Goal: Task Accomplishment & Management: Manage account settings

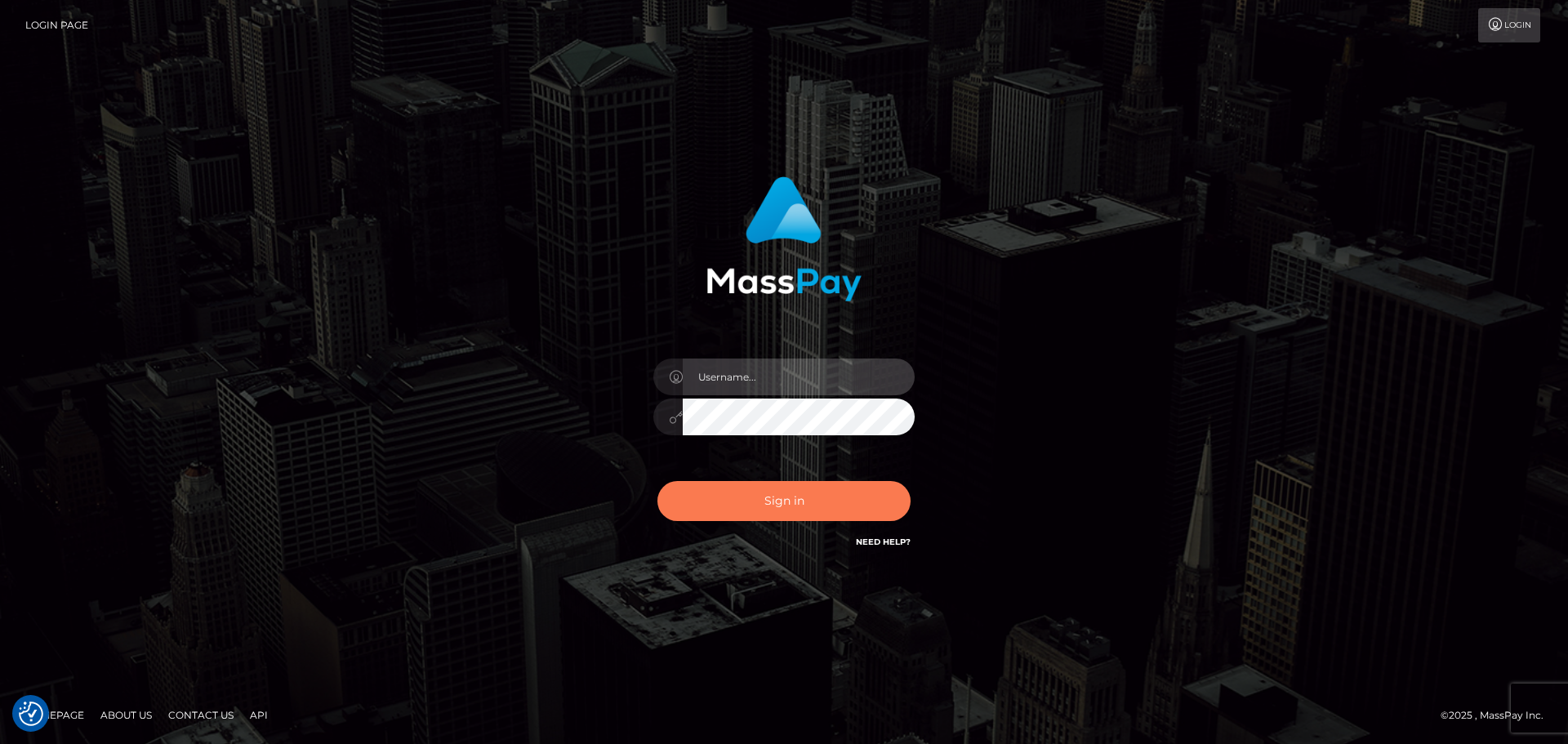
type input "[DOMAIN_NAME]"
click at [743, 493] on button "Sign in" at bounding box center [784, 501] width 253 height 40
type input "[DOMAIN_NAME]"
click at [797, 512] on button "Sign in" at bounding box center [784, 501] width 253 height 40
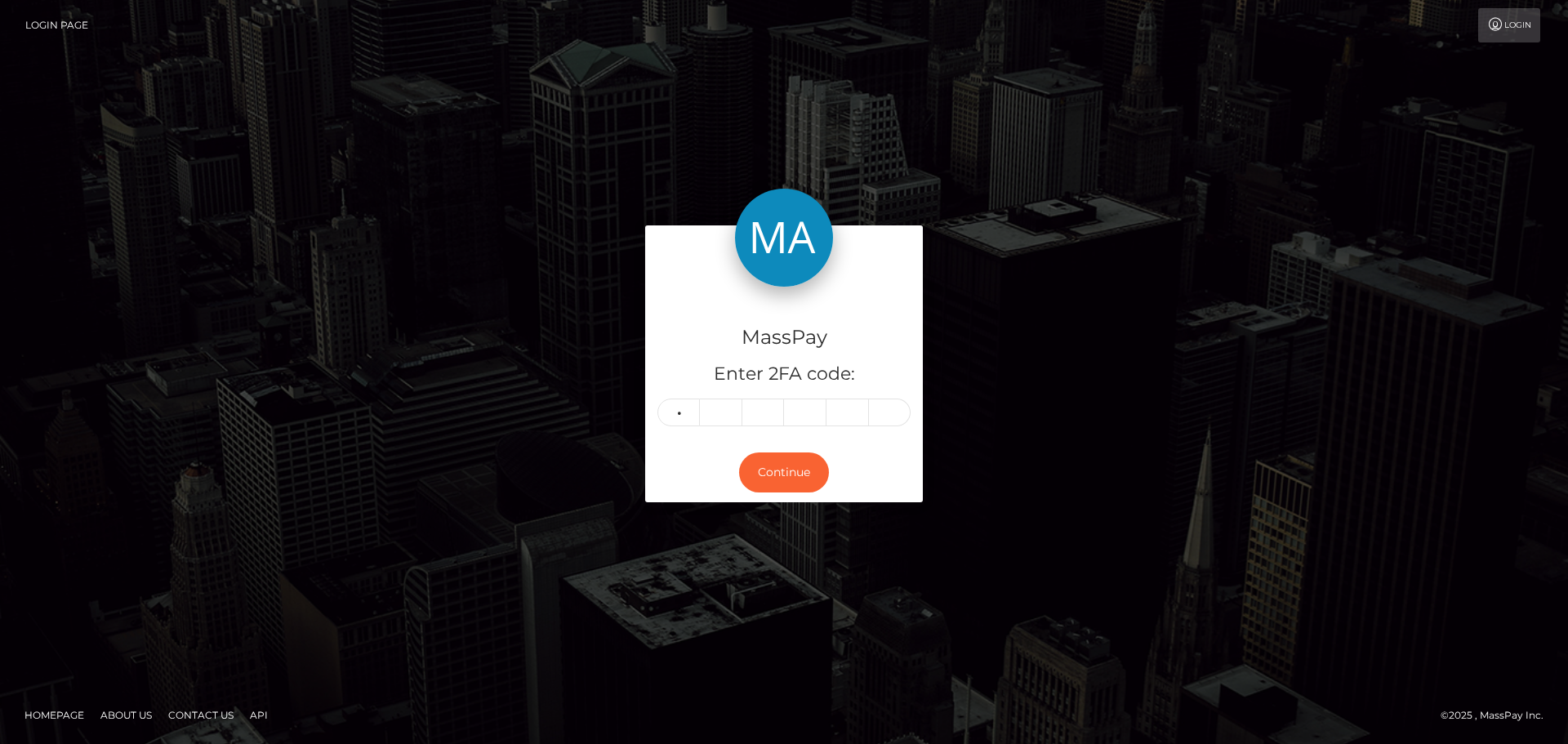
type input "8"
type input "9"
type input "4"
type input "6"
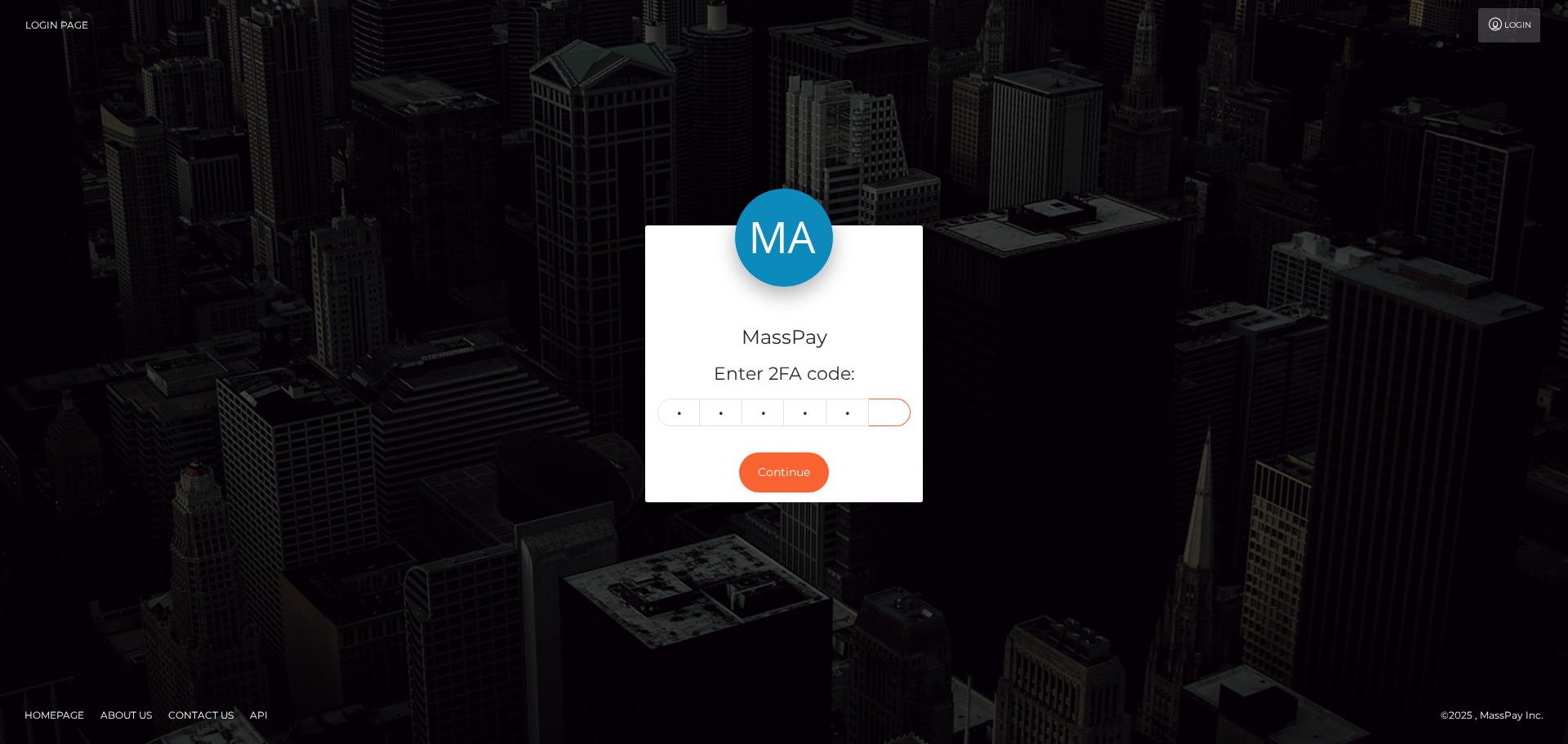
type input "8"
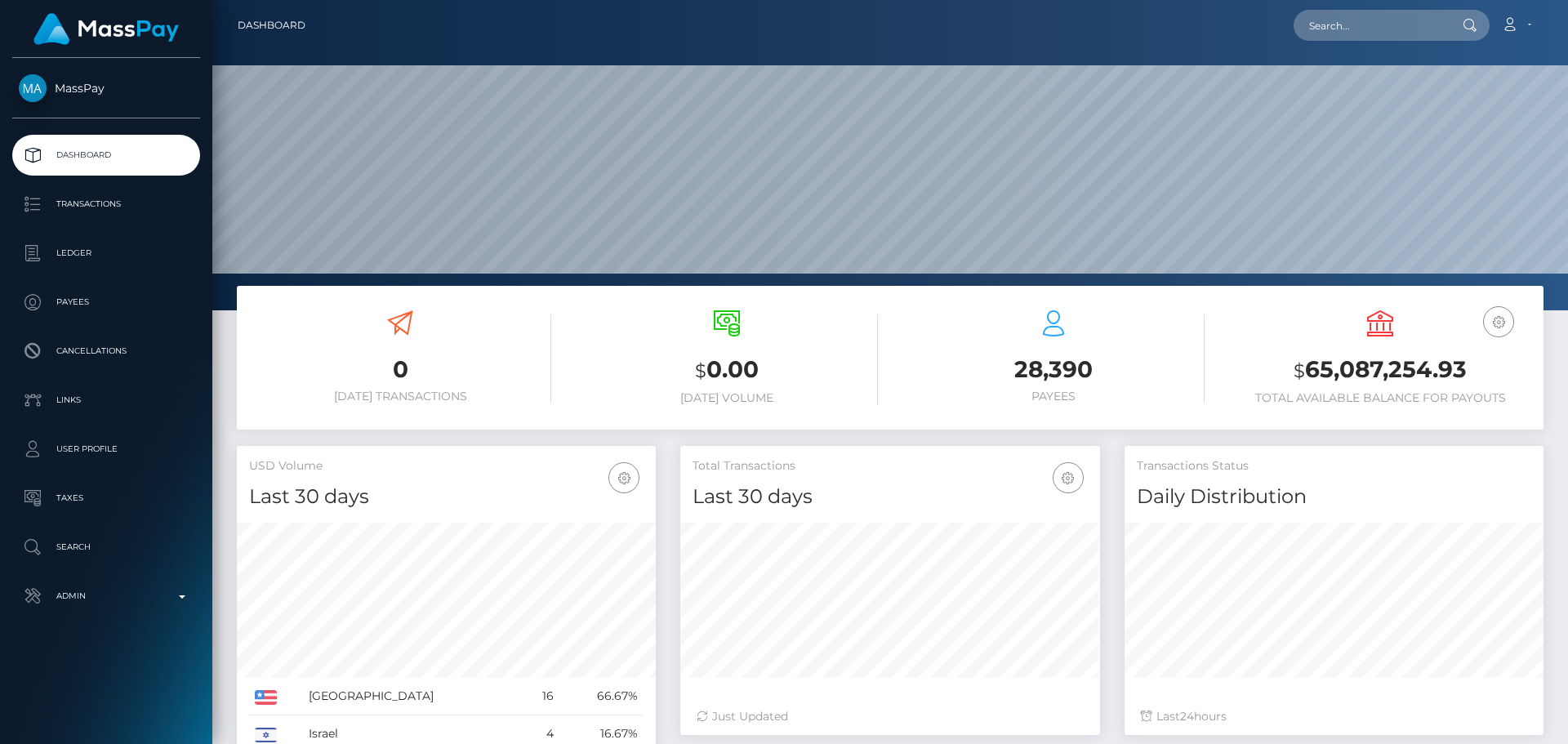
scroll to position [290, 420]
click at [1337, 19] on input "text" at bounding box center [1370, 25] width 154 height 31
paste input "517075574947065856"
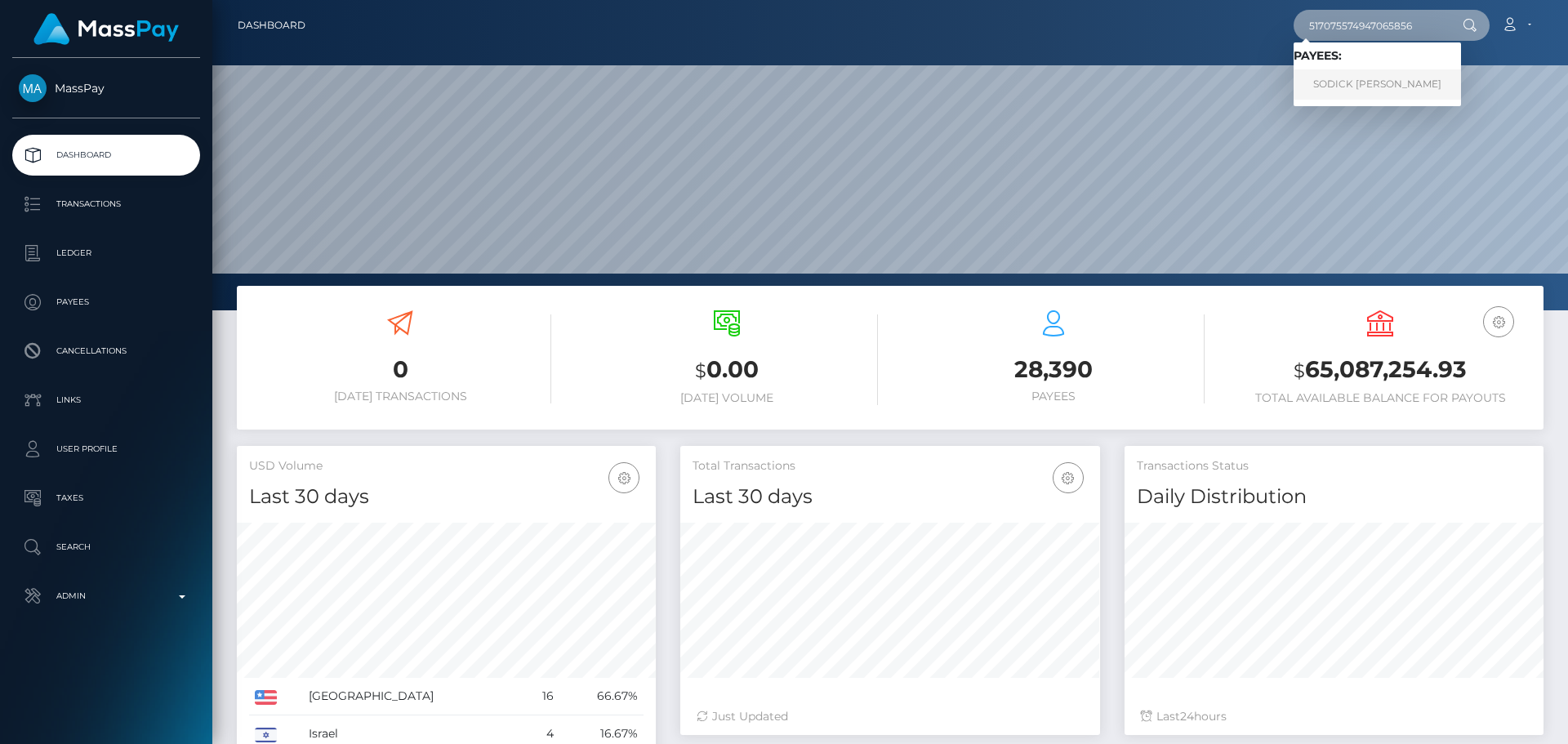
type input "517075574947065856"
click at [1353, 87] on link "SODICK OPEYEMI HASSAN" at bounding box center [1377, 84] width 167 height 30
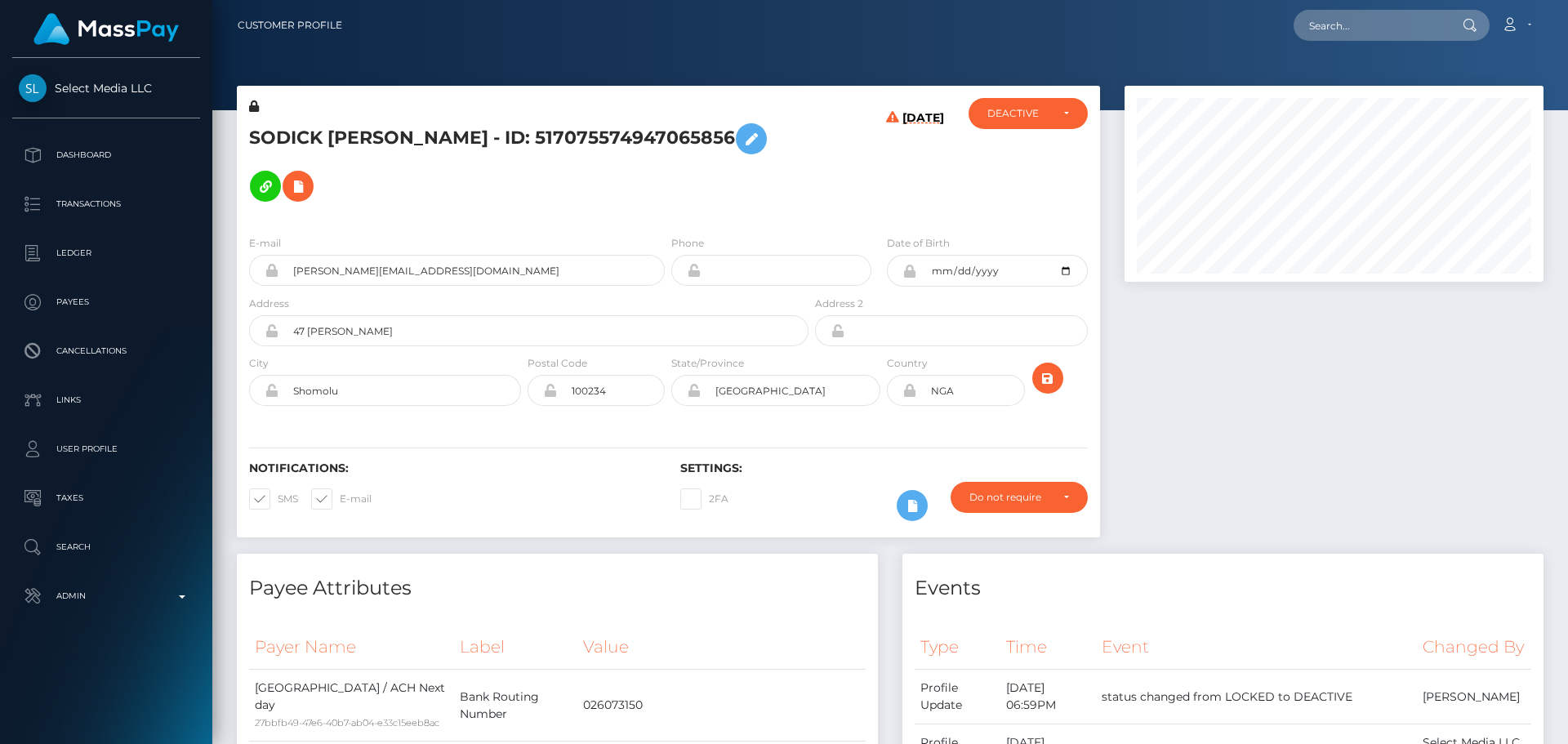
scroll to position [196, 420]
click at [839, 198] on div "[DATE]" at bounding box center [884, 159] width 144 height 124
click at [273, 134] on h5 "SODICK OPEYEMI HASSAN - ID: 517075574947065856" at bounding box center [525, 162] width 551 height 95
copy h5 "SODICK"
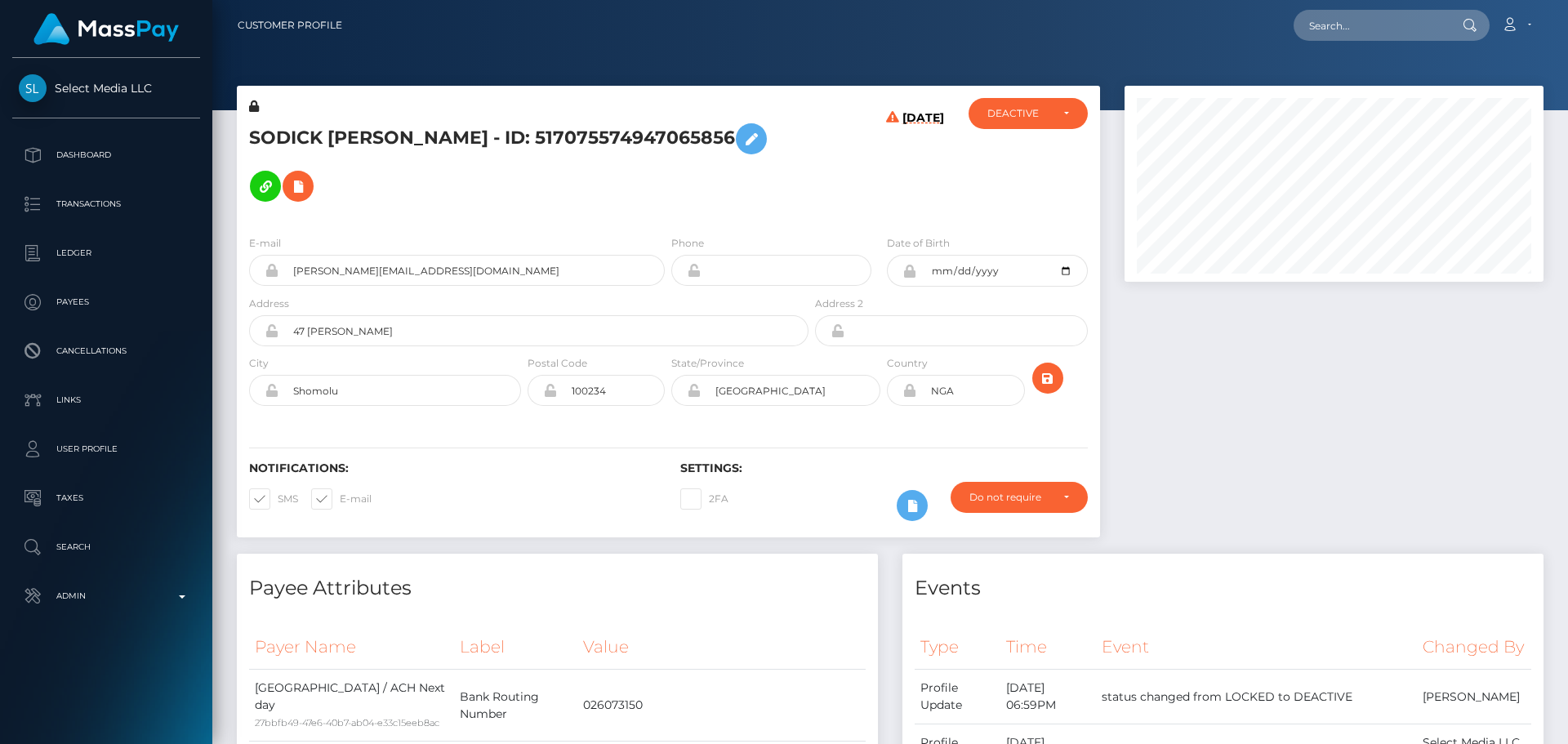
click at [444, 139] on h5 "SODICK OPEYEMI HASSAN - ID: 517075574947065856" at bounding box center [525, 162] width 551 height 95
copy h5 "HASSAN"
click at [761, 185] on h5 "SODICK OPEYEMI HASSAN - ID: 517075574947065856" at bounding box center [525, 162] width 551 height 95
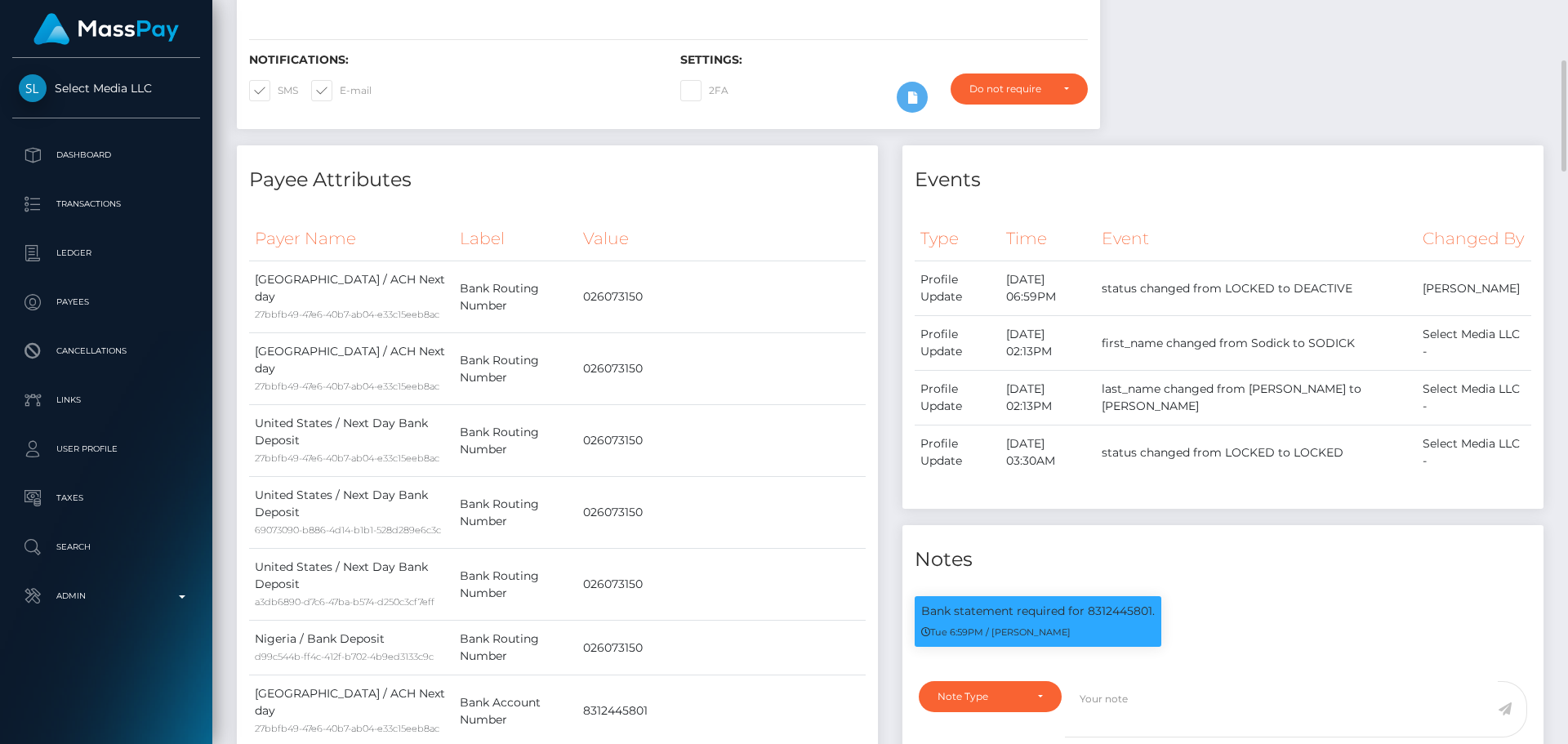
scroll to position [0, 0]
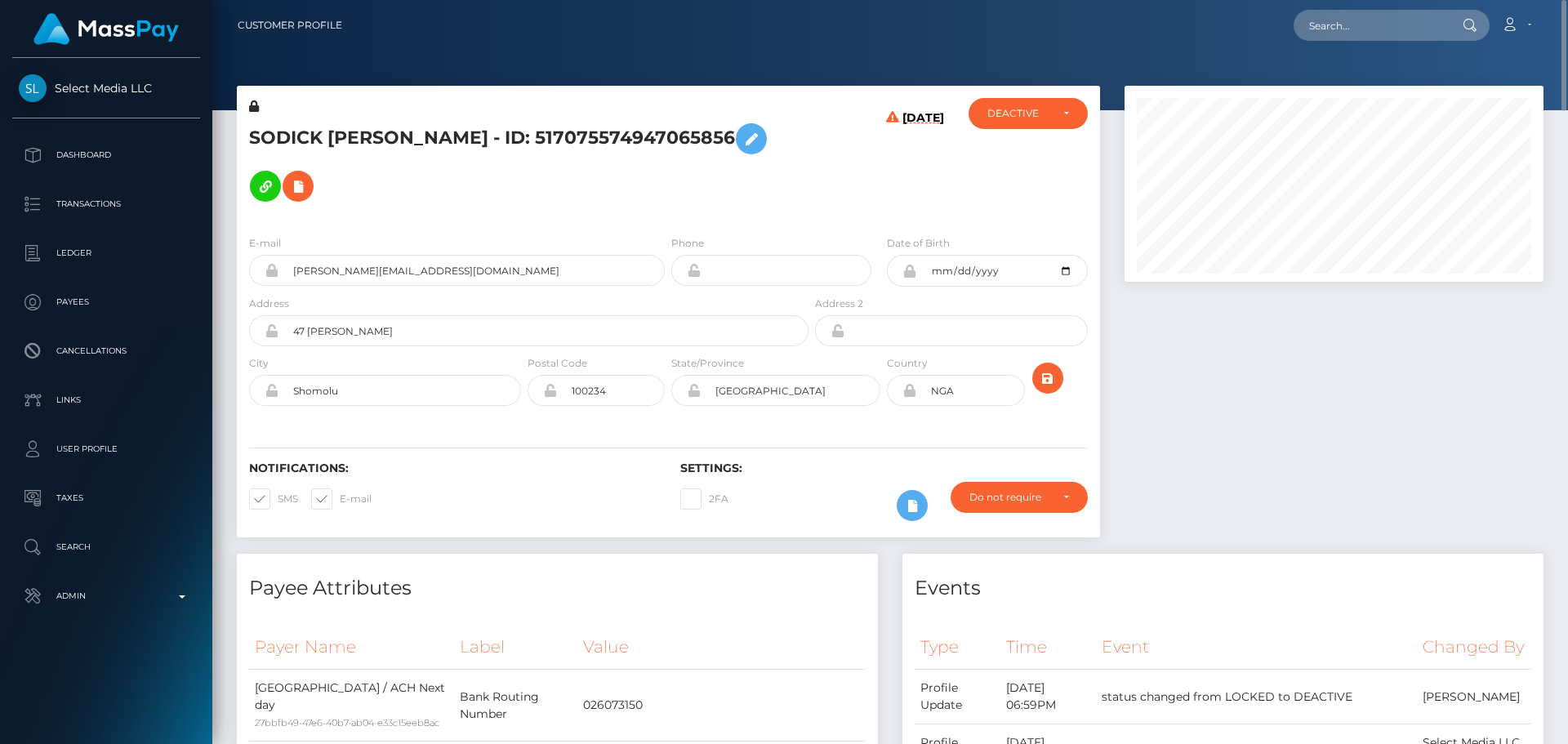
click at [735, 214] on div "SODICK OPEYEMI HASSAN - ID: 517075574947065856" at bounding box center [524, 159] width 575 height 124
click at [624, 129] on h5 "SODICK OPEYEMI HASSAN - ID: 517075574947065856" at bounding box center [525, 162] width 551 height 95
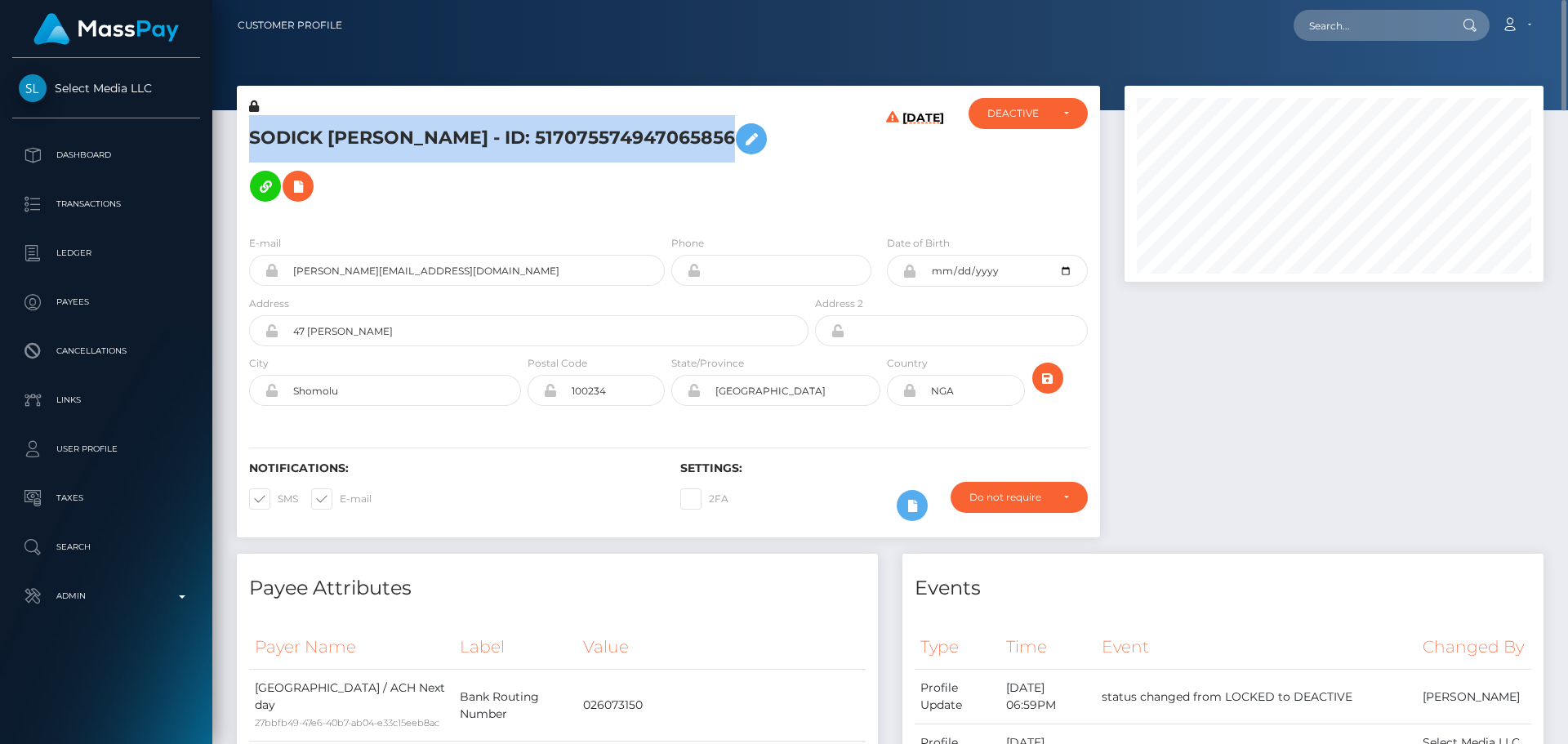
drag, startPoint x: 624, startPoint y: 129, endPoint x: 343, endPoint y: 136, distance: 281.1
click at [343, 136] on h5 "SODICK OPEYEMI HASSAN - ID: 517075574947065856" at bounding box center [525, 162] width 551 height 95
copy h5 "SODICK OPEYEMI HASSAN - ID: 517075574947065856"
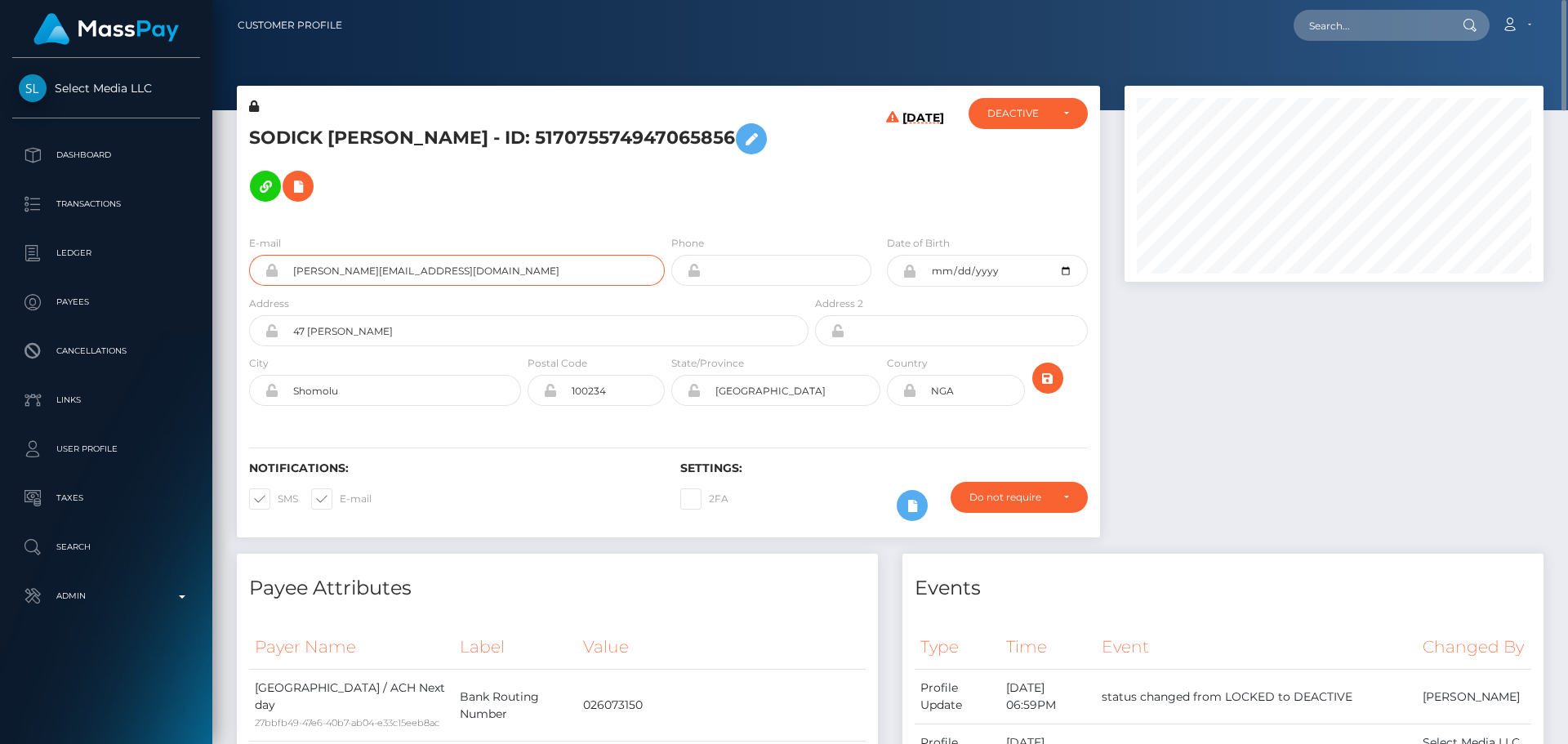
drag, startPoint x: 361, startPoint y: 264, endPoint x: 218, endPoint y: 263, distance: 143.0
click at [575, 135] on h5 "SODICK OPEYEMI HASSAN - ID: 517075574947065856" at bounding box center [525, 162] width 551 height 95
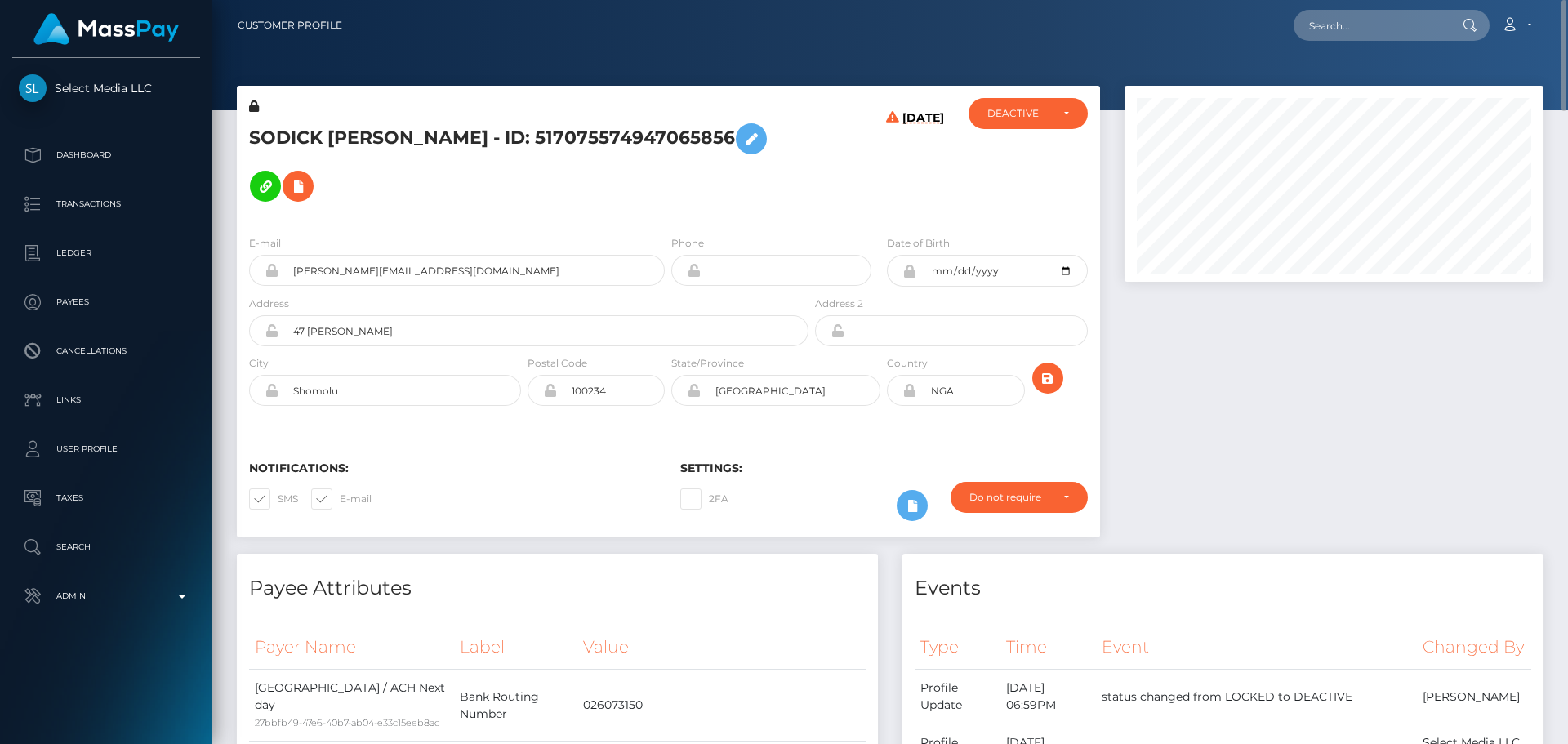
copy h5 "SODICK OPEYEMI HASSAN - ID: 517075574947065856"
drag, startPoint x: 461, startPoint y: 270, endPoint x: 178, endPoint y: 275, distance: 283.0
click at [178, 275] on div "Select Media LLC Dashboard Transactions Ledger Payees Cancellations" at bounding box center [784, 372] width 1568 height 744
click at [1414, 22] on input "text" at bounding box center [1370, 25] width 154 height 31
paste input "649849473106714624"
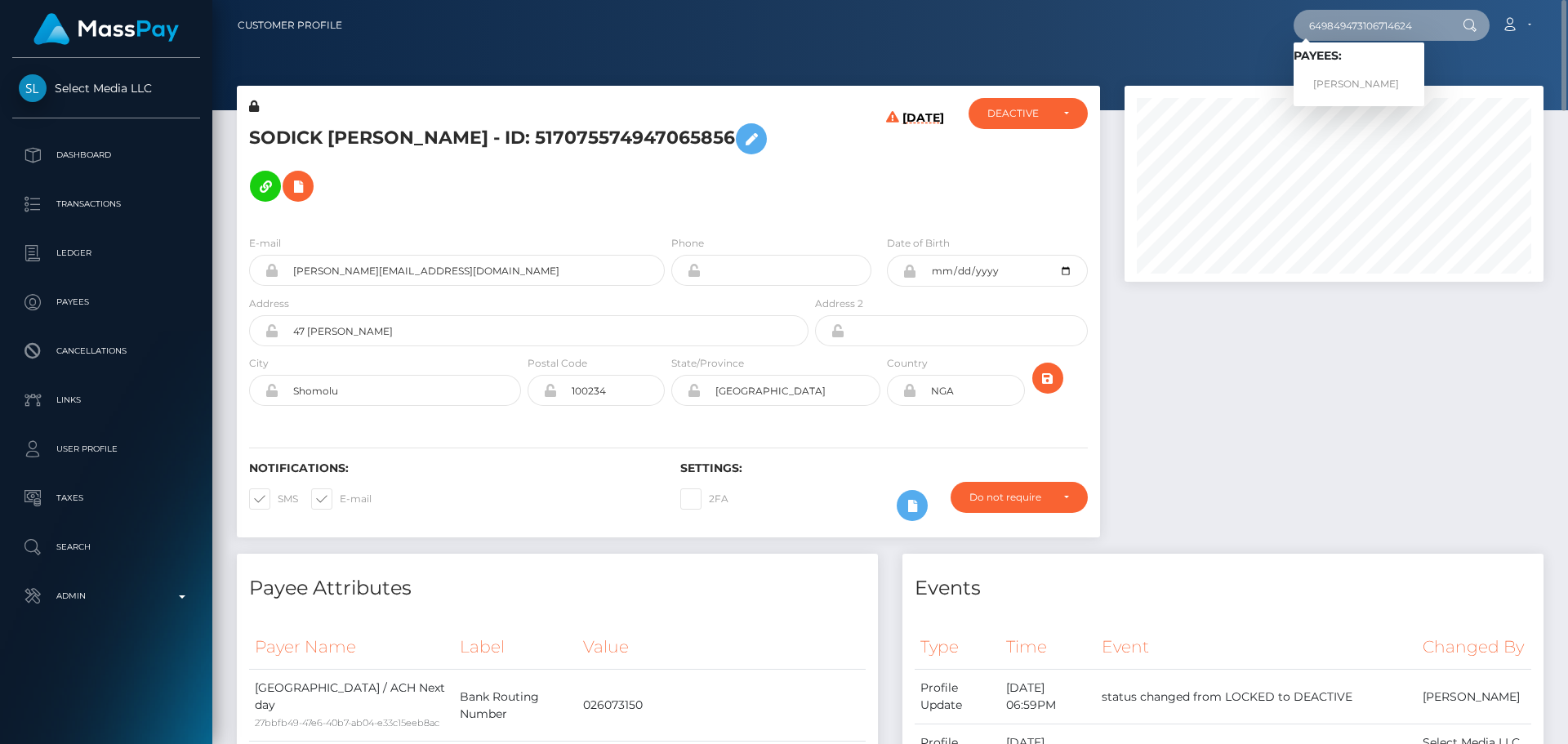
type input "649849473106714624"
click at [1351, 82] on link "MARIA CIELO MORBELLI" at bounding box center [1358, 84] width 131 height 30
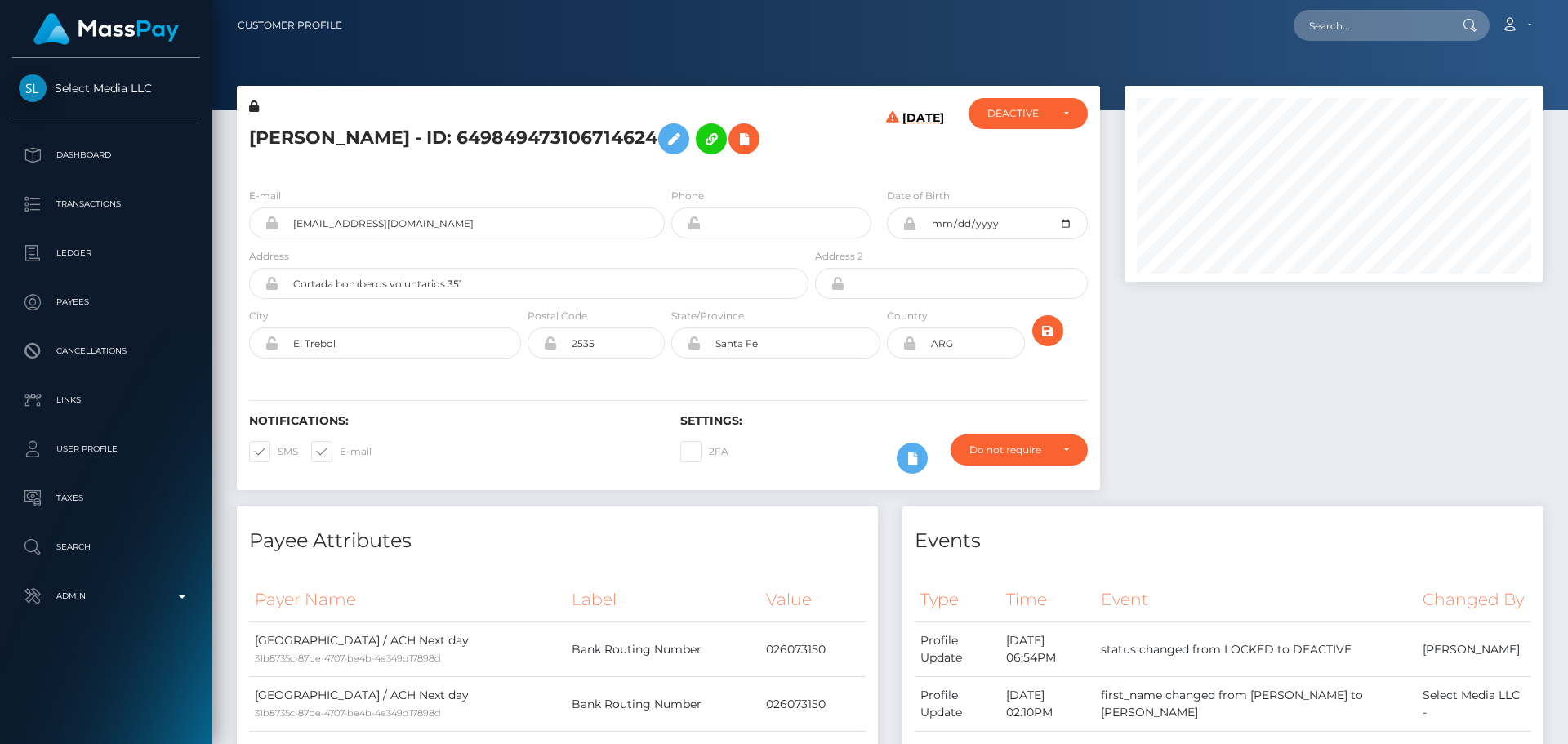
scroll to position [196, 420]
click at [838, 175] on div "[DATE]" at bounding box center [884, 135] width 144 height 76
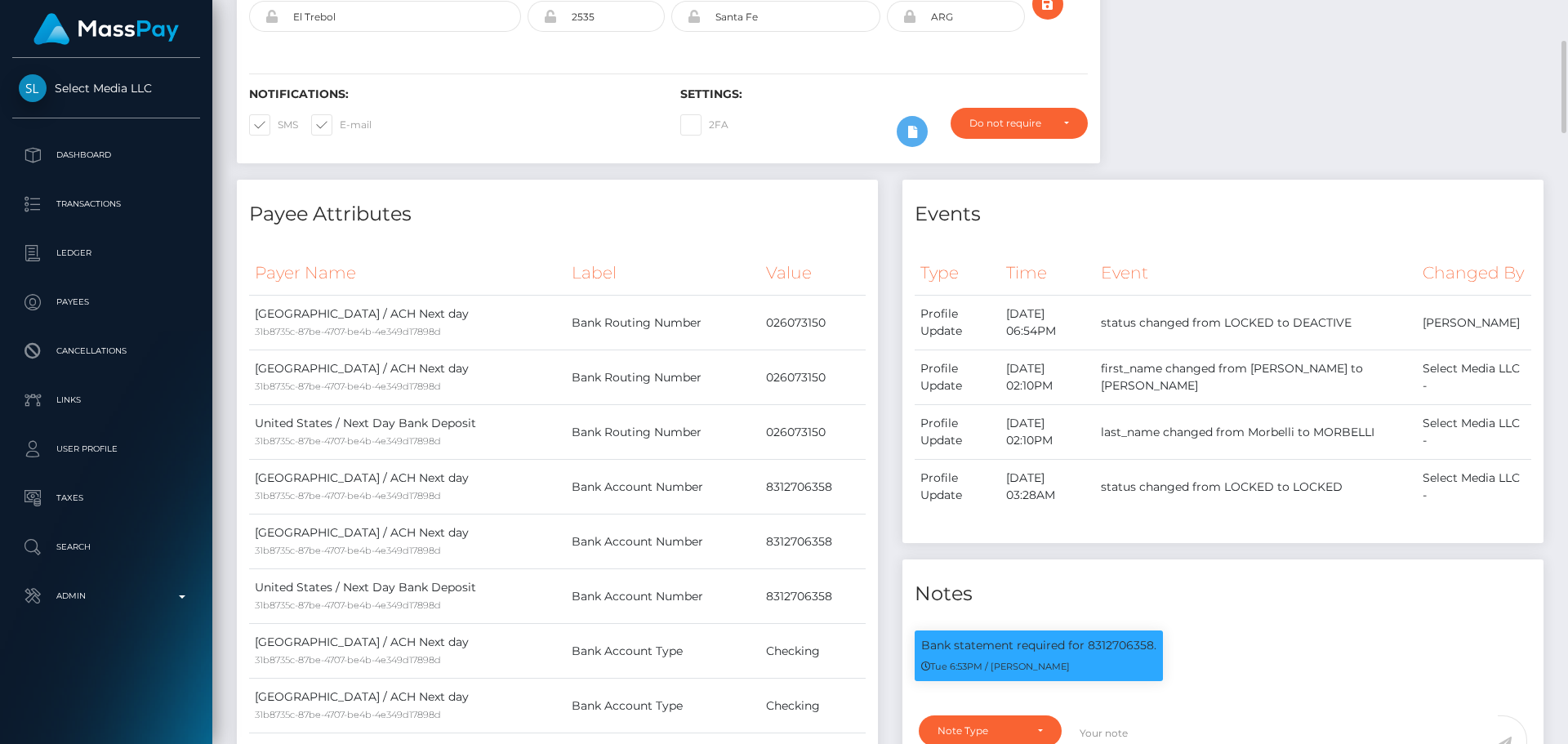
scroll to position [0, 0]
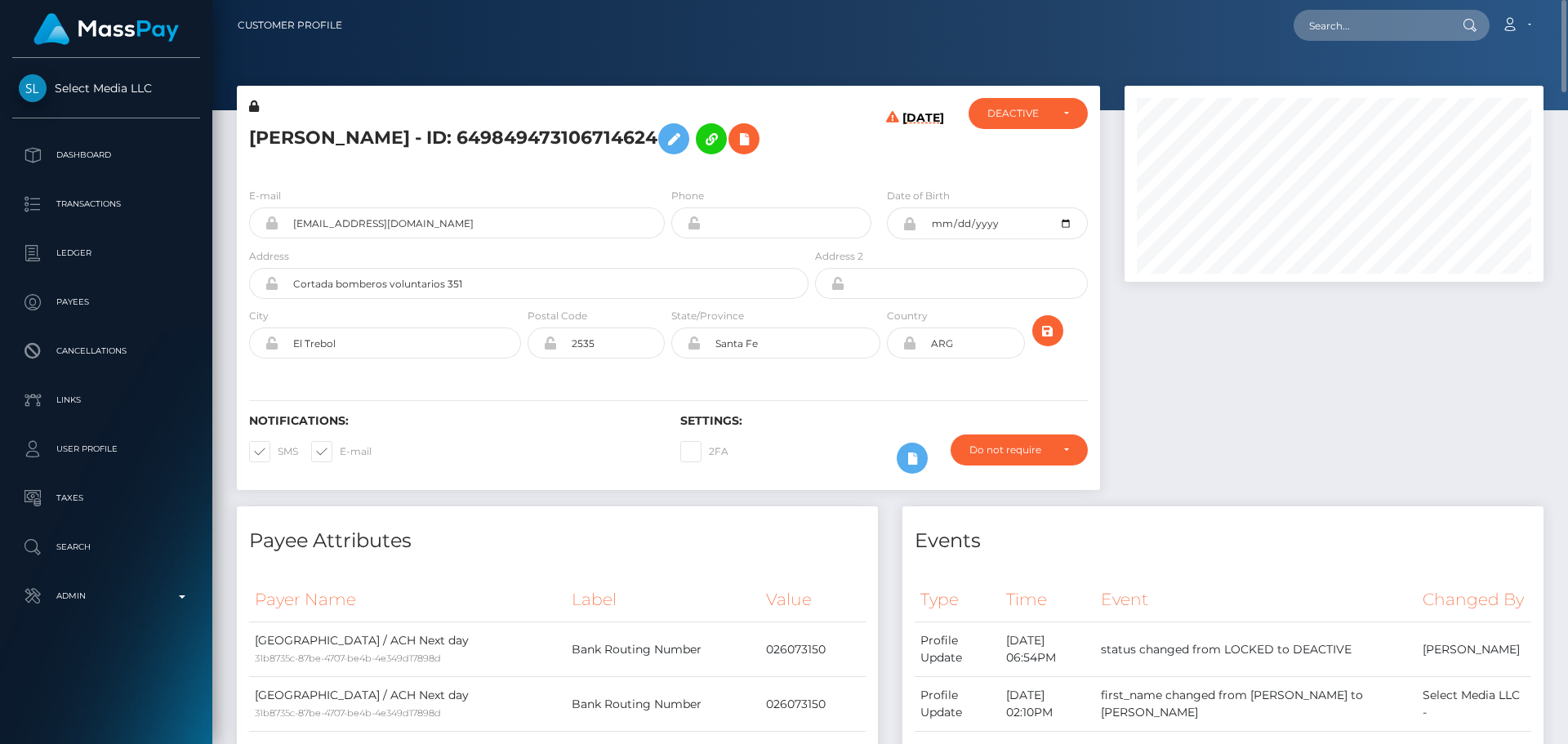
click at [472, 135] on h5 "[PERSON_NAME] - ID: 649849473106714624" at bounding box center [525, 138] width 551 height 47
click at [472, 135] on h5 "MARIA CIELO MORBELLI - ID: 649849473106714624" at bounding box center [525, 138] width 551 height 47
copy h5 "MARIA CIELO MORBELLI - ID: 649849473106714624"
drag, startPoint x: 499, startPoint y: 274, endPoint x: 144, endPoint y: 261, distance: 355.2
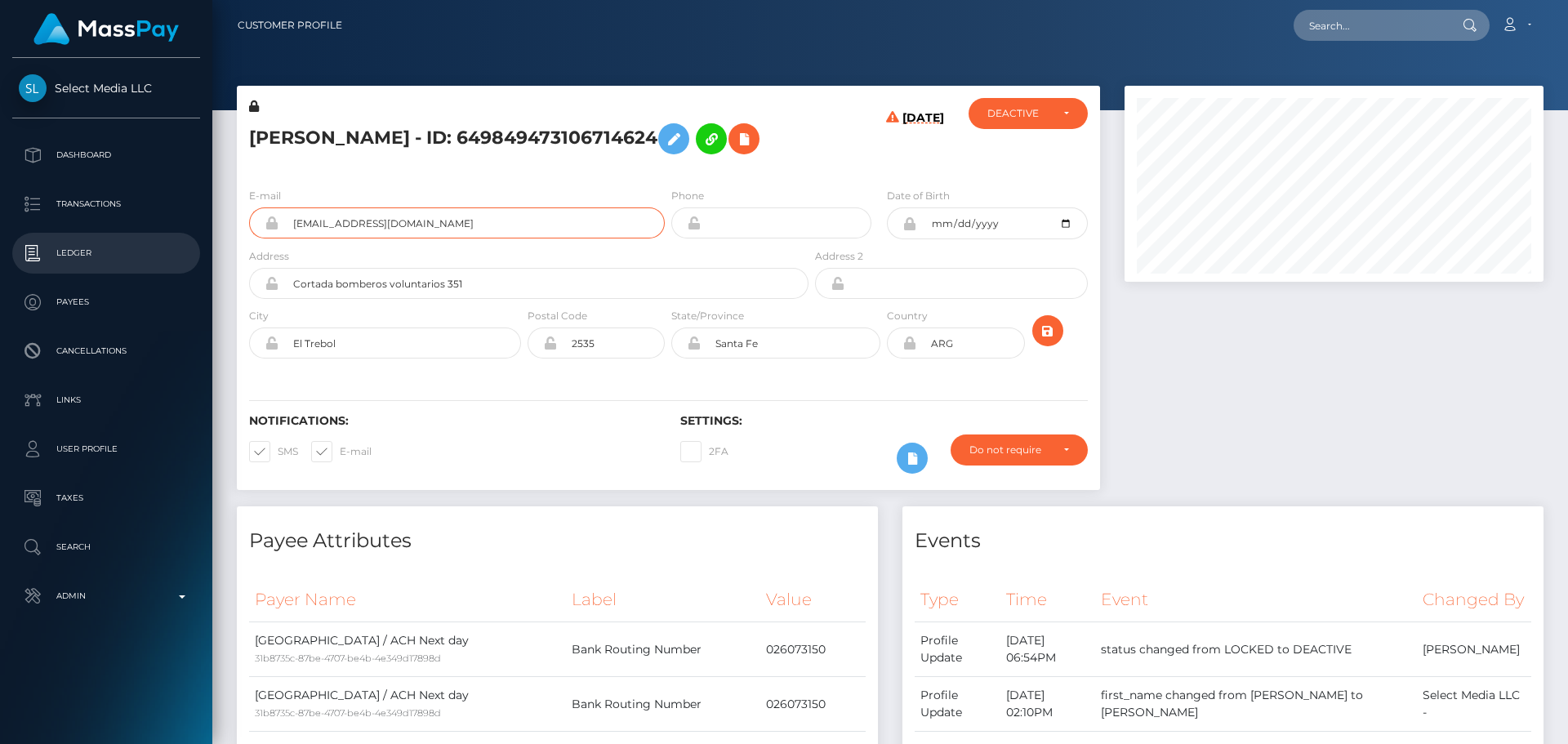
click at [144, 264] on div "Select Media LLC Dashboard Transactions Ledger Payees Cancellations" at bounding box center [784, 372] width 1568 height 744
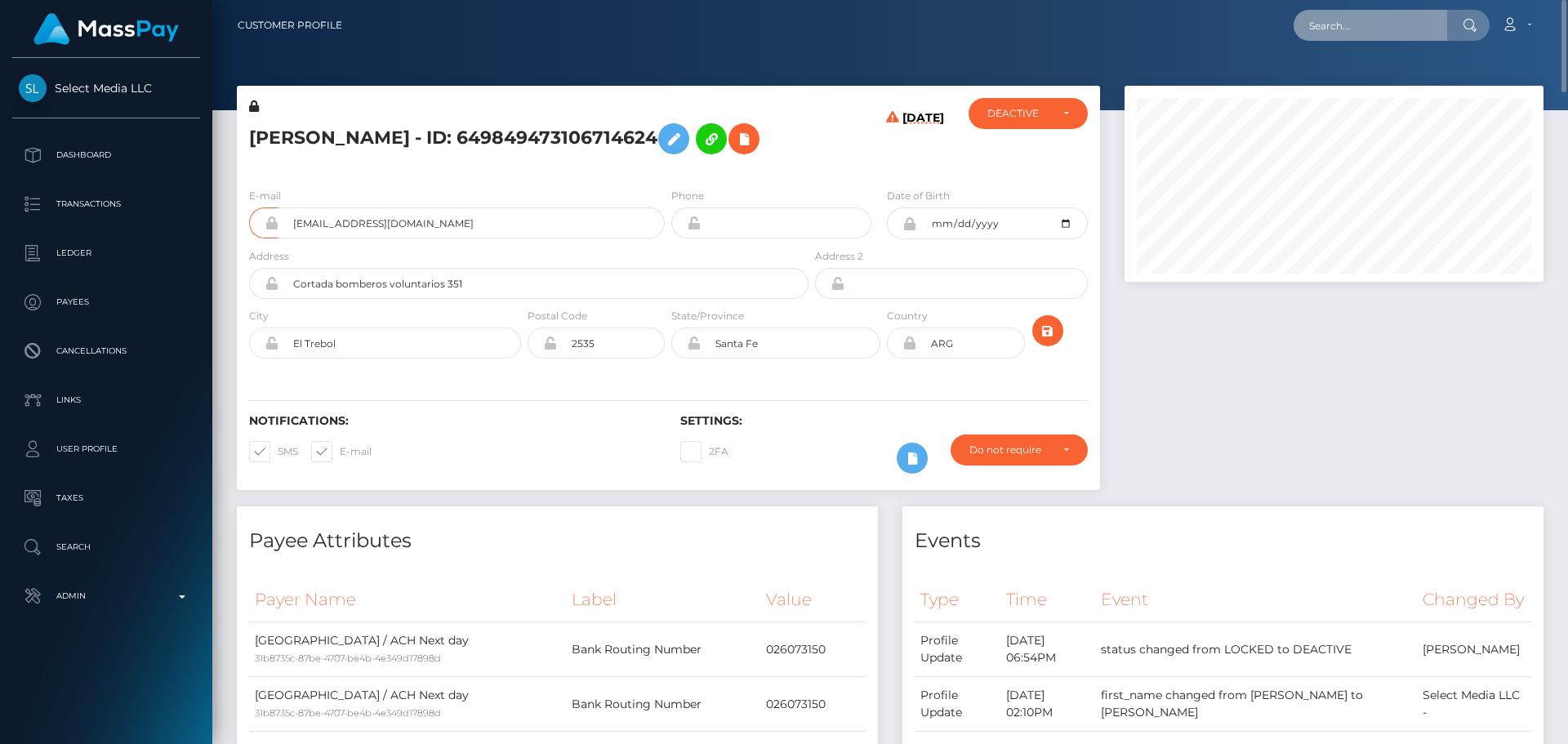
click at [1350, 22] on input "text" at bounding box center [1370, 25] width 154 height 31
paste input "620365014552817664"
type input "620365014552817664"
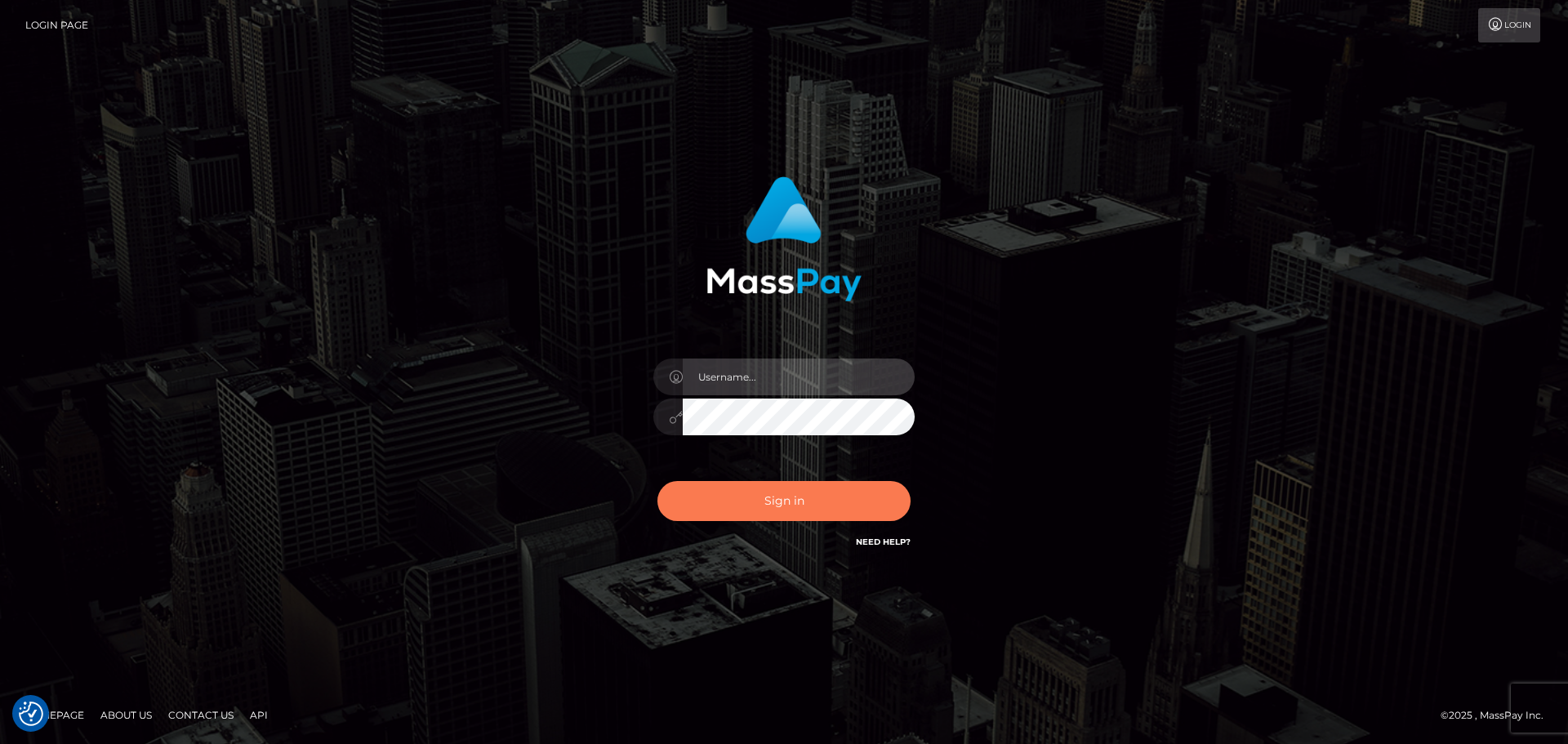
type input "[DOMAIN_NAME]"
click at [751, 504] on button "Sign in" at bounding box center [784, 501] width 253 height 40
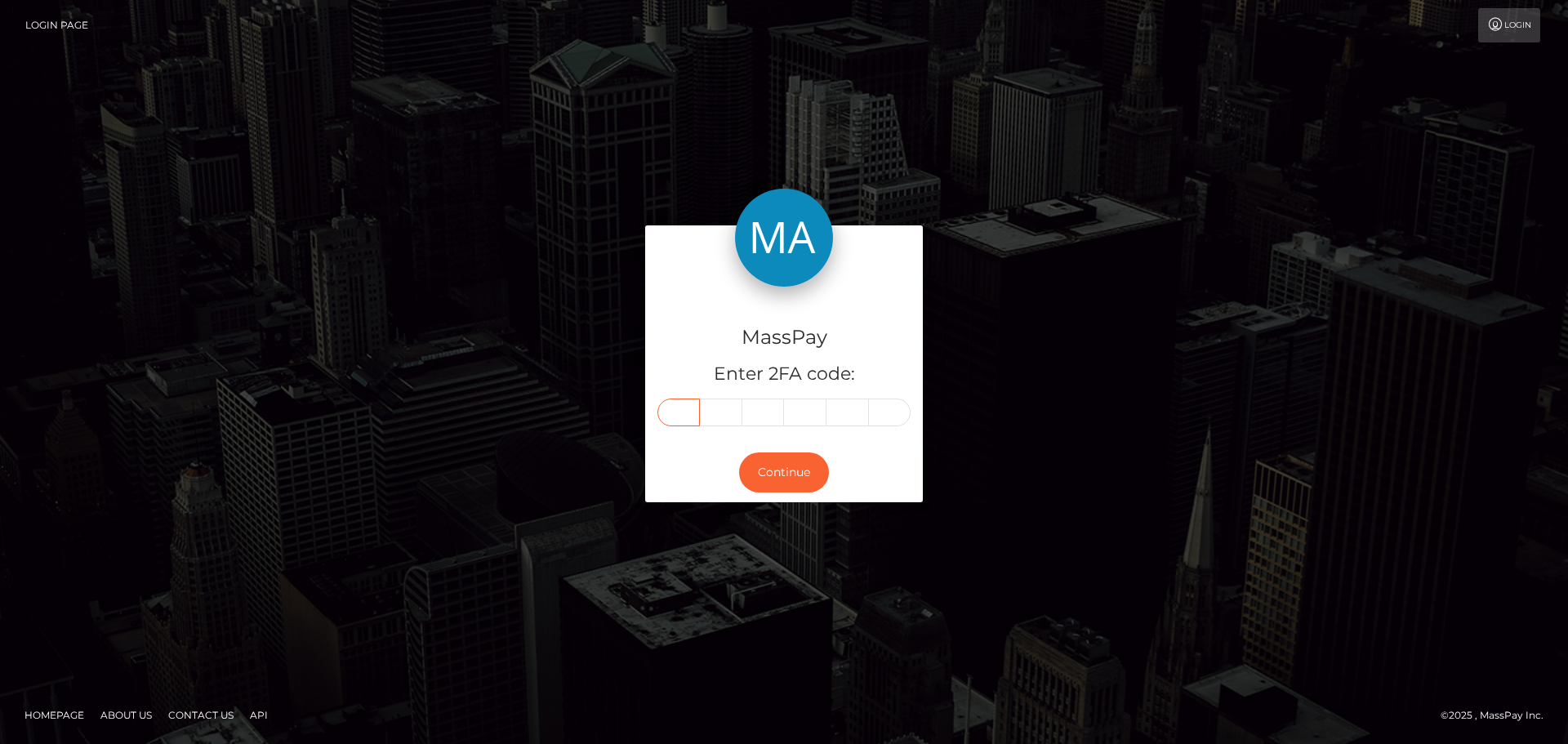
click at [676, 414] on input "text" at bounding box center [679, 412] width 43 height 28
type input "4"
type input "0"
type input "9"
type input "3"
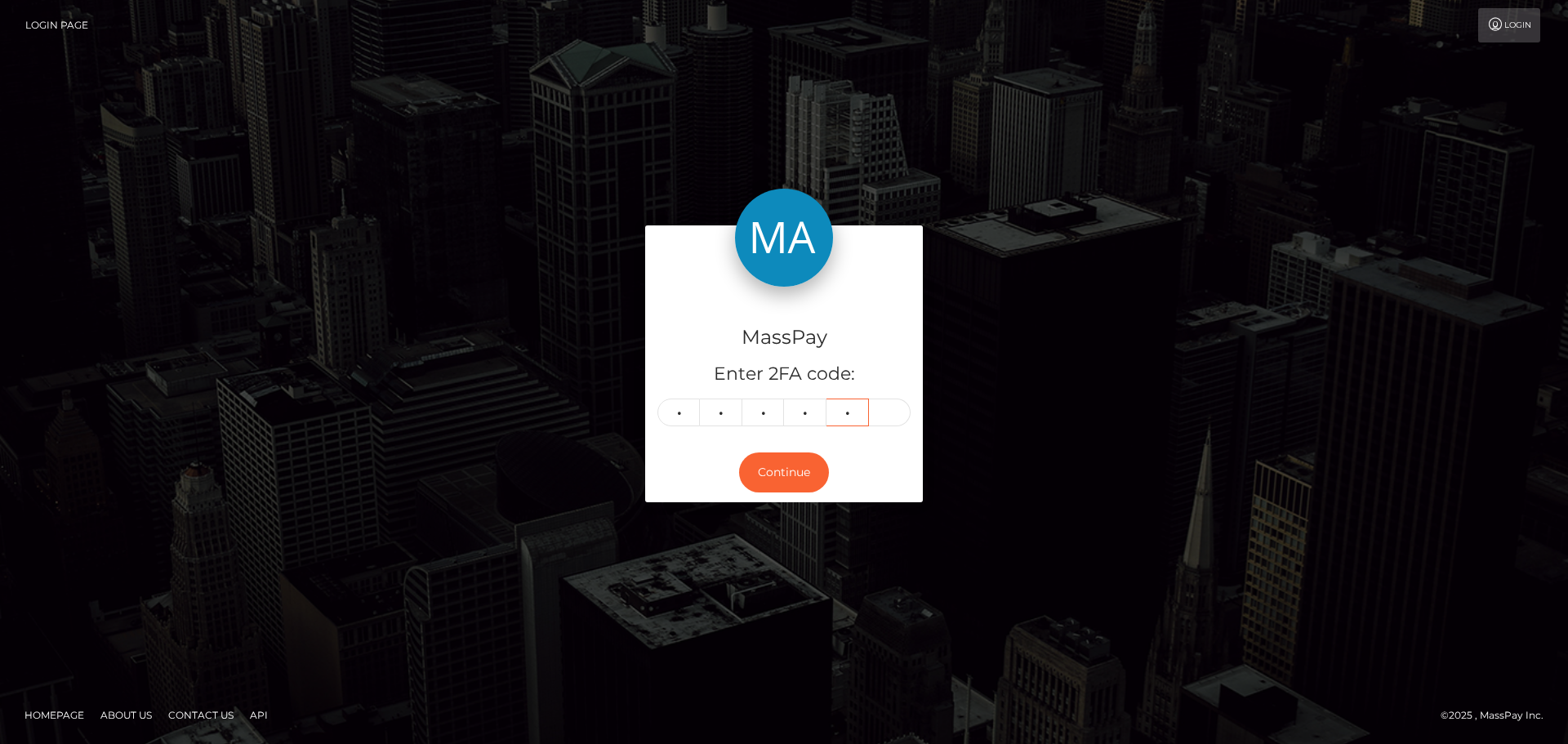
type input "9"
type input "3"
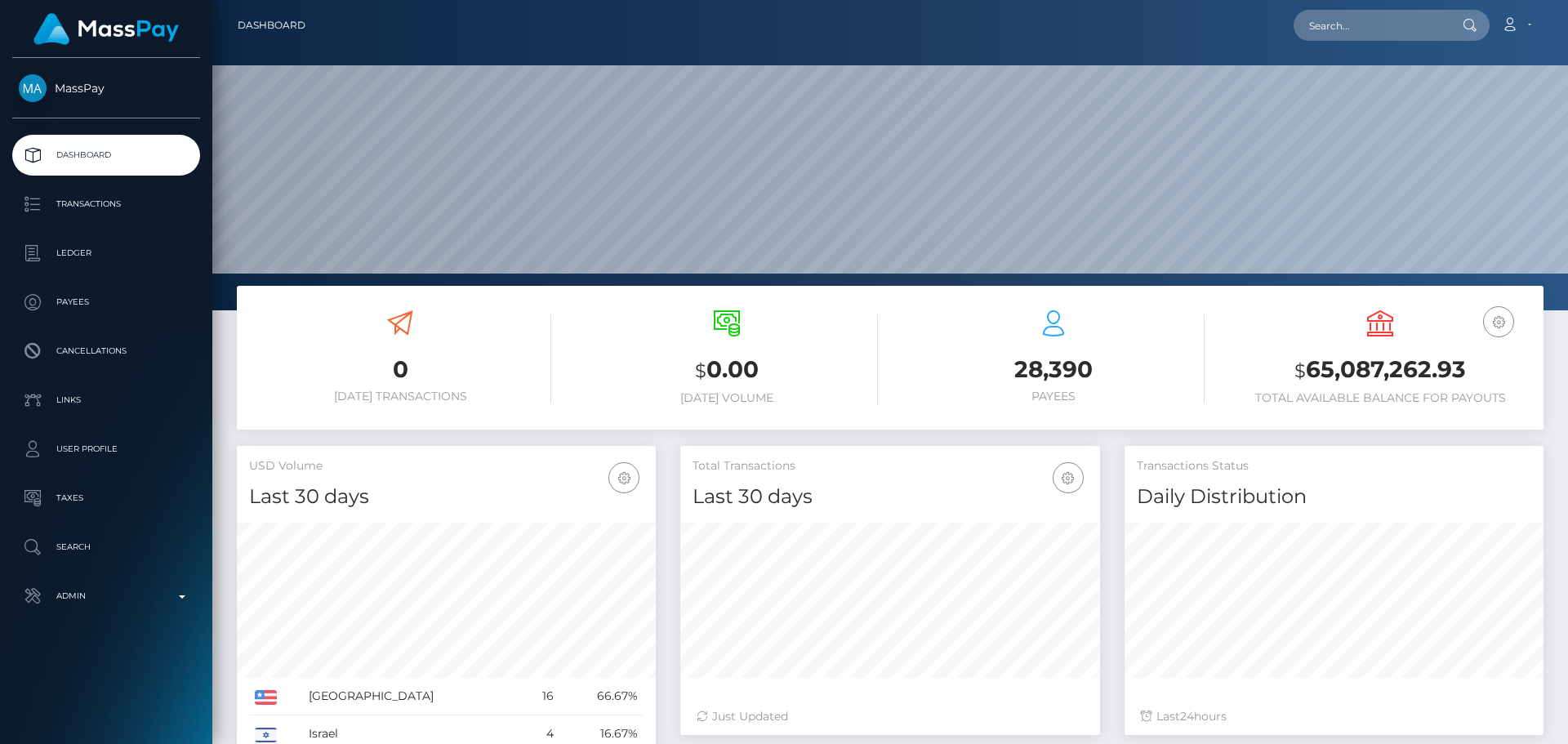
scroll to position [290, 420]
click at [1367, 24] on input "text" at bounding box center [1370, 25] width 154 height 31
paste input "620365014552817664"
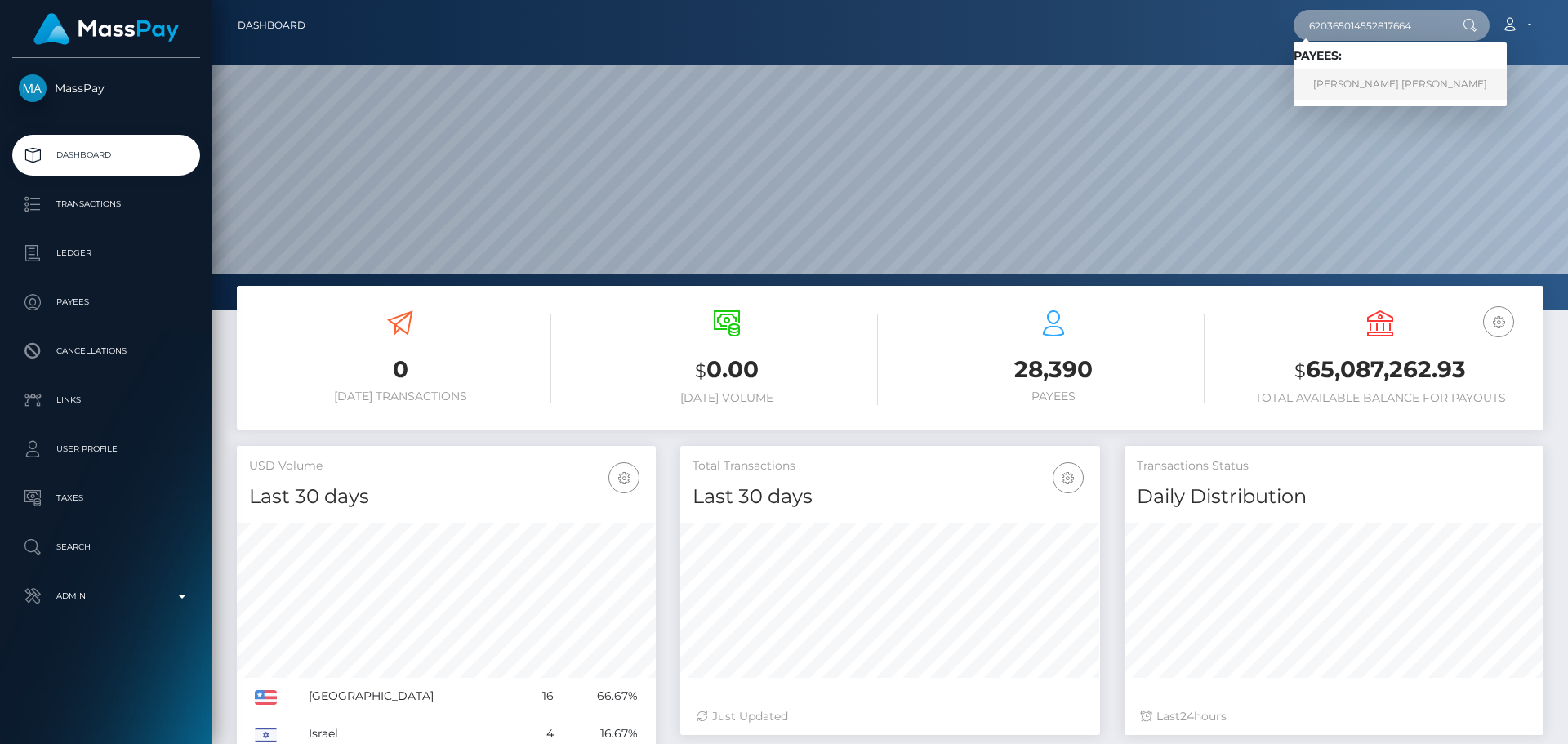
type input "620365014552817664"
click at [1372, 75] on link "CAMILA CECILIANO PEREIRA Pereira" at bounding box center [1400, 84] width 214 height 30
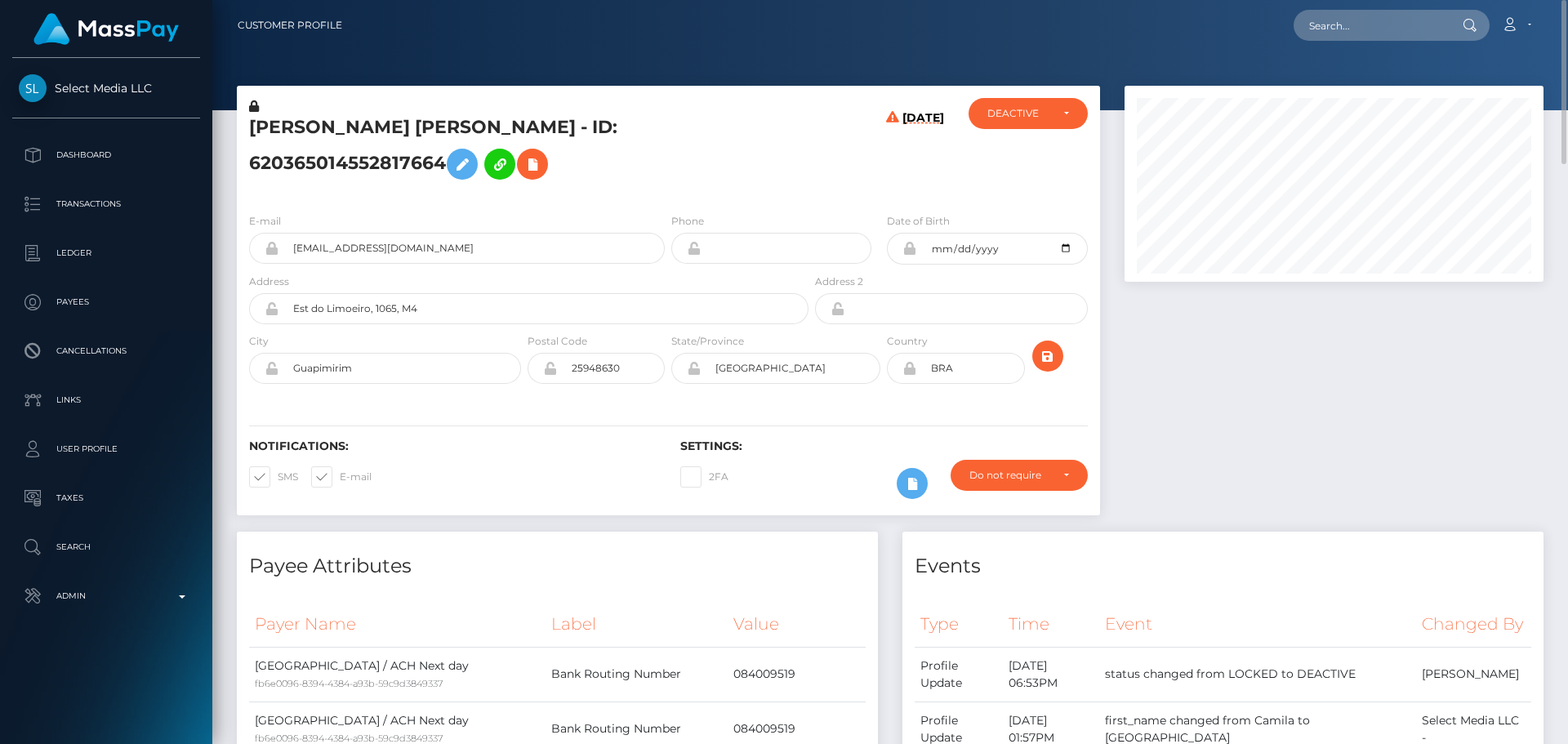
click at [495, 126] on h5 "CAMILA CECILIANO PEREIRA Pereira - ID: 620365014552817664" at bounding box center [525, 151] width 551 height 72
copy h5 "CAMILA CECILIANO PEREIRA Pereira - ID: 620365014552817664"
drag, startPoint x: 466, startPoint y: 258, endPoint x: 193, endPoint y: 250, distance: 273.1
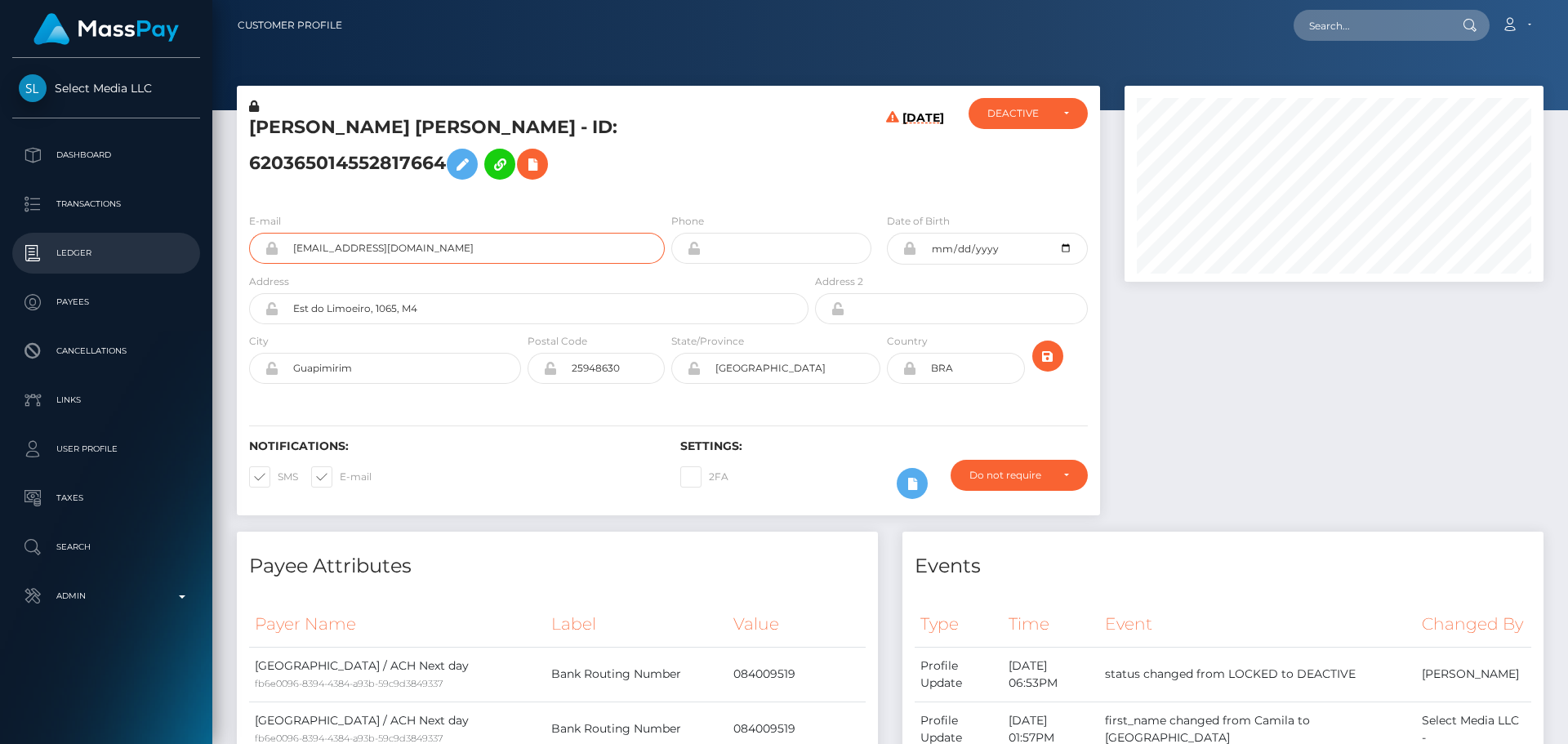
click at [192, 250] on div "Select Media LLC Dashboard Transactions Ledger Payees Cancellations" at bounding box center [784, 372] width 1568 height 744
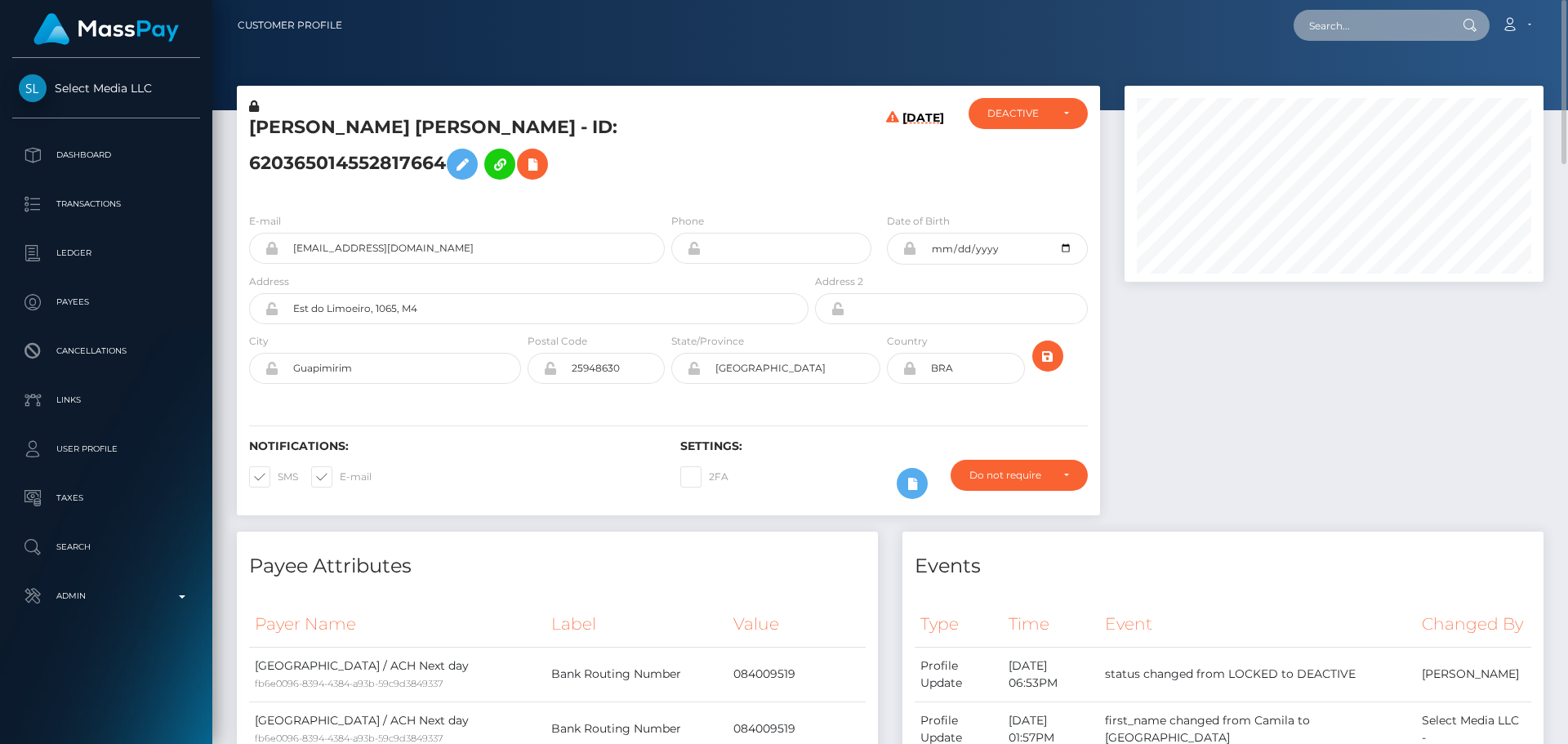
click at [1352, 40] on input "text" at bounding box center [1370, 25] width 154 height 31
paste input "285438247025258496"
type input "285438247025258496"
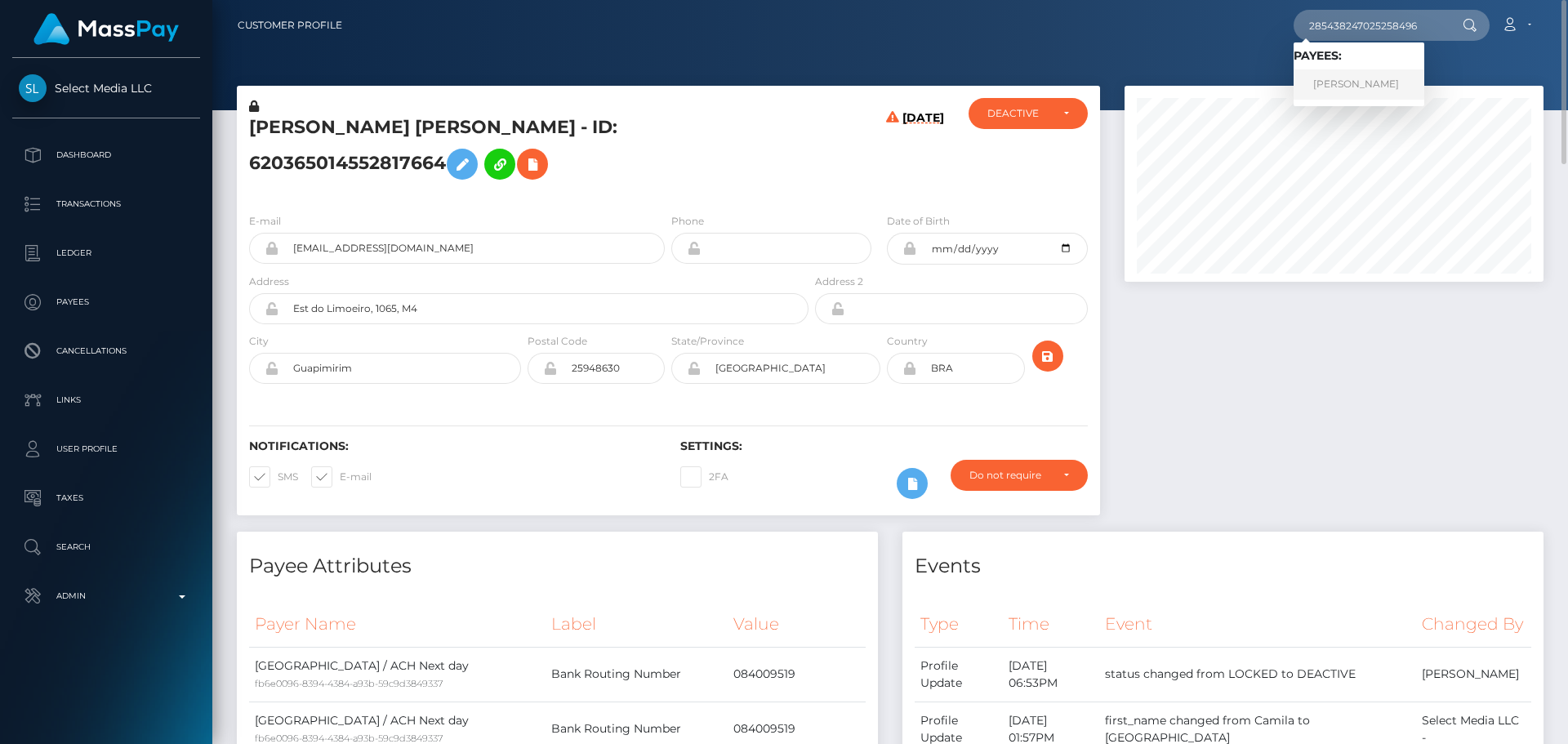
click at [1350, 81] on link "PRIYANKA SHIMAR" at bounding box center [1358, 84] width 131 height 30
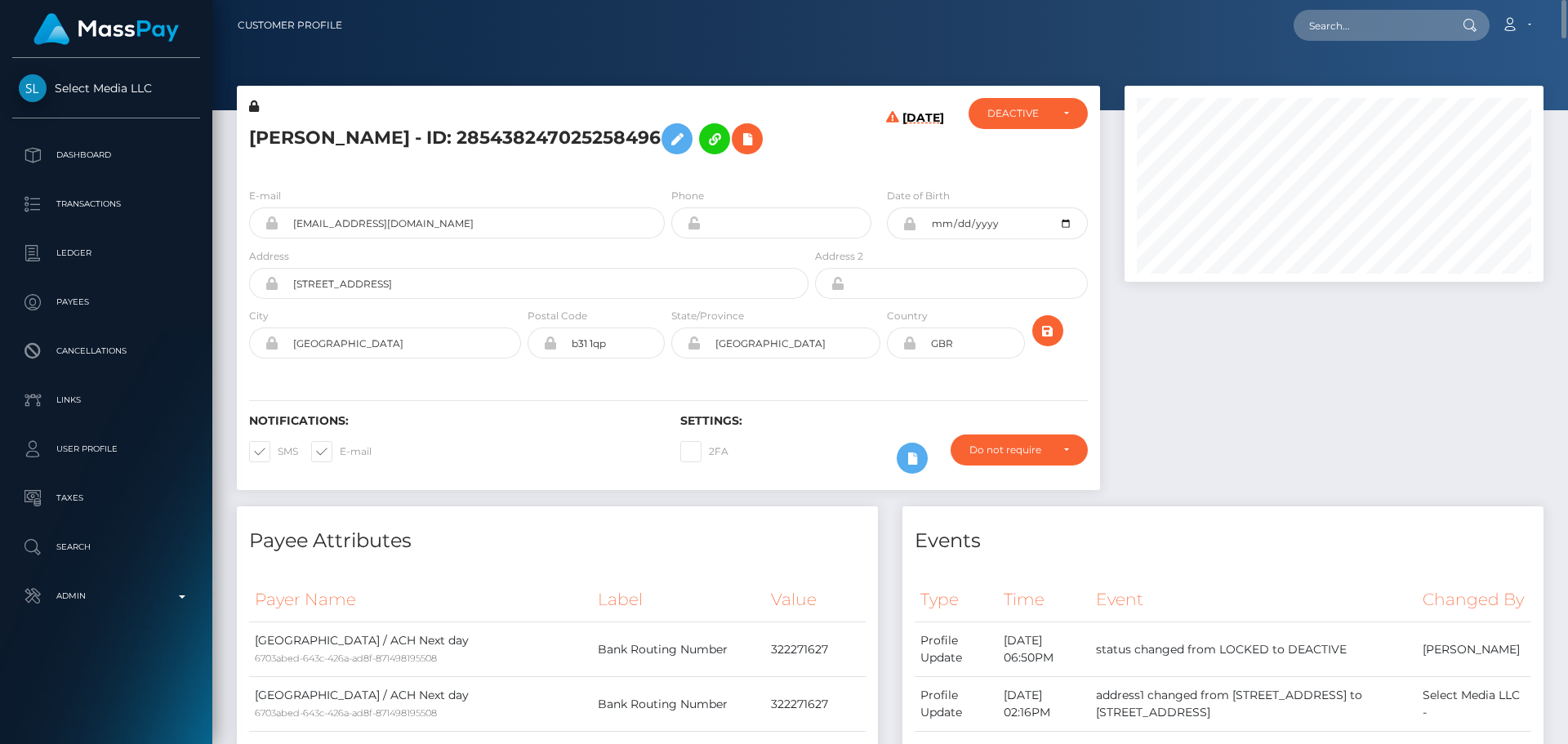
click at [482, 125] on h5 "PRIYANKA SHIMAR - ID: 285438247025258496" at bounding box center [525, 138] width 551 height 47
click at [493, 133] on h5 "PRIYANKA SHIMAR - ID: 285438247025258496" at bounding box center [525, 138] width 551 height 47
copy h5 "PRIYANKA SHIMAR - ID: 285438247025258496"
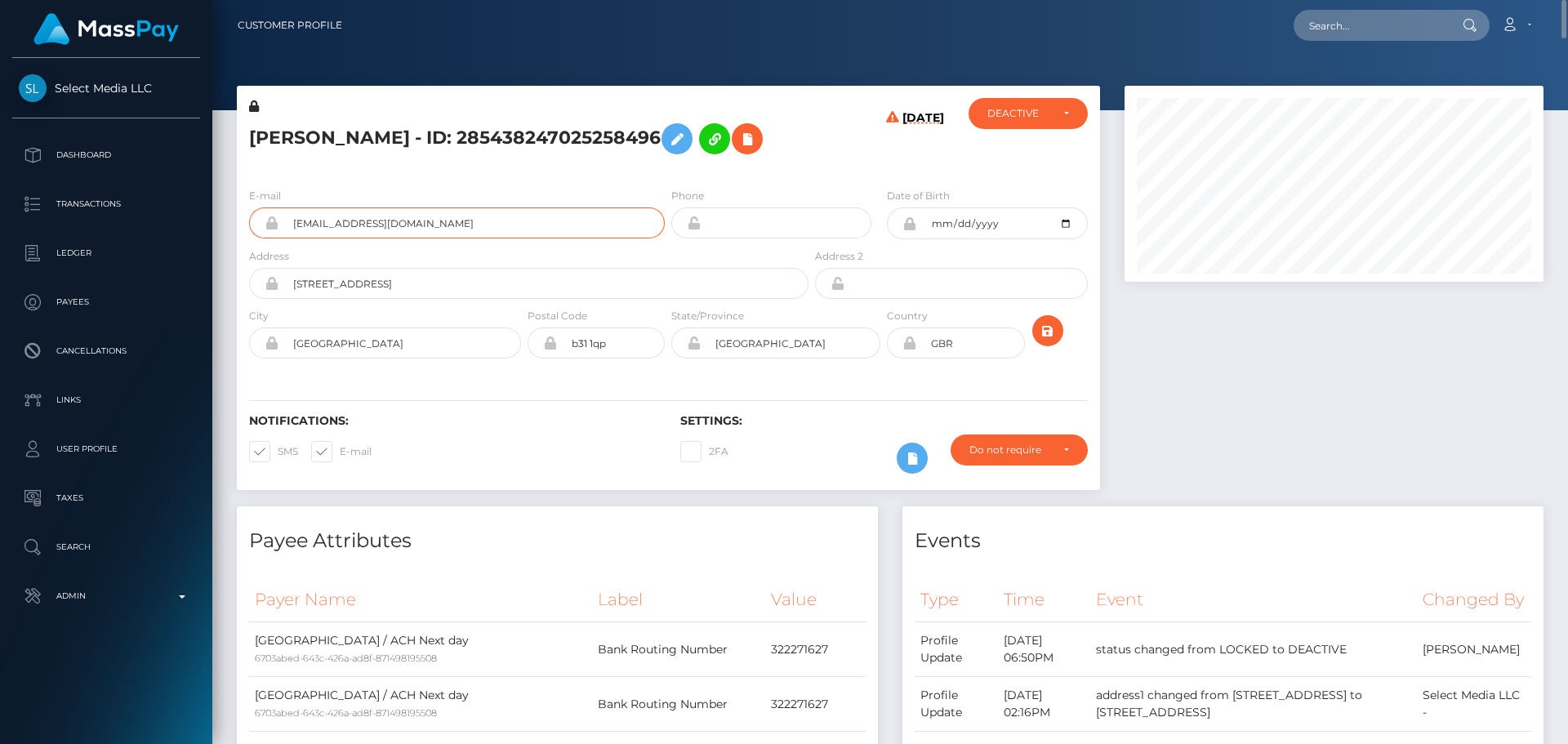
drag, startPoint x: 453, startPoint y: 217, endPoint x: 276, endPoint y: 222, distance: 177.1
click at [276, 222] on div "urmainbabydoll@gmail.com" at bounding box center [457, 223] width 416 height 31
click at [1362, 34] on input "text" at bounding box center [1370, 25] width 154 height 31
paste input "555822245734260736"
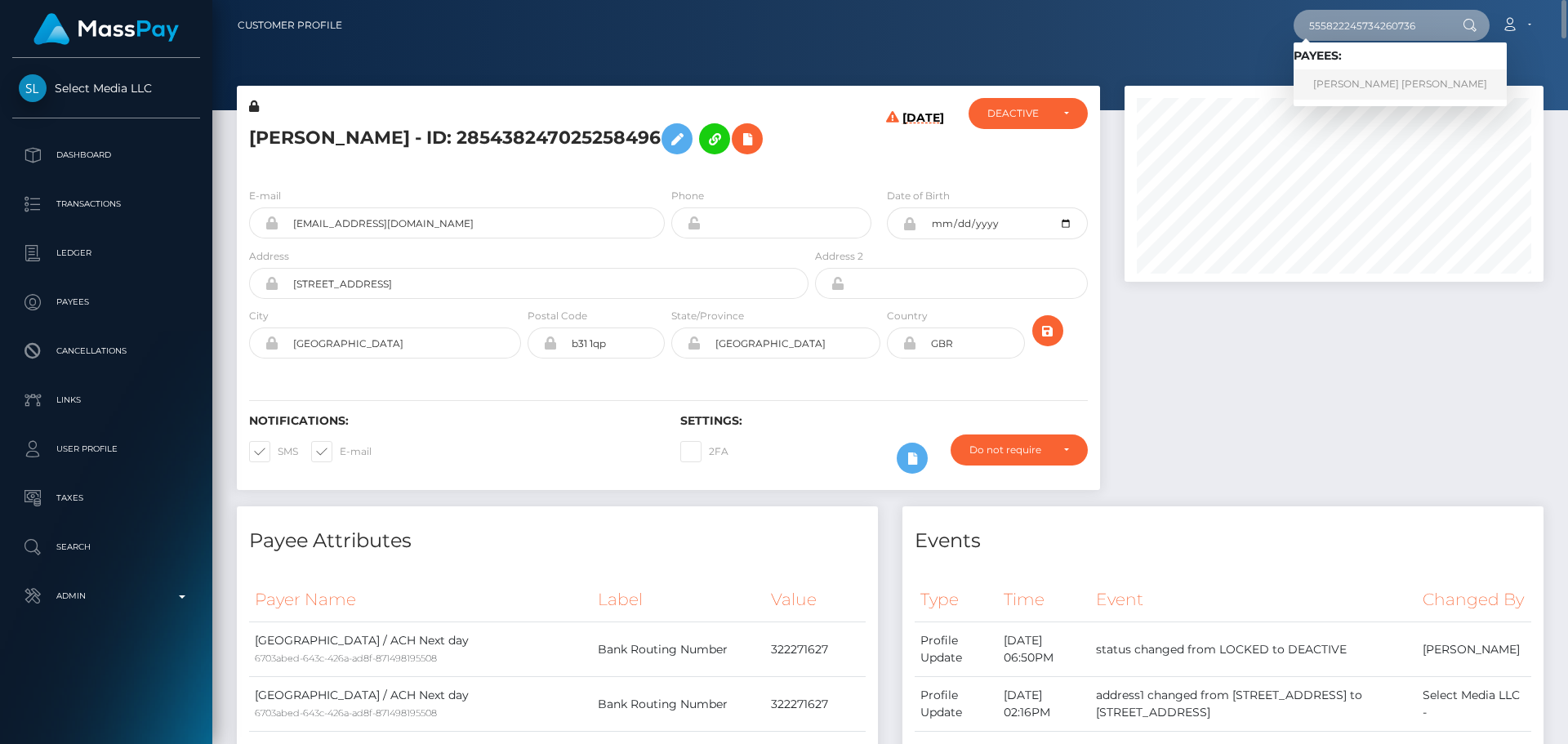
type input "555822245734260736"
click at [1356, 76] on link "Florencia Abril Villalba" at bounding box center [1400, 84] width 214 height 30
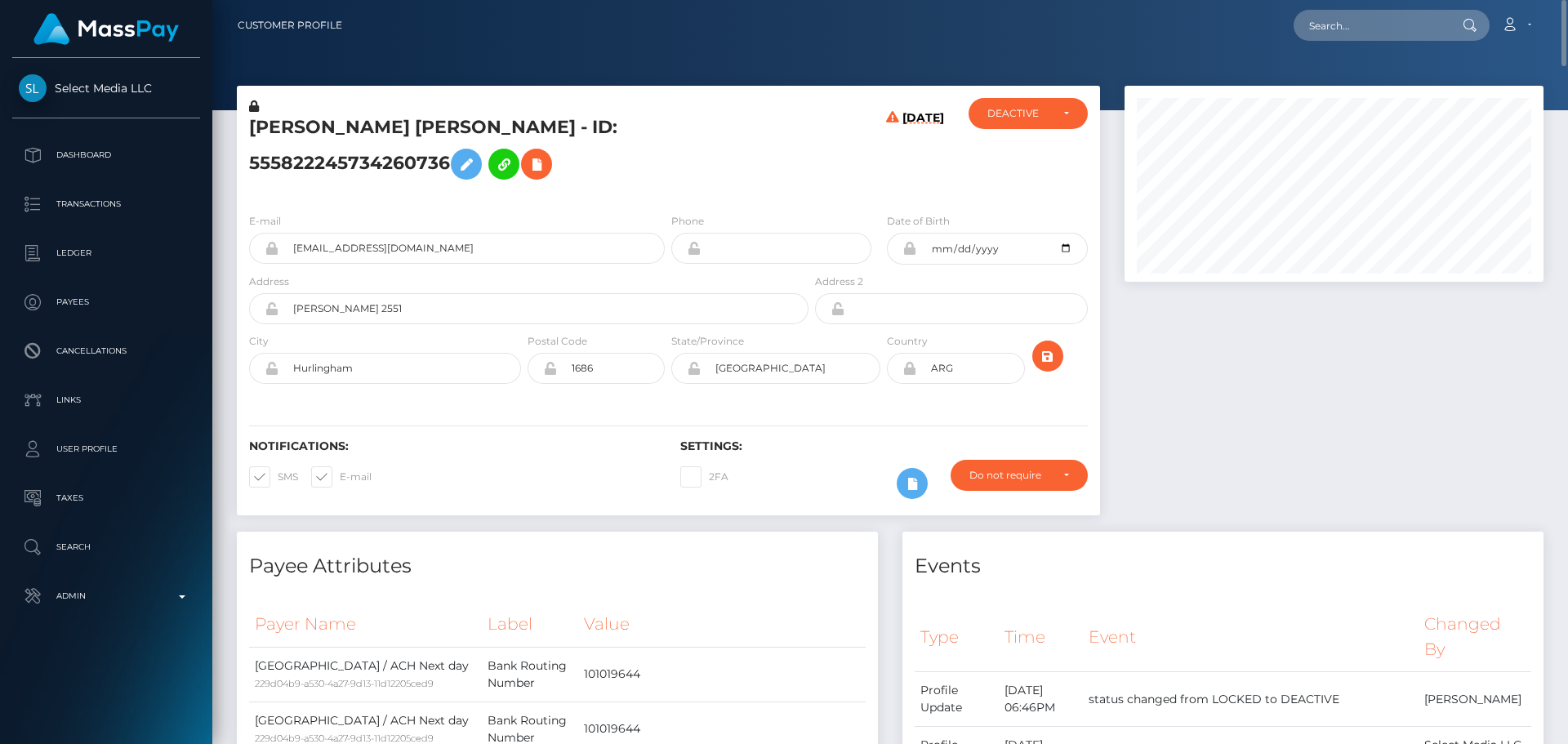
click at [441, 133] on h5 "[PERSON_NAME] [PERSON_NAME] - ID: 555822245734260736" at bounding box center [525, 151] width 551 height 72
click at [441, 133] on h5 "Florencia Abril Villalba - ID: 555822245734260736" at bounding box center [525, 151] width 551 height 72
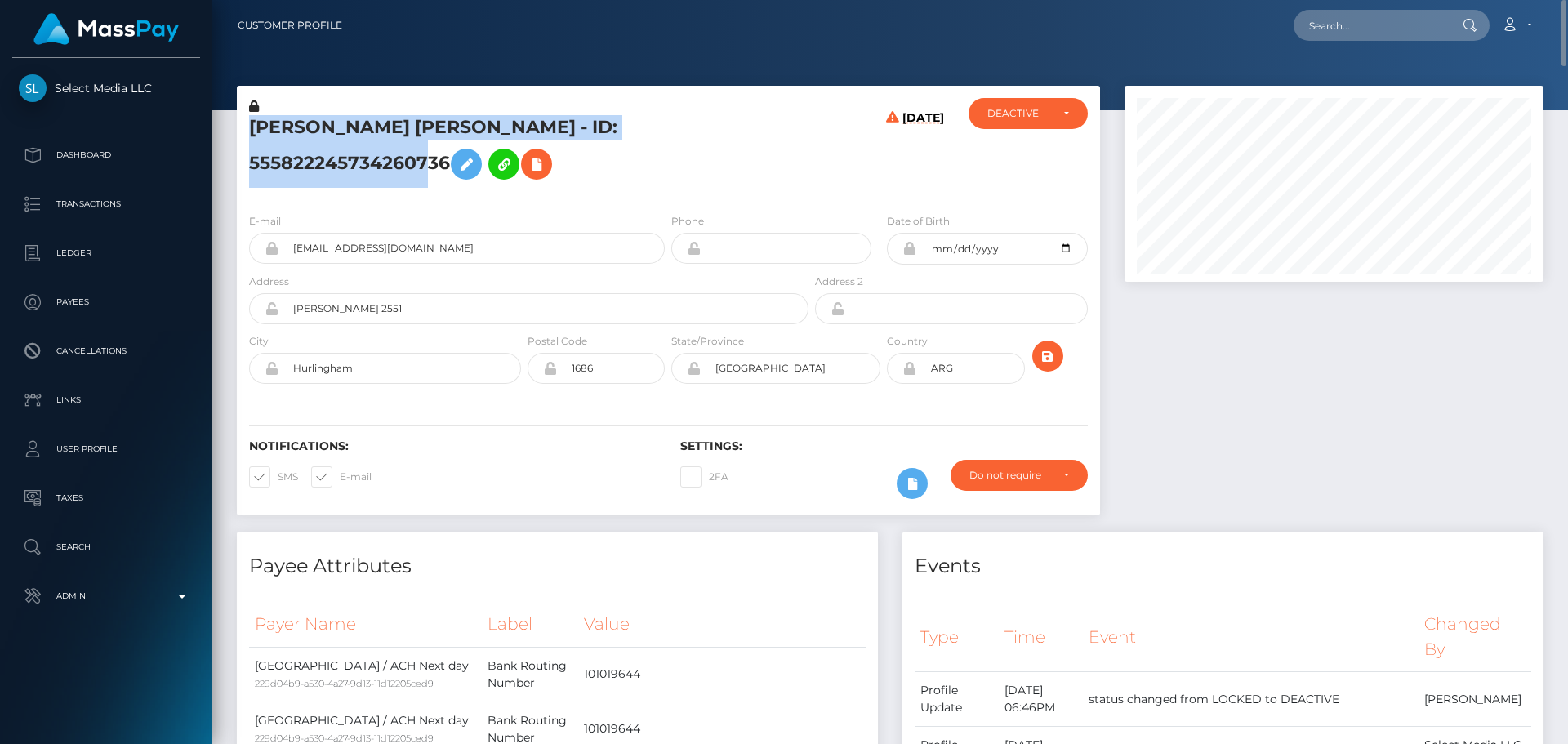
click at [441, 133] on h5 "Florencia Abril Villalba - ID: 555822245734260736" at bounding box center [525, 151] width 551 height 72
copy h5 "Florencia Abril Villalba - ID: 555822245734260736"
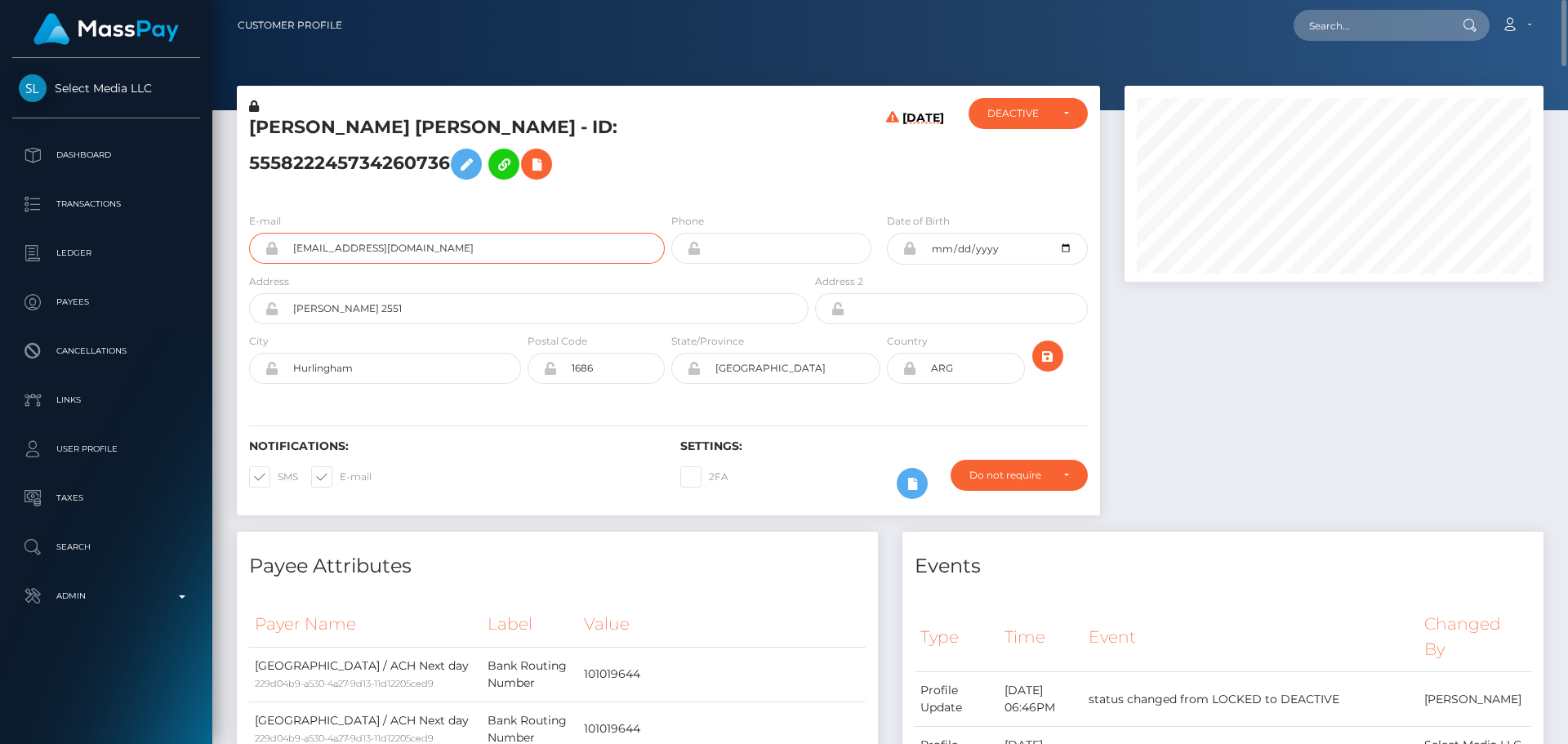
drag, startPoint x: 457, startPoint y: 276, endPoint x: 240, endPoint y: 264, distance: 217.3
click at [240, 264] on div "E-mail florenciaabrilvillalba@gmail.com" at bounding box center [452, 243] width 431 height 61
click at [595, 187] on h5 "Florencia Abril Villalba - ID: 555822245734260736" at bounding box center [525, 151] width 551 height 72
click at [1364, 27] on input "text" at bounding box center [1370, 25] width 154 height 31
paste input "379117376303538176"
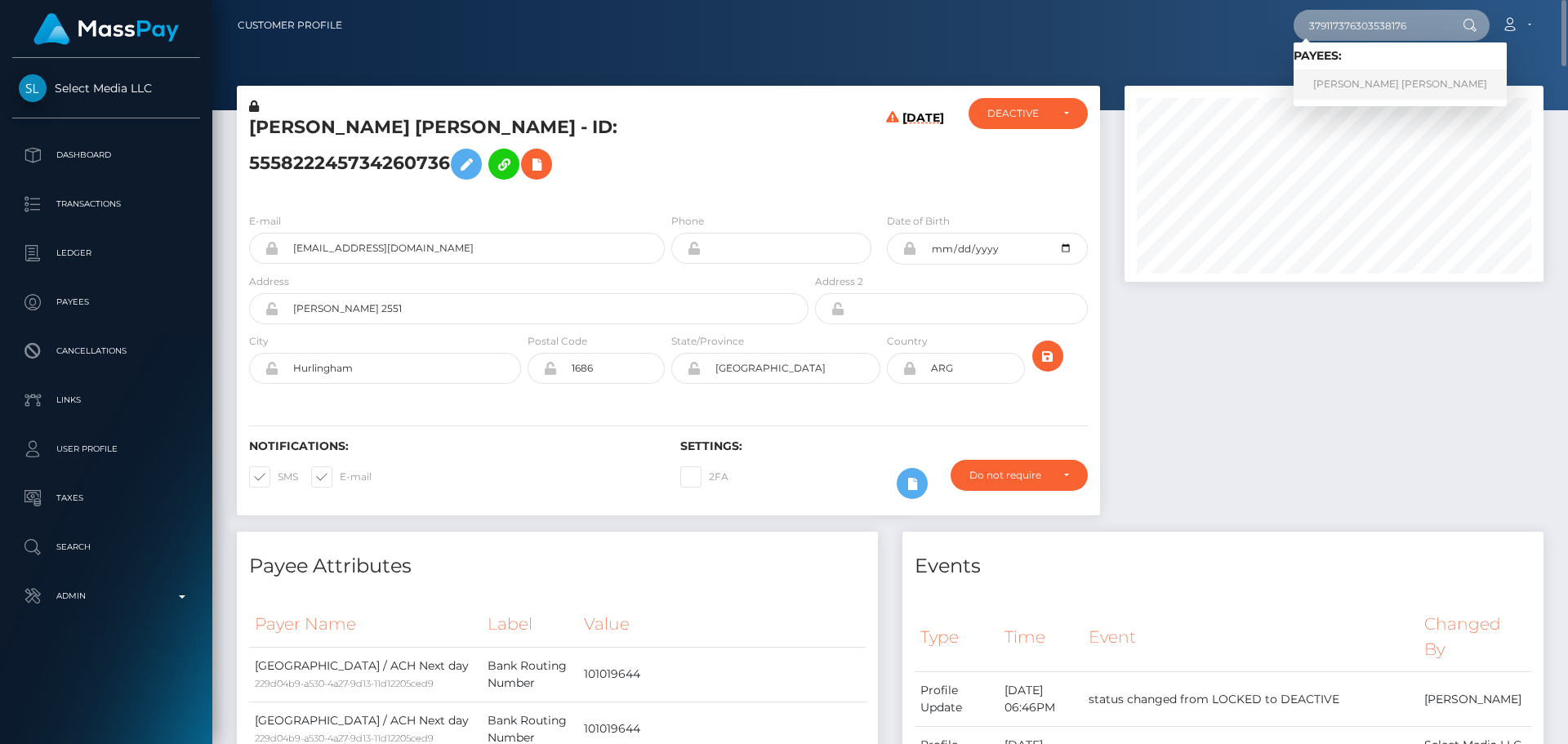
type input "379117376303538176"
click at [1350, 76] on link "Andrew Ben Lee" at bounding box center [1400, 84] width 214 height 30
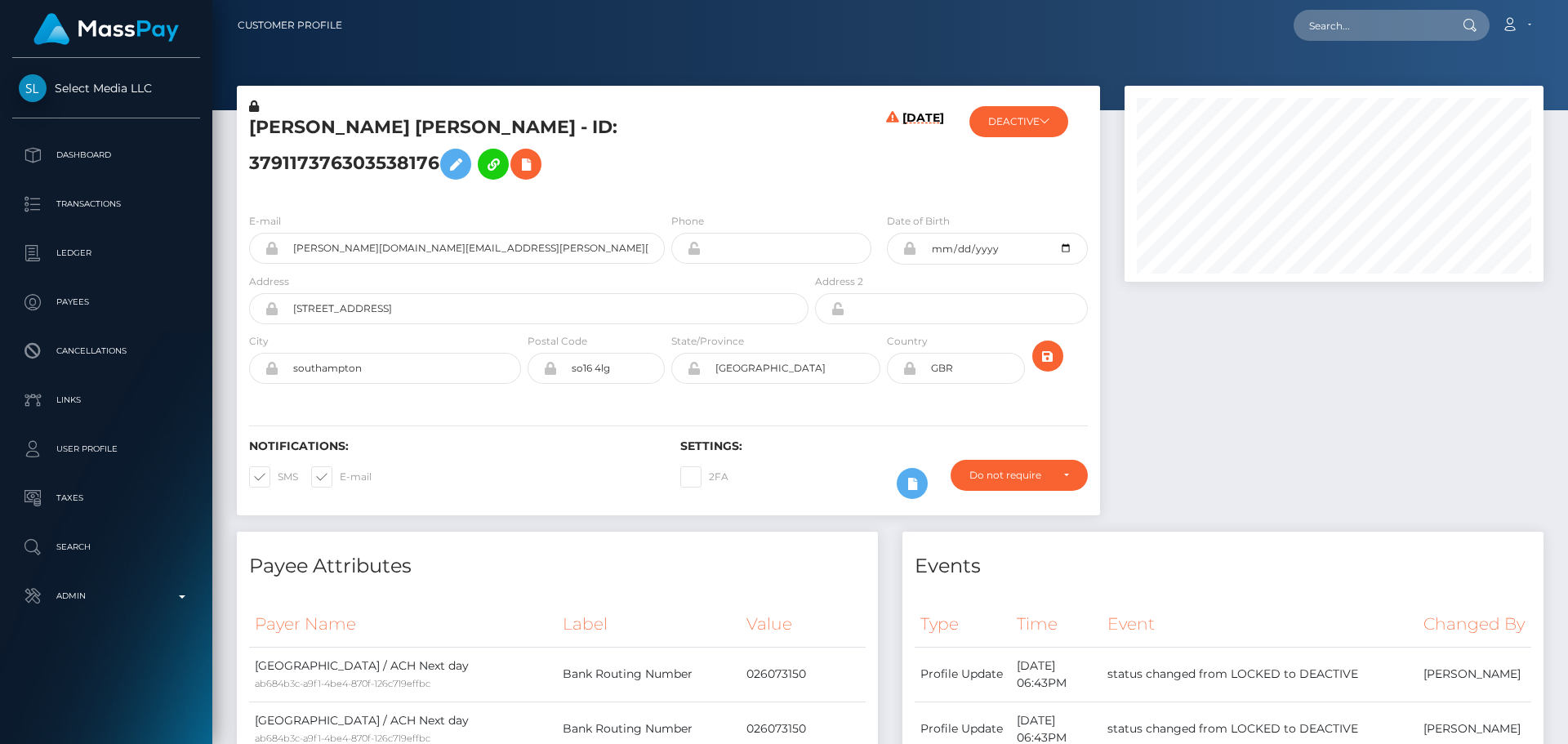
scroll to position [196, 420]
click at [475, 140] on h5 "[PERSON_NAME] [PERSON_NAME] - ID: 379117376303538176" at bounding box center [525, 151] width 551 height 72
copy h5 "[PERSON_NAME] [PERSON_NAME] - ID: 379117376303538176"
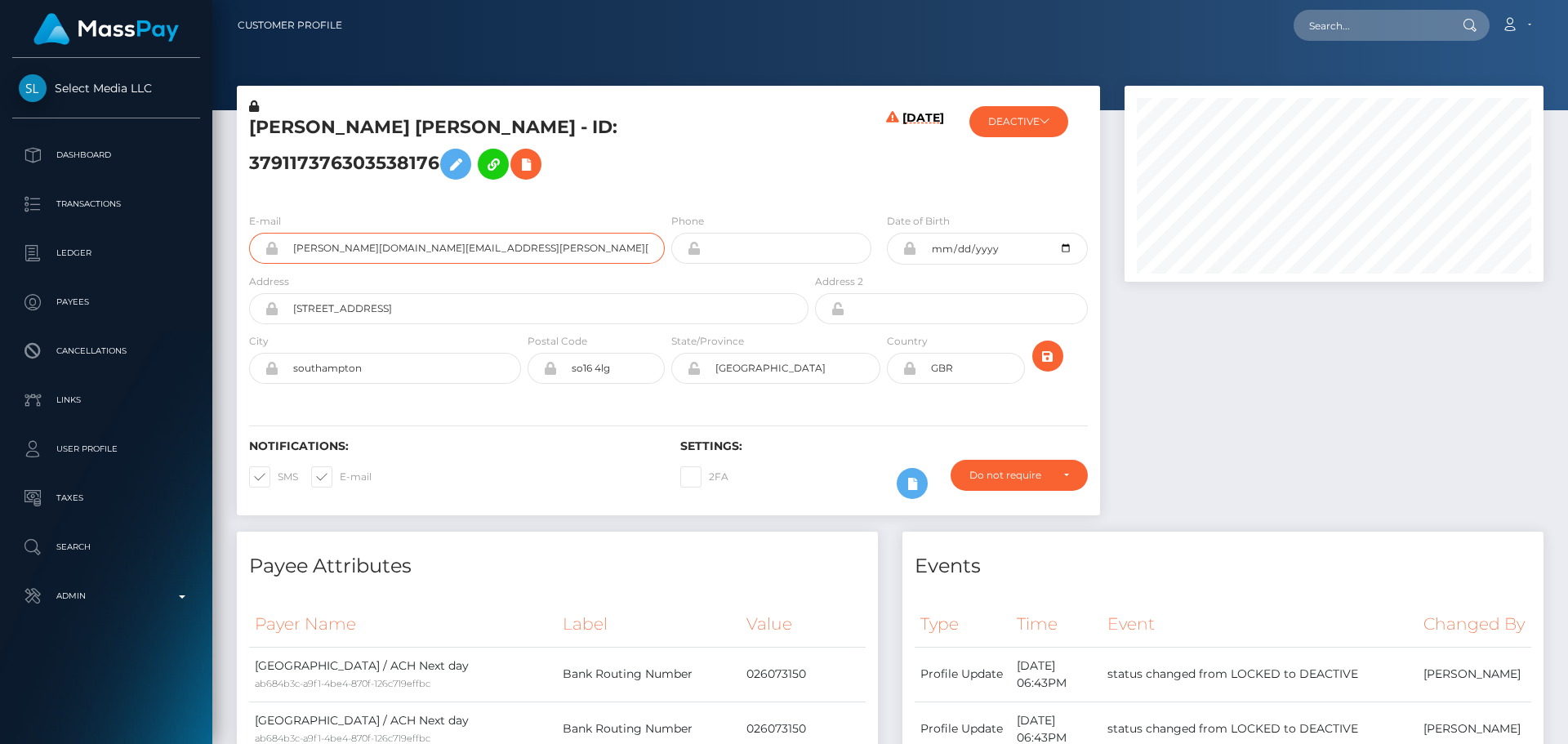
drag, startPoint x: 470, startPoint y: 225, endPoint x: 239, endPoint y: 217, distance: 231.1
click at [234, 219] on div "Andrew Ben Lee - ID: 379117376303538176 08/31/25 DEACTIVE" at bounding box center [668, 308] width 887 height 445
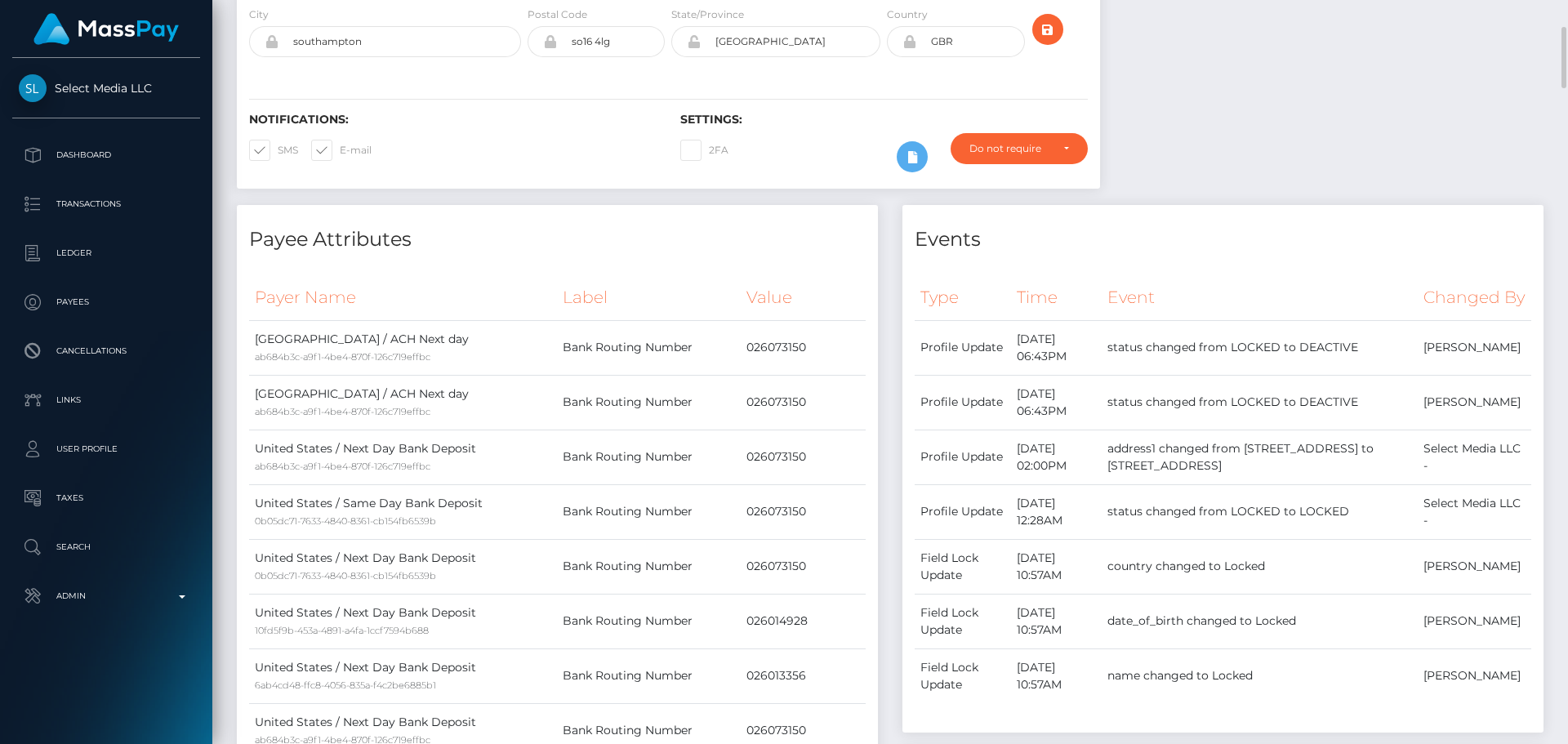
scroll to position [0, 0]
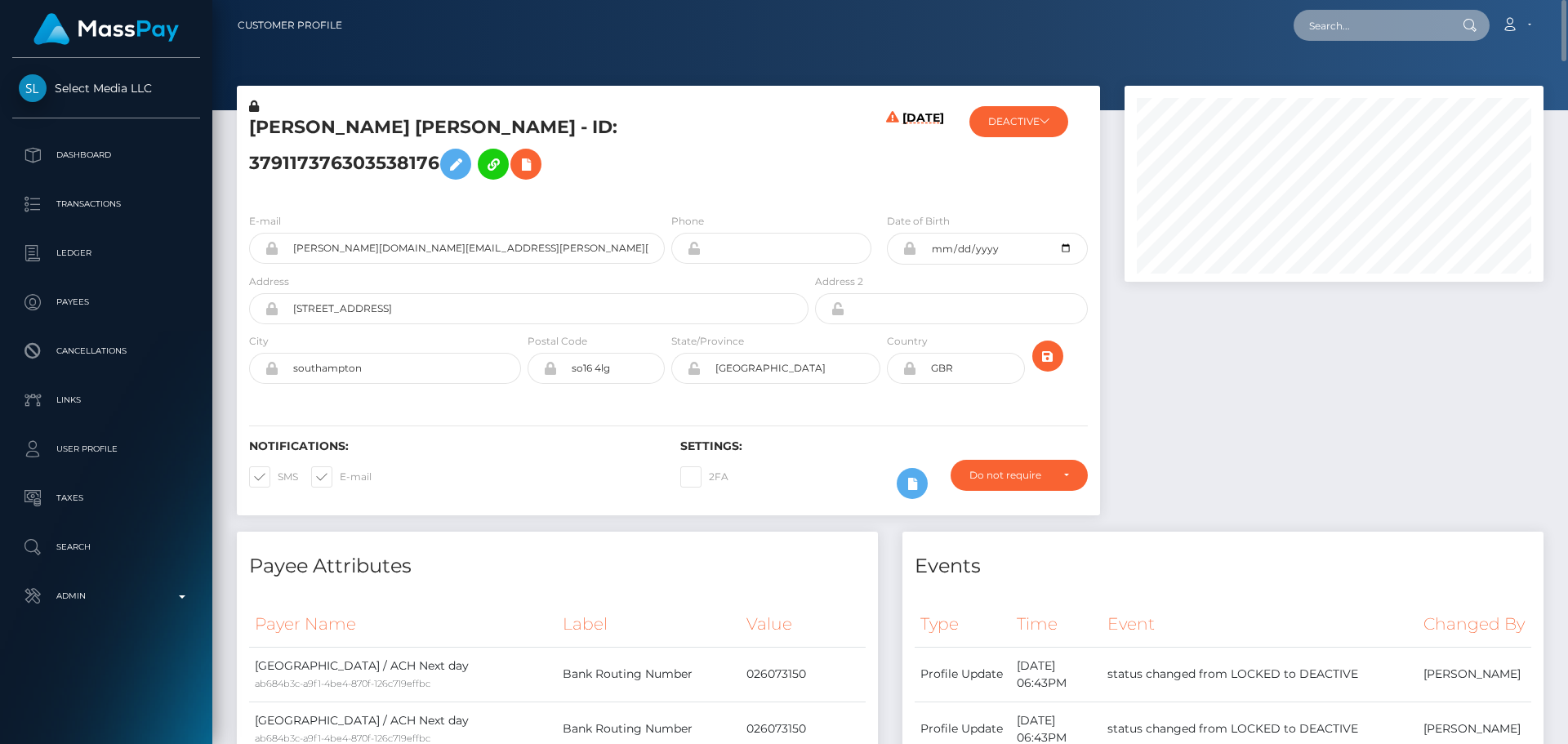
click at [1355, 29] on input "text" at bounding box center [1370, 25] width 154 height 31
paste input "285226118603087872"
type input "285226118603087872"
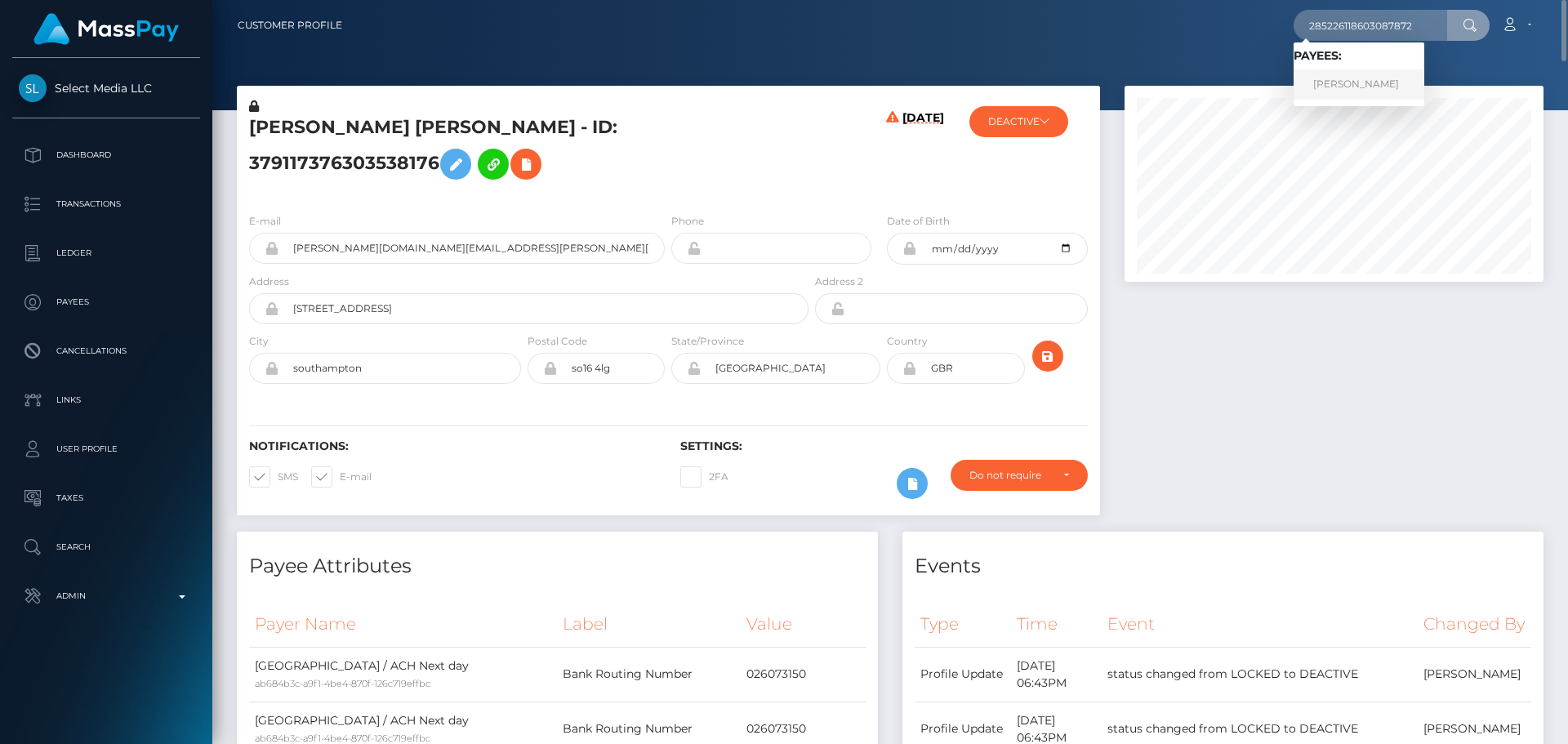
click at [1349, 81] on link "CASSANDRA ELLEN PATTERSON" at bounding box center [1358, 84] width 131 height 30
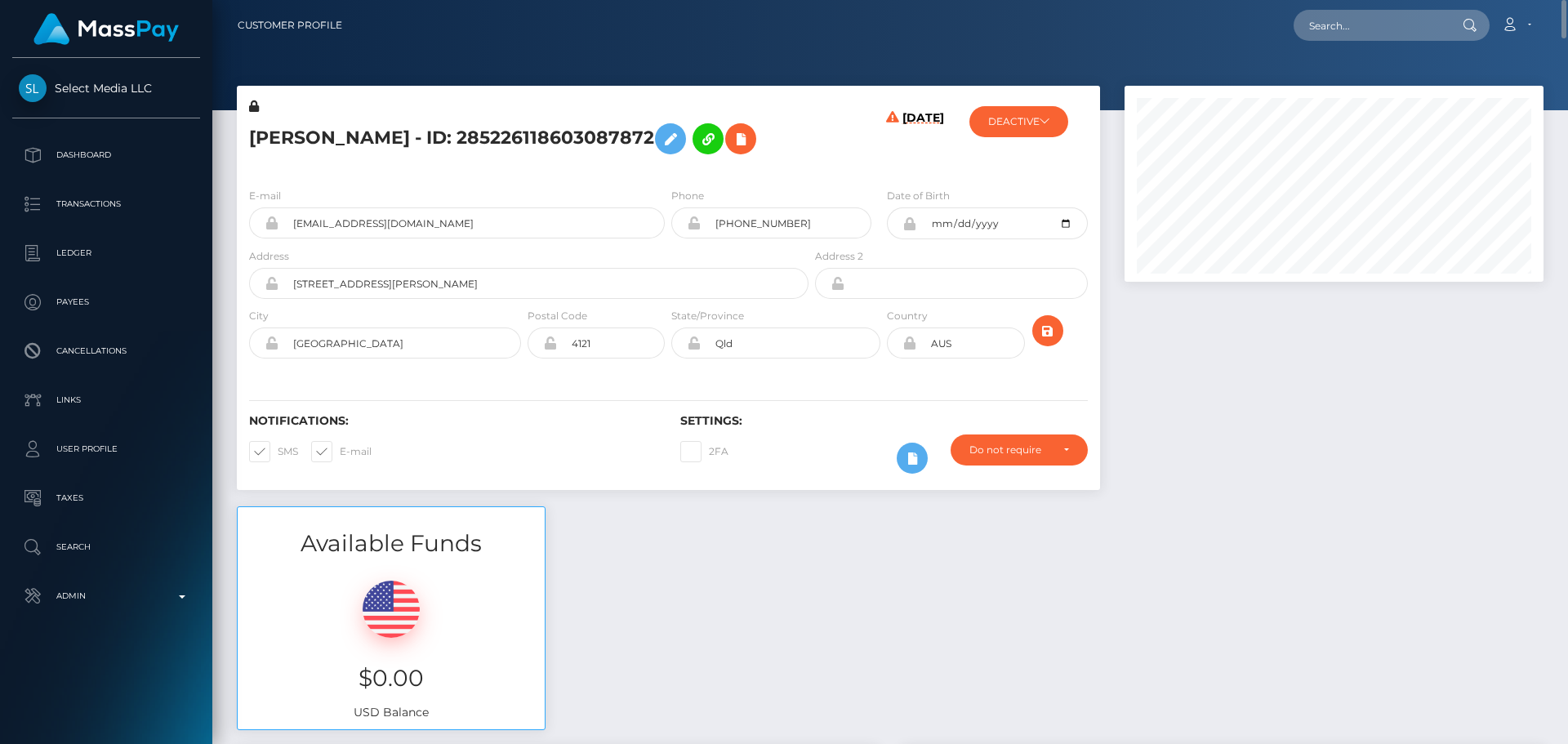
click at [479, 128] on h5 "CASSANDRA ELLEN PATTERSON - ID: 285226118603087872" at bounding box center [525, 138] width 551 height 47
copy h5 "CASSANDRA ELLEN PATTERSON - ID: 285226118603087872"
drag, startPoint x: 472, startPoint y: 254, endPoint x: 241, endPoint y: 246, distance: 231.1
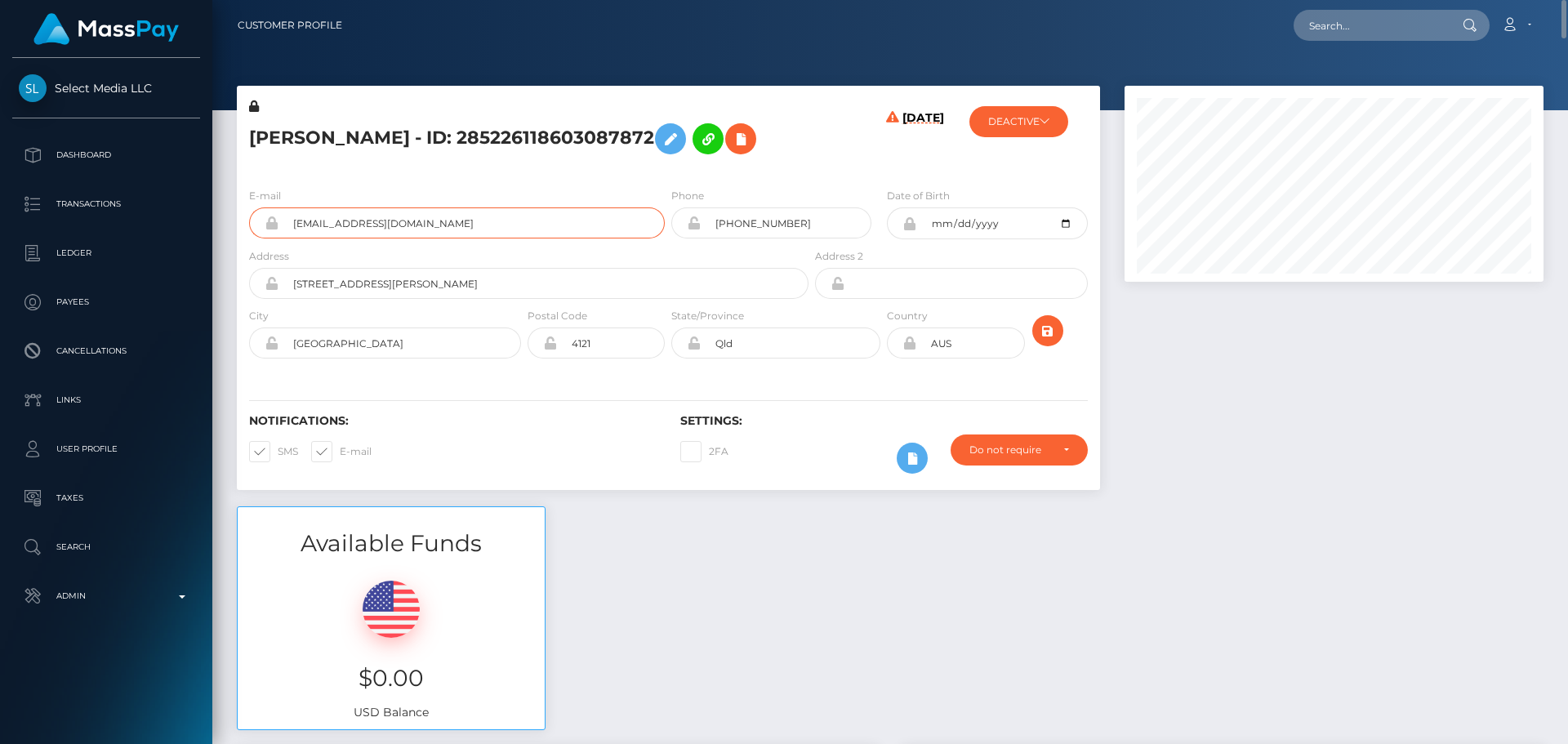
click at [241, 246] on div "E-mail casstries@gmail.com" at bounding box center [452, 216] width 431 height 61
click at [1389, 24] on input "text" at bounding box center [1370, 25] width 154 height 31
paste input "801340460726497281"
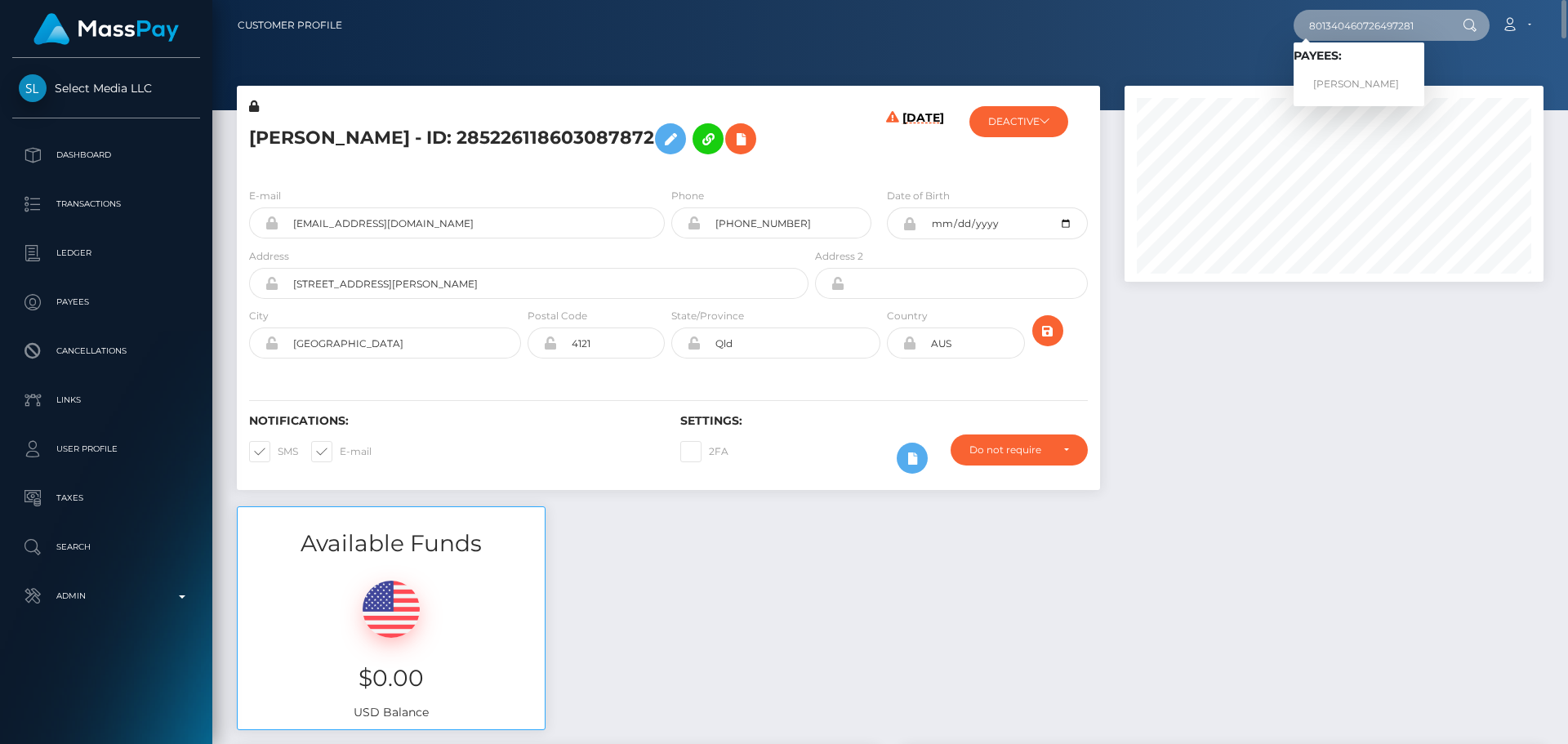
type input "801340460726497281"
click at [1336, 84] on link "FRANCISCO NOE IBARROLA" at bounding box center [1358, 84] width 131 height 30
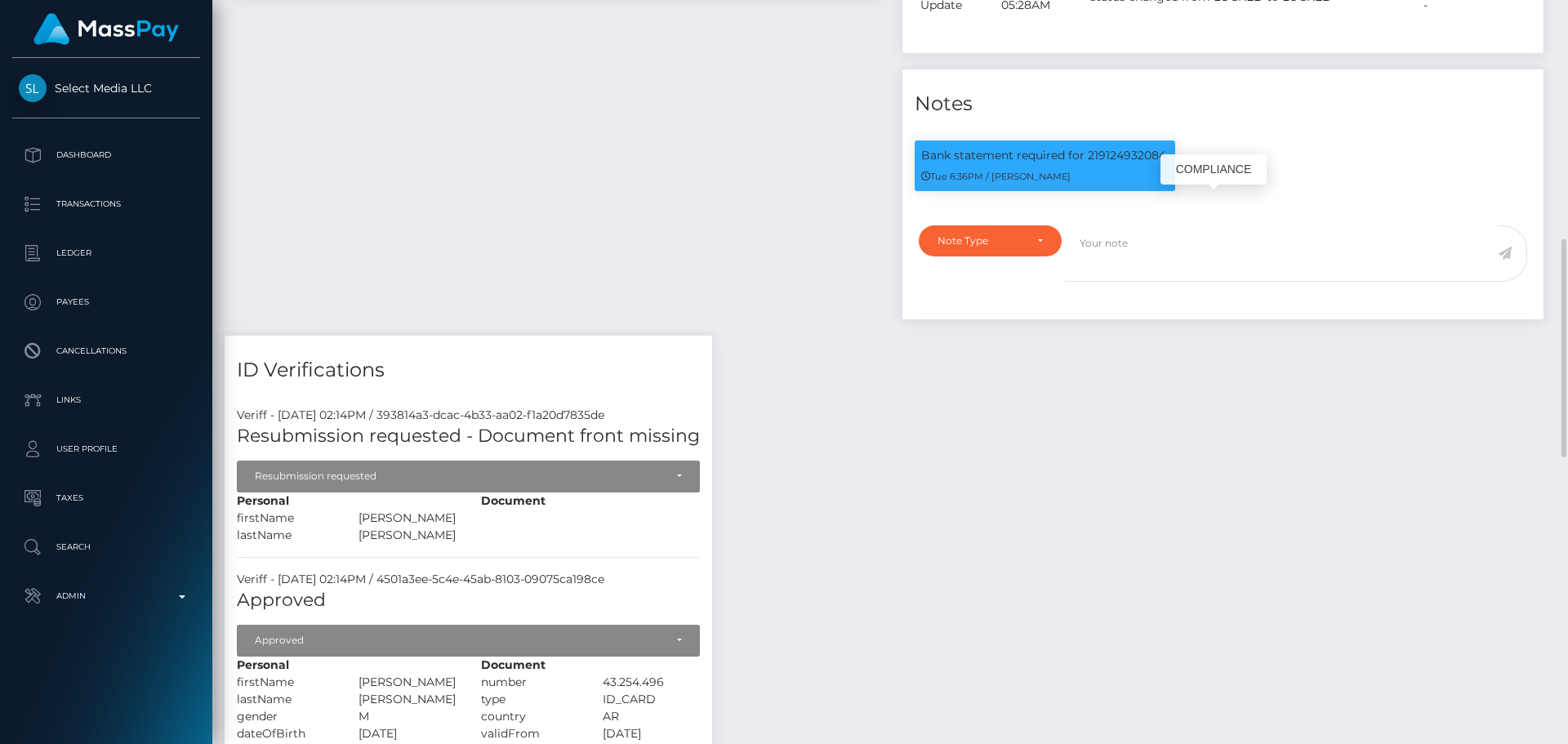
scroll to position [196, 420]
click at [1117, 164] on p "Bank statement required for 219124932084." at bounding box center [1045, 156] width 247 height 17
click at [1116, 164] on p "Bank statement required for 219124932084." at bounding box center [1045, 156] width 247 height 17
copy p "219124932084"
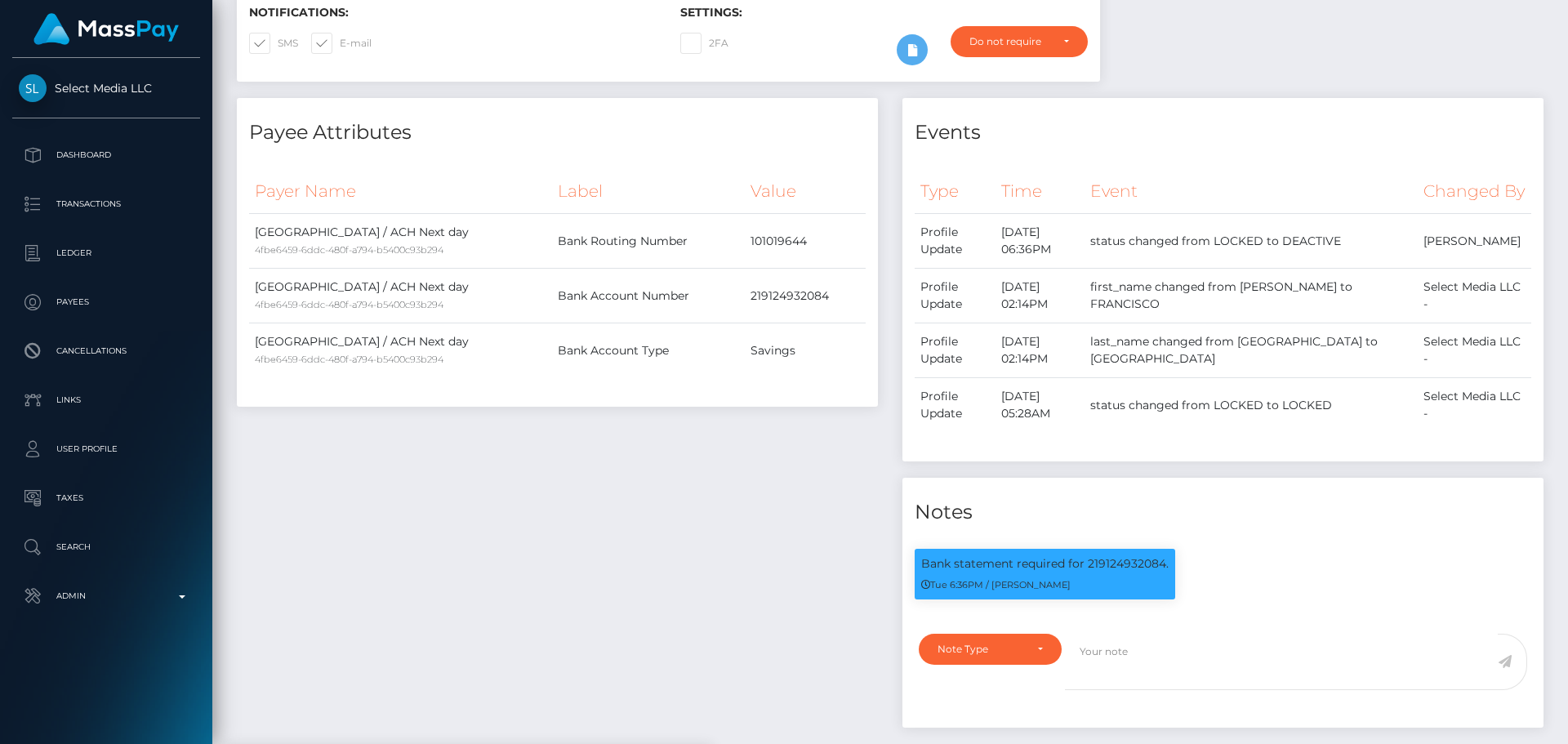
scroll to position [0, 0]
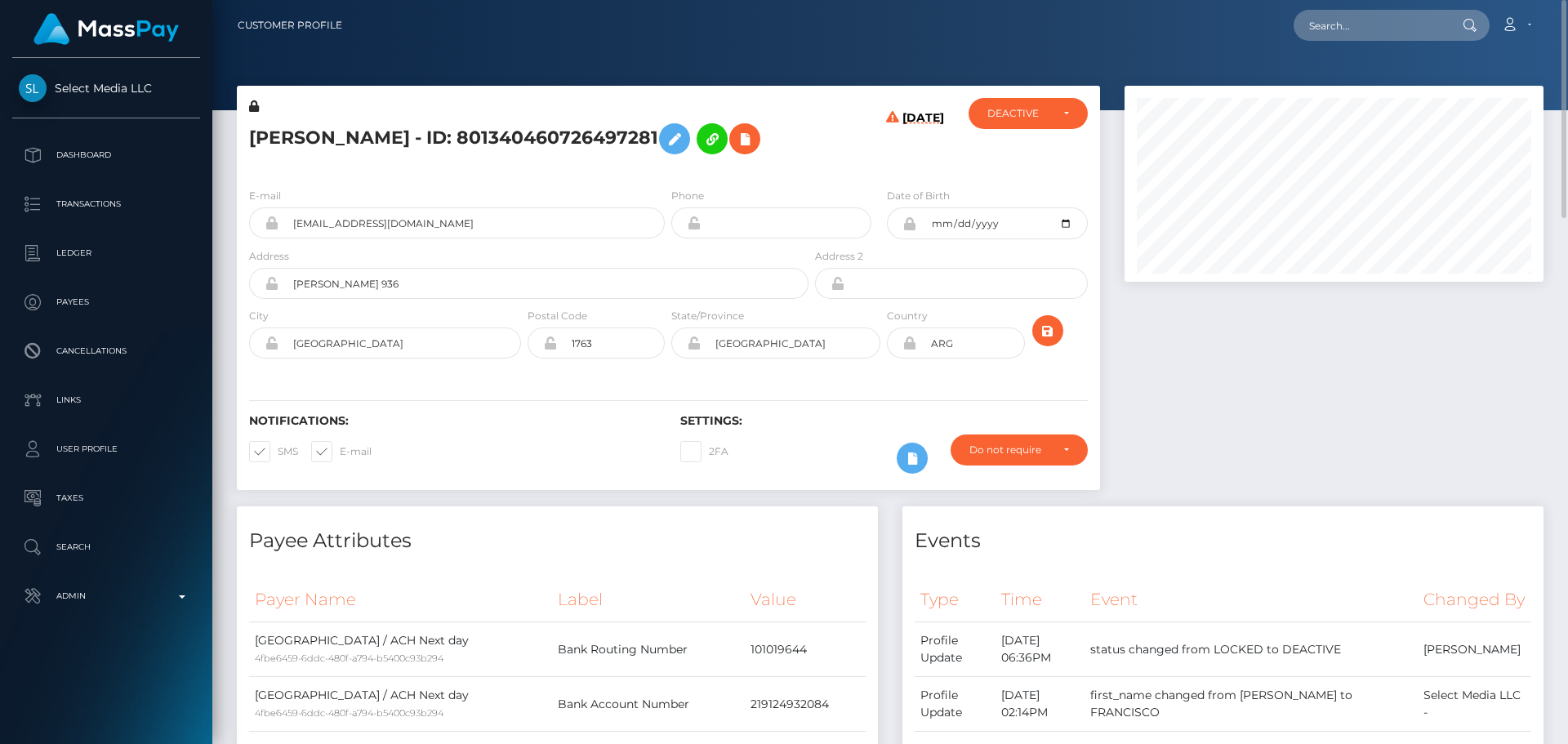
click at [475, 135] on h5 "[PERSON_NAME] - ID: 801340460726497281" at bounding box center [525, 138] width 551 height 47
copy h5 "[PERSON_NAME] - ID: 801340460726497281"
drag, startPoint x: 480, startPoint y: 266, endPoint x: 189, endPoint y: 250, distance: 291.4
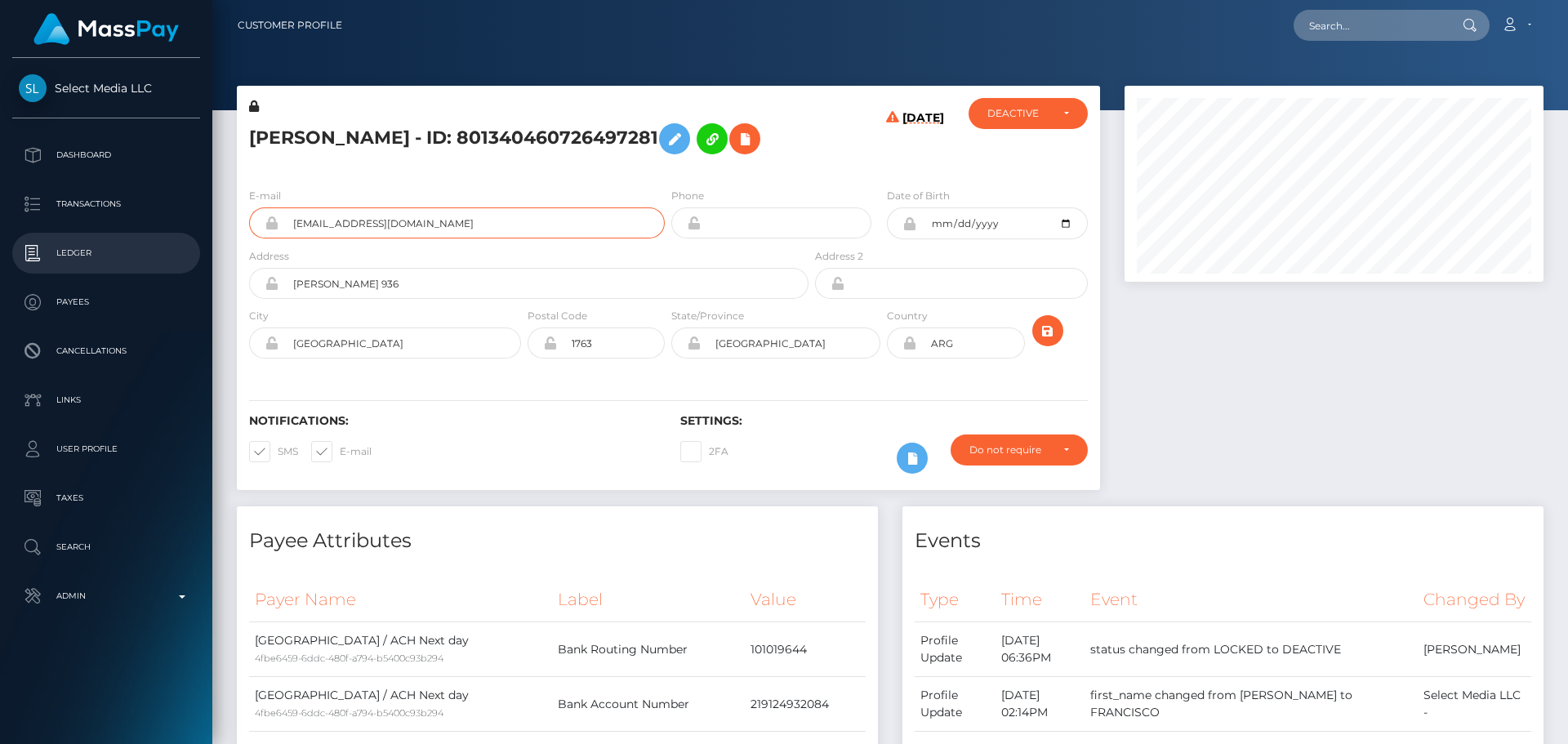
click at [189, 250] on div "Select Media LLC Dashboard Transactions Ledger Payees Cancellations" at bounding box center [784, 372] width 1568 height 744
click at [664, 162] on h5 "[PERSON_NAME] - ID: 801340460726497281" at bounding box center [525, 138] width 551 height 47
click at [687, 175] on div "[PERSON_NAME] - ID: 801340460726497281" at bounding box center [524, 135] width 575 height 76
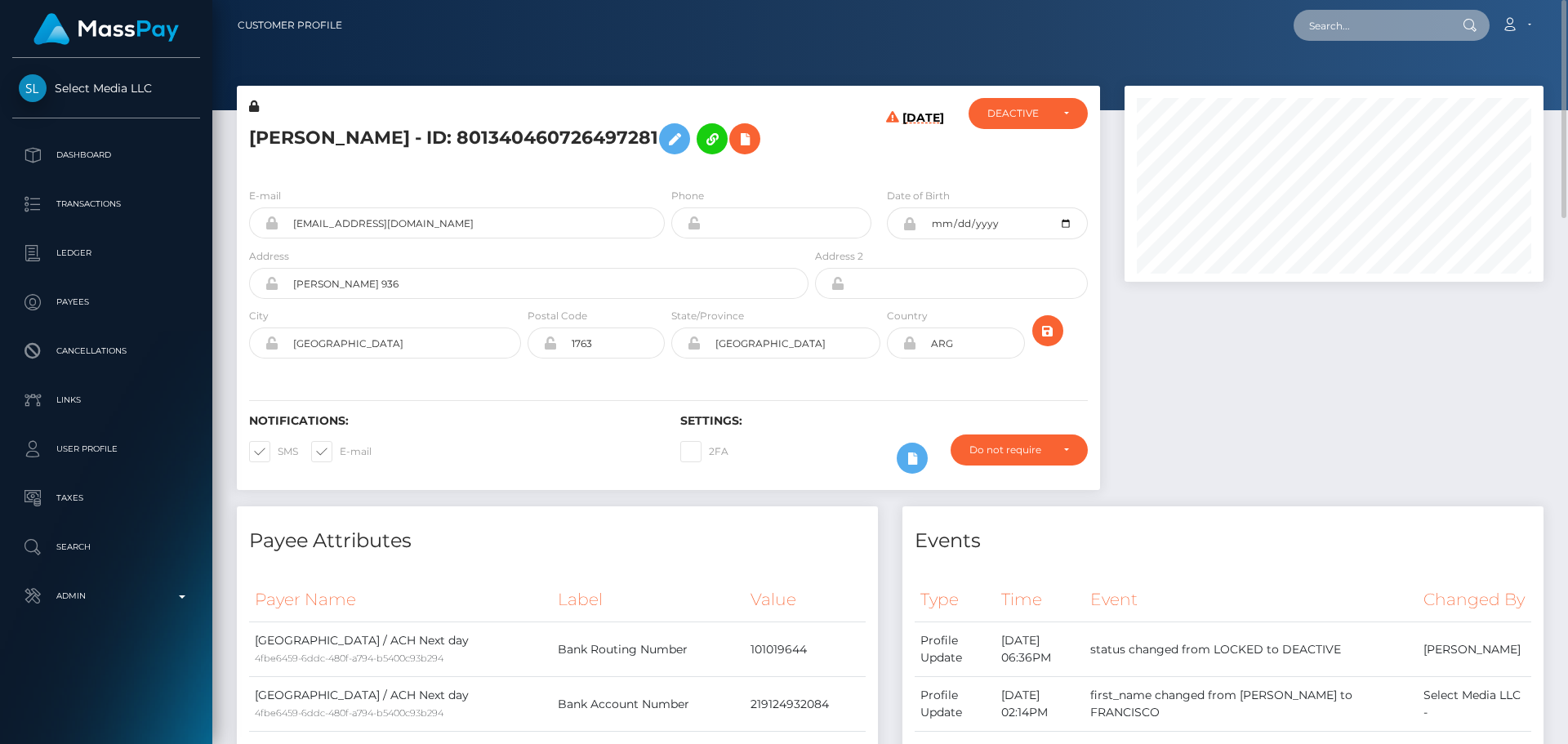
click at [1420, 22] on input "text" at bounding box center [1370, 25] width 154 height 31
paste input "527899243189383168"
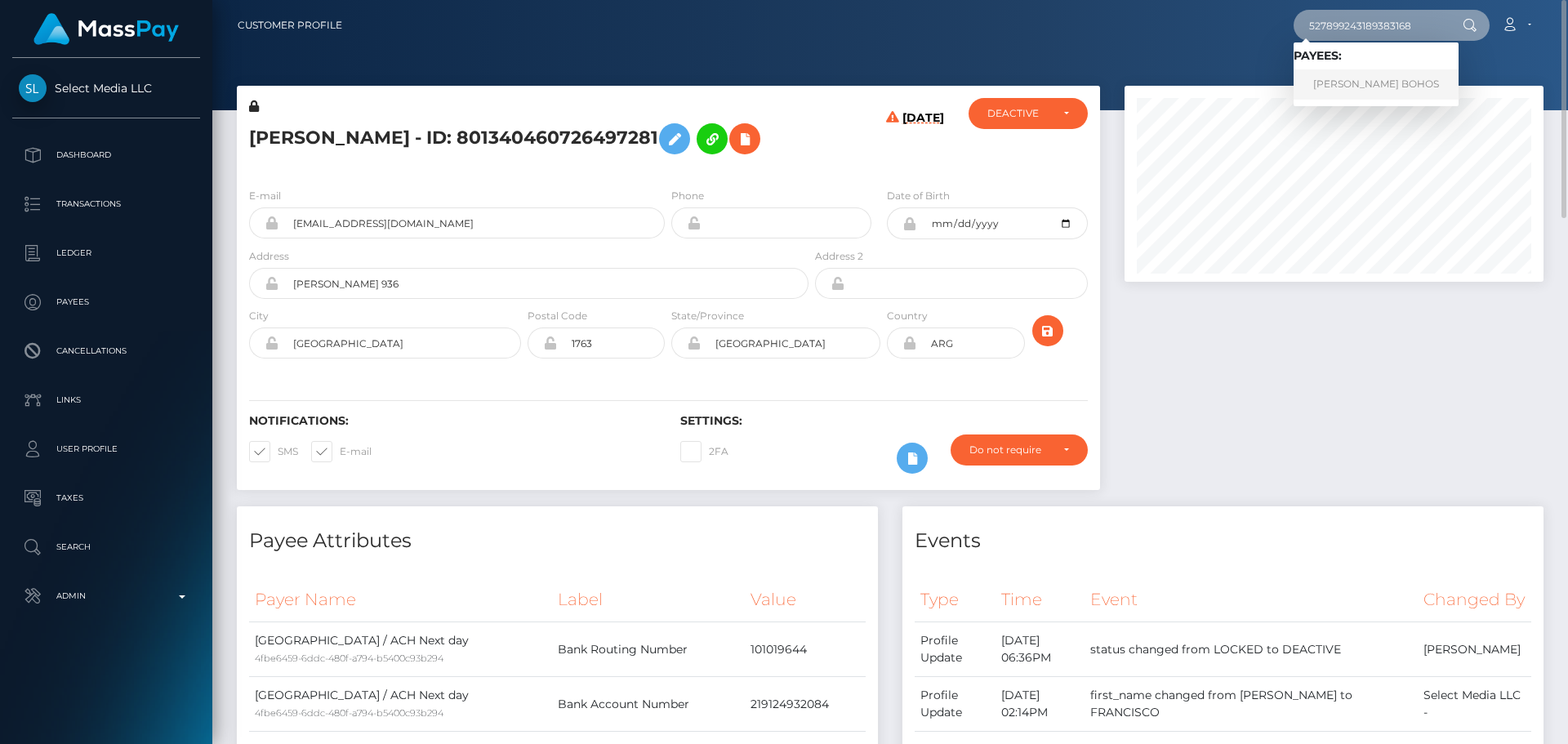
type input "527899243189383168"
click at [1356, 81] on link "[PERSON_NAME] BOHOS" at bounding box center [1376, 84] width 165 height 30
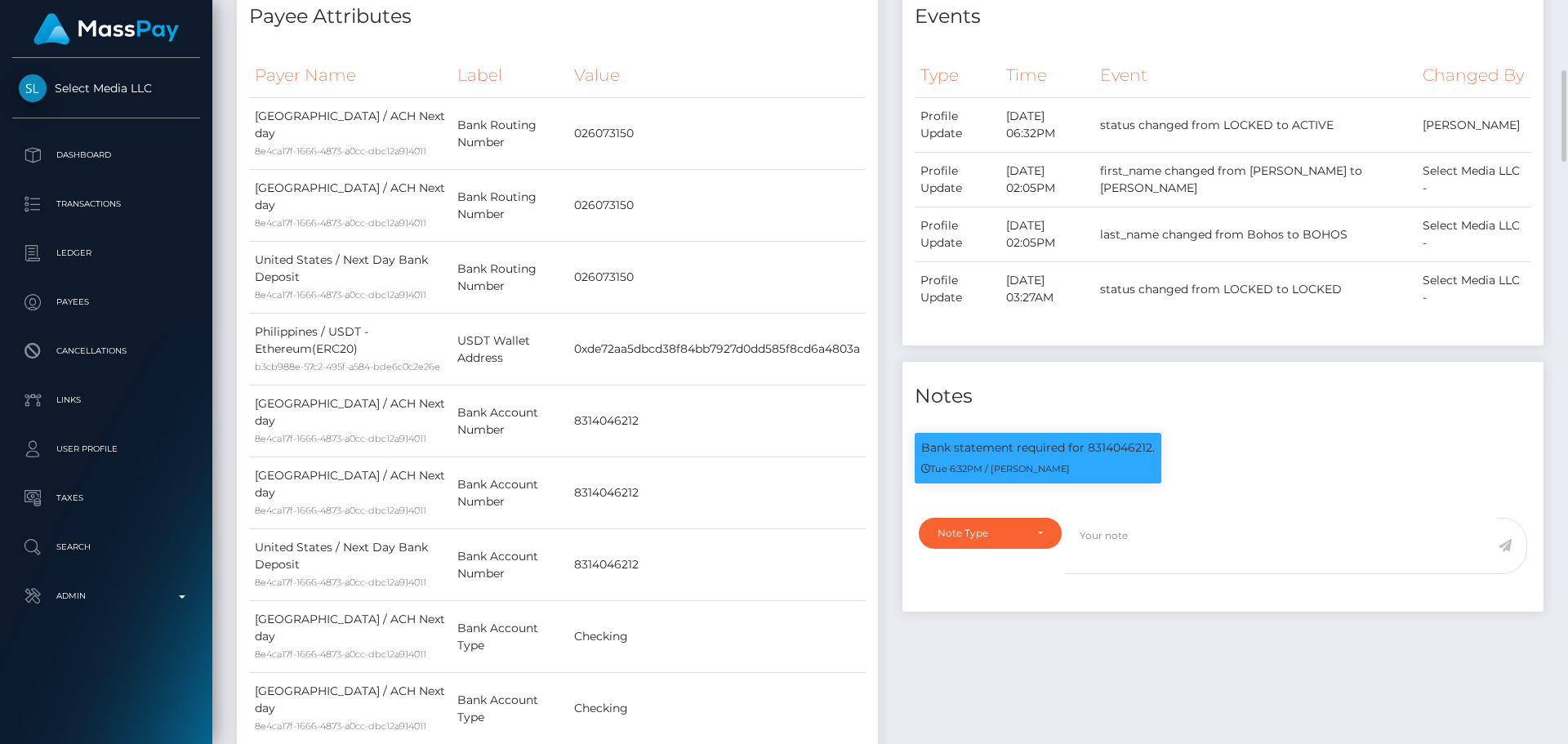
scroll to position [196, 420]
click at [1096, 445] on p "Bank statement required for 8314046212." at bounding box center [1038, 448] width 234 height 17
copy p "8314046212"
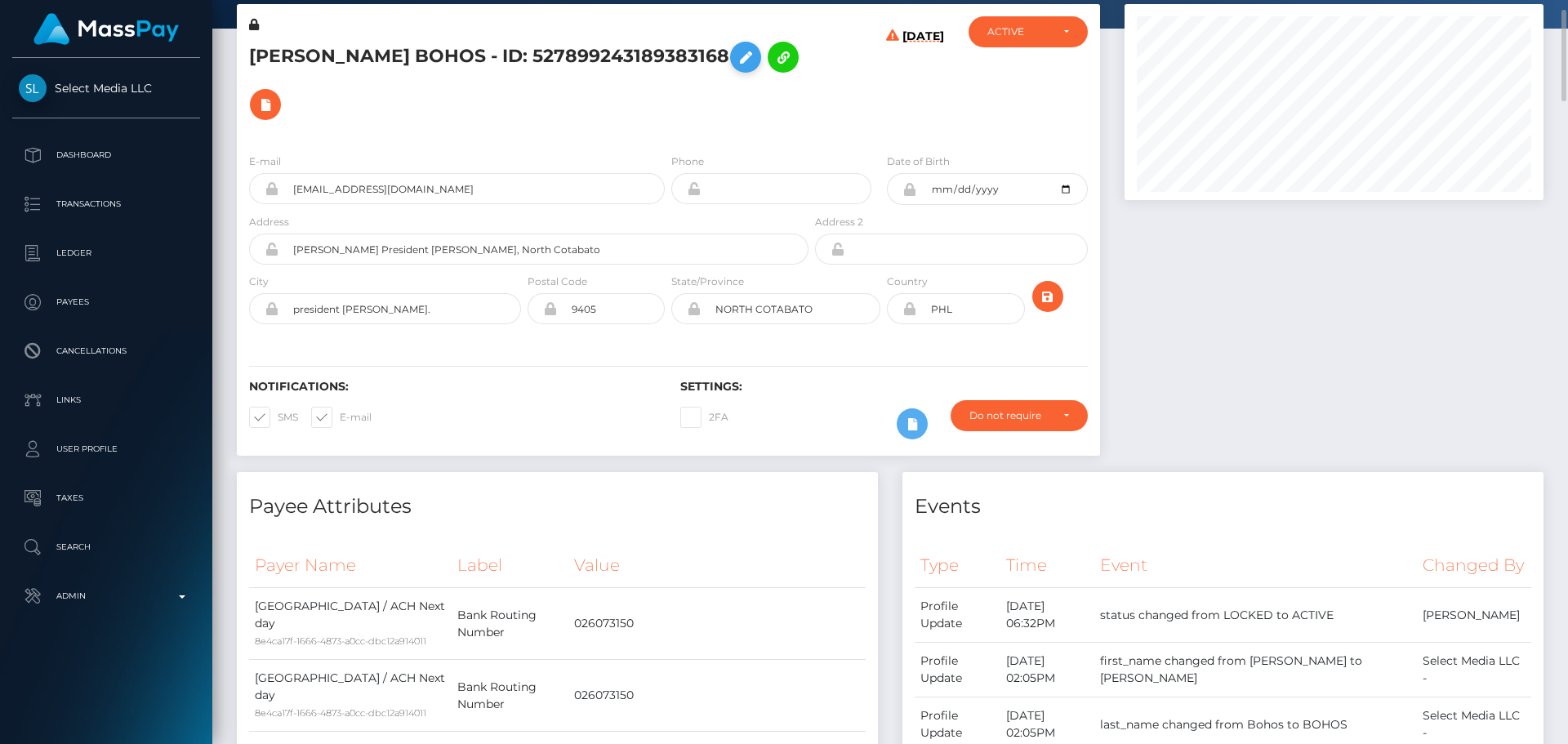
scroll to position [0, 0]
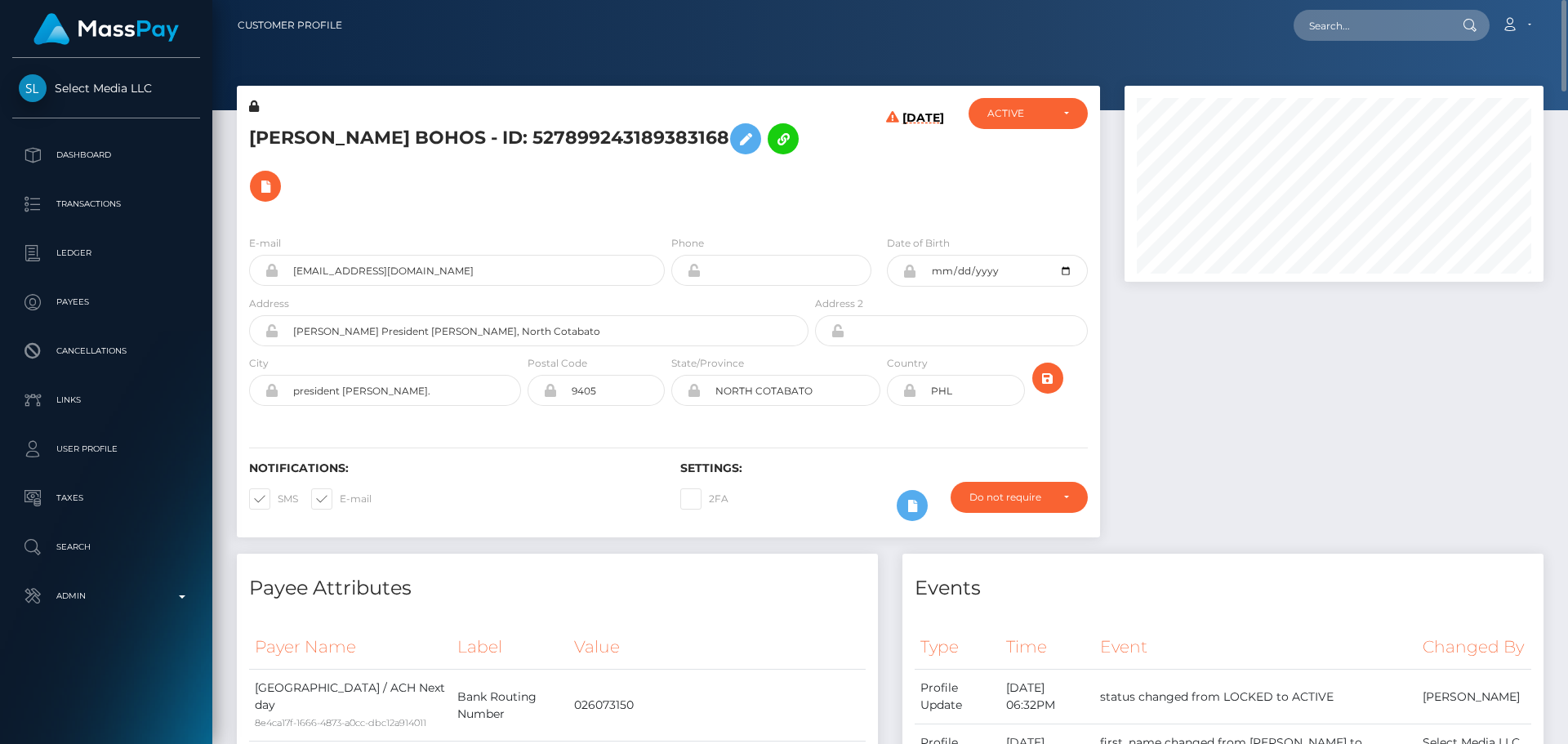
click at [408, 117] on h5 "CORINNE JOY CONVOCAR BOHOS - ID: 527899243189383168" at bounding box center [525, 162] width 551 height 95
copy h5 "CORINNE JOY CONVOCAR BOHOS - ID: 527899243189383168"
drag, startPoint x: 511, startPoint y: 248, endPoint x: 229, endPoint y: 237, distance: 282.2
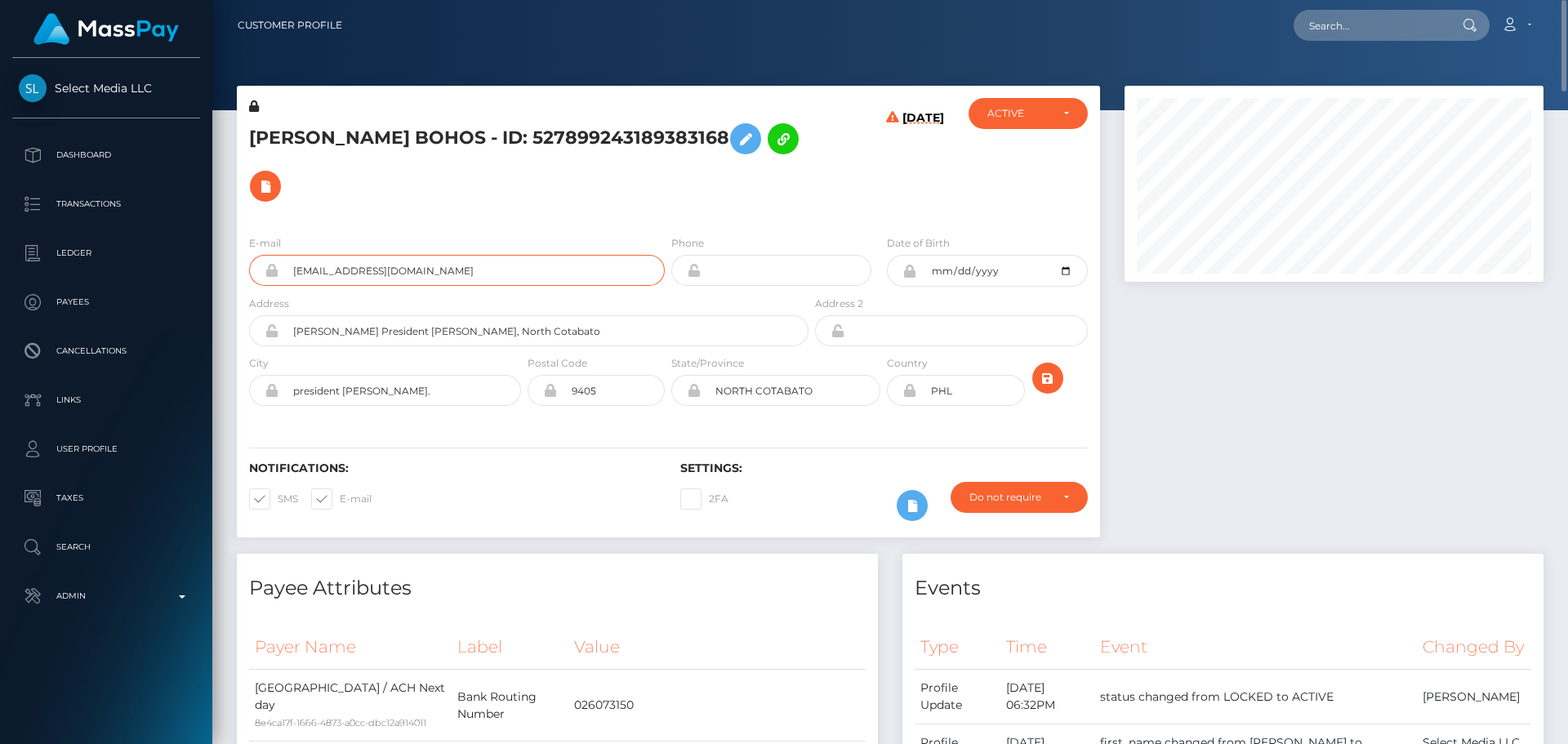
click at [229, 237] on div "CORINNE JOY CONVOCAR BOHOS - ID: 527899243189383168 08/31/25" at bounding box center [668, 320] width 887 height 468
click at [1402, 28] on input "text" at bounding box center [1370, 25] width 154 height 31
paste input "318854142862831616"
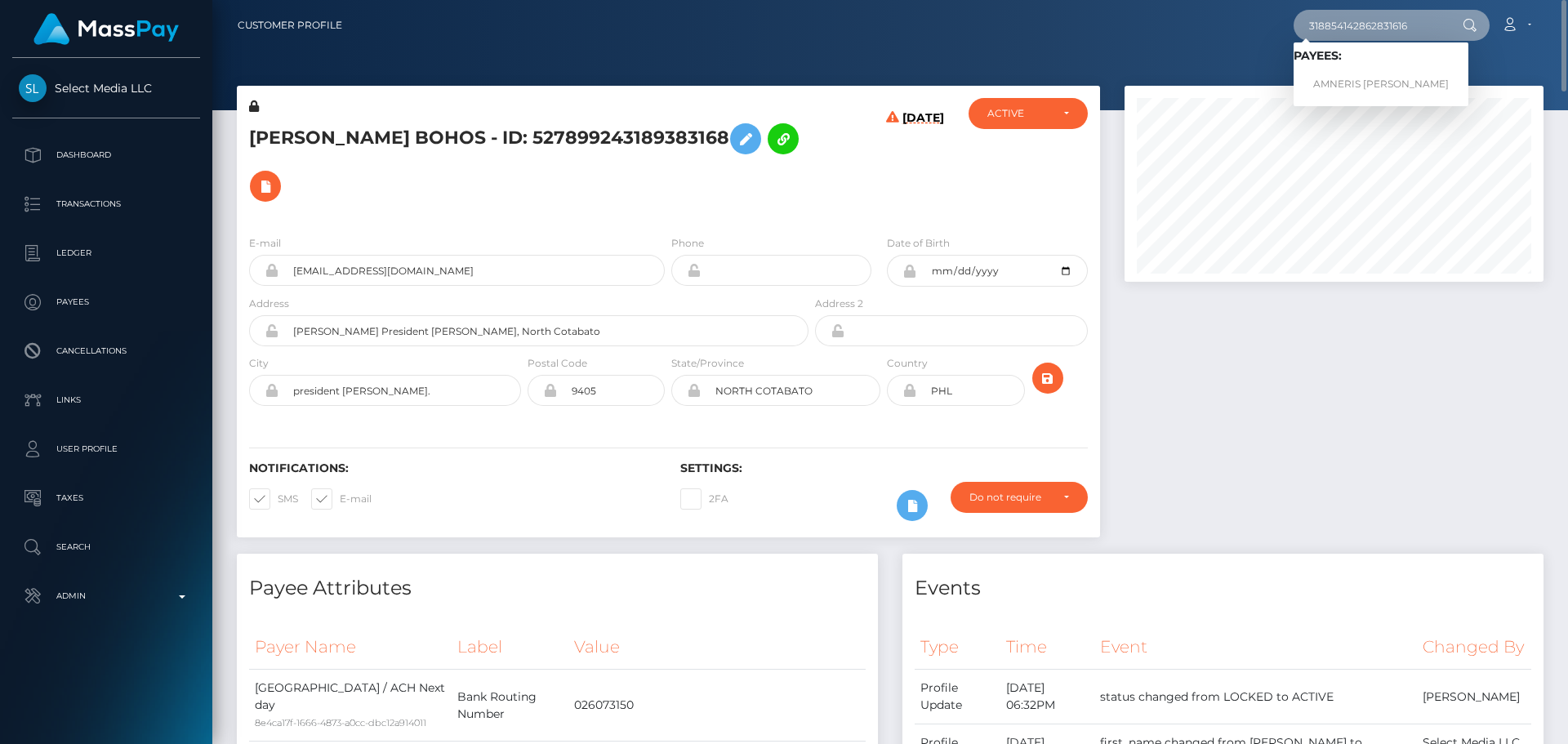
type input "318854142862831616"
click at [1339, 76] on link "AMNERIS ADRIANA VELASQUEZ ACOSTA" at bounding box center [1380, 84] width 175 height 30
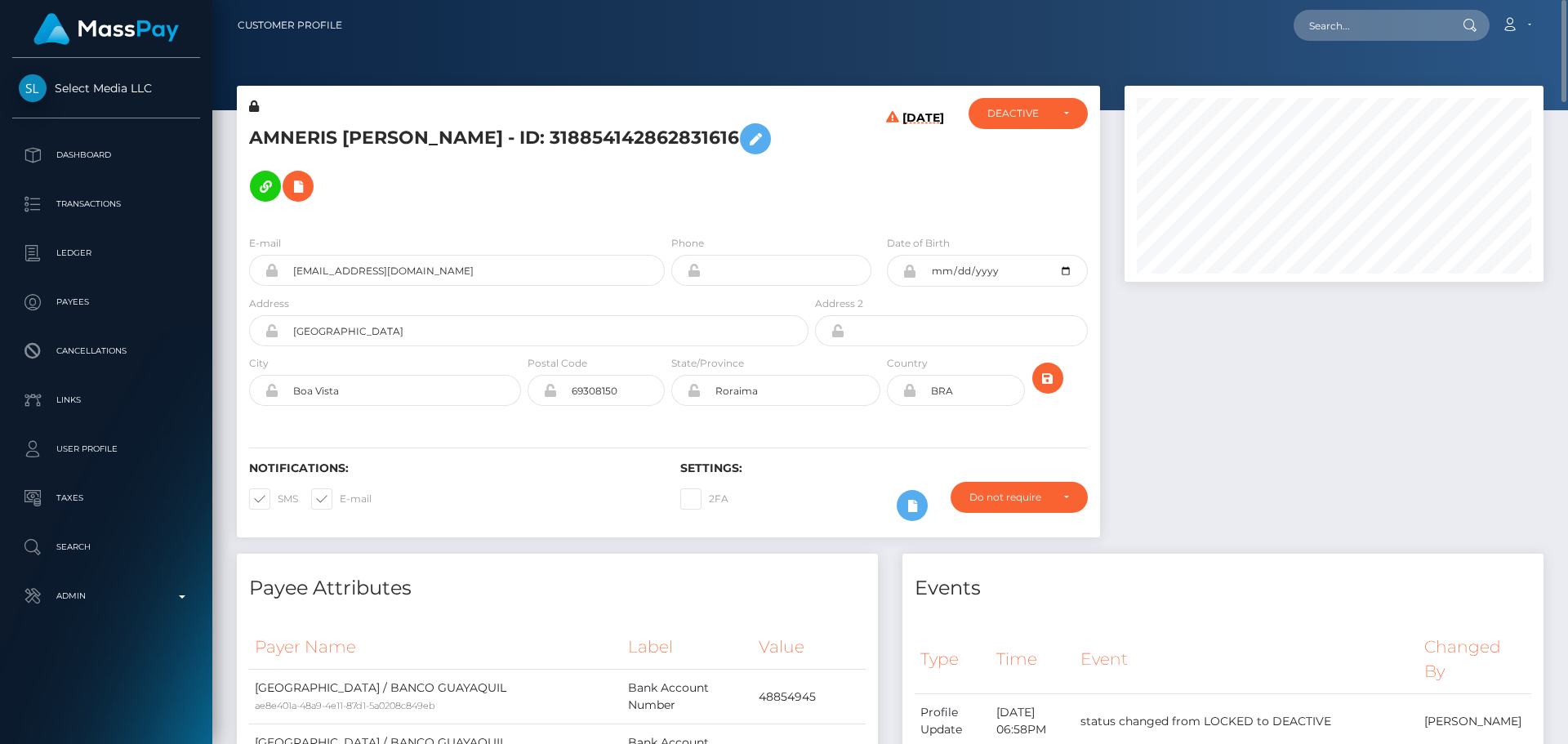
click at [453, 126] on h5 "AMNERIS ADRIANA VELASQUEZ ACOSTA - ID: 318854142862831616" at bounding box center [525, 162] width 551 height 95
copy h5 "AMNERIS ADRIANA VELASQUEZ ACOSTA - ID: 318854142862831616"
drag, startPoint x: 463, startPoint y: 252, endPoint x: 276, endPoint y: 240, distance: 187.4
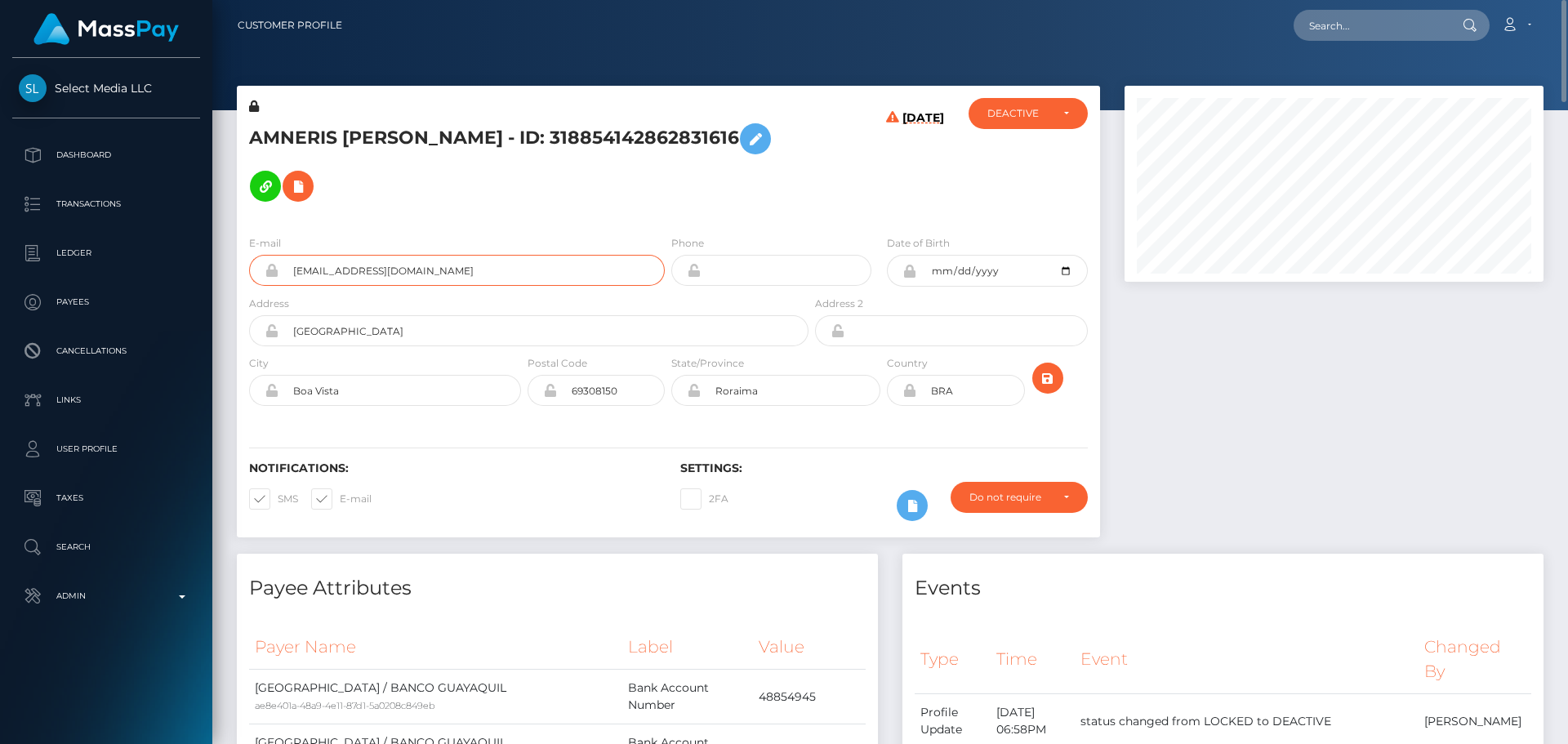
click at [276, 255] on div "caracasamneris@gmail.com" at bounding box center [457, 271] width 416 height 31
click at [1365, 27] on input "text" at bounding box center [1370, 25] width 154 height 31
paste input "340902398924955648"
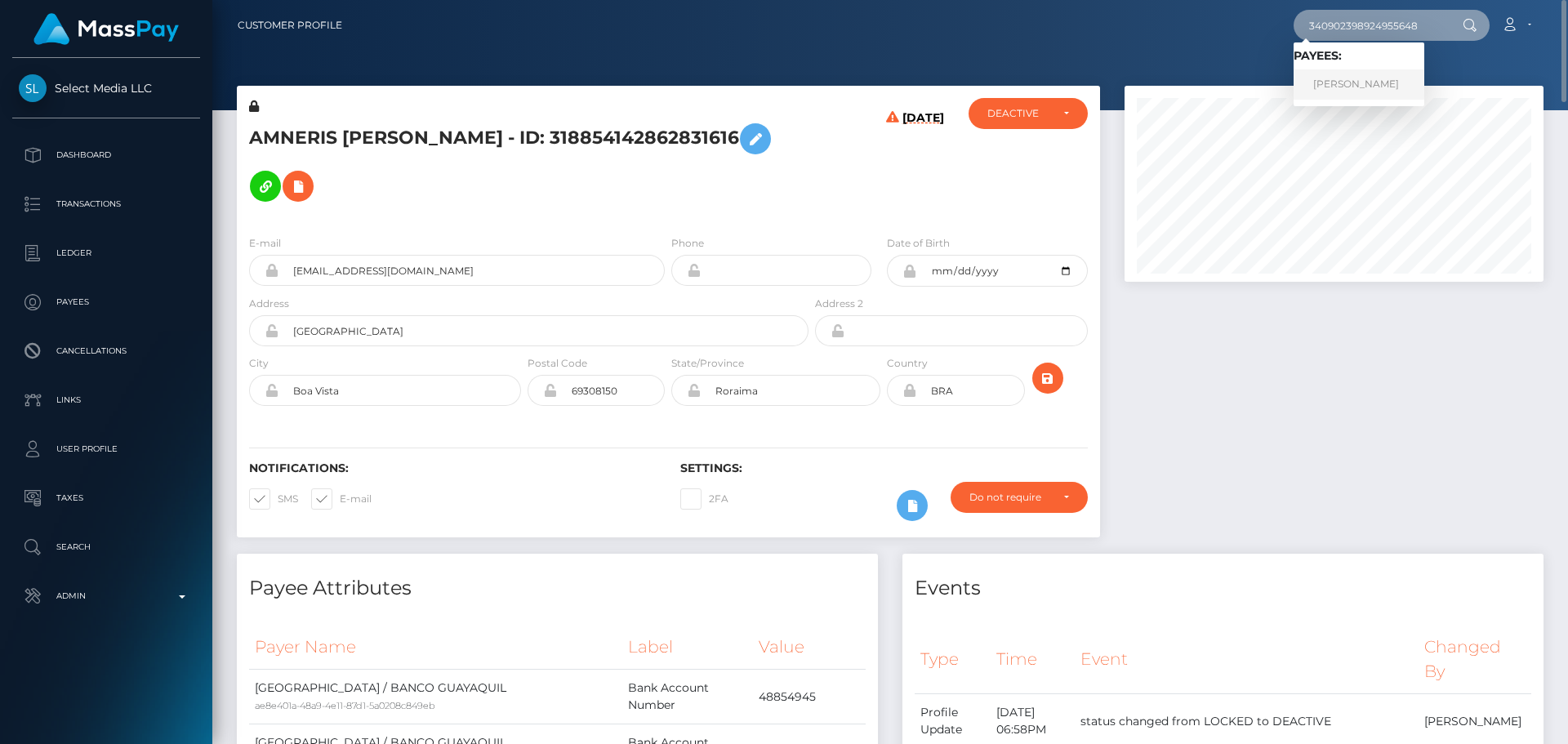
type input "340902398924955648"
click at [1371, 76] on link "CHLOE DOMINIQUE UY" at bounding box center [1358, 84] width 131 height 30
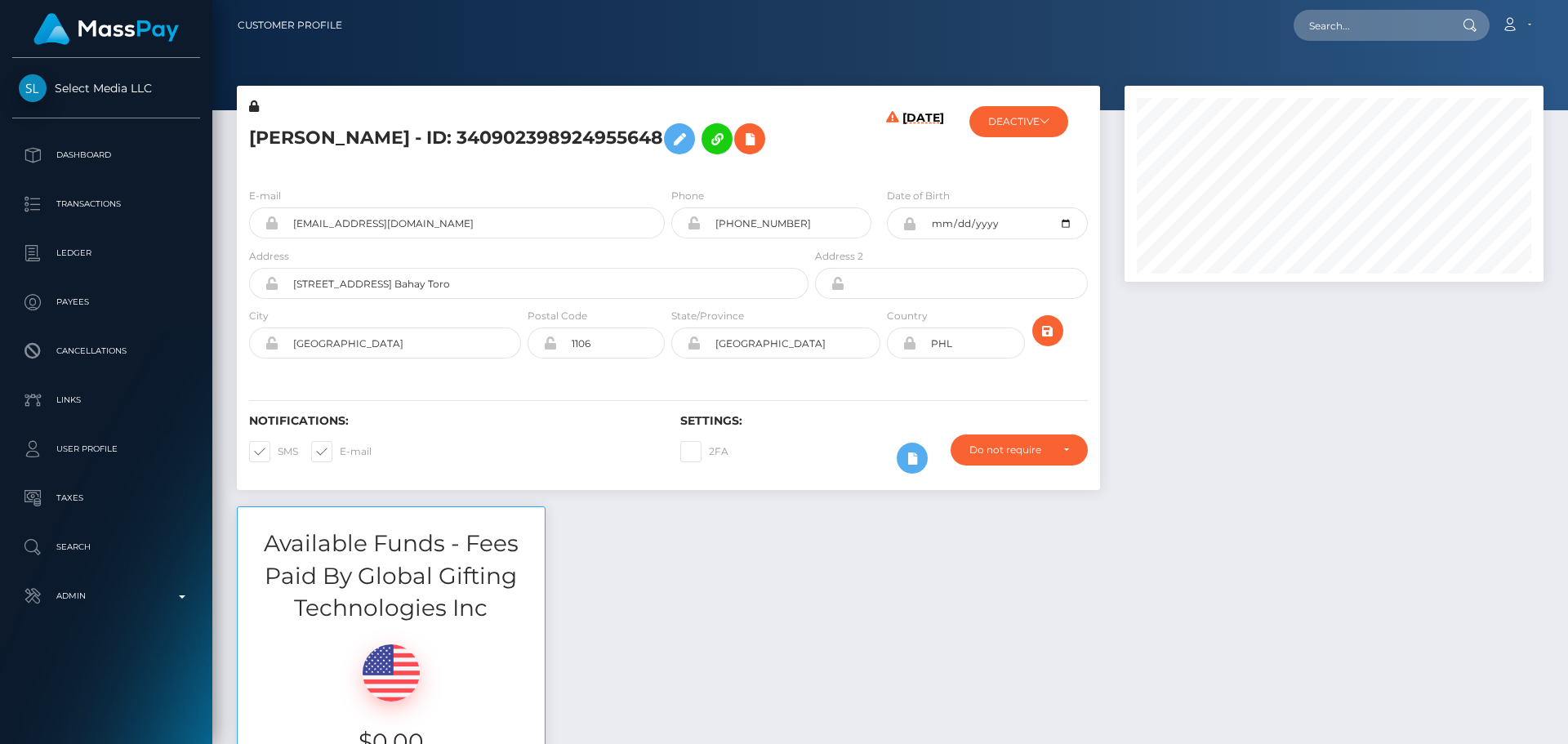
scroll to position [196, 420]
click at [619, 162] on h5 "[PERSON_NAME] - ID: 340902398924955648" at bounding box center [525, 138] width 551 height 47
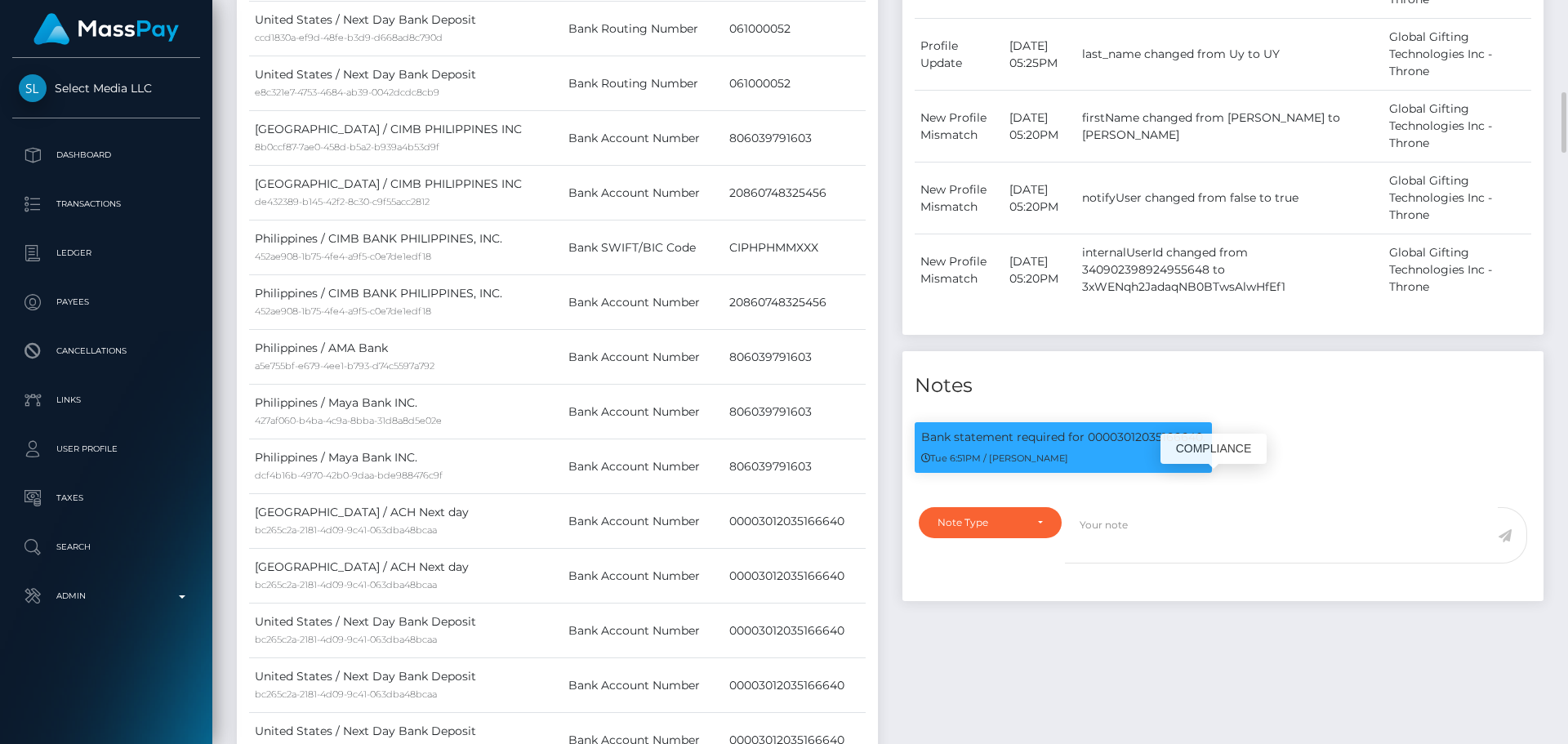
click at [1131, 445] on p "Bank statement required for 00003012035166640." at bounding box center [1063, 438] width 284 height 17
copy p "00003012035166640"
click at [871, 375] on div "Payer Name Label Value United States / ACH Next day bc265c2a-2181-4d09-9c41-063…" at bounding box center [557, 506] width 641 height 1562
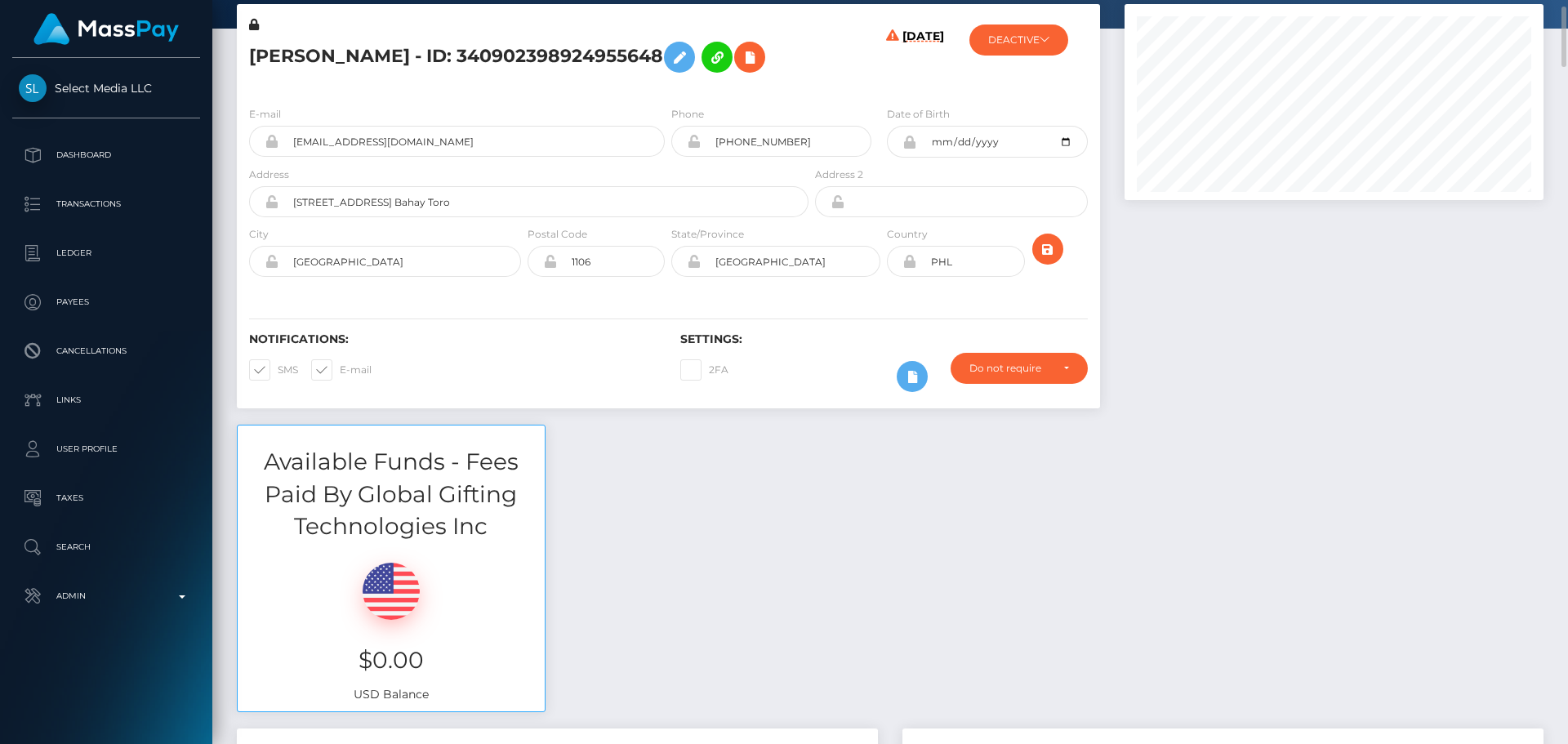
scroll to position [0, 0]
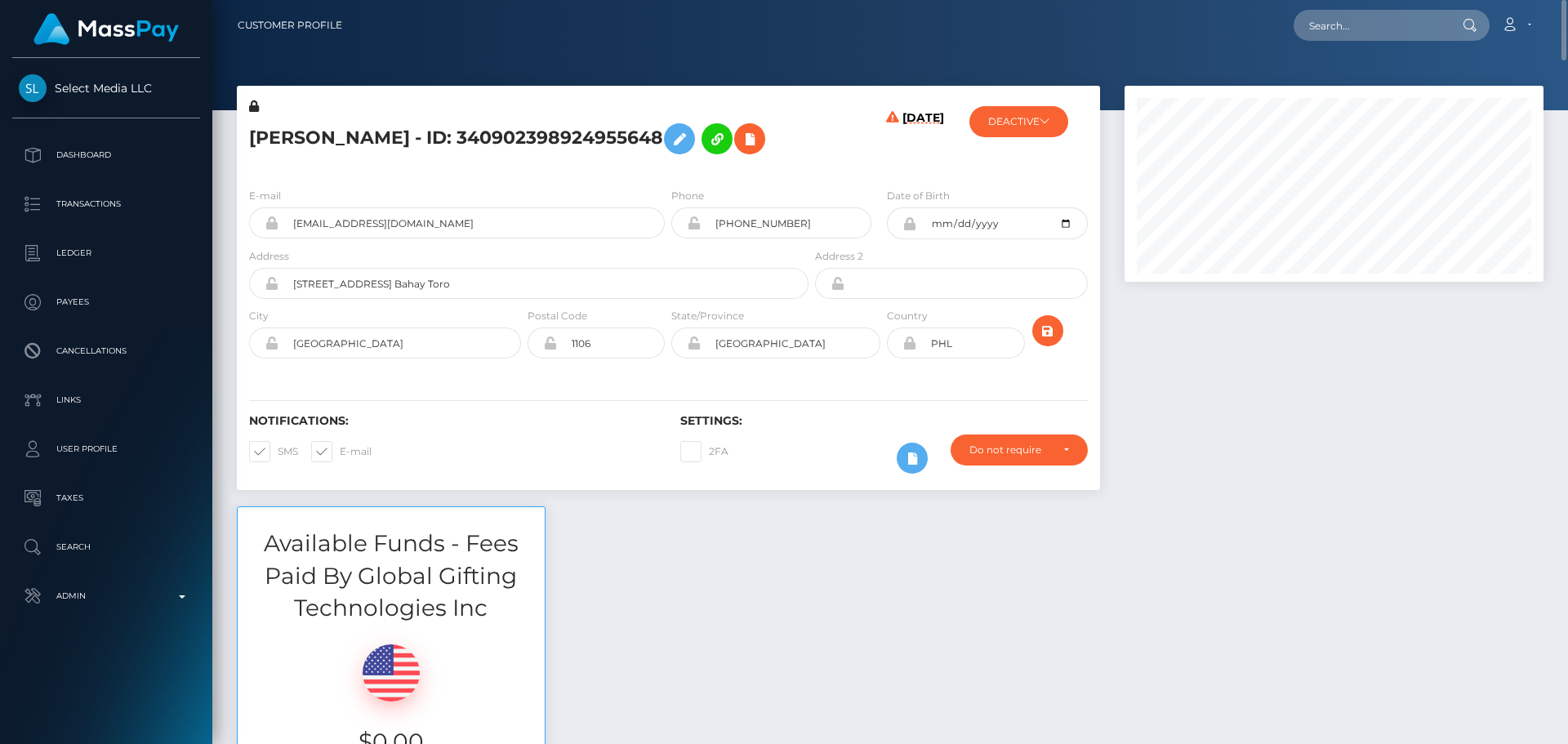
click at [553, 137] on h5 "CHLOE DOMINIQUE UY - ID: 340902398924955648" at bounding box center [525, 138] width 551 height 47
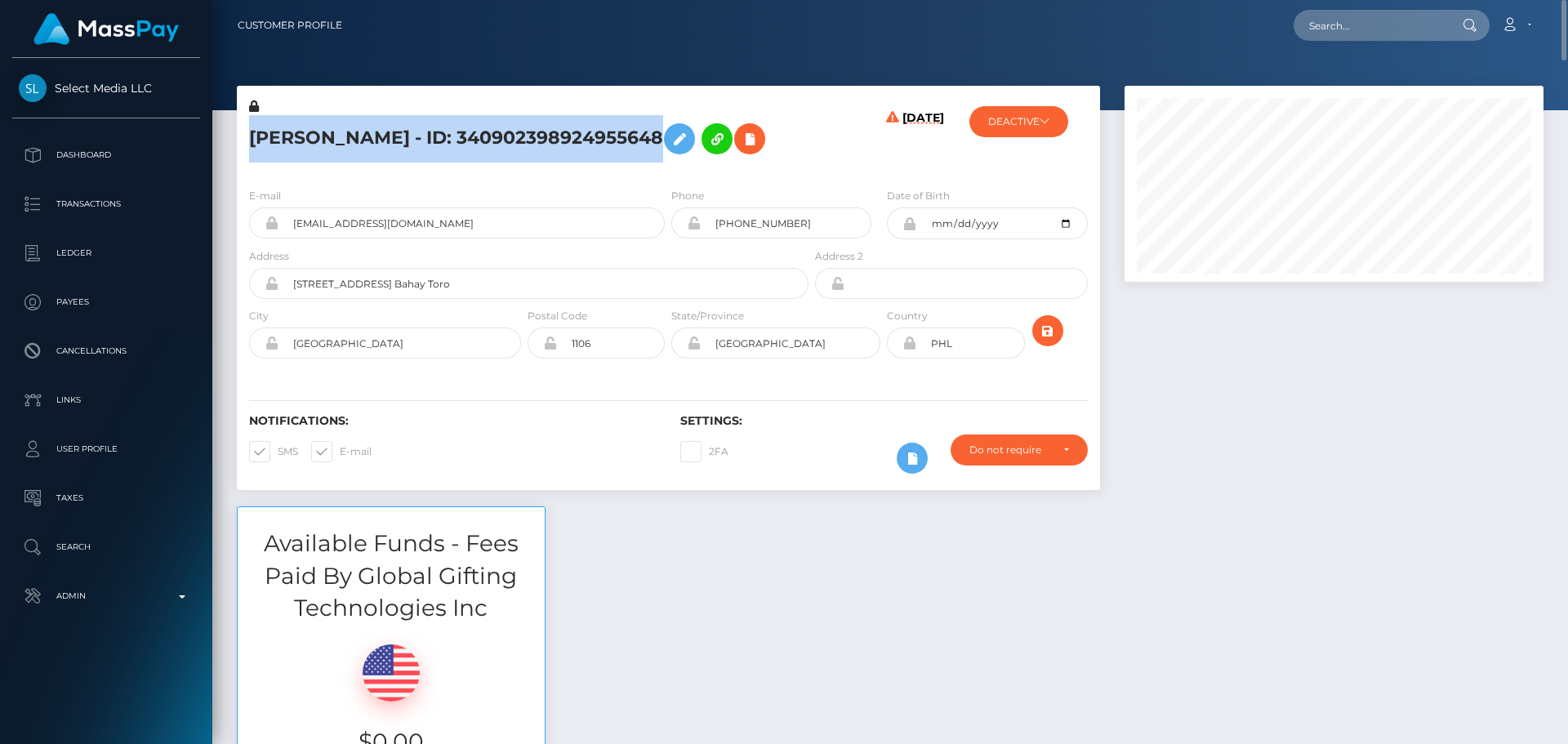
click at [554, 138] on h5 "CHLOE DOMINIQUE UY - ID: 340902398924955648" at bounding box center [525, 138] width 551 height 47
copy h5 "CHLOE DOMINIQUE UY - ID: 340902398924955648"
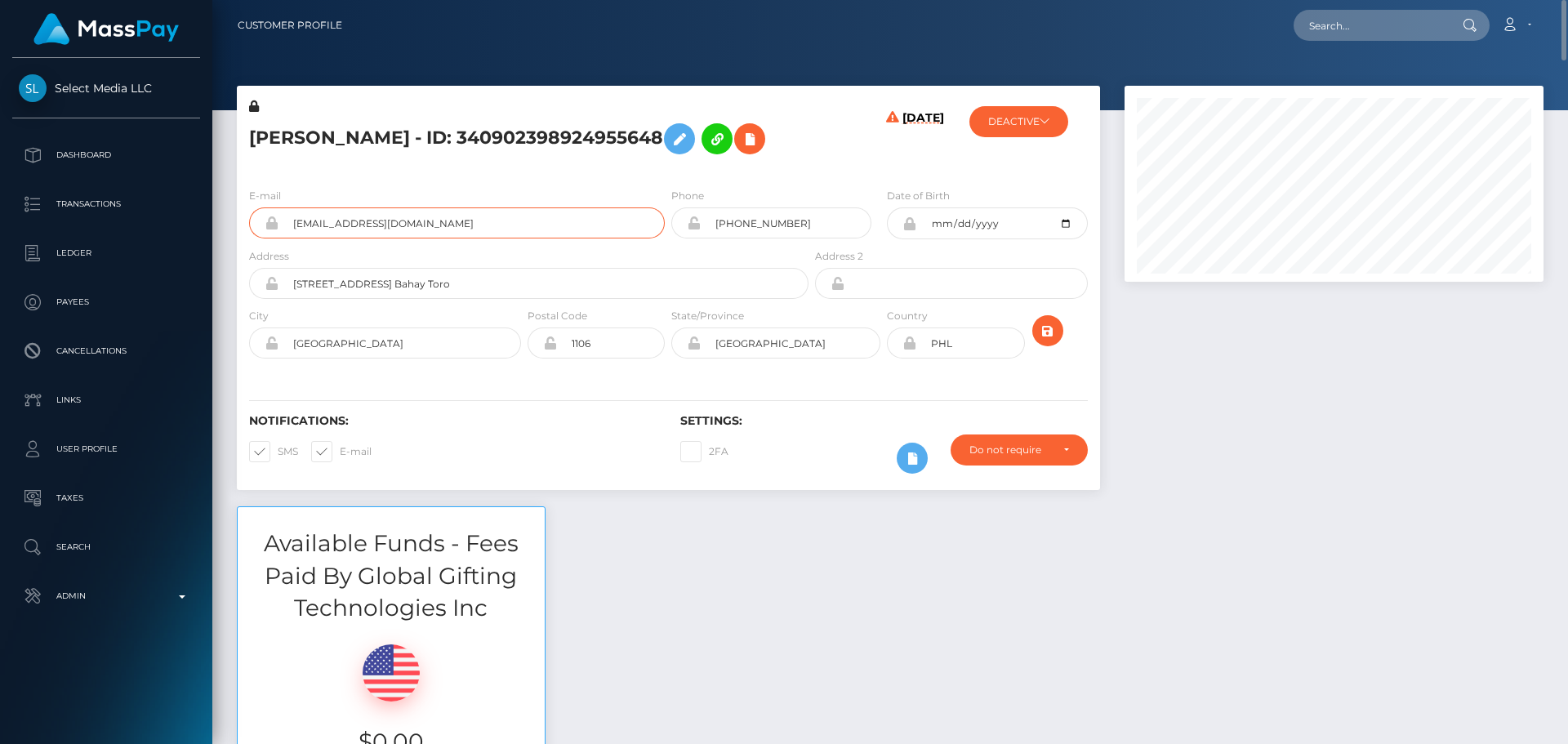
drag, startPoint x: 474, startPoint y: 272, endPoint x: 248, endPoint y: 265, distance: 226.1
click at [248, 247] on div "E-mail mistresskatriane@gmail.com" at bounding box center [452, 216] width 431 height 61
click at [672, 162] on h5 "CHLOE DOMINIQUE UY - ID: 340902398924955648" at bounding box center [525, 138] width 551 height 47
click at [1397, 18] on input "text" at bounding box center [1370, 25] width 154 height 31
paste input "702646378152599552"
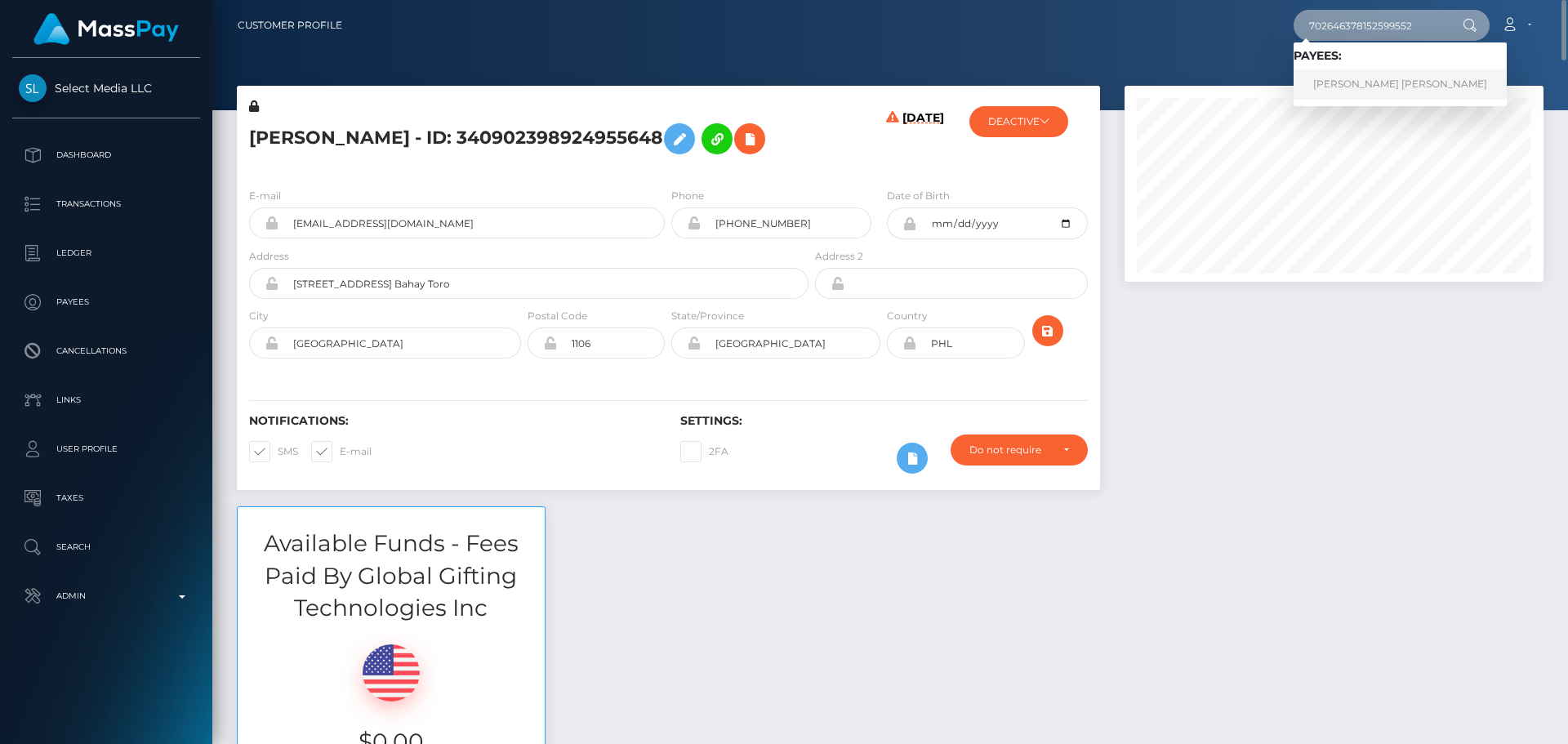
type input "702646378152599552"
click at [1364, 79] on link "ALISHA CHRISTINE E MCROBERTS" at bounding box center [1400, 84] width 214 height 30
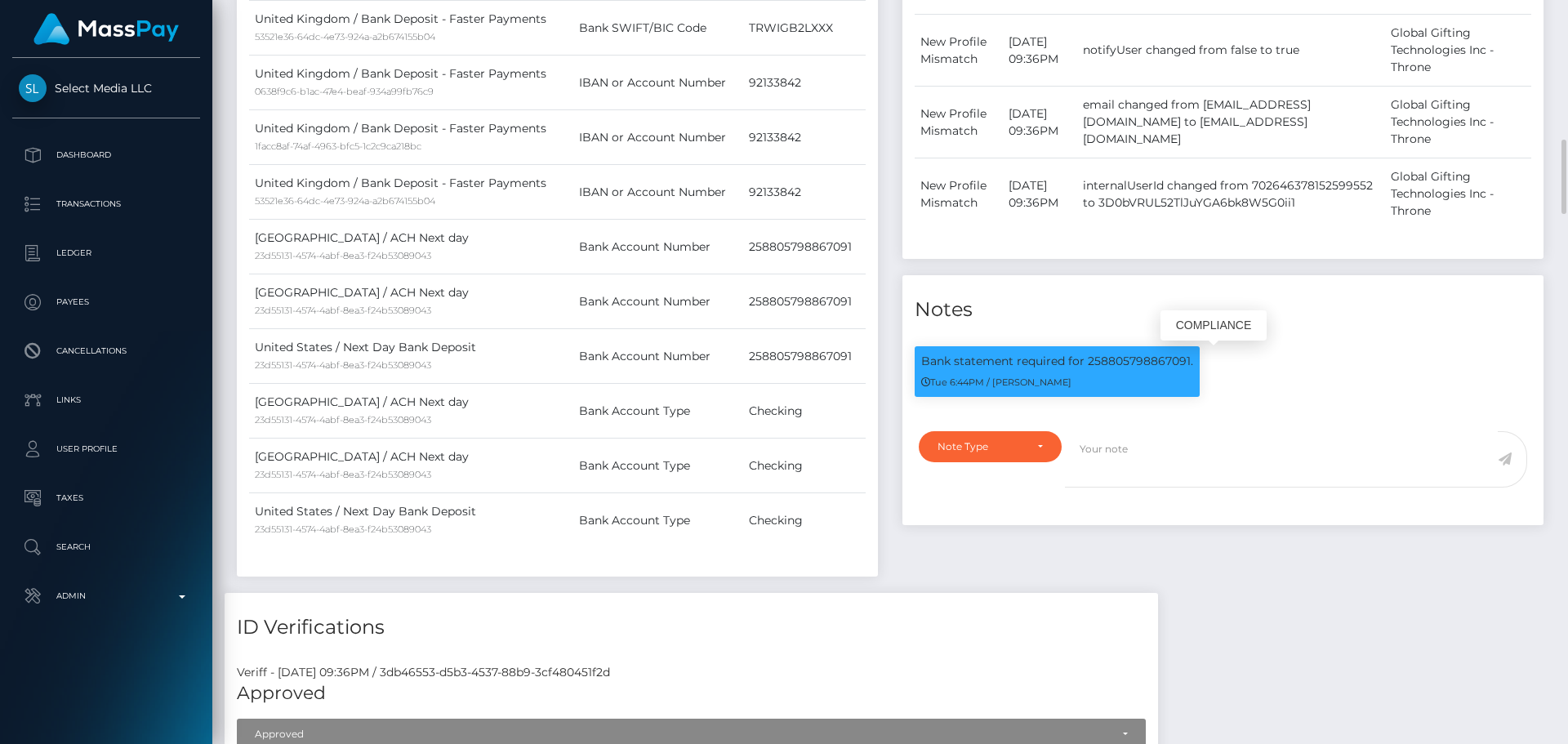
scroll to position [196, 420]
click at [1132, 363] on p "Bank statement required for 258805798867091." at bounding box center [1057, 361] width 272 height 17
copy p "258805798867091"
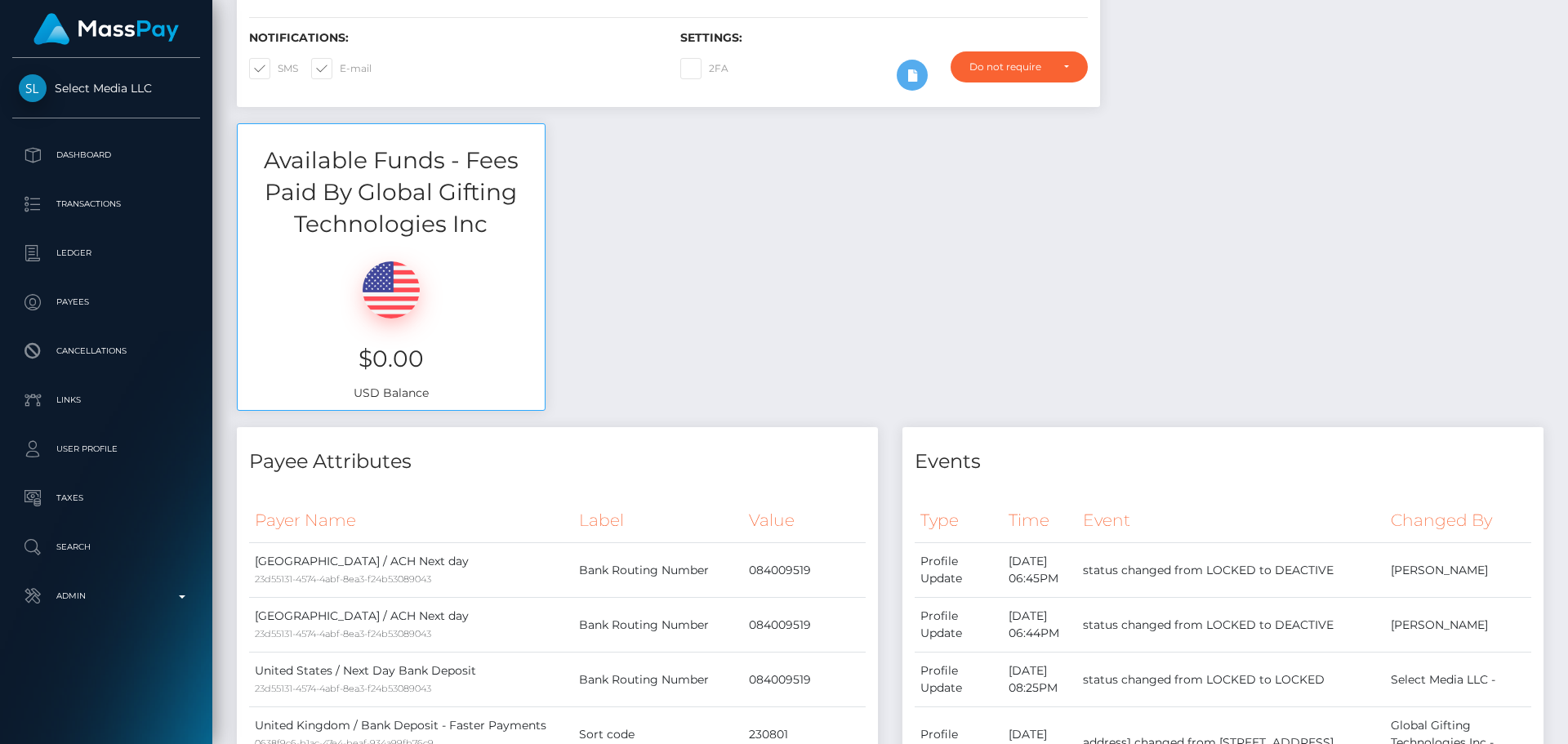
scroll to position [0, 0]
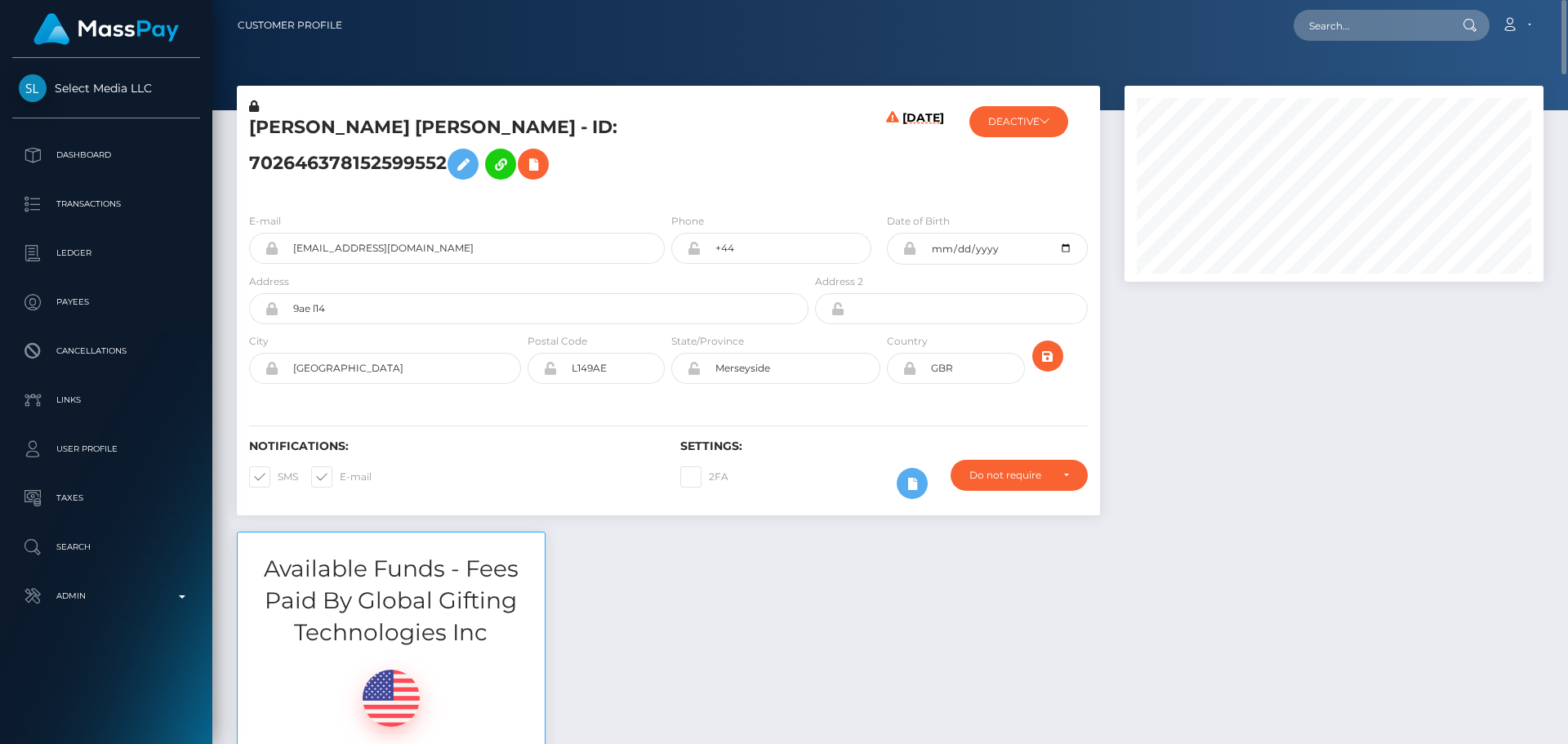
click at [282, 129] on h5 "ALISHA CHRISTINE E MCROBERTS - ID: 702646378152599552" at bounding box center [525, 151] width 551 height 72
drag, startPoint x: 282, startPoint y: 129, endPoint x: 382, endPoint y: 170, distance: 108.1
click at [382, 170] on h5 "ALISHA CHRISTINE E MCROBERTS - ID: 702646378152599552" at bounding box center [525, 151] width 551 height 72
copy h5 "ALISHA CHRISTINE E MCROBERTS - ID: 702646378152599552"
drag, startPoint x: 455, startPoint y: 249, endPoint x: 199, endPoint y: 245, distance: 256.0
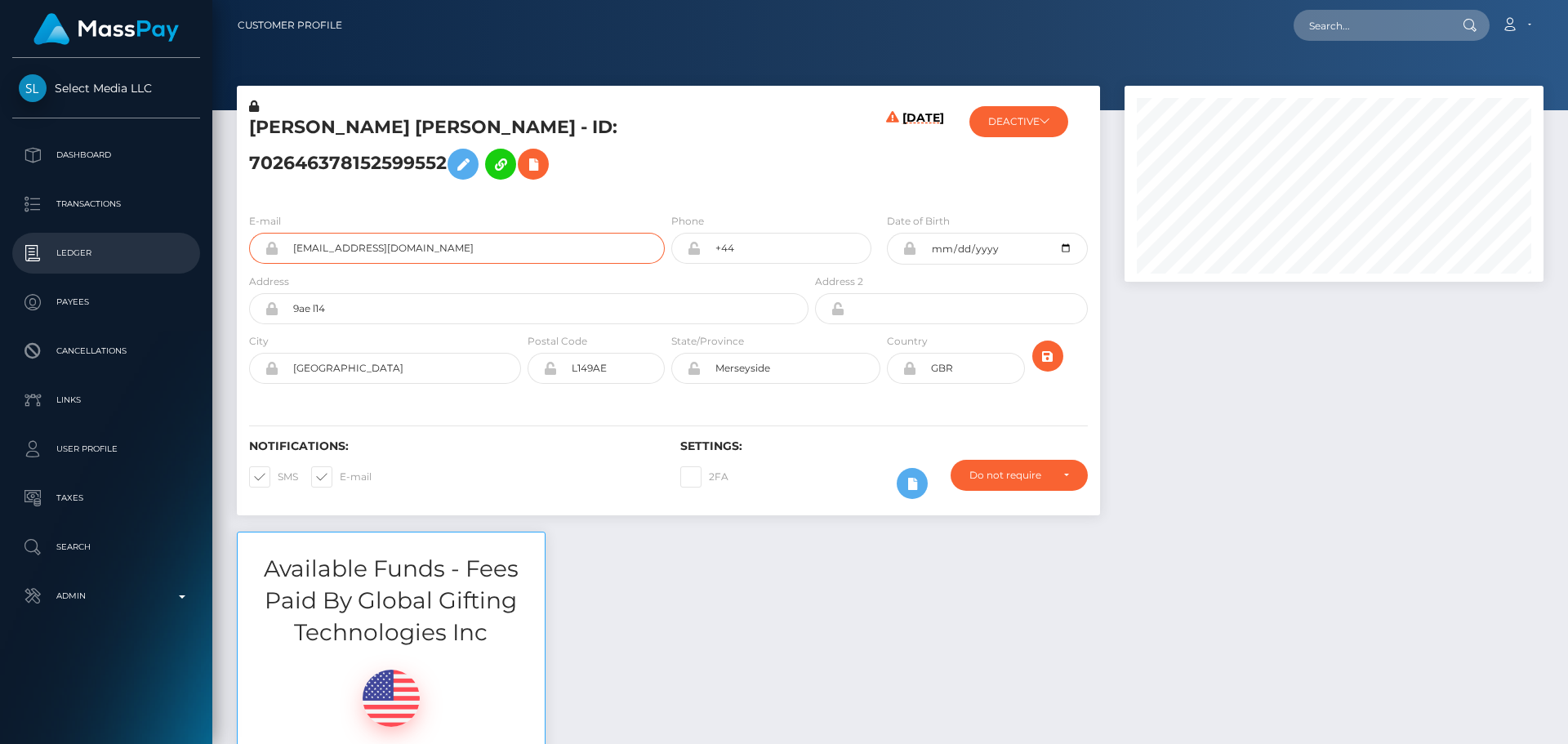
click at [199, 245] on div "Select Media LLC Dashboard Transactions Ledger Payees Cancellations" at bounding box center [784, 372] width 1568 height 744
click at [746, 164] on h5 "ALISHA CHRISTINE E MCROBERTS - ID: 702646378152599552" at bounding box center [525, 151] width 551 height 72
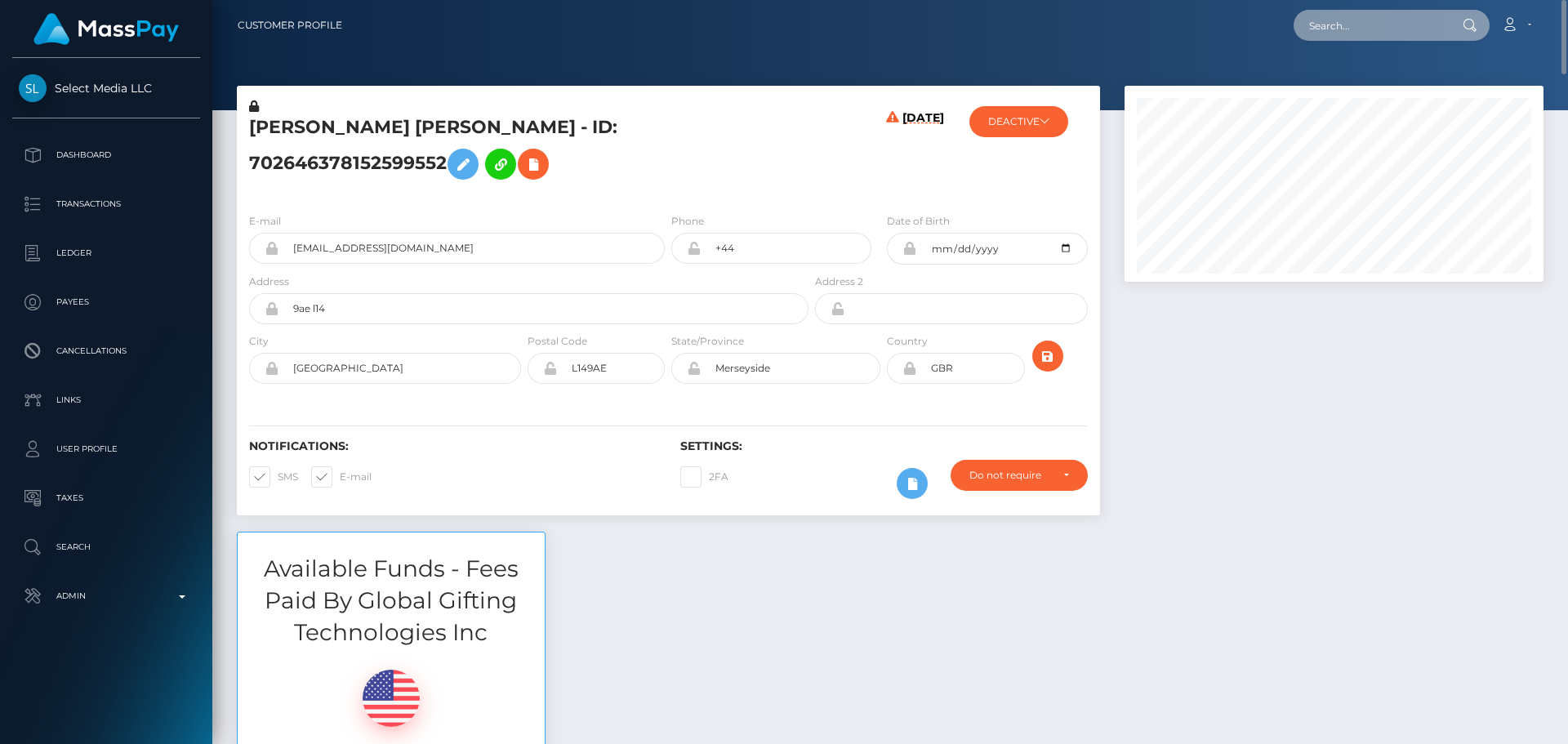
click at [1402, 29] on input "text" at bounding box center [1370, 25] width 154 height 31
paste input "625610273830481920"
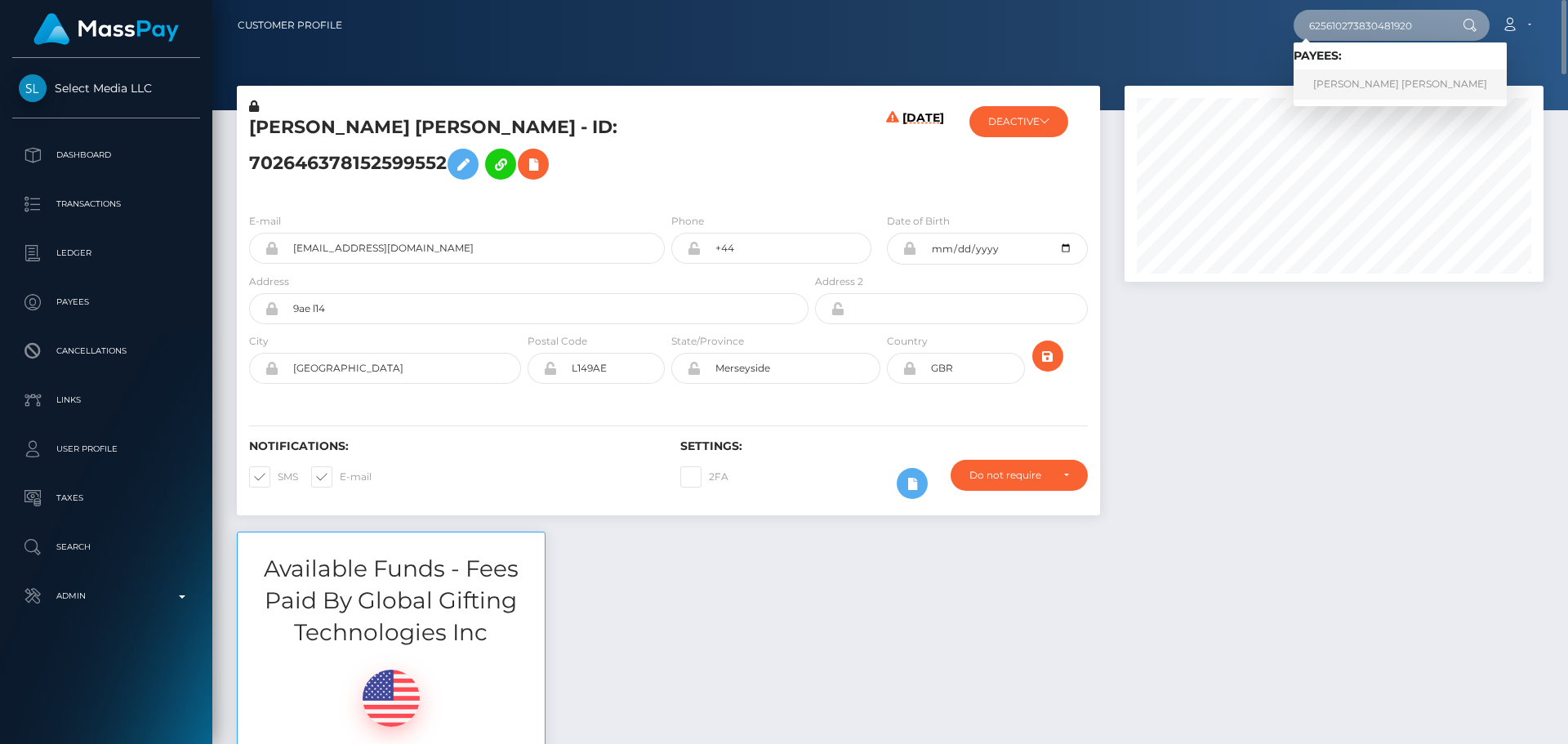
type input "625610273830481920"
click at [1372, 83] on link "YANINA SOLEDAD ACEVEDO" at bounding box center [1400, 84] width 214 height 30
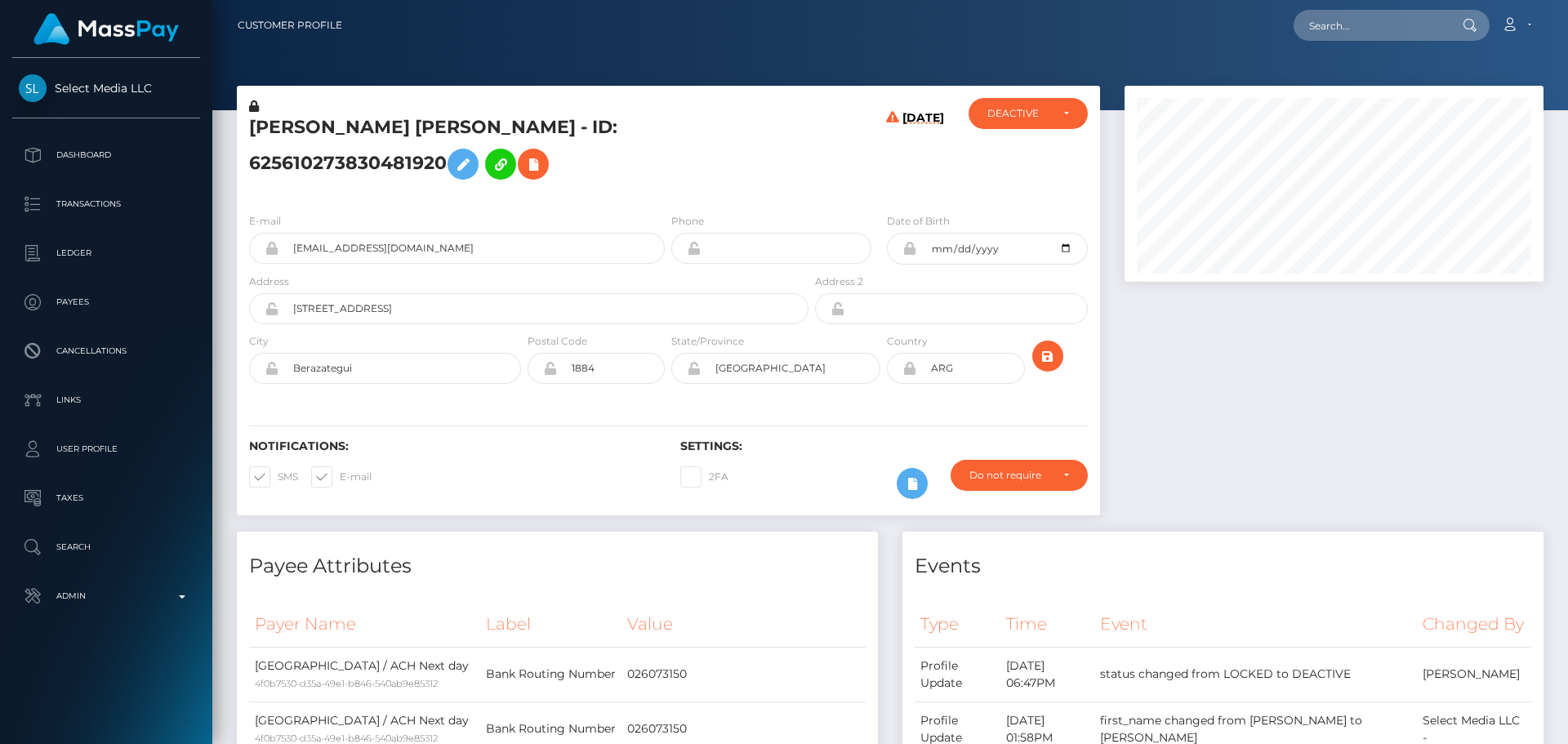
scroll to position [196, 420]
click at [482, 123] on h5 "[PERSON_NAME] [PERSON_NAME] - ID: 625610273830481920" at bounding box center [525, 151] width 551 height 72
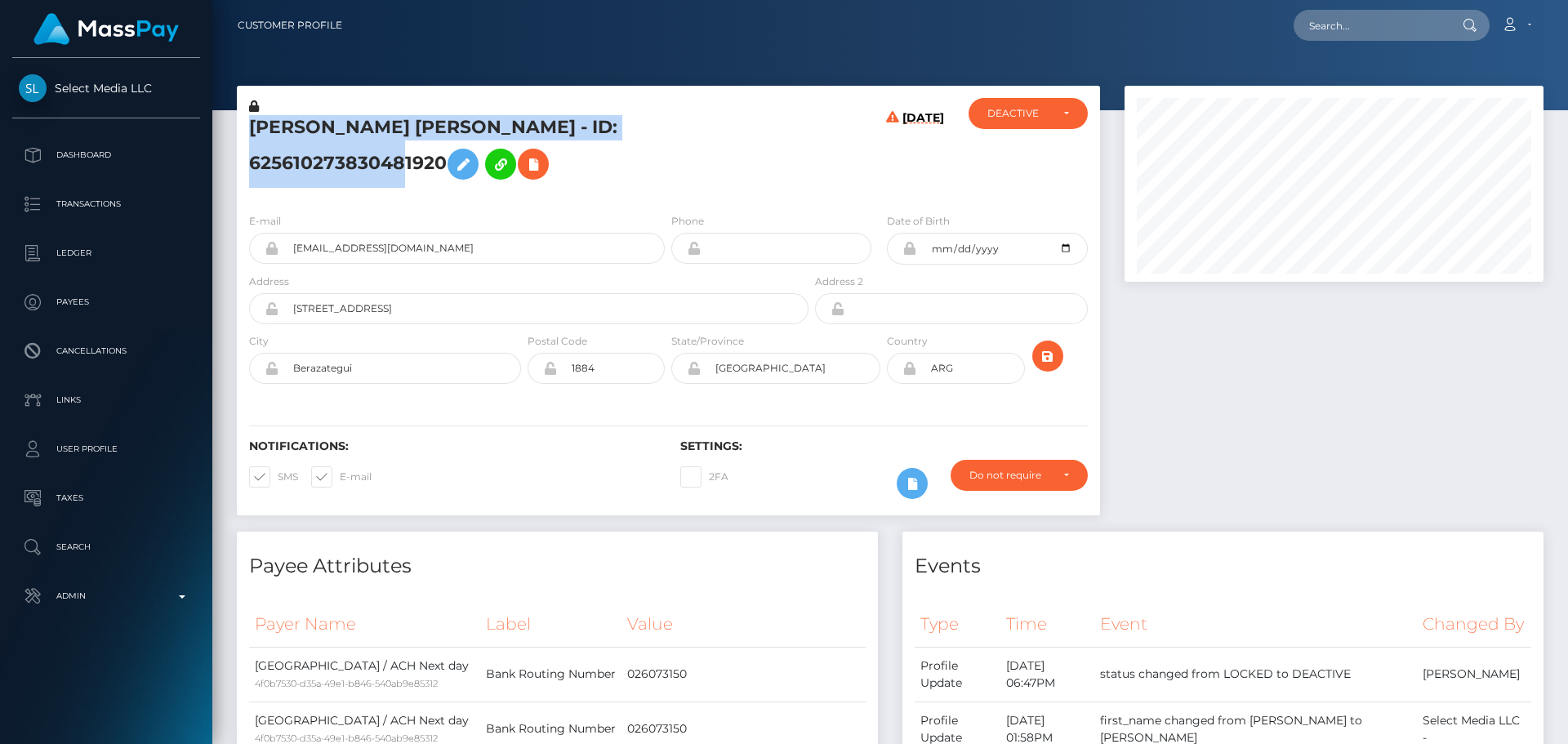
click at [482, 123] on h5 "[PERSON_NAME] [PERSON_NAME] - ID: 625610273830481920" at bounding box center [525, 151] width 551 height 72
copy h5 "[PERSON_NAME] [PERSON_NAME] - ID: 625610273830481920"
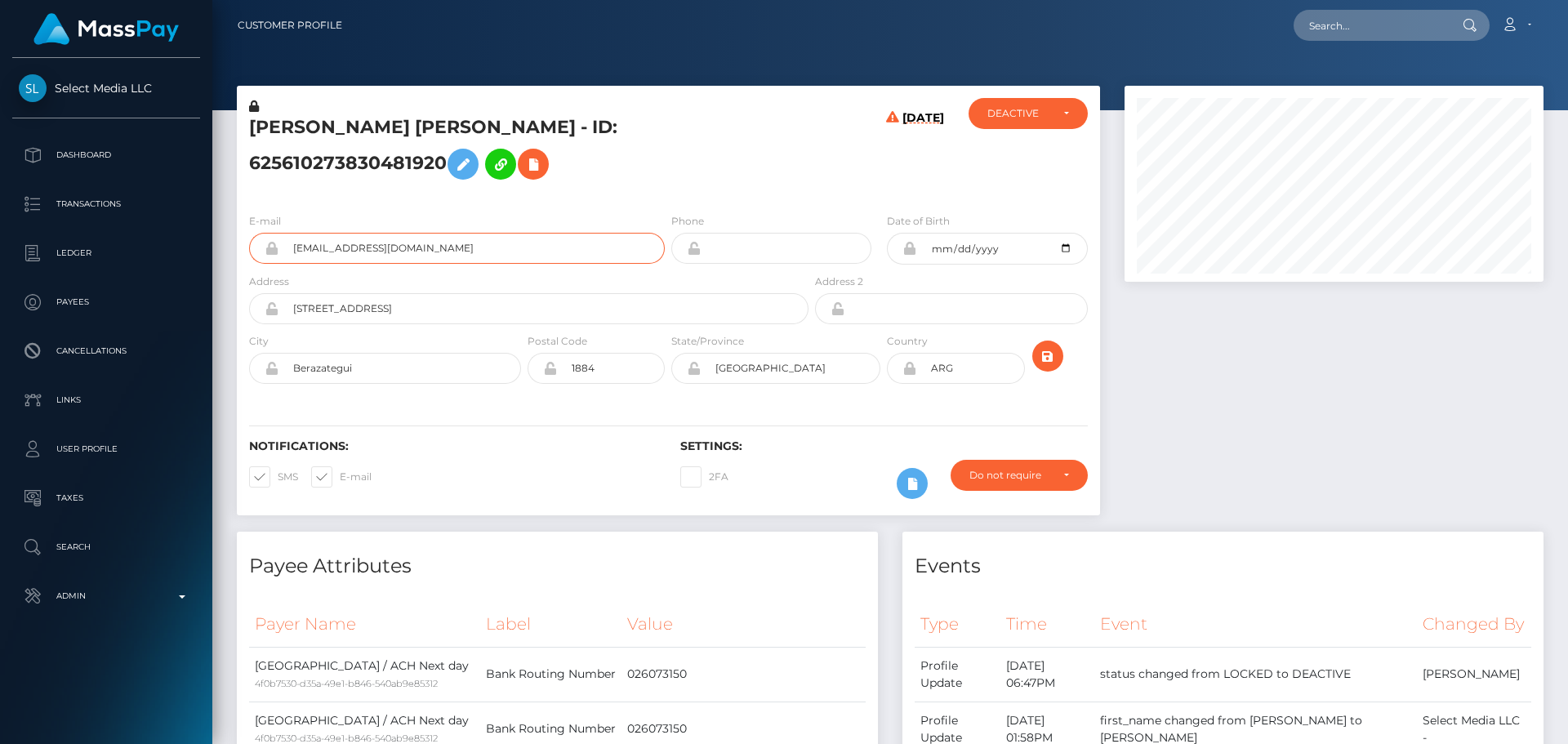
drag, startPoint x: 483, startPoint y: 255, endPoint x: 215, endPoint y: 242, distance: 268.3
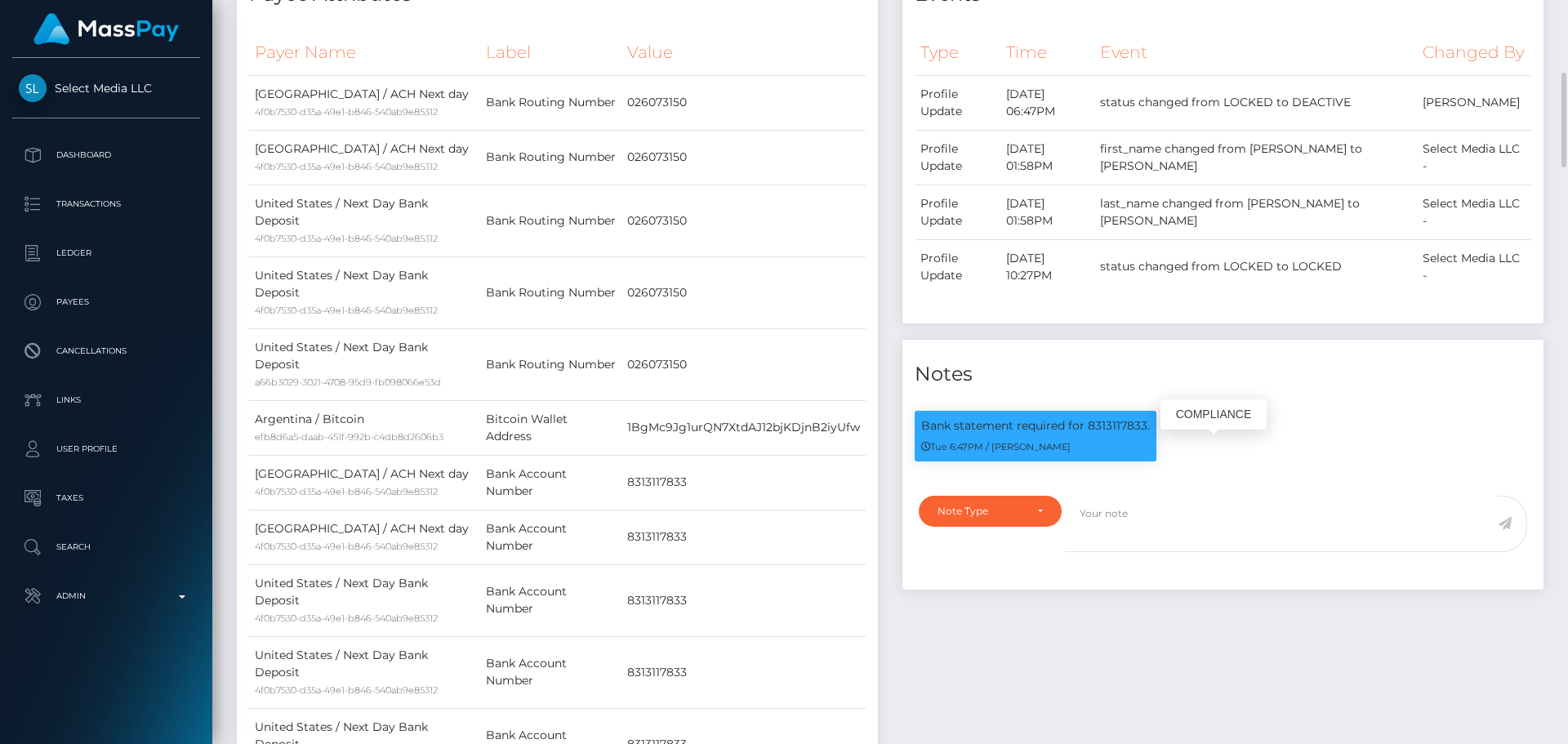
click at [1122, 435] on p "Bank statement required for 8313117833." at bounding box center [1035, 426] width 229 height 17
copy p "8313117833"
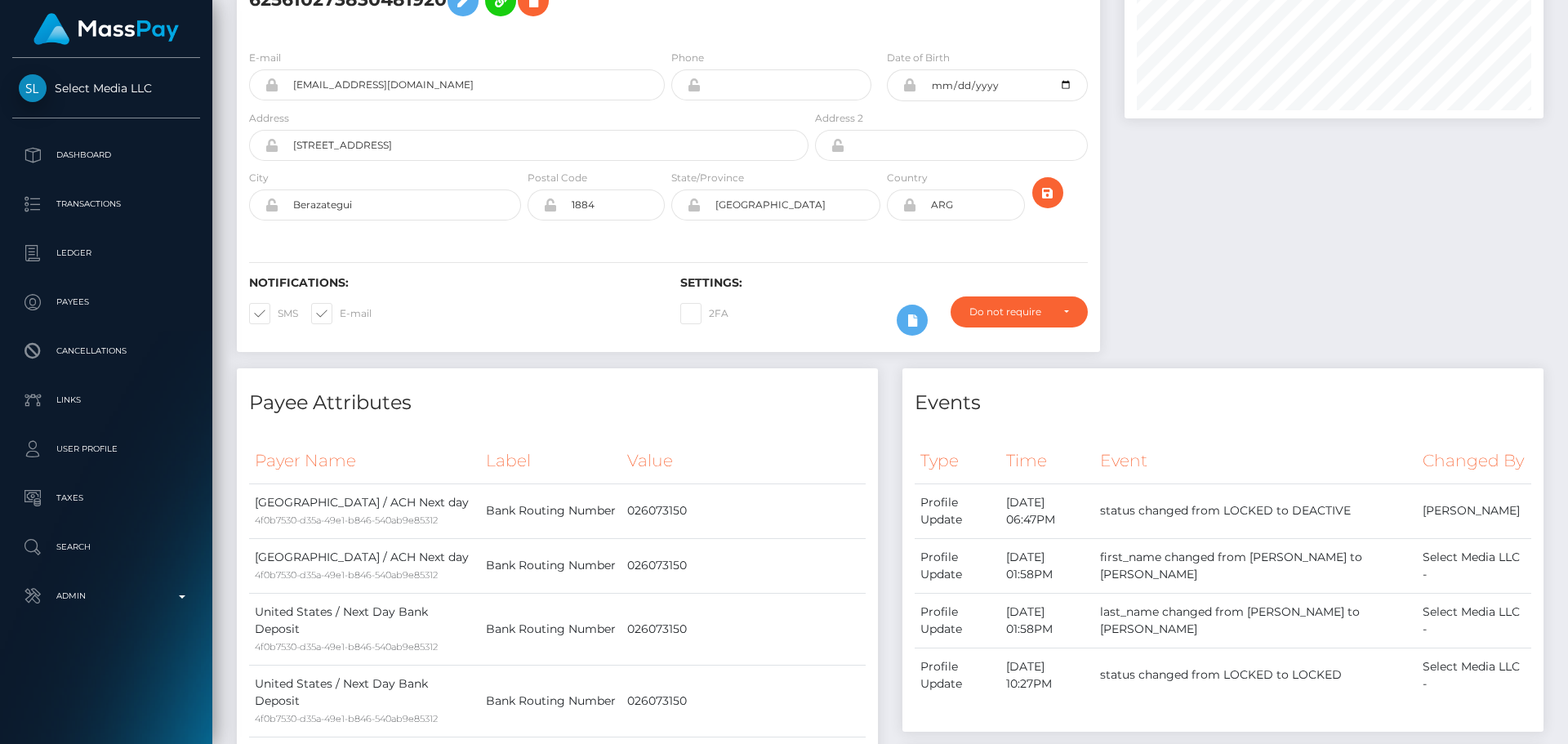
scroll to position [0, 0]
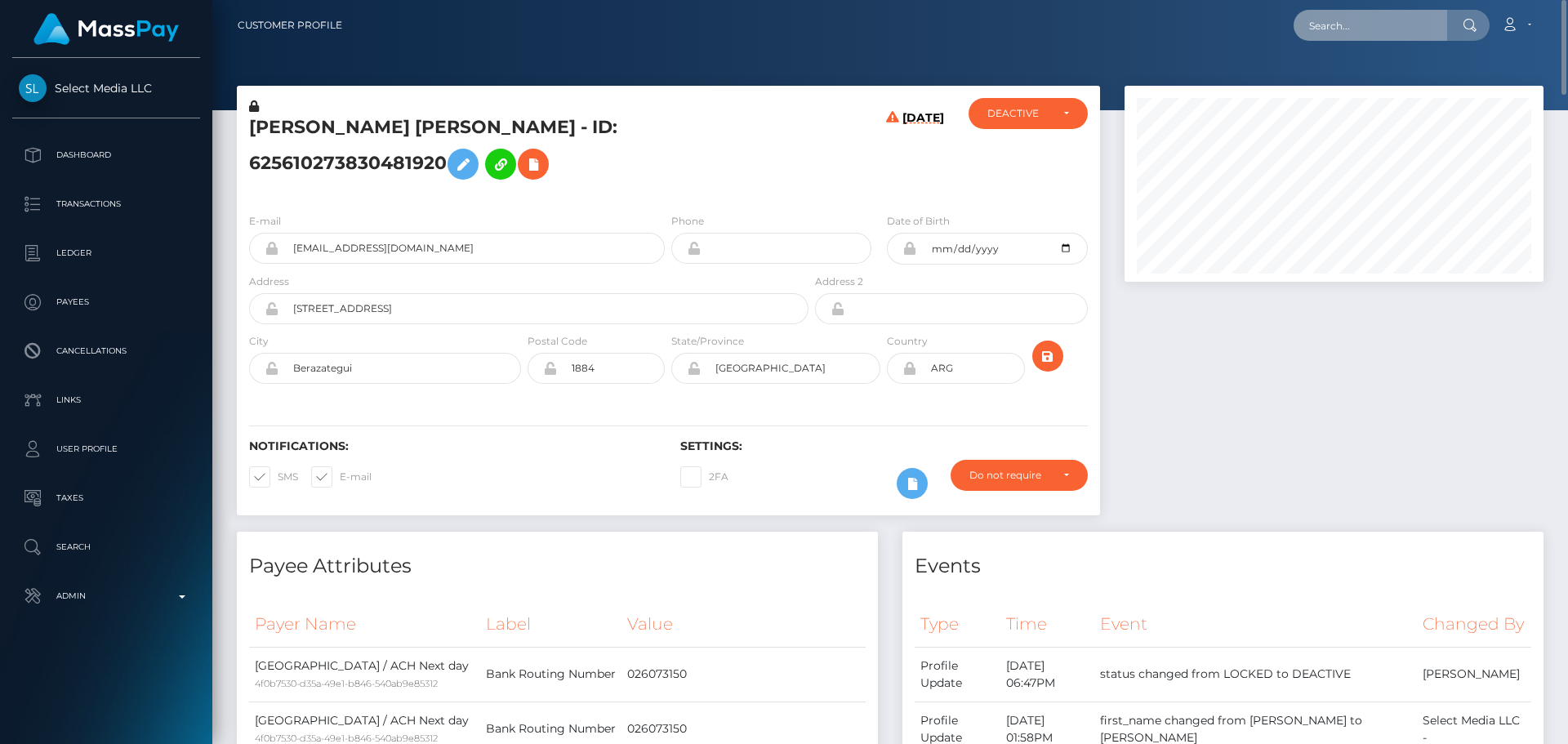
click at [1381, 18] on input "text" at bounding box center [1370, 25] width 154 height 31
paste input "612441657089990656"
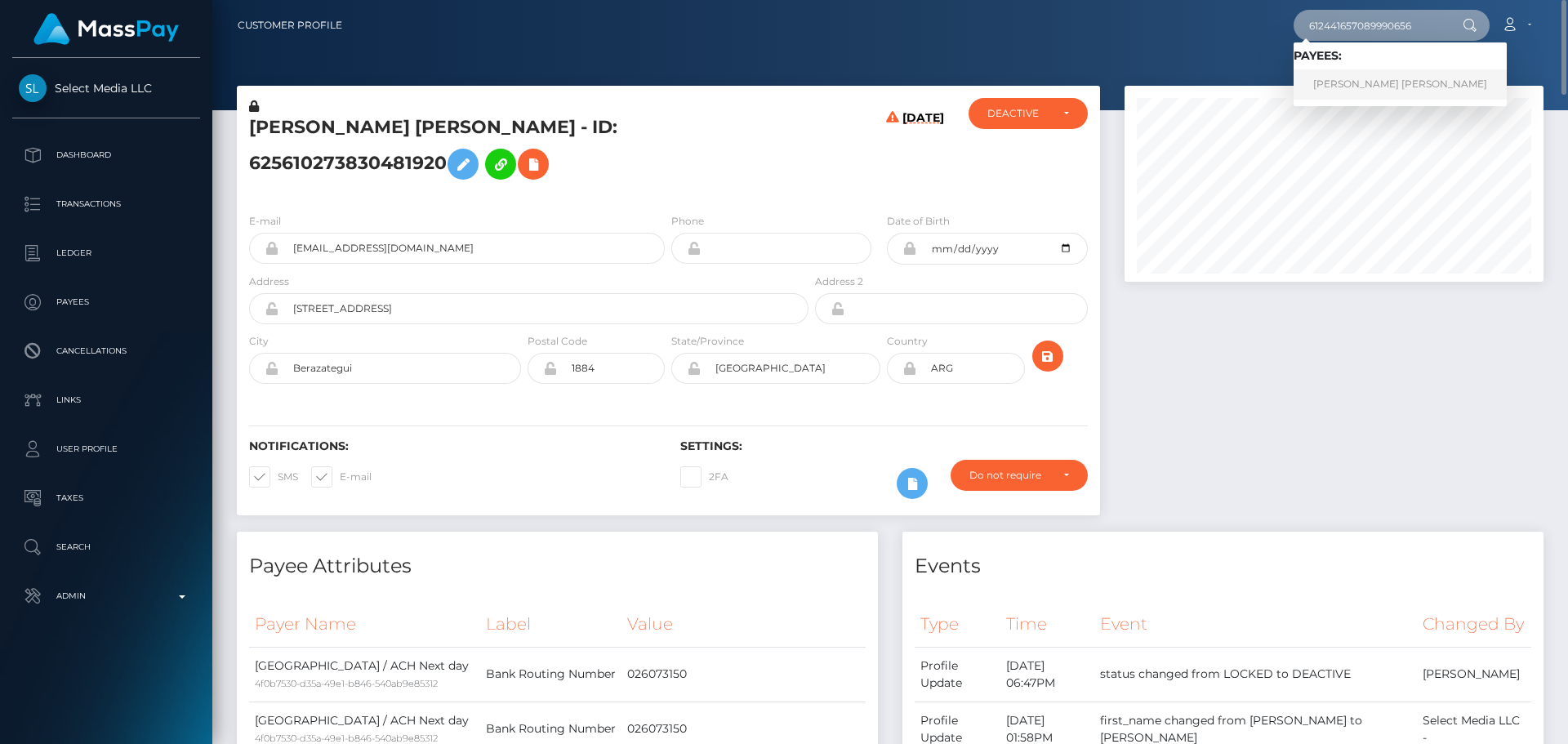
type input "612441657089990656"
click at [1360, 84] on link "[PERSON_NAME] [PERSON_NAME]" at bounding box center [1400, 84] width 214 height 30
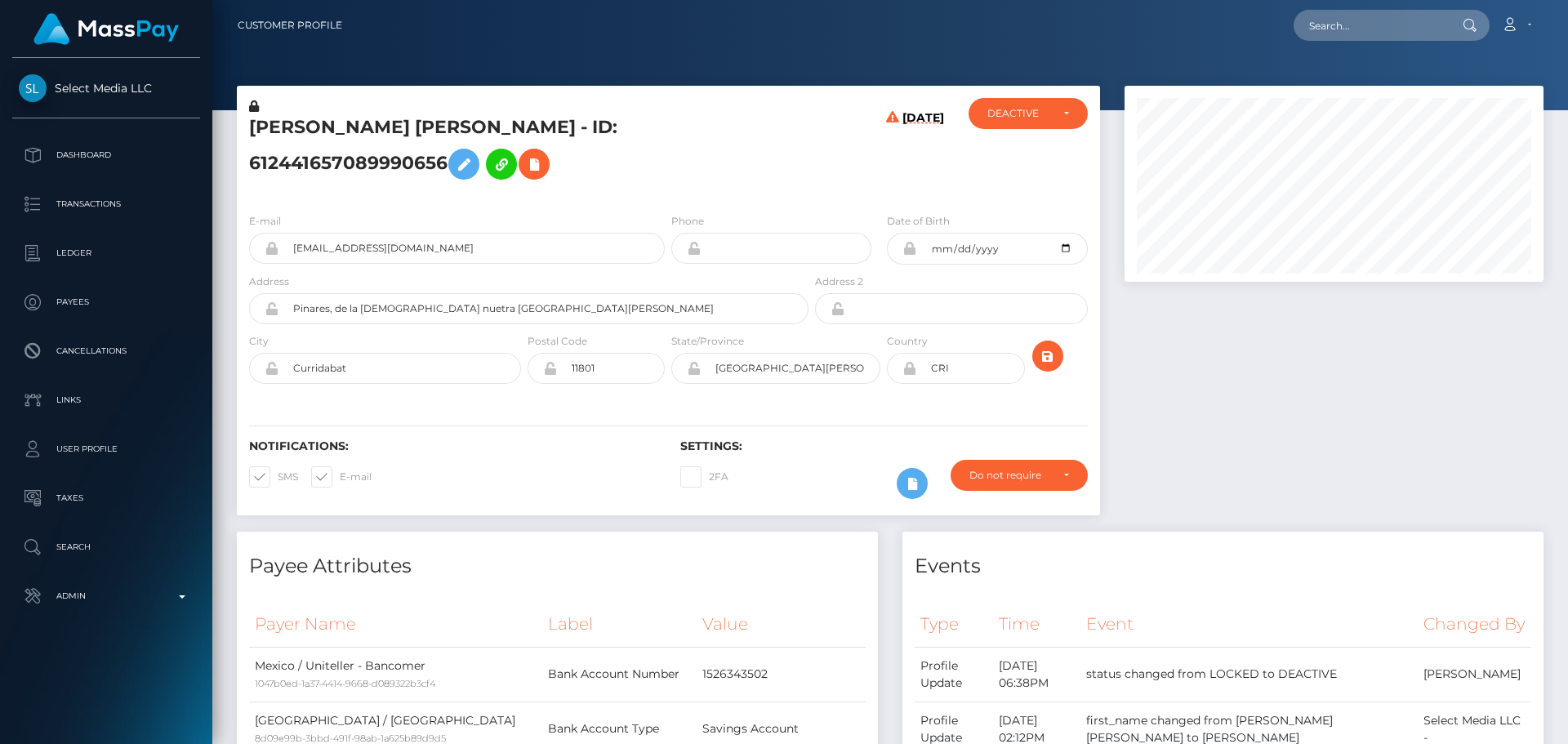
scroll to position [196, 420]
click at [492, 129] on h5 "IRINA ELENA MORA GONZALEZ - ID: 612441657089990656" at bounding box center [525, 151] width 551 height 72
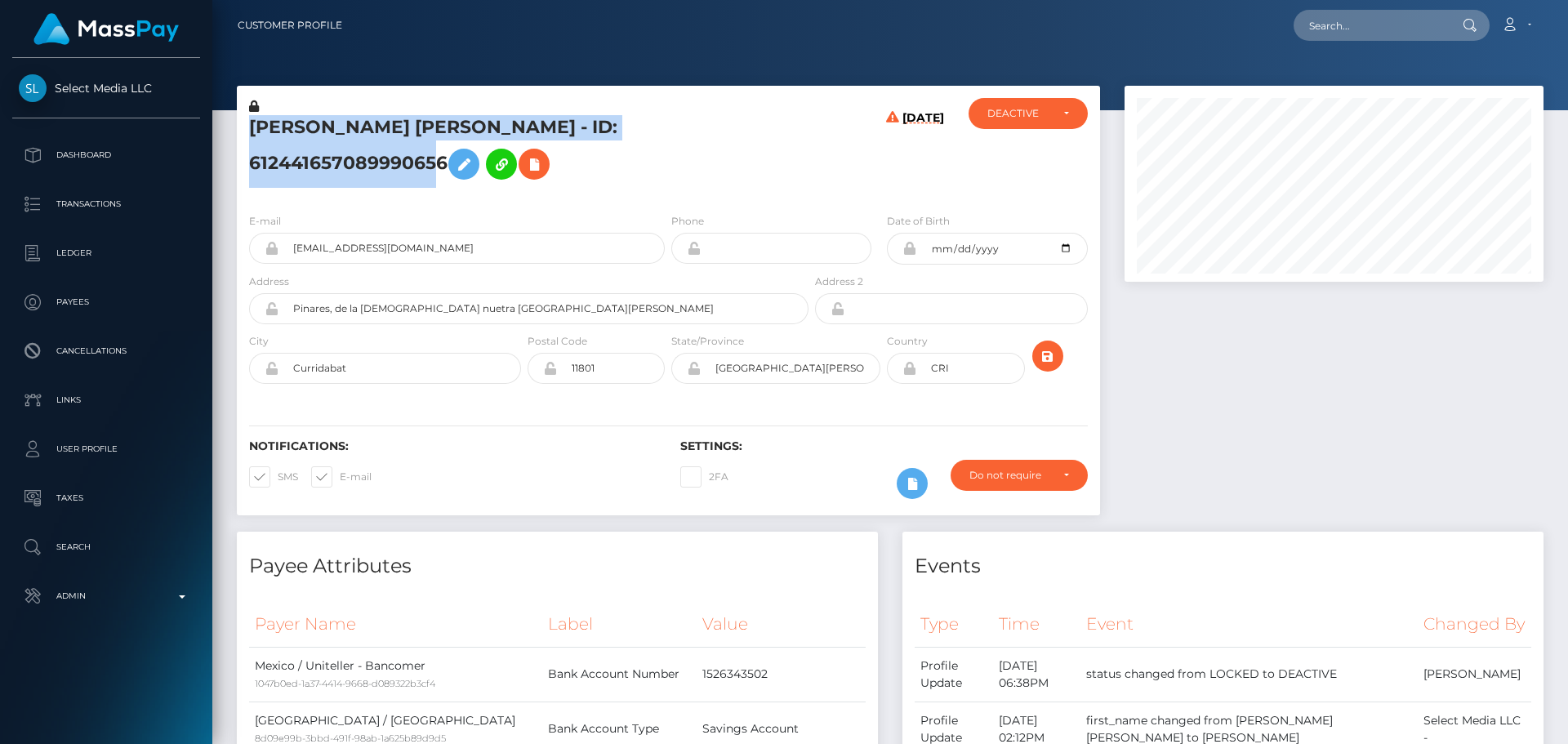
click at [492, 129] on h5 "IRINA ELENA MORA GONZALEZ - ID: 612441657089990656" at bounding box center [525, 151] width 551 height 72
copy h5 "IRINA ELENA MORA GONZALEZ - ID: 612441657089990656"
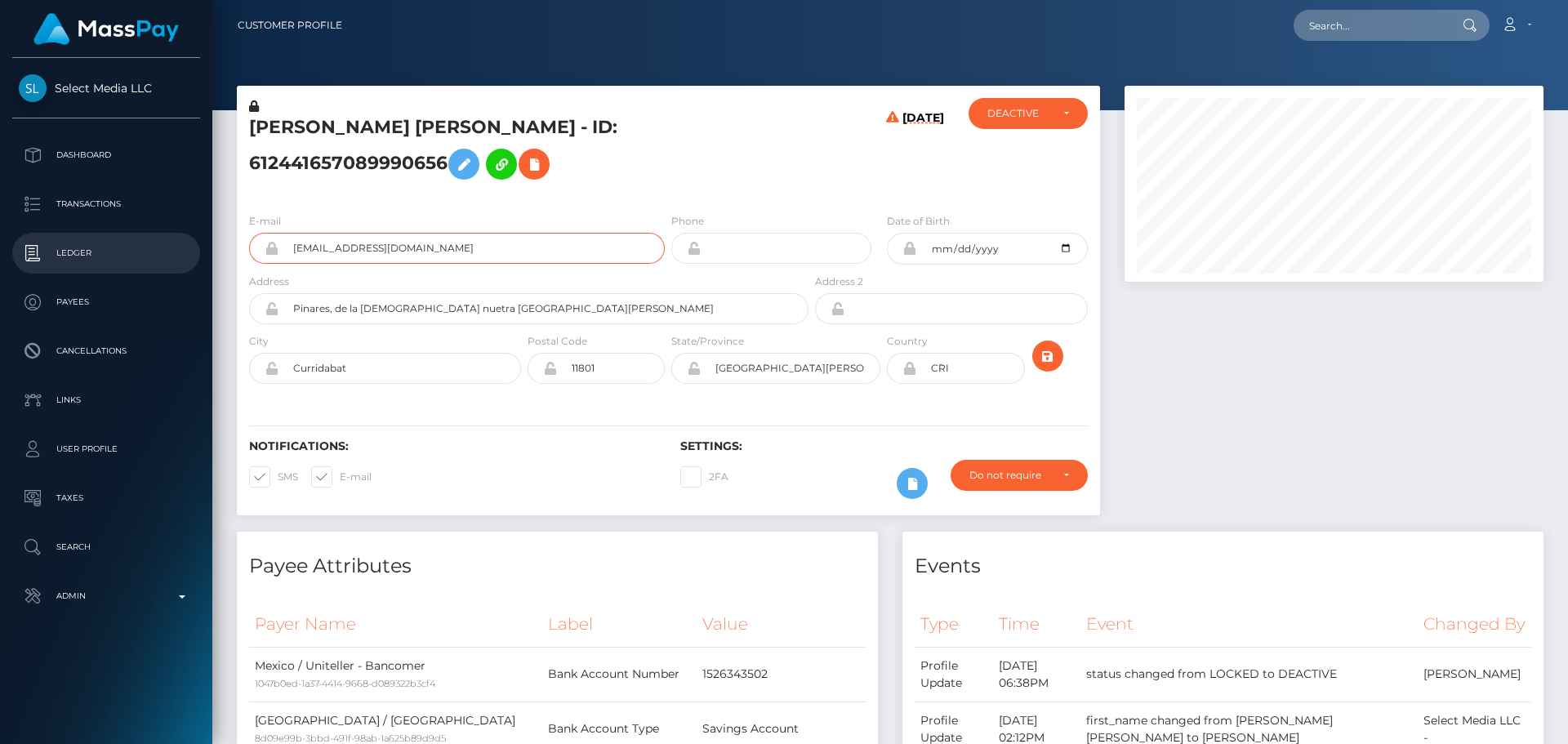
drag, startPoint x: 491, startPoint y: 254, endPoint x: 162, endPoint y: 237, distance: 329.4
click at [162, 237] on div "Select Media LLC Dashboard Transactions Ledger Payees Cancellations" at bounding box center [784, 372] width 1568 height 744
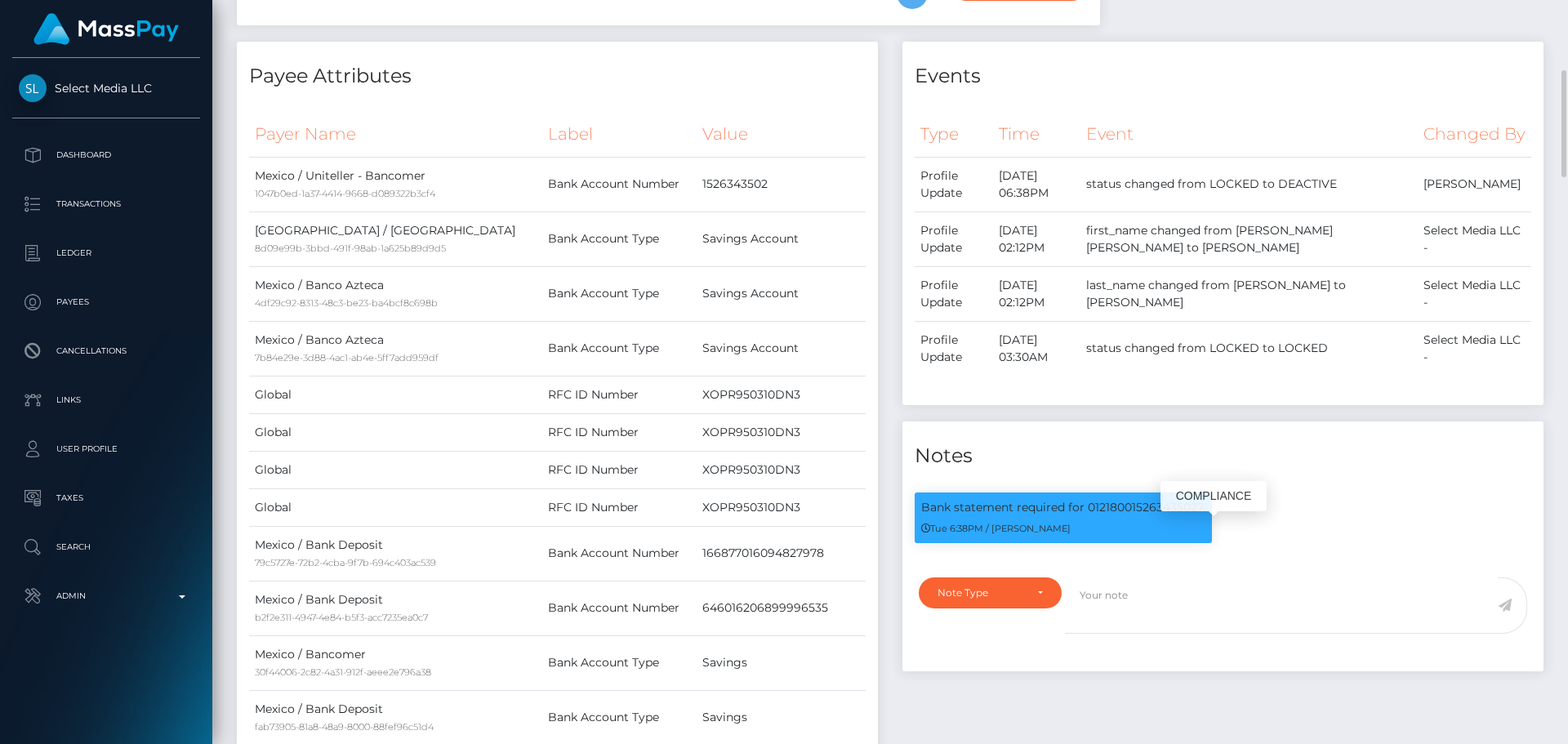
click at [1149, 516] on p "Bank statement required for 012180015263435027." at bounding box center [1063, 507] width 284 height 17
copy p "012180015263435027"
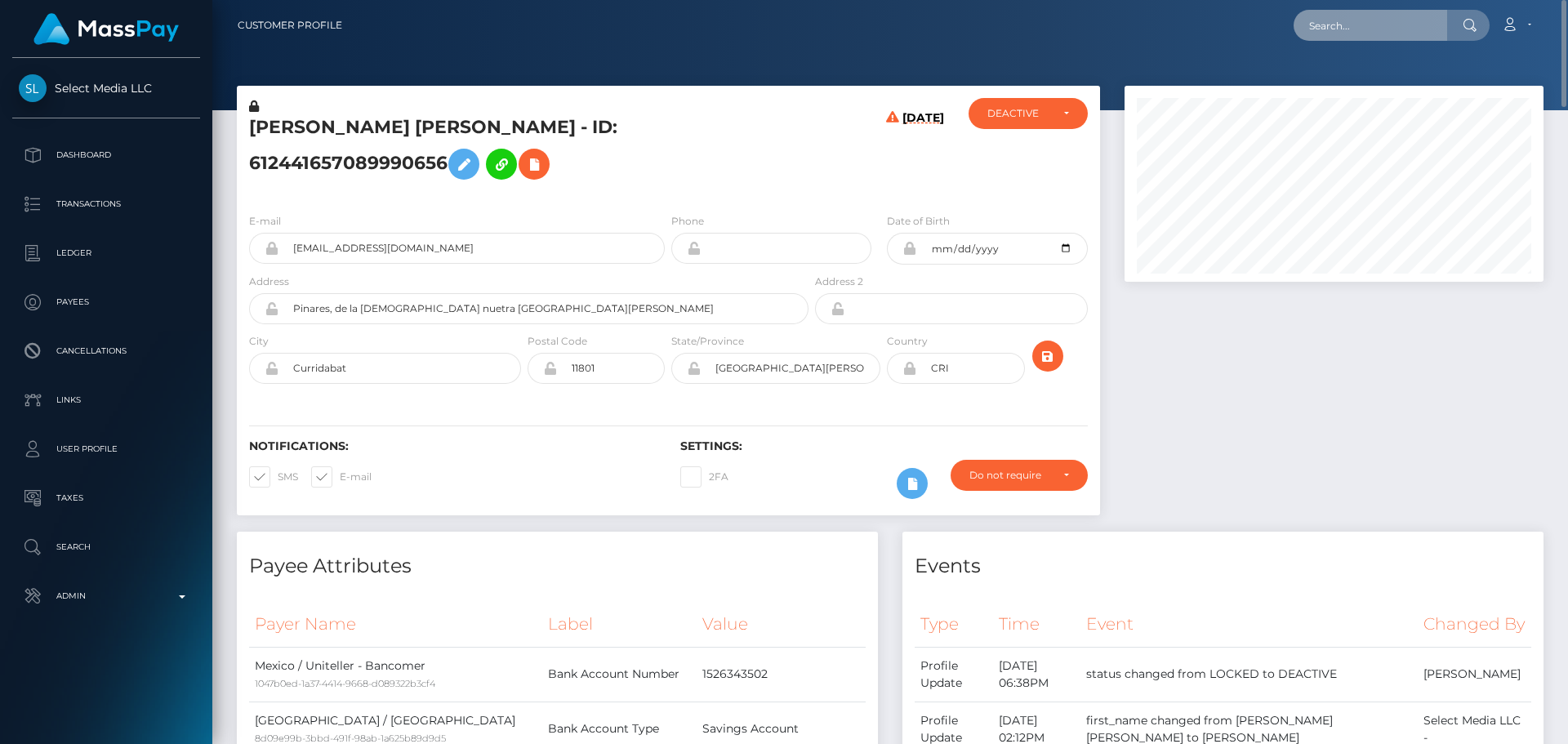
click at [1399, 25] on input "text" at bounding box center [1370, 25] width 154 height 31
paste input "571002731758628865"
type input "571002731758628865"
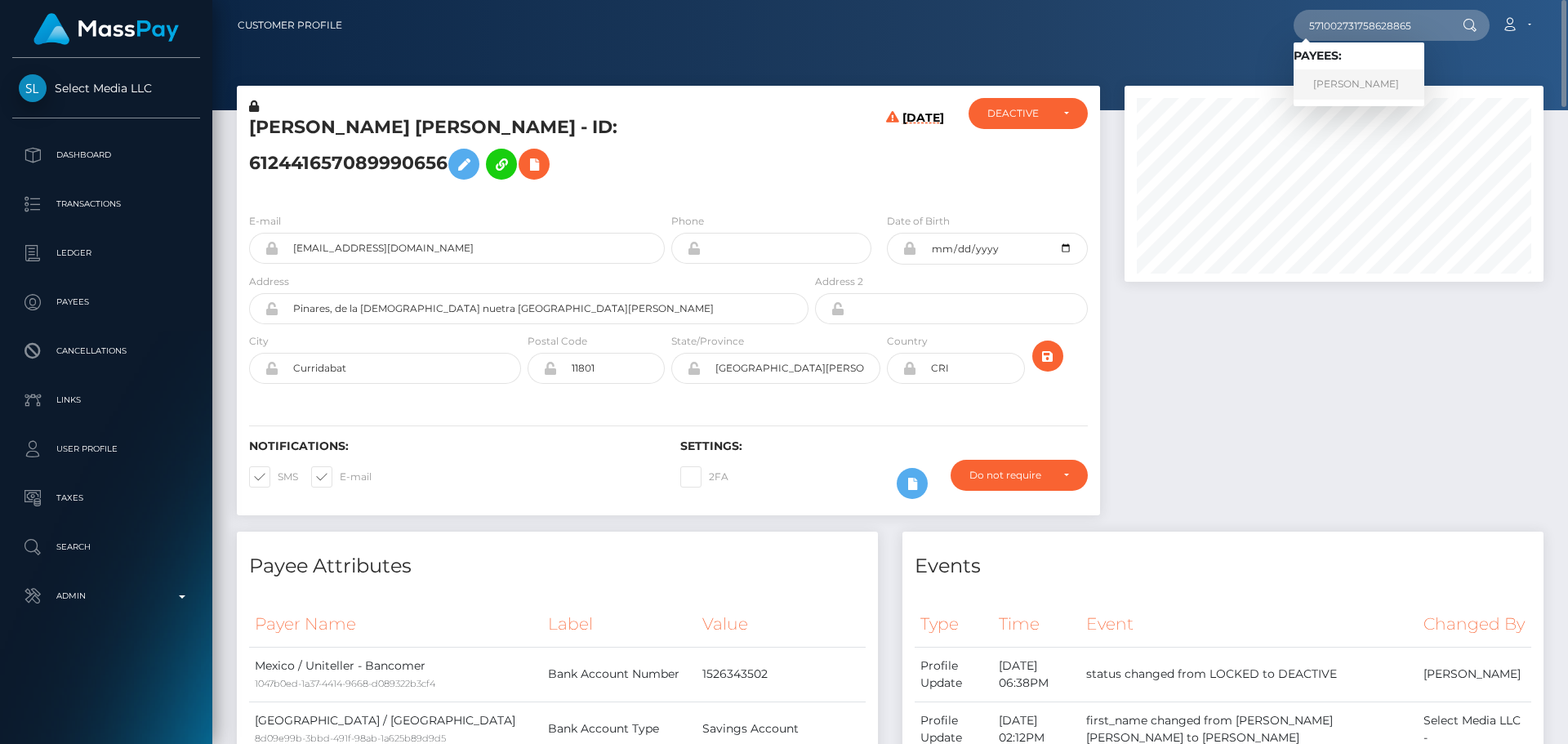
click at [1356, 78] on link "CAROLINA ALEJANDRA CARDENAS" at bounding box center [1358, 84] width 131 height 30
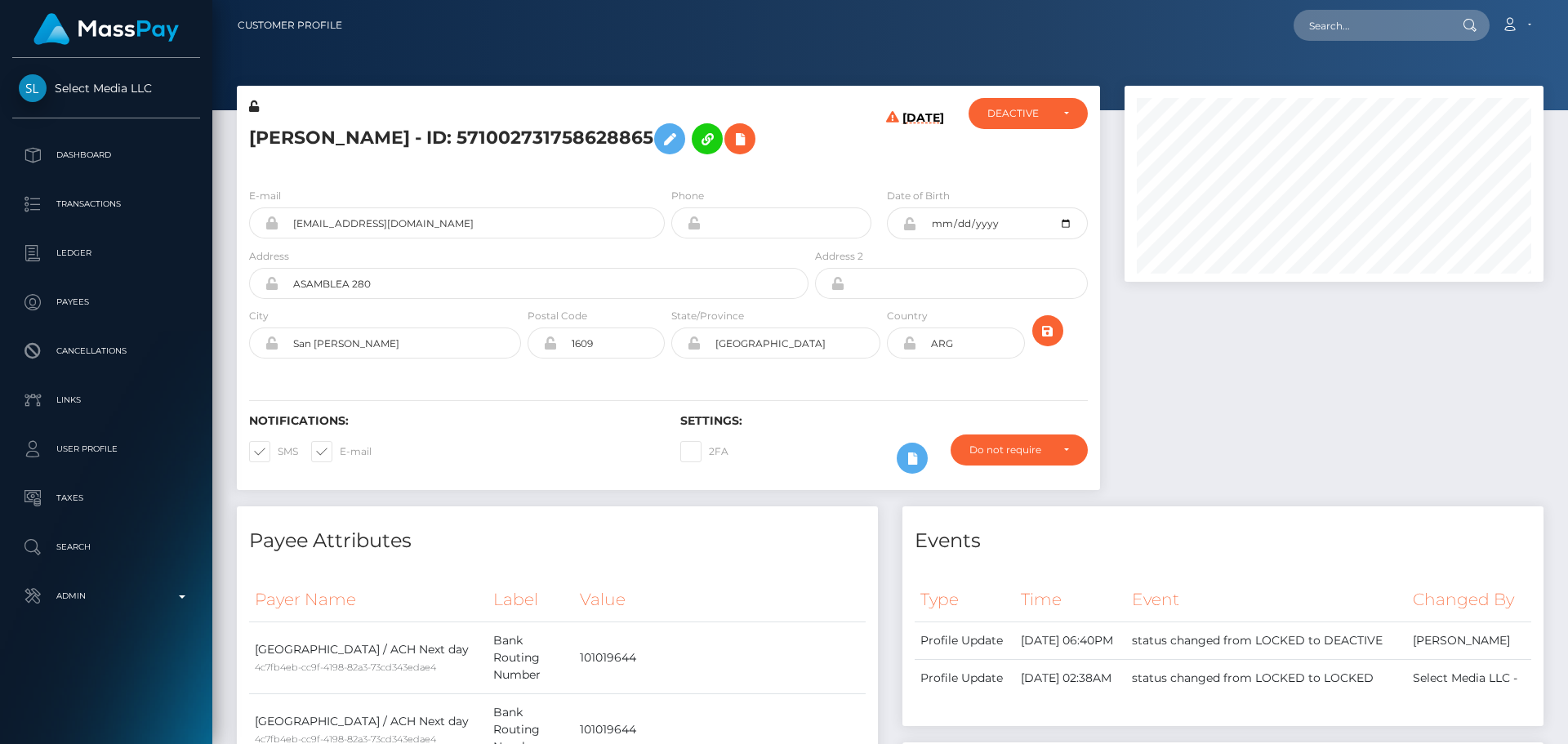
scroll to position [196, 420]
drag, startPoint x: 520, startPoint y: 250, endPoint x: 268, endPoint y: 254, distance: 252.0
click at [268, 239] on div "cardenascarolina1984@gmail.com" at bounding box center [457, 223] width 416 height 31
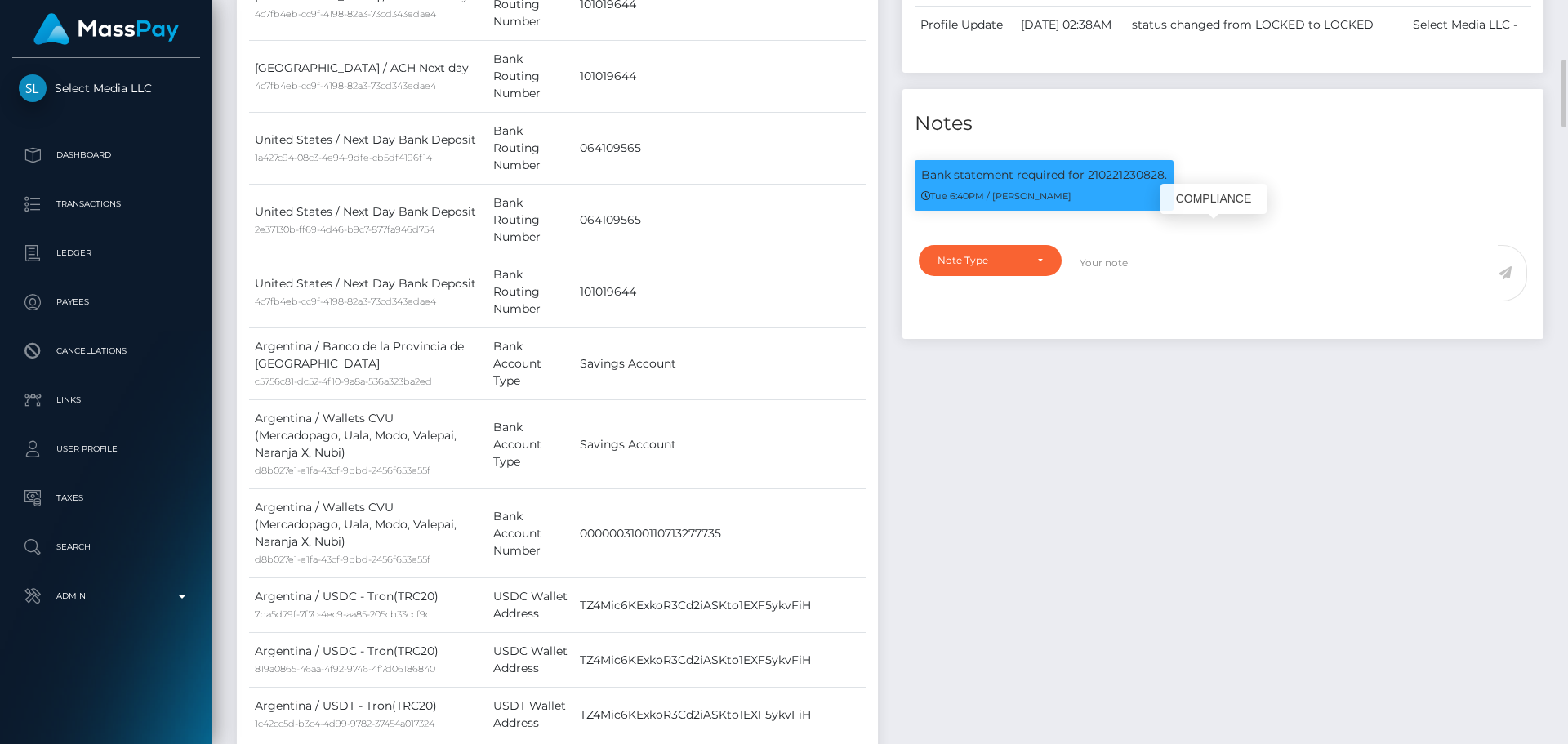
click at [1111, 184] on p "Bank statement required for 210221230828." at bounding box center [1044, 175] width 246 height 17
copy p "210221230828"
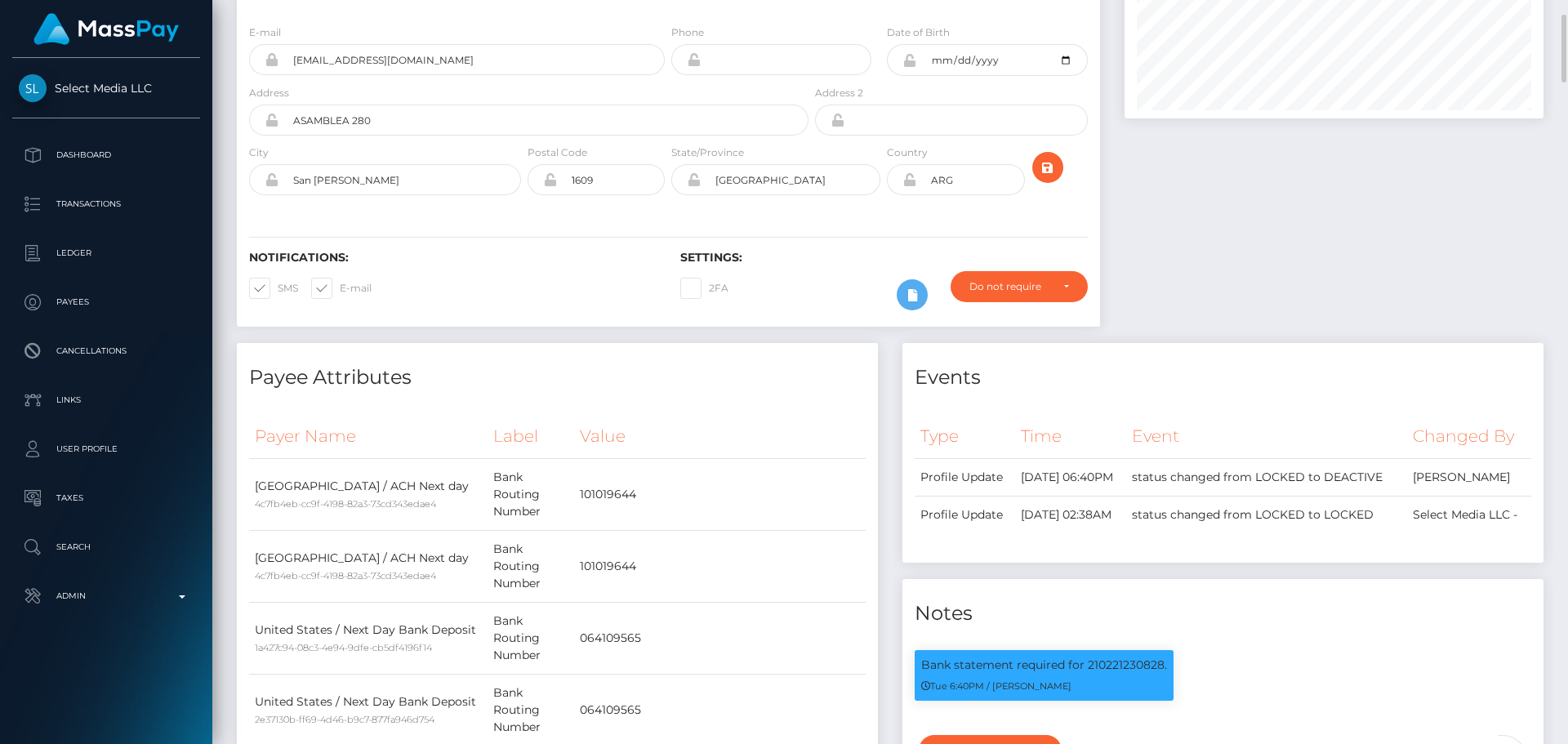
scroll to position [0, 0]
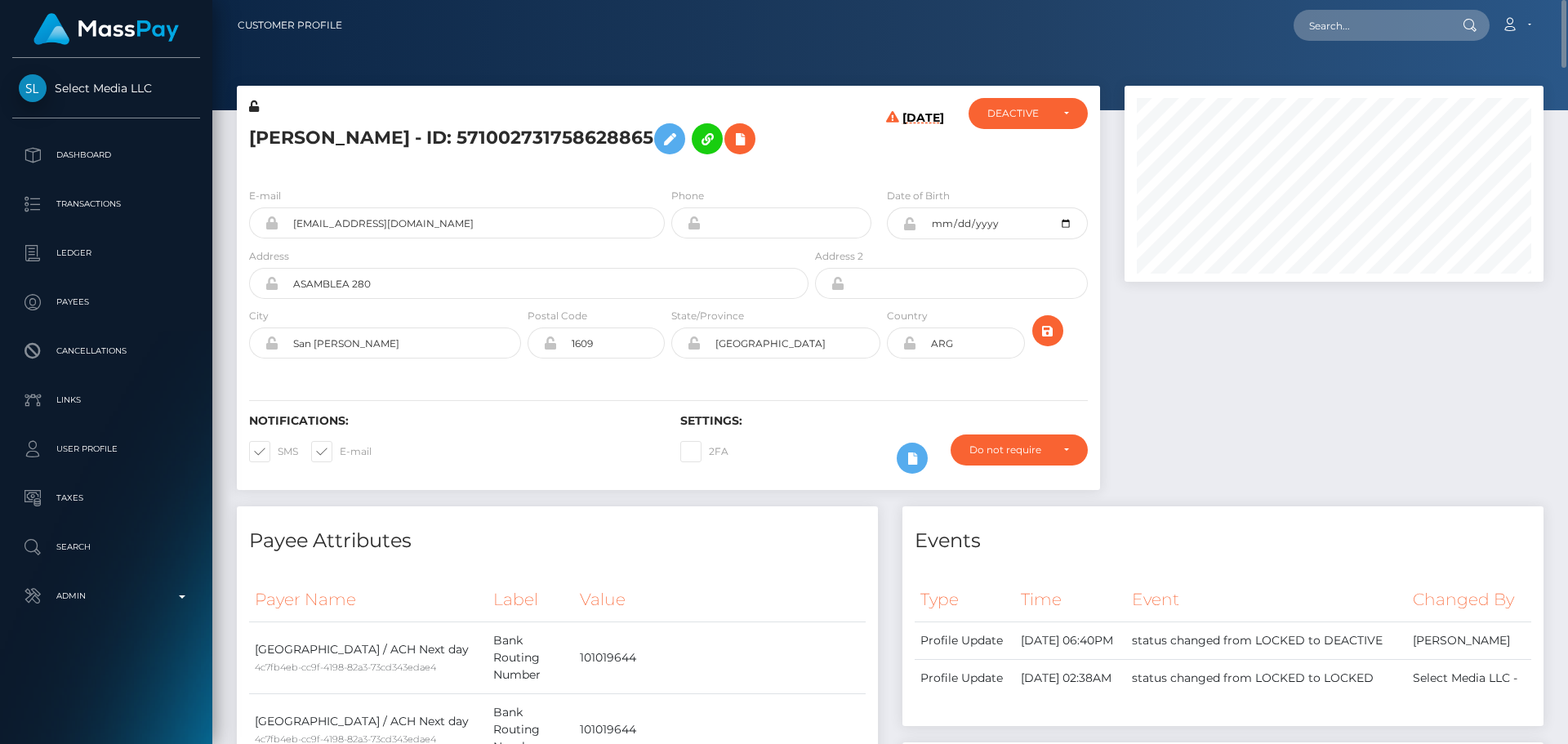
click at [1384, 45] on nav "Customer Profile Loading... Loading... Account" at bounding box center [890, 25] width 1356 height 50
click at [1388, 24] on input "text" at bounding box center [1370, 25] width 154 height 31
paste input "286139119774474240"
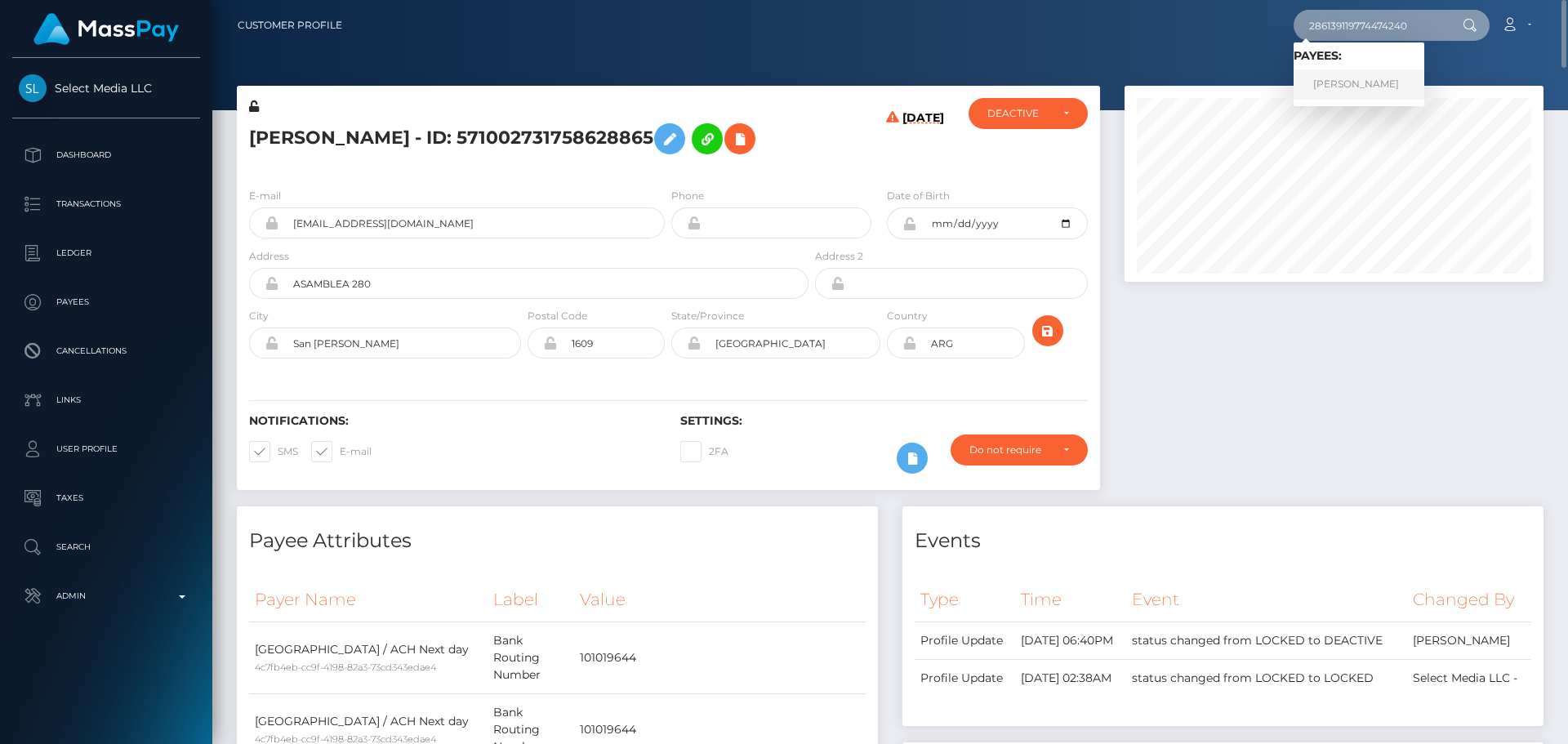
type input "286139119774474240"
click at [1350, 81] on link "CORINA ROCA" at bounding box center [1358, 84] width 131 height 30
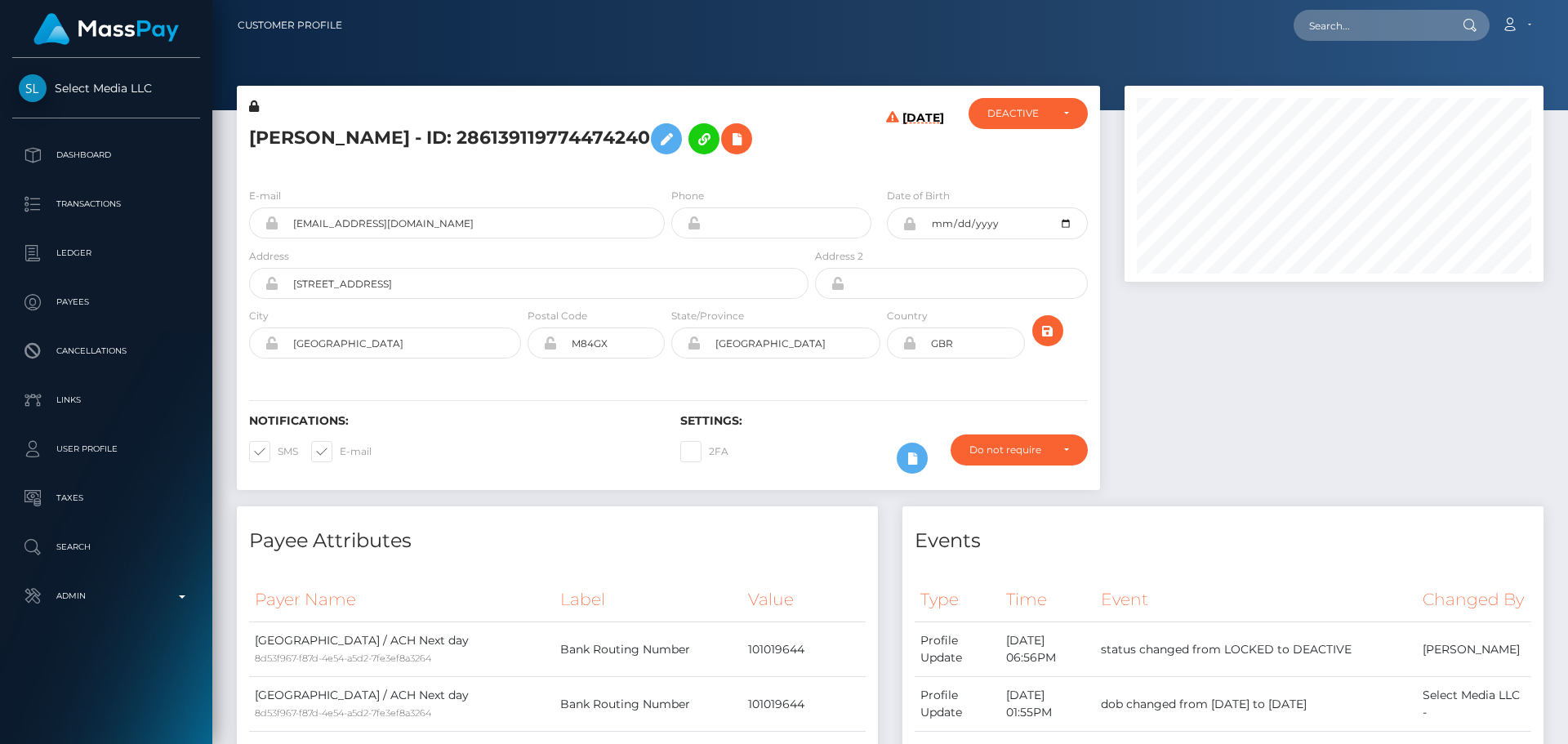
scroll to position [196, 420]
click at [487, 131] on h5 "[PERSON_NAME] - ID: 286139119774474240" at bounding box center [525, 138] width 551 height 47
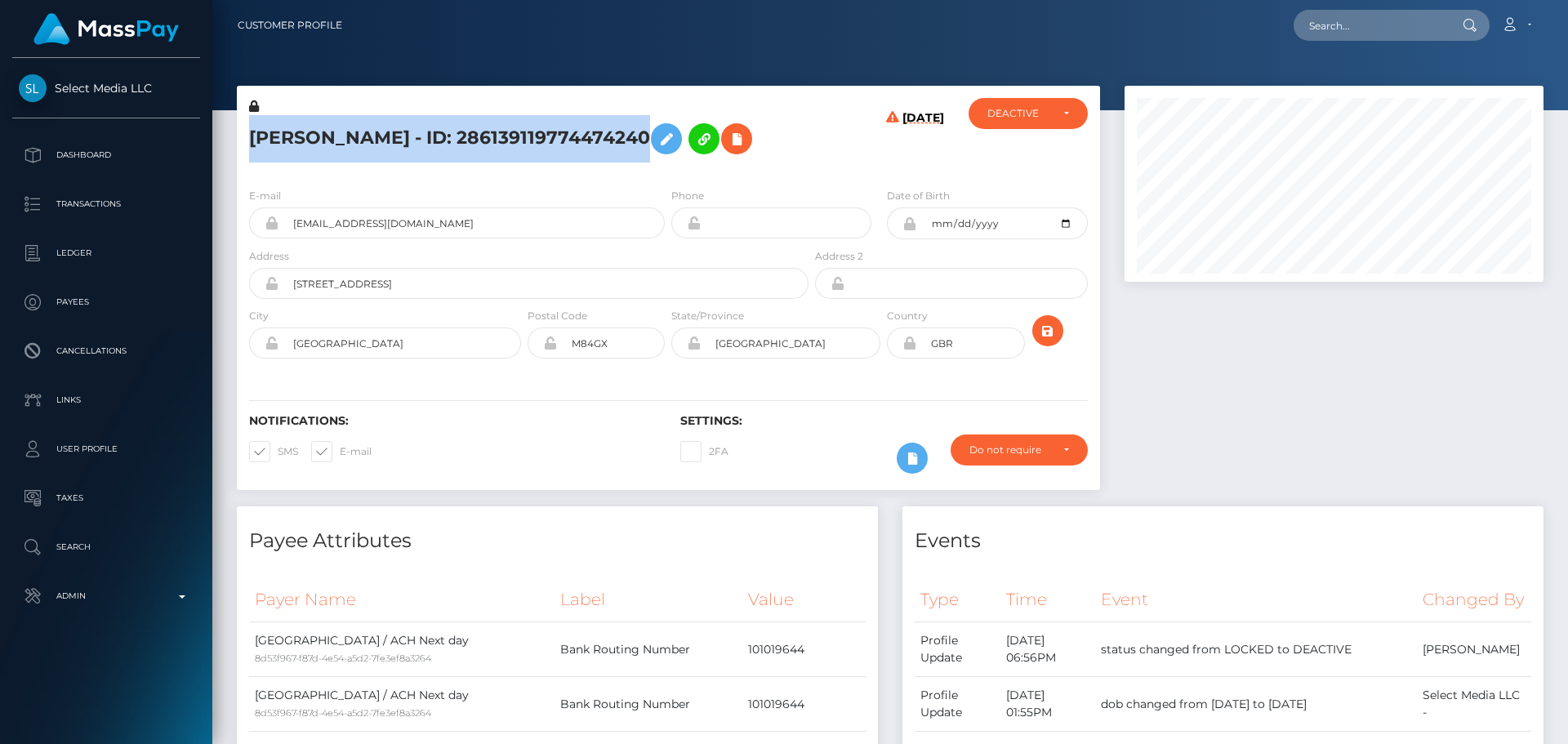
click at [487, 131] on h5 "[PERSON_NAME] - ID: 286139119774474240" at bounding box center [525, 138] width 551 height 47
copy h5 "[PERSON_NAME] - ID: 286139119774474240"
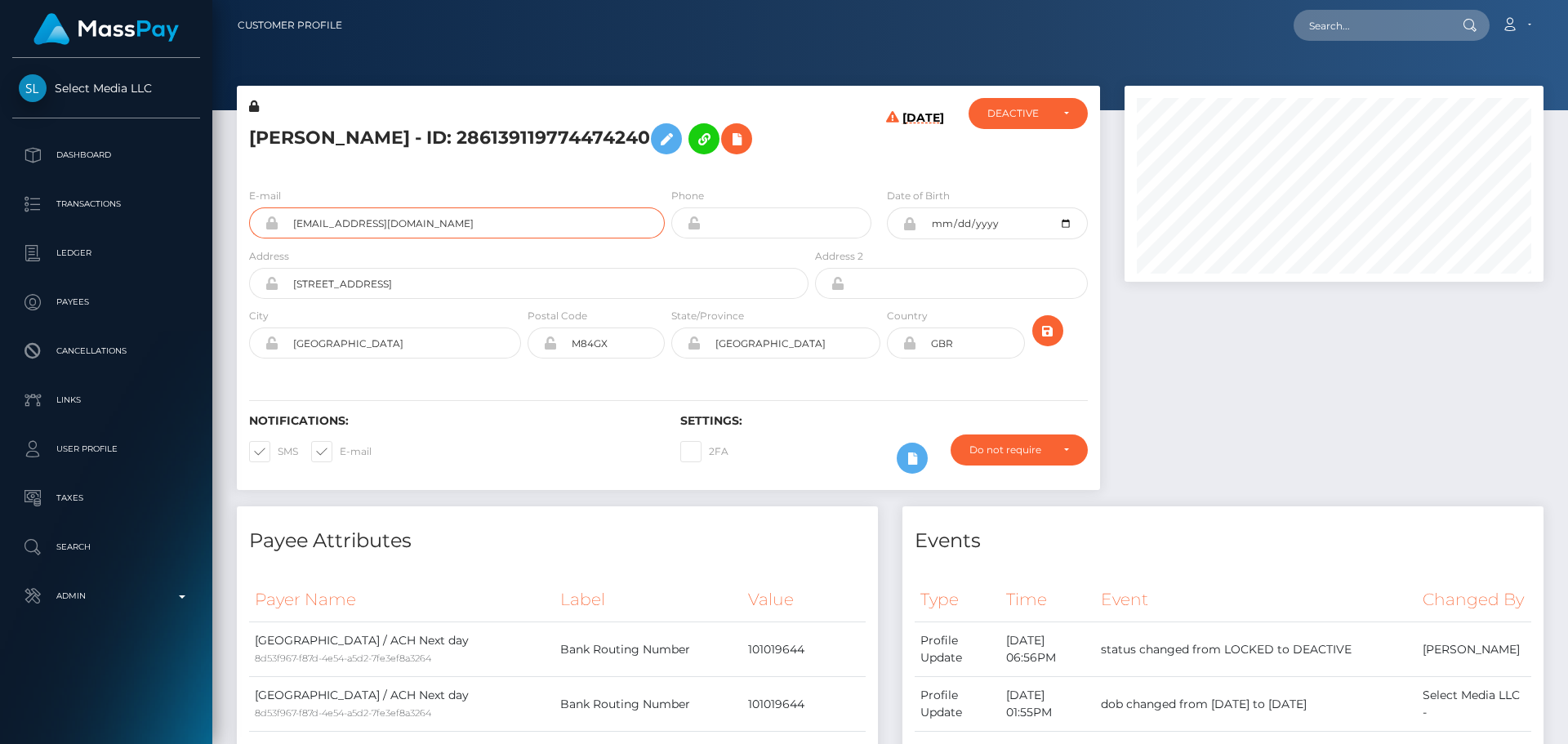
drag, startPoint x: 485, startPoint y: 231, endPoint x: 266, endPoint y: 215, distance: 219.6
click at [266, 215] on div "[EMAIL_ADDRESS][DOMAIN_NAME]" at bounding box center [457, 223] width 416 height 31
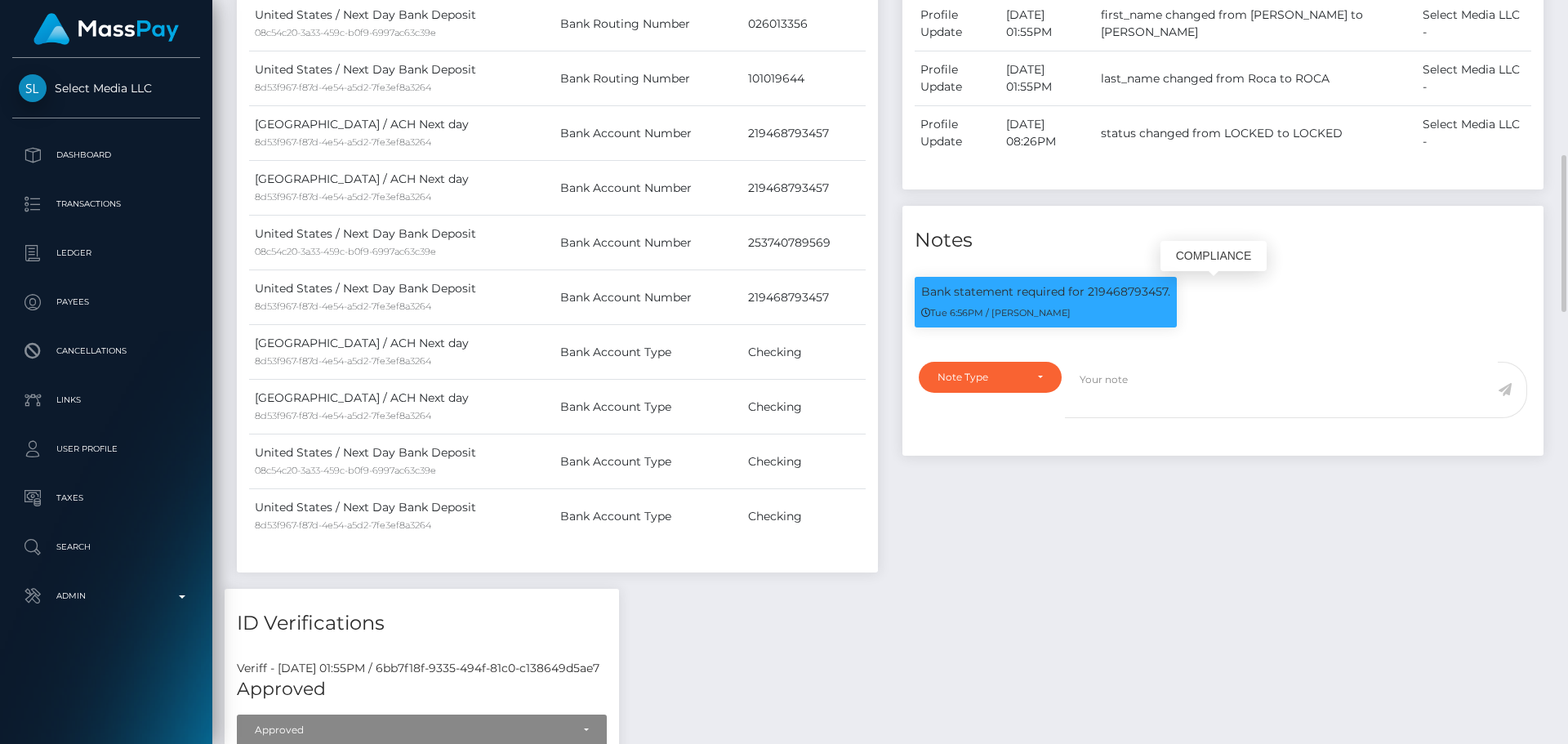
click at [1125, 290] on p "Bank statement required for 219468793457." at bounding box center [1046, 292] width 249 height 17
copy p "219468793457"
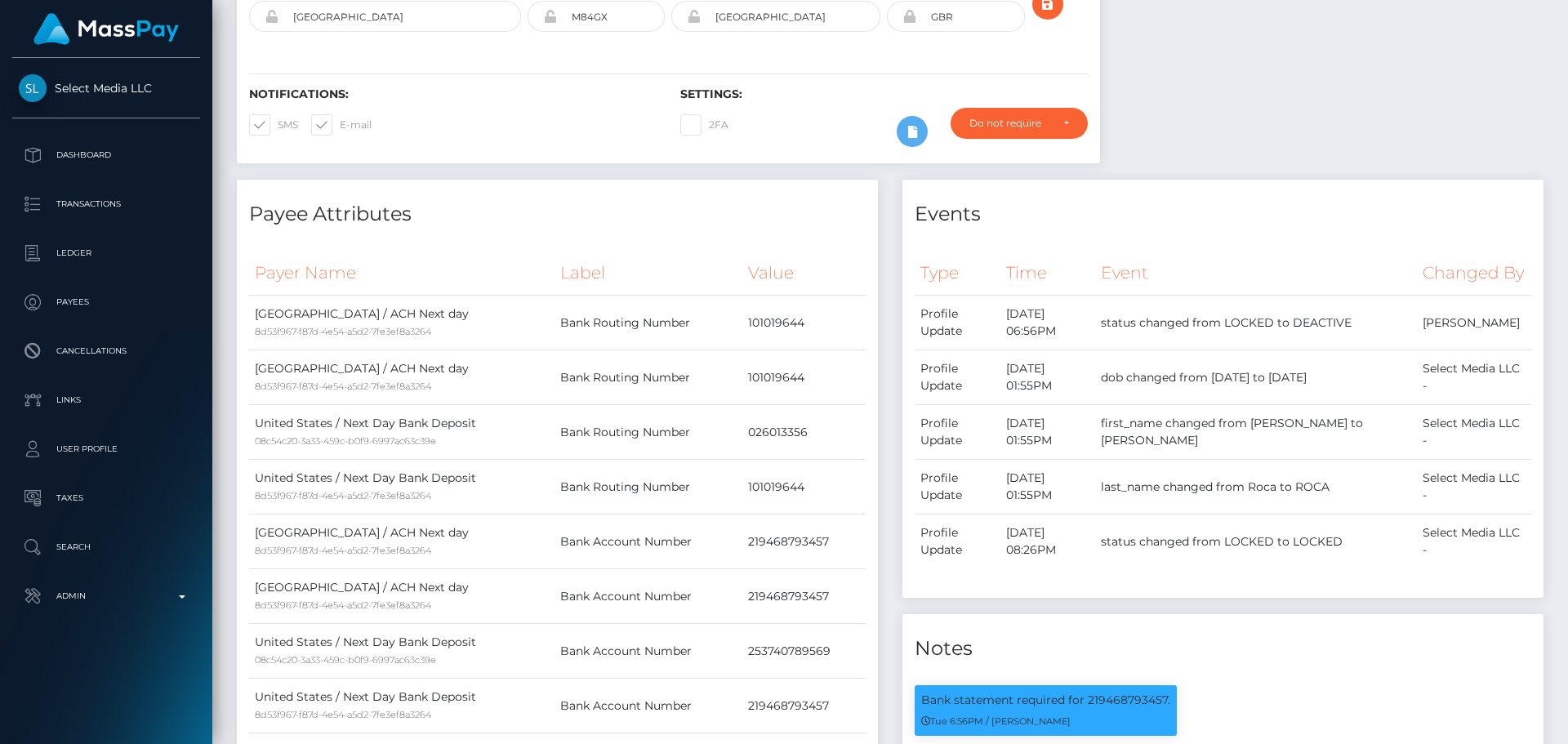
scroll to position [0, 0]
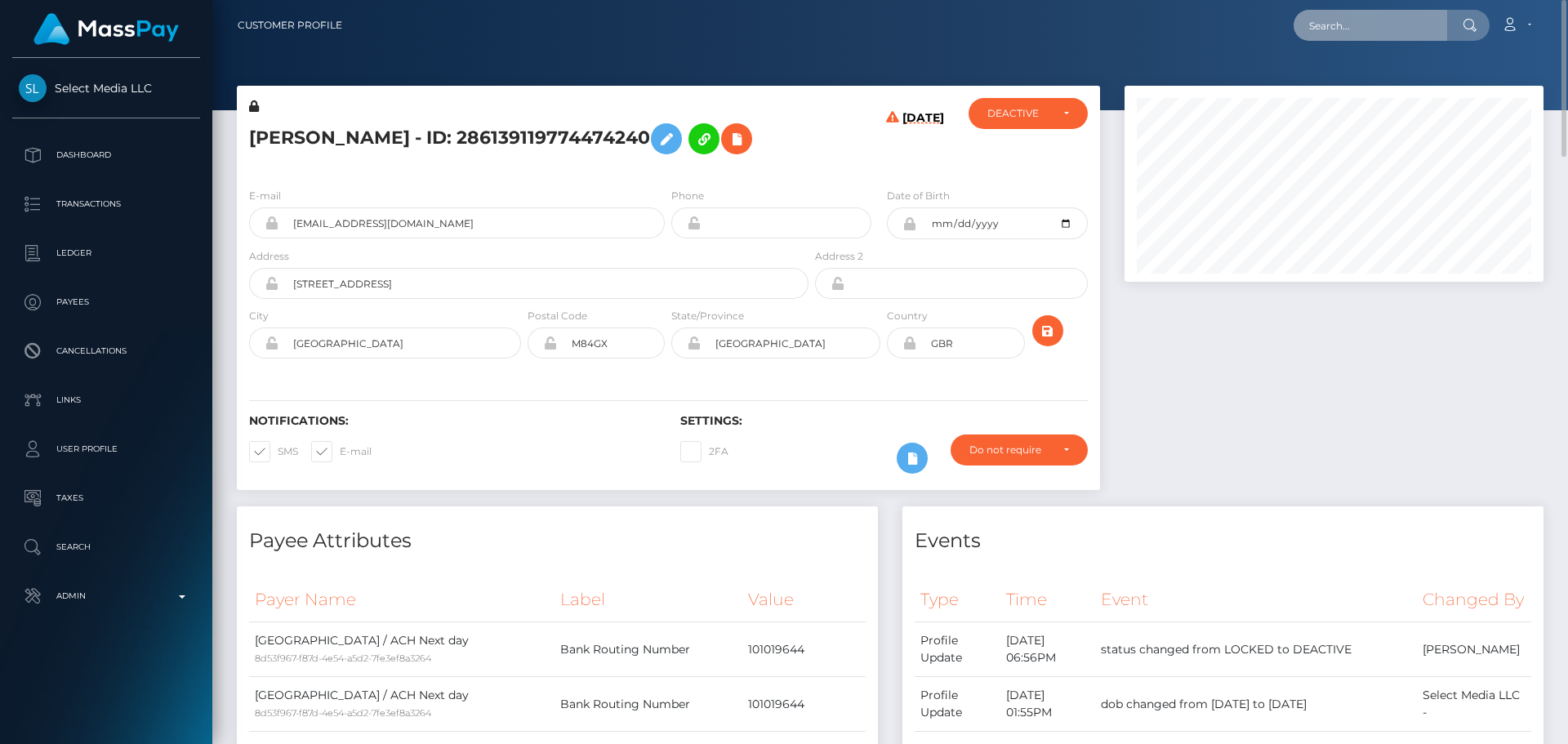
click at [1377, 25] on input "text" at bounding box center [1370, 25] width 154 height 31
paste input "648616691424571393"
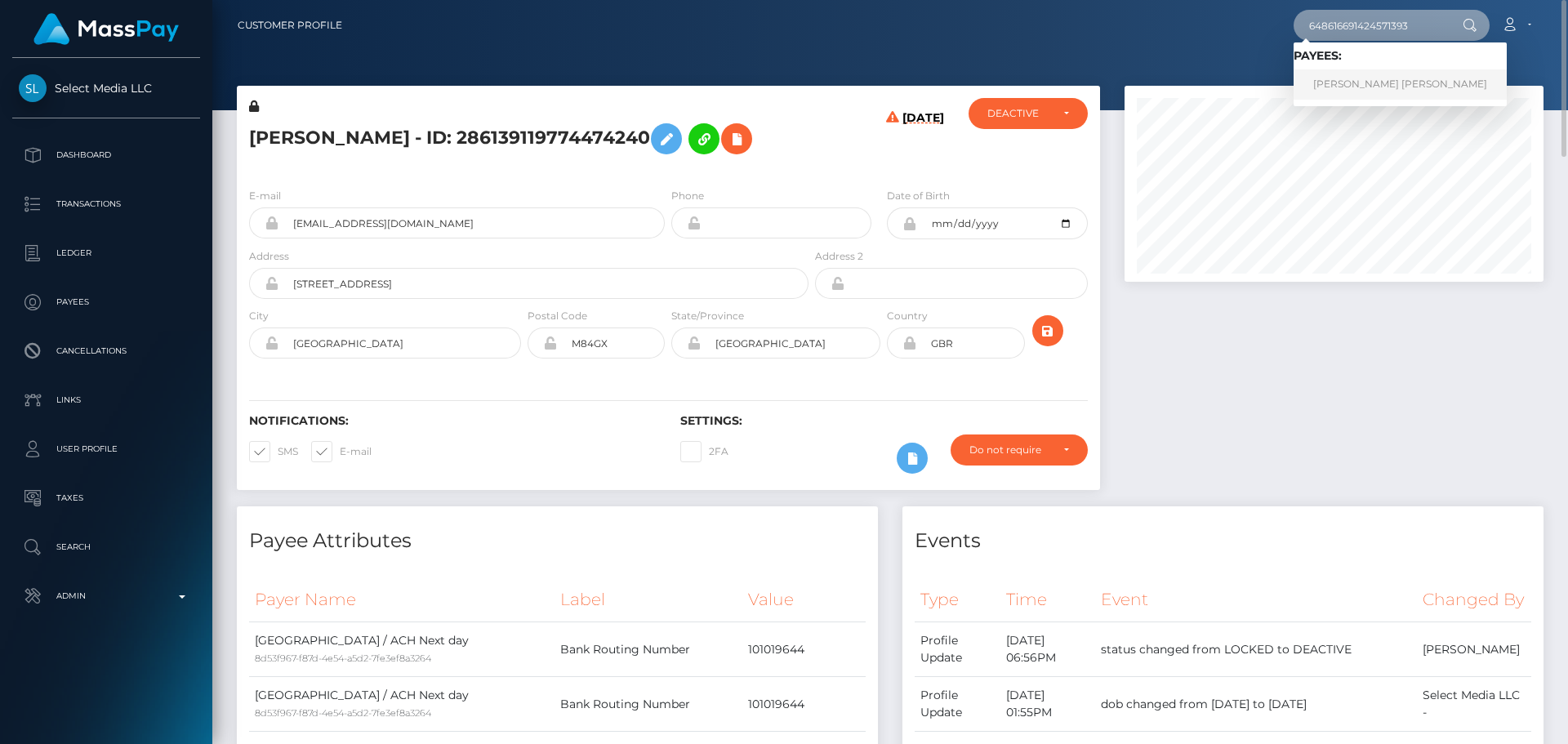
type input "648616691424571393"
click at [1355, 83] on link "LUDMILA MIA SOTELO" at bounding box center [1400, 84] width 214 height 30
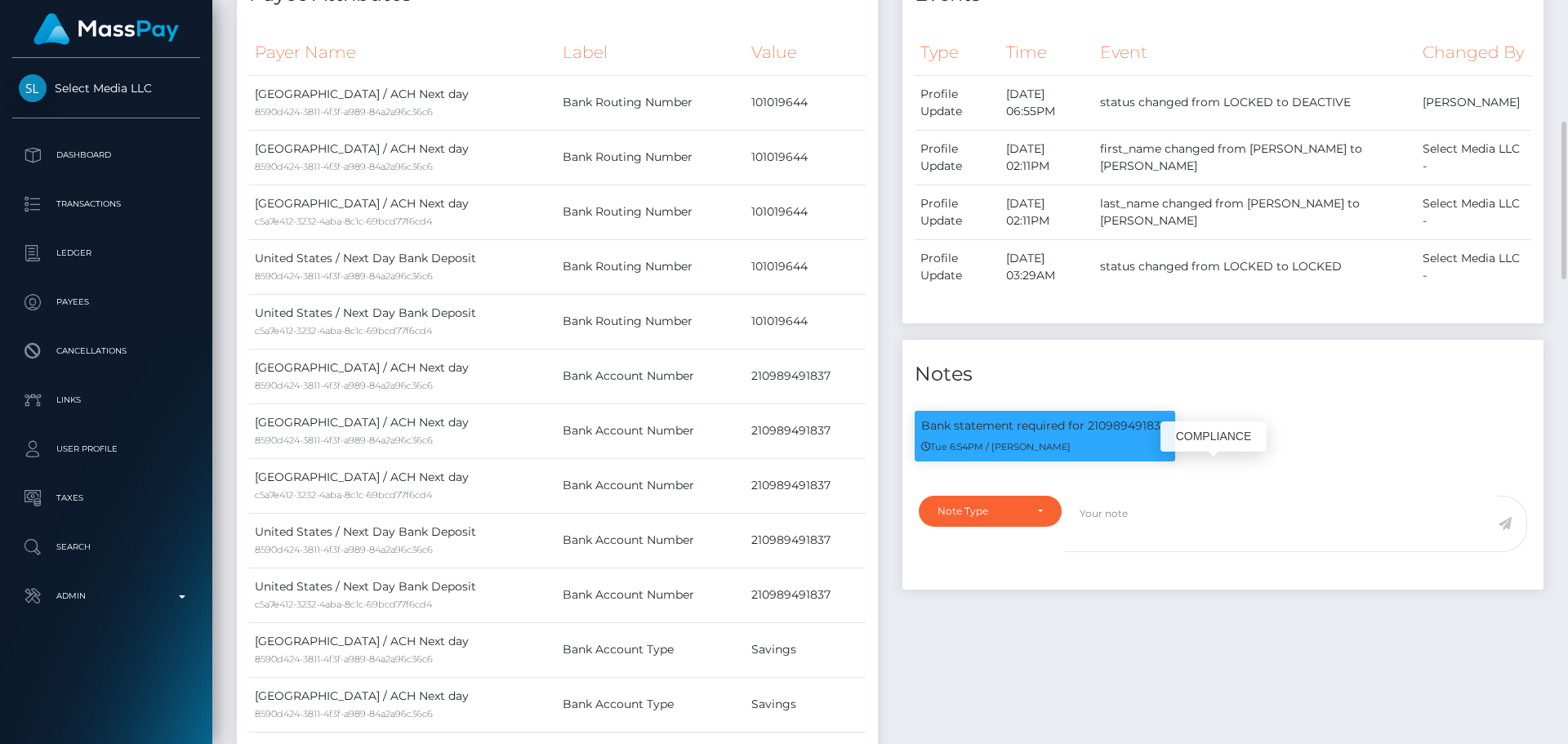
scroll to position [196, 420]
click at [1115, 435] on p "Bank statement required for 210989491837." at bounding box center [1045, 426] width 247 height 17
copy p "210989491837"
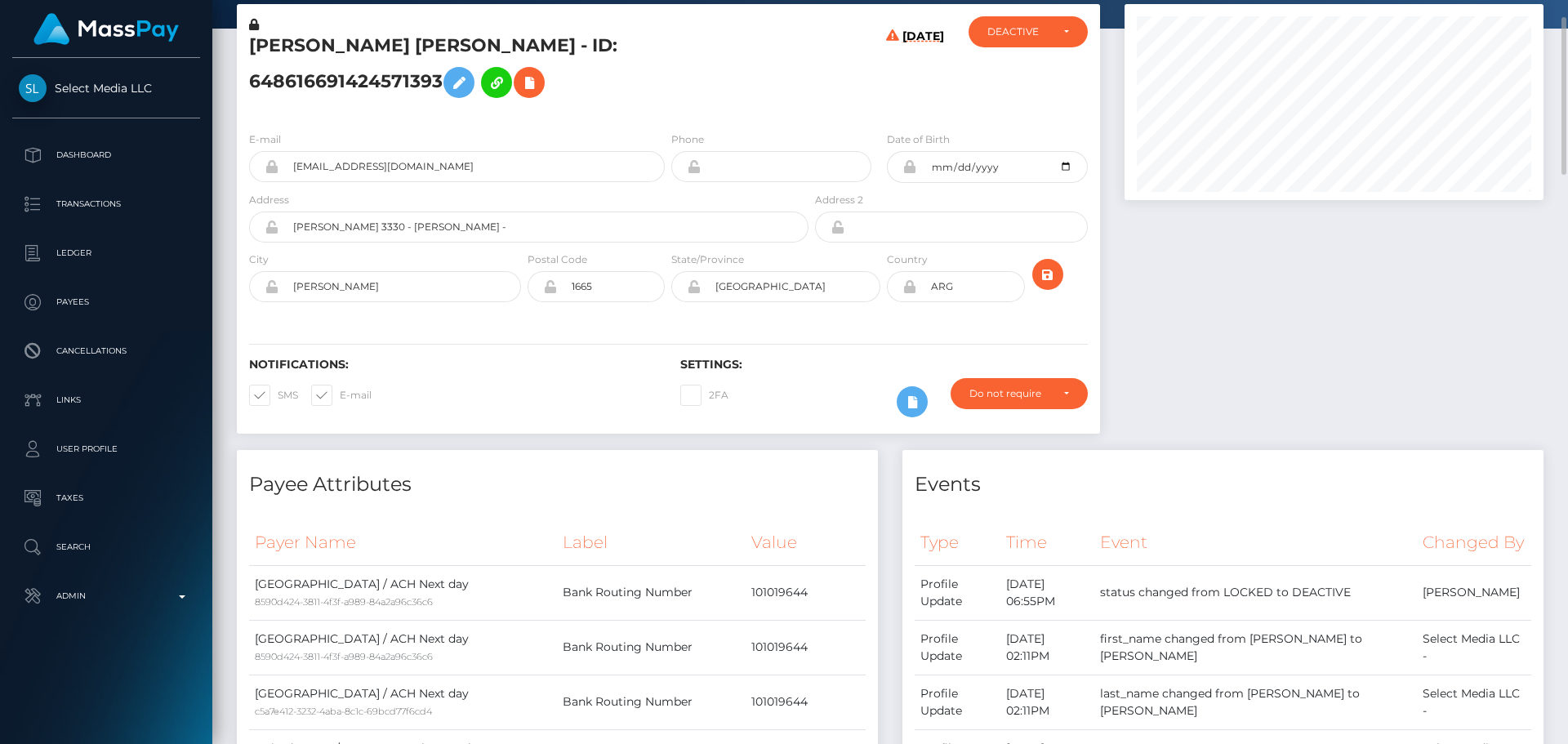
scroll to position [0, 0]
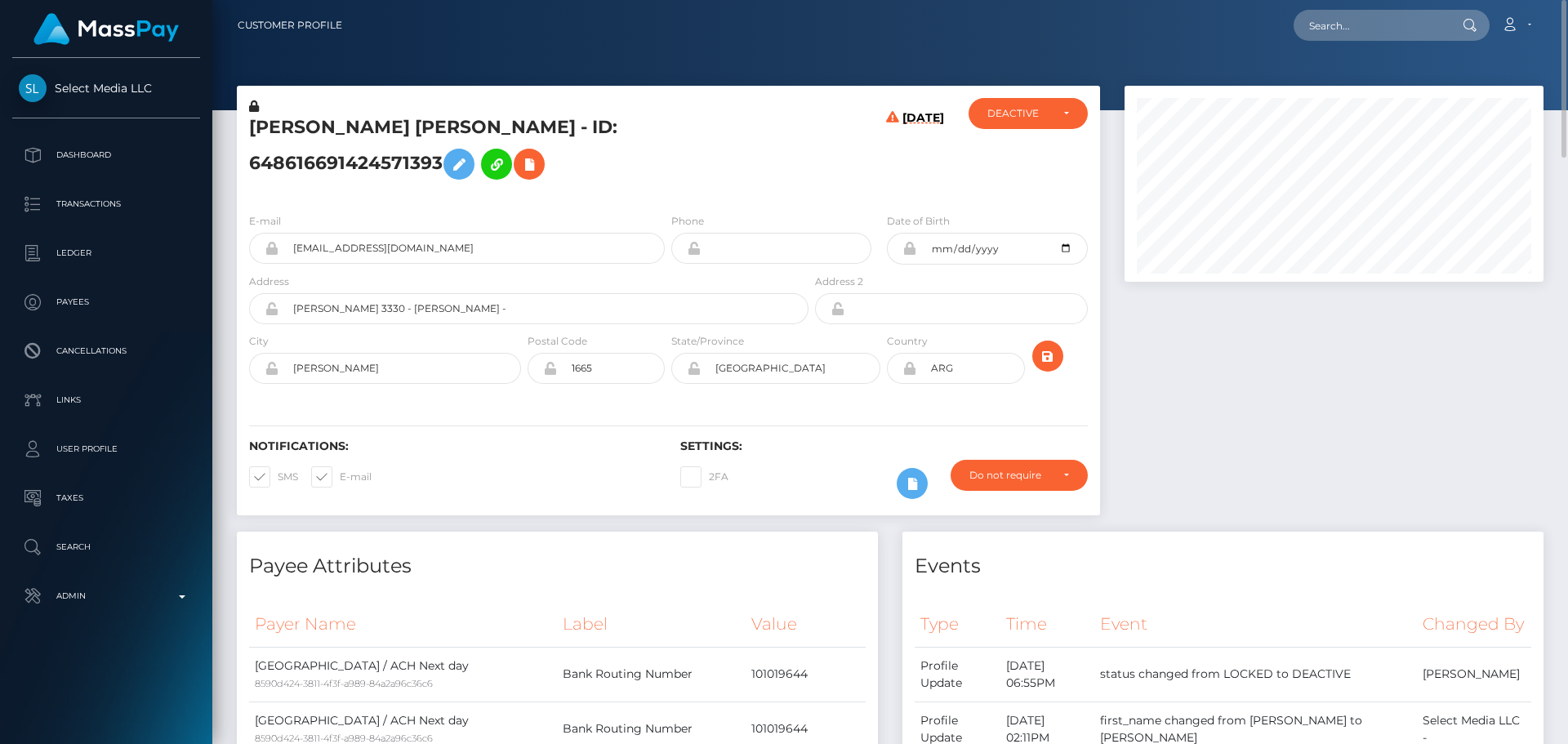
click at [433, 140] on h5 "LUDMILA MIA SOTELO - ID: 648616691424571393" at bounding box center [525, 151] width 551 height 72
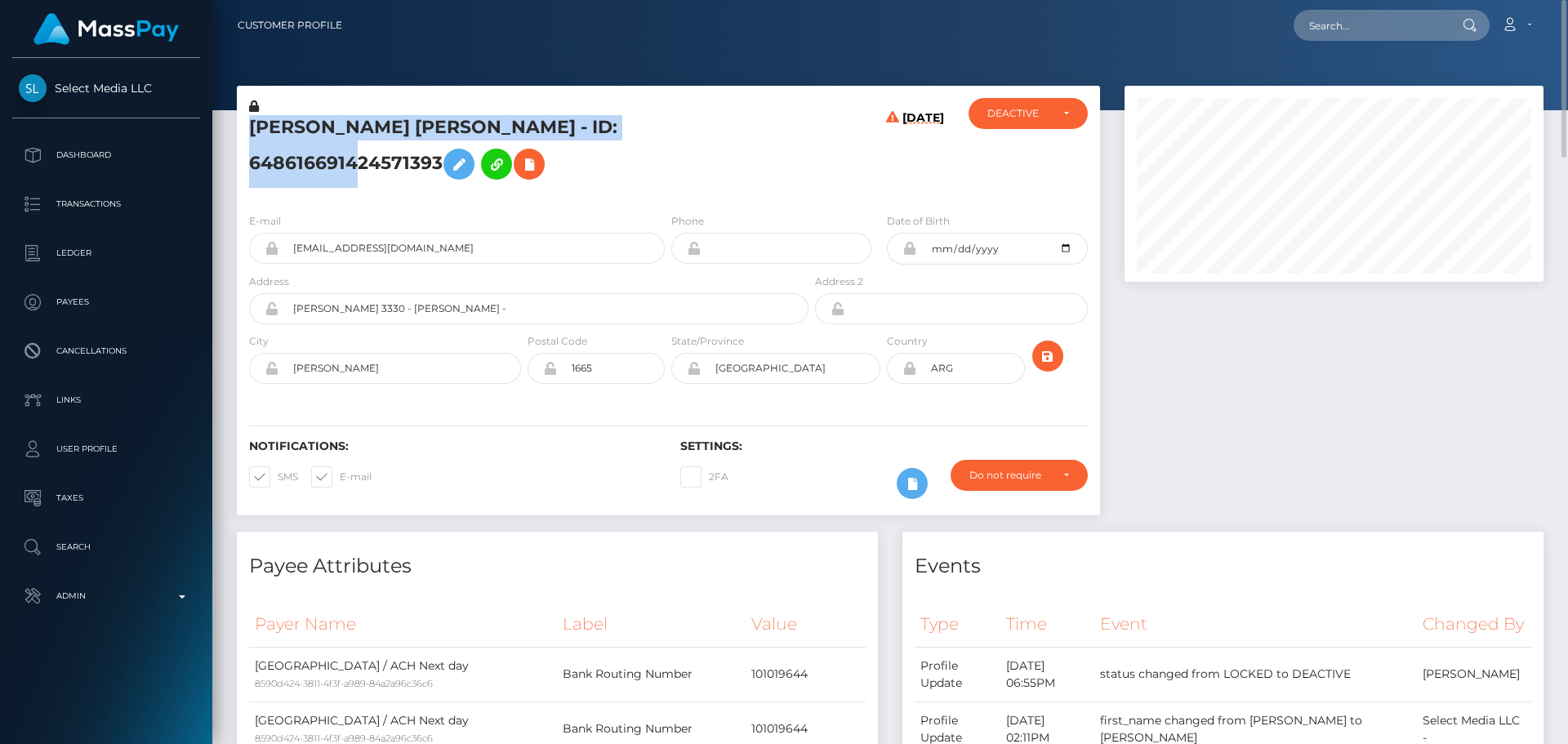
click at [433, 140] on h5 "LUDMILA MIA SOTELO - ID: 648616691424571393" at bounding box center [525, 151] width 551 height 72
copy h5 "LUDMILA MIA SOTELO - ID: 648616691424571393"
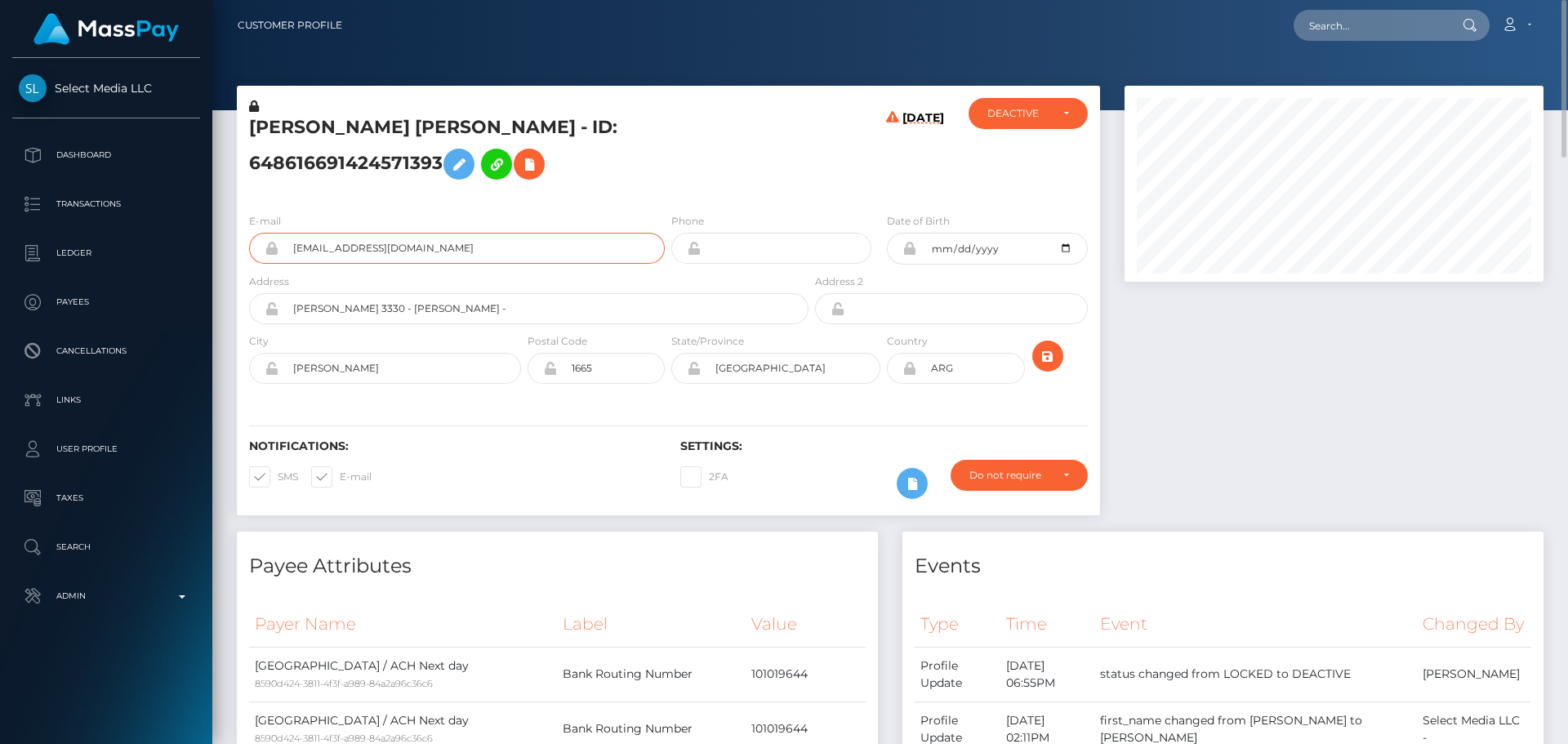
drag, startPoint x: 489, startPoint y: 271, endPoint x: 255, endPoint y: 265, distance: 234.1
click at [255, 264] on div "onlyludmilasotelo@gmail.com" at bounding box center [457, 248] width 416 height 31
click at [1366, 25] on input "text" at bounding box center [1370, 25] width 154 height 31
paste input "555260188953681920"
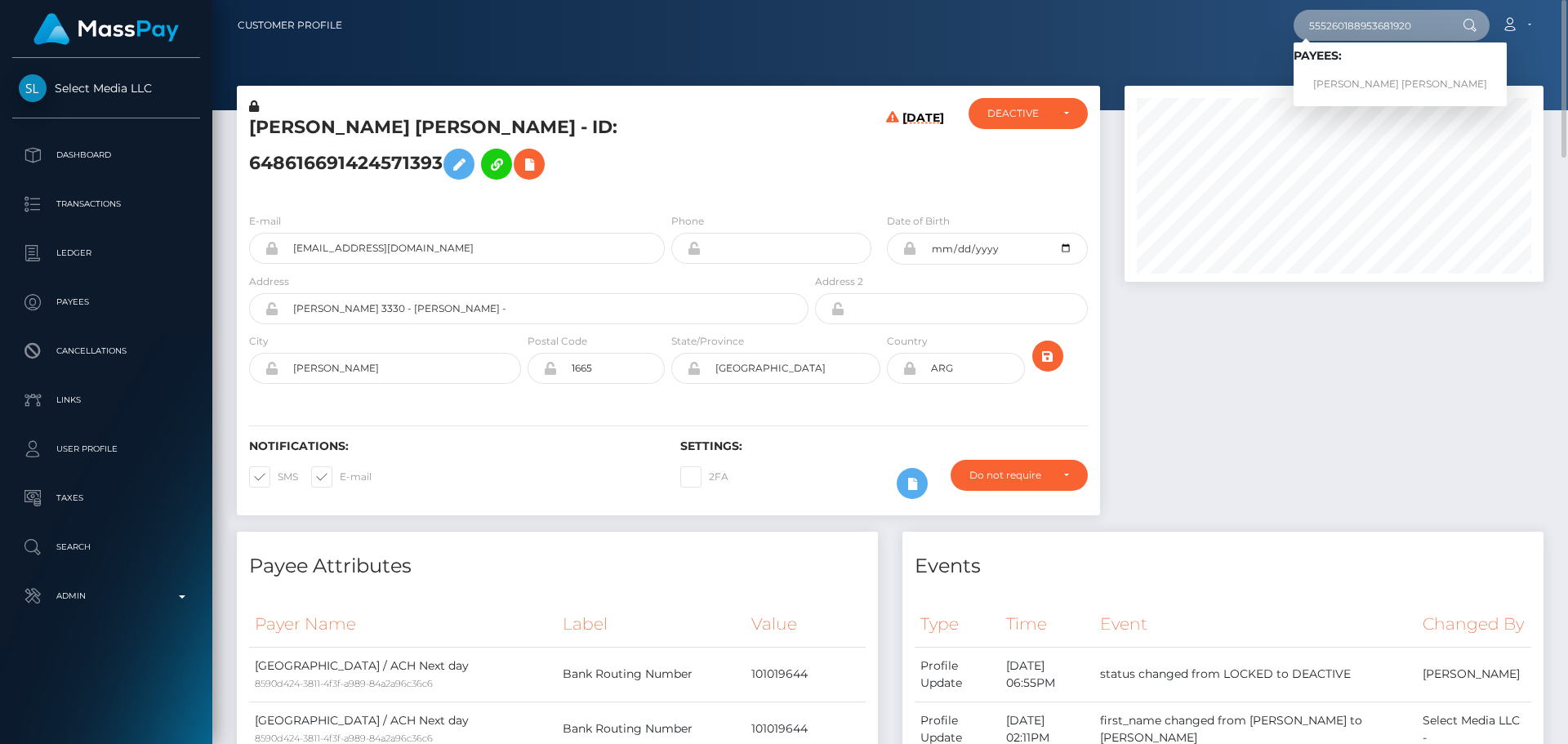
type input "555260188953681920"
click at [1355, 83] on link "NATALIA FERNANDA AGUILAR" at bounding box center [1400, 84] width 214 height 30
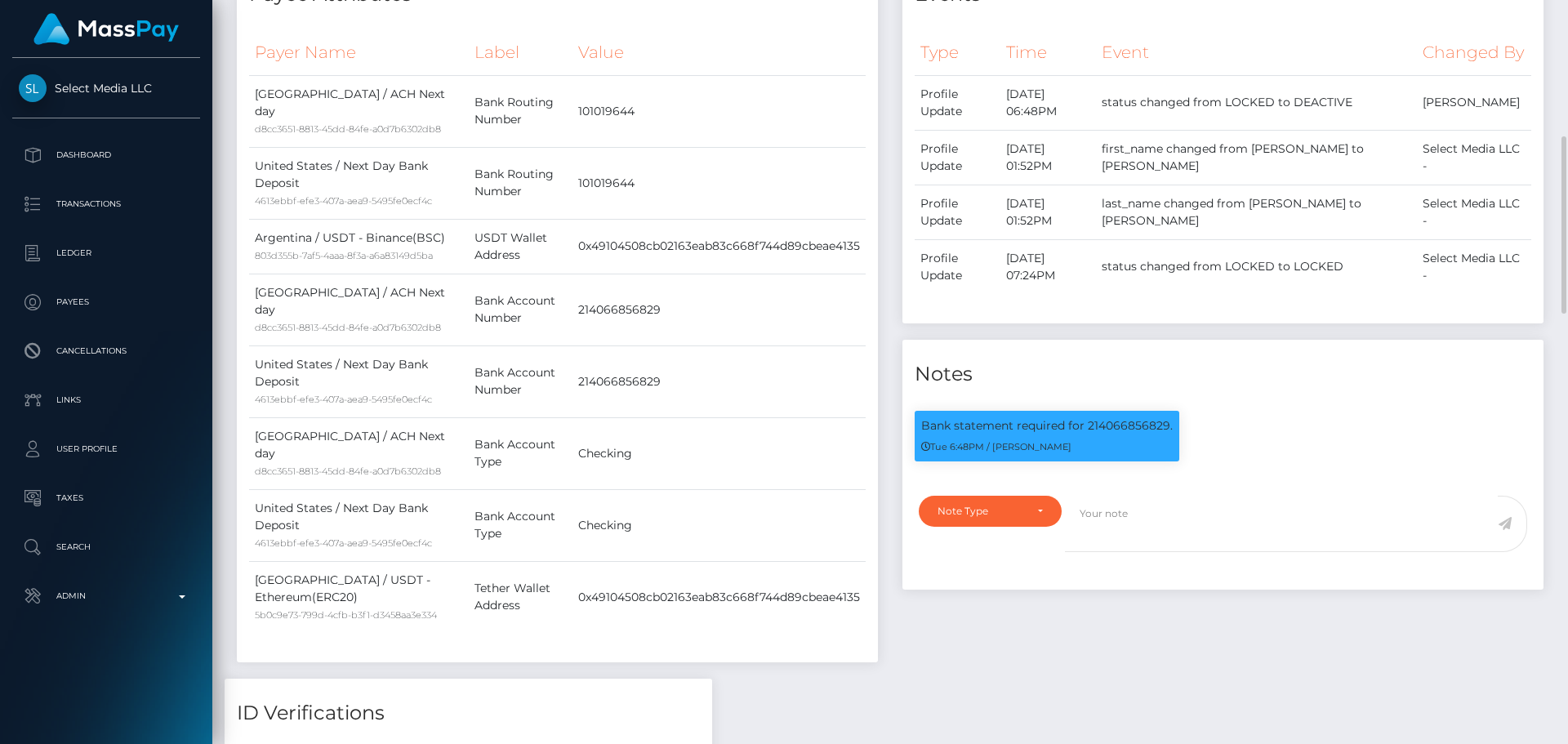
scroll to position [196, 420]
click at [1117, 428] on p "Bank statement required for 214066856829." at bounding box center [1047, 426] width 251 height 17
copy p "214066856829"
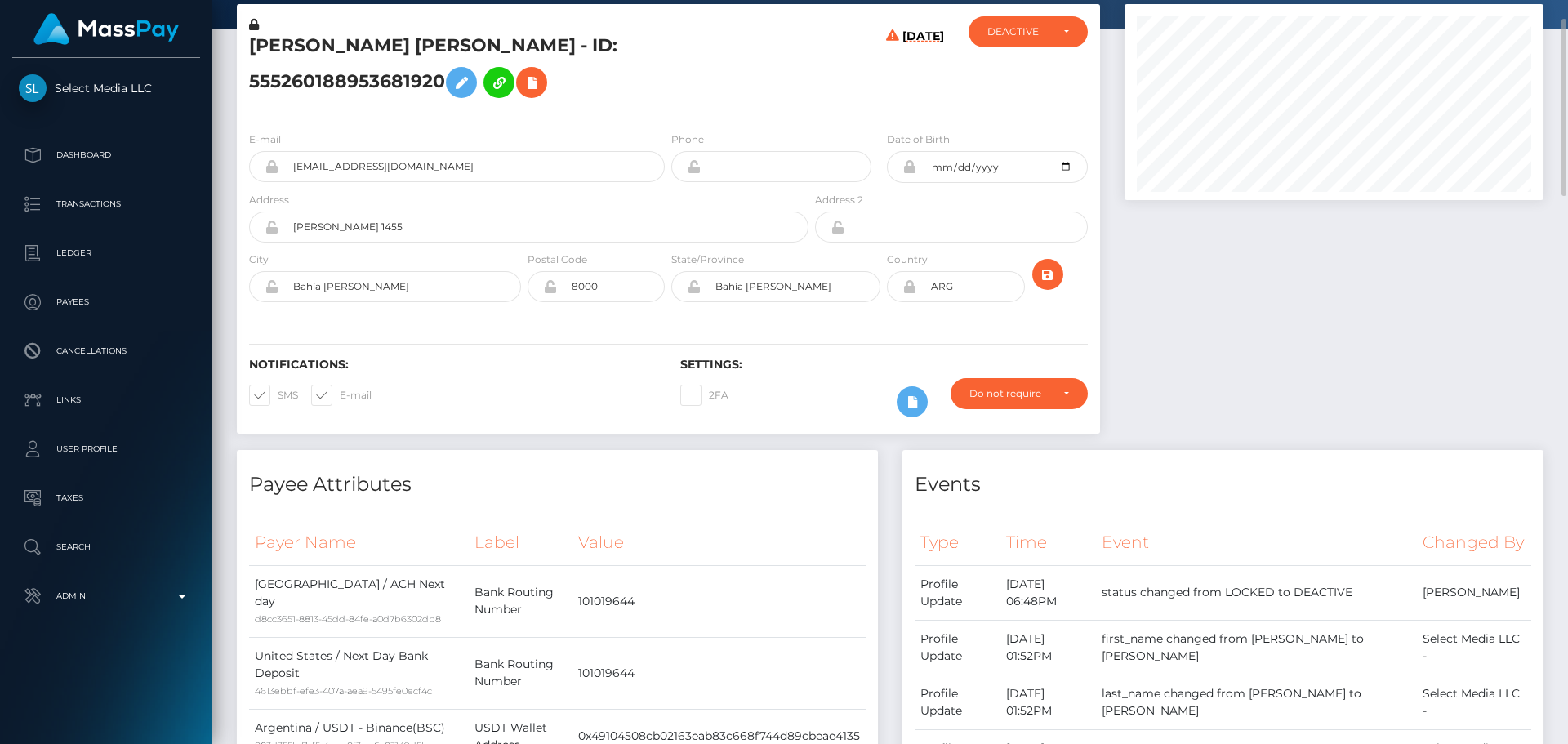
scroll to position [0, 0]
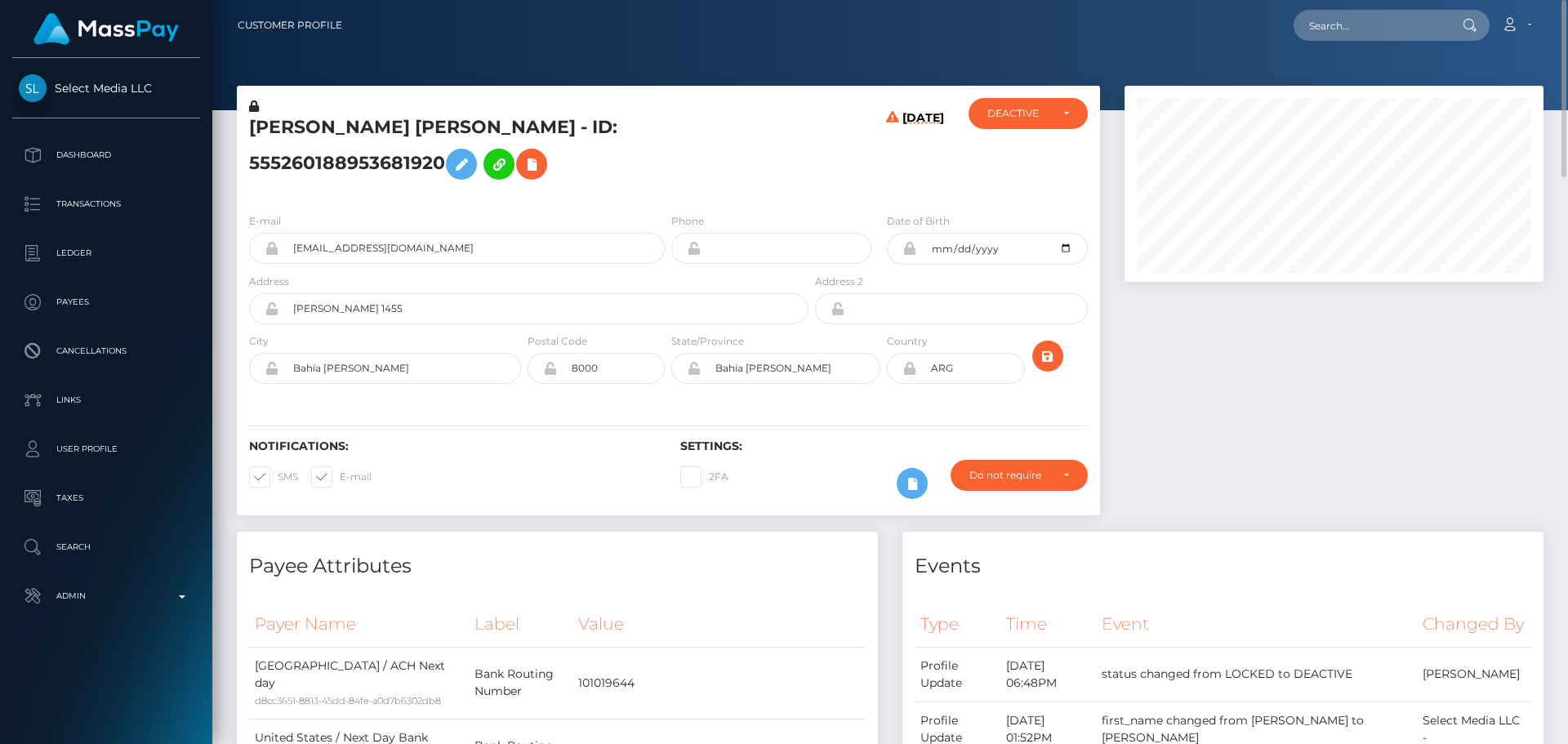
click at [588, 180] on h5 "NATALIA FERNANDA AGUILAR - ID: 555260188953681920" at bounding box center [525, 151] width 551 height 72
click at [500, 136] on h5 "NATALIA FERNANDA AGUILAR - ID: 555260188953681920" at bounding box center [525, 151] width 551 height 72
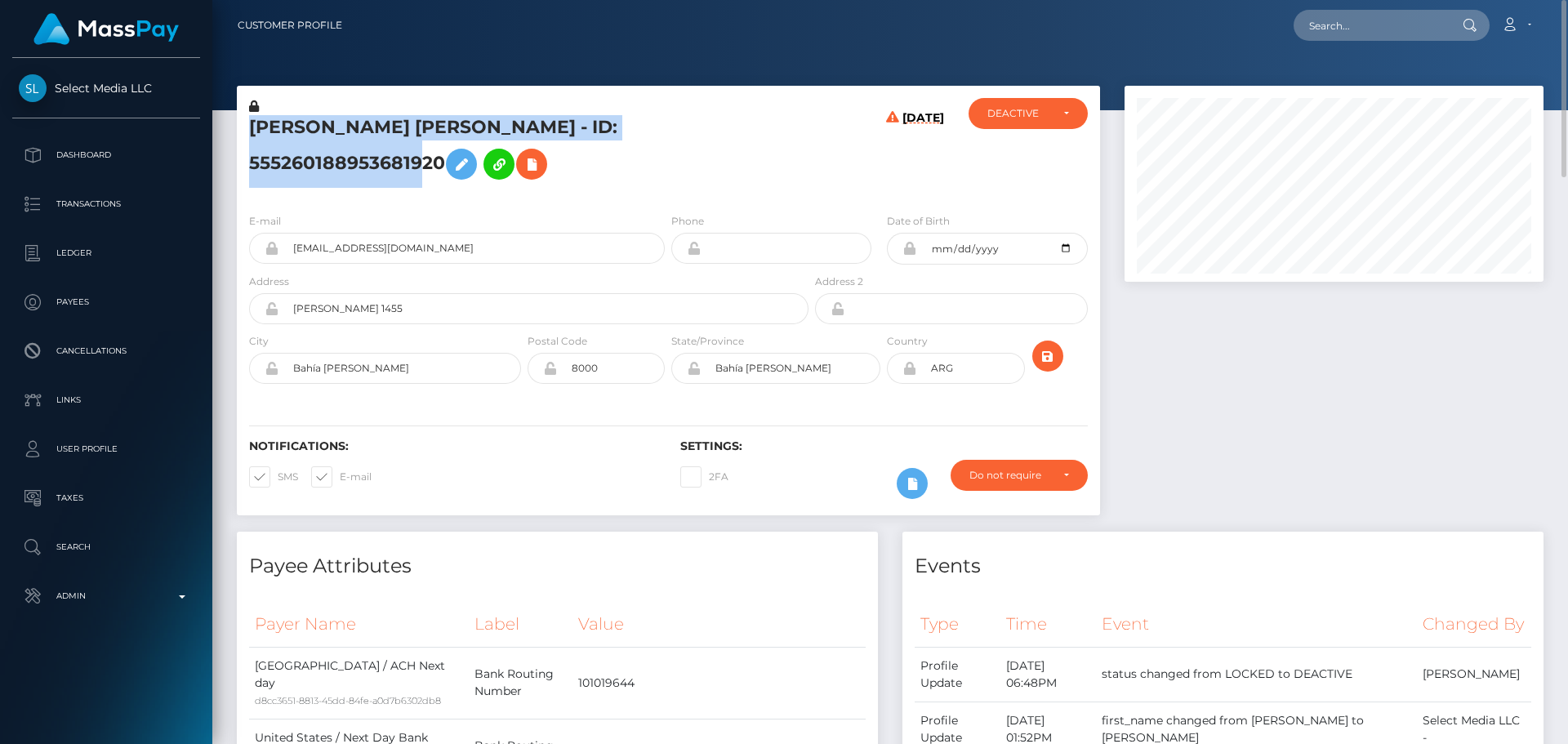
click at [500, 136] on h5 "NATALIA FERNANDA AGUILAR - ID: 555260188953681920" at bounding box center [525, 151] width 551 height 72
copy h5 "NATALIA FERNANDA AGUILAR - ID: 555260188953681920"
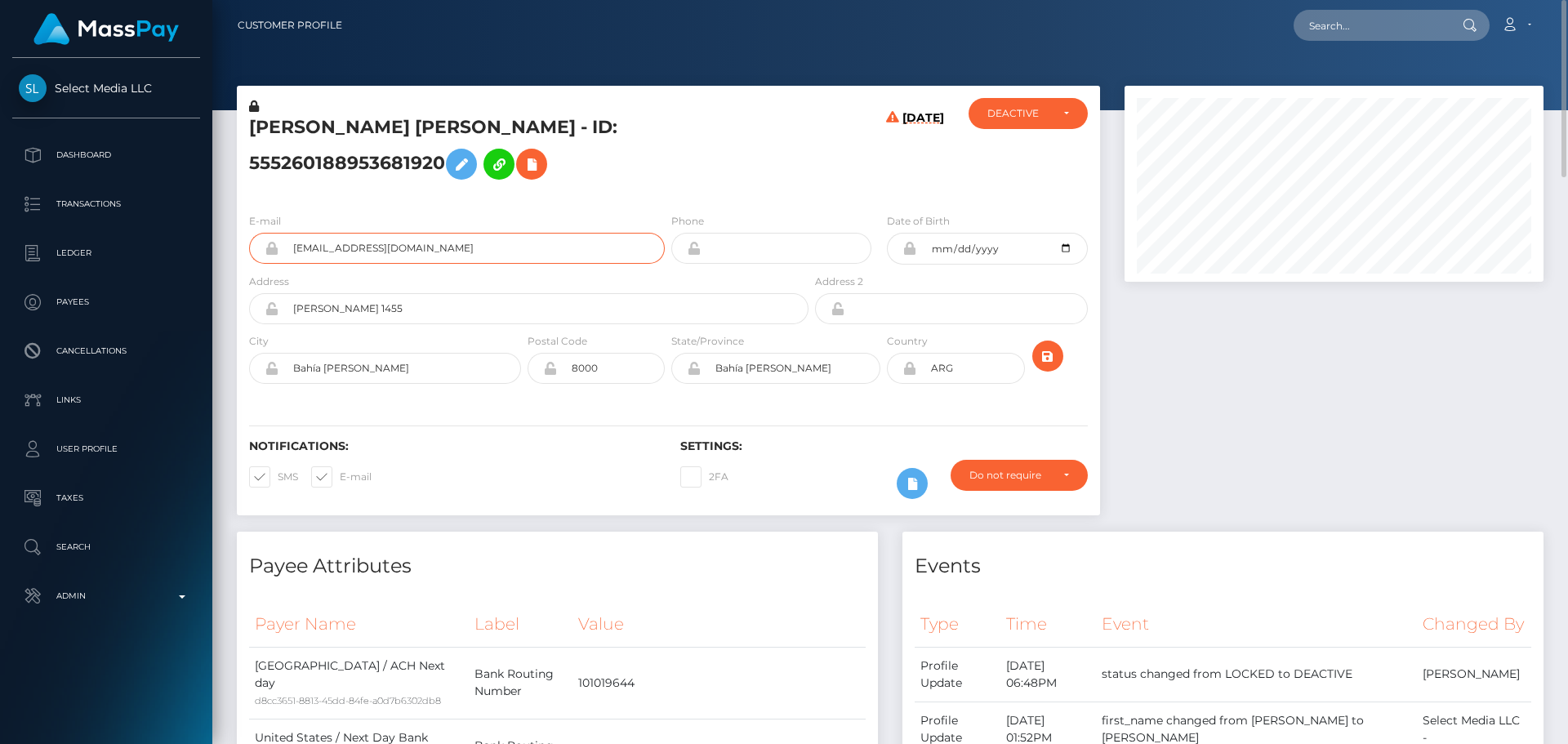
drag, startPoint x: 514, startPoint y: 240, endPoint x: 277, endPoint y: 235, distance: 237.1
click at [277, 235] on div "aguilarnatalia96@gmail.com" at bounding box center [457, 248] width 416 height 31
click at [730, 192] on div "NATALIA FERNANDA AGUILAR - ID: 555260188953681920" at bounding box center [524, 149] width 575 height 102
click at [1382, 31] on input "text" at bounding box center [1370, 25] width 154 height 31
paste input "684697186952290307"
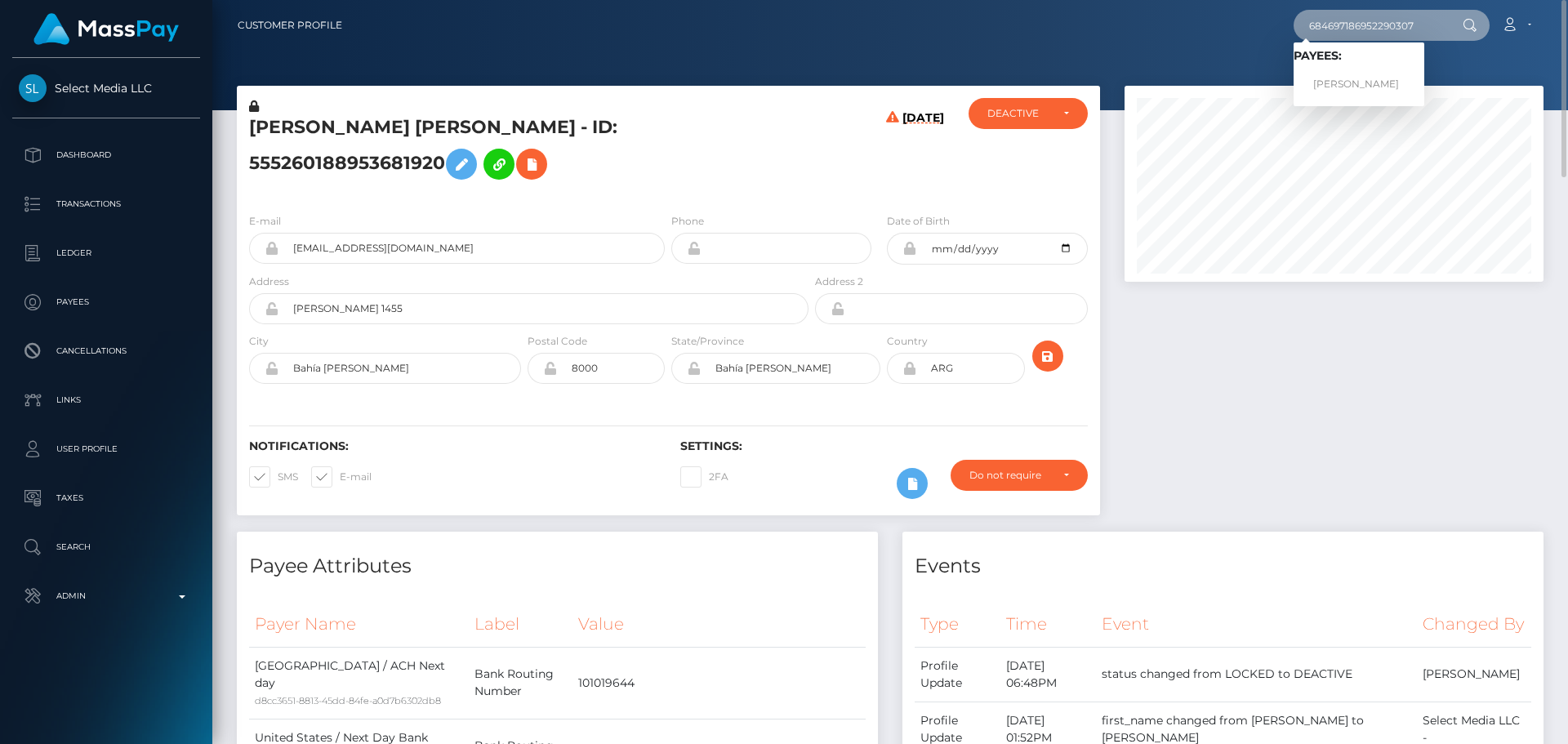
type input "684697186952290307"
click at [1328, 79] on link "YUKO HIGUMA" at bounding box center [1358, 84] width 131 height 30
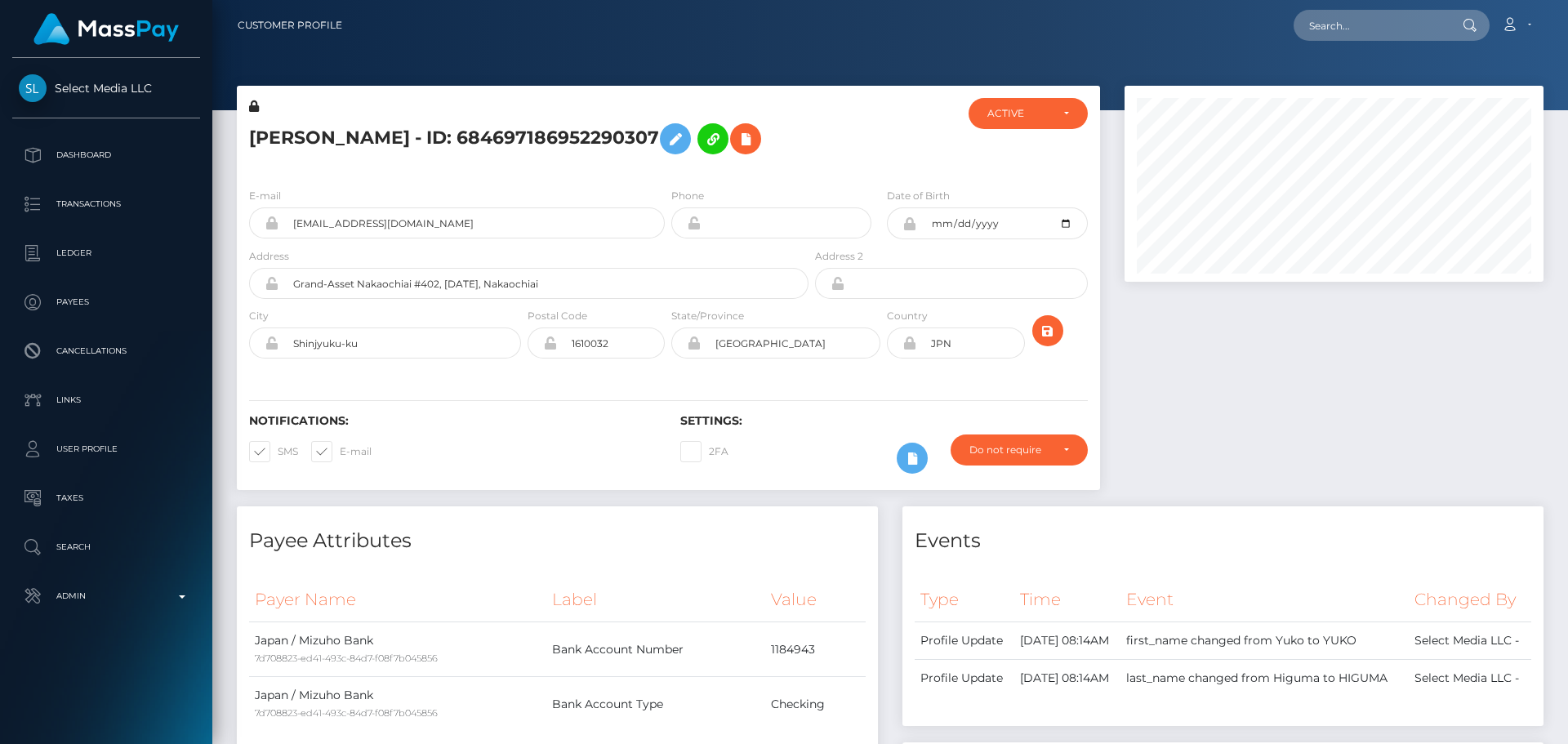
scroll to position [196, 420]
click at [364, 139] on h5 "[PERSON_NAME] - ID: 684697186952290307" at bounding box center [525, 138] width 551 height 47
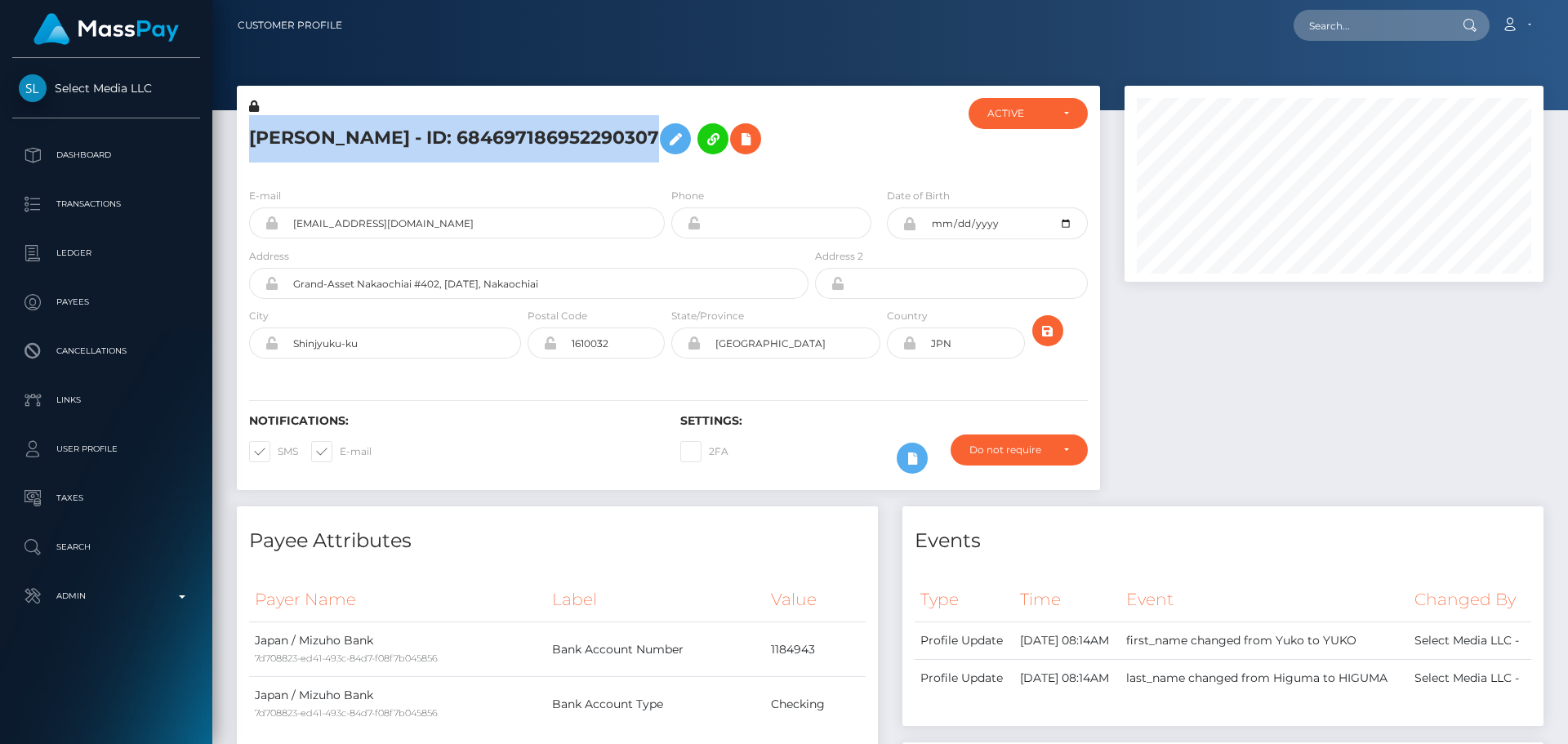
click at [364, 139] on h5 "[PERSON_NAME] - ID: 684697186952290307" at bounding box center [525, 138] width 551 height 47
copy h5 "[PERSON_NAME] - ID: 684697186952290307"
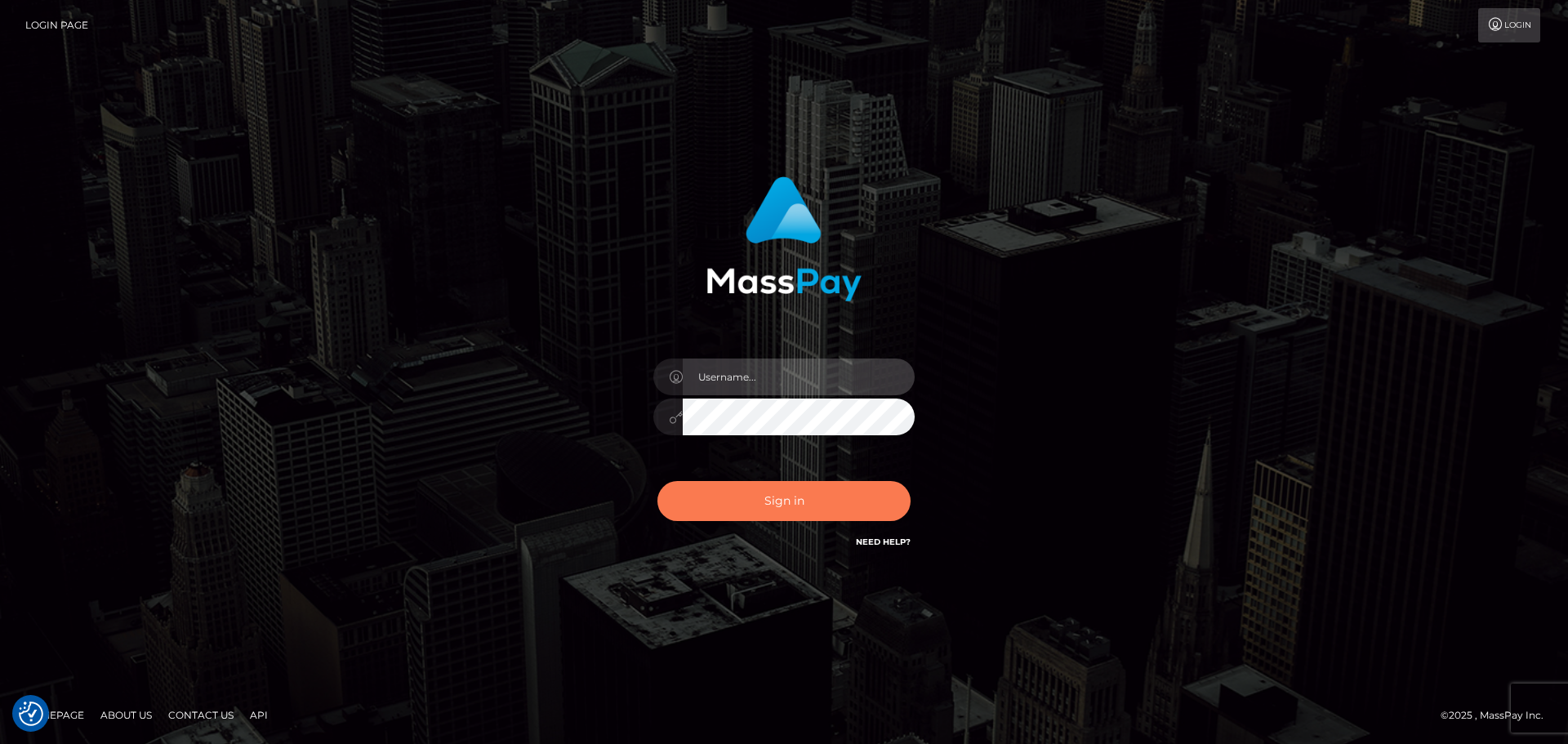
type input "[DOMAIN_NAME]"
click at [800, 513] on button "Sign in" at bounding box center [784, 501] width 253 height 40
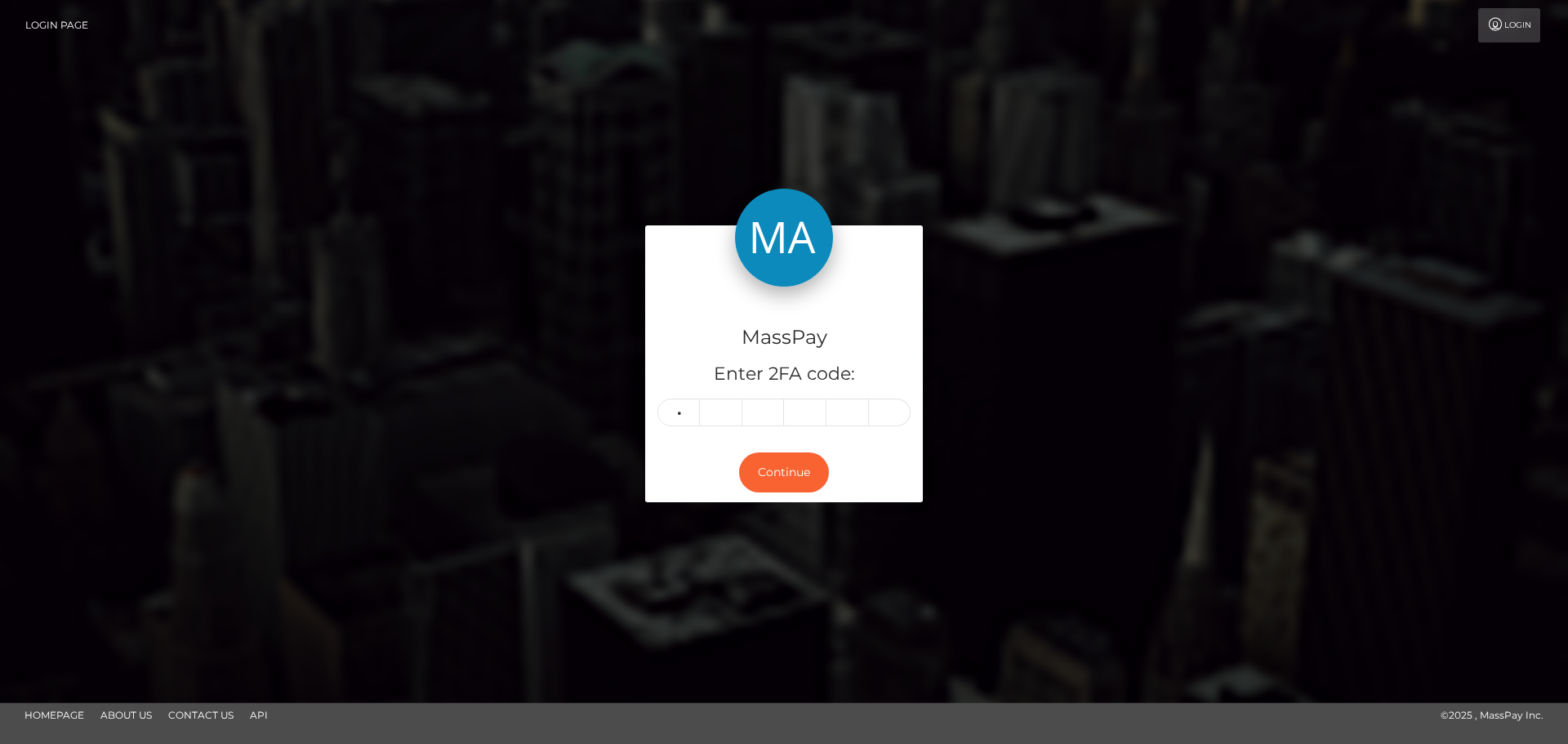
type input "9"
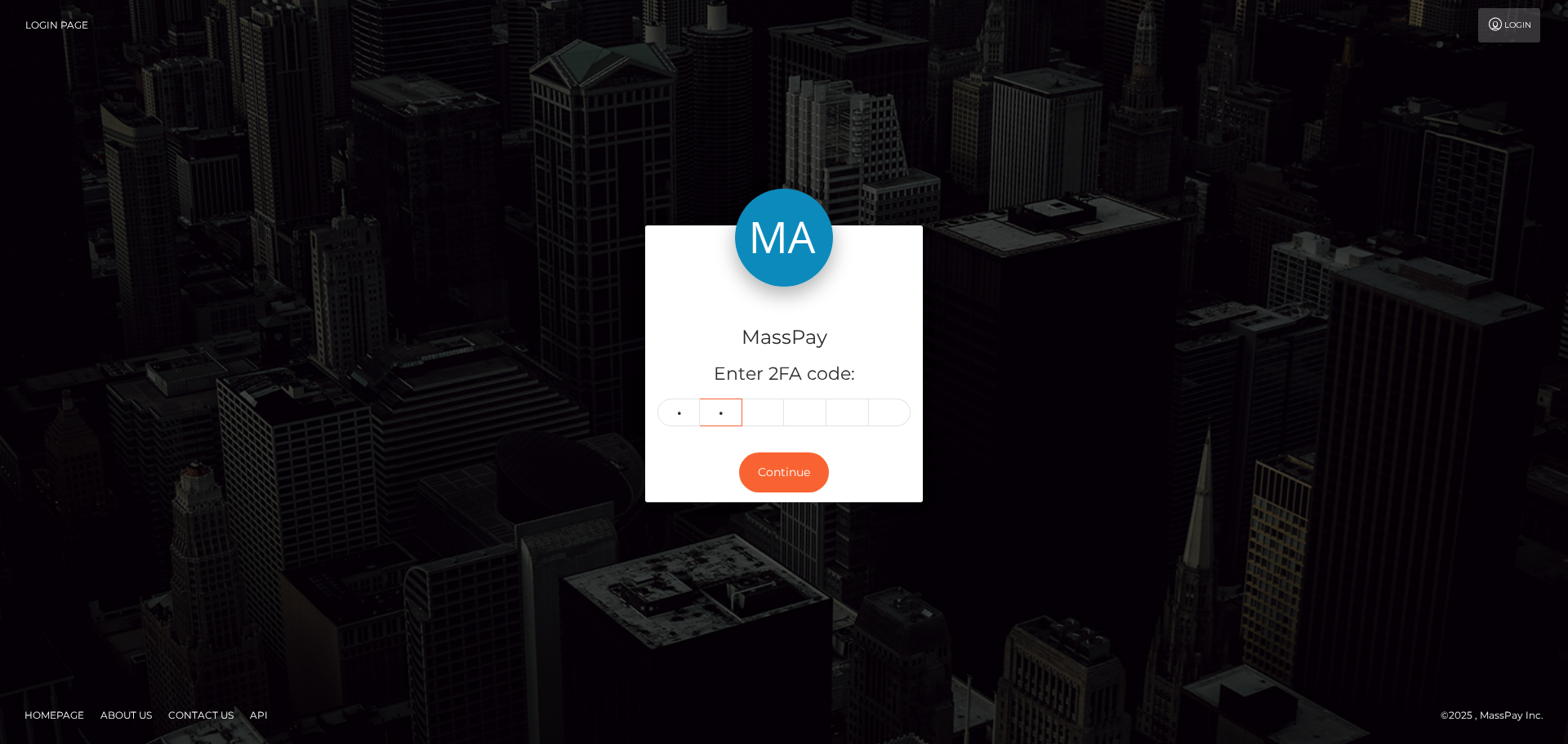
type input "1"
type input "7"
type input "8"
type input "7"
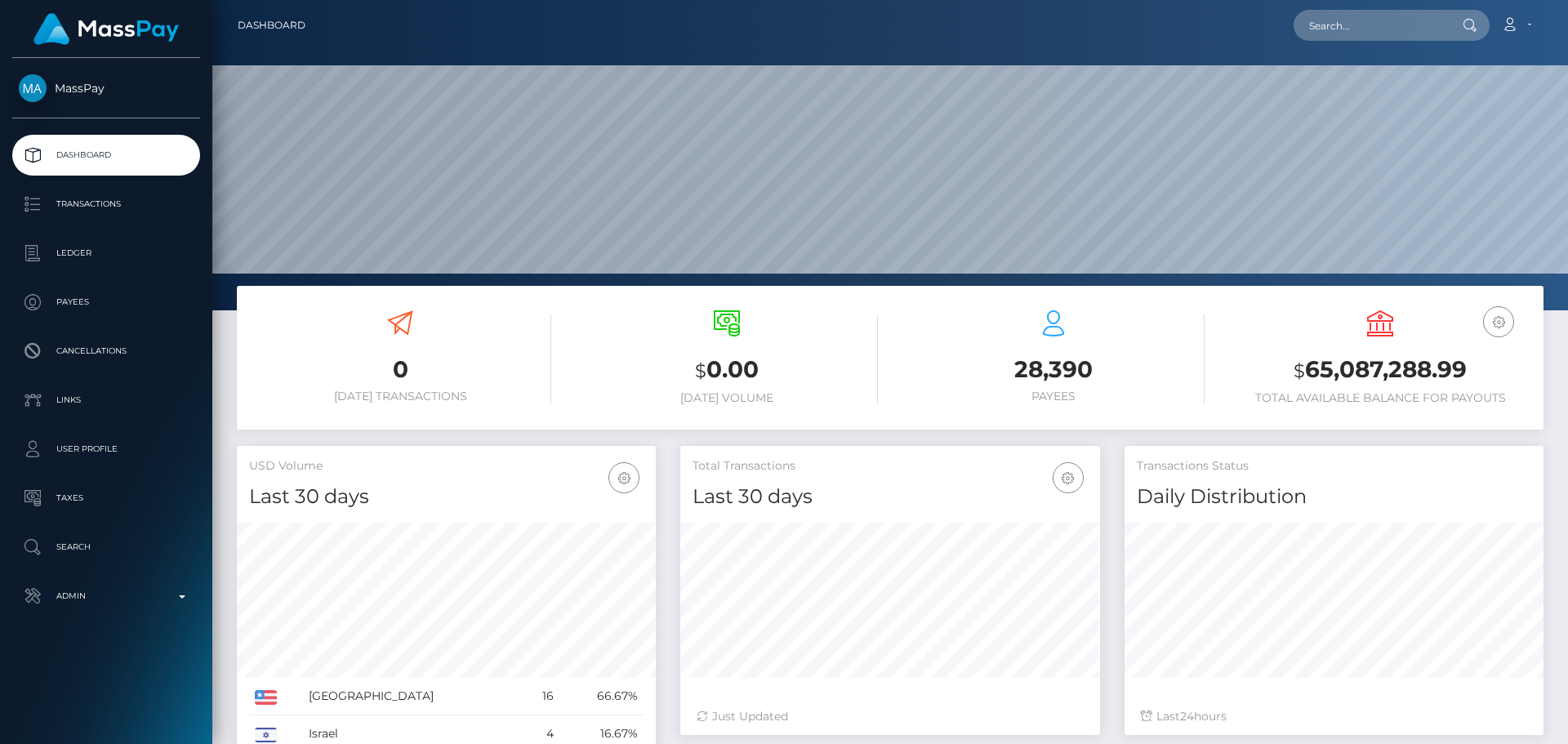
scroll to position [290, 420]
type input "684697186952290307"
click at [1361, 72] on link "YUKO HIGUMA" at bounding box center [1358, 84] width 131 height 30
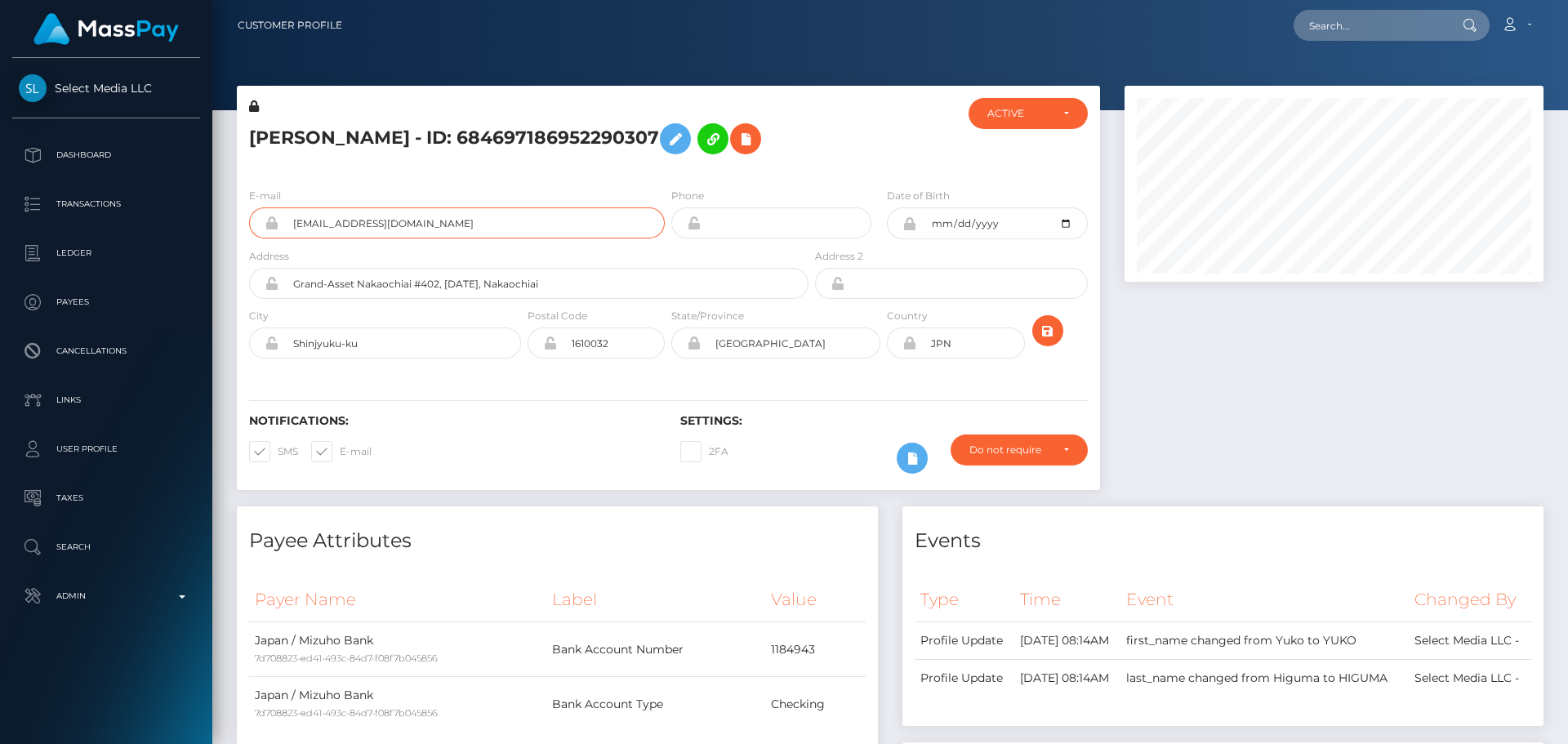
scroll to position [196, 420]
click at [1349, 23] on input "text" at bounding box center [1370, 25] width 154 height 31
paste input "799376251302195200"
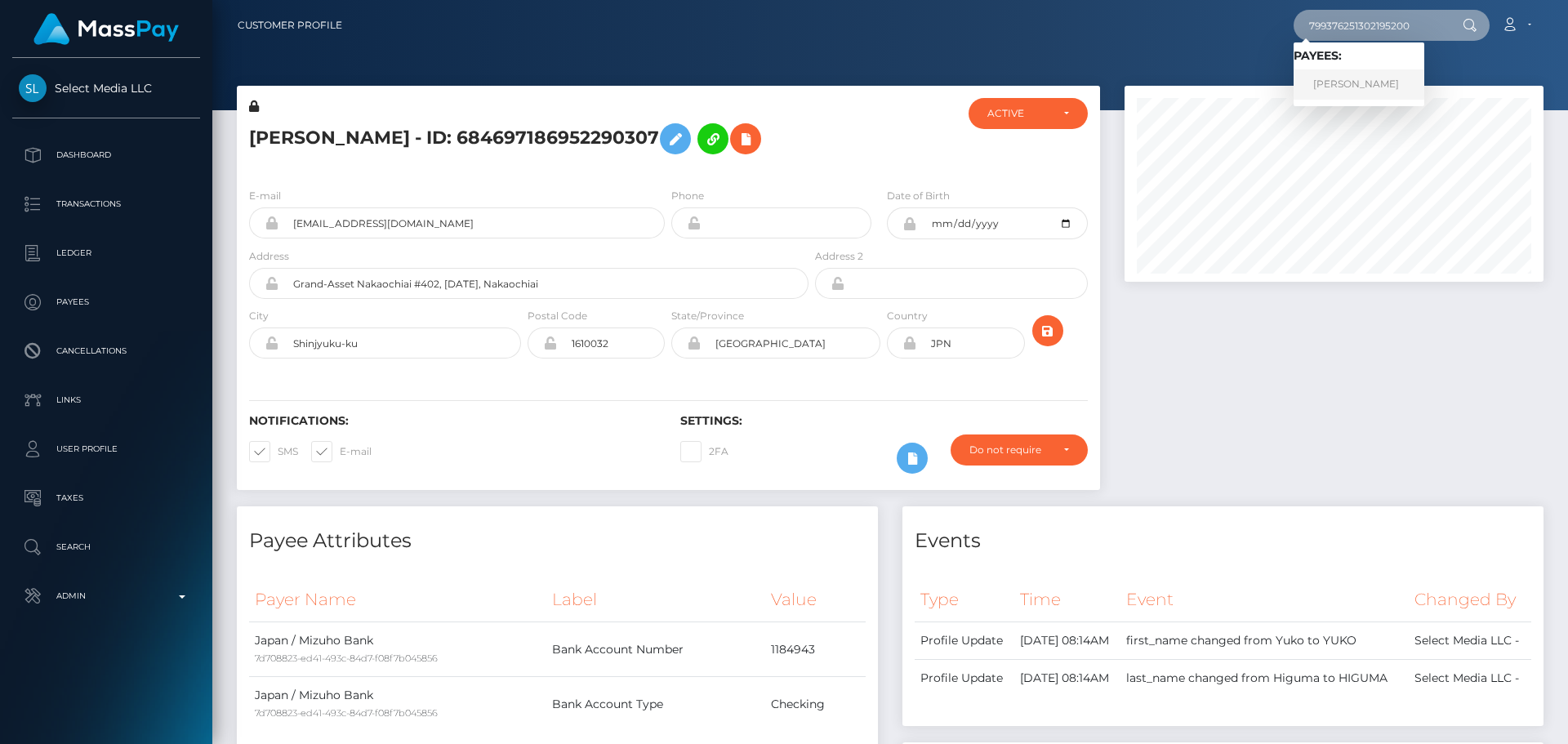
type input "799376251302195200"
click at [1339, 82] on link "[PERSON_NAME]" at bounding box center [1358, 84] width 131 height 30
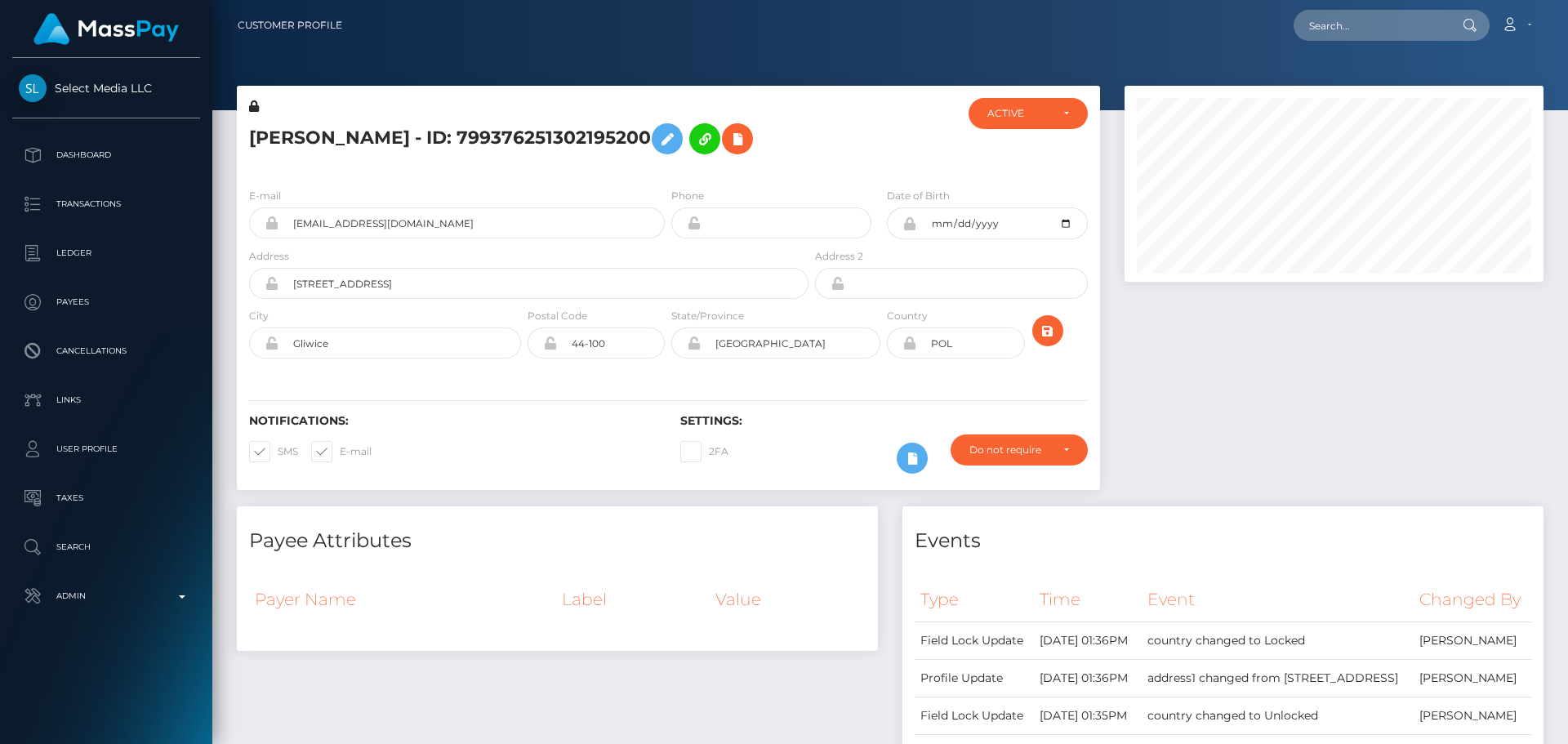
scroll to position [196, 420]
click at [593, 178] on div "E-mail dashykub77@gmail.com Phone Date of Birth" at bounding box center [668, 274] width 863 height 200
click at [429, 384] on div "Notifications: SMS E-mail Settings: 2FA" at bounding box center [668, 432] width 863 height 115
click at [744, 138] on icon at bounding box center [738, 139] width 19 height 20
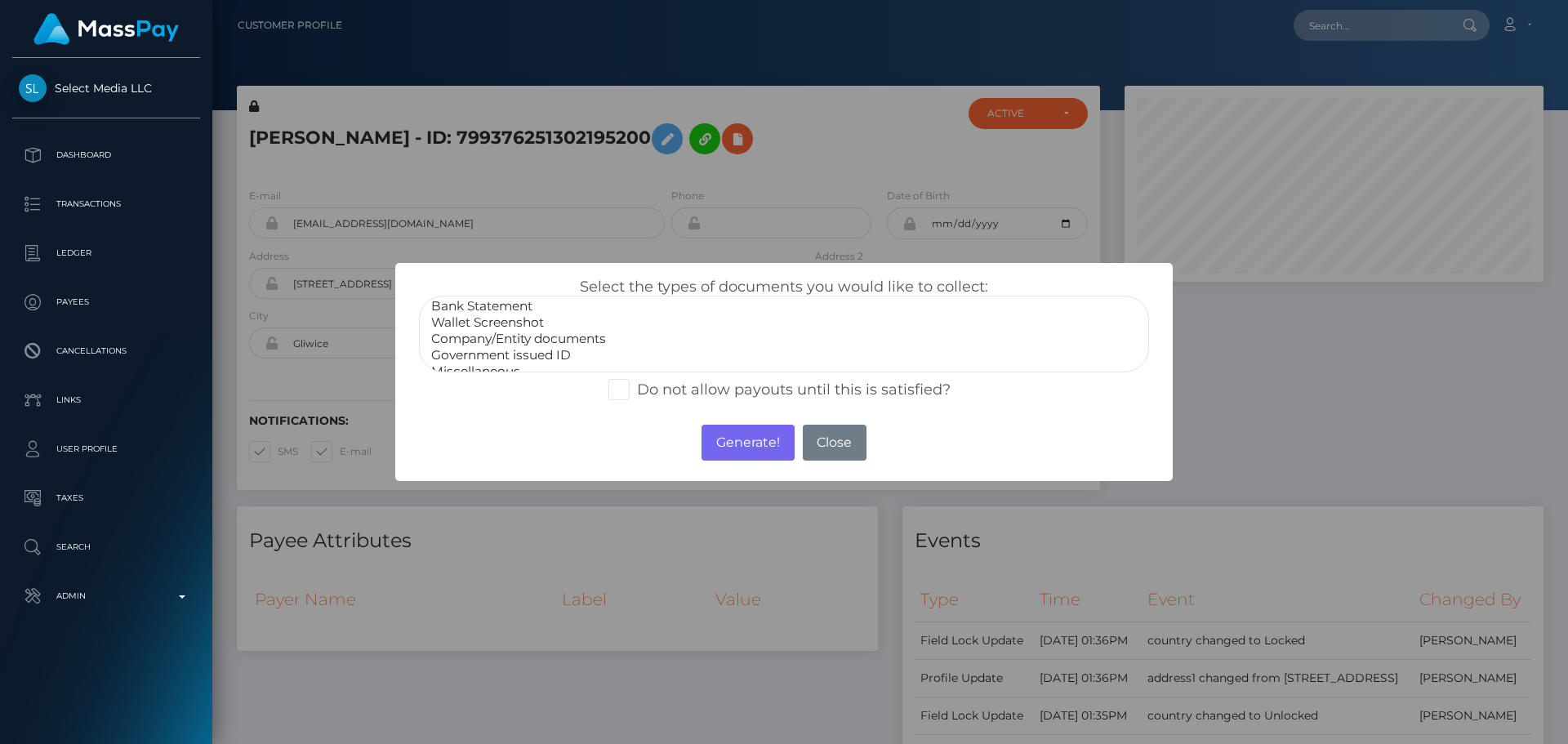
scroll to position [33, 0]
select select "Miscellaneous"
click at [471, 363] on option "Miscellaneous" at bounding box center [783, 358] width 709 height 16
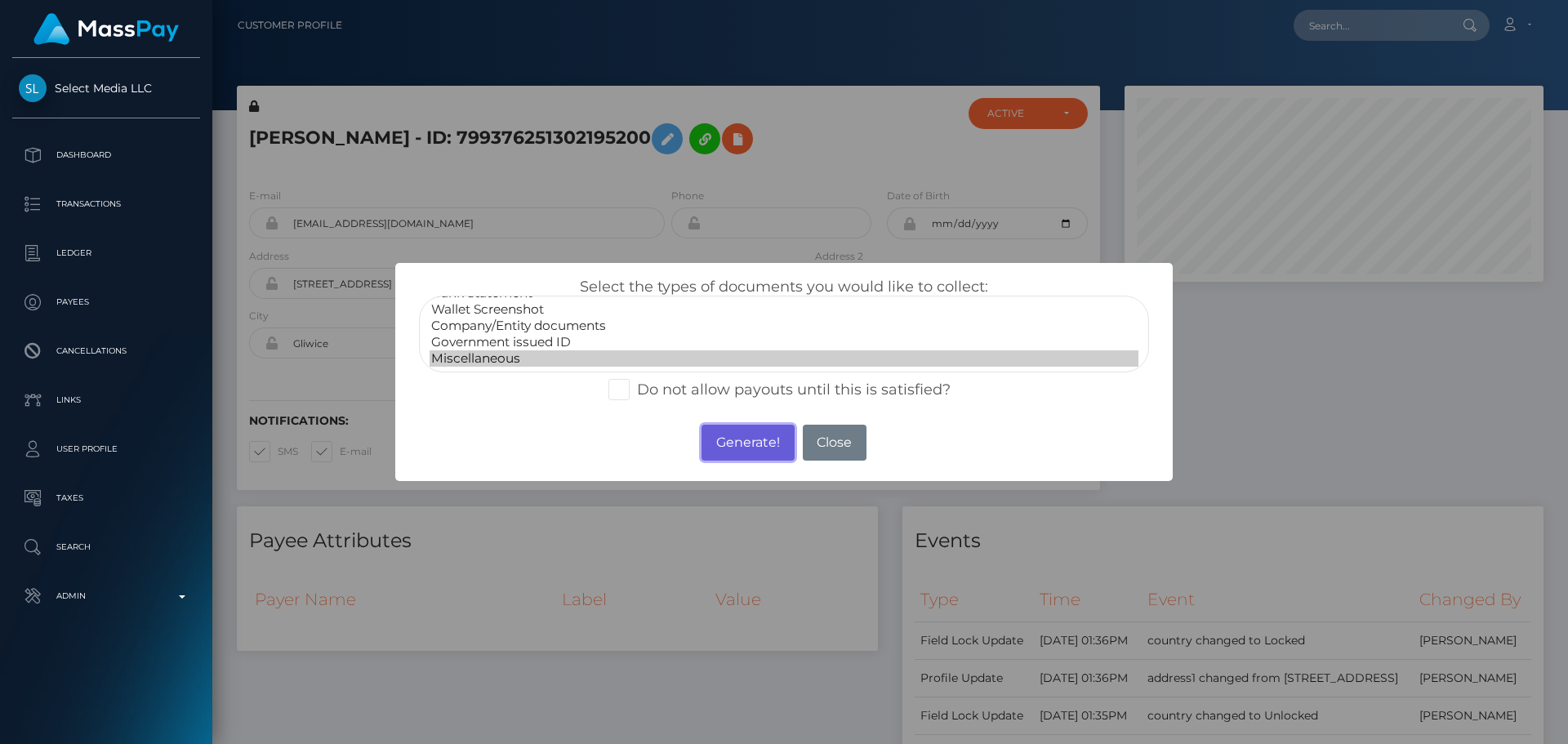
click at [710, 441] on button "Generate!" at bounding box center [747, 442] width 92 height 36
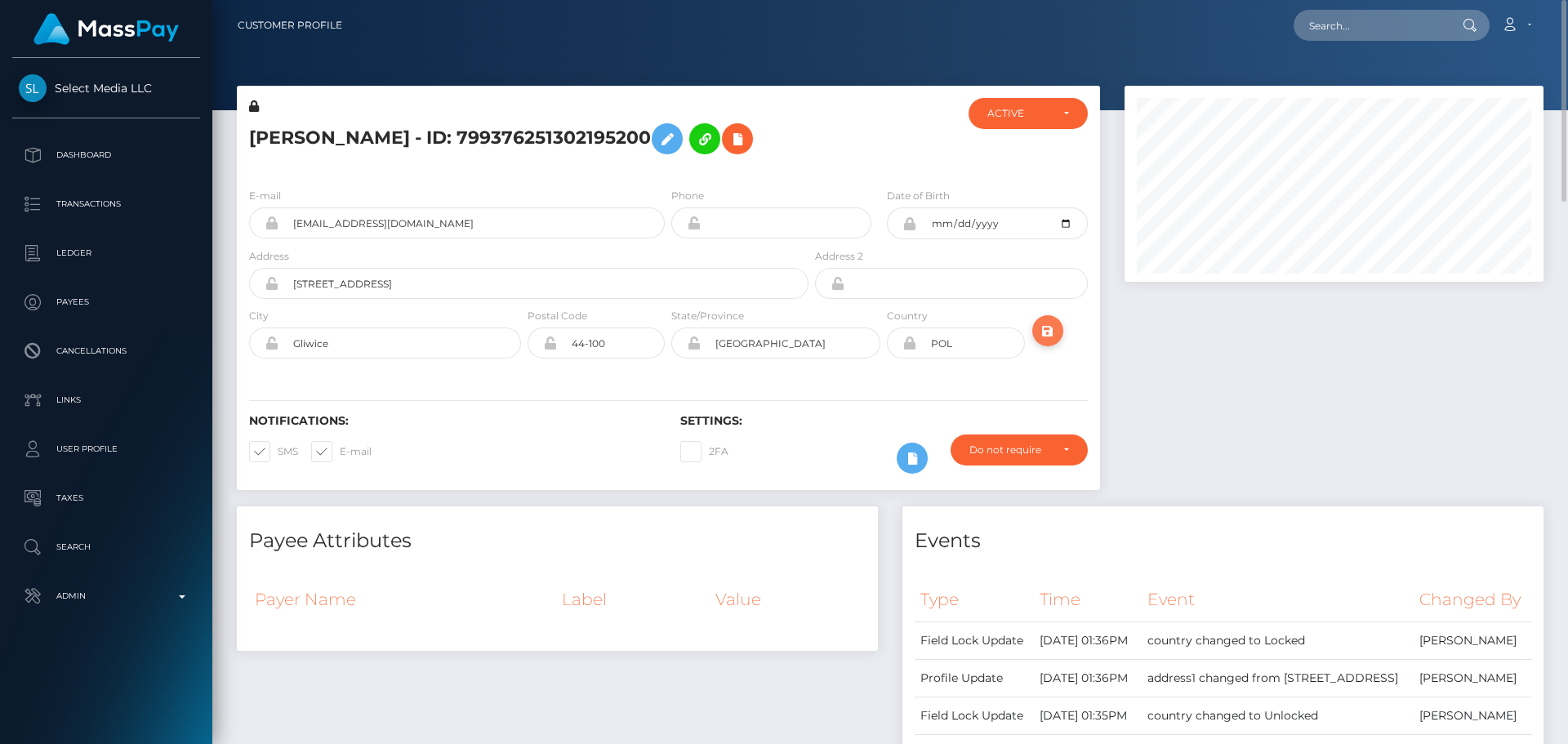
click at [1048, 331] on icon "submit" at bounding box center [1048, 330] width 19 height 20
click at [547, 133] on h5 "[PERSON_NAME] - ID: 799376251302195200" at bounding box center [525, 138] width 551 height 47
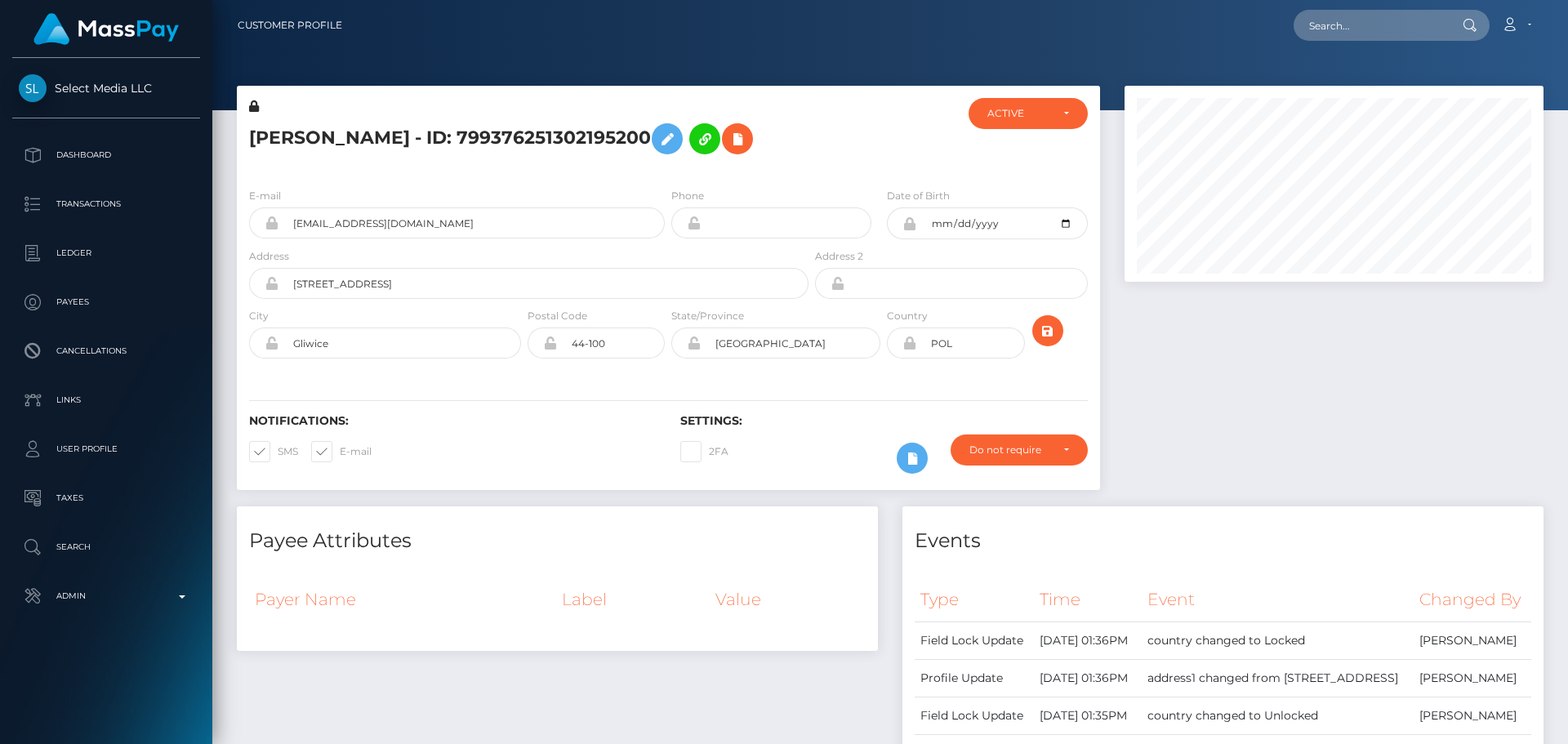
copy h5 "[PERSON_NAME] - ID: 799376251302195200"
drag, startPoint x: 431, startPoint y: 229, endPoint x: 232, endPoint y: 186, distance: 203.6
click at [876, 170] on div at bounding box center [884, 135] width 144 height 76
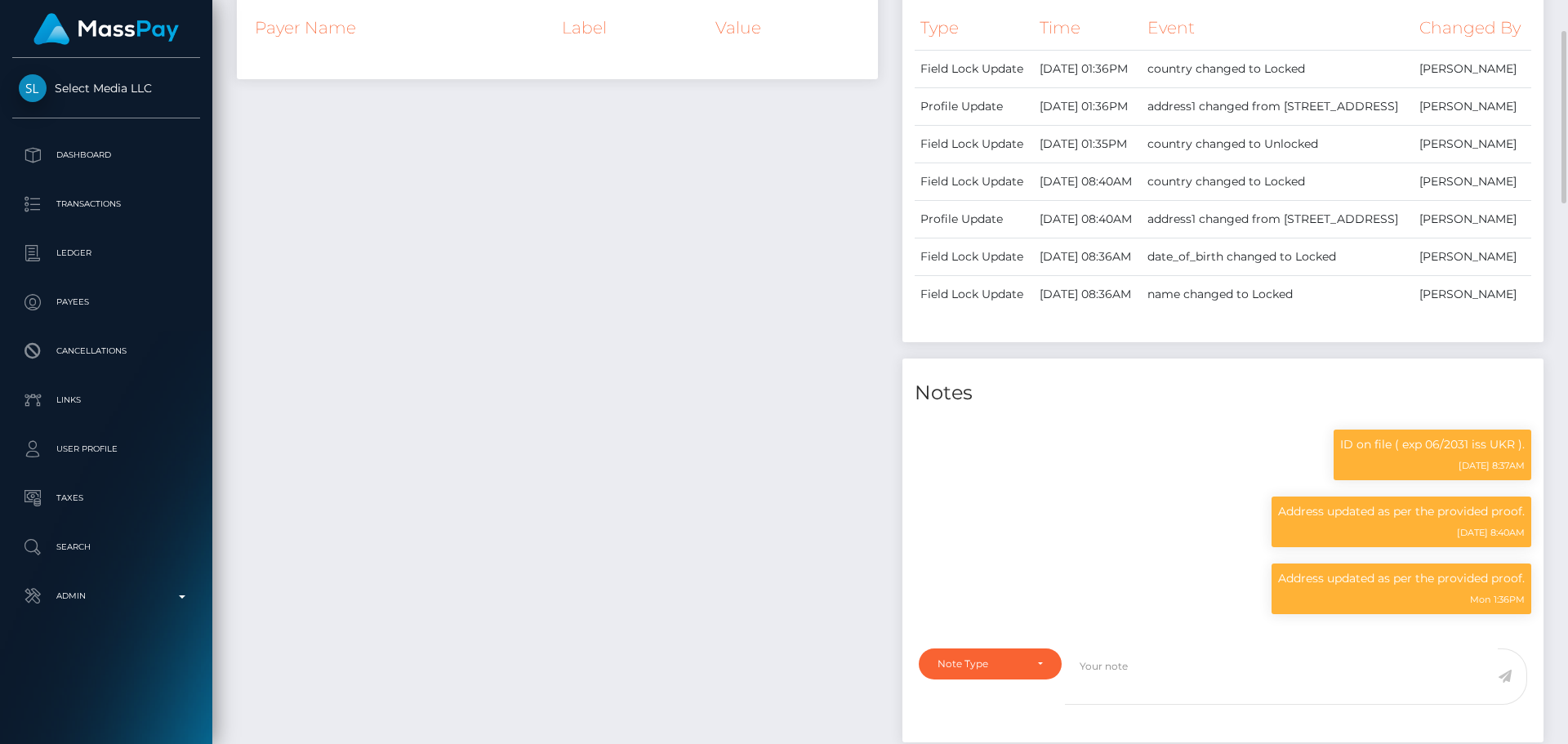
scroll to position [0, 0]
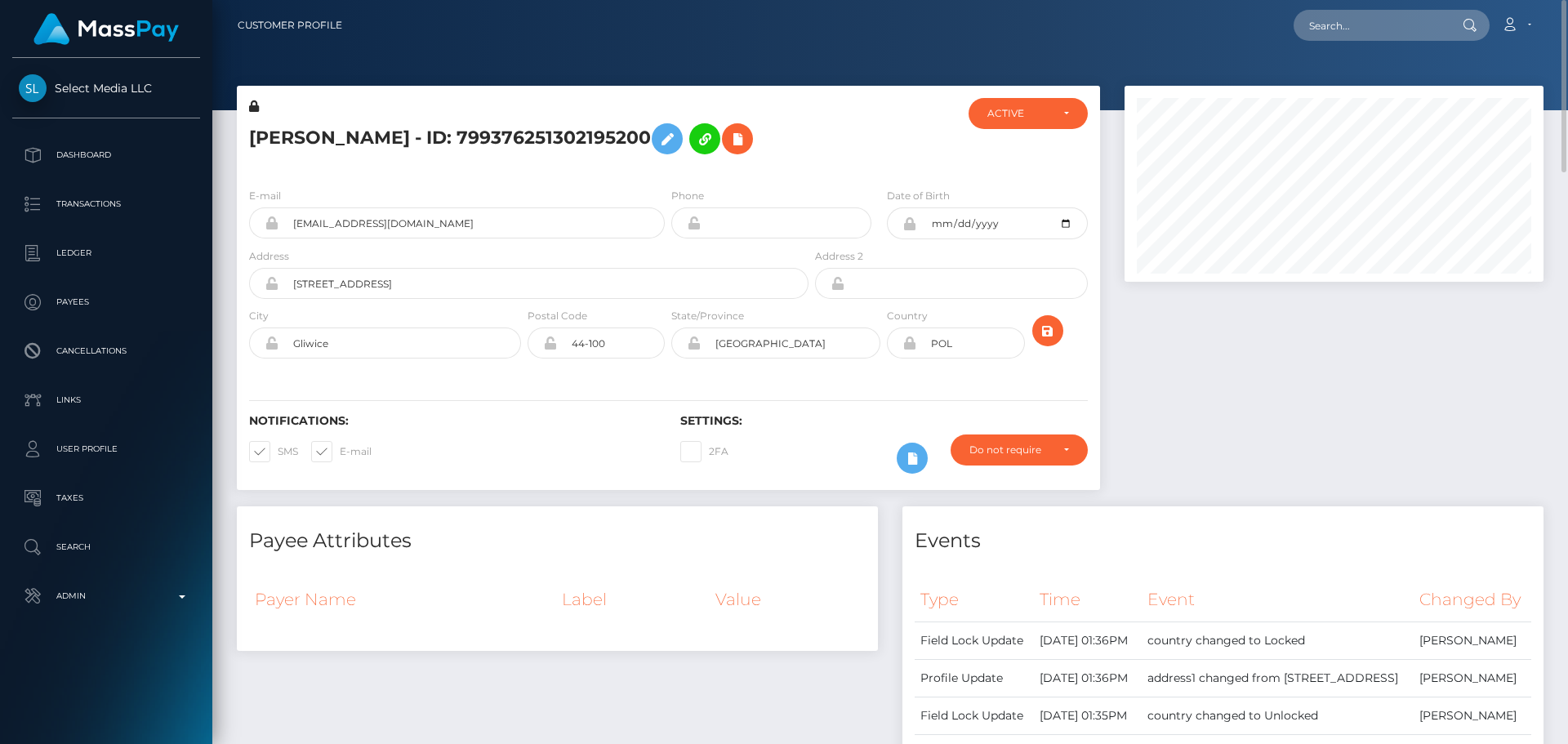
click at [838, 145] on div at bounding box center [884, 135] width 144 height 76
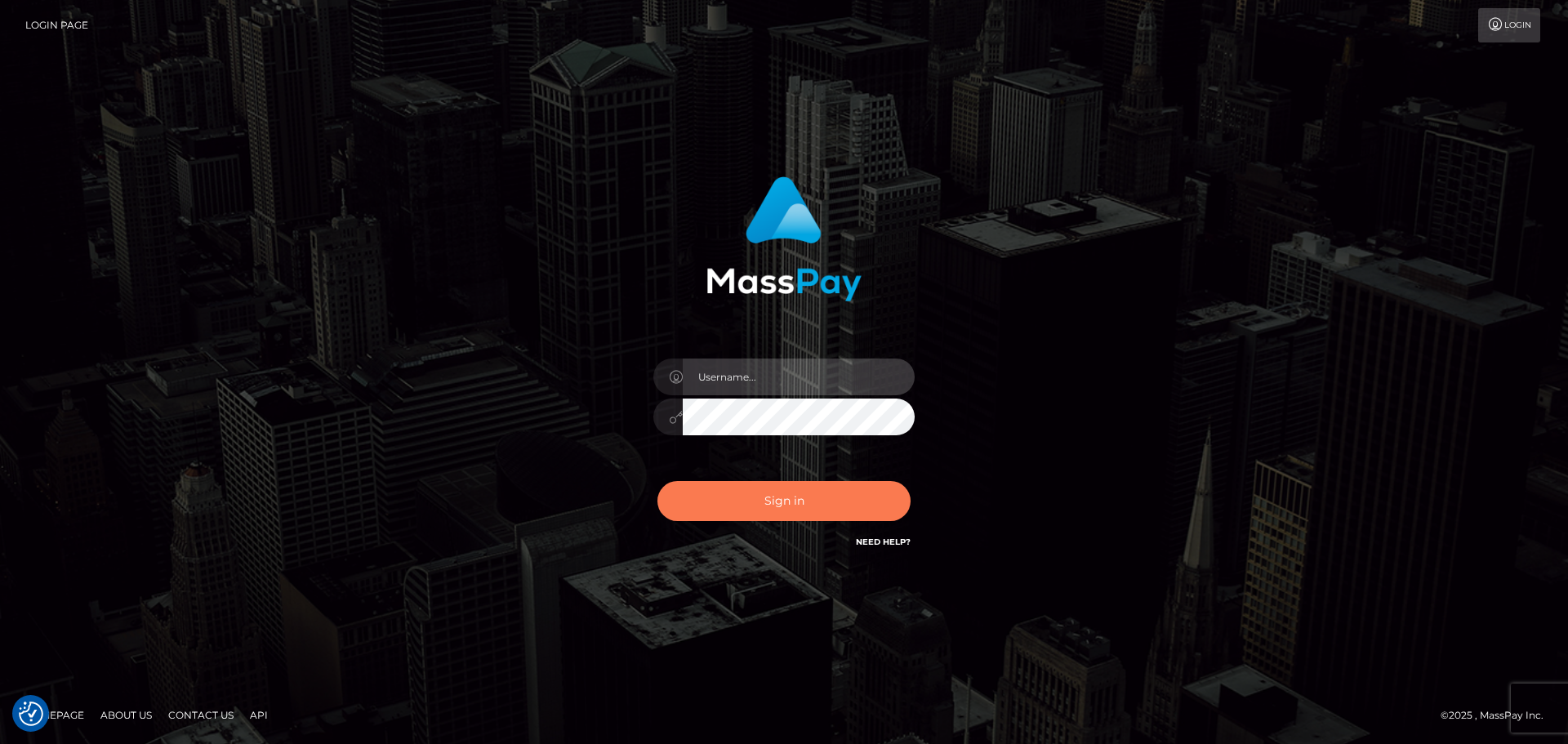
type input "[DOMAIN_NAME]"
click at [746, 498] on button "Sign in" at bounding box center [784, 501] width 253 height 40
type input "constantin.mp"
click at [745, 491] on button "Sign in" at bounding box center [784, 501] width 253 height 40
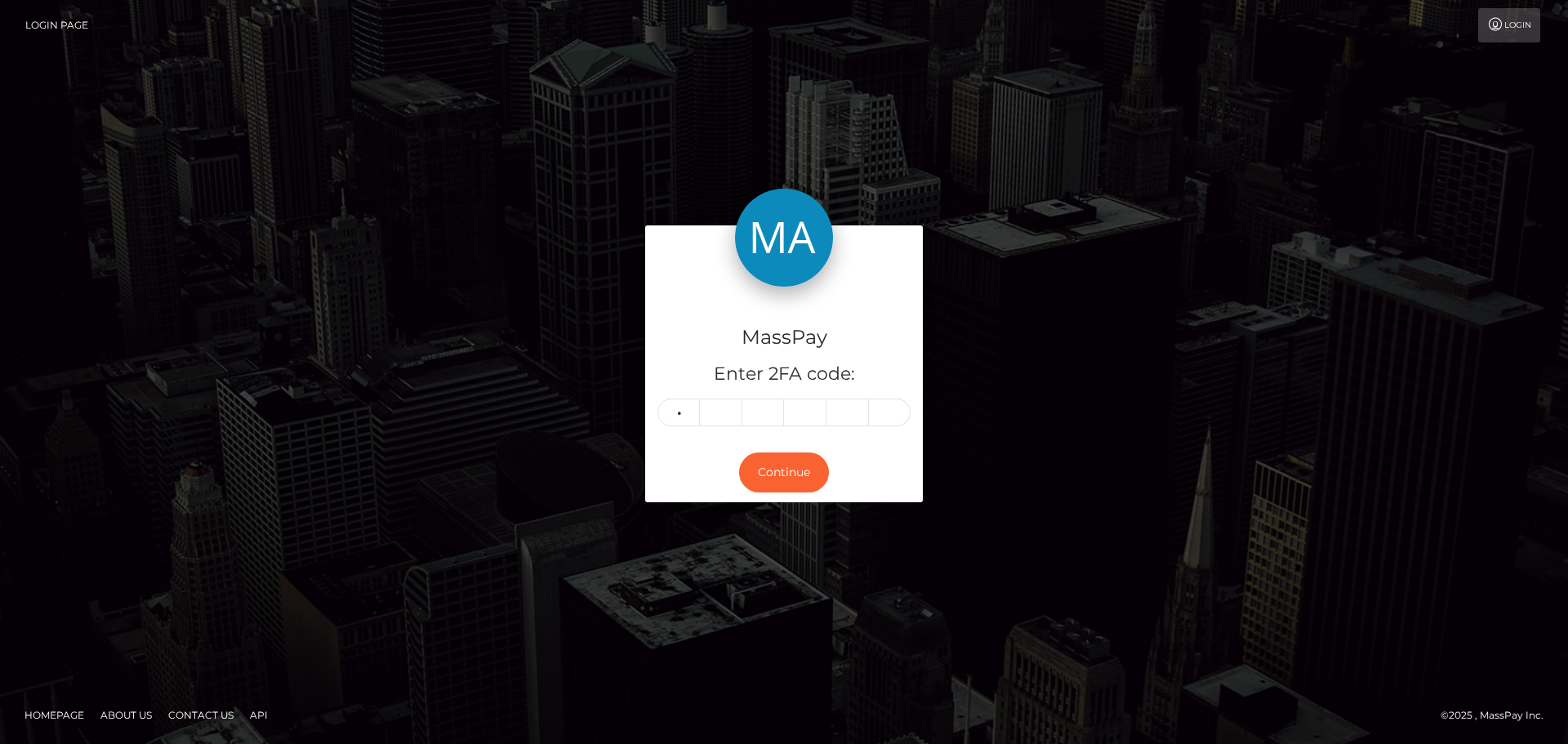
type input "5"
type input "2"
type input "4"
type input "5"
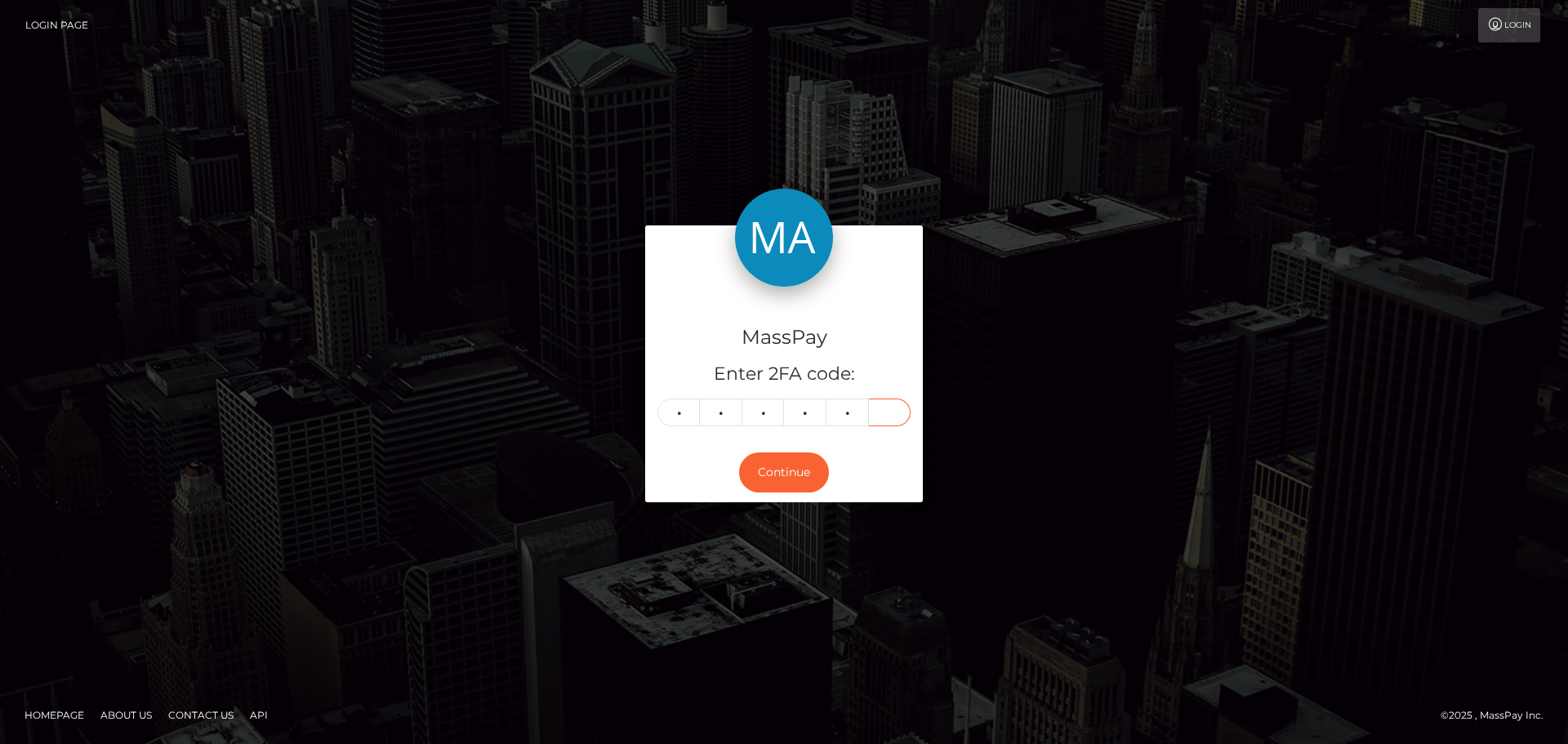
type input "2"
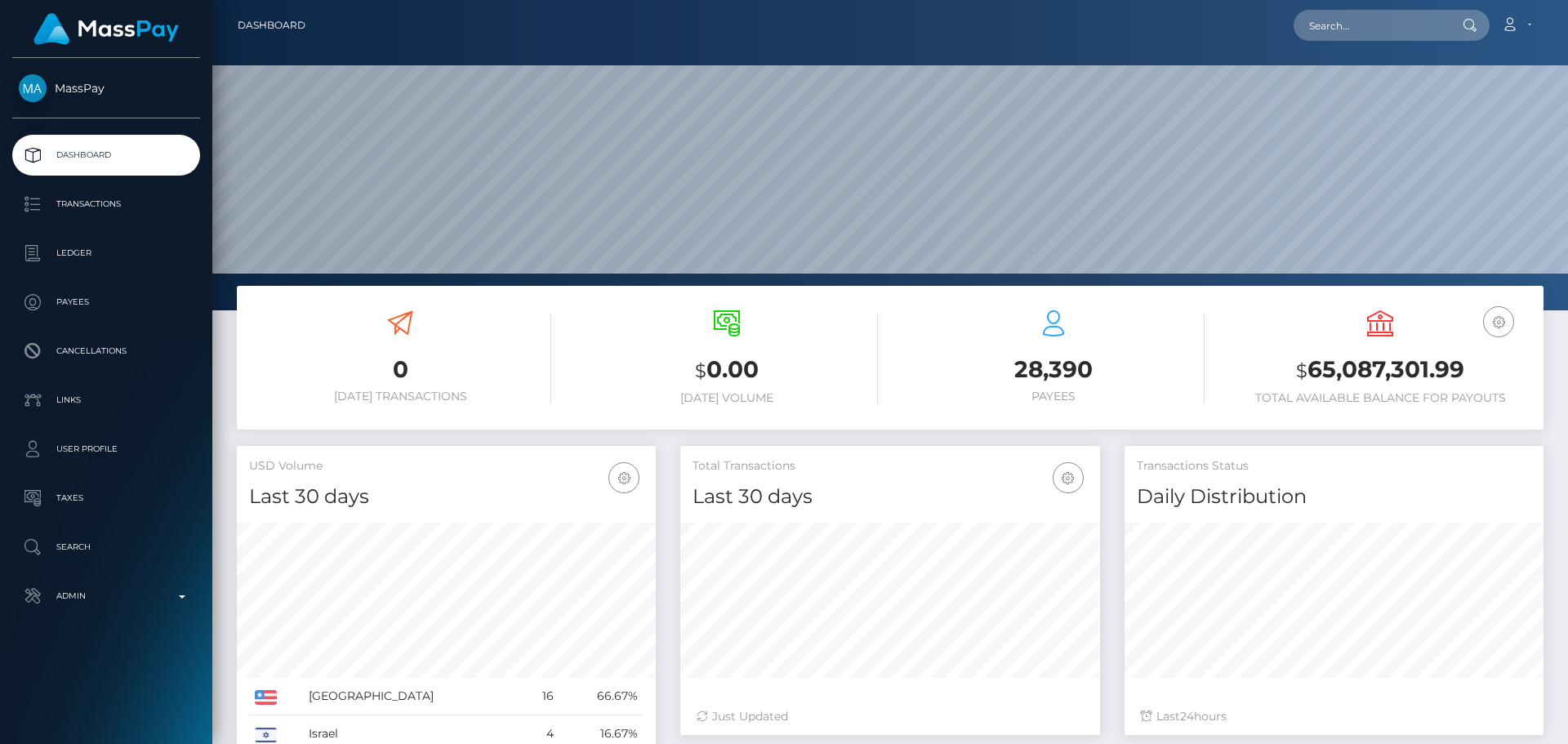
scroll to position [290, 420]
click at [1364, 17] on input "text" at bounding box center [1370, 25] width 154 height 31
paste input "693408062307840000"
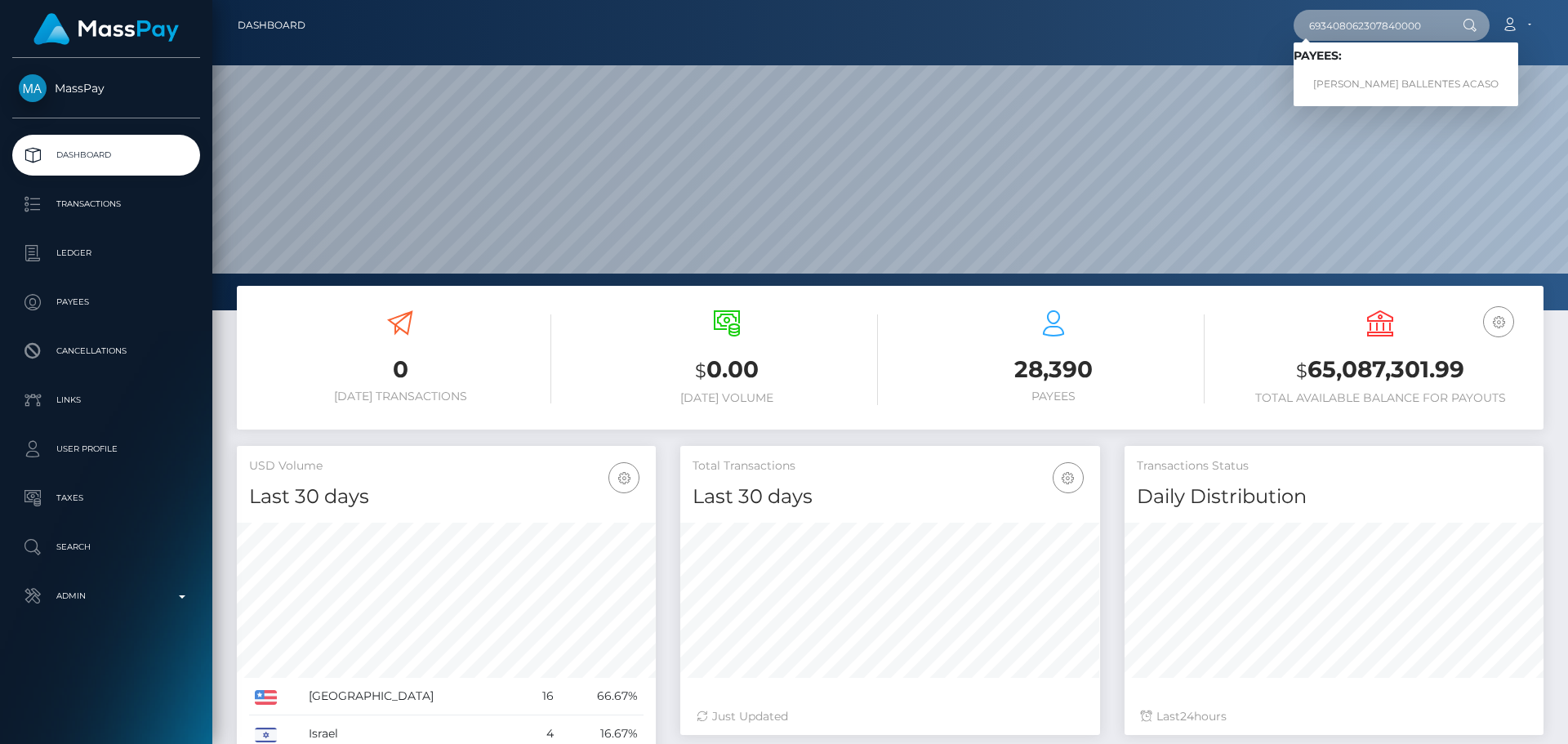
type input "693408062307840000"
click at [1350, 77] on link "[PERSON_NAME] BALLENTES ACASO" at bounding box center [1406, 84] width 224 height 30
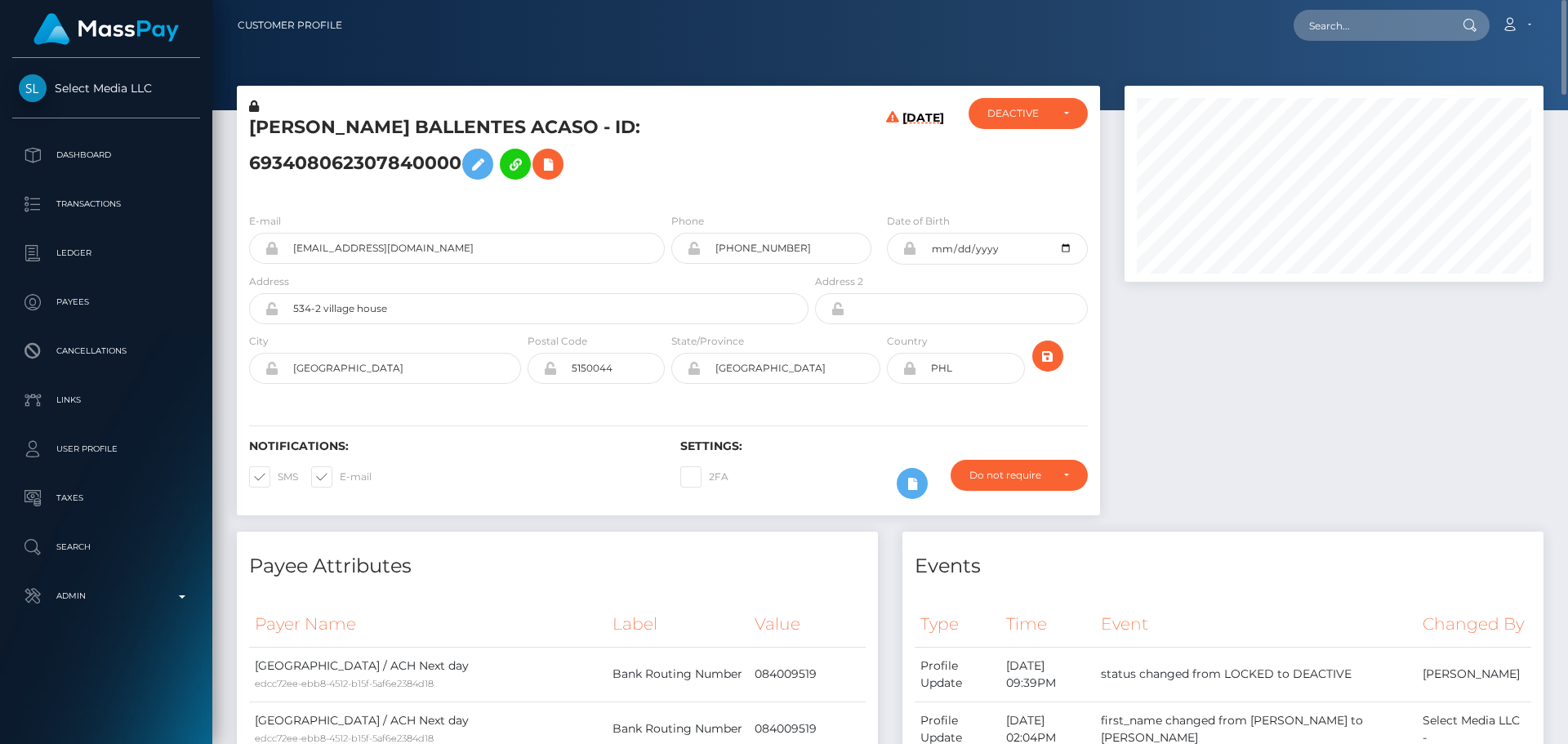
click at [386, 124] on h5 "JANN KENT BALLENTES ACASO - ID: 693408062307840000" at bounding box center [525, 151] width 551 height 72
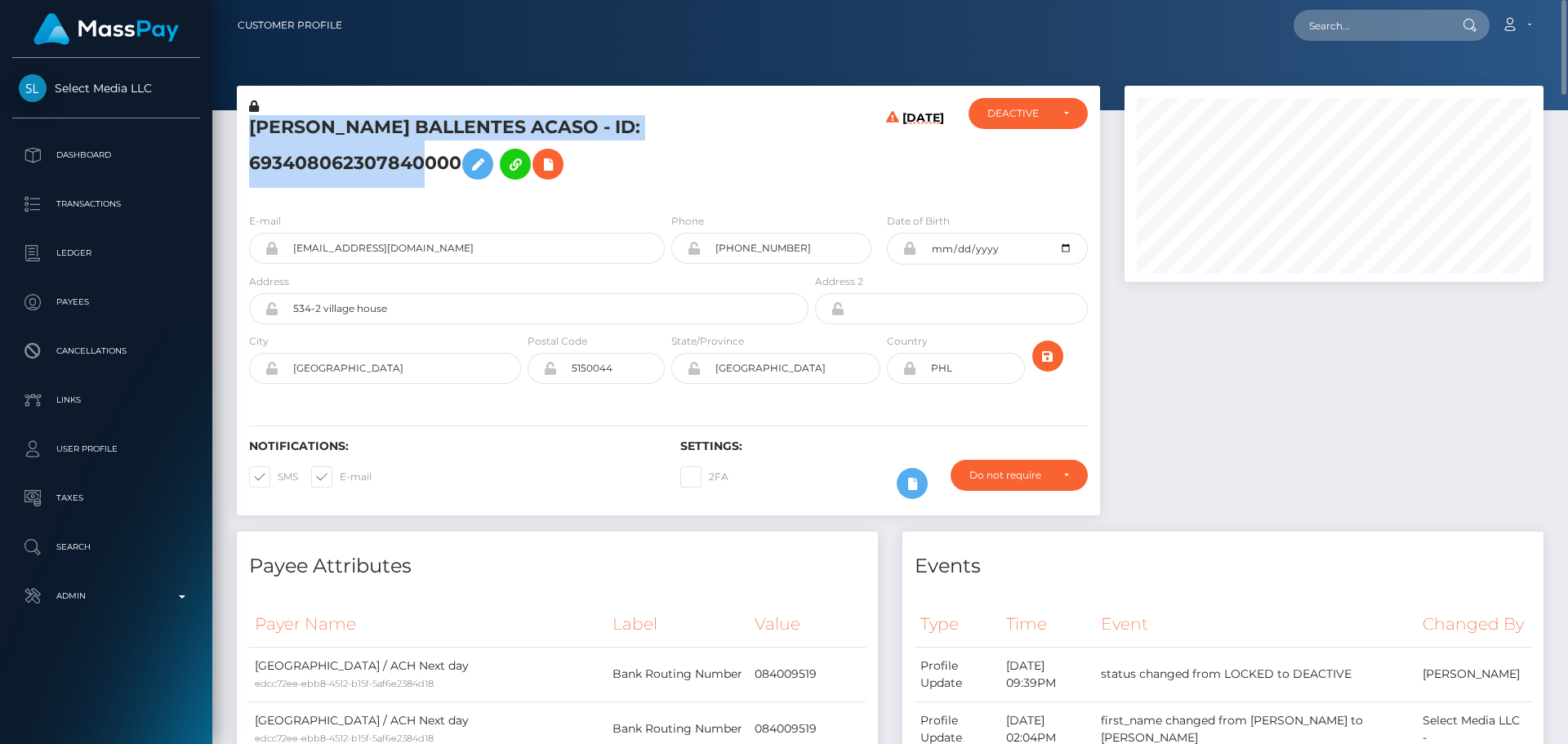
click at [386, 124] on h5 "JANN KENT BALLENTES ACASO - ID: 693408062307840000" at bounding box center [525, 151] width 551 height 72
copy h5 "JANN KENT BALLENTES ACASO - ID: 693408062307840000"
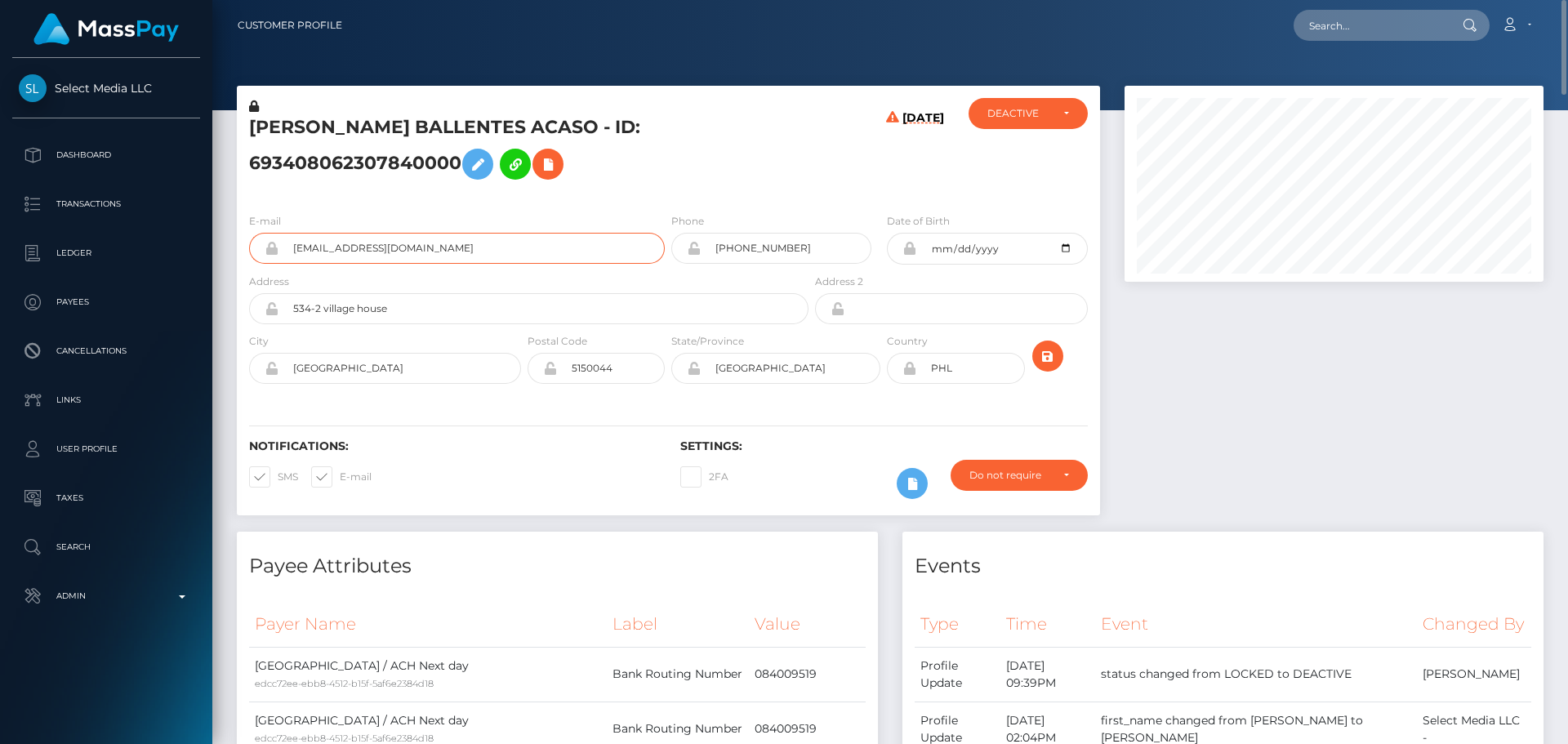
drag, startPoint x: 458, startPoint y: 248, endPoint x: 244, endPoint y: 243, distance: 214.1
click at [244, 243] on div "E-mail anikagray943@gmail.com" at bounding box center [452, 243] width 431 height 61
click at [1365, 23] on input "text" at bounding box center [1370, 25] width 154 height 31
paste input "732832858506276864"
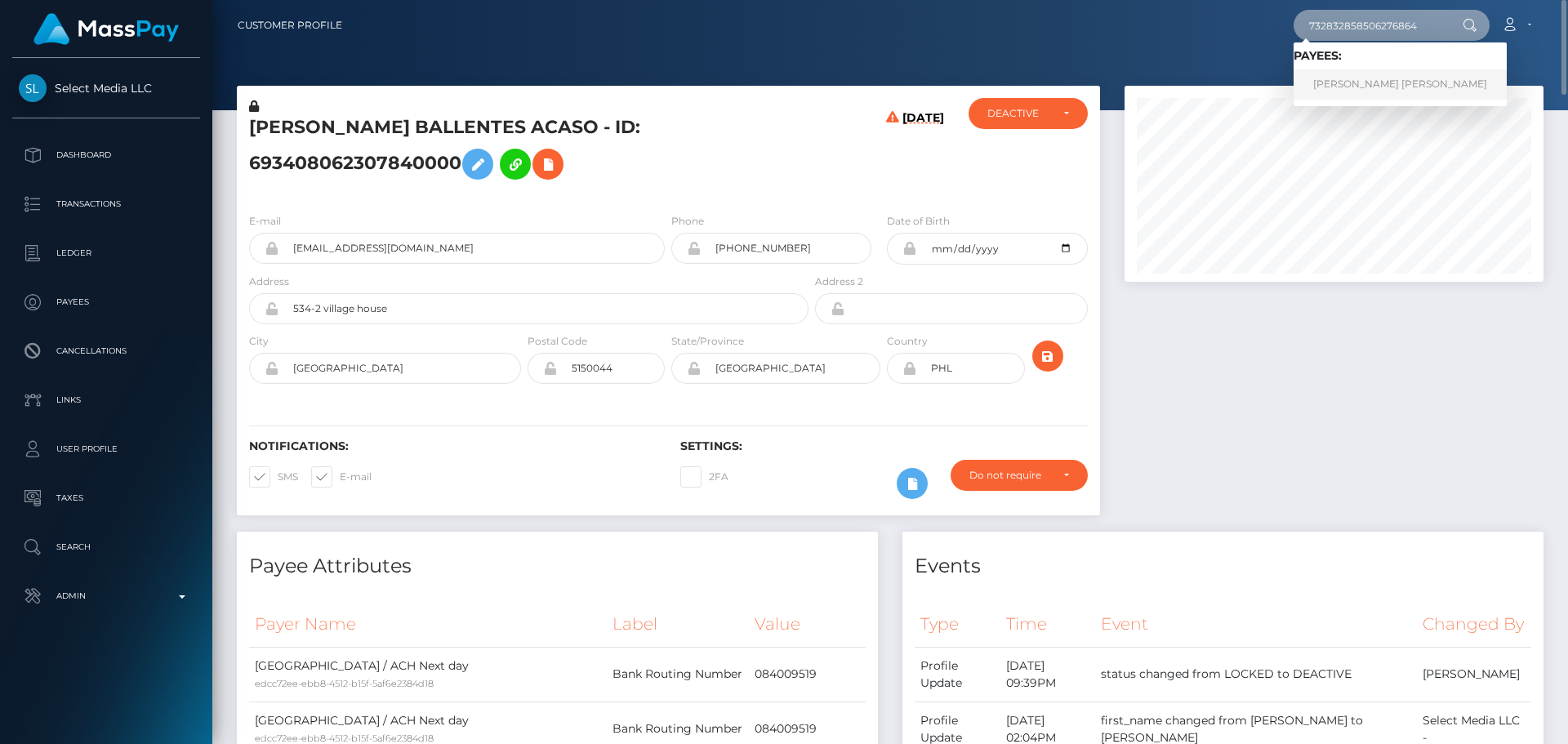
type input "732832858506276864"
click at [1327, 87] on link "YANINA SOLEDAD ACEVEDO" at bounding box center [1400, 84] width 214 height 30
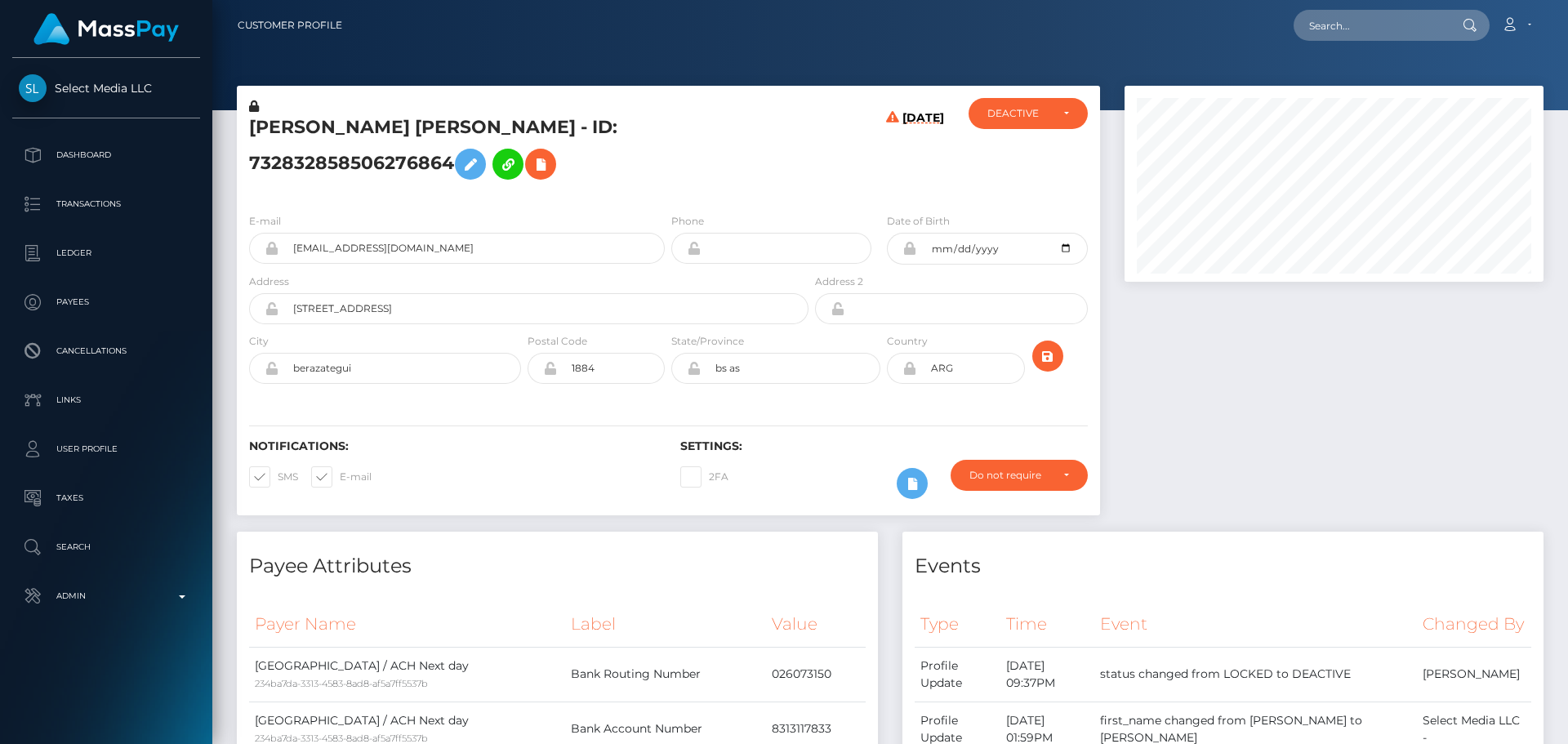
scroll to position [196, 420]
click at [501, 122] on h5 "[PERSON_NAME] [PERSON_NAME] - ID: 732832858506276864" at bounding box center [525, 151] width 551 height 72
click at [501, 119] on h5 "[PERSON_NAME] [PERSON_NAME] - ID: 732832858506276864" at bounding box center [525, 151] width 551 height 72
click at [489, 130] on h5 "[PERSON_NAME] [PERSON_NAME] - ID: 732832858506276864" at bounding box center [525, 151] width 551 height 72
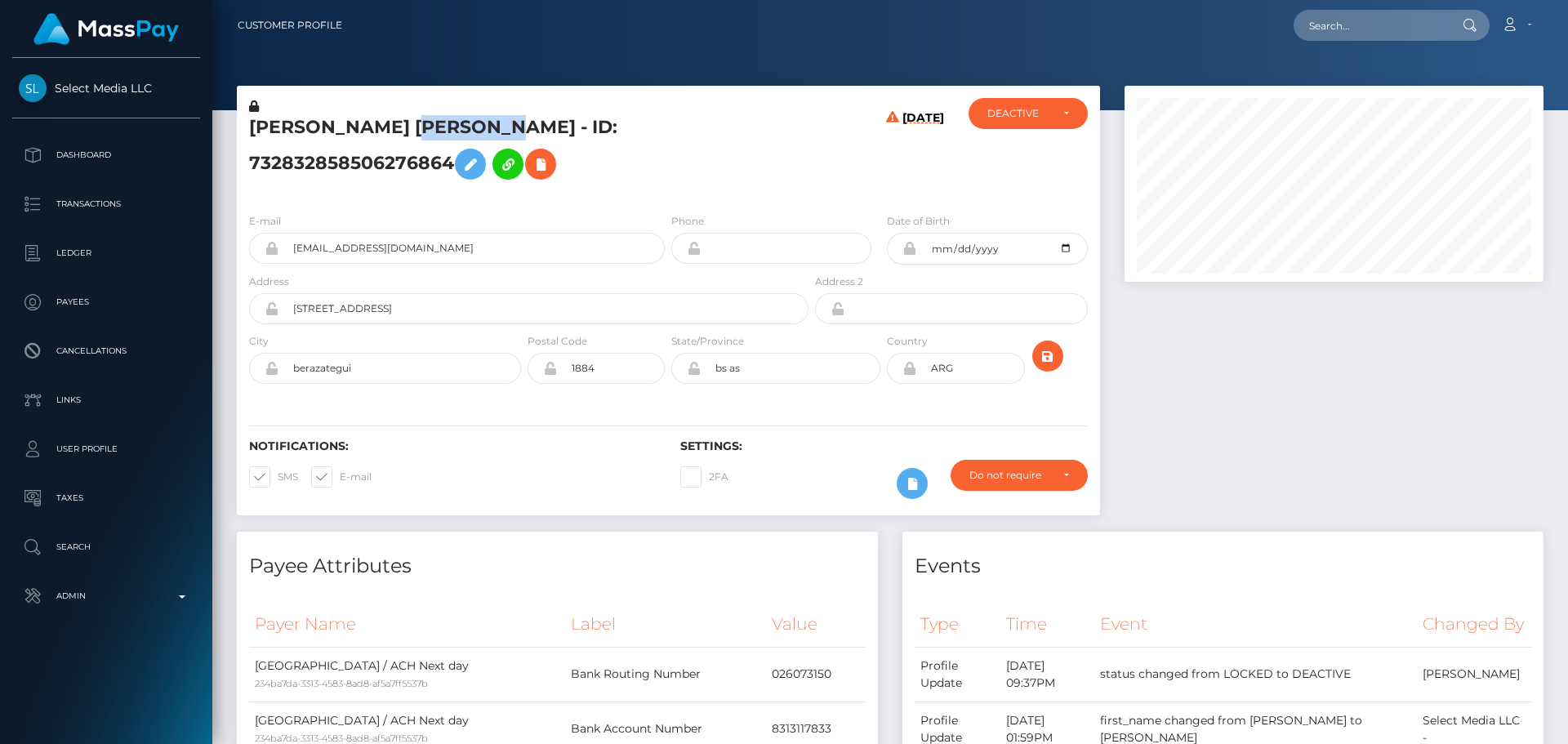
click at [489, 130] on h5 "YANINA SOLEDAD ACEVEDO - ID: 732832858506276864" at bounding box center [525, 151] width 551 height 72
drag, startPoint x: 495, startPoint y: 244, endPoint x: 274, endPoint y: 244, distance: 221.0
click at [274, 244] on div "angelfromhellok@outlook.com" at bounding box center [457, 248] width 416 height 31
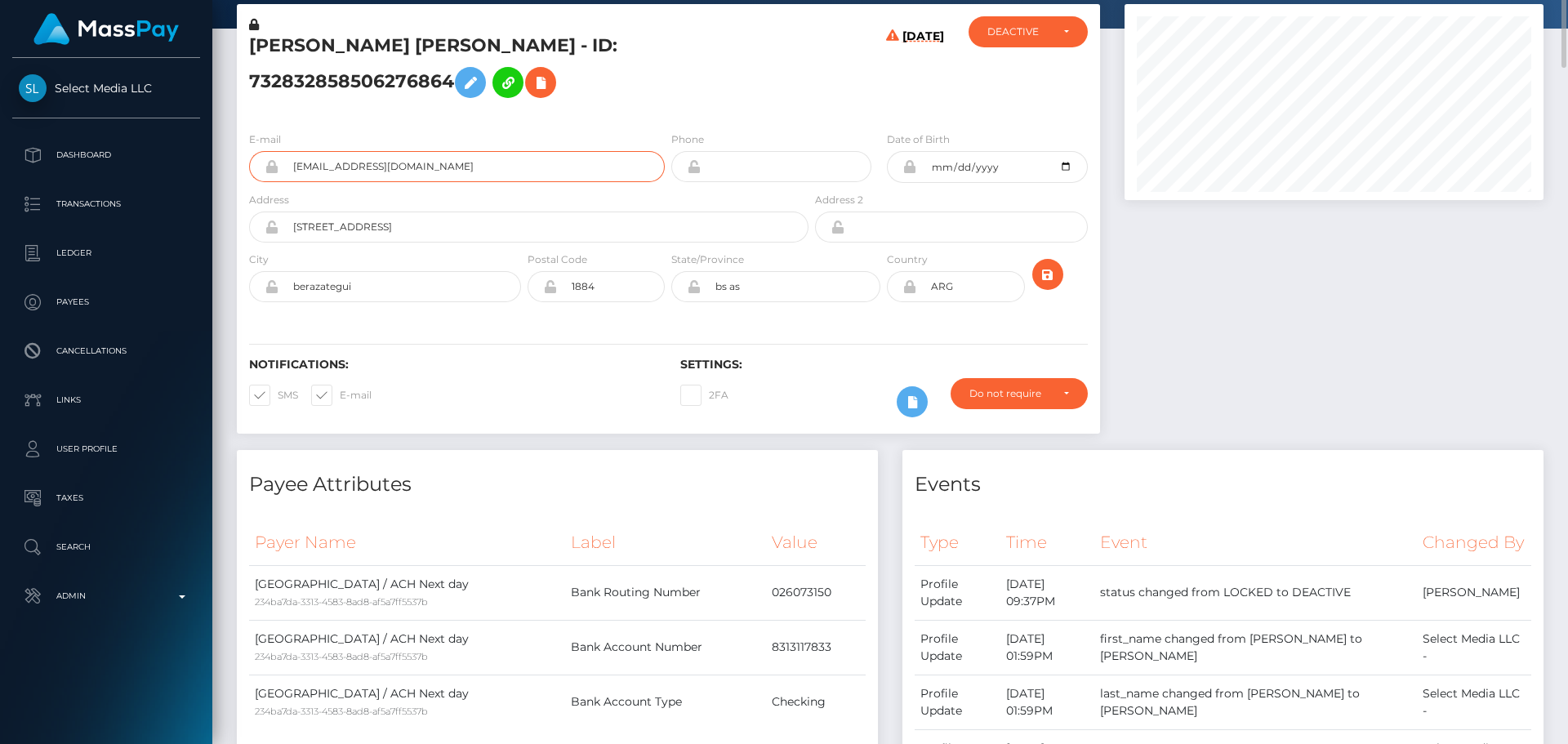
scroll to position [0, 0]
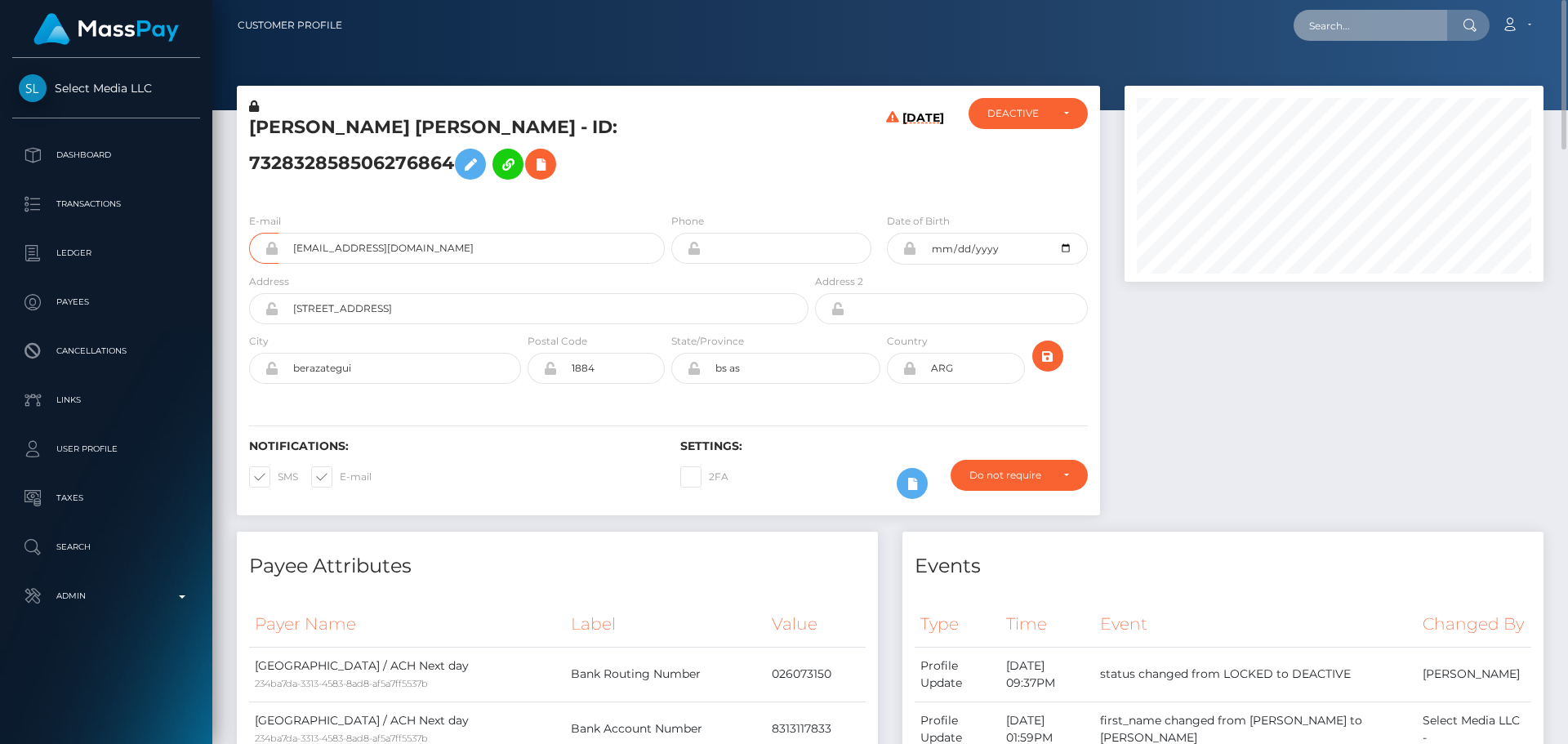
click at [1357, 34] on input "text" at bounding box center [1370, 25] width 154 height 31
paste input "654538645541236738"
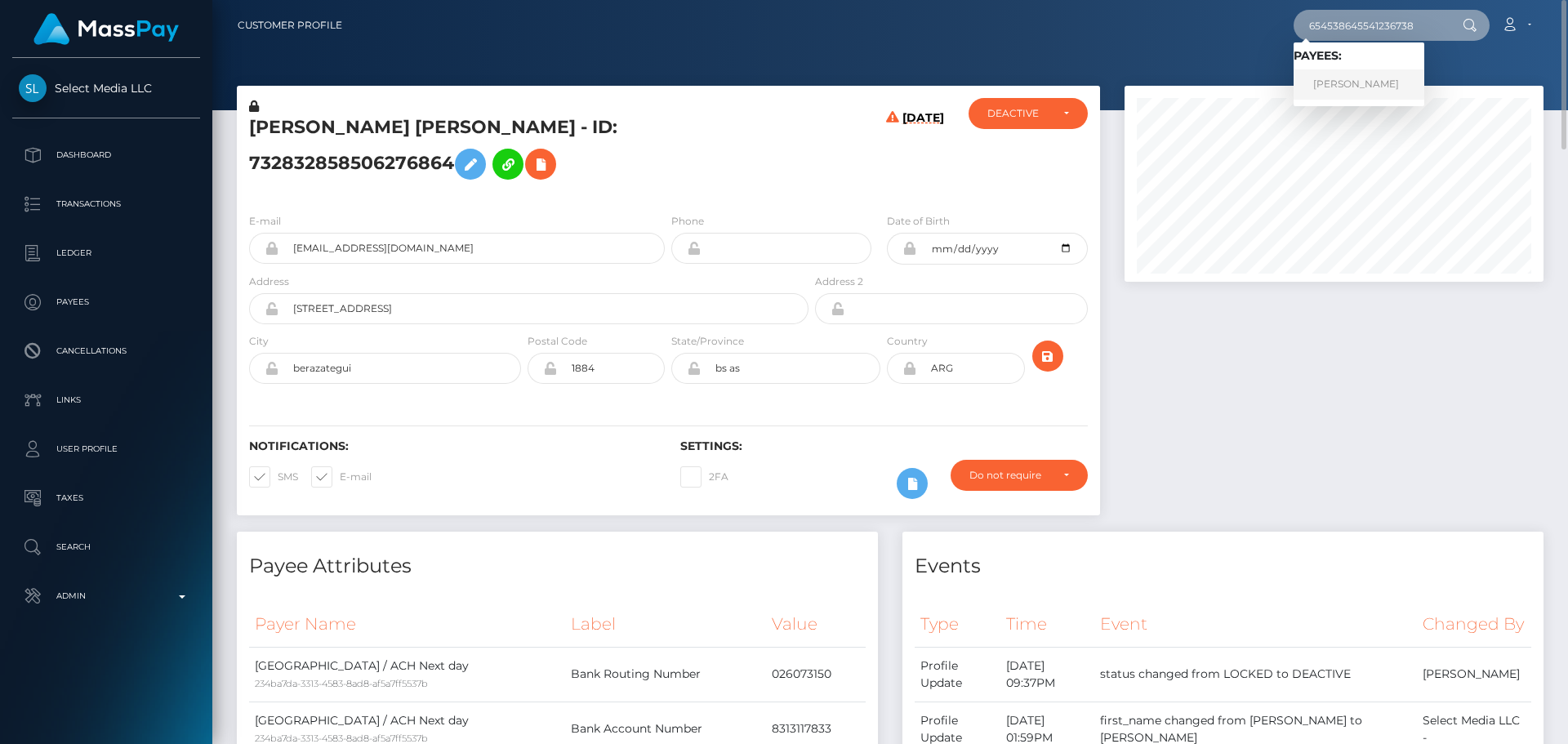
type input "654538645541236738"
click at [1399, 79] on link "JOHANNA ELIZABETH CABALLERO" at bounding box center [1358, 84] width 131 height 30
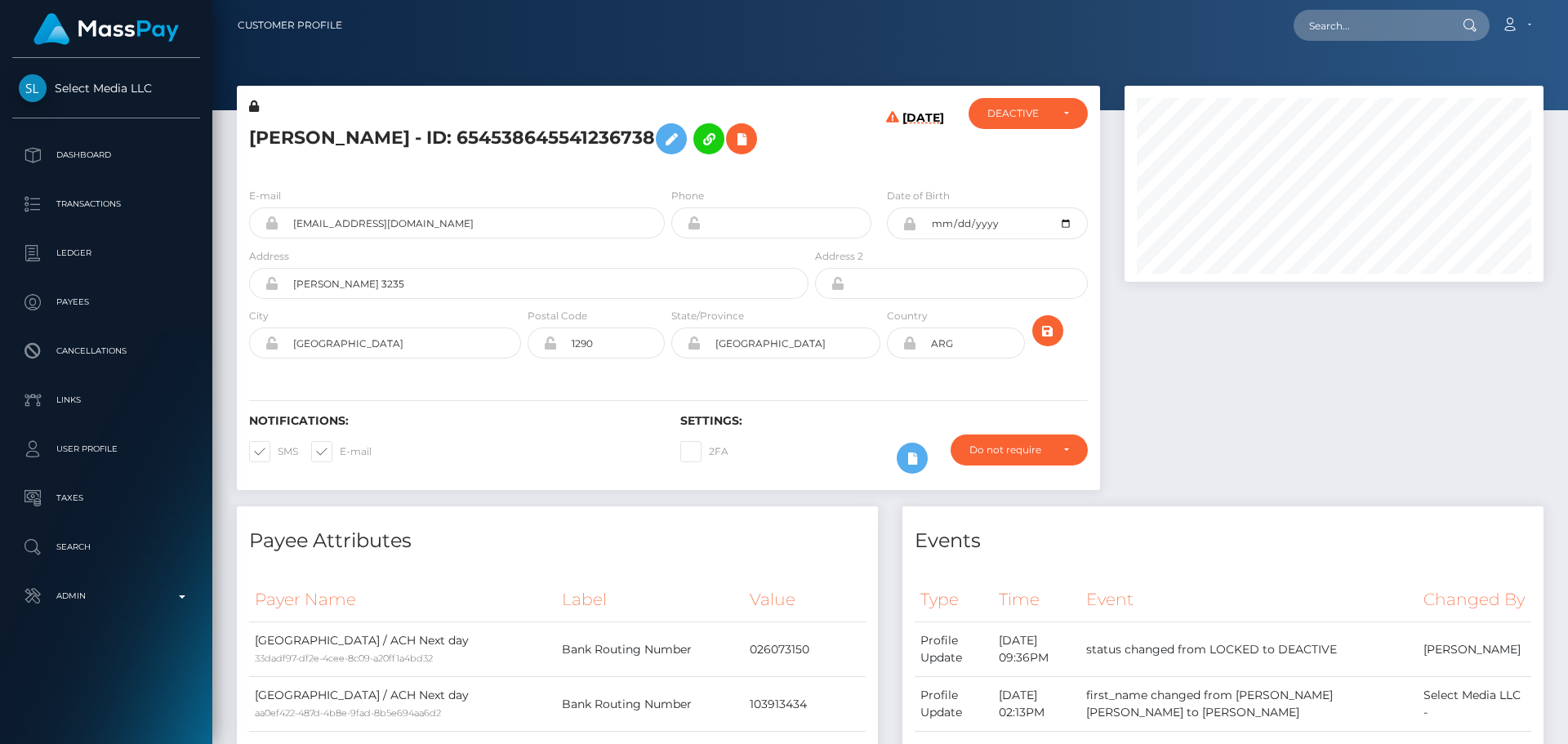
scroll to position [196, 420]
drag, startPoint x: 483, startPoint y: 251, endPoint x: 240, endPoint y: 234, distance: 243.6
click at [240, 234] on div "E-mail lalibrejc3@gmail.com" at bounding box center [452, 216] width 431 height 61
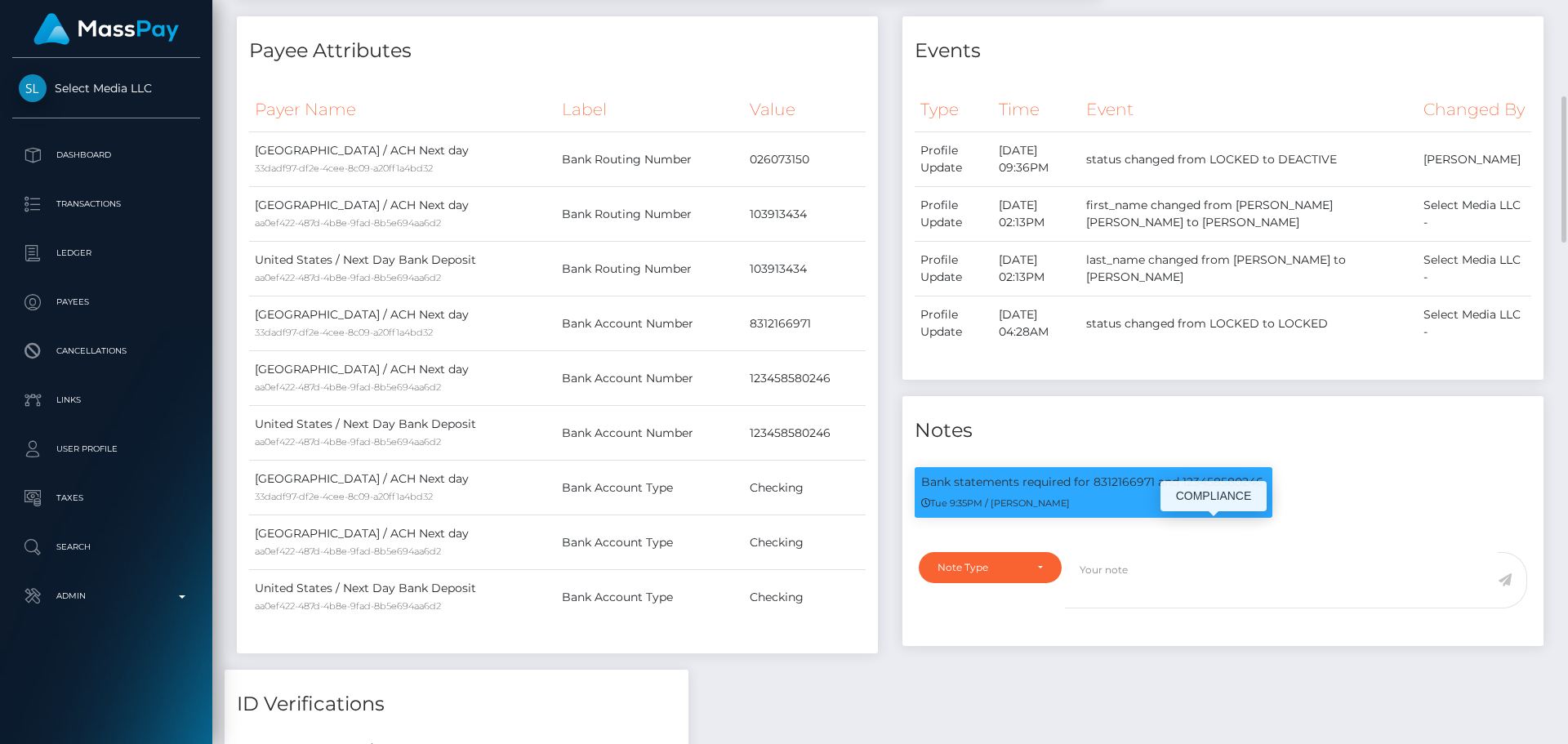
click at [1105, 491] on p "Bank statements required for 8312166971 and 123458580246." at bounding box center [1093, 482] width 345 height 17
drag, startPoint x: 1105, startPoint y: 530, endPoint x: 1187, endPoint y: 534, distance: 82.1
click at [1187, 491] on p "Bank statements required for 8312166971 and 123458580246." at bounding box center [1093, 482] width 345 height 17
copy p "8312166971 and 123458580246"
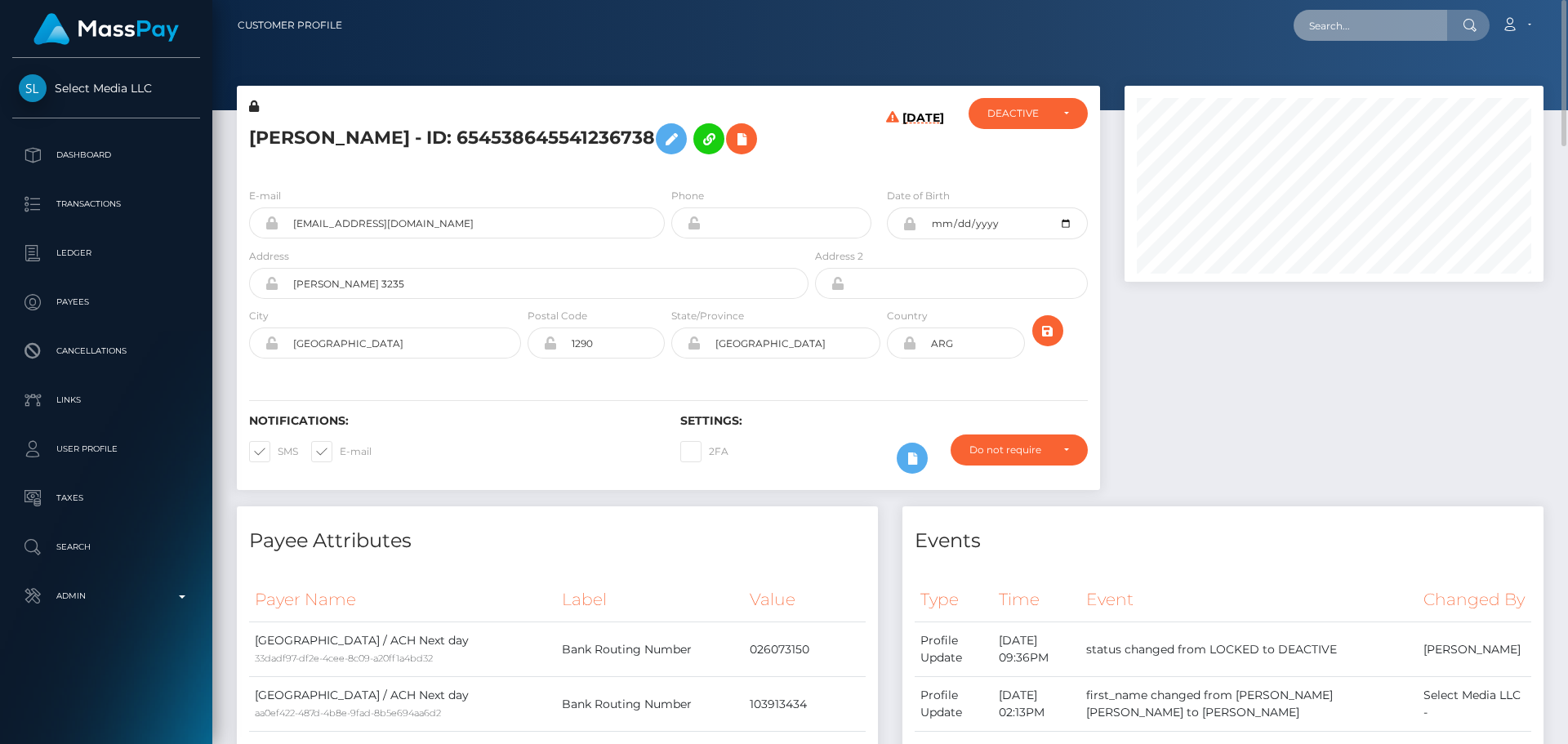
click at [1347, 17] on input "text" at bounding box center [1370, 25] width 154 height 31
paste input "479180292737740800"
type input "479180292737740800"
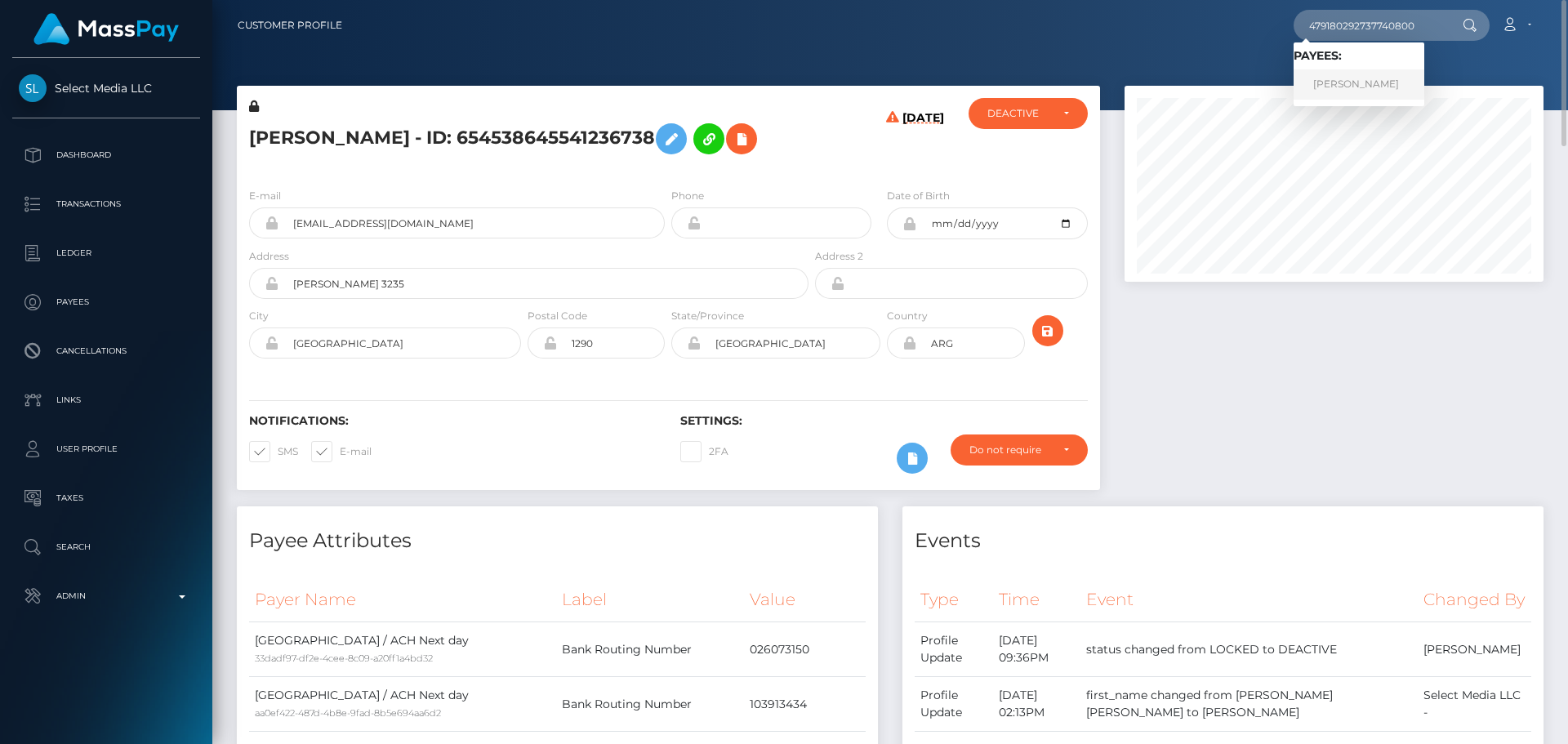
click at [1338, 75] on link "Kelly Hughes" at bounding box center [1358, 84] width 131 height 30
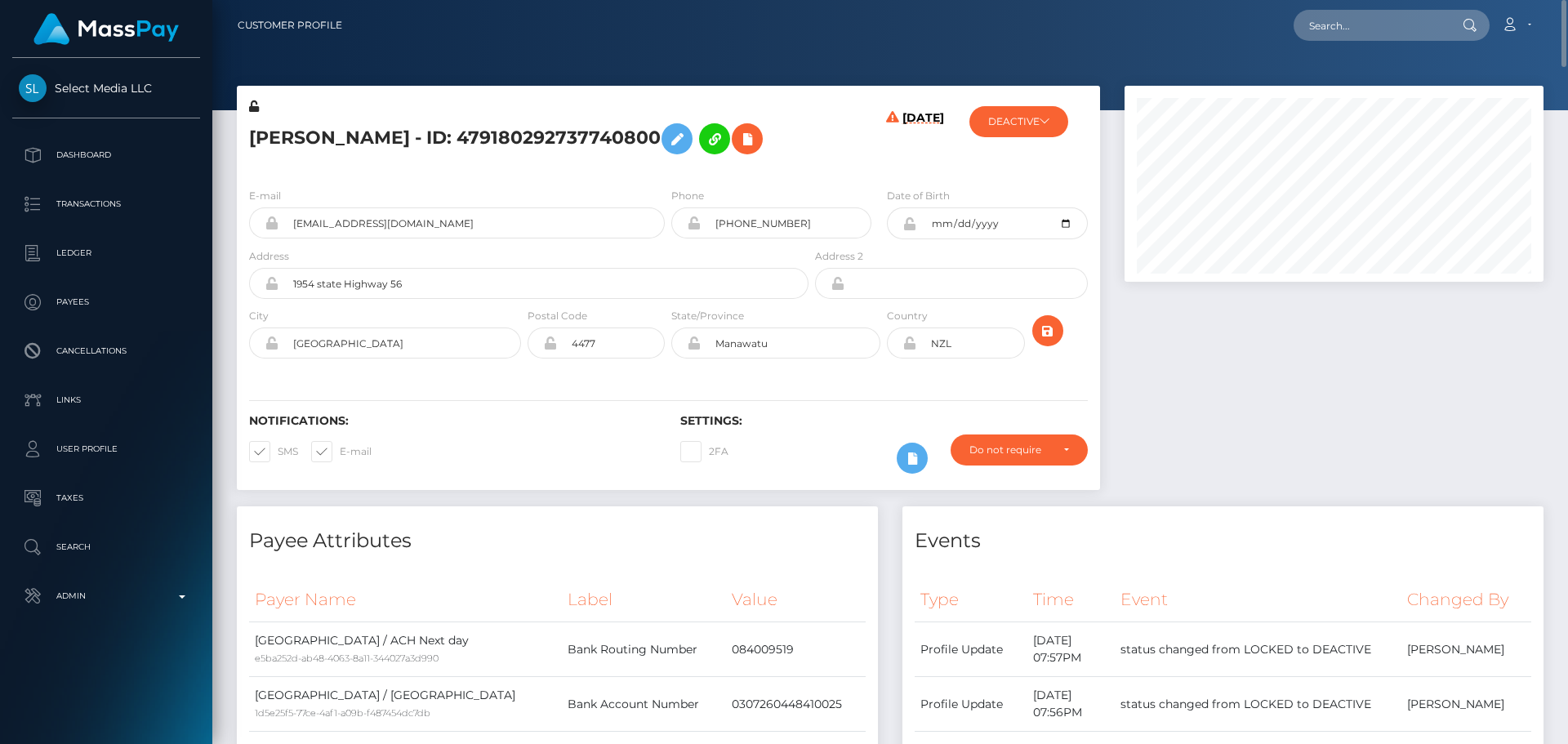
click at [465, 135] on h5 "[PERSON_NAME] - ID: 479180292737740800" at bounding box center [525, 138] width 551 height 47
copy h5 "[PERSON_NAME] - ID: 479180292737740800"
drag, startPoint x: 468, startPoint y: 224, endPoint x: 224, endPoint y: 215, distance: 244.2
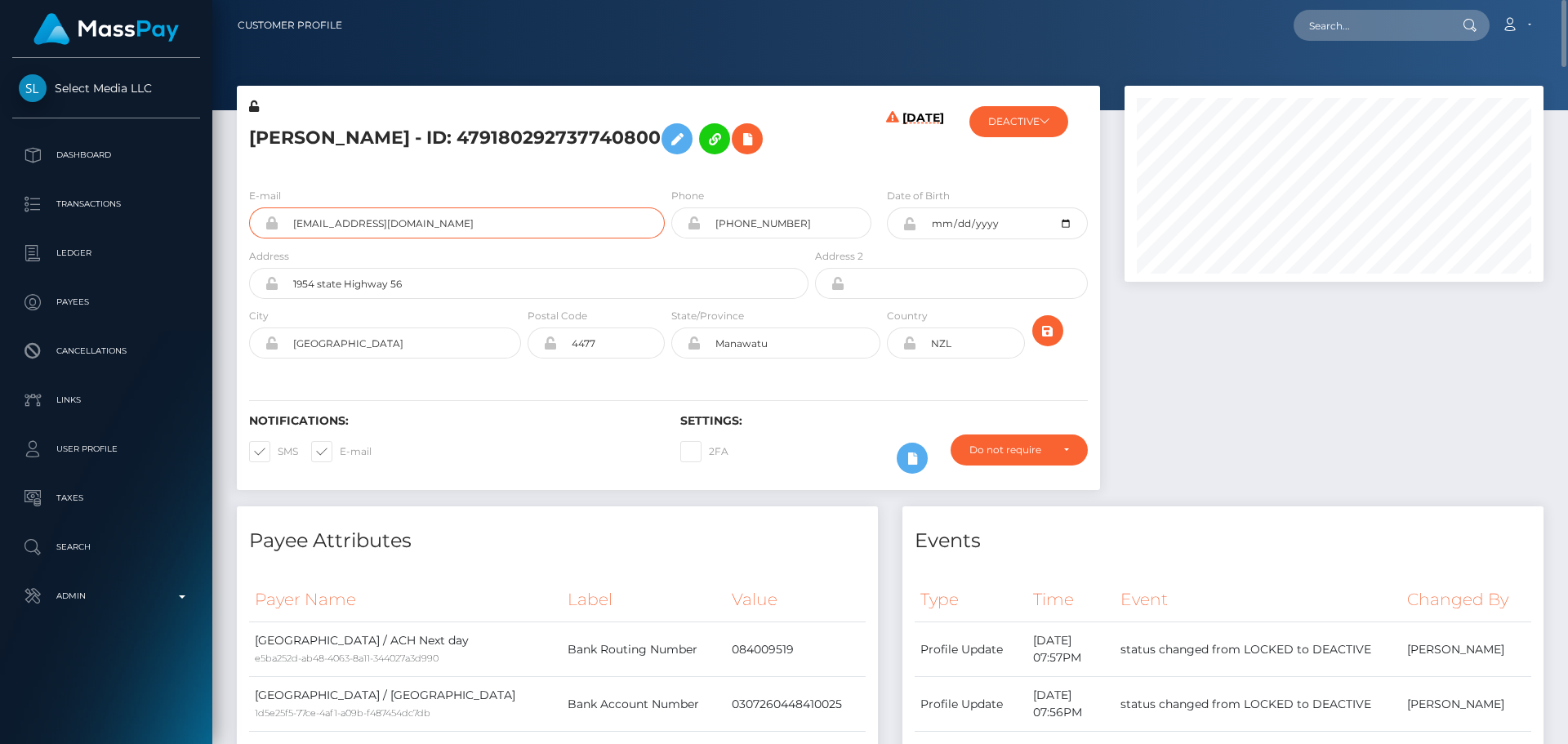
click at [1352, 18] on input "text" at bounding box center [1370, 25] width 154 height 31
paste input "517055540140974080"
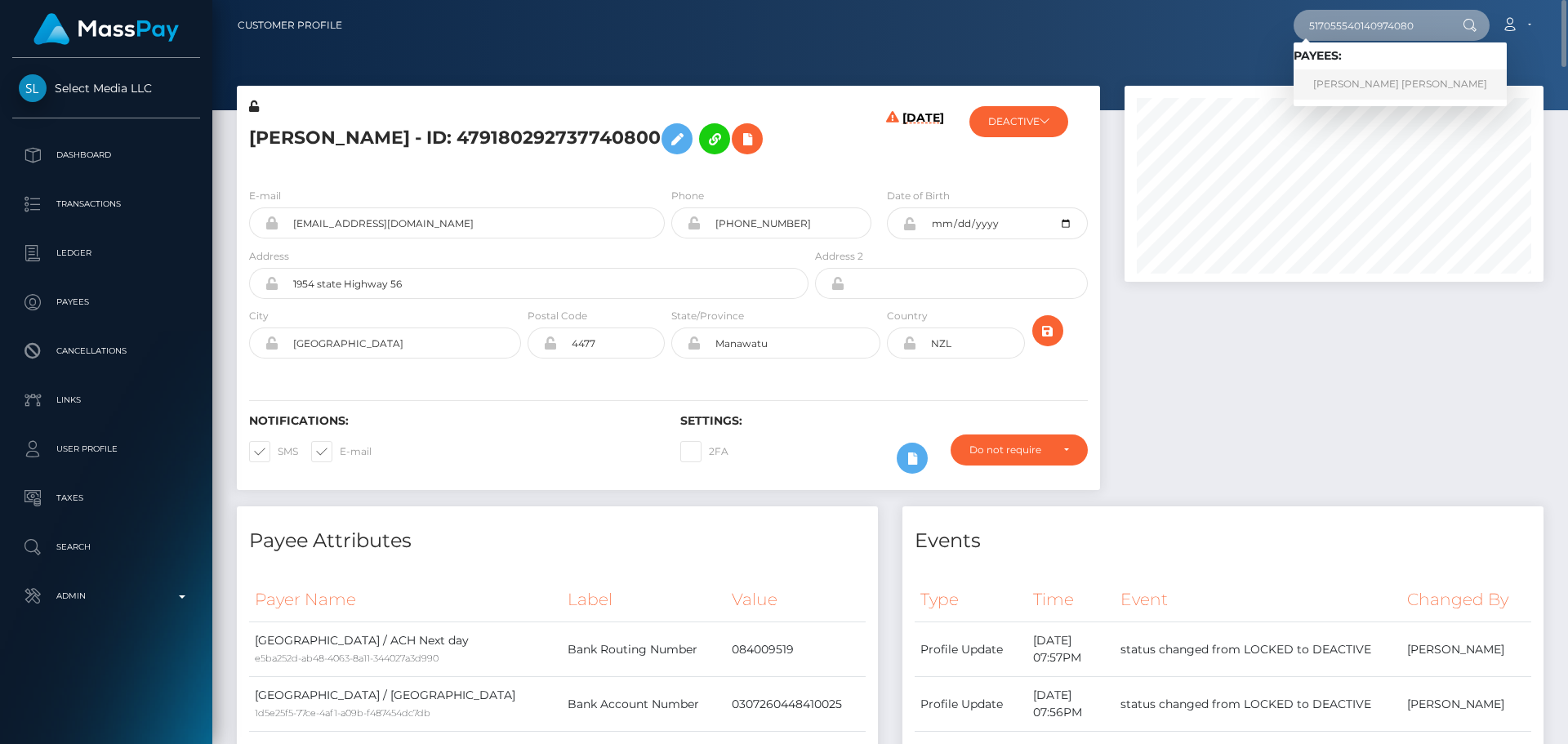
type input "517055540140974080"
click at [1351, 78] on link "[PERSON_NAME] [PERSON_NAME]" at bounding box center [1400, 84] width 214 height 30
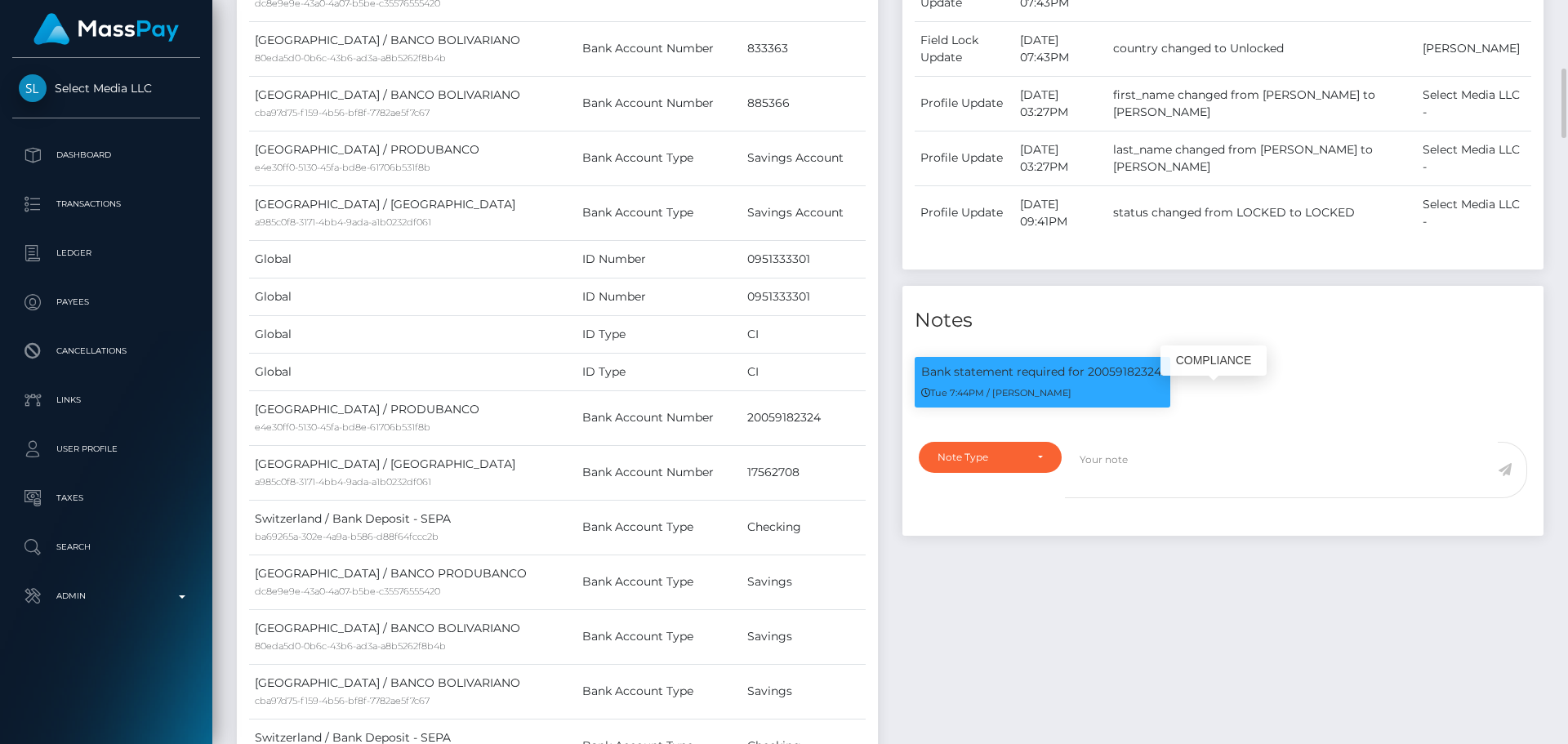
scroll to position [196, 420]
click at [1125, 381] on p "Bank statement required for 20059182324." at bounding box center [1042, 372] width 243 height 17
copy p "20059182324"
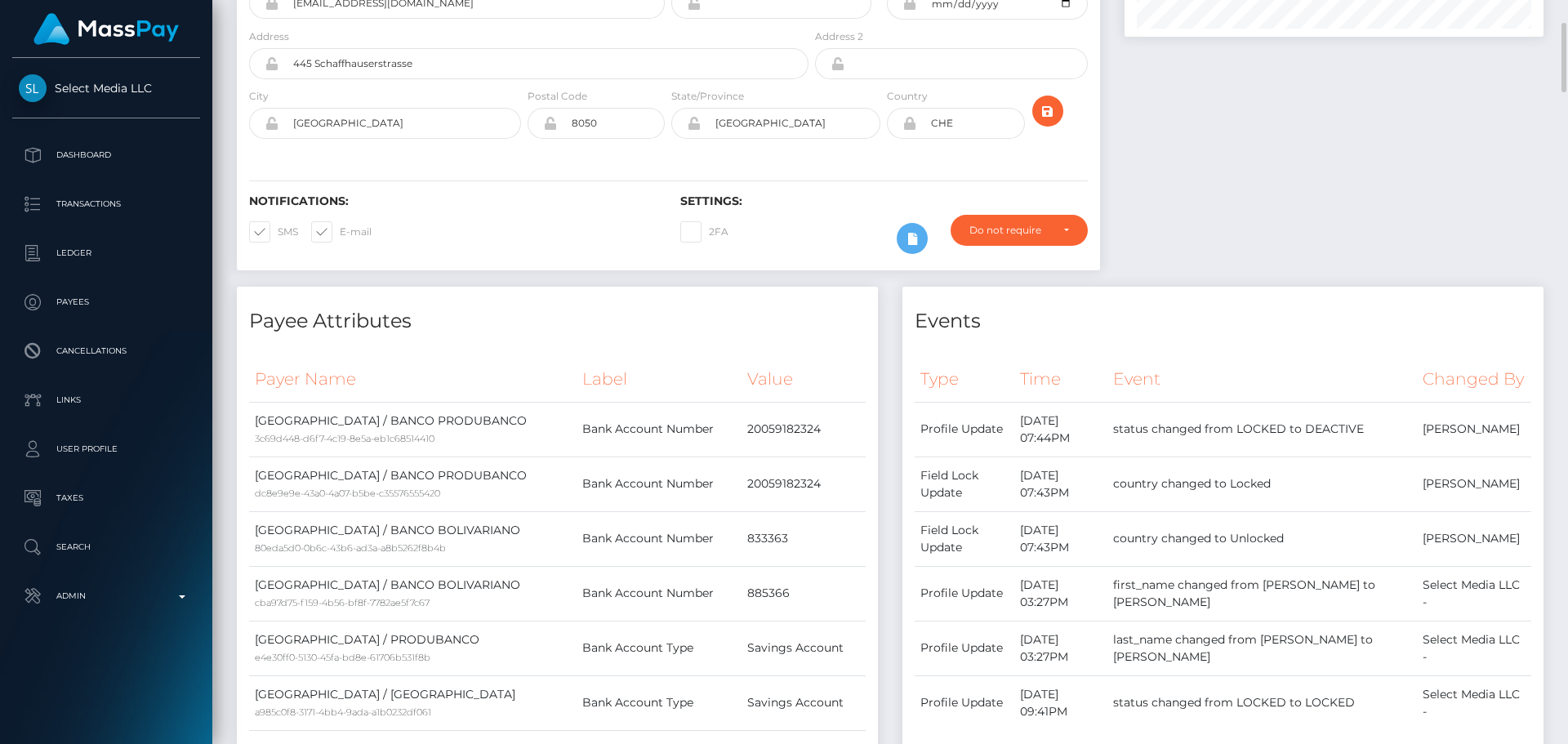
scroll to position [0, 0]
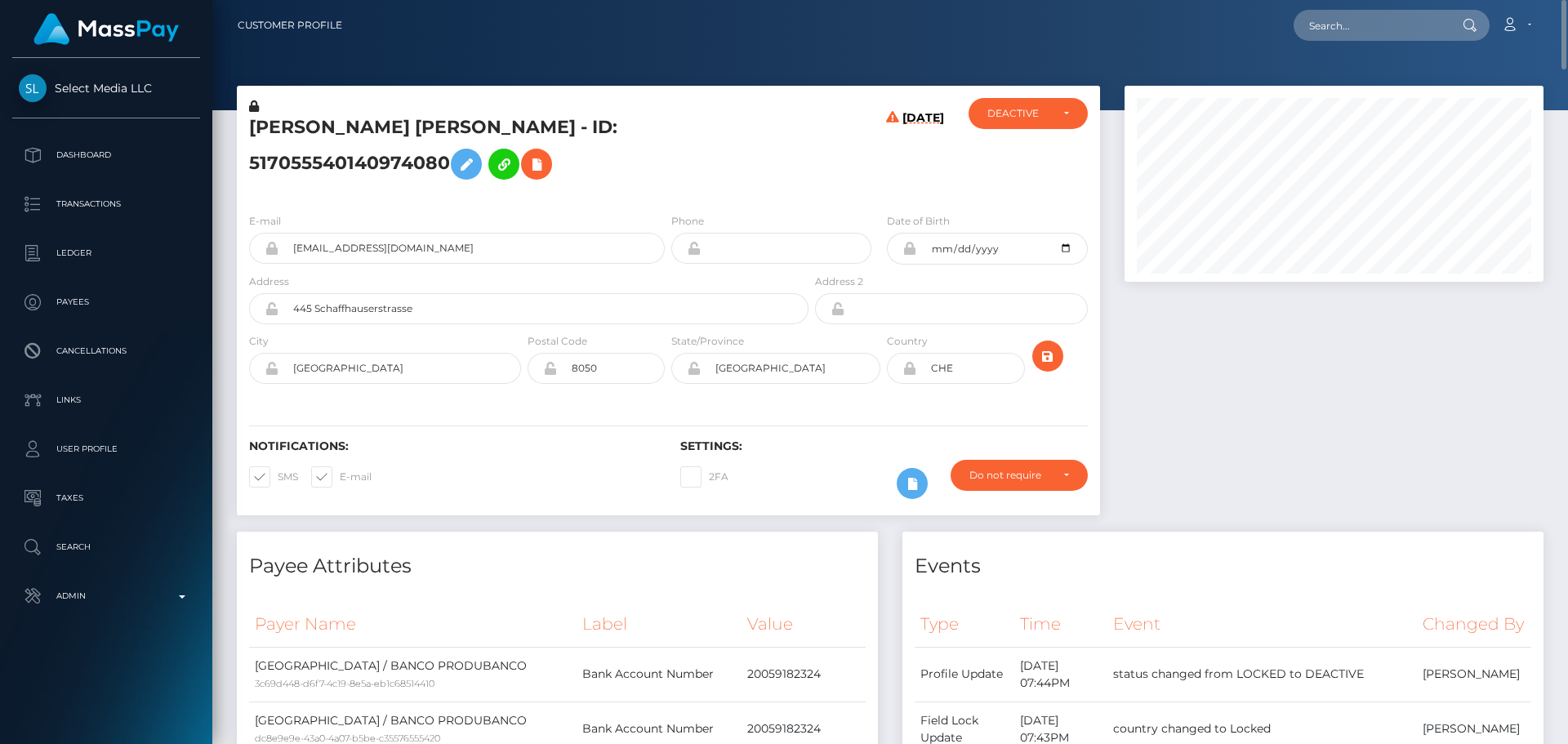
click at [442, 117] on h5 "MAGDALENA SALOME PARRAGA SANCHEZ - ID: 517055540140974080" at bounding box center [525, 151] width 551 height 72
copy h5 "MAGDALENA SALOME PARRAGA SANCHEZ - ID: 517055540140974080"
drag, startPoint x: 480, startPoint y: 246, endPoint x: 259, endPoint y: 244, distance: 221.0
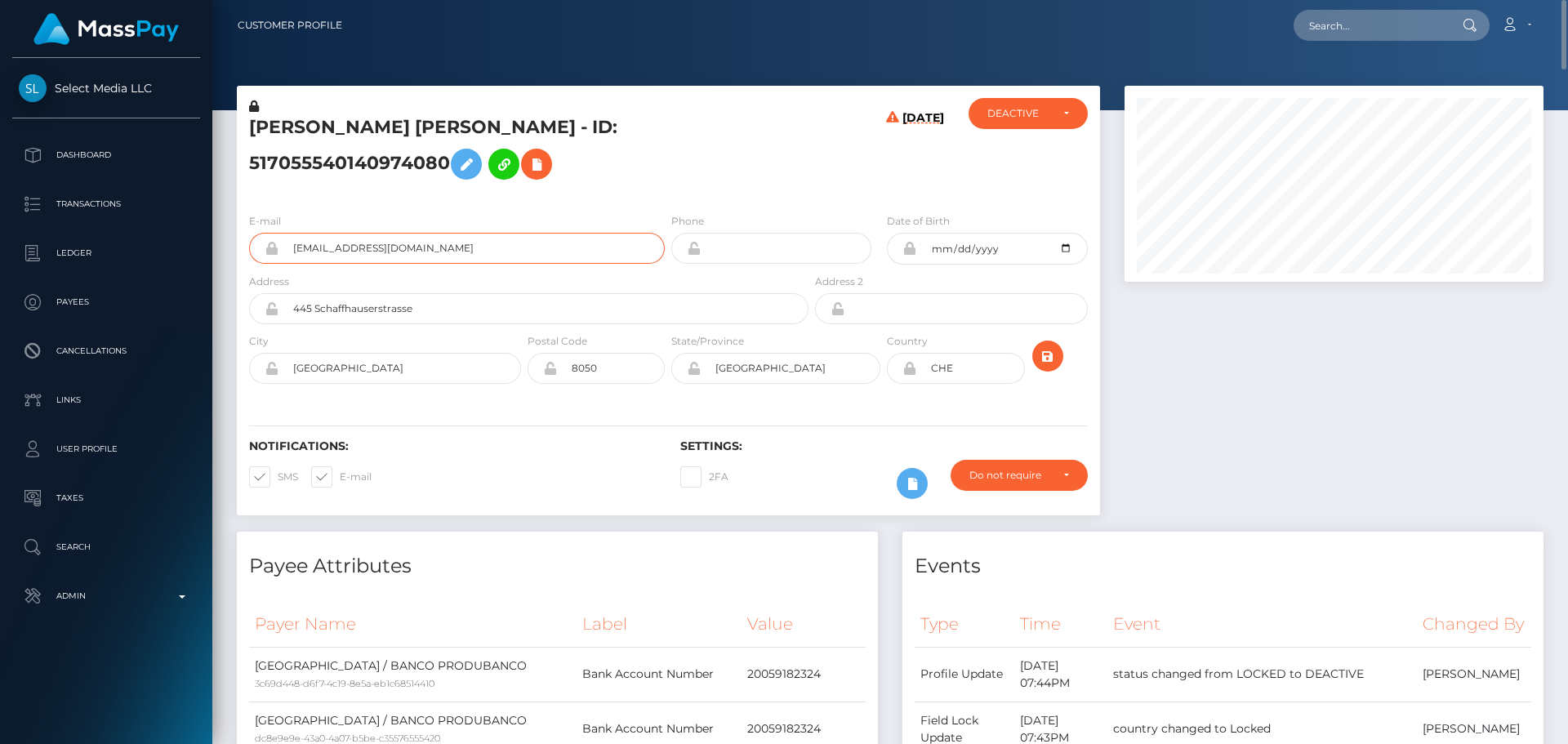
click at [259, 244] on div "salmapetite2@gmail.com" at bounding box center [457, 248] width 416 height 31
click at [1347, 33] on input "text" at bounding box center [1370, 25] width 154 height 31
paste input "772621505434492929"
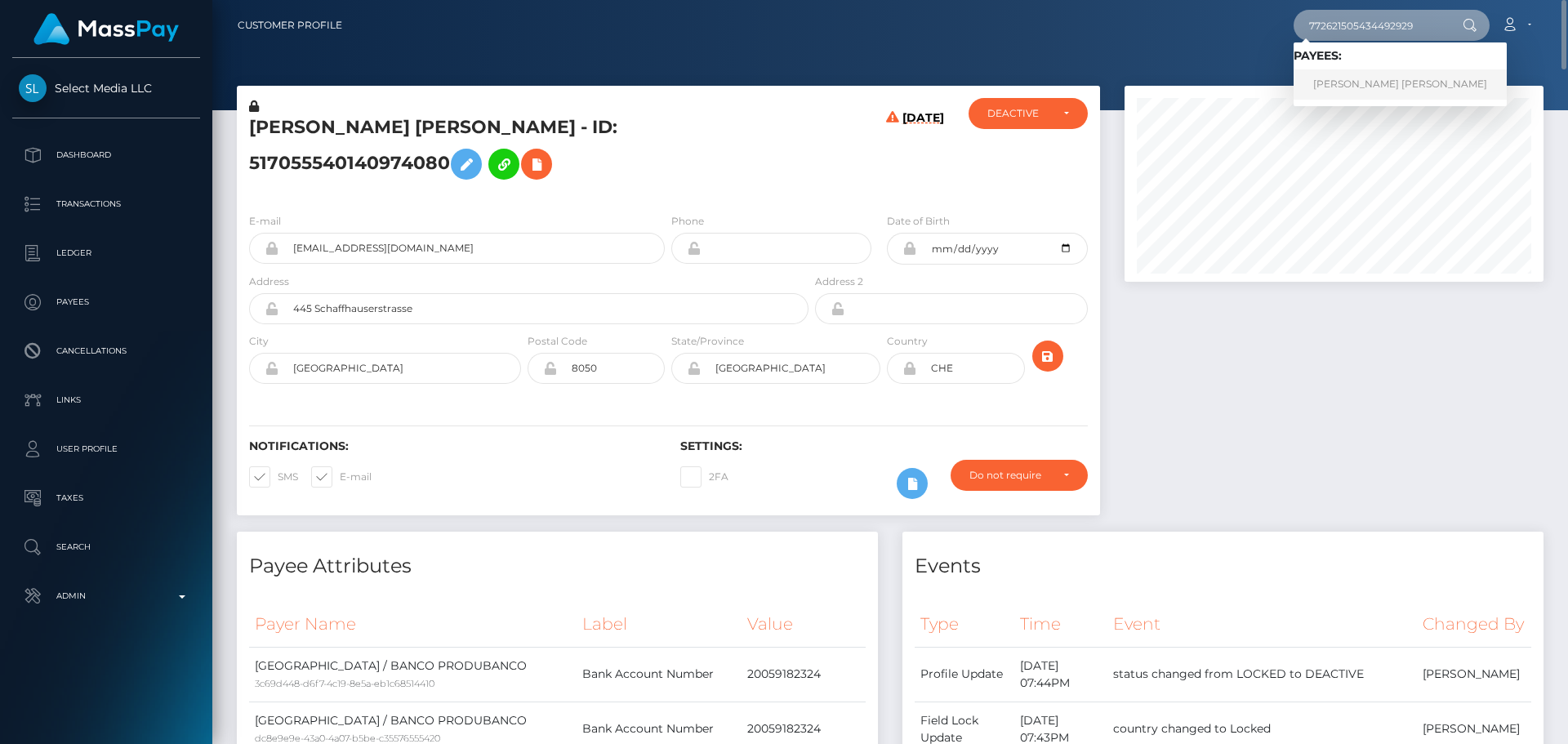
type input "772621505434492929"
click at [1418, 83] on link "RAQUEL SILVEIRA TOFANI Tofani" at bounding box center [1400, 84] width 214 height 30
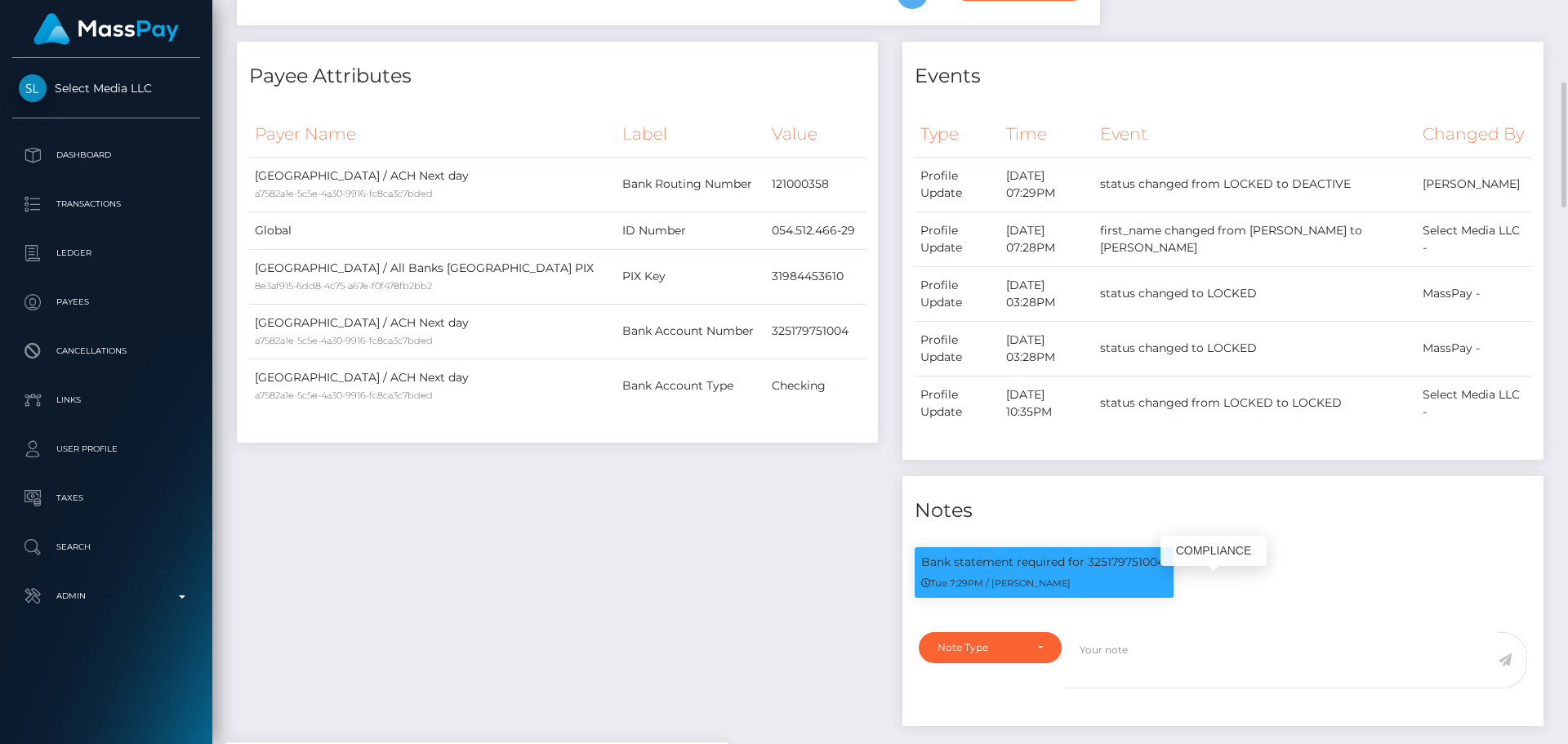
scroll to position [196, 420]
click at [1097, 571] on p "Bank statement required for 325179751004." at bounding box center [1044, 562] width 246 height 17
copy p "325179751004"
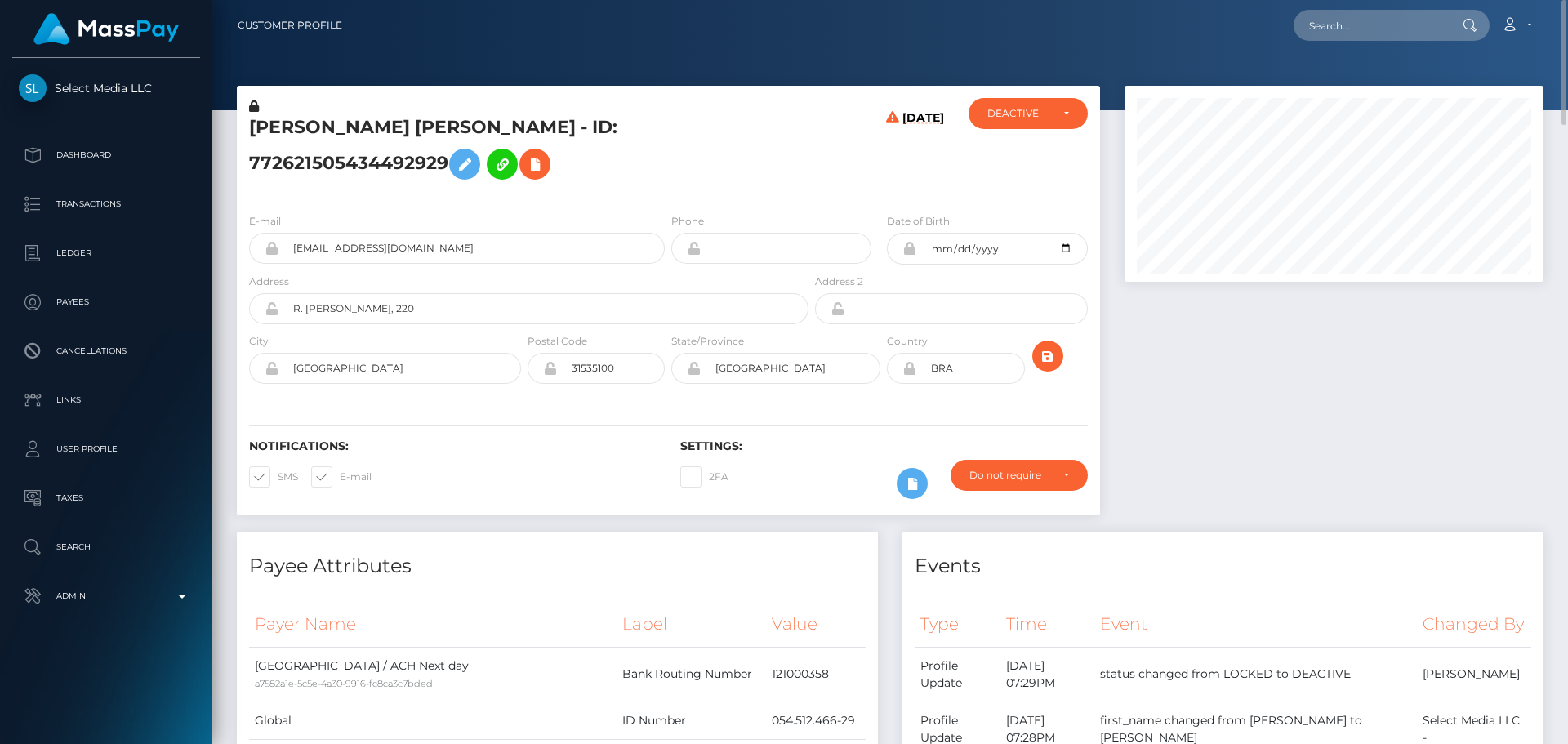
click at [452, 119] on h5 "RAQUEL SILVEIRA TOFANI Tofani - ID: 772621505434492929" at bounding box center [525, 151] width 551 height 72
click at [704, 159] on h5 "RAQUEL SILVEIRA TOFANI Tofani - ID: 772621505434492929" at bounding box center [525, 151] width 551 height 72
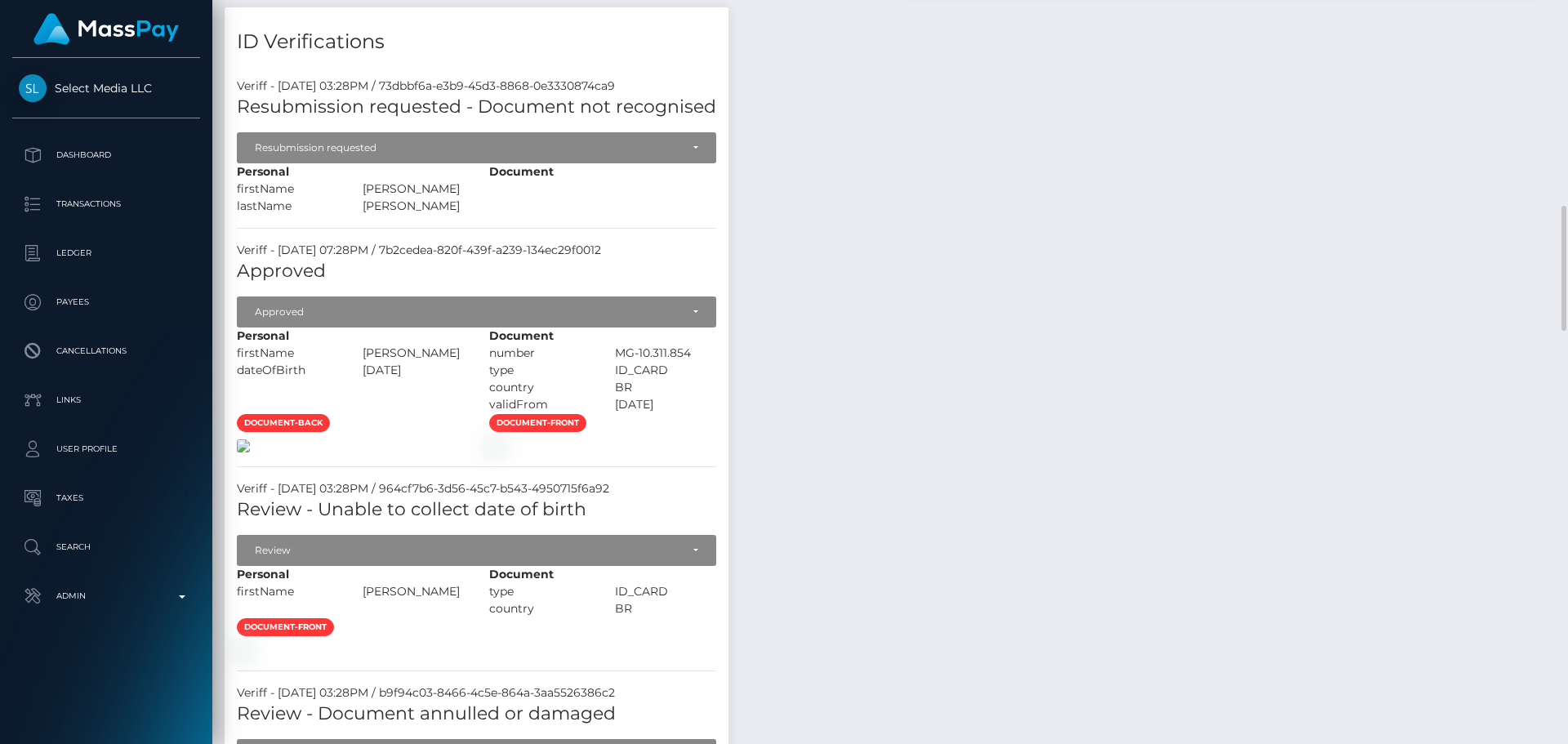
scroll to position [1388, 0]
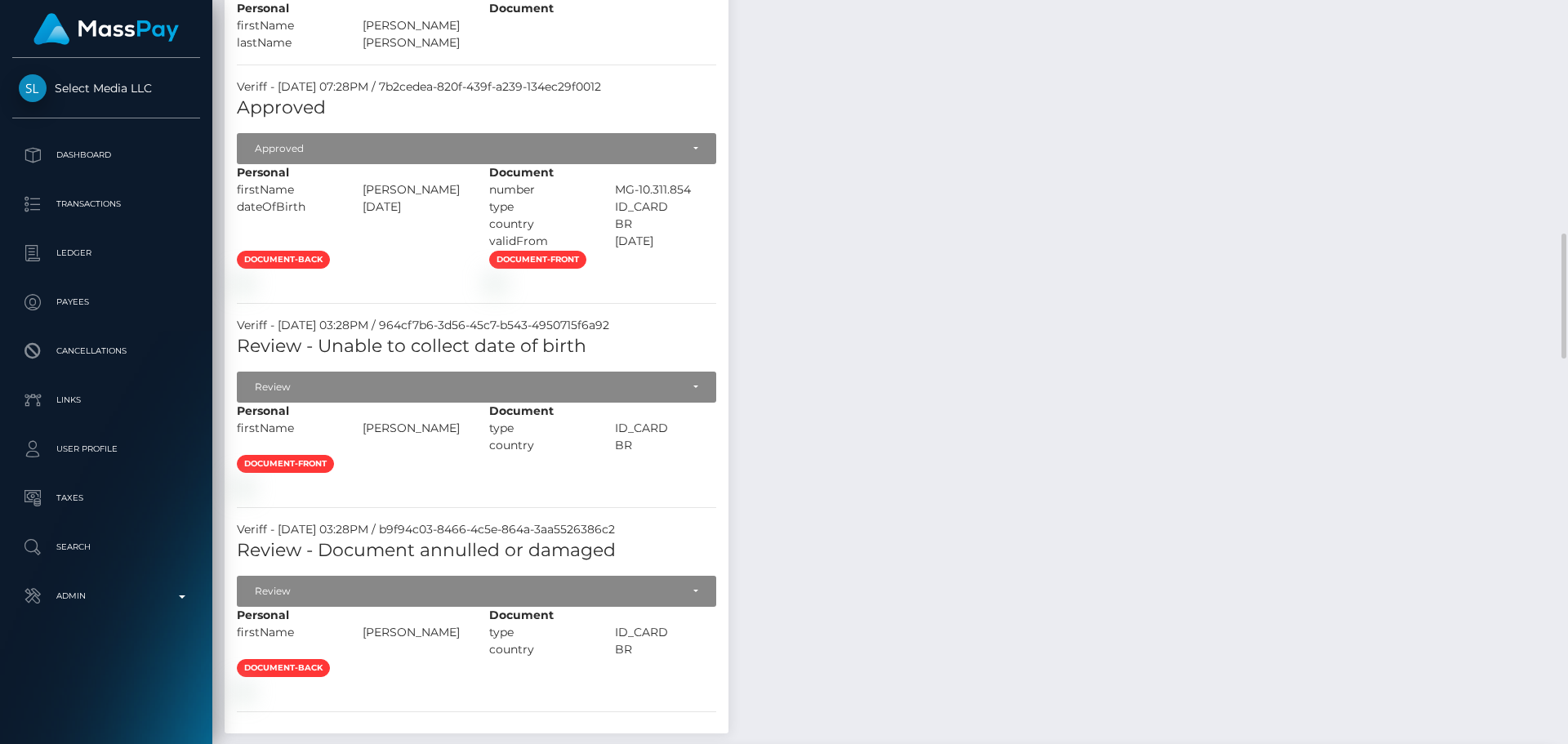
drag, startPoint x: 1111, startPoint y: 347, endPoint x: 1097, endPoint y: 354, distance: 15.7
click at [1104, 350] on div "Payee Attributes Payer Name Label Value United States / ACH Next day a7582a1e-5…" at bounding box center [889, 558] width 1331 height 2828
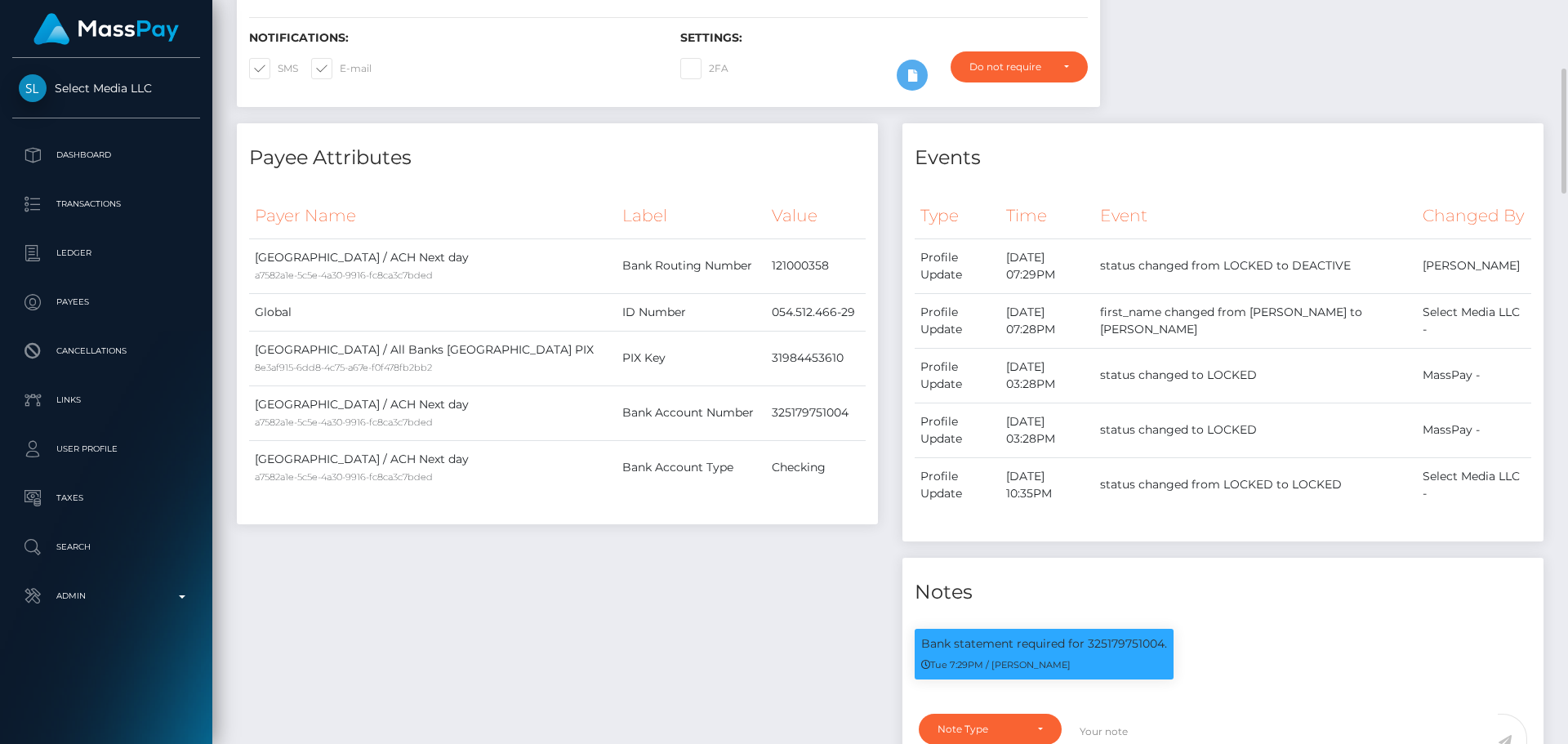
scroll to position [0, 0]
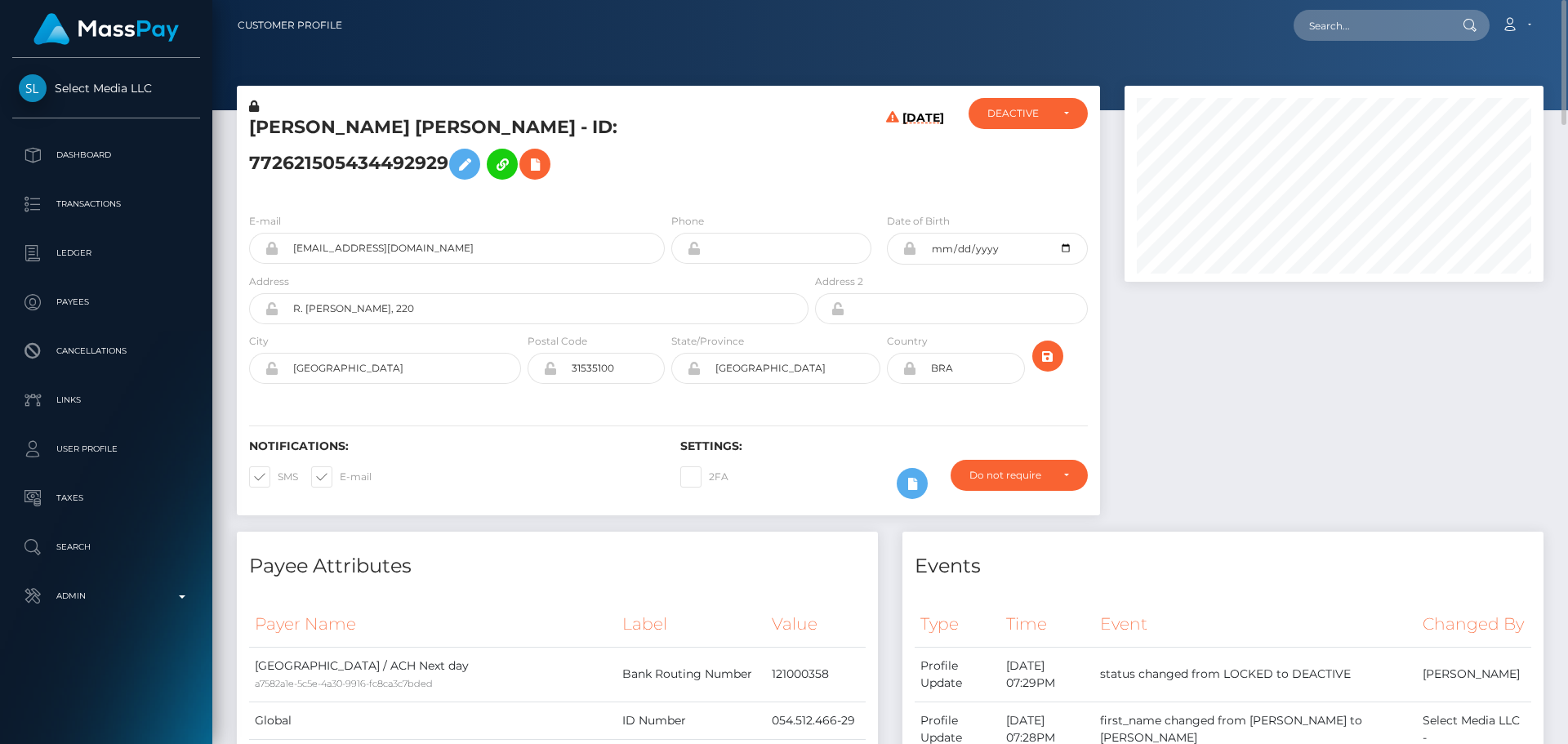
click at [253, 106] on icon at bounding box center [254, 106] width 10 height 12
click at [463, 160] on icon at bounding box center [465, 164] width 19 height 20
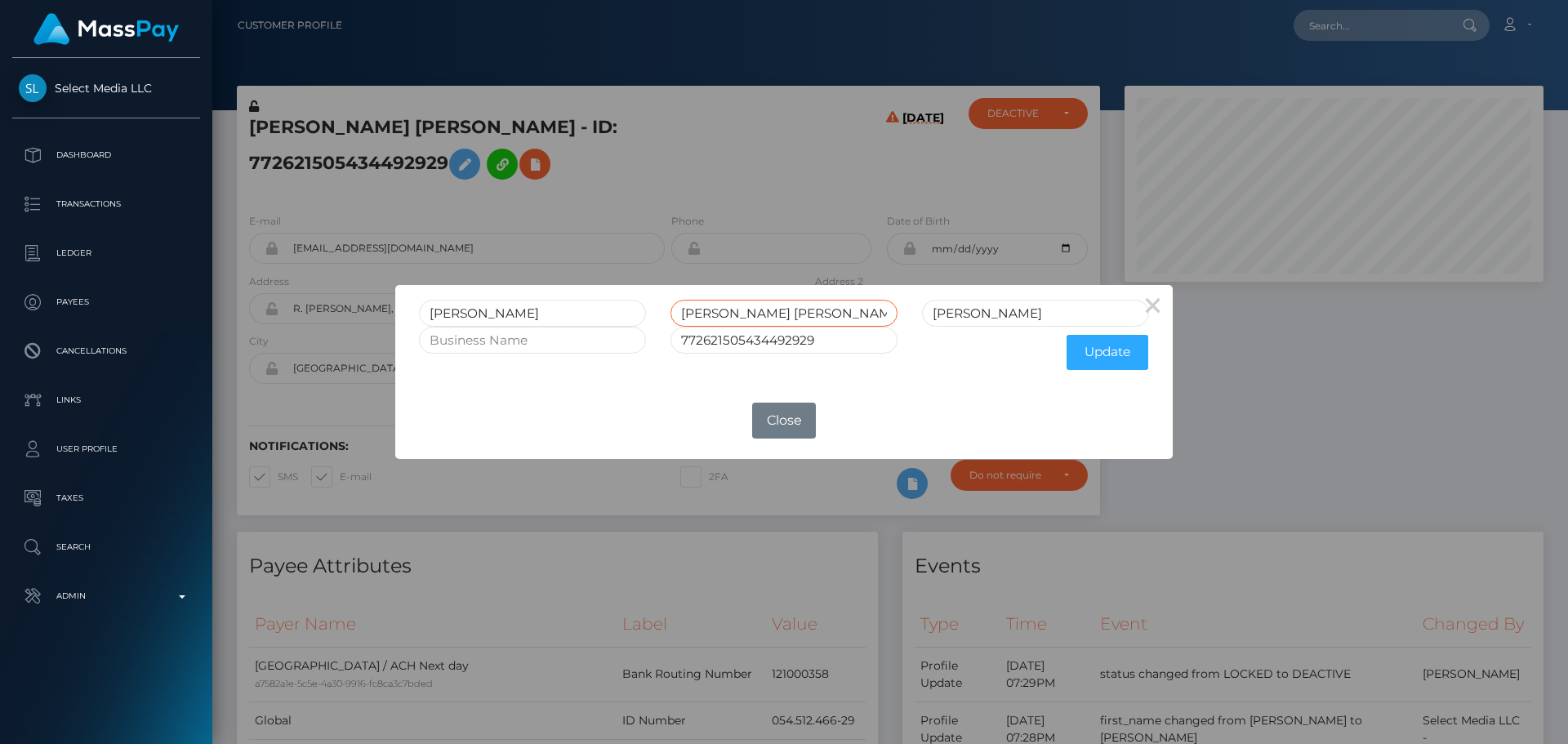
click at [772, 317] on input "SILVEIRA TOFANI" at bounding box center [784, 313] width 227 height 27
type input "SILVEIRA"
click at [1007, 315] on input "Tofani" at bounding box center [1035, 313] width 227 height 27
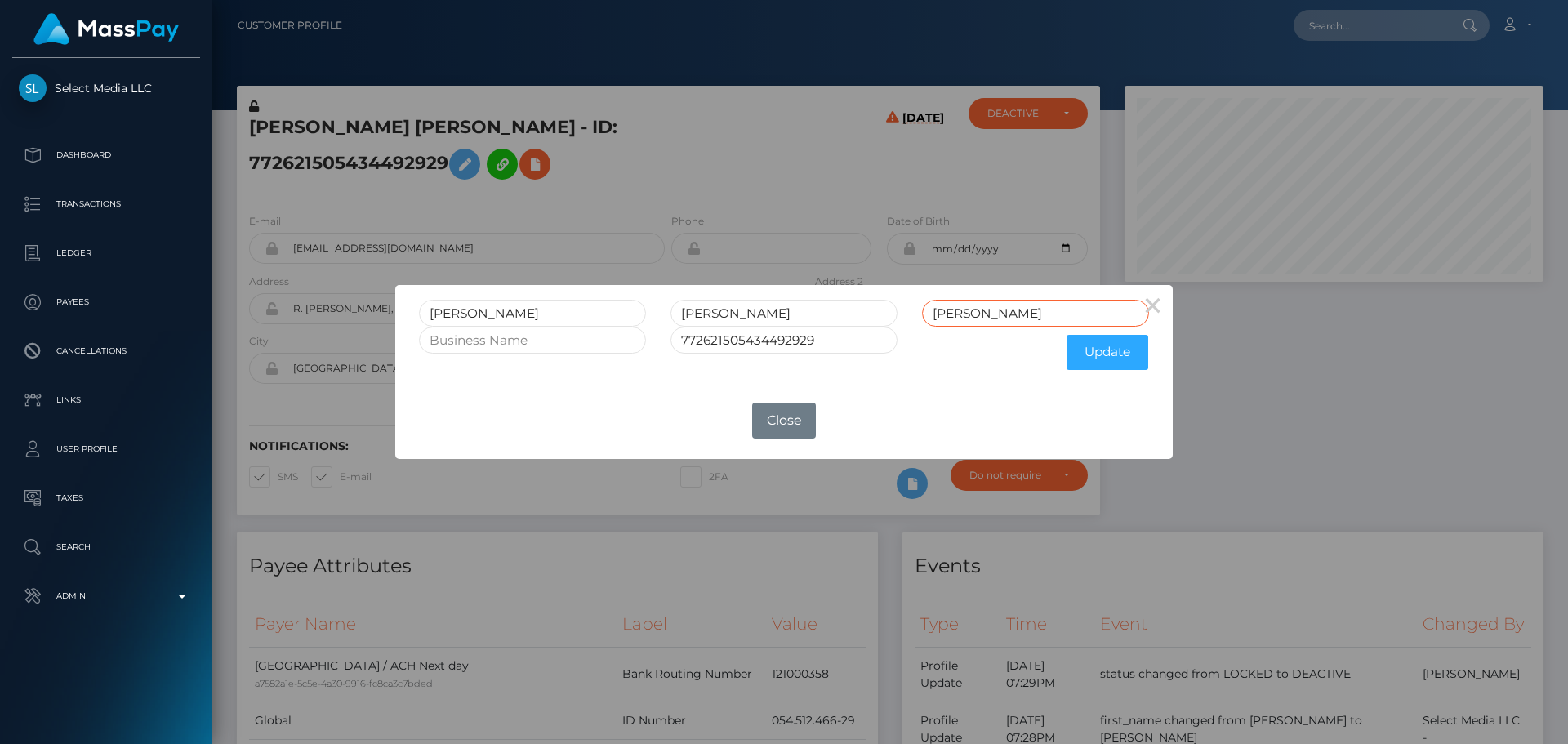
paste input "OFANI"
type input "TOFANI"
click at [1117, 360] on button "Update" at bounding box center [1108, 352] width 81 height 35
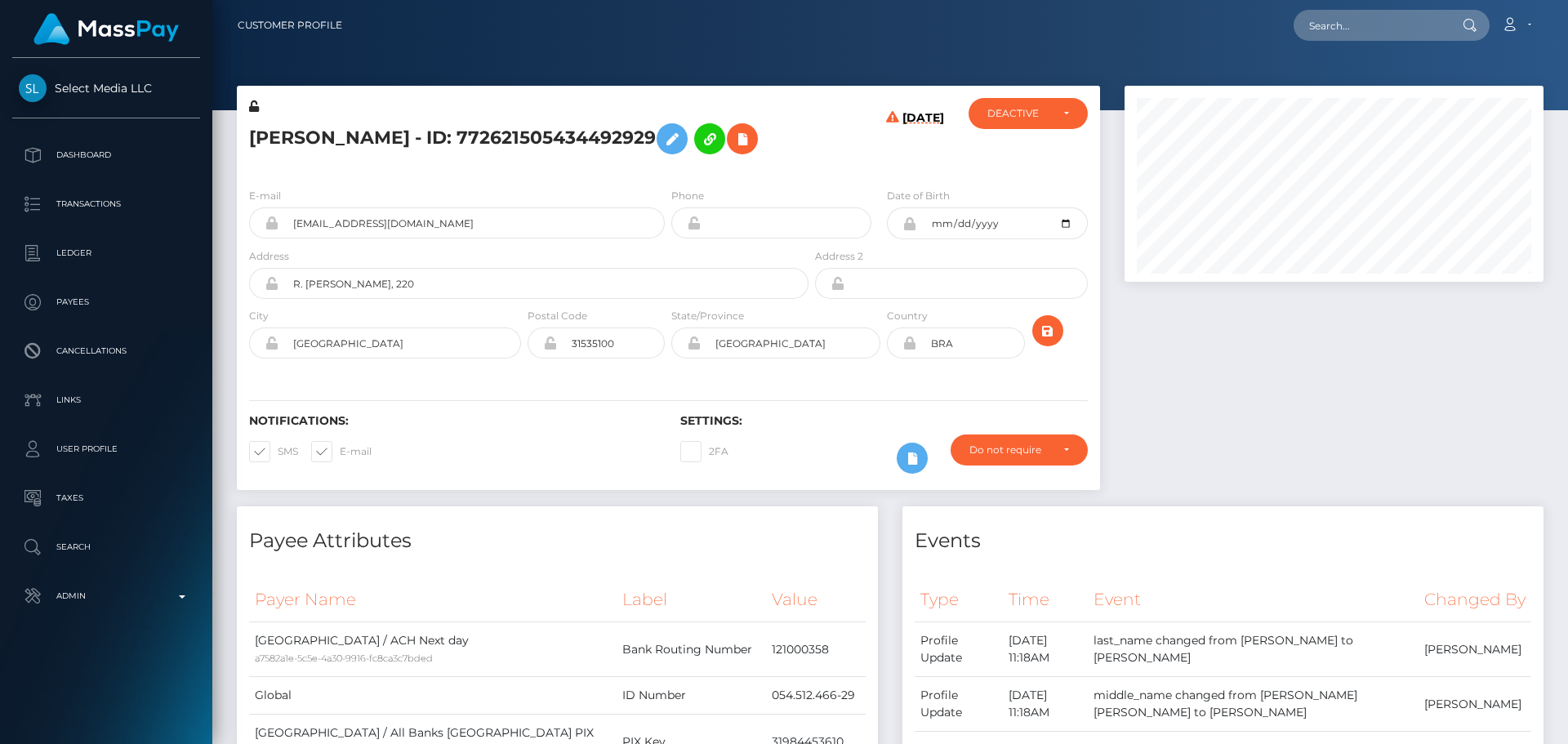
scroll to position [196, 420]
click at [255, 109] on icon at bounding box center [254, 106] width 10 height 12
click at [455, 139] on h5 "[PERSON_NAME] - ID: 772621505434492929" at bounding box center [525, 138] width 551 height 47
click at [454, 139] on h5 "[PERSON_NAME] - ID: 772621505434492929" at bounding box center [525, 138] width 551 height 47
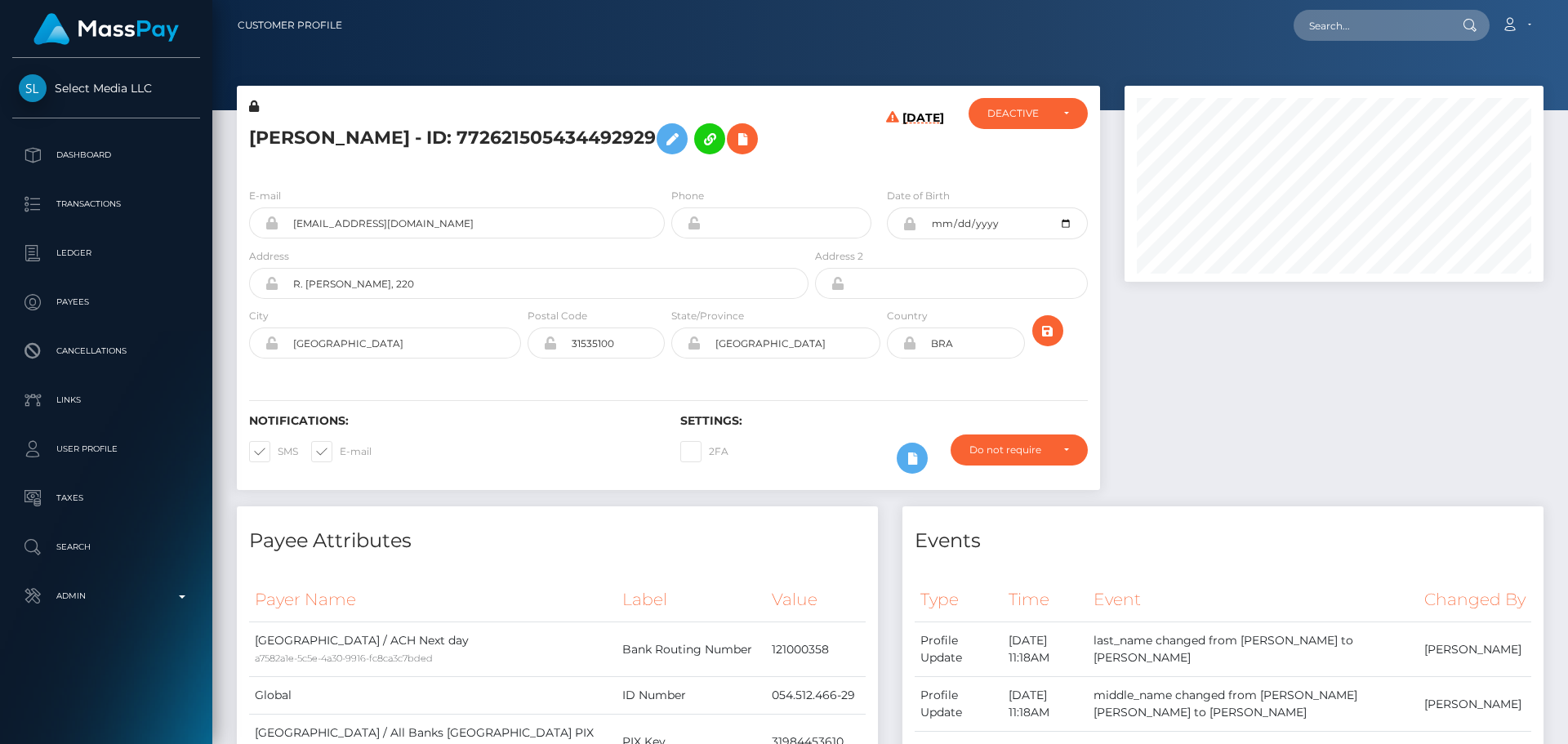
copy h5 "[PERSON_NAME] - ID: 772621505434492929"
drag, startPoint x: 520, startPoint y: 272, endPoint x: 264, endPoint y: 257, distance: 256.4
click at [264, 239] on div "[EMAIL_ADDRESS][DOMAIN_NAME]" at bounding box center [457, 223] width 416 height 31
click at [1398, 19] on input "text" at bounding box center [1370, 25] width 154 height 31
paste input "667906468338479104"
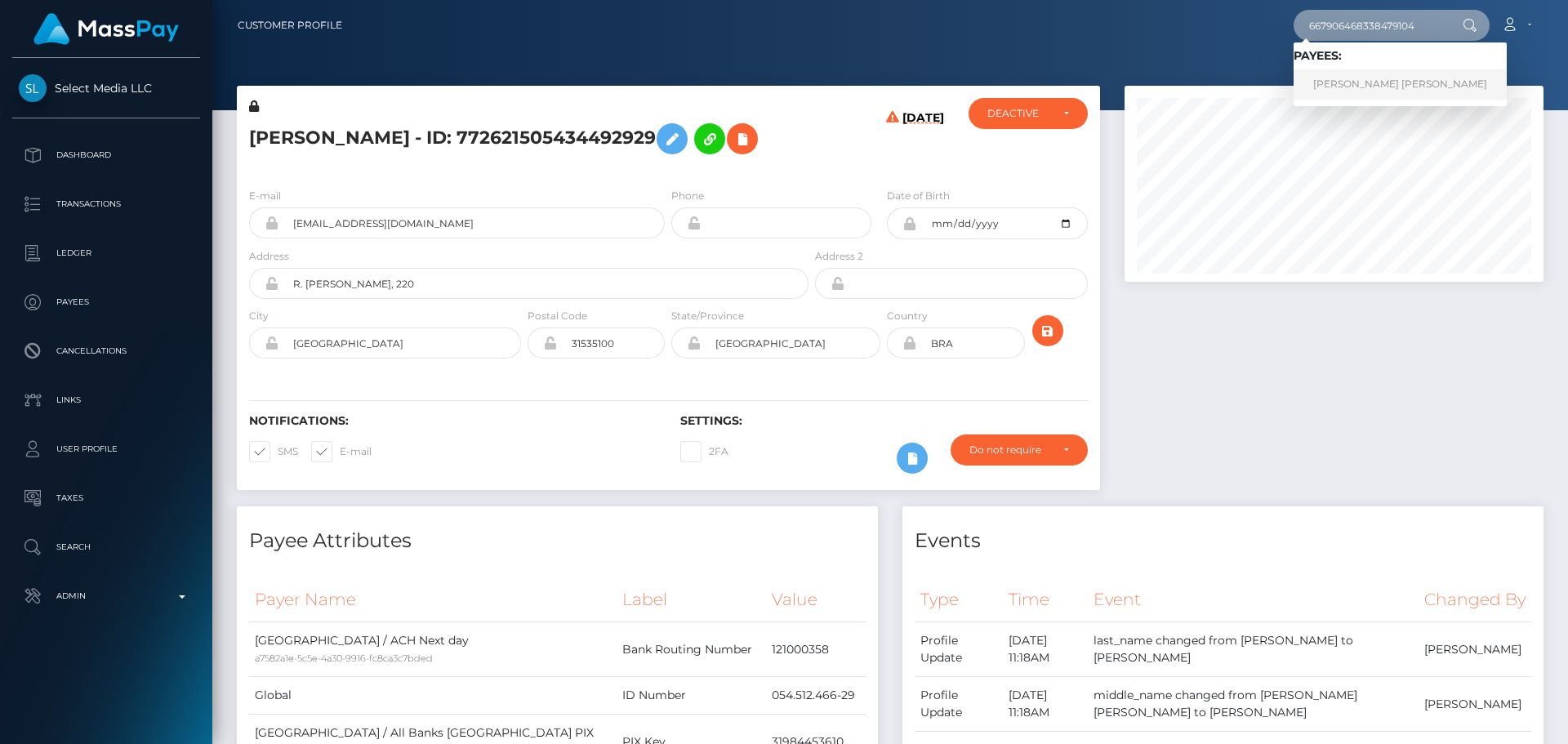
type input "667906468338479104"
click at [1366, 78] on link "[PERSON_NAME] [PERSON_NAME]" at bounding box center [1400, 84] width 214 height 30
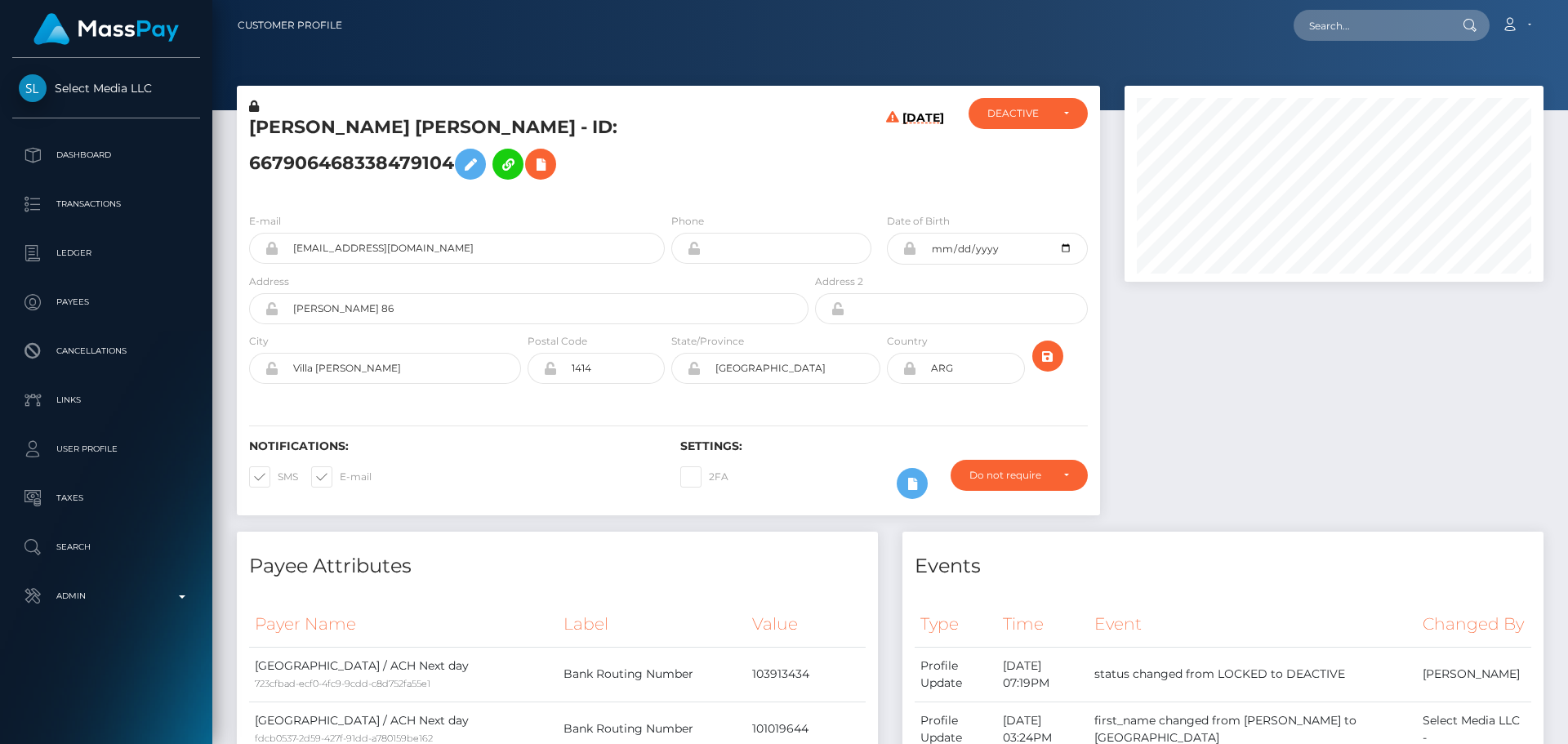
scroll to position [196, 420]
click at [492, 127] on h5 "[PERSON_NAME] [PERSON_NAME] - ID: 667906468338479104" at bounding box center [525, 151] width 551 height 72
click at [492, 127] on h5 "SOLANA YANINA ESPINDOLA - ID: 667906468338479104" at bounding box center [525, 151] width 551 height 72
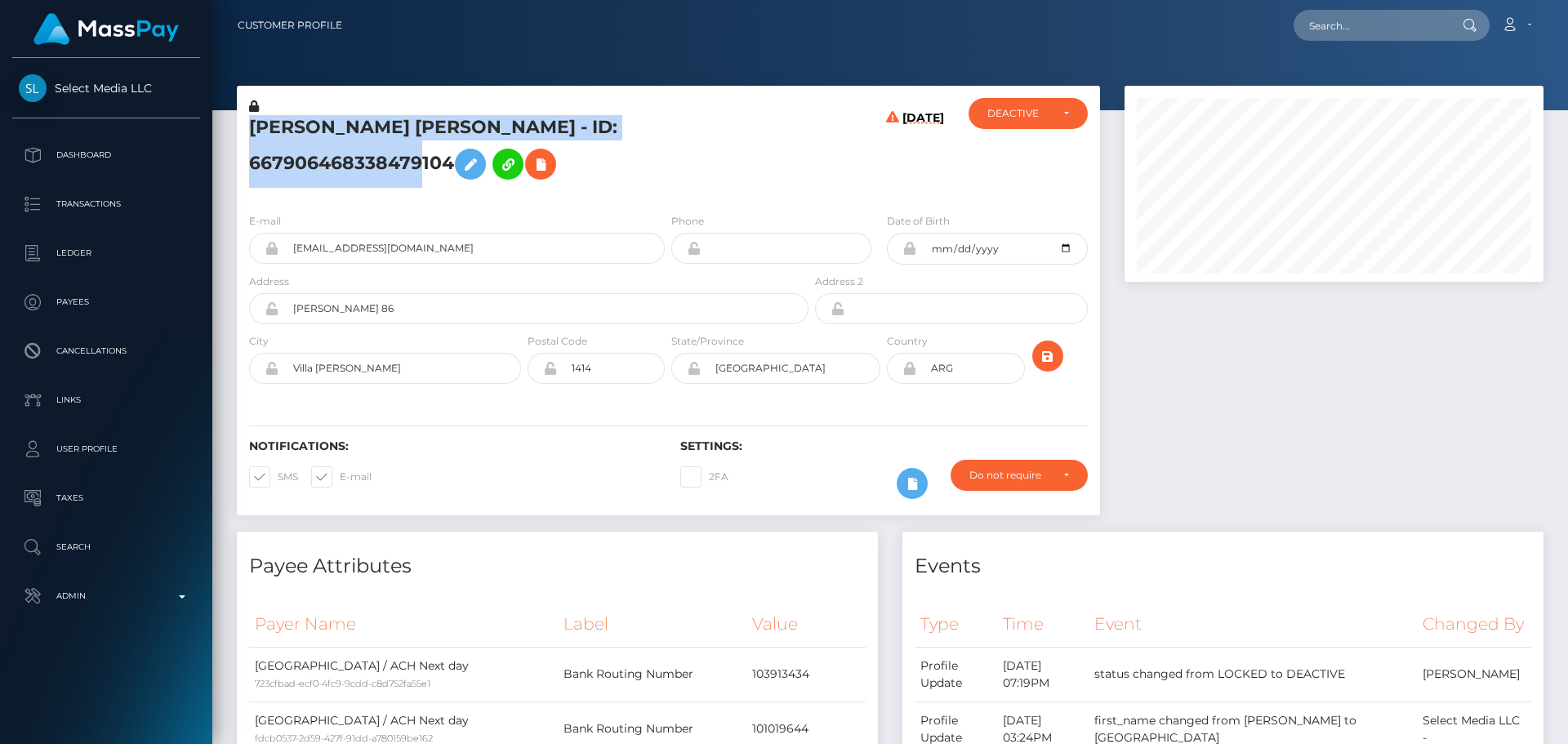
click at [492, 127] on h5 "SOLANA YANINA ESPINDOLA - ID: 667906468338479104" at bounding box center [525, 151] width 551 height 72
copy h5 "SOLANA YANINA ESPINDOLA - ID: 667906468338479104"
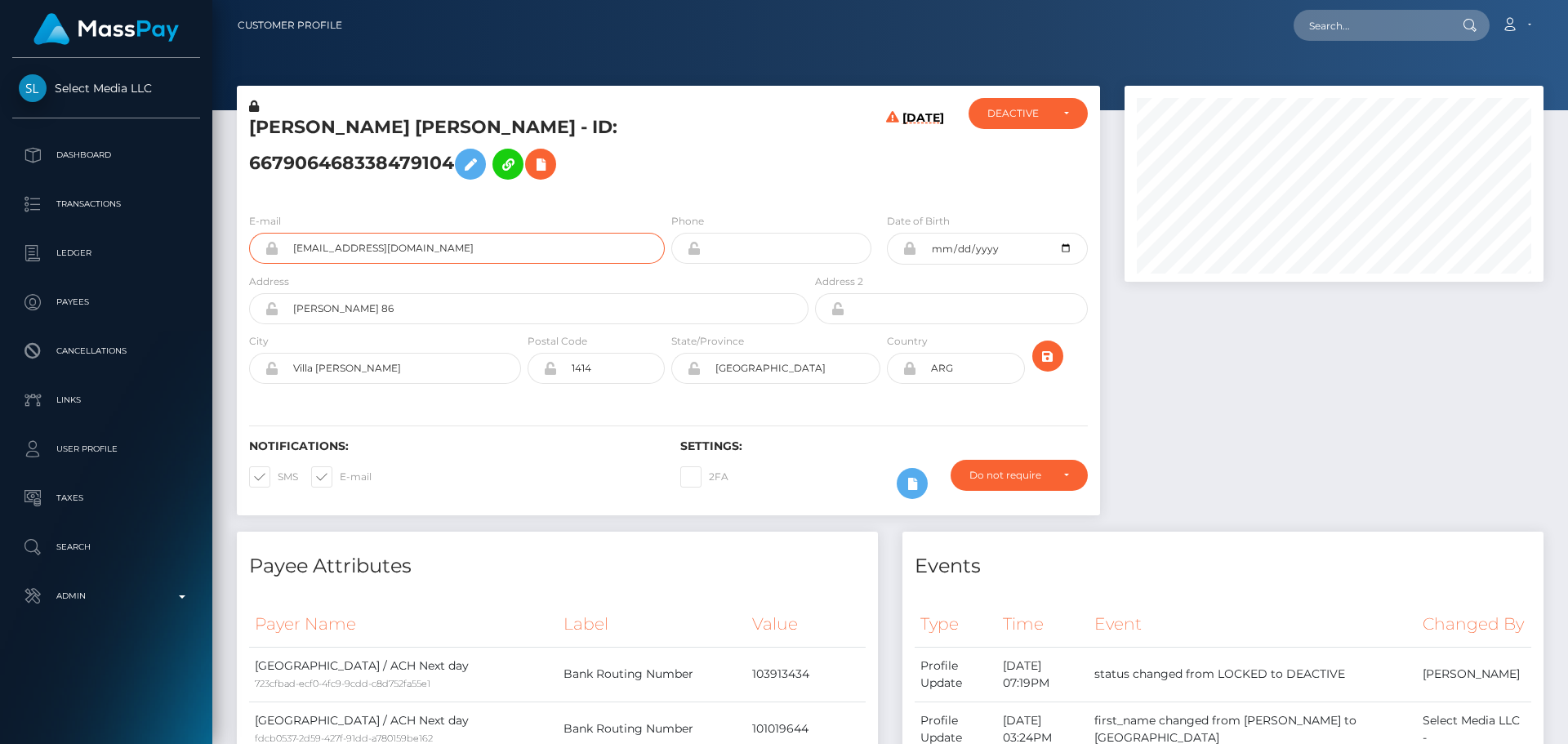
drag, startPoint x: 482, startPoint y: 243, endPoint x: 265, endPoint y: 240, distance: 217.0
click at [265, 240] on div "solanaespindola@gmail.com" at bounding box center [457, 248] width 416 height 31
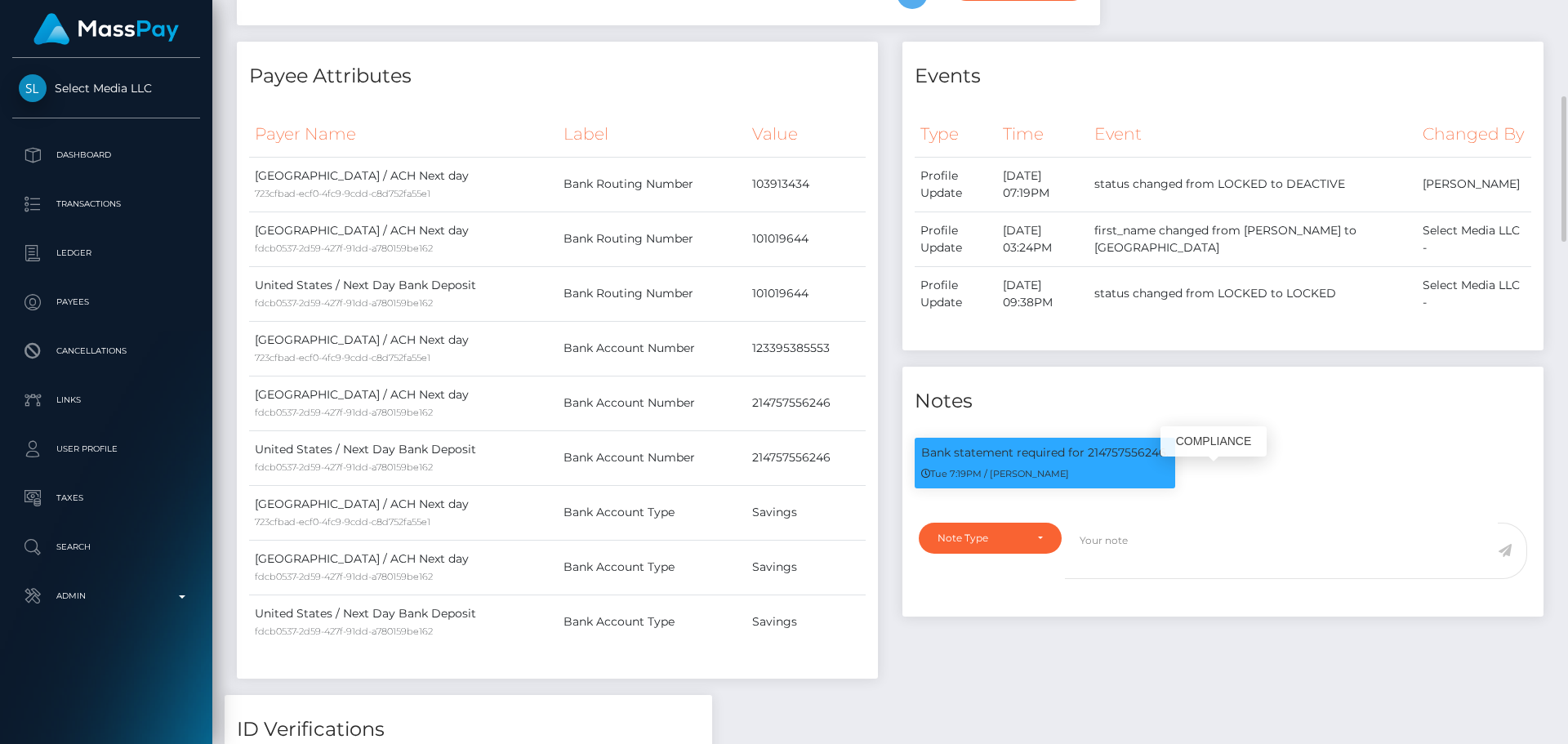
click at [1128, 461] on p "Bank statement required for 214757556246." at bounding box center [1045, 453] width 247 height 17
copy p "214757556246"
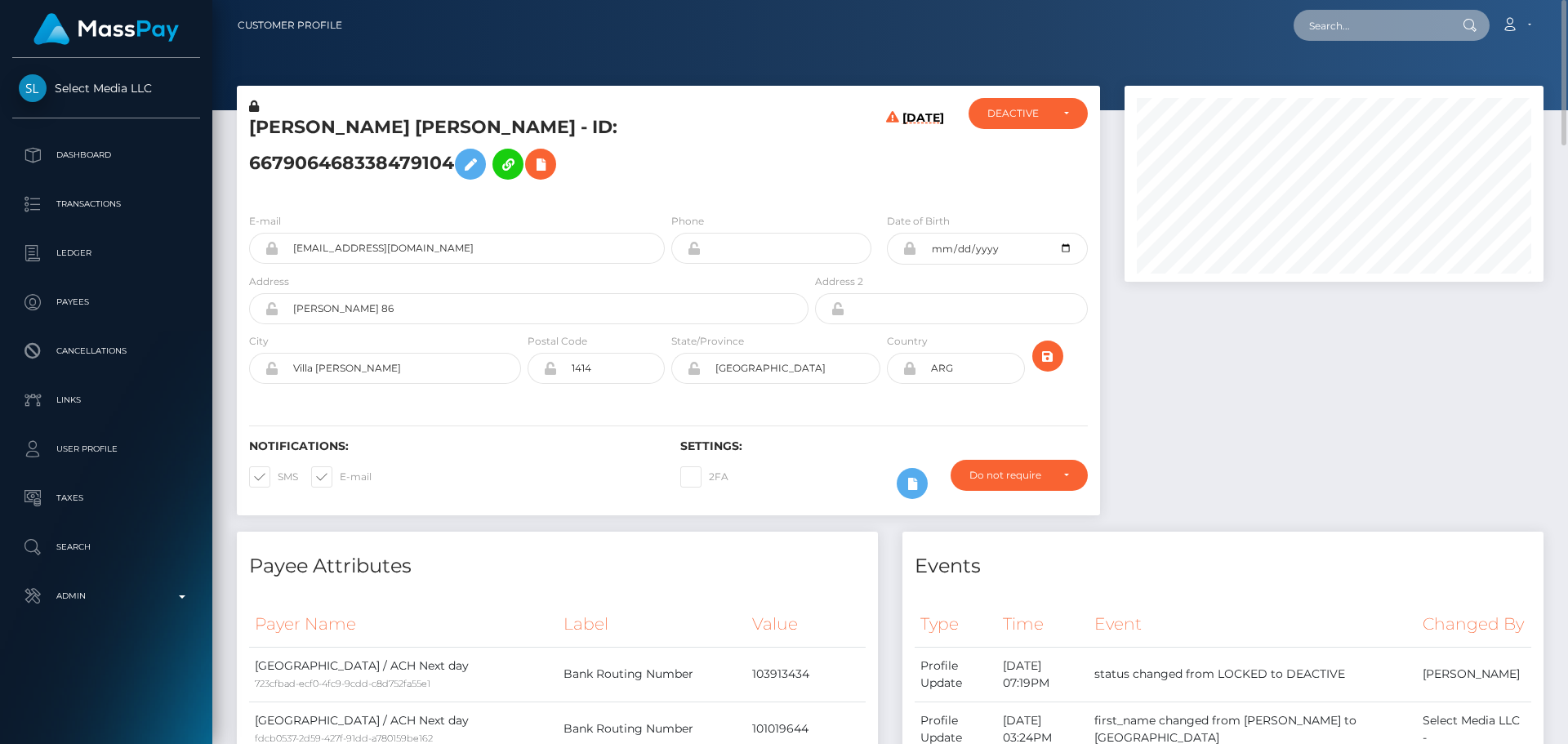
click at [1383, 17] on input "text" at bounding box center [1370, 25] width 154 height 31
paste input "712528921664434177"
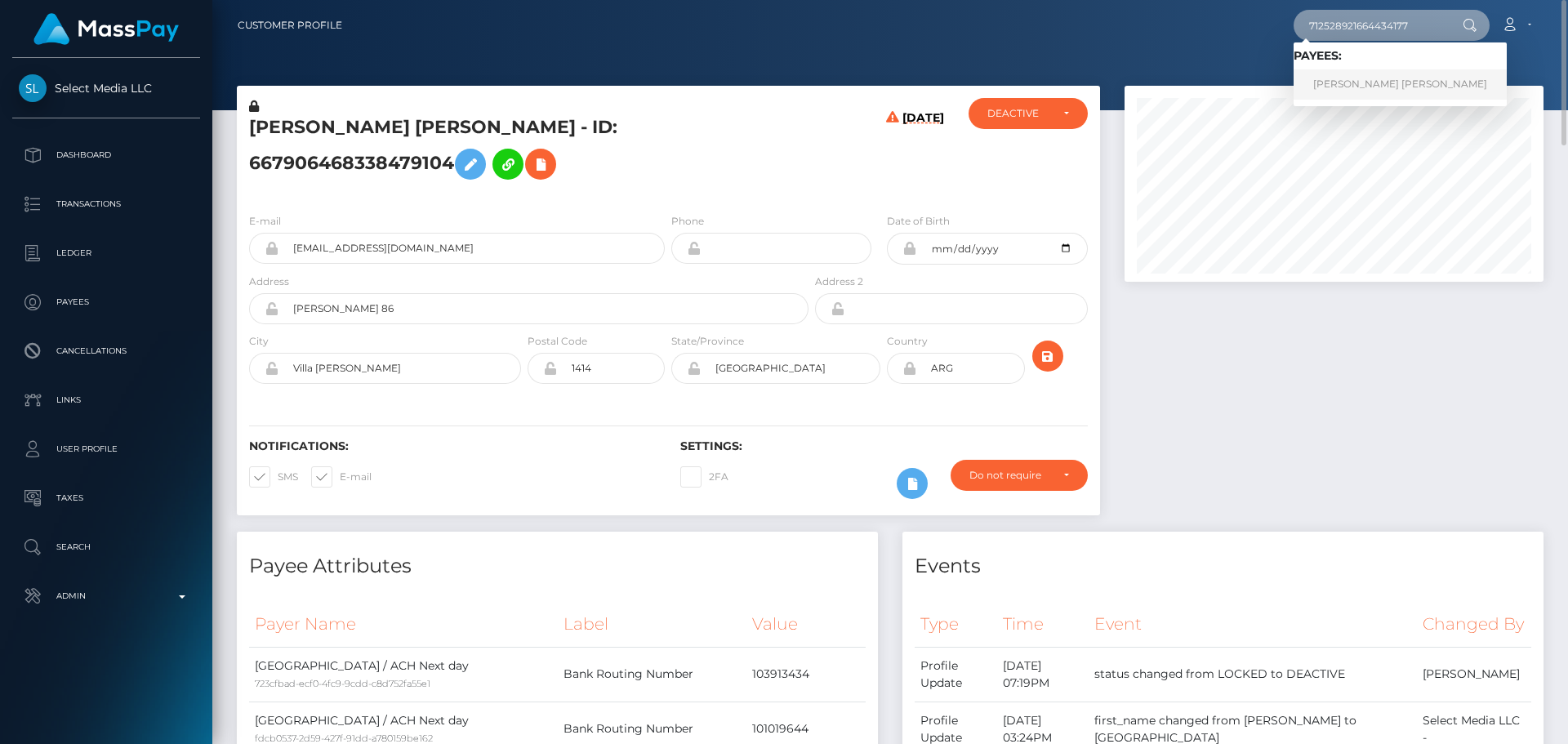
type input "712528921664434177"
click at [1373, 70] on link "CINTHIA RAFAELA ORTIZ ZELAYA" at bounding box center [1400, 84] width 214 height 30
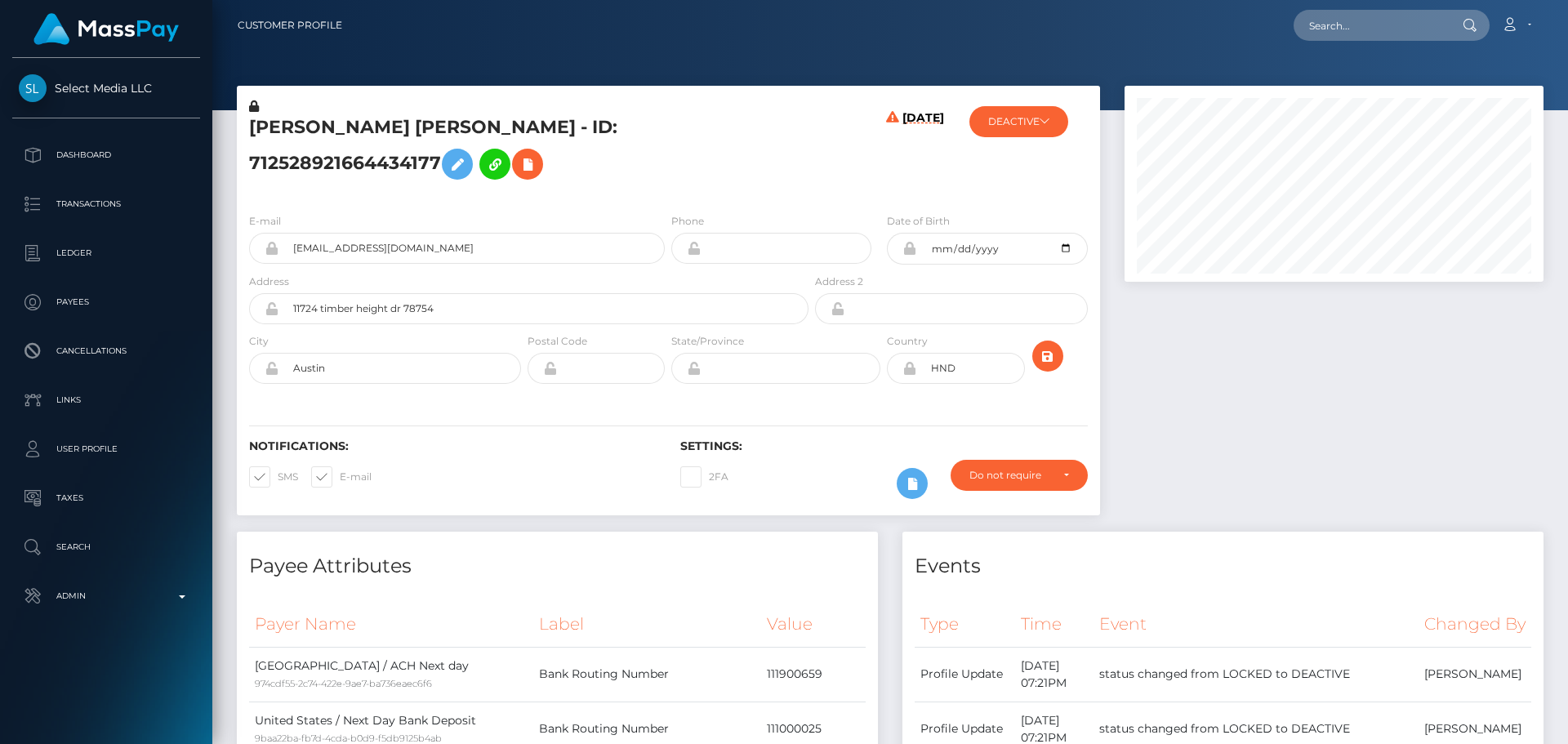
scroll to position [196, 420]
click at [454, 123] on h5 "[PERSON_NAME] [PERSON_NAME] - ID: 712528921664434177" at bounding box center [525, 151] width 551 height 72
click at [454, 124] on h5 "[PERSON_NAME] [PERSON_NAME] - ID: 712528921664434177" at bounding box center [525, 151] width 551 height 72
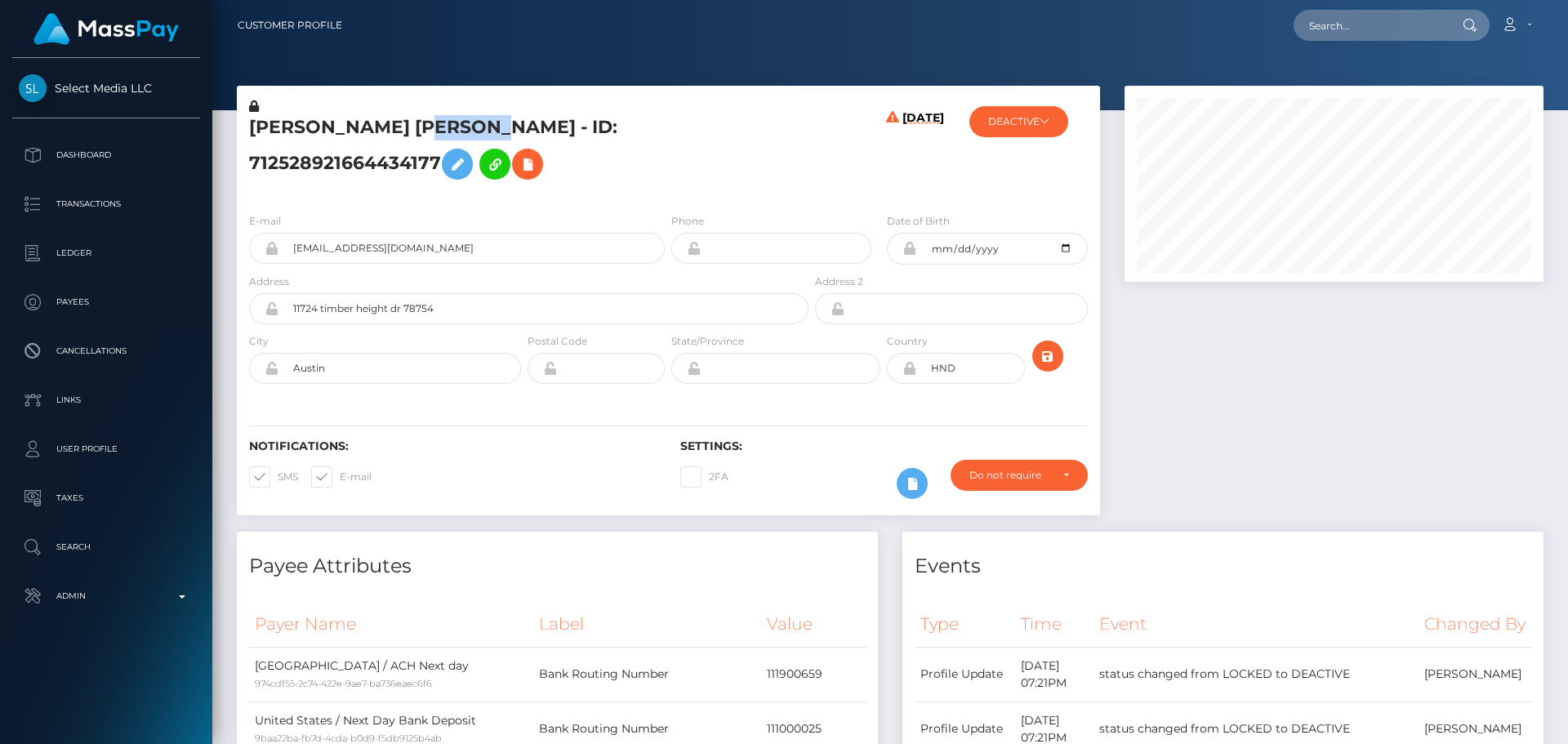
click at [454, 124] on h5 "CINTHIA RAFAELA ORTIZ ZELAYA - ID: 712528921664434177" at bounding box center [525, 151] width 551 height 72
drag, startPoint x: 450, startPoint y: 250, endPoint x: 253, endPoint y: 246, distance: 197.0
click at [253, 246] on div "ortizcinthya601@gmail.com" at bounding box center [457, 248] width 416 height 31
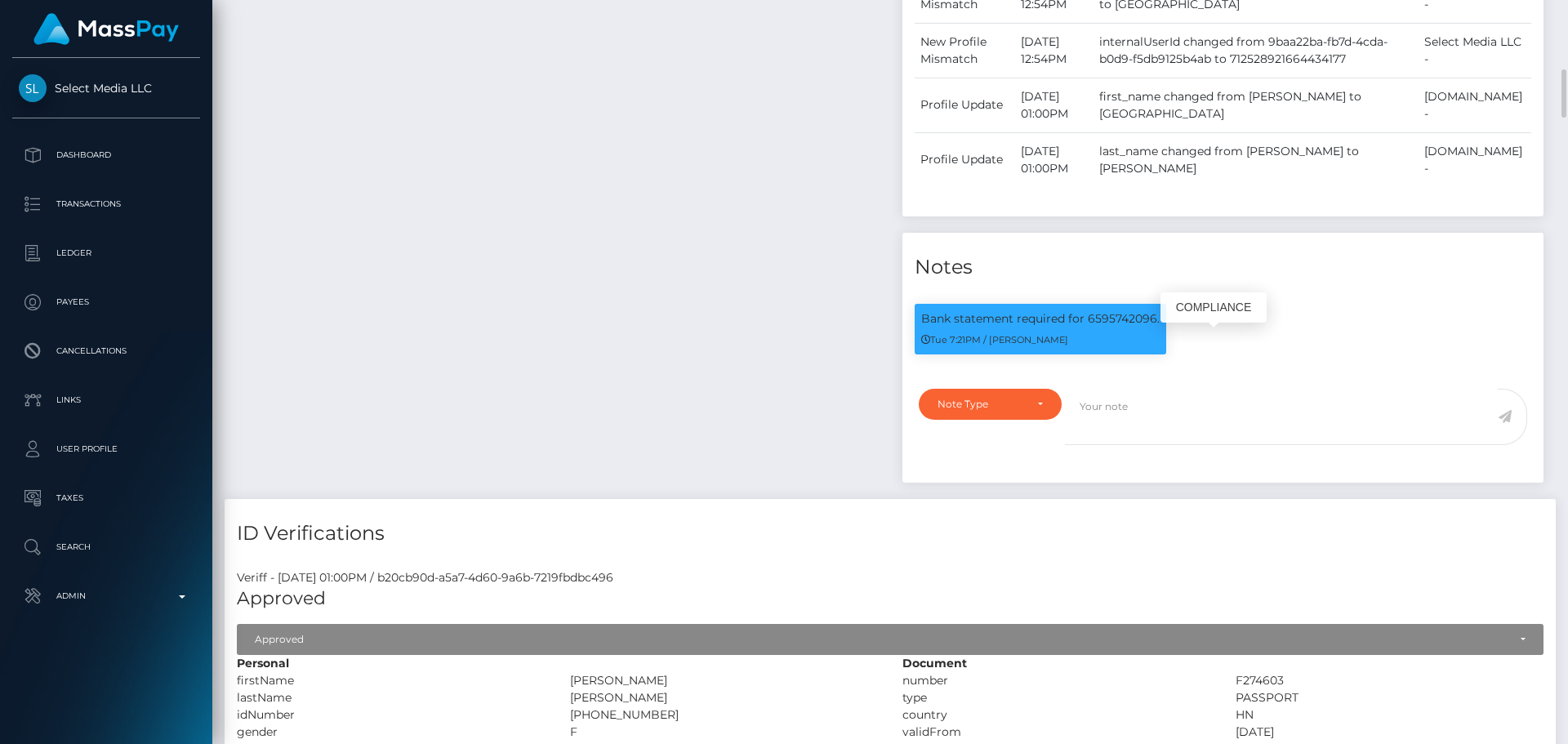
click at [1107, 328] on p "Bank statement required for 6595742096." at bounding box center [1040, 319] width 239 height 17
copy p "6595742096"
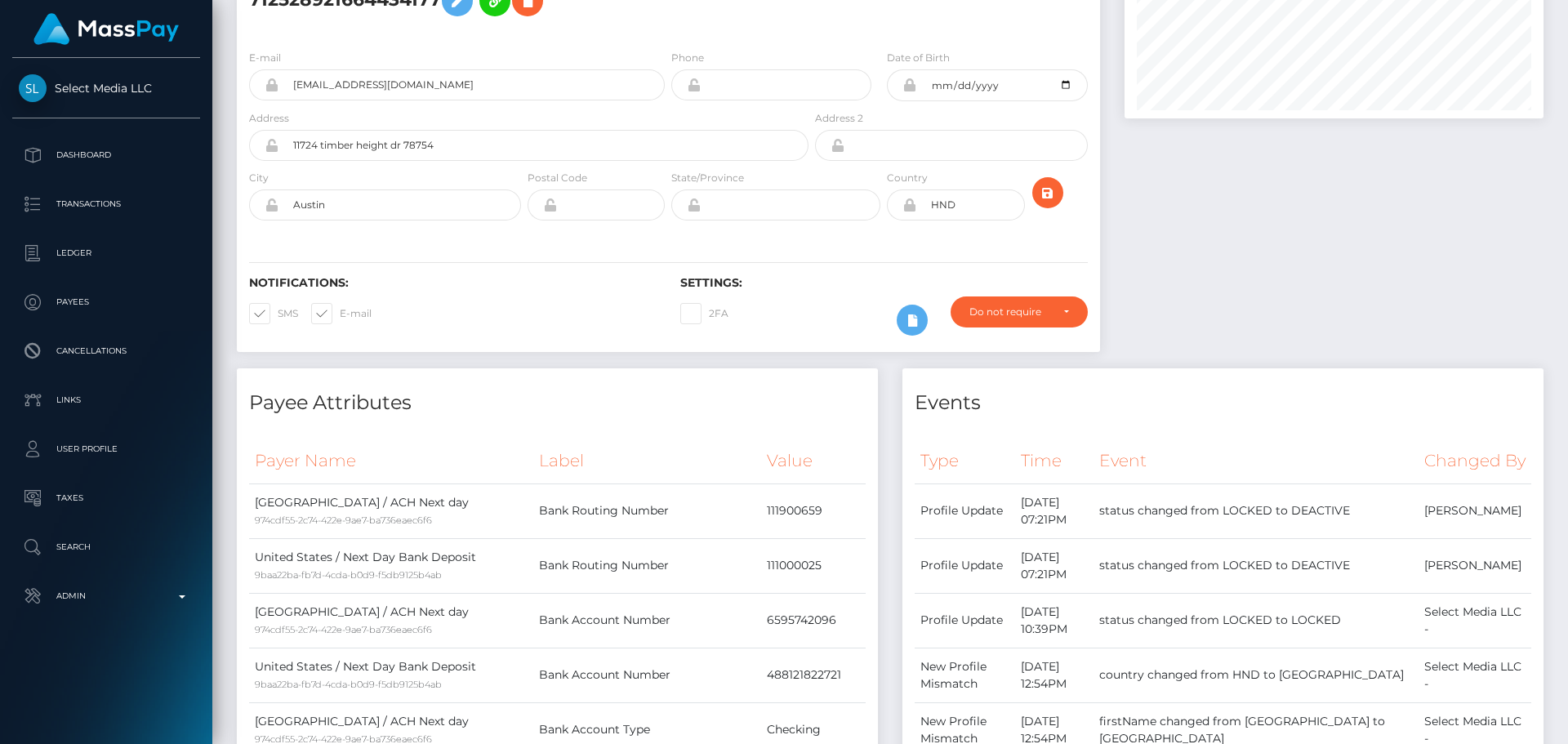
scroll to position [0, 0]
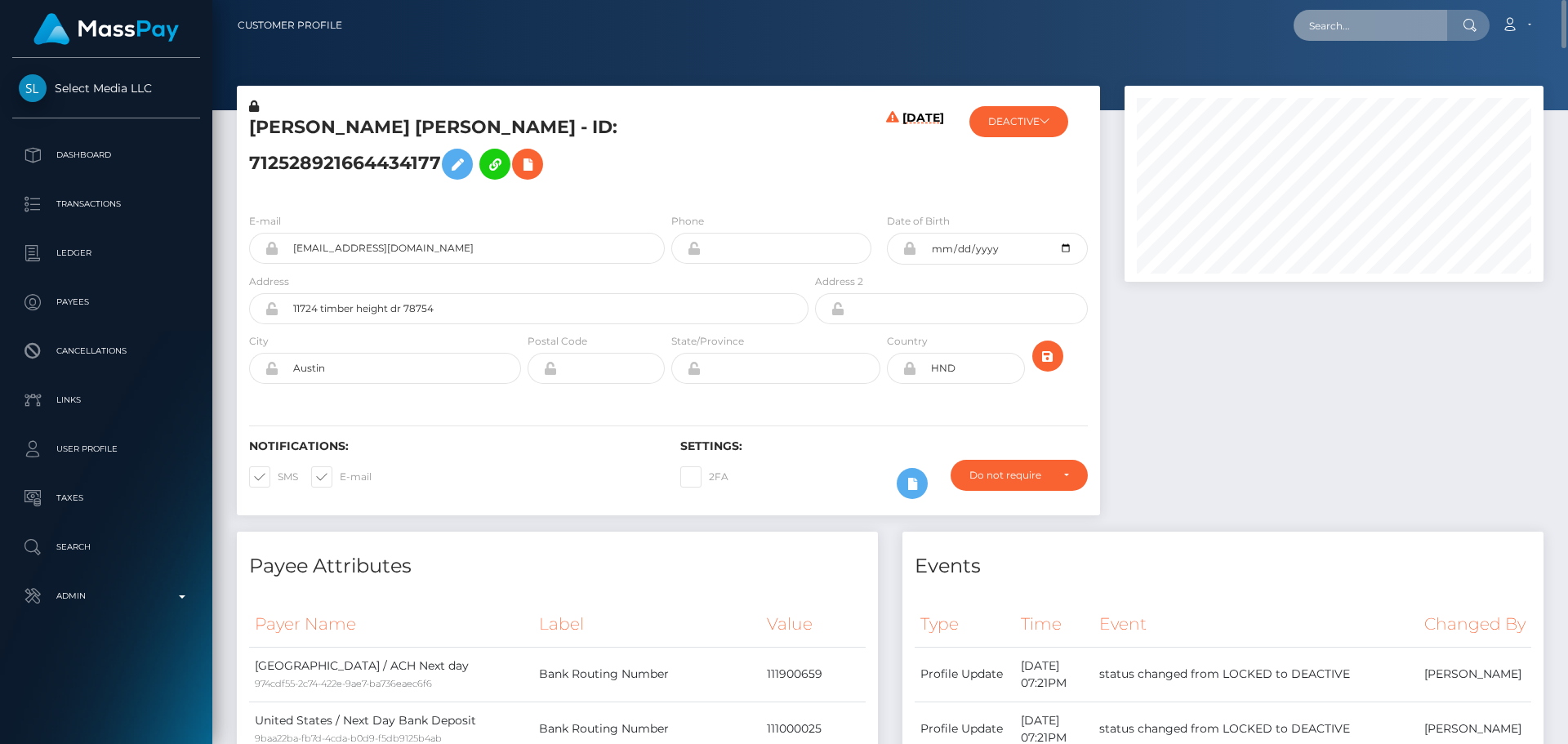
click at [1359, 20] on input "text" at bounding box center [1370, 25] width 154 height 31
paste input "801250719683321856"
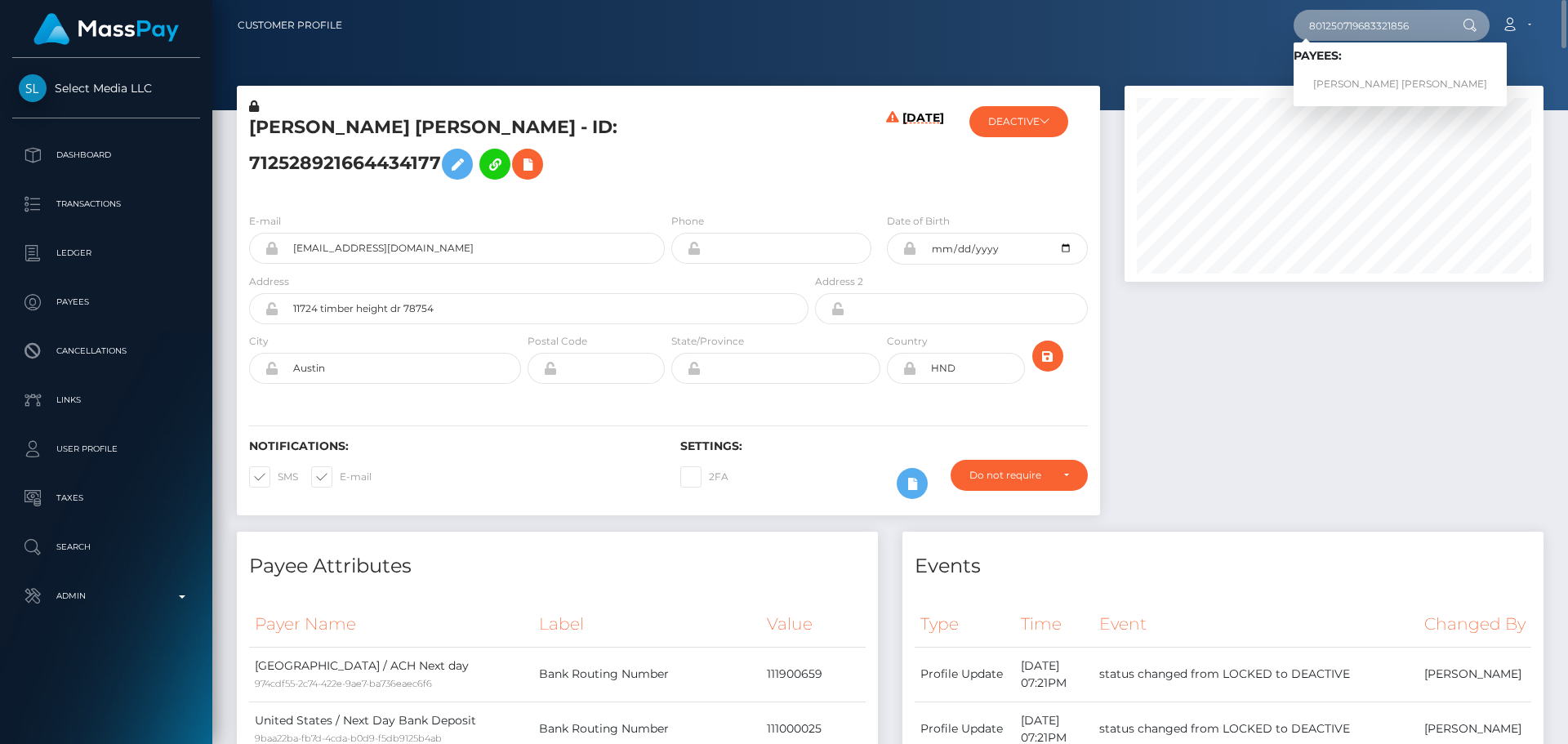
type input "801250719683321856"
click at [1356, 81] on link "CLARE AMBER FERGUSON" at bounding box center [1400, 84] width 214 height 30
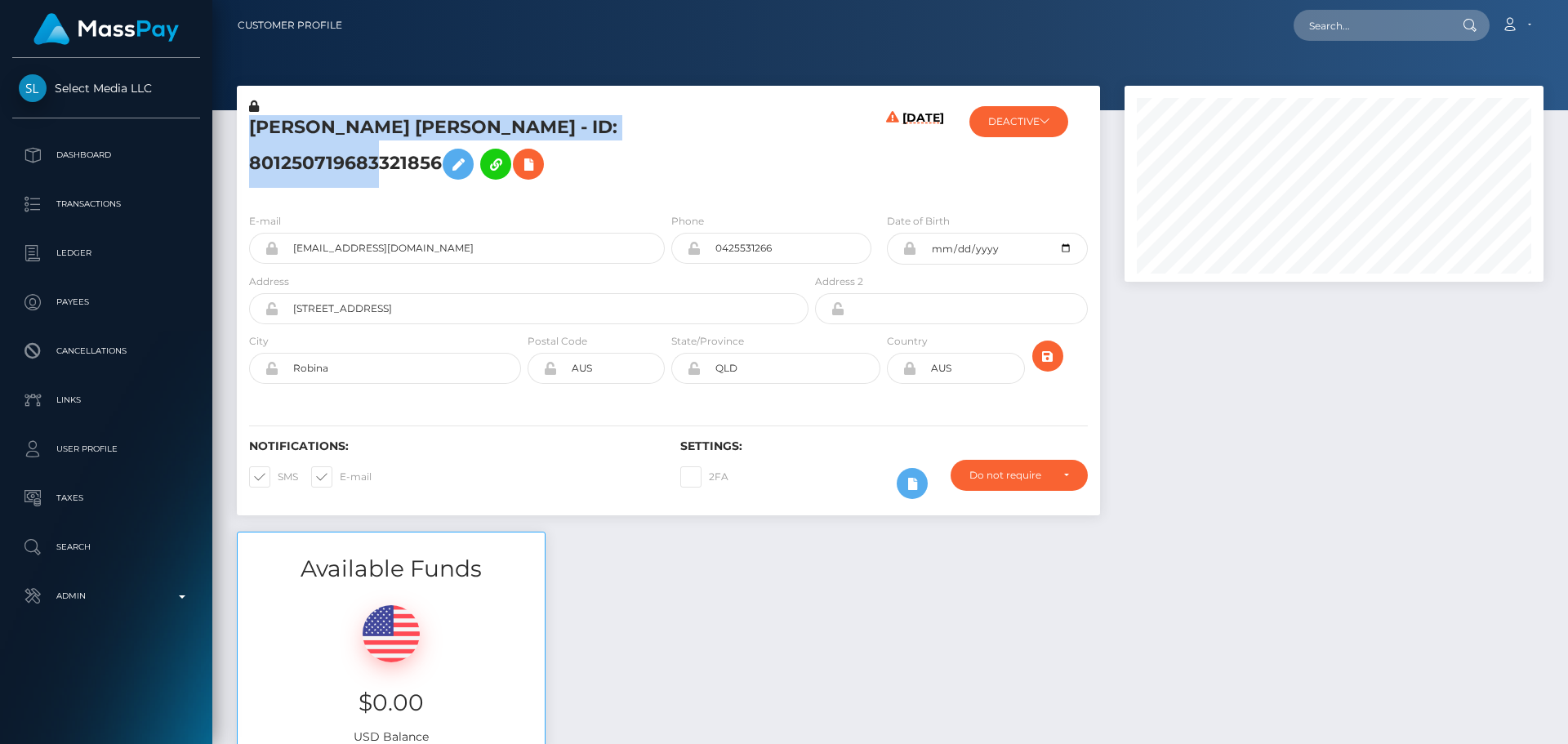
scroll to position [196, 420]
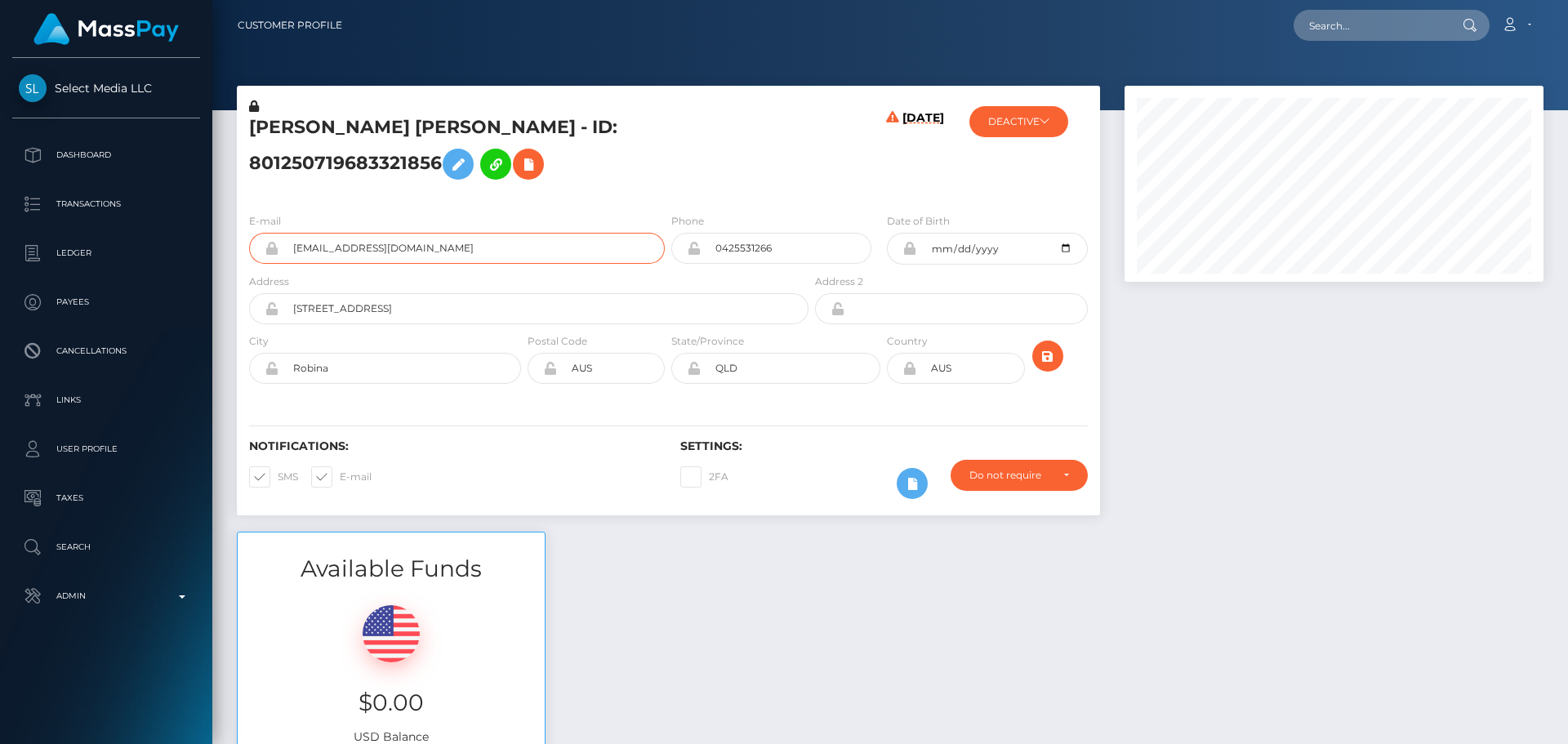
drag, startPoint x: 455, startPoint y: 276, endPoint x: 277, endPoint y: 272, distance: 178.0
click at [277, 264] on div "[EMAIL_ADDRESS][DOMAIN_NAME]" at bounding box center [457, 248] width 416 height 31
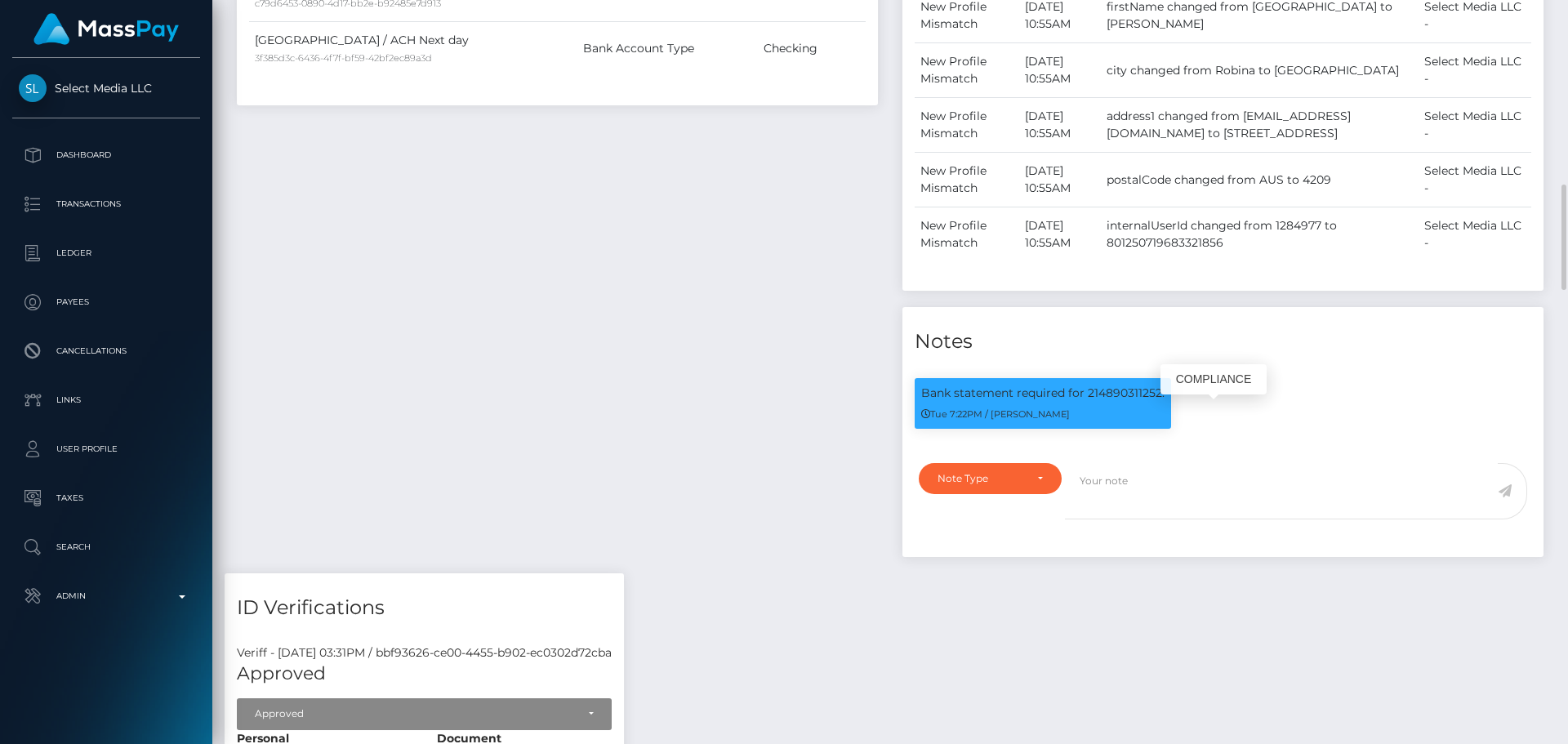
click at [1133, 402] on p "Bank statement required for 214890311252." at bounding box center [1043, 393] width 244 height 17
copy p "214890311252"
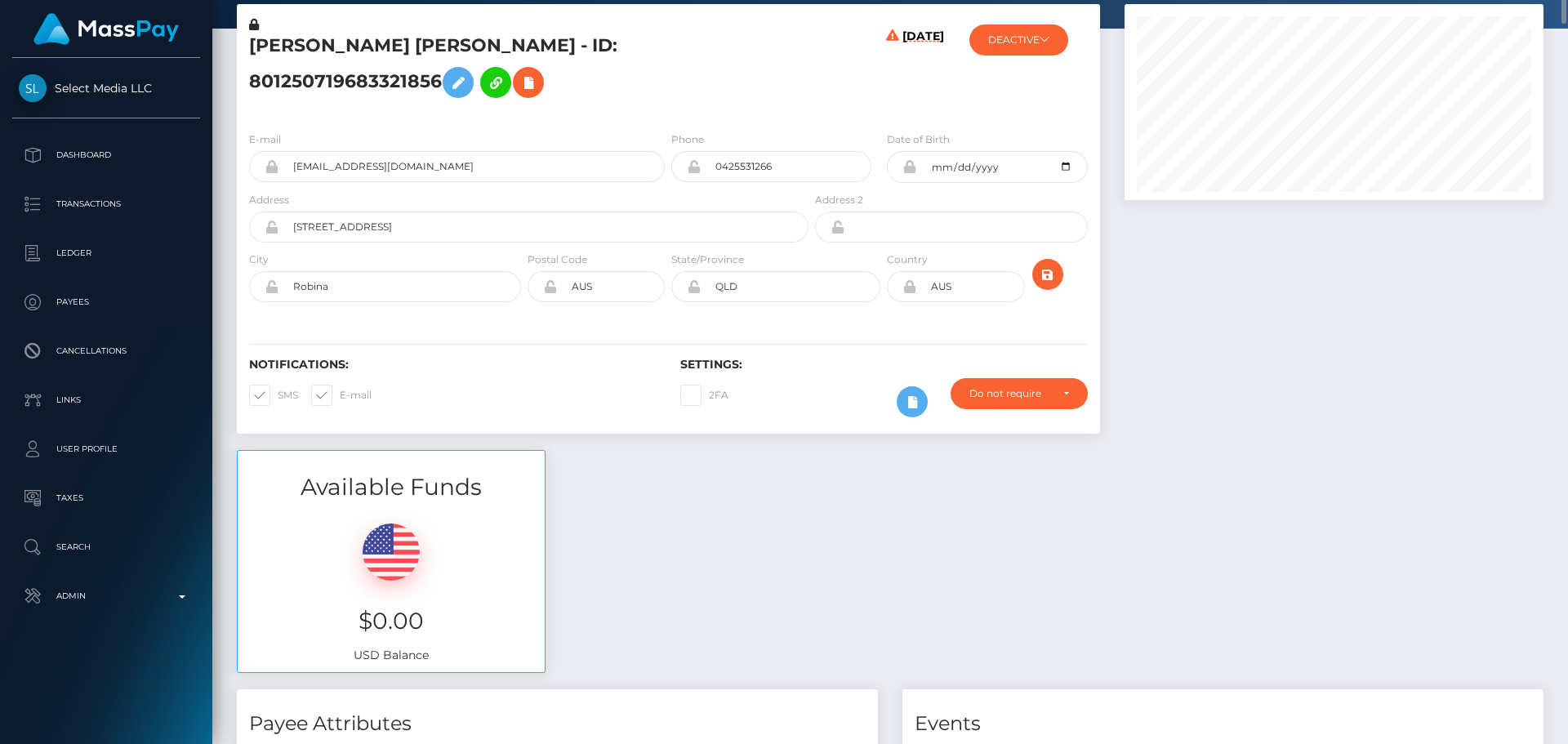
scroll to position [0, 0]
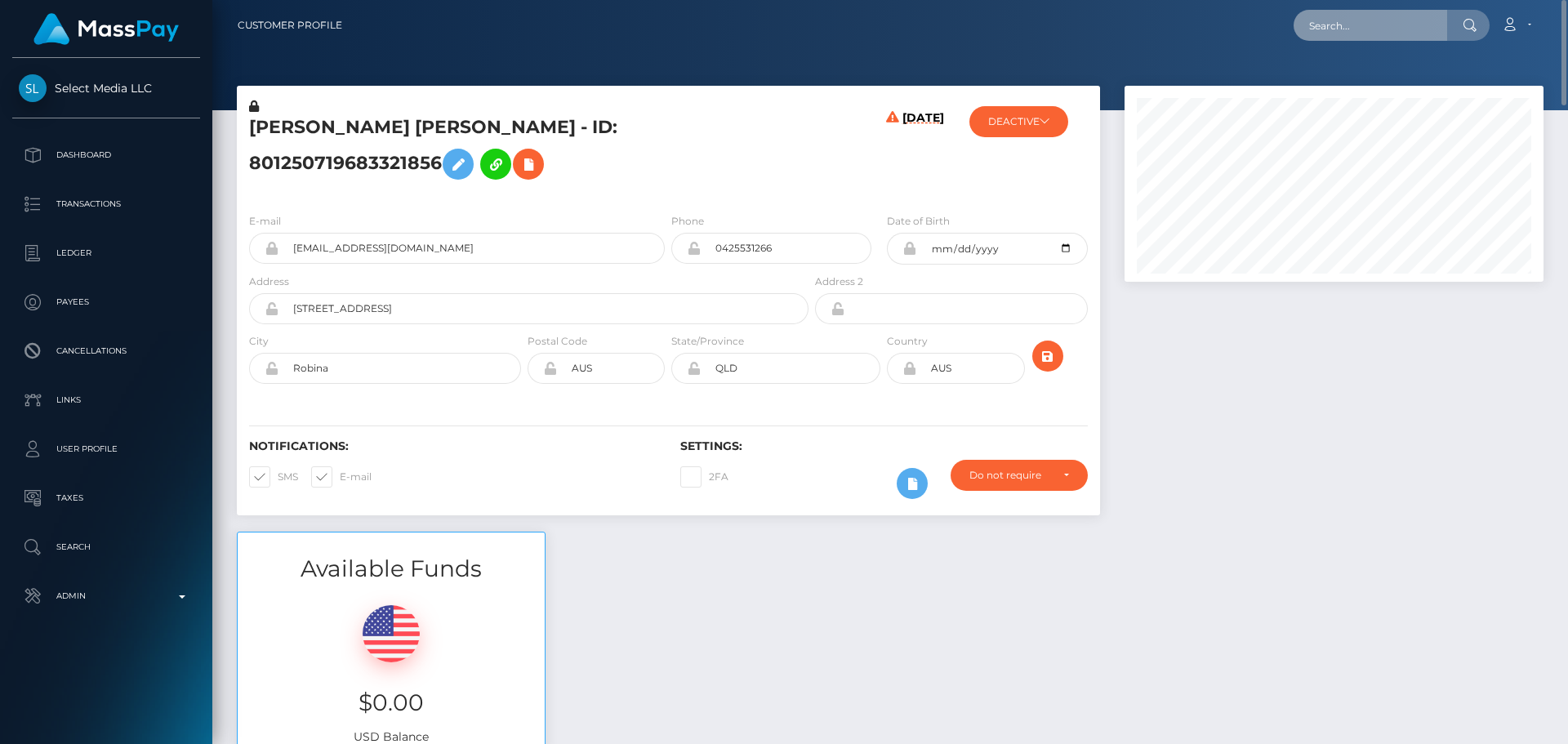
click at [1372, 24] on input "text" at bounding box center [1370, 25] width 154 height 31
paste input "687109076282257408"
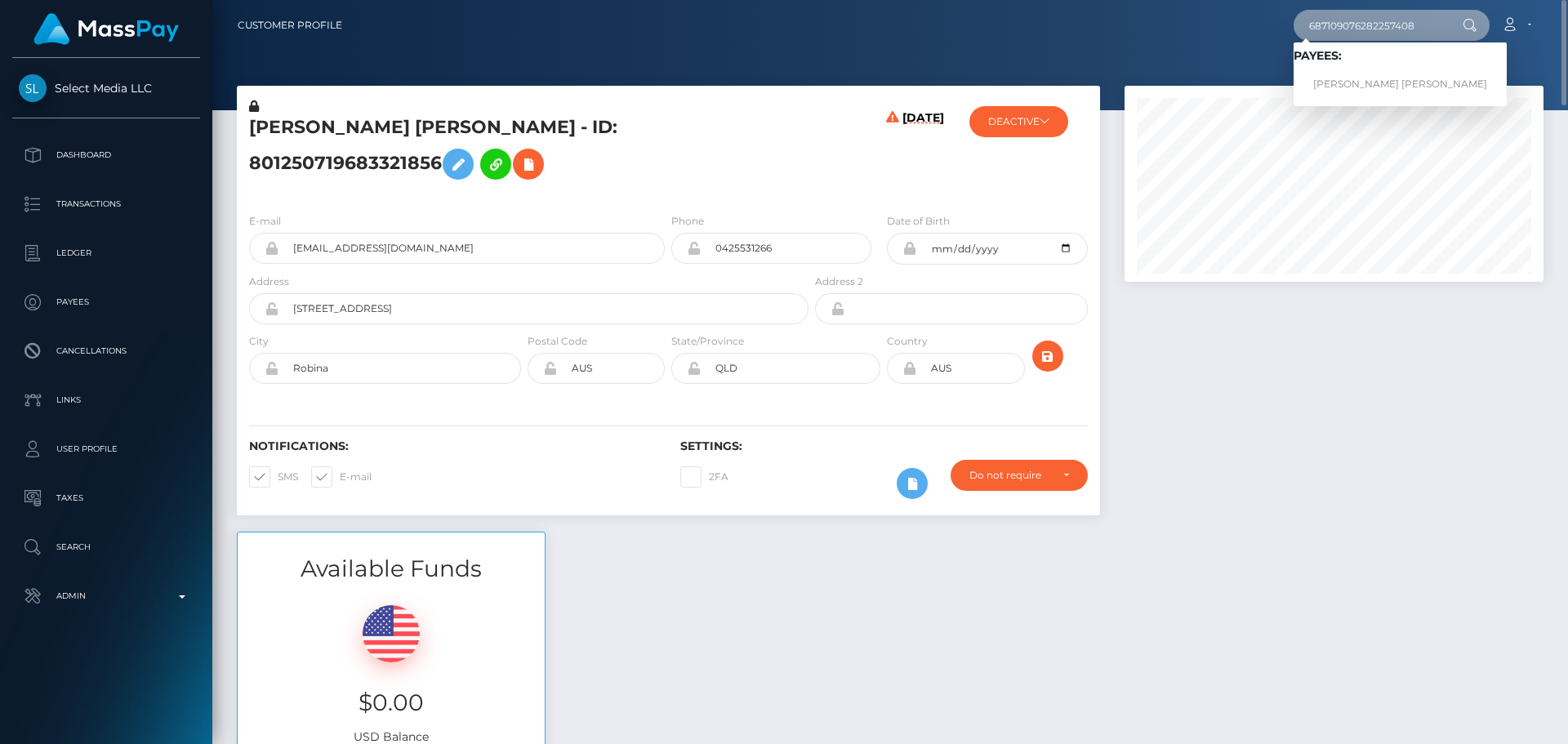
type input "687109076282257408"
click at [1352, 76] on link "GASTON NICOLAS PINTO" at bounding box center [1400, 84] width 214 height 30
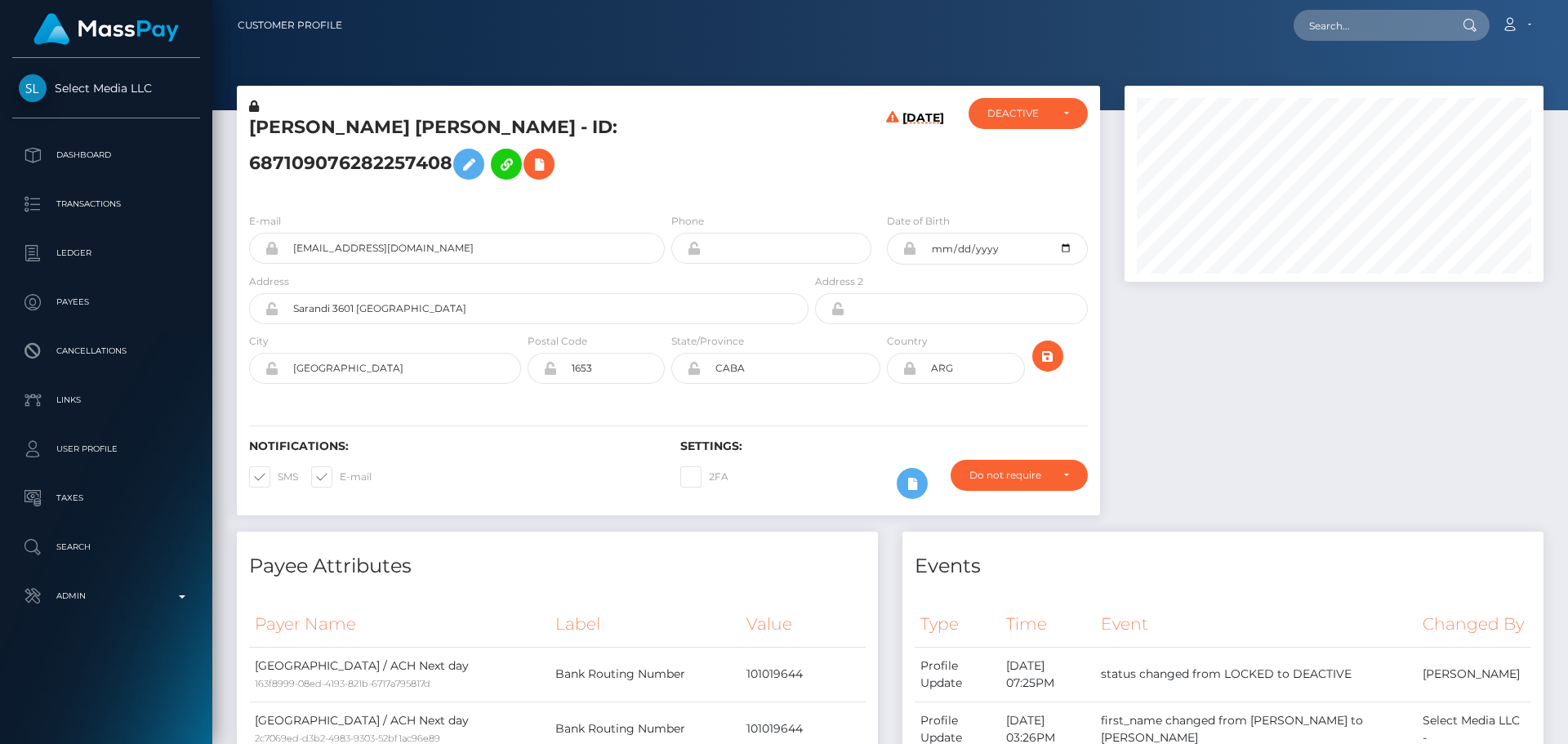
scroll to position [196, 420]
click at [382, 139] on h5 "[PERSON_NAME] [PERSON_NAME] - ID: 687109076282257408" at bounding box center [525, 151] width 551 height 72
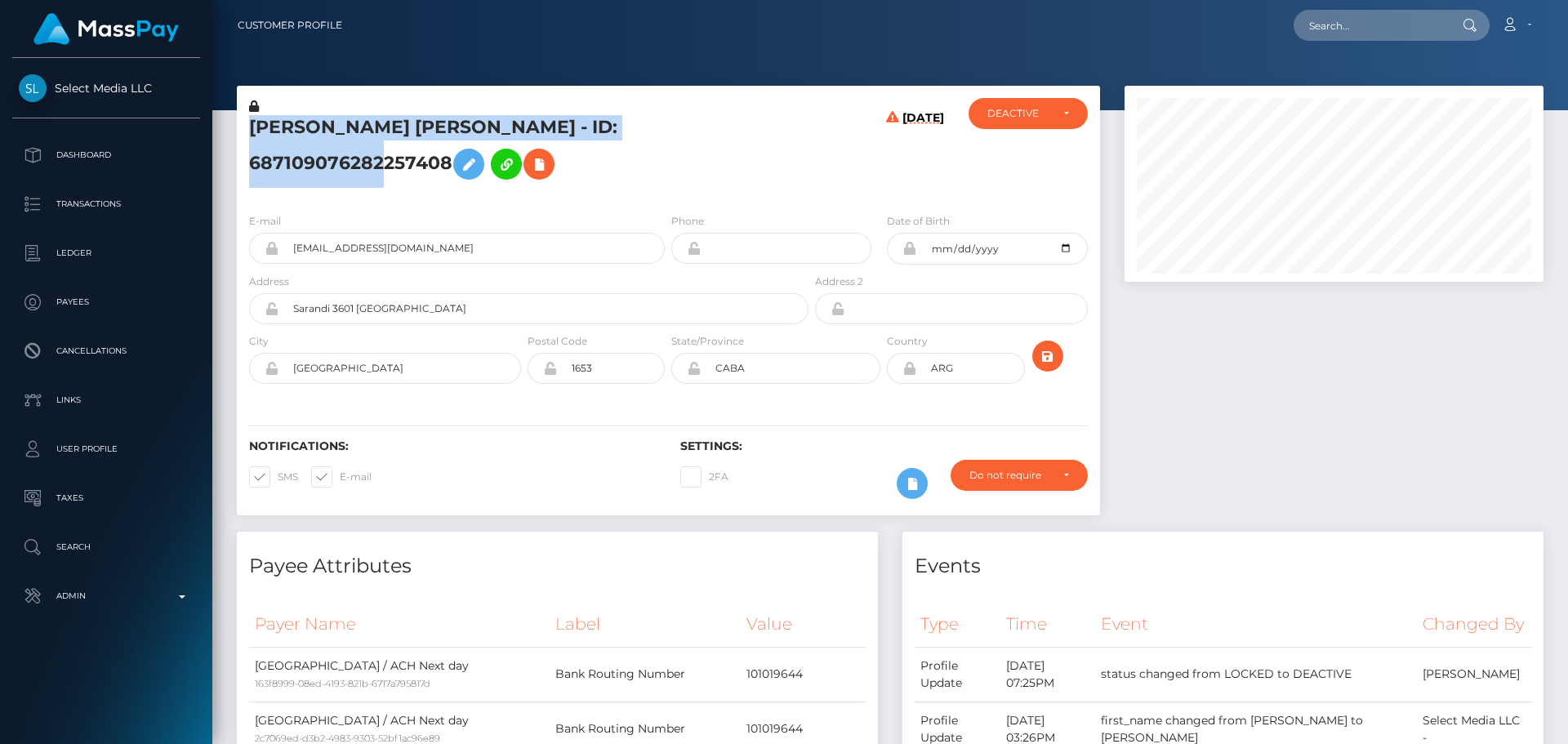
click at [382, 139] on h5 "[PERSON_NAME] [PERSON_NAME] - ID: 687109076282257408" at bounding box center [525, 151] width 551 height 72
copy h5 "[PERSON_NAME] [PERSON_NAME] - ID: 687109076282257408"
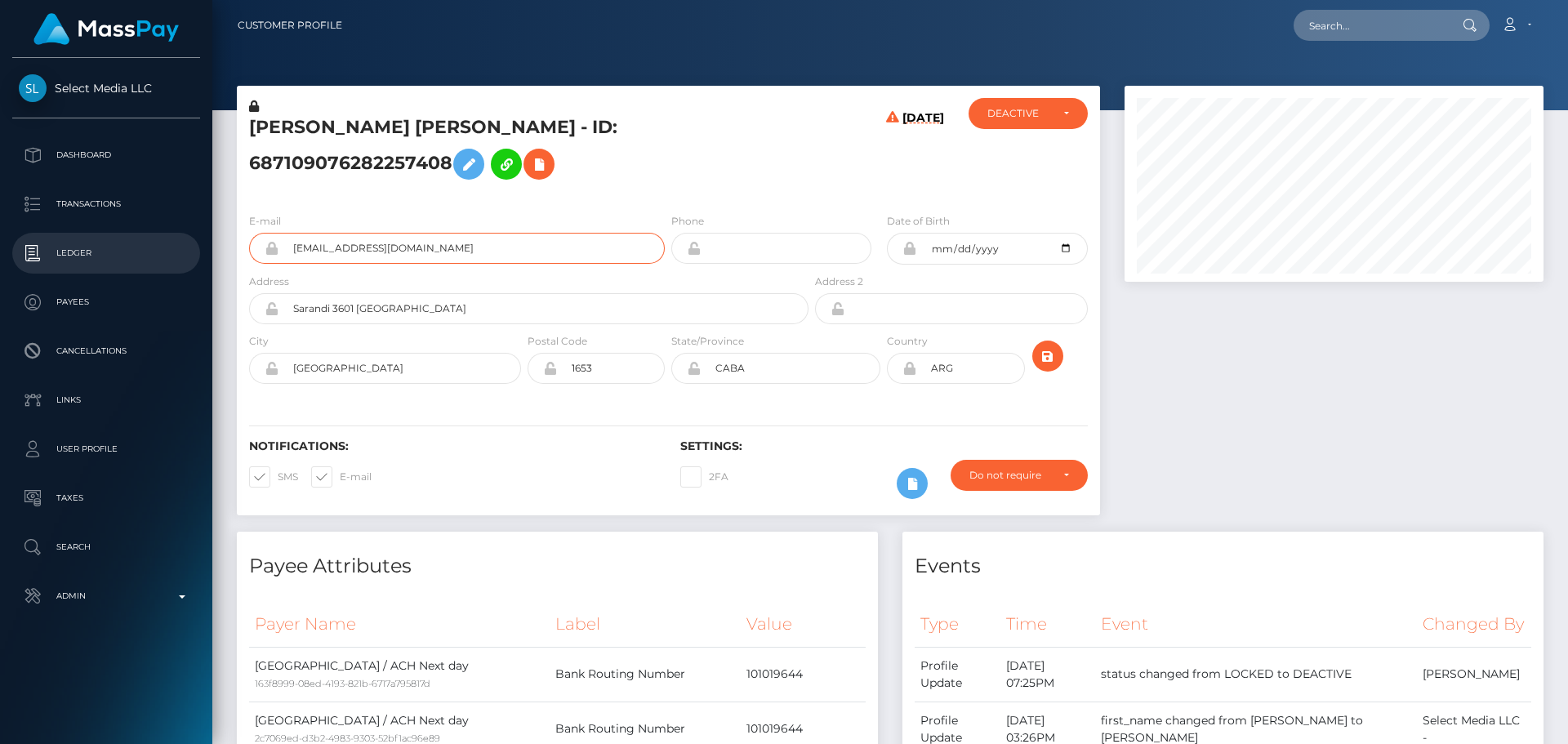
drag, startPoint x: 446, startPoint y: 271, endPoint x: 200, endPoint y: 249, distance: 247.0
click at [200, 249] on div "Select Media LLC Dashboard Transactions Ledger Payees Cancellations" at bounding box center [784, 372] width 1568 height 744
click at [777, 200] on div "GASTON NICOLAS PINTO - ID: 687109076282257408" at bounding box center [524, 149] width 575 height 102
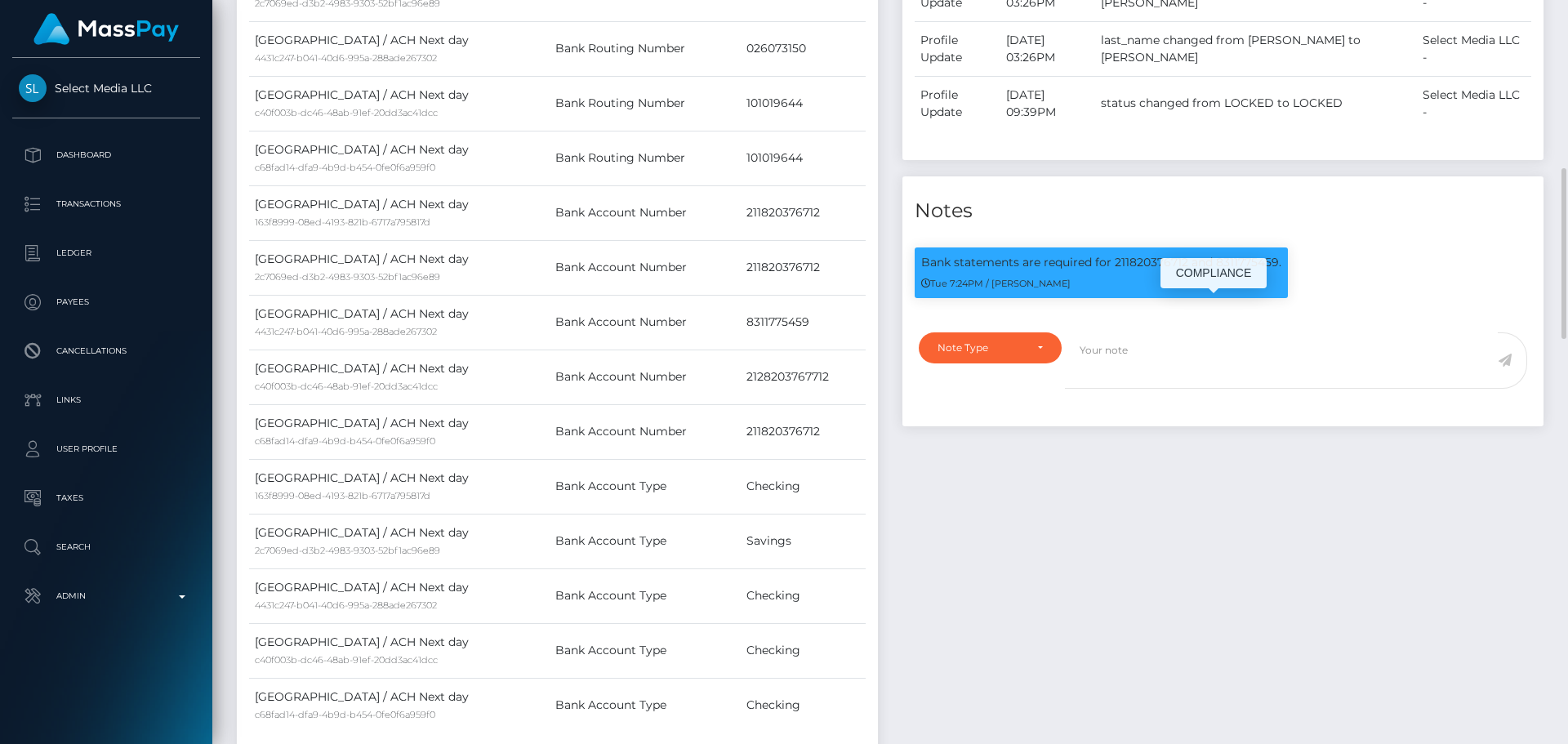
click at [1138, 272] on p "Bank statements are required for 211820376712 and 8311775459." at bounding box center [1101, 263] width 361 height 17
drag, startPoint x: 1138, startPoint y: 309, endPoint x: 1221, endPoint y: 310, distance: 83.0
click at [1221, 272] on p "Bank statements are required for 211820376712 and 8311775459." at bounding box center [1101, 263] width 361 height 17
copy p "211820376712 and 8311775459"
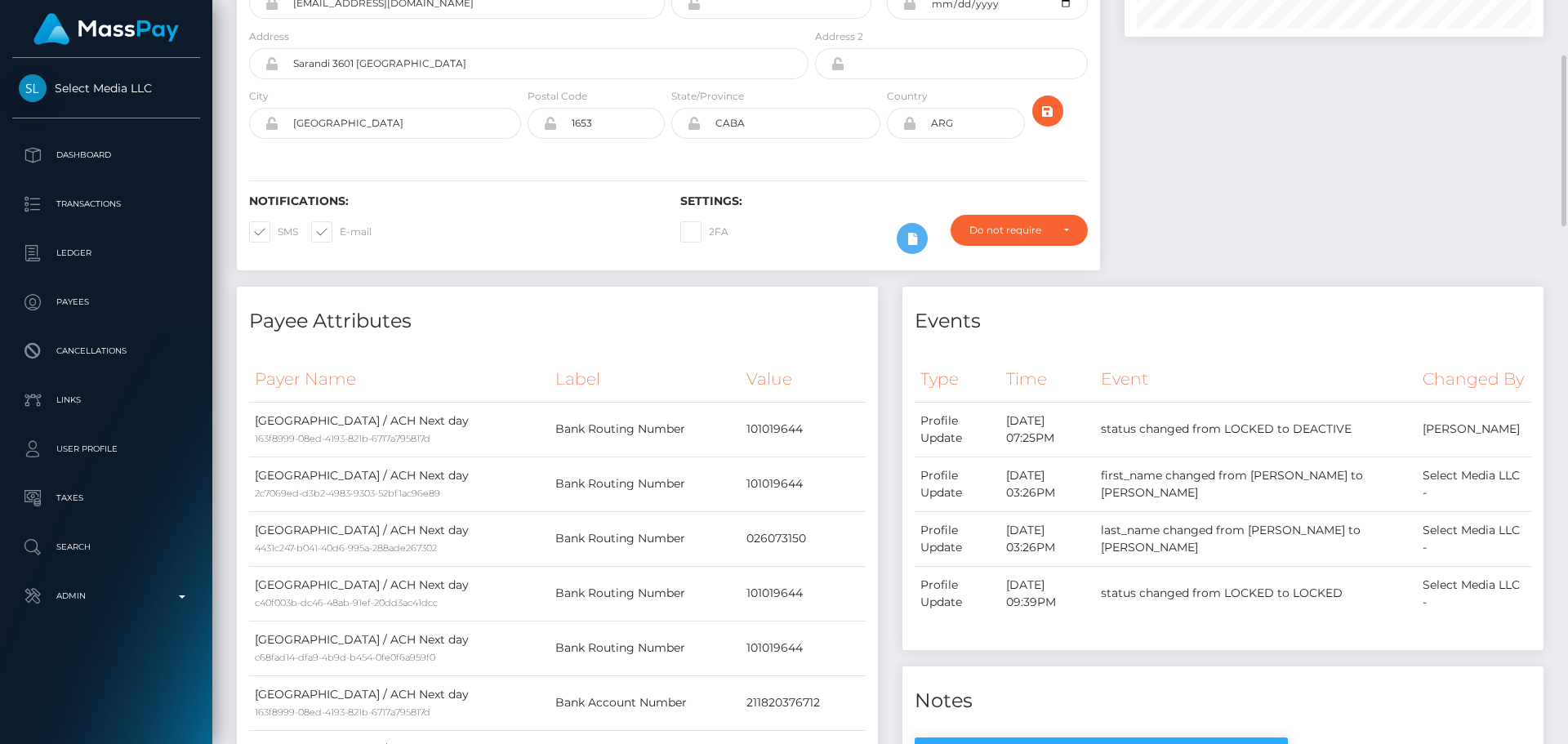
scroll to position [0, 0]
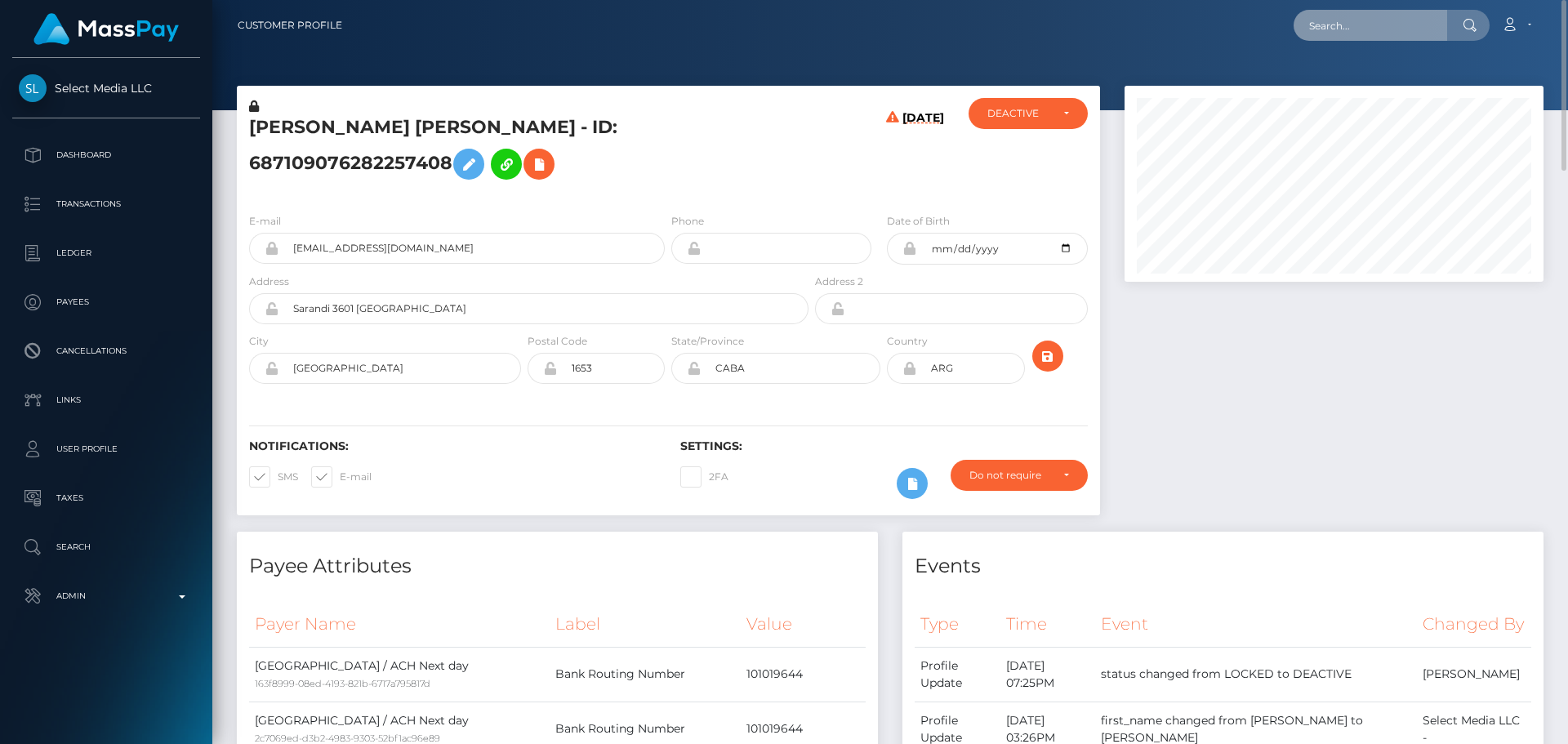
click at [1390, 28] on input "text" at bounding box center [1370, 25] width 154 height 31
paste input "321445768965660672"
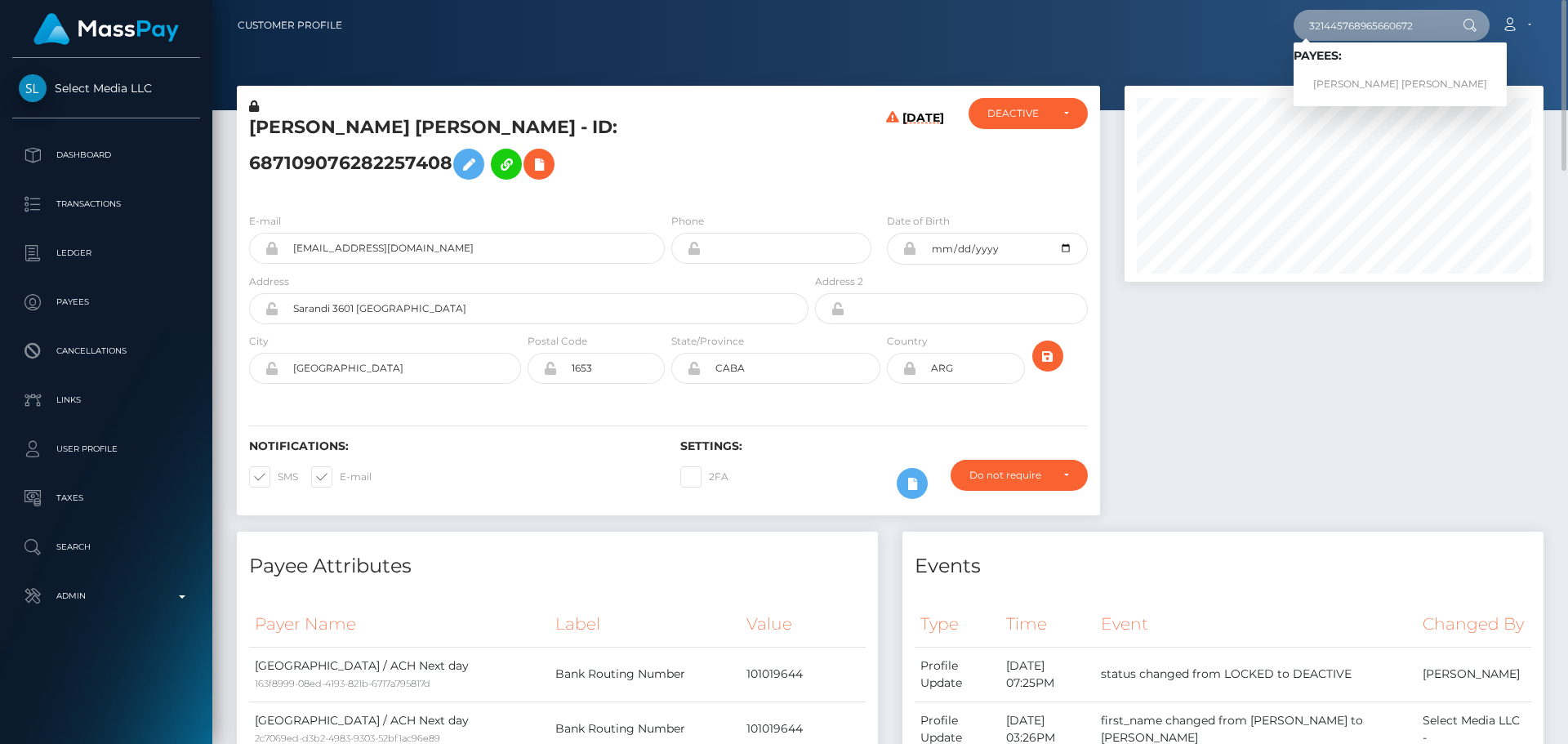
type input "321445768965660672"
click at [1356, 76] on link "DESIREE ANDREINA GONZALEZ NUÑEZ" at bounding box center [1400, 84] width 214 height 30
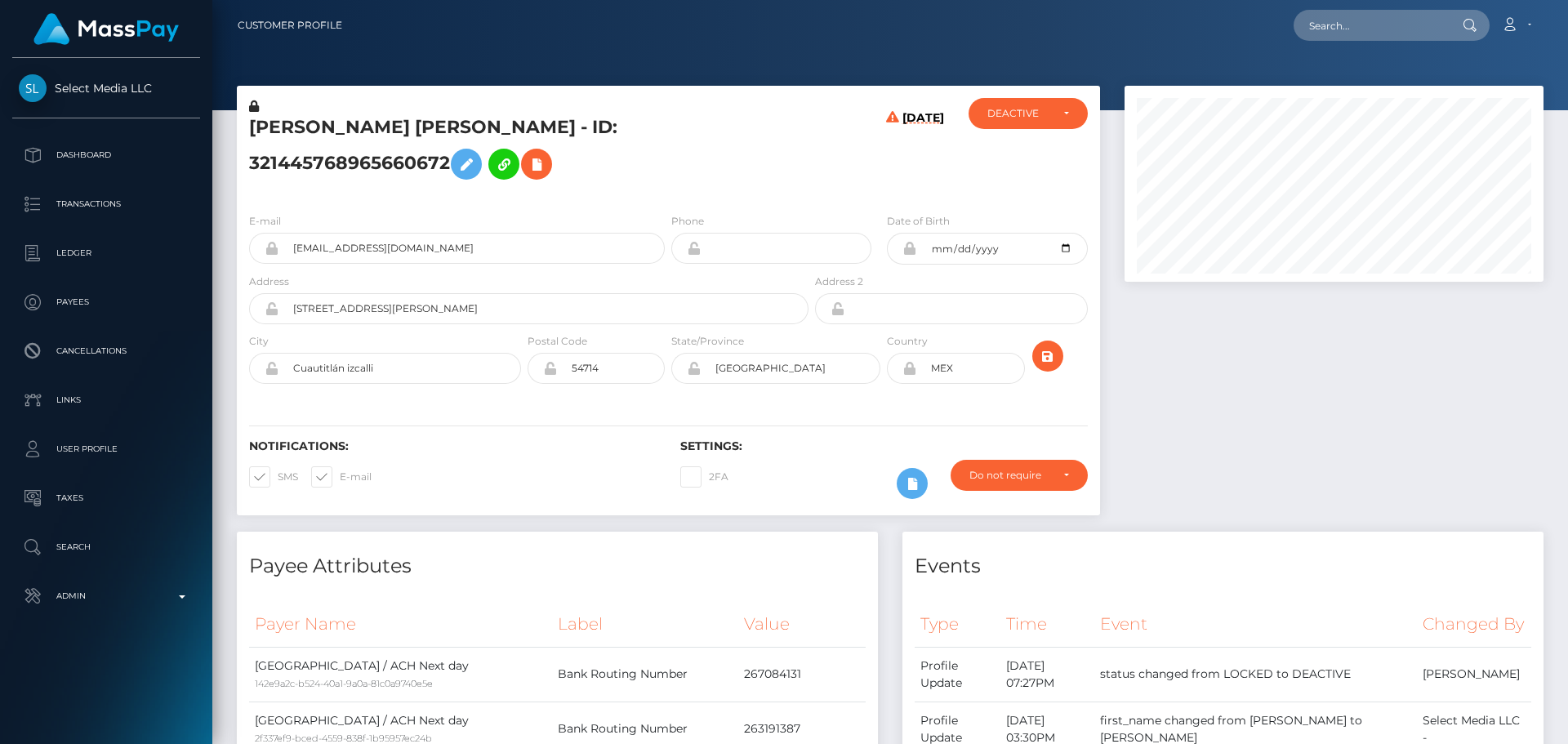
scroll to position [196, 420]
click at [388, 134] on h5 "[PERSON_NAME] [PERSON_NAME] - ID: 321445768965660672" at bounding box center [525, 151] width 551 height 72
click at [481, 216] on div "E-mail [EMAIL_ADDRESS][DOMAIN_NAME]" at bounding box center [457, 238] width 416 height 51
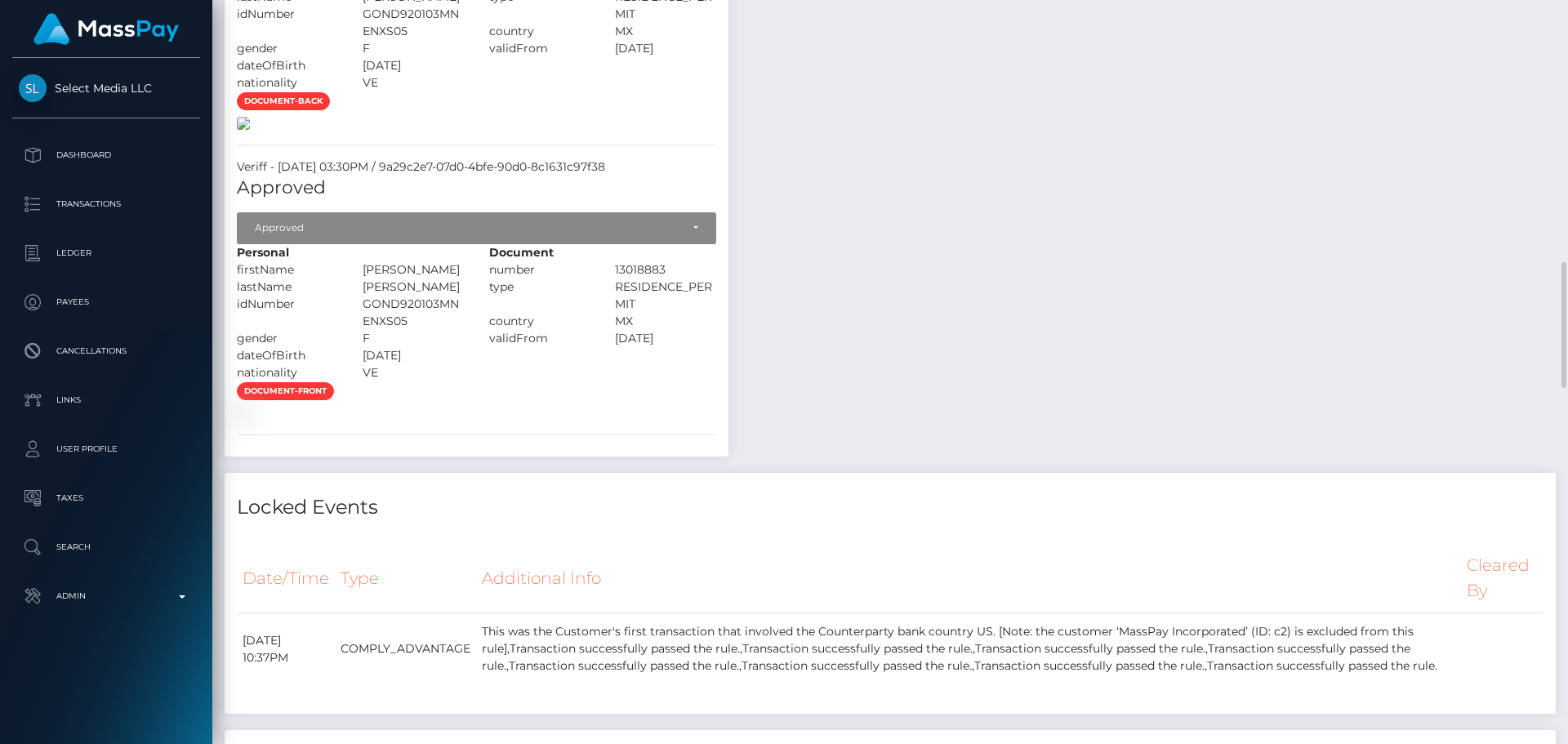
scroll to position [1388, 0]
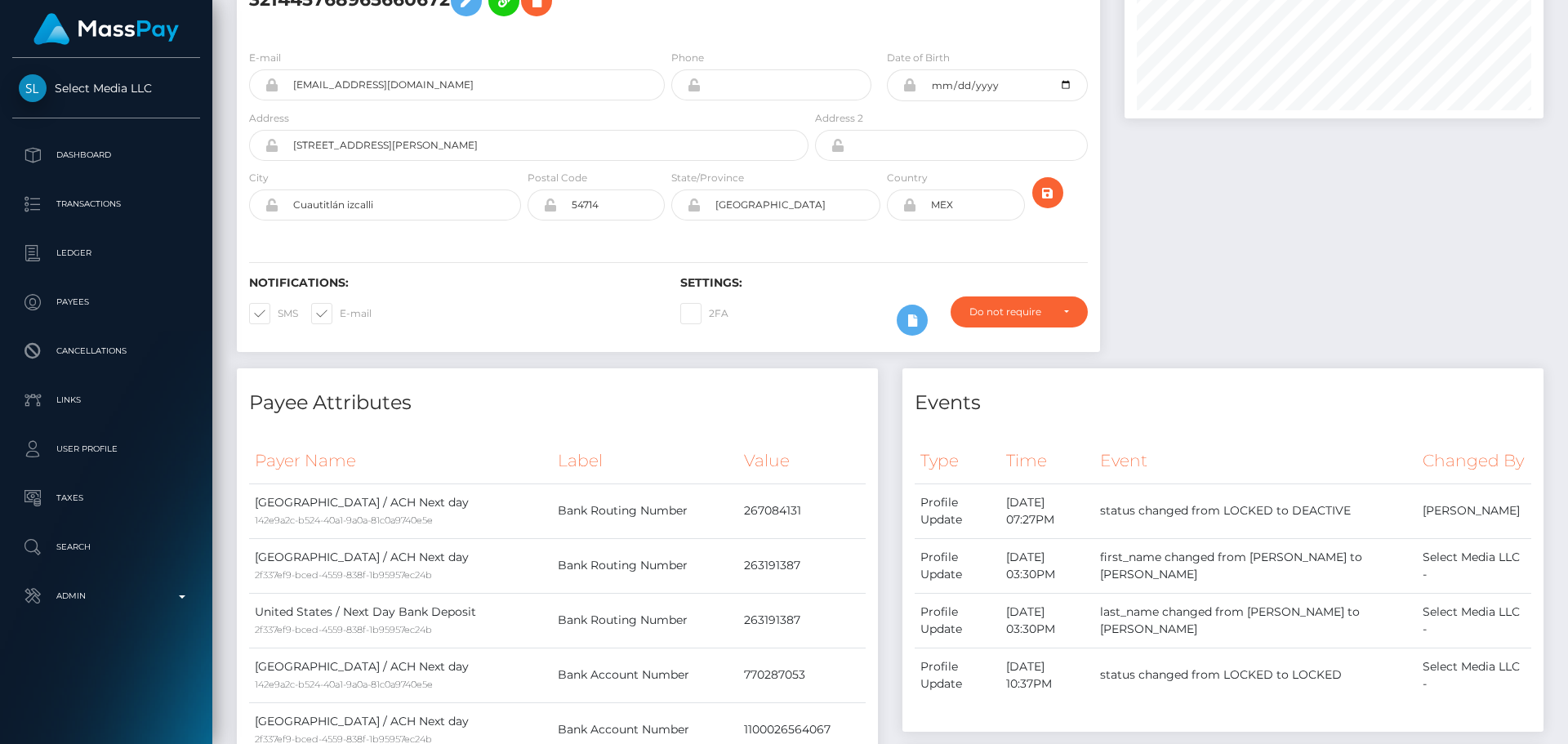
scroll to position [0, 0]
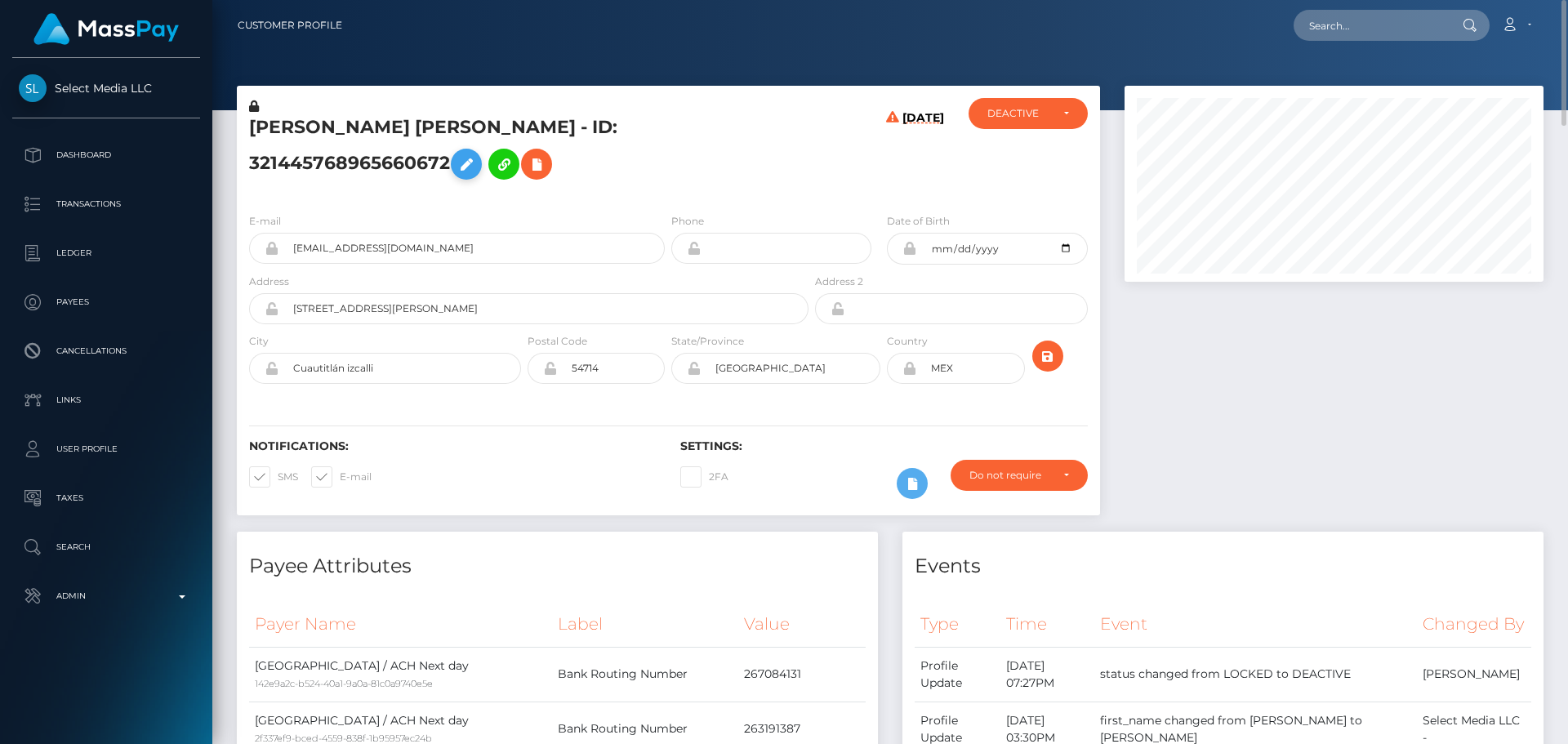
drag, startPoint x: 252, startPoint y: 108, endPoint x: 464, endPoint y: 163, distance: 219.0
click at [253, 108] on icon at bounding box center [254, 106] width 10 height 12
click at [465, 163] on icon at bounding box center [466, 164] width 19 height 20
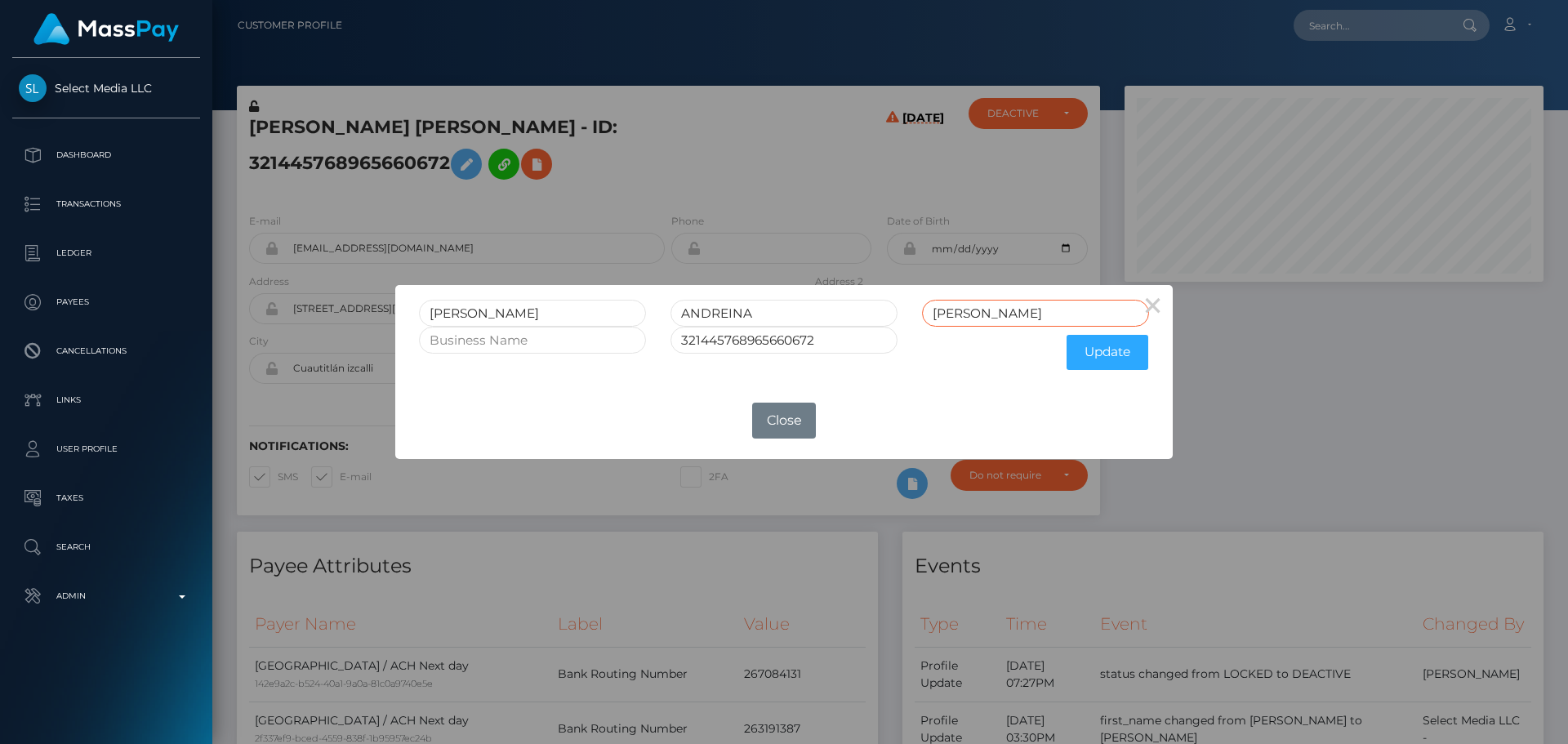
click at [1035, 312] on input "[PERSON_NAME]" at bounding box center [1035, 313] width 227 height 27
type input "[PERSON_NAME]"
click at [1115, 356] on button "Update" at bounding box center [1108, 352] width 81 height 35
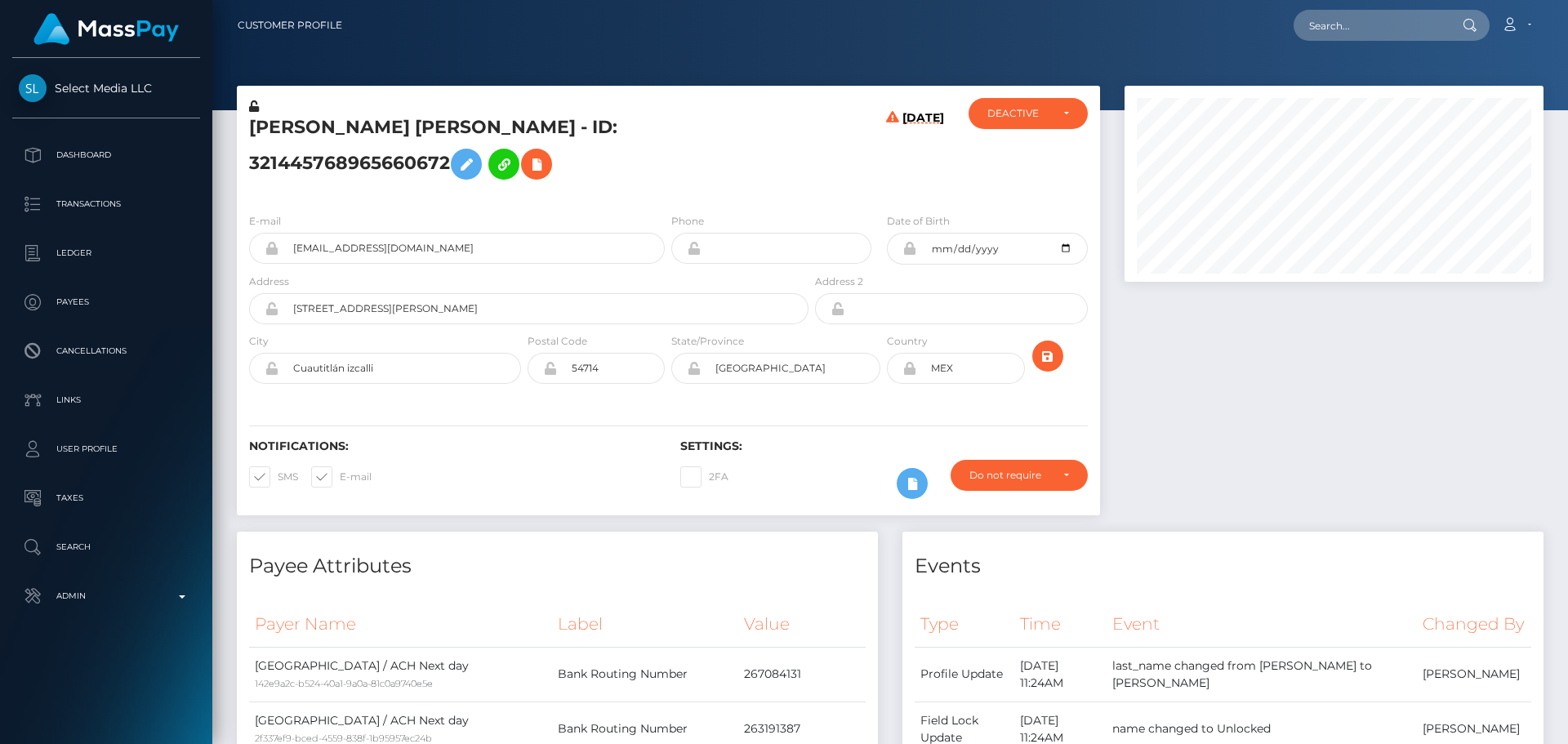
scroll to position [196, 420]
click at [625, 210] on div "E-mail desihade@gmail.com Phone Date of Birth MEX" at bounding box center [668, 300] width 863 height 200
click at [254, 108] on icon at bounding box center [254, 106] width 10 height 12
click at [496, 119] on h5 "DESIREE ANDREINA GONZALEZ NUNEZ - ID: 321445768965660672" at bounding box center [525, 151] width 551 height 72
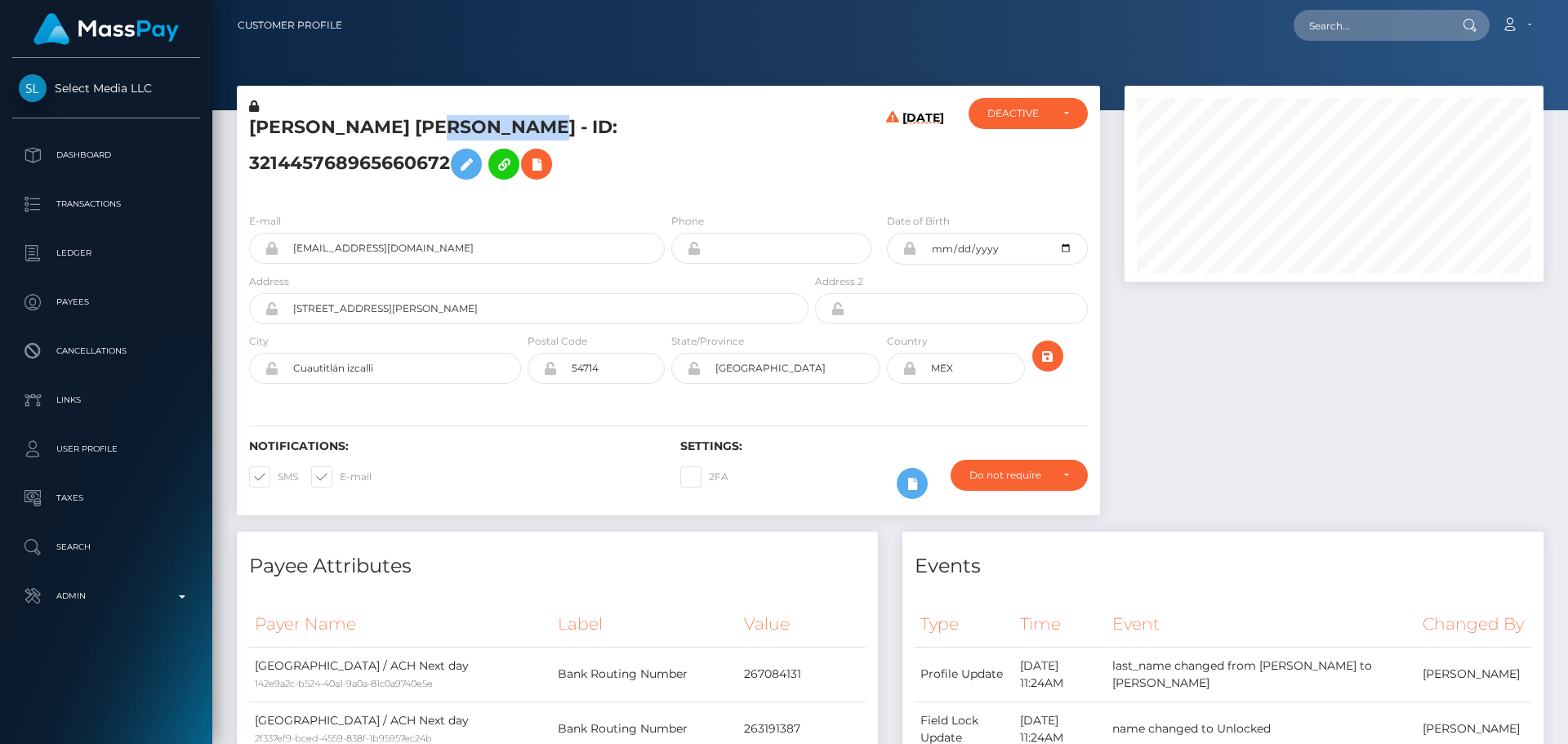
click at [496, 119] on h5 "DESIREE ANDREINA GONZALEZ NUNEZ - ID: 321445768965660672" at bounding box center [525, 151] width 551 height 72
copy h5 "DESIREE ANDREINA GONZALEZ NUNEZ - ID: 321445768965660672"
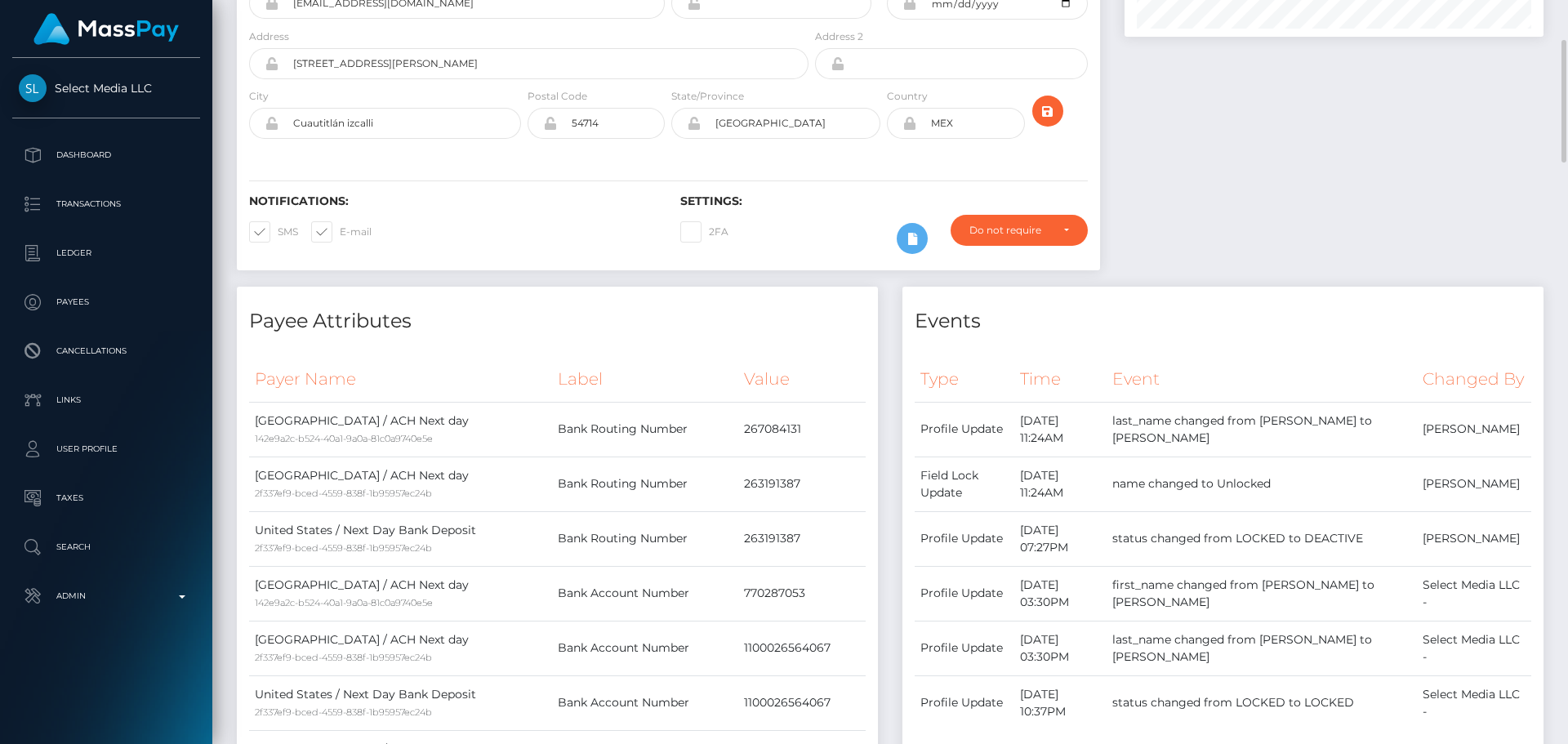
scroll to position [0, 0]
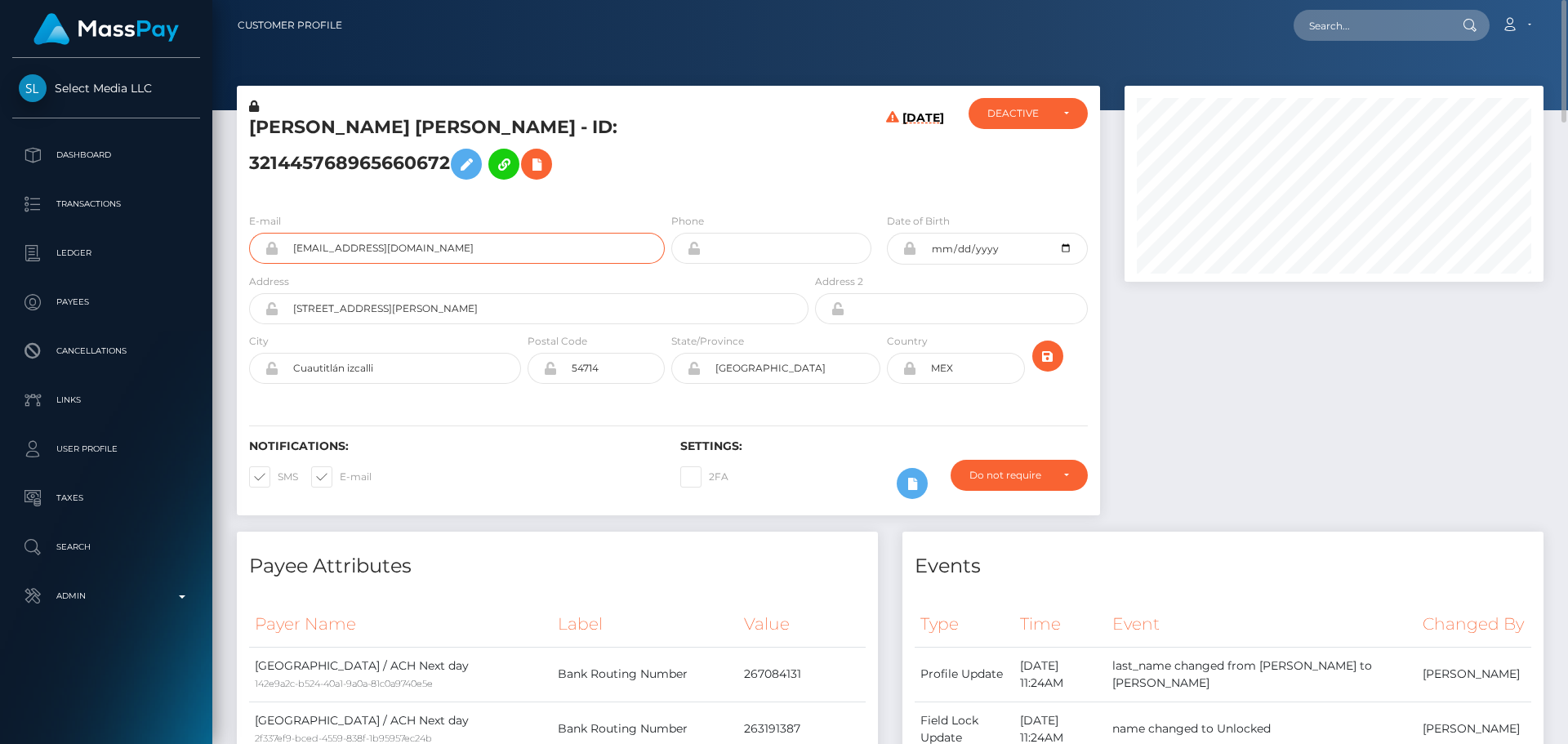
drag, startPoint x: 469, startPoint y: 253, endPoint x: 264, endPoint y: 247, distance: 205.1
click at [264, 247] on div "desihade@gmail.com" at bounding box center [457, 248] width 416 height 31
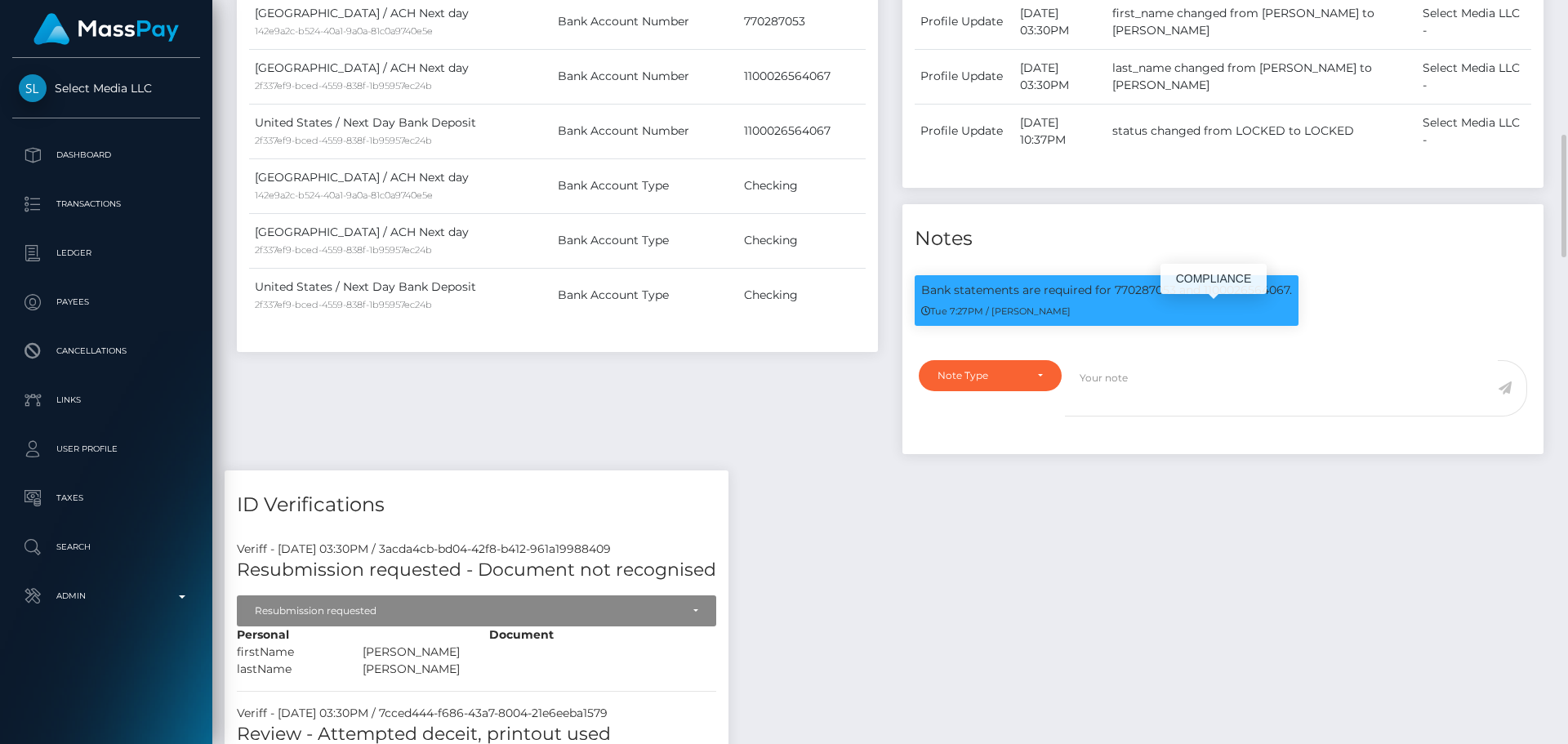
scroll to position [196, 420]
click at [1145, 299] on p "Bank statements are required for 770287053 and 1100026564067." at bounding box center [1107, 291] width 371 height 17
drag, startPoint x: 1145, startPoint y: 313, endPoint x: 1218, endPoint y: 317, distance: 73.1
click at [1218, 299] on p "Bank statements are required for 770287053 and 1100026564067." at bounding box center [1107, 291] width 371 height 17
copy p "770287053 and 1100026564067"
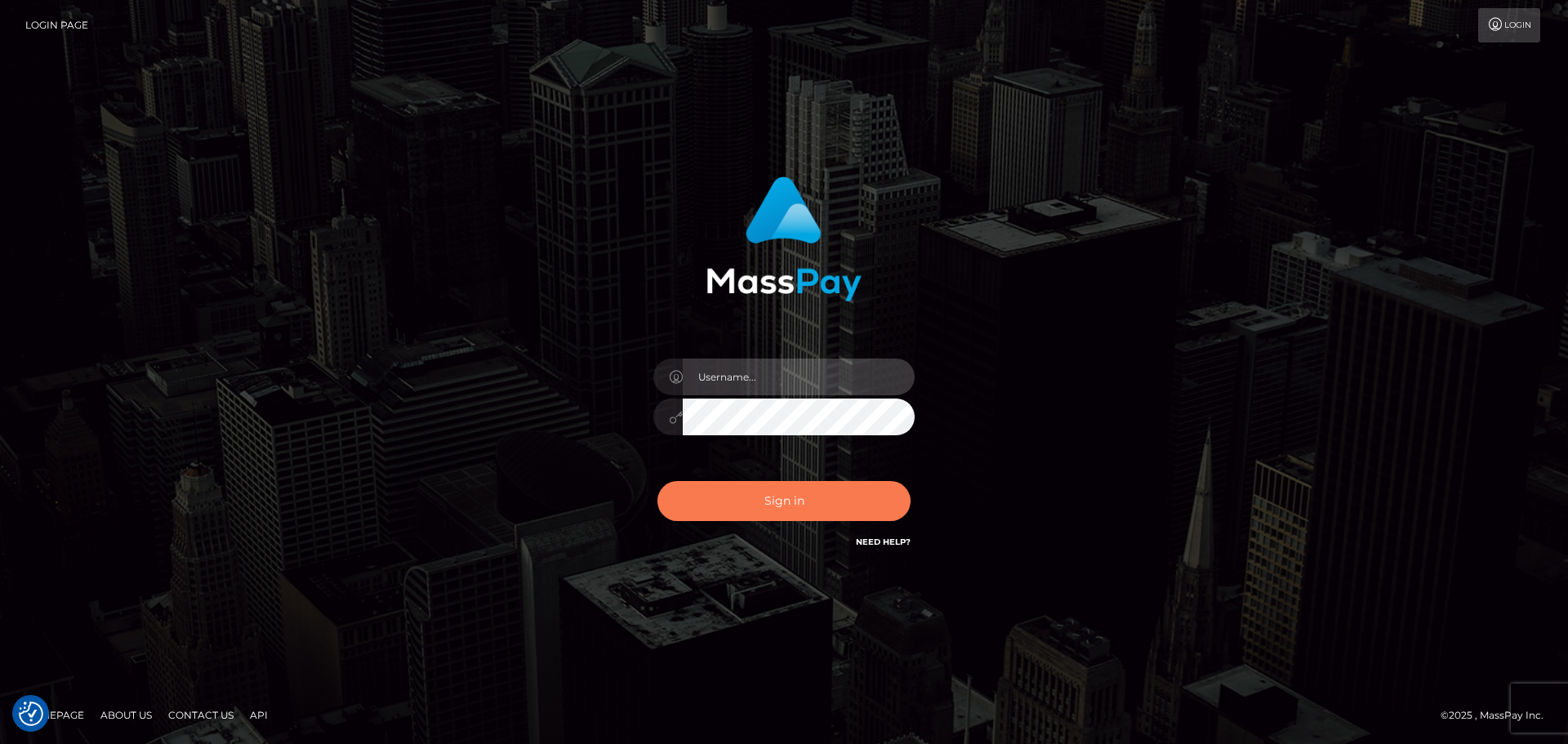
type input "[DOMAIN_NAME]"
click at [808, 506] on button "Sign in" at bounding box center [784, 501] width 253 height 40
type input "constantin.mp"
click at [808, 506] on button "Sign in" at bounding box center [784, 501] width 253 height 40
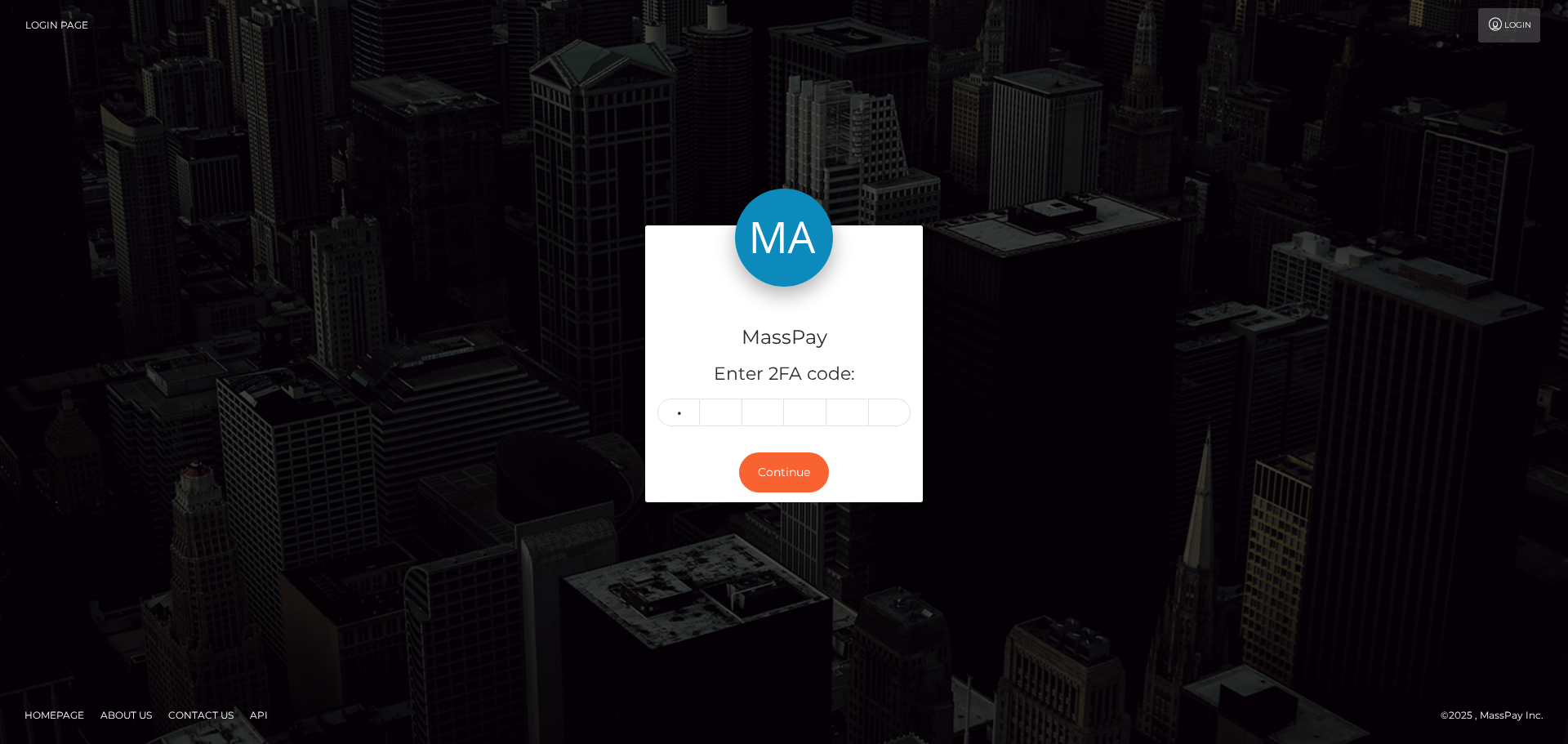
type input "7"
type input "6"
type input "2"
type input "6"
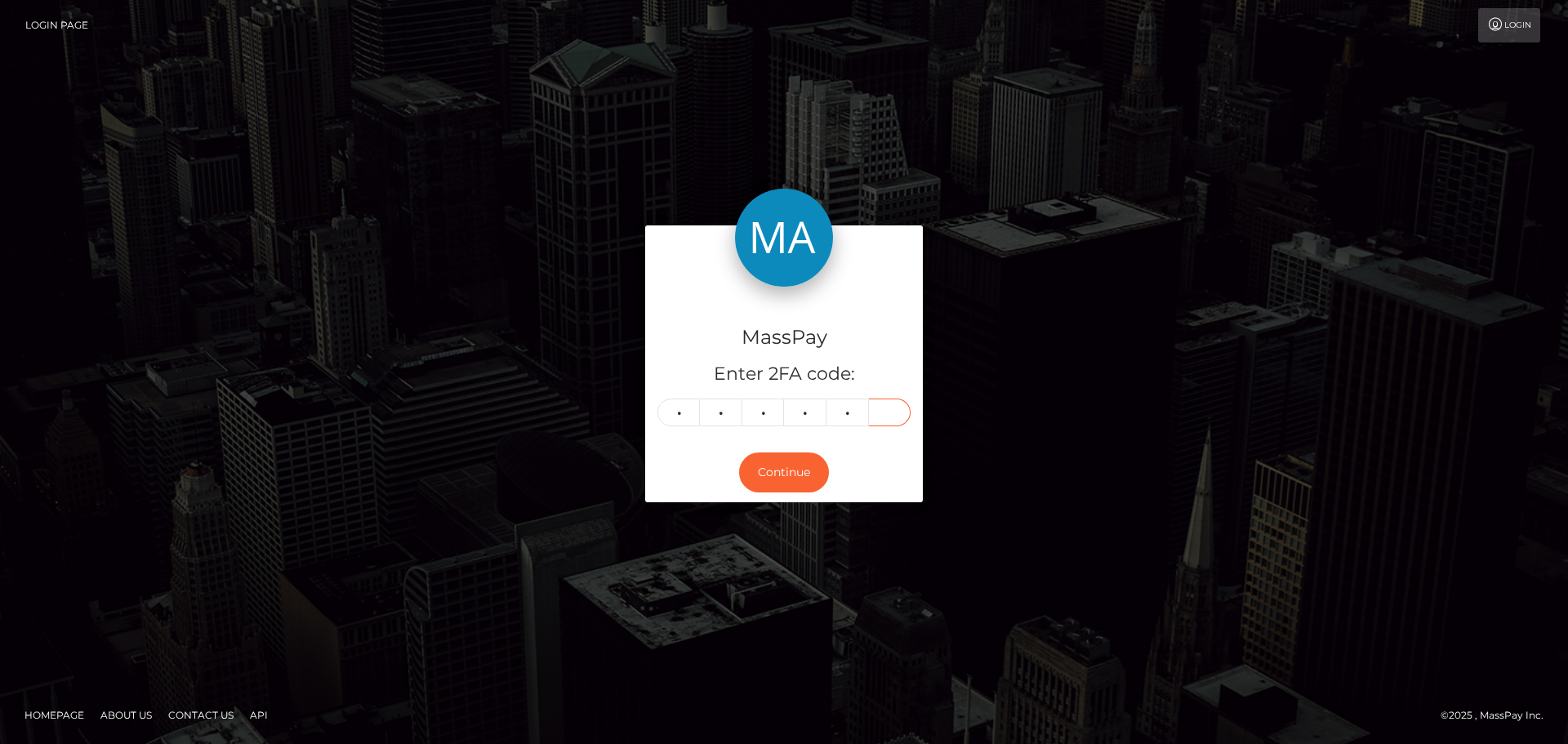
type input "0"
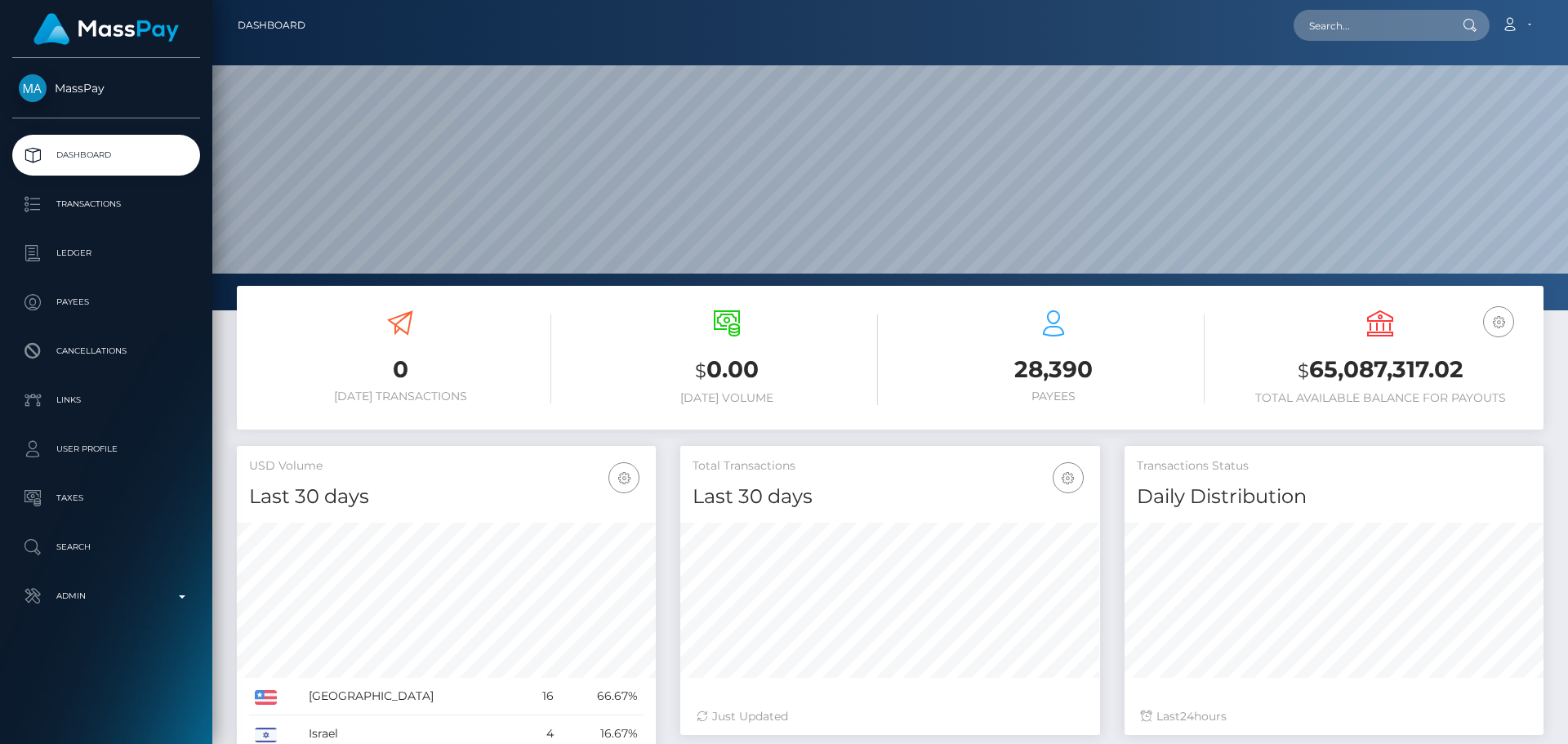
scroll to position [290, 420]
click at [1392, 19] on input "text" at bounding box center [1370, 25] width 154 height 31
paste input "79777"
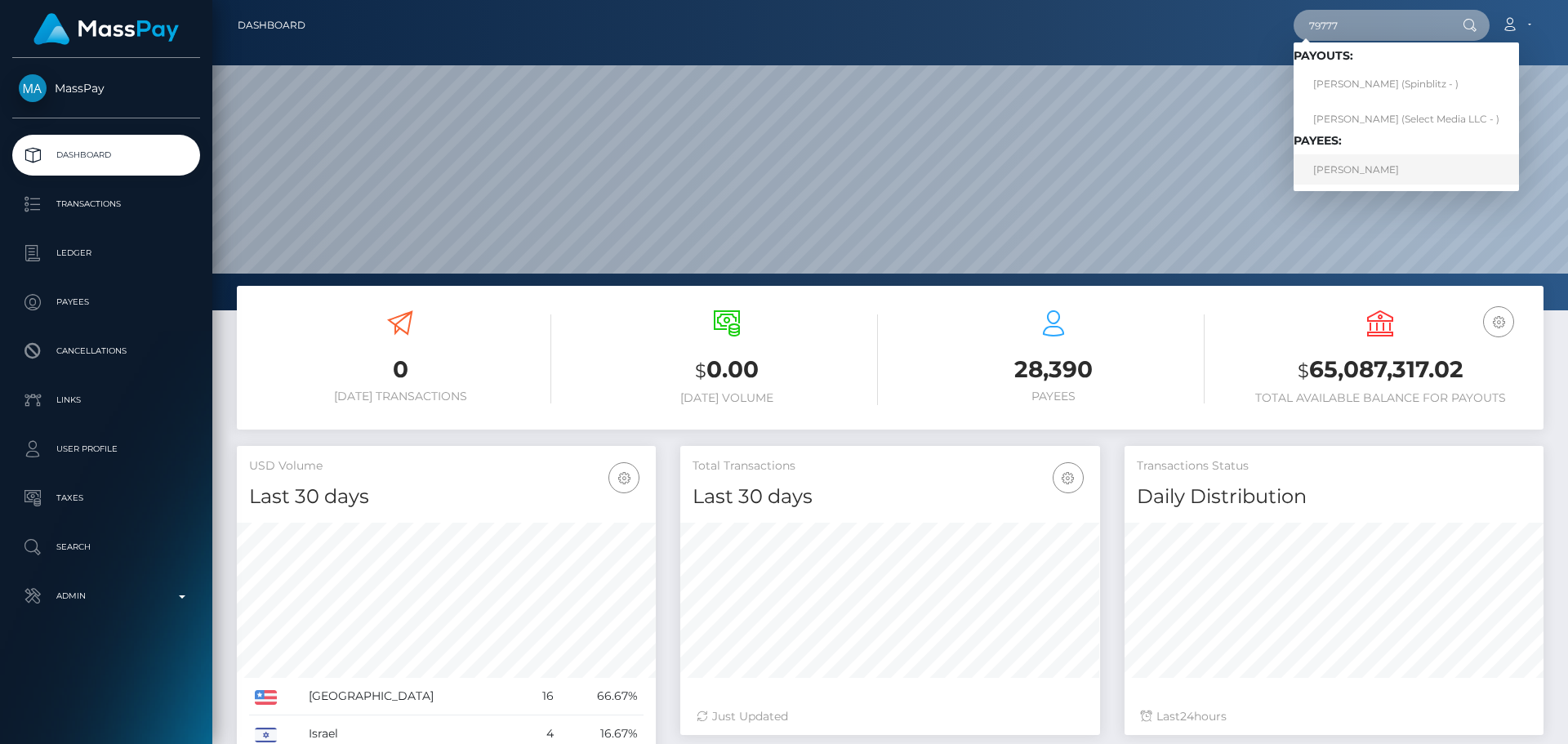
type input "79777"
click at [1360, 165] on link "Nicole Willing" at bounding box center [1406, 169] width 225 height 30
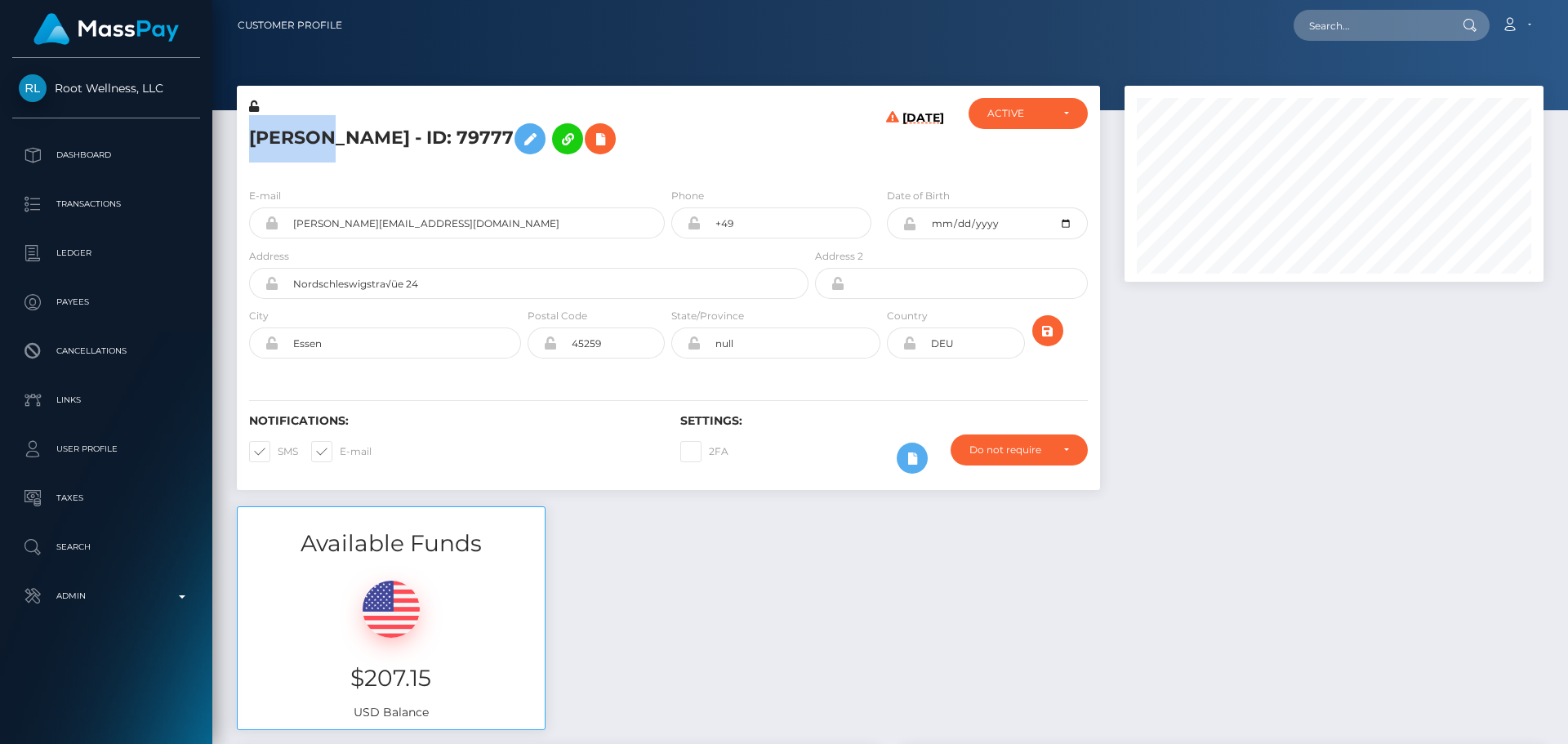
scroll to position [196, 420]
click at [364, 125] on h5 "Nicole Willing - ID: 79777" at bounding box center [525, 138] width 551 height 47
copy h5 "Willing"
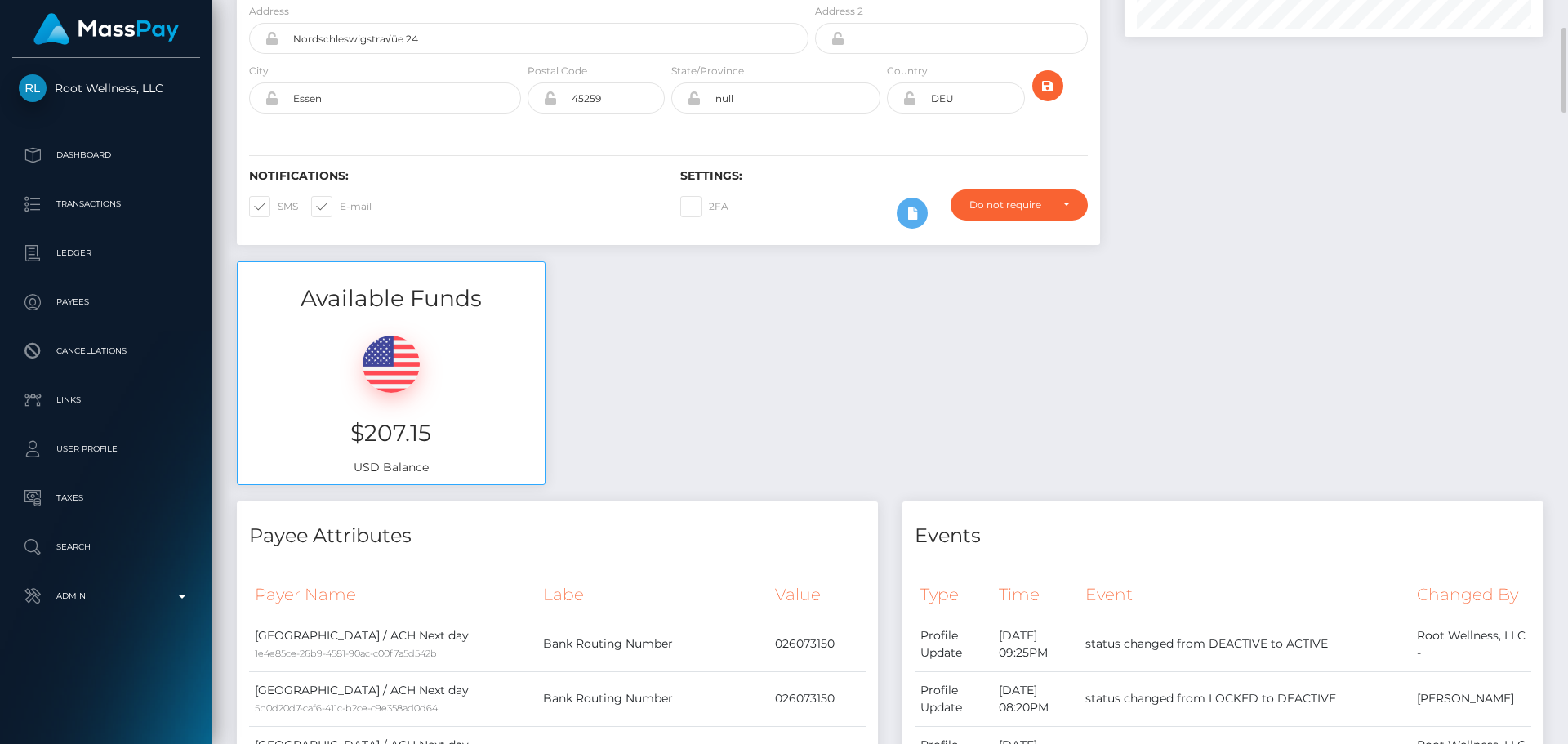
scroll to position [0, 0]
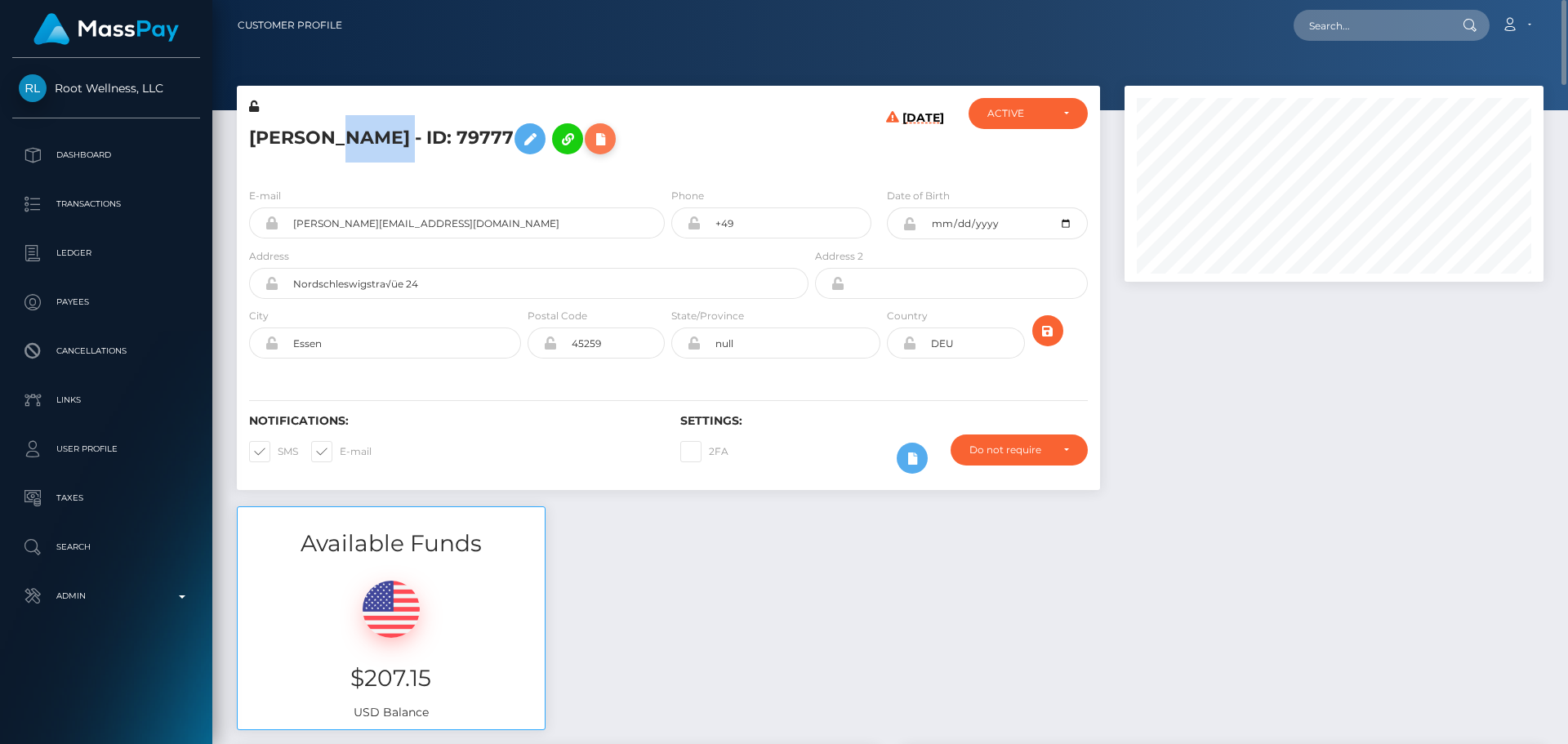
click at [591, 137] on icon at bounding box center [600, 139] width 19 height 20
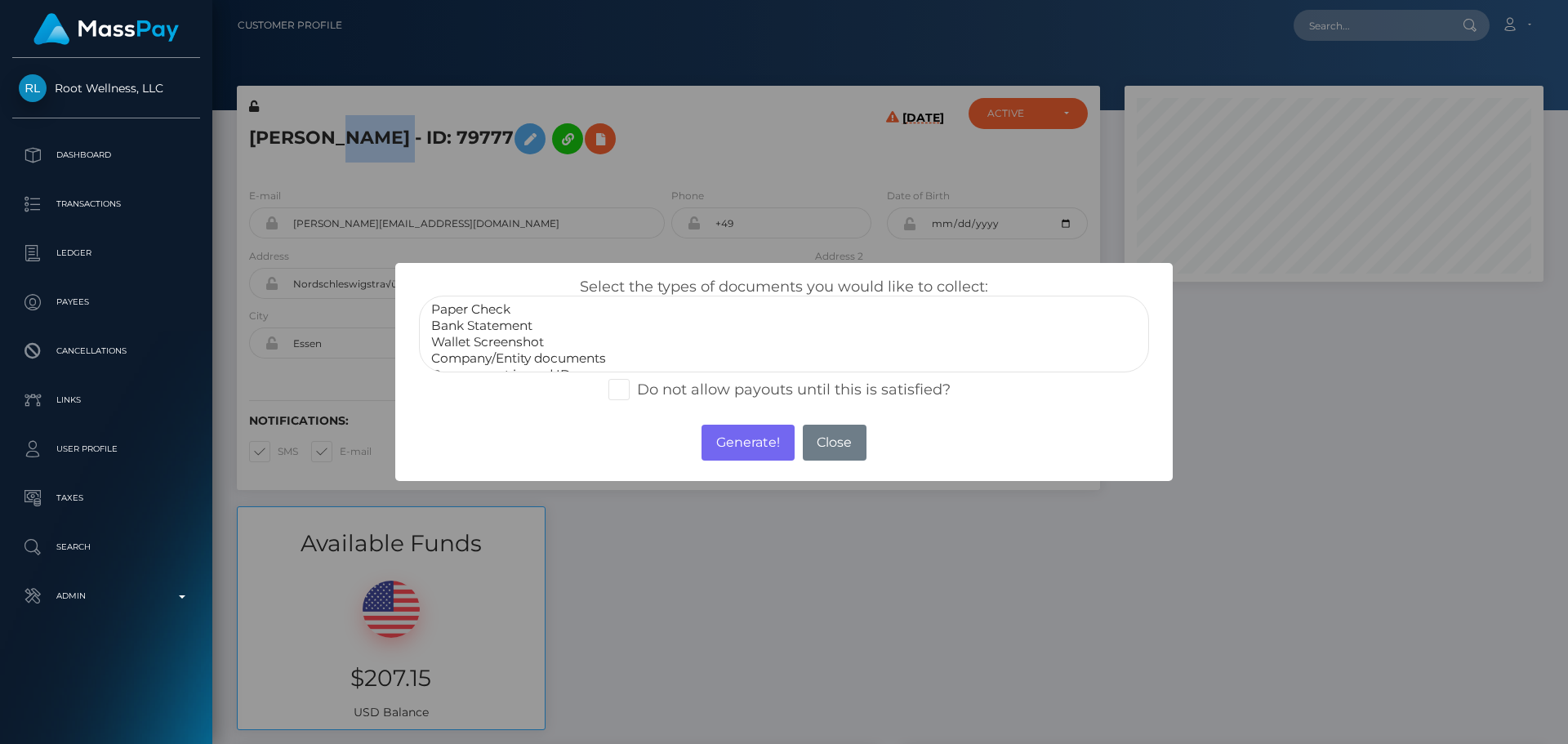
select select "Bank Statement"
click at [504, 320] on option "Bank Statement" at bounding box center [783, 326] width 709 height 16
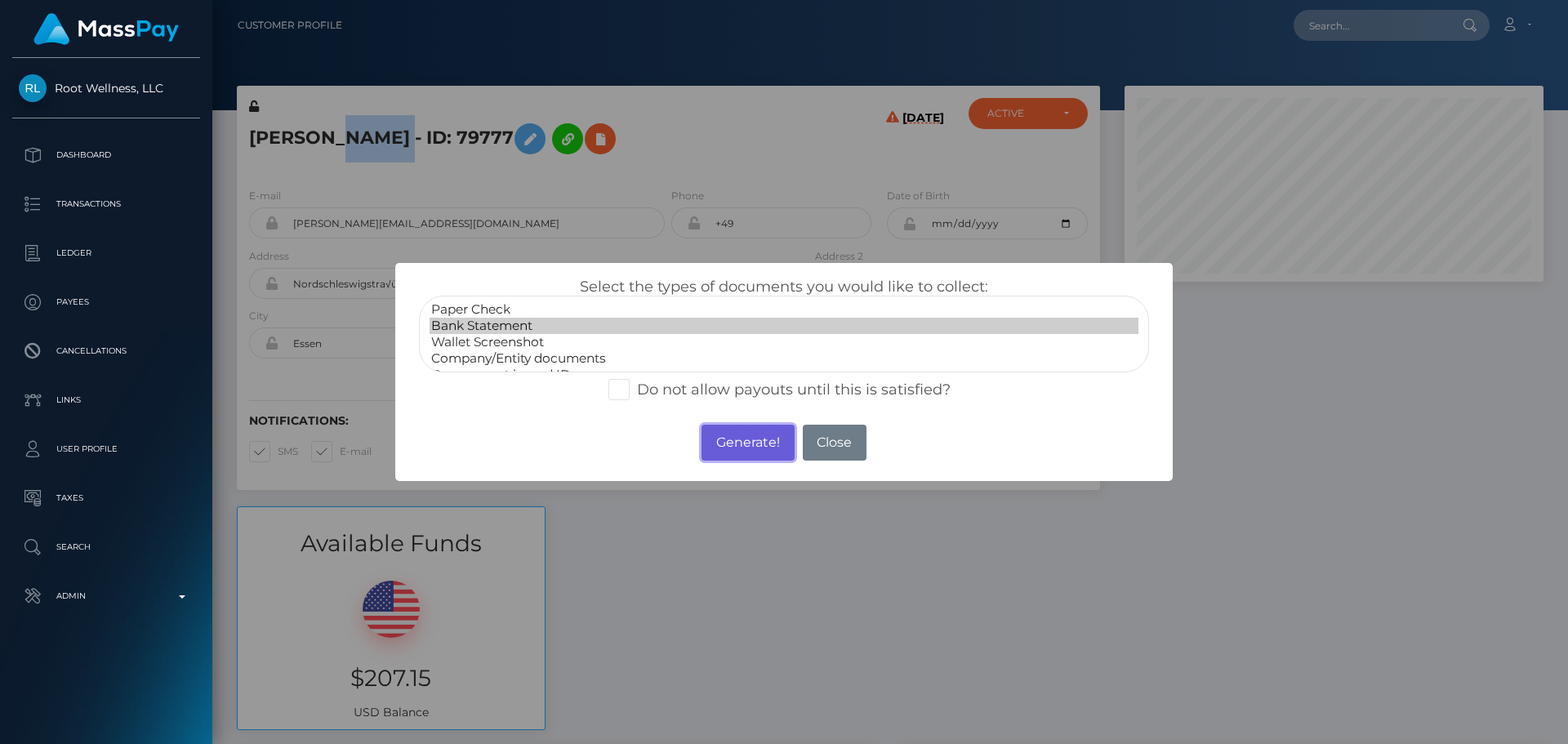
click at [721, 437] on button "Generate!" at bounding box center [747, 442] width 92 height 36
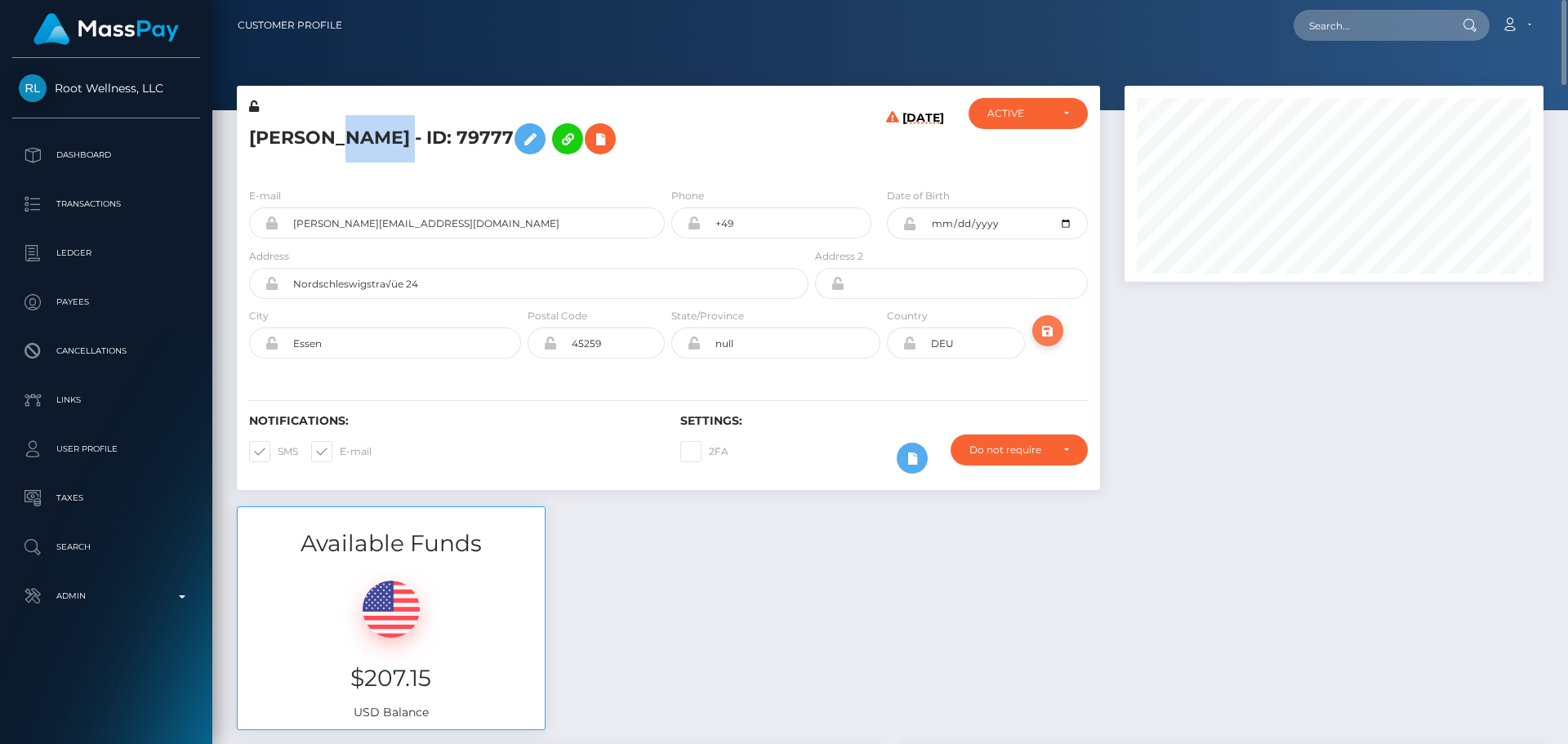
click at [1061, 334] on button "submit" at bounding box center [1048, 330] width 31 height 31
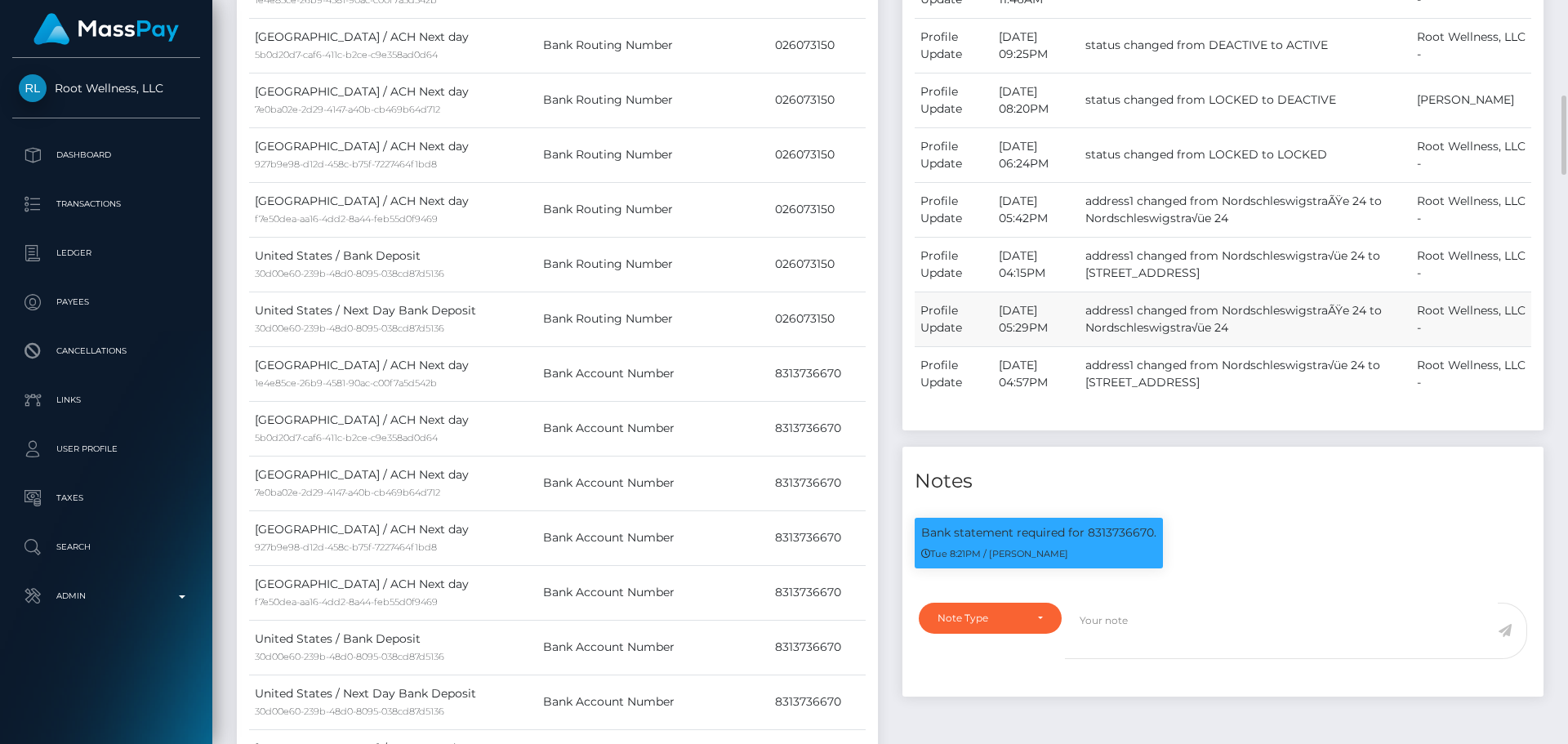
scroll to position [1224, 0]
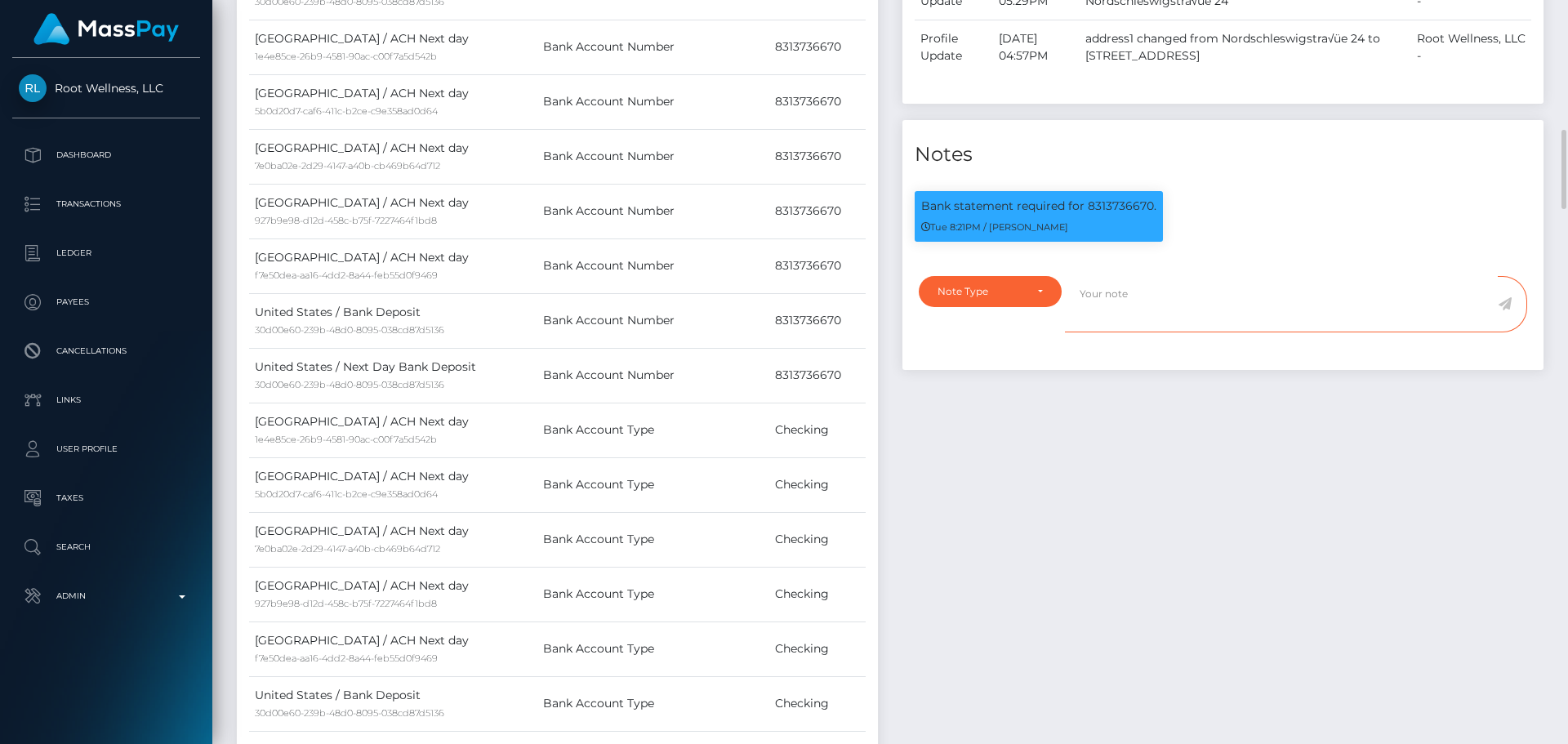
click at [1119, 332] on textarea at bounding box center [1282, 304] width 433 height 56
paste textarea "Bank statement provided for showing that the bank account belongs to [PERSON_NA…"
type textarea "Bank statement provided for showing that the bank account belongs to [PERSON_NA…"
click at [1007, 298] on div "Note Type" at bounding box center [981, 292] width 87 height 14
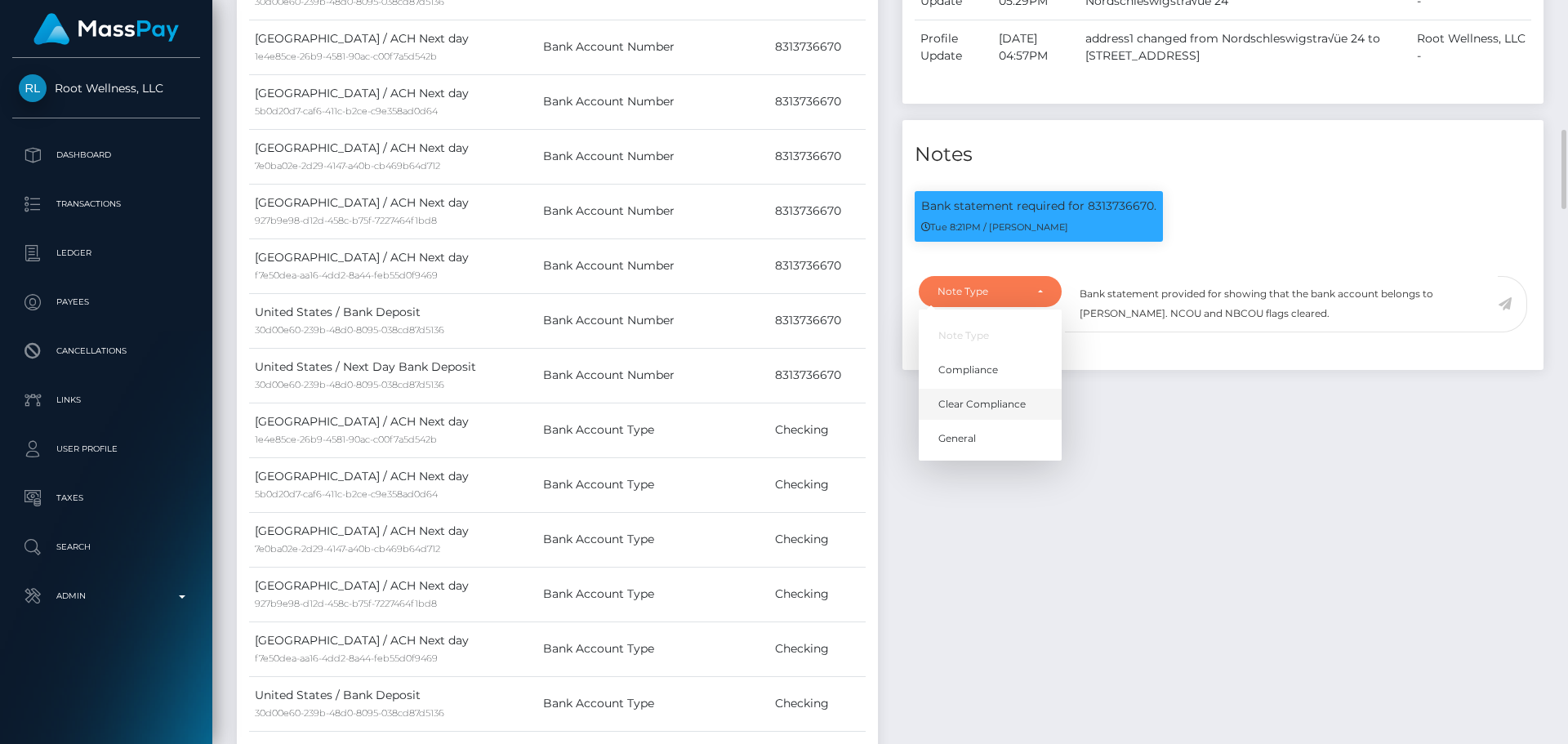
click at [980, 412] on span "Clear Compliance" at bounding box center [982, 404] width 87 height 14
select select "CLEAR_COMPLIANCE"
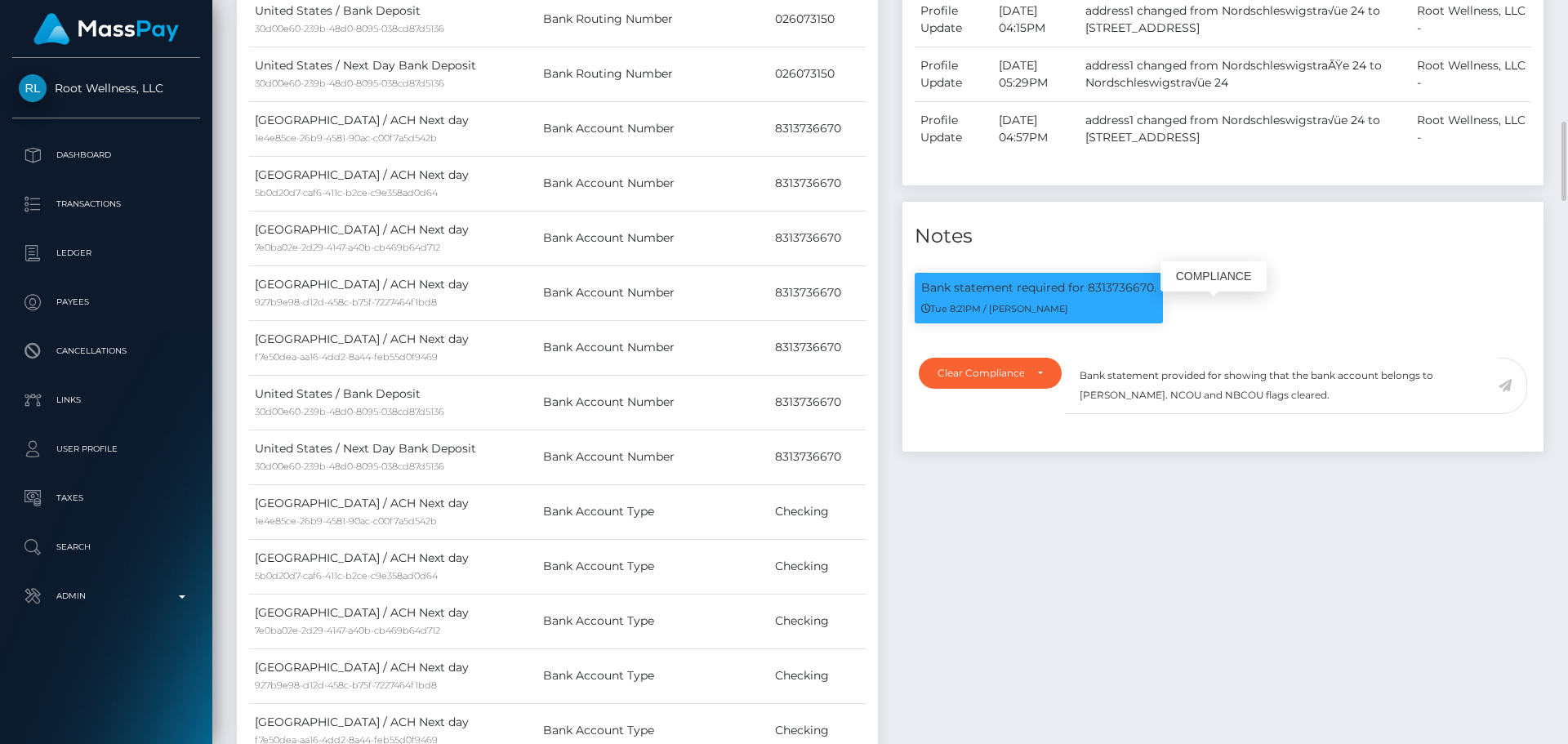
click at [1114, 297] on p "Bank statement required for 8313736670." at bounding box center [1038, 288] width 235 height 17
copy p "8313736670"
click at [1220, 400] on textarea "Bank statement provided for showing that the bank account belongs to Heather Ni…" at bounding box center [1282, 386] width 433 height 56
paste textarea "8313736670"
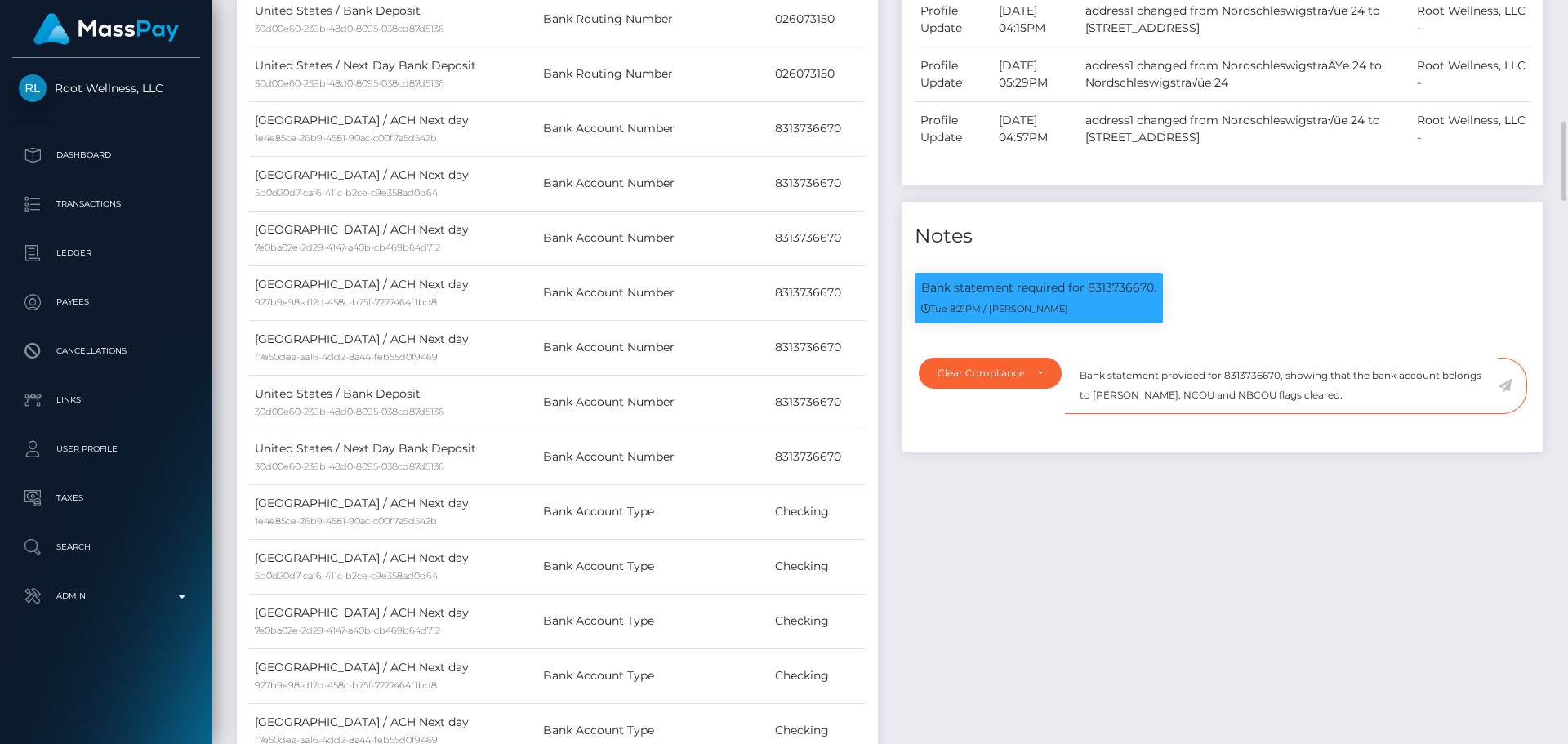
click at [1113, 414] on textarea "Bank statement provided for 8313736670, showing that the bank account belongs t…" at bounding box center [1282, 386] width 433 height 56
drag, startPoint x: 1113, startPoint y: 418, endPoint x: 1174, endPoint y: 416, distance: 61.0
click at [1174, 414] on textarea "Bank statement provided for 8313736670, showing that the bank account belongs t…" at bounding box center [1282, 386] width 433 height 56
paste textarea "Nicole Willing"
drag, startPoint x: 1333, startPoint y: 422, endPoint x: 1079, endPoint y: 394, distance: 255.5
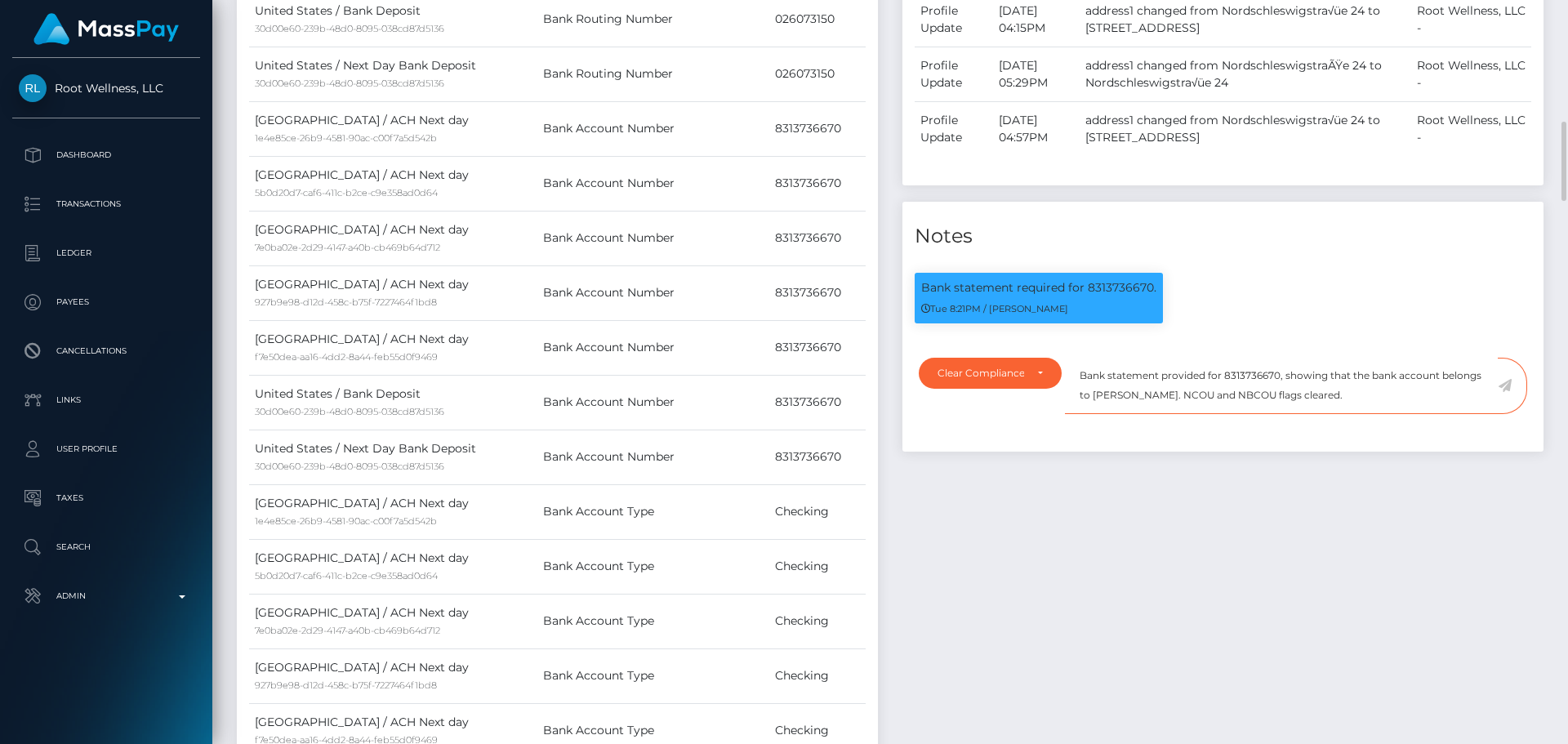
click at [1079, 394] on textarea "Bank statement provided for 8313736670, showing that the bank account belongs t…" at bounding box center [1282, 386] width 433 height 56
type textarea "Bank statement provided for 8313736670, showing that the bank account belongs t…"
click at [1347, 414] on textarea "Bank statement provided for 8313736670, showing that the bank account belongs t…" at bounding box center [1282, 386] width 433 height 56
click at [1507, 392] on icon at bounding box center [1505, 386] width 14 height 14
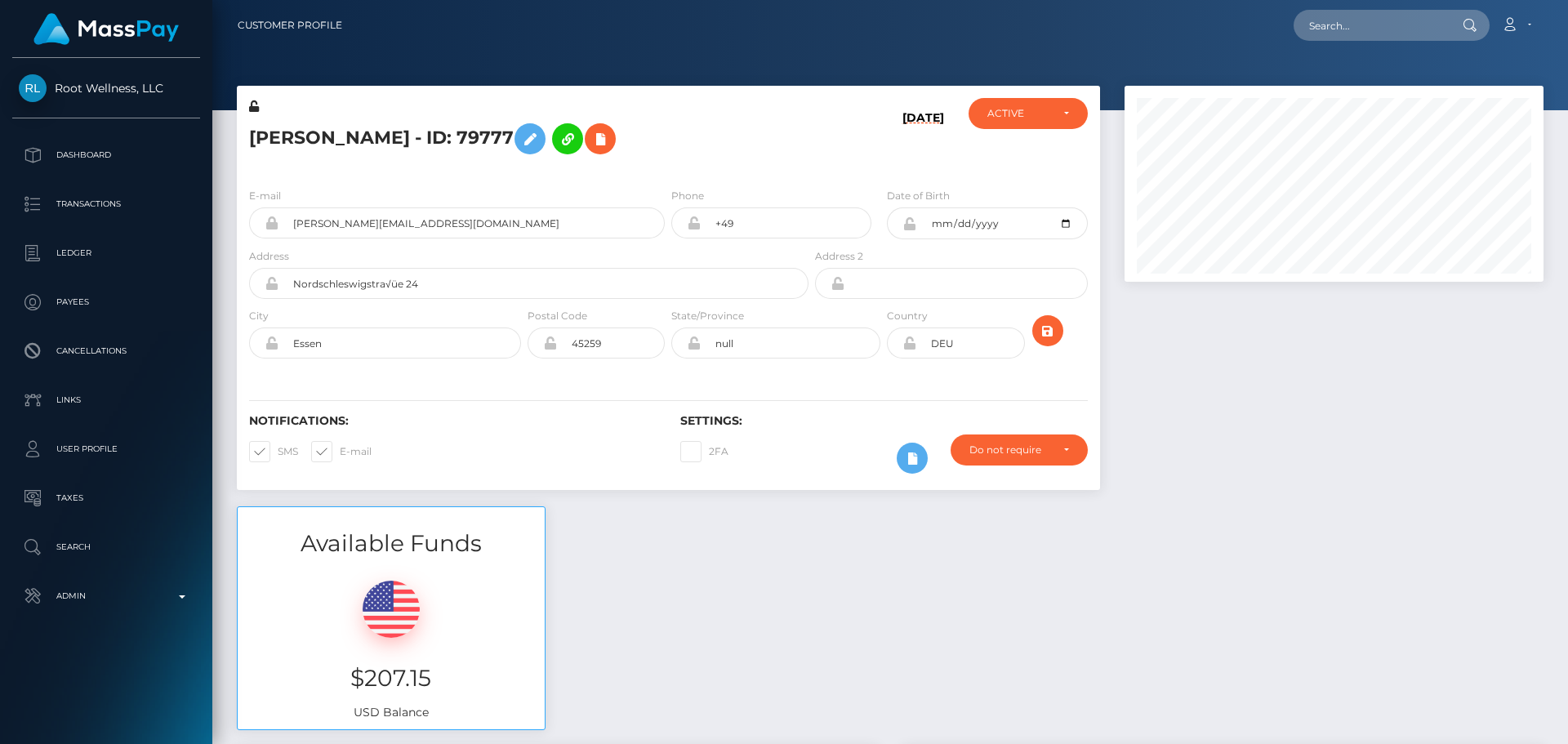
scroll to position [196, 420]
click at [681, 132] on h5 "[PERSON_NAME] - ID: 79777" at bounding box center [525, 138] width 551 height 47
click at [693, 138] on h5 "[PERSON_NAME] - ID: 79777" at bounding box center [525, 138] width 551 height 47
click at [744, 147] on h5 "[PERSON_NAME] - ID: 79777" at bounding box center [525, 138] width 551 height 47
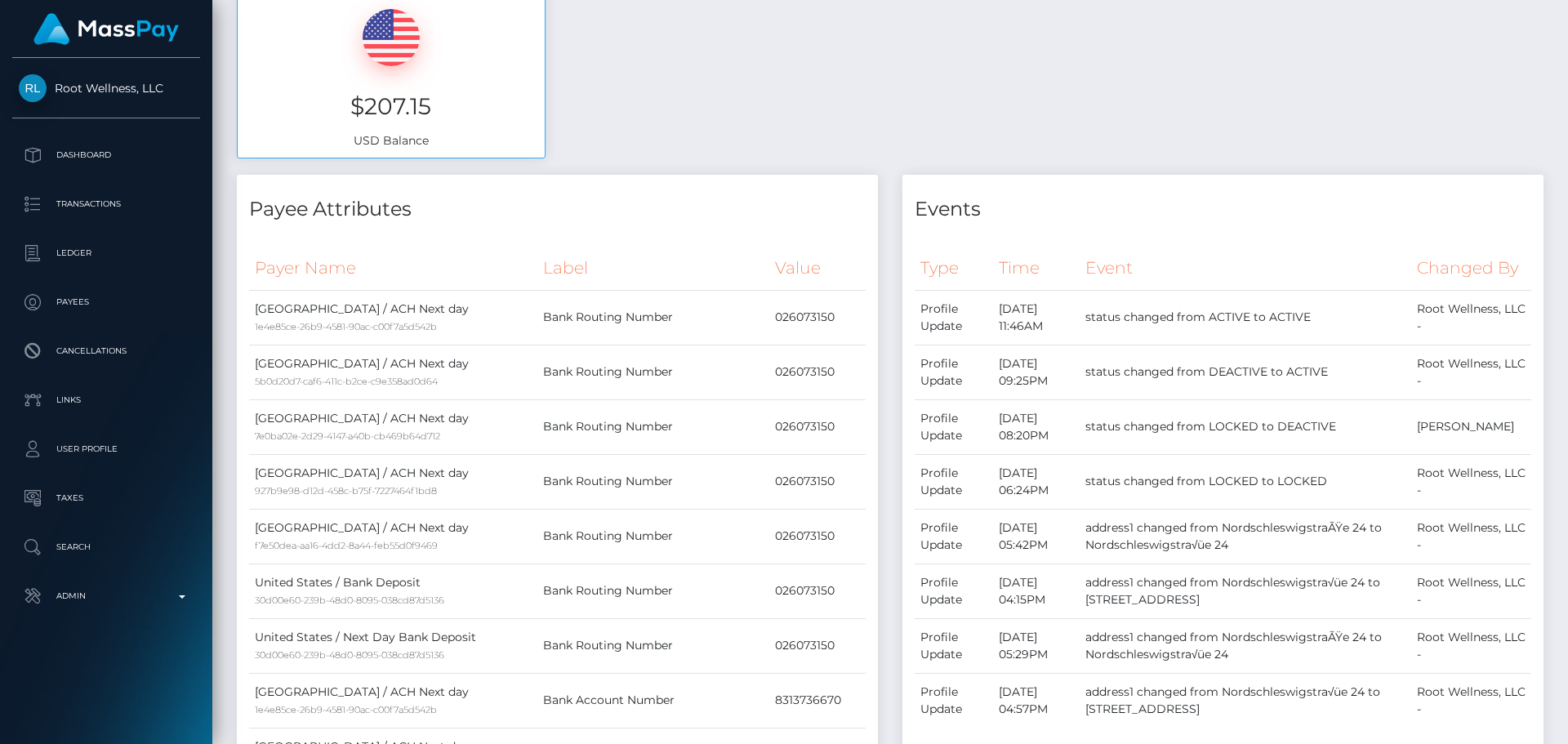
scroll to position [0, 0]
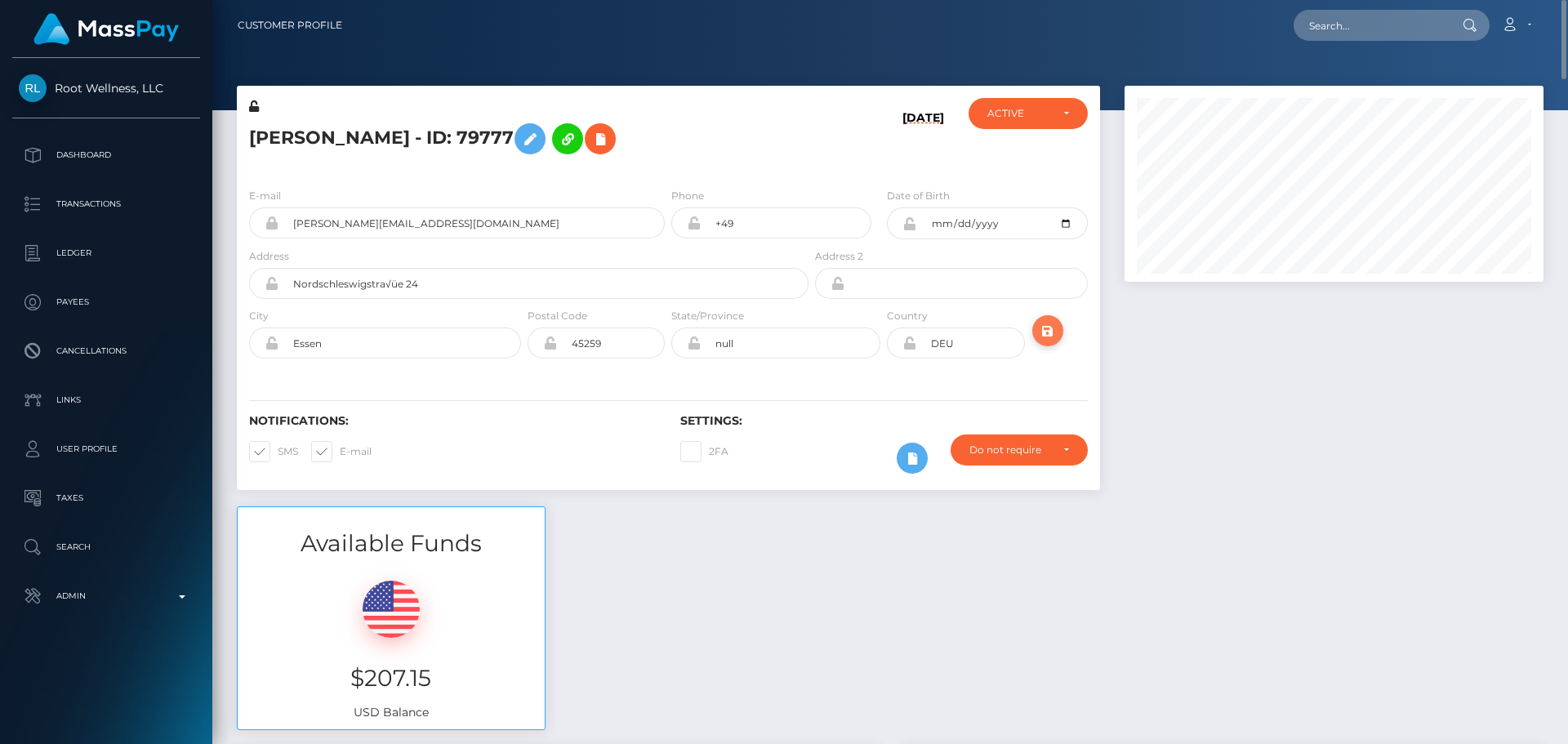
click at [1046, 329] on icon "submit" at bounding box center [1048, 330] width 19 height 20
click at [716, 114] on div "[PERSON_NAME] - ID: 79777" at bounding box center [524, 135] width 575 height 76
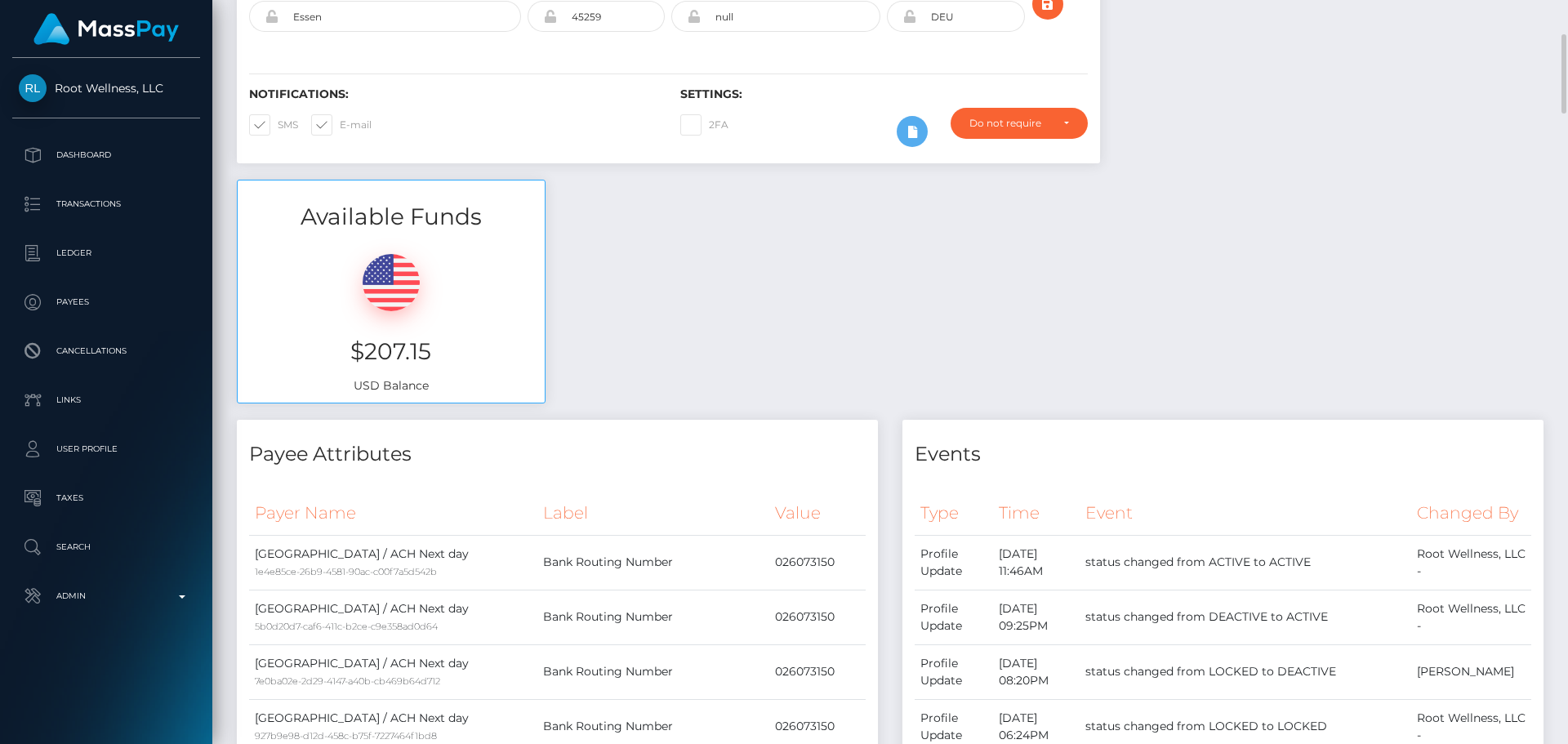
scroll to position [0, 0]
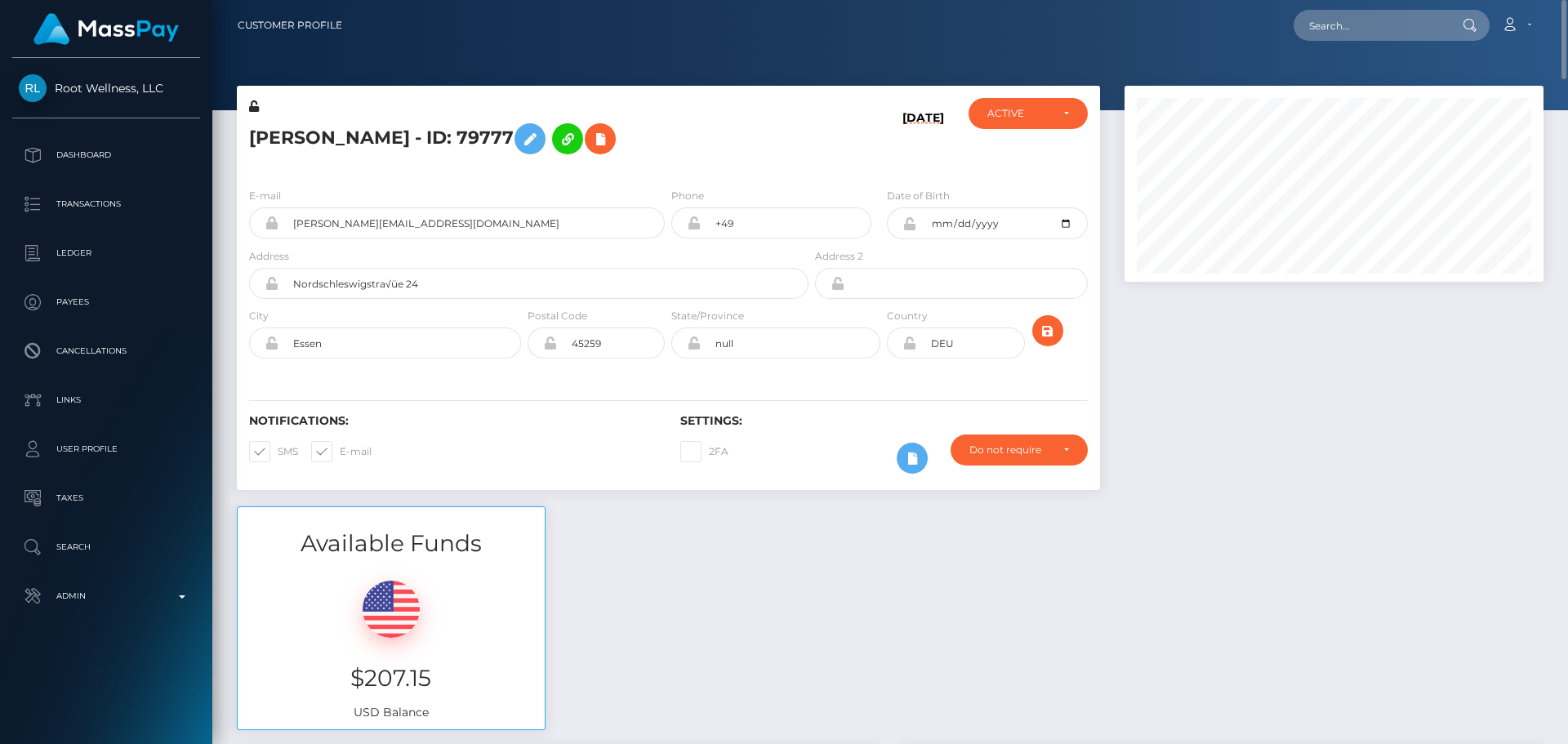
click at [454, 131] on h5 "[PERSON_NAME] - ID: 79777" at bounding box center [525, 138] width 551 height 47
copy h5 "[PERSON_NAME] - ID: 79777"
click at [1353, 29] on input "text" at bounding box center [1370, 25] width 154 height 31
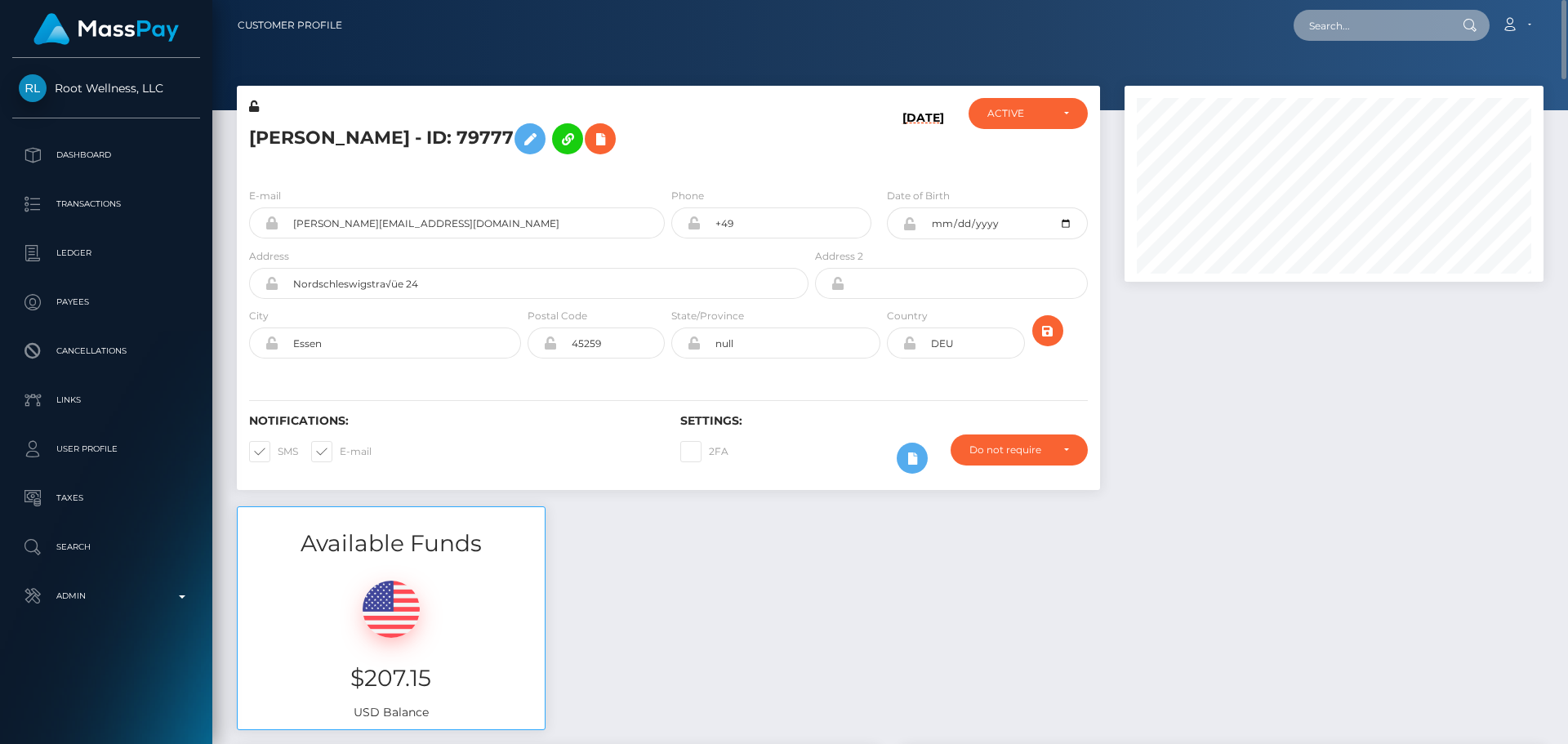
paste input "poact_Sp5fO9gvfPdc"
type input "poact_Sp5fO9gvfPdc"
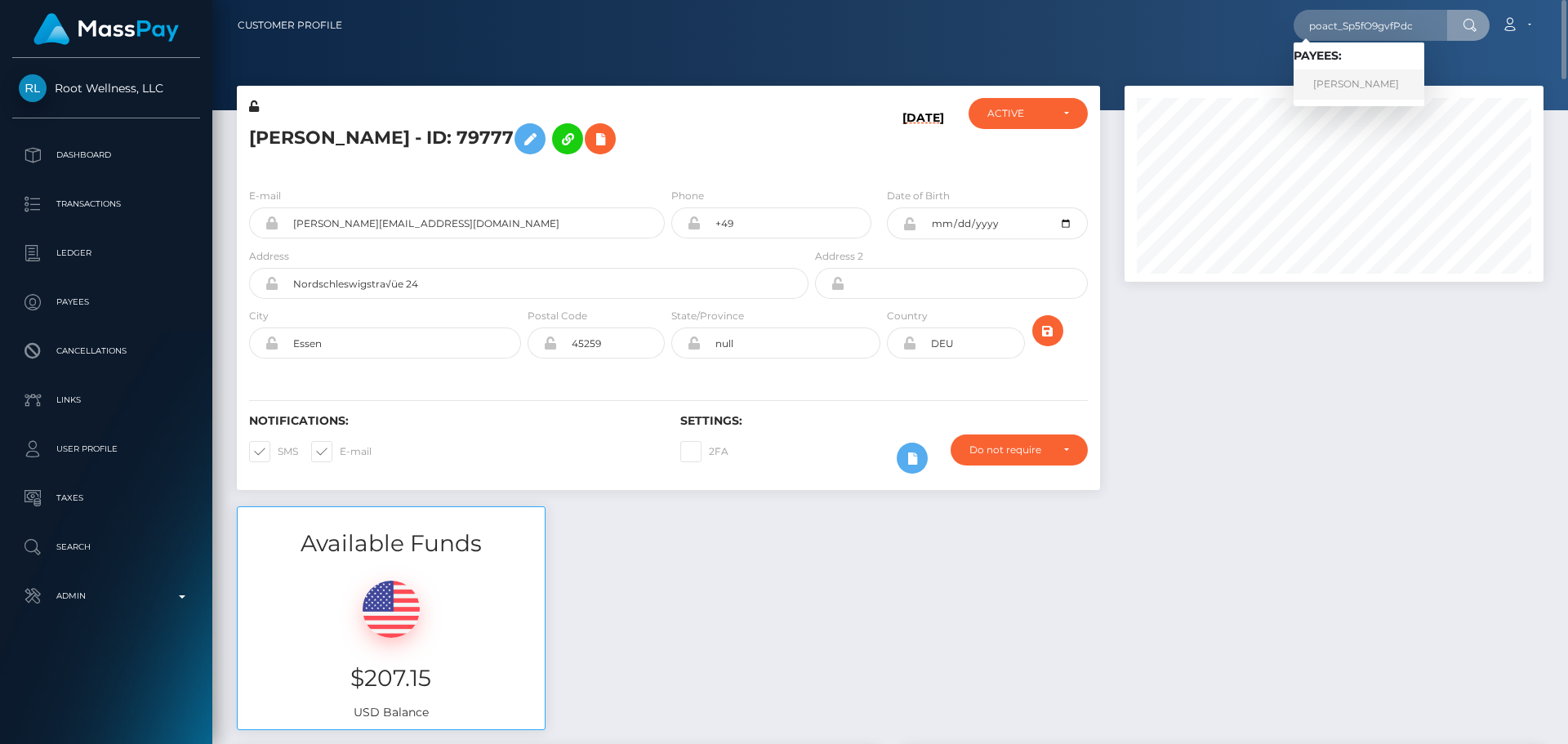
click at [1361, 77] on link "ABHISEK PAREEK" at bounding box center [1358, 84] width 131 height 30
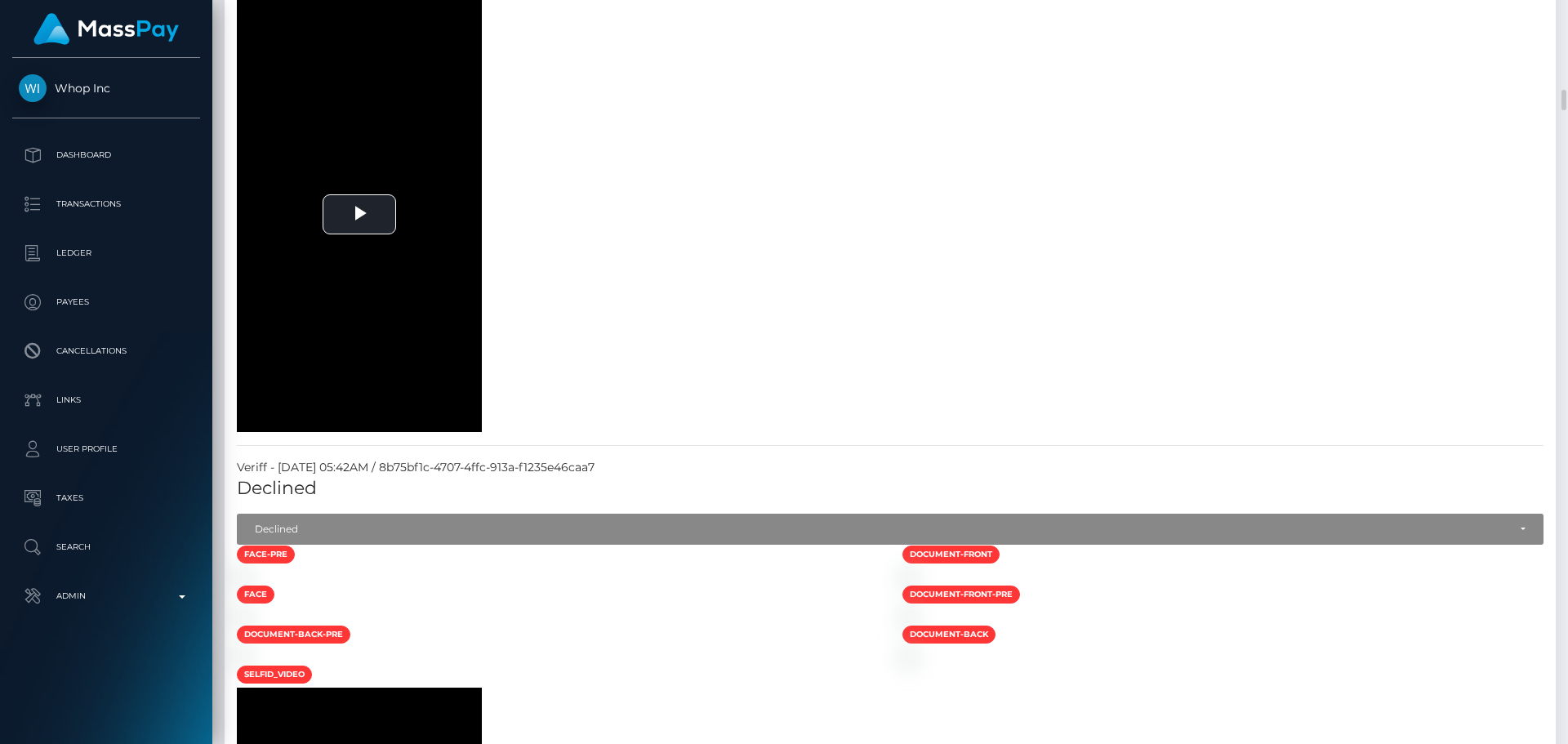
scroll to position [3266, 0]
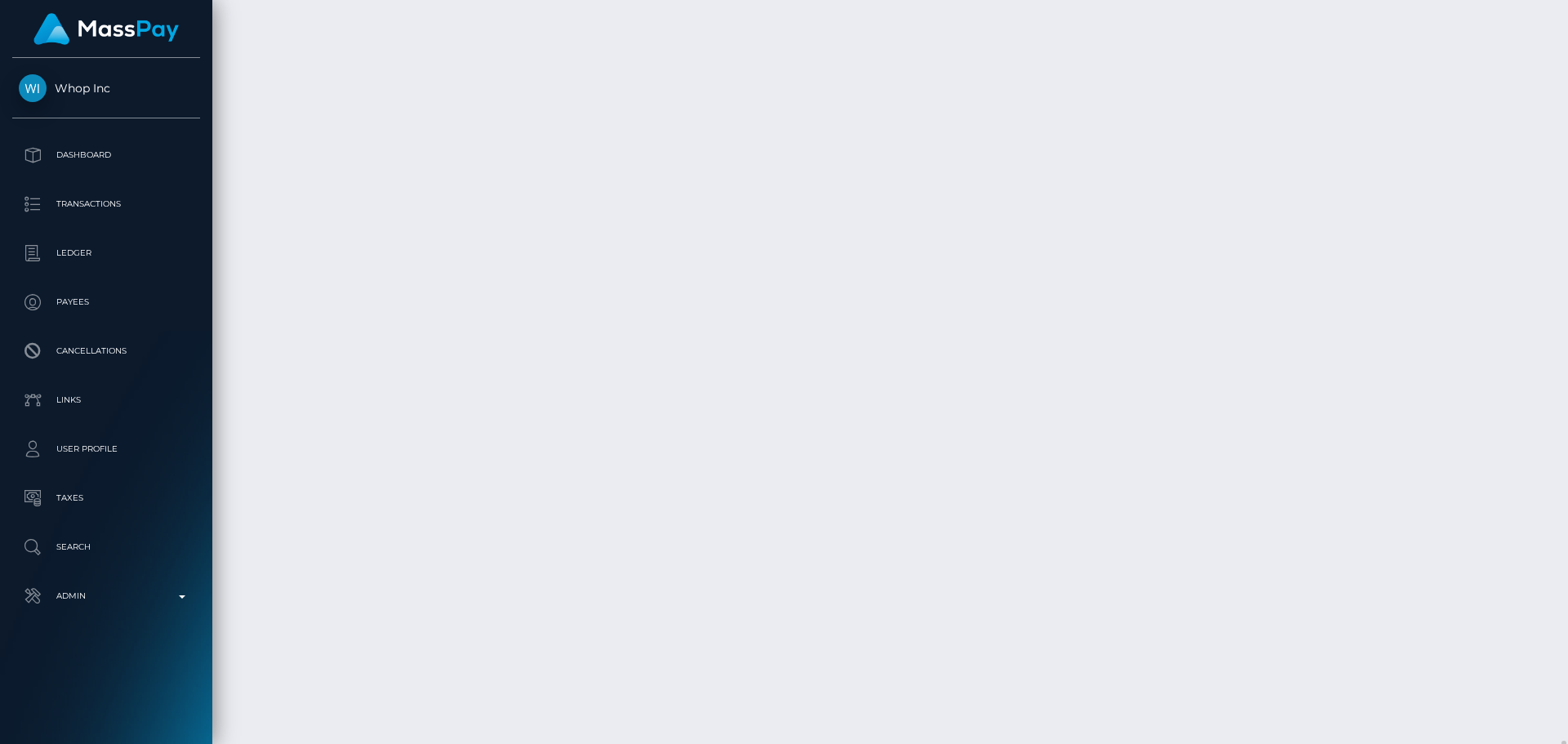
scroll to position [21064, 0]
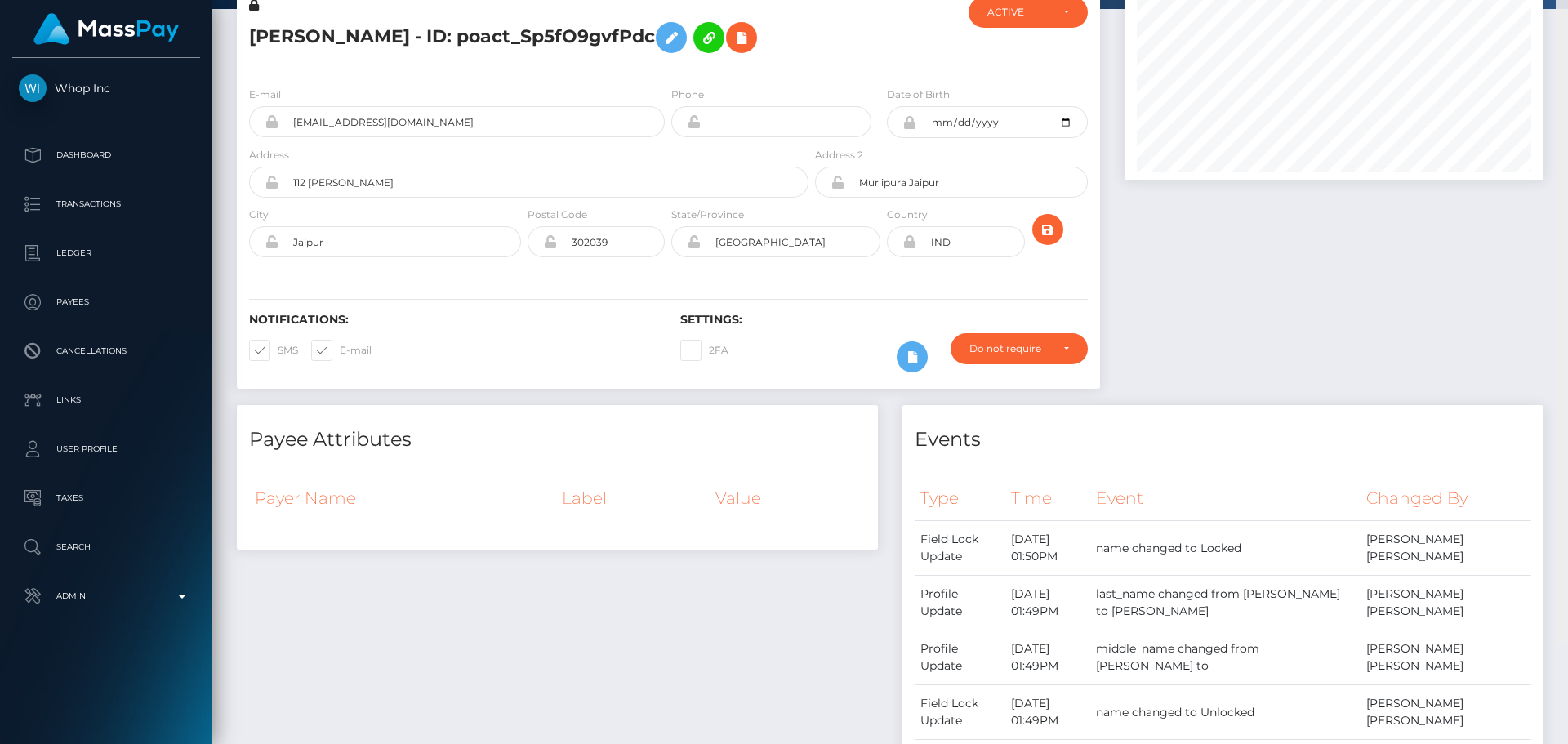
scroll to position [0, 0]
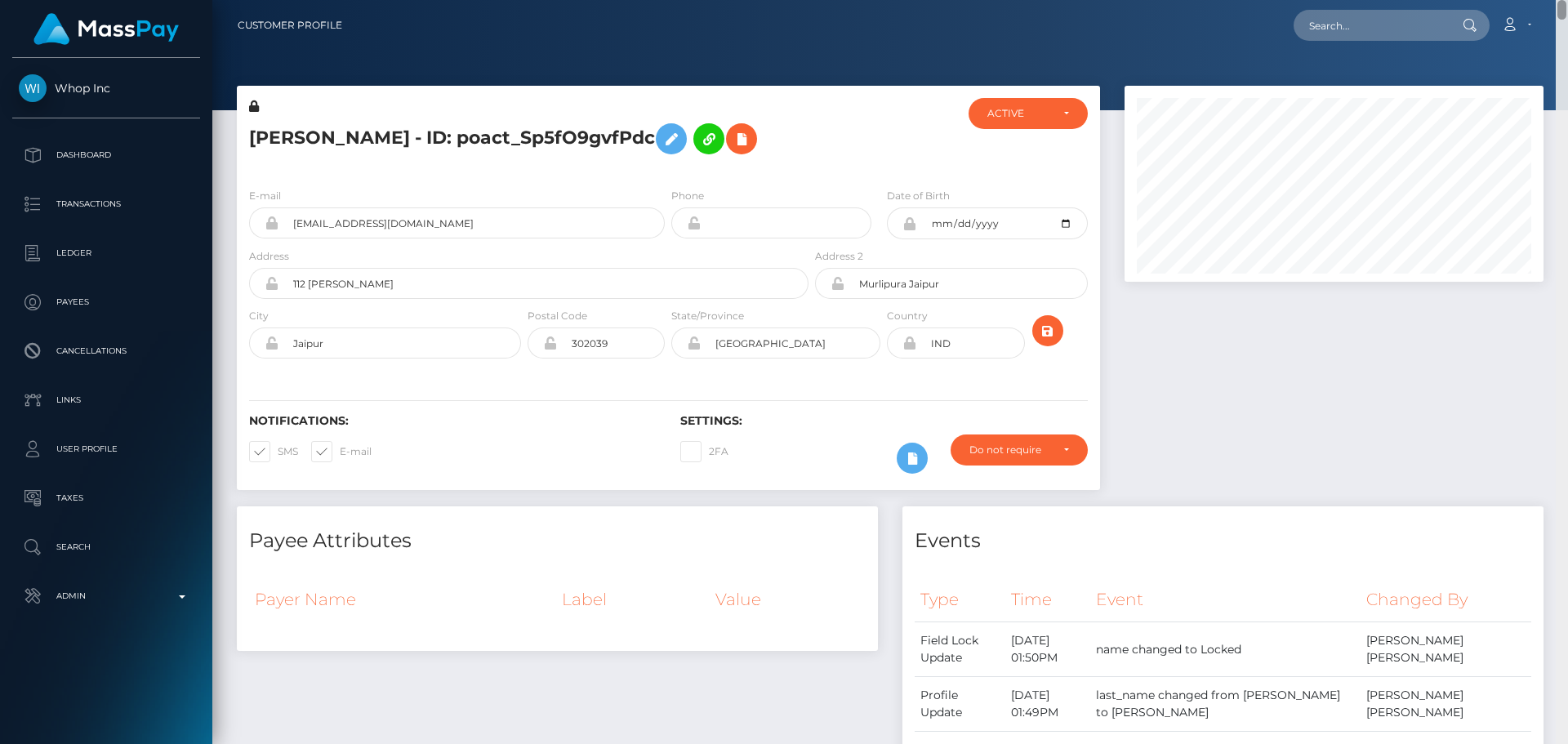
drag, startPoint x: 1560, startPoint y: 688, endPoint x: 1556, endPoint y: 7, distance: 681.0
click at [1558, 5] on div "Customer Profile Loading... Loading..." at bounding box center [890, 372] width 1356 height 744
click at [865, 400] on hr at bounding box center [669, 400] width 839 height 1
click at [870, 390] on div "Notifications: SMS E-mail Settings: 2FA" at bounding box center [668, 432] width 863 height 115
click at [899, 446] on div at bounding box center [911, 458] width 54 height 47
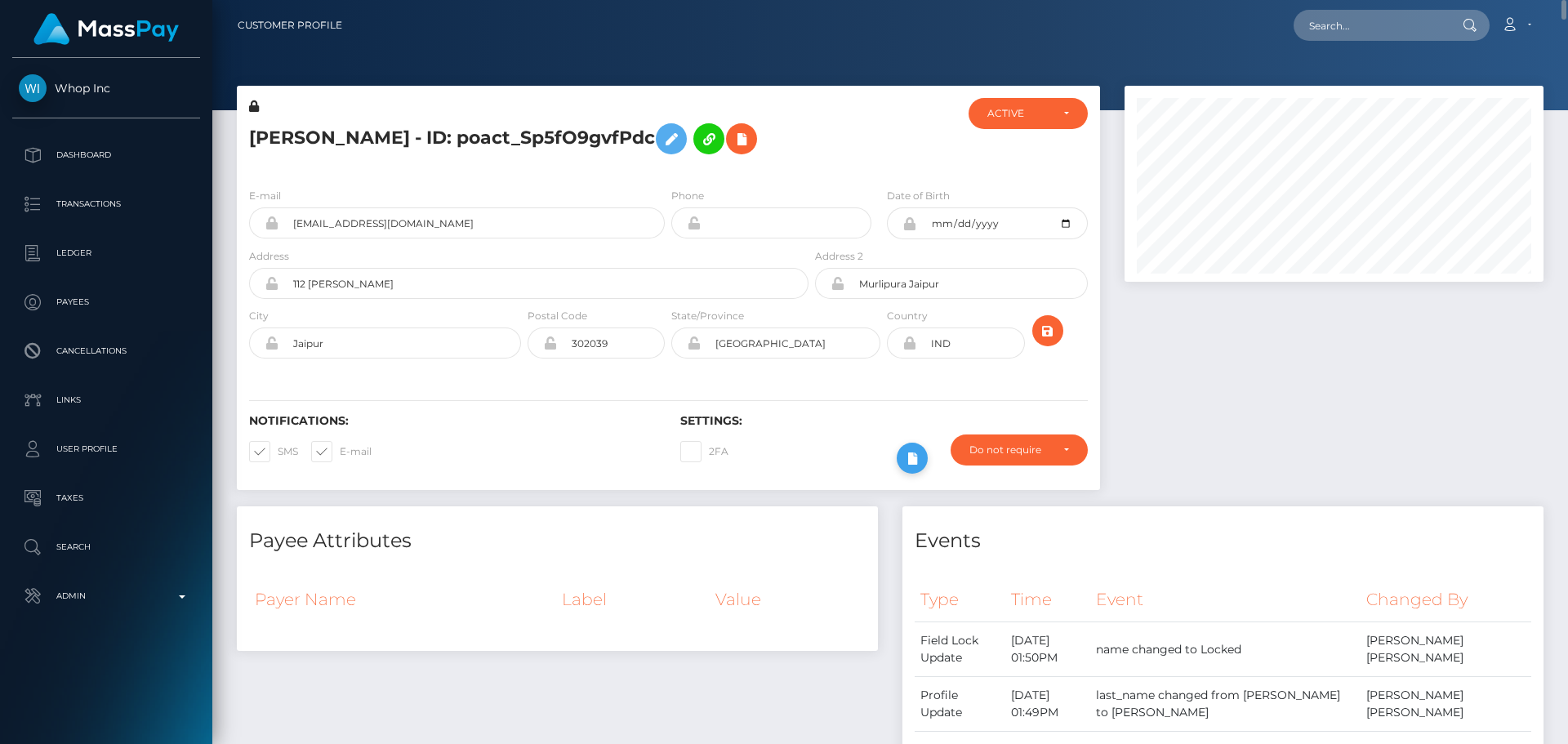
click at [912, 459] on icon at bounding box center [913, 458] width 19 height 20
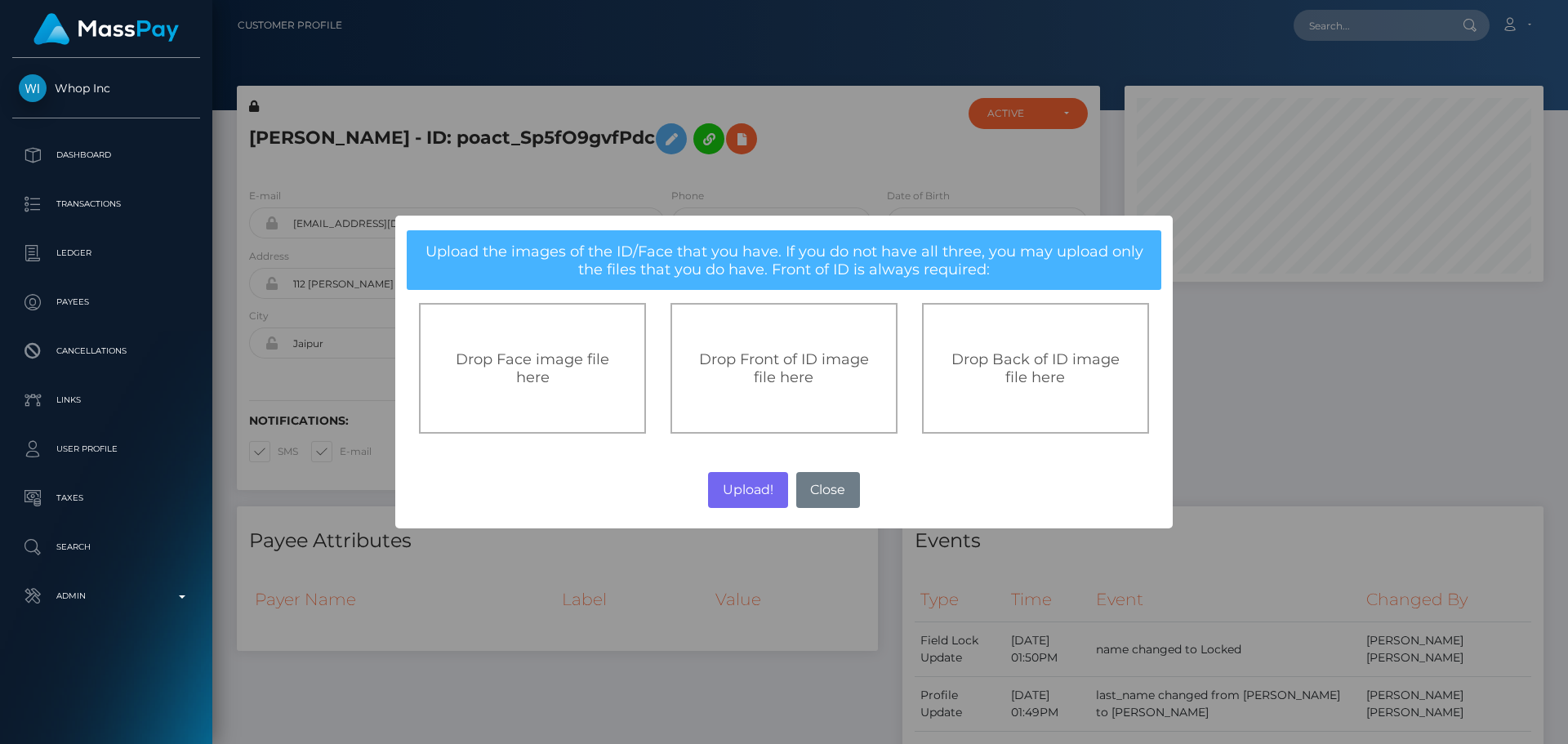
click at [787, 347] on div "Drop Front of ID image file here" at bounding box center [784, 367] width 227 height 130
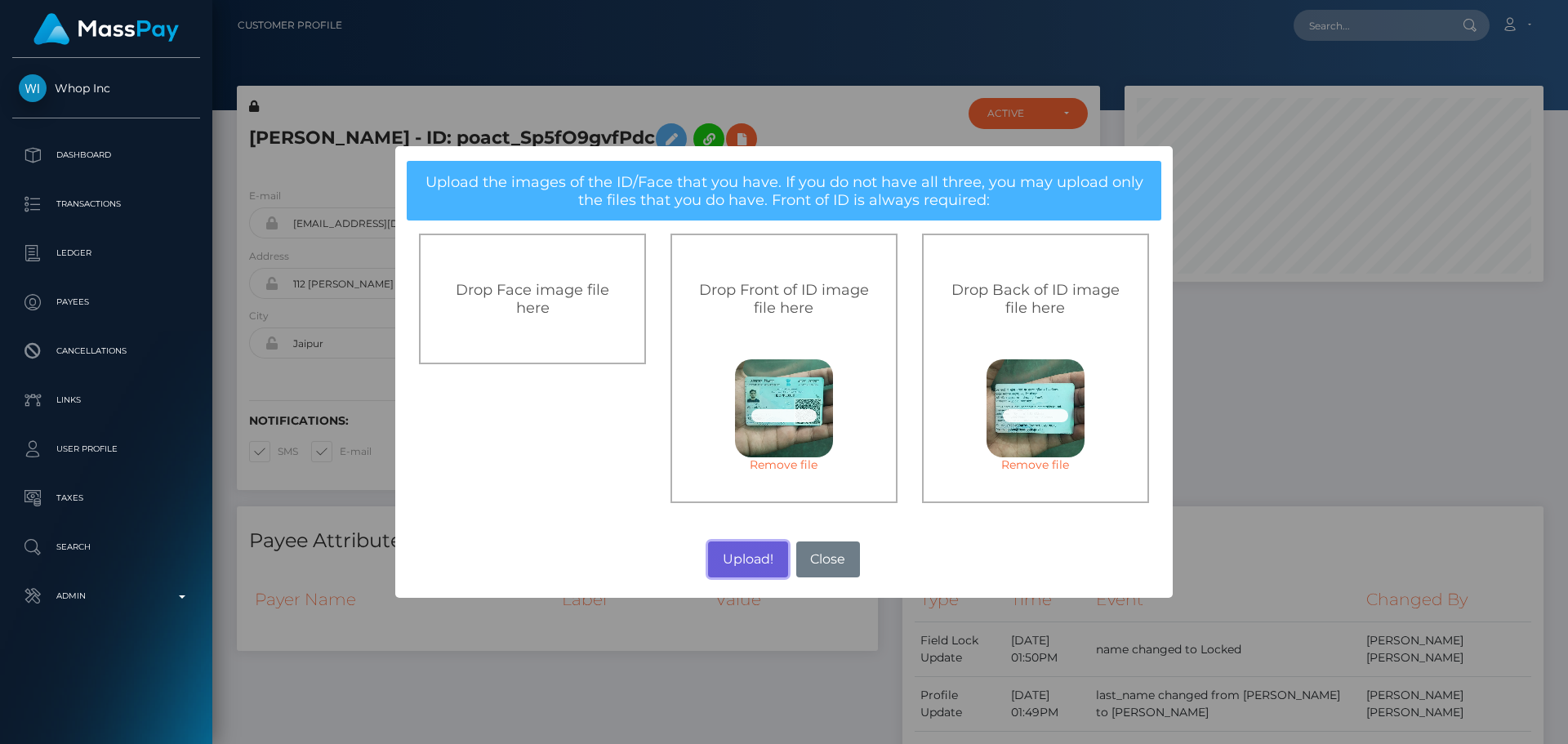
click at [743, 550] on button "Upload!" at bounding box center [748, 558] width 79 height 36
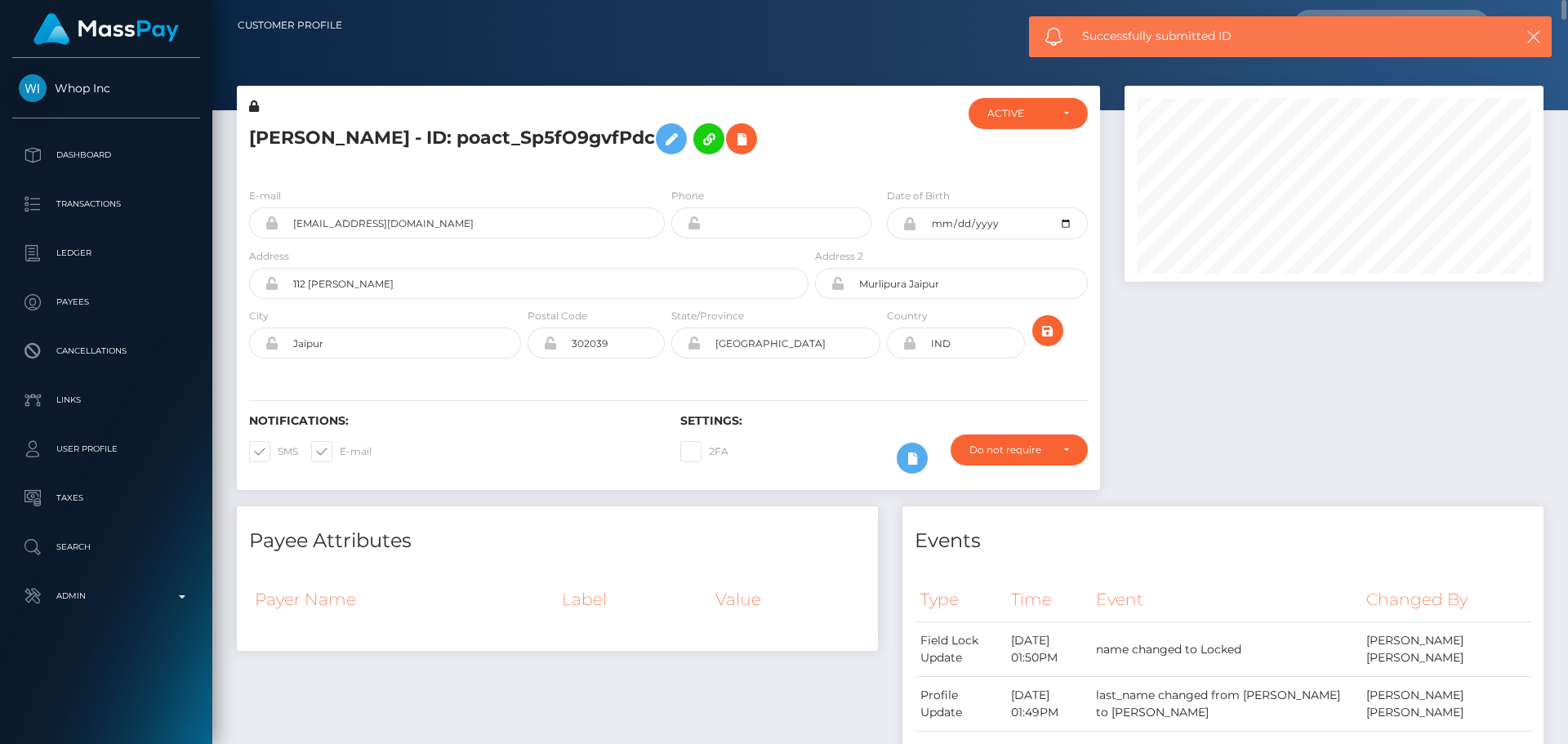
click at [776, 415] on h6 "Settings:" at bounding box center [884, 420] width 407 height 14
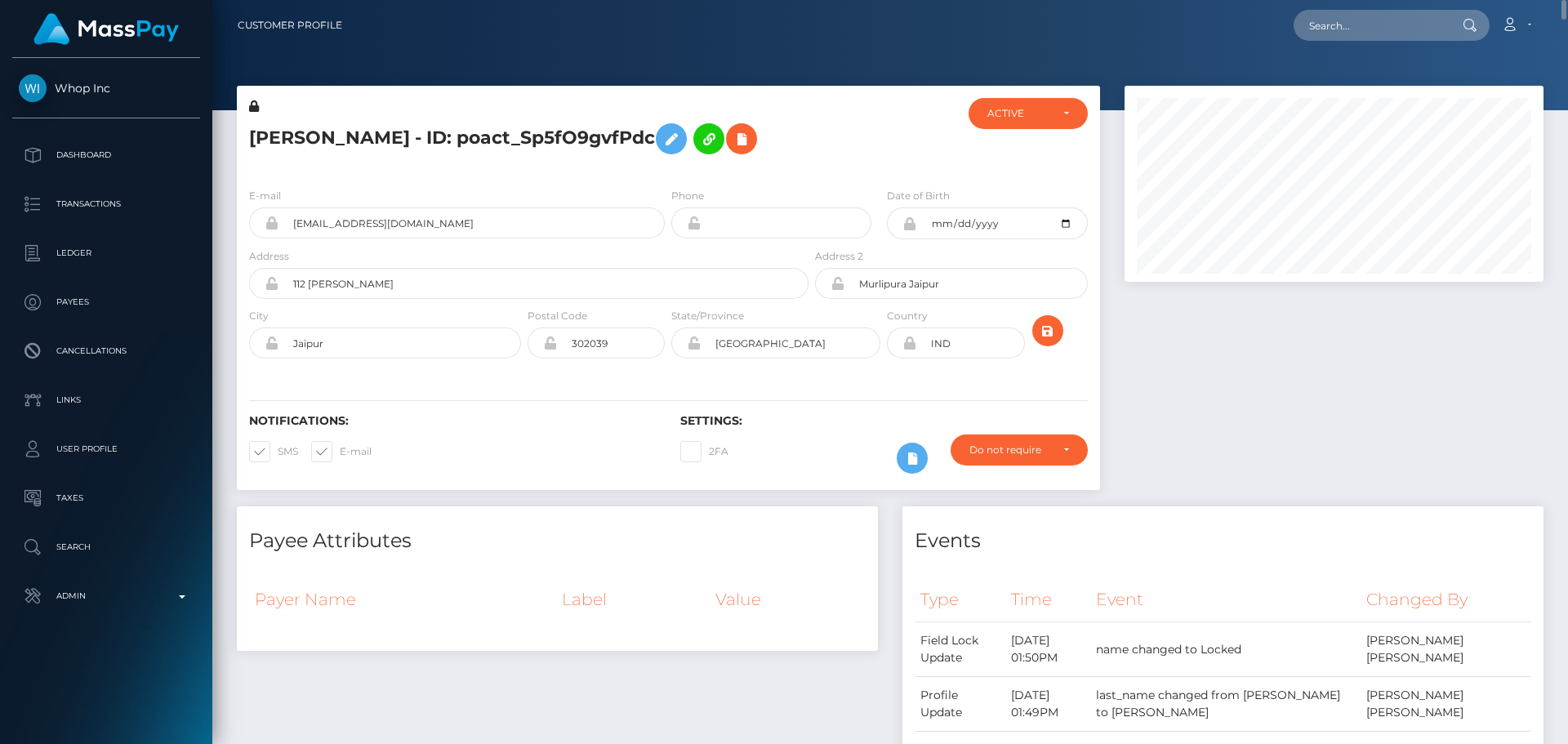
click at [1063, 333] on div at bounding box center [1064, 337] width 72 height 60
click at [1046, 332] on icon "submit" at bounding box center [1048, 330] width 19 height 20
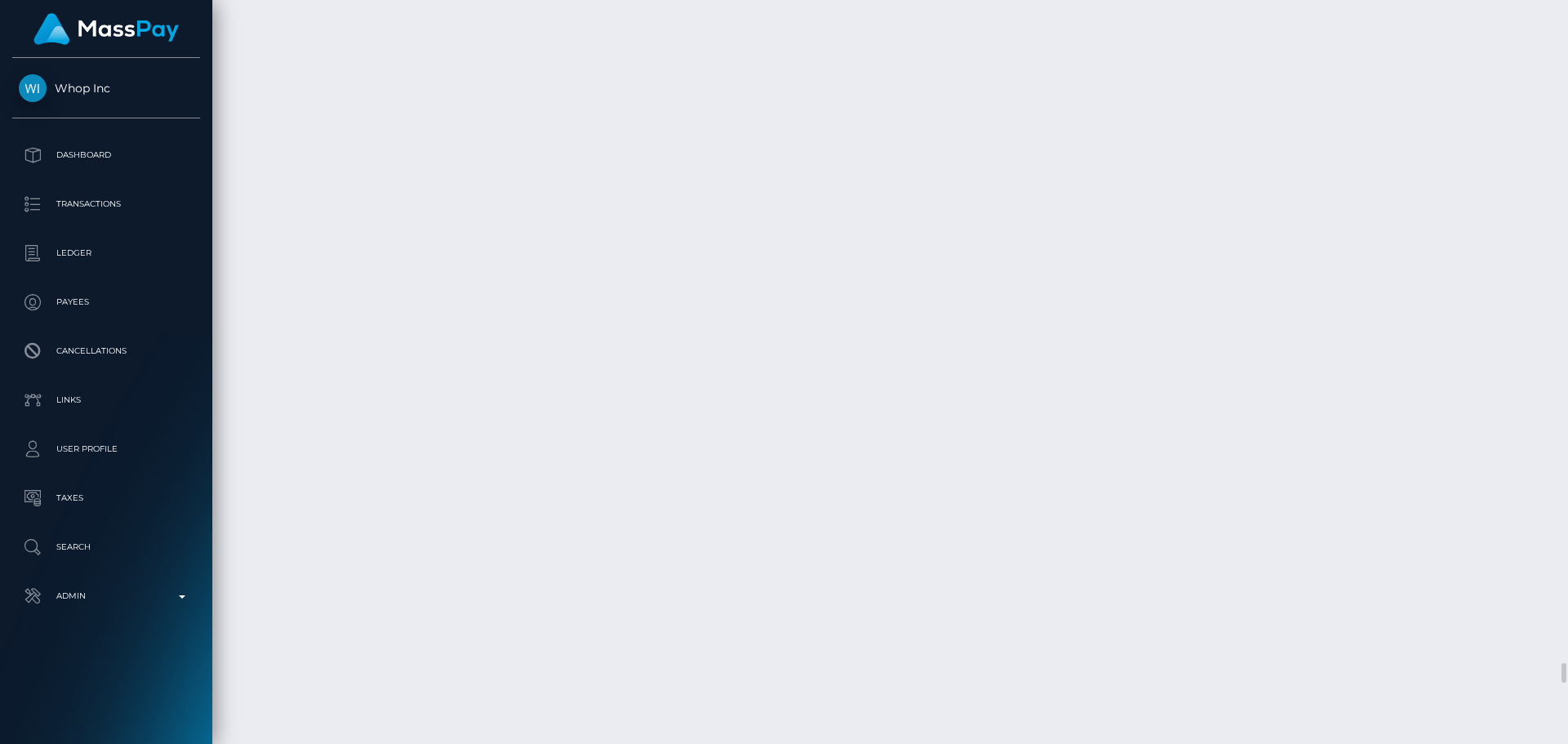
scroll to position [24446, 0]
drag, startPoint x: 303, startPoint y: 581, endPoint x: 354, endPoint y: 583, distance: 51.0
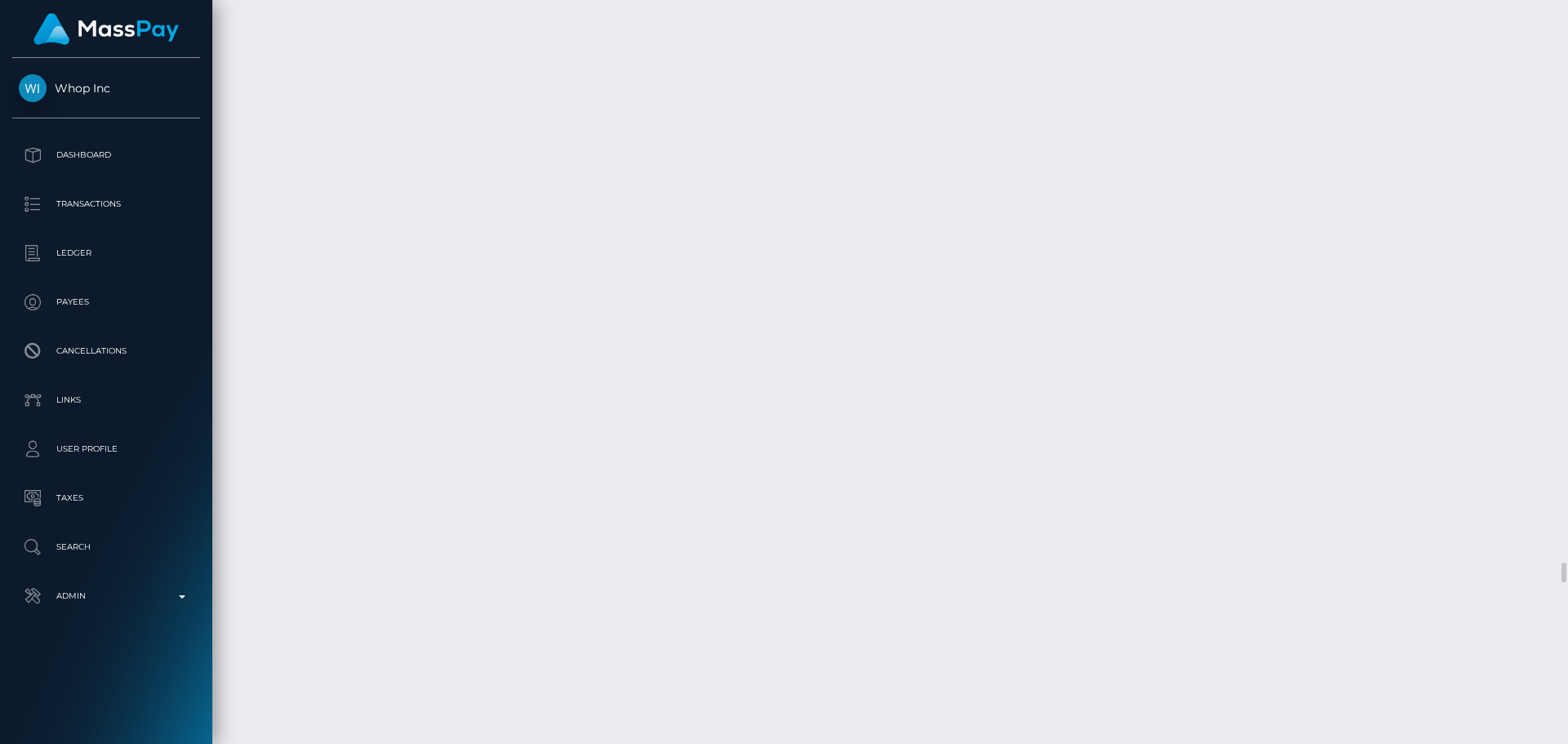
copy div "September 2,"
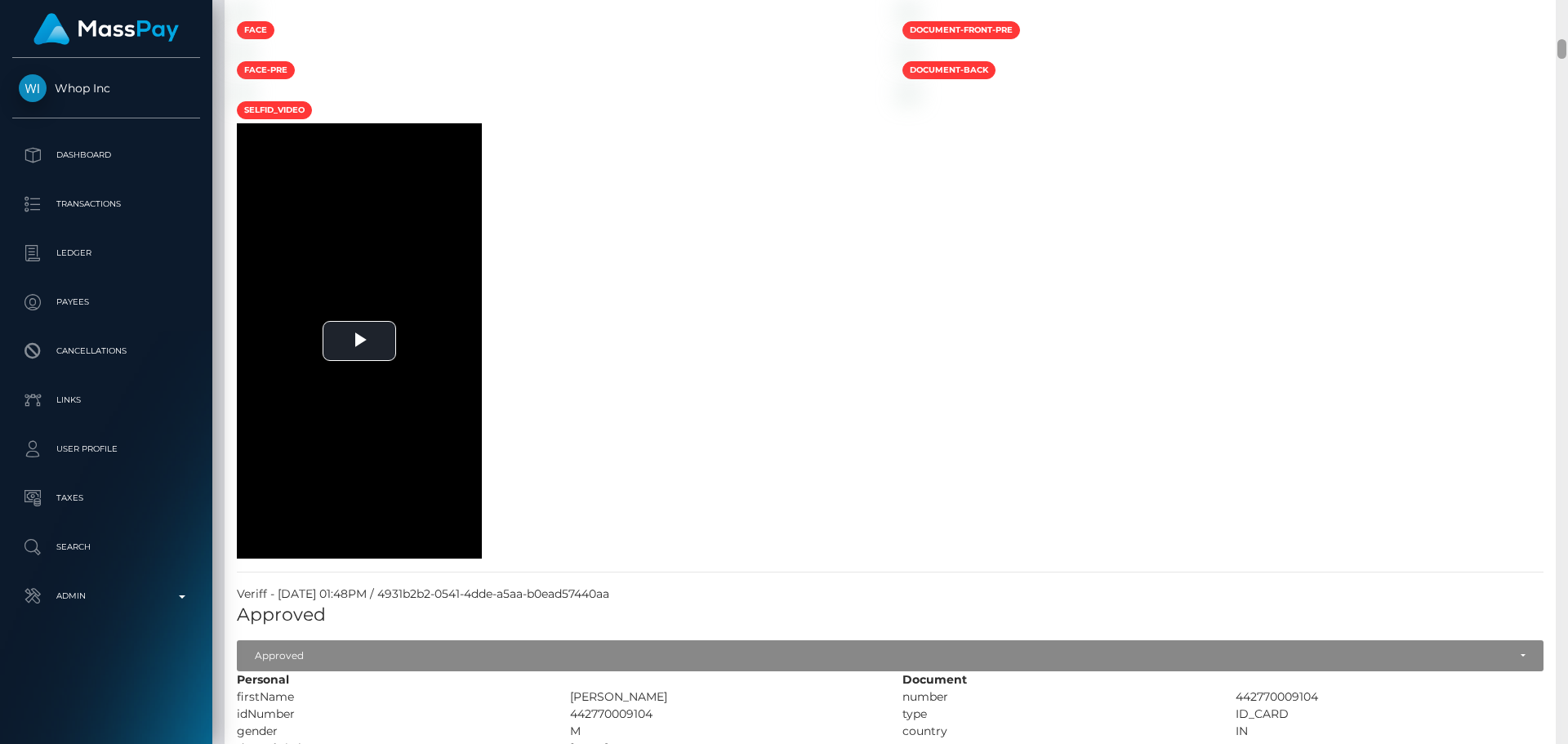
scroll to position [0, 0]
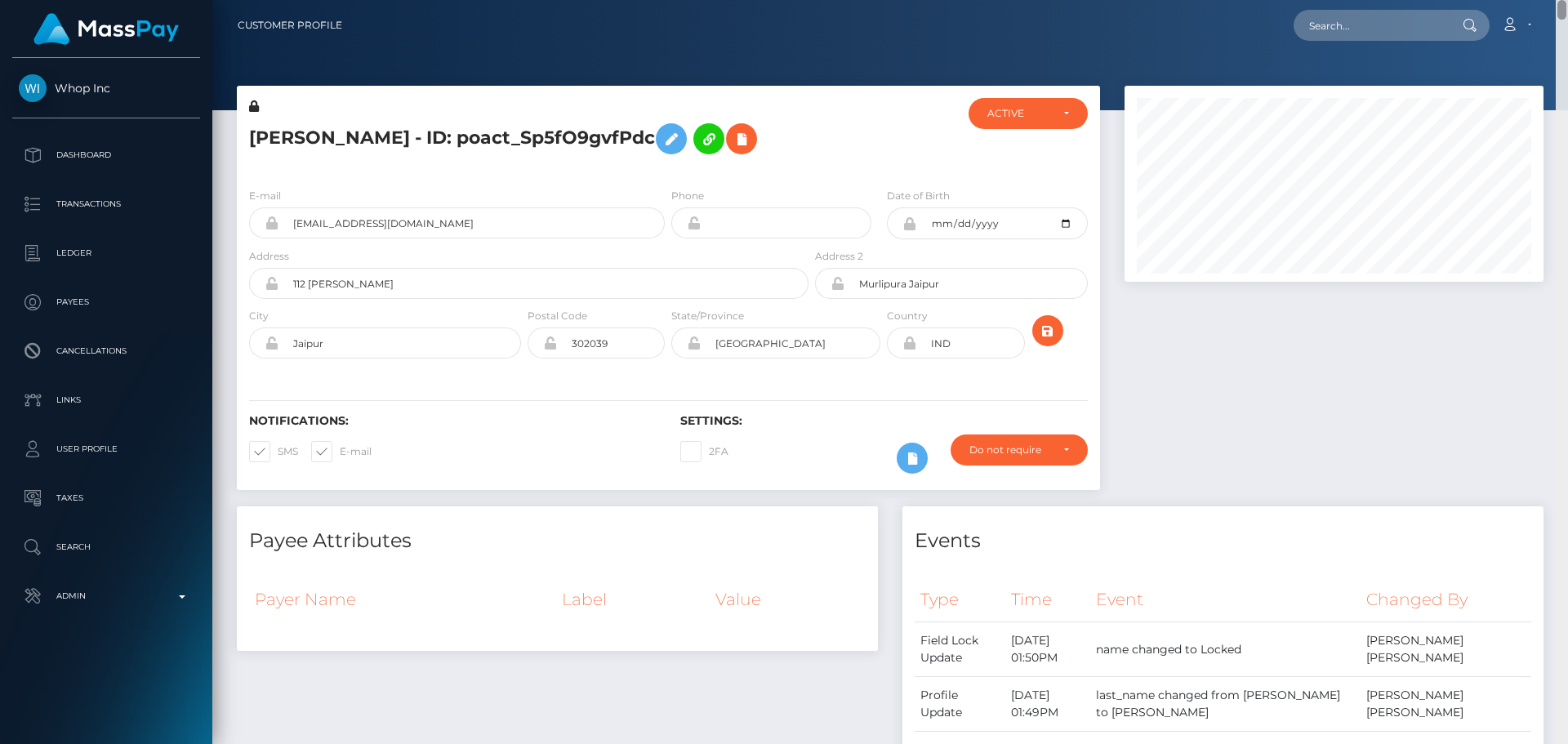
drag, startPoint x: 1561, startPoint y: 569, endPoint x: 1542, endPoint y: -3, distance: 572.3
click at [1542, 0] on html "Whop Inc Dashboard Transactions Ledger Payees Cancellations Links" at bounding box center [784, 372] width 1568 height 744
click at [1053, 338] on icon "submit" at bounding box center [1048, 330] width 19 height 20
click at [1146, 343] on div at bounding box center [1334, 296] width 444 height 420
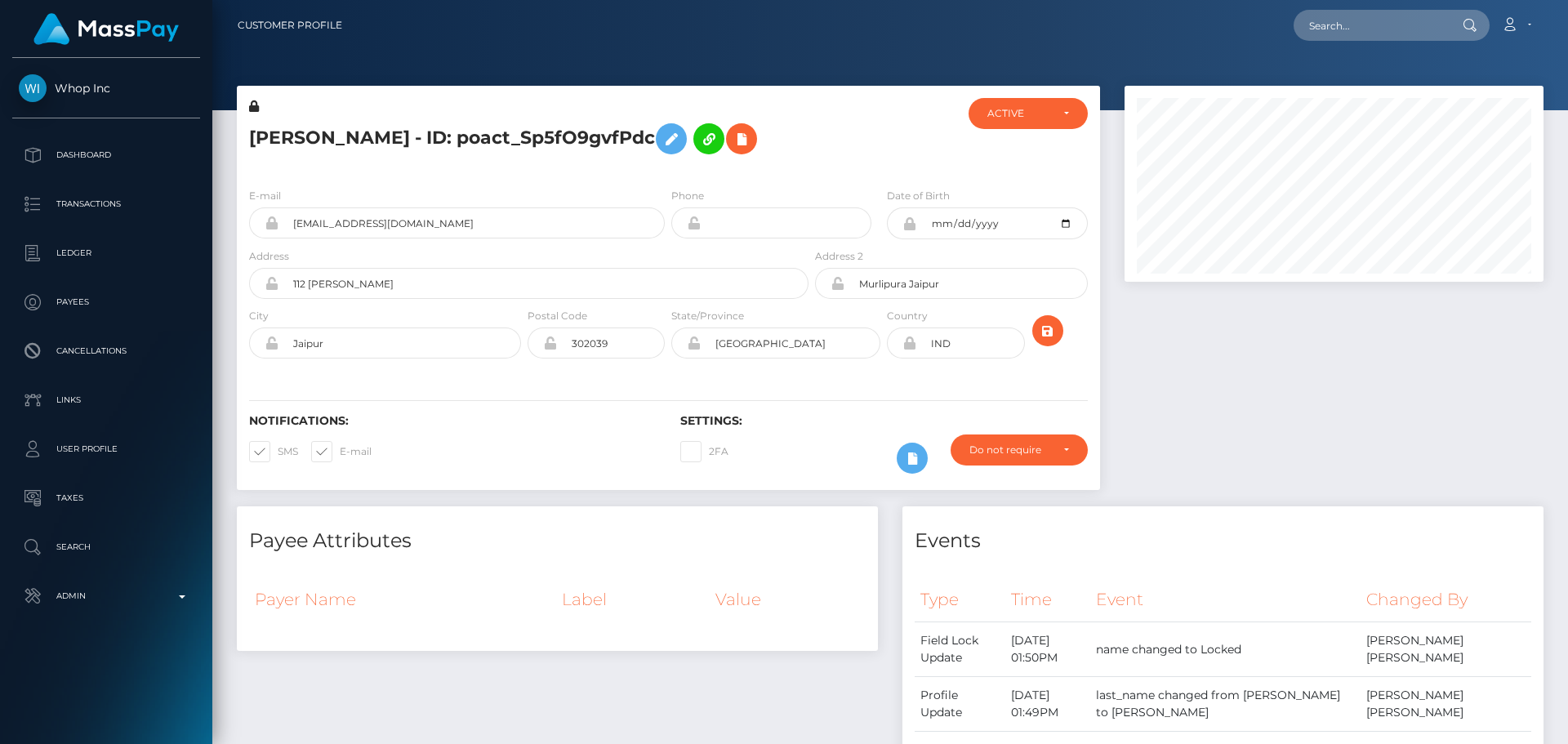
click at [1168, 355] on div at bounding box center [1334, 296] width 444 height 420
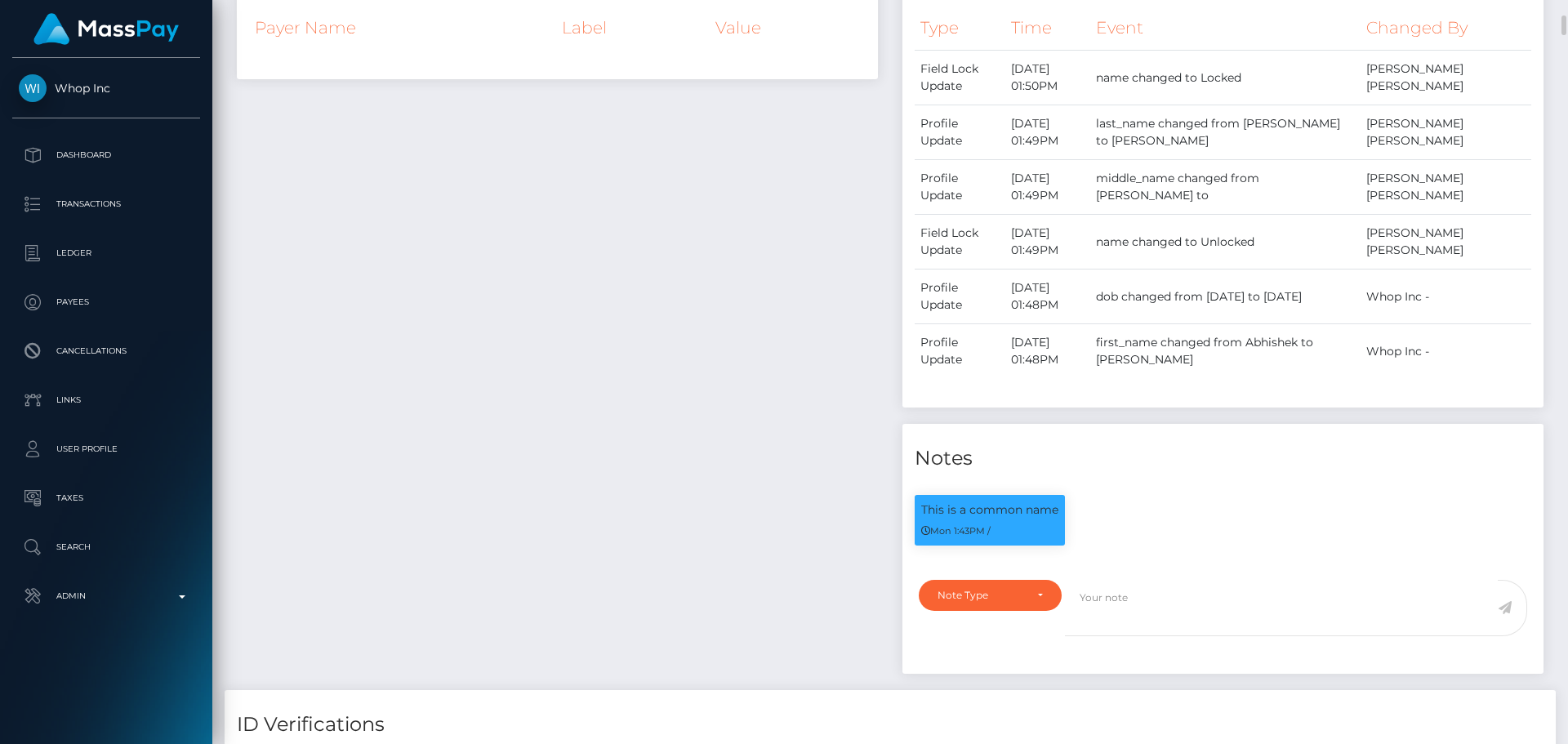
scroll to position [1143, 0]
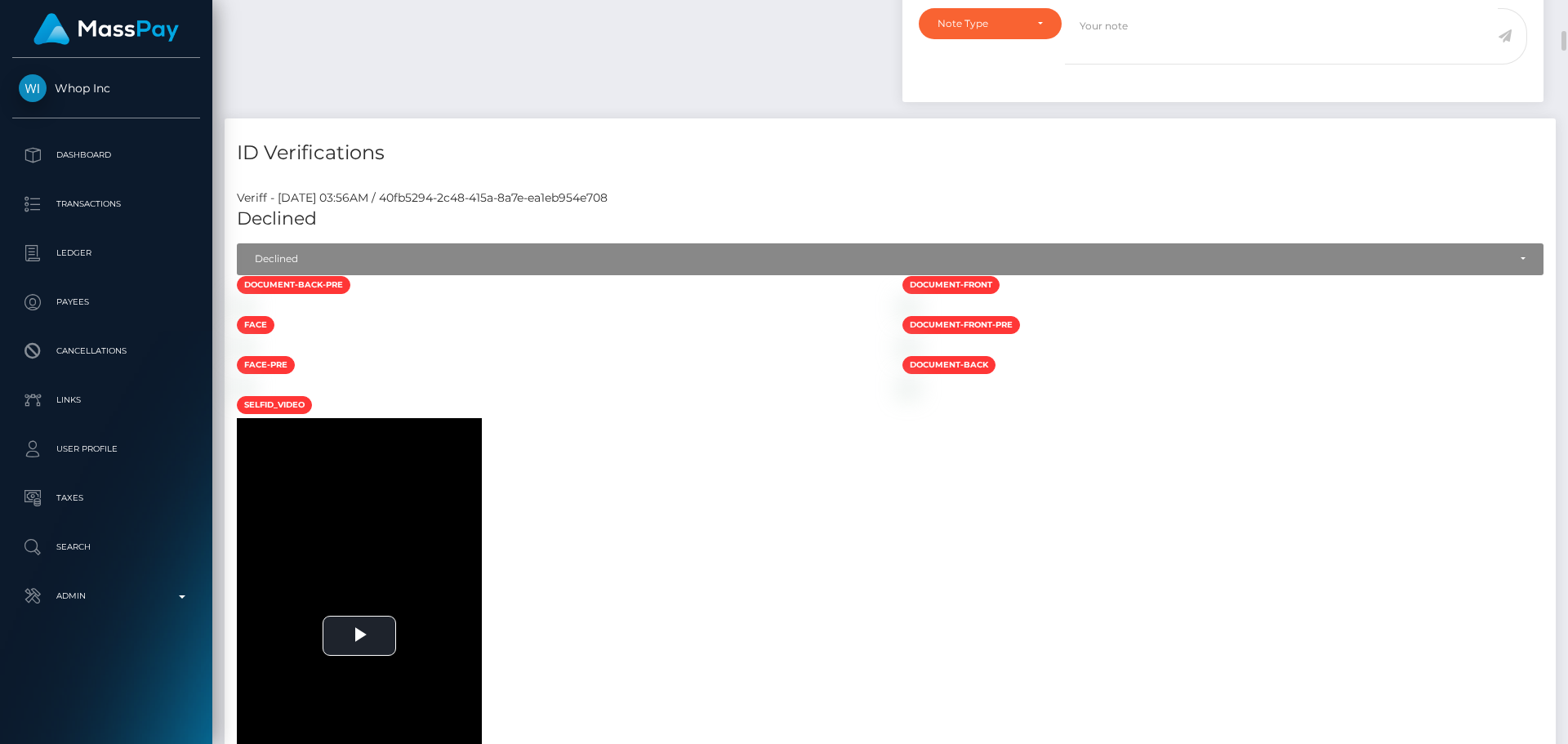
click at [702, 315] on div at bounding box center [557, 306] width 666 height 17
click at [613, 315] on div at bounding box center [557, 306] width 666 height 17
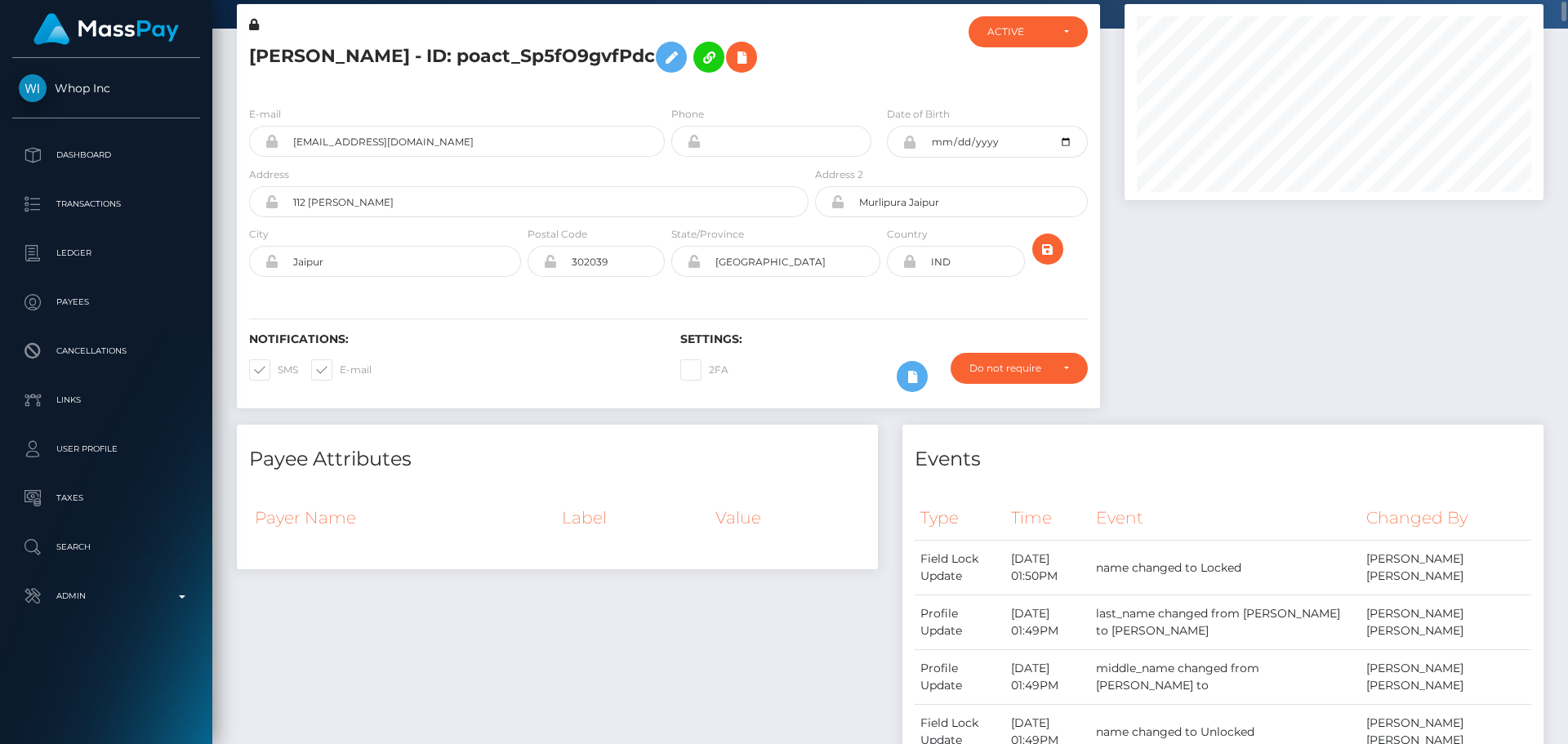
scroll to position [0, 0]
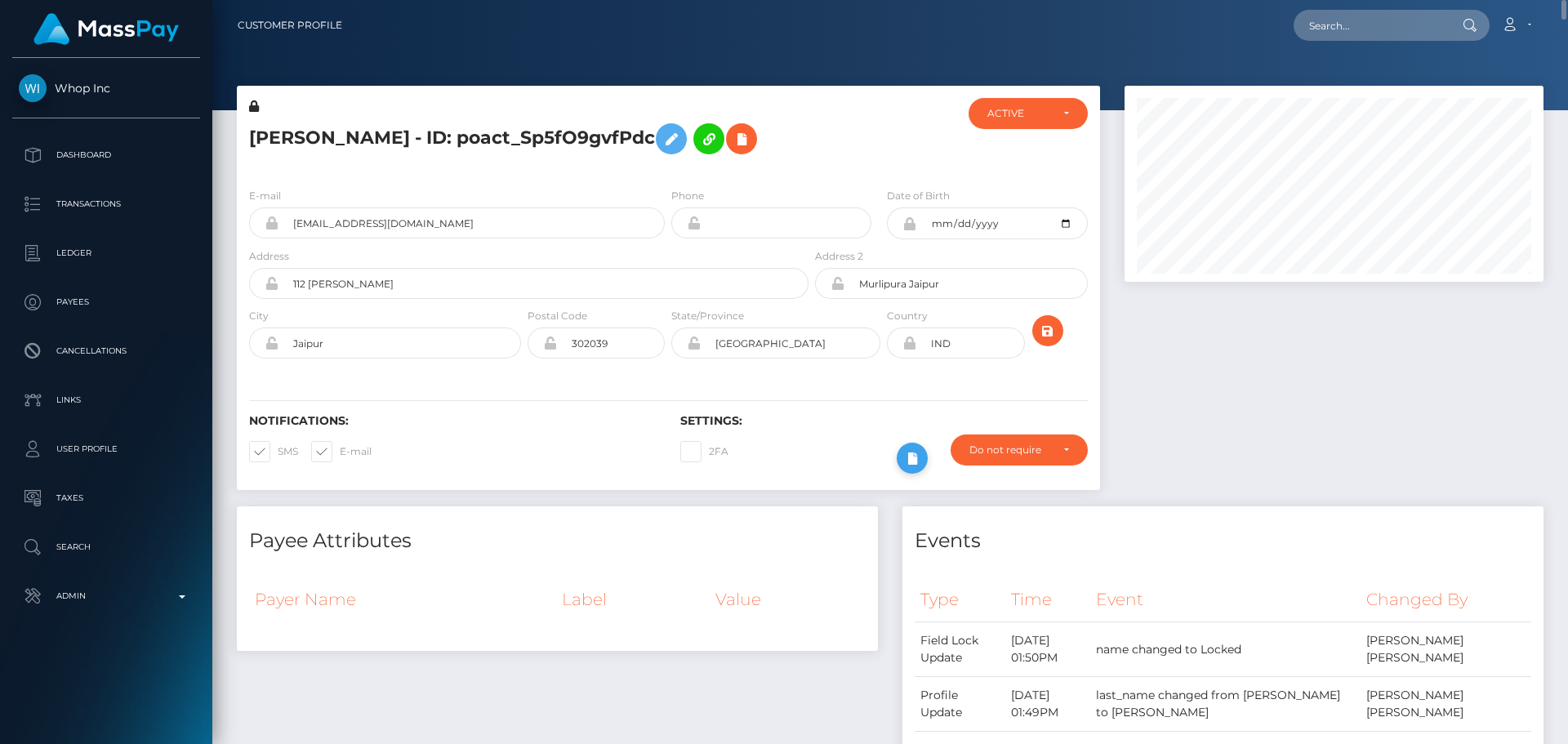
click at [907, 450] on icon at bounding box center [913, 458] width 19 height 20
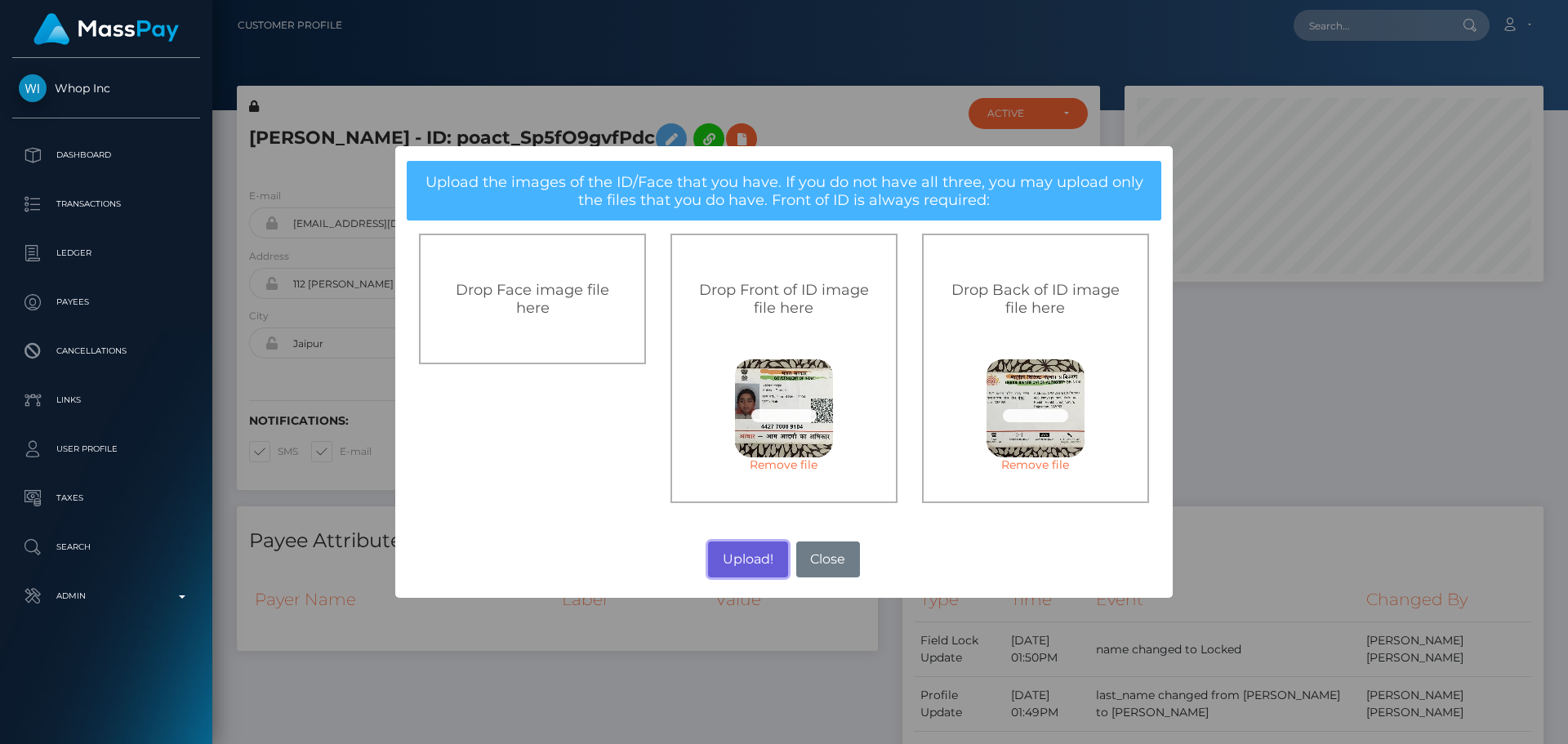
click at [748, 560] on button "Upload!" at bounding box center [748, 558] width 79 height 36
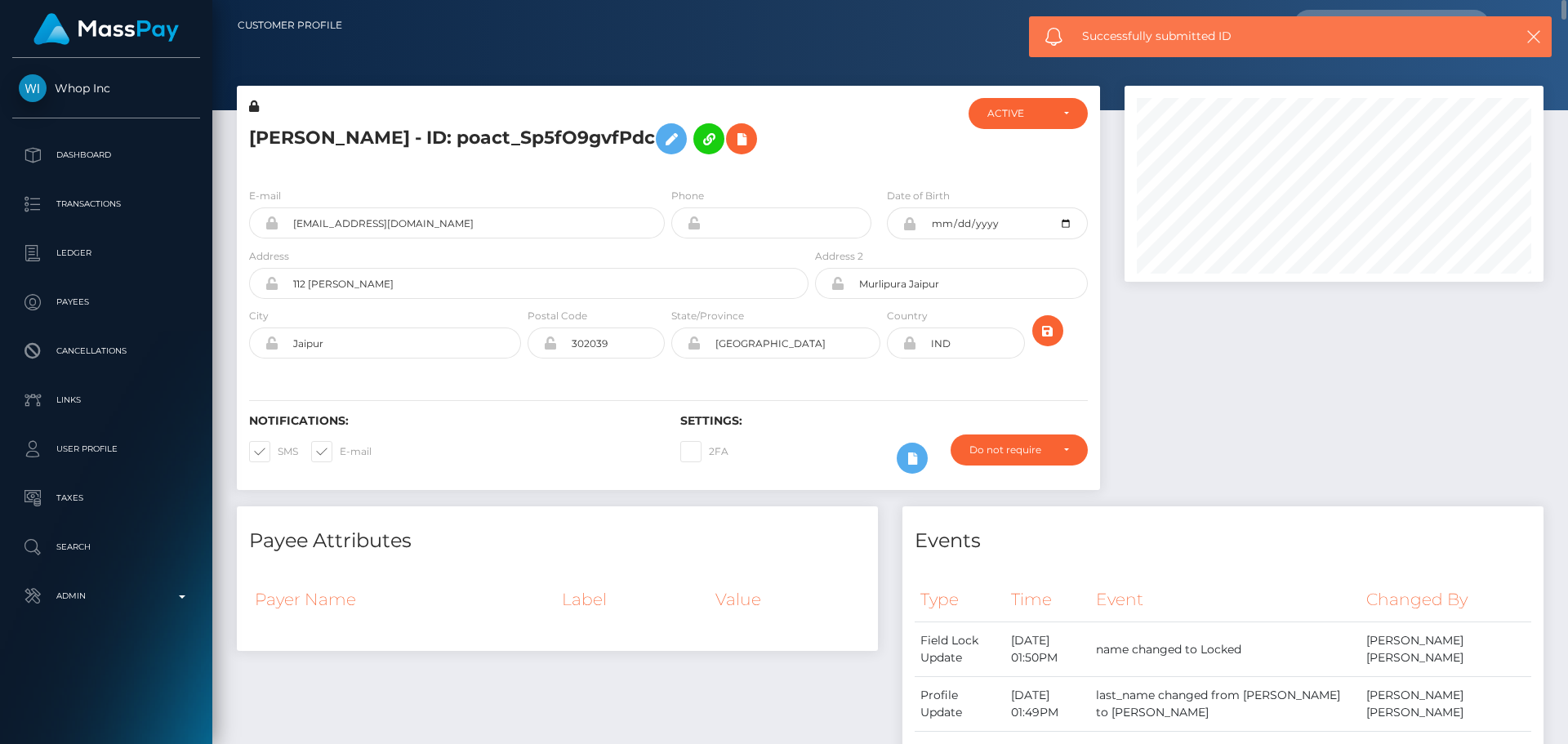
click at [1051, 388] on div "Notifications: SMS E-mail Settings: 2FA" at bounding box center [668, 432] width 863 height 115
click at [1046, 384] on div "Notifications: SMS E-mail Settings: 2FA" at bounding box center [668, 432] width 863 height 115
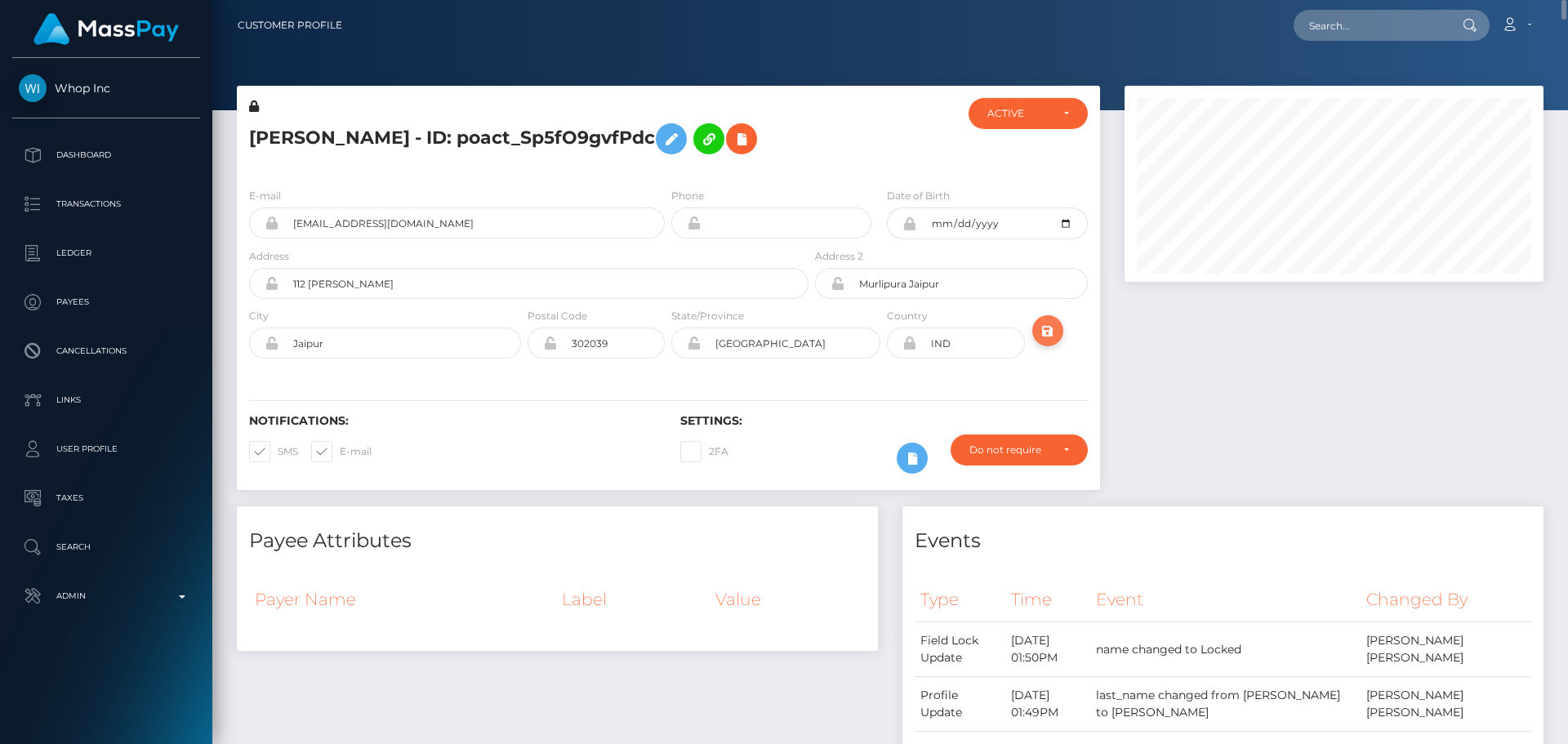
click at [1048, 331] on icon "submit" at bounding box center [1048, 330] width 19 height 20
drag, startPoint x: 1561, startPoint y: 612, endPoint x: 1541, endPoint y: -17, distance: 629.3
click at [1541, 0] on html "Whop Inc Dashboard Transactions Ledger Payees Cancellations Links" at bounding box center [784, 372] width 1568 height 744
click at [911, 457] on icon at bounding box center [913, 458] width 19 height 20
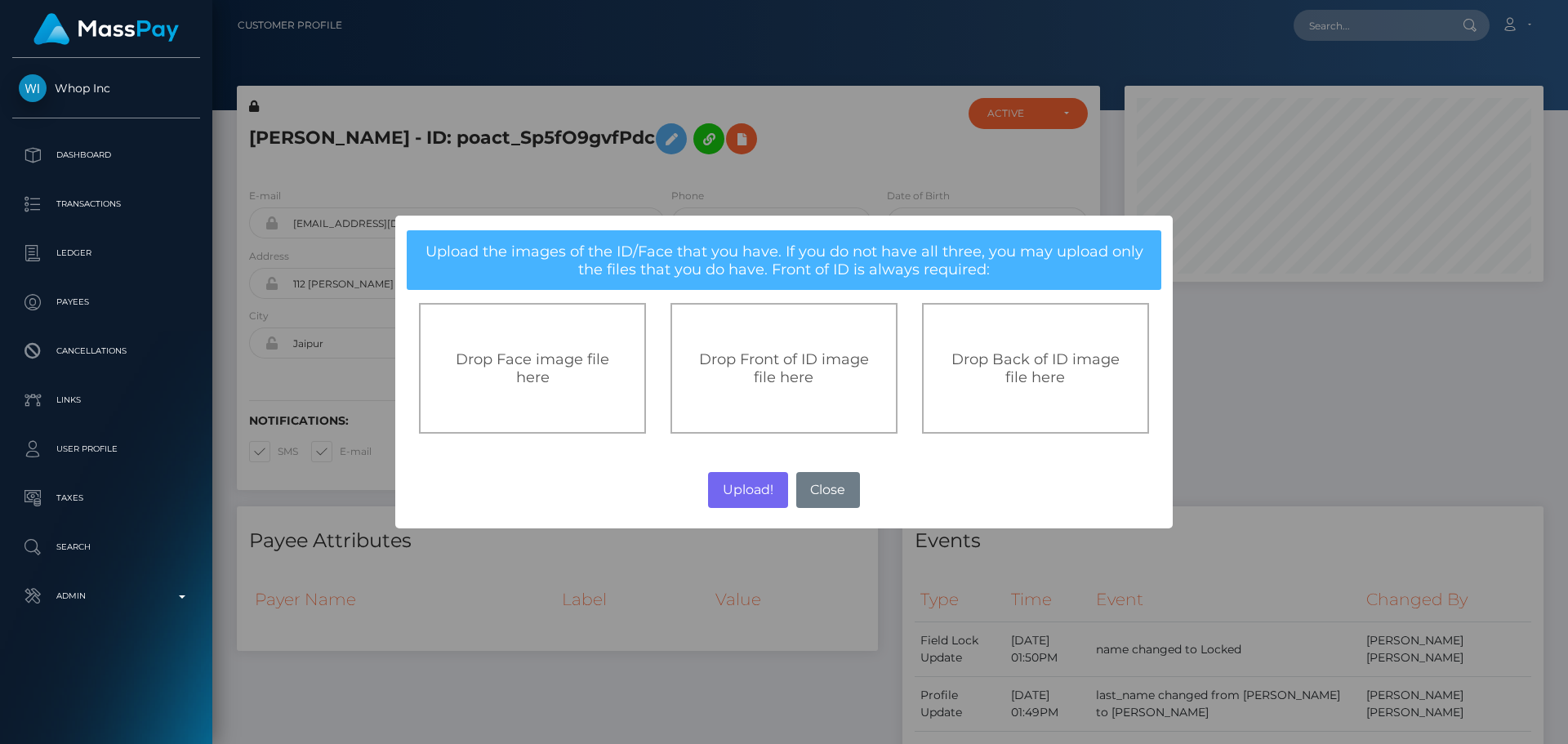
click at [763, 376] on span "Drop Front of ID image file here" at bounding box center [784, 367] width 170 height 36
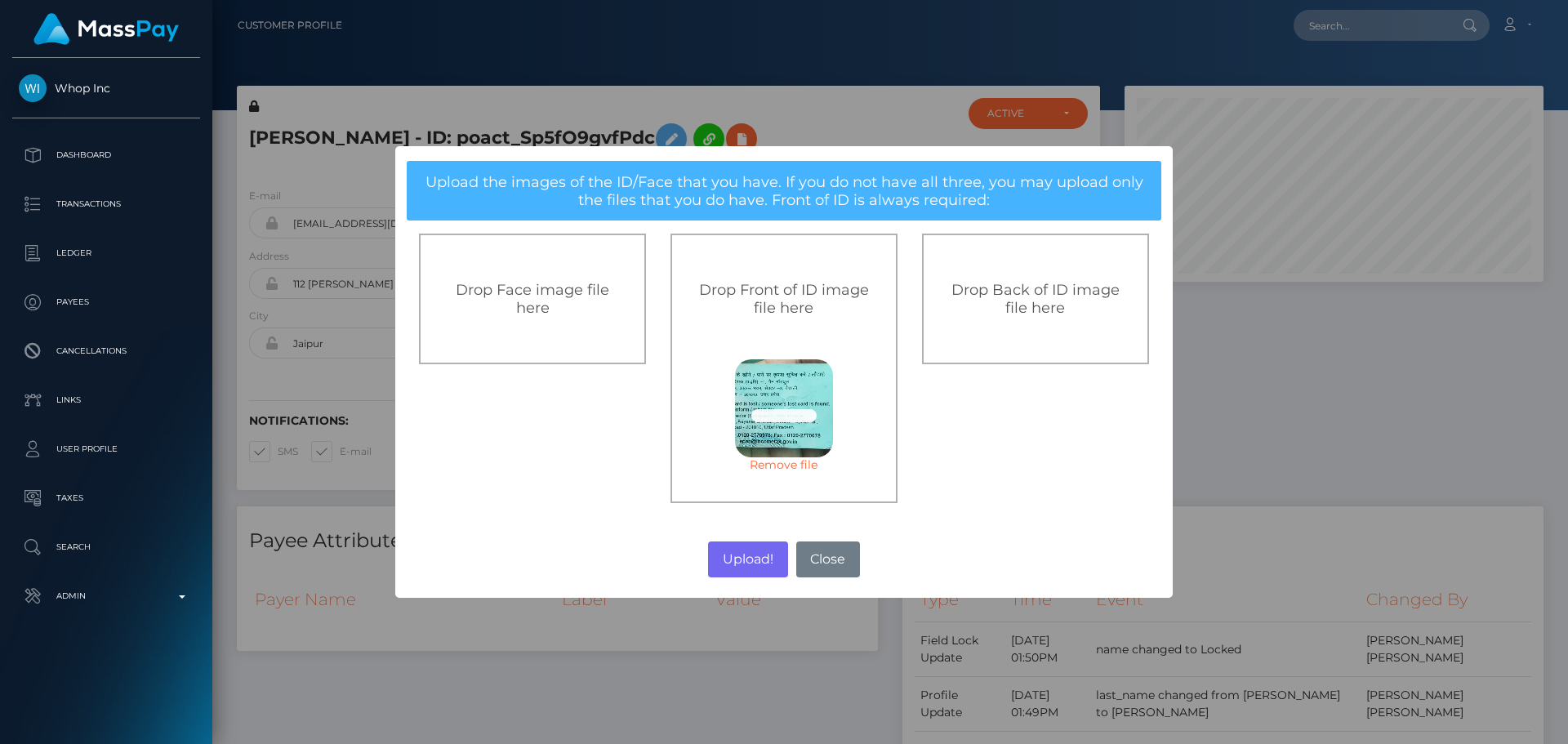
drag, startPoint x: 788, startPoint y: 466, endPoint x: 794, endPoint y: 455, distance: 12.5
click at [789, 466] on link "Remove file" at bounding box center [783, 464] width 98 height 14
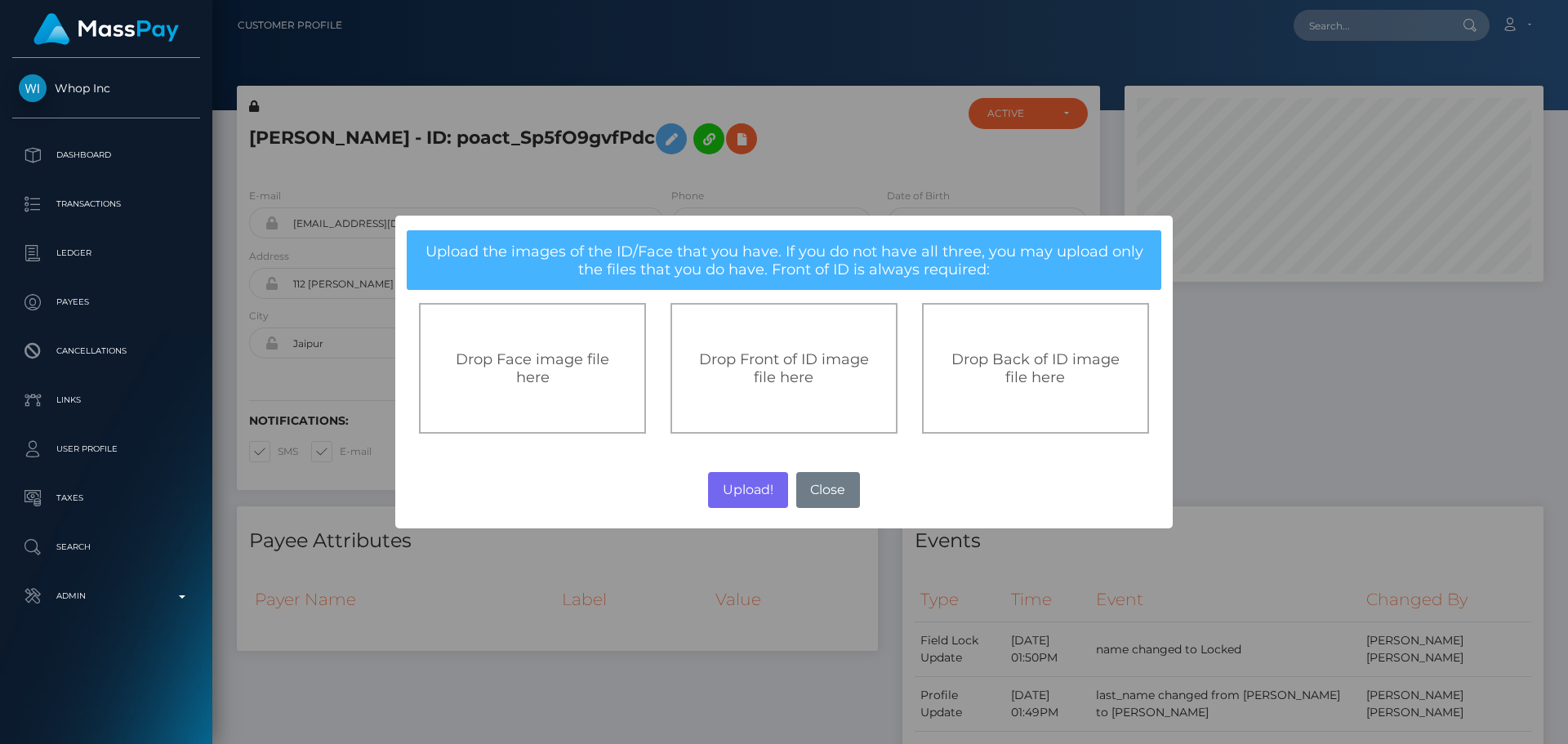
click at [803, 331] on div "Drop Front of ID image file here" at bounding box center [784, 367] width 227 height 130
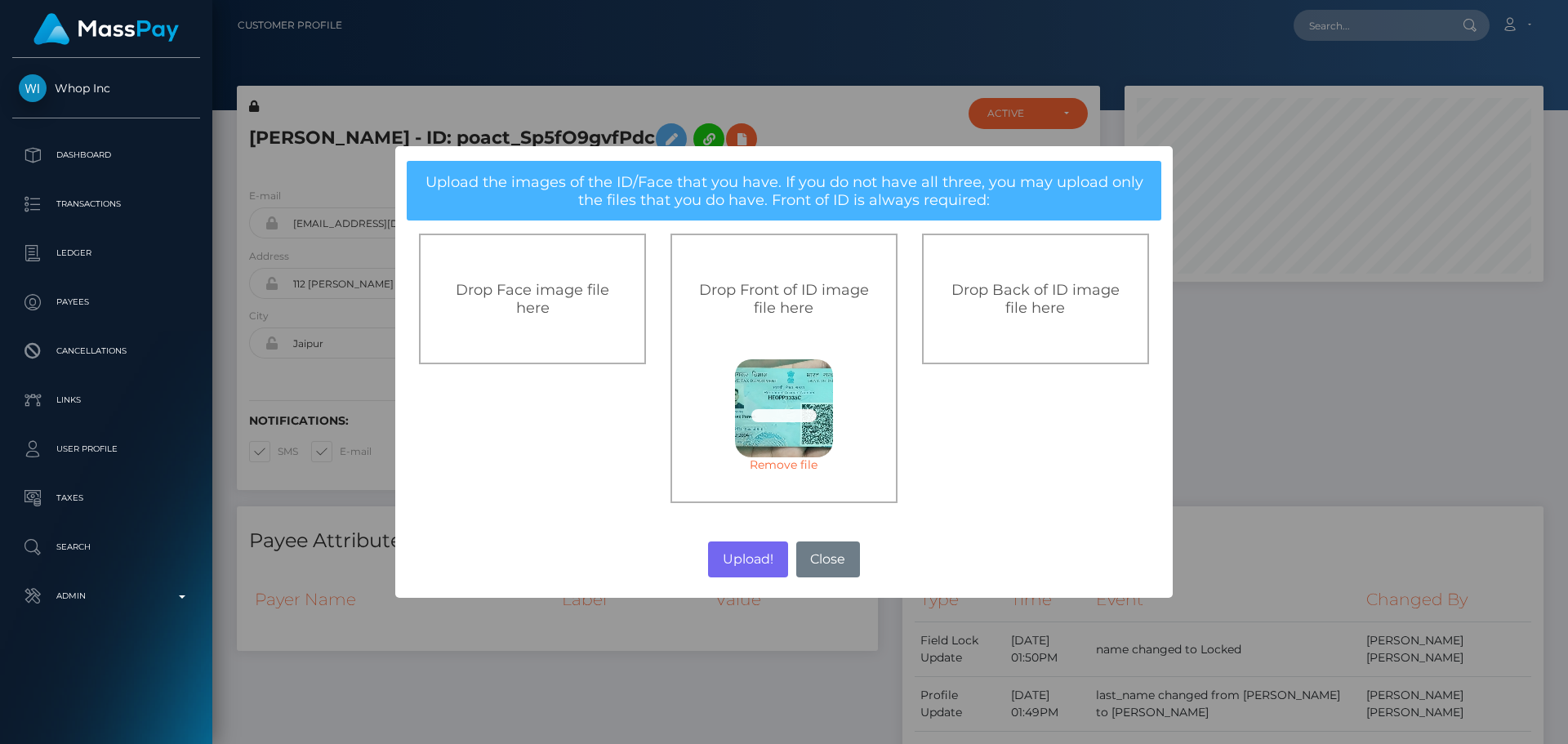
click at [1043, 308] on span "Drop Back of ID image file here" at bounding box center [1035, 299] width 168 height 36
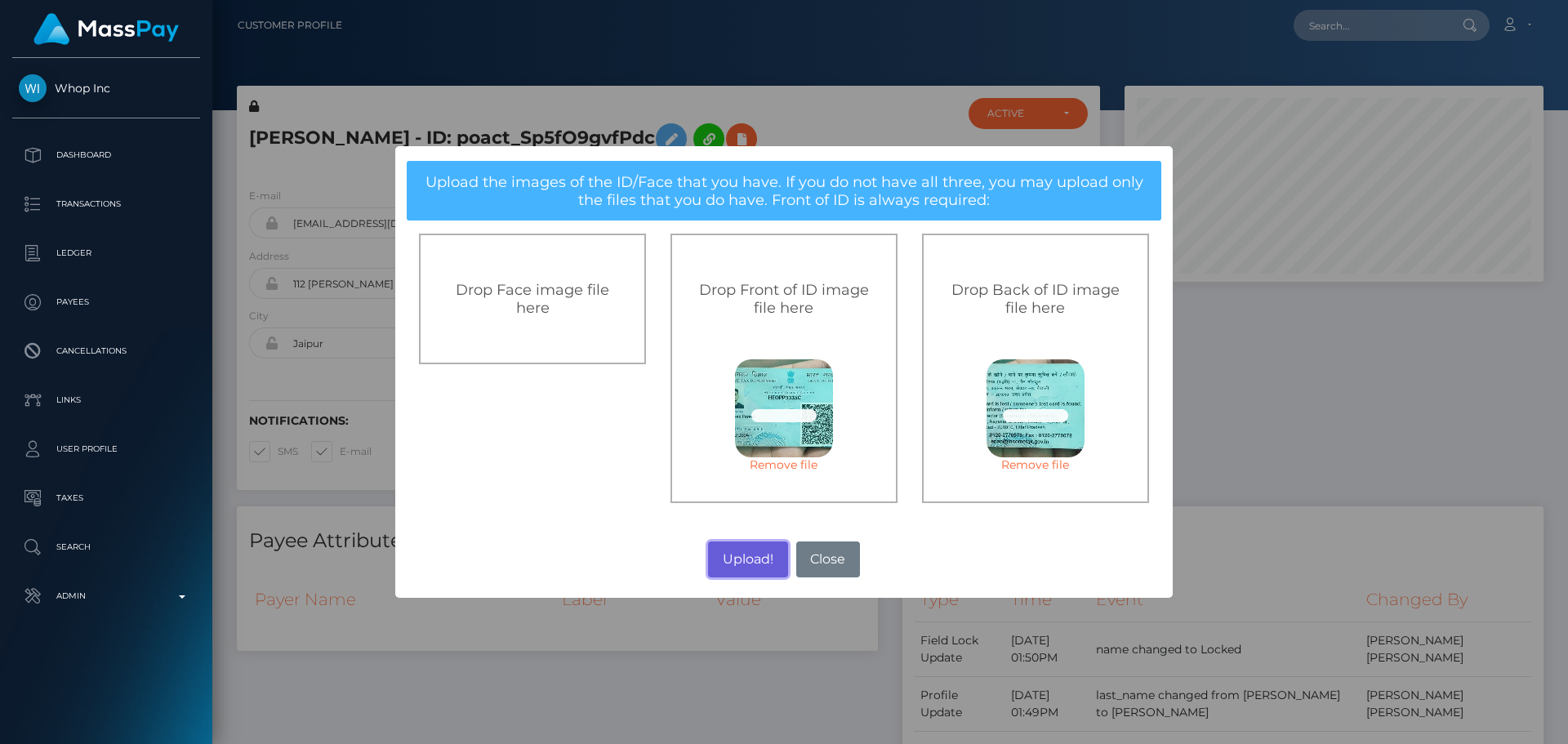
click at [744, 556] on button "Upload!" at bounding box center [748, 558] width 79 height 36
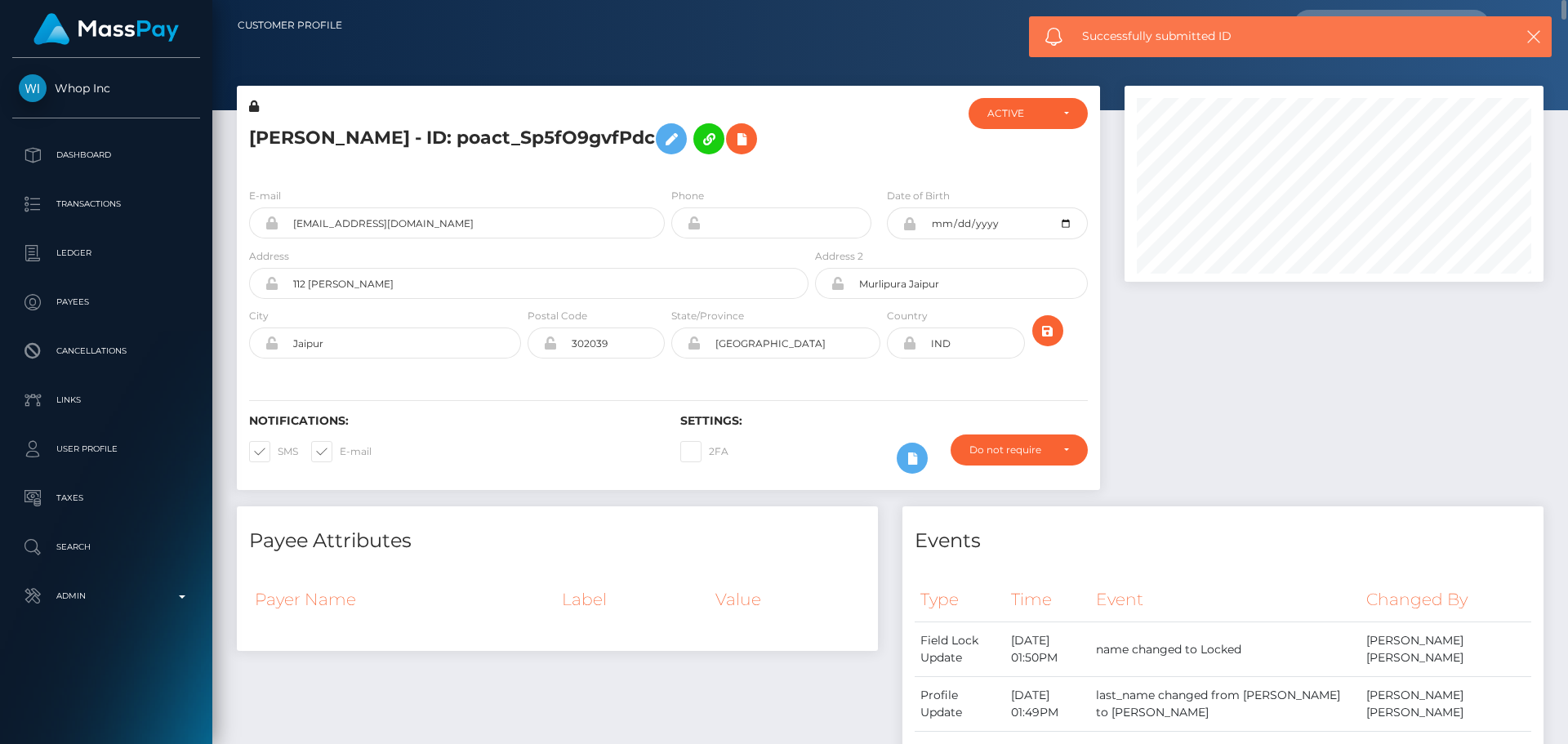
click at [813, 172] on div at bounding box center [884, 135] width 144 height 76
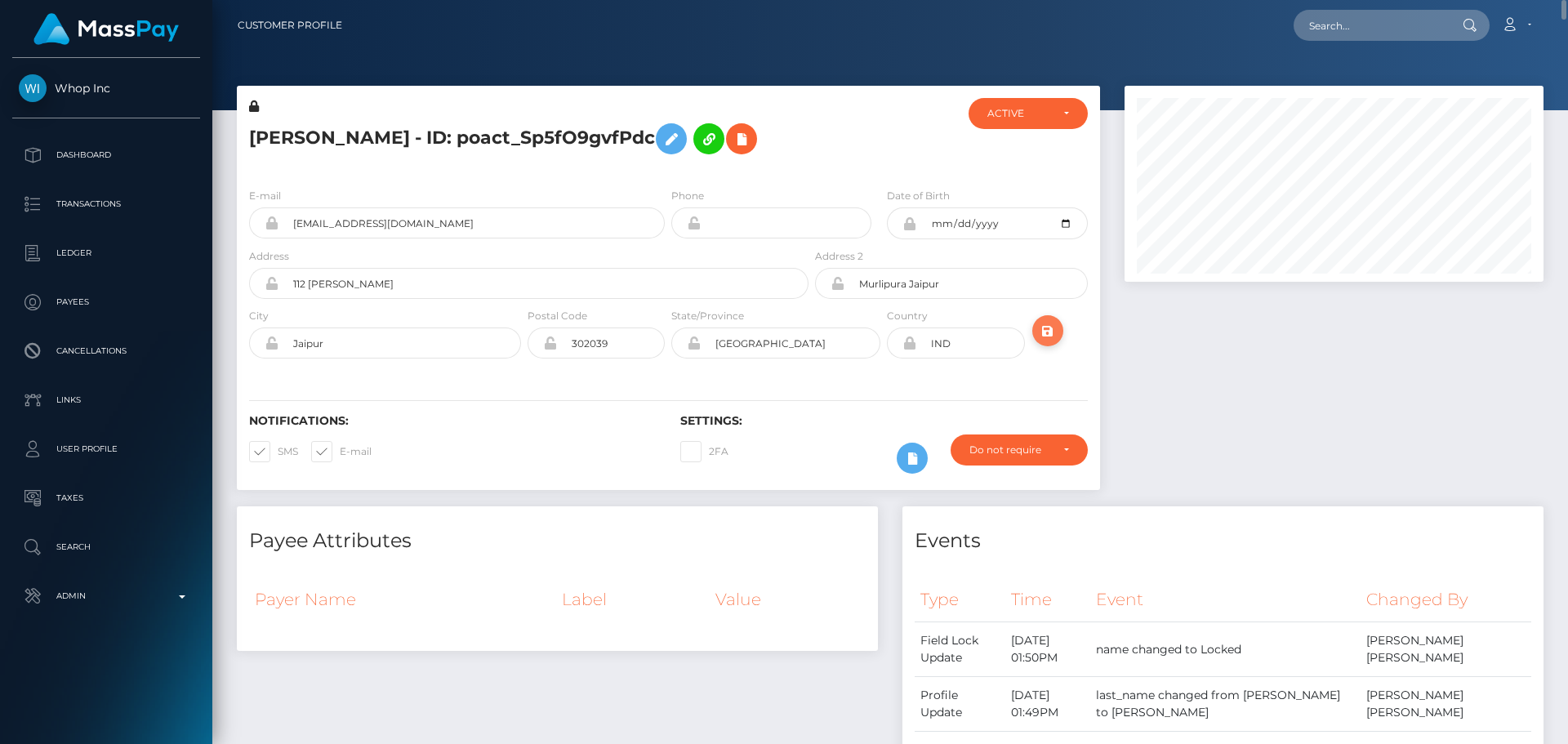
click at [1048, 332] on icon "submit" at bounding box center [1048, 330] width 19 height 20
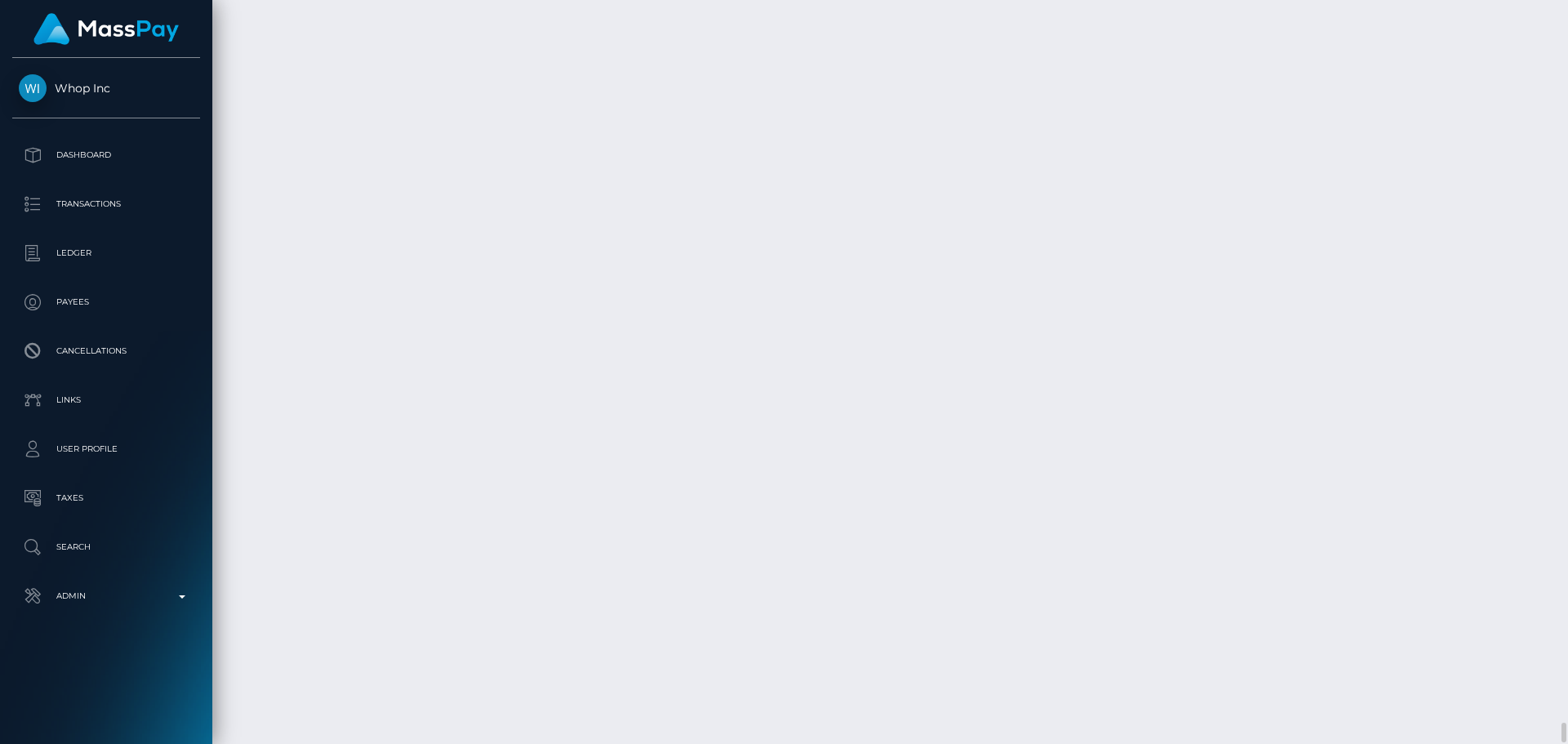
scroll to position [26405, 0]
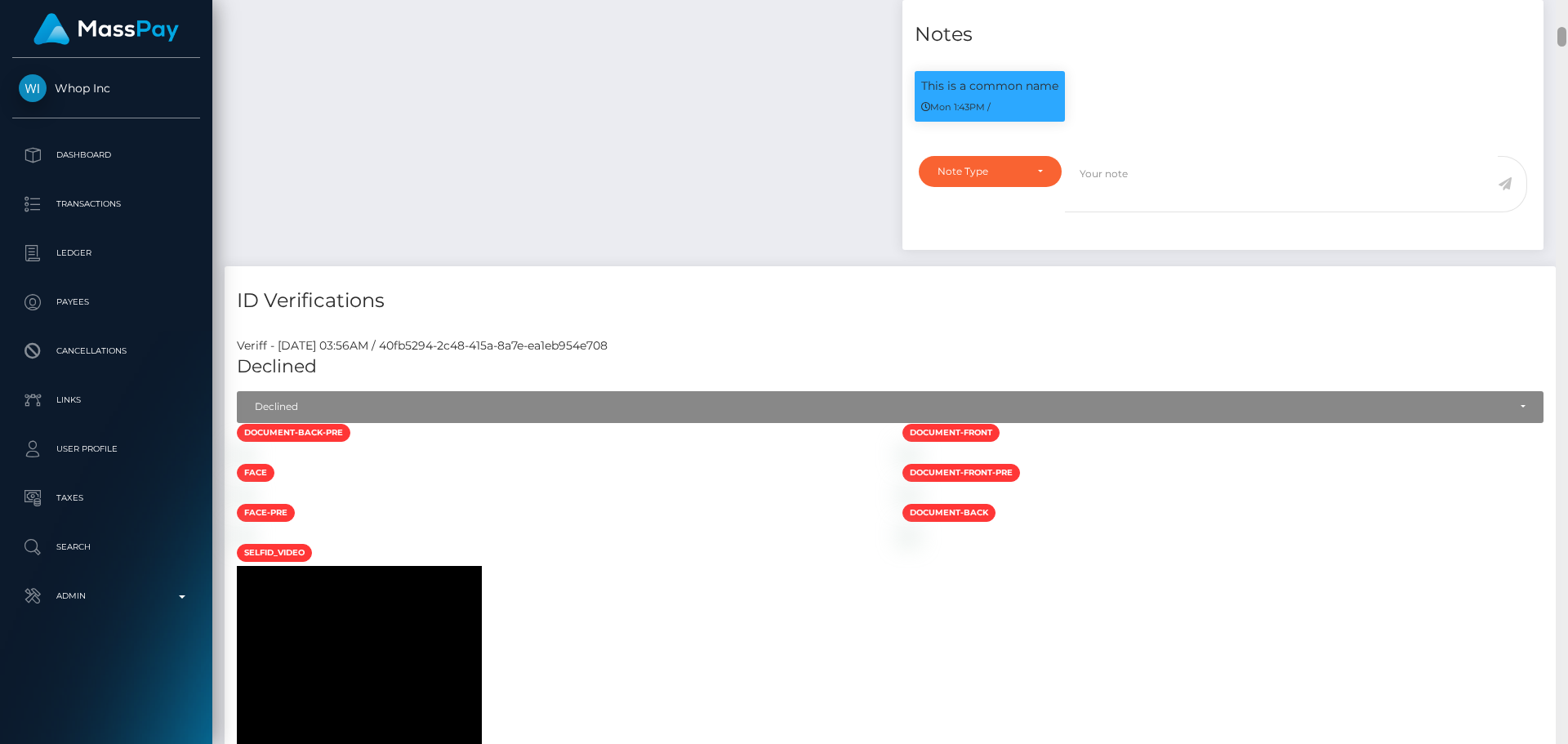
scroll to position [816, 0]
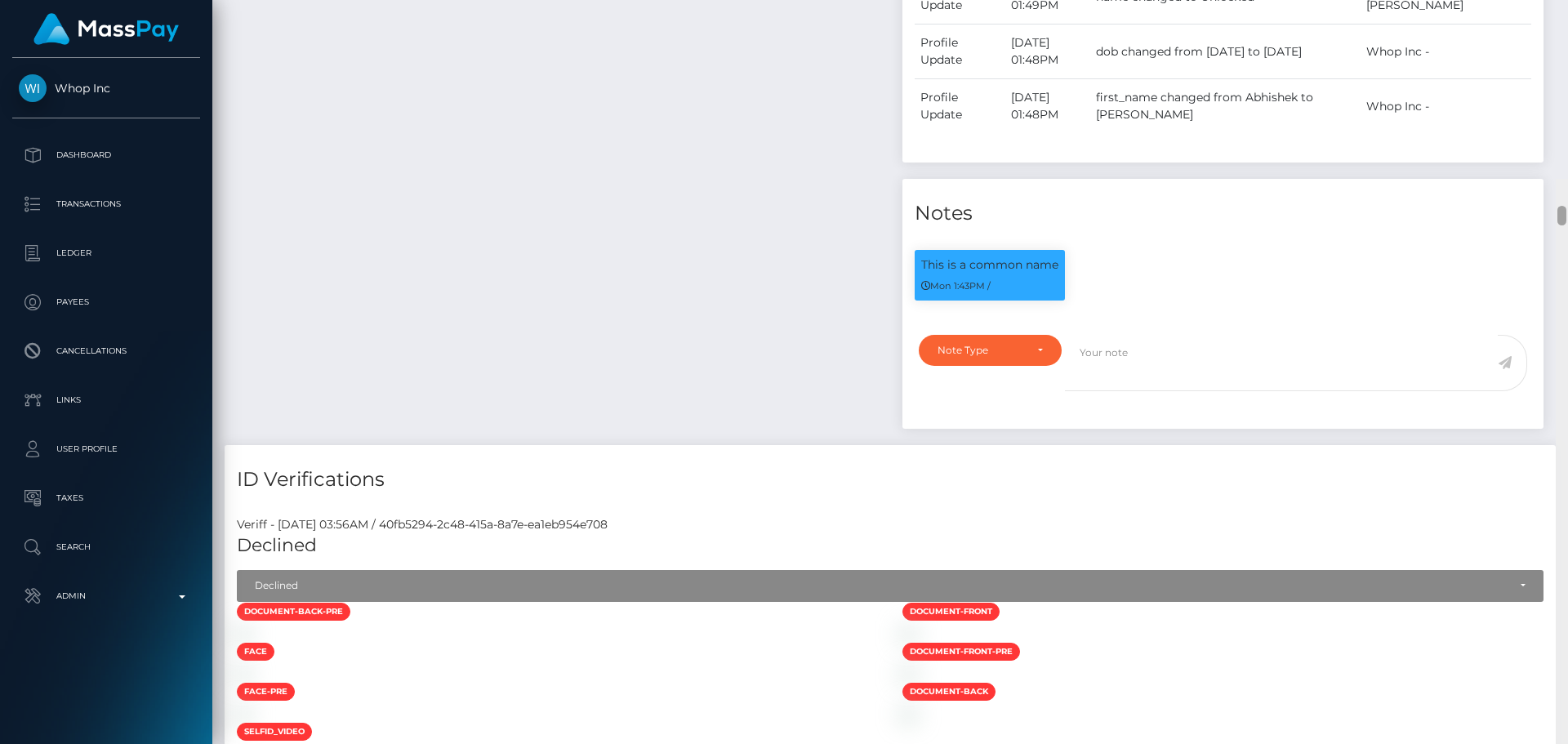
drag, startPoint x: 1558, startPoint y: 649, endPoint x: 1566, endPoint y: 29, distance: 620.1
click at [1566, 206] on div at bounding box center [1561, 215] width 9 height 19
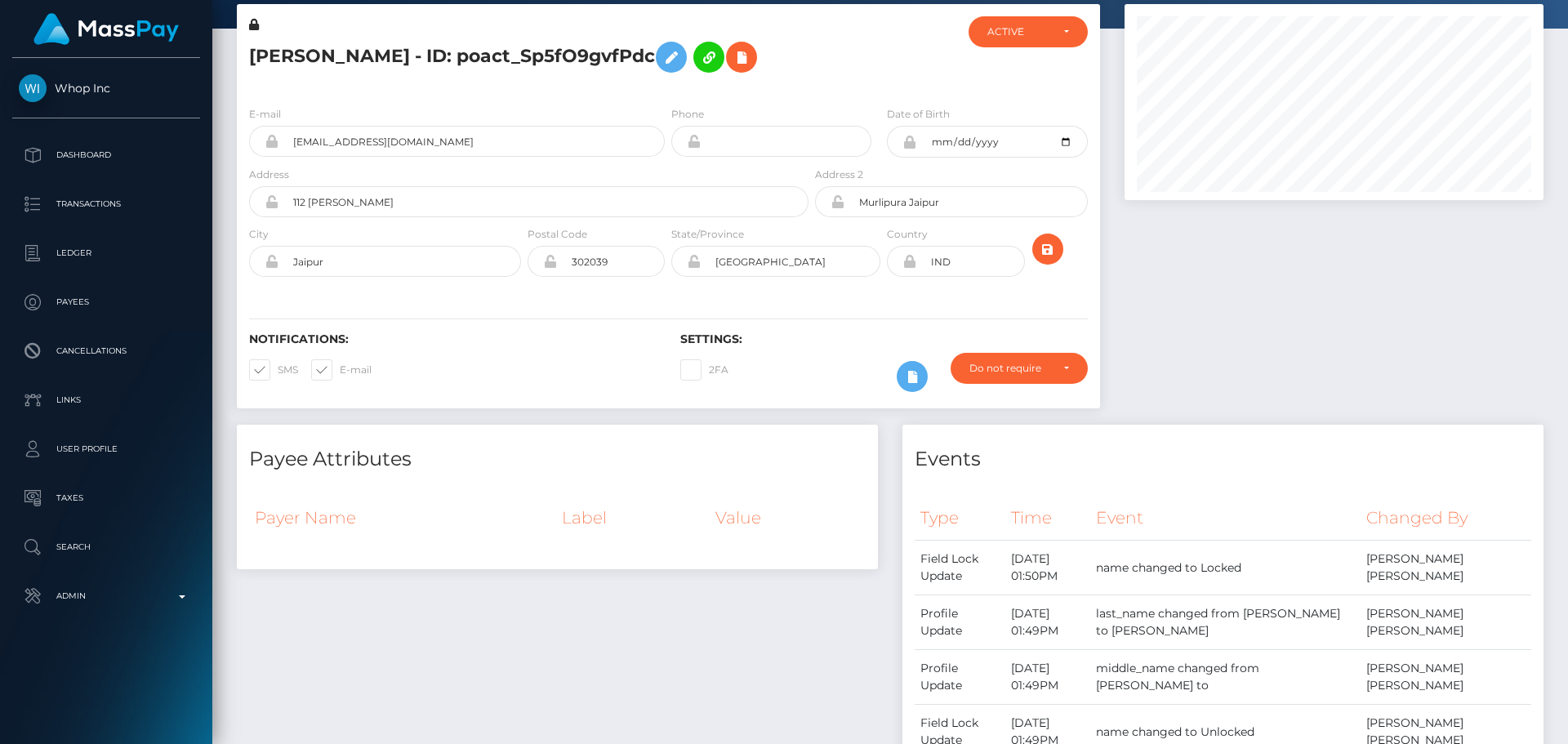
scroll to position [0, 0]
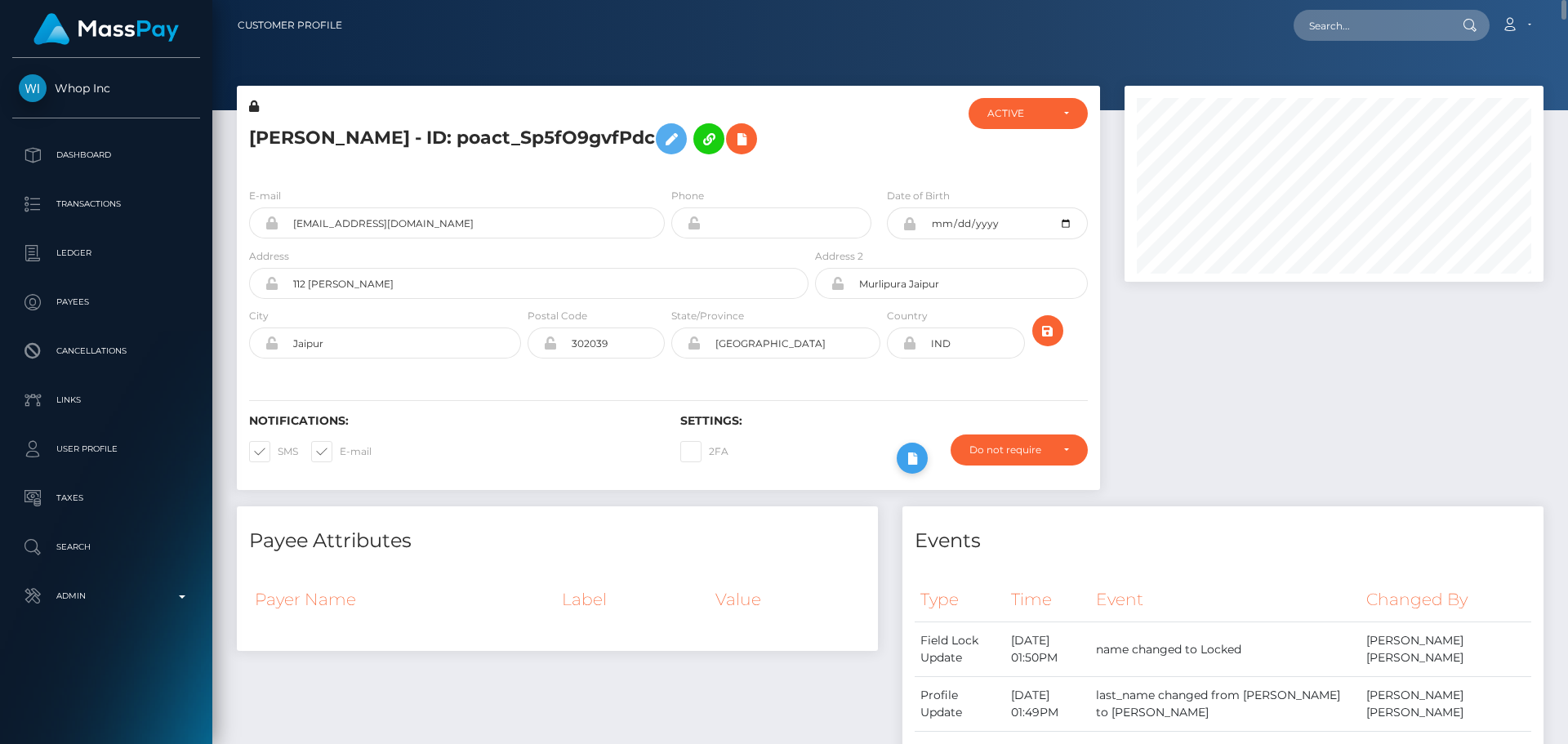
click at [898, 456] on button at bounding box center [913, 458] width 31 height 31
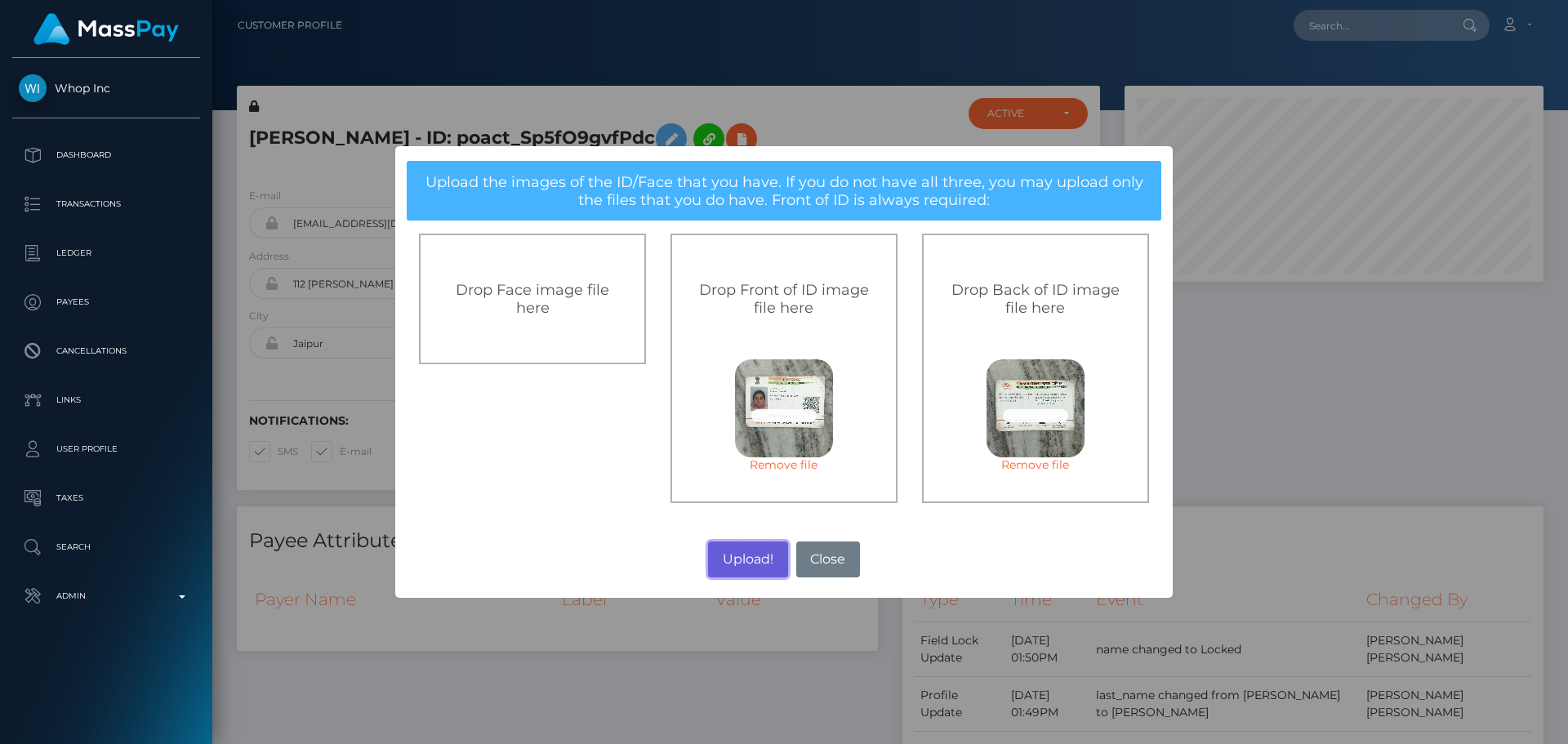
click at [755, 557] on button "Upload!" at bounding box center [748, 558] width 79 height 36
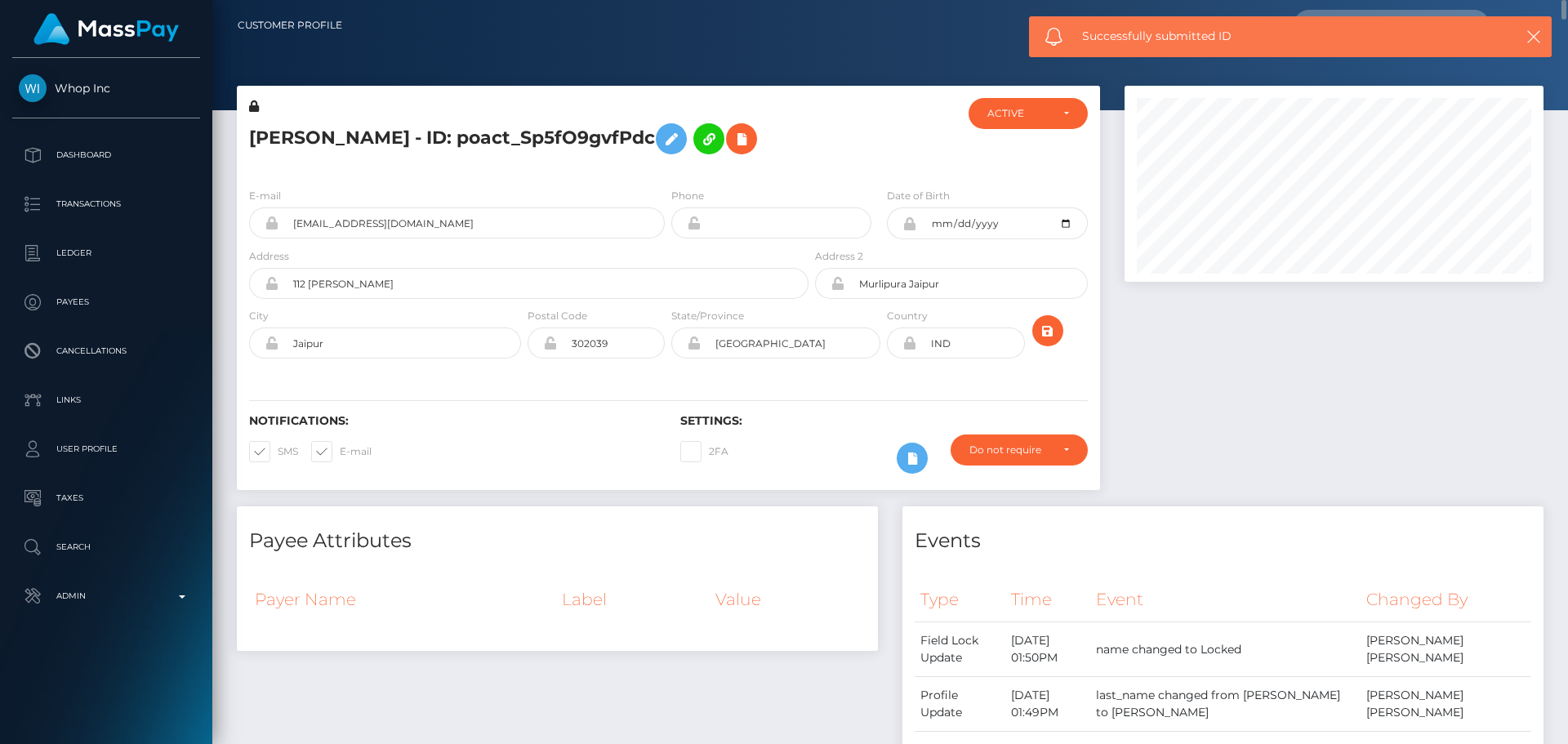
click at [935, 380] on div "Notifications: SMS E-mail Settings: 2FA" at bounding box center [668, 432] width 863 height 115
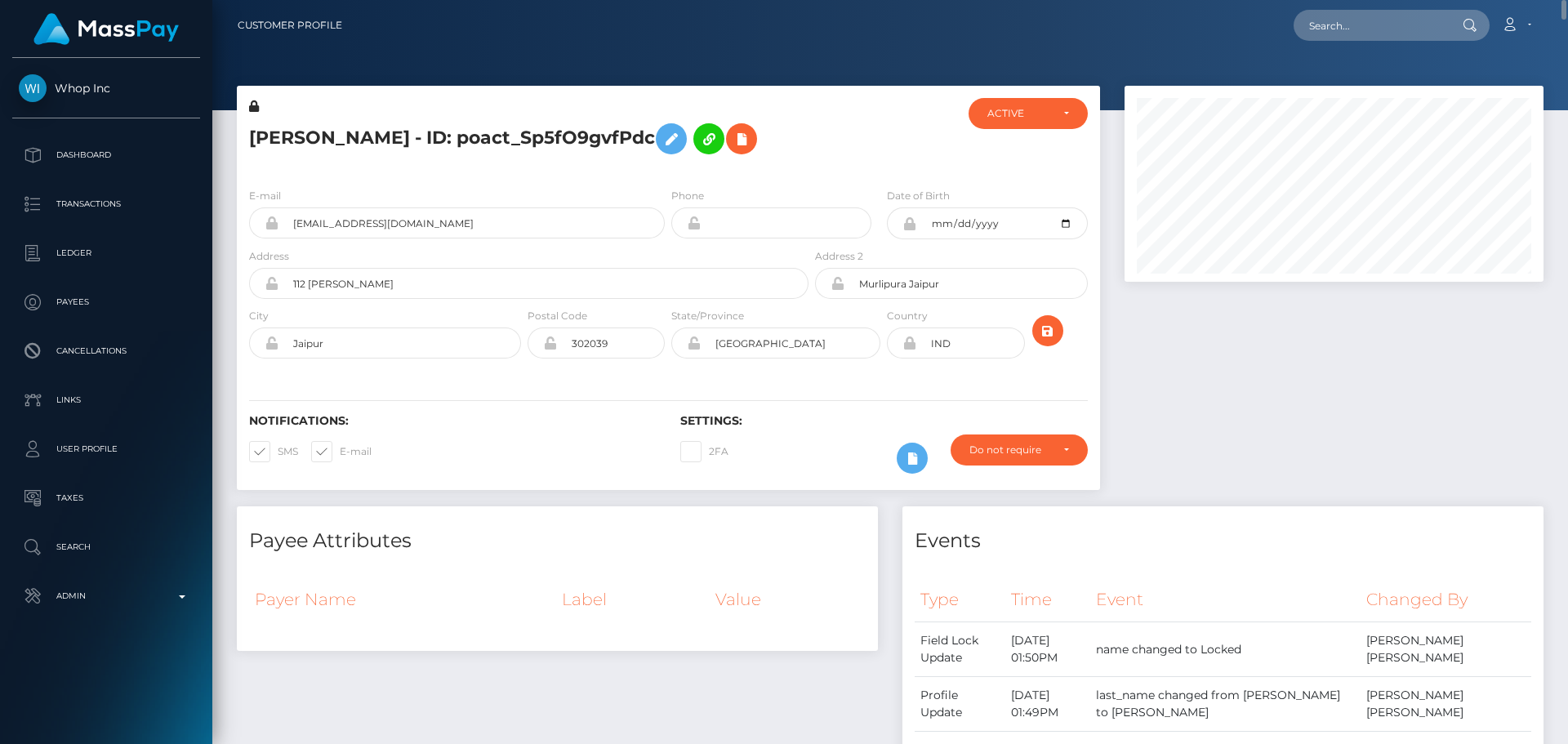
click at [968, 373] on div "E-mail pareekabhi53+9104896e8b@gmail.com Phone" at bounding box center [668, 274] width 863 height 200
click at [1046, 334] on icon "submit" at bounding box center [1048, 330] width 19 height 20
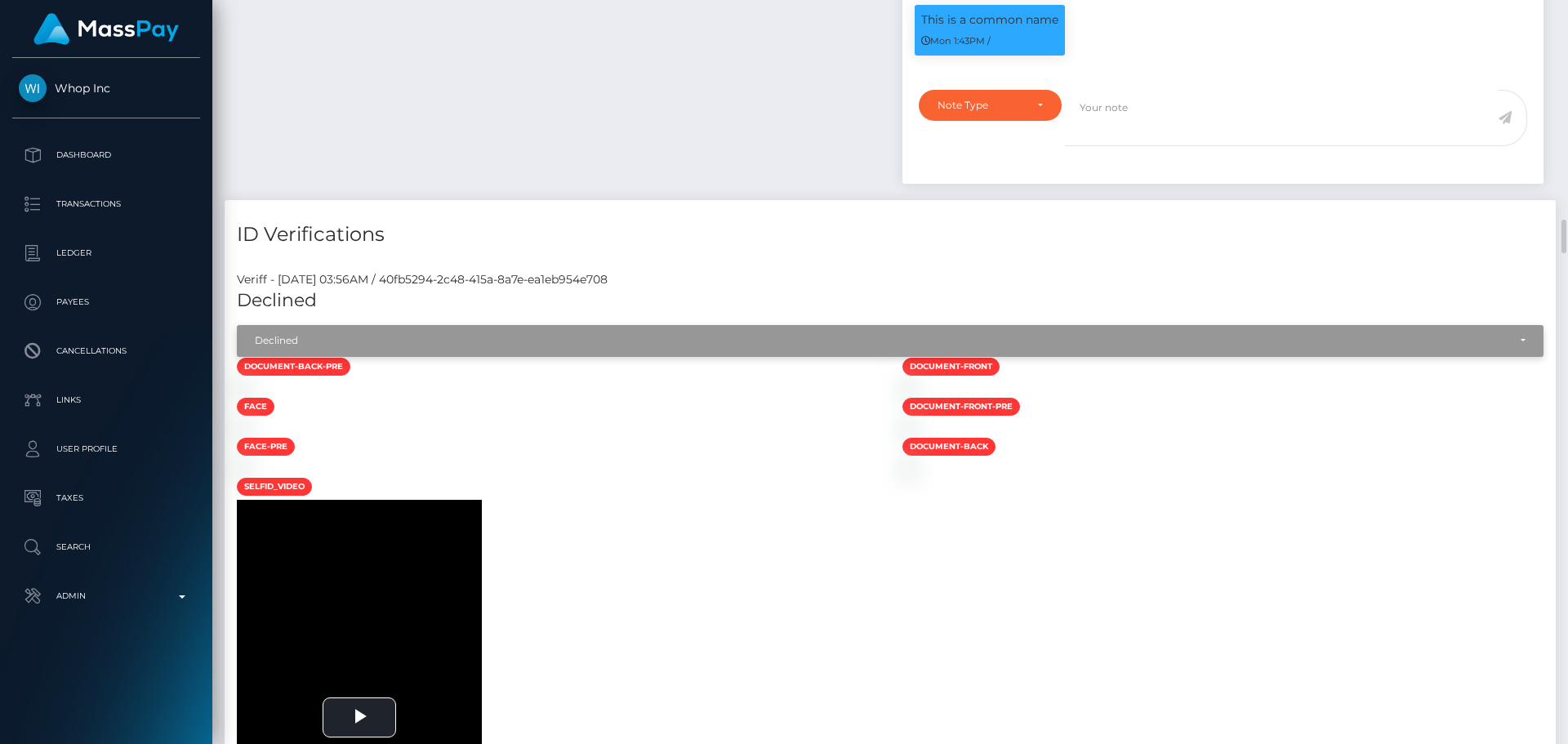
scroll to position [1224, 0]
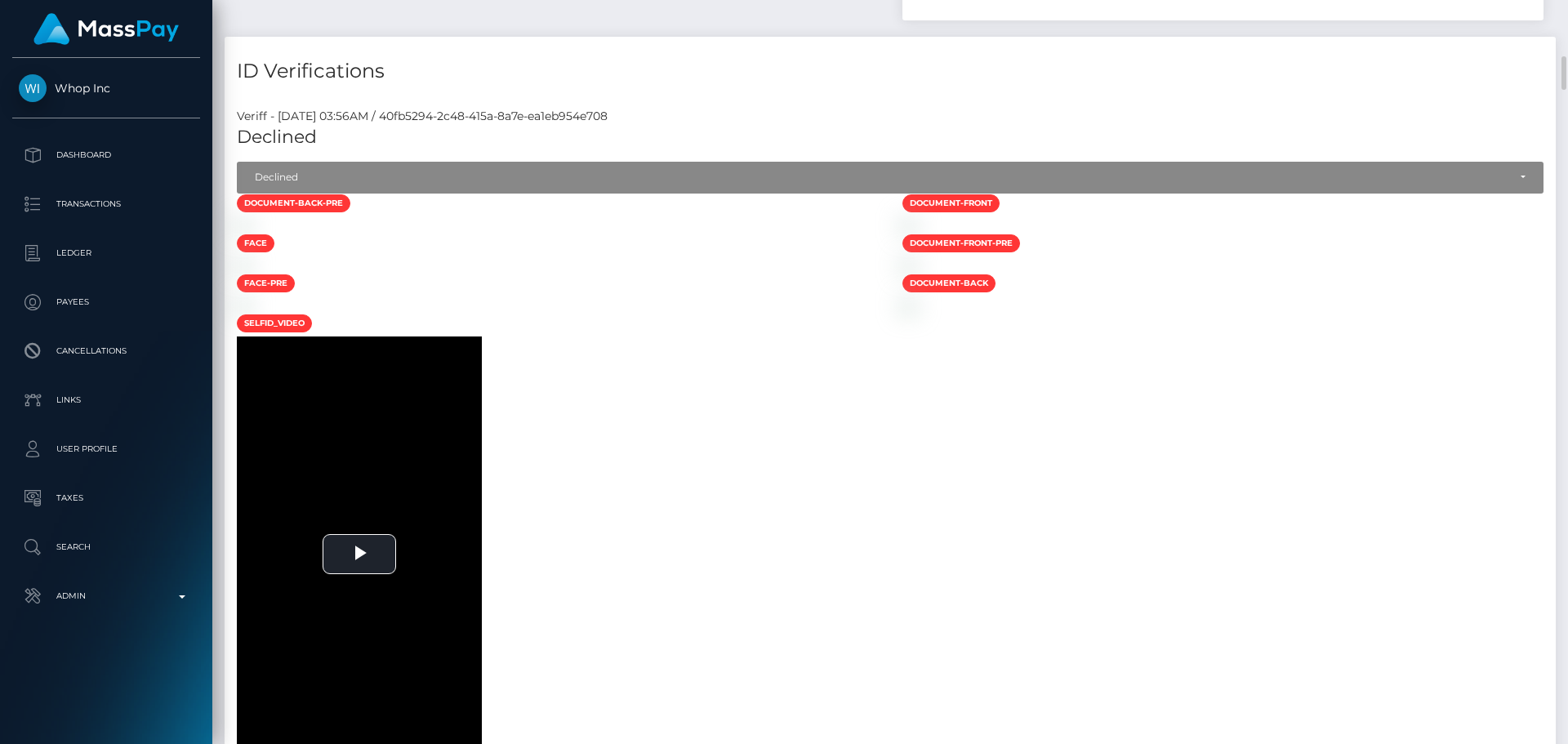
click at [722, 234] on div at bounding box center [557, 225] width 666 height 17
click at [829, 234] on div at bounding box center [557, 225] width 666 height 17
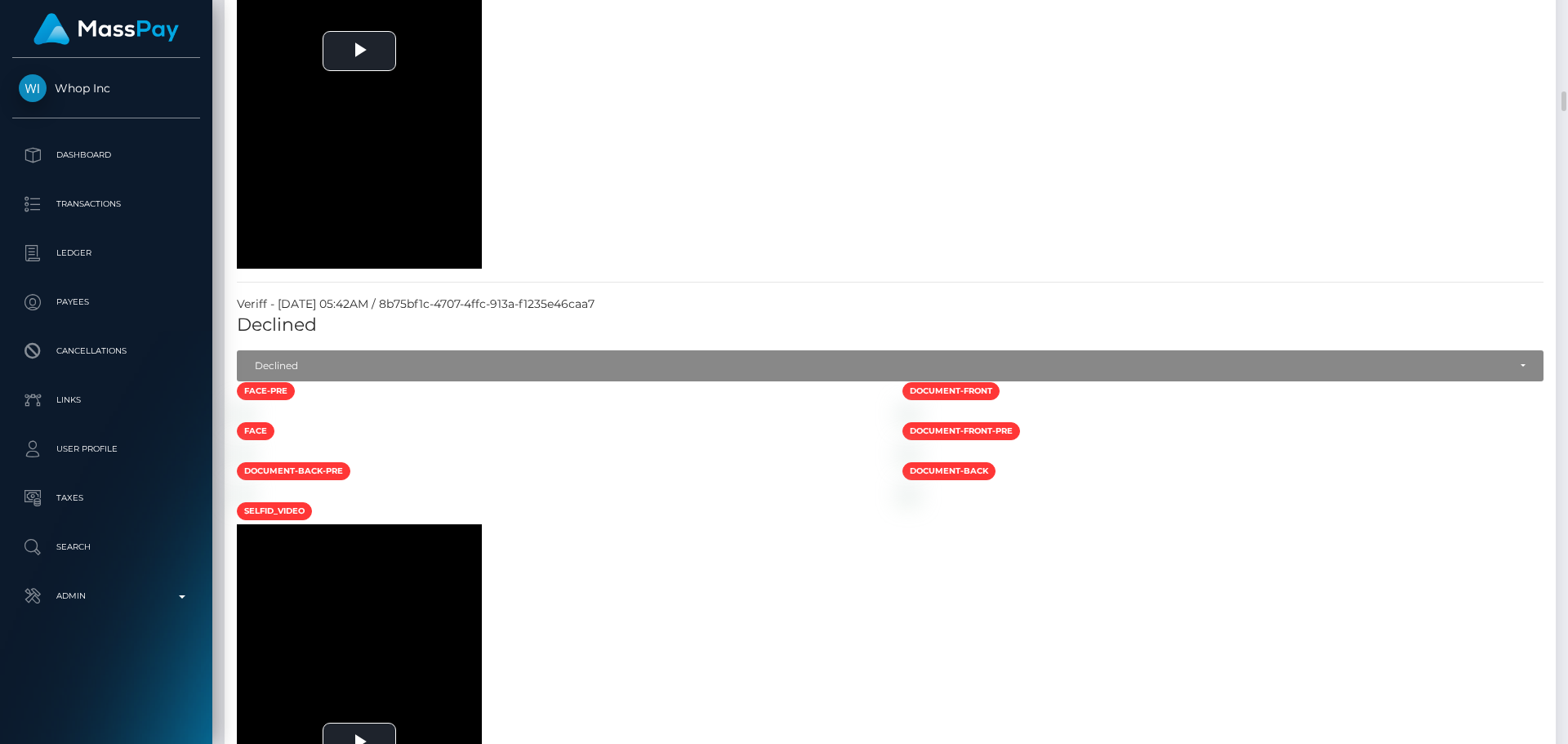
scroll to position [3184, 0]
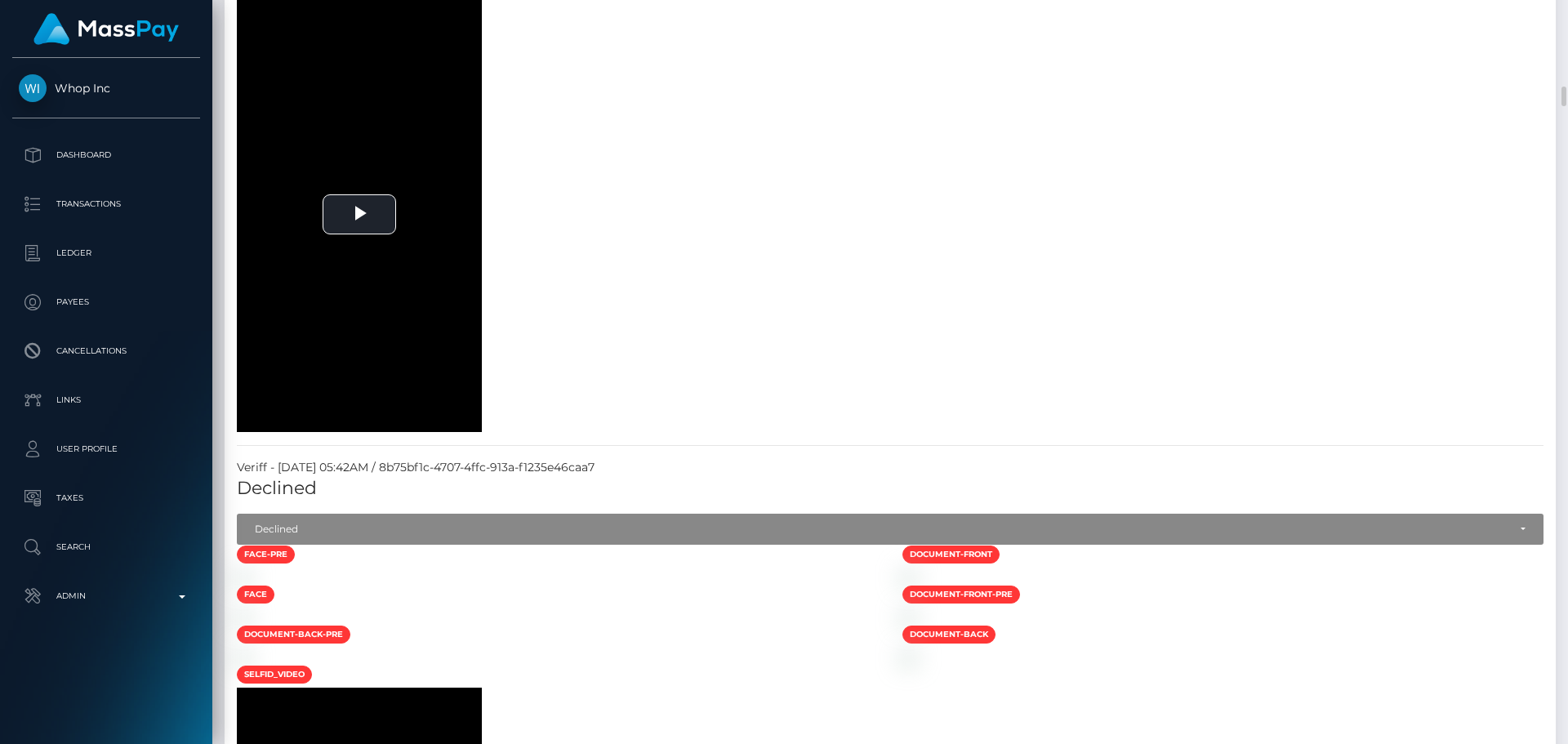
select select "Approved"
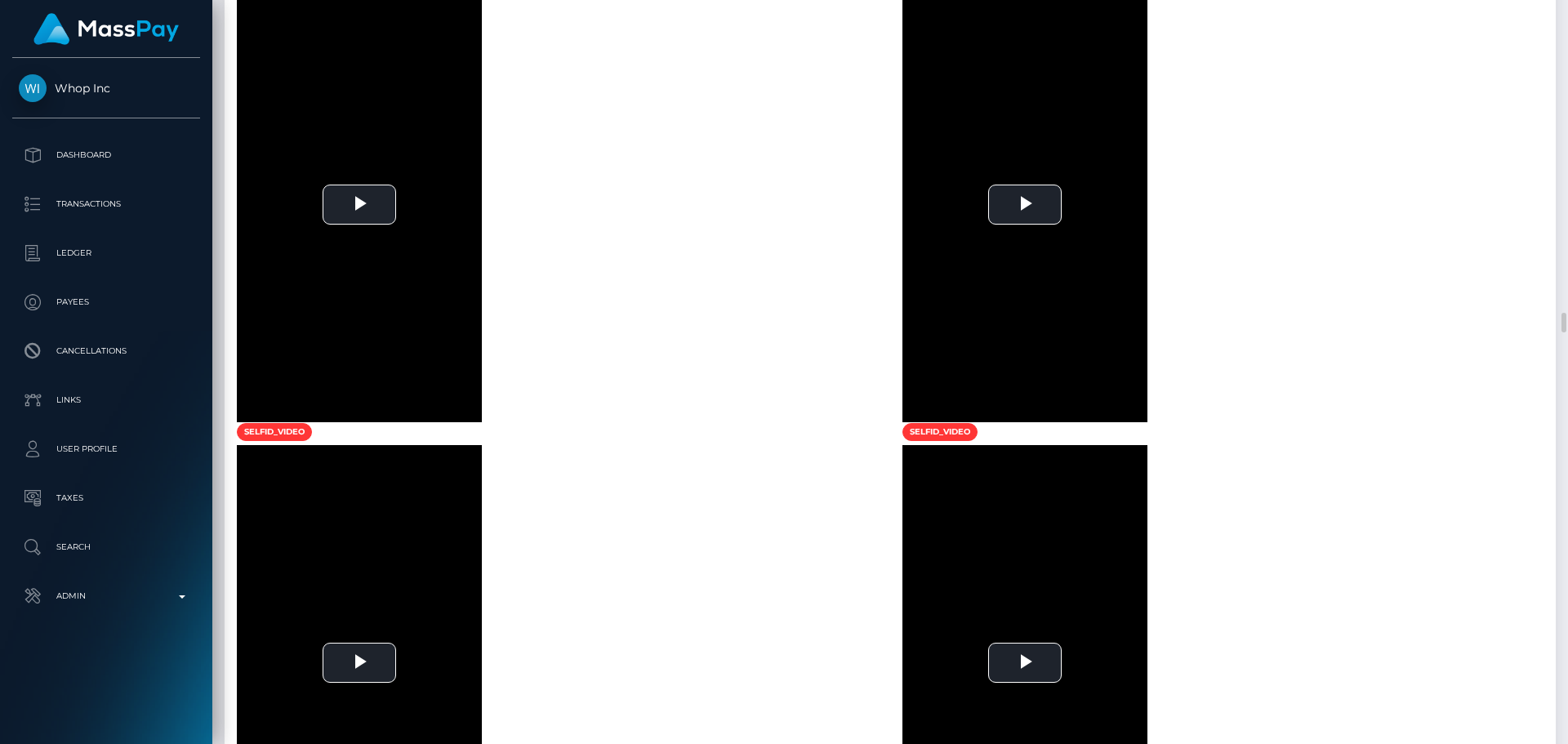
scroll to position [5552, 0]
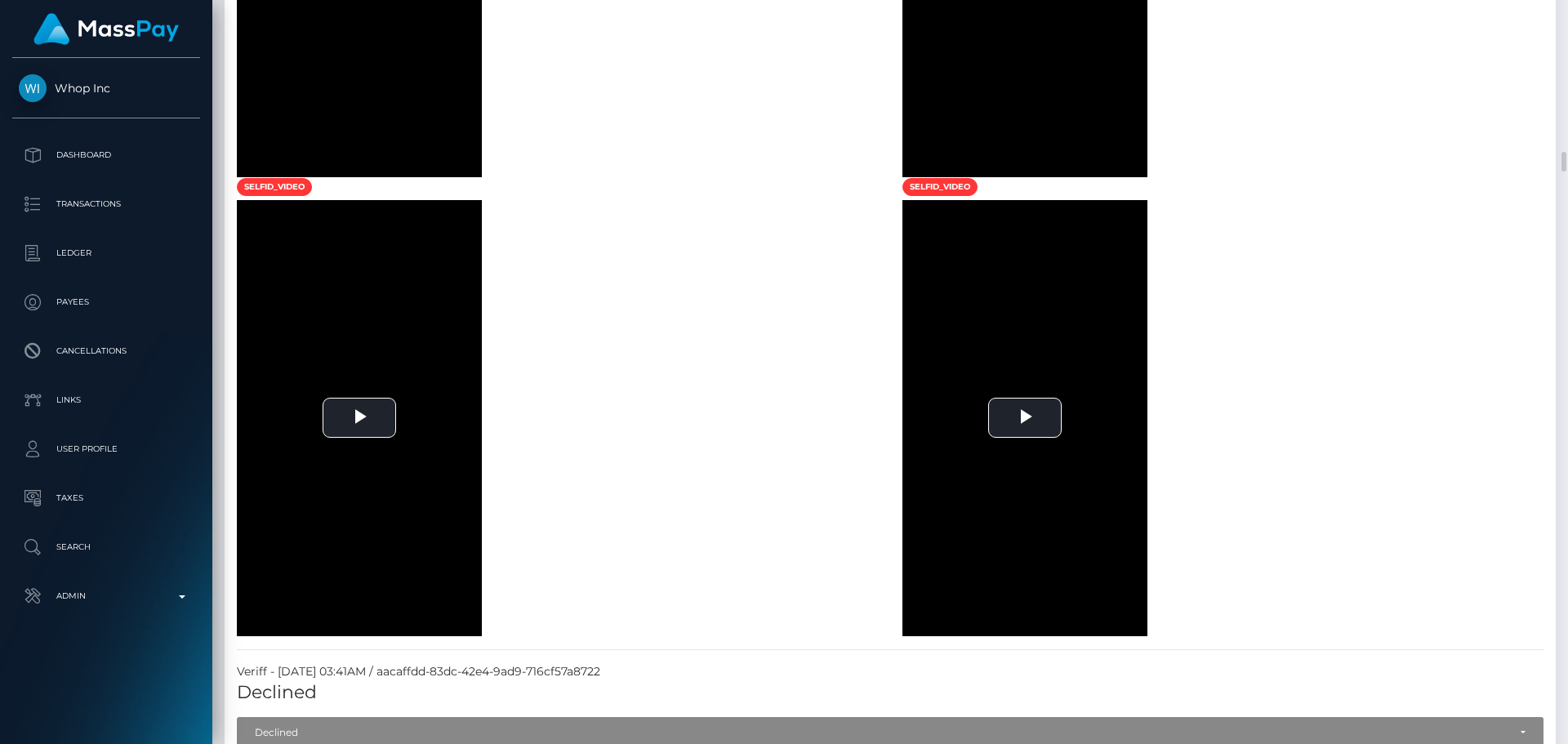
select select "Approved"
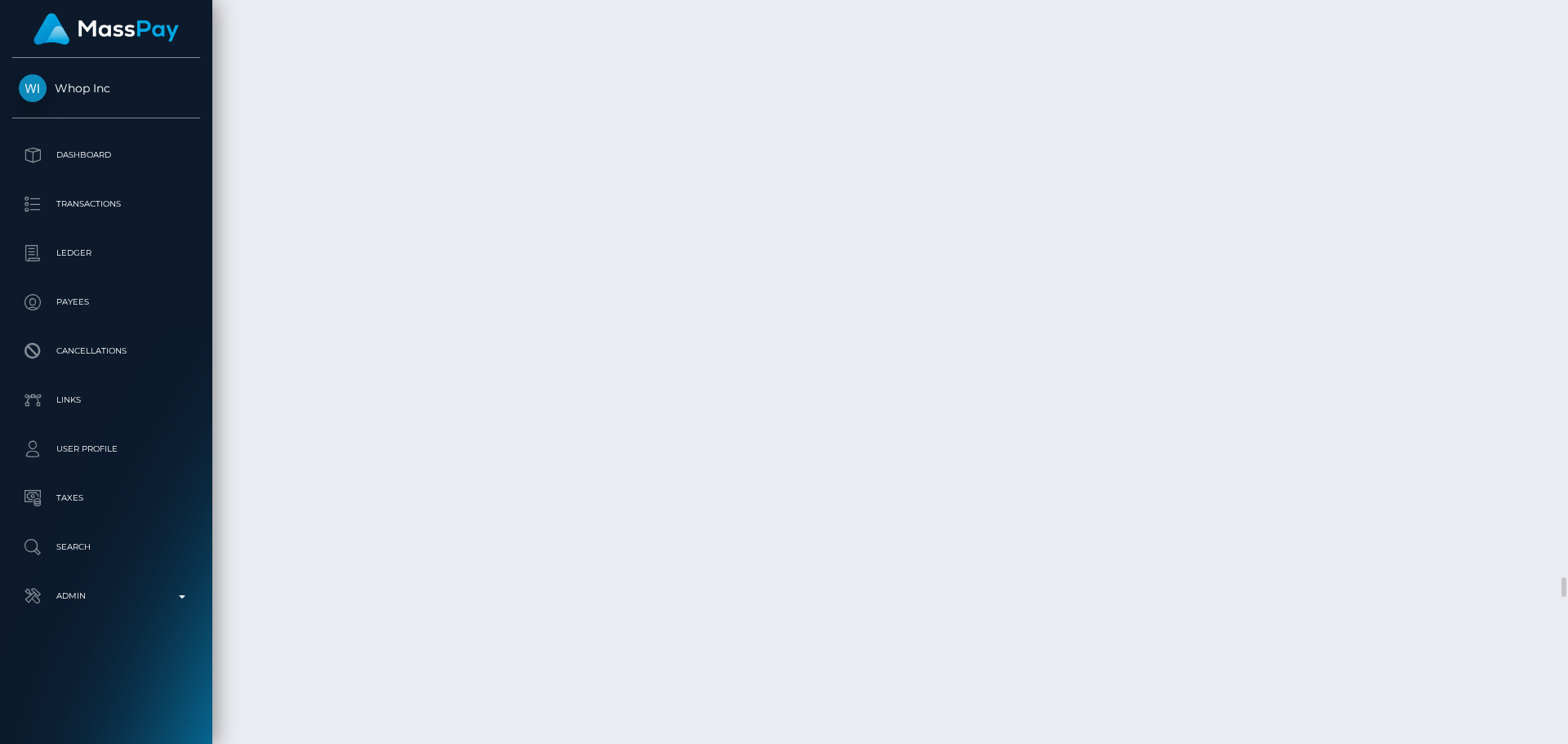
scroll to position [20983, 0]
select select "Approved"
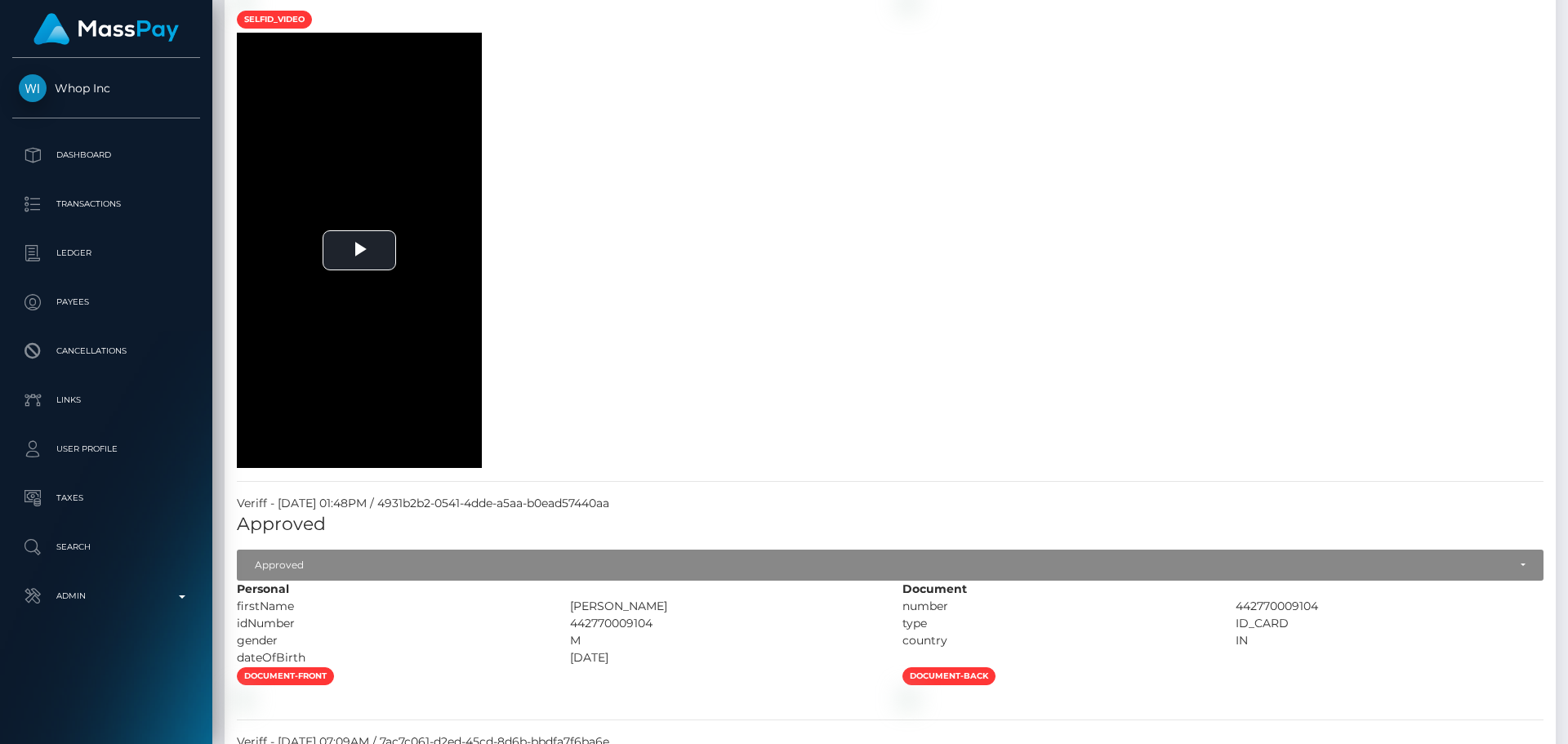
scroll to position [0, 0]
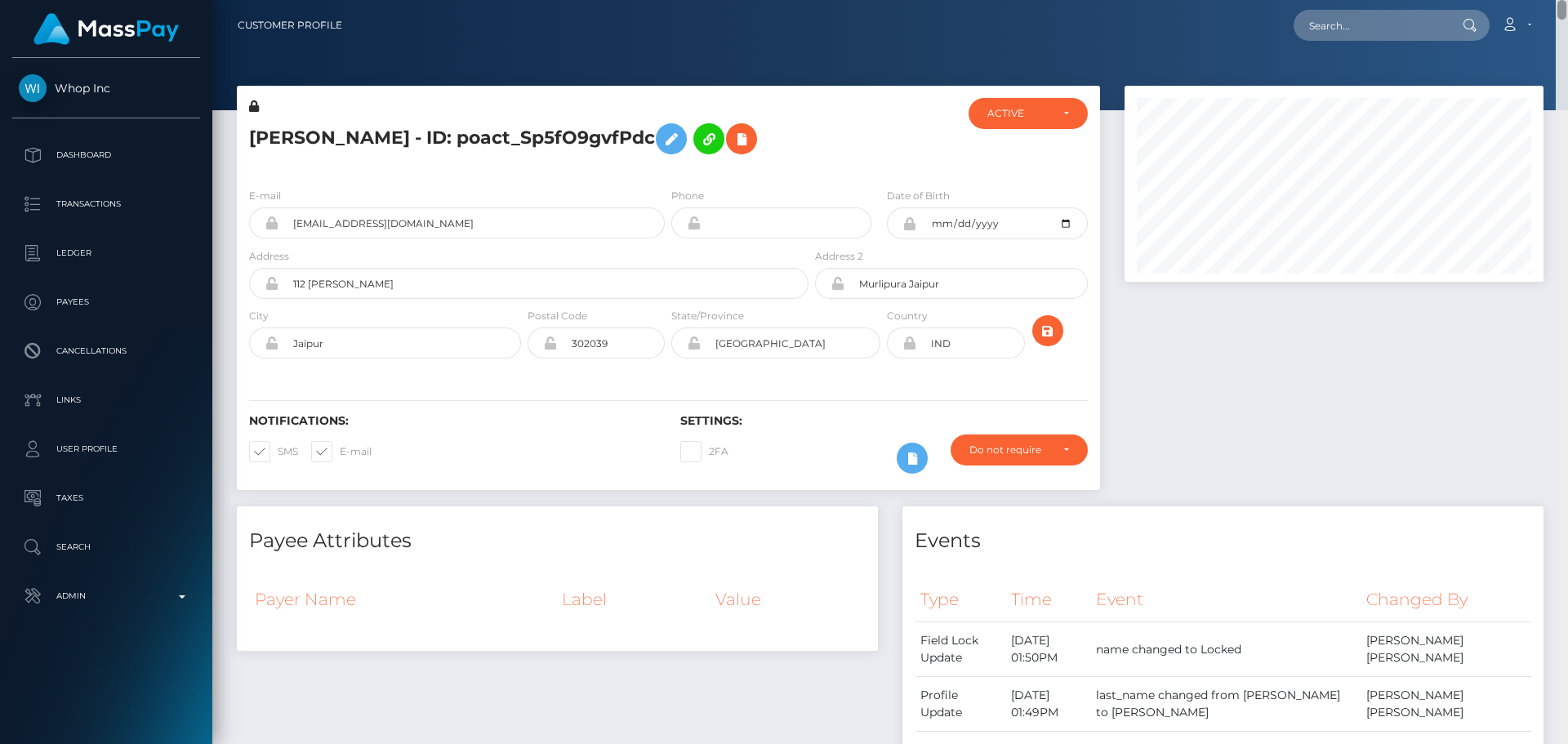
drag, startPoint x: 1563, startPoint y: 510, endPoint x: 1576, endPoint y: -46, distance: 556.2
click at [1567, 0] on html "Whop Inc Dashboard Transactions Ledger Payees Cancellations Links" at bounding box center [784, 372] width 1568 height 744
click at [1042, 326] on icon "submit" at bounding box center [1048, 330] width 19 height 20
click at [843, 155] on div at bounding box center [884, 135] width 144 height 76
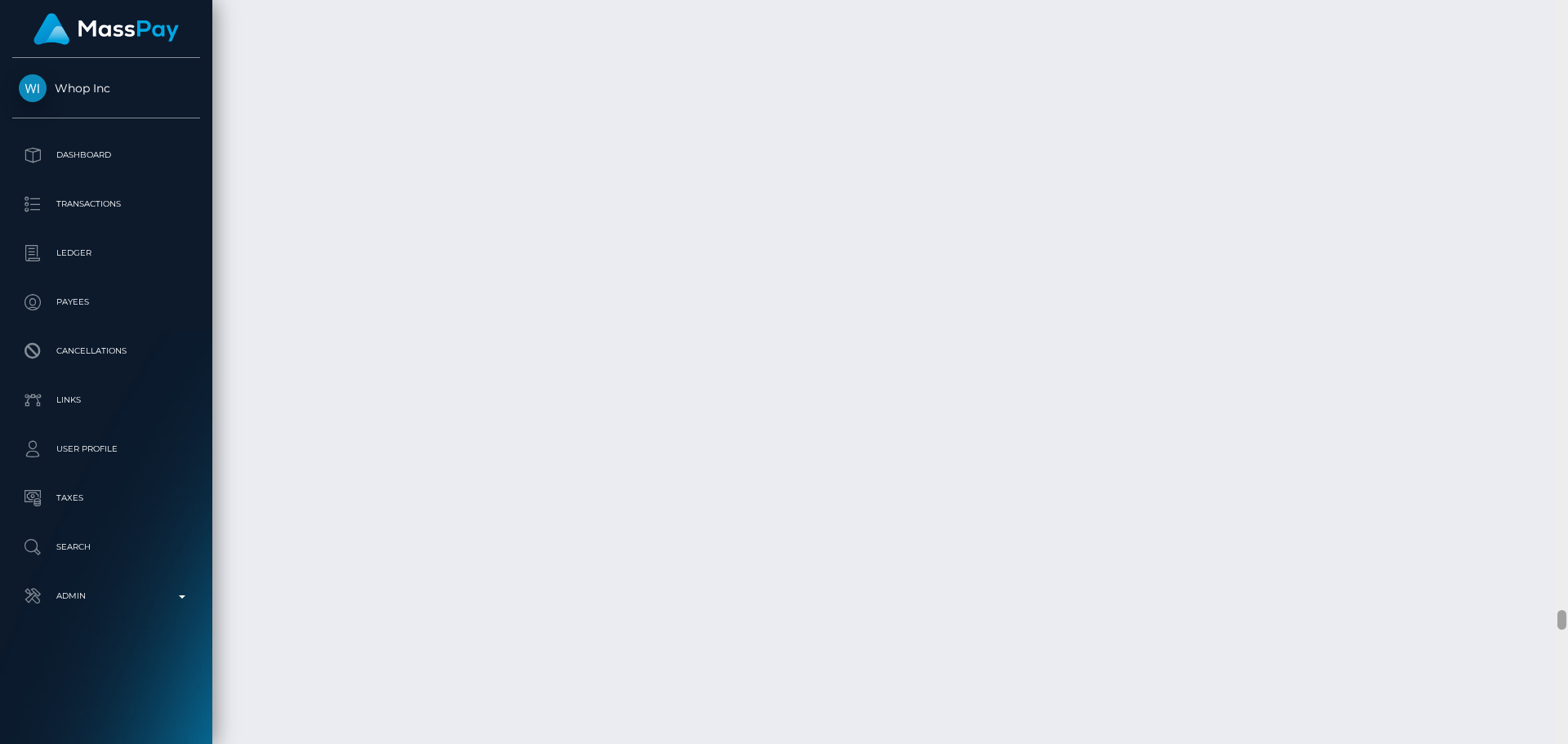
scroll to position [22173, 0]
drag, startPoint x: 1561, startPoint y: 587, endPoint x: 1560, endPoint y: 619, distance: 32.0
click at [1560, 619] on div at bounding box center [1561, 617] width 9 height 19
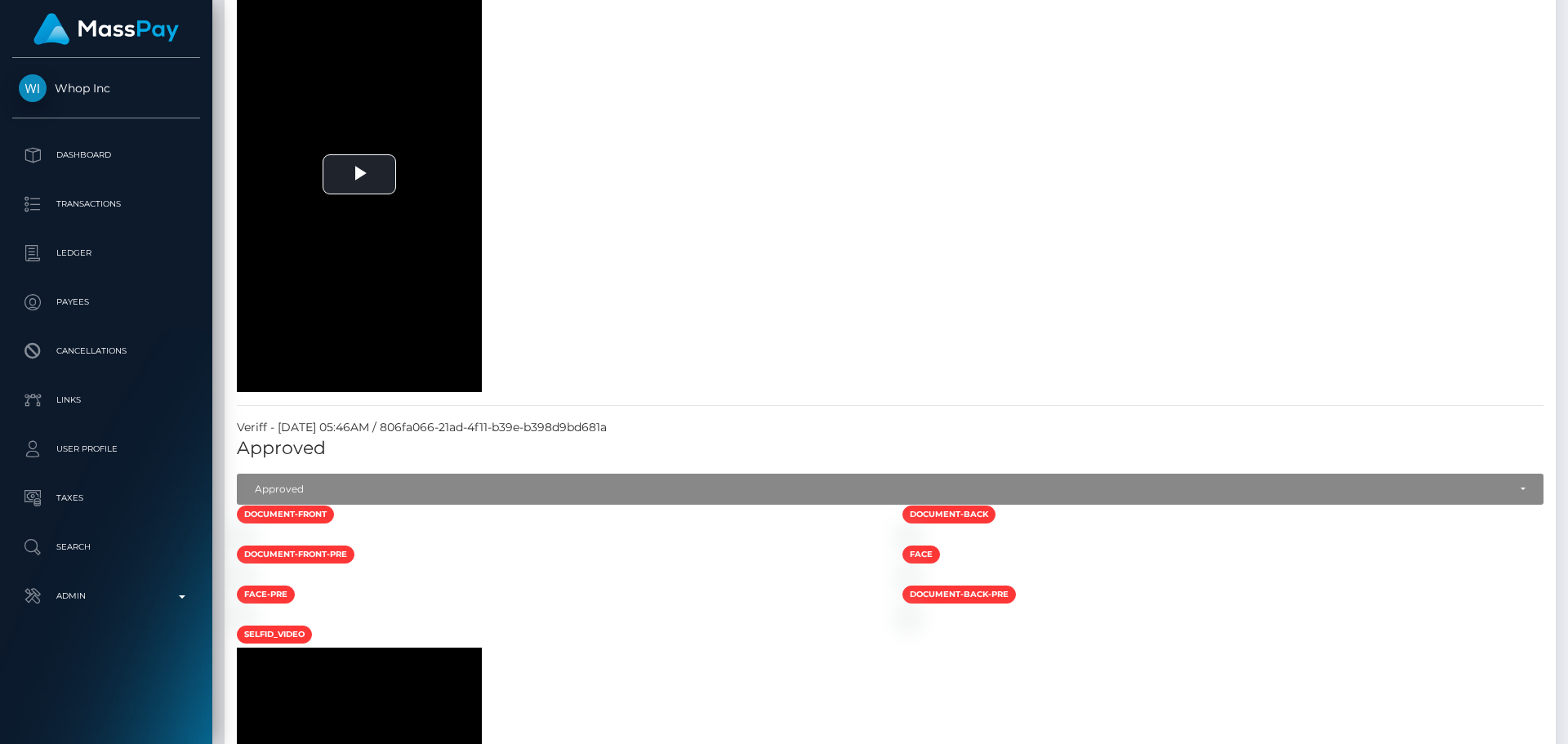
scroll to position [0, 0]
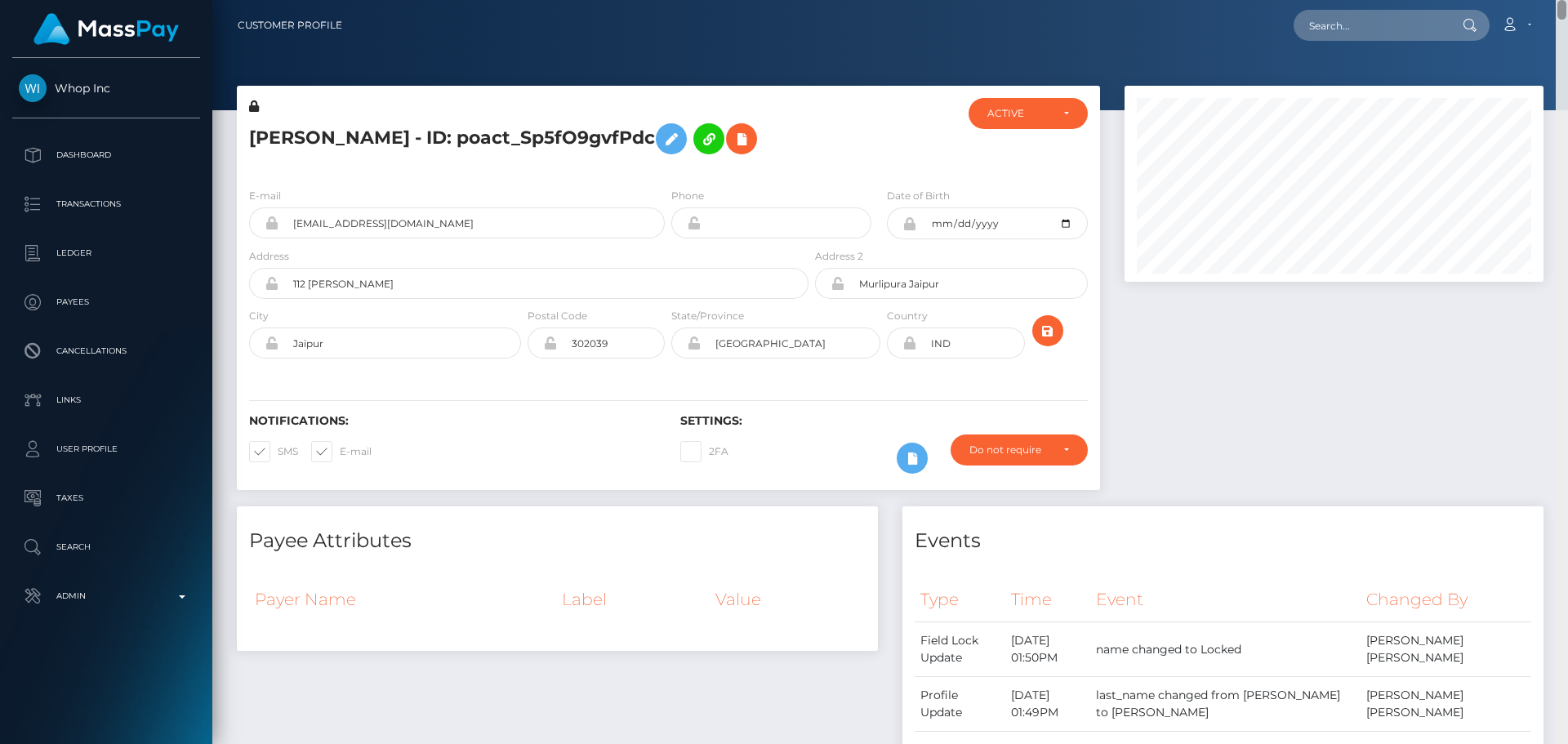
drag, startPoint x: 1561, startPoint y: 681, endPoint x: 1506, endPoint y: -12, distance: 695.2
click at [1506, 0] on html "Whop Inc Dashboard Transactions Ledger Payees Cancellations Links" at bounding box center [784, 372] width 1568 height 744
click at [832, 167] on div at bounding box center [884, 135] width 144 height 76
click at [269, 139] on h5 "ABHISEK PAREEK - ID: poact_Sp5fO9gvfPdc" at bounding box center [525, 138] width 551 height 47
drag, startPoint x: 269, startPoint y: 139, endPoint x: 341, endPoint y: 137, distance: 72.0
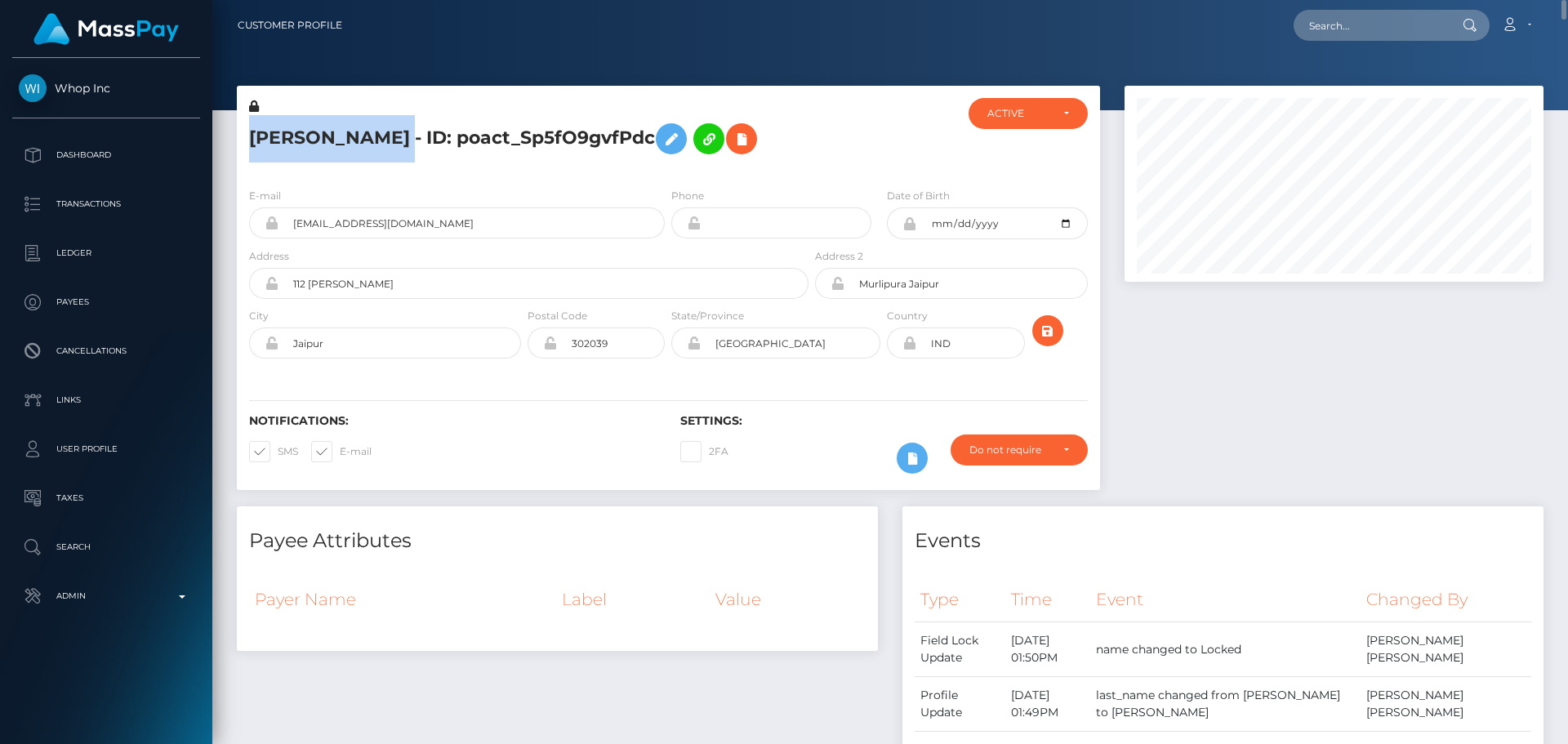
click at [341, 137] on h5 "ABHISEK PAREEK - ID: poact_Sp5fO9gvfPdc" at bounding box center [525, 138] width 551 height 47
copy h5 "ABHISEK PAREEK"
click at [87, 532] on link "Search" at bounding box center [106, 547] width 188 height 41
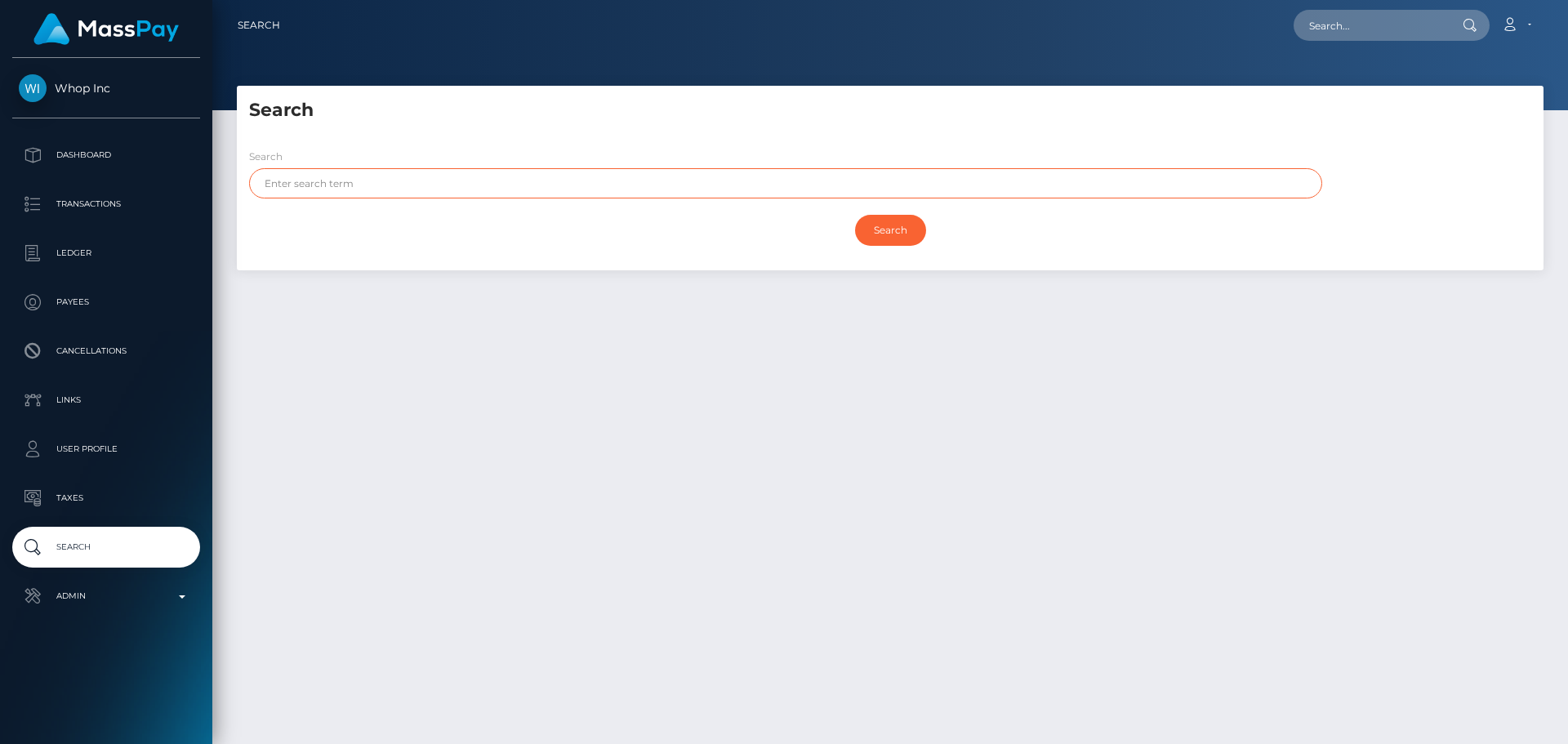
click at [409, 178] on input "text" at bounding box center [786, 183] width 1073 height 30
paste input "[PERSON_NAME]"
type input "[PERSON_NAME]"
click at [887, 234] on input "Search" at bounding box center [891, 230] width 72 height 31
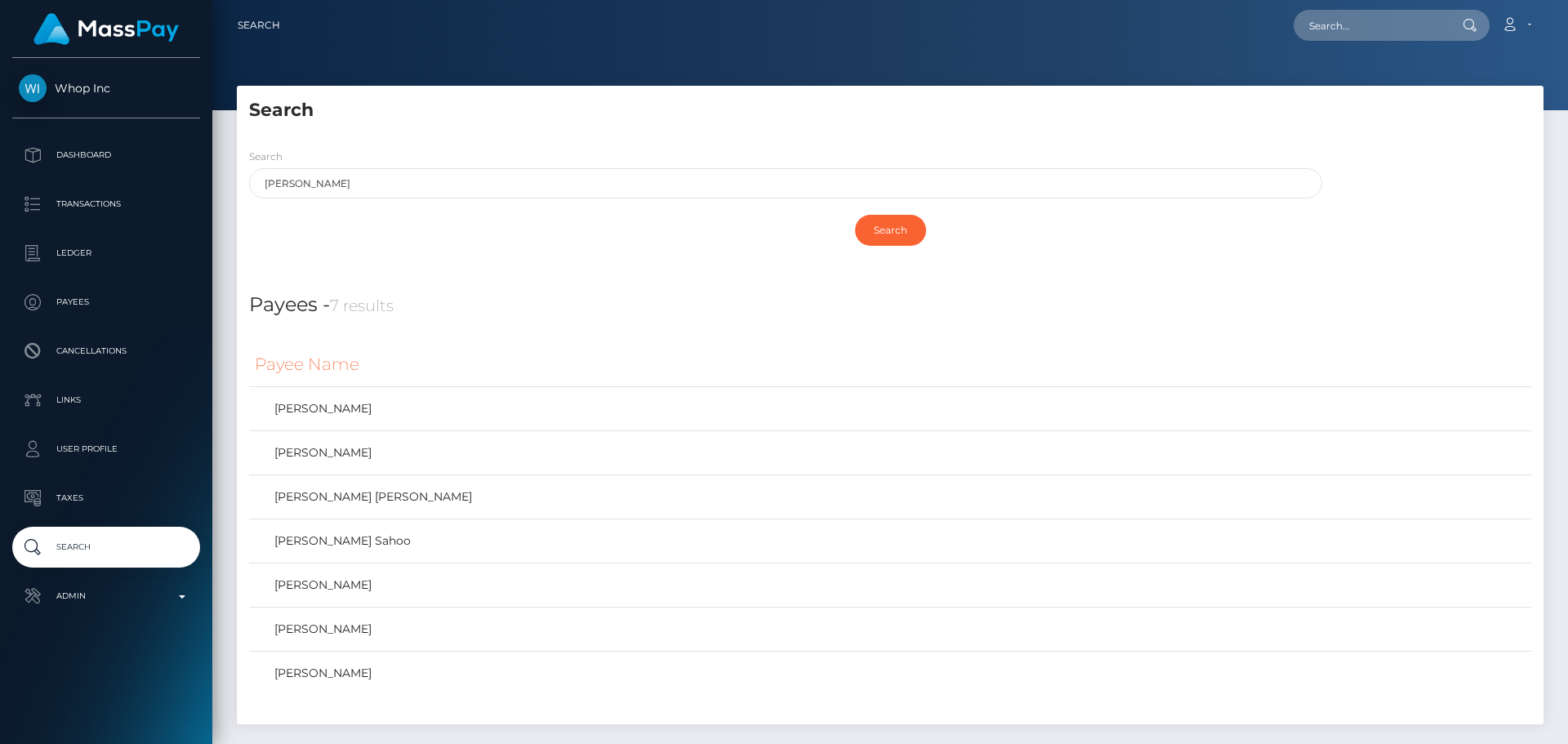
click at [698, 112] on h5 "Search" at bounding box center [890, 110] width 1283 height 25
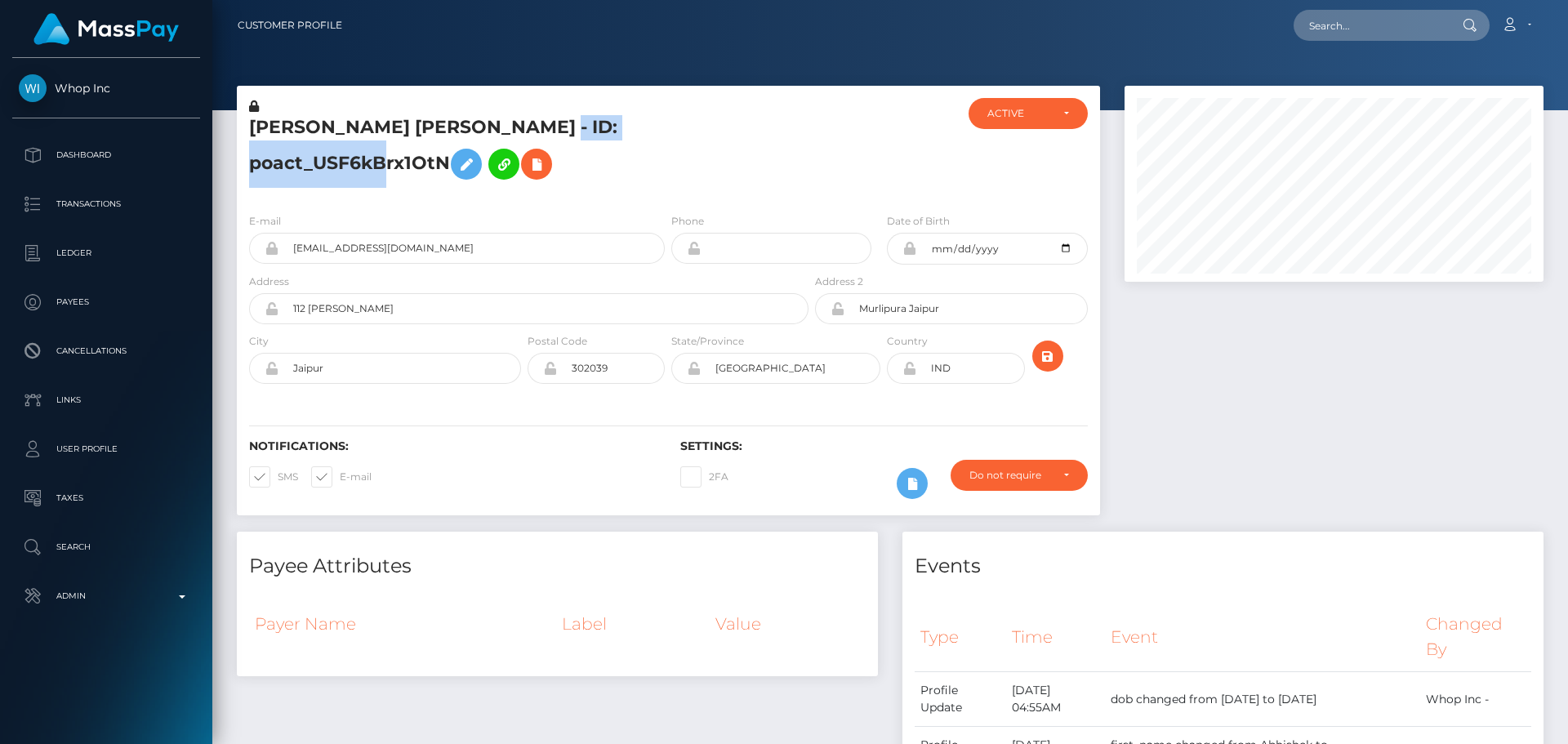
scroll to position [196, 420]
click at [822, 173] on div at bounding box center [884, 149] width 144 height 102
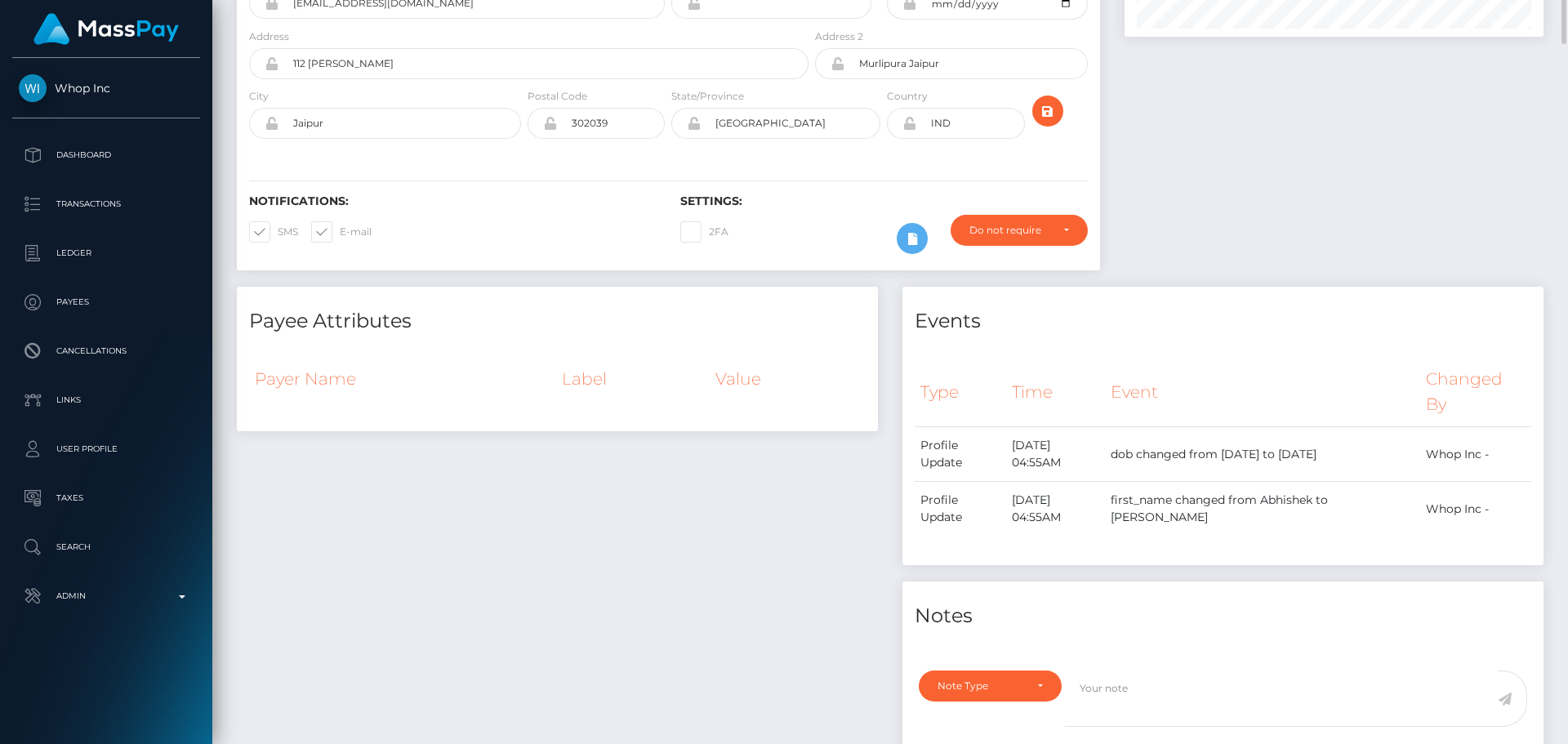
scroll to position [0, 0]
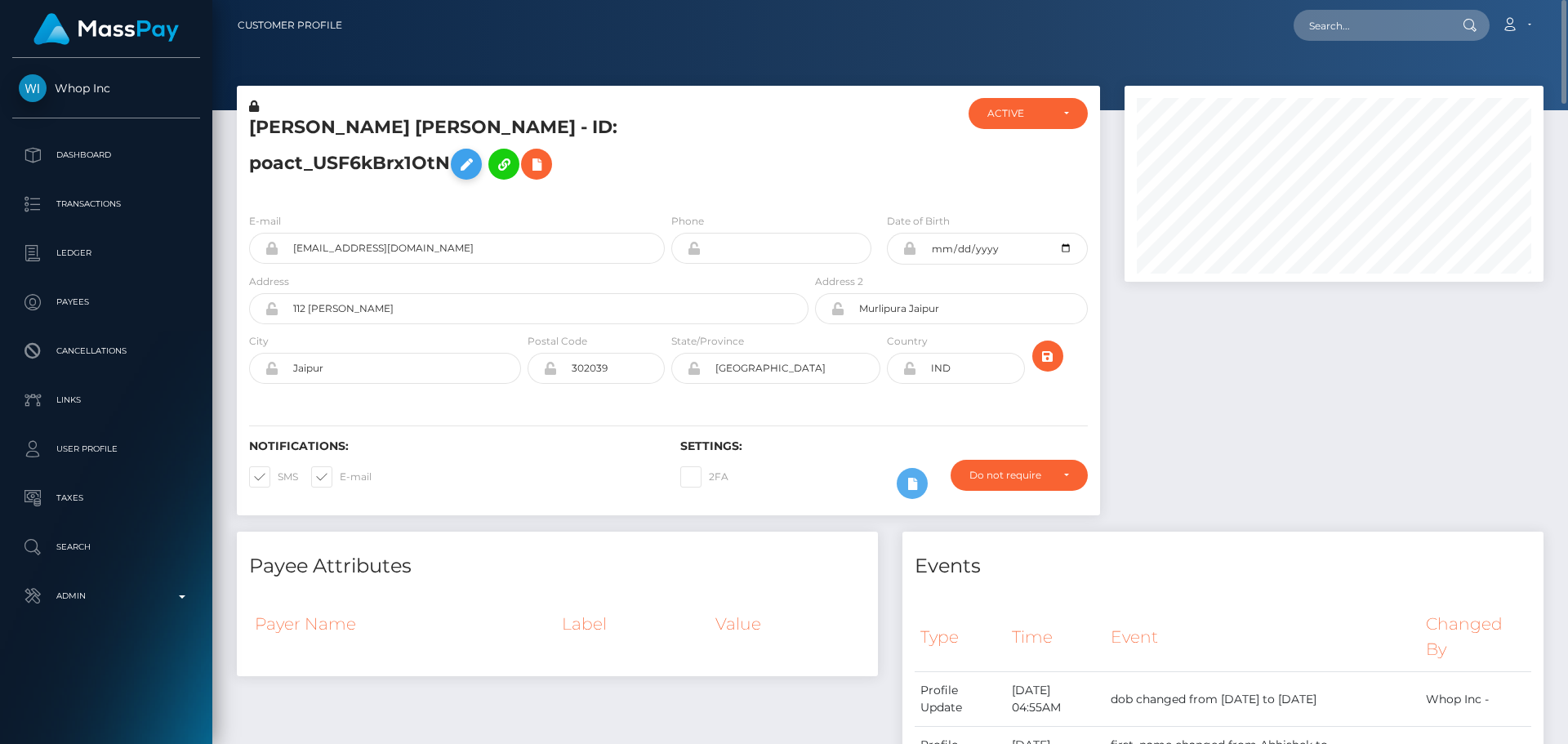
drag, startPoint x: 255, startPoint y: 106, endPoint x: 754, endPoint y: 140, distance: 500.2
click at [255, 106] on icon at bounding box center [254, 106] width 10 height 12
click at [477, 155] on icon at bounding box center [466, 164] width 19 height 20
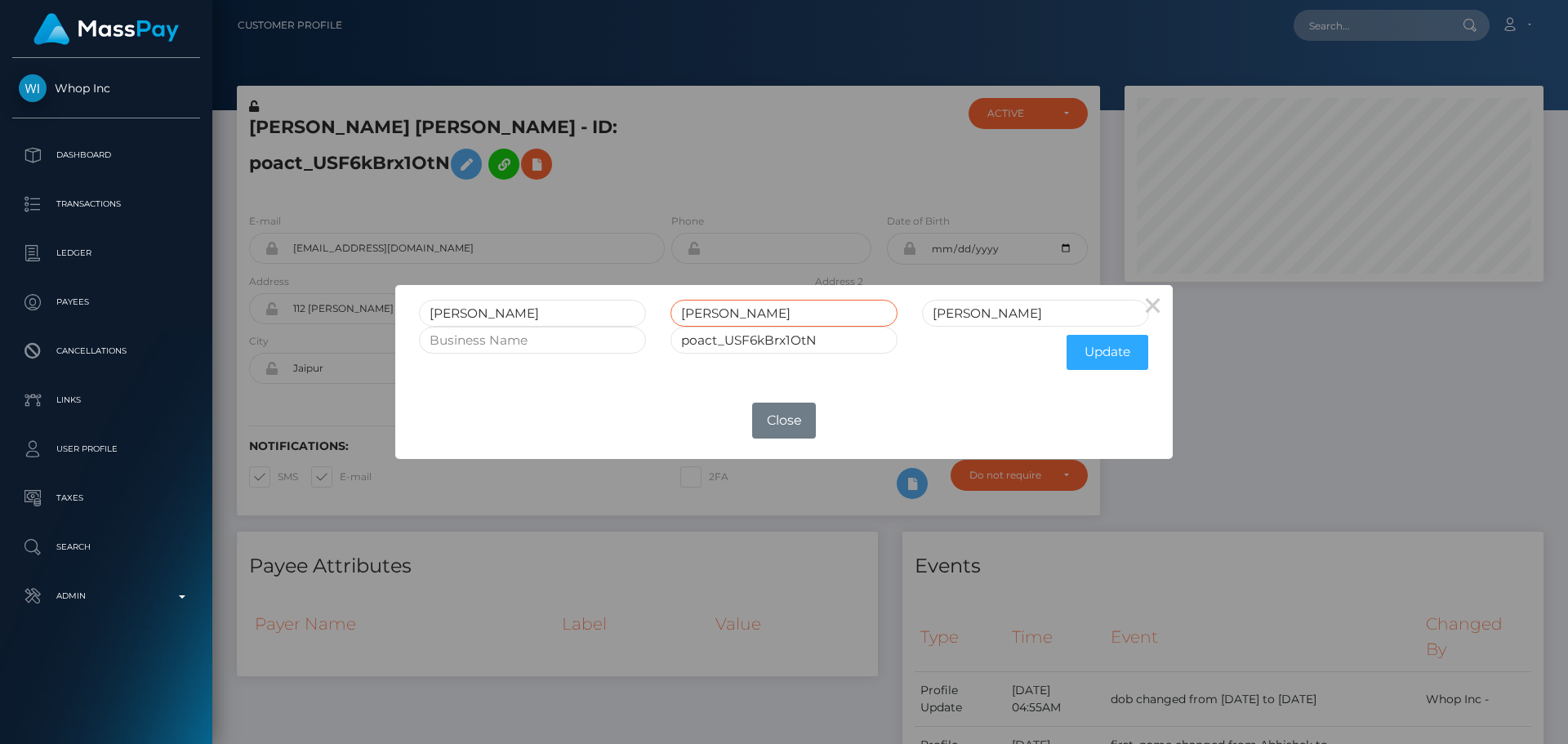
click at [709, 321] on input "[PERSON_NAME]" at bounding box center [784, 313] width 227 height 27
click at [1031, 303] on input "[PERSON_NAME]" at bounding box center [1035, 313] width 227 height 27
paste input "[PERSON_NAME]"
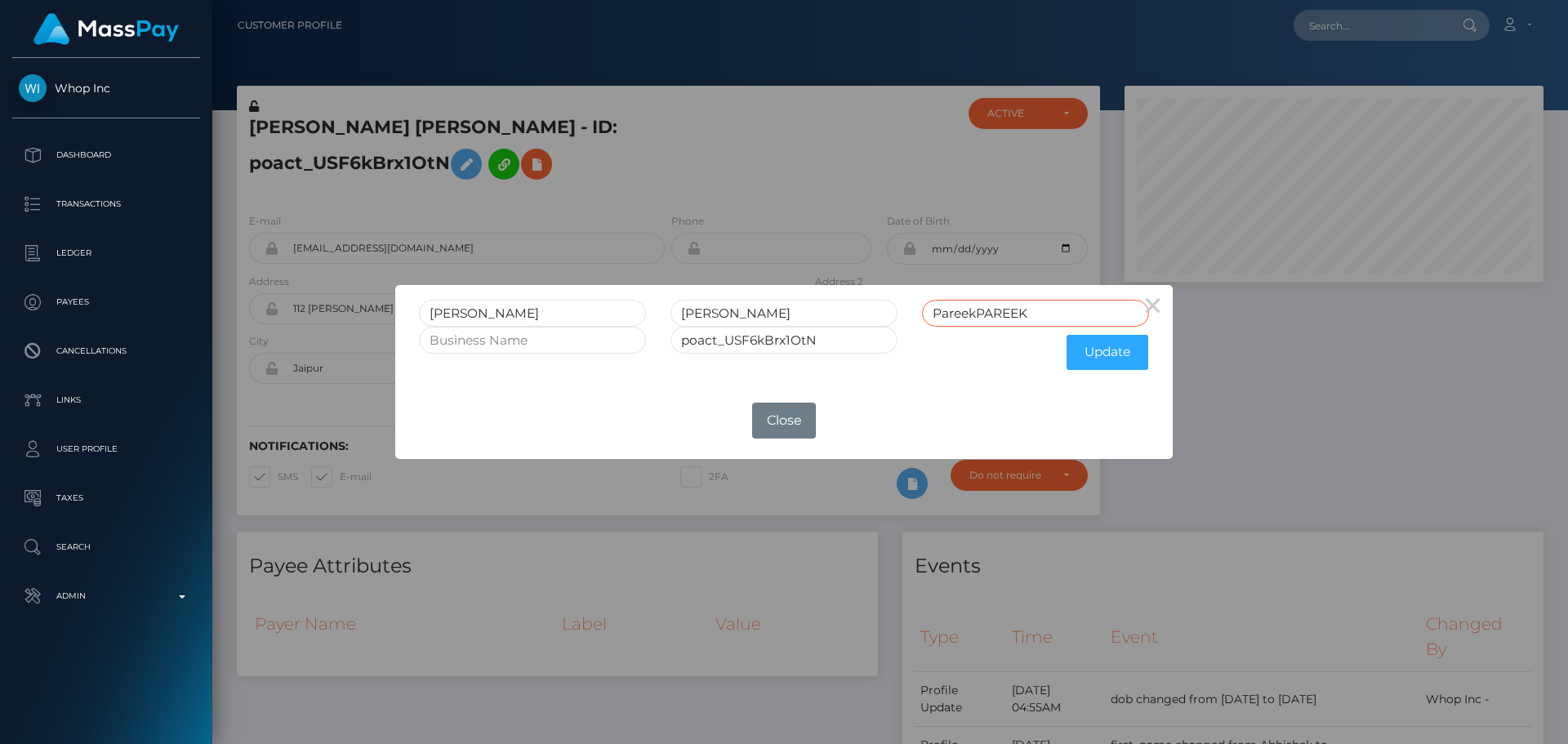
click at [945, 314] on input "PareekPAREEK" at bounding box center [1035, 313] width 227 height 27
paste input "text"
type input "[PERSON_NAME]"
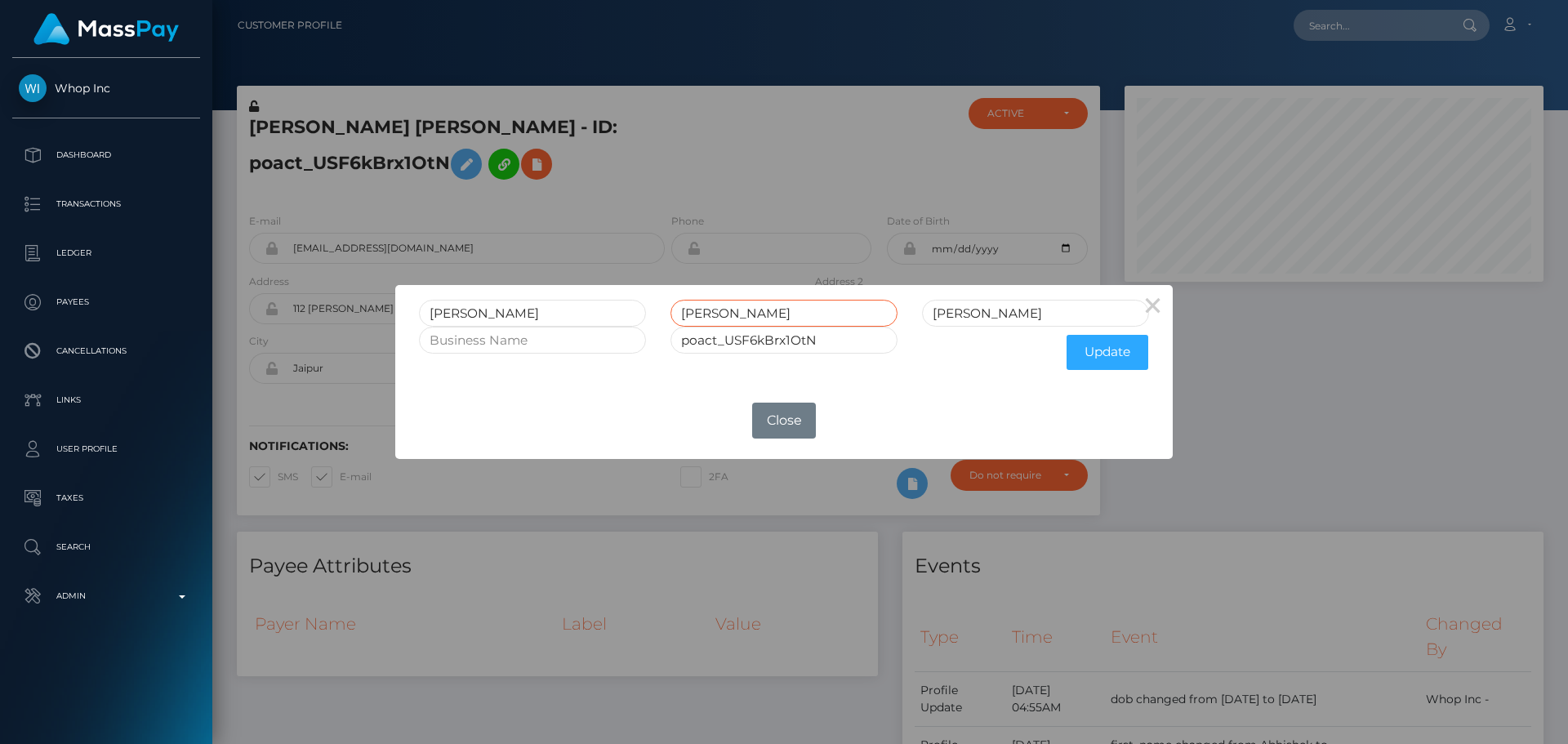
click at [735, 311] on input "[PERSON_NAME]" at bounding box center [784, 313] width 227 height 27
click at [1102, 358] on button "Update" at bounding box center [1108, 352] width 81 height 35
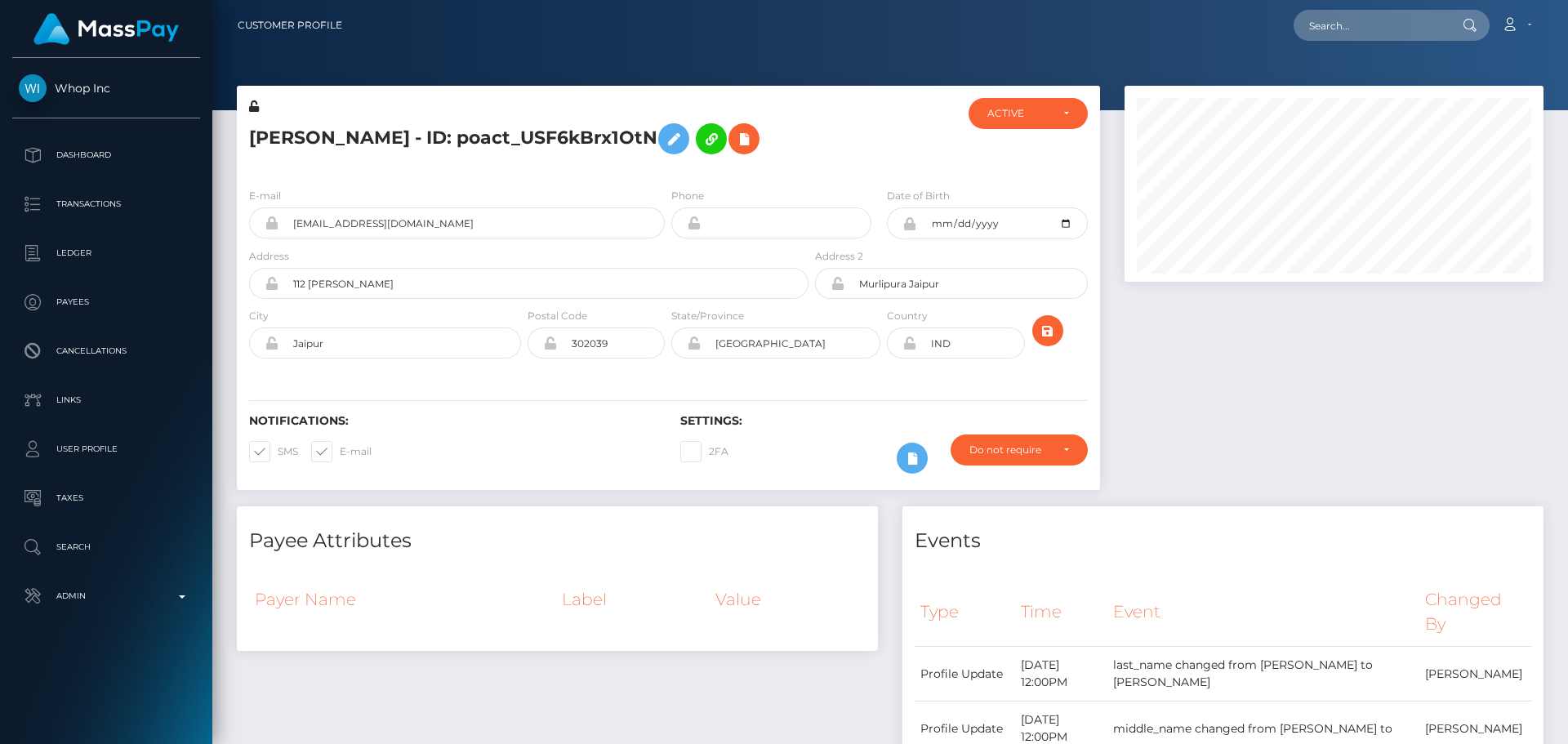
scroll to position [196, 420]
click at [254, 108] on icon at bounding box center [254, 106] width 10 height 12
click at [914, 347] on icon at bounding box center [910, 343] width 14 height 14
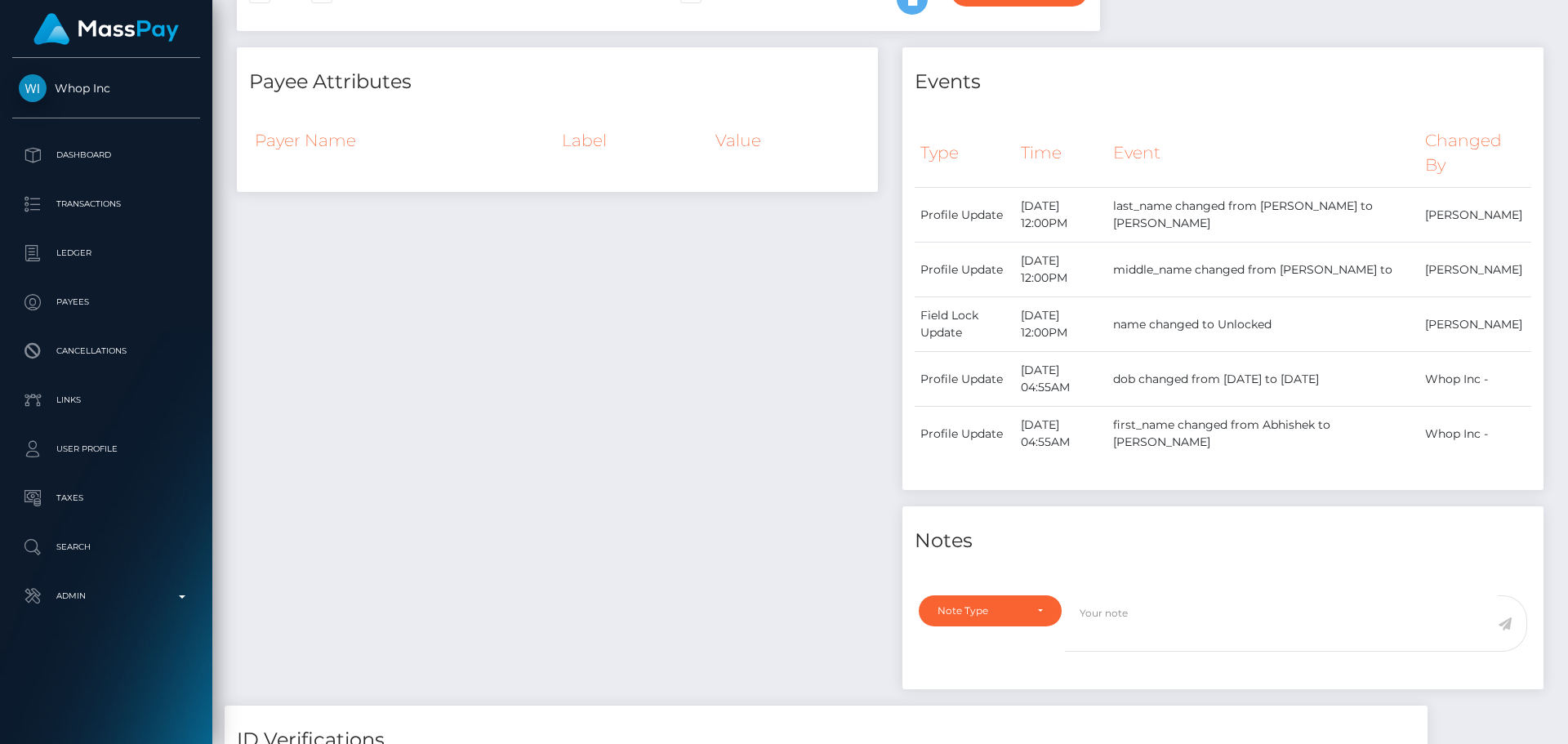
scroll to position [0, 0]
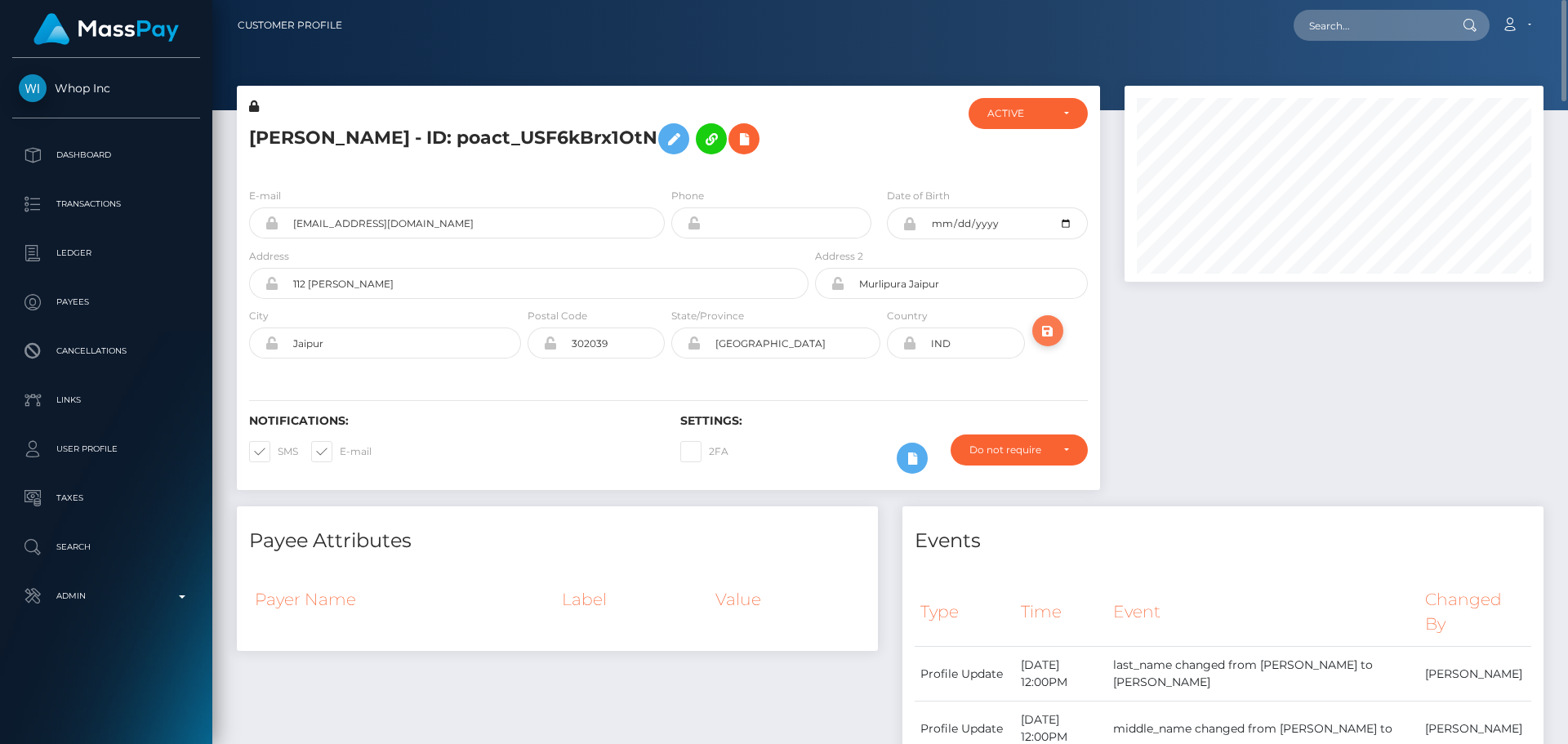
click at [1050, 336] on icon "submit" at bounding box center [1048, 330] width 19 height 20
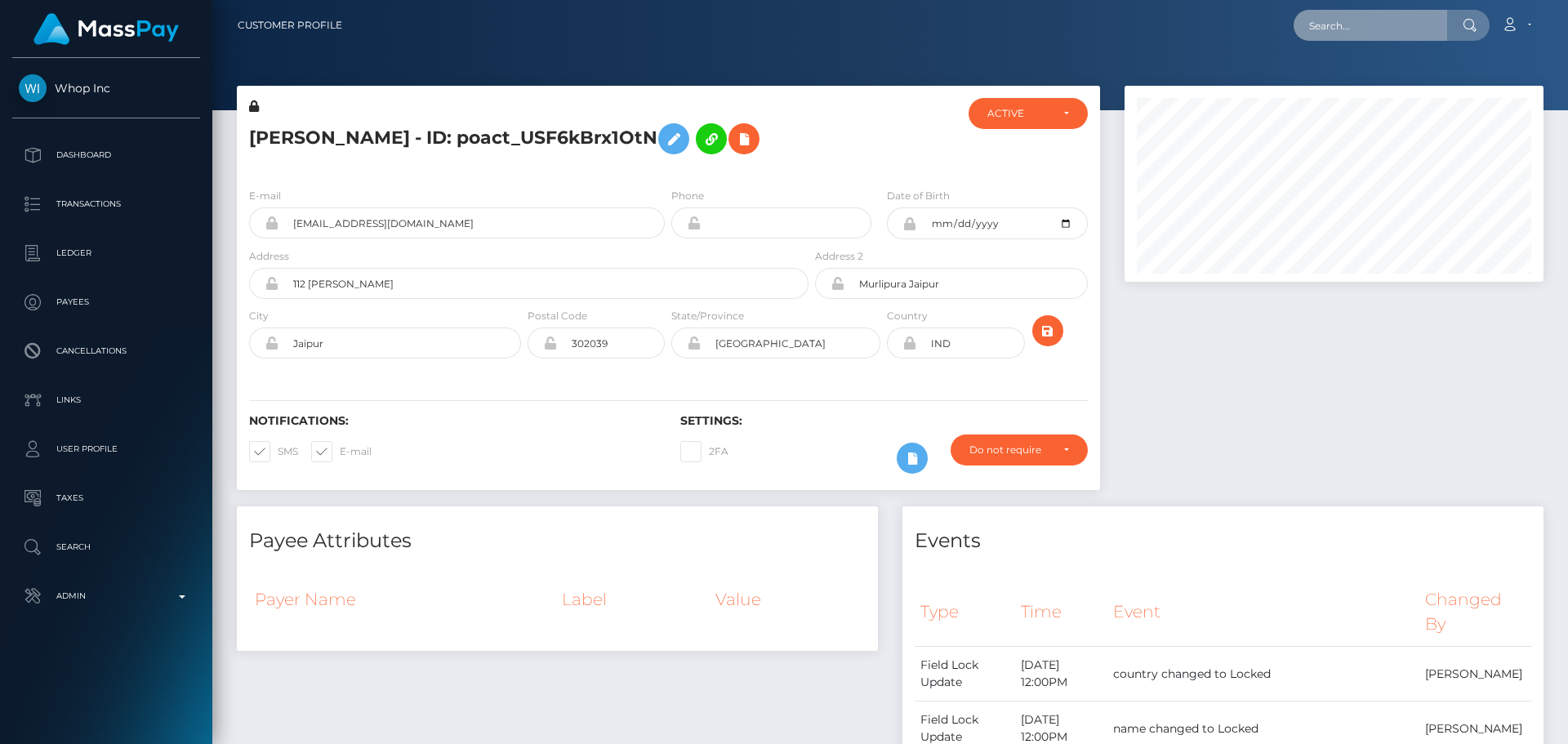
click at [1353, 31] on input "text" at bounding box center [1370, 25] width 154 height 31
paste input "poact_Bpo2wvOS6iWa"
type input "poact_Bpo2wvOS6iWa"
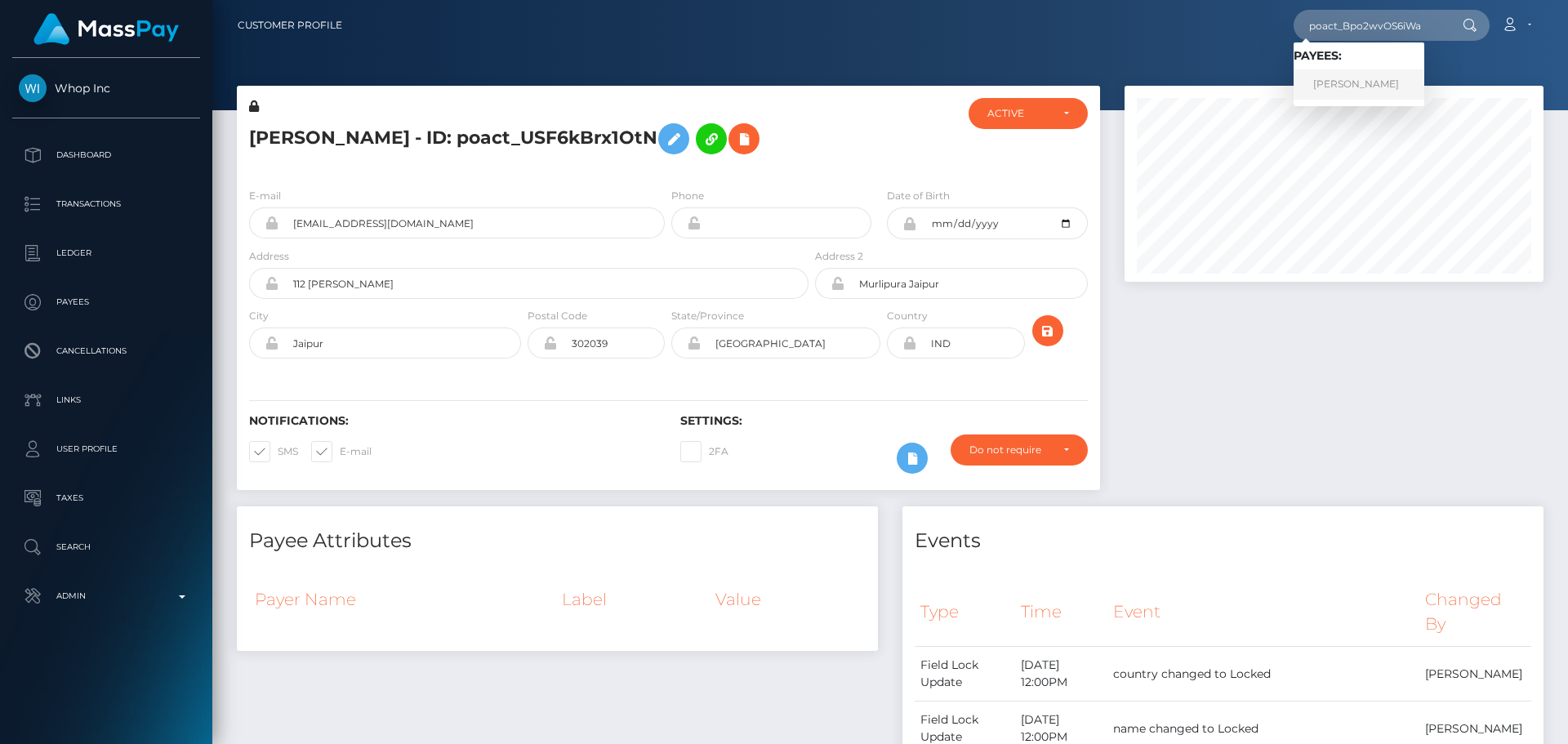
click at [1356, 79] on link "حازم محمود" at bounding box center [1358, 84] width 131 height 30
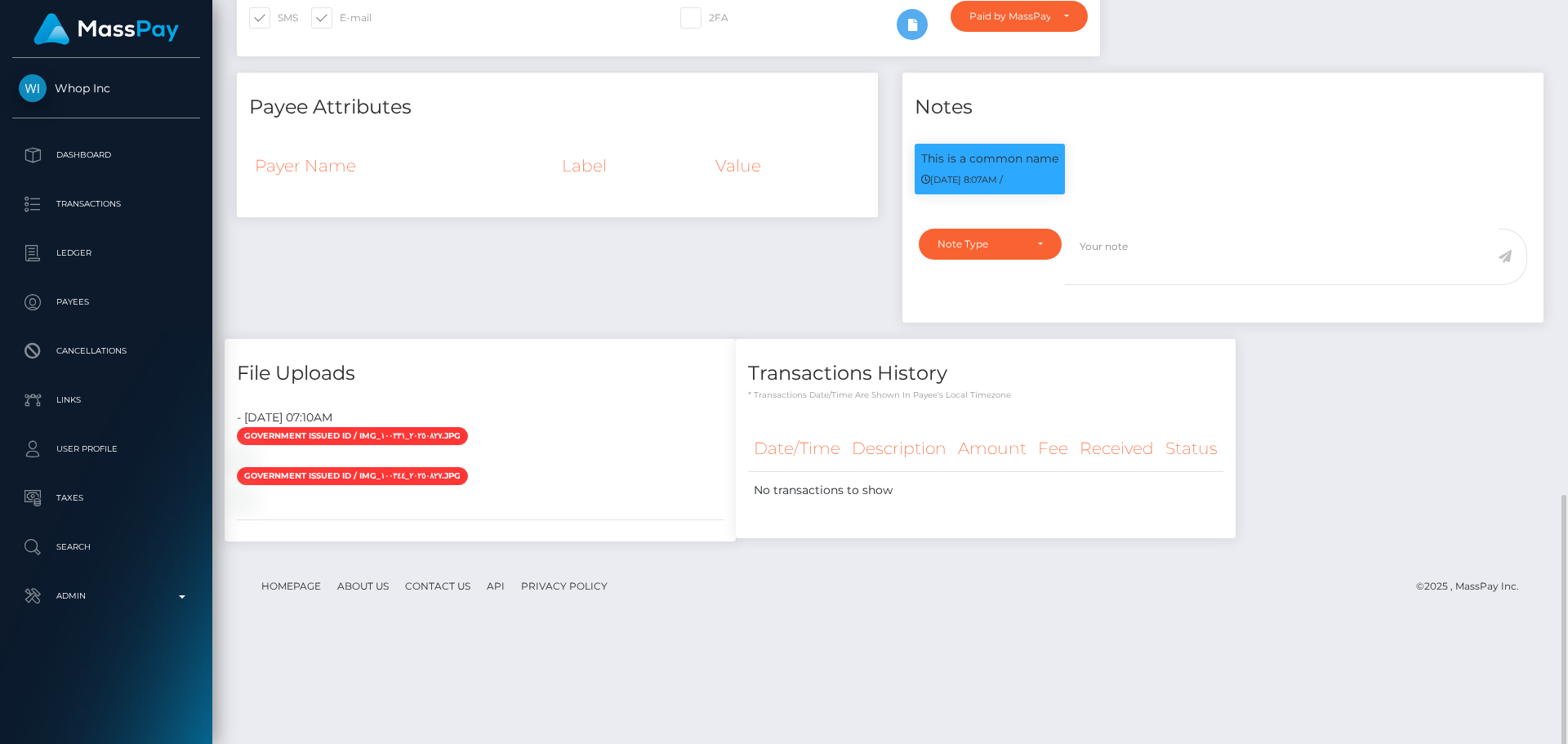
scroll to position [597, 0]
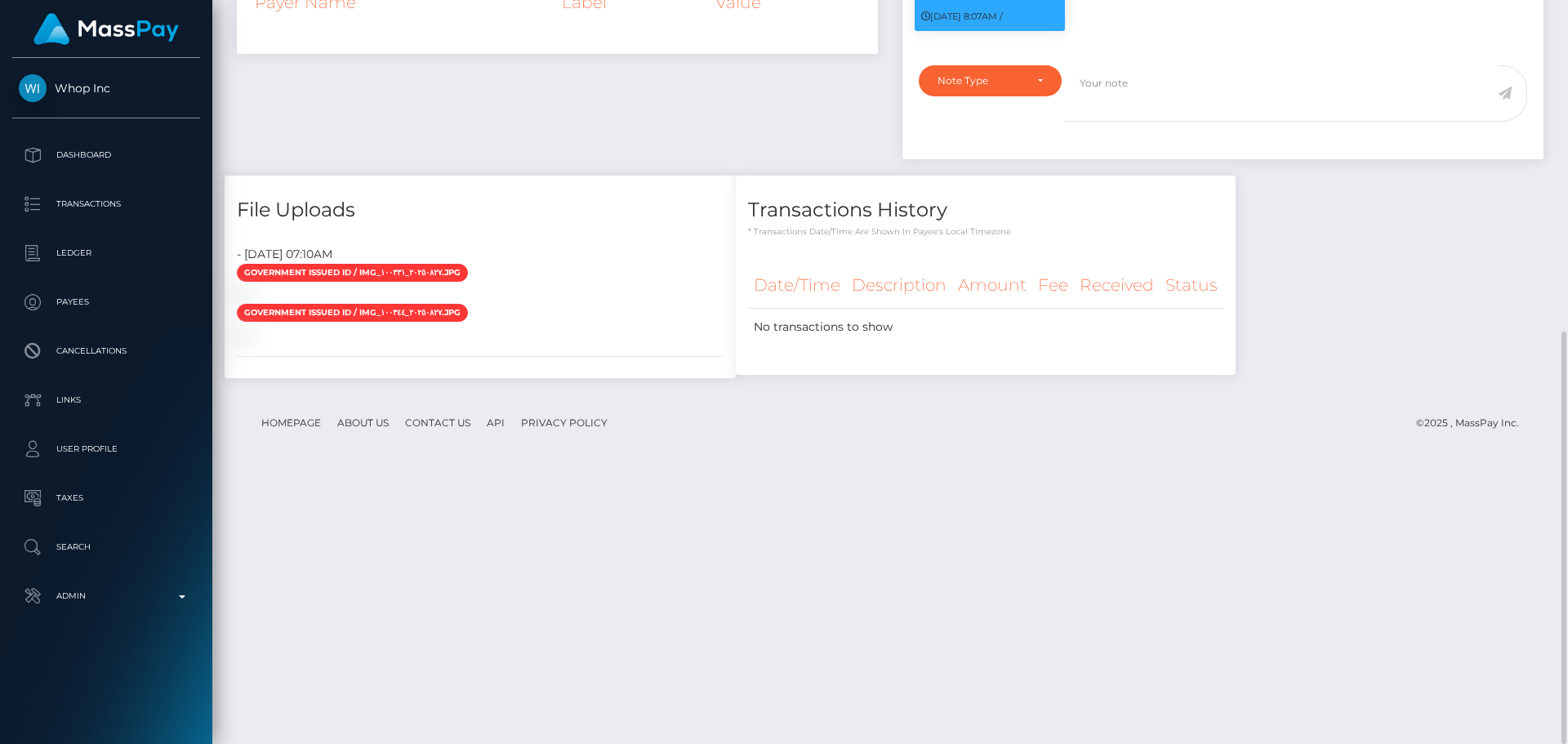
click at [1013, 395] on div "Transactions History * Transactions date/time are shown in payee's local timezo…" at bounding box center [986, 285] width 524 height 219
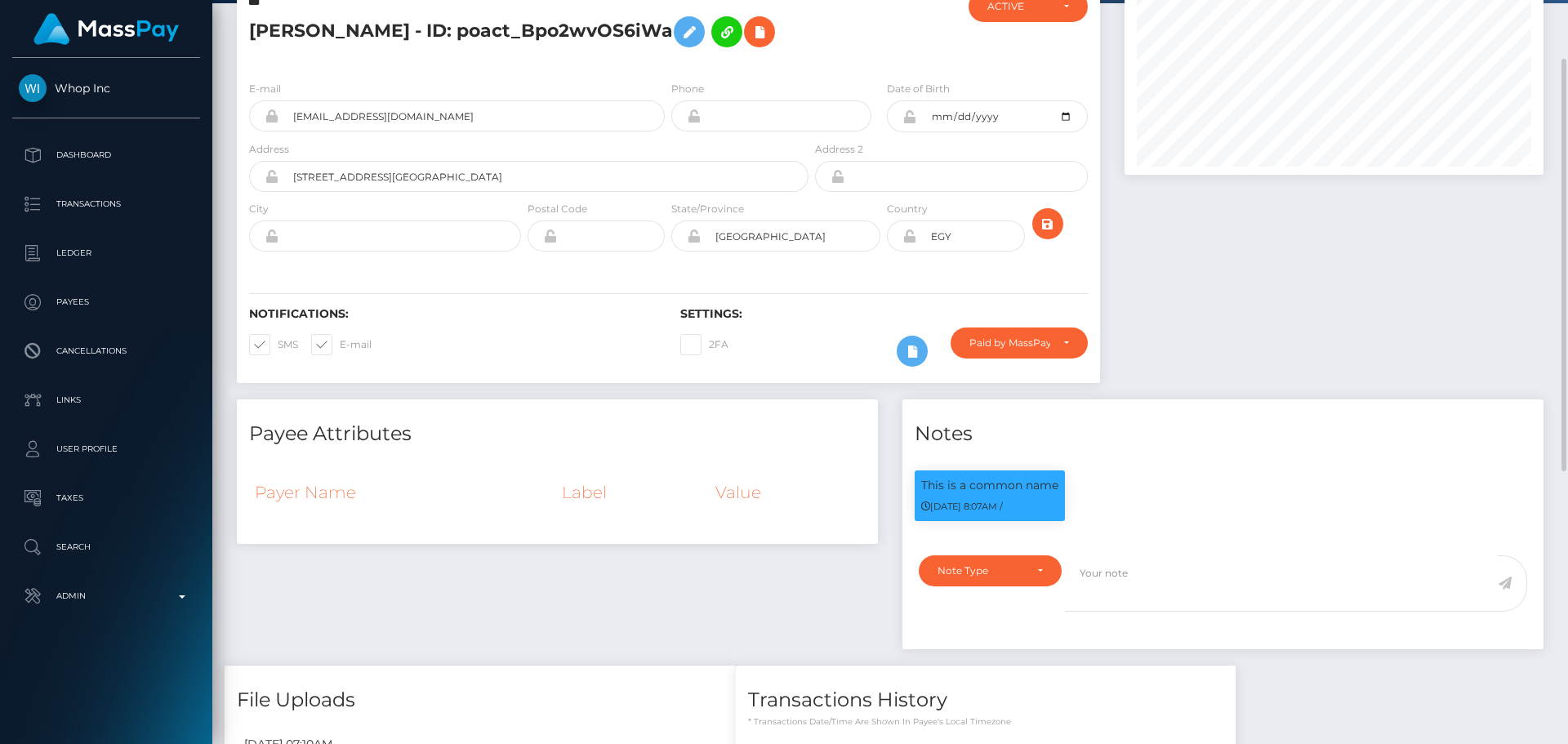
scroll to position [0, 0]
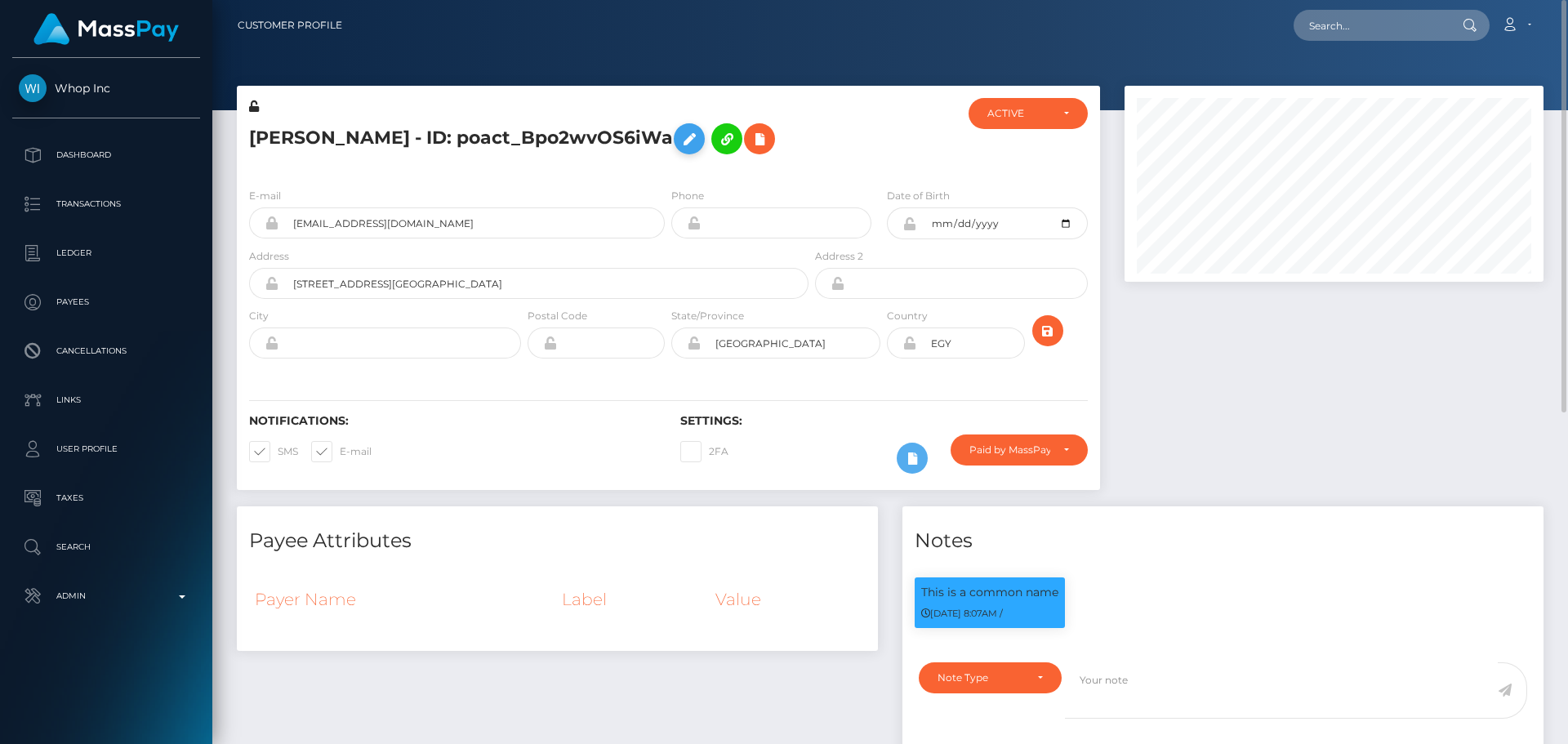
click at [680, 135] on icon at bounding box center [689, 139] width 19 height 20
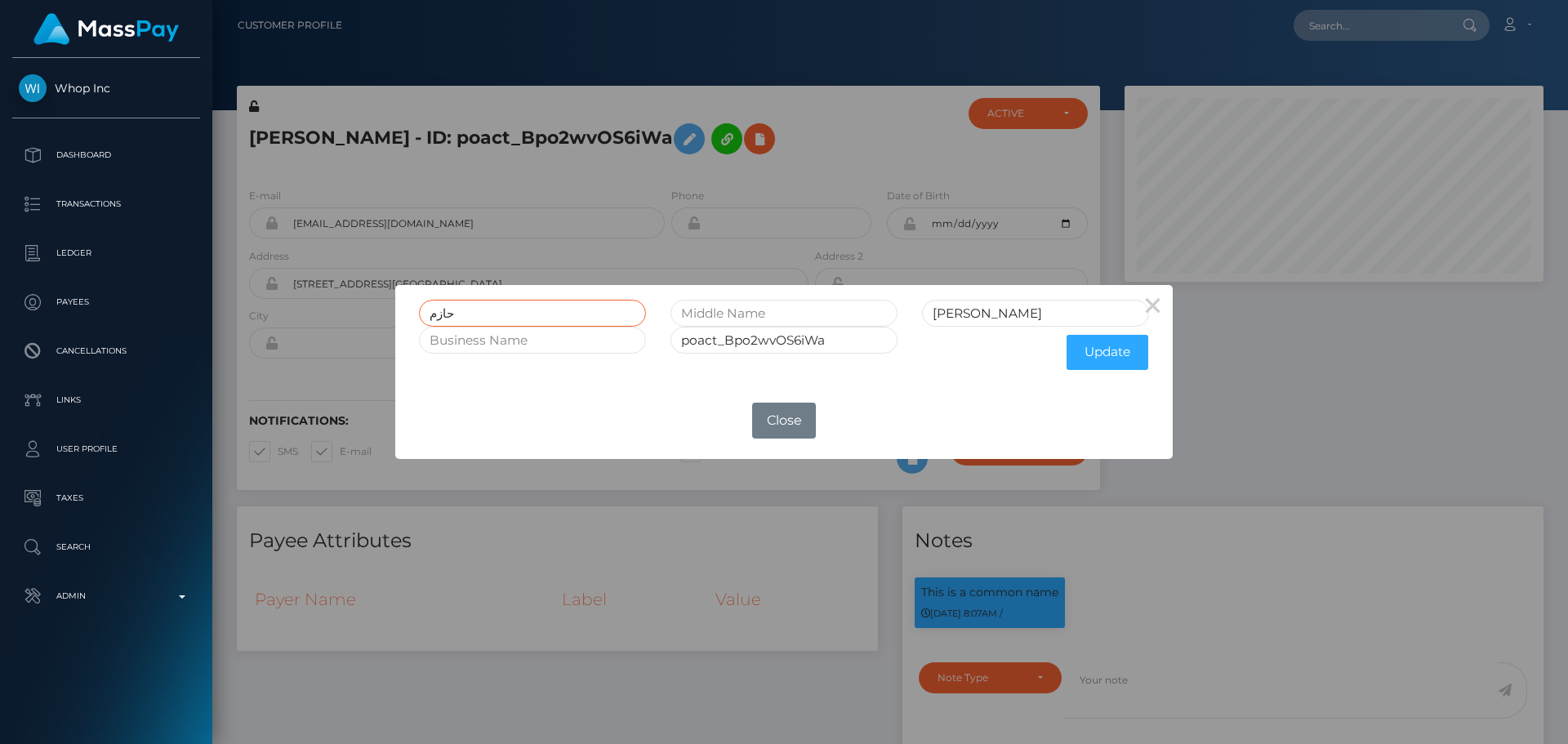
drag, startPoint x: 516, startPoint y: 315, endPoint x: 385, endPoint y: 308, distance: 131.2
click at [382, 308] on div "× حازم محمود poact_Bpo2wvOS6iWa Update OK No Close" at bounding box center [784, 372] width 1568 height 744
drag, startPoint x: 993, startPoint y: 313, endPoint x: 817, endPoint y: 322, distance: 176.2
click at [819, 322] on div "حازم محمود" at bounding box center [784, 313] width 755 height 27
click at [1154, 308] on button "×" at bounding box center [1153, 304] width 40 height 40
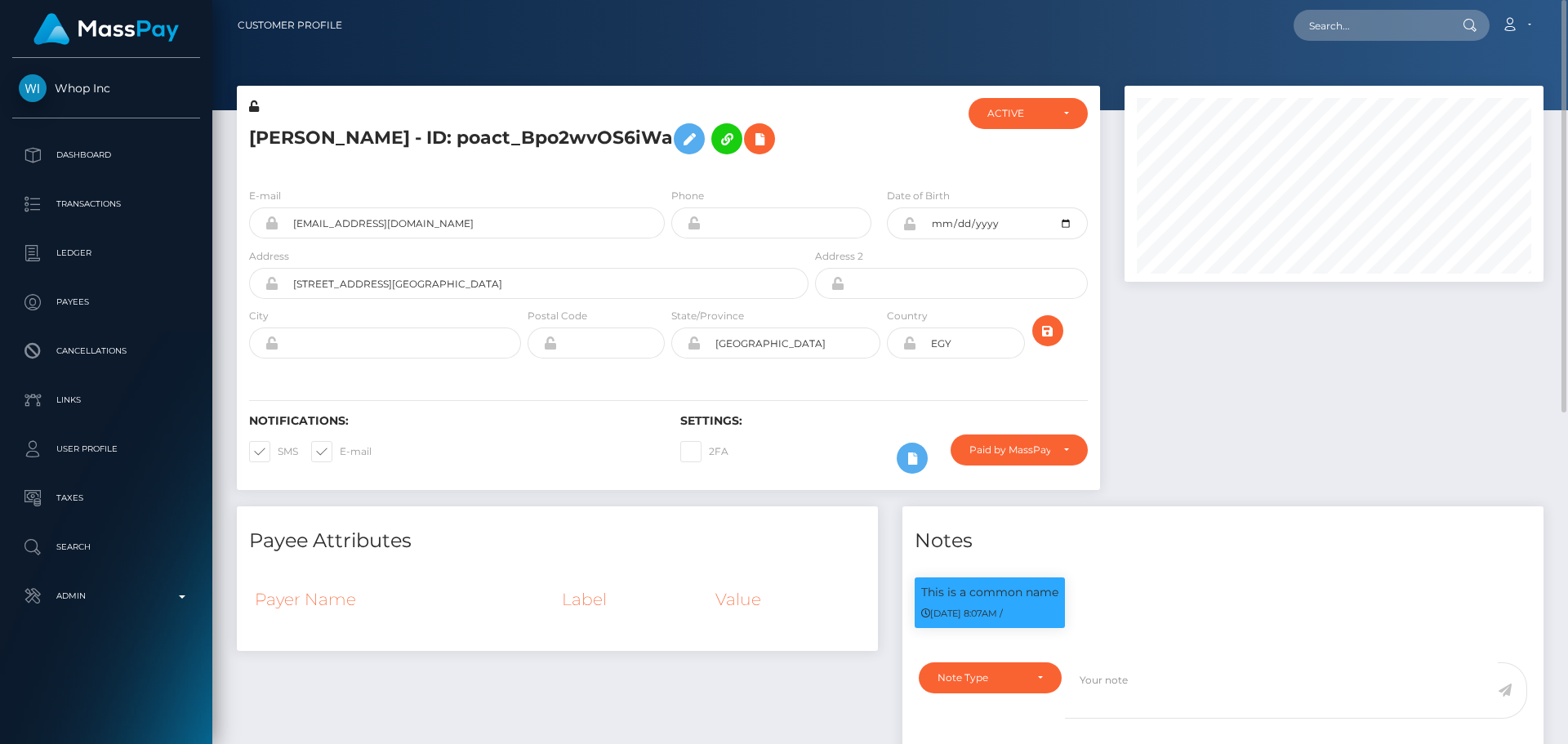
click at [758, 181] on div "E-mail hazemmahmoudworke+10c816a484@gmail.com Phone" at bounding box center [668, 274] width 863 height 200
click at [915, 461] on icon at bounding box center [913, 458] width 19 height 20
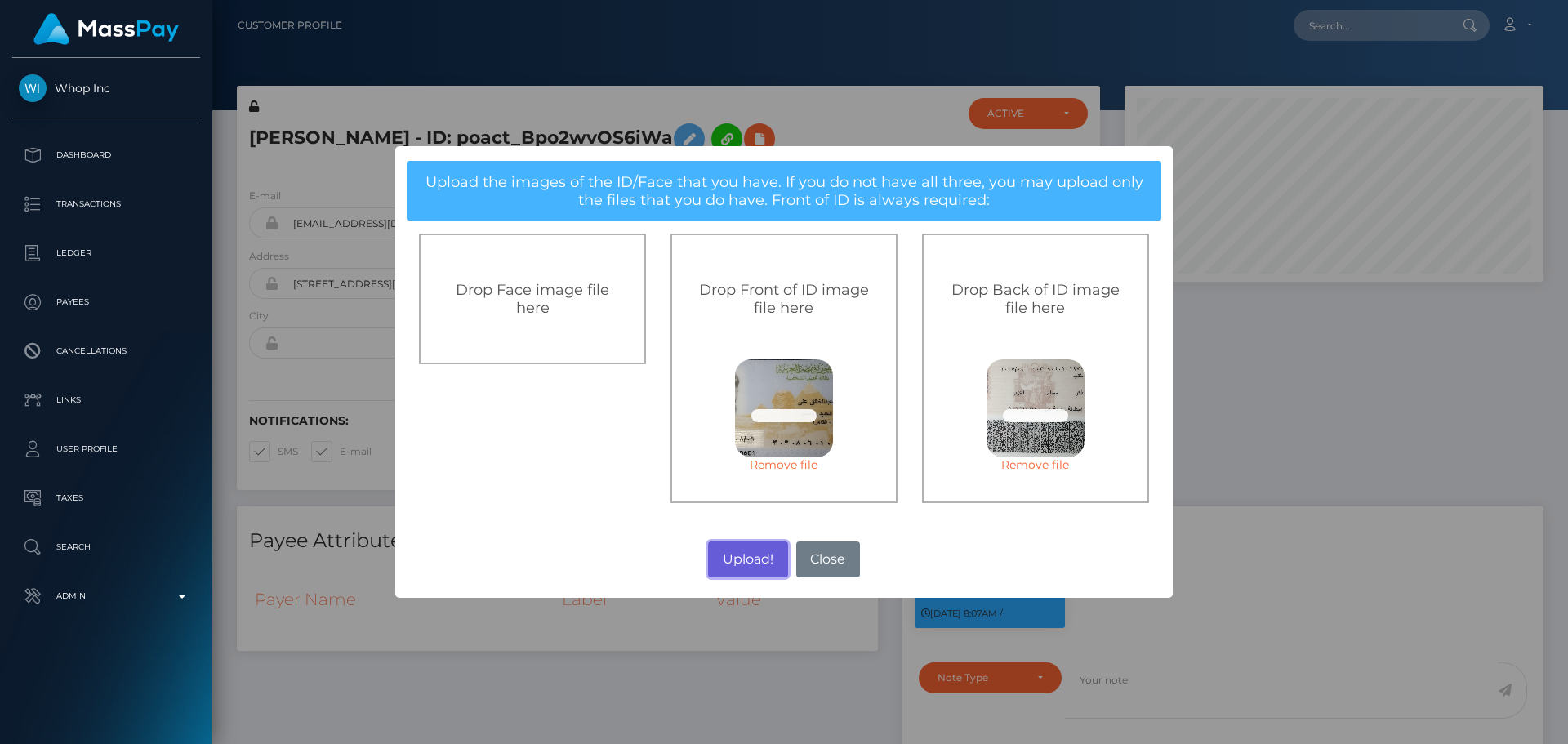
click at [748, 557] on button "Upload!" at bounding box center [748, 558] width 79 height 36
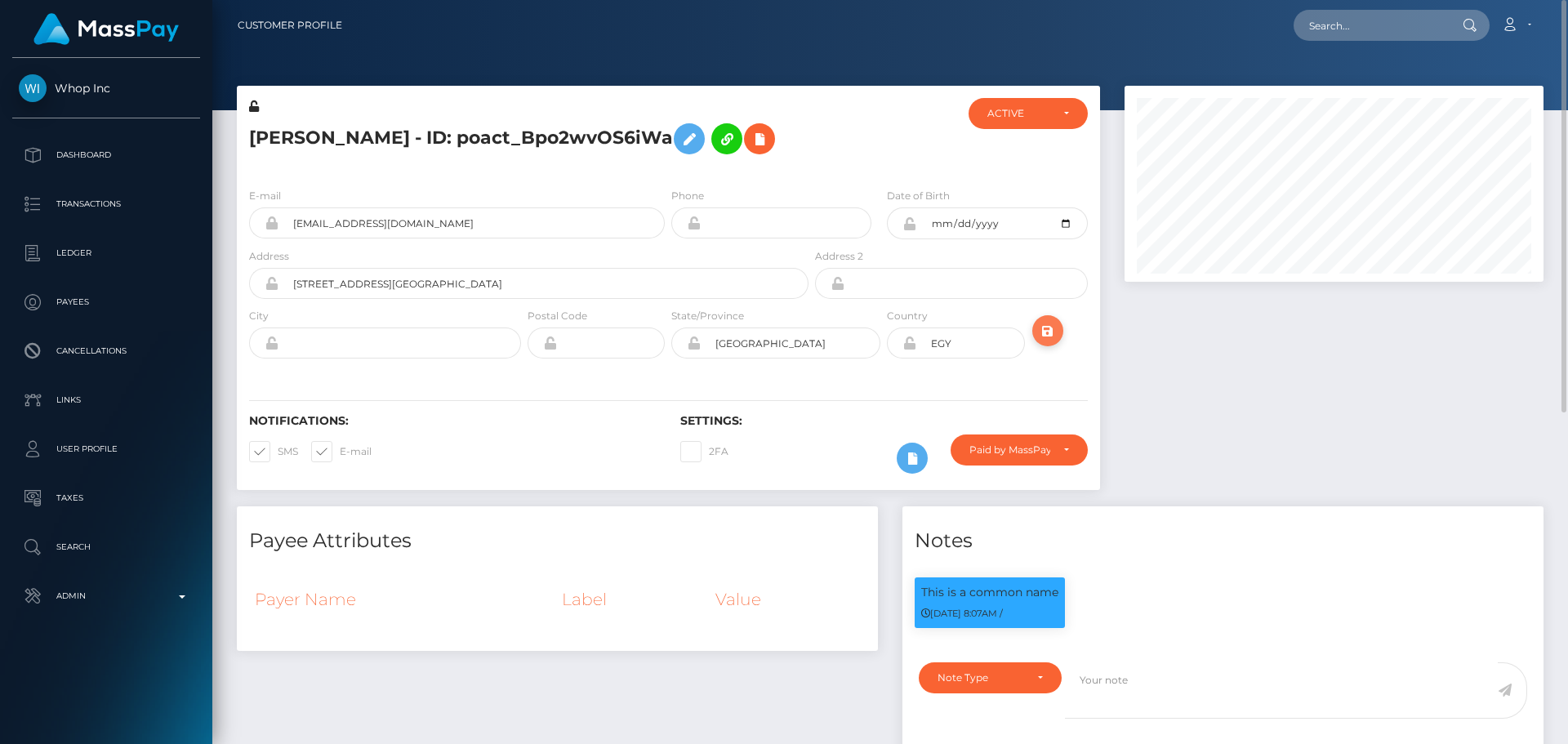
click at [1044, 326] on icon "submit" at bounding box center [1048, 330] width 19 height 20
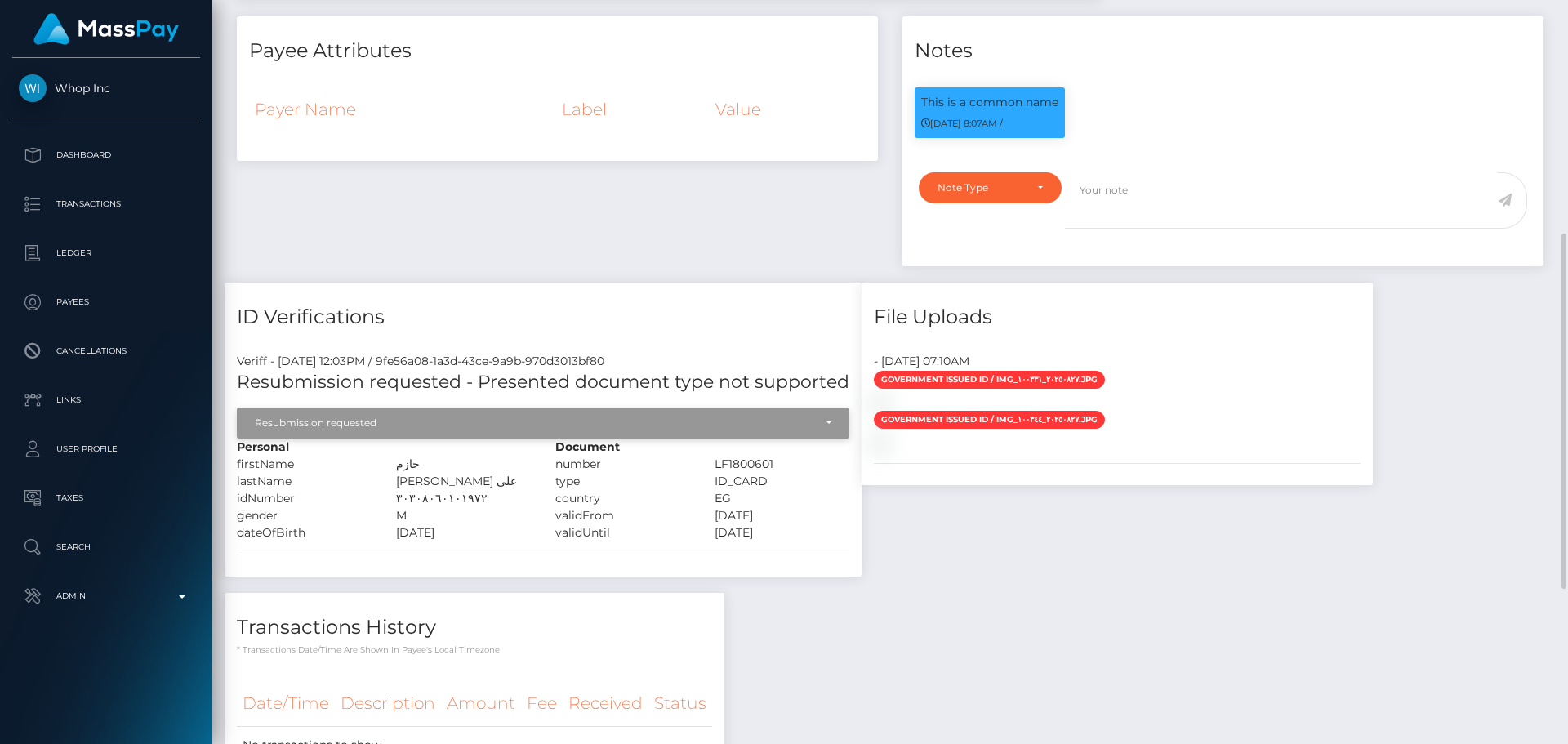
scroll to position [653, 0]
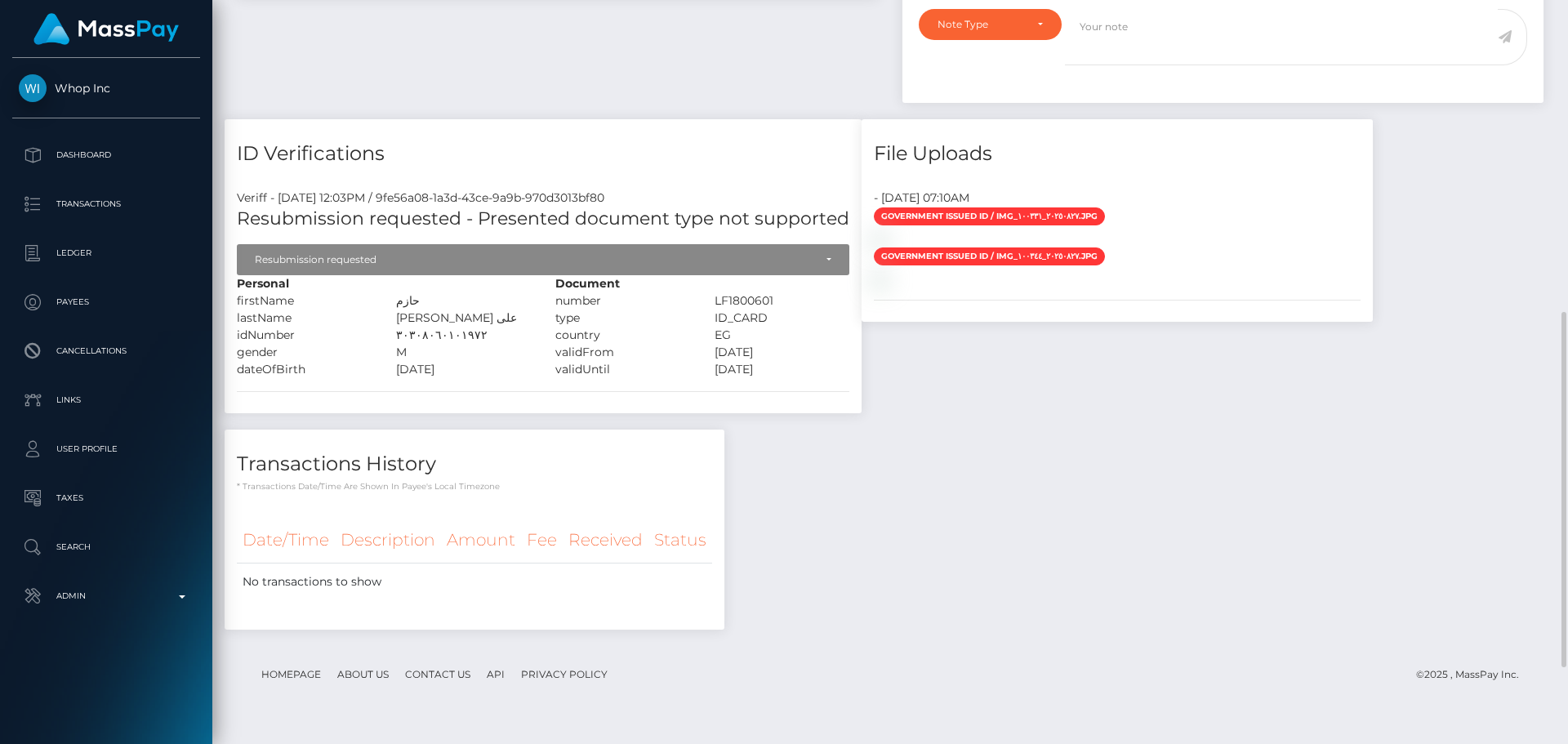
click at [482, 430] on div "ID Verifications Veriff - September 4, 2025 12:03PM / 9fe56a08-1a3d-43ce-9a9b-9…" at bounding box center [543, 274] width 661 height 311
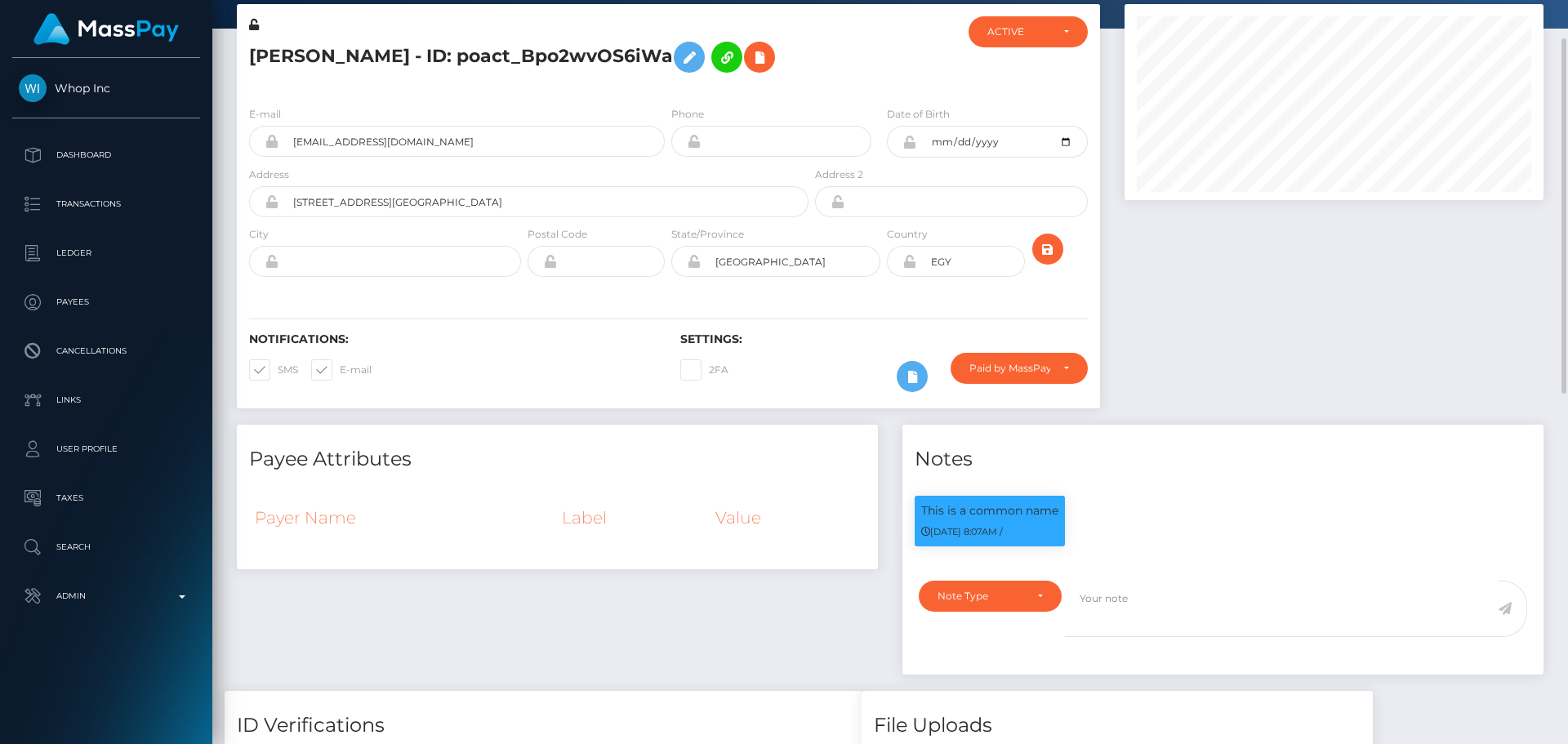
scroll to position [0, 0]
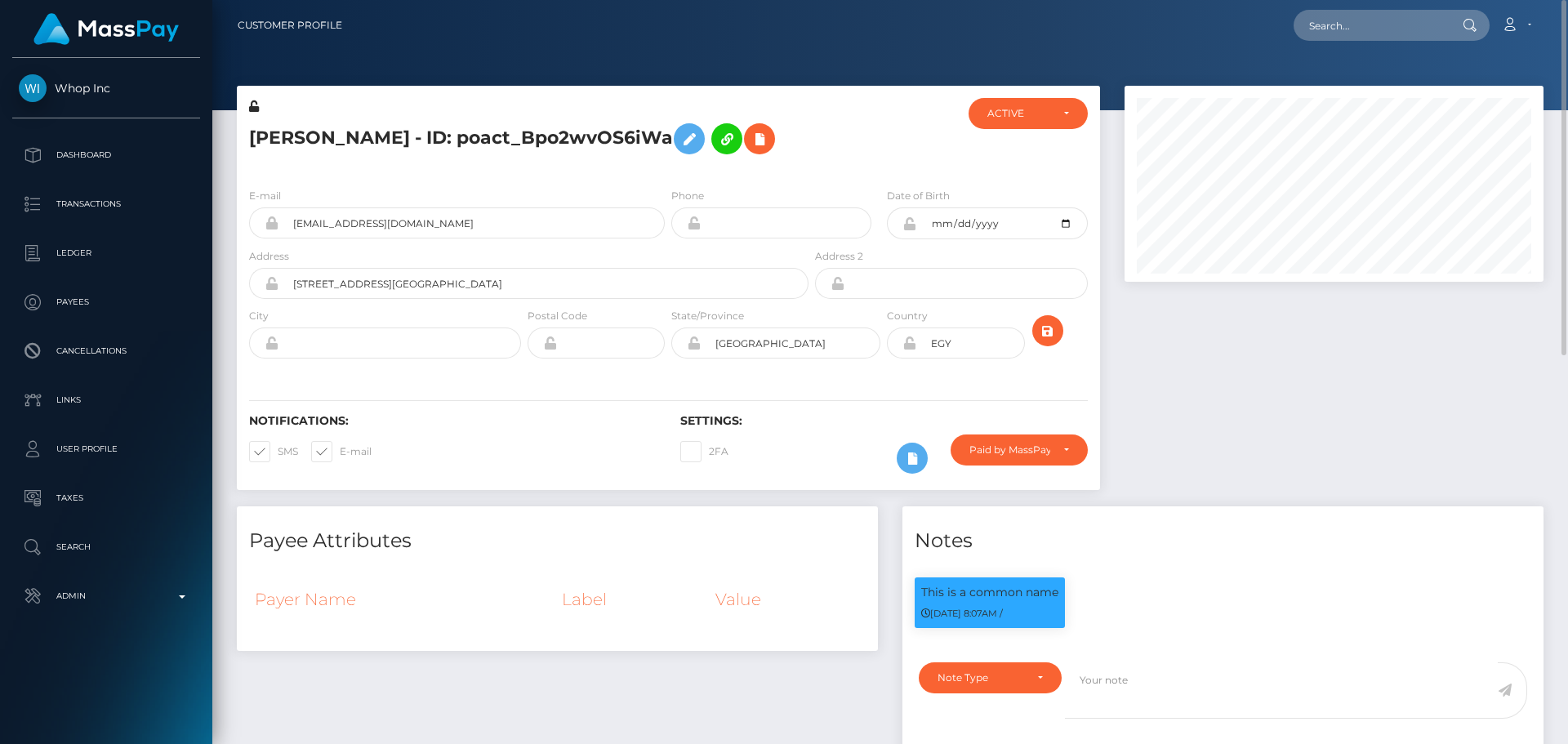
click at [910, 224] on icon at bounding box center [910, 224] width 14 height 14
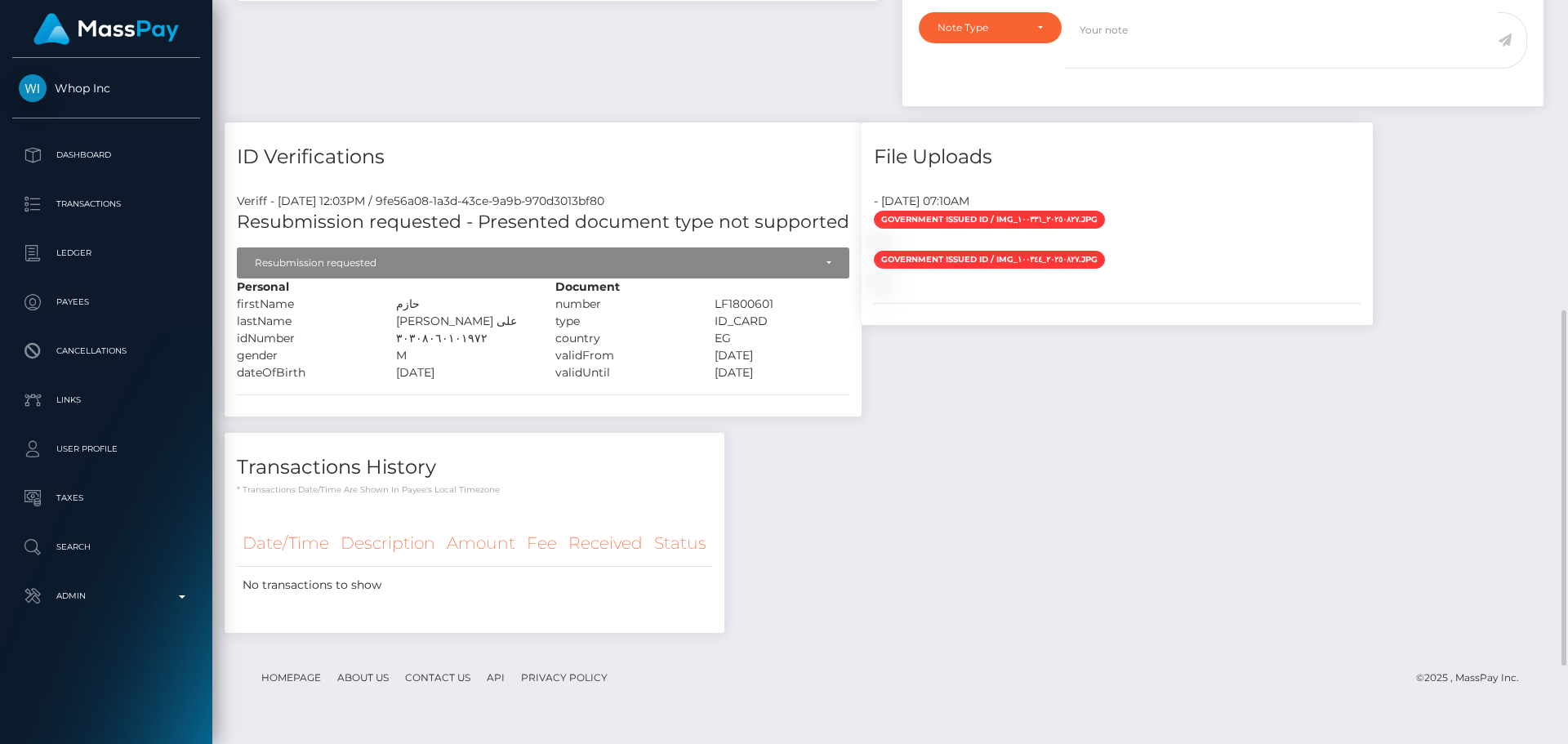
scroll to position [568, 0]
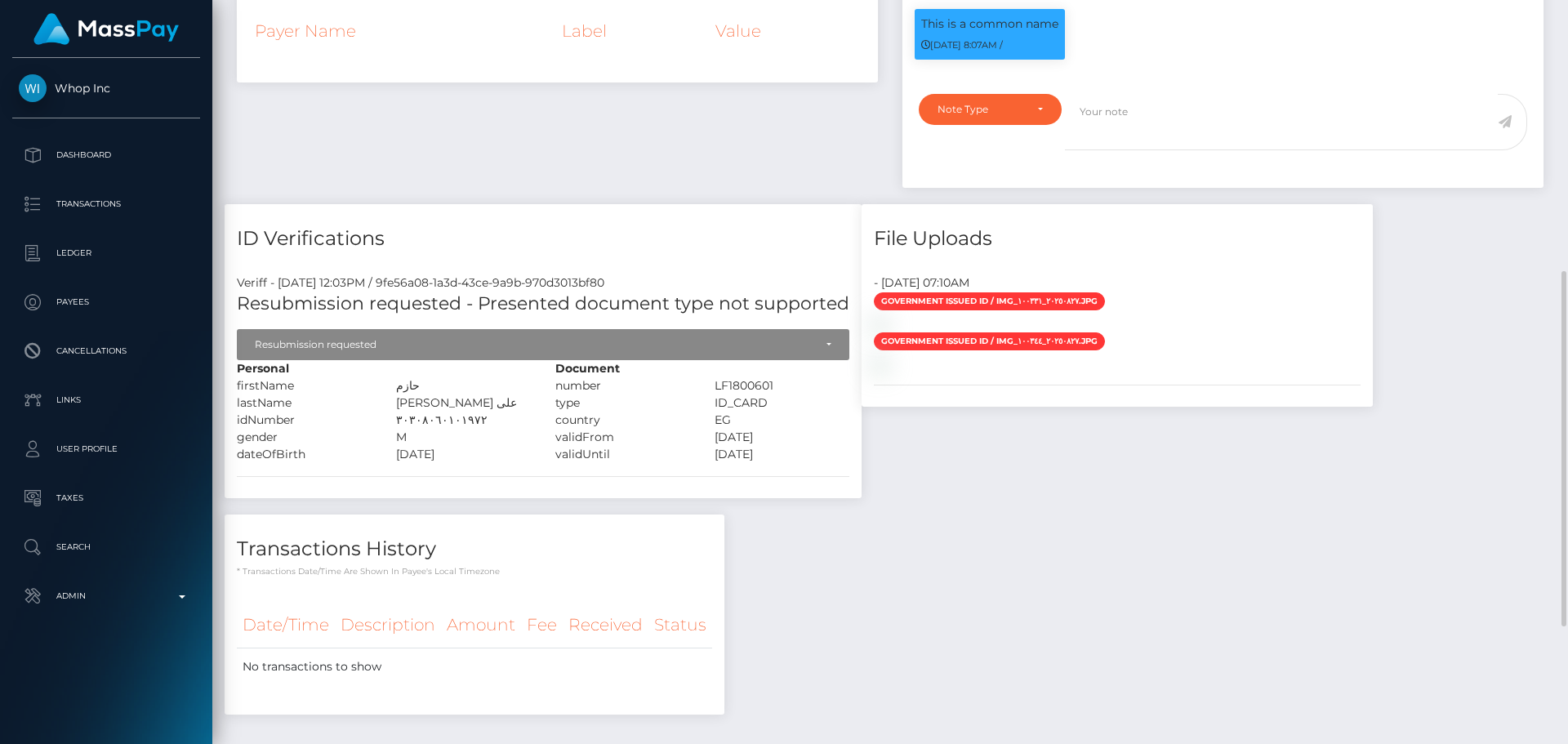
drag, startPoint x: 394, startPoint y: 386, endPoint x: 414, endPoint y: 386, distance: 20.0
click at [414, 386] on div "حازم" at bounding box center [463, 386] width 160 height 17
copy div "حازم"
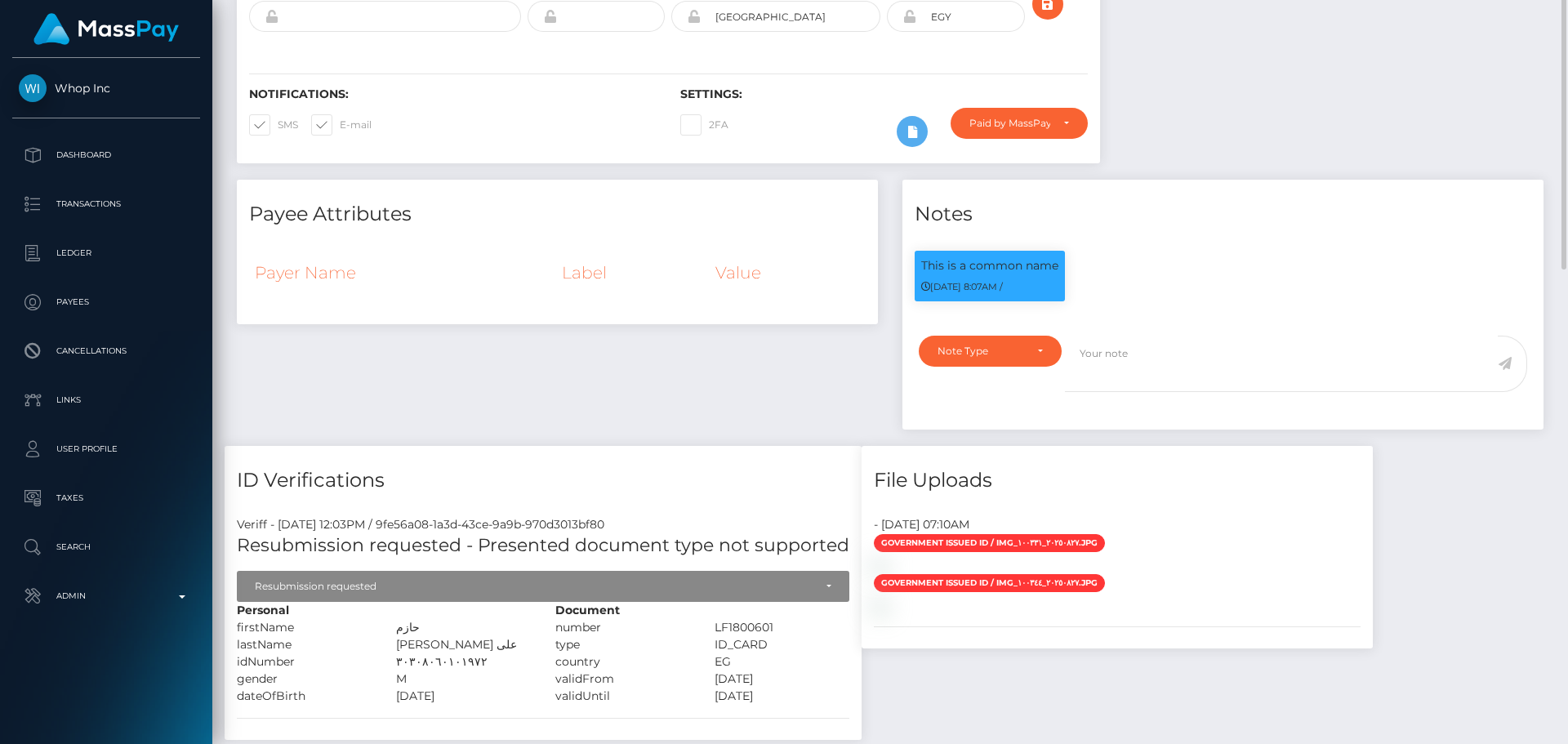
scroll to position [408, 0]
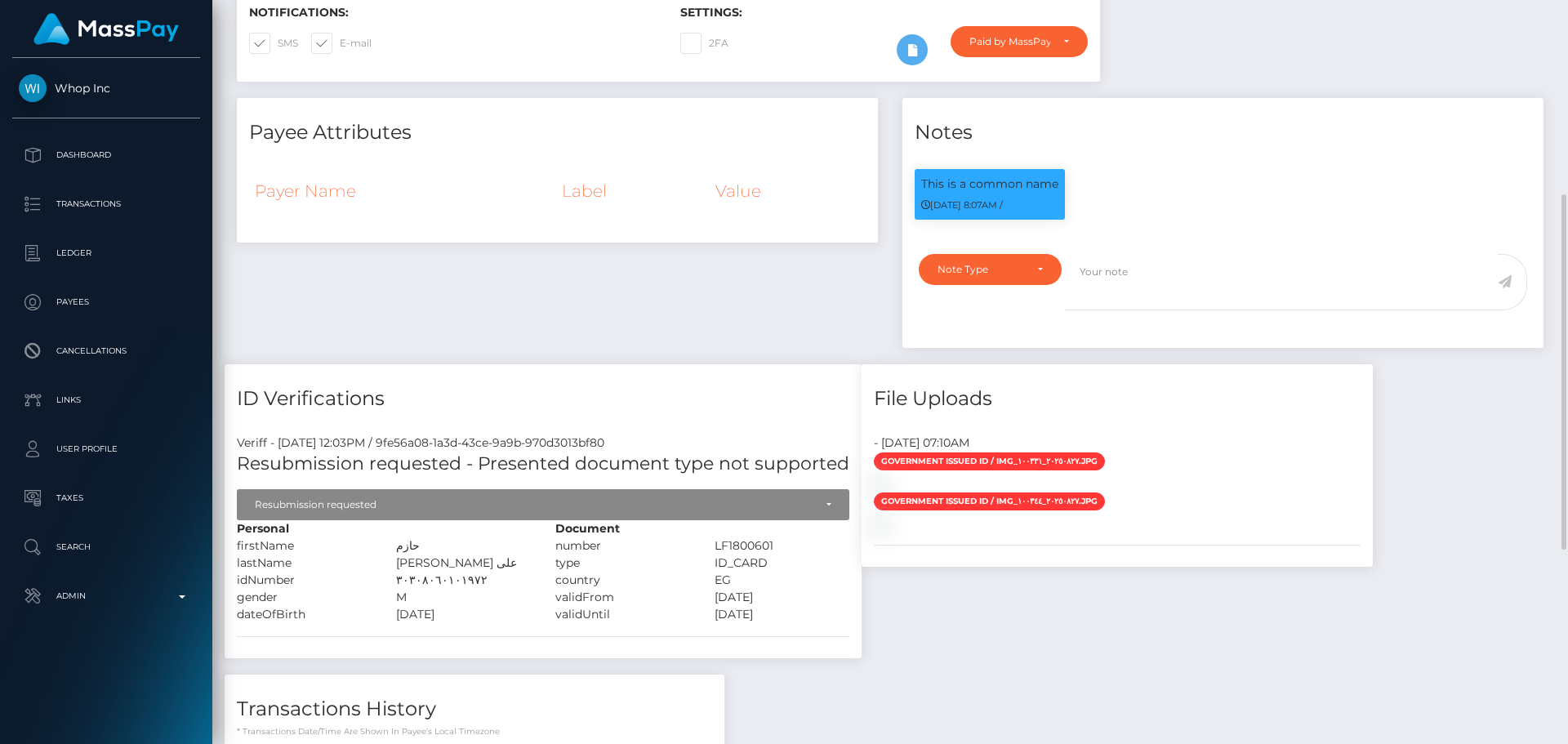
click at [483, 531] on div "Personal" at bounding box center [384, 529] width 319 height 17
drag, startPoint x: 394, startPoint y: 546, endPoint x: 481, endPoint y: 560, distance: 88.1
click at [481, 560] on div "Personal firstName حازم" at bounding box center [384, 571] width 319 height 102
copy div "حازم lastName محمود عبد الخالق على"
click at [541, 303] on div "Payee Attributes Payer Name Label Value" at bounding box center [557, 230] width 666 height 266
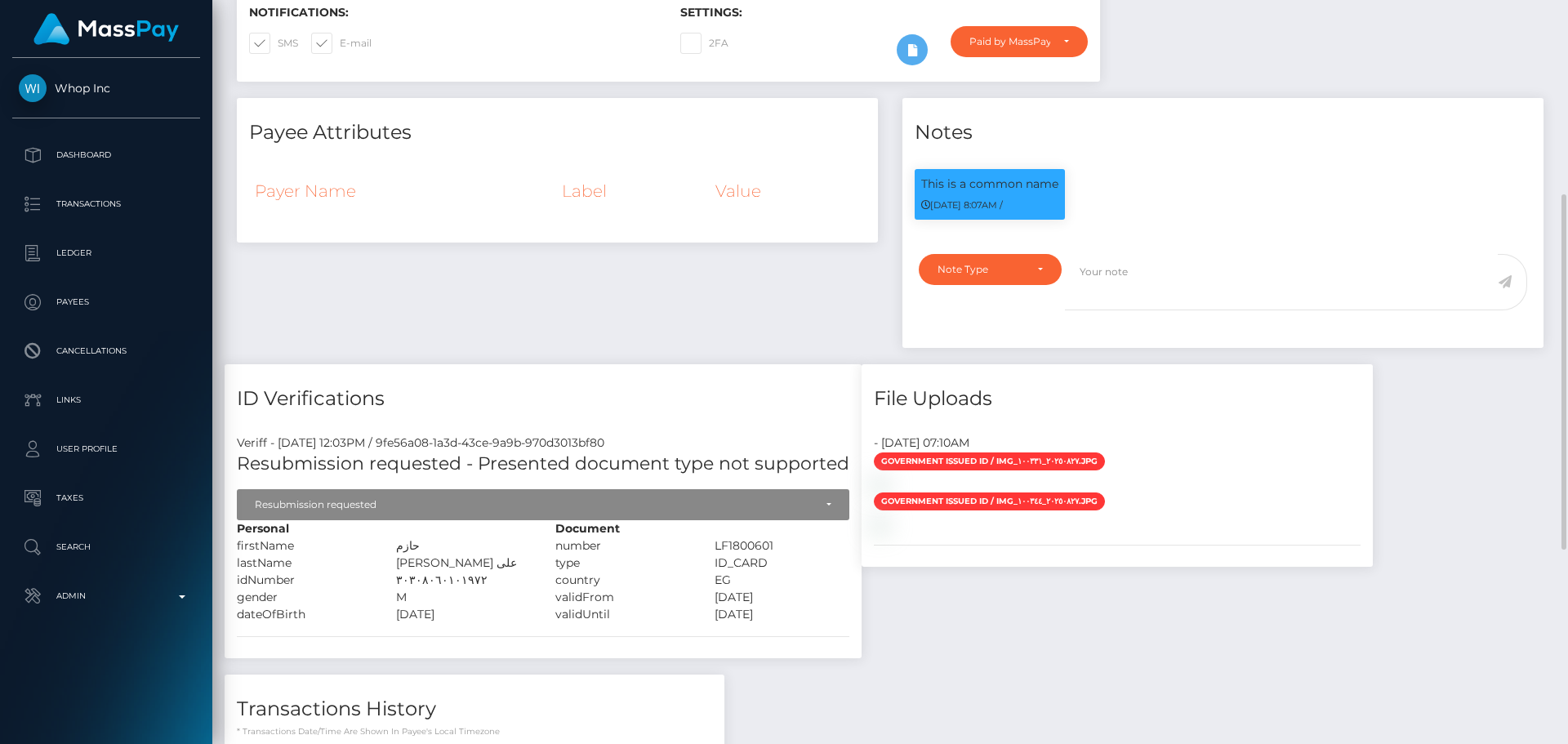
scroll to position [0, 0]
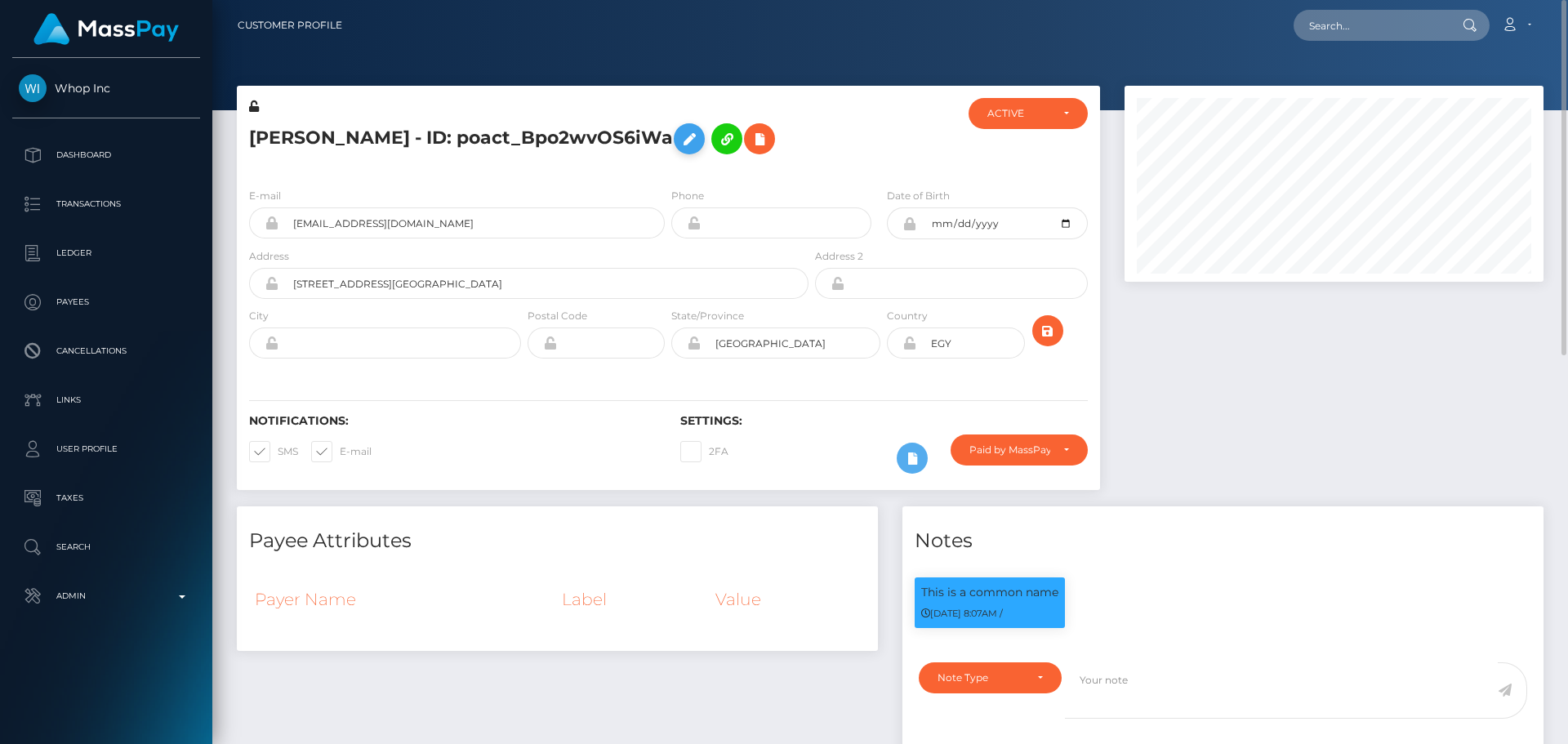
click at [680, 145] on icon at bounding box center [689, 139] width 19 height 20
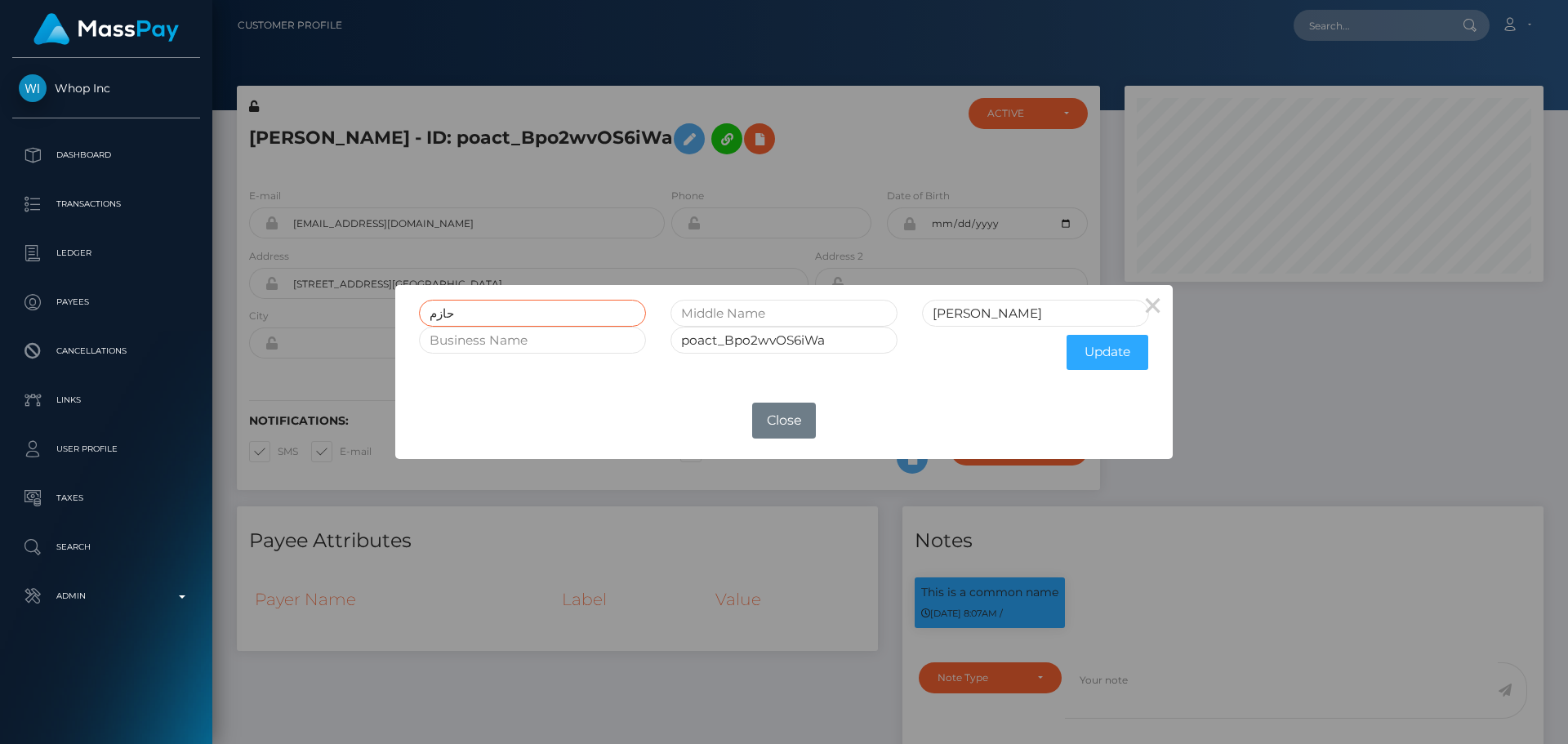
click at [568, 313] on input "حازم" at bounding box center [532, 313] width 227 height 27
paste input "Hazem"
type input "Hazem"
click at [1156, 304] on button "×" at bounding box center [1153, 304] width 40 height 40
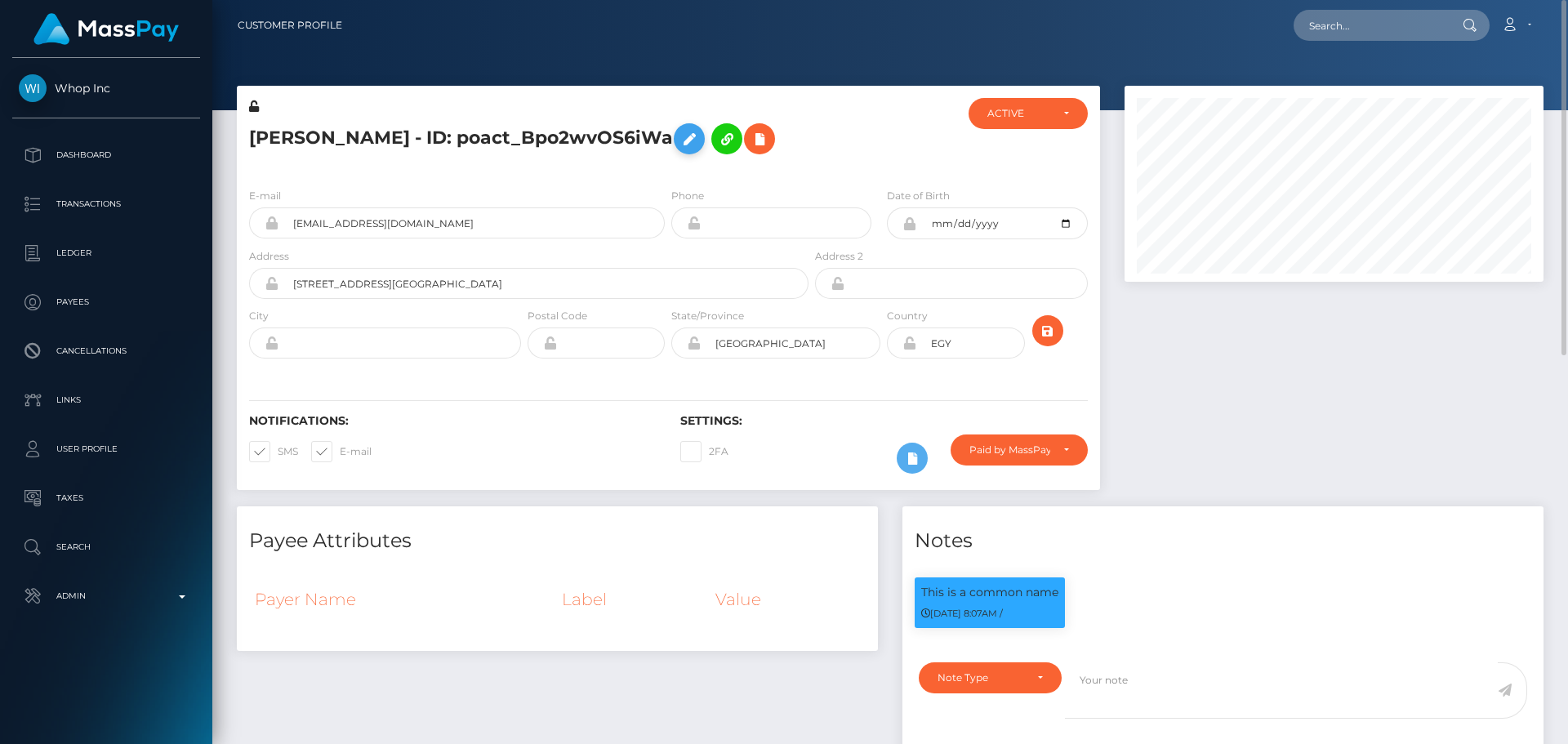
click at [680, 135] on icon at bounding box center [689, 139] width 19 height 20
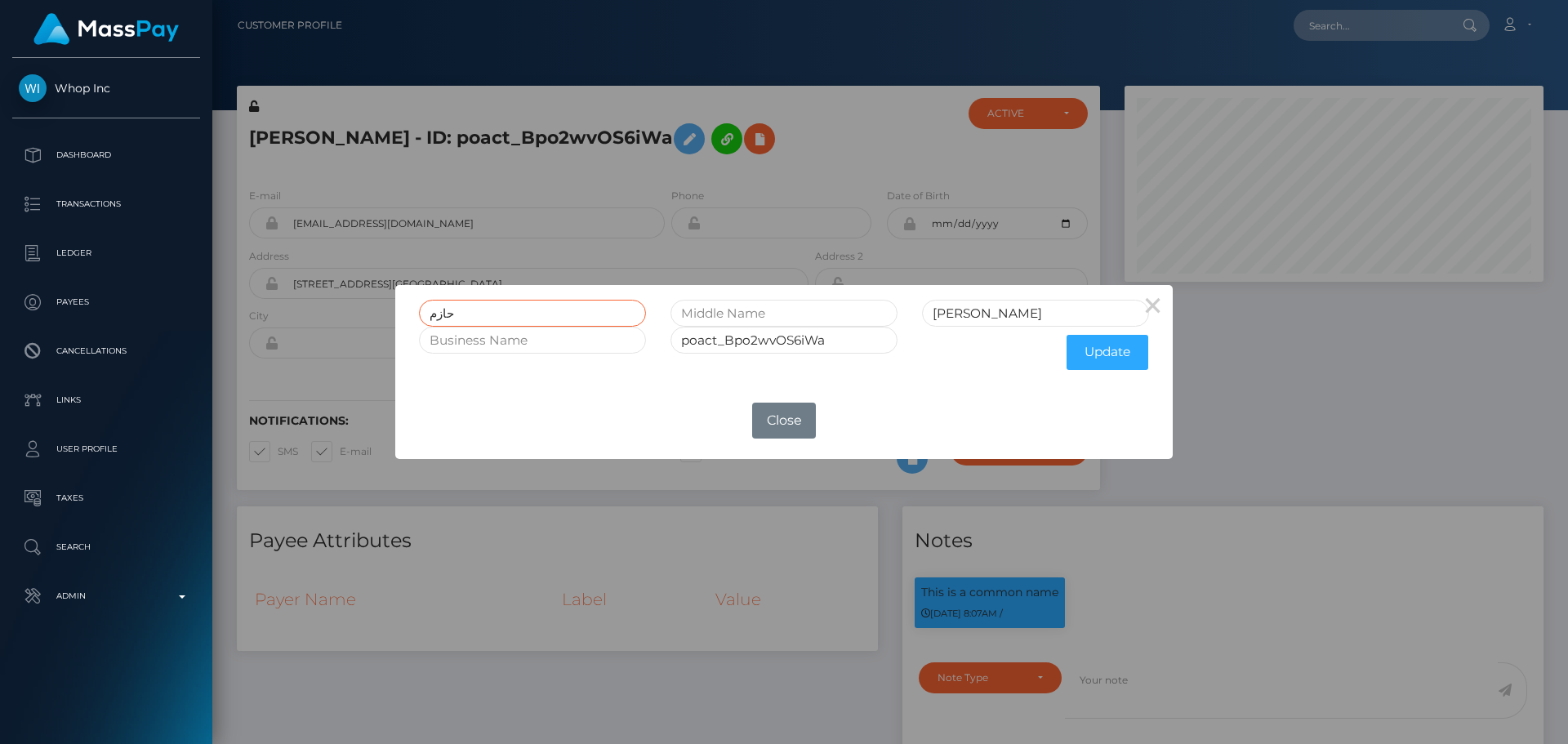
click at [553, 313] on input "حازم" at bounding box center [532, 313] width 227 height 27
paste input "Hazem"
type input "Hazem"
click at [786, 313] on input "text" at bounding box center [784, 313] width 227 height 27
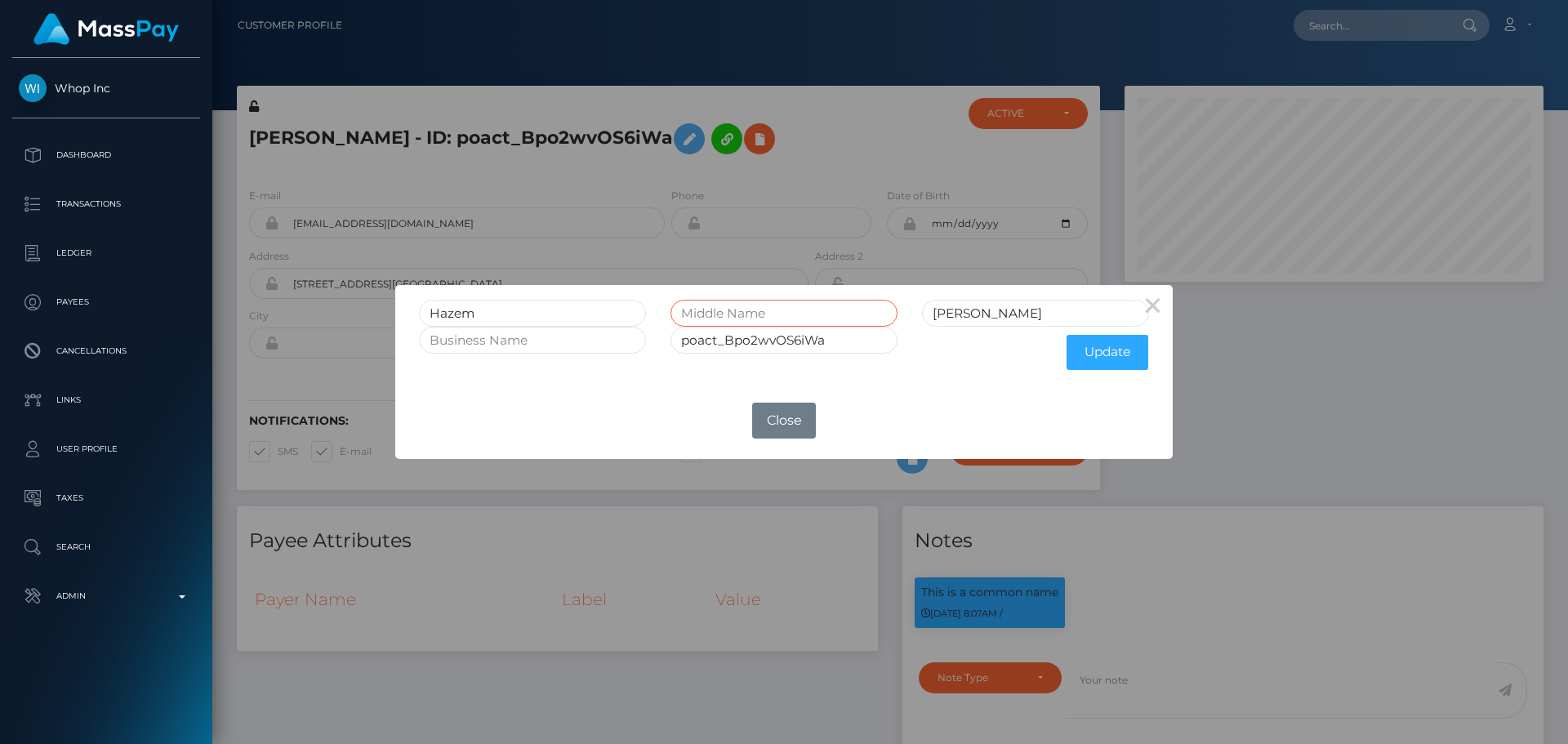
paste input "Mahmoud Abdel Khaleq Ali"
click at [846, 313] on input "Mahmoud Abdel Khaleq Ali" at bounding box center [784, 313] width 227 height 27
type input "Mahmoud Abdel Khaleq Ali"
click at [973, 313] on input "محمود" at bounding box center [1035, 313] width 227 height 27
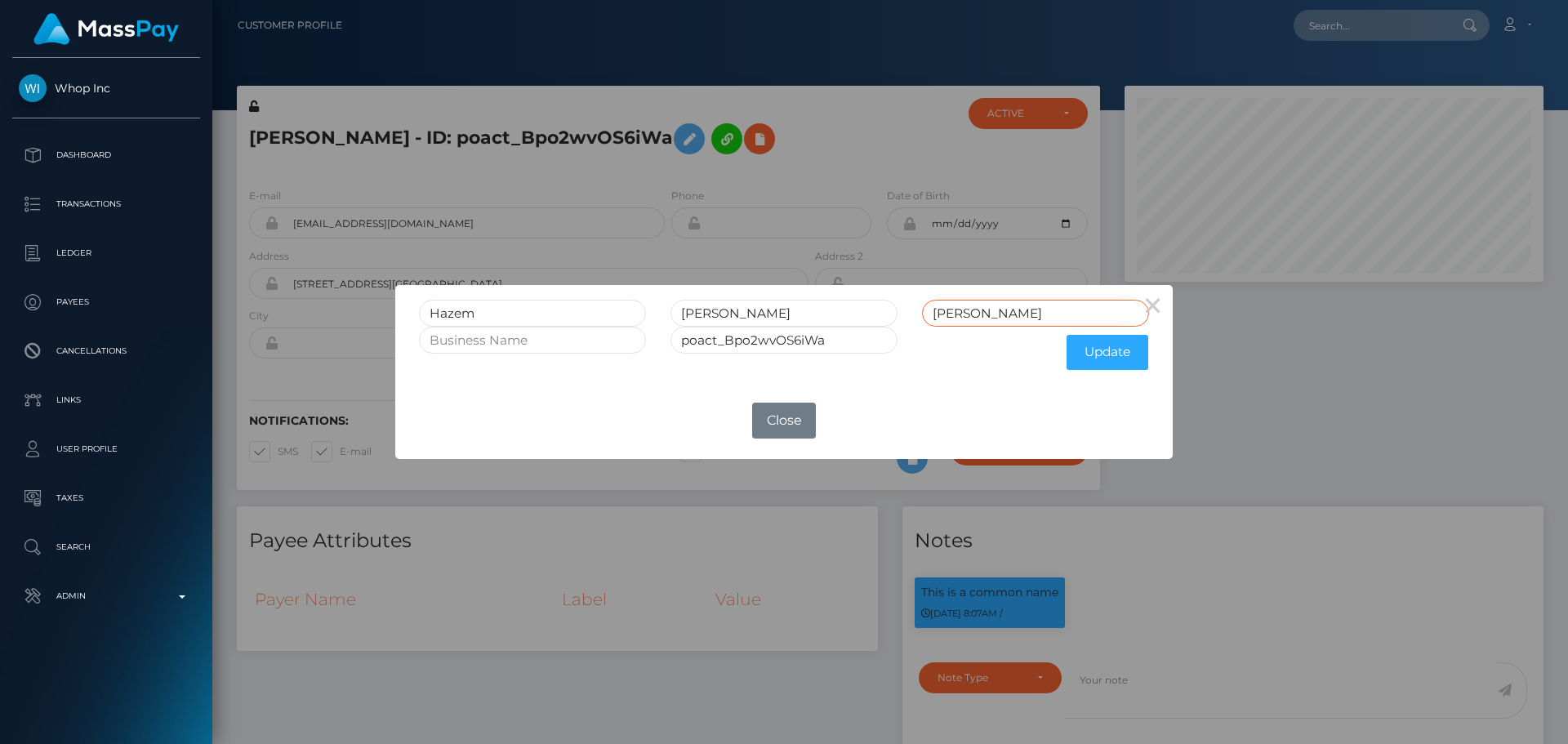
click at [973, 313] on input "محمود" at bounding box center [1035, 313] width 227 height 27
paste input "Ali"
type input "Ali"
click at [850, 310] on input "Mahmoud Abdel Khaleq Ali" at bounding box center [784, 313] width 227 height 27
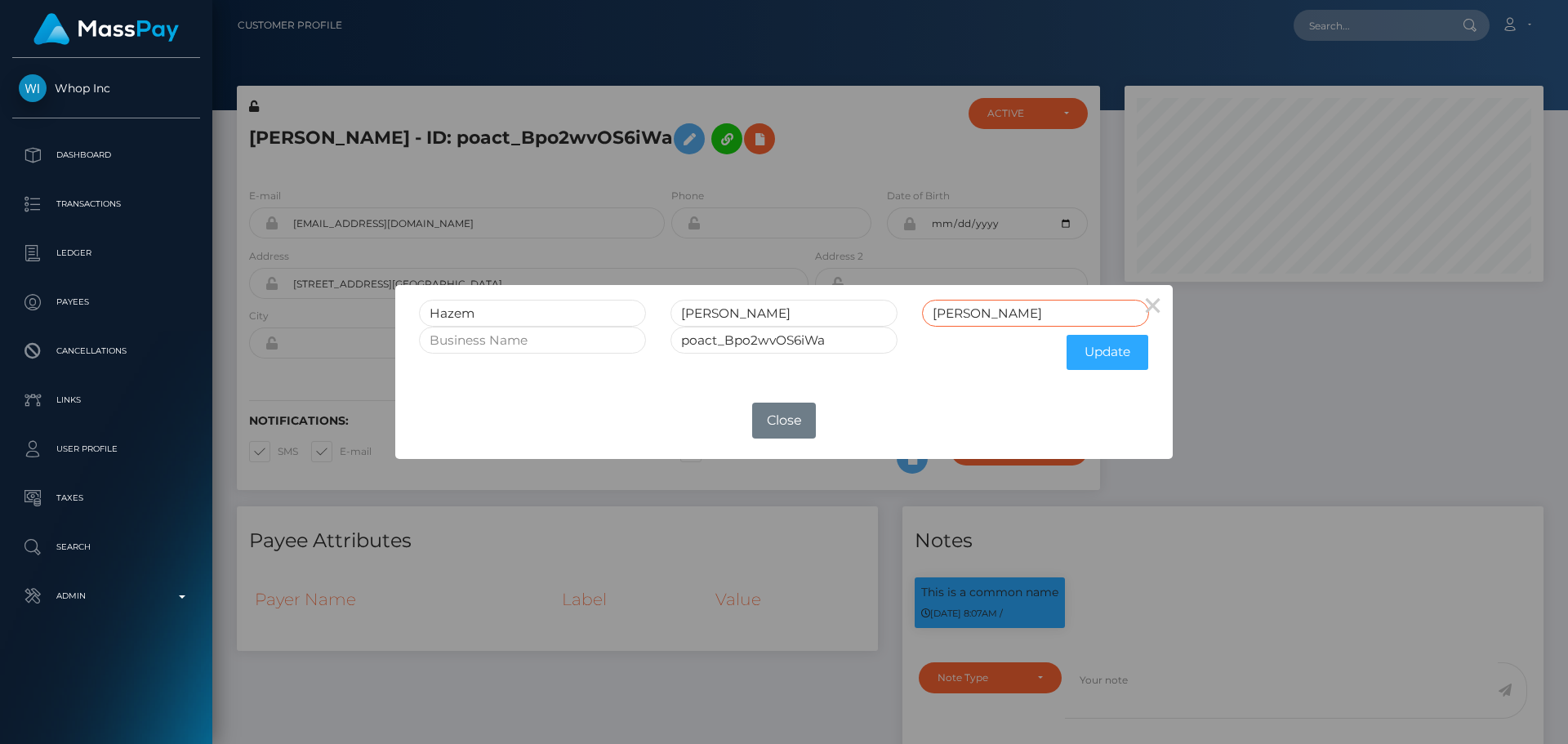
click at [977, 313] on input "Ali" at bounding box center [1035, 313] width 227 height 27
type input "Mahmoud Abdel Khaleq Ali"
click at [845, 312] on input "Mahmoud Abdel Khaleq Ali" at bounding box center [784, 313] width 227 height 27
click at [968, 314] on input "محمود" at bounding box center [1035, 313] width 227 height 27
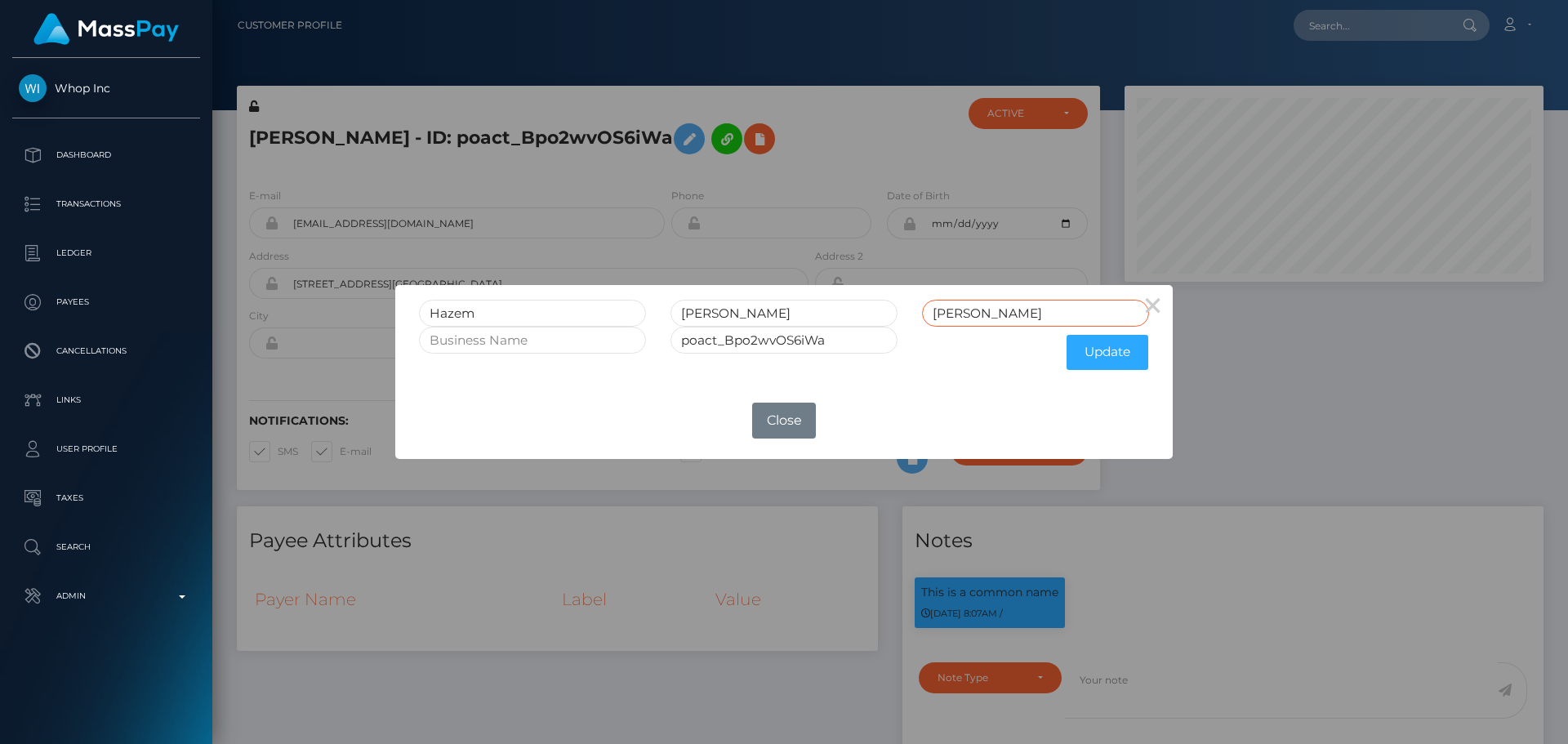
click at [968, 314] on input "محمود" at bounding box center [1035, 313] width 227 height 27
paste input "Ali"
type input "Ali"
click at [848, 314] on input "Mahmoud Abdel Khaleq Ali" at bounding box center [784, 313] width 227 height 27
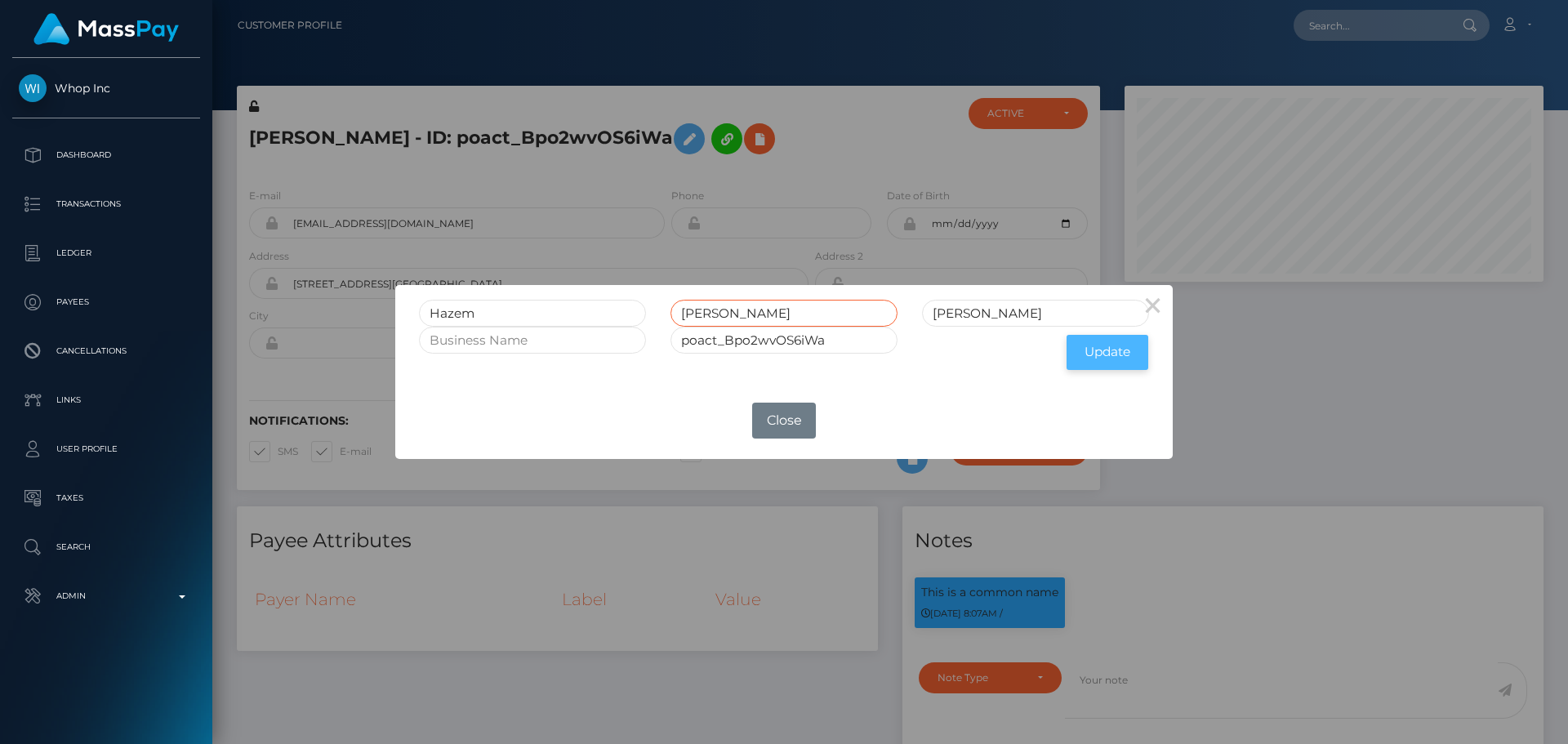
type input "Mahmoud Abdel Khaleq"
click at [1108, 349] on button "Update" at bounding box center [1108, 352] width 81 height 35
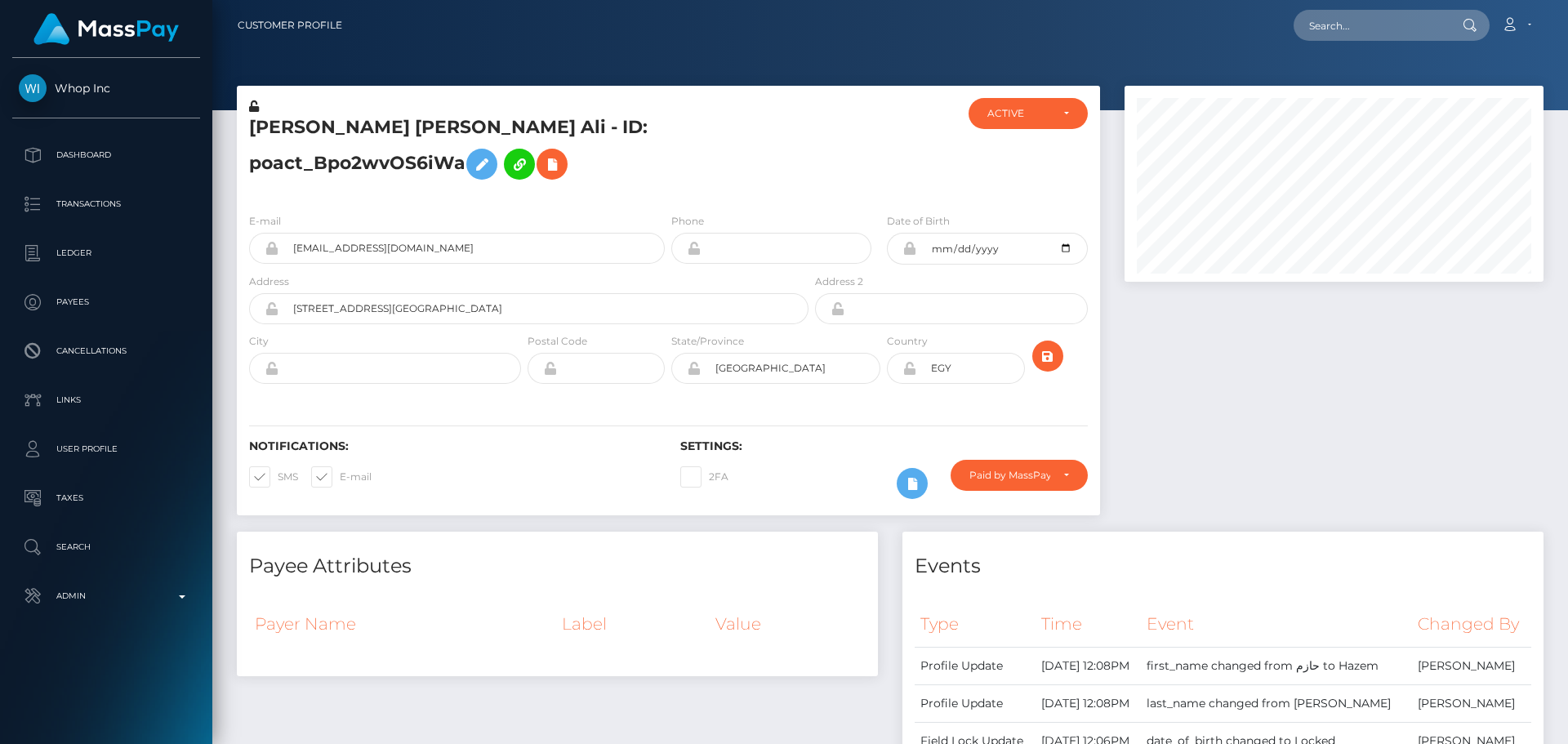
scroll to position [196, 420]
click at [666, 185] on h5 "[PERSON_NAME] [PERSON_NAME] Ali - ID: poact_Bpo2wvOS6iWa" at bounding box center [525, 151] width 551 height 72
click at [254, 104] on icon at bounding box center [254, 106] width 10 height 12
click at [910, 367] on icon at bounding box center [910, 368] width 14 height 14
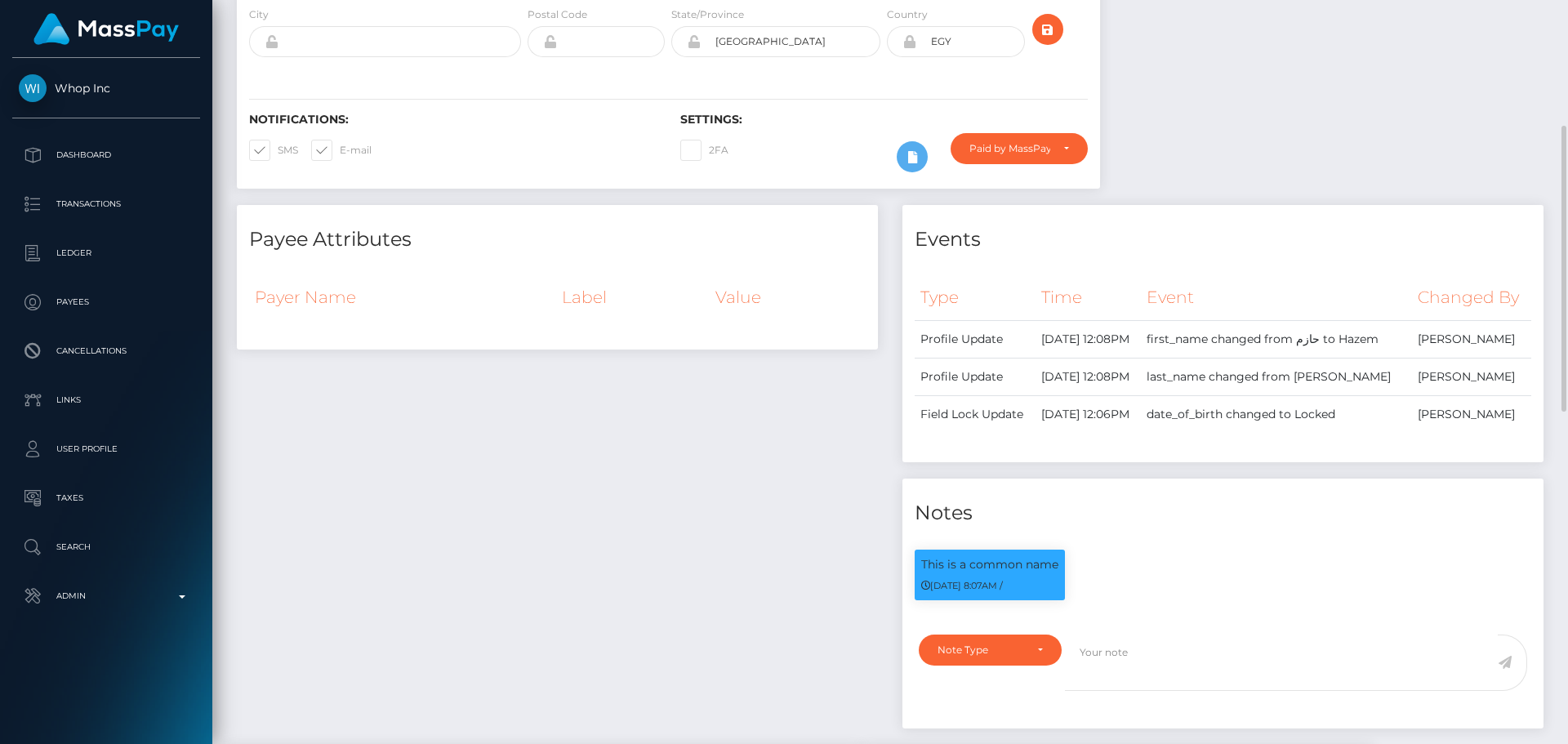
scroll to position [0, 0]
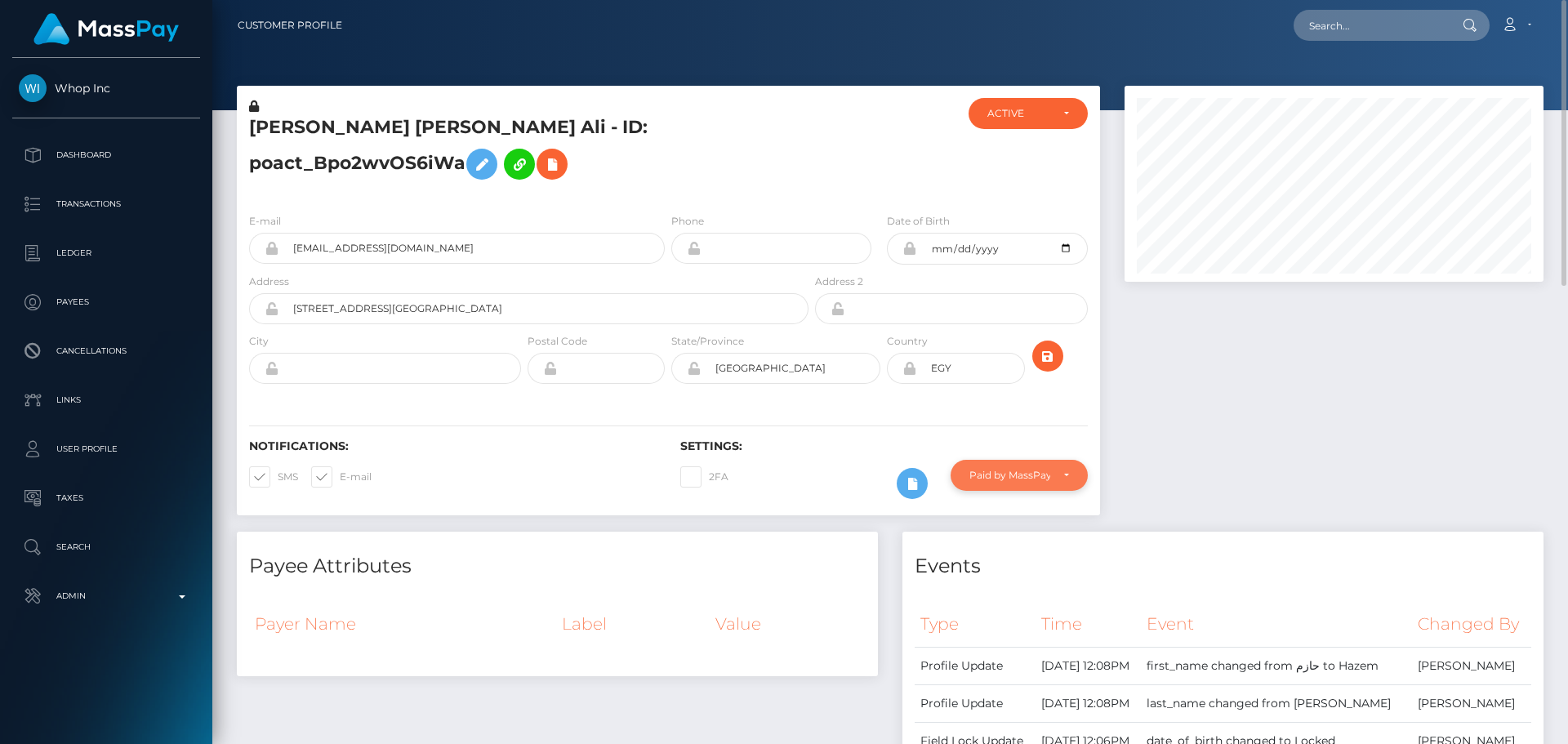
click at [1029, 481] on div "Paid by MassPay" at bounding box center [1010, 475] width 81 height 14
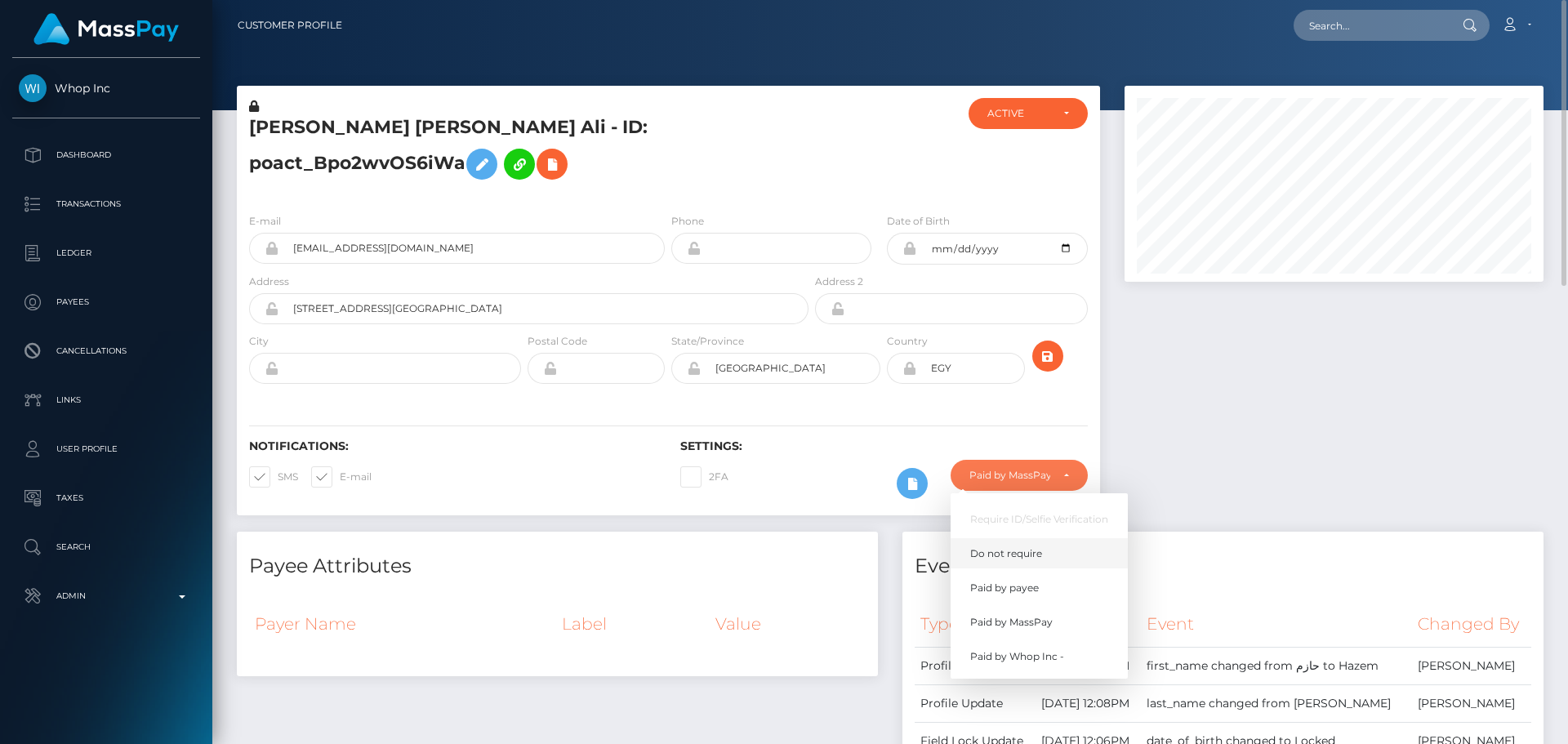
click at [1011, 556] on span "Do not require" at bounding box center [1006, 553] width 72 height 14
select select "0"
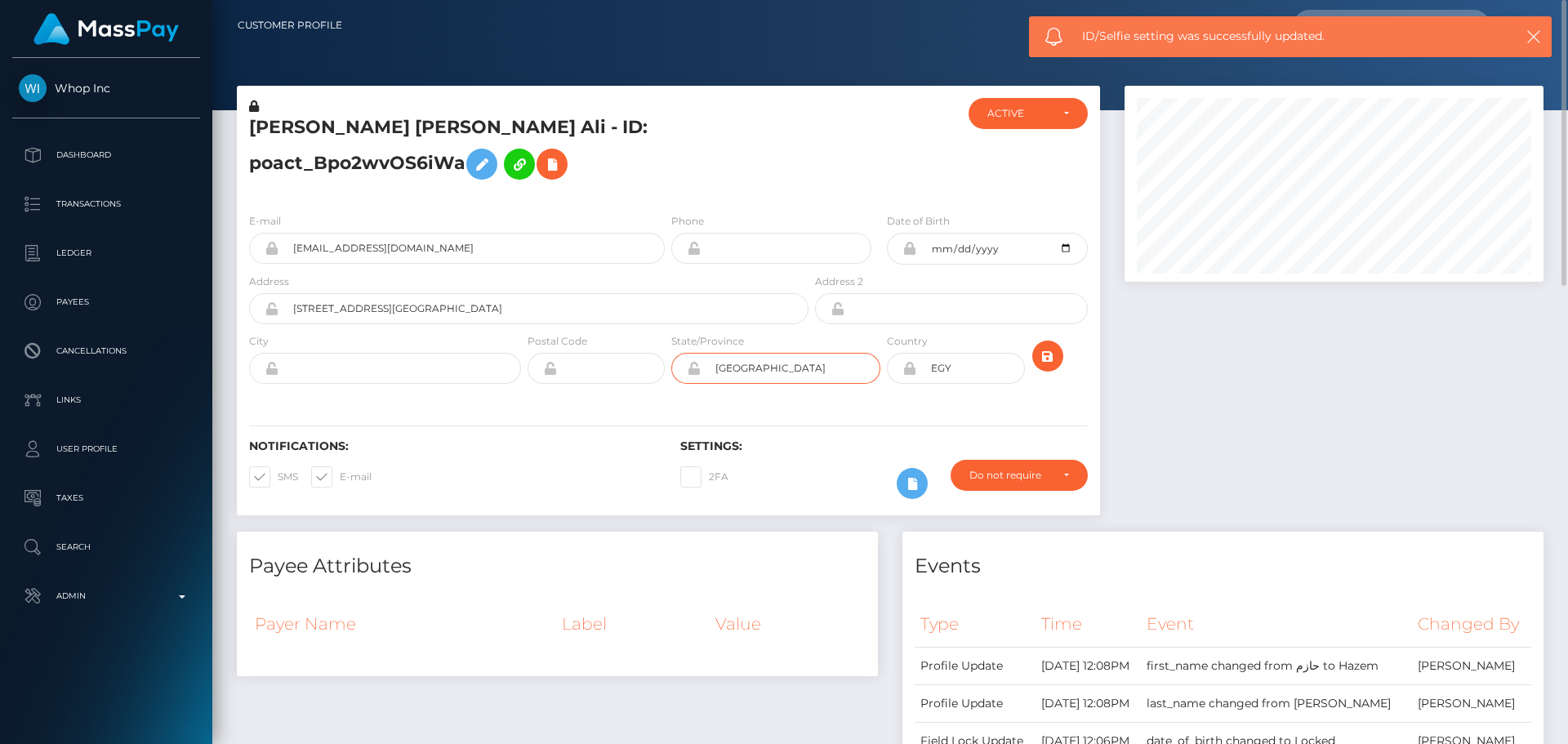
drag, startPoint x: 770, startPoint y: 370, endPoint x: 649, endPoint y: 370, distance: 121.0
click at [649, 370] on div "City Postal Code" at bounding box center [668, 362] width 863 height 60
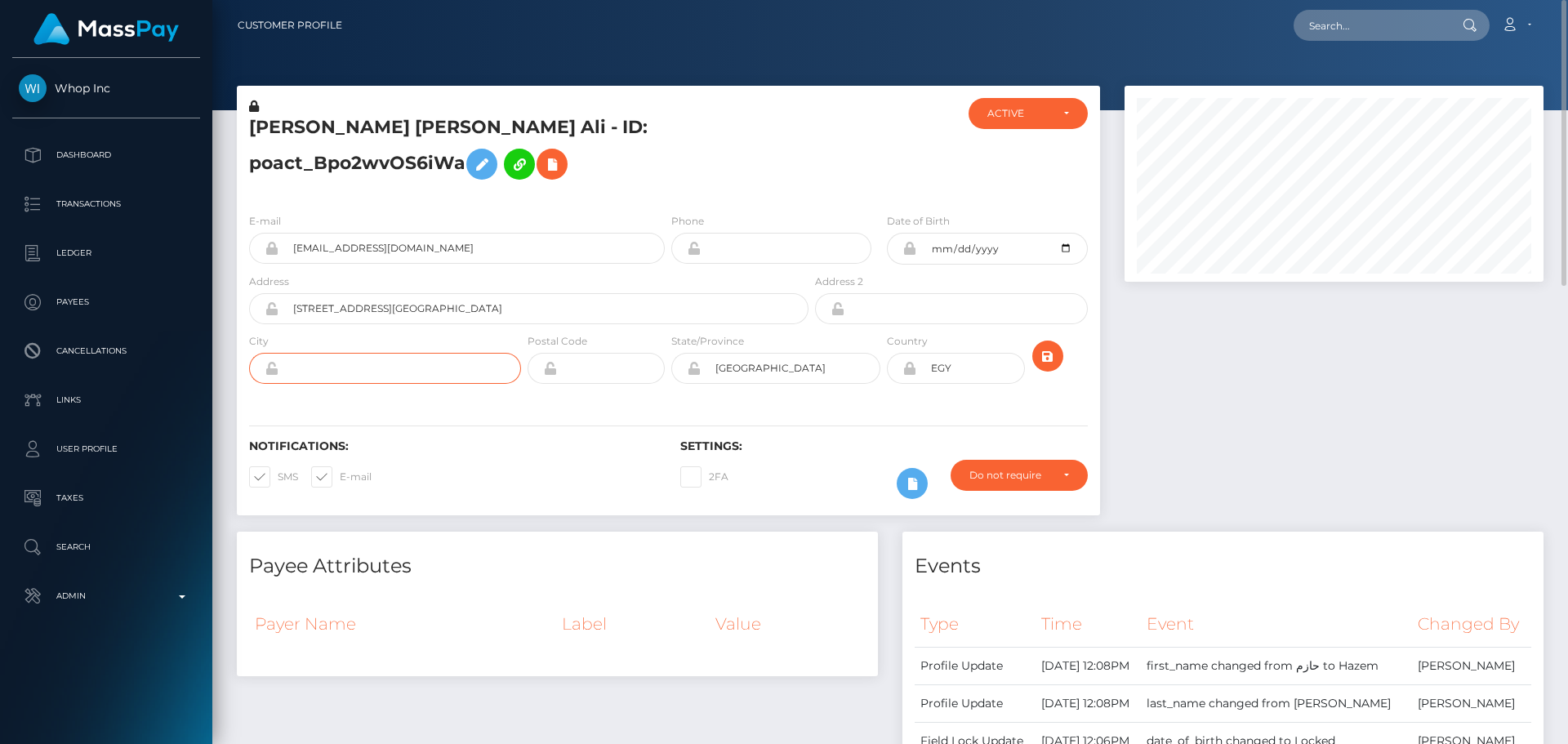
click at [437, 370] on input "text" at bounding box center [399, 368] width 243 height 31
paste input "[GEOGRAPHIC_DATA]"
type input "[GEOGRAPHIC_DATA]"
drag, startPoint x: 440, startPoint y: 302, endPoint x: 260, endPoint y: 308, distance: 180.1
click at [260, 308] on div "[STREET_ADDRESS][GEOGRAPHIC_DATA]" at bounding box center [529, 308] width 560 height 31
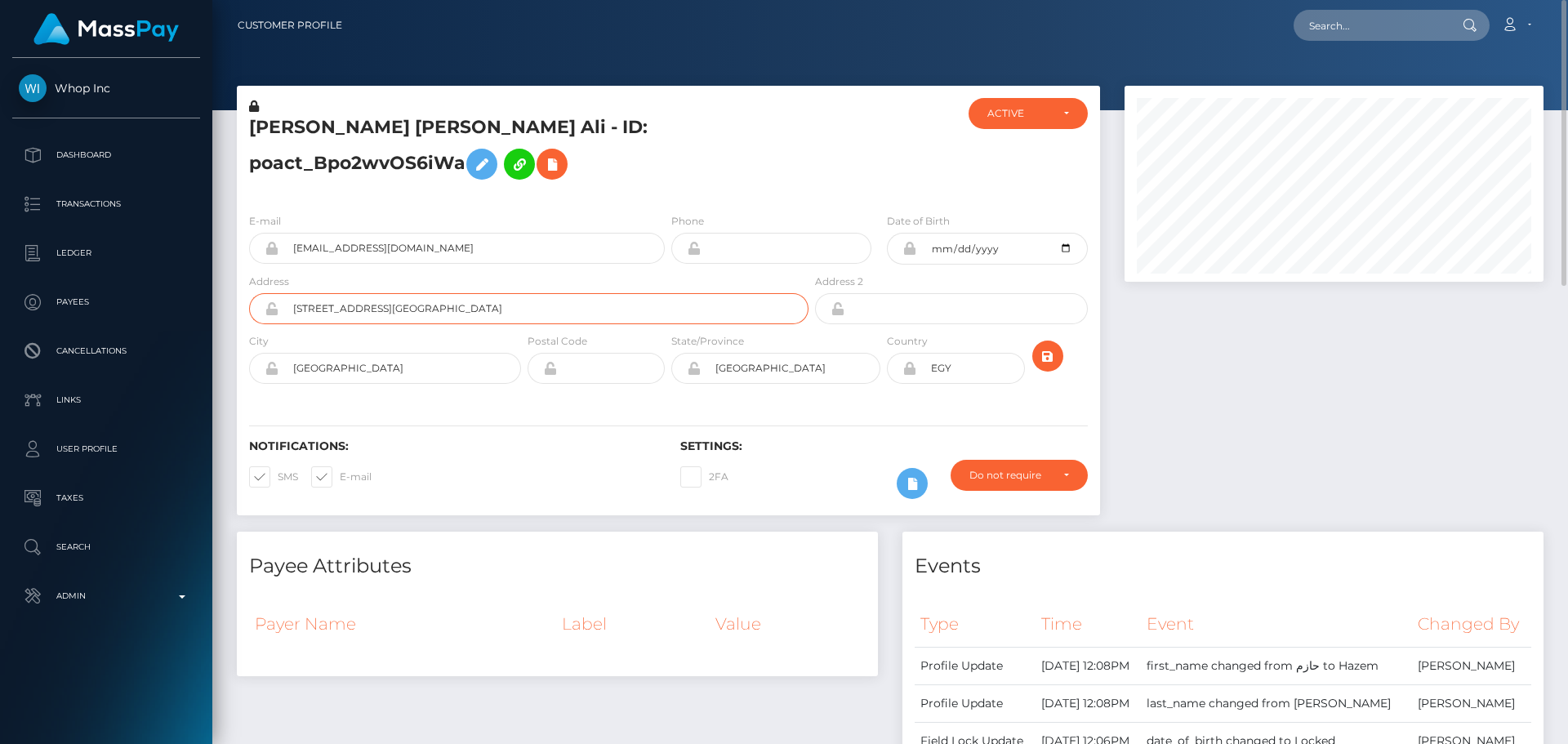
click at [513, 301] on input "[STREET_ADDRESS][GEOGRAPHIC_DATA]" at bounding box center [543, 308] width 530 height 31
click at [513, 301] on input "30 شارع الحديد والصلب البساتين" at bounding box center [543, 308] width 530 height 31
click at [513, 302] on input "30 شارع الحديد والصلب البساتين" at bounding box center [543, 308] width 530 height 31
paste input "Iron and Steel Street, Al-Basatin"
type input "30 Iron and Steel Street, Al-Basatin"
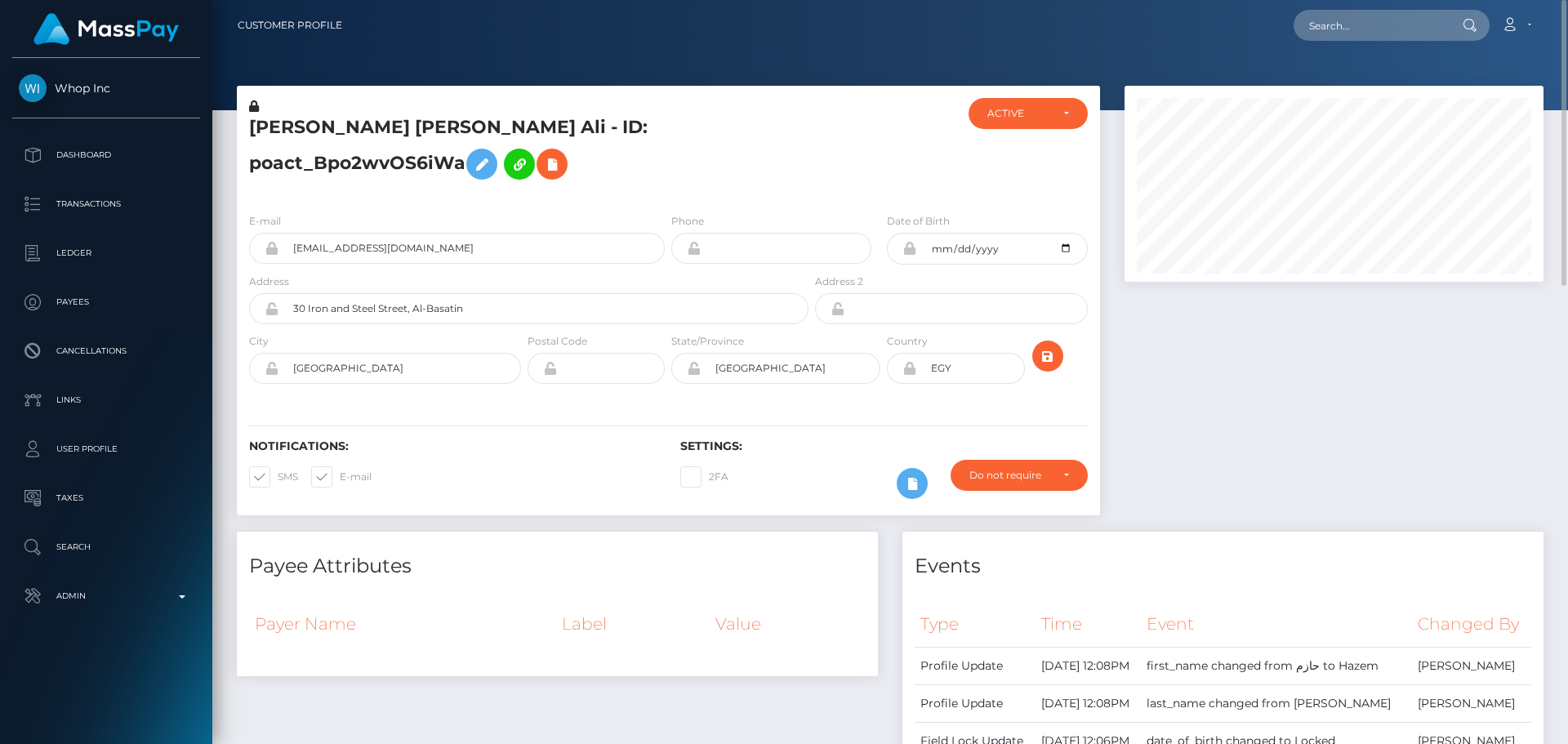
click at [523, 435] on div "Notifications: SMS E-mail Settings: 2FA" at bounding box center [668, 457] width 863 height 115
drag, startPoint x: 508, startPoint y: 313, endPoint x: 246, endPoint y: 317, distance: 262.0
click at [246, 317] on div "Address 30 Iron and Steel Street, Al-Basatin" at bounding box center [524, 302] width 575 height 60
click at [767, 366] on input "القاهرة" at bounding box center [791, 368] width 180 height 31
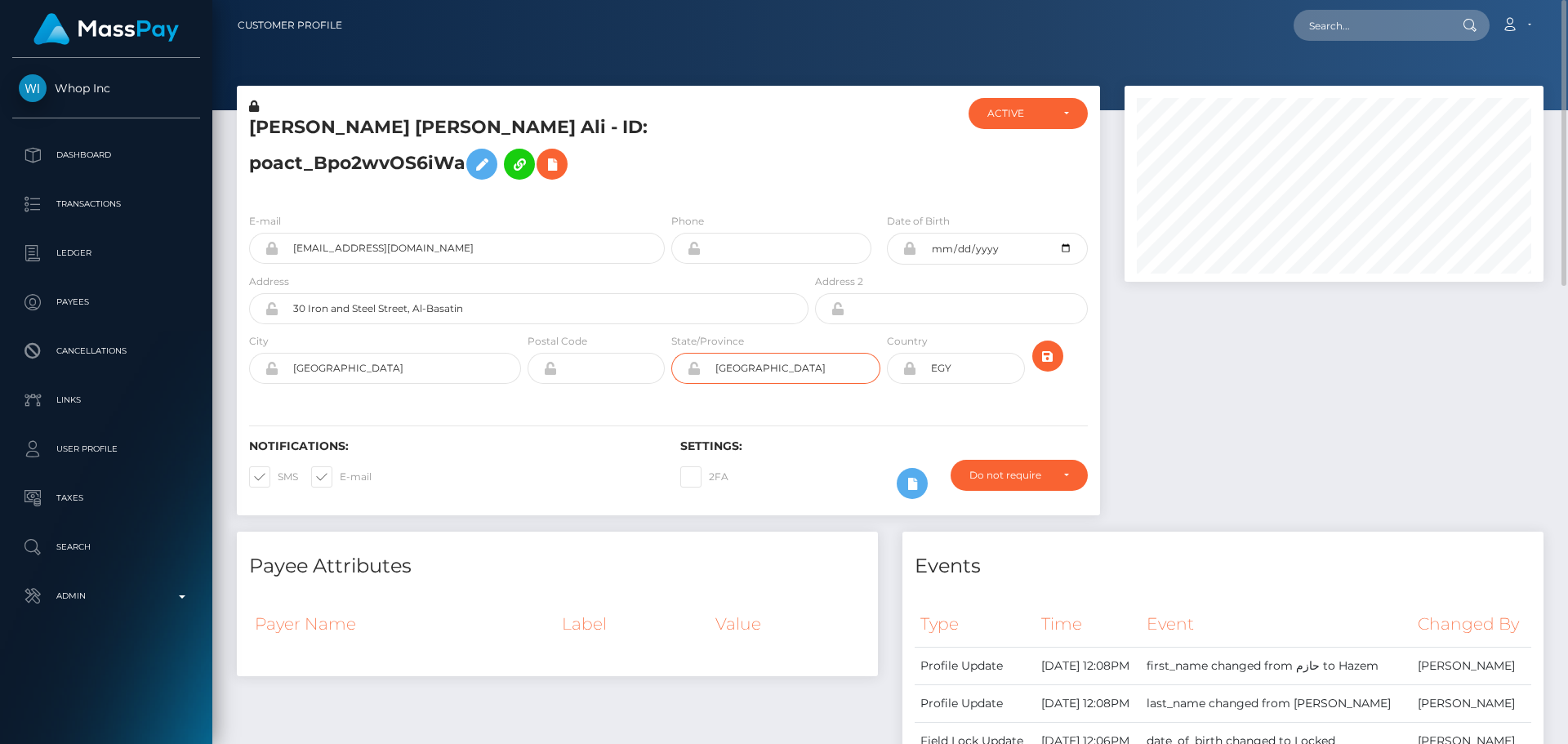
paste input "[GEOGRAPHIC_DATA]"
type input "[GEOGRAPHIC_DATA]"
click at [662, 411] on div "Notifications: SMS E-mail Settings: 2FA" at bounding box center [668, 457] width 863 height 115
click at [1059, 354] on button "submit" at bounding box center [1048, 356] width 31 height 31
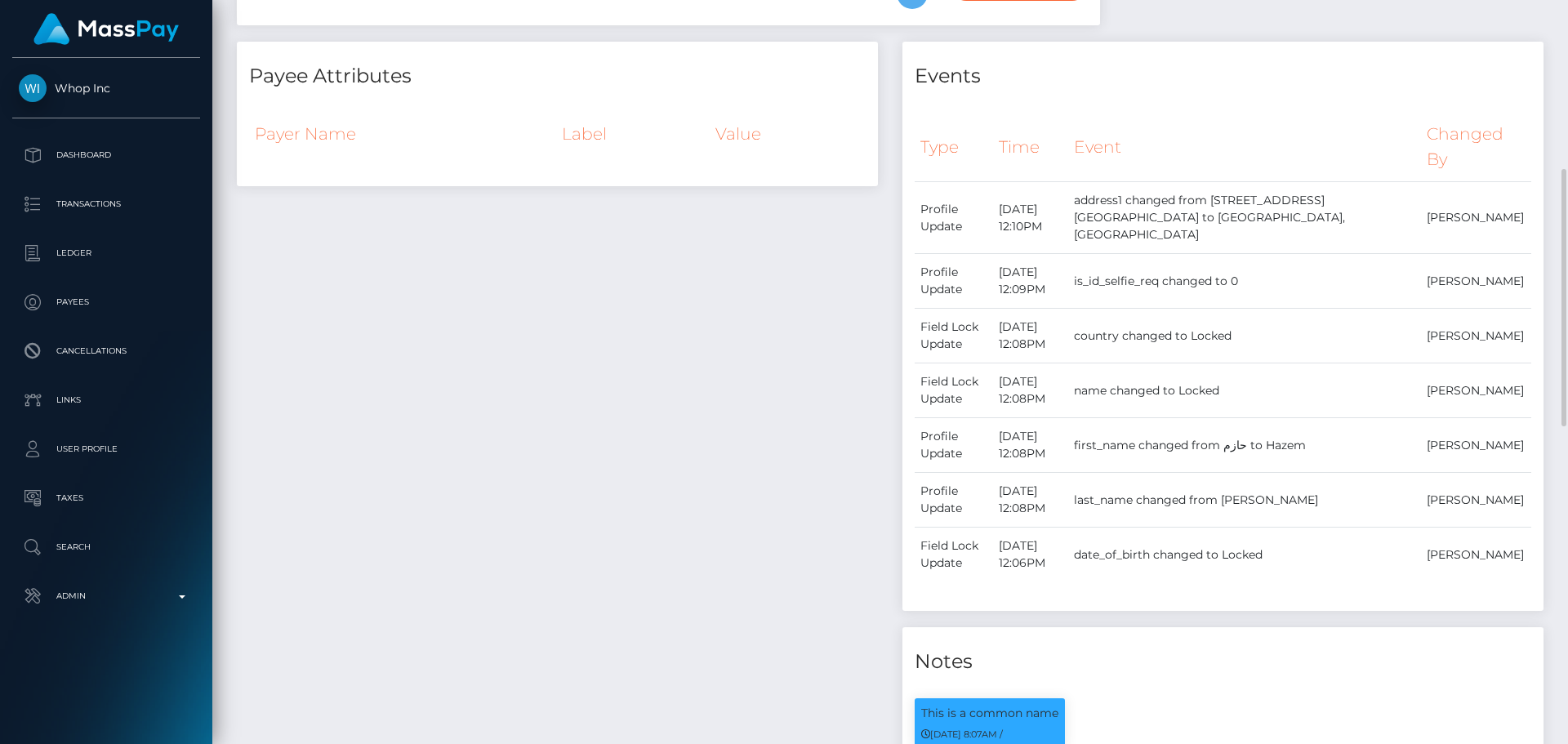
scroll to position [816, 0]
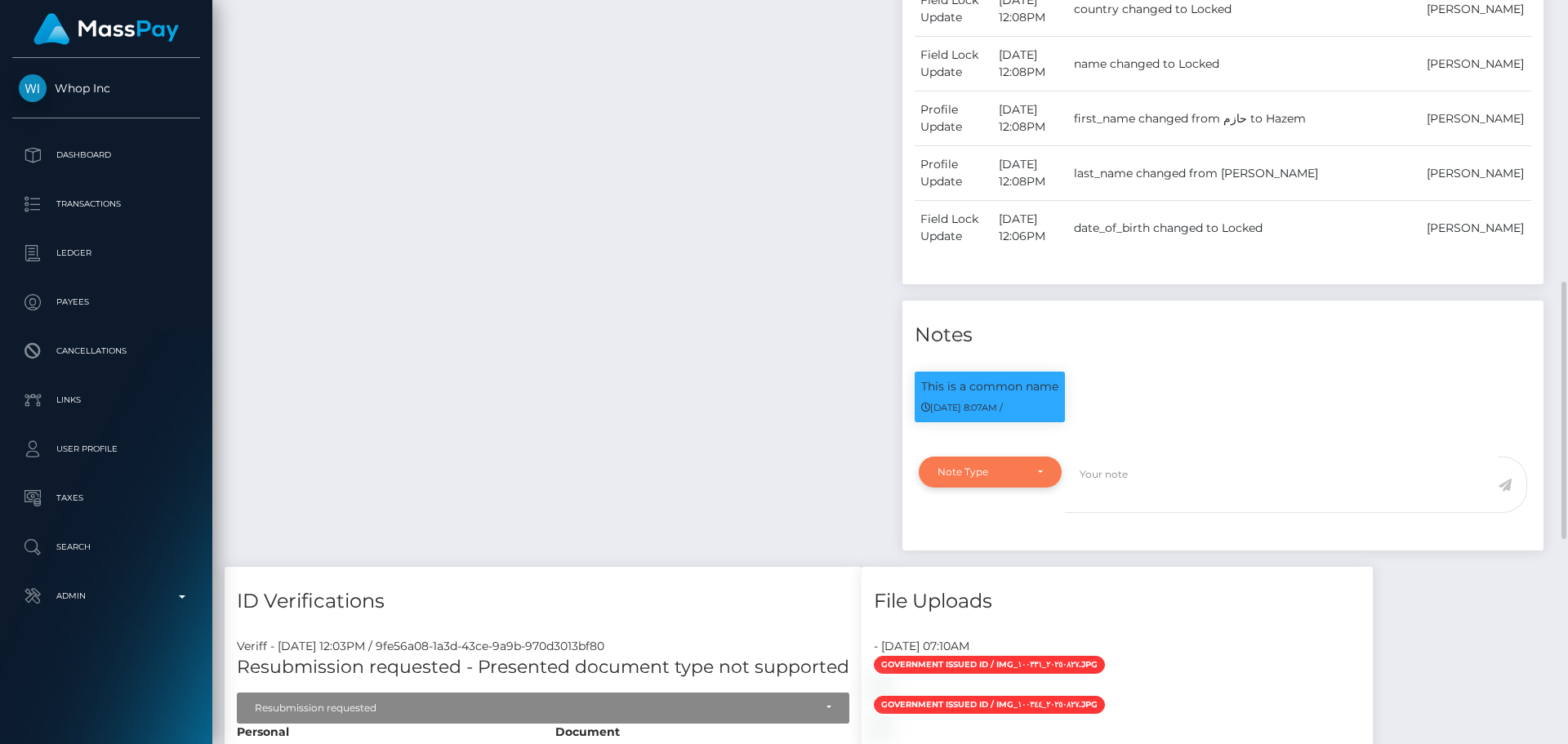
click at [1028, 456] on div "Note Type" at bounding box center [991, 472] width 143 height 31
click at [998, 543] on span "Compliance" at bounding box center [969, 550] width 60 height 14
select select "COMPLIANCE"
drag, startPoint x: 1154, startPoint y: 473, endPoint x: 1170, endPoint y: 469, distance: 16.5
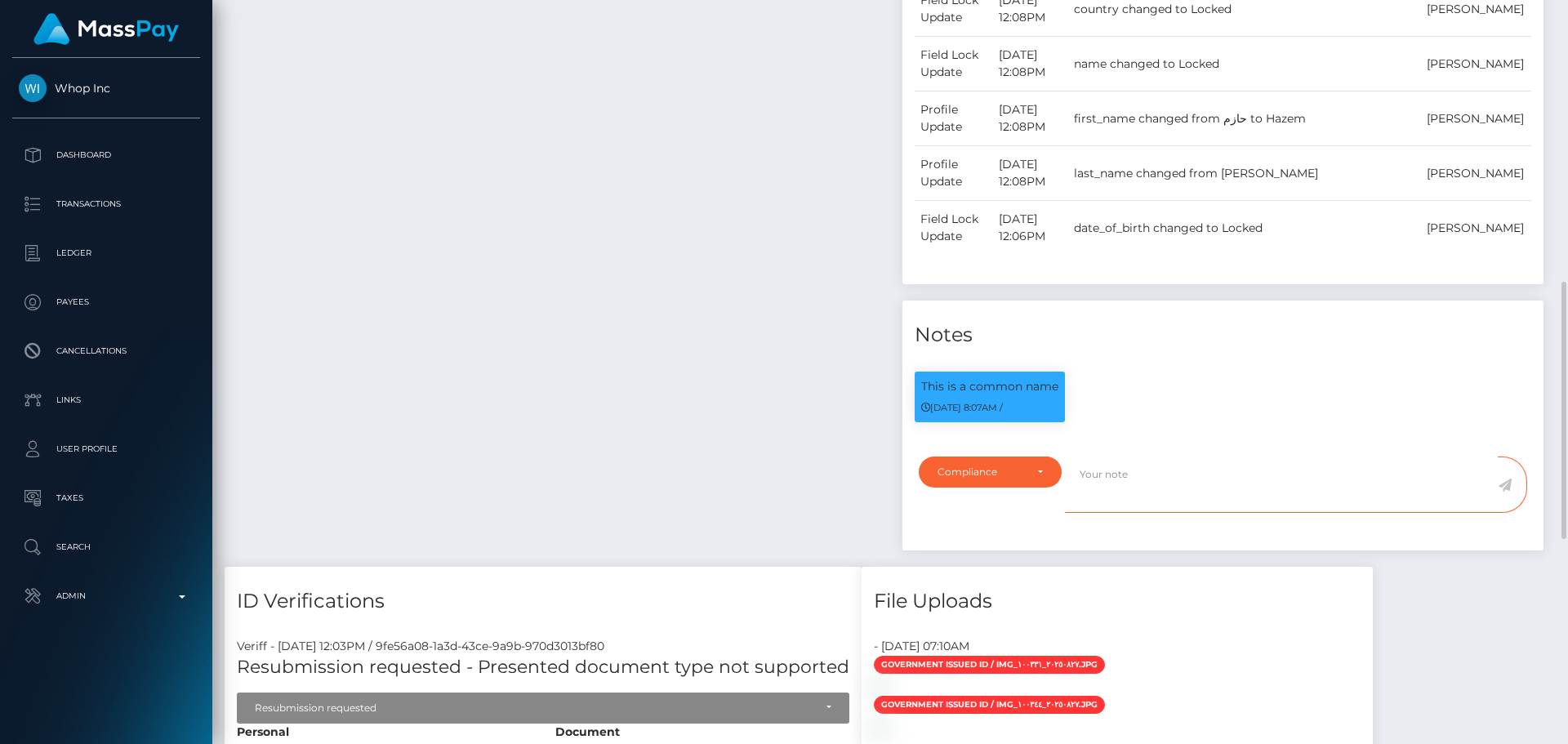
click at [1154, 472] on textarea at bounding box center [1282, 484] width 433 height 56
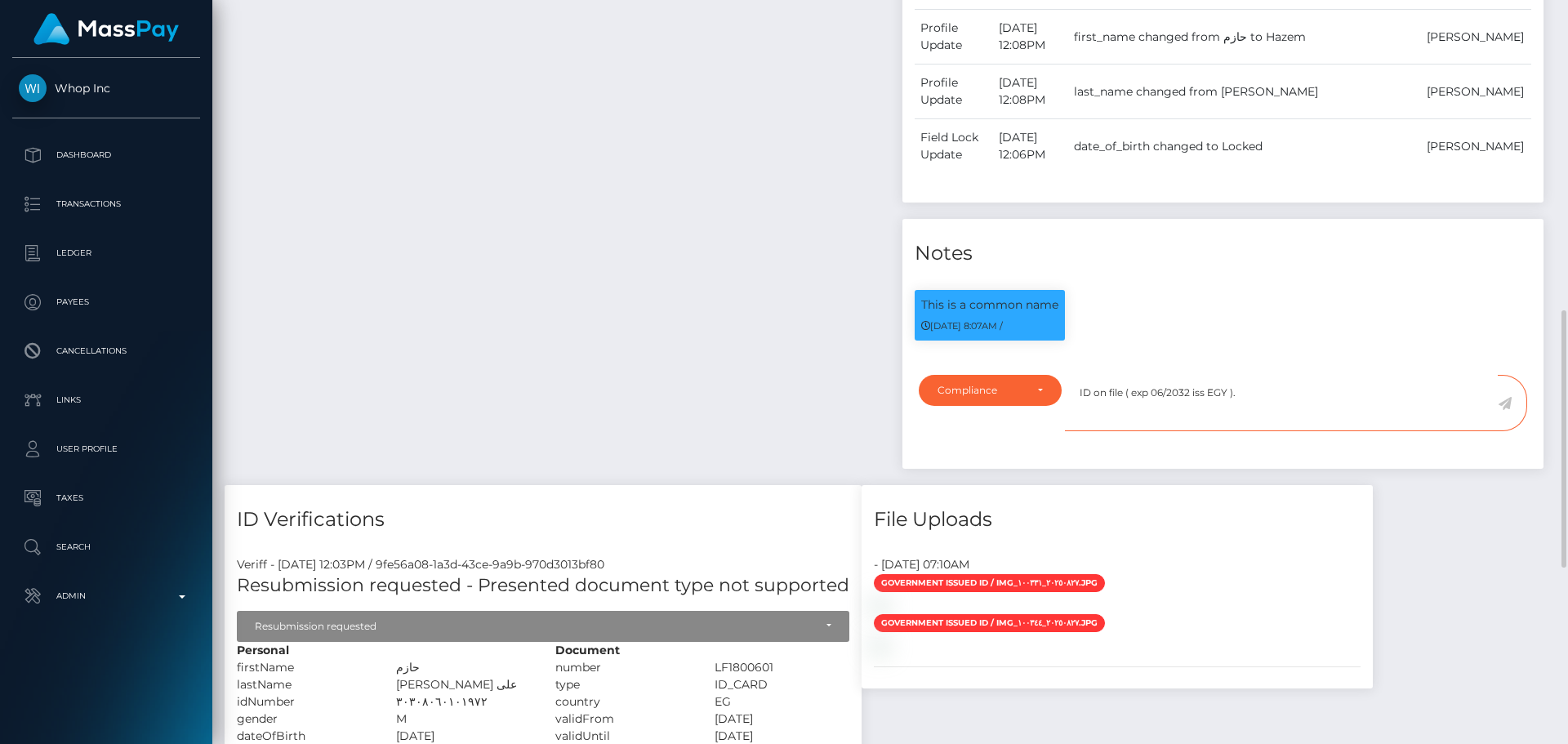
click at [1280, 381] on textarea "ID on file ( exp 06/2032 iss EGY )." at bounding box center [1282, 403] width 433 height 56
click at [1394, 378] on textarea "ID on file ( exp 06/2032 iss EGY ). Middle name added." at bounding box center [1282, 403] width 433 height 56
type textarea "ID on file ( exp 06/2032 iss EGY ). Middle name added."
click at [1509, 397] on icon at bounding box center [1505, 404] width 14 height 14
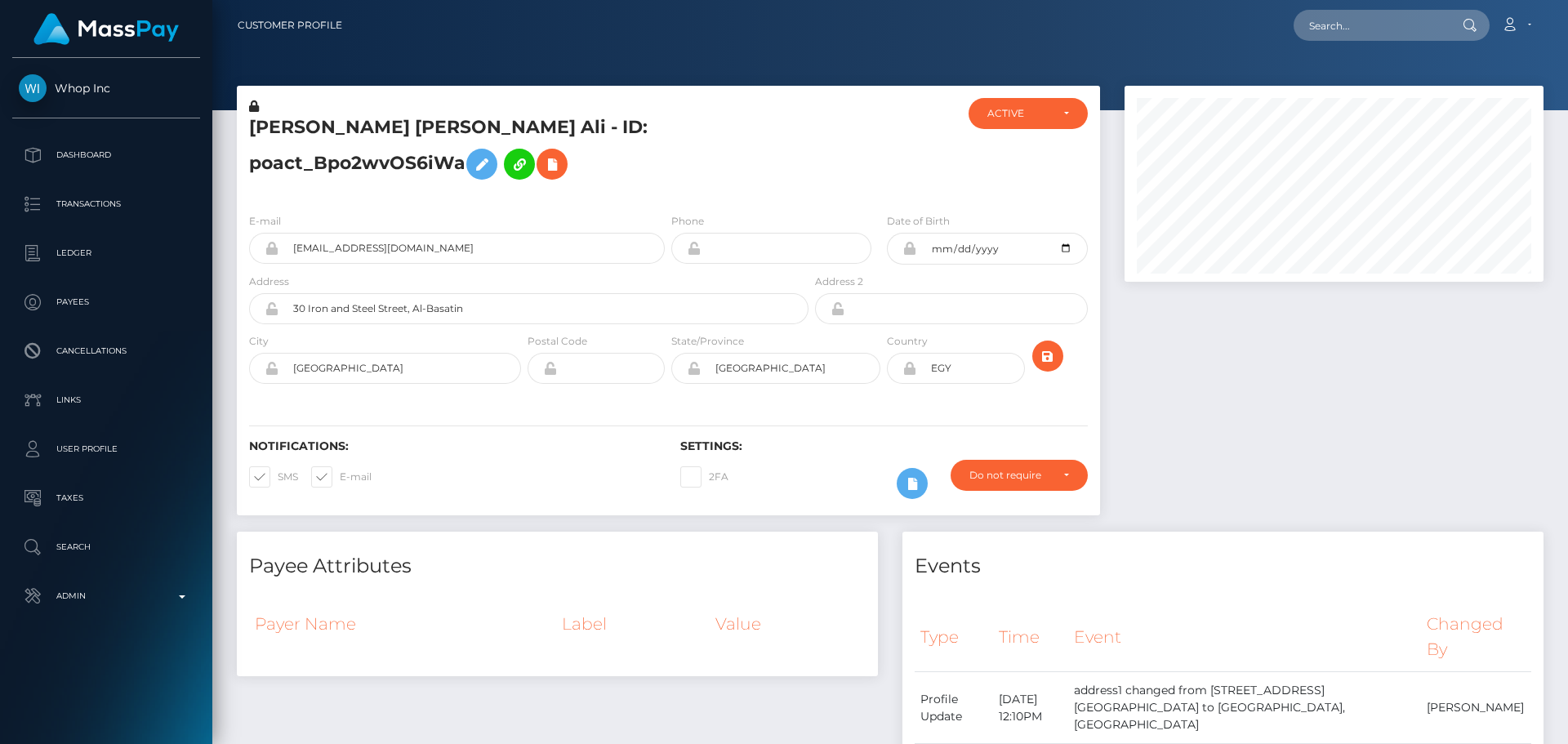
scroll to position [196, 420]
click at [751, 134] on h5 "[PERSON_NAME] [PERSON_NAME] Ali - ID: poact_Bpo2wvOS6iWa" at bounding box center [525, 151] width 551 height 72
click at [396, 129] on h5 "[PERSON_NAME] [PERSON_NAME] Ali - ID: poact_Bpo2wvOS6iWa" at bounding box center [525, 151] width 551 height 72
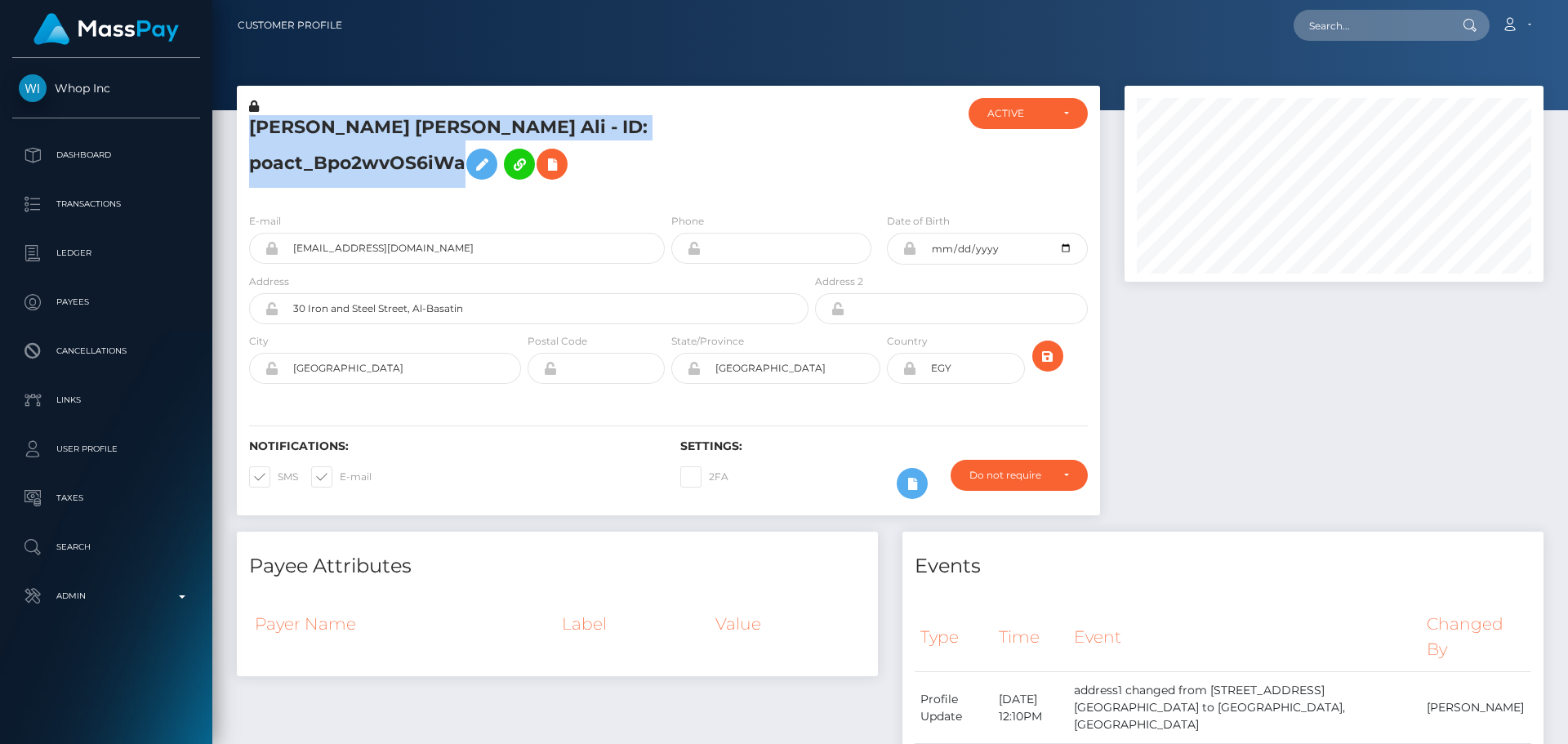
click at [396, 129] on h5 "Hazem Mahmoud Abdel Khaleq Ali - ID: poact_Bpo2wvOS6iWa" at bounding box center [525, 151] width 551 height 72
copy h5 "Hazem Mahmoud Abdel Khaleq Ali - ID: poact_Bpo2wvOS6iWa"
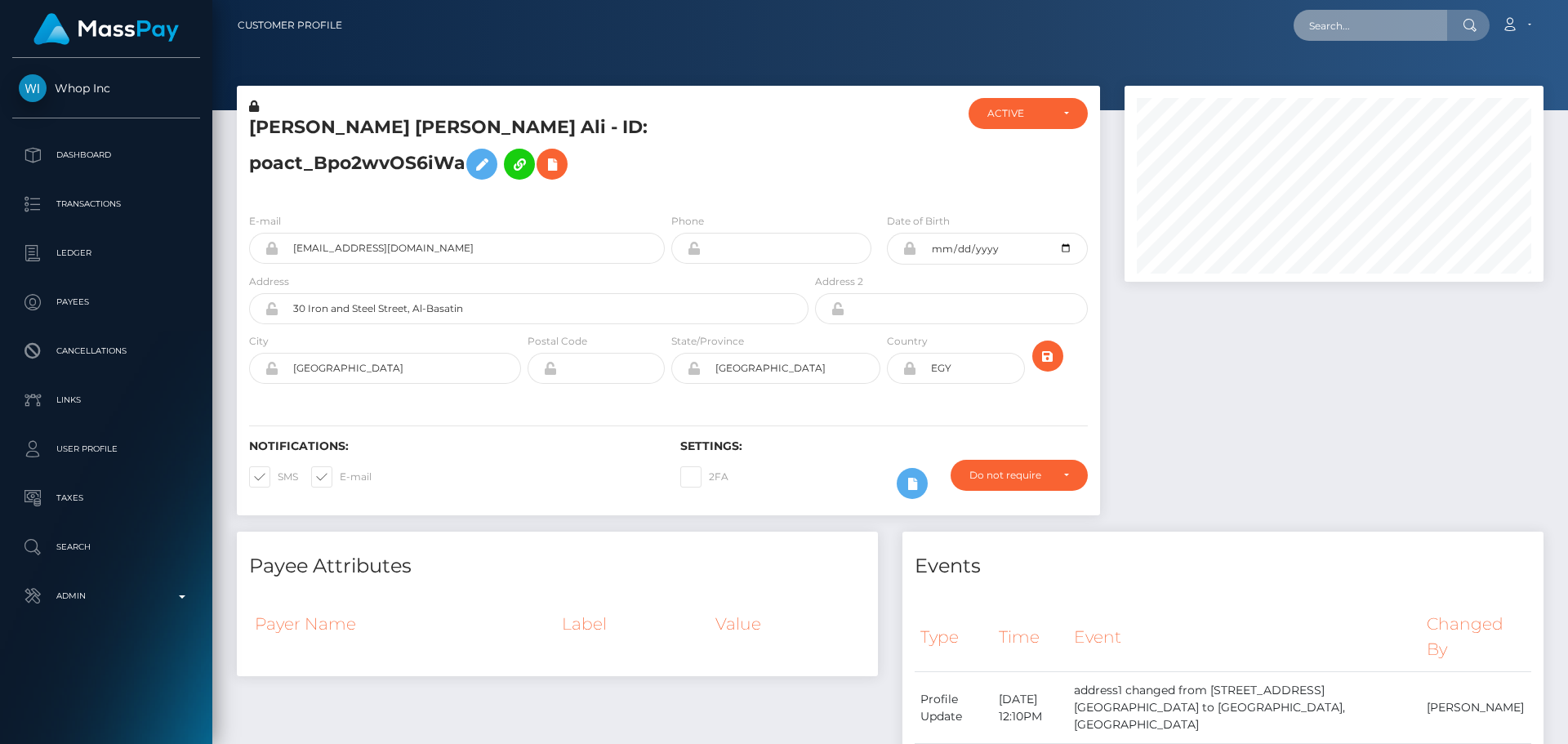
click at [1378, 34] on input "text" at bounding box center [1370, 25] width 154 height 31
paste input "poact_6zhO7FWeGgmG"
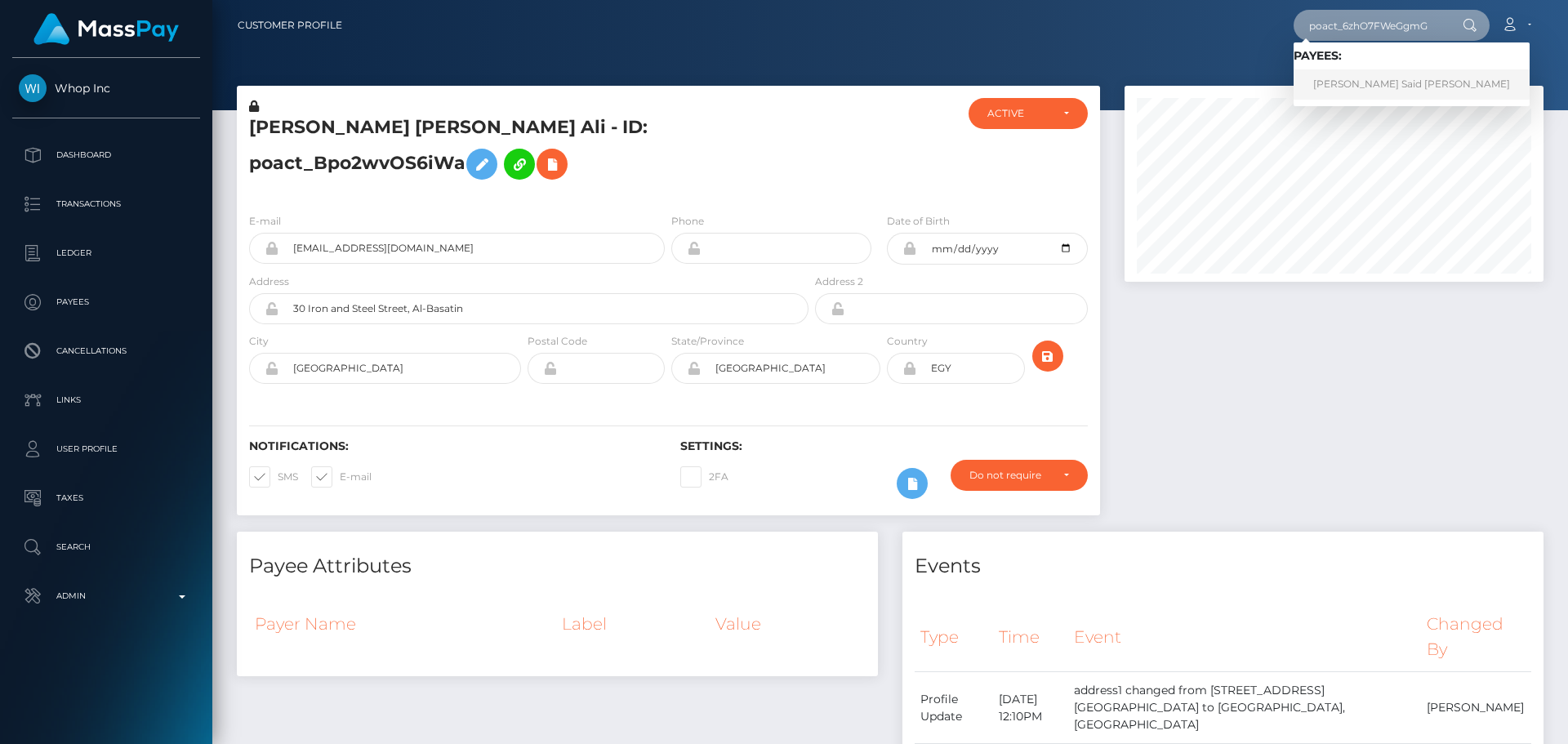
type input "poact_6zhO7FWeGgmG"
click at [1347, 80] on link "Rania Mohamed Said Abdelnaby Khalaf" at bounding box center [1411, 84] width 236 height 30
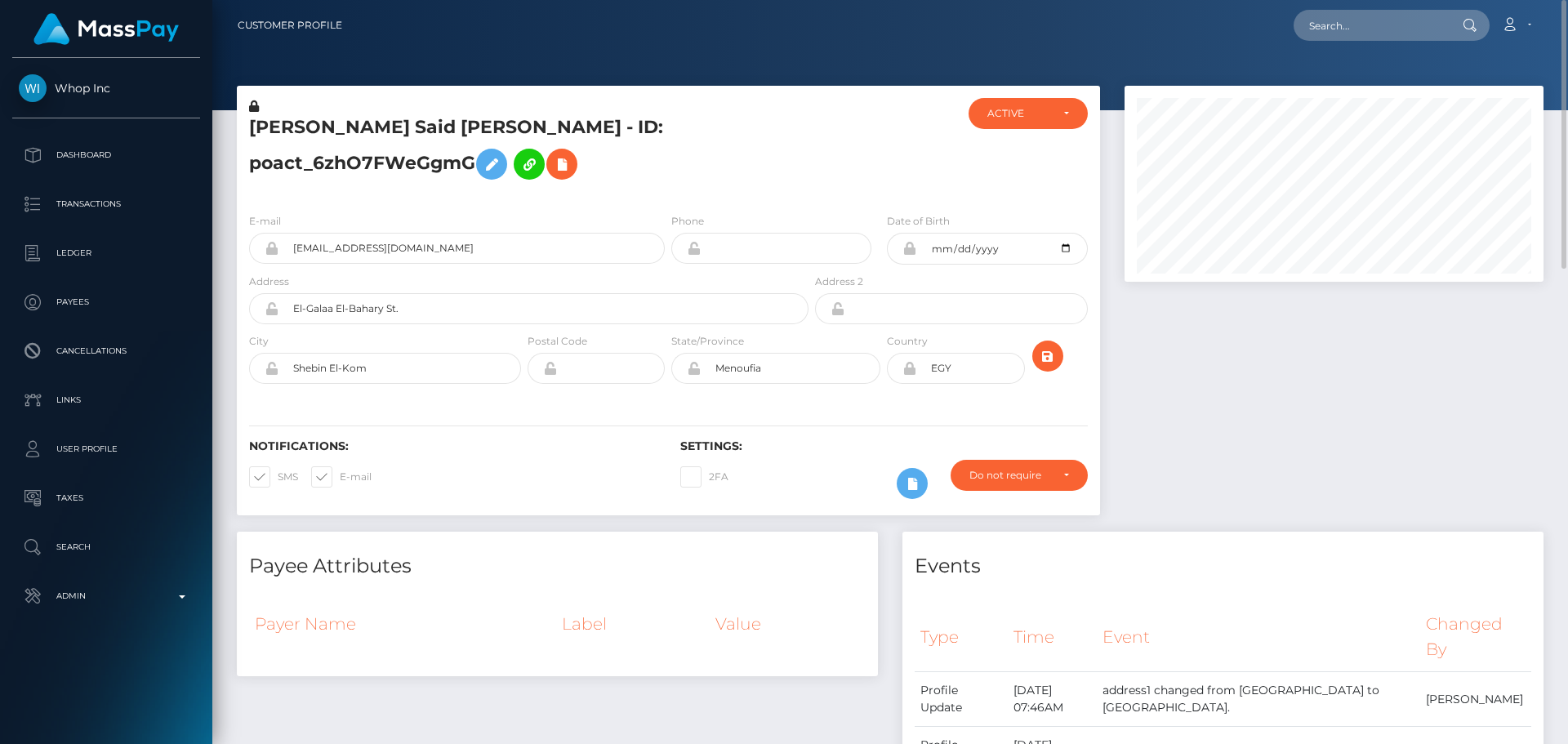
click at [682, 173] on h5 "[PERSON_NAME] Said [PERSON_NAME] - ID: poact_6zhO7FWeGgmG" at bounding box center [525, 151] width 551 height 72
click at [677, 173] on h5 "Rania Mohamed Said Abdelnaby Khalaf - ID: poact_6zhO7FWeGgmG" at bounding box center [525, 151] width 551 height 72
click at [1370, 23] on input "text" at bounding box center [1370, 25] width 154 height 31
paste input "poact_Bpo2wvOS6iWa"
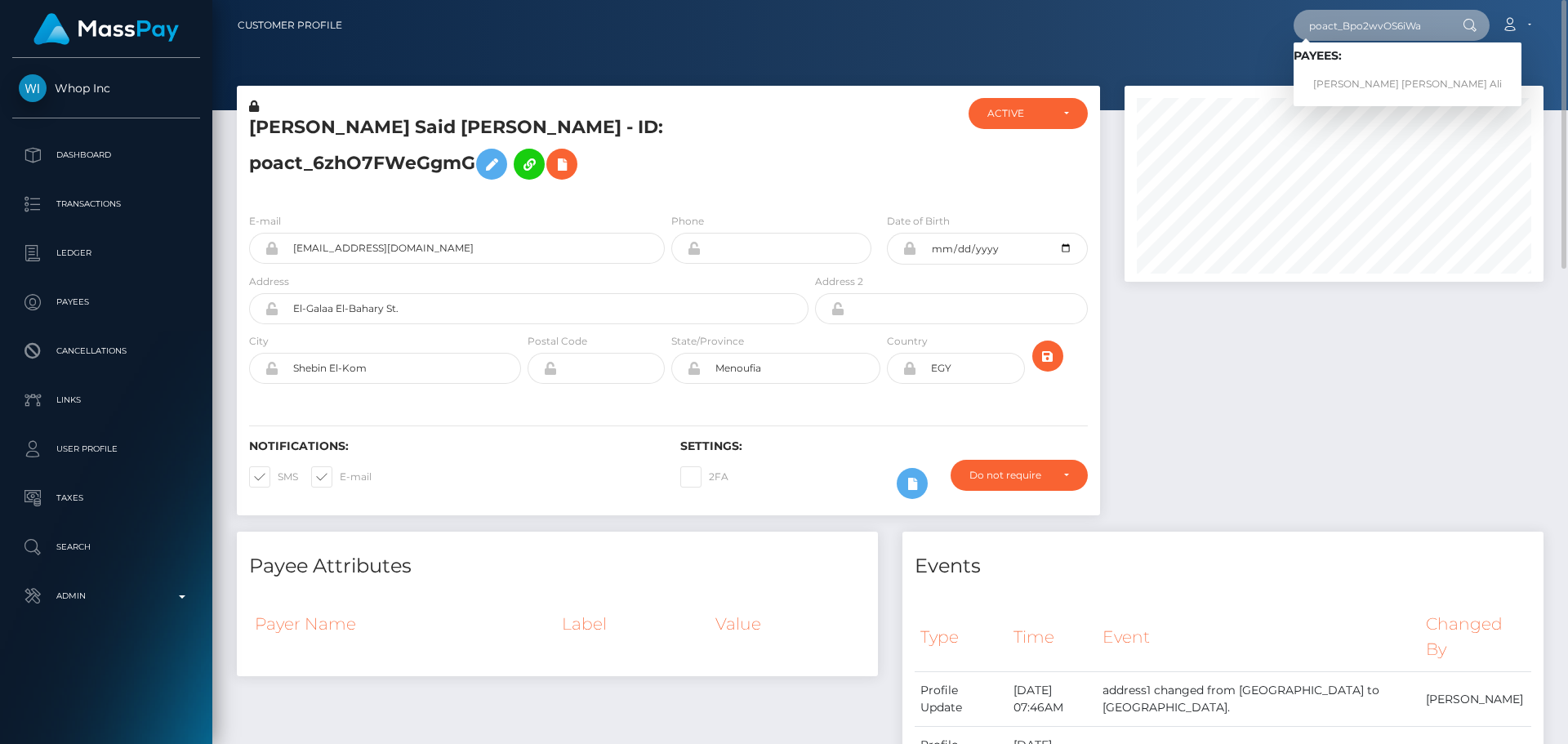
type input "poact_Bpo2wvOS6iWa"
click at [1353, 76] on link "Hazem Mahmoud Abdel Khaleq Ali" at bounding box center [1408, 84] width 228 height 30
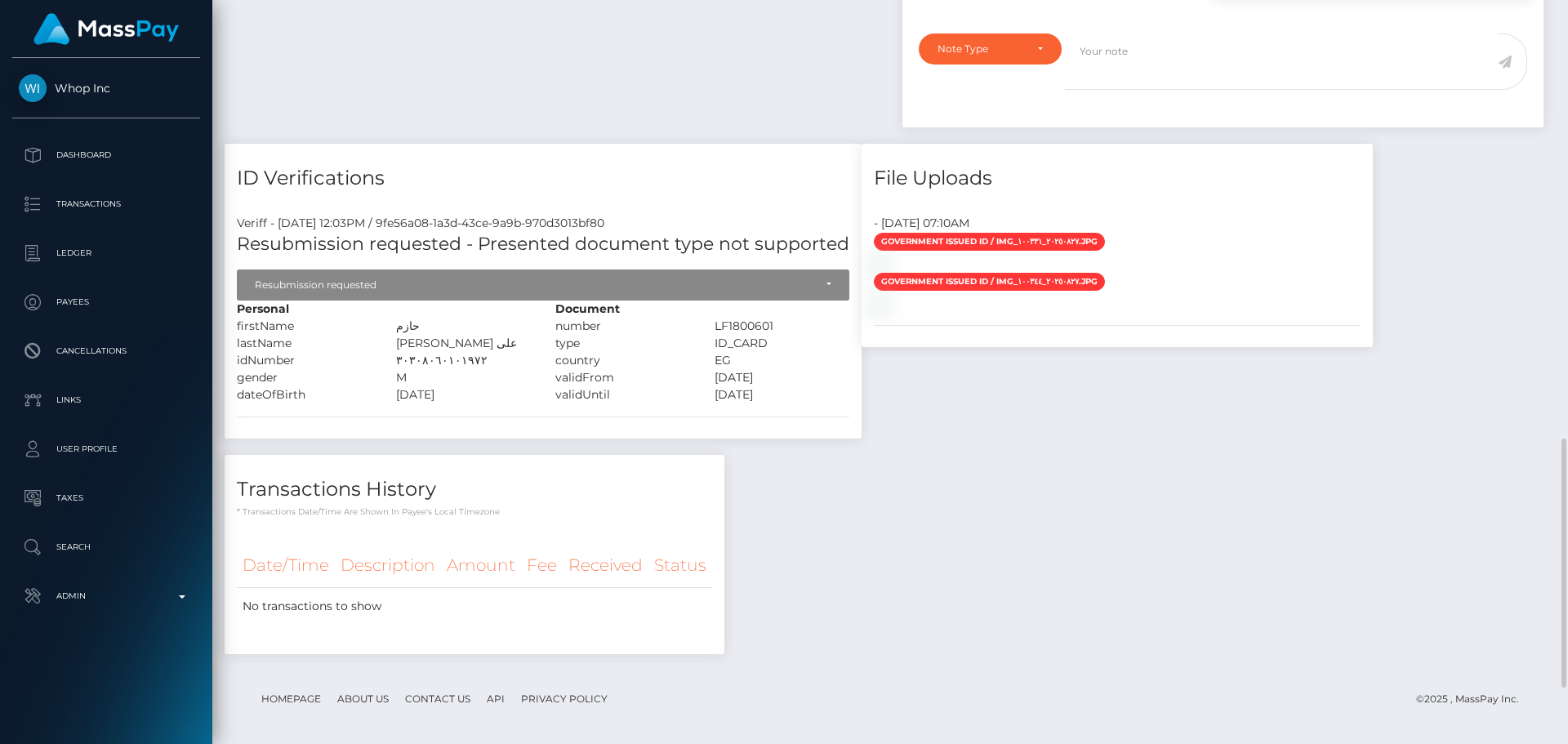
scroll to position [1388, 0]
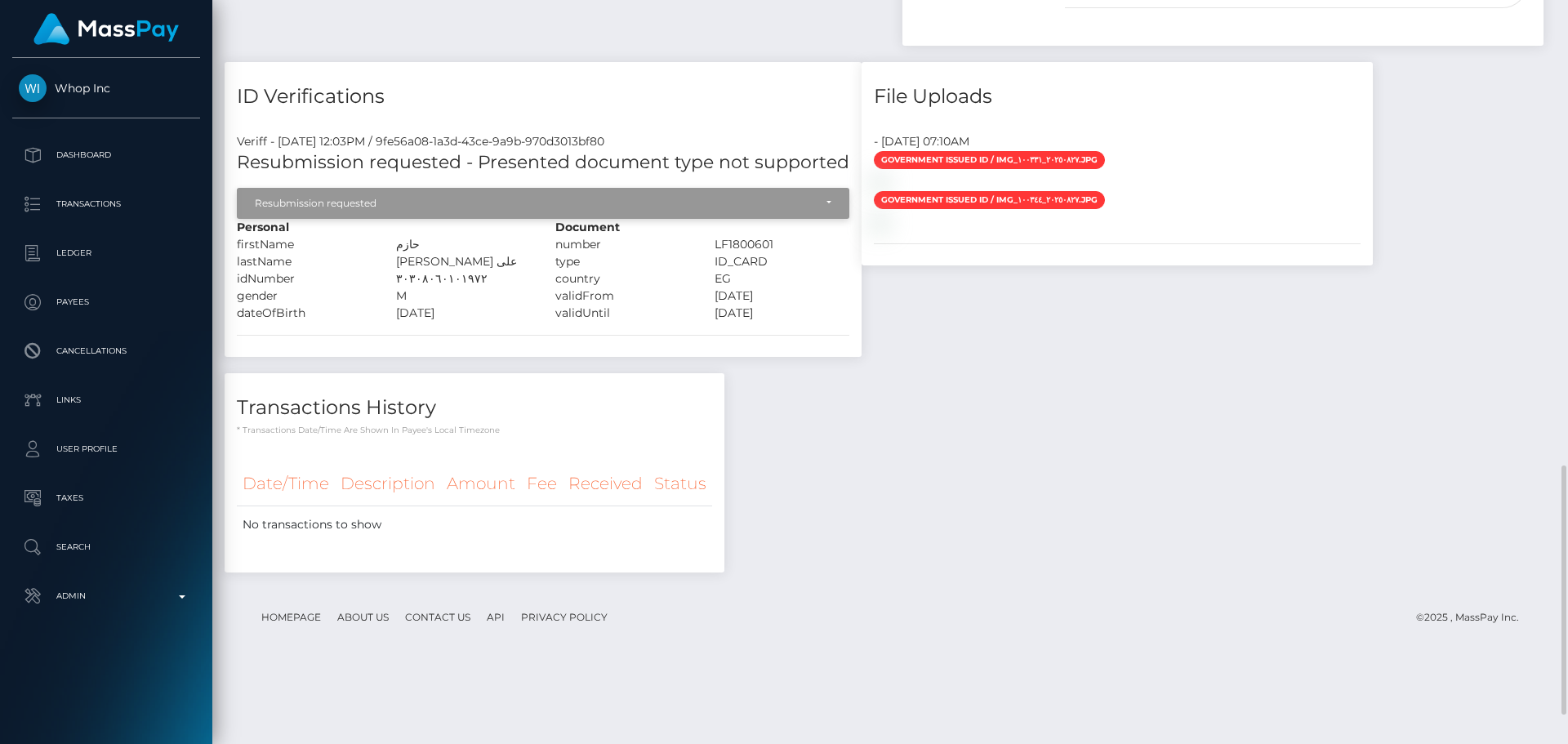
click at [488, 197] on div "Resubmission requested" at bounding box center [535, 204] width 559 height 14
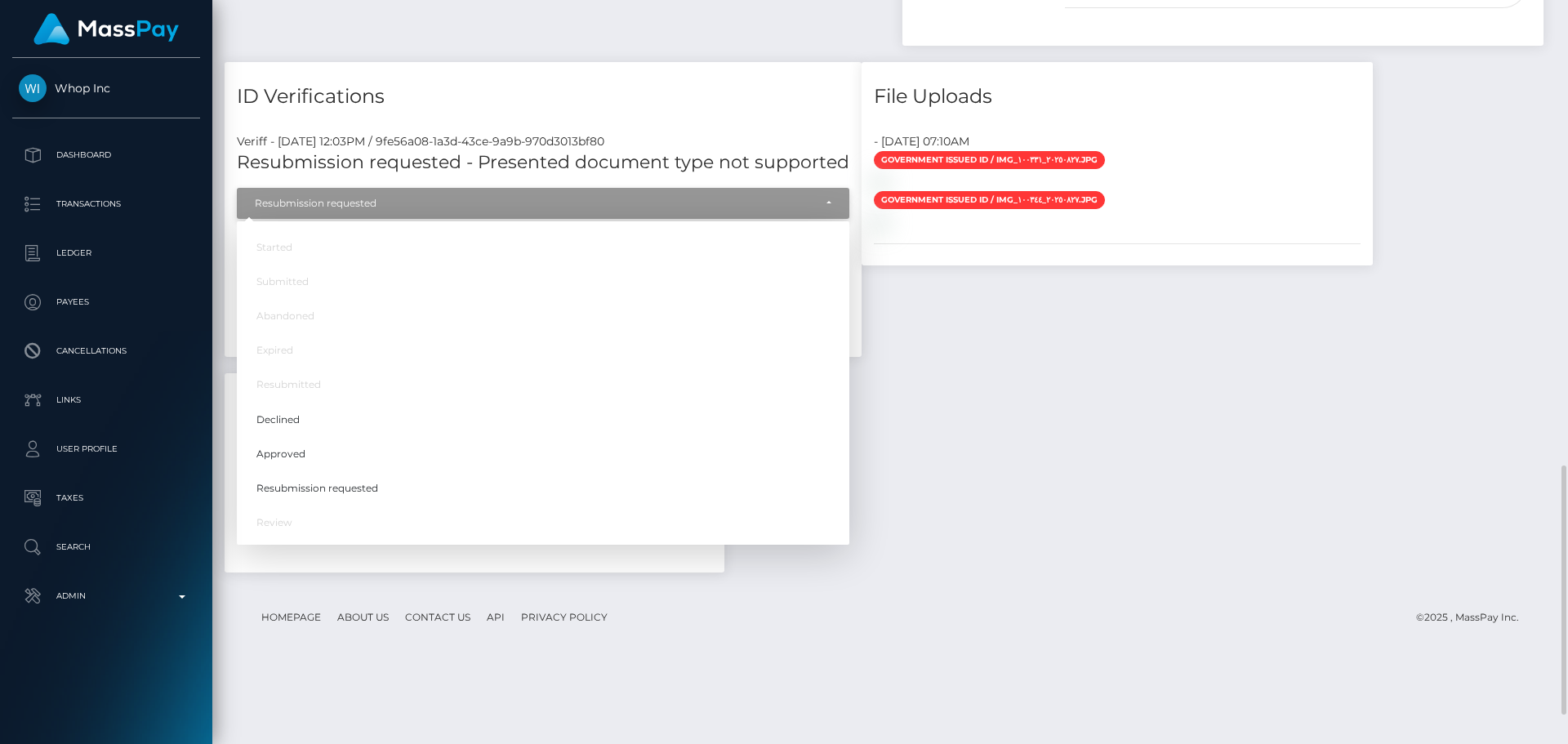
scroll to position [196, 420]
click at [281, 445] on span "Approved" at bounding box center [280, 452] width 49 height 14
select select "Approved"
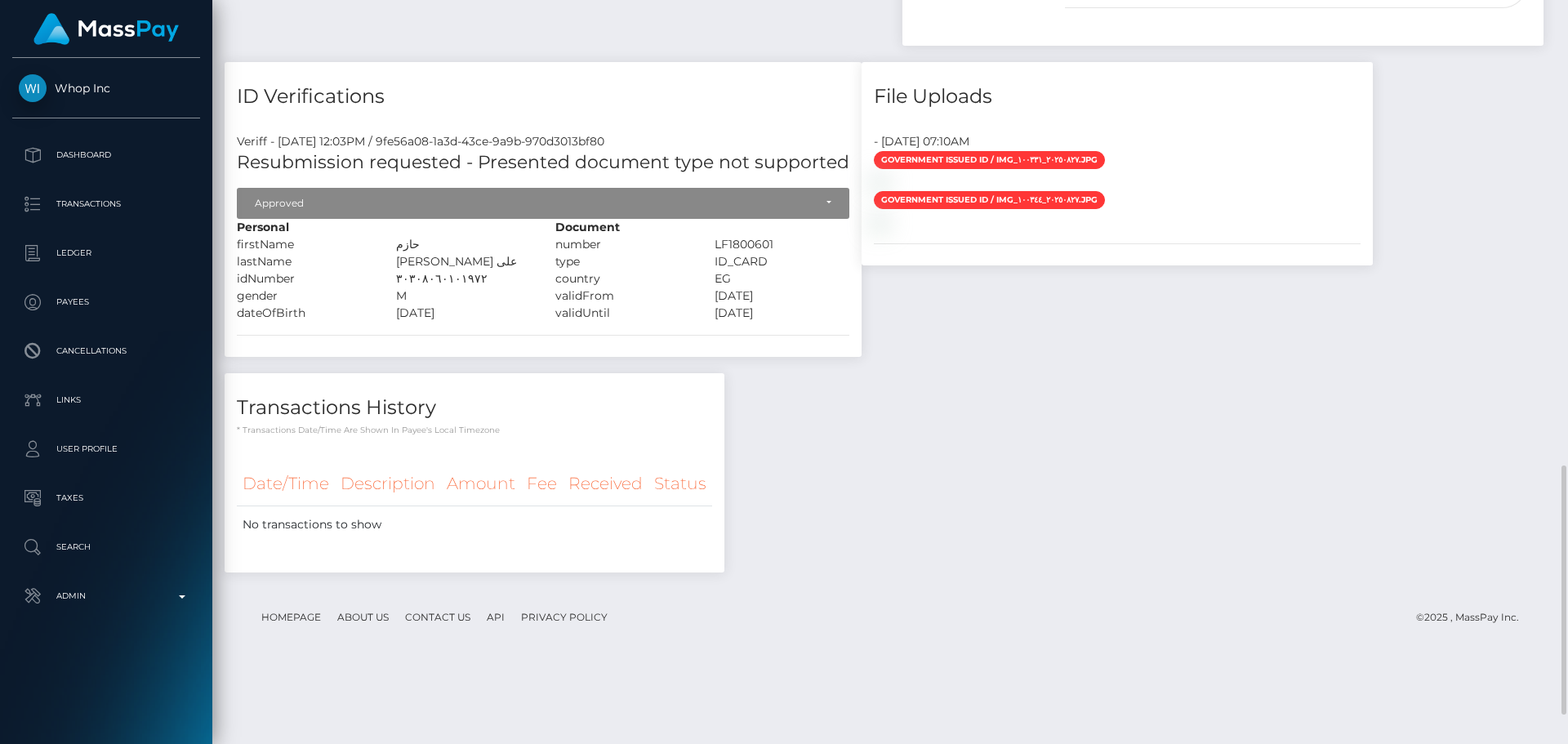
click at [635, 373] on div "ID Verifications Veriff - September 4, 2025 12:03PM / 9fe56a08-1a3d-43ce-9a9b-9…" at bounding box center [543, 217] width 661 height 311
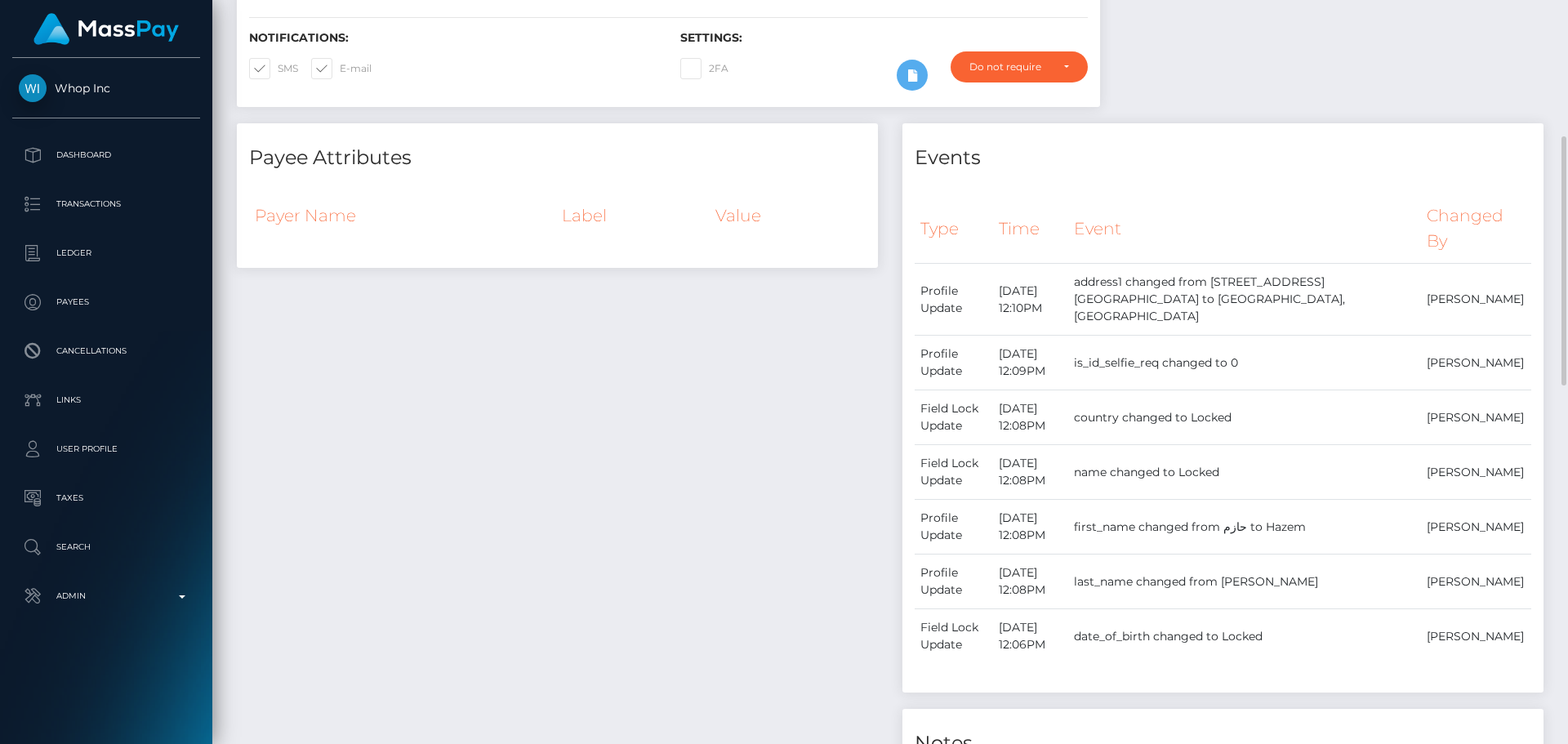
scroll to position [0, 0]
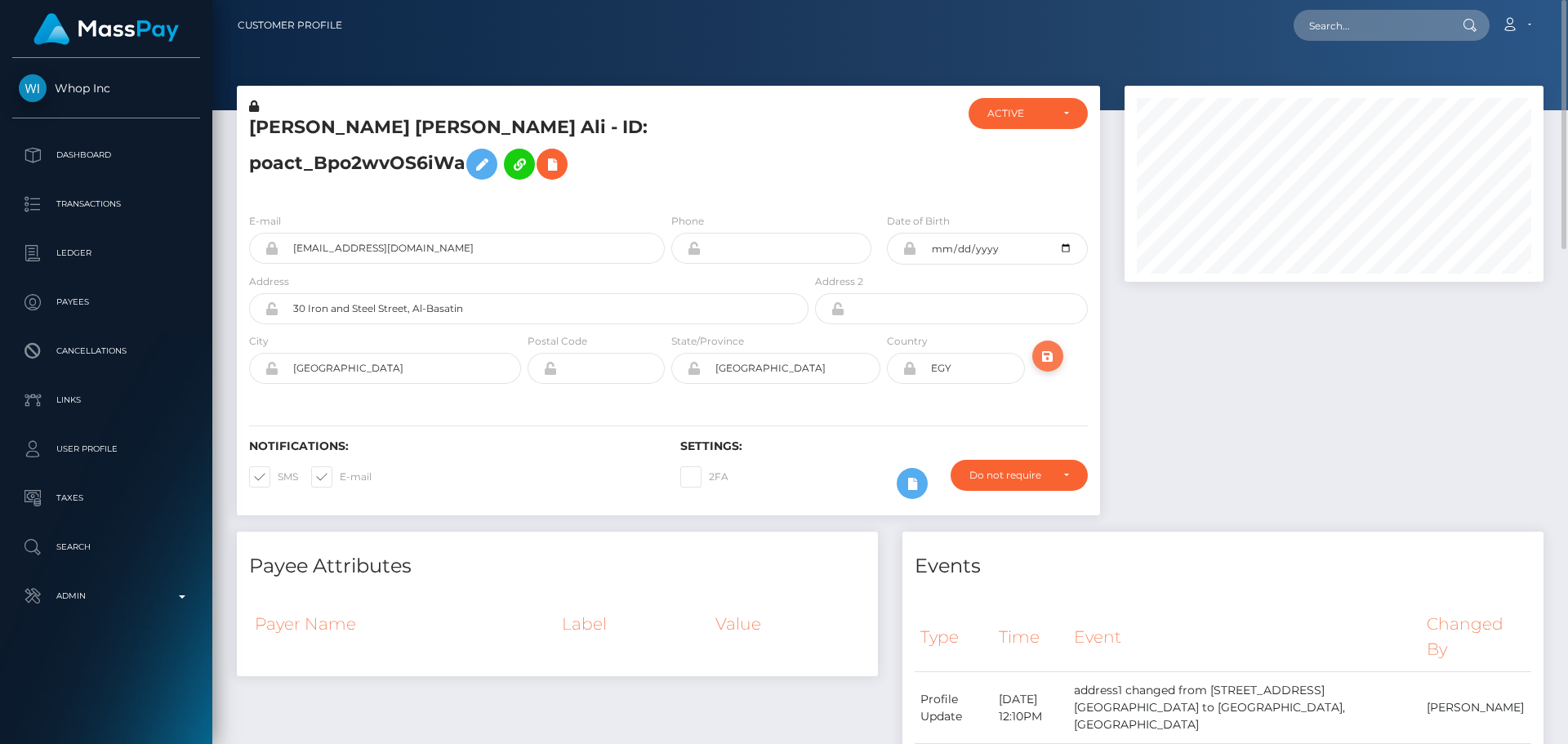
click at [1049, 353] on icon "submit" at bounding box center [1048, 356] width 19 height 20
click at [1379, 29] on input "text" at bounding box center [1370, 25] width 154 height 31
paste input "poact_6zhO7FWeGgmG"
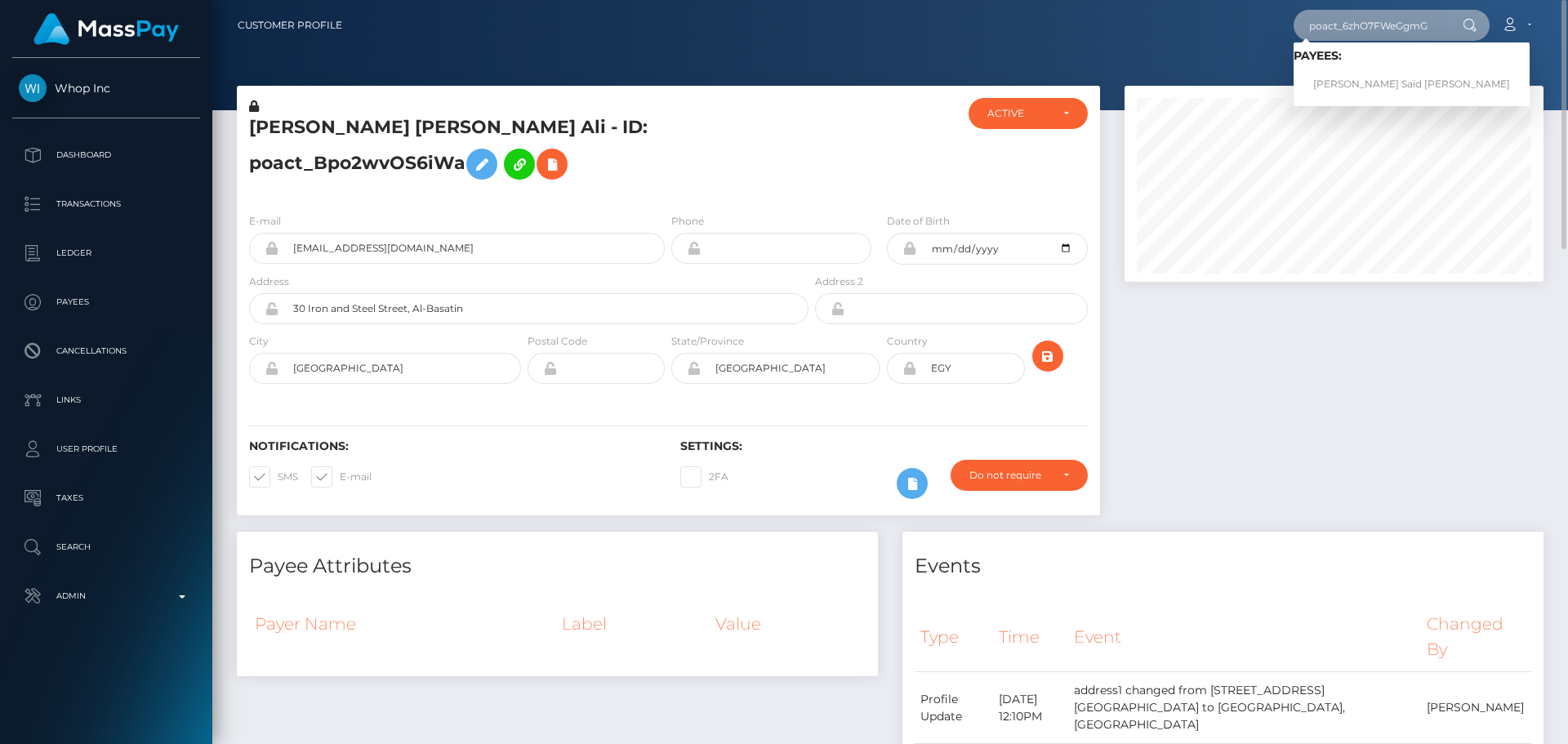
type input "poact_6zhO7FWeGgmG"
click at [1357, 73] on link "[PERSON_NAME] Said [PERSON_NAME]" at bounding box center [1411, 84] width 236 height 30
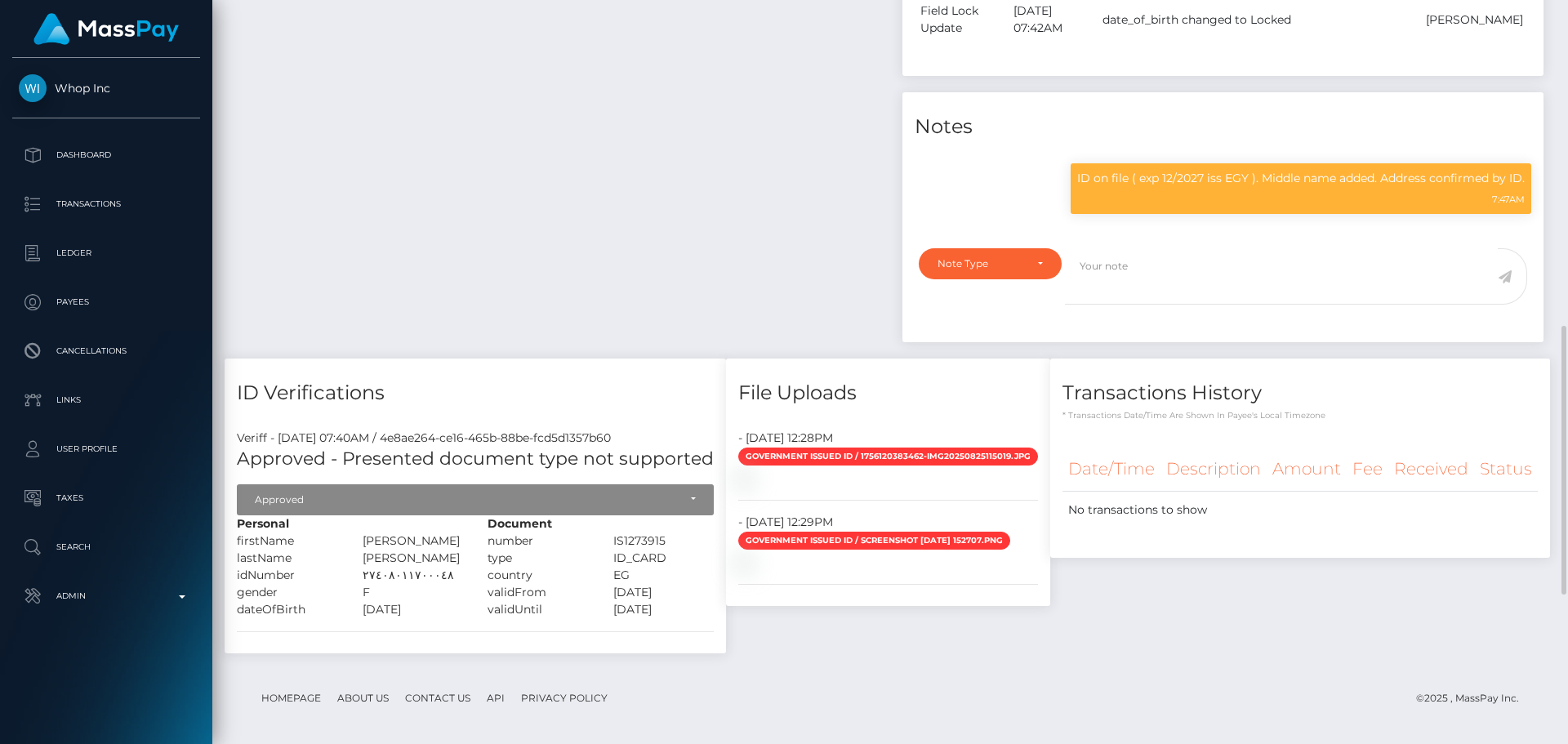
scroll to position [1061, 0]
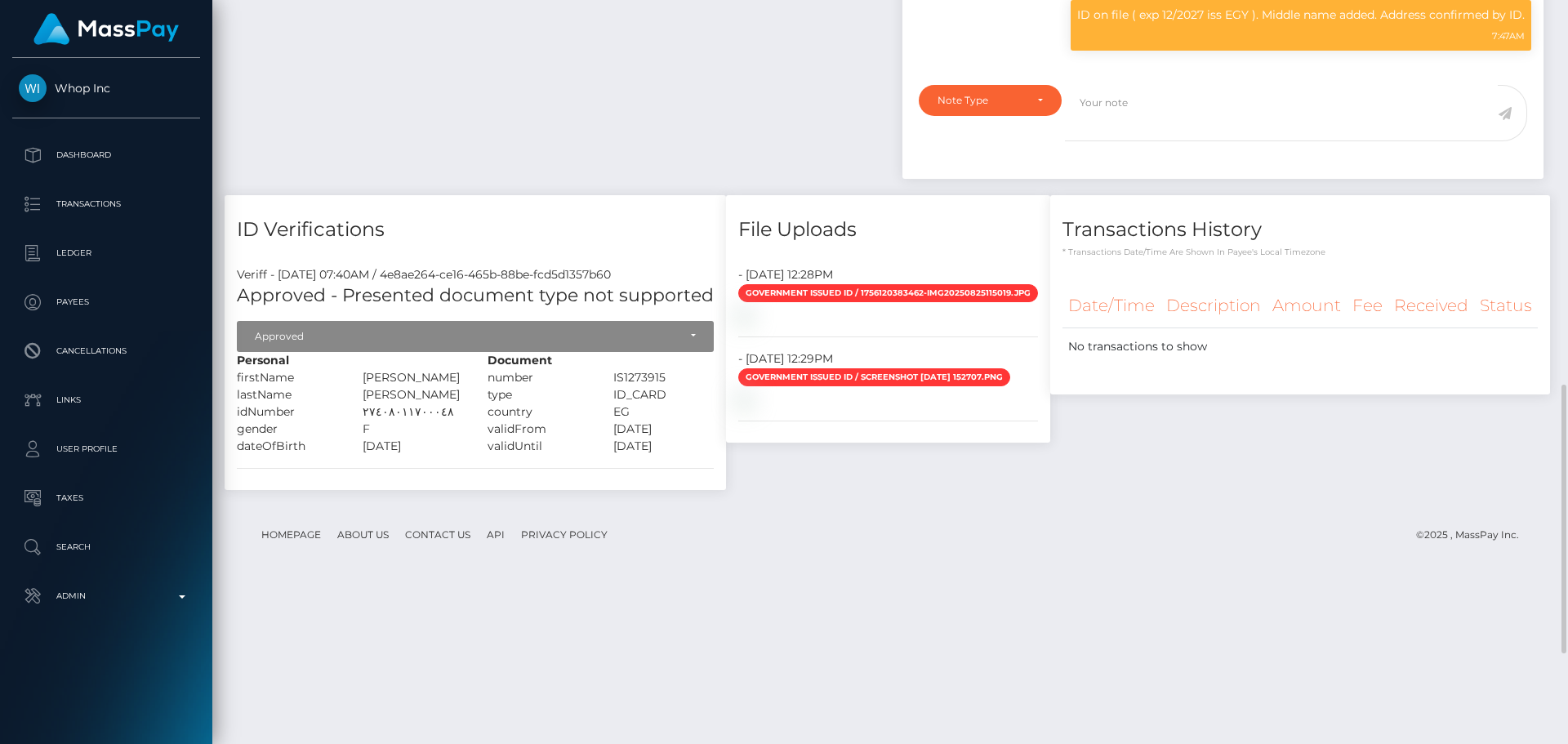
click at [543, 506] on div "ID Verifications Veriff - September 4, 2025 07:40AM / 4e8ae264-ce16-465b-88be-f…" at bounding box center [476, 351] width 526 height 311
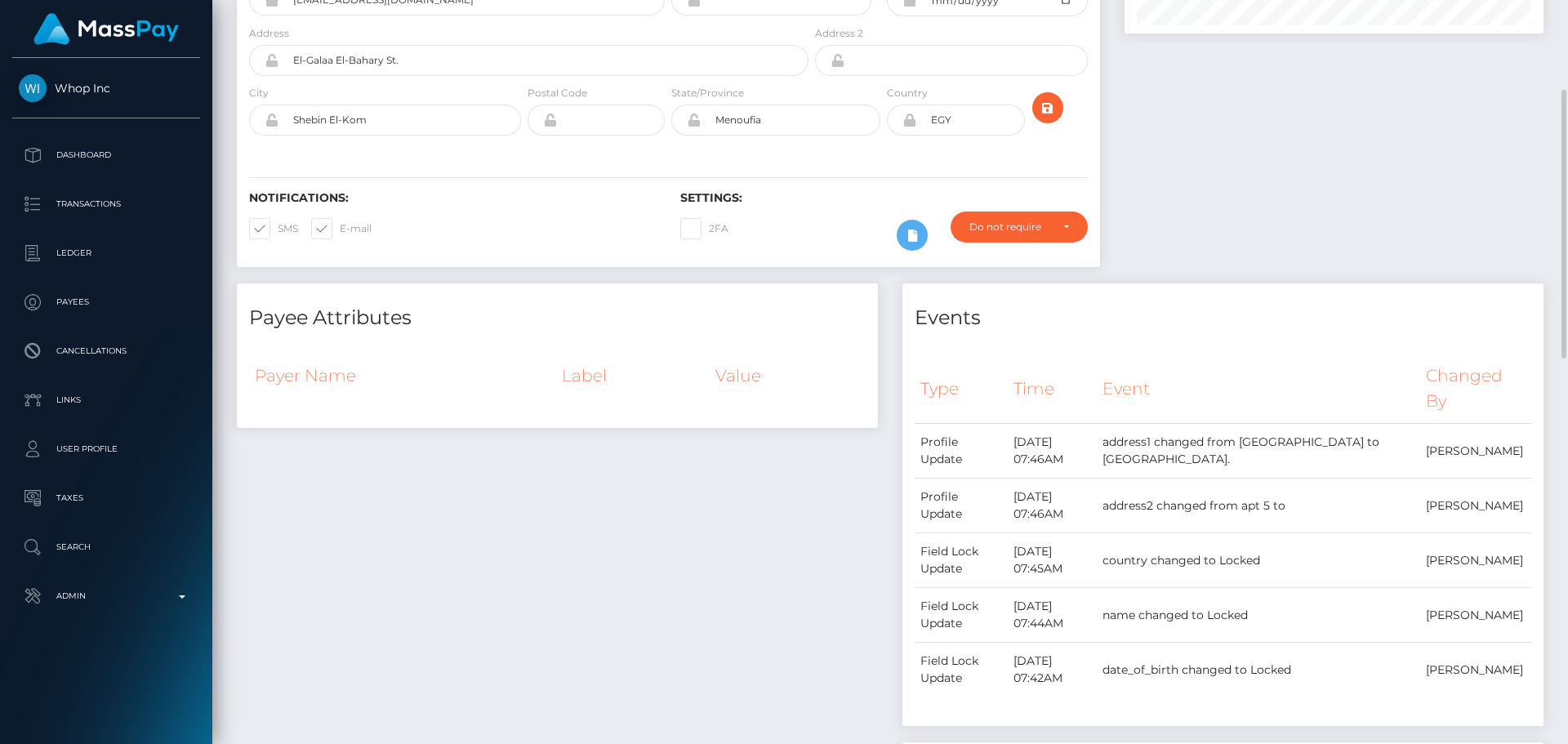
scroll to position [0, 0]
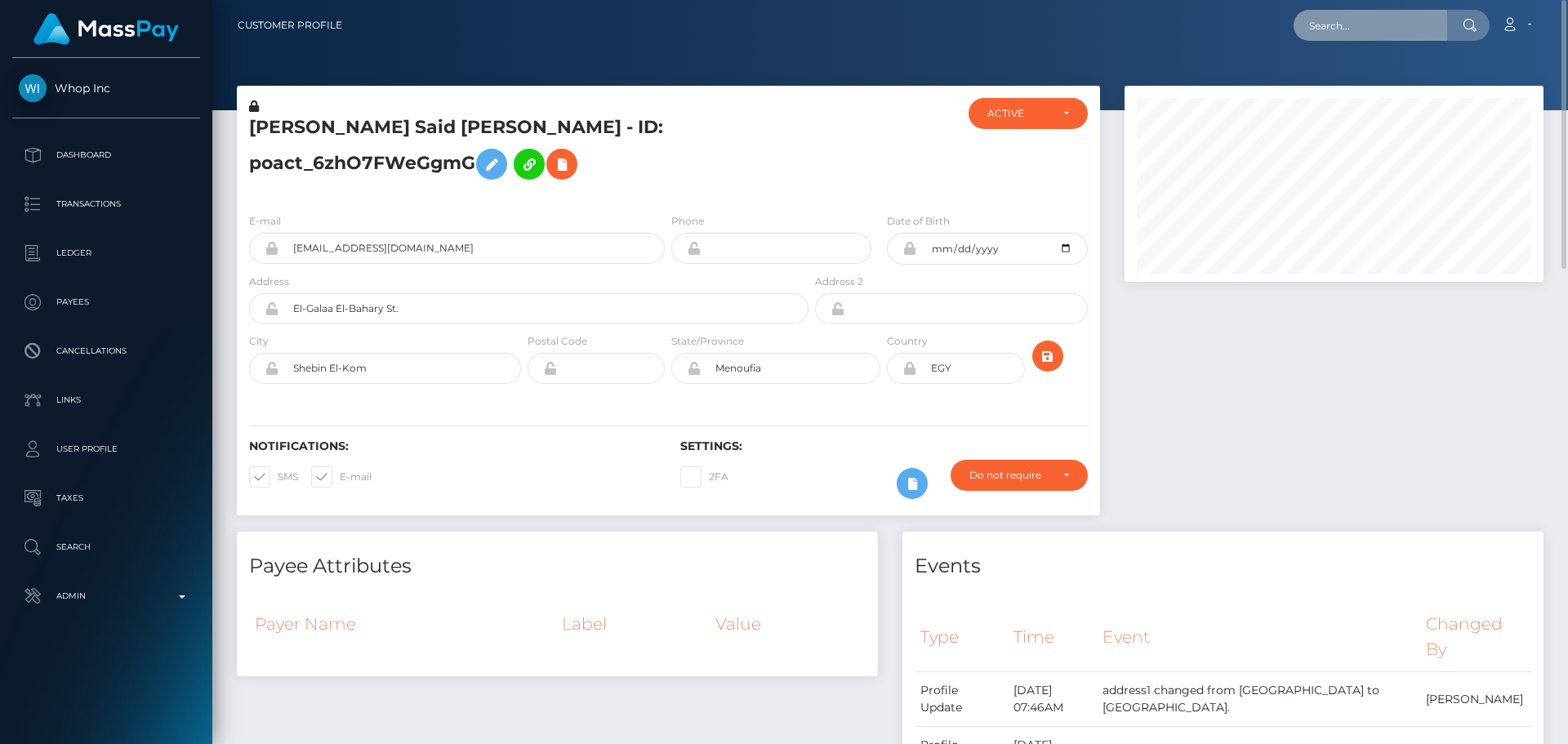
click at [1357, 25] on input "text" at bounding box center [1370, 25] width 154 height 31
paste input "poact_yirQwn1IVCPu"
type input "poact_yirQwn1IVCPu"
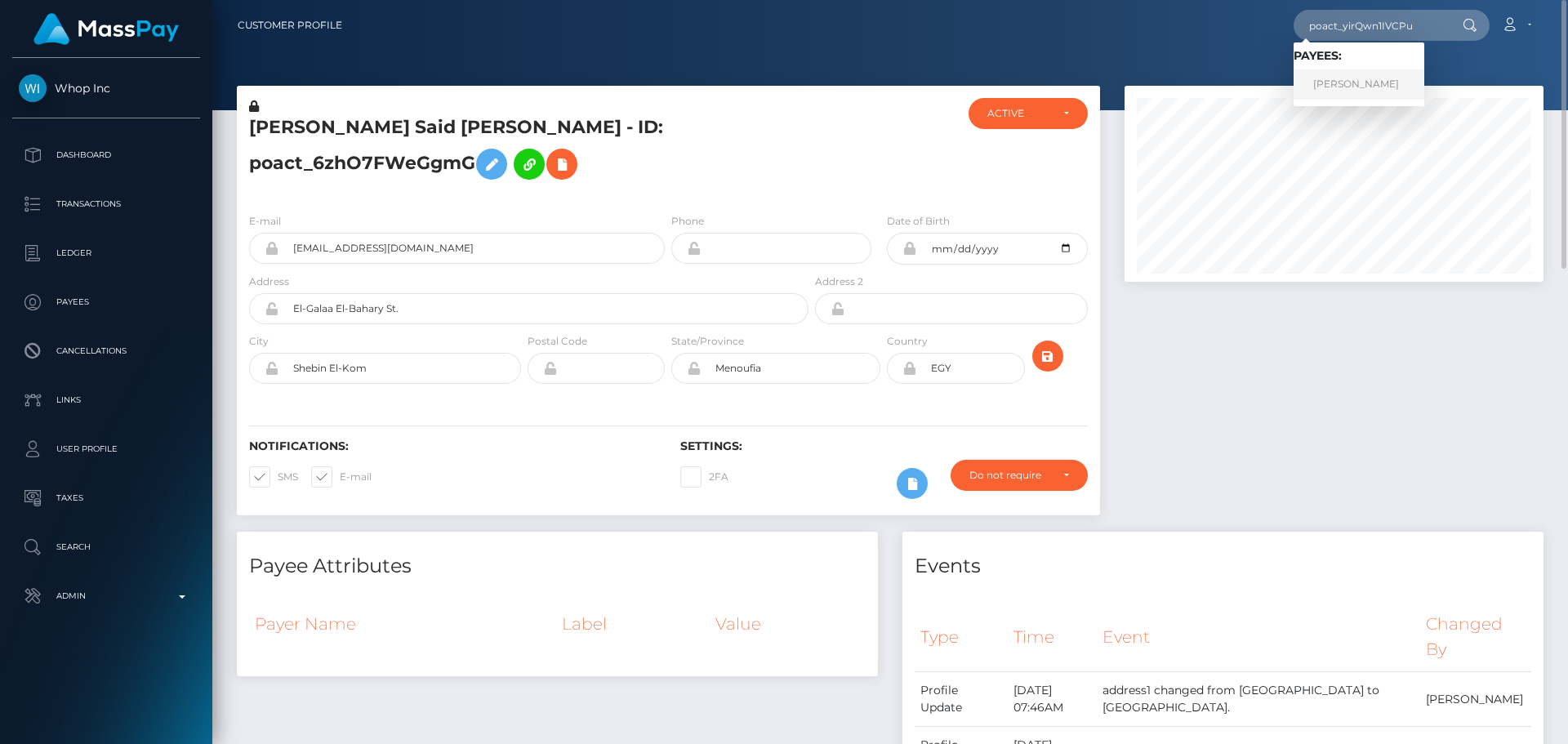
click at [1327, 79] on link "Qaiser Hameed" at bounding box center [1358, 84] width 131 height 30
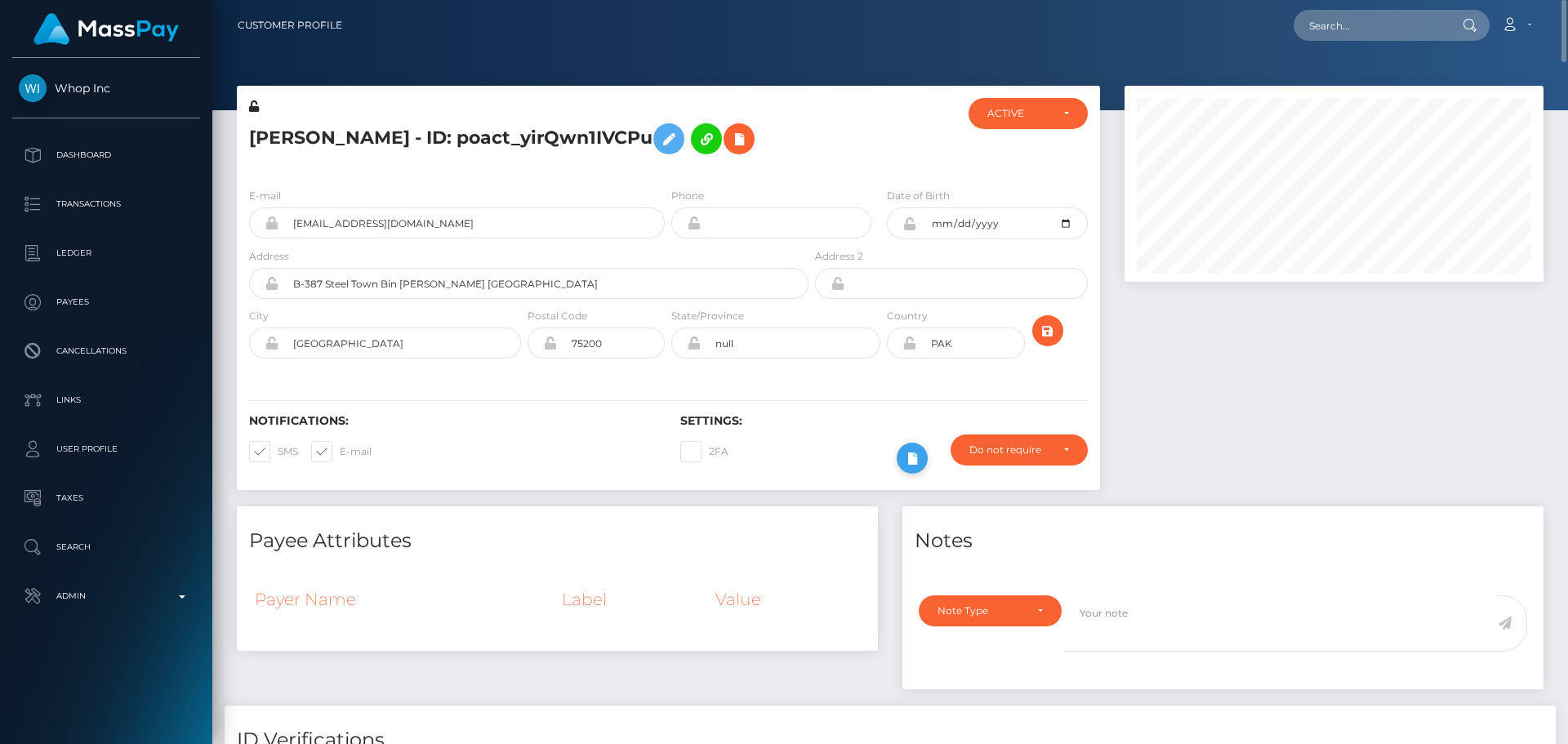
click at [899, 466] on button at bounding box center [913, 458] width 31 height 31
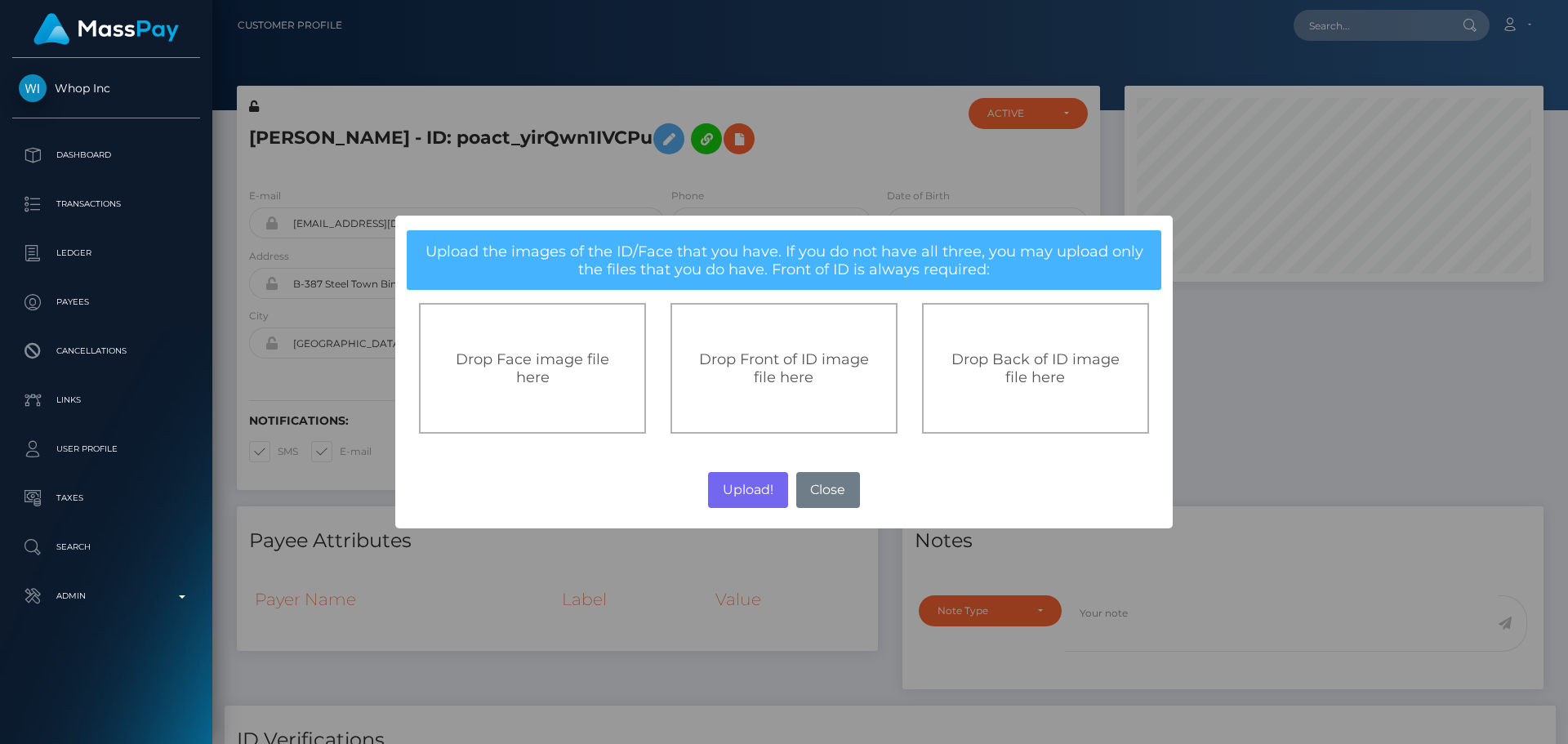
click at [710, 382] on div "Drop Front of ID image file here" at bounding box center [784, 367] width 191 height 36
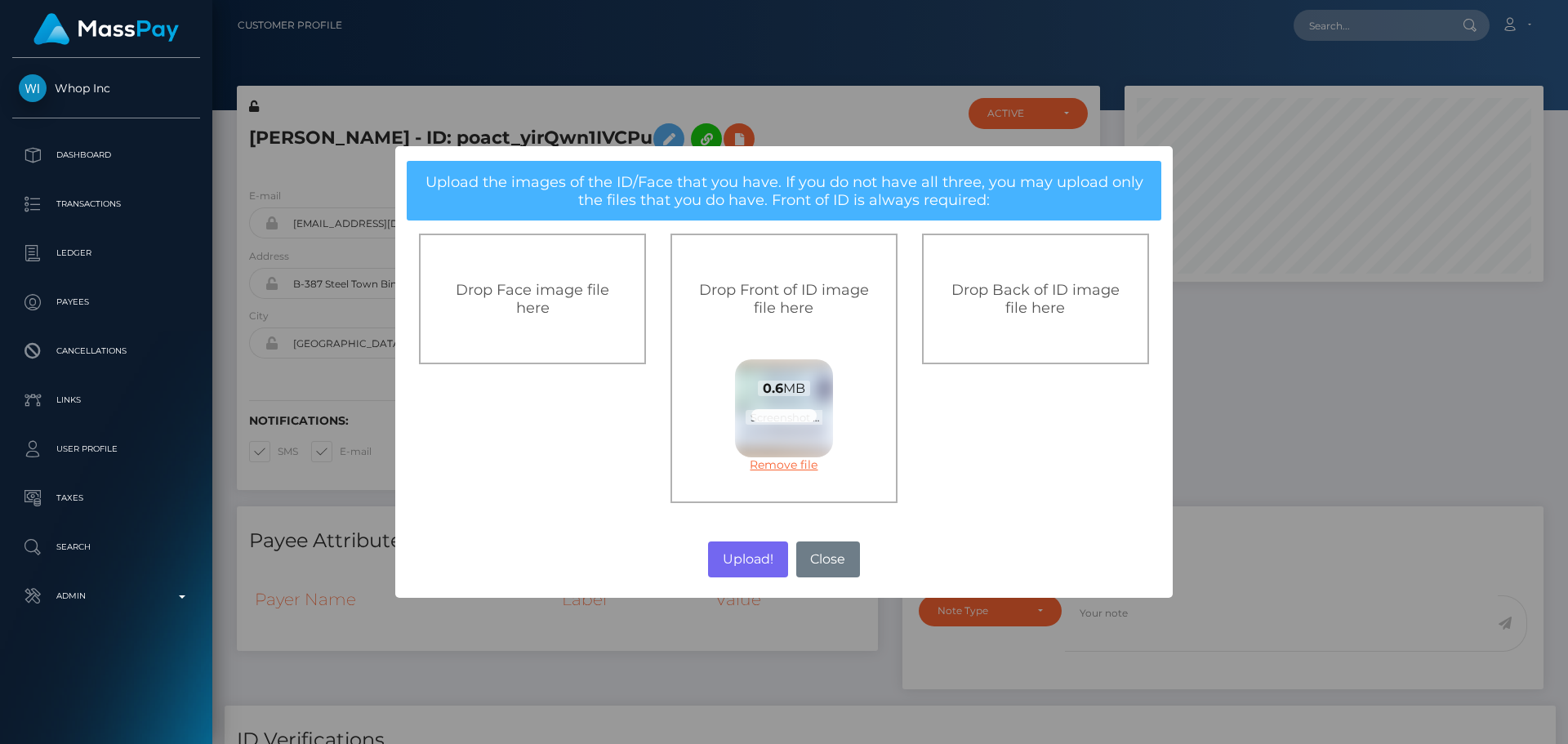
click at [798, 464] on link "Remove file" at bounding box center [783, 464] width 98 height 14
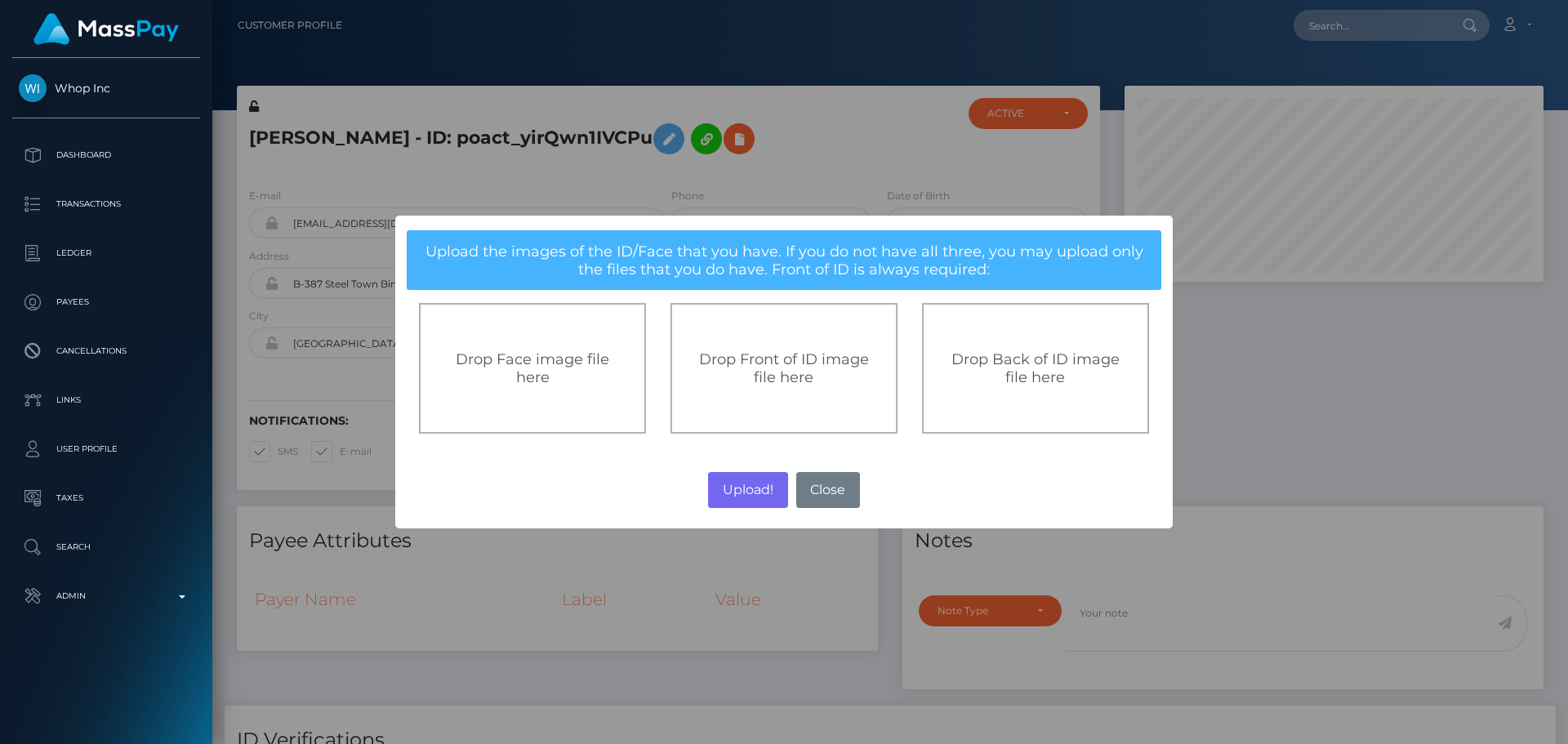
click at [1031, 340] on div "Drop Back of ID image file here" at bounding box center [1035, 367] width 227 height 130
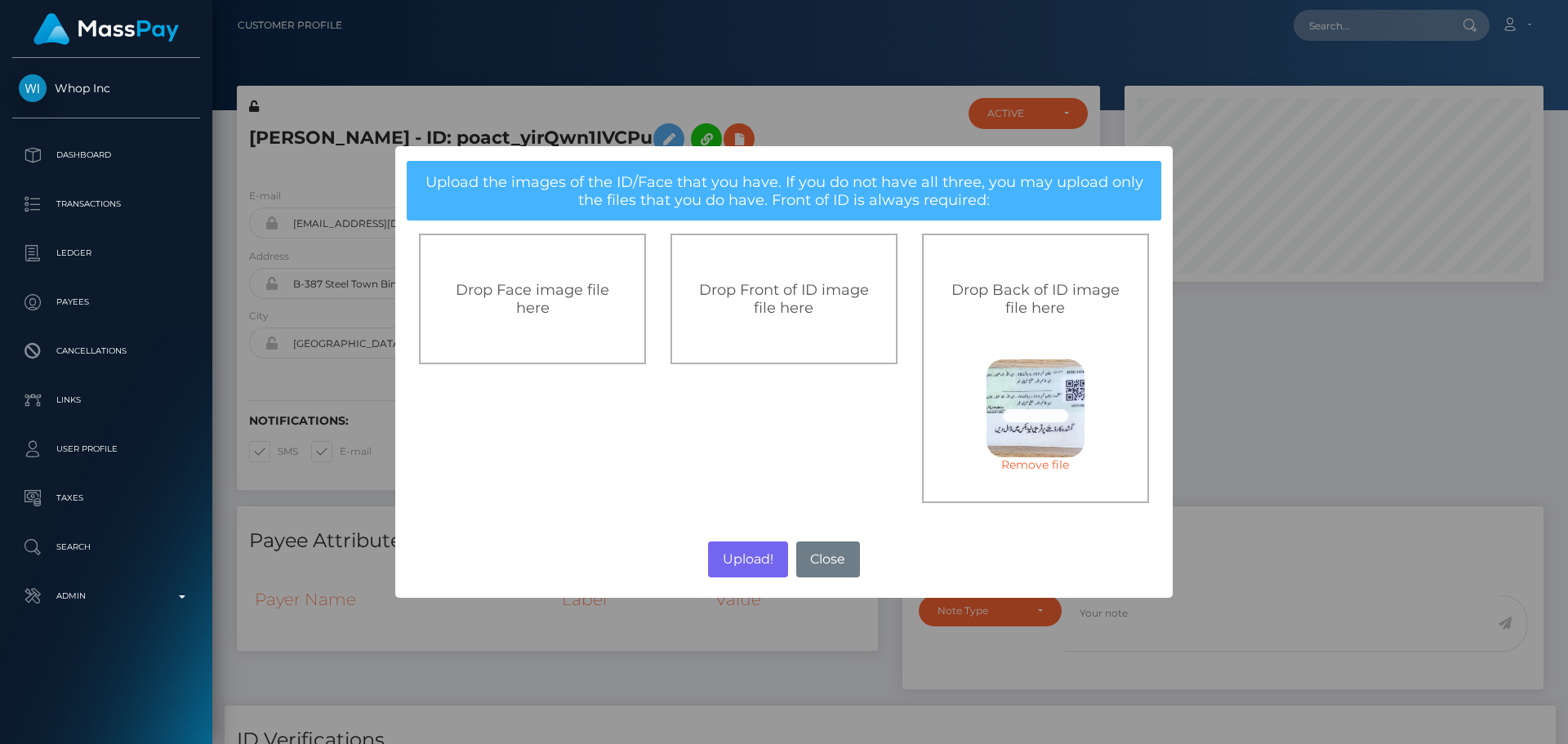
click at [803, 321] on div "Drop Front of ID image file here" at bounding box center [784, 299] width 227 height 130
click at [748, 556] on button "Upload!" at bounding box center [748, 558] width 79 height 36
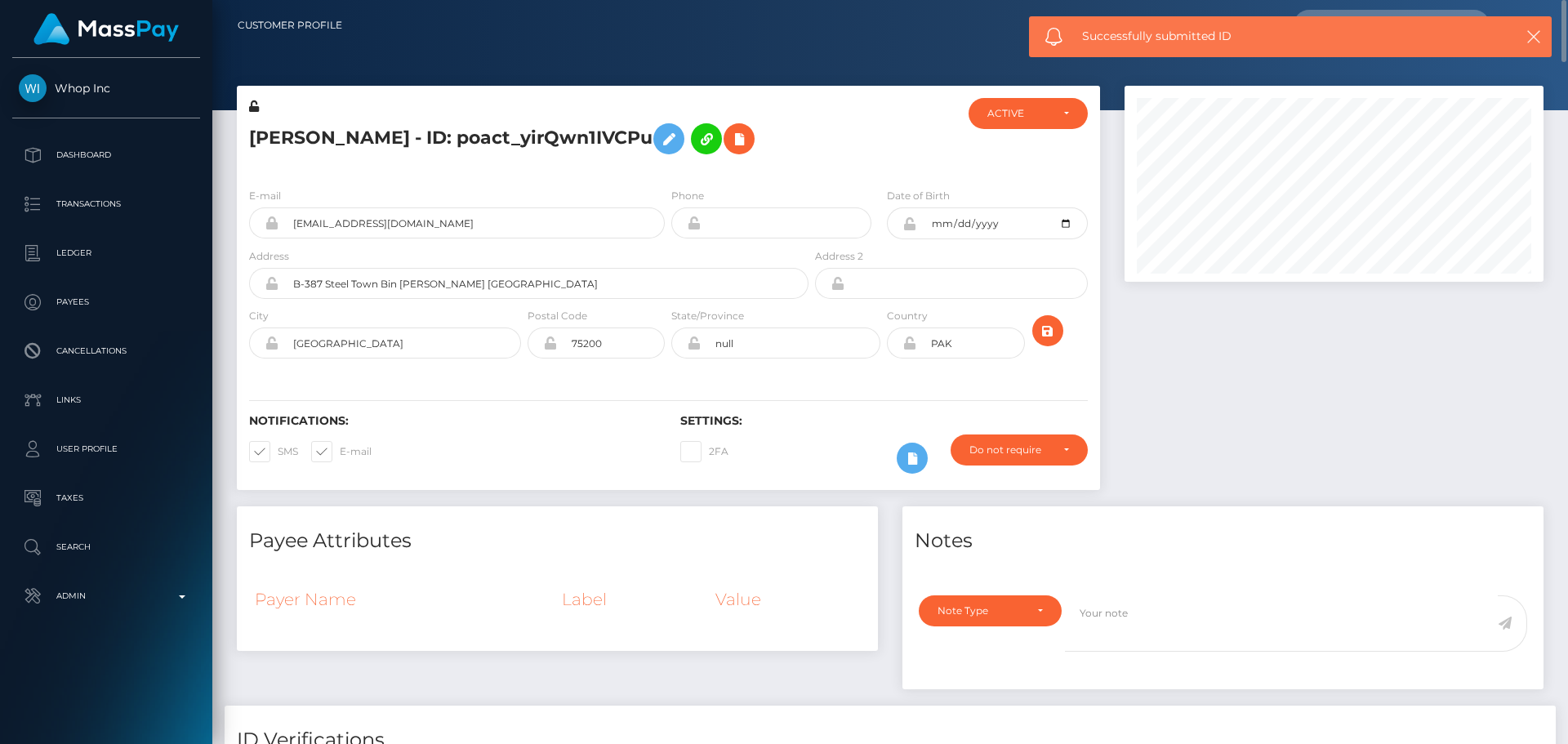
click at [860, 164] on div at bounding box center [884, 135] width 144 height 76
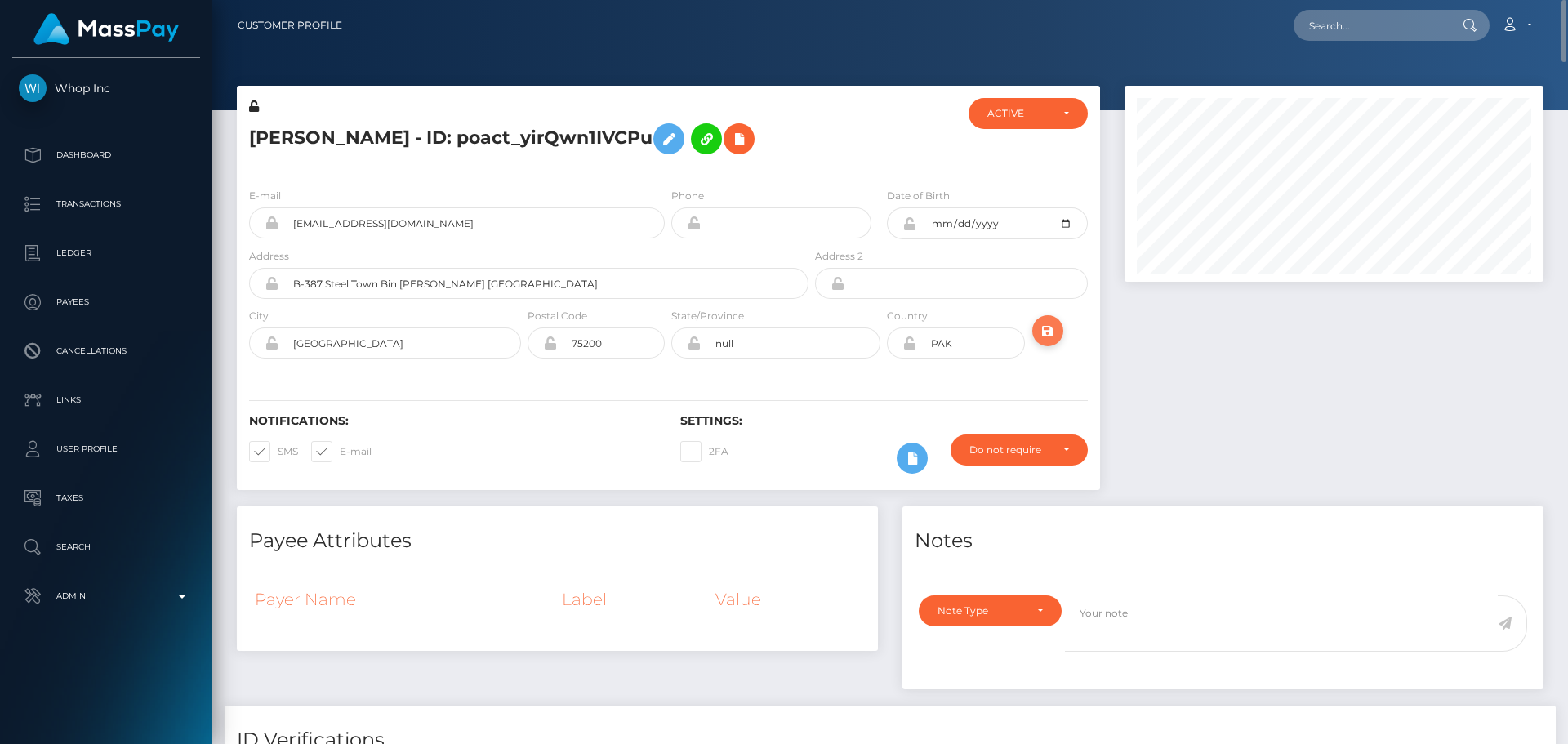
click at [1049, 332] on icon "submit" at bounding box center [1048, 330] width 19 height 20
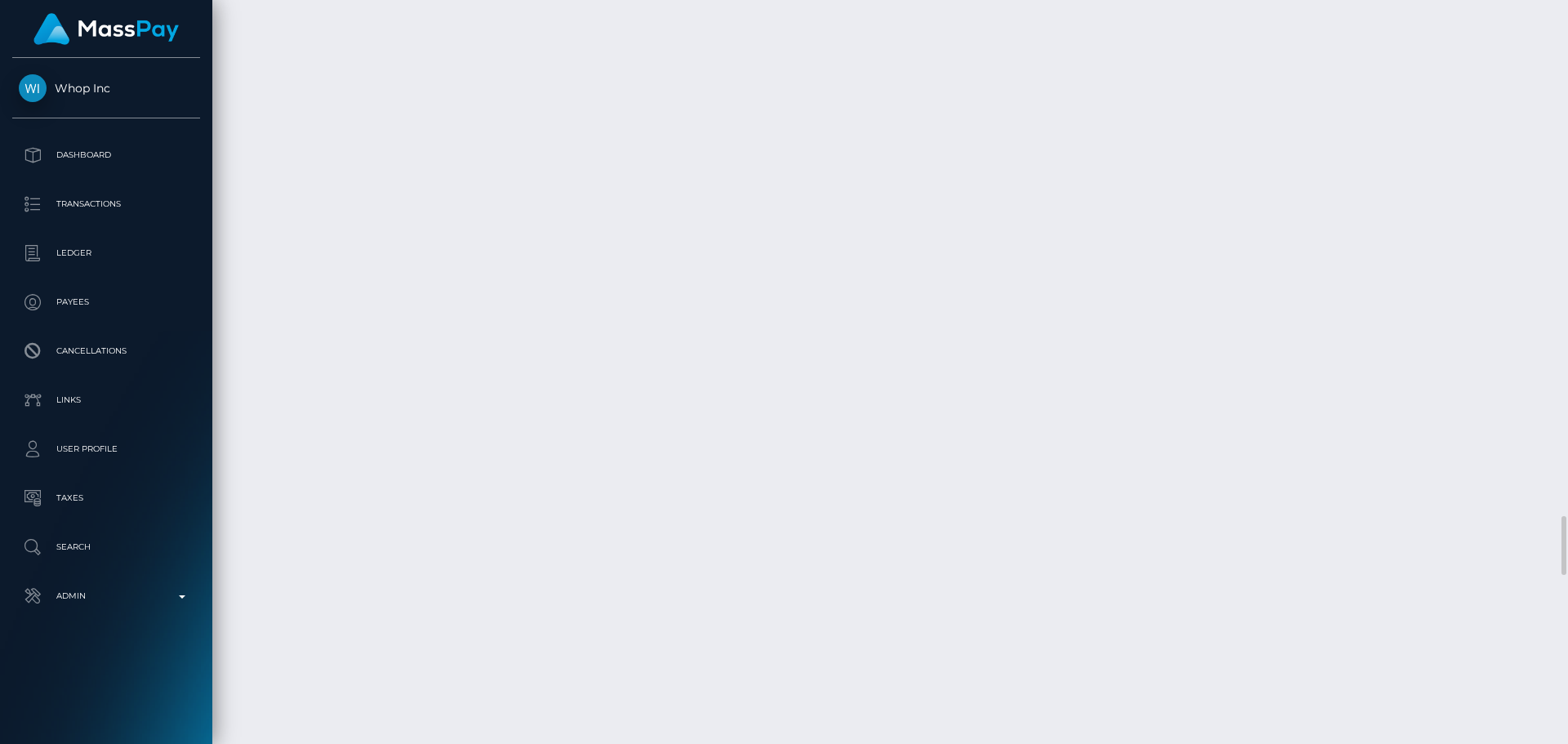
scroll to position [6450, 0]
select select "Approved"
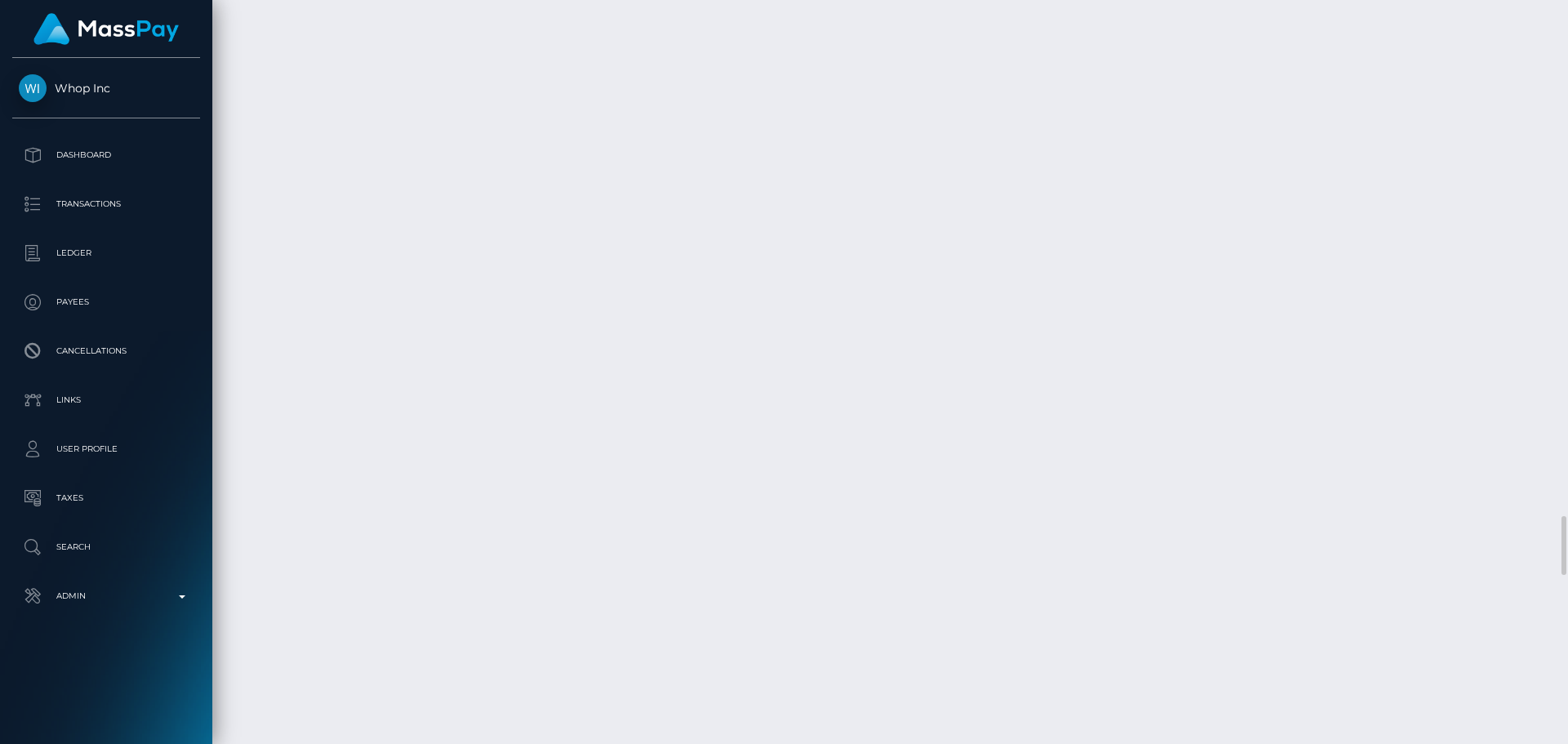
drag, startPoint x: 571, startPoint y: 272, endPoint x: 689, endPoint y: 271, distance: 118.0
copy div "[PERSON_NAME]"
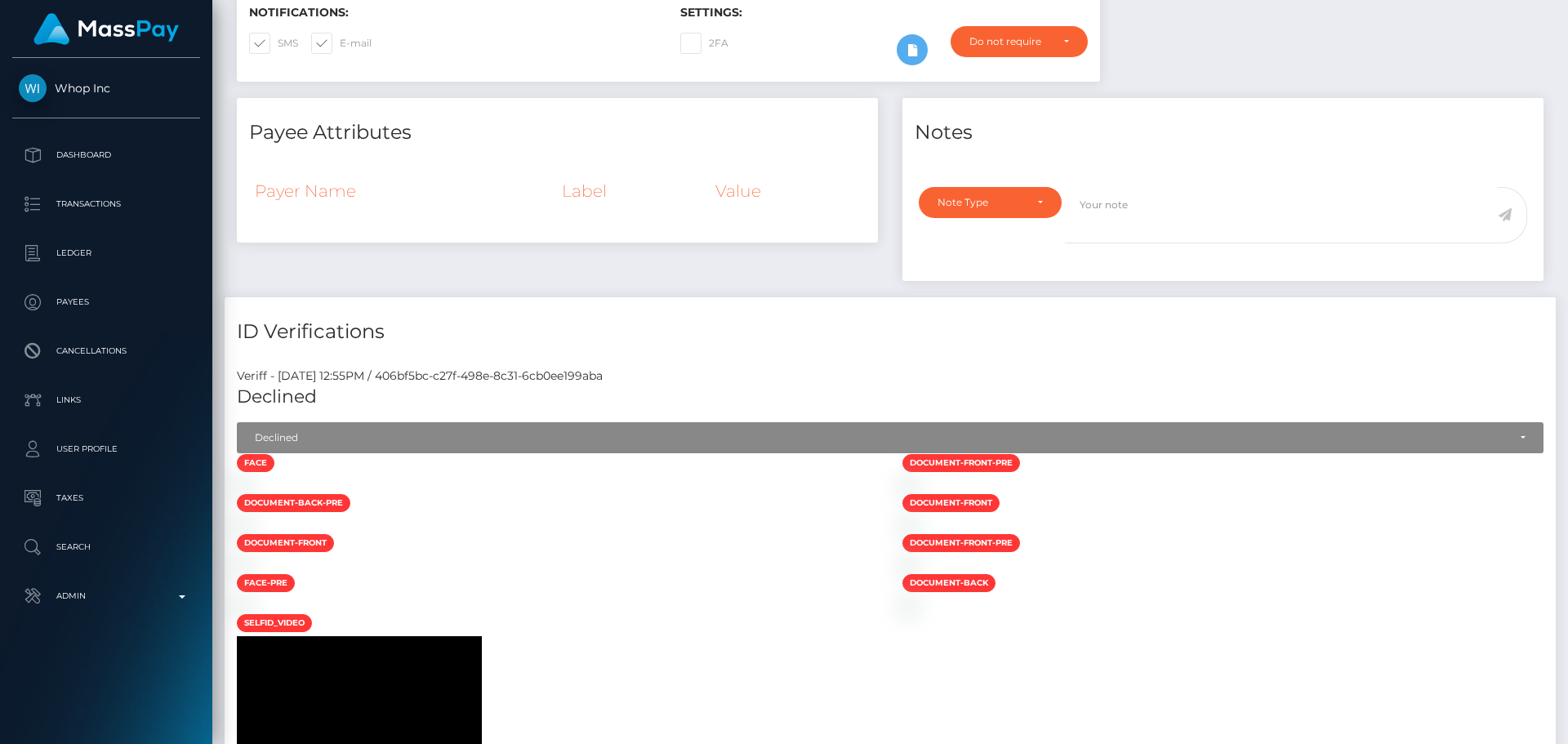
scroll to position [0, 0]
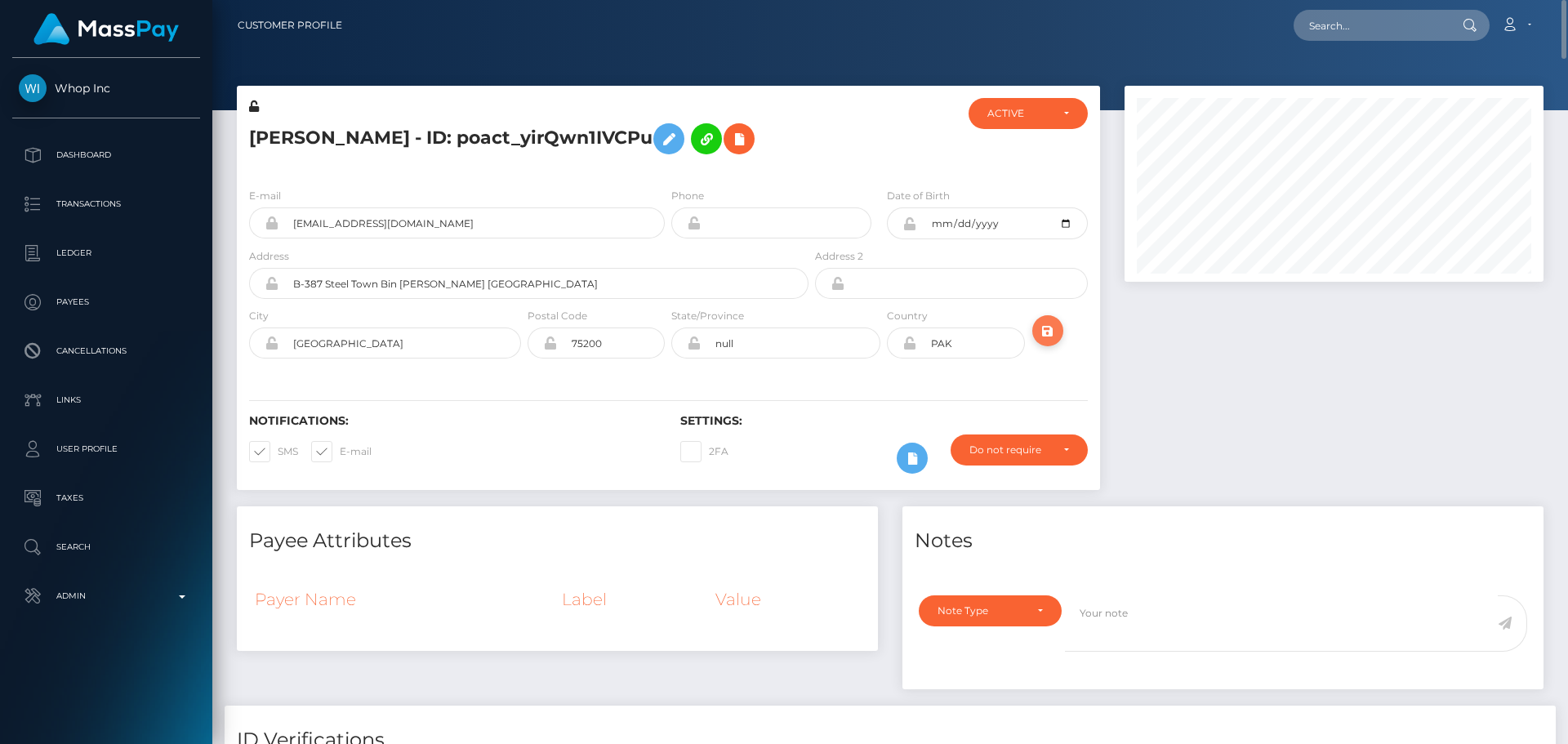
click at [1048, 330] on icon "submit" at bounding box center [1048, 330] width 19 height 20
click at [910, 225] on icon at bounding box center [910, 224] width 14 height 14
click at [907, 347] on icon at bounding box center [910, 343] width 14 height 14
click at [661, 144] on icon at bounding box center [669, 139] width 19 height 20
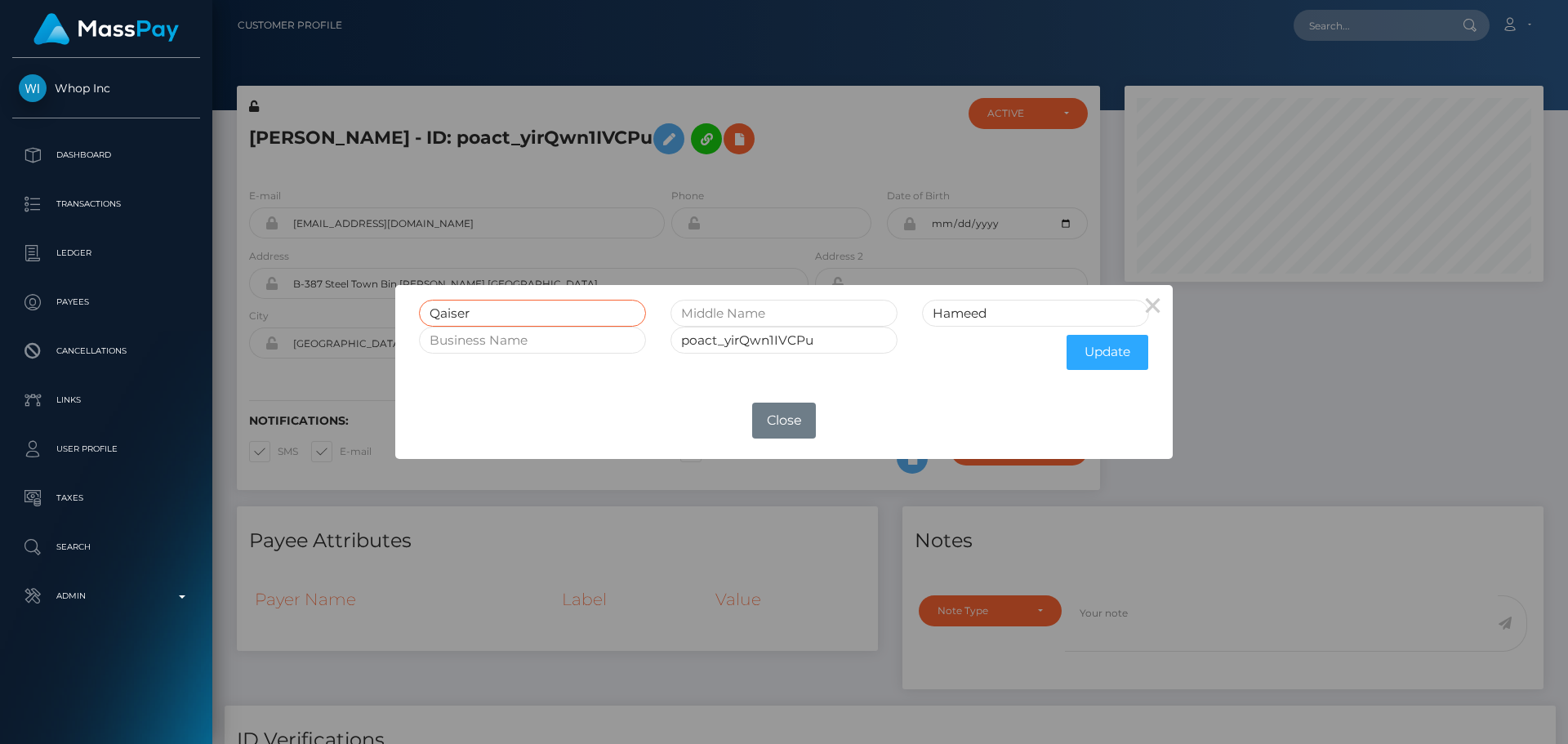
click at [528, 310] on input "Qaiser" at bounding box center [532, 313] width 227 height 27
paste input "AISER HAMEED KHAN"
click at [566, 314] on input "[PERSON_NAME]" at bounding box center [532, 313] width 227 height 27
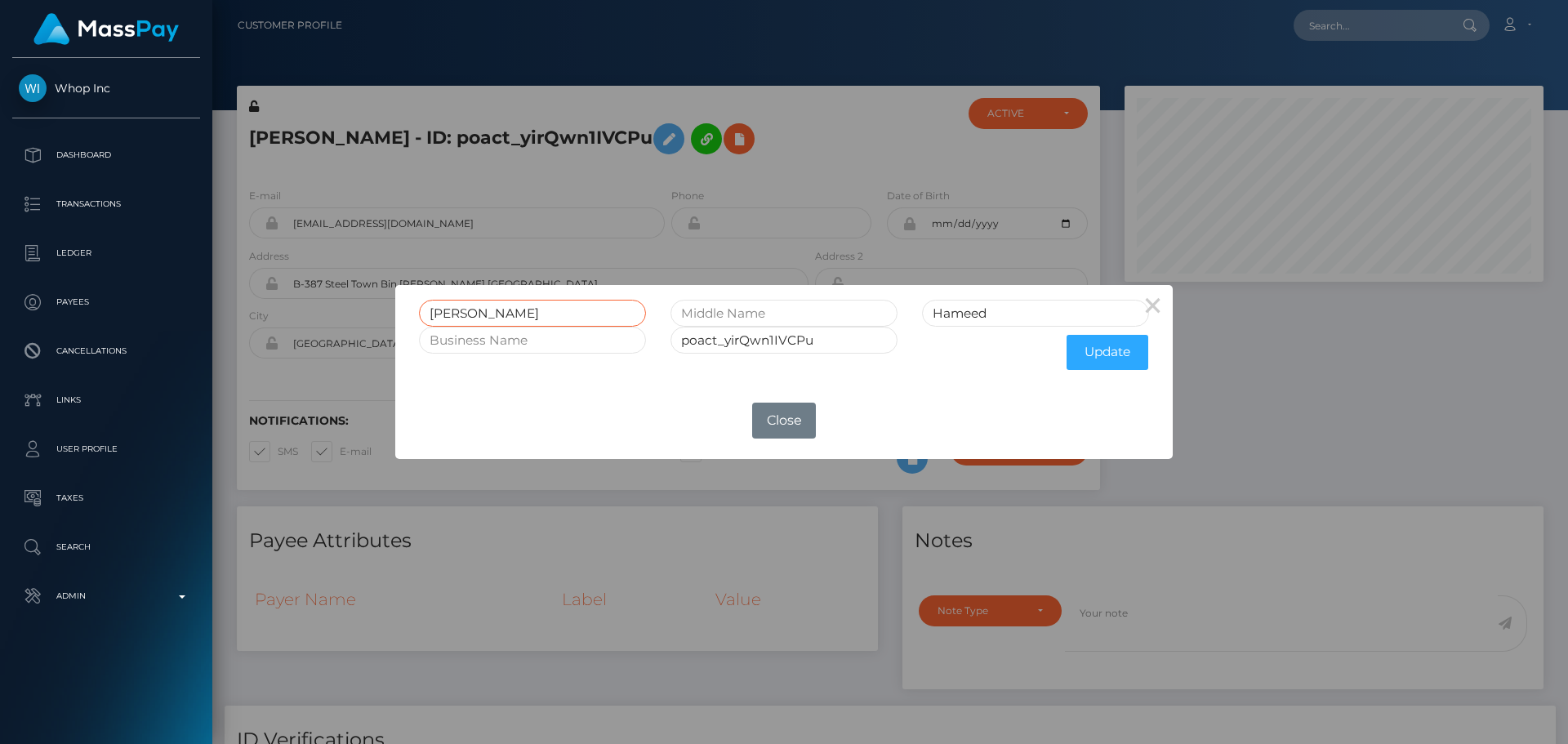
click at [516, 307] on input "[PERSON_NAME]" at bounding box center [532, 313] width 227 height 27
drag, startPoint x: 516, startPoint y: 307, endPoint x: 542, endPoint y: 310, distance: 26.2
click at [542, 310] on input "[PERSON_NAME]" at bounding box center [532, 313] width 227 height 27
type input "[PERSON_NAME]"
click at [999, 313] on input "Hameed" at bounding box center [1035, 313] width 227 height 27
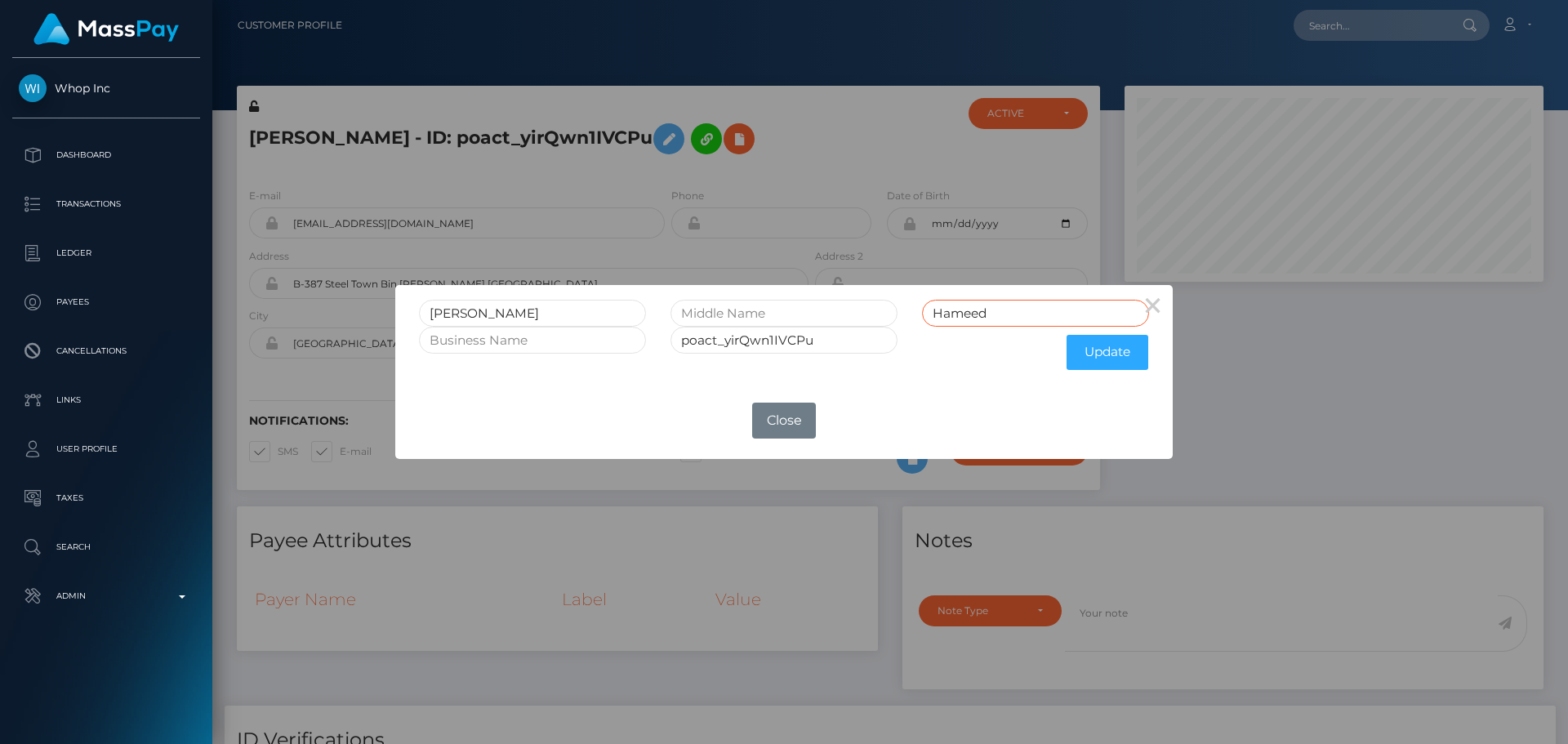
click at [999, 313] on input "Hameed" at bounding box center [1035, 313] width 227 height 27
paste input "AMEED KHAN"
type input "HAMEED KHAN"
click at [513, 313] on input "[PERSON_NAME]" at bounding box center [532, 313] width 227 height 27
drag, startPoint x: 513, startPoint y: 313, endPoint x: 551, endPoint y: 315, distance: 38.1
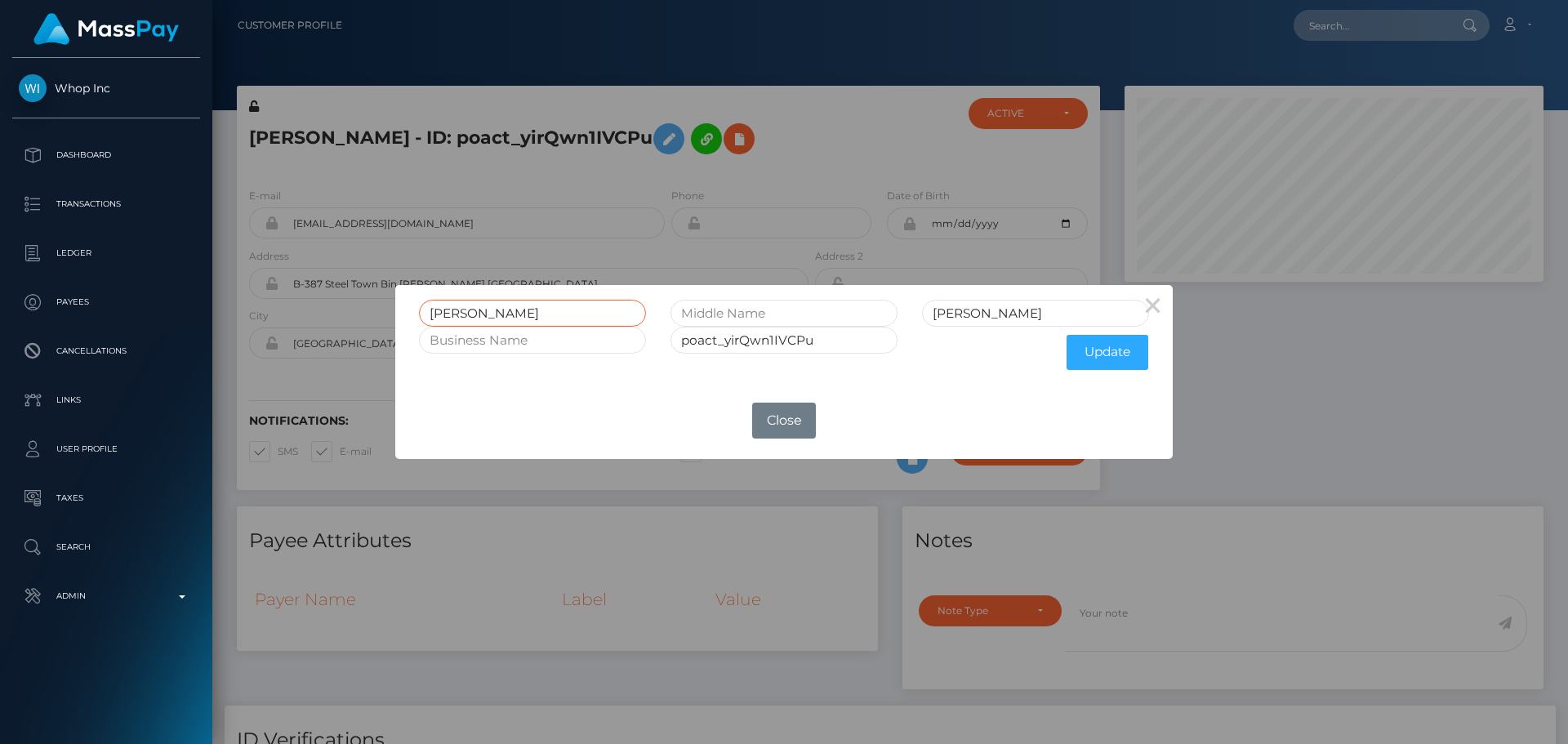
click at [551, 315] on input "[PERSON_NAME]" at bounding box center [532, 313] width 227 height 27
type input "QAISER"
click at [1098, 359] on button "Update" at bounding box center [1108, 352] width 81 height 35
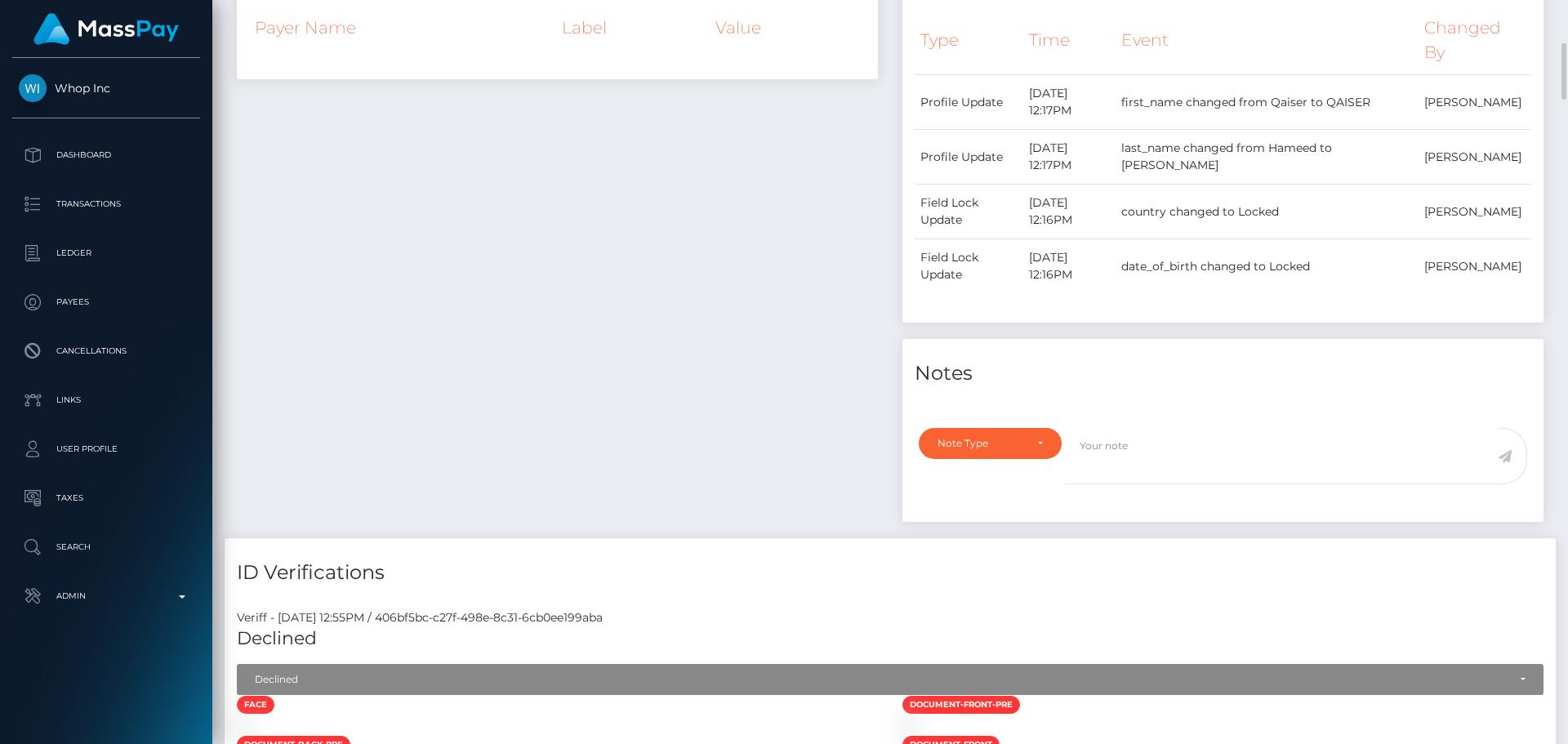
scroll to position [734, 0]
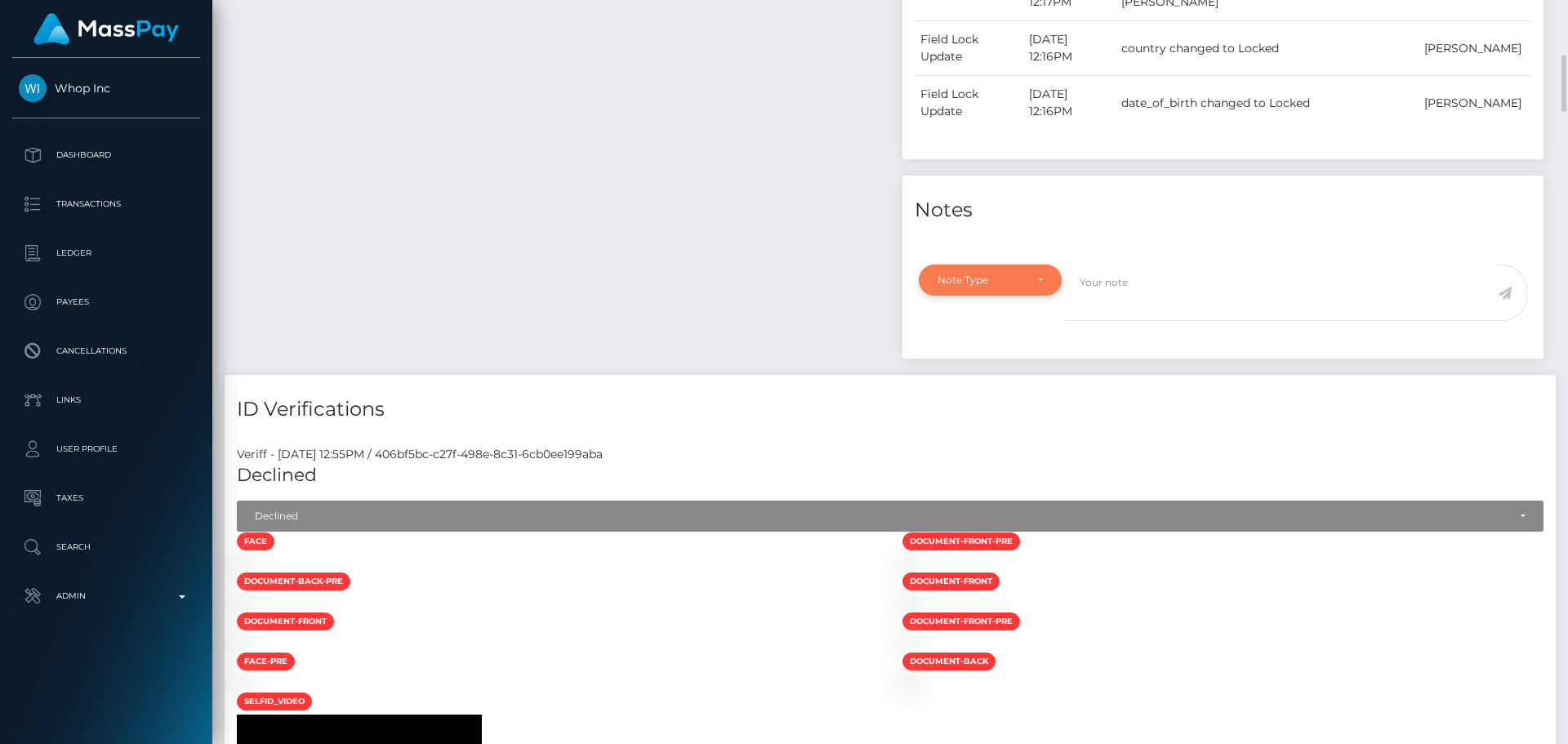
click at [1042, 287] on div "Note Type" at bounding box center [990, 280] width 105 height 14
click at [1008, 374] on link "Compliance" at bounding box center [991, 358] width 143 height 30
select select "COMPLIANCE"
click at [1199, 321] on textarea at bounding box center [1282, 293] width 433 height 56
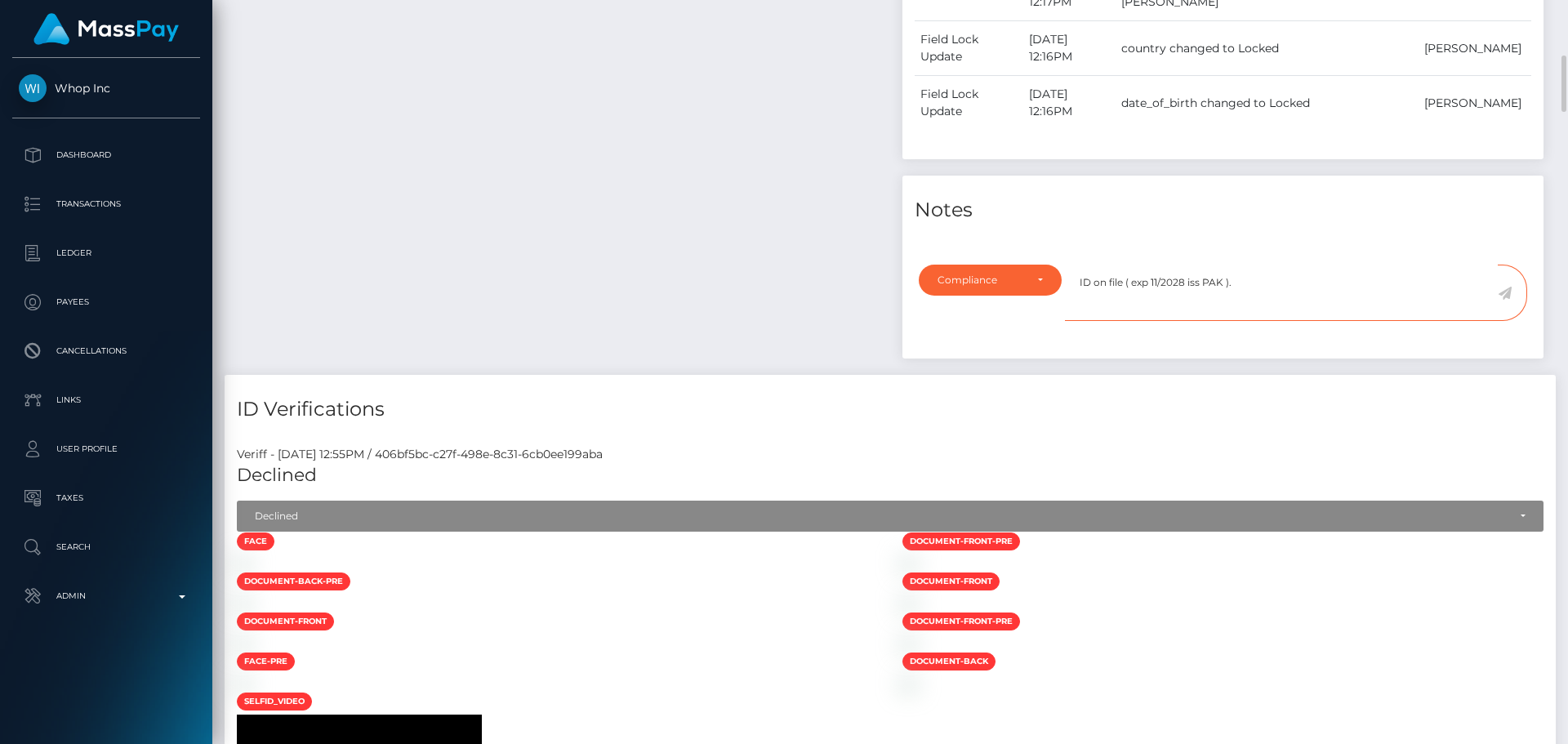
click at [1250, 320] on textarea "ID on file ( exp 11/2028 iss PAK )." at bounding box center [1282, 293] width 433 height 56
type textarea "ID on file ( exp 11/2028 iss PAK )."
click at [1510, 300] on icon at bounding box center [1505, 294] width 14 height 14
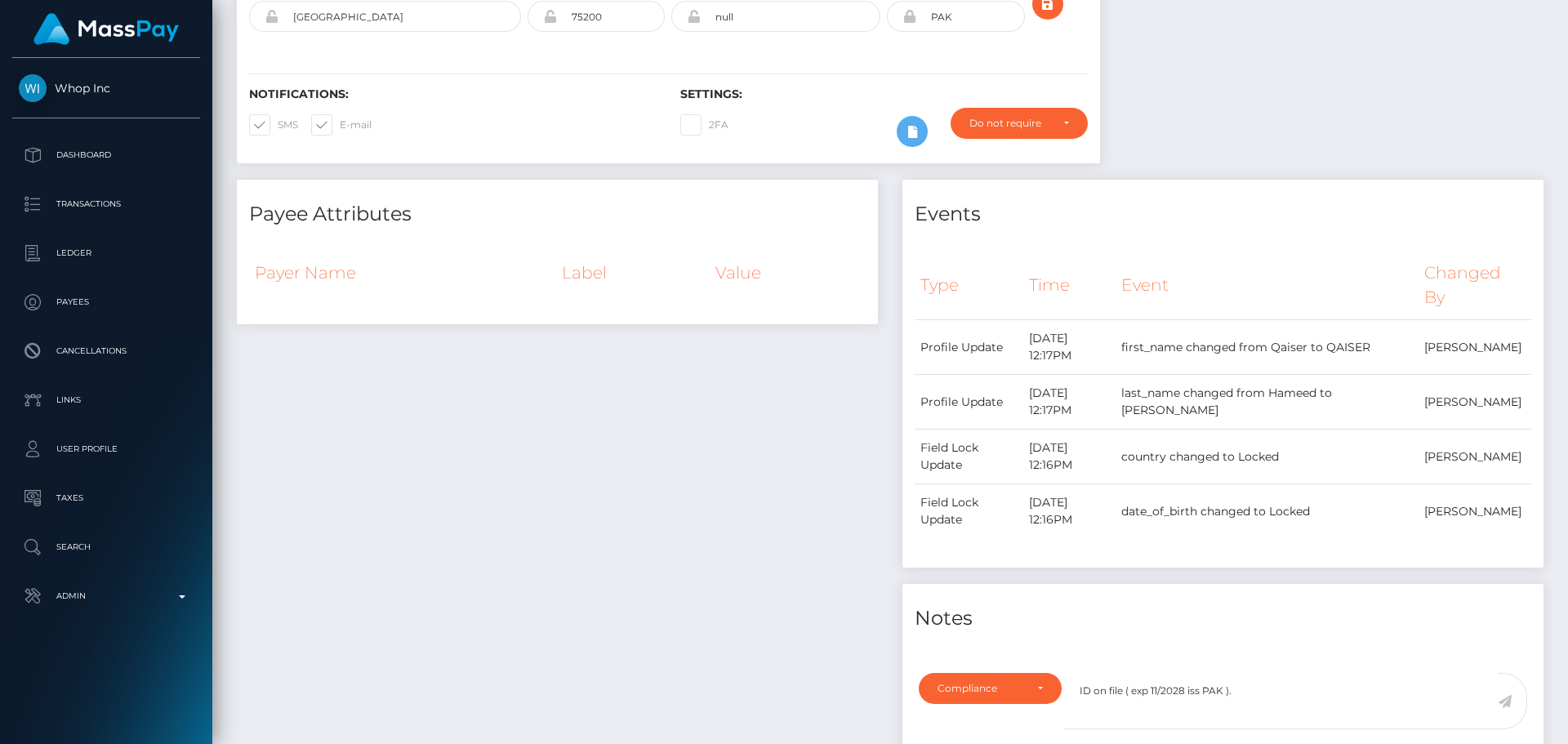
scroll to position [0, 0]
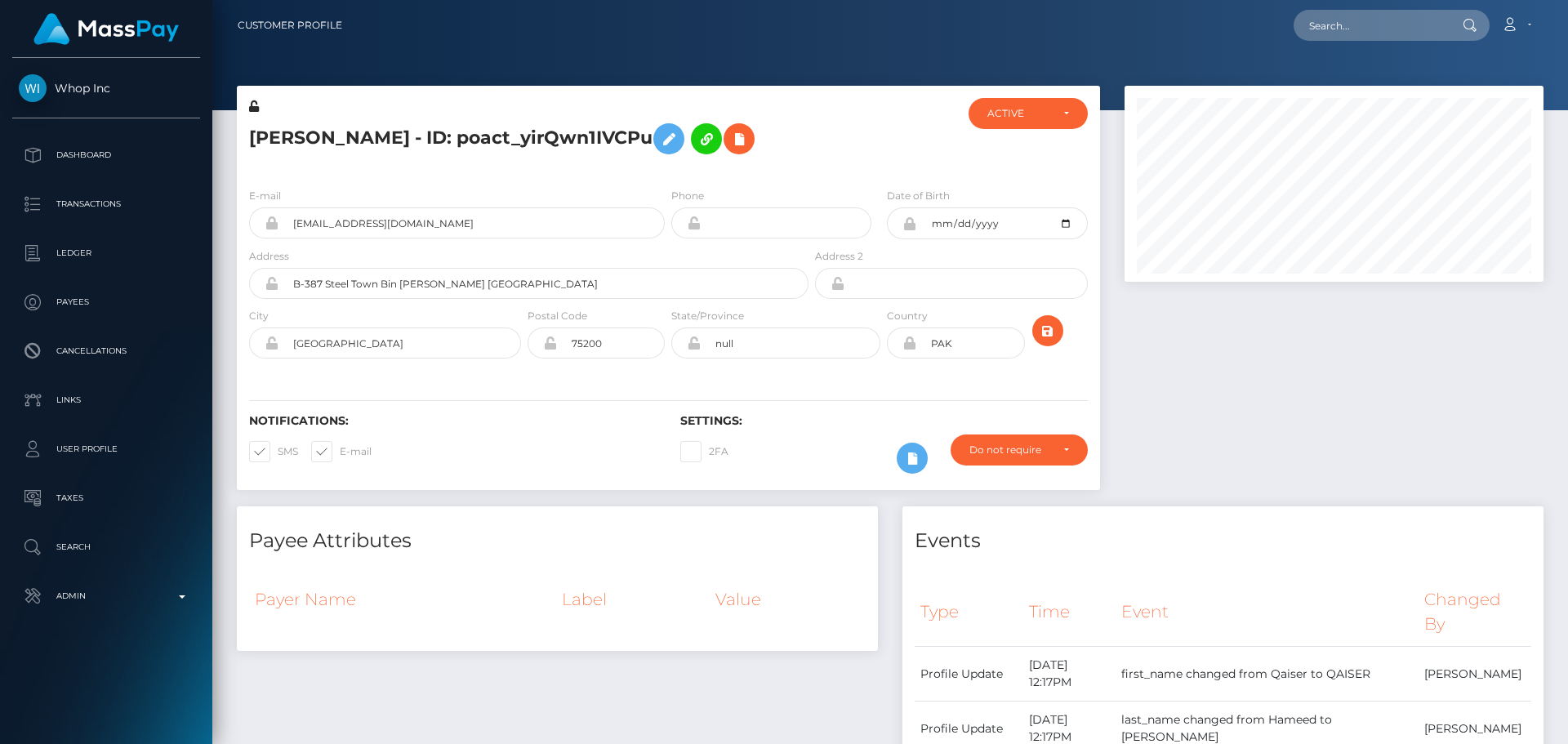
scroll to position [196, 420]
click at [776, 162] on h5 "[PERSON_NAME] - ID: poact_yirQwn1IVCPu" at bounding box center [525, 138] width 551 height 47
click at [253, 107] on icon at bounding box center [254, 106] width 10 height 12
click at [1046, 341] on icon "submit" at bounding box center [1048, 330] width 19 height 20
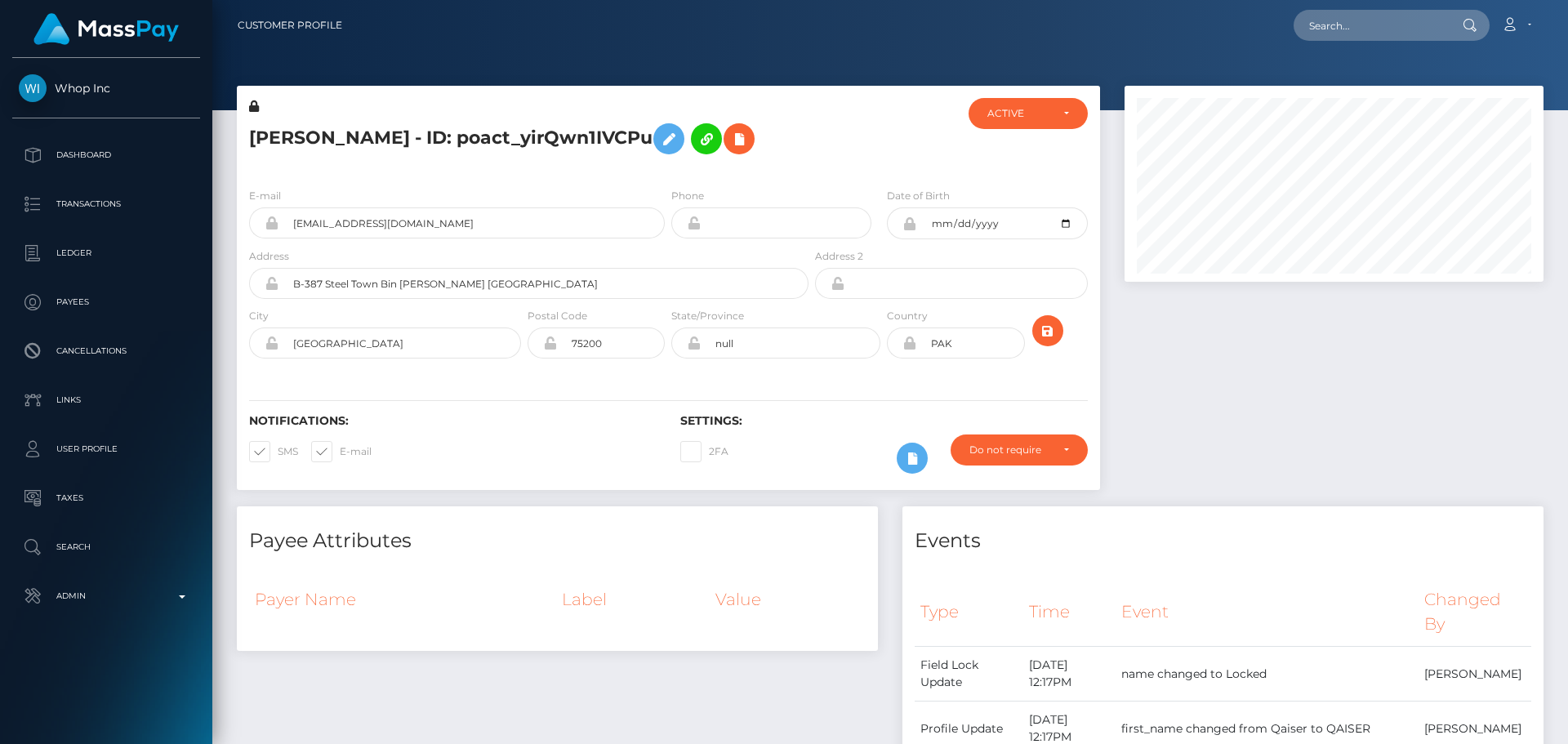
click at [587, 162] on h5 "QAISER HAMEED KHAN - ID: poact_yirQwn1IVCPu" at bounding box center [525, 138] width 551 height 47
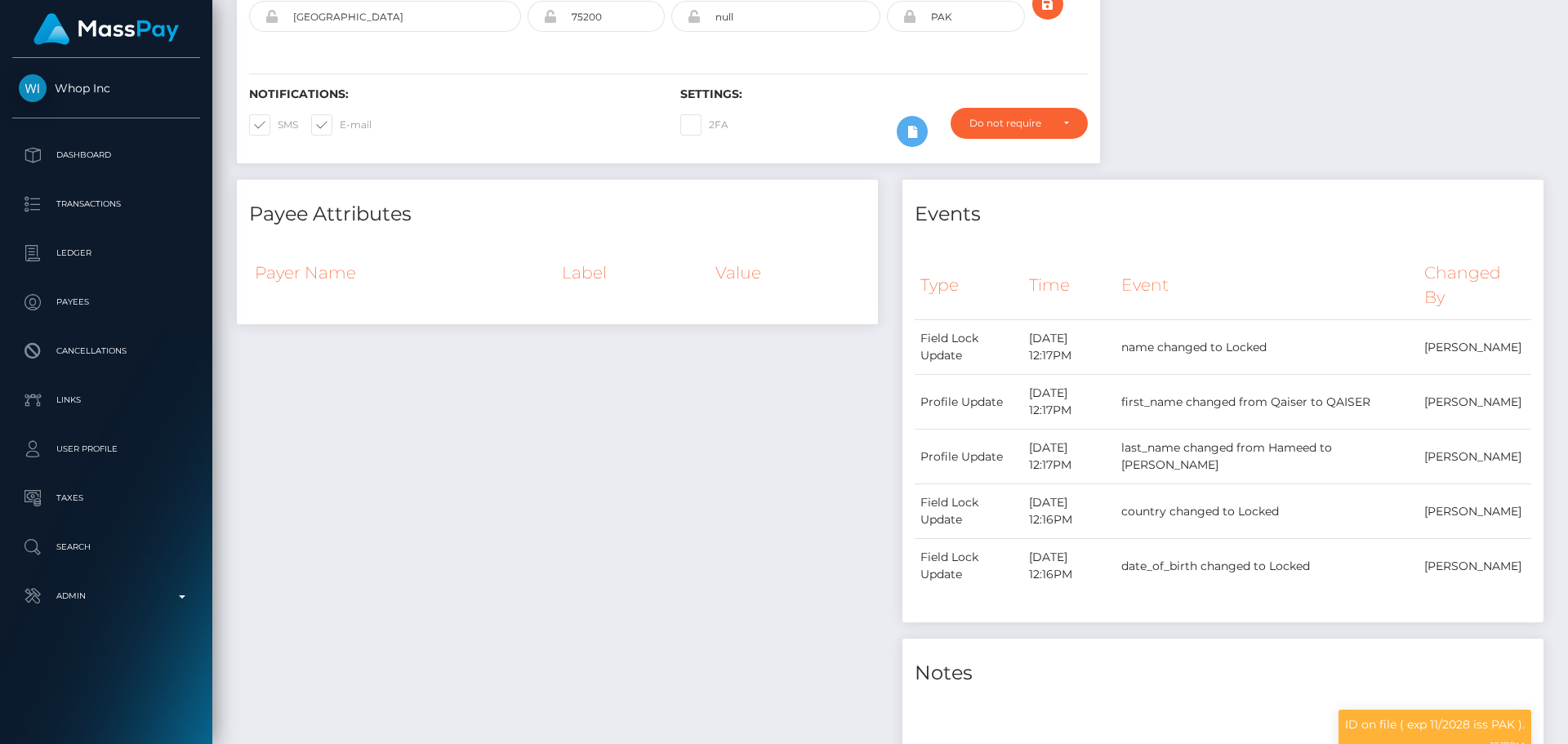
scroll to position [0, 0]
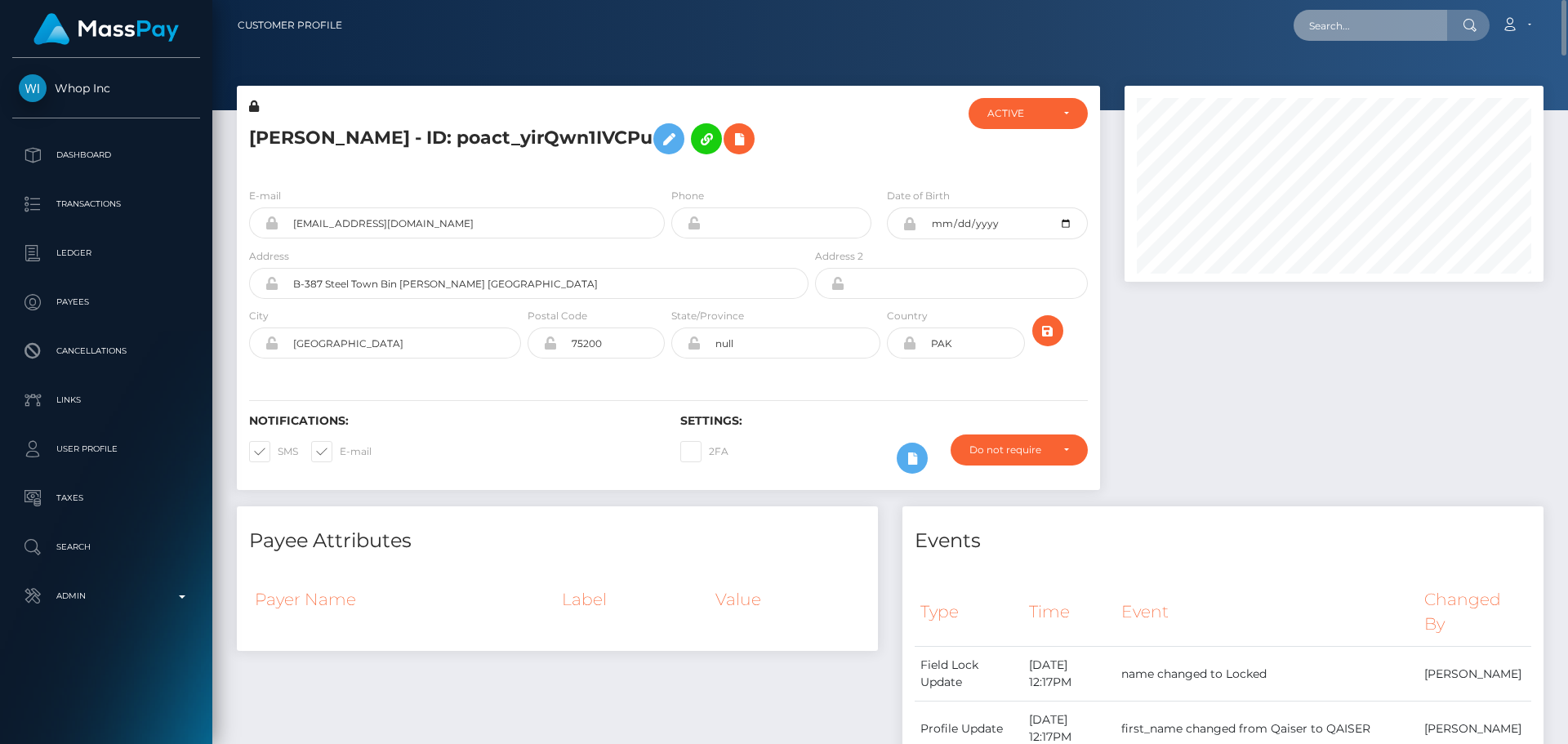
click at [1379, 33] on input "text" at bounding box center [1370, 25] width 154 height 31
paste input "poact_scwwPTjAJi4w"
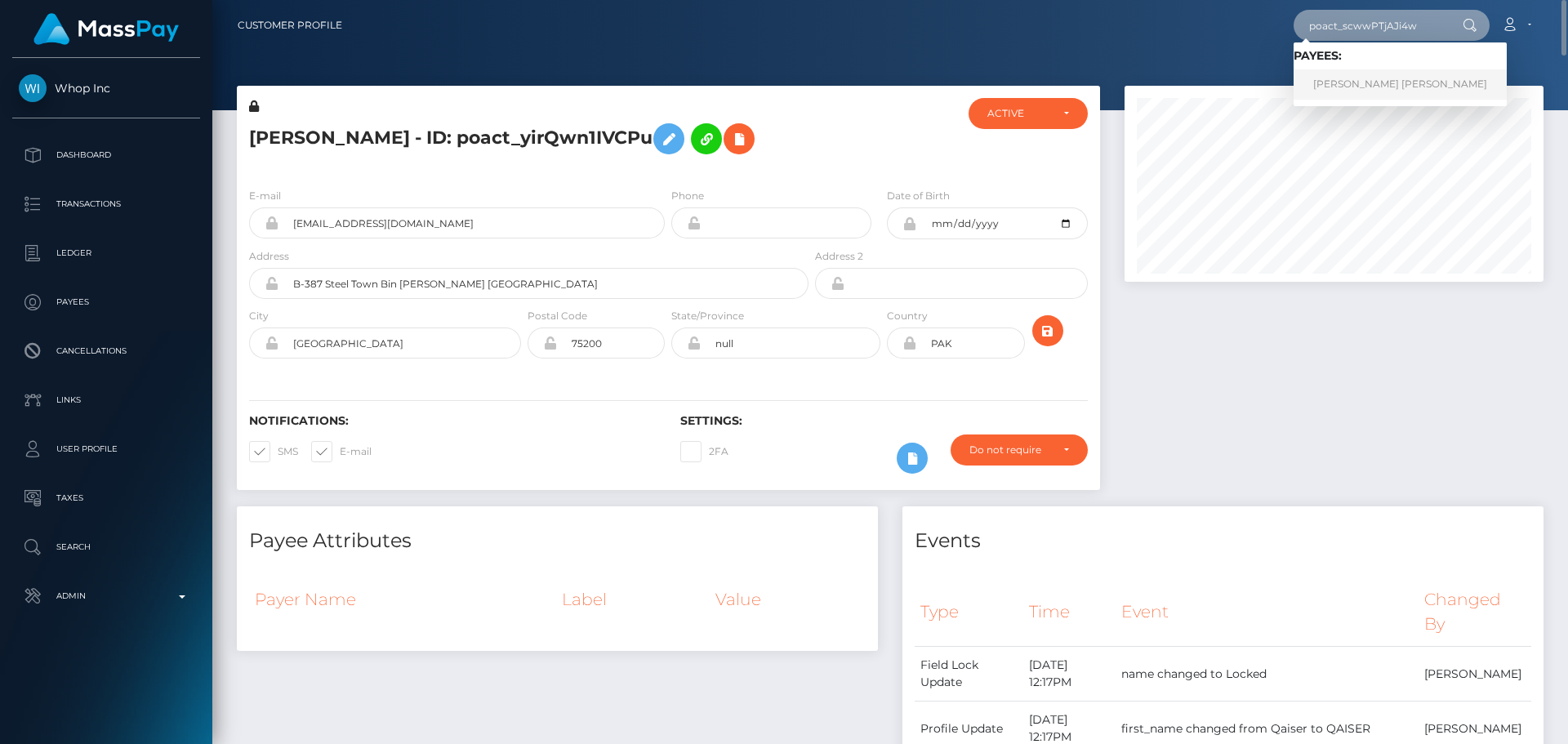
type input "poact_scwwPTjAJi4w"
click at [1350, 73] on link "Alexandros Romanos Arvanitakis" at bounding box center [1400, 84] width 214 height 30
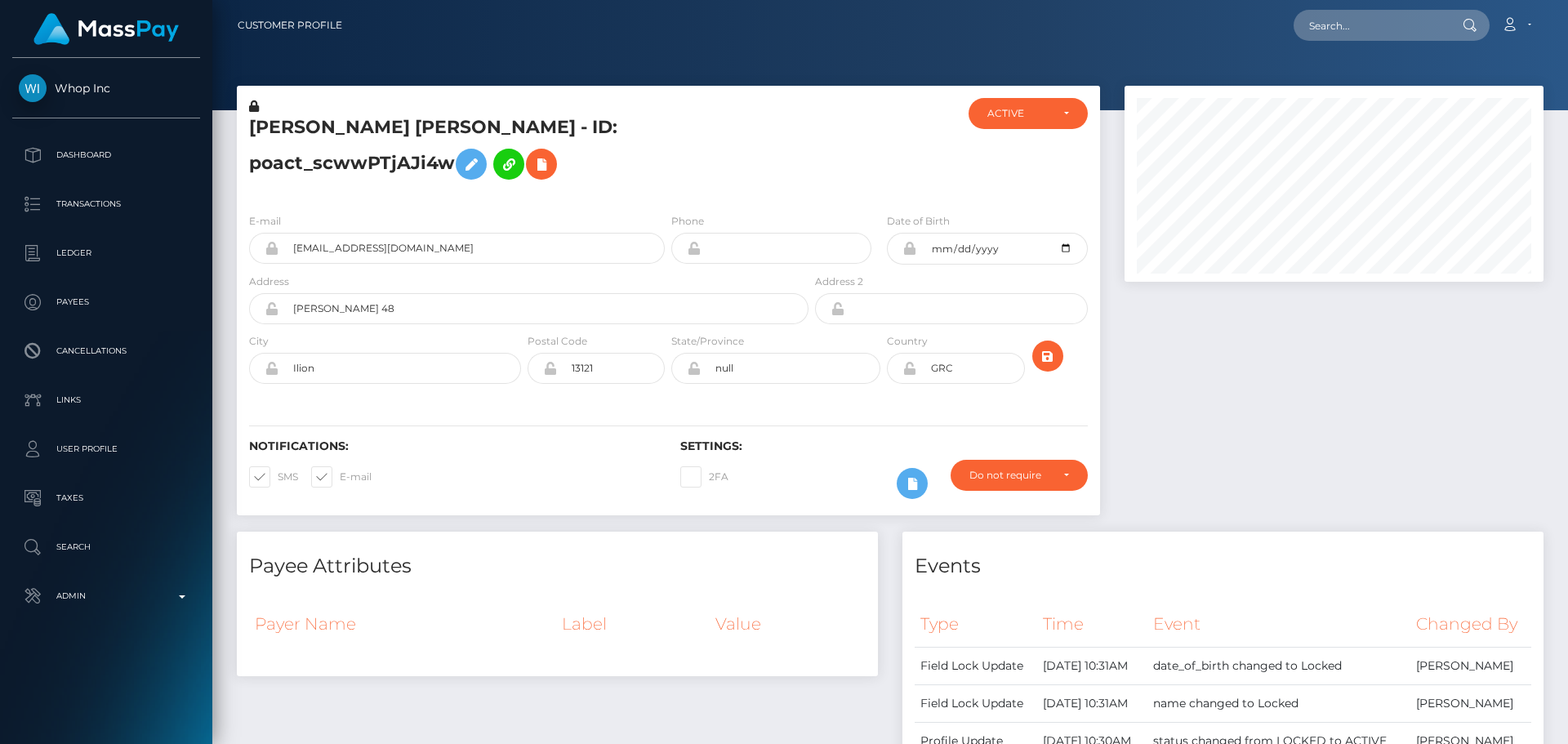
scroll to position [196, 420]
click at [693, 198] on div "Alexandros Romanos Arvanitakis - ID: poact_scwwPTjAJi4w" at bounding box center [524, 149] width 575 height 102
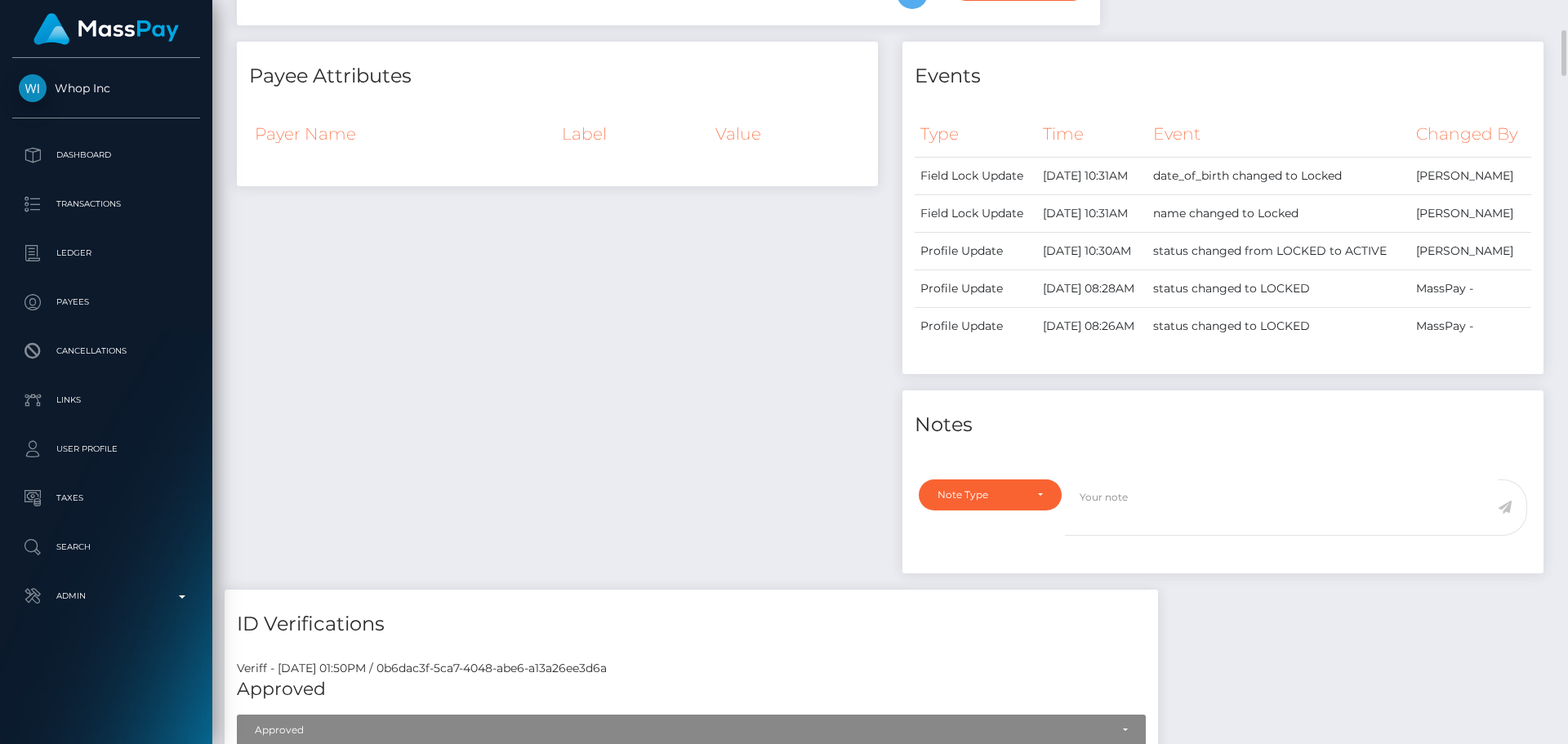
scroll to position [0, 0]
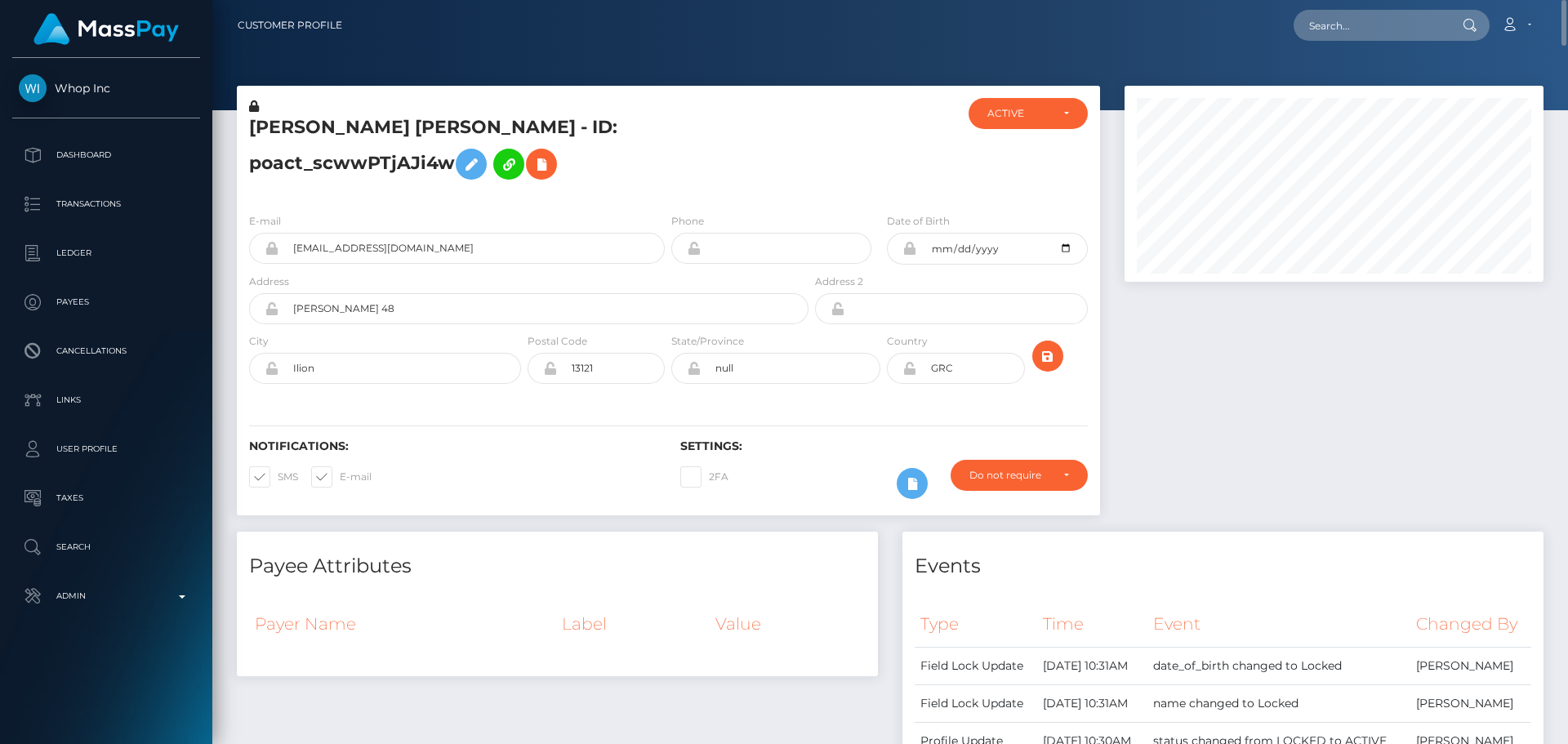
click at [301, 126] on h5 "Alexandros Romanos Arvanitakis - ID: poact_scwwPTjAJi4w" at bounding box center [525, 151] width 551 height 72
drag, startPoint x: 301, startPoint y: 126, endPoint x: 496, endPoint y: 124, distance: 195.0
click at [496, 124] on h5 "Alexandros Romanos Arvanitakis - ID: poact_scwwPTjAJi4w" at bounding box center [525, 151] width 551 height 72
copy h5 "Alexandros Romanos Arvanitakis"
click at [730, 206] on div "E-mail 2coldduchiha45+233e4cce09@gmail.com Phone" at bounding box center [668, 300] width 863 height 200
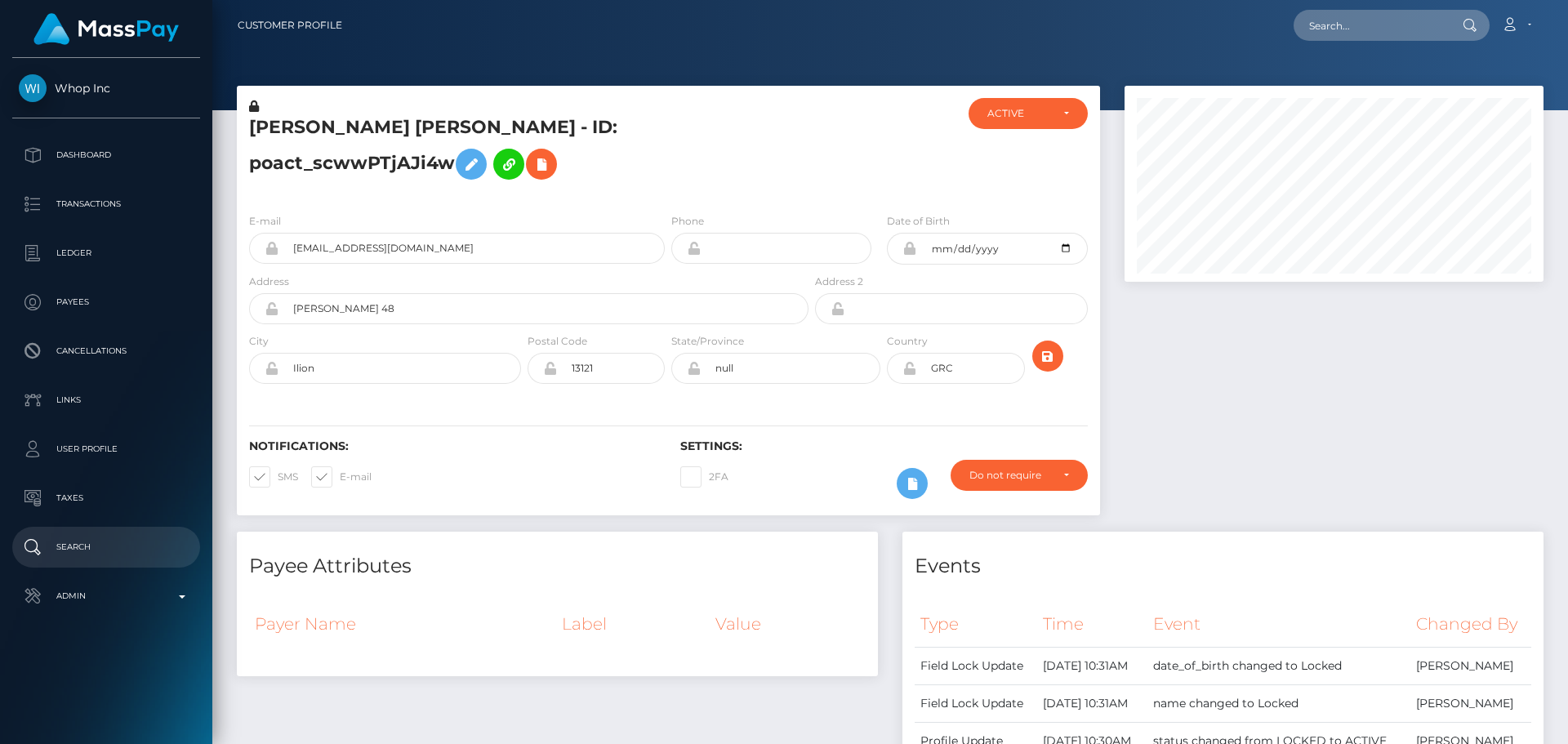
click at [113, 544] on p "Search" at bounding box center [105, 546] width 175 height 24
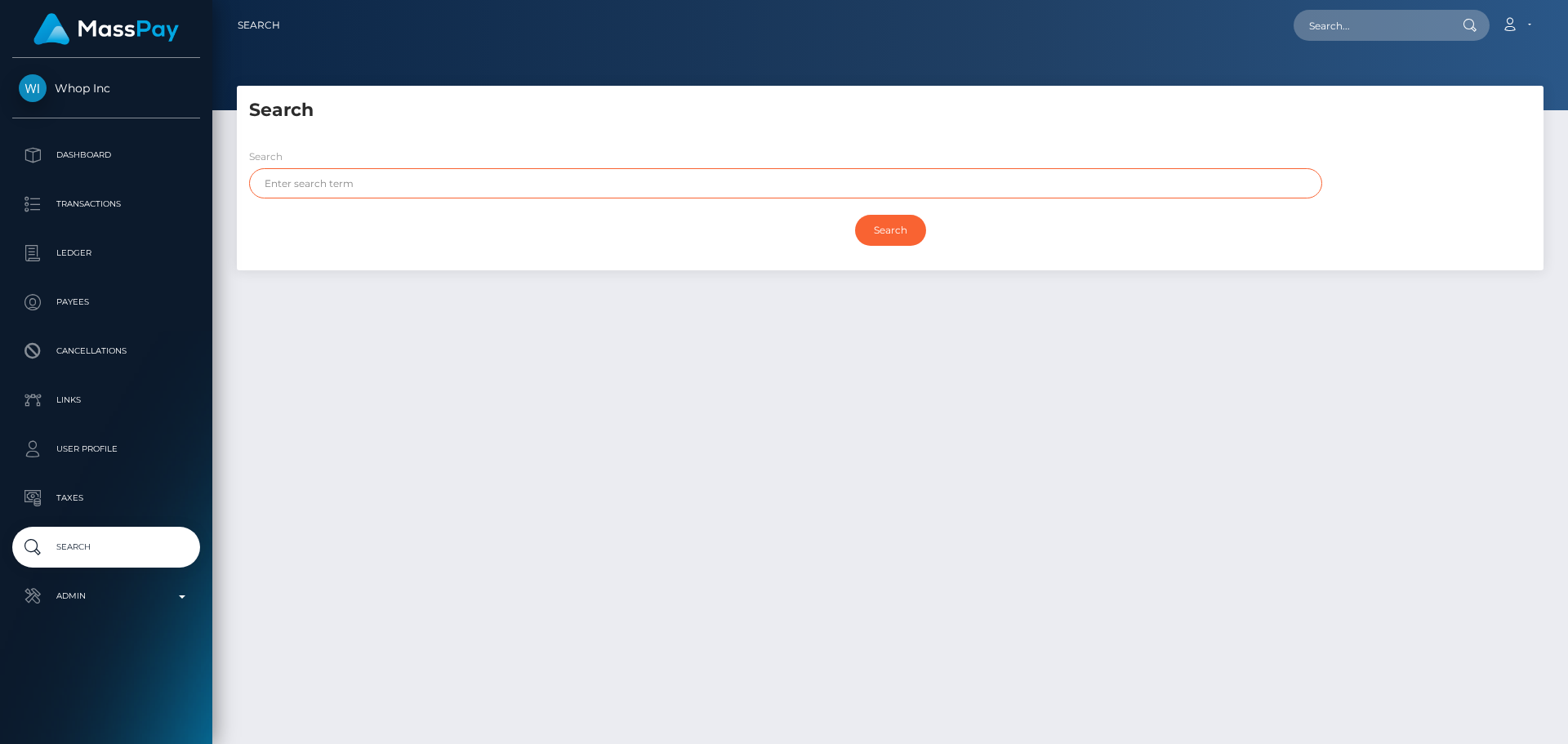
click at [403, 186] on input "text" at bounding box center [786, 183] width 1073 height 30
paste input "[PERSON_NAME]"
type input "[PERSON_NAME]"
click at [871, 237] on input "Search" at bounding box center [891, 230] width 72 height 31
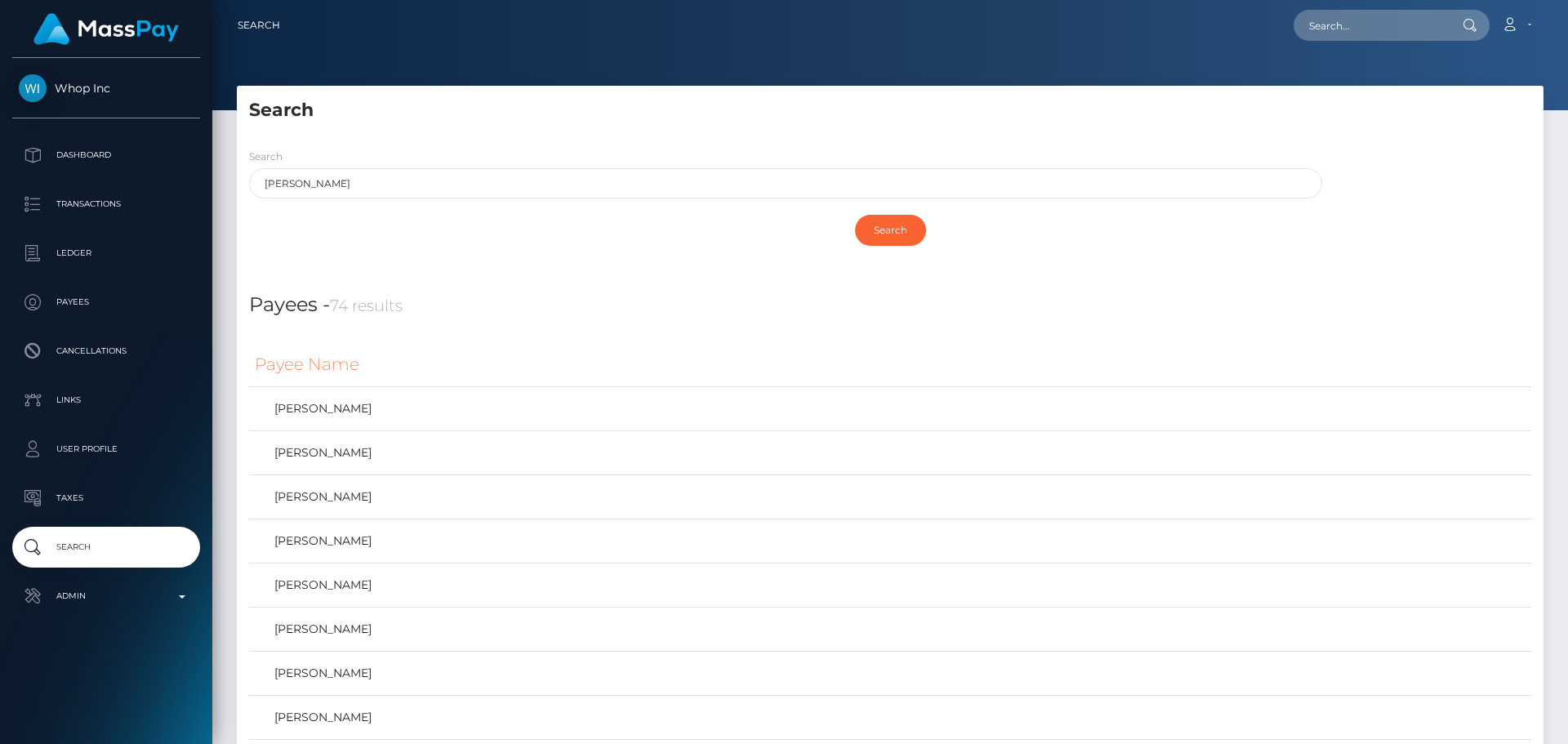
click at [552, 122] on h5 "Search" at bounding box center [890, 110] width 1283 height 25
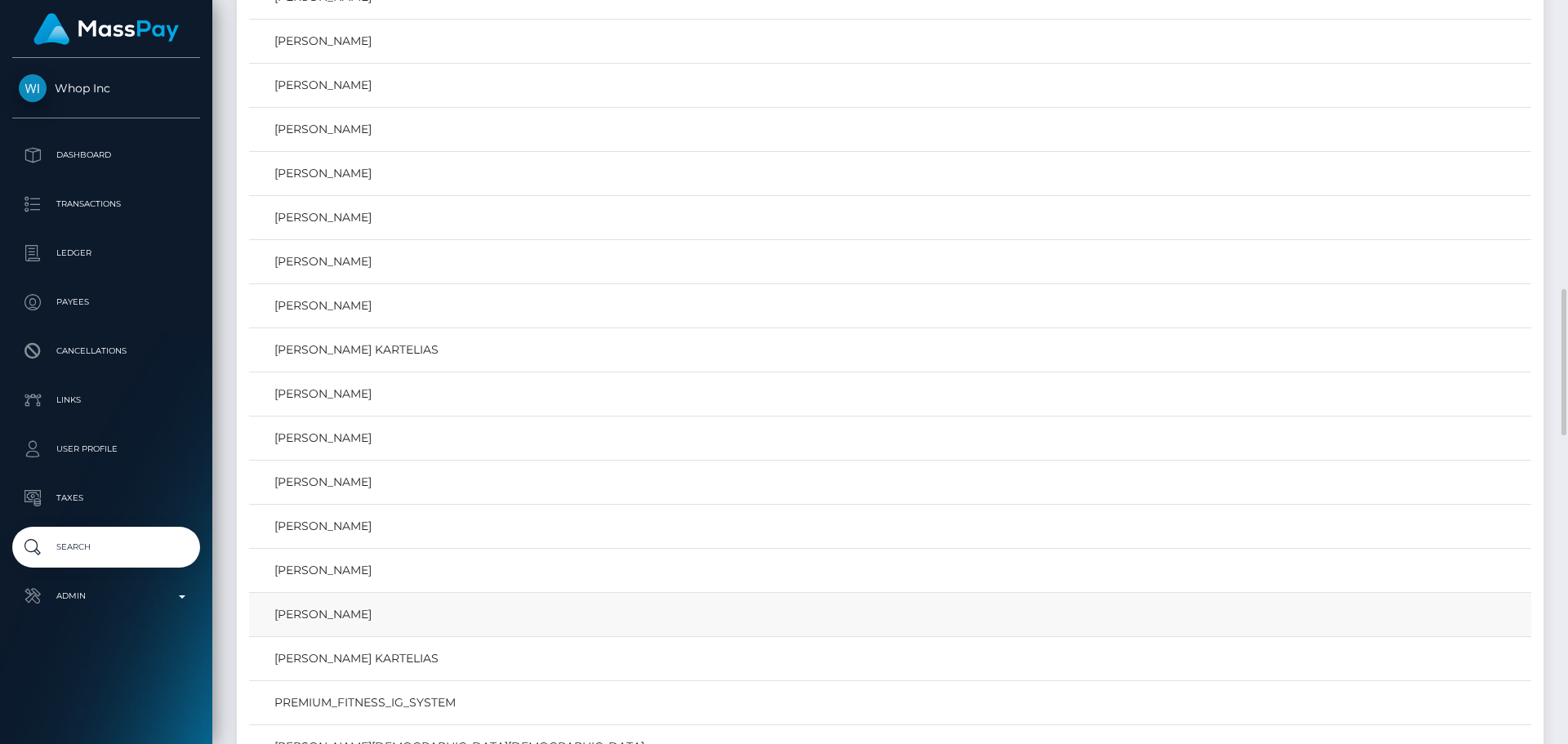
scroll to position [1960, 0]
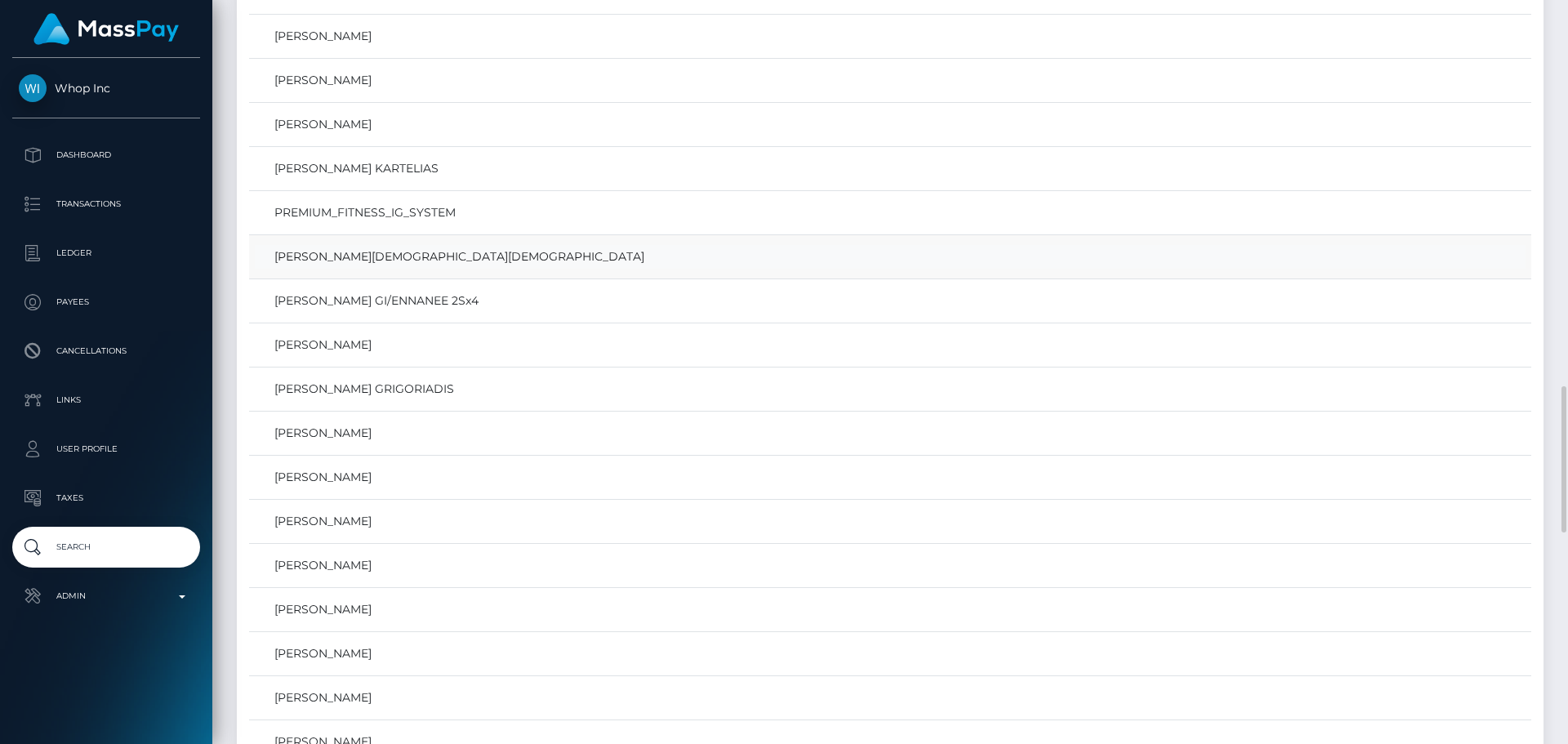
click at [383, 257] on link "[PERSON_NAME][DEMOGRAPHIC_DATA][DEMOGRAPHIC_DATA]" at bounding box center [890, 256] width 1271 height 24
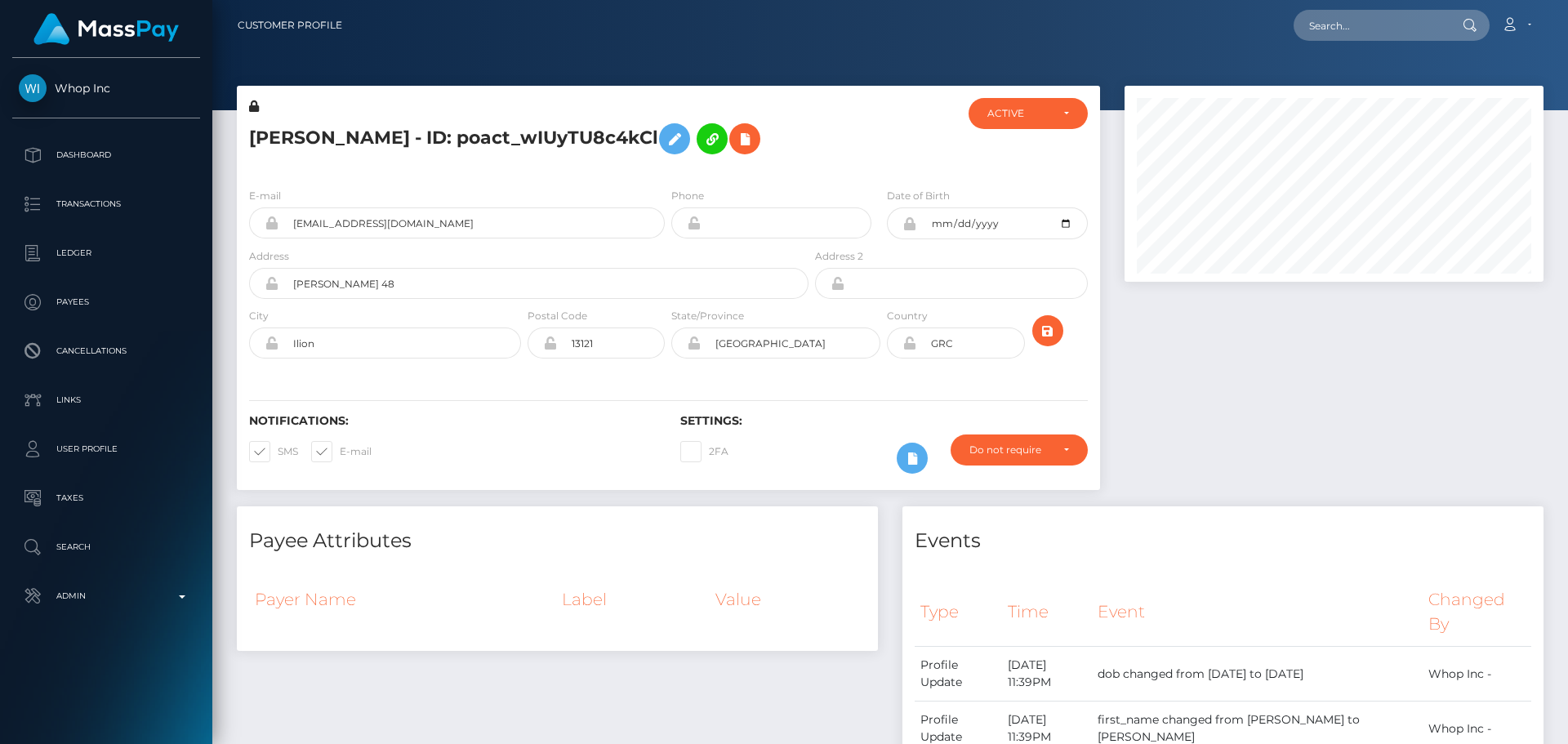
scroll to position [196, 420]
click at [753, 162] on h5 "[PERSON_NAME] - ID: poact_wIUyTU8c4kCl" at bounding box center [525, 138] width 551 height 47
click at [726, 162] on h5 "[PERSON_NAME] - ID: poact_wIUyTU8c4kCl" at bounding box center [525, 138] width 551 height 47
click at [734, 162] on h5 "[PERSON_NAME] - ID: poact_wIUyTU8c4kCl" at bounding box center [525, 138] width 551 height 47
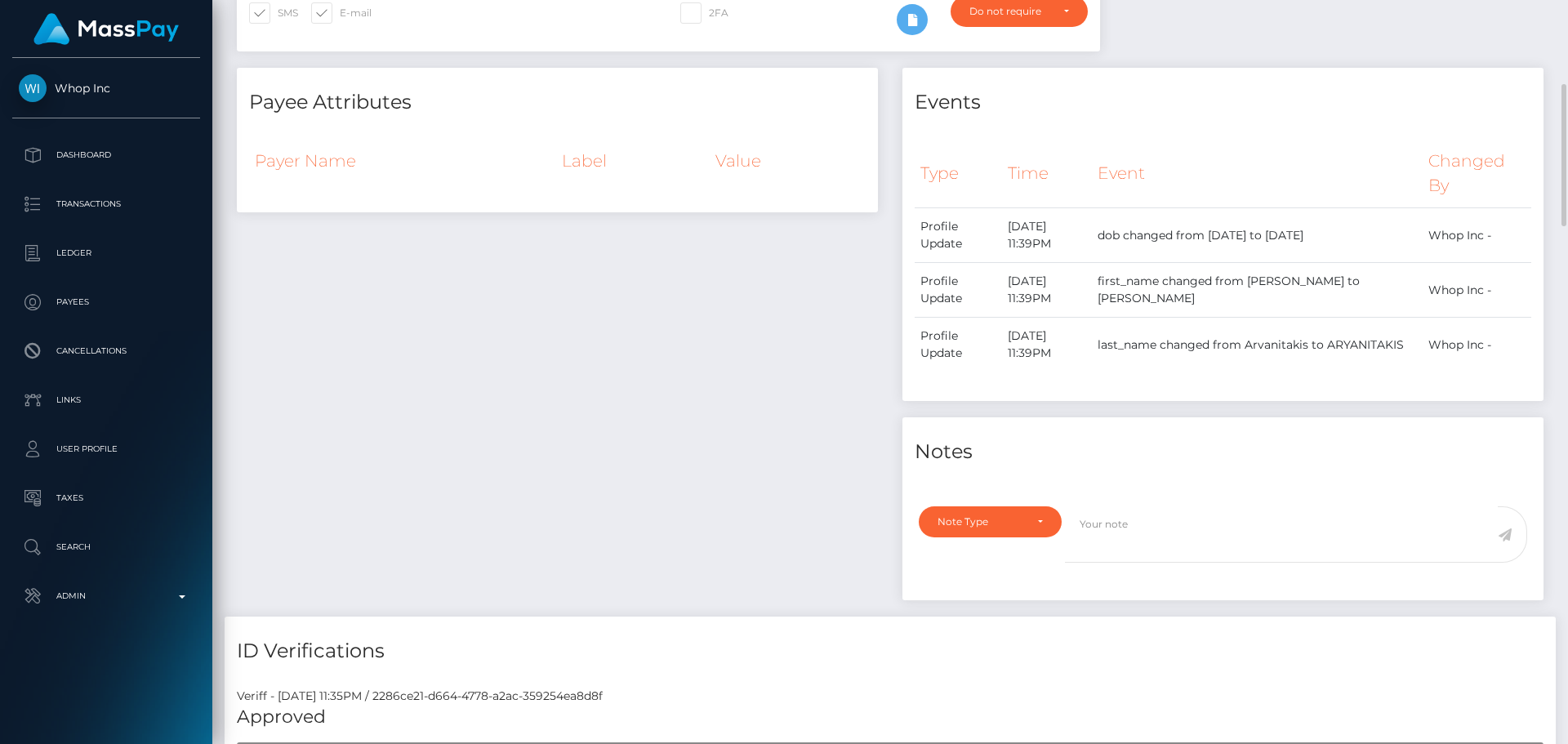
scroll to position [275, 0]
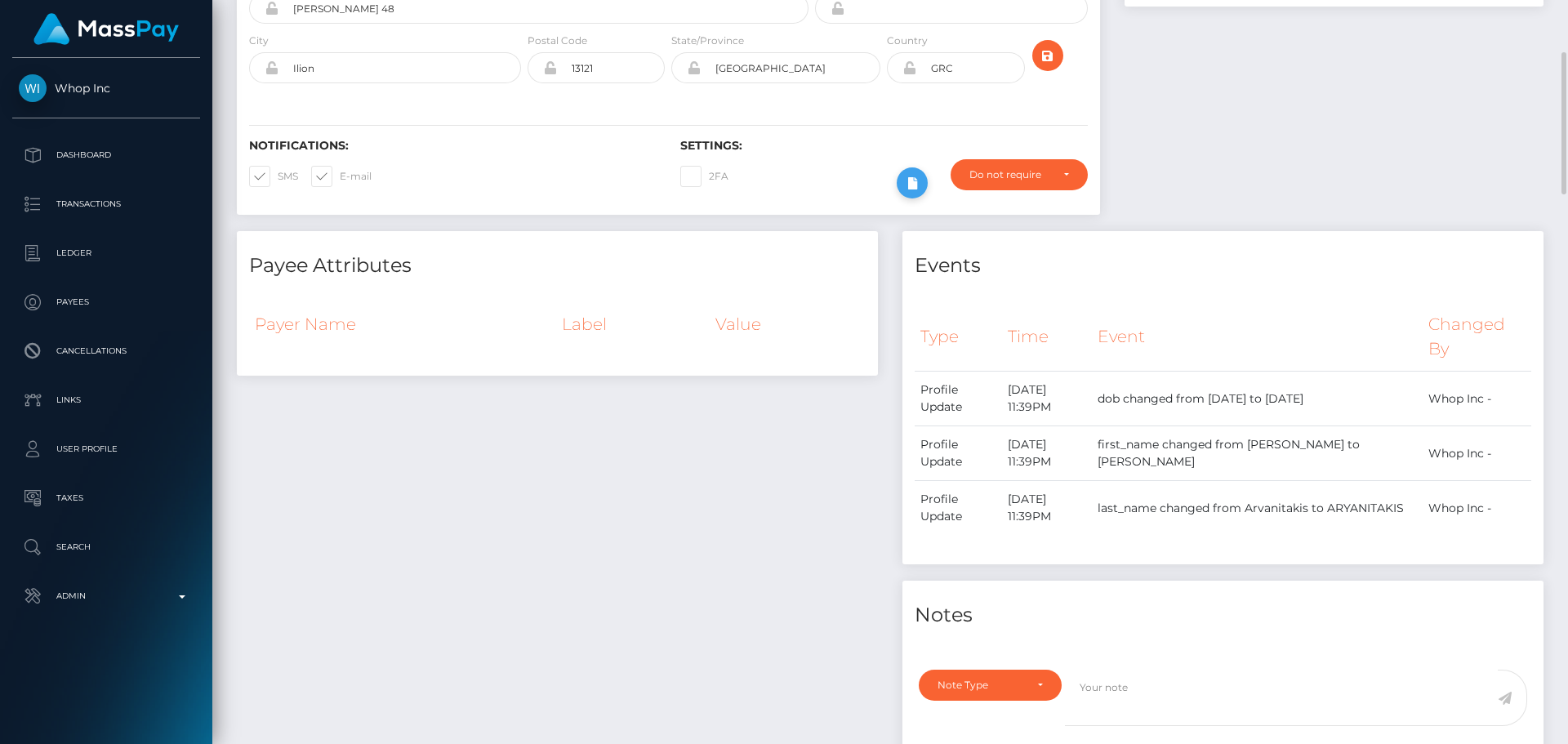
click at [921, 193] on icon at bounding box center [913, 183] width 19 height 20
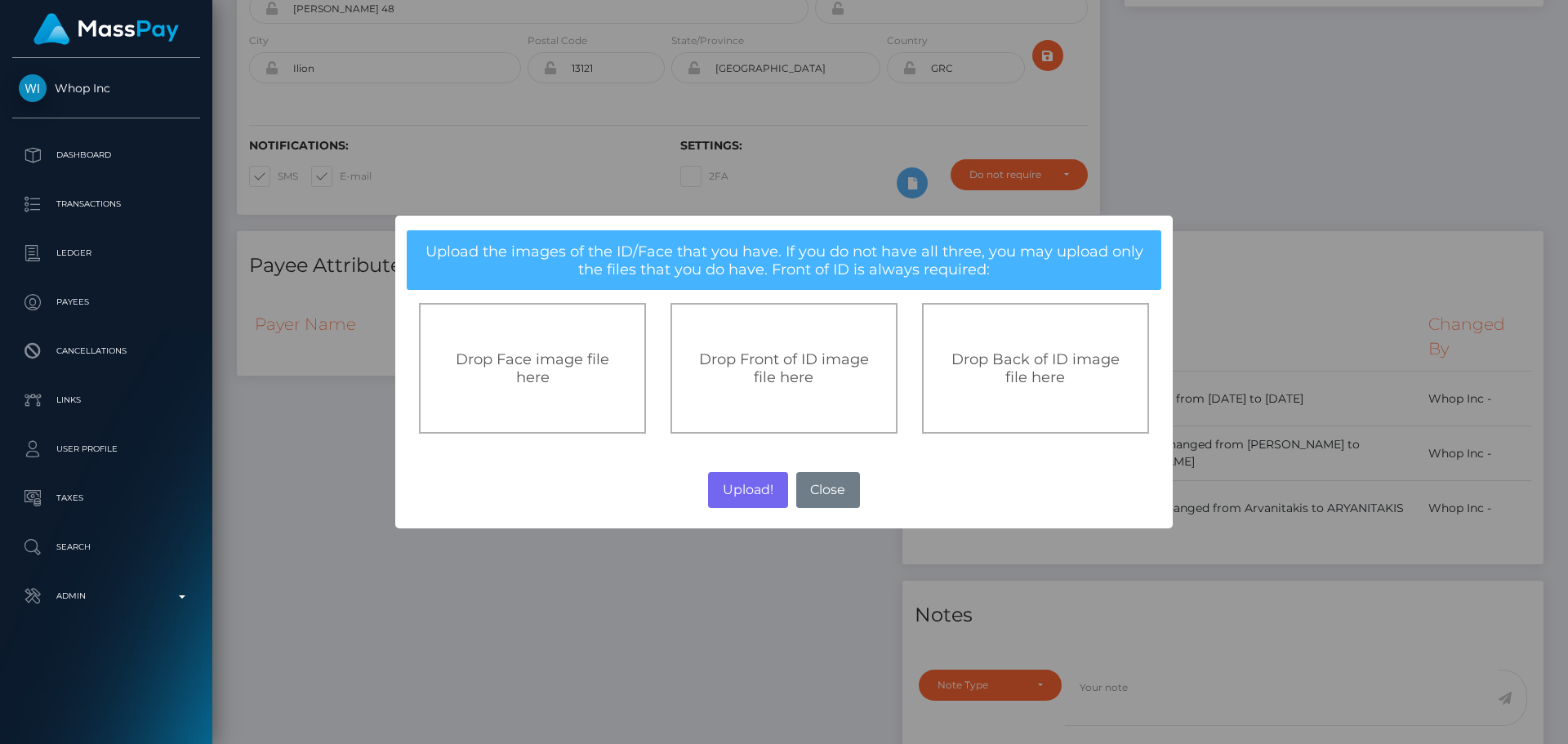
click at [794, 360] on span "Drop Front of ID image file here" at bounding box center [784, 367] width 170 height 36
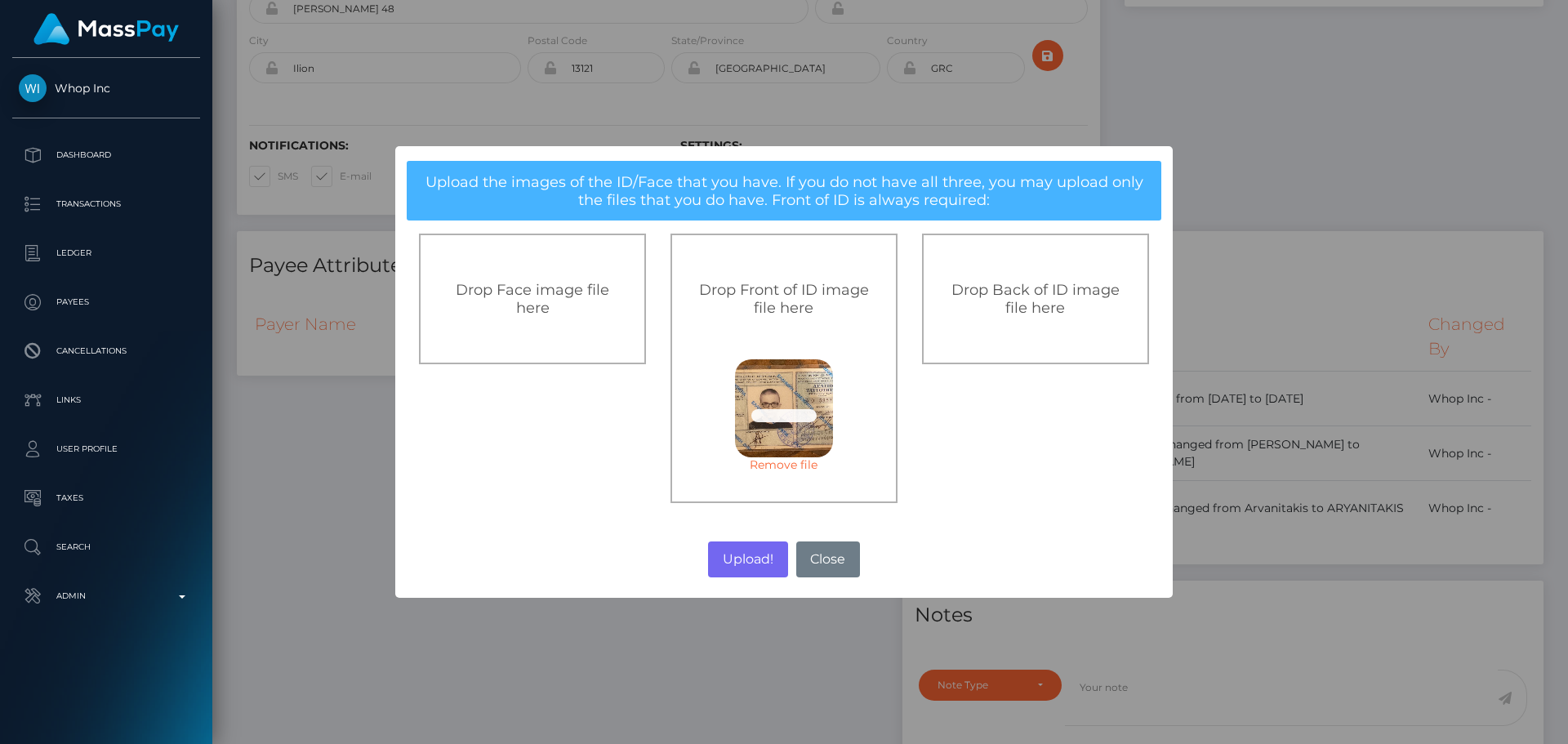
click at [1051, 336] on div "Drop Back of ID image file here" at bounding box center [1035, 299] width 227 height 130
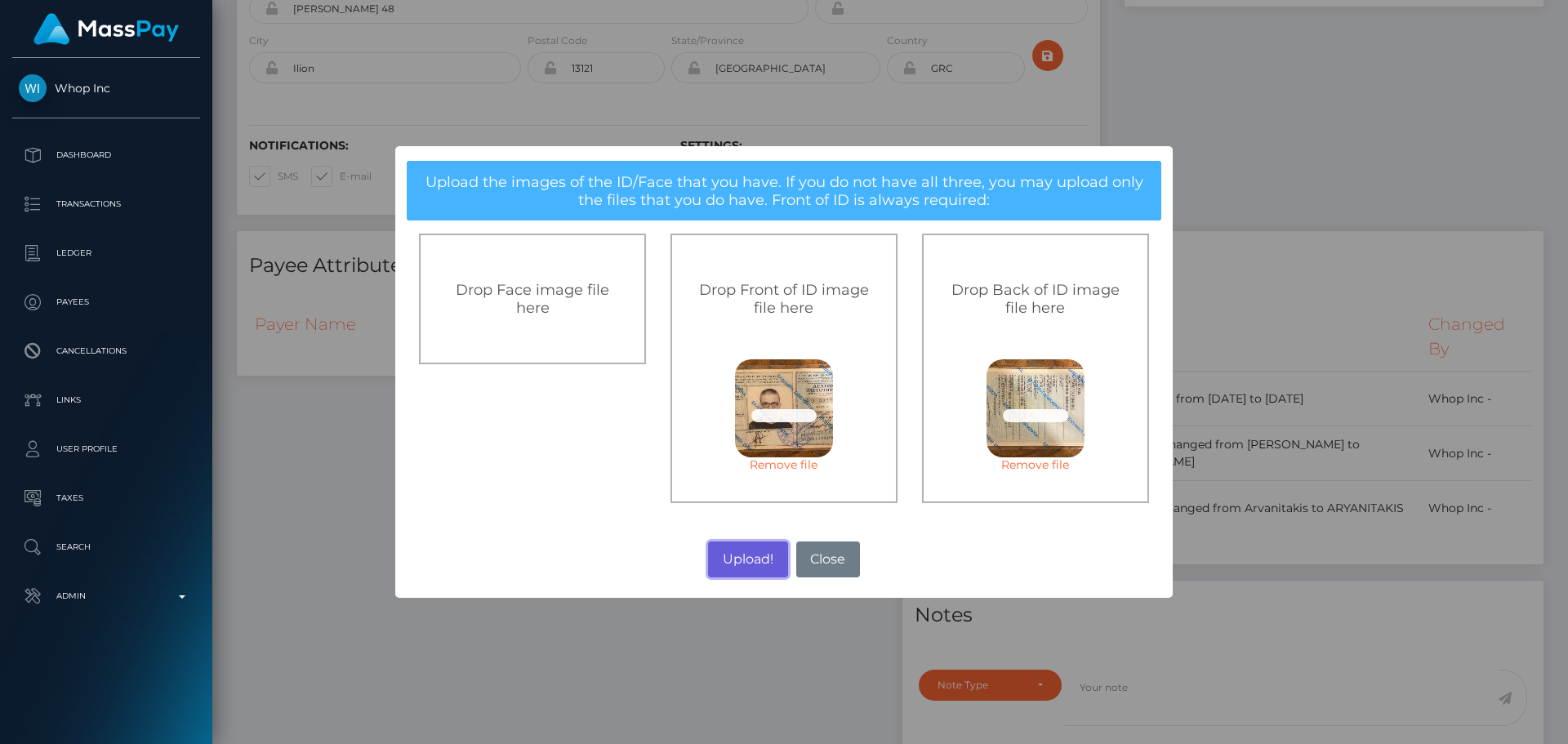
click at [735, 555] on button "Upload!" at bounding box center [748, 558] width 79 height 36
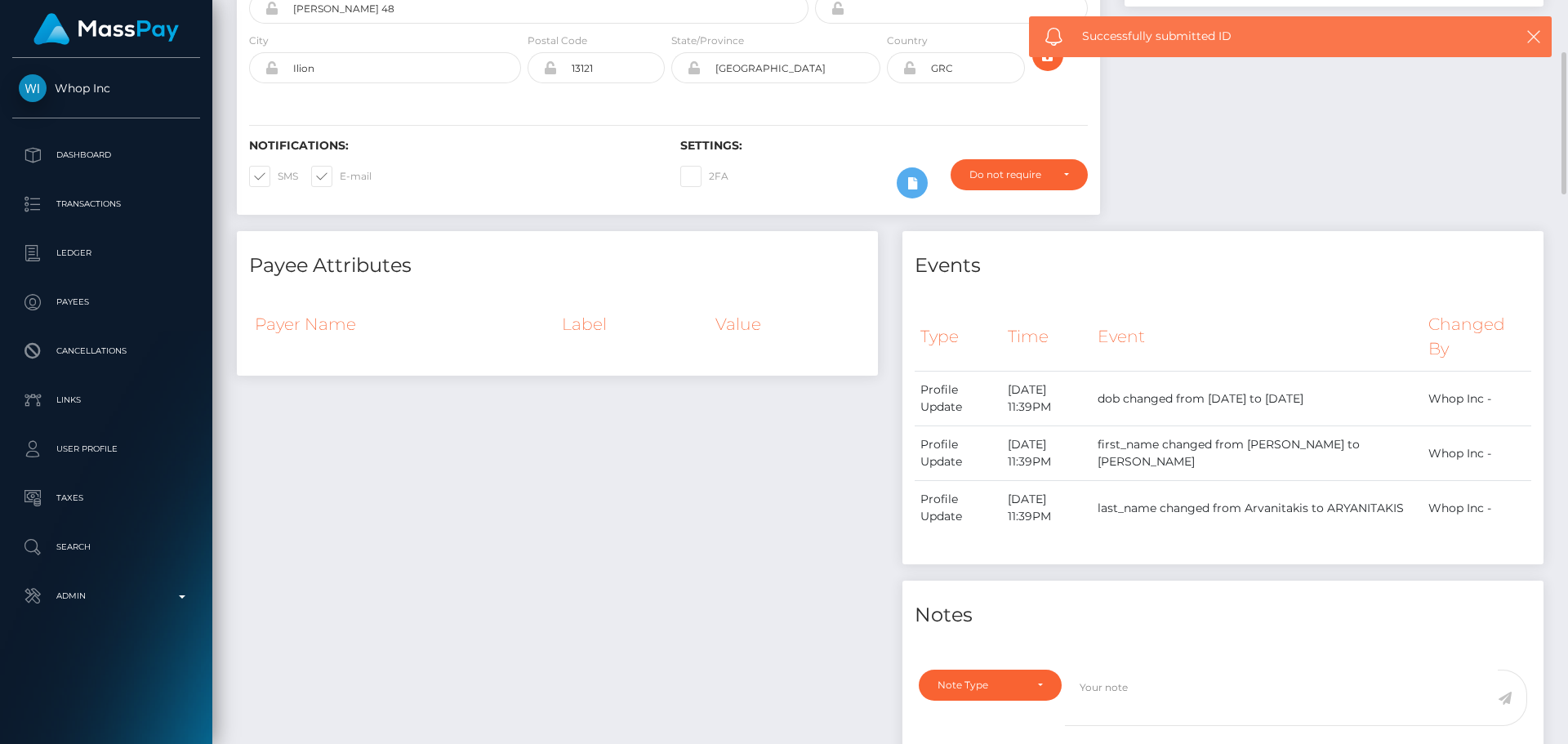
click at [815, 421] on div "Payee Attributes Payer Name Label Value" at bounding box center [557, 505] width 666 height 549
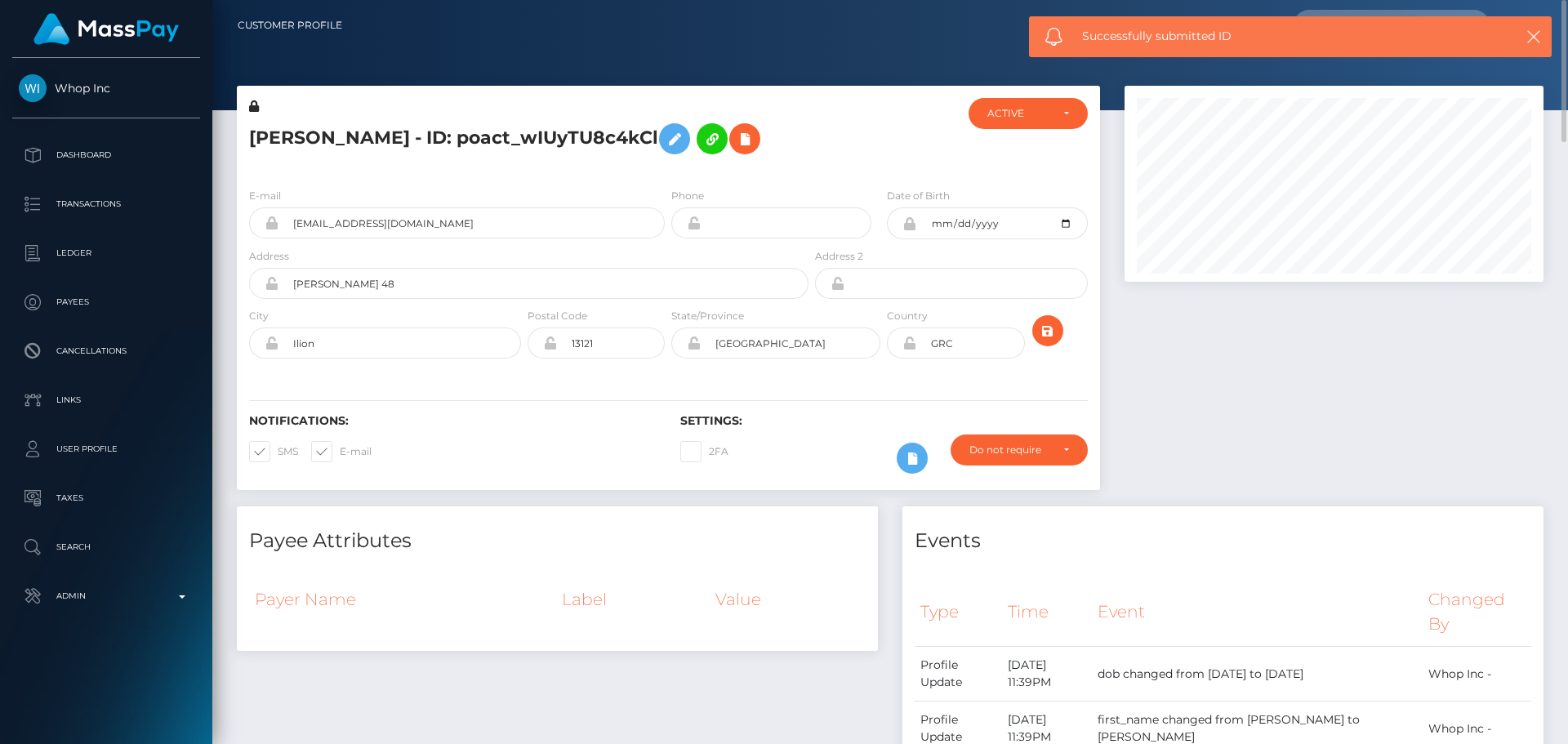
click at [785, 375] on div "E-mail 2coldduchiha45@gmail.com Phone 2006-10-10" at bounding box center [668, 274] width 863 height 200
click at [805, 403] on div "Notifications: SMS E-mail Settings: 2FA" at bounding box center [668, 432] width 863 height 115
click at [821, 403] on div "Notifications: SMS E-mail Settings: 2FA" at bounding box center [668, 432] width 863 height 115
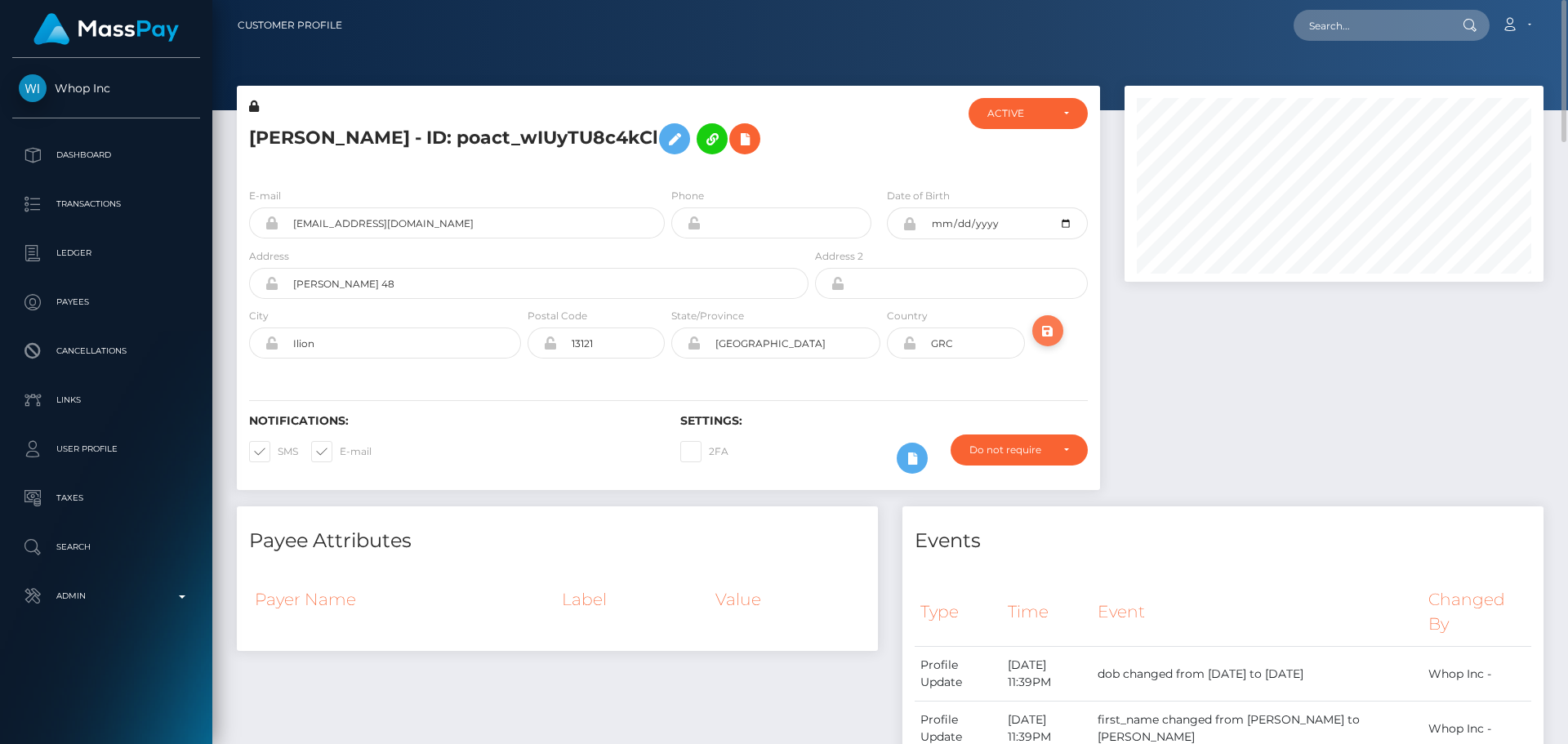
click at [1048, 341] on icon "submit" at bounding box center [1048, 330] width 19 height 20
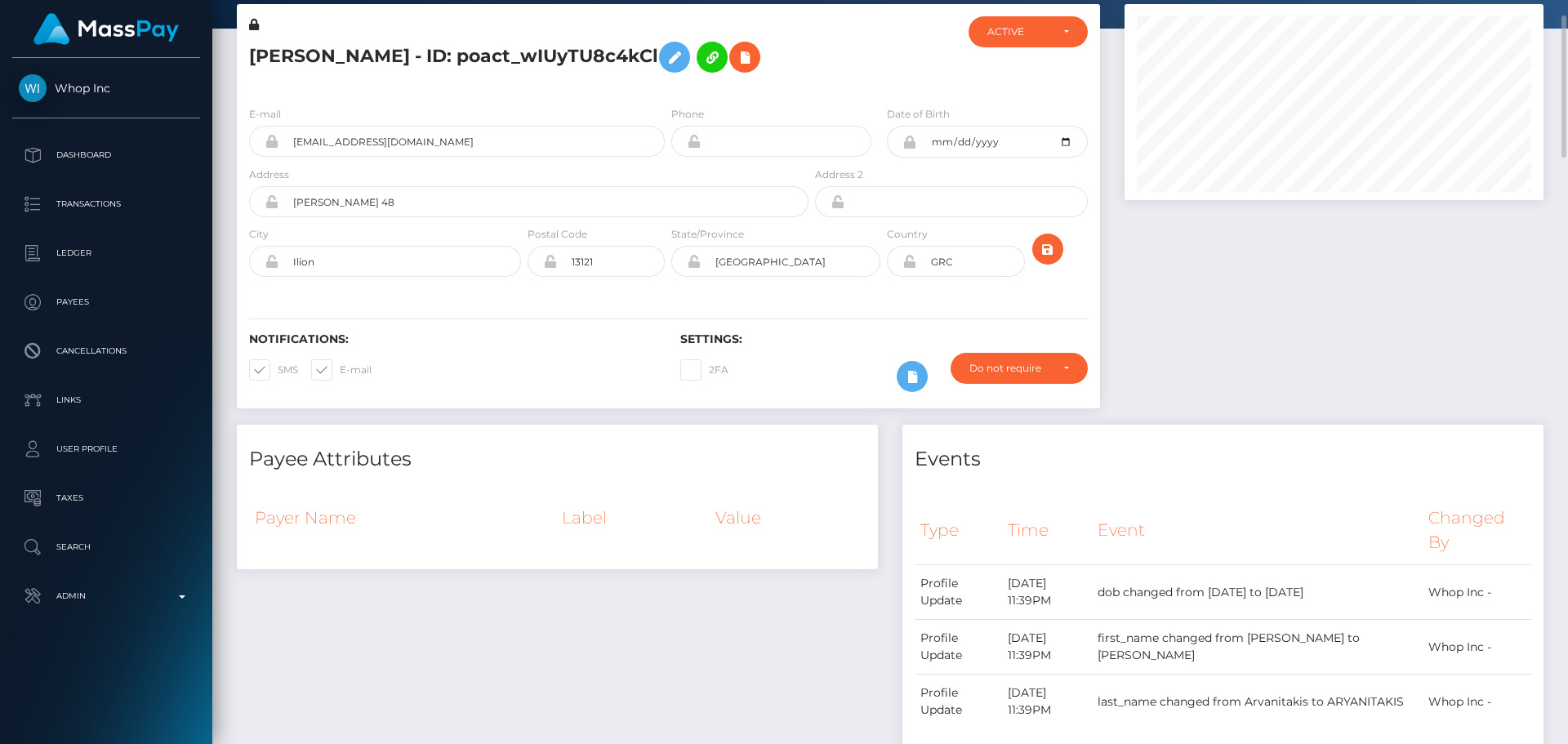
click at [1119, 286] on div at bounding box center [1334, 214] width 444 height 420
click at [913, 268] on icon at bounding box center [910, 262] width 14 height 14
click at [1043, 260] on icon "submit" at bounding box center [1048, 249] width 19 height 20
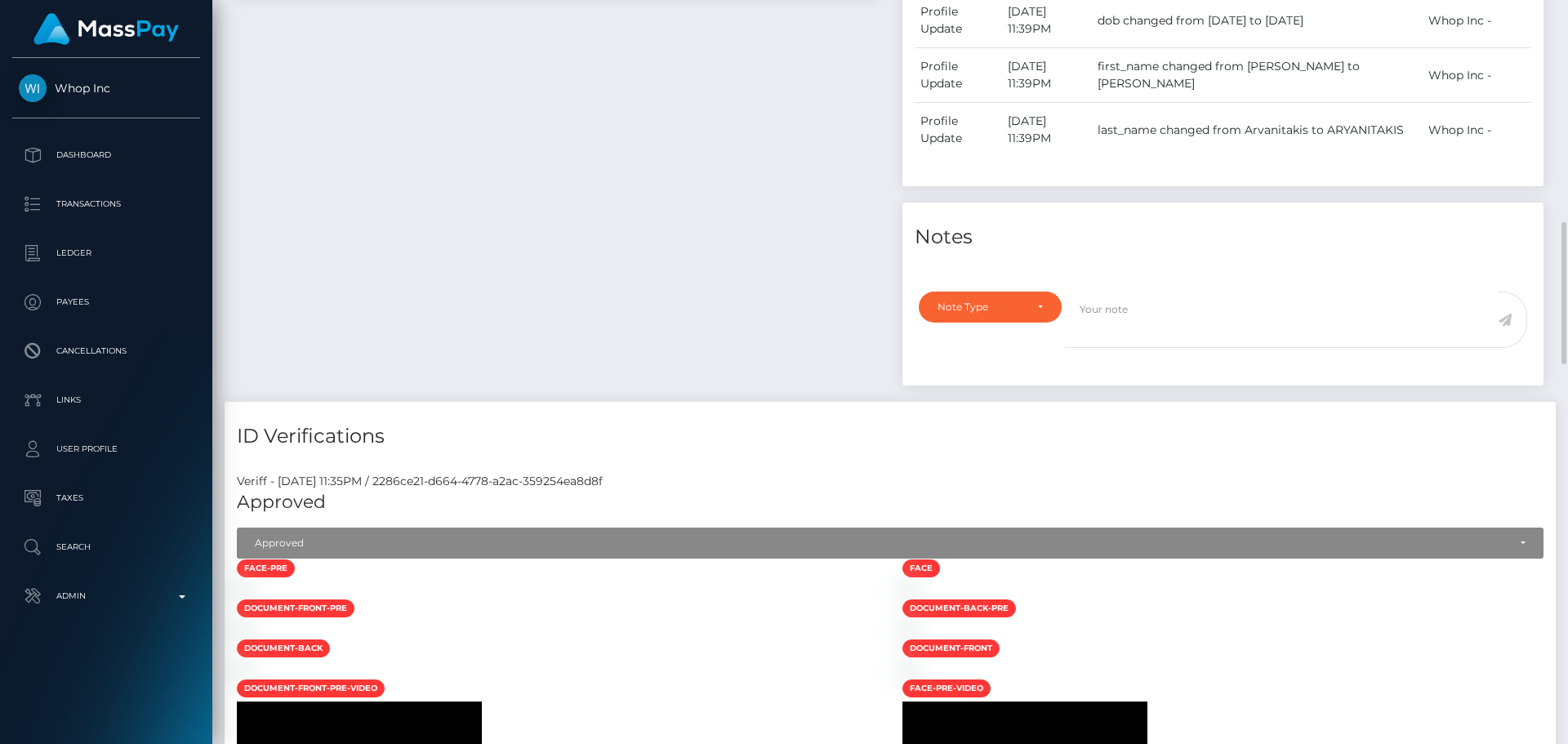
scroll to position [816, 0]
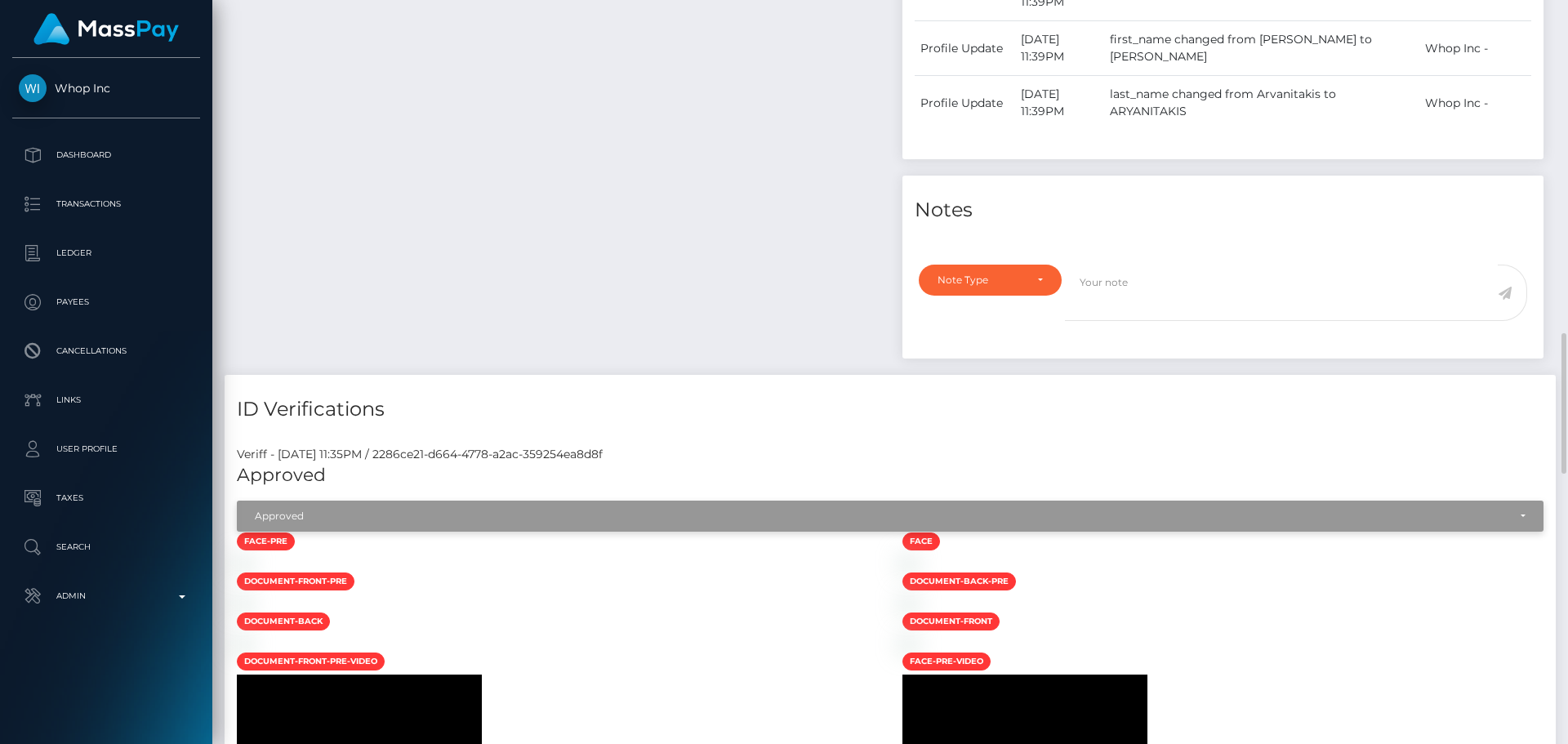
scroll to position [1061, 0]
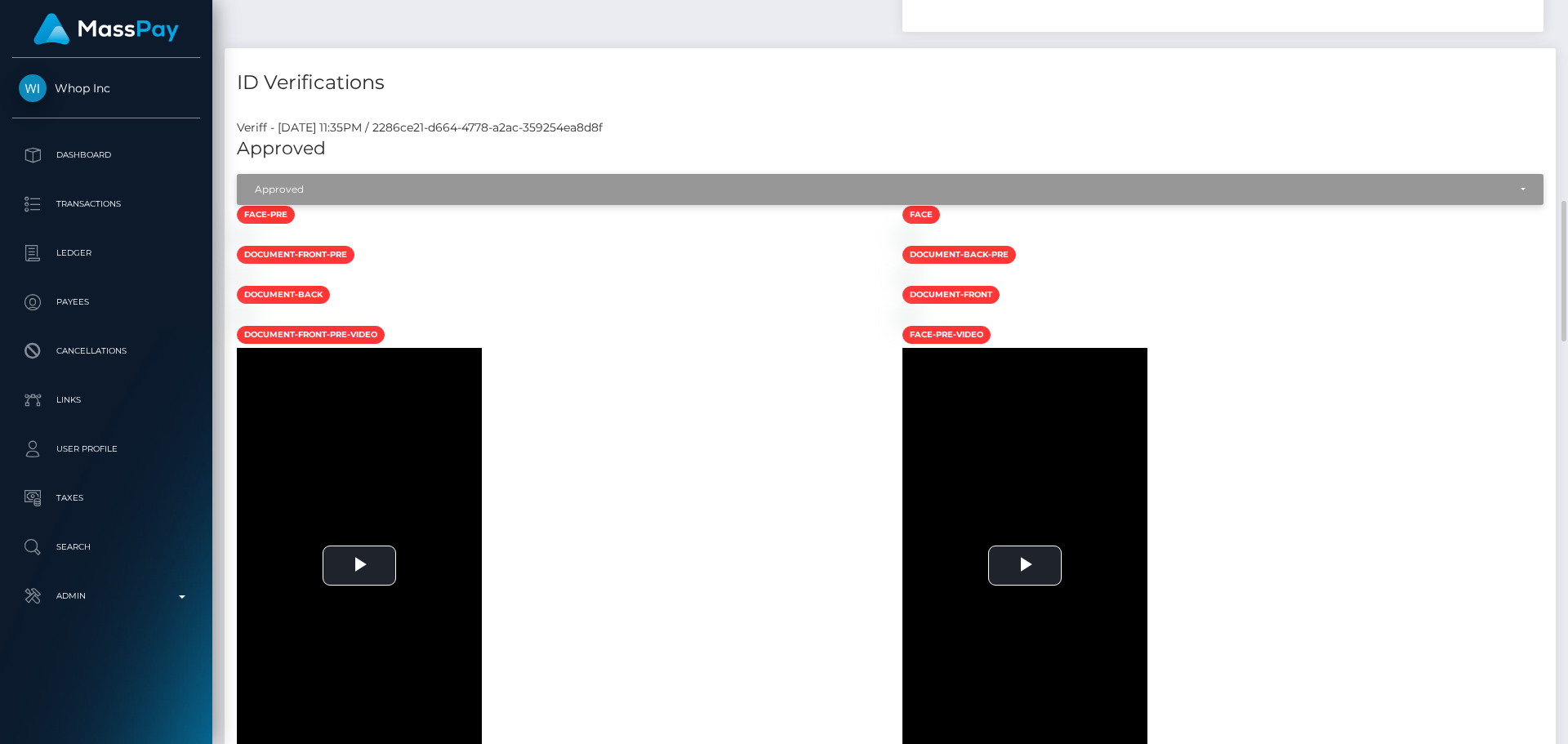
click at [555, 196] on div "Approved" at bounding box center [882, 189] width 1253 height 14
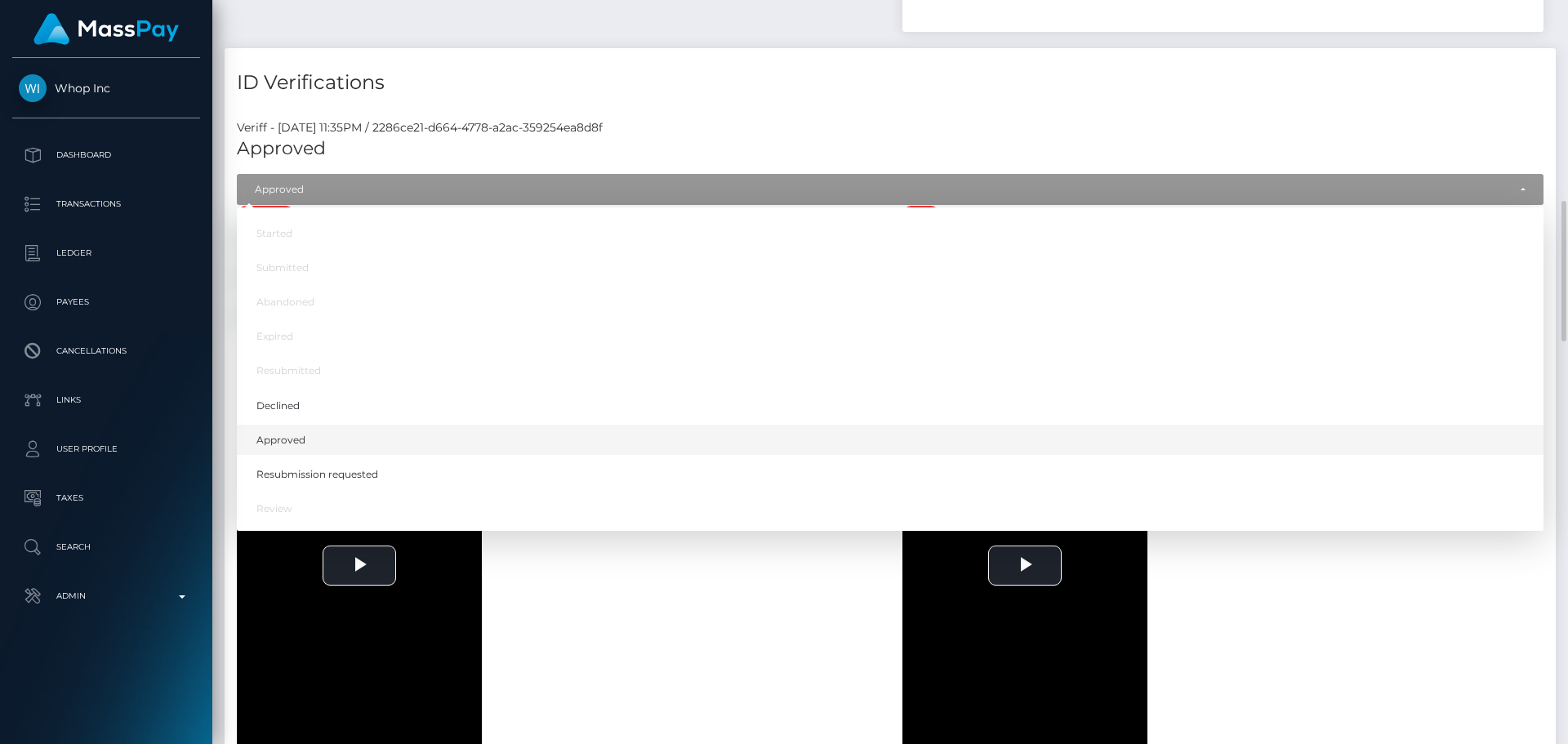
click at [293, 447] on span "Approved" at bounding box center [280, 440] width 49 height 14
select select "Approved"
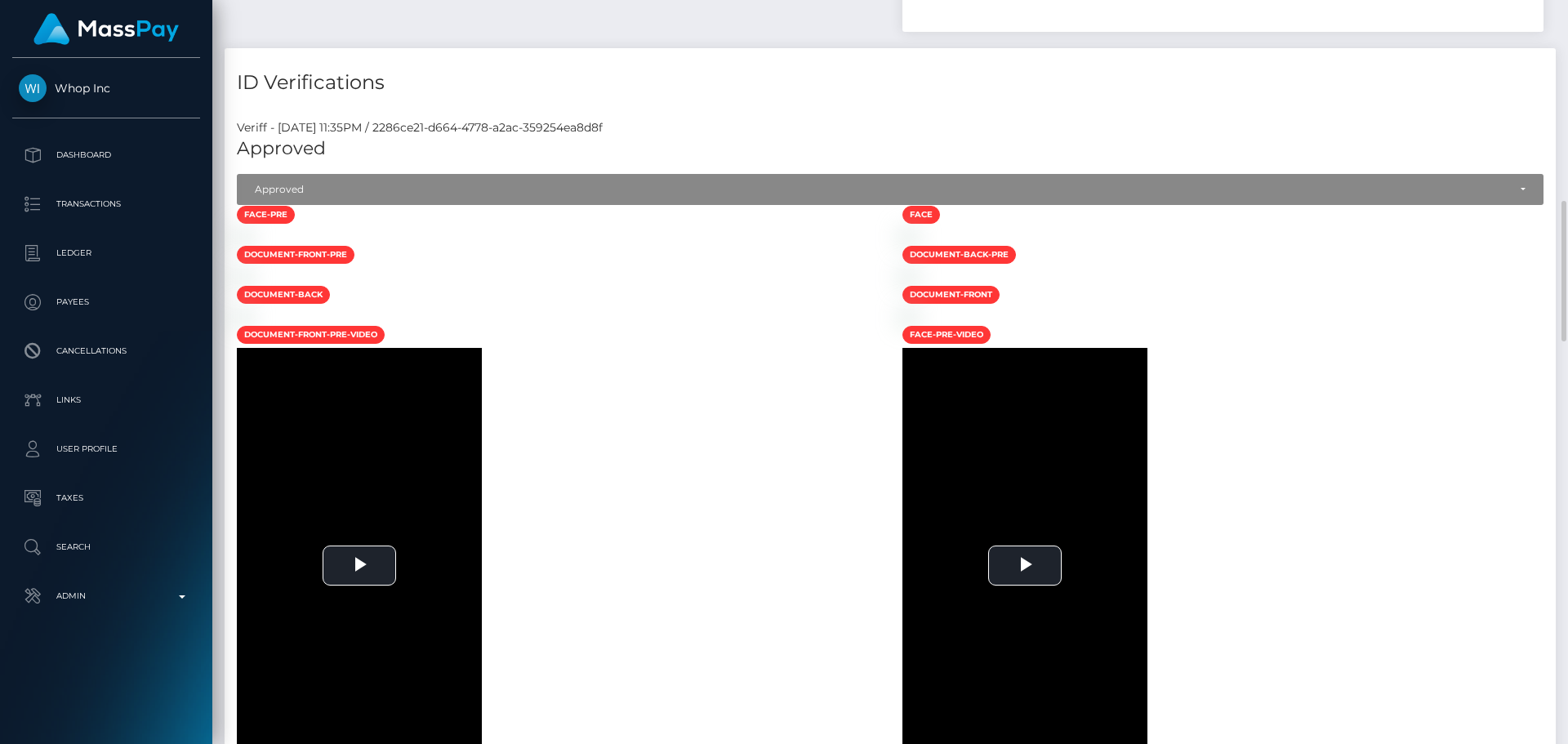
click at [747, 244] on div at bounding box center [557, 237] width 666 height 17
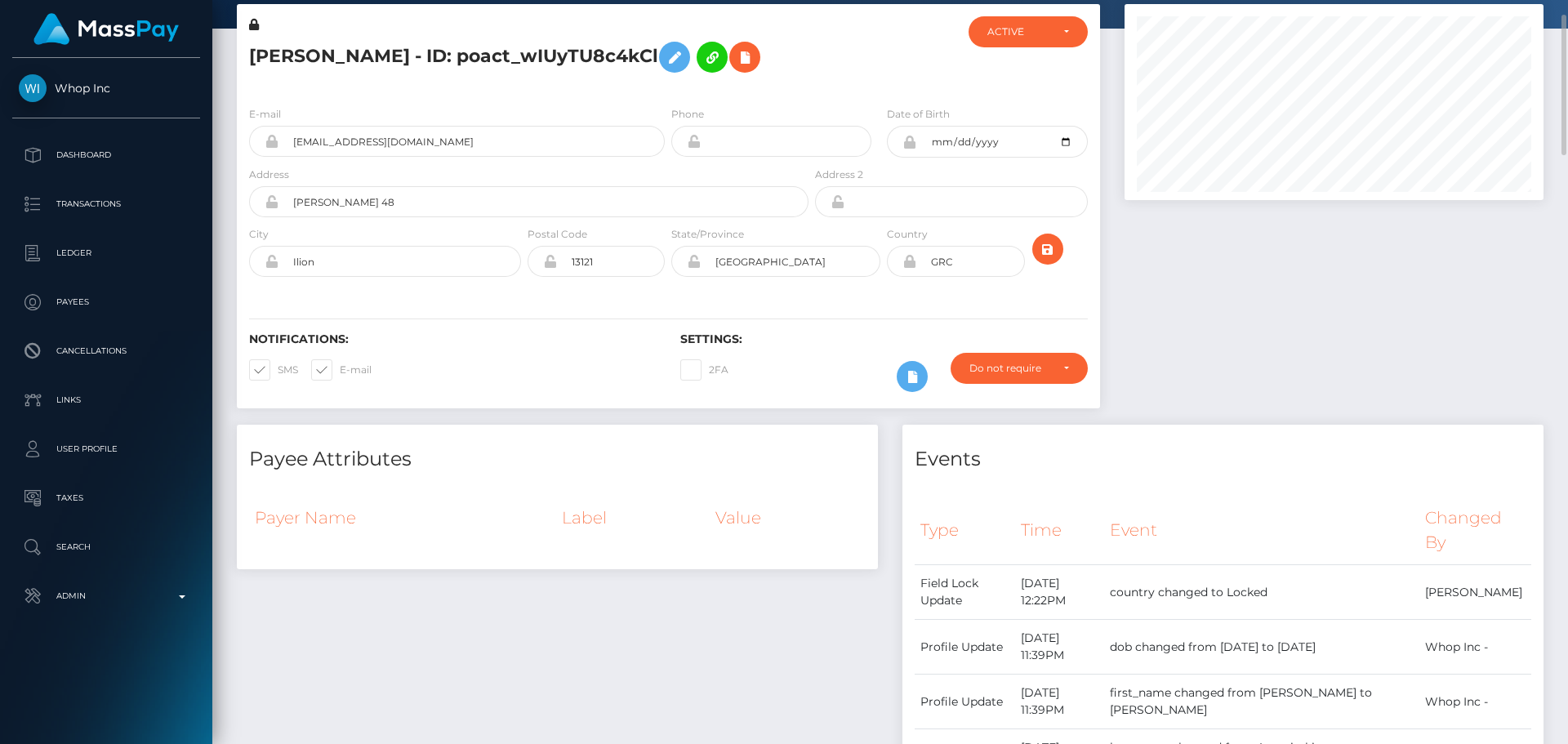
scroll to position [0, 0]
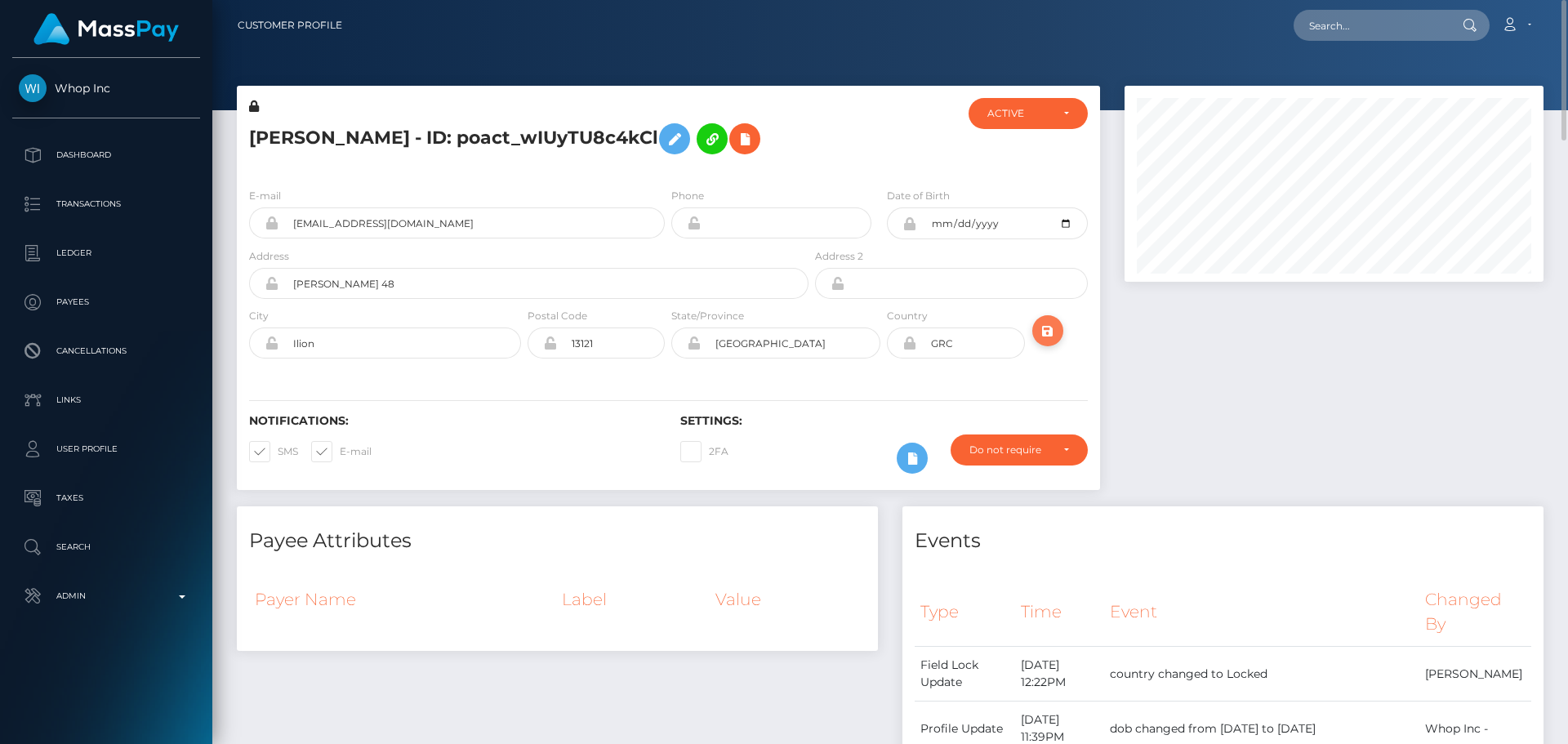
click at [1046, 341] on icon "submit" at bounding box center [1048, 330] width 19 height 20
click at [523, 123] on h5 "ALEXANDROS ROMANOS ARYANITAKIS - ID: poact_wIUyTU8c4kCl" at bounding box center [525, 138] width 551 height 47
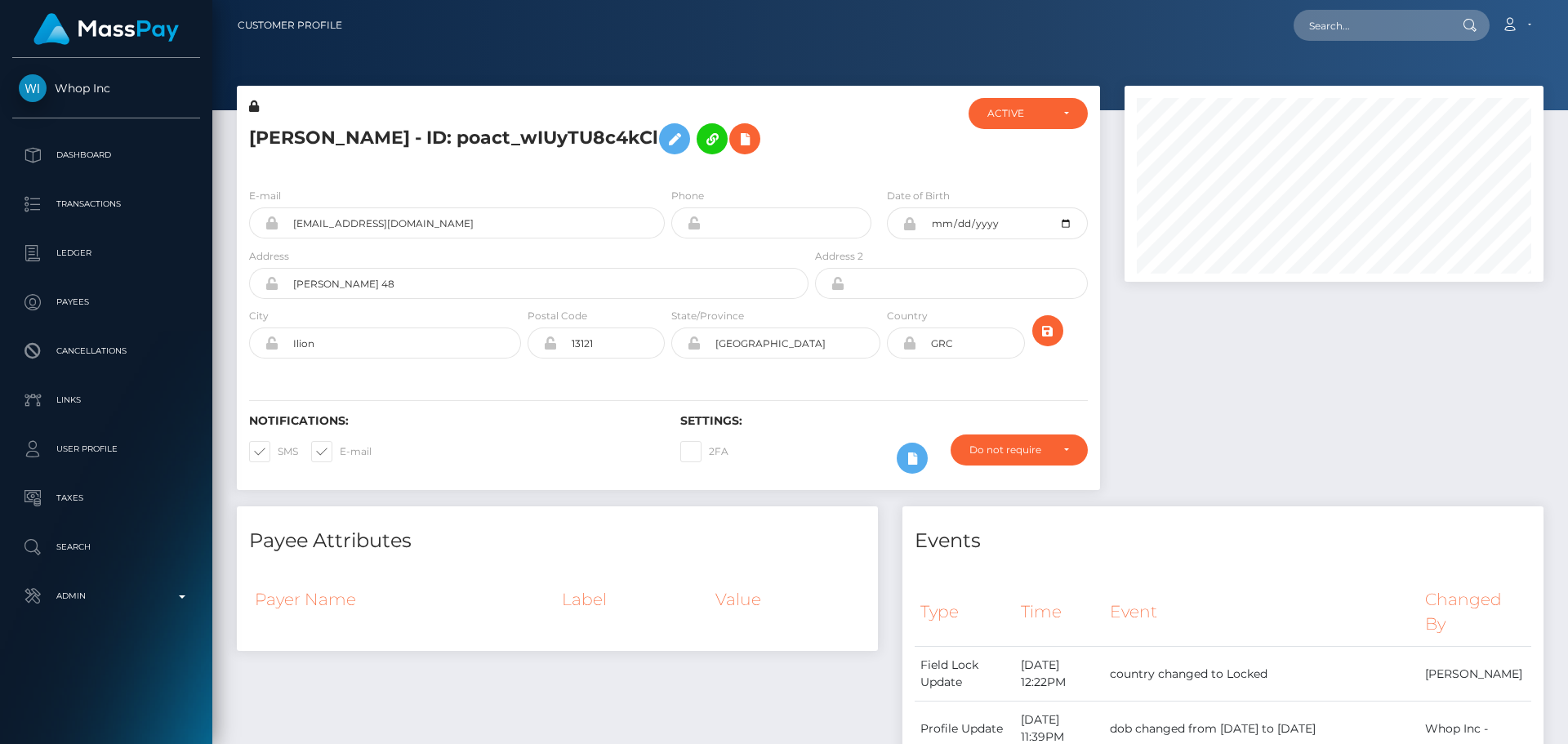
copy h5 "ALEXANDROS ROMANOS ARYANITAKIS - ID: poact_wIUyTU8c4kCl"
click at [1340, 14] on input "text" at bounding box center [1370, 25] width 154 height 31
paste input "poact_scwwPTjAJi4w"
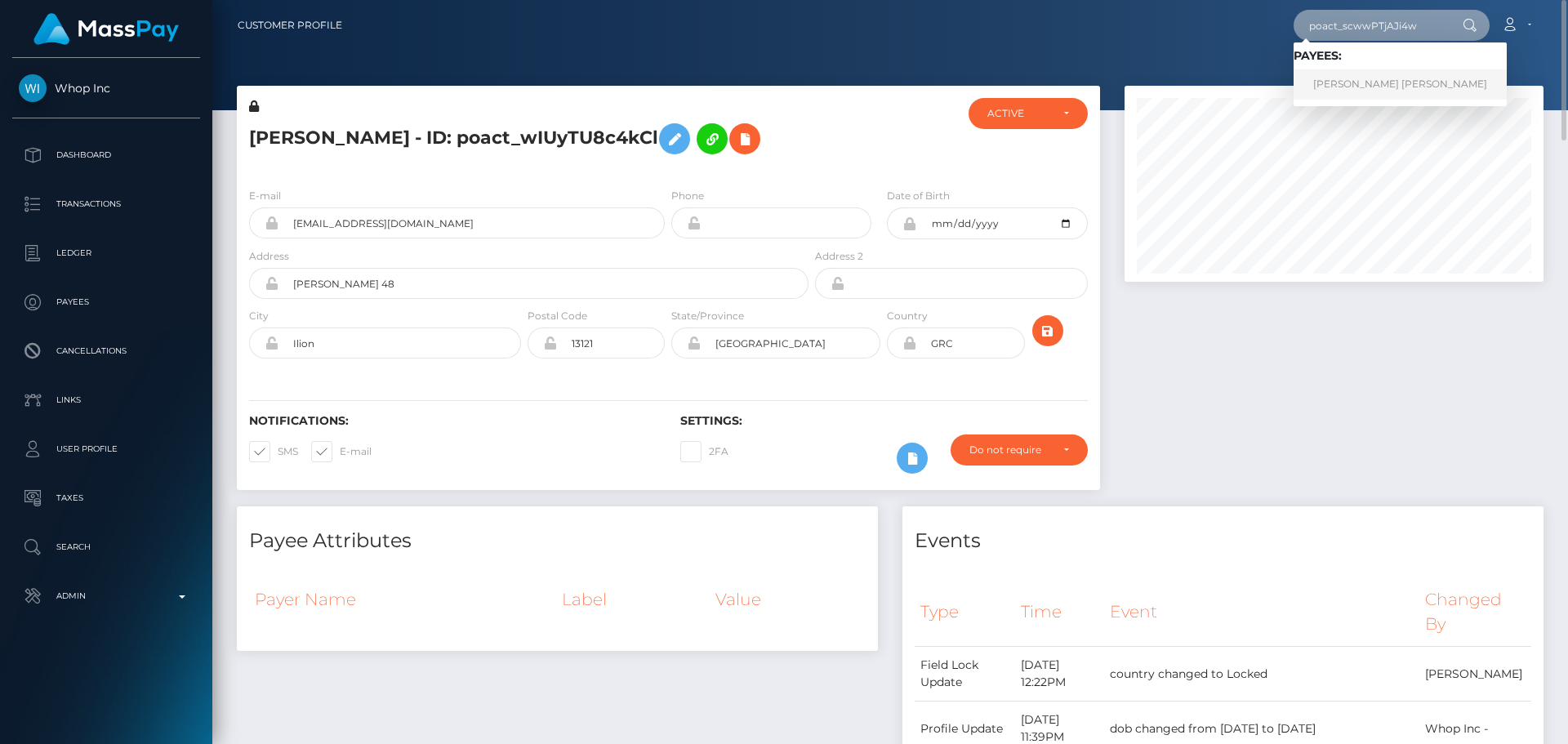
type input "poact_scwwPTjAJi4w"
click at [1347, 76] on link "[PERSON_NAME]" at bounding box center [1400, 84] width 214 height 30
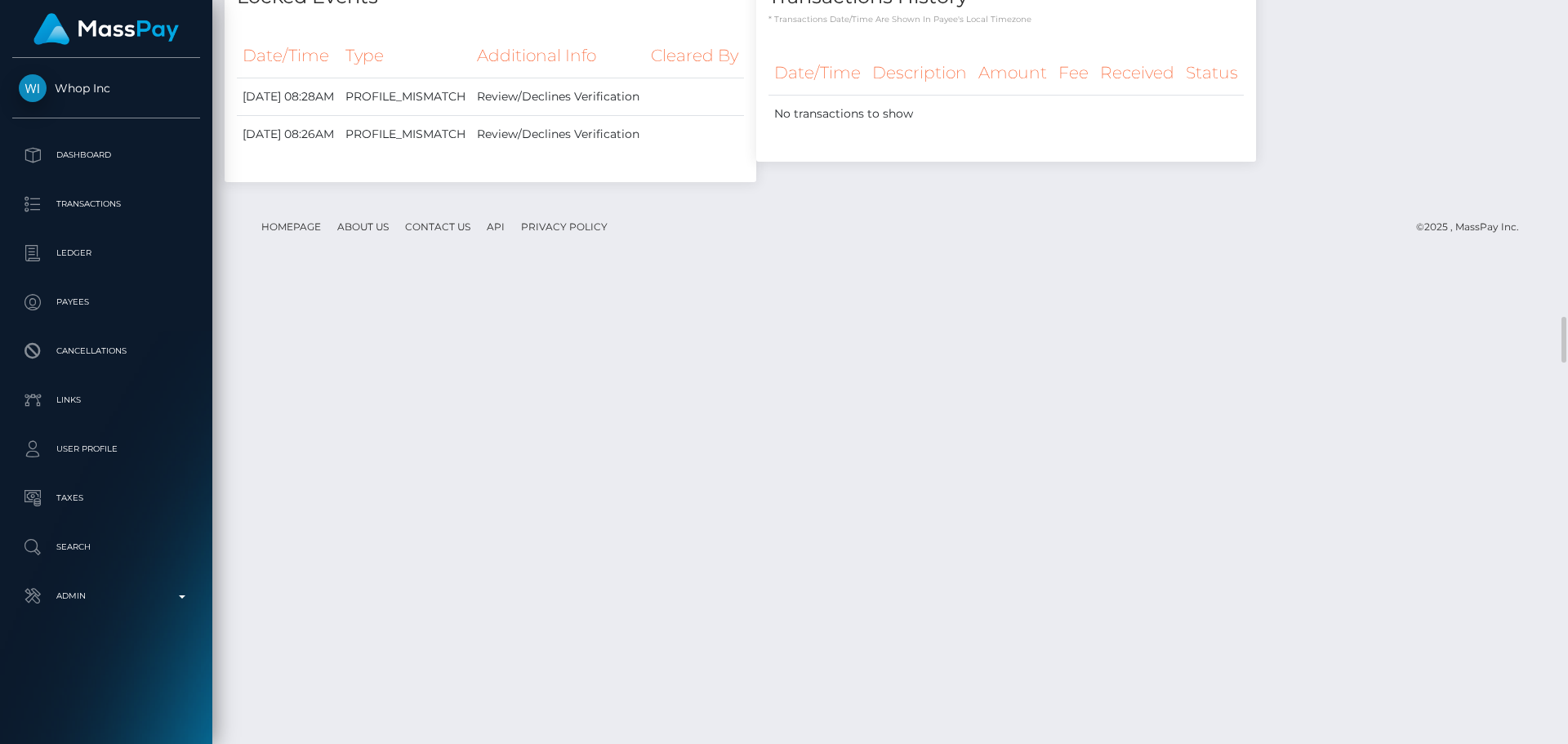
scroll to position [5062, 0]
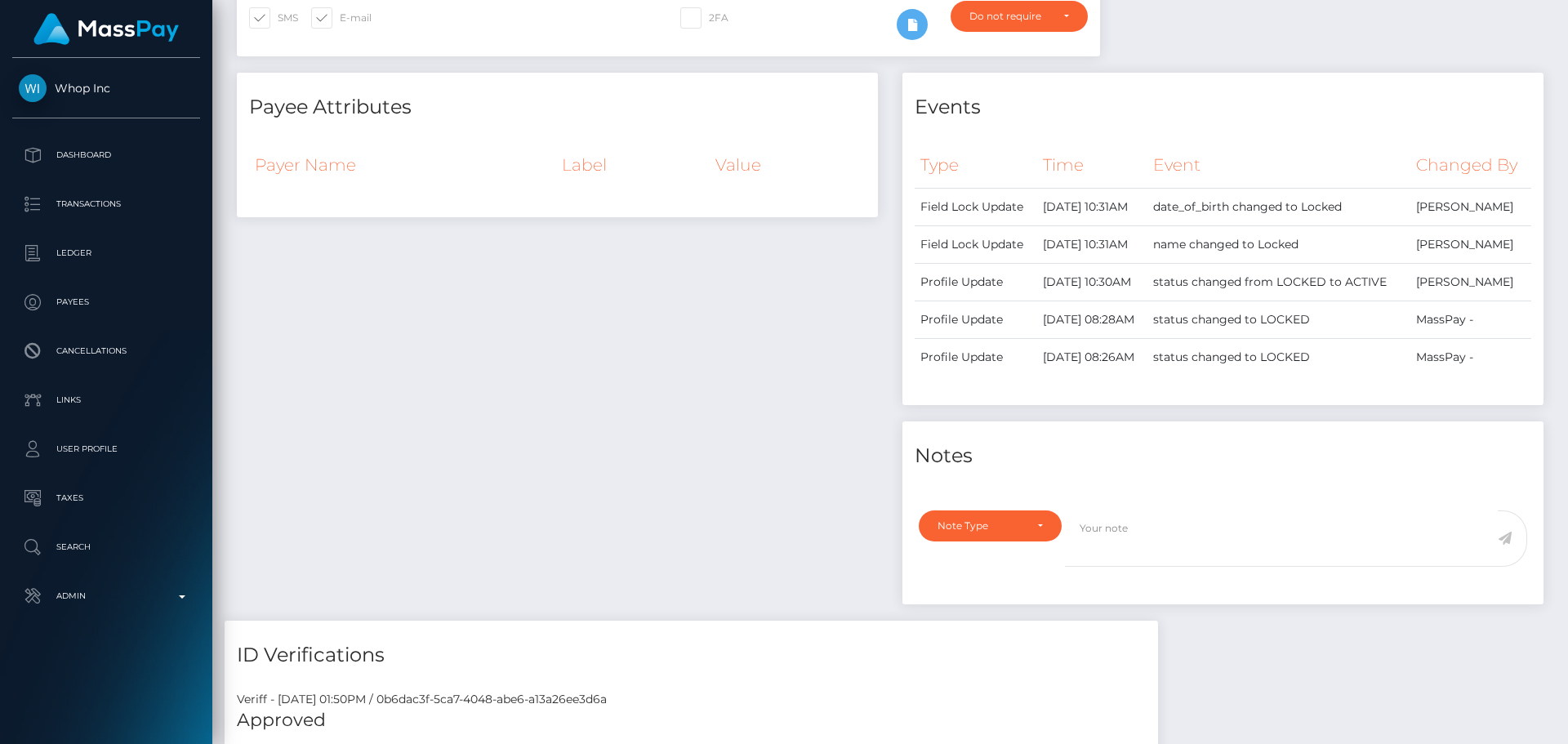
scroll to position [132, 0]
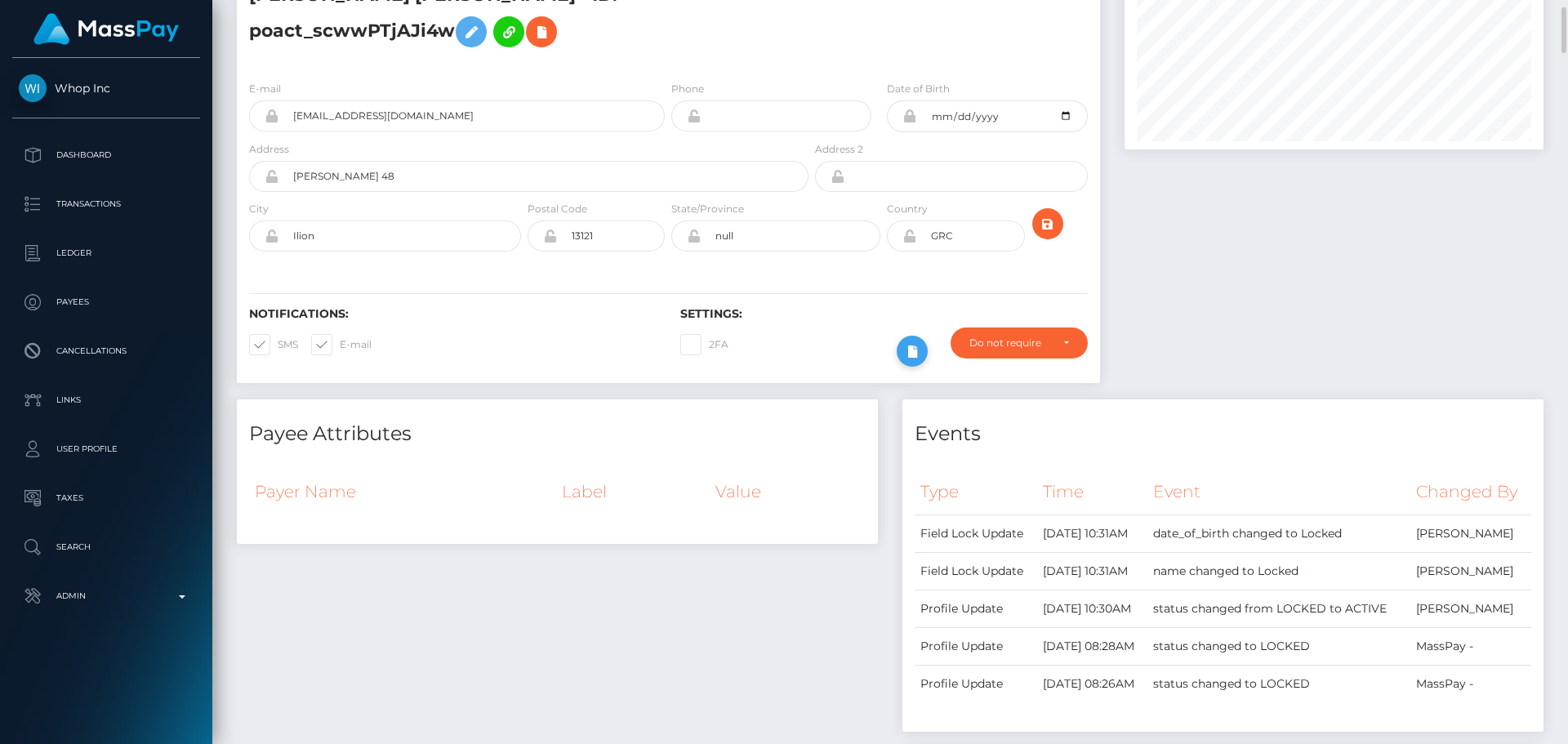
click at [910, 356] on icon at bounding box center [913, 351] width 19 height 20
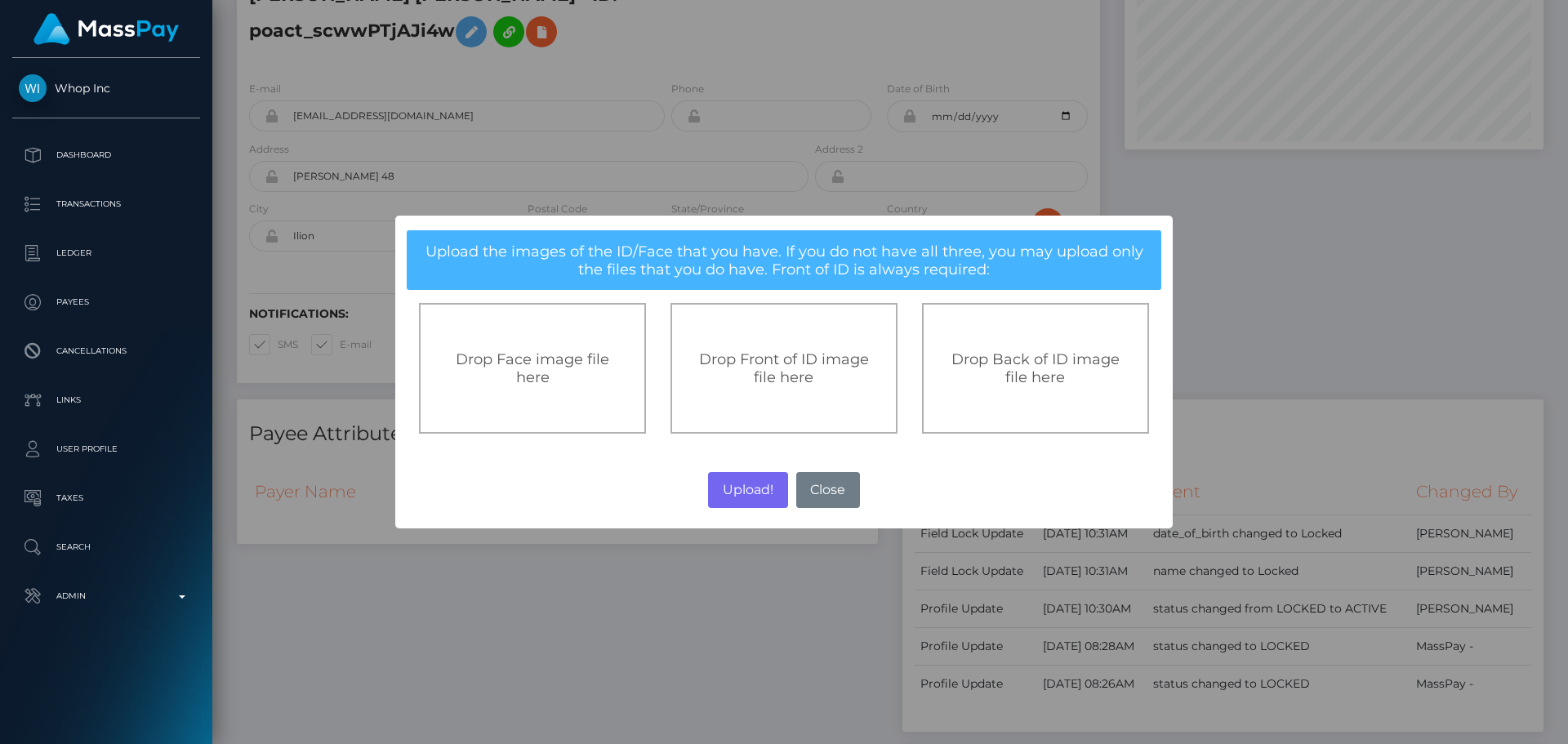
click at [799, 365] on span "Drop Front of ID image file here" at bounding box center [784, 367] width 170 height 36
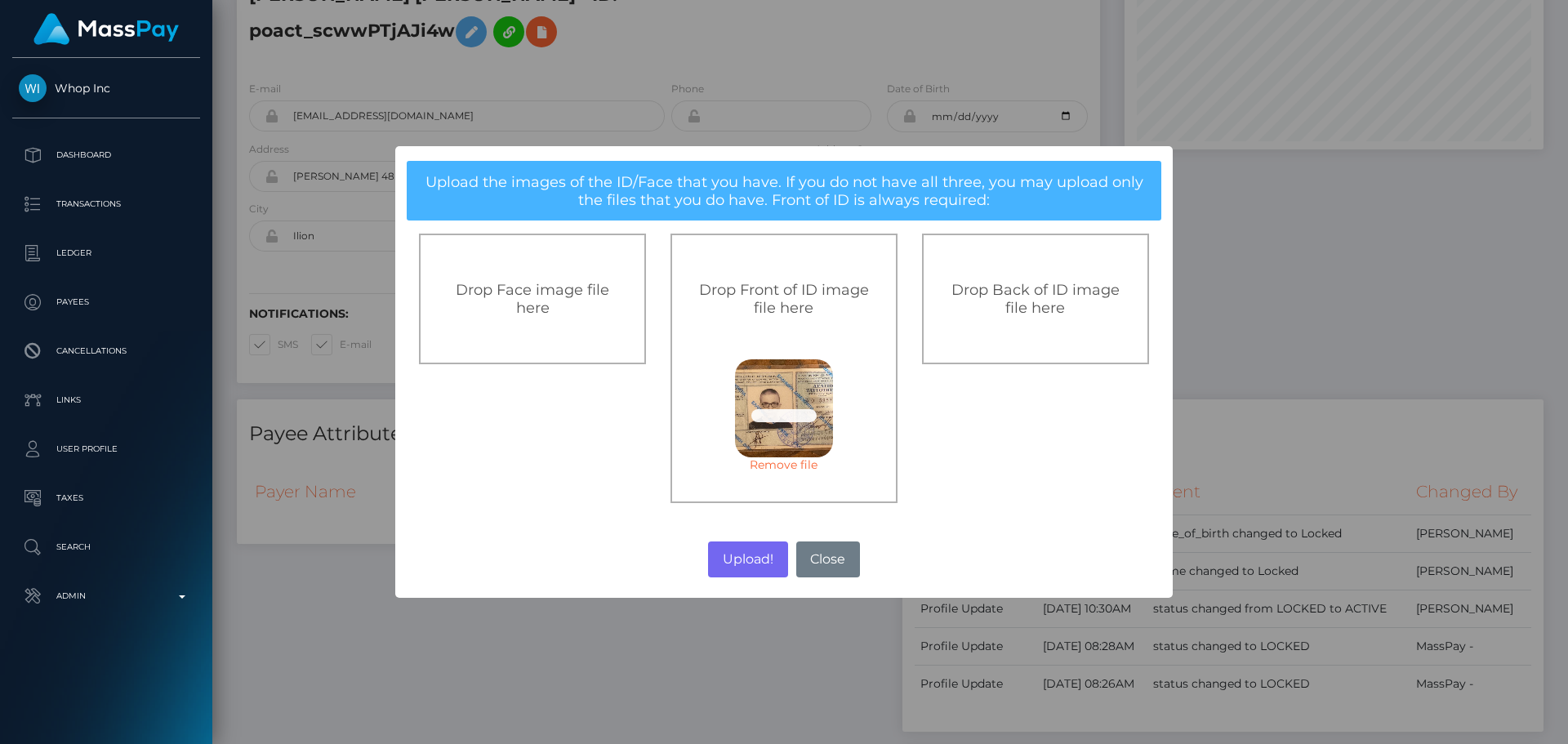
click at [1034, 322] on div "Drop Back of ID image file here" at bounding box center [1035, 299] width 227 height 130
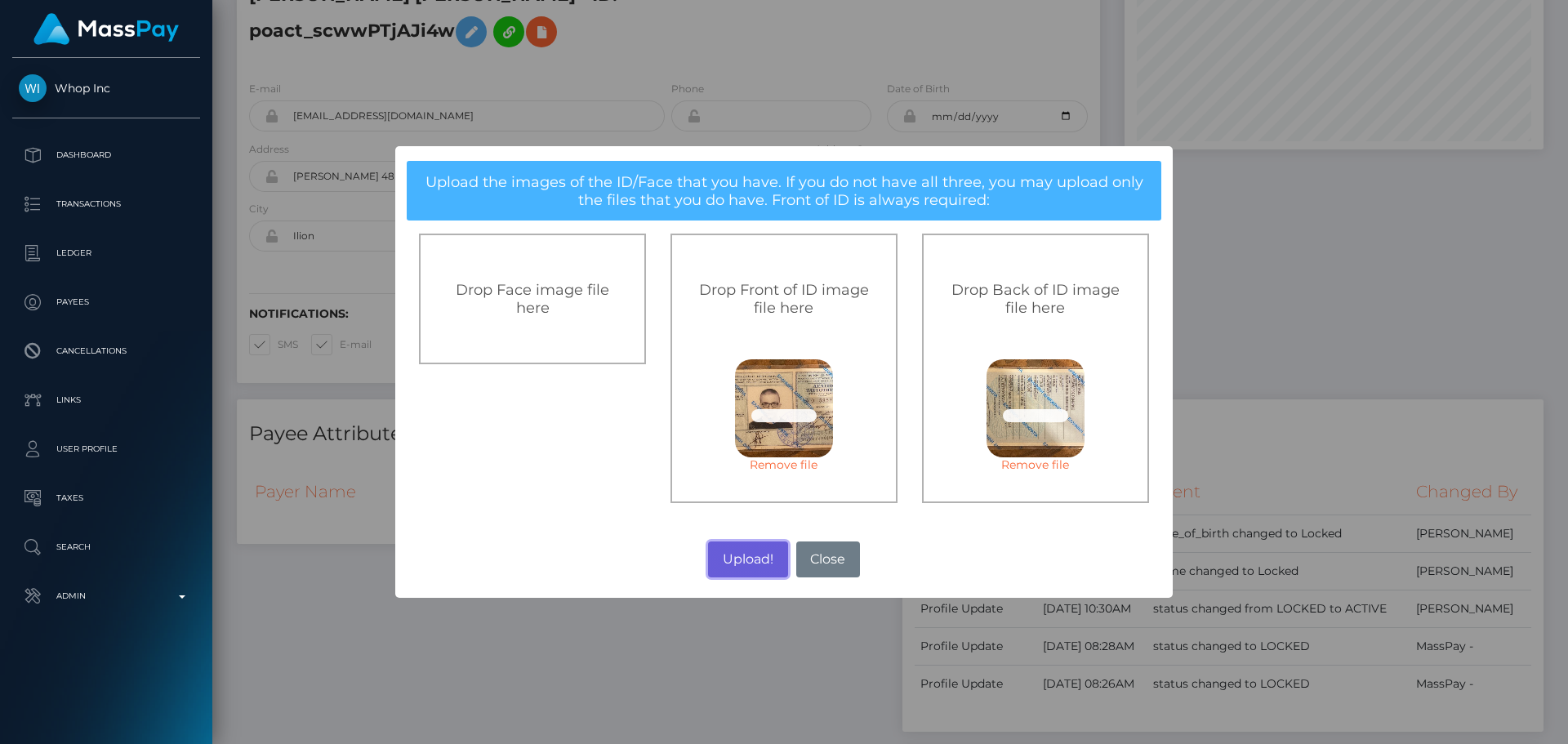
click at [748, 566] on button "Upload!" at bounding box center [748, 558] width 79 height 36
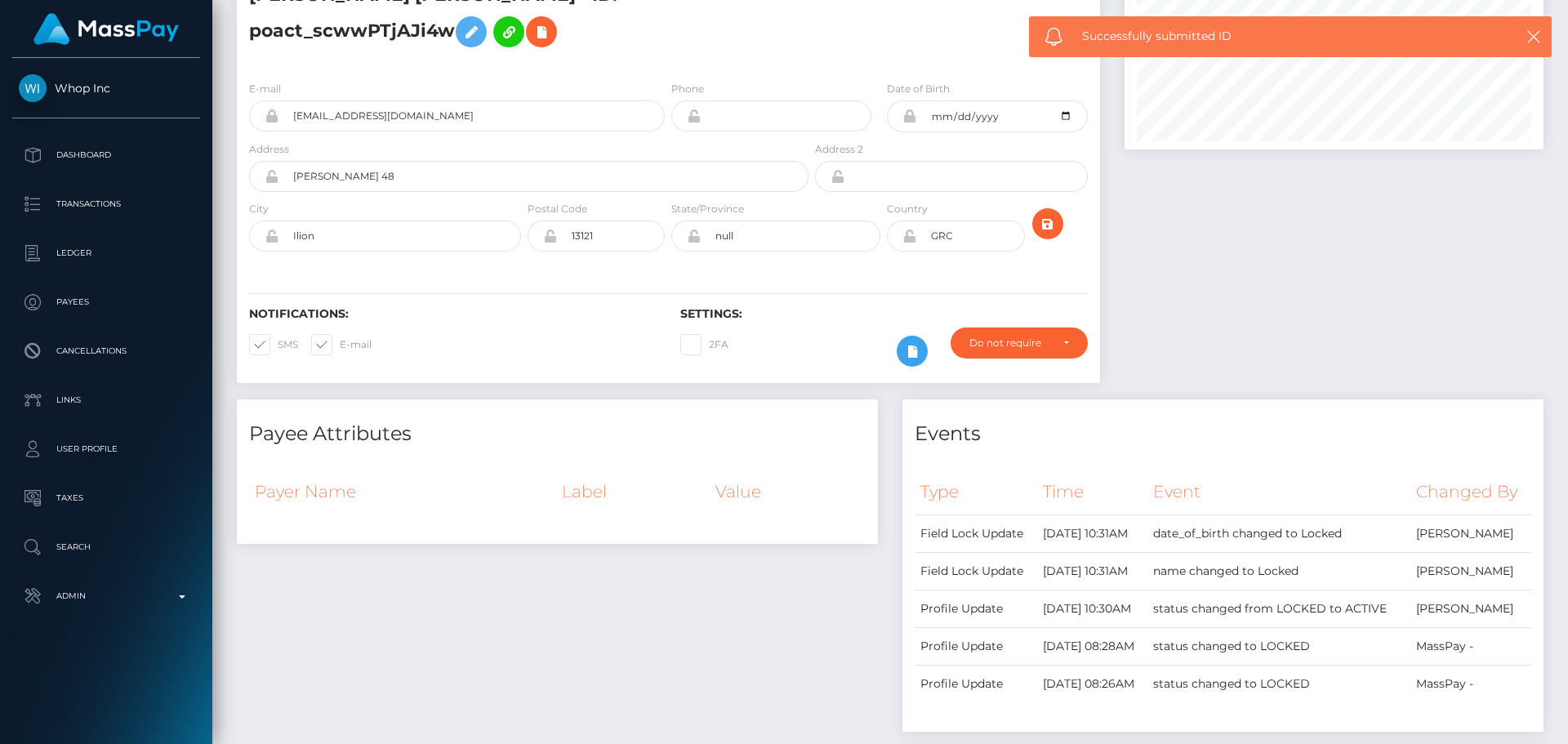
scroll to position [0, 0]
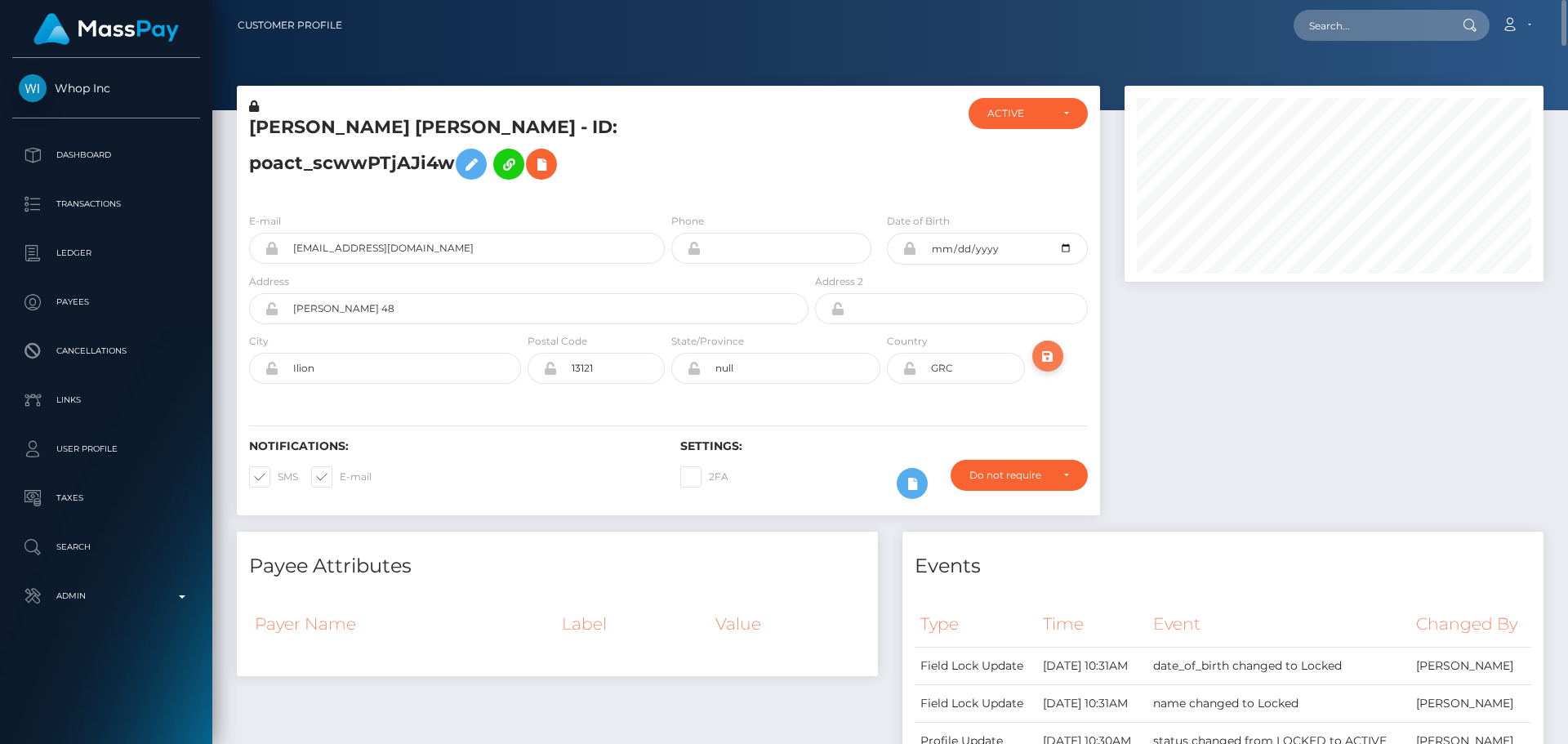
click at [1051, 361] on icon "submit" at bounding box center [1048, 356] width 19 height 20
click at [910, 371] on icon at bounding box center [910, 368] width 14 height 14
click at [883, 404] on div "Notifications: SMS E-mail Settings: 2FA" at bounding box center [668, 457] width 863 height 115
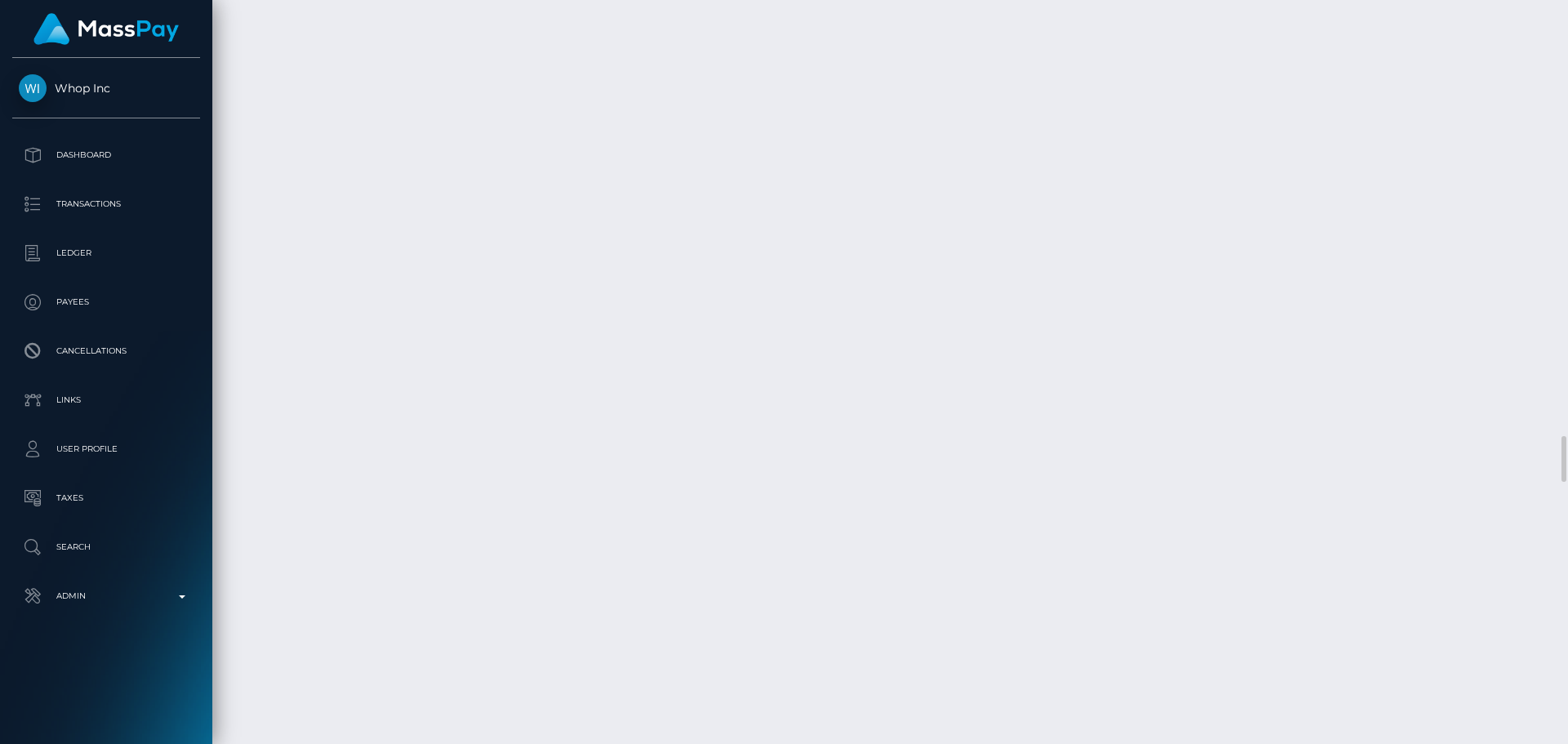
scroll to position [7235, 0]
select select "Approved"
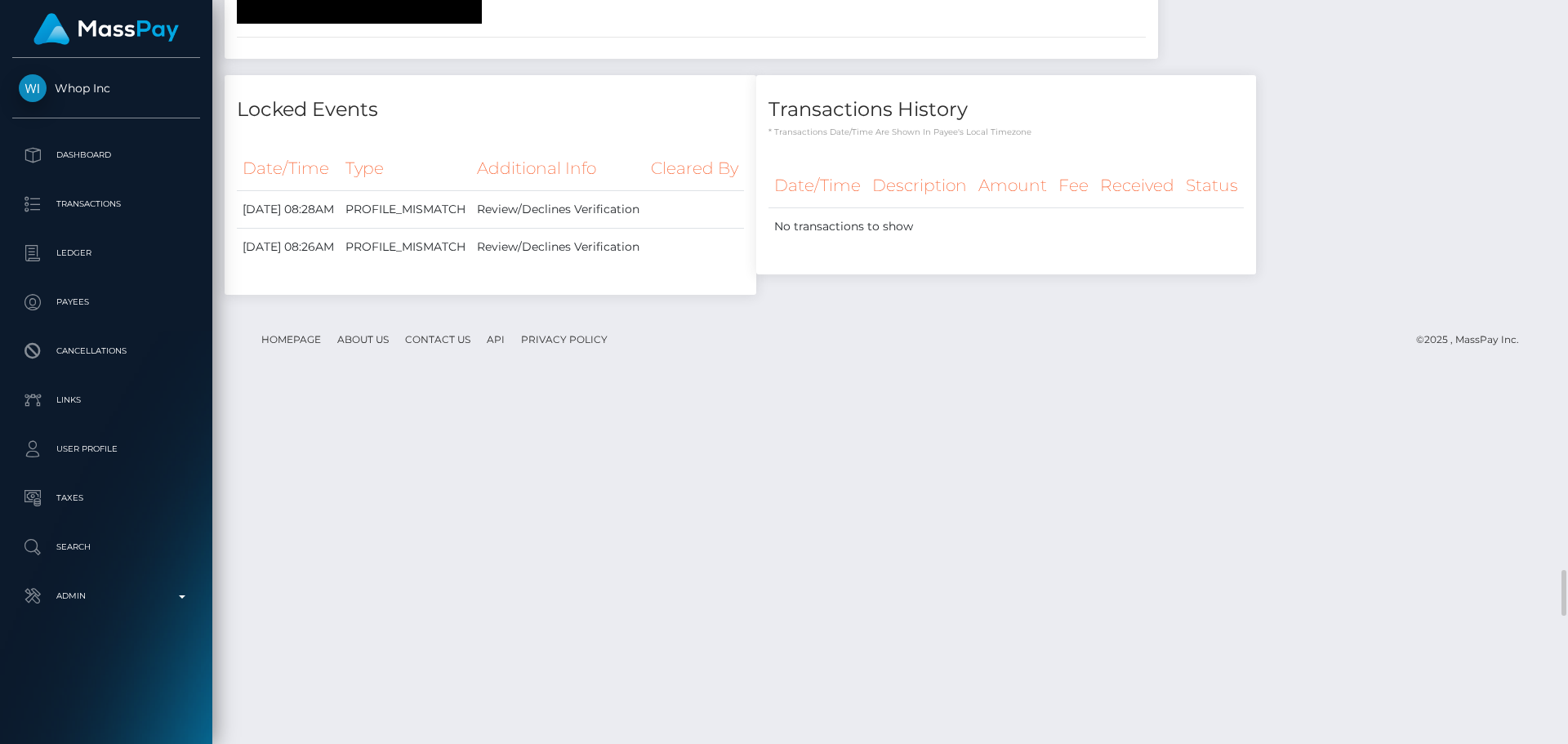
scroll to position [4949, 0]
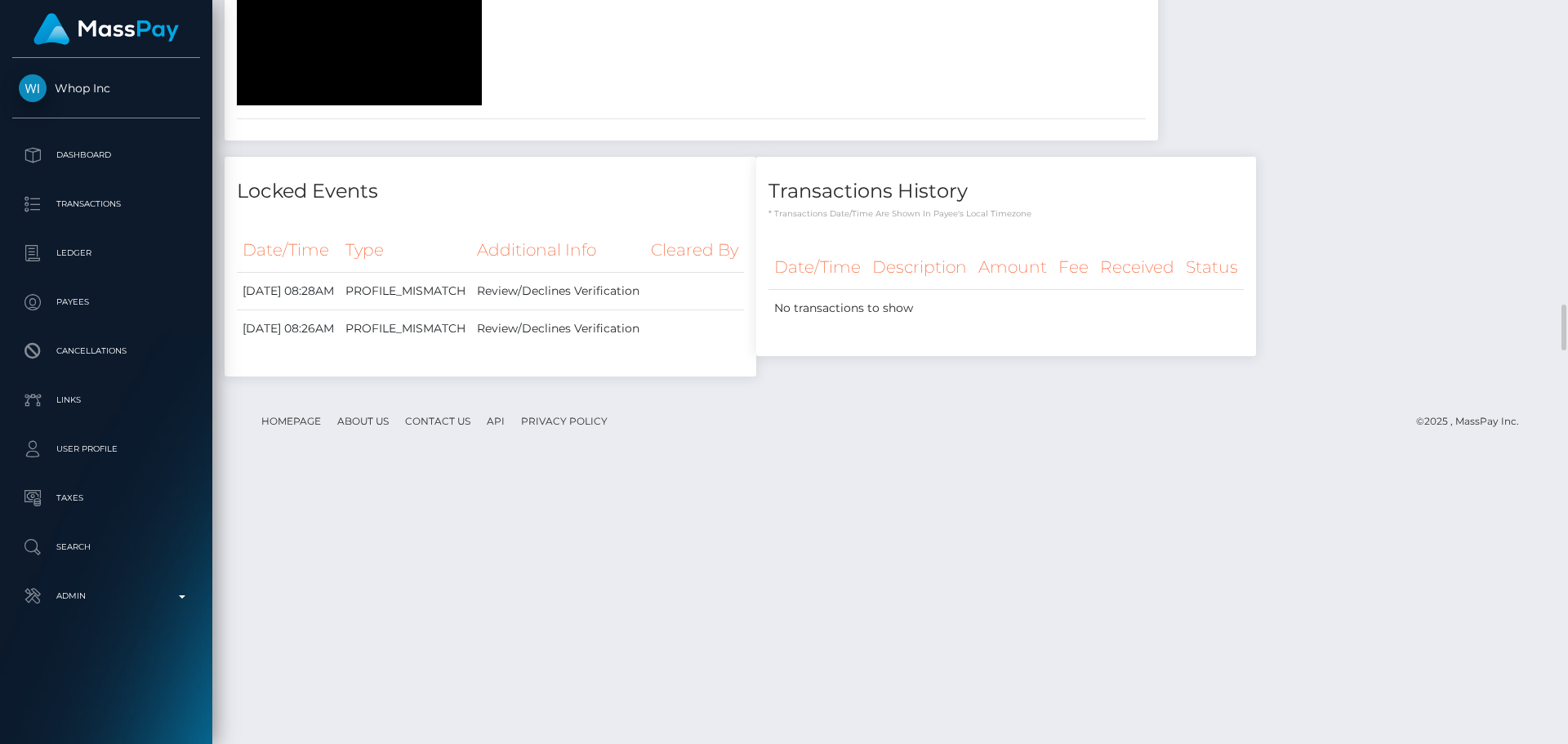
select select "Approved"
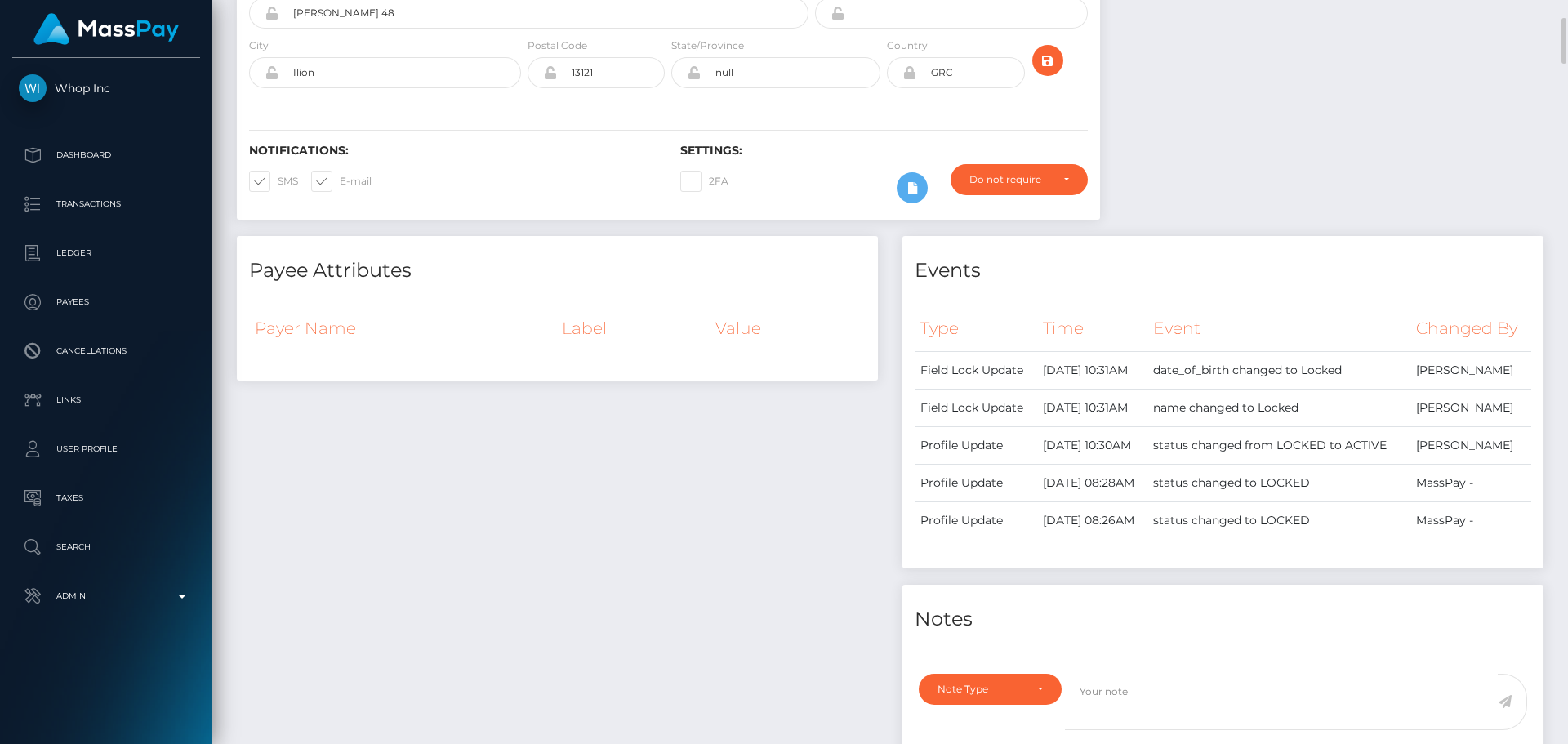
scroll to position [0, 0]
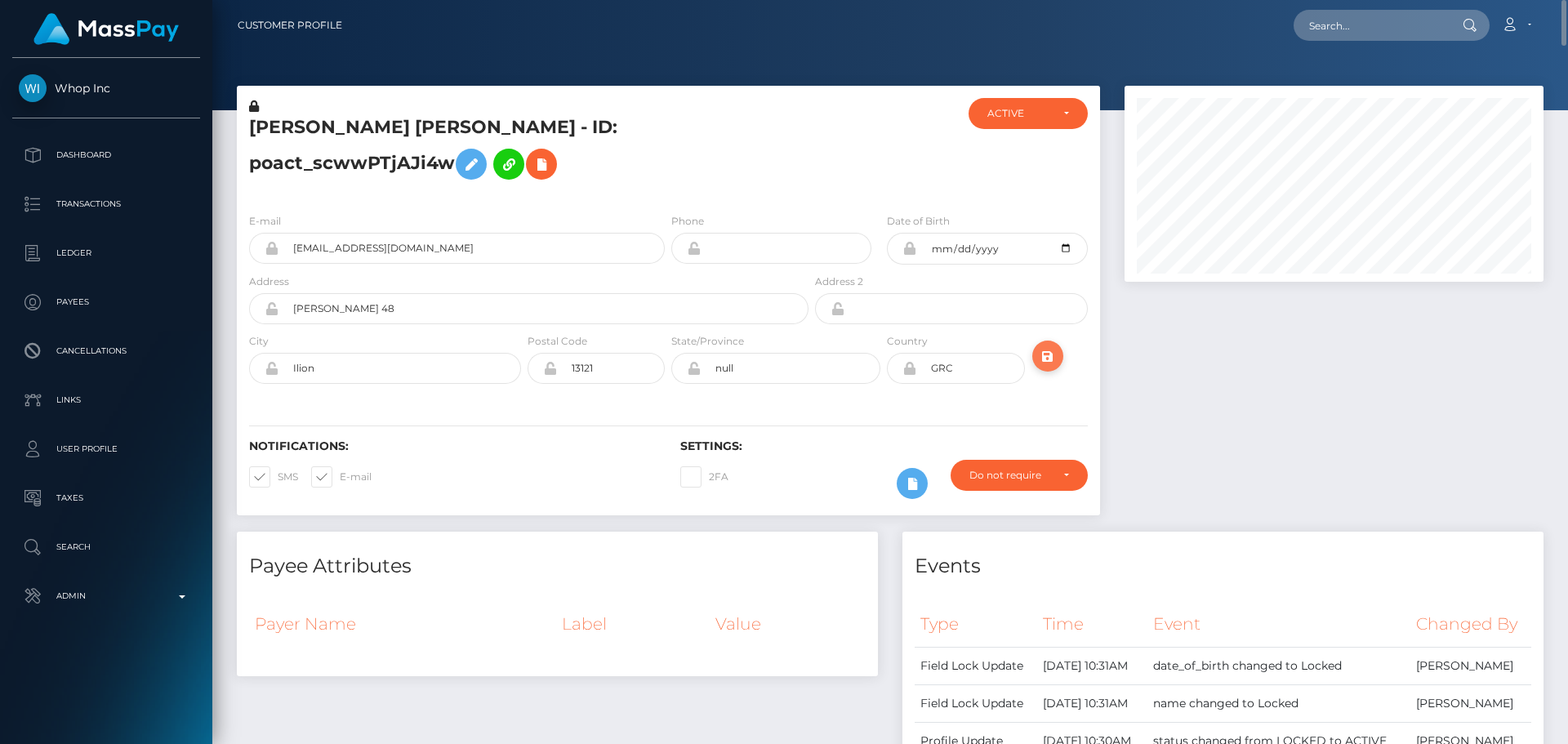
click at [1045, 360] on icon "submit" at bounding box center [1048, 356] width 19 height 20
click at [753, 164] on h5 "[PERSON_NAME] [PERSON_NAME] - ID: poact_scwwPTjAJi4w" at bounding box center [525, 151] width 551 height 72
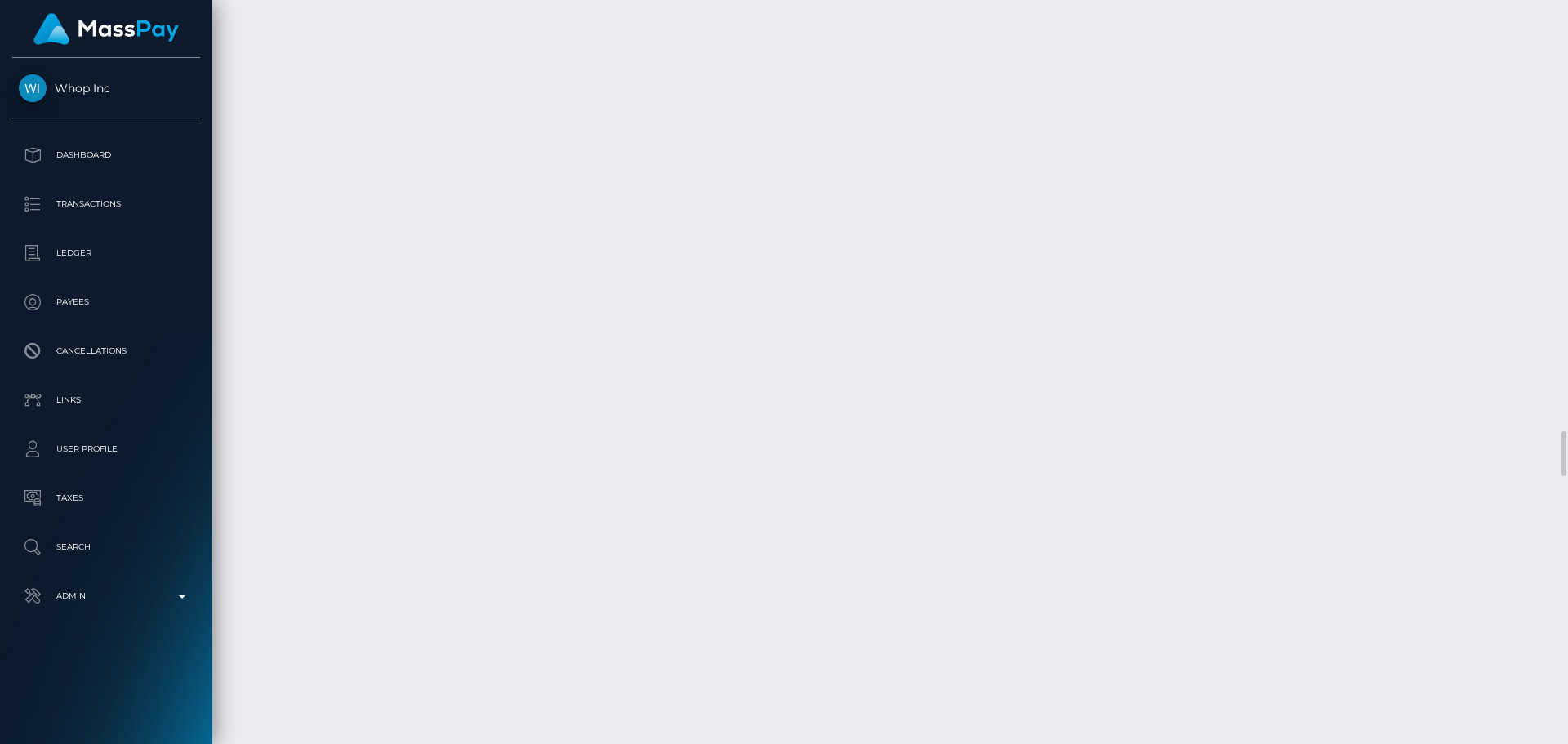
scroll to position [7429, 0]
click at [95, 546] on p "Search" at bounding box center [105, 546] width 175 height 24
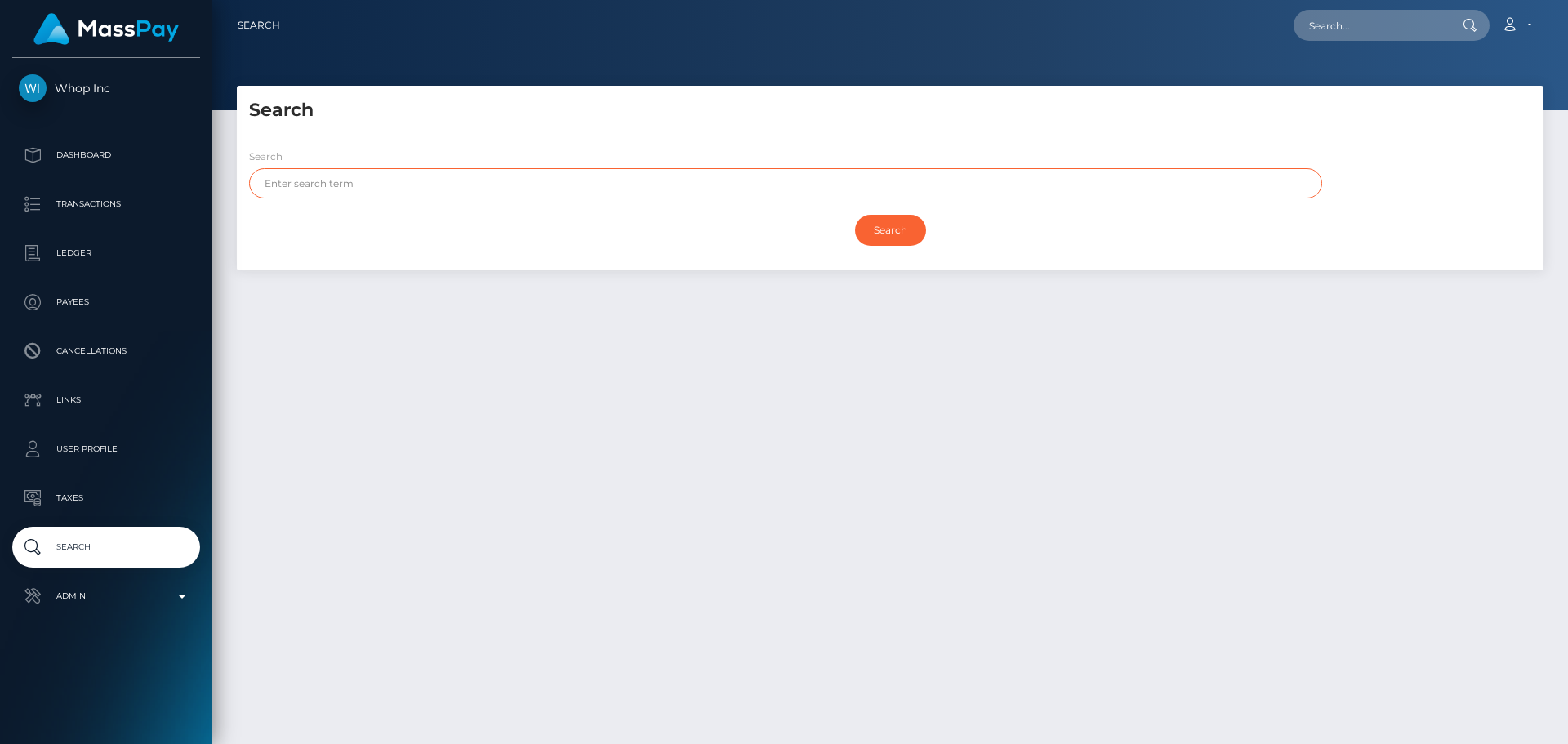
click at [500, 188] on input "text" at bounding box center [786, 183] width 1073 height 30
paste input "[PERSON_NAME]"
click at [889, 235] on input "Search" at bounding box center [891, 230] width 72 height 31
click at [412, 183] on input "Alexandros" at bounding box center [786, 183] width 1073 height 30
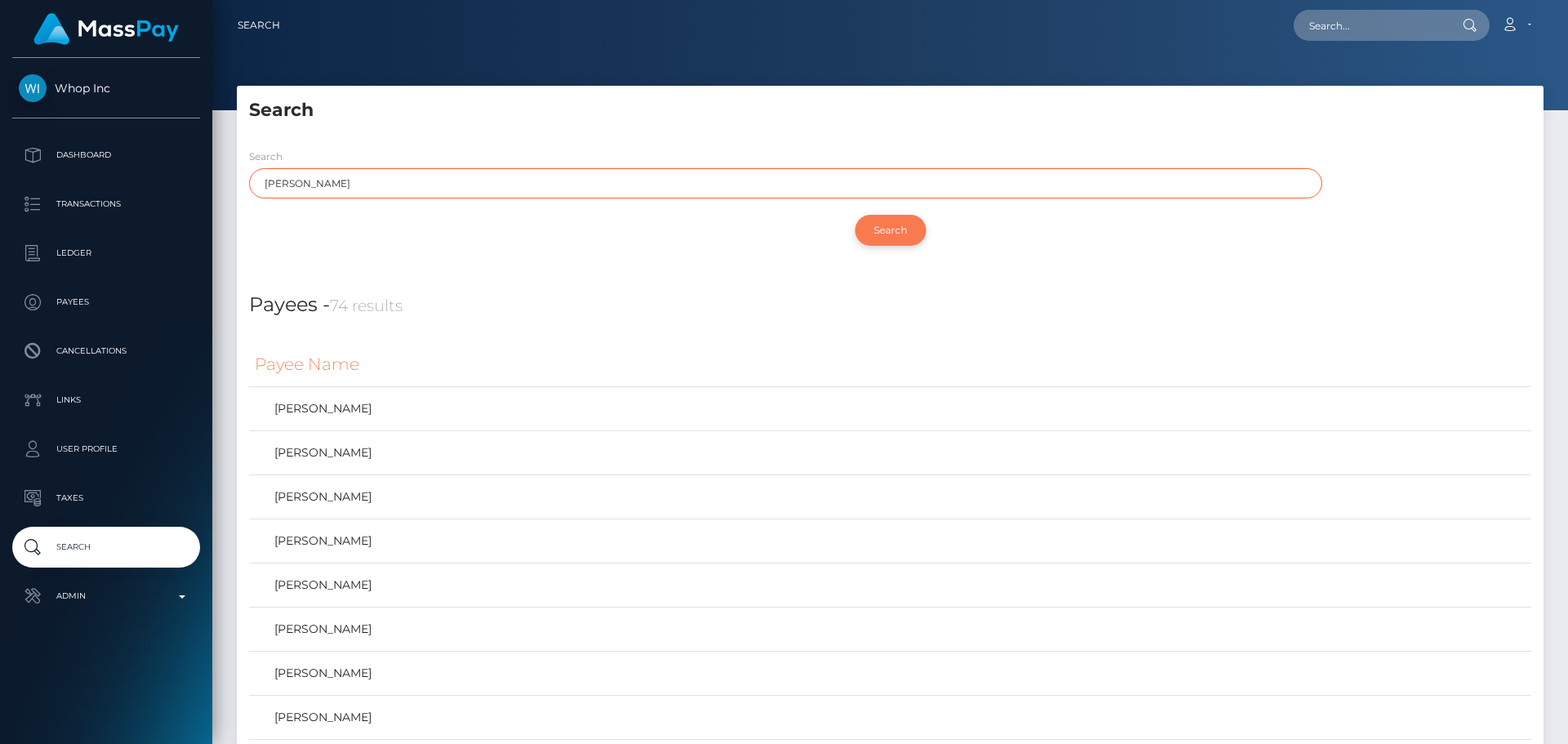
type input "Alexandros"
click at [891, 231] on input "Search" at bounding box center [891, 230] width 72 height 31
click at [742, 255] on div "Search" at bounding box center [890, 234] width 1307 height 55
drag, startPoint x: 1560, startPoint y: 242, endPoint x: 1518, endPoint y: 25, distance: 221.0
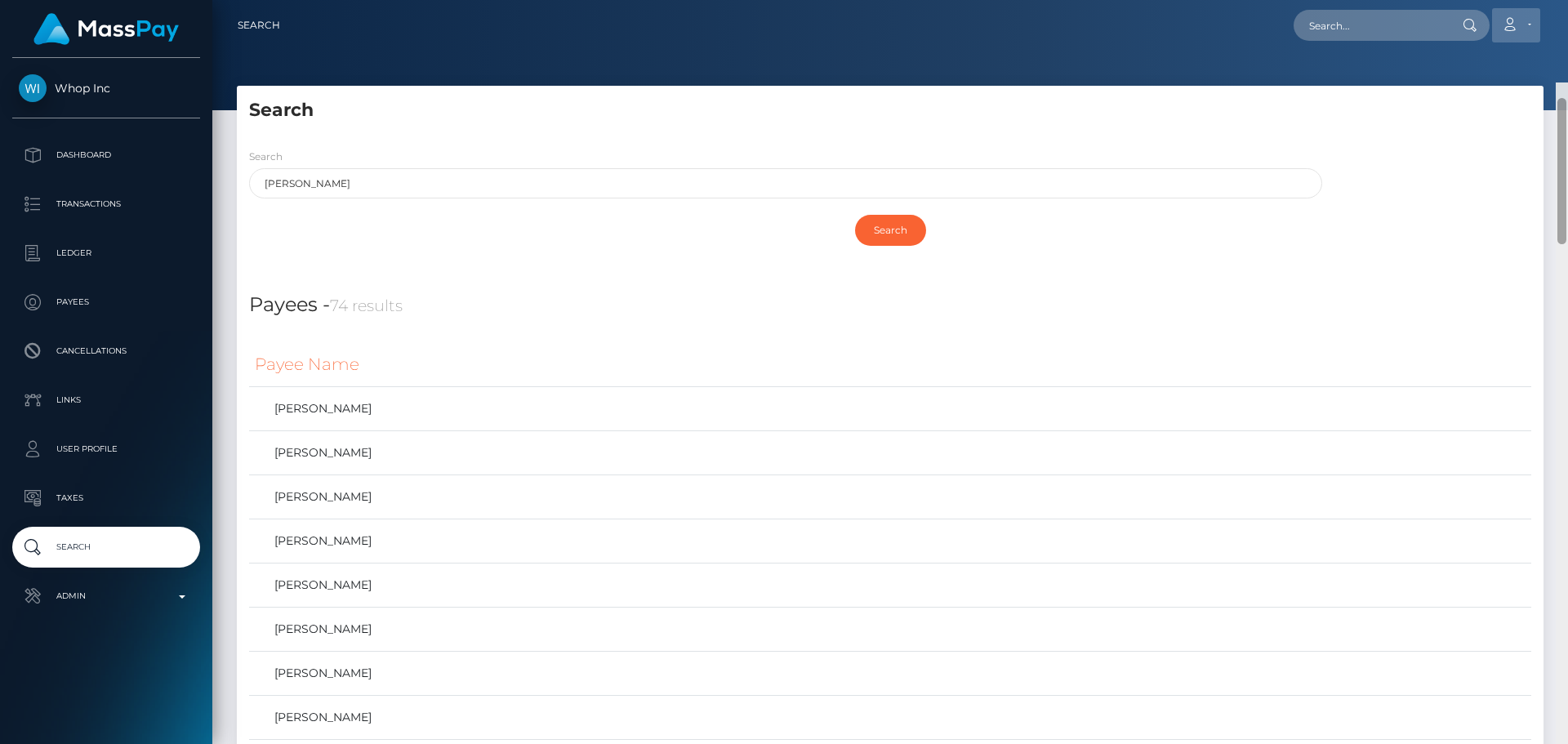
click at [1540, 23] on div "Search Loading... Loading..." at bounding box center [890, 372] width 1356 height 744
click at [1400, 29] on input "text" at bounding box center [1370, 25] width 154 height 31
paste input "poact_scwwPTjAJi4w"
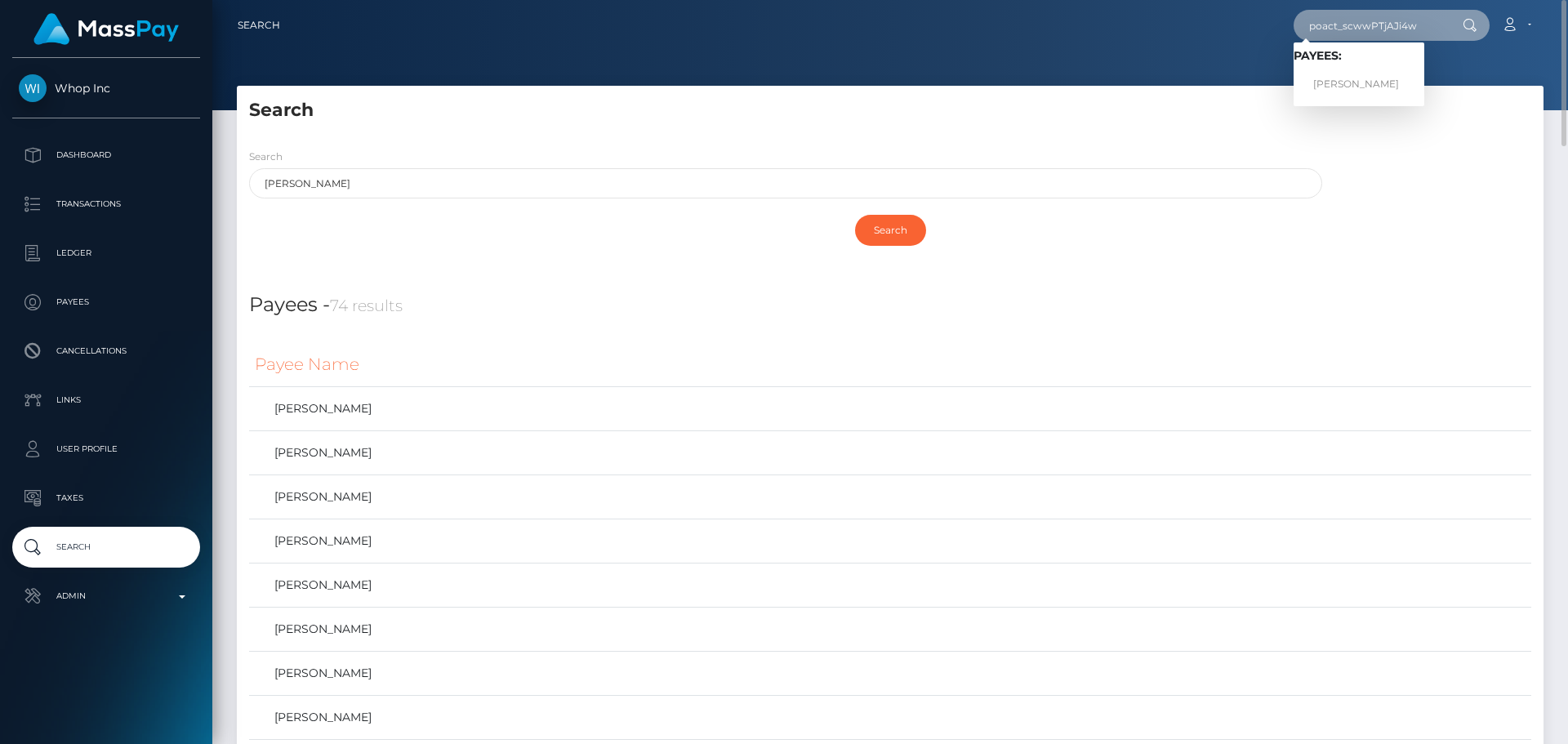
type input "poact_scwwPTjAJi4w"
click at [1363, 75] on link "Alexandros Romanos Arvanitakis" at bounding box center [1358, 84] width 131 height 30
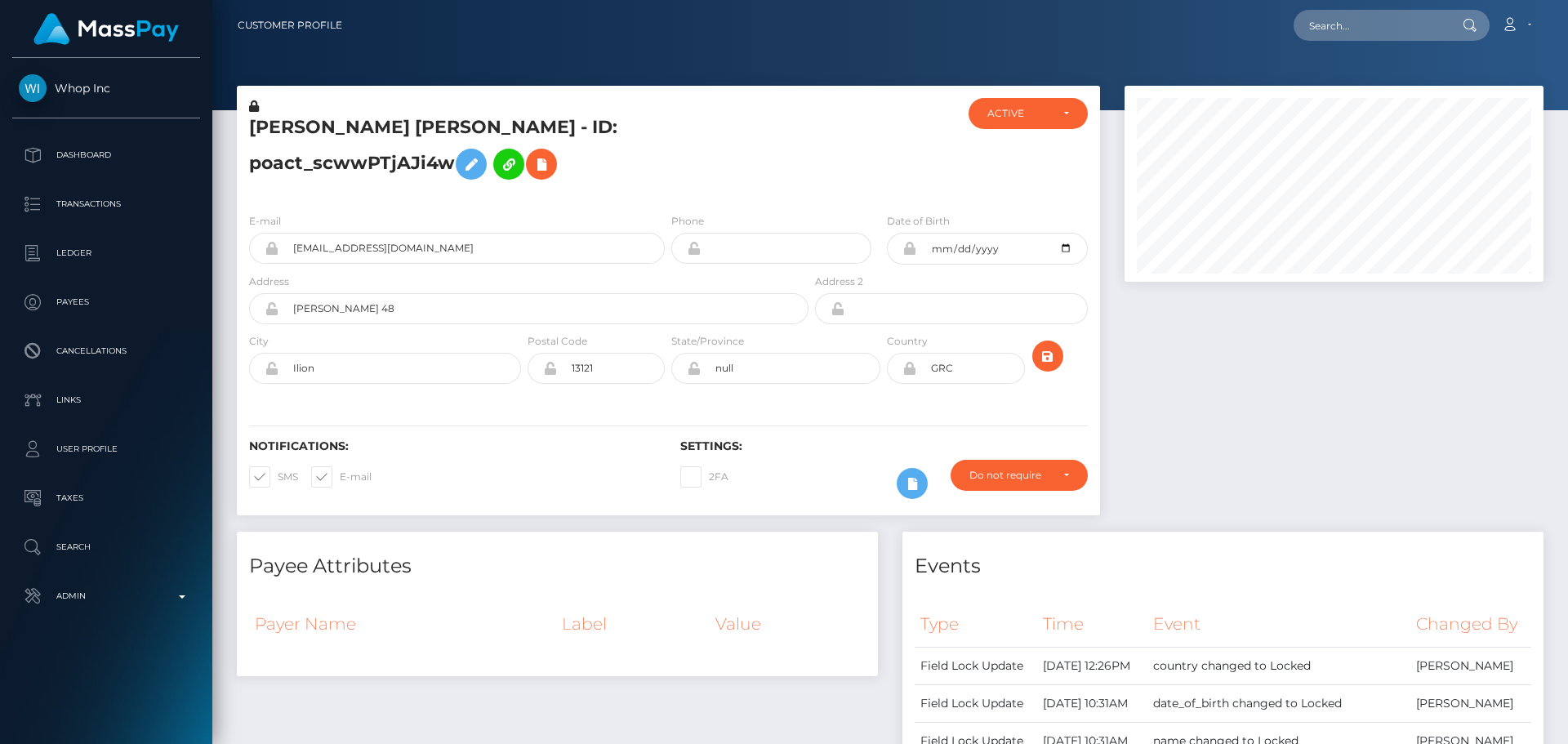
scroll to position [196, 420]
drag, startPoint x: 0, startPoint y: 0, endPoint x: 472, endPoint y: 171, distance: 502.0
click at [472, 171] on icon at bounding box center [471, 164] width 19 height 20
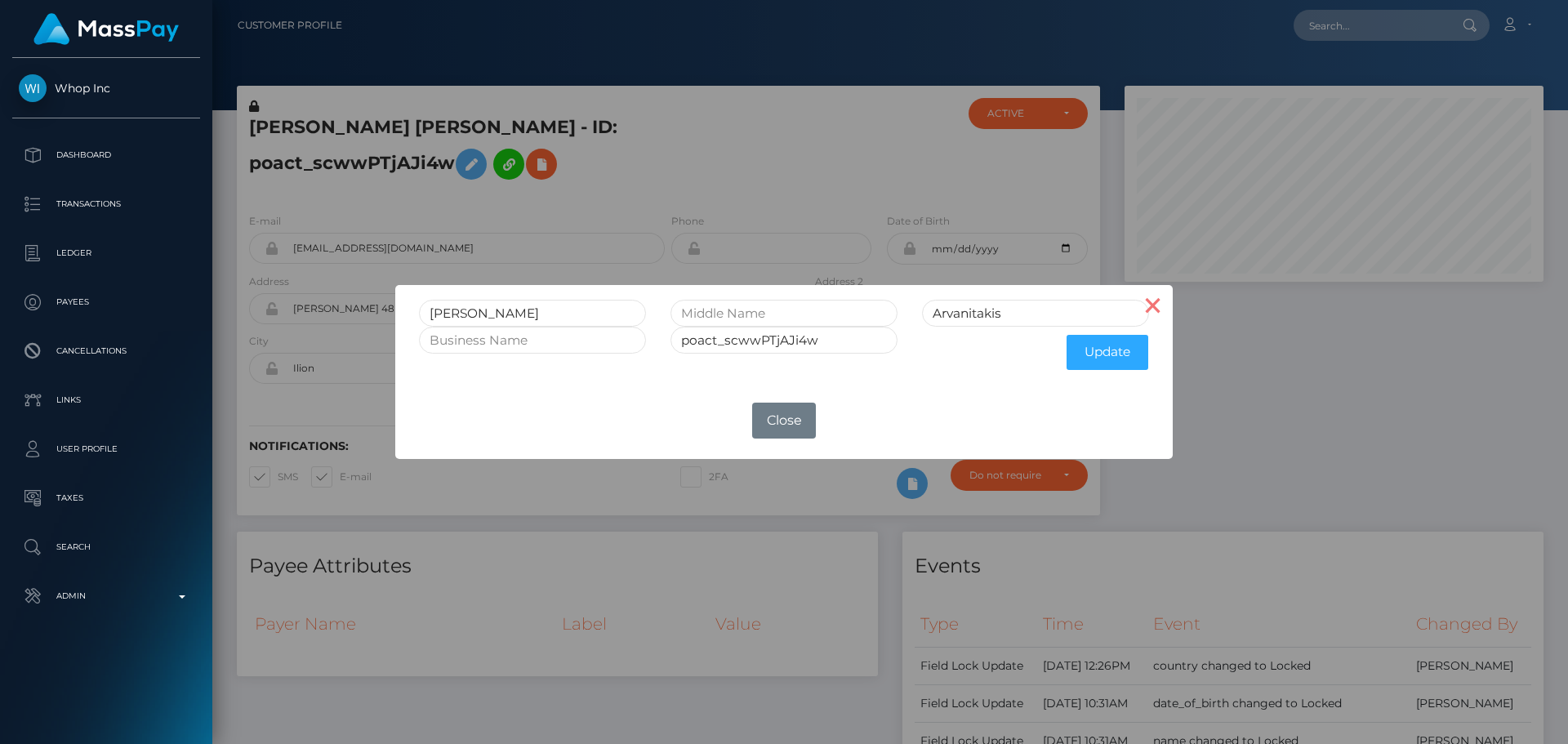
click at [1154, 305] on button "×" at bounding box center [1153, 304] width 40 height 40
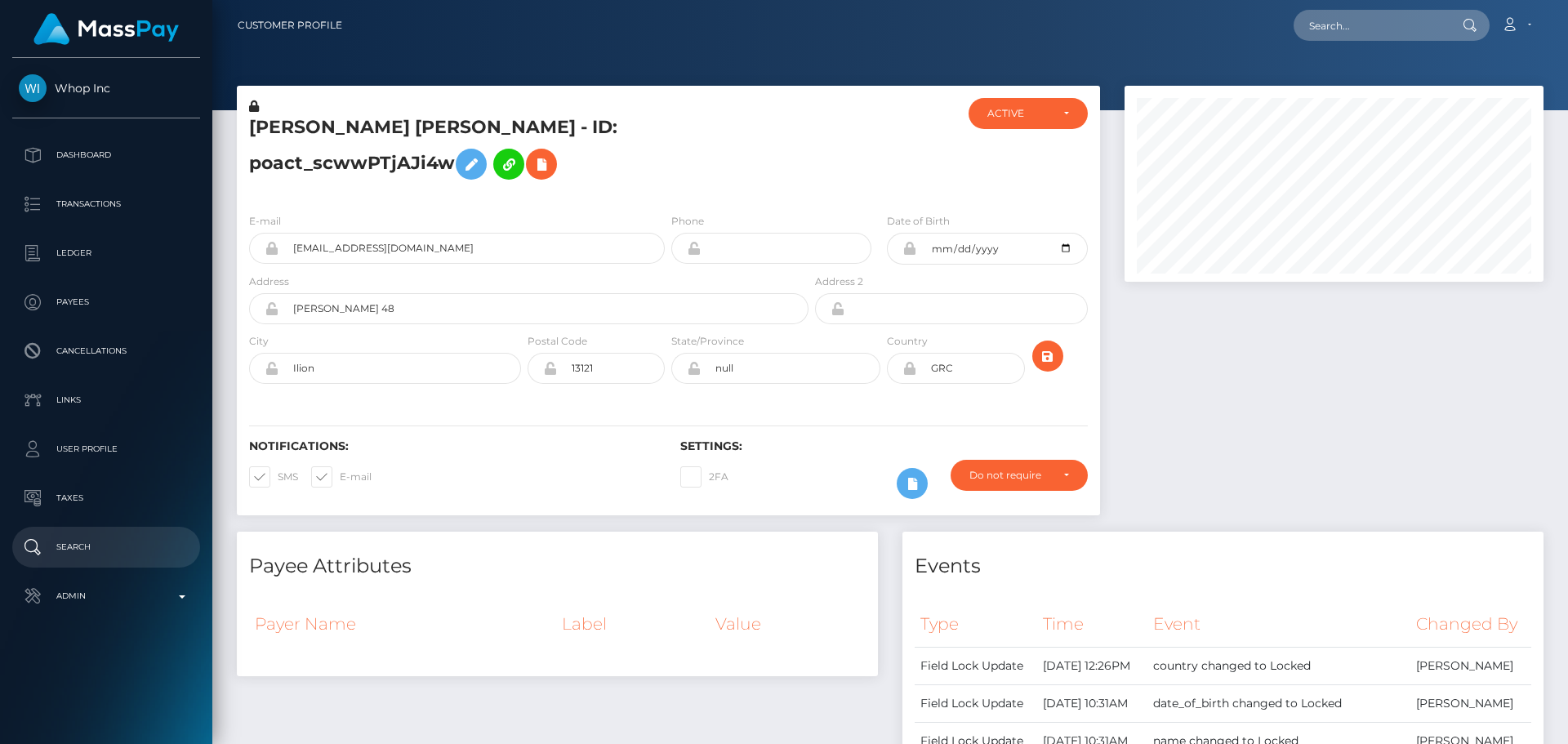
click at [98, 540] on p "Search" at bounding box center [105, 546] width 175 height 24
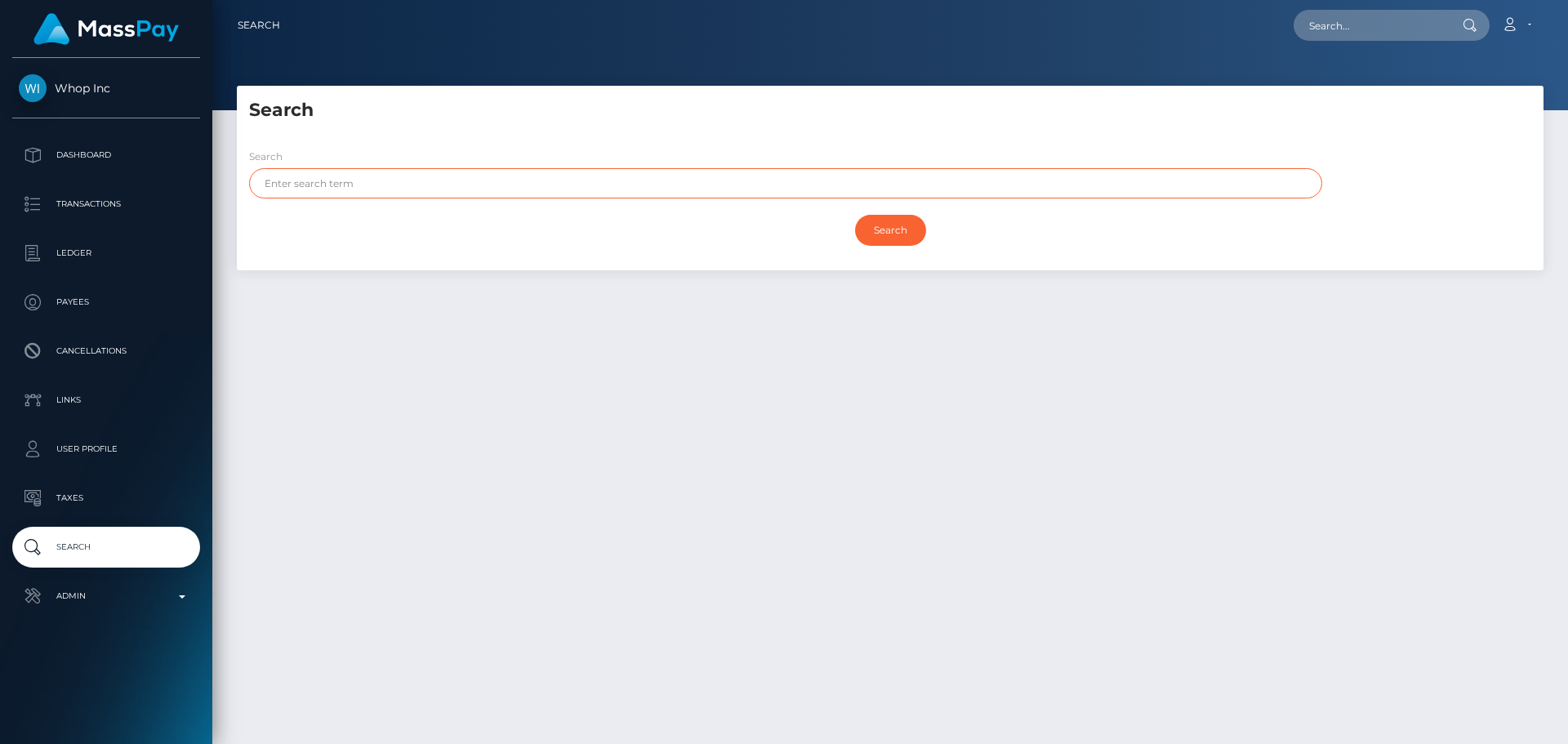
click at [561, 173] on input "text" at bounding box center [786, 183] width 1073 height 30
paste input "Alexandros"
type input "Alexandros"
click at [877, 226] on input "Search" at bounding box center [891, 230] width 72 height 31
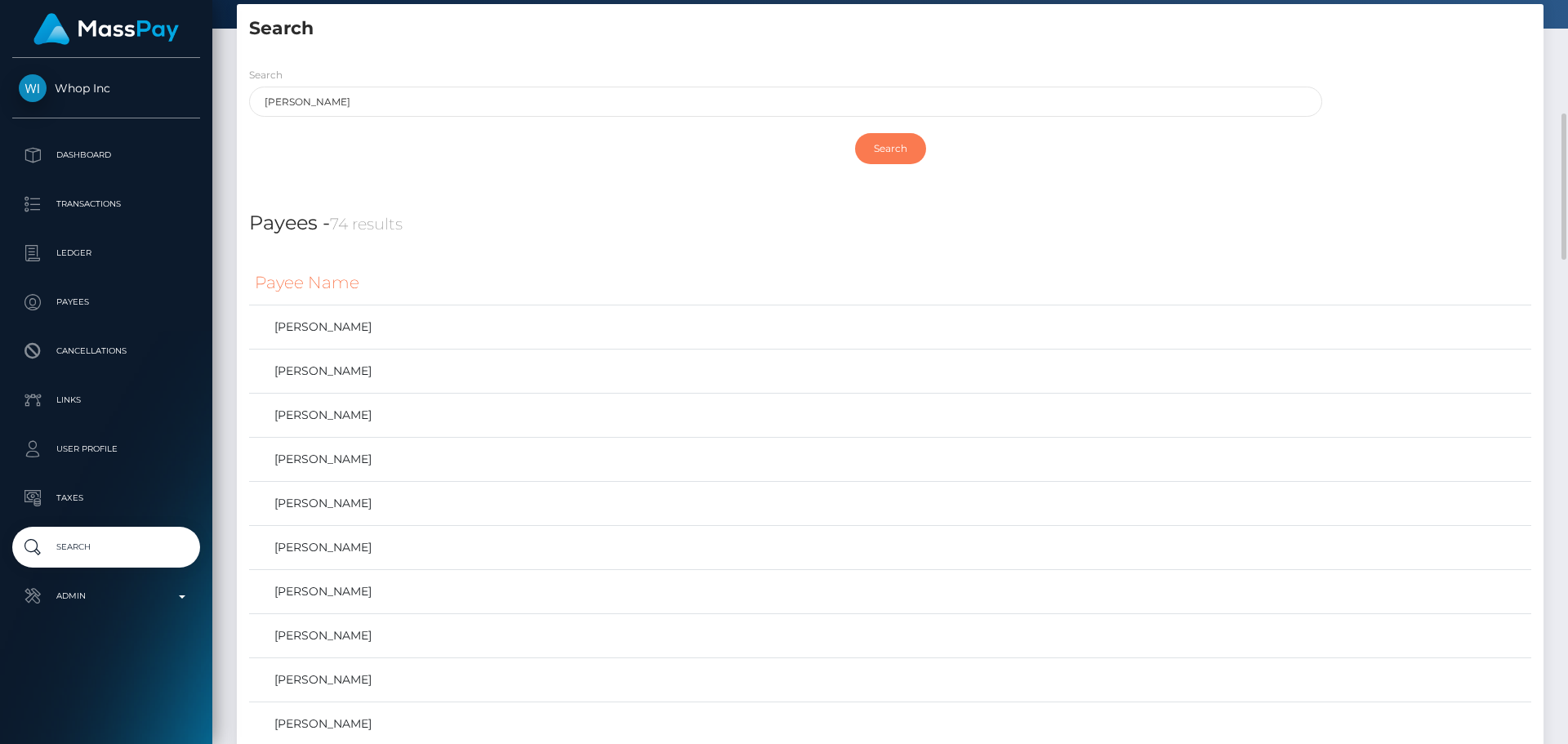
scroll to position [163, 0]
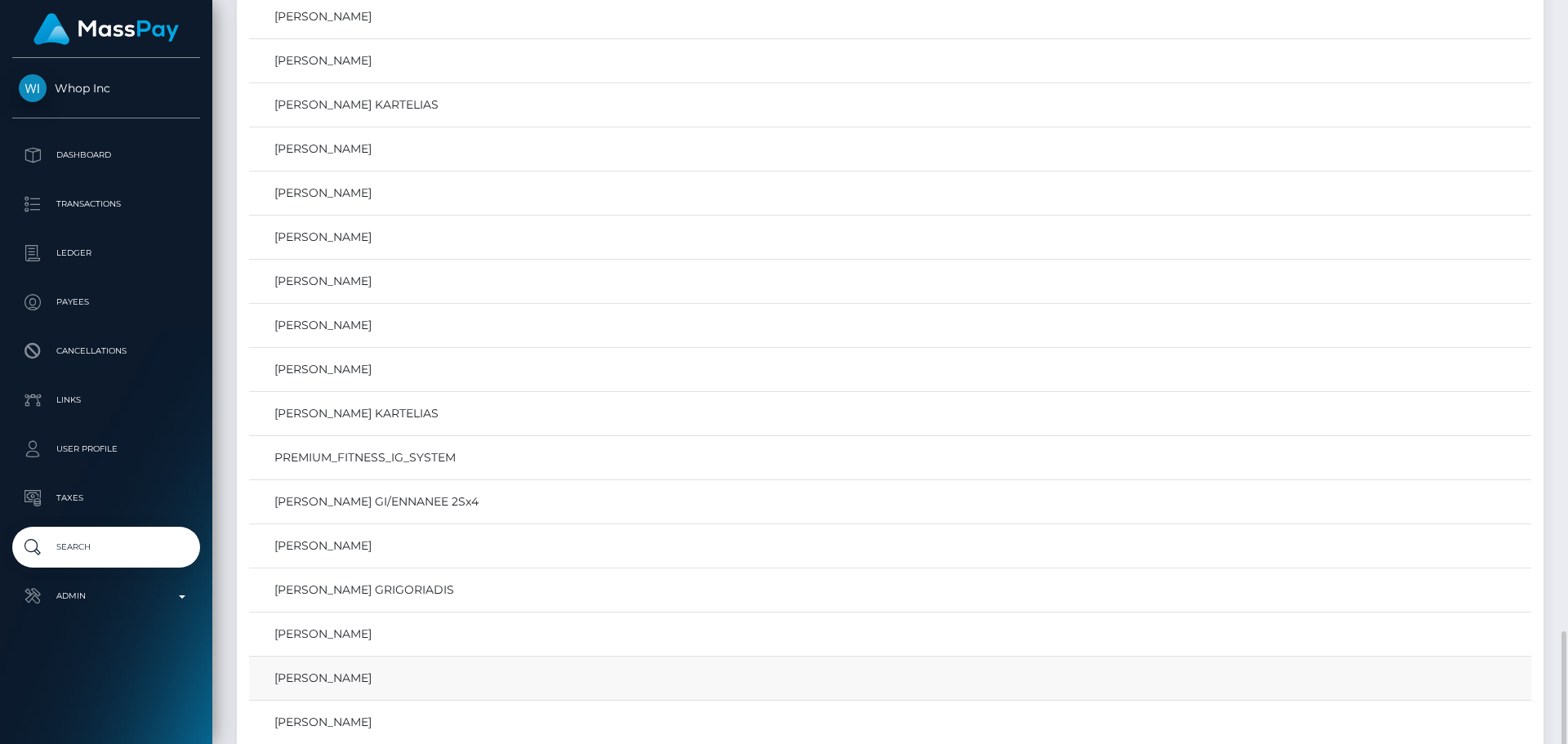
scroll to position [2123, 0]
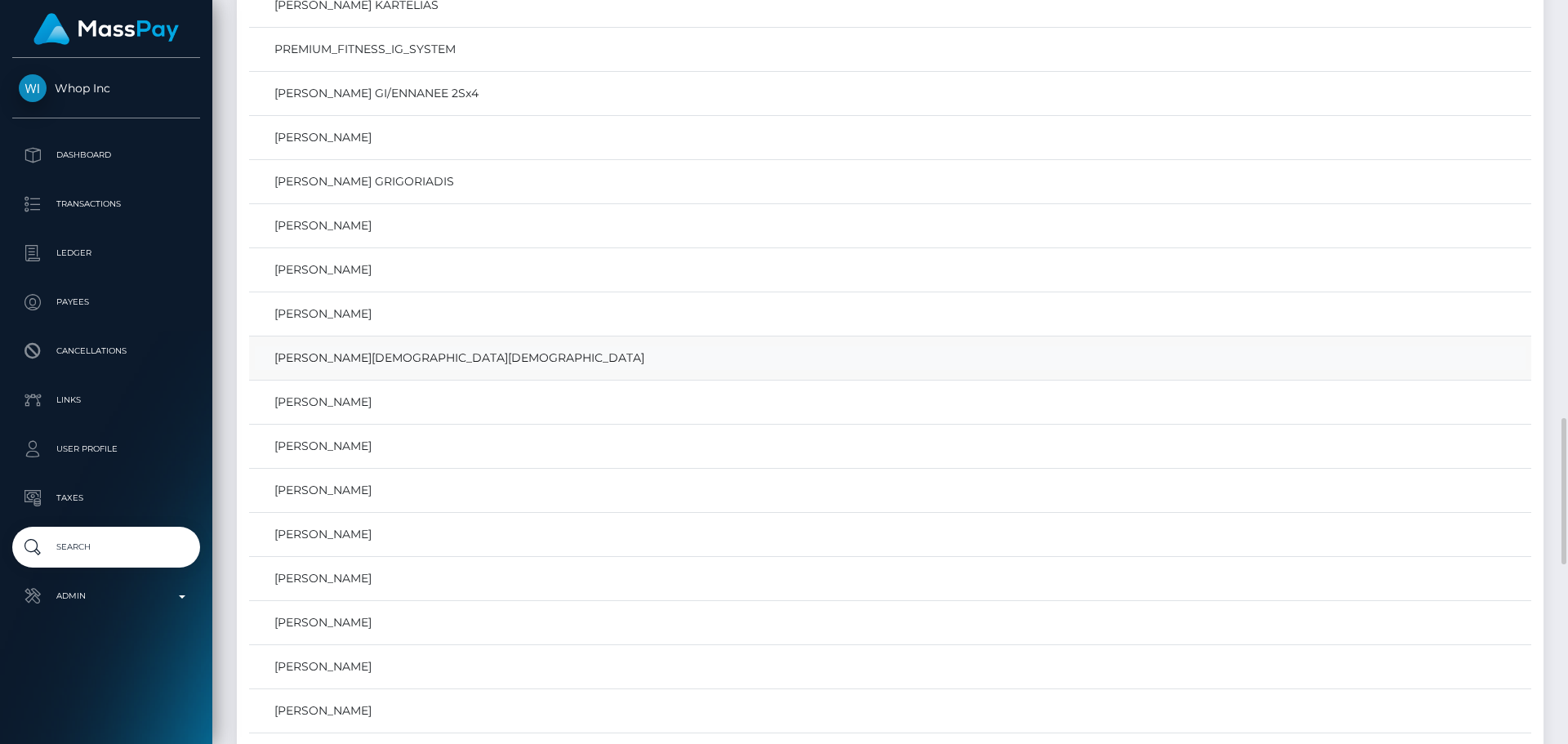
click at [430, 357] on link "ALEXANDROS ROMANOS ARYANITAKIS" at bounding box center [890, 358] width 1271 height 24
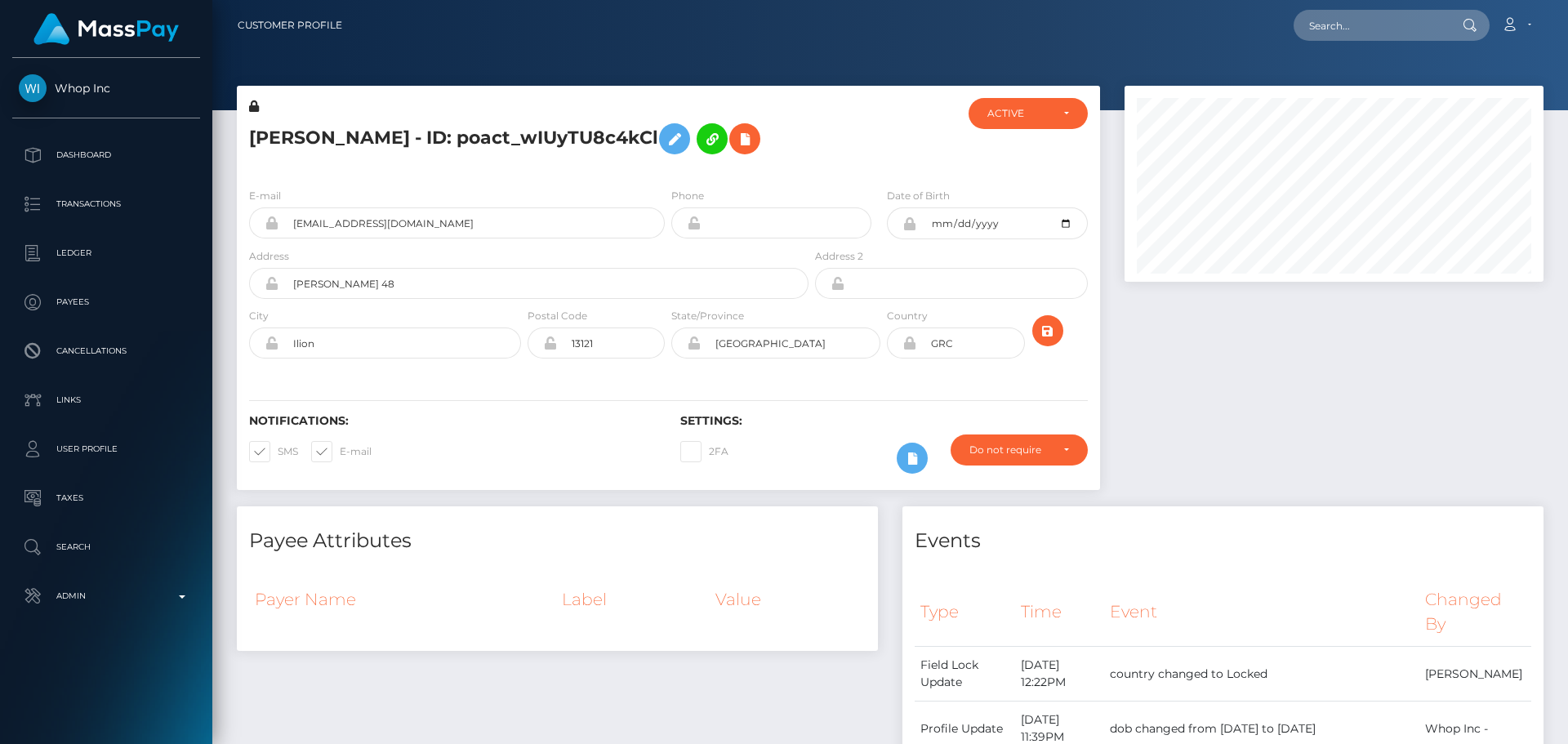
scroll to position [196, 420]
click at [675, 139] on h5 "[PERSON_NAME] - ID: poact_wIUyTU8c4kCl" at bounding box center [525, 138] width 551 height 47
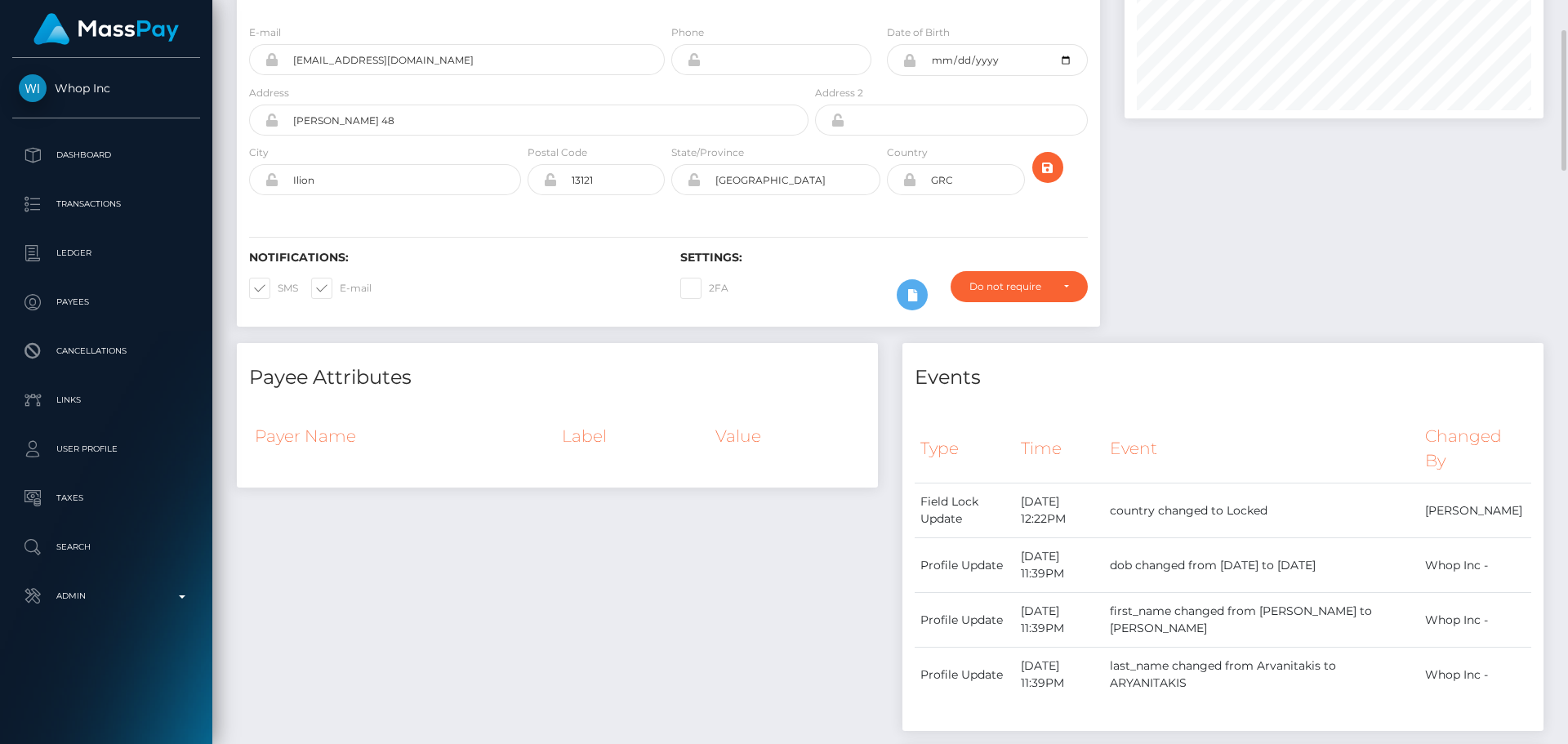
scroll to position [0, 0]
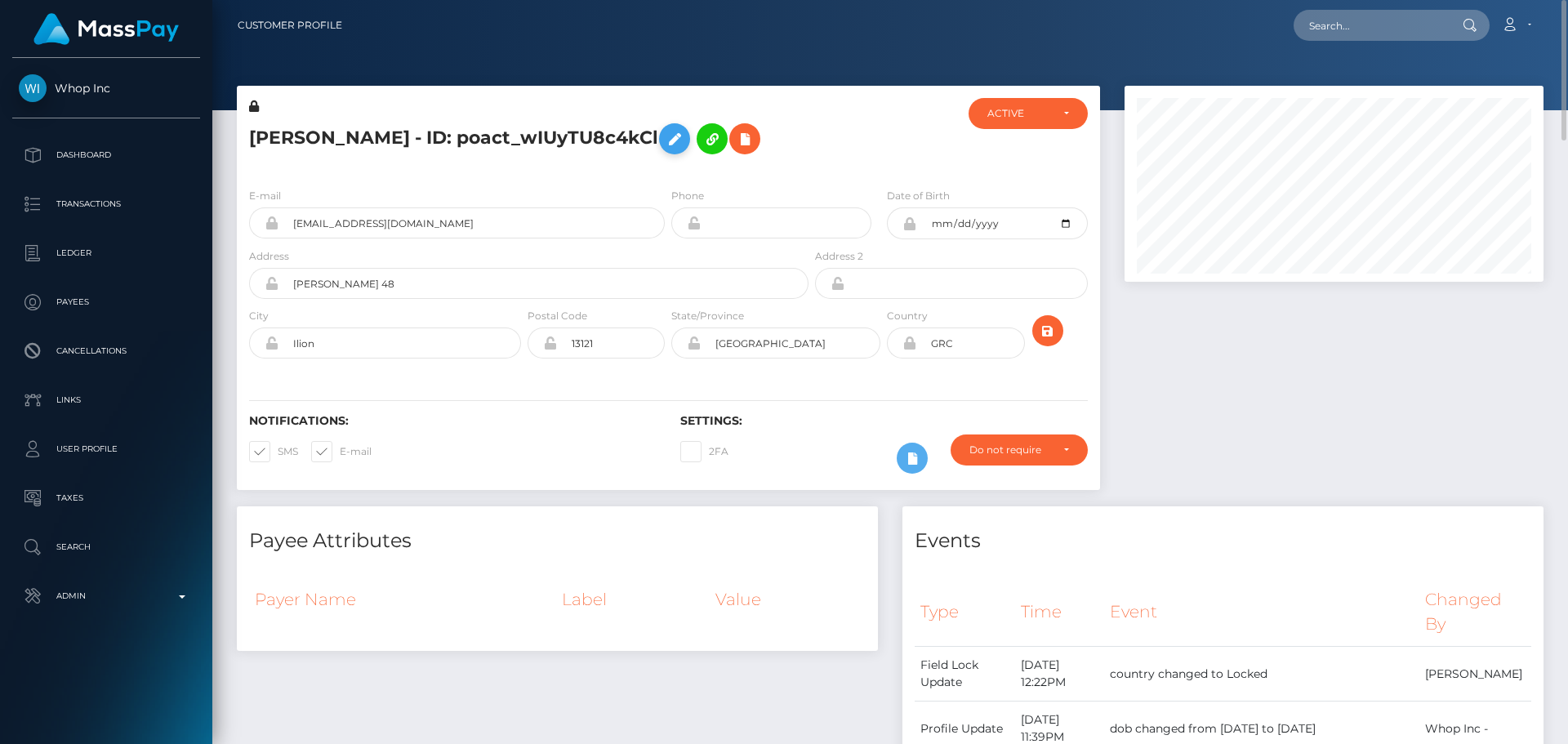
click at [665, 150] on icon at bounding box center [675, 139] width 19 height 20
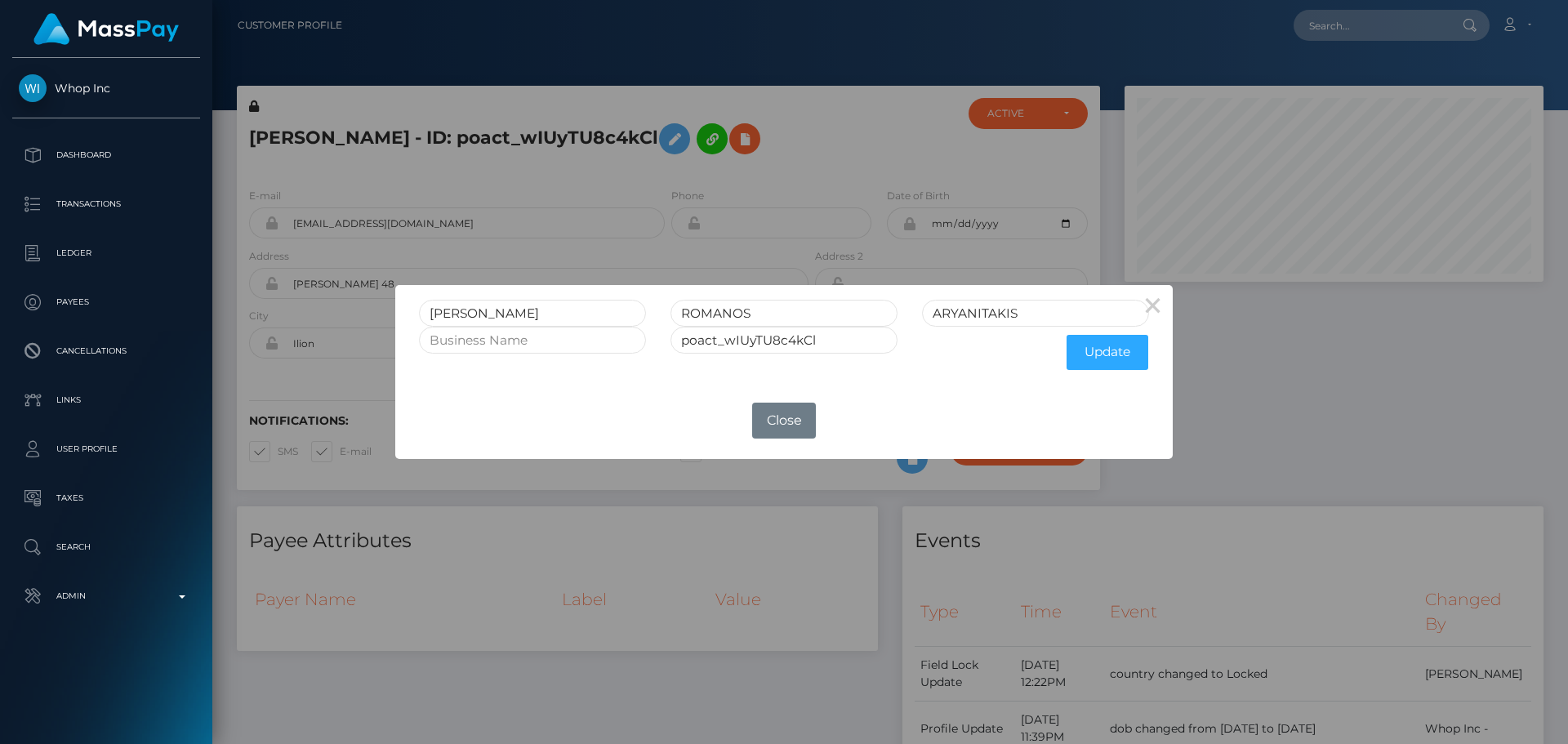
drag, startPoint x: 1155, startPoint y: 298, endPoint x: 1067, endPoint y: 280, distance: 89.8
click at [1147, 300] on button "×" at bounding box center [1153, 304] width 40 height 40
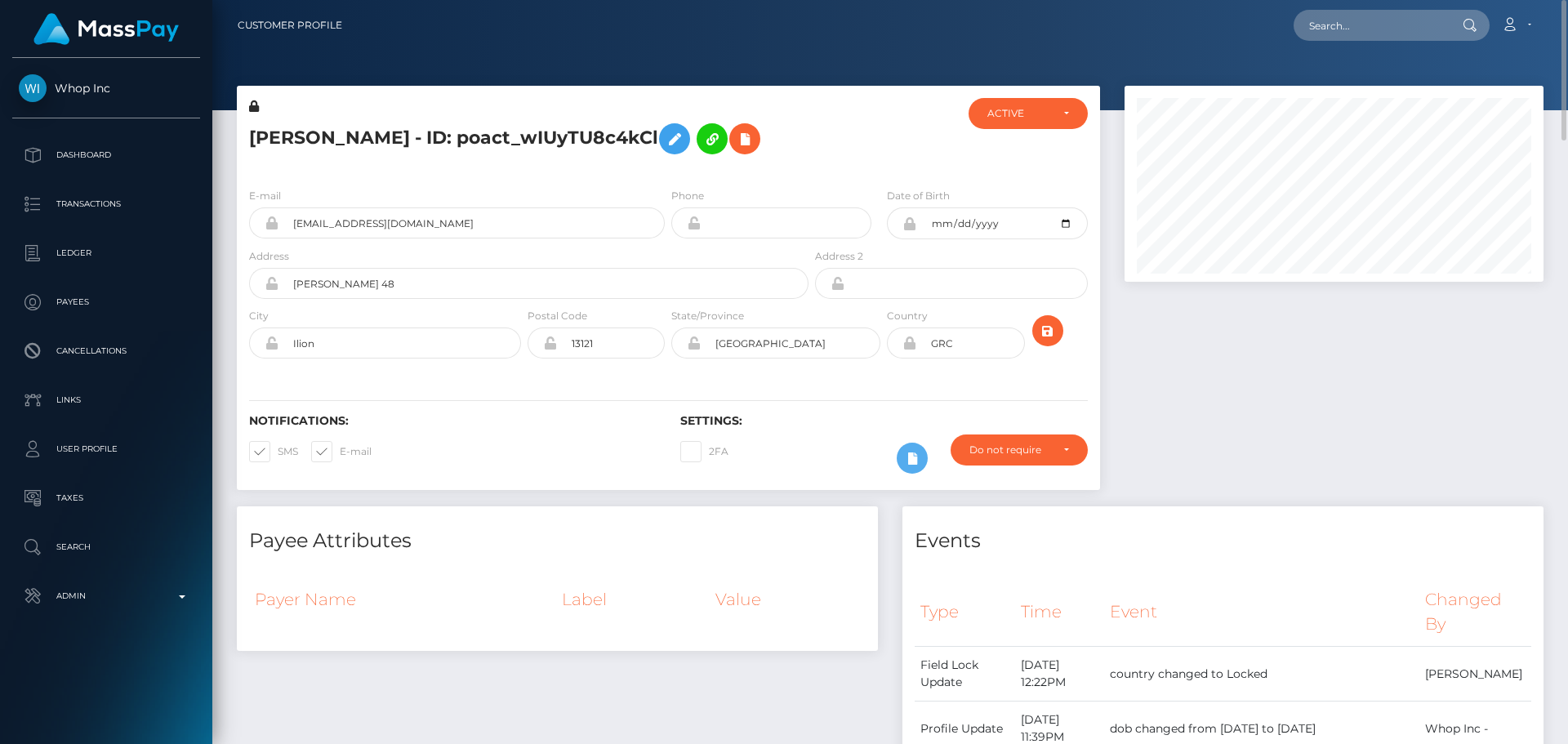
click at [769, 162] on h5 "ALEXANDROS ROMANOS ARYANITAKIS - ID: poact_wIUyTU8c4kCl" at bounding box center [525, 138] width 551 height 47
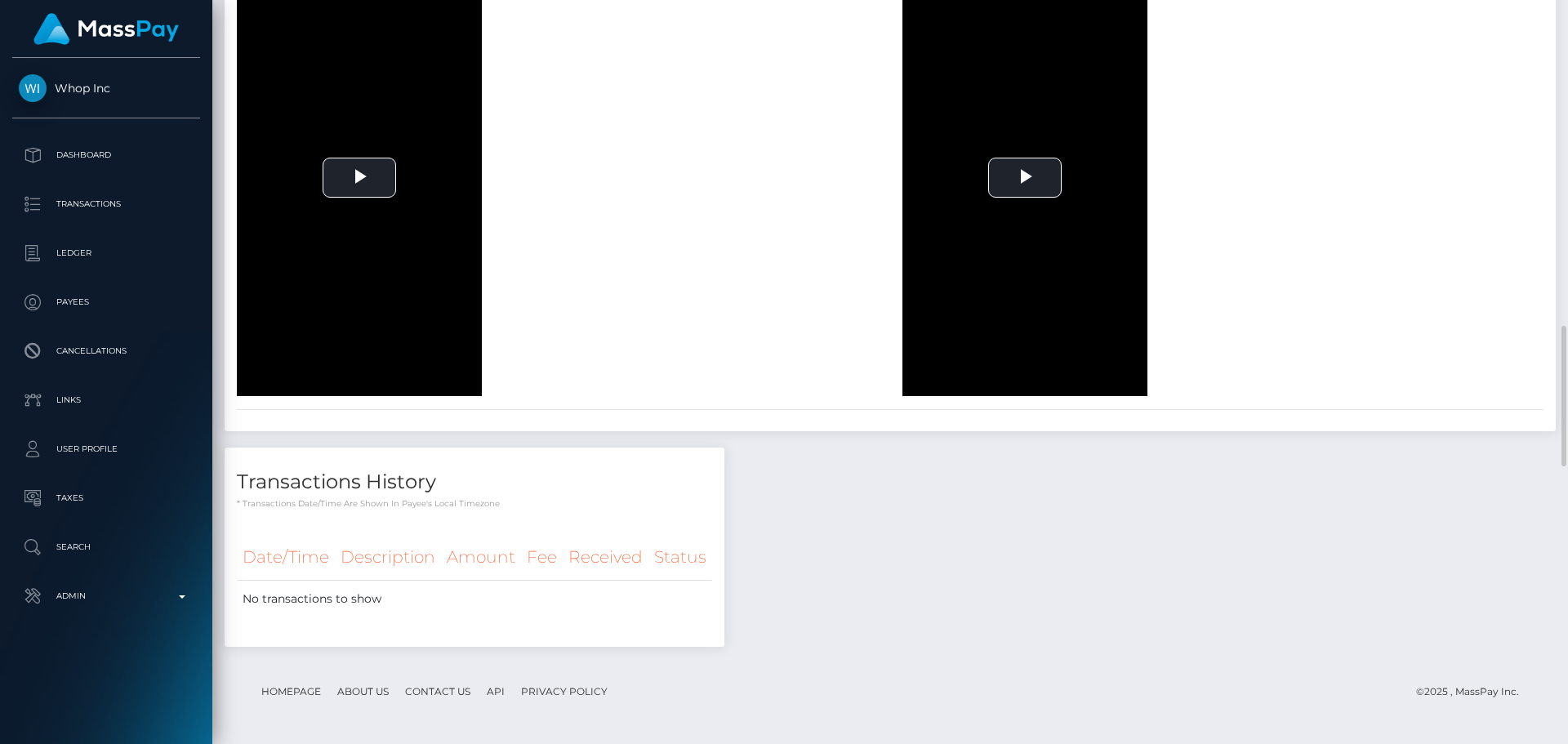
scroll to position [1877, 0]
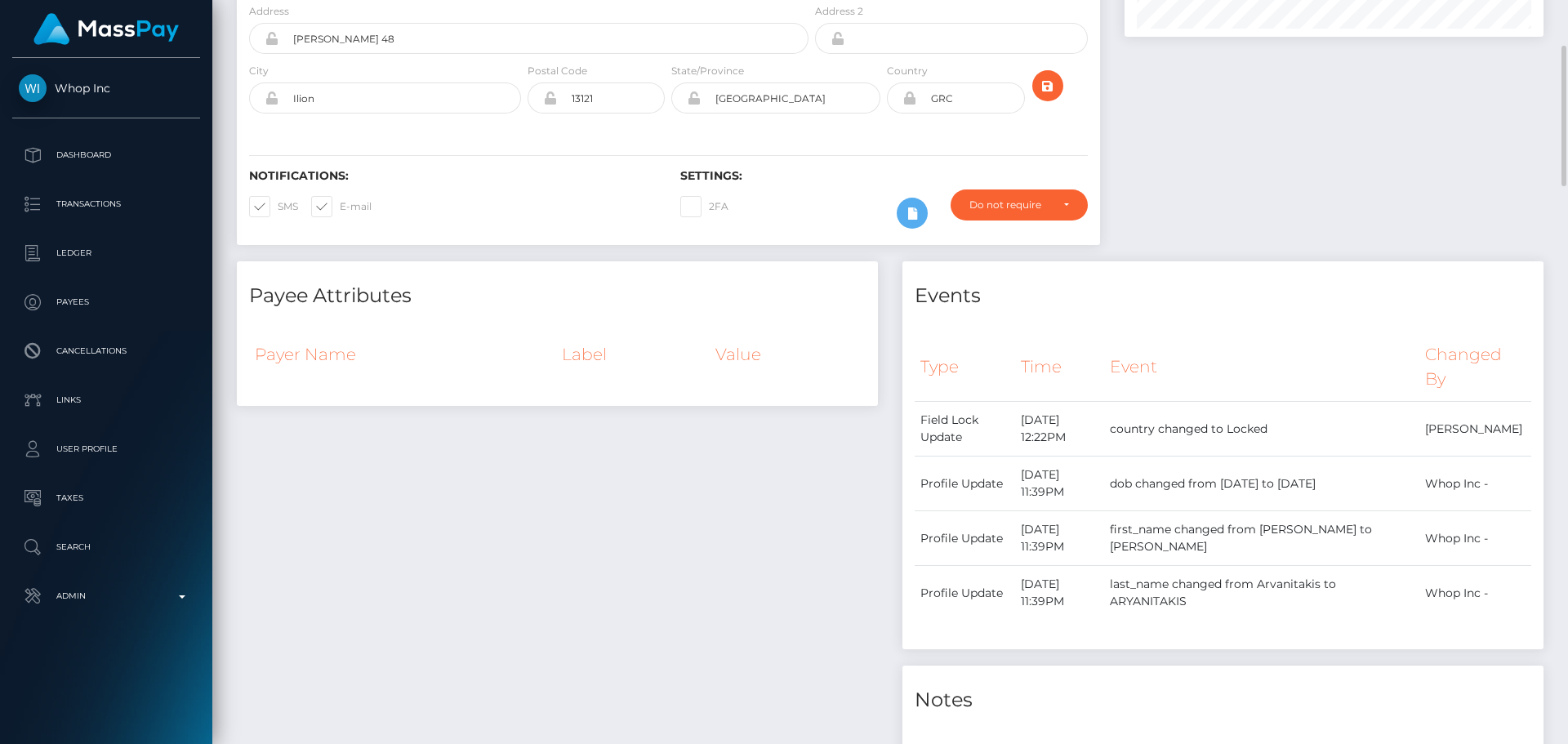
scroll to position [0, 0]
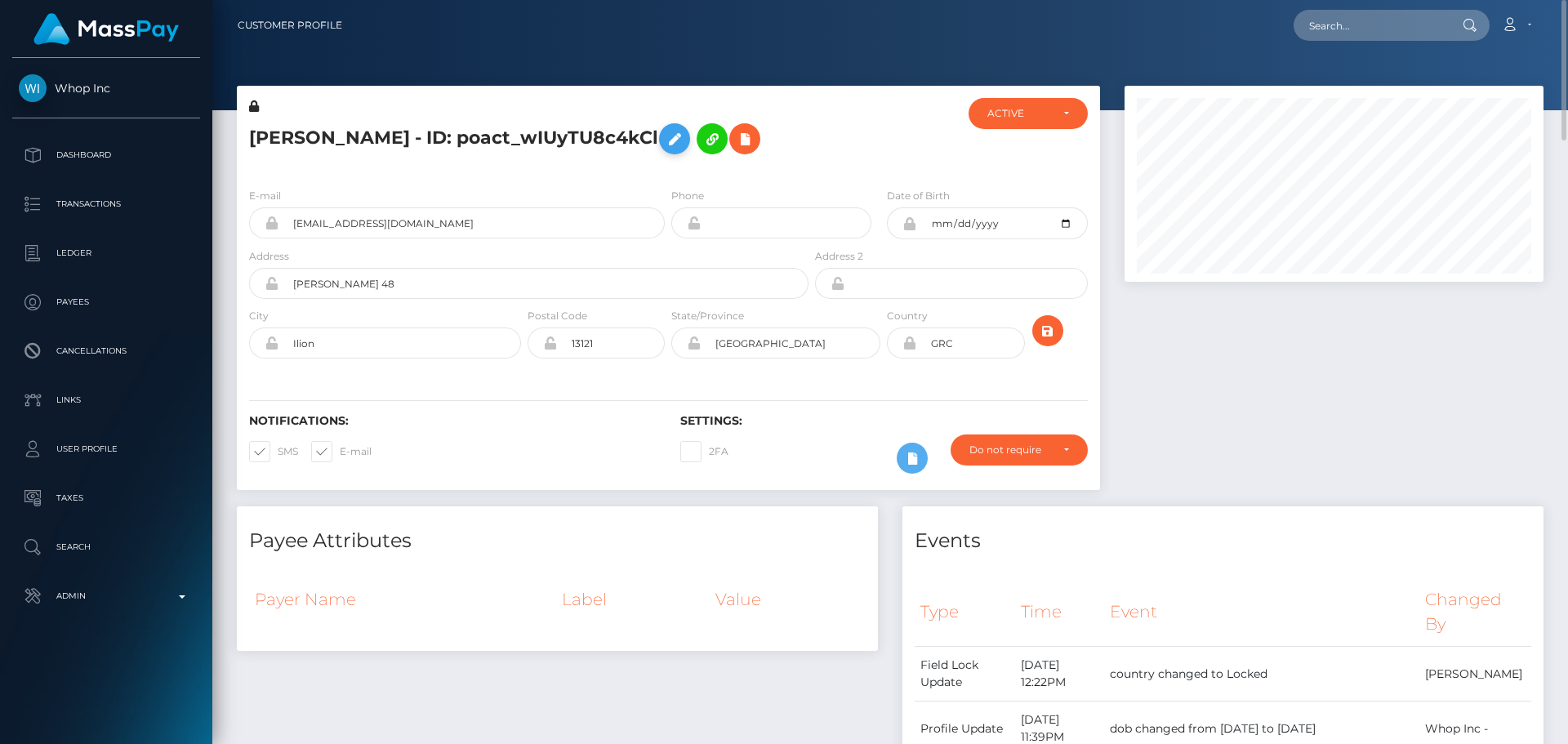
click at [665, 150] on icon at bounding box center [675, 139] width 19 height 20
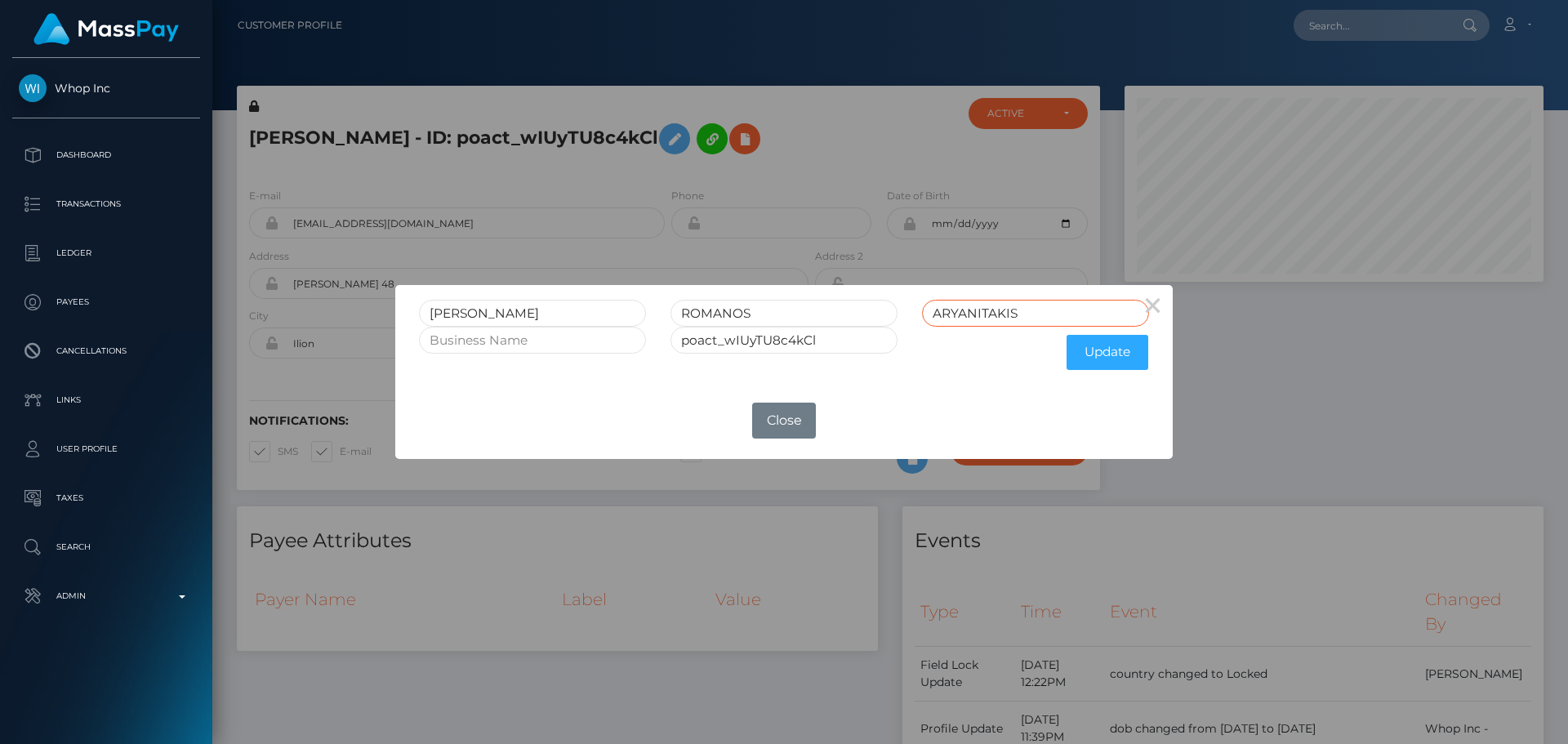
click at [956, 313] on input "ARYANITAKIS" at bounding box center [1035, 313] width 227 height 27
type input "ARVANITAKIS"
click at [1165, 305] on button "×" at bounding box center [1153, 304] width 40 height 40
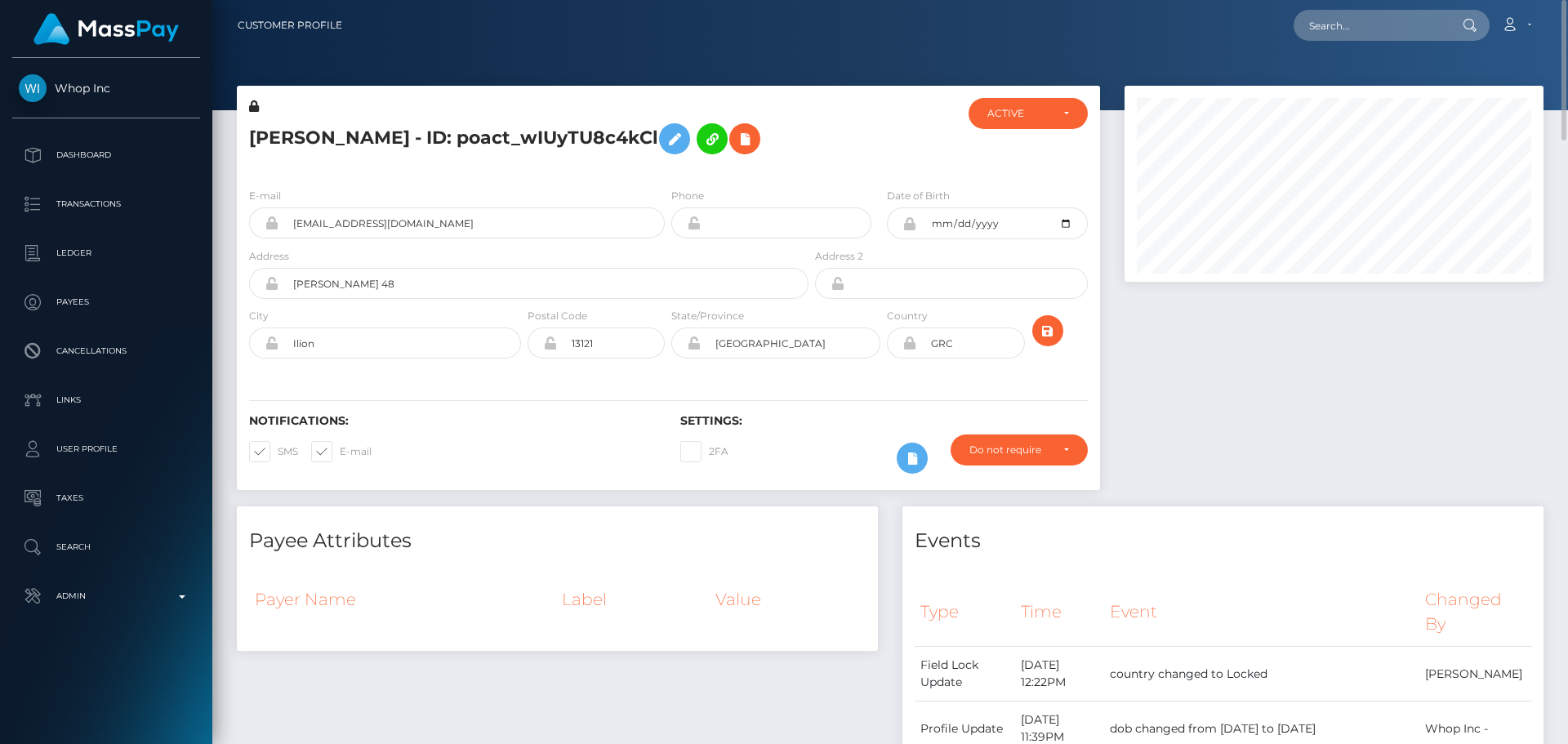
click at [250, 103] on icon at bounding box center [254, 106] width 10 height 12
click at [665, 150] on icon at bounding box center [675, 139] width 19 height 20
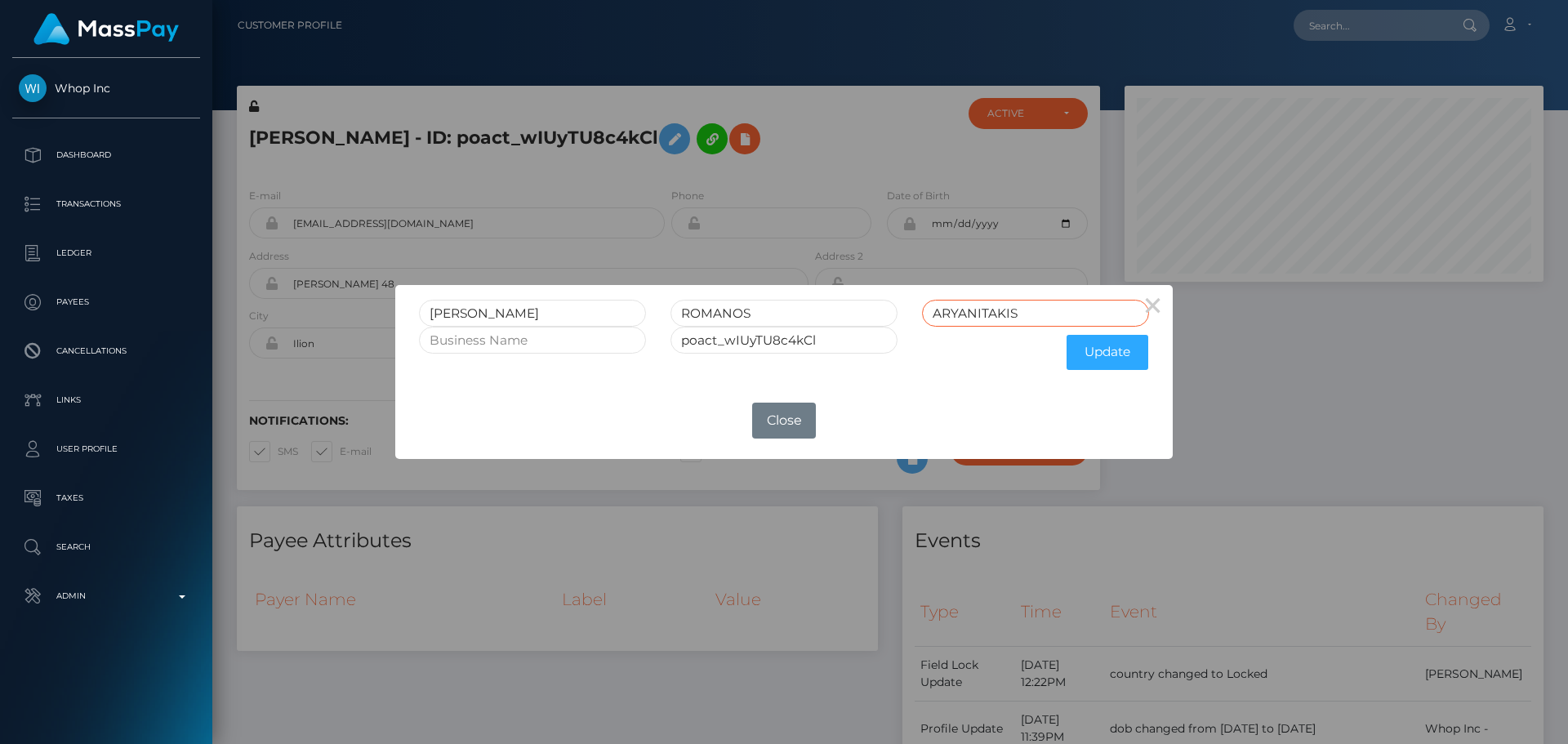
click at [957, 312] on input "ARYANITAKIS" at bounding box center [1035, 313] width 227 height 27
type input "ARVANITAKIS"
click at [1098, 360] on button "Update" at bounding box center [1108, 352] width 81 height 35
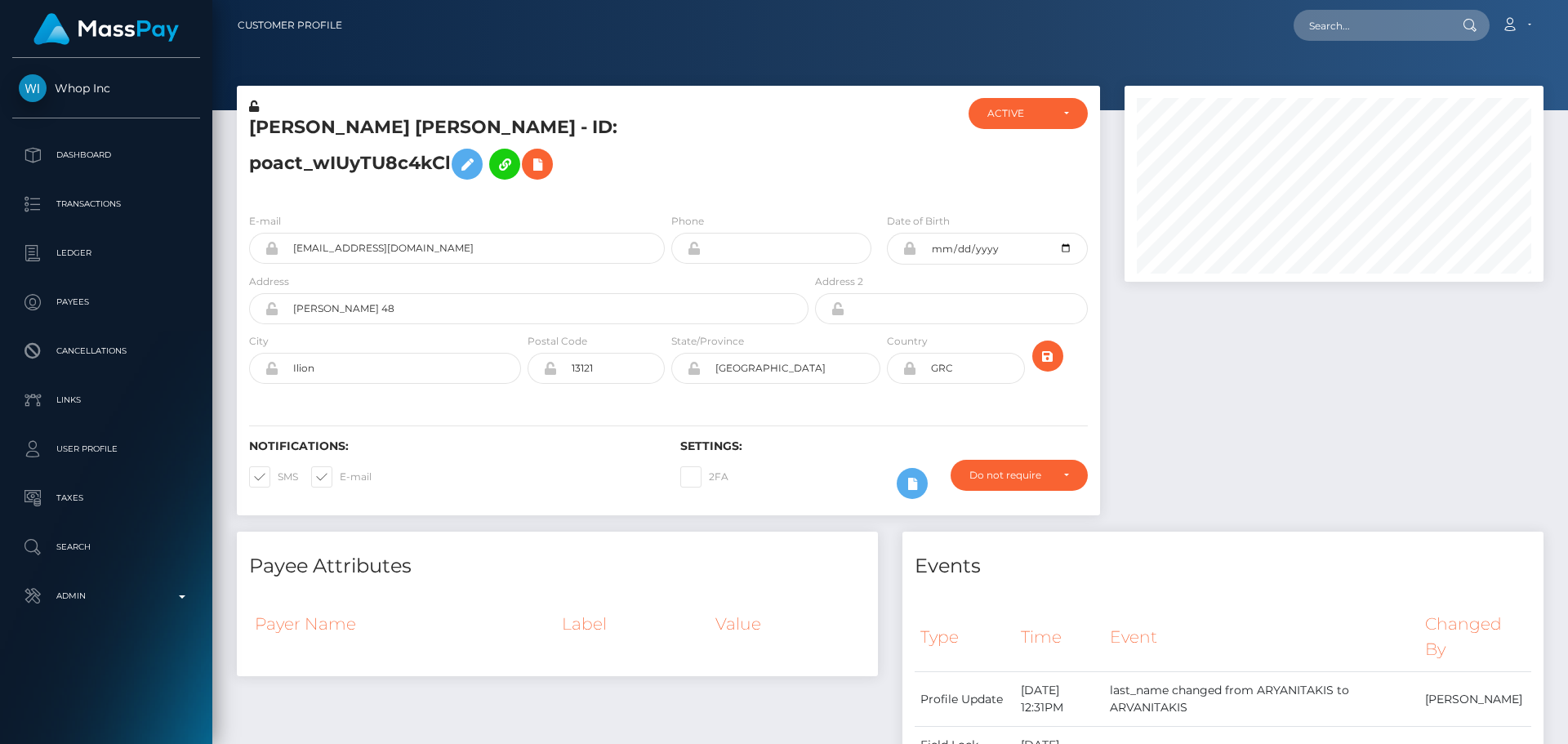
scroll to position [196, 420]
click at [251, 107] on icon at bounding box center [254, 106] width 10 height 12
click at [1371, 12] on input "text" at bounding box center [1370, 25] width 154 height 31
paste input "poact_scwwPTjAJi4w"
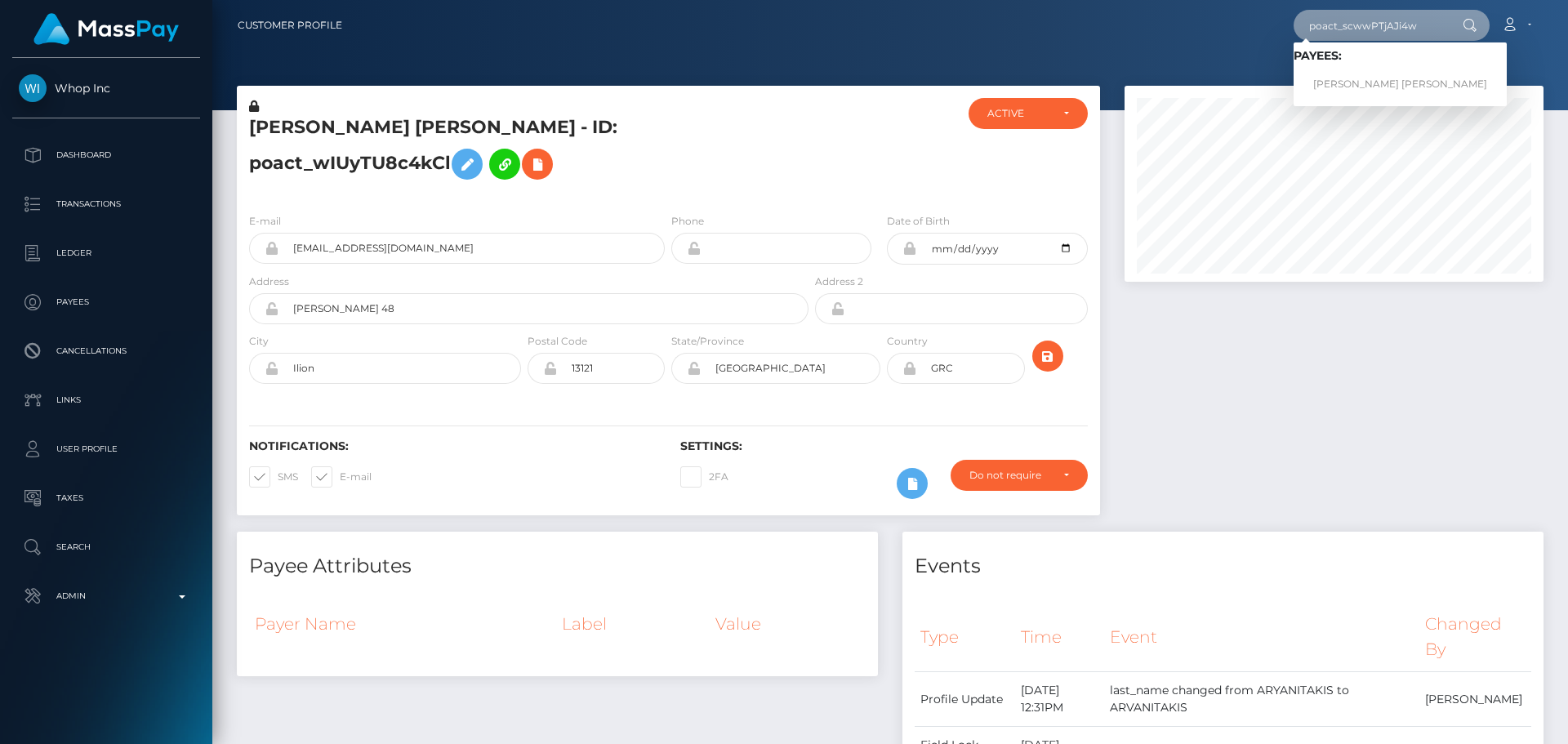
type input "poact_scwwPTjAJi4w"
click at [1340, 76] on link "[PERSON_NAME] [PERSON_NAME]" at bounding box center [1400, 84] width 214 height 30
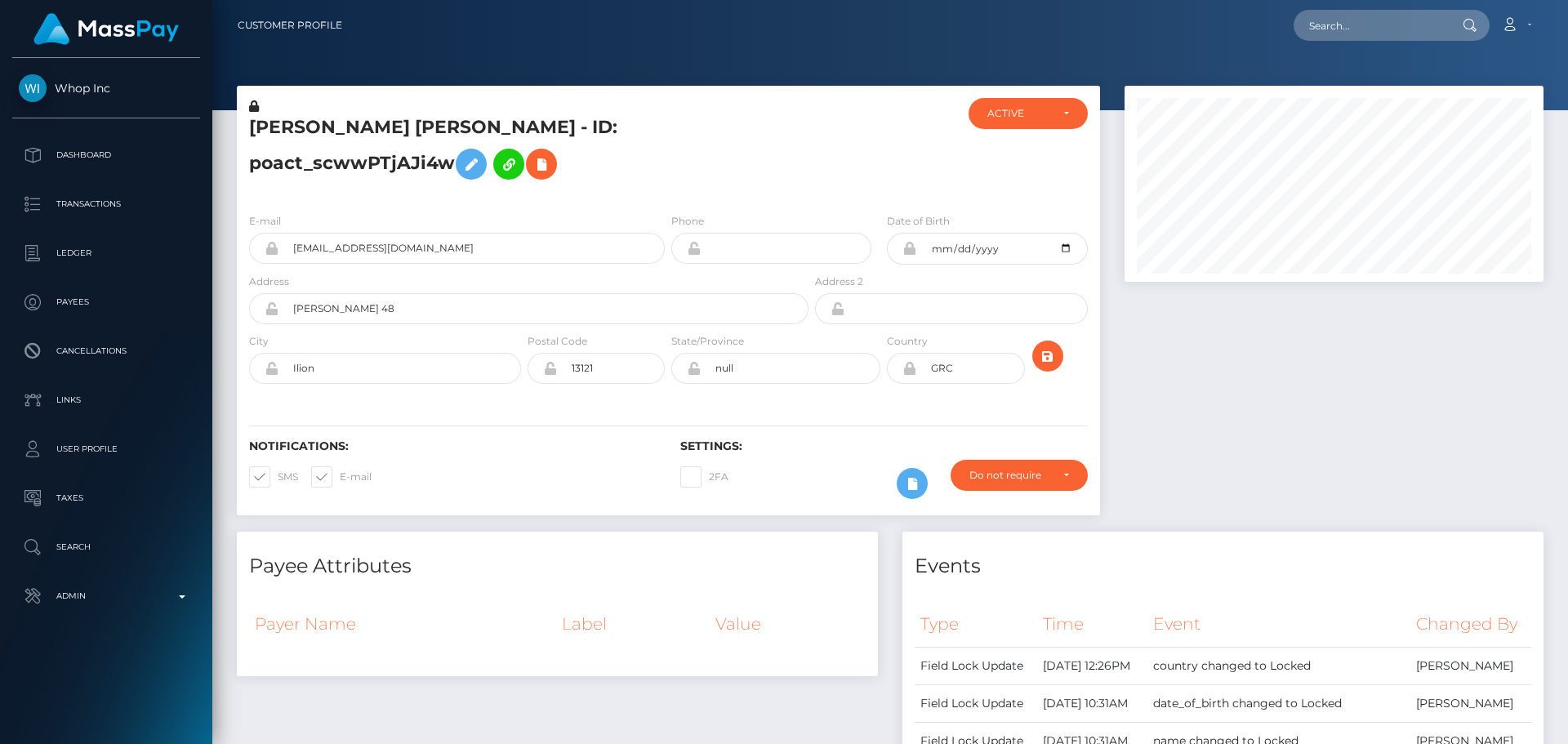
scroll to position [196, 420]
click at [254, 109] on icon at bounding box center [254, 106] width 10 height 12
click at [474, 160] on icon at bounding box center [471, 164] width 19 height 20
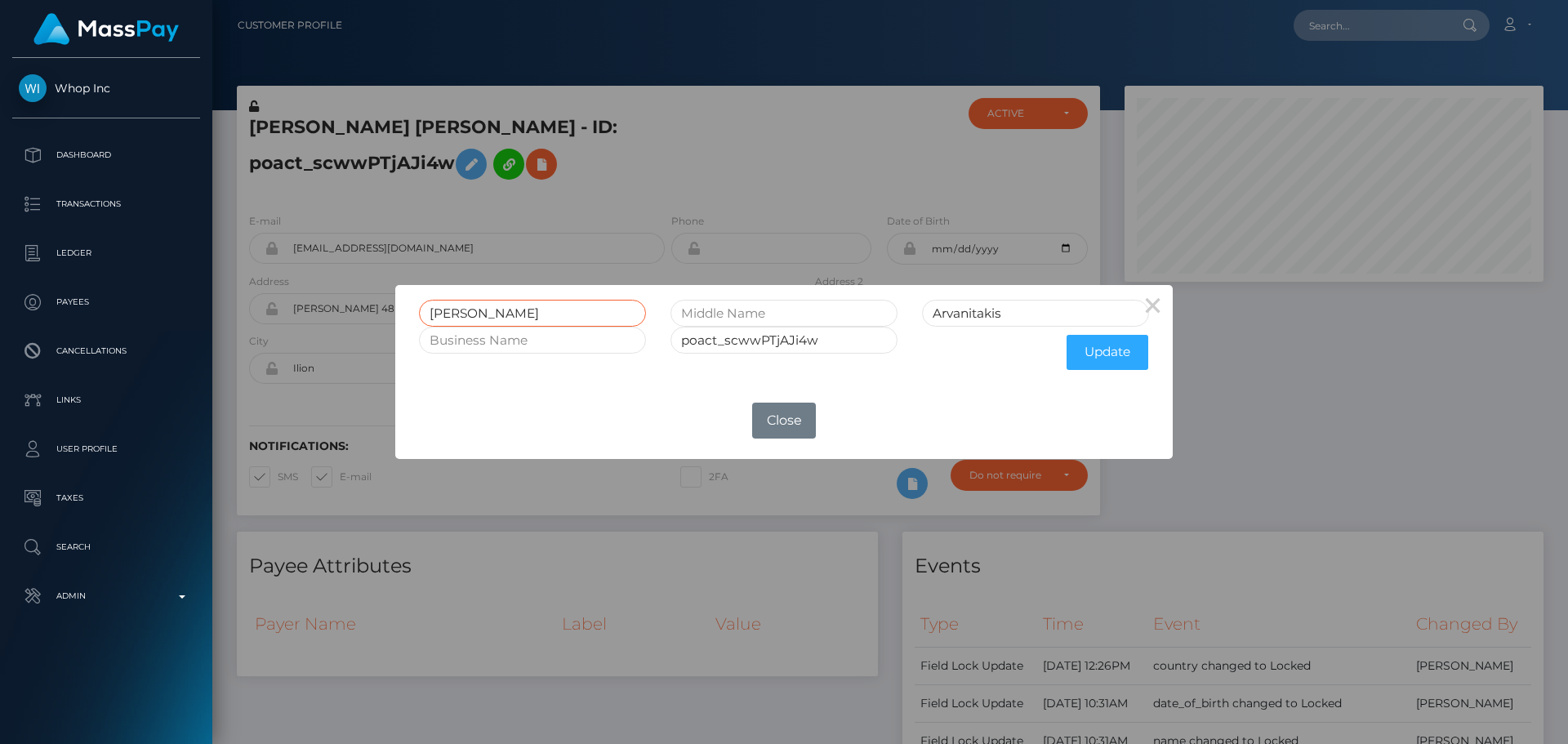
click at [539, 309] on input "Alexandros Romanos" at bounding box center [532, 313] width 227 height 27
click at [809, 308] on input "text" at bounding box center [784, 313] width 227 height 27
paste input "Romanos"
type input "Romanos"
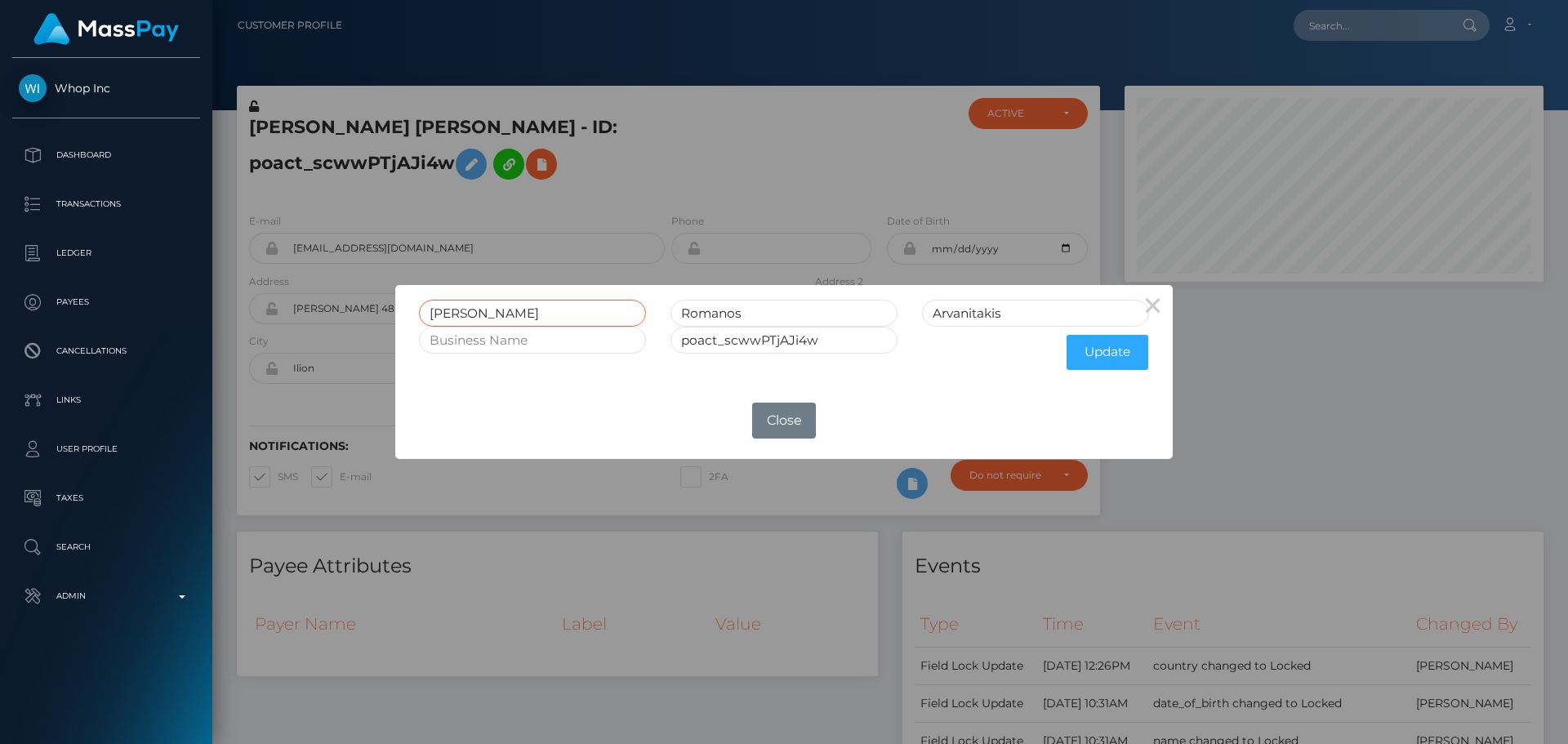
click at [531, 312] on input "Alexandros Romanos" at bounding box center [532, 313] width 227 height 27
click at [533, 313] on input "Alexandros Romanos" at bounding box center [532, 313] width 227 height 27
type input "[PERSON_NAME]"
click at [1091, 357] on button "Update" at bounding box center [1108, 352] width 81 height 35
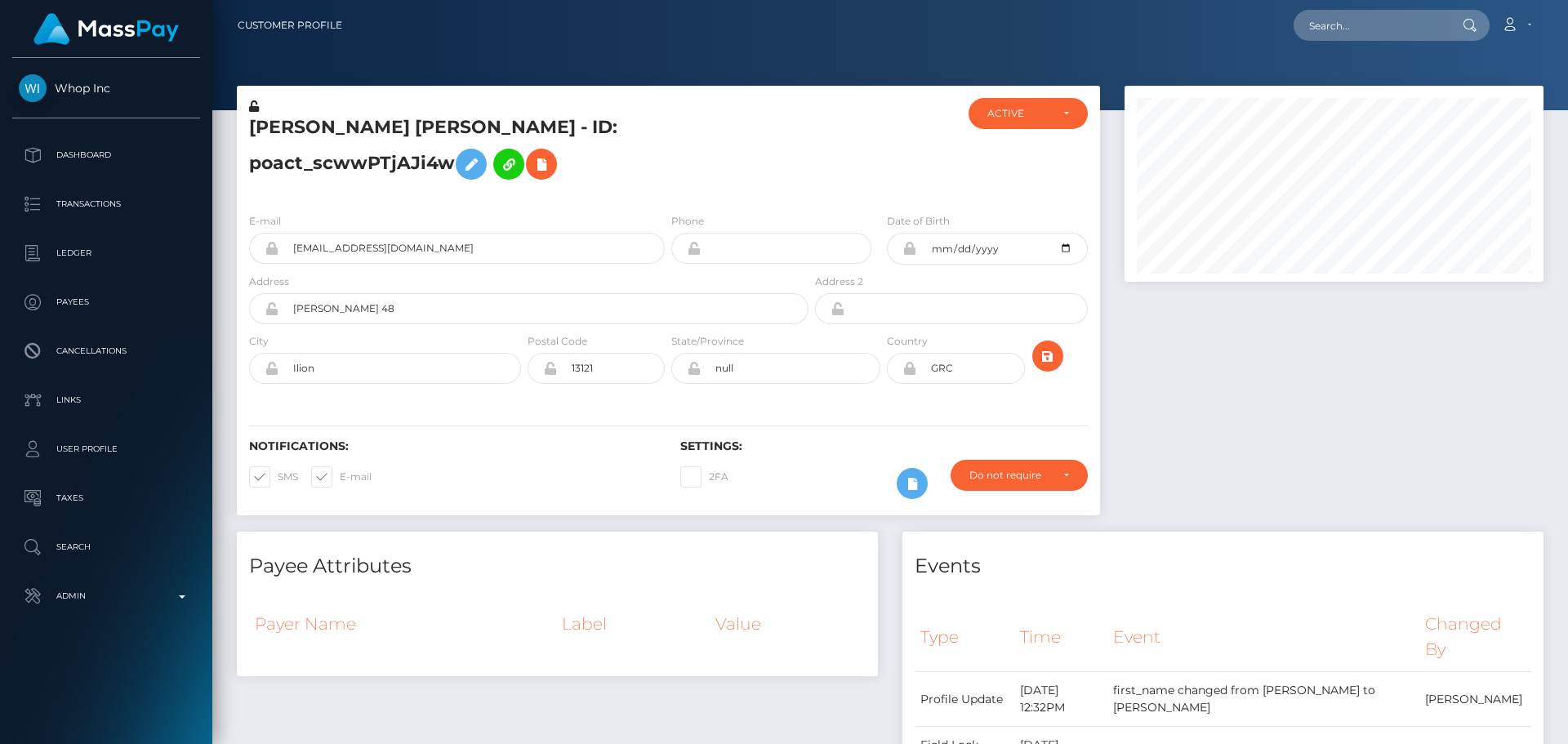
scroll to position [196, 420]
click at [255, 108] on icon at bounding box center [254, 106] width 10 height 12
click at [1041, 352] on icon "submit" at bounding box center [1048, 356] width 19 height 20
click at [771, 160] on h5 "[PERSON_NAME] [PERSON_NAME] - ID: poact_scwwPTjAJi4w" at bounding box center [525, 151] width 551 height 72
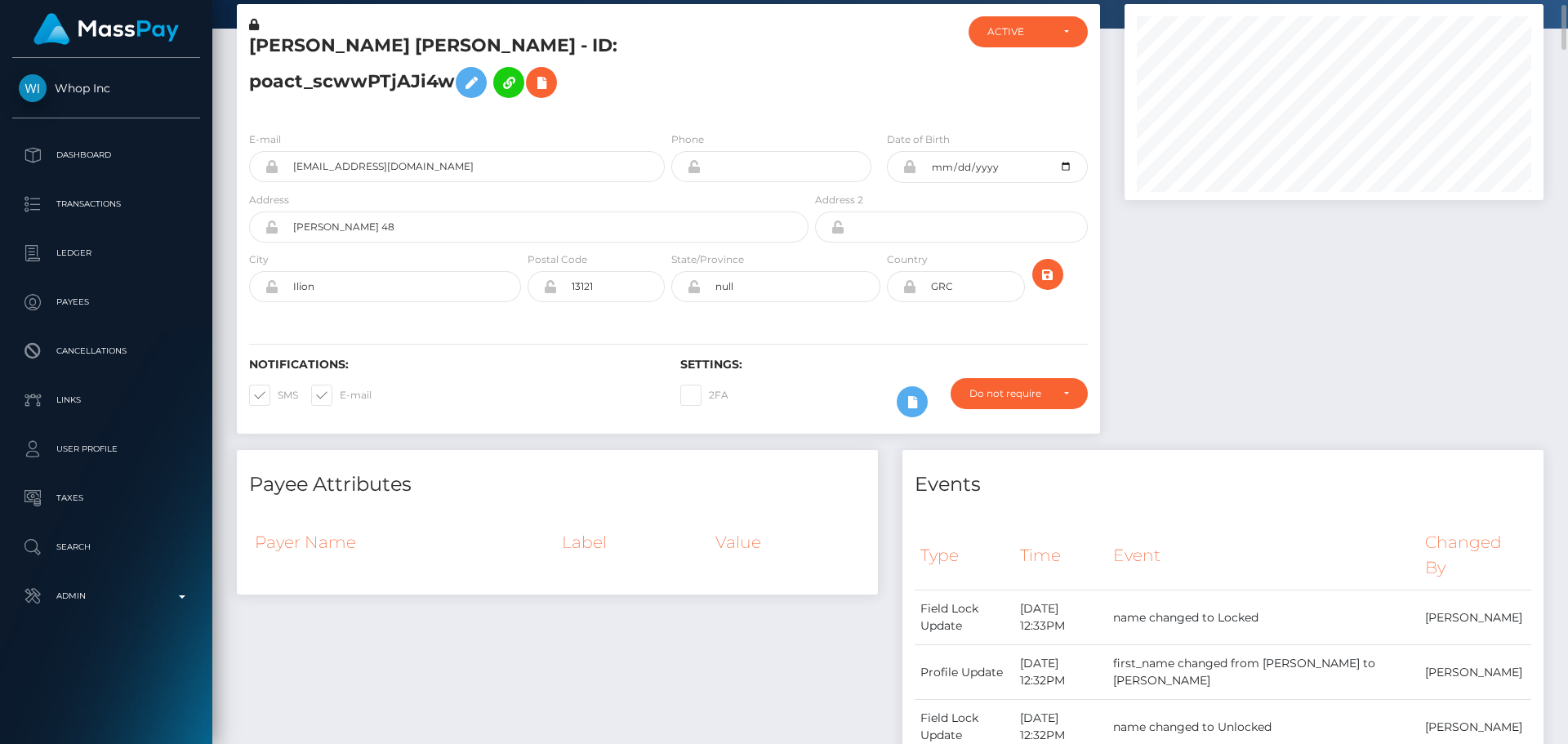
scroll to position [0, 0]
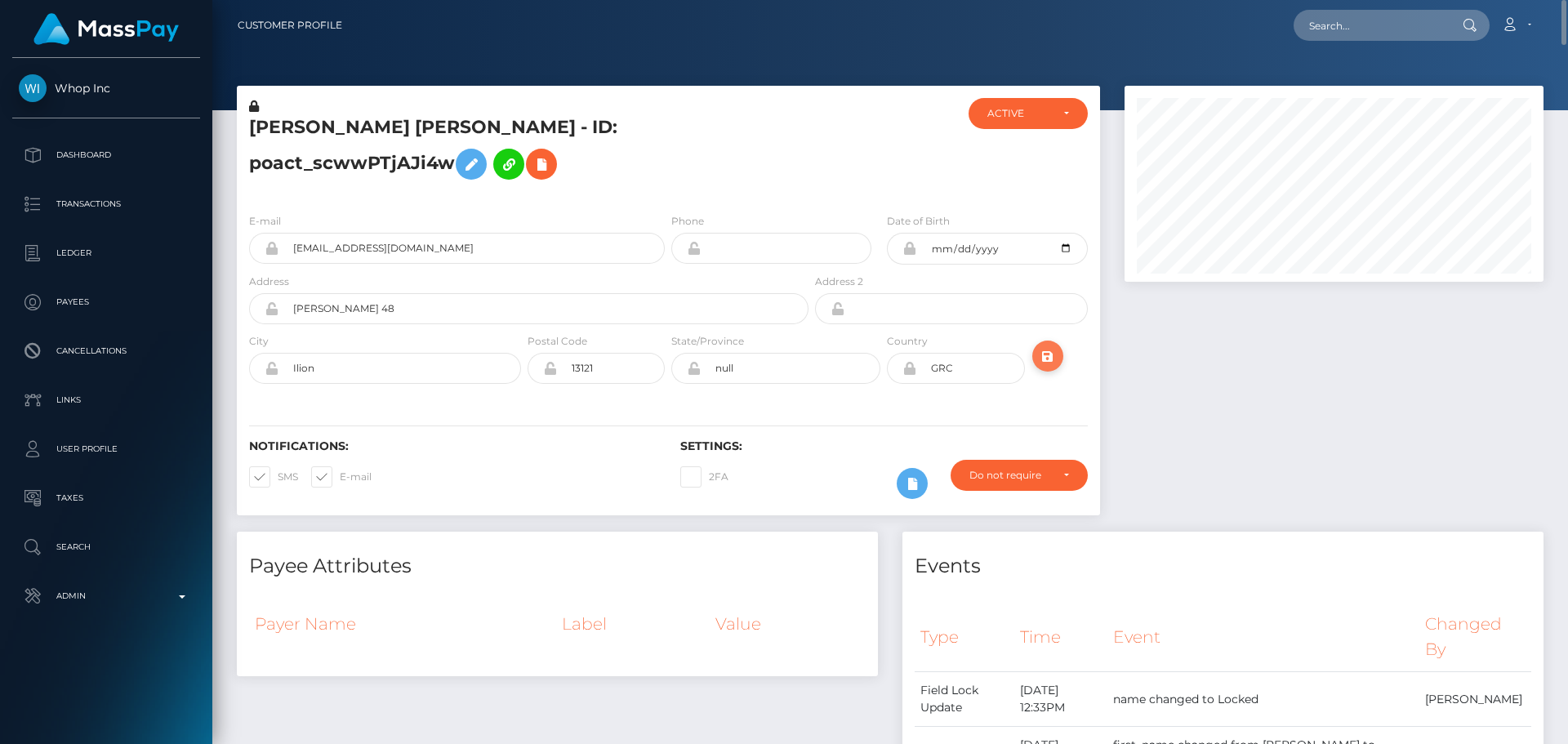
click at [1062, 352] on button "submit" at bounding box center [1048, 356] width 31 height 31
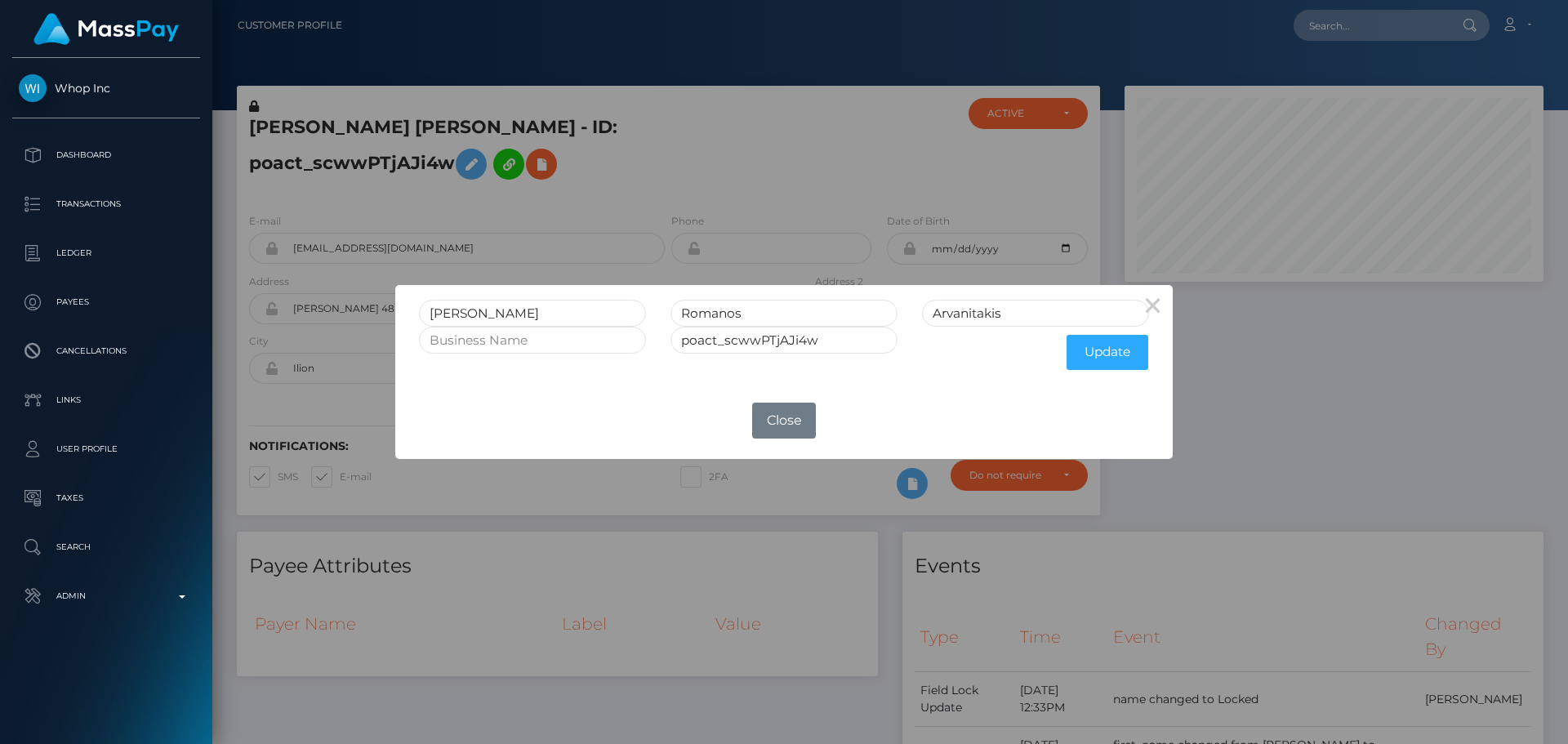
scroll to position [196, 420]
click at [1146, 296] on button "×" at bounding box center [1153, 304] width 40 height 40
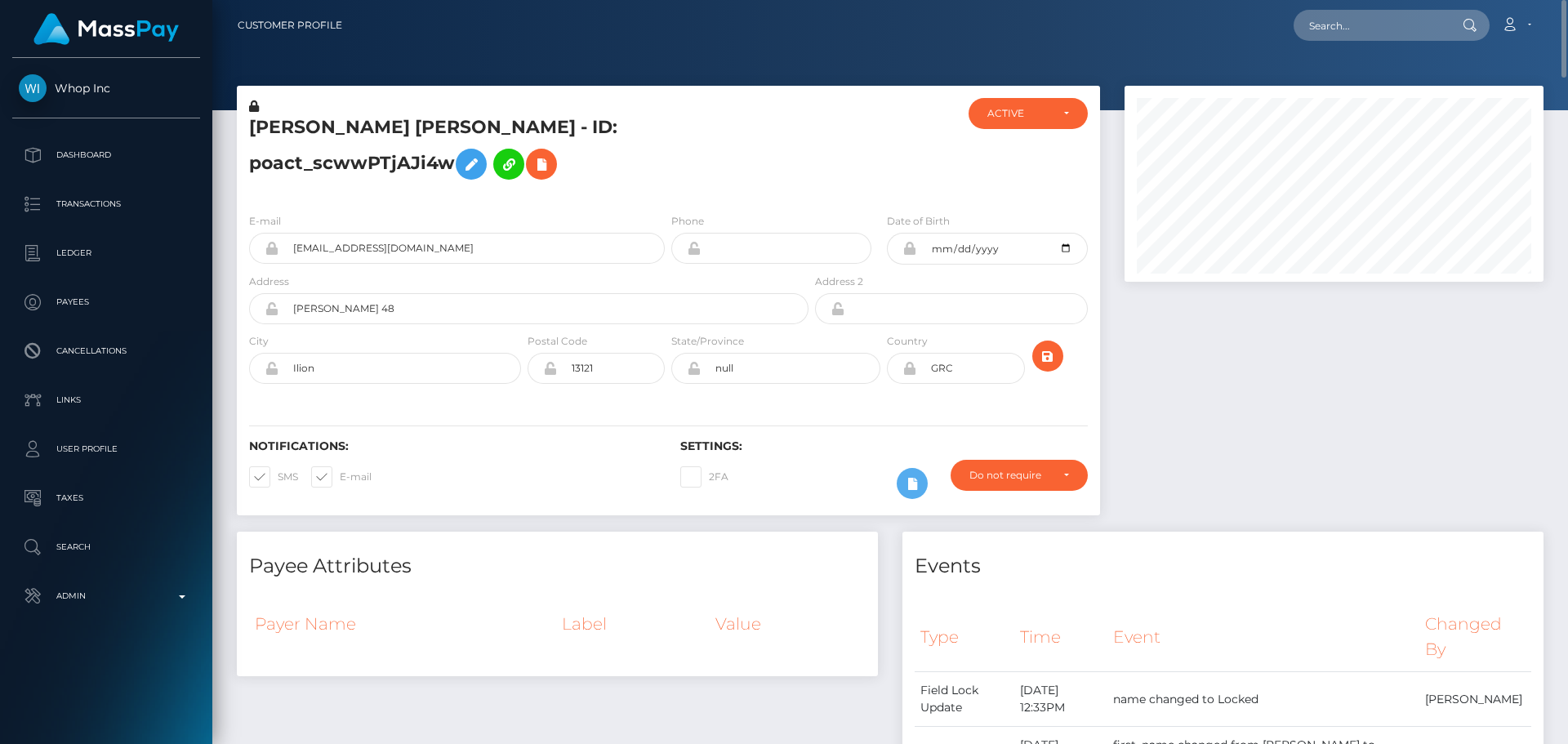
click at [825, 185] on div at bounding box center [884, 149] width 144 height 102
click at [1360, 26] on input "text" at bounding box center [1370, 25] width 154 height 31
paste input "[EMAIL_ADDRESS][DOMAIN_NAME]"
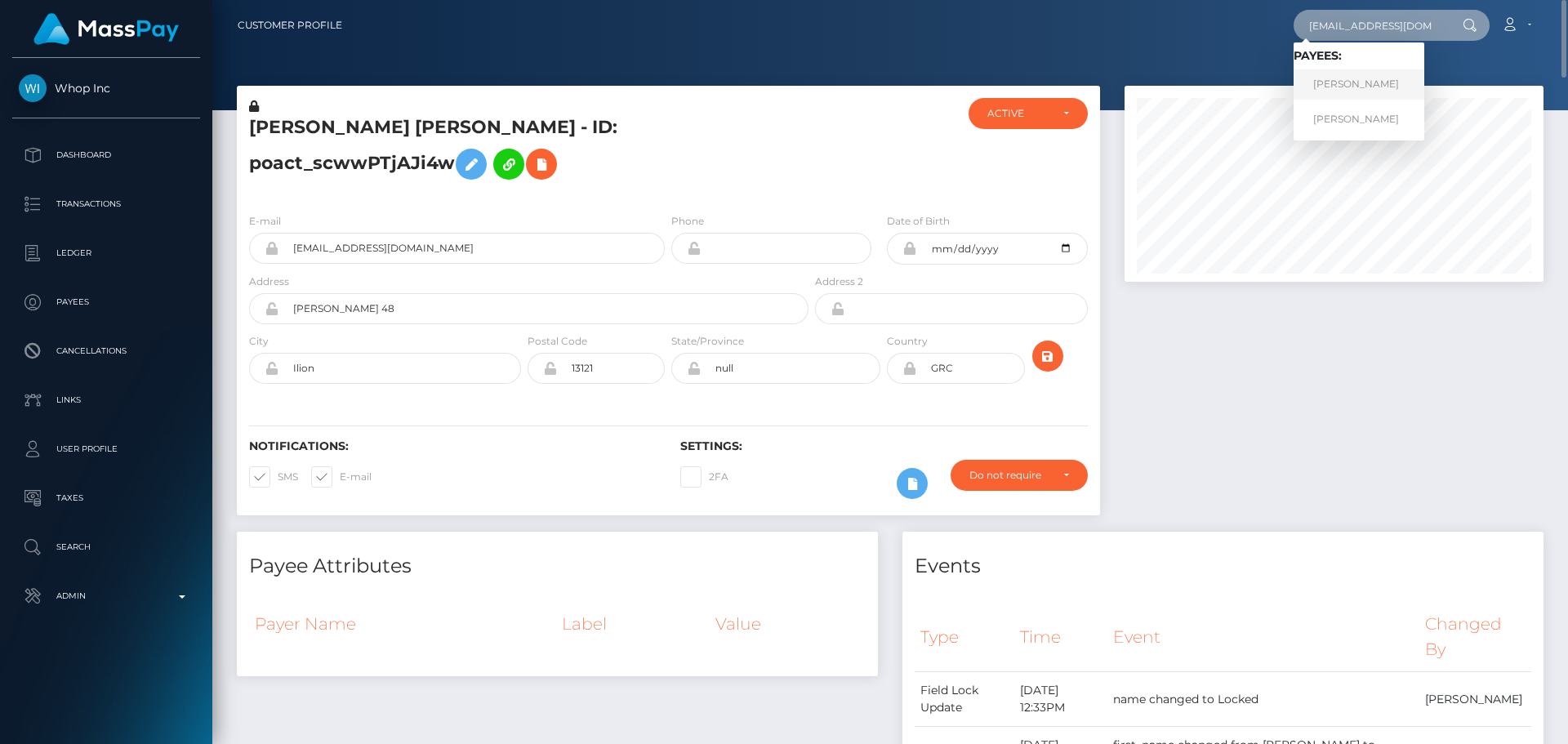
type input "[EMAIL_ADDRESS][DOMAIN_NAME]"
click at [1378, 77] on link "Adelina Peantcovschi" at bounding box center [1358, 84] width 131 height 30
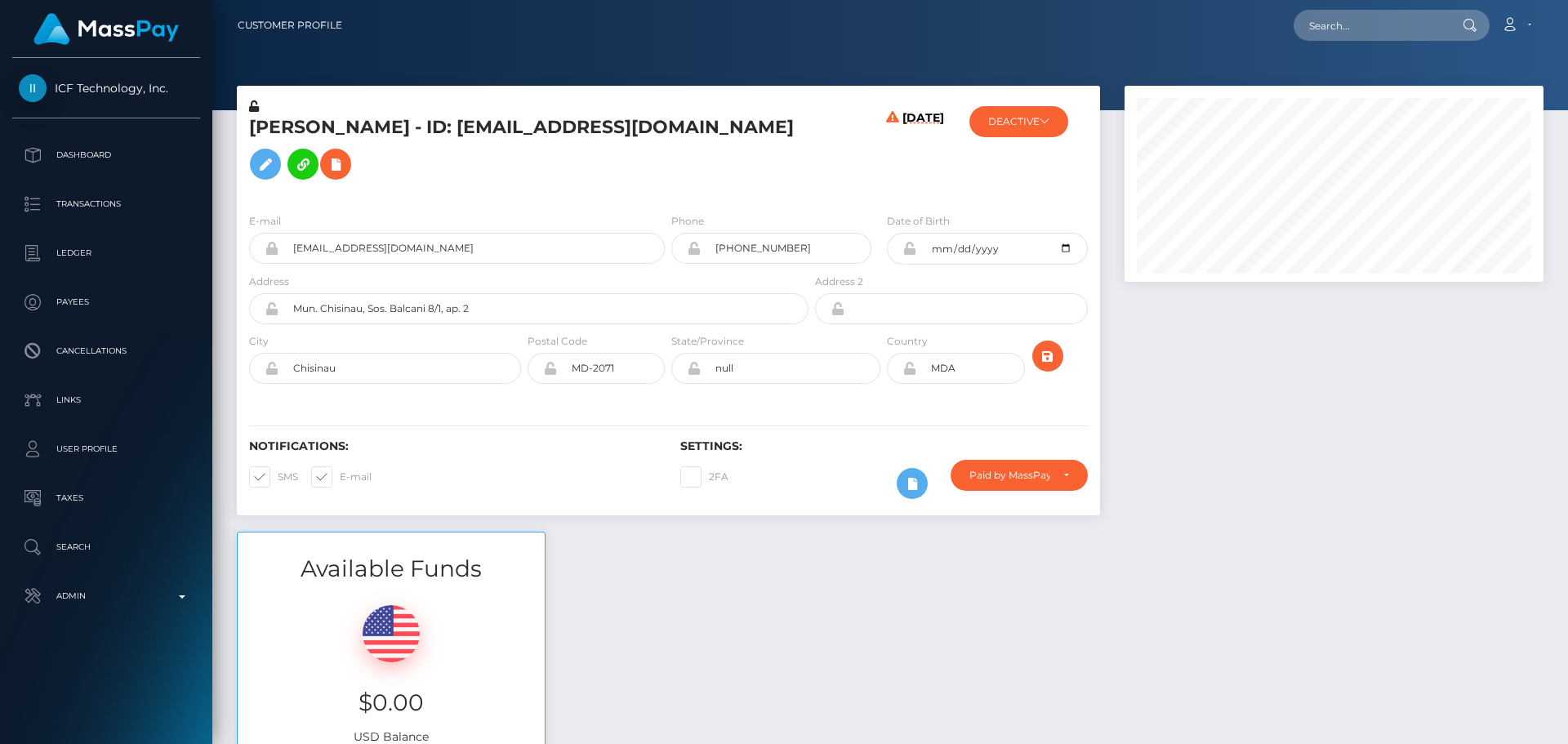
scroll to position [196, 420]
click at [816, 192] on div "08/28/25" at bounding box center [884, 149] width 144 height 102
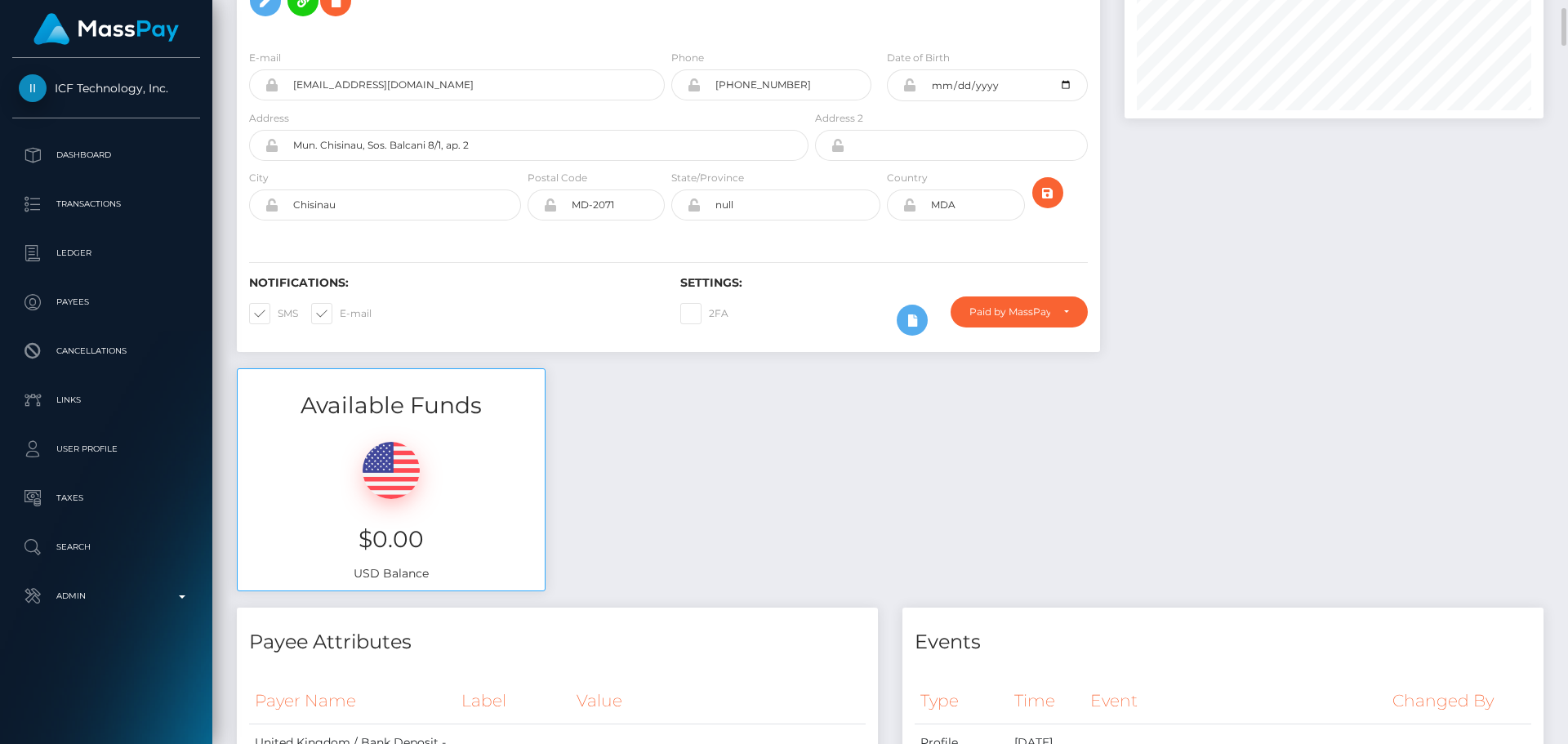
scroll to position [0, 0]
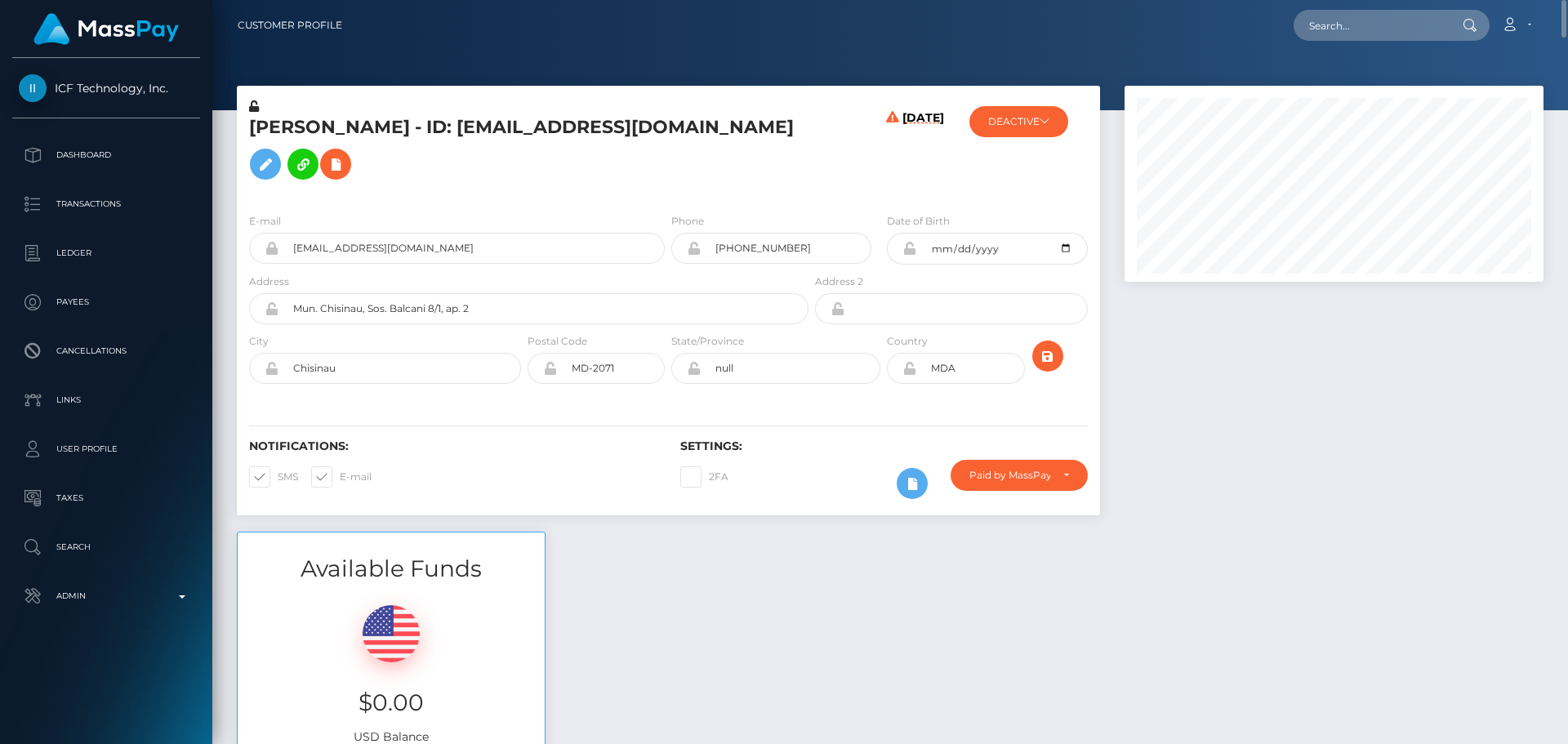
click at [424, 145] on h5 "Adelina Peantcovschi - ID: della.rimskaya@mail.ru" at bounding box center [525, 151] width 551 height 72
copy h5 "Adelina Peantcovschi - ID: della.rimskaya@mail.ru"
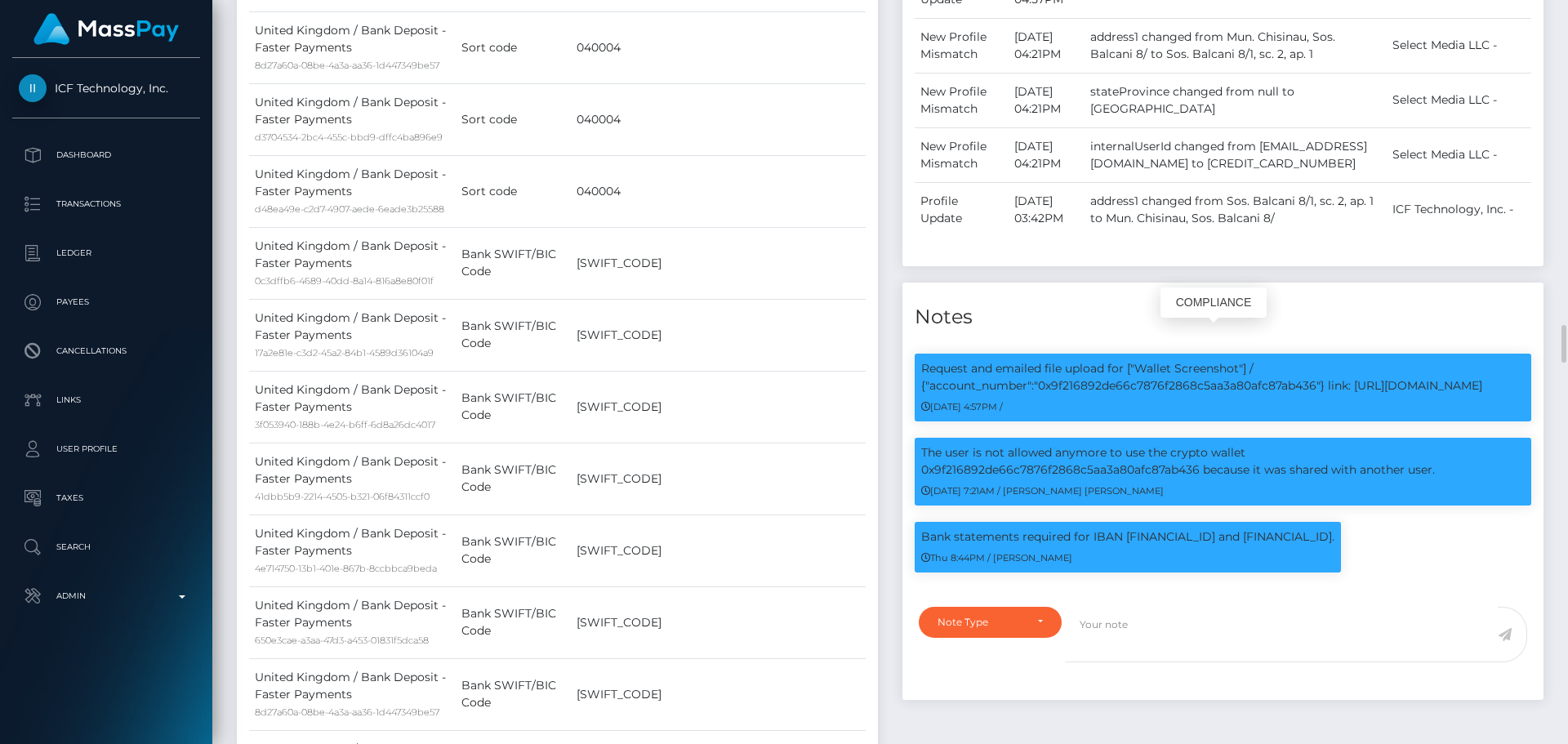
scroll to position [196, 420]
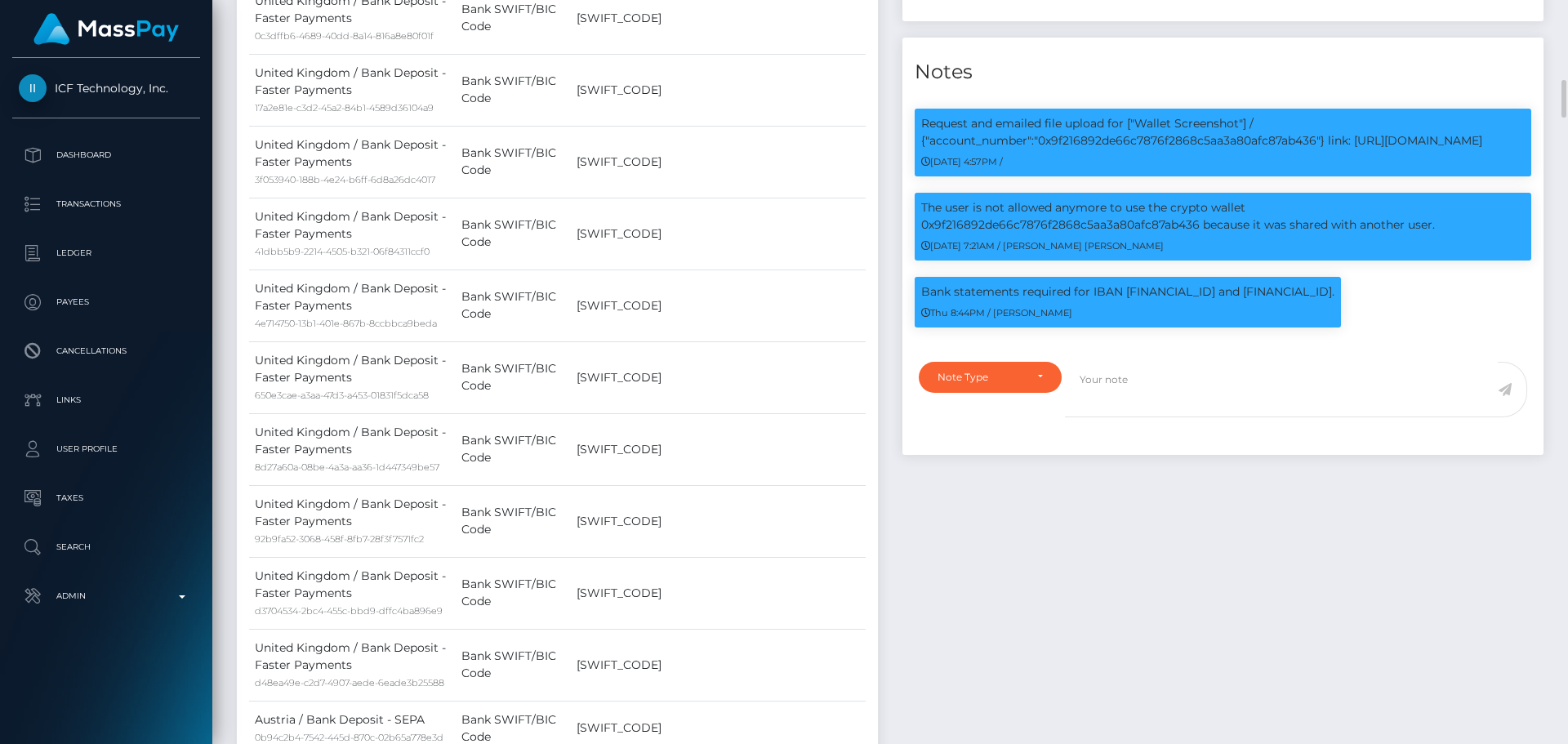
click at [1167, 508] on div "Events Type Time Event Changed By" at bounding box center [1223, 676] width 666 height 2915
click at [941, 300] on p "Bank statements required for IBAN GB94REVO00997007432173 and GB35MONZ0400046316…" at bounding box center [1128, 292] width 414 height 17
drag, startPoint x: 941, startPoint y: 336, endPoint x: 975, endPoint y: 340, distance: 34.2
click at [975, 300] on p "Bank statements required for IBAN GB94REVO00997007432173 and GB35MONZ0400046316…" at bounding box center [1128, 292] width 414 height 17
copy p "Bank statements"
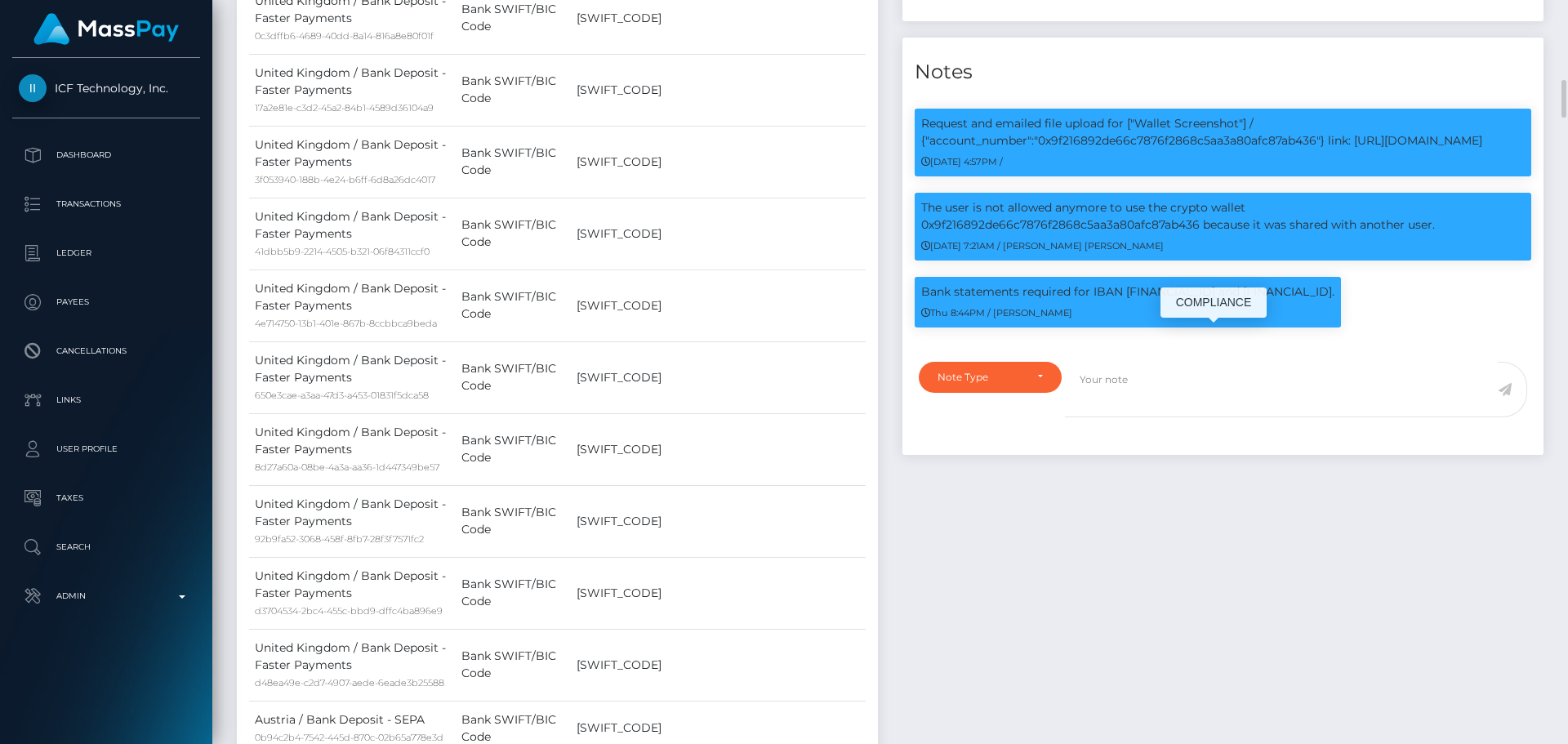
click at [1179, 321] on div "Thu 8:44PM / Alexandra Barbu" at bounding box center [1128, 312] width 414 height 17
click at [1147, 300] on p "Bank statements required for IBAN GB94REVO00997007432173 and GB35MONZ0400046316…" at bounding box center [1128, 292] width 414 height 17
drag, startPoint x: 1147, startPoint y: 337, endPoint x: 1330, endPoint y: 341, distance: 183.0
click at [1330, 300] on p "Bank statements required for IBAN GB94REVO00997007432173 and GB35MONZ0400046316…" at bounding box center [1128, 292] width 414 height 17
copy p "GB94REVO00997007432173 and GB35MONZ04000463160875"
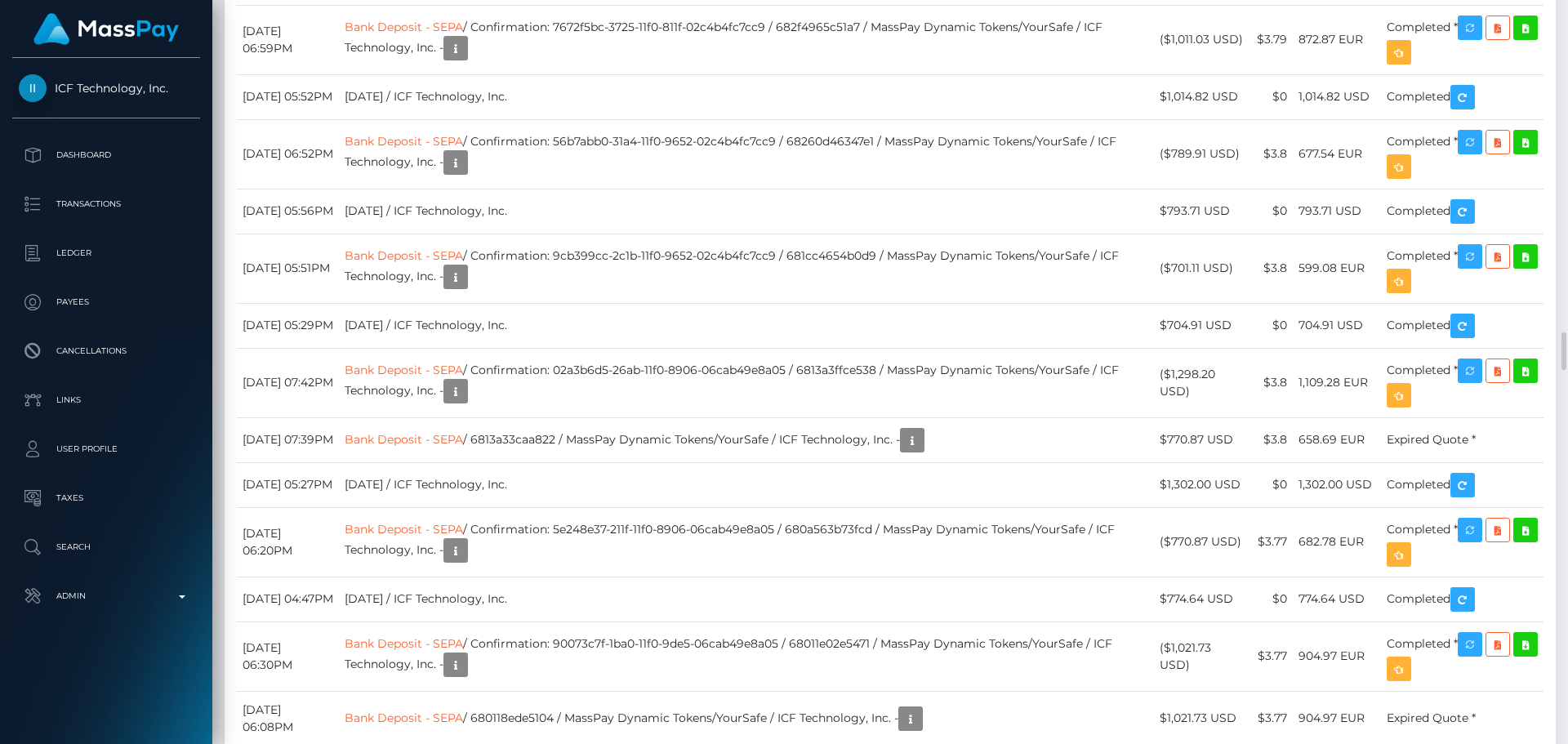
scroll to position [6695, 0]
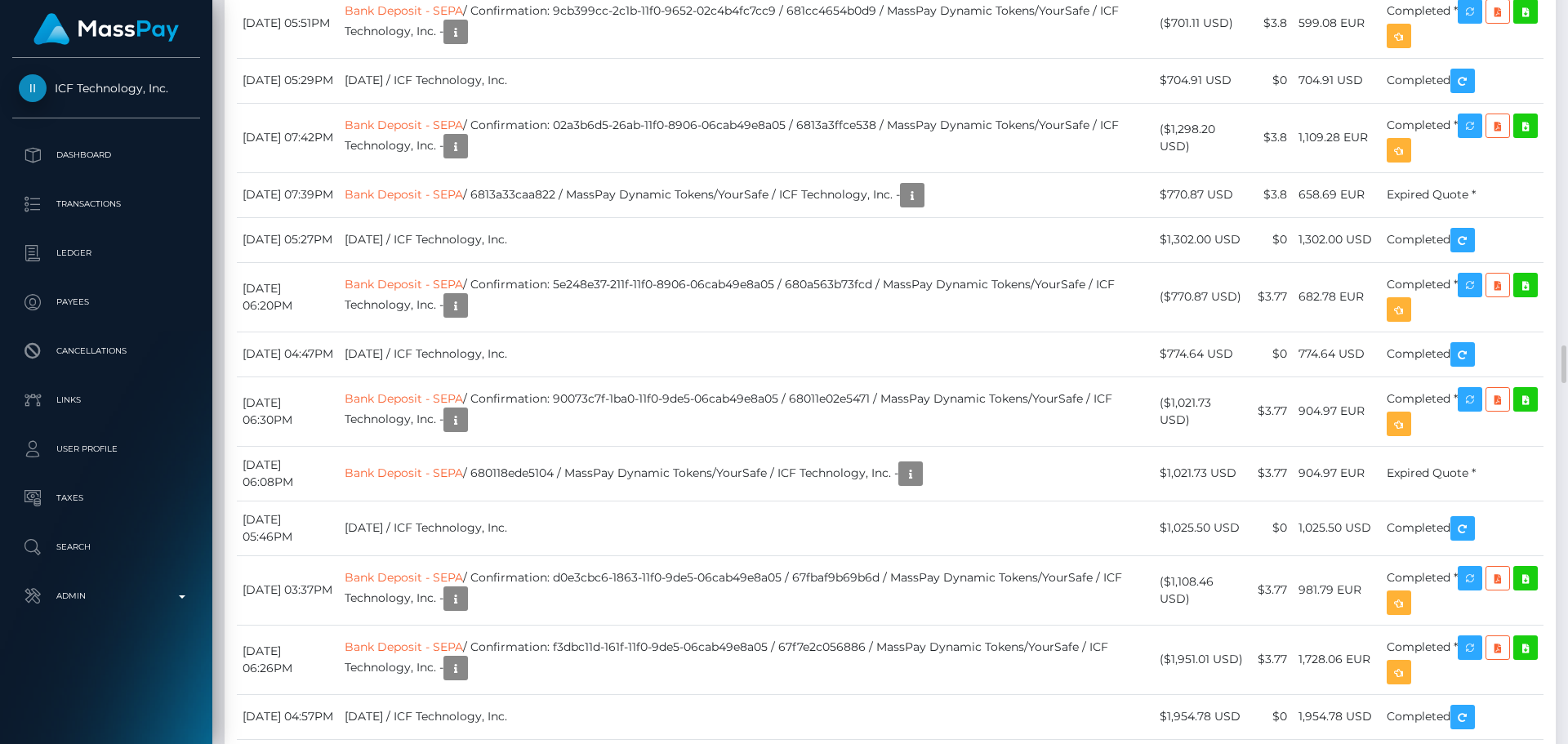
drag, startPoint x: 395, startPoint y: 428, endPoint x: 510, endPoint y: 433, distance: 115.1
copy link "Bank Deposit - SEPA"
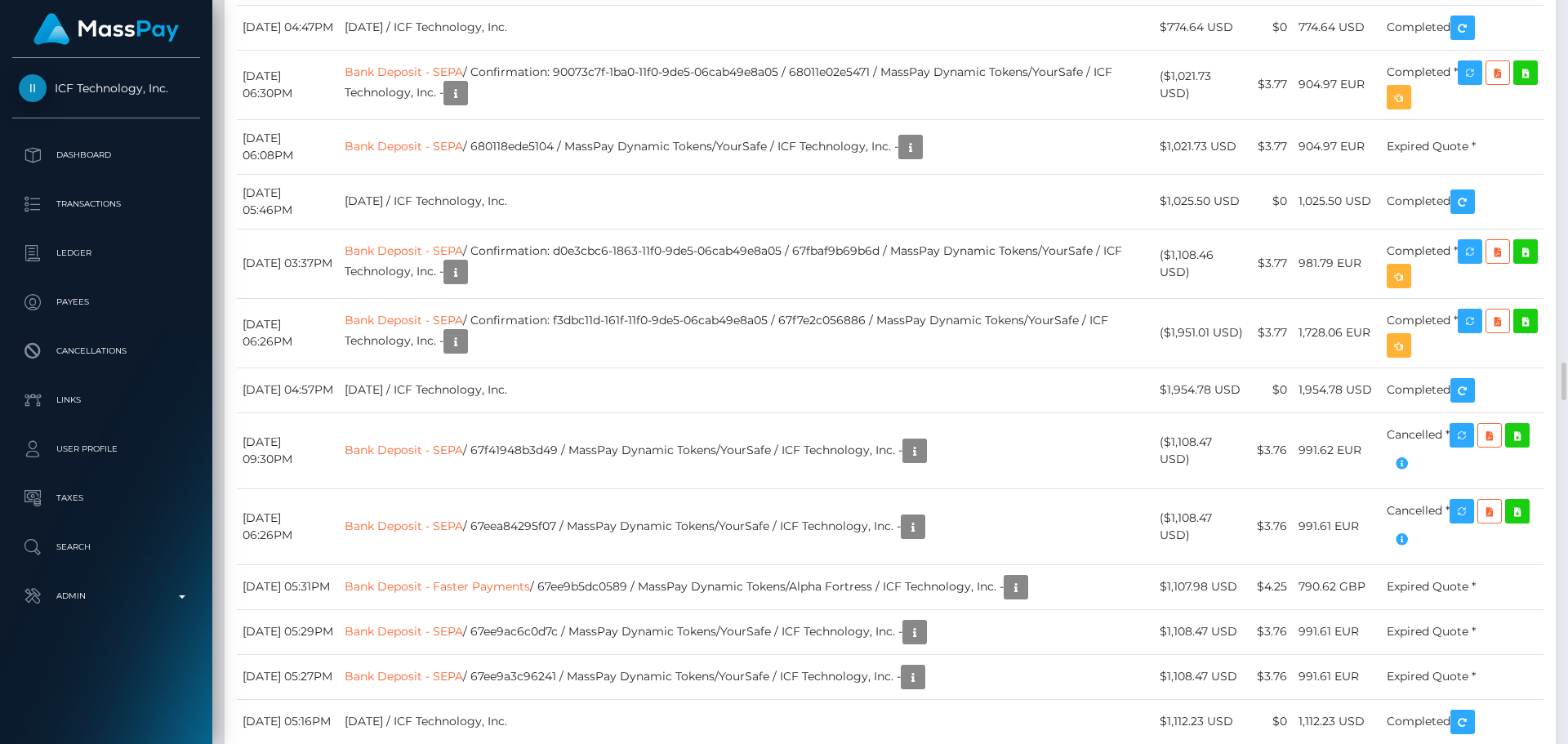
scroll to position [196, 420]
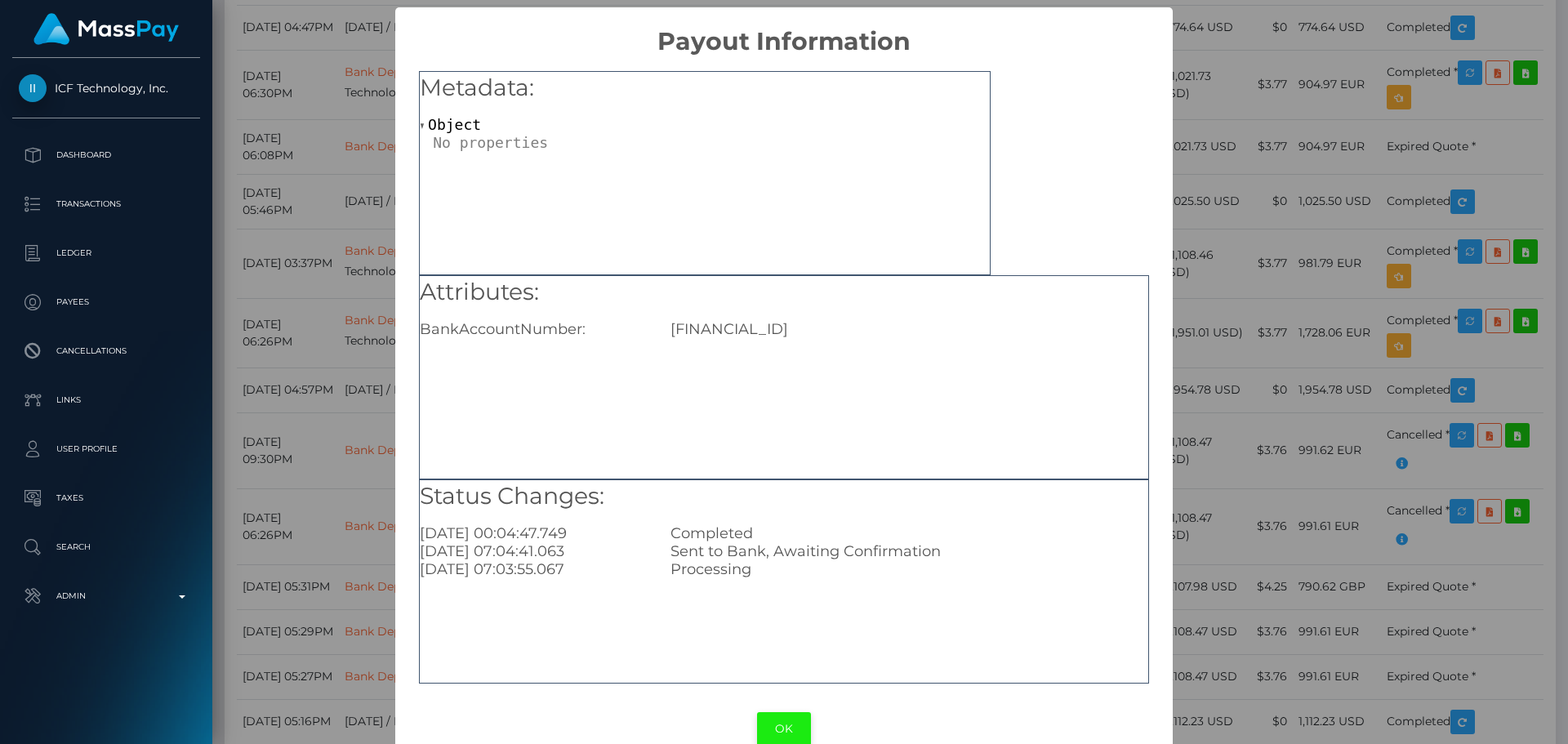
click at [782, 734] on button "OK" at bounding box center [784, 729] width 54 height 34
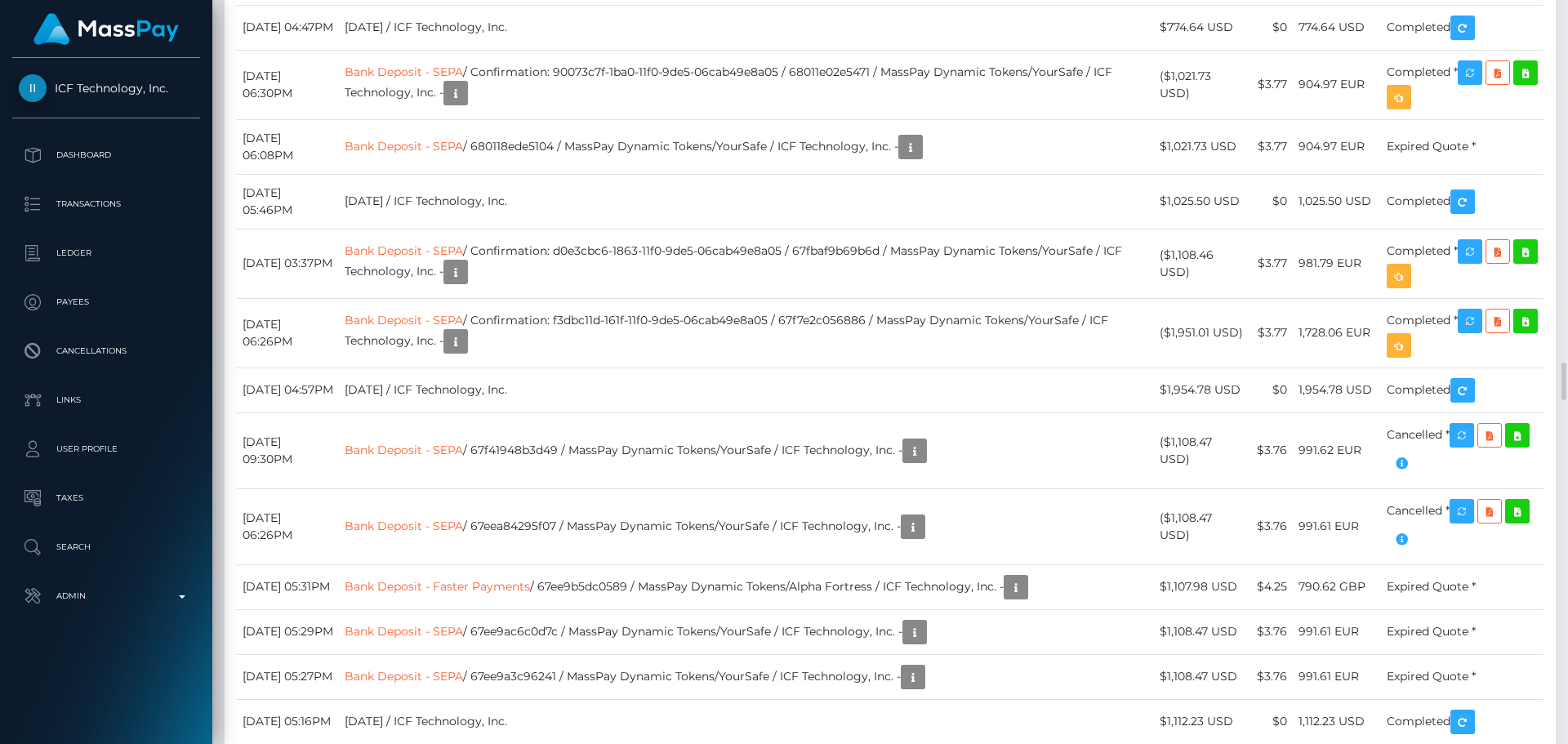
drag, startPoint x: 248, startPoint y: 234, endPoint x: 313, endPoint y: 235, distance: 65.0
copy td "August 21, 2025"
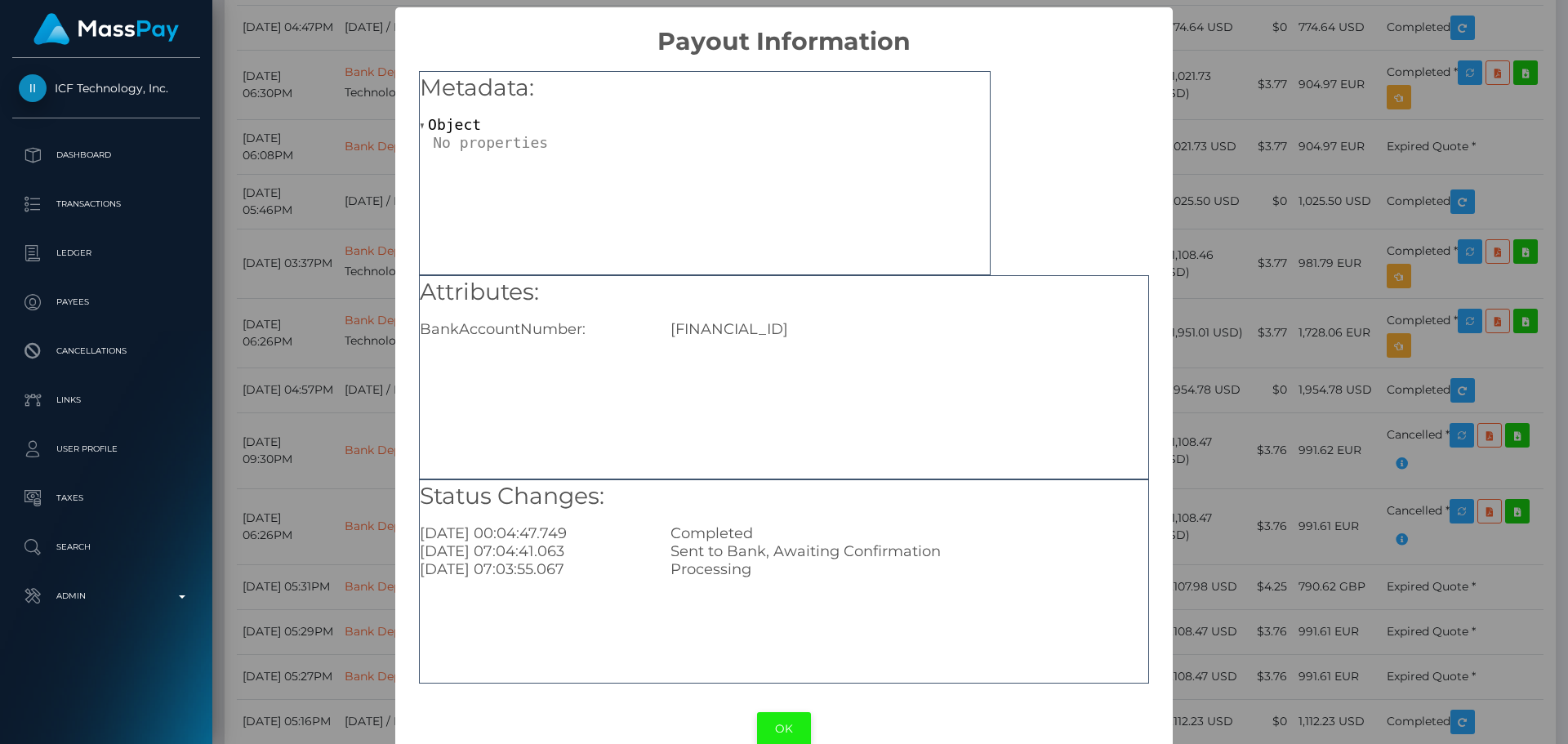
click at [781, 732] on button "OK" at bounding box center [784, 729] width 54 height 34
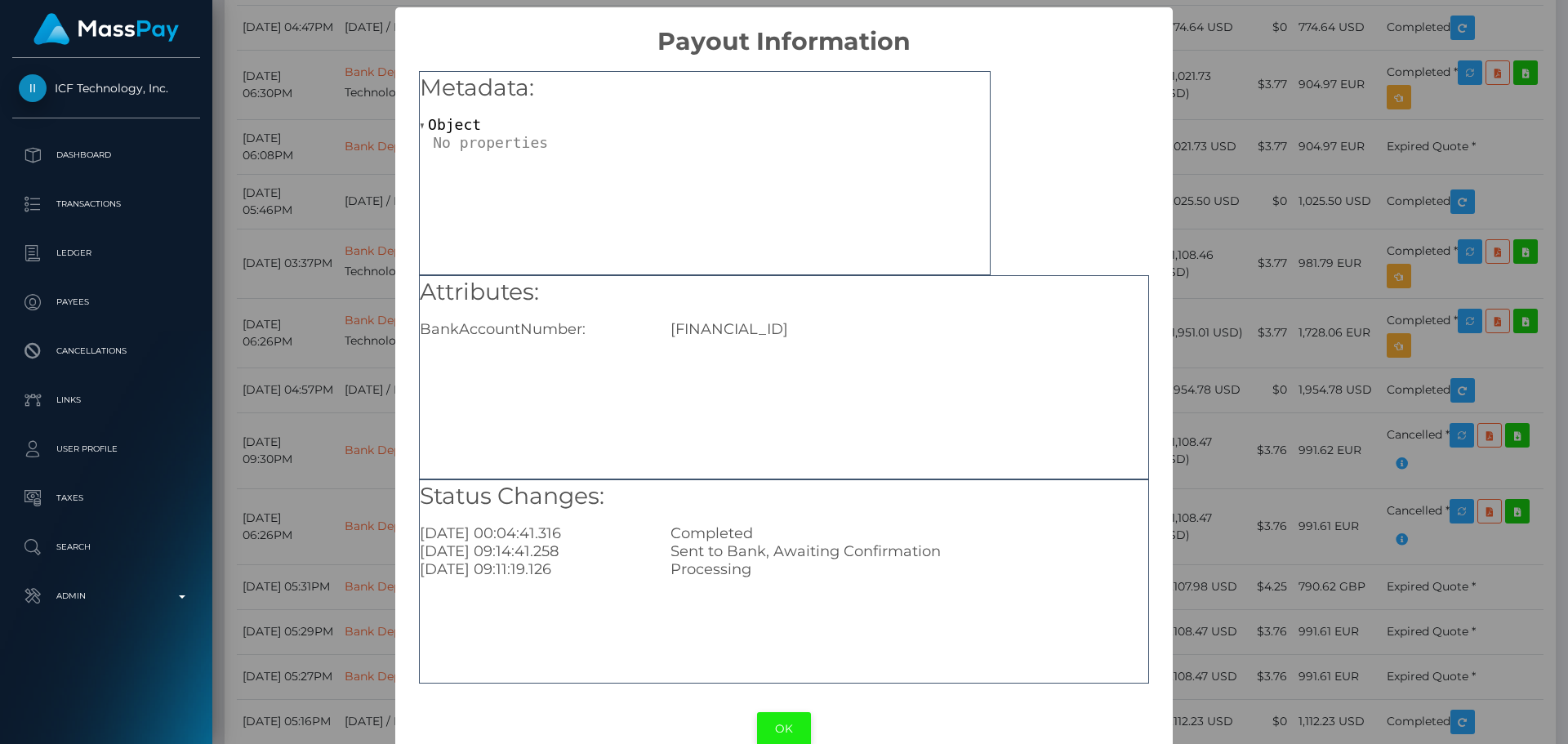
click at [785, 729] on button "OK" at bounding box center [784, 729] width 54 height 34
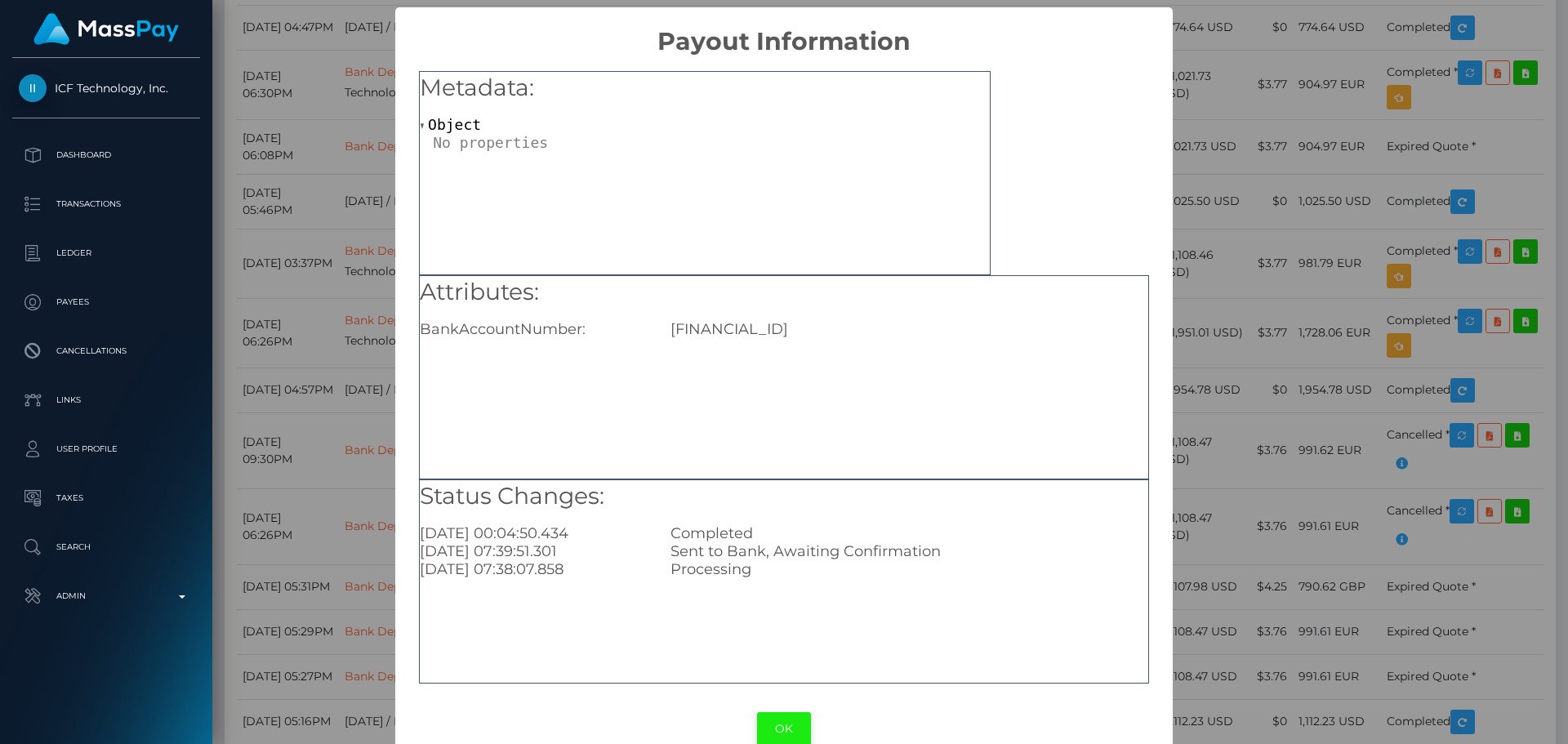
click at [782, 723] on button "OK" at bounding box center [784, 729] width 54 height 34
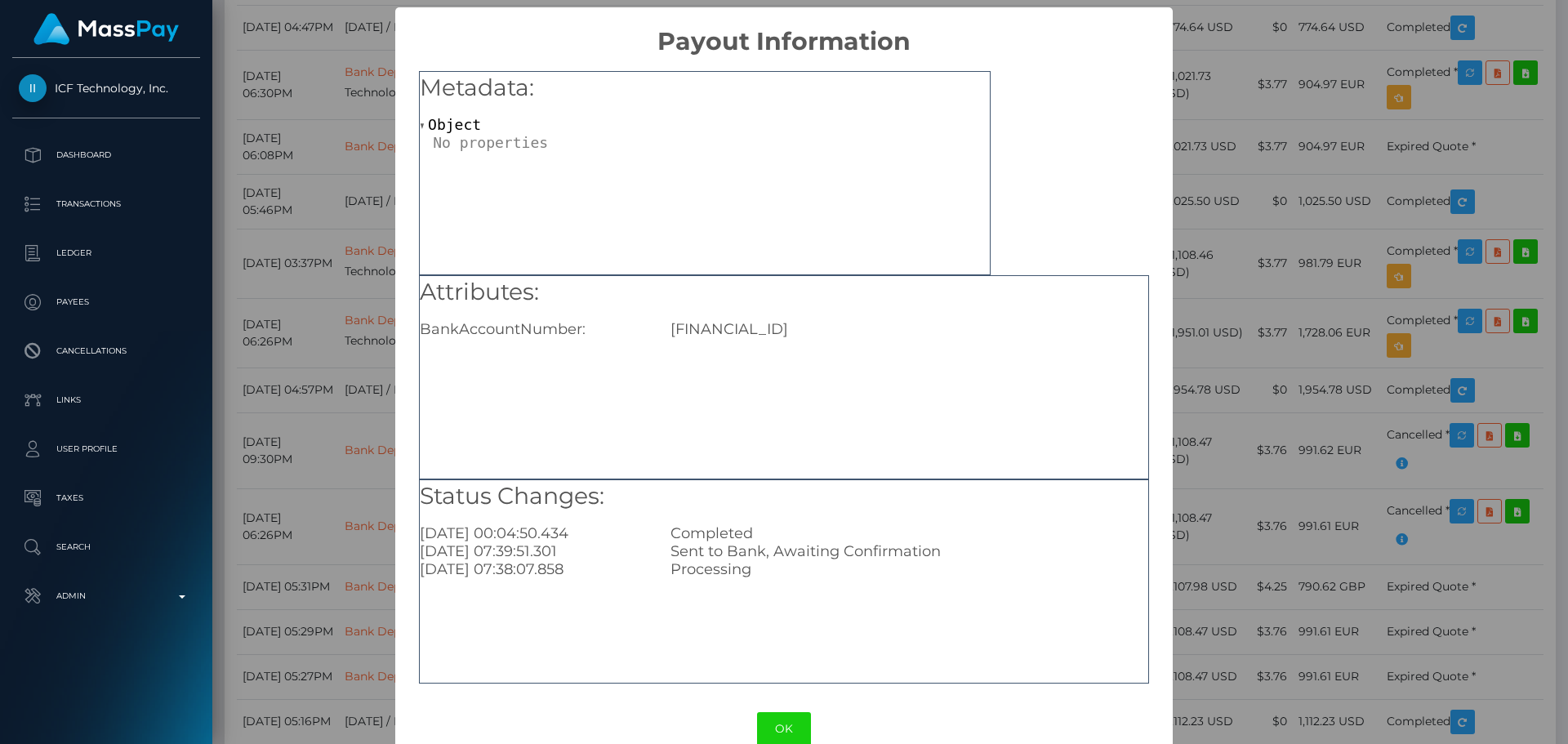
click at [796, 710] on div "OK No Cancel" at bounding box center [784, 729] width 777 height 50
click at [791, 724] on button "OK" at bounding box center [784, 729] width 54 height 34
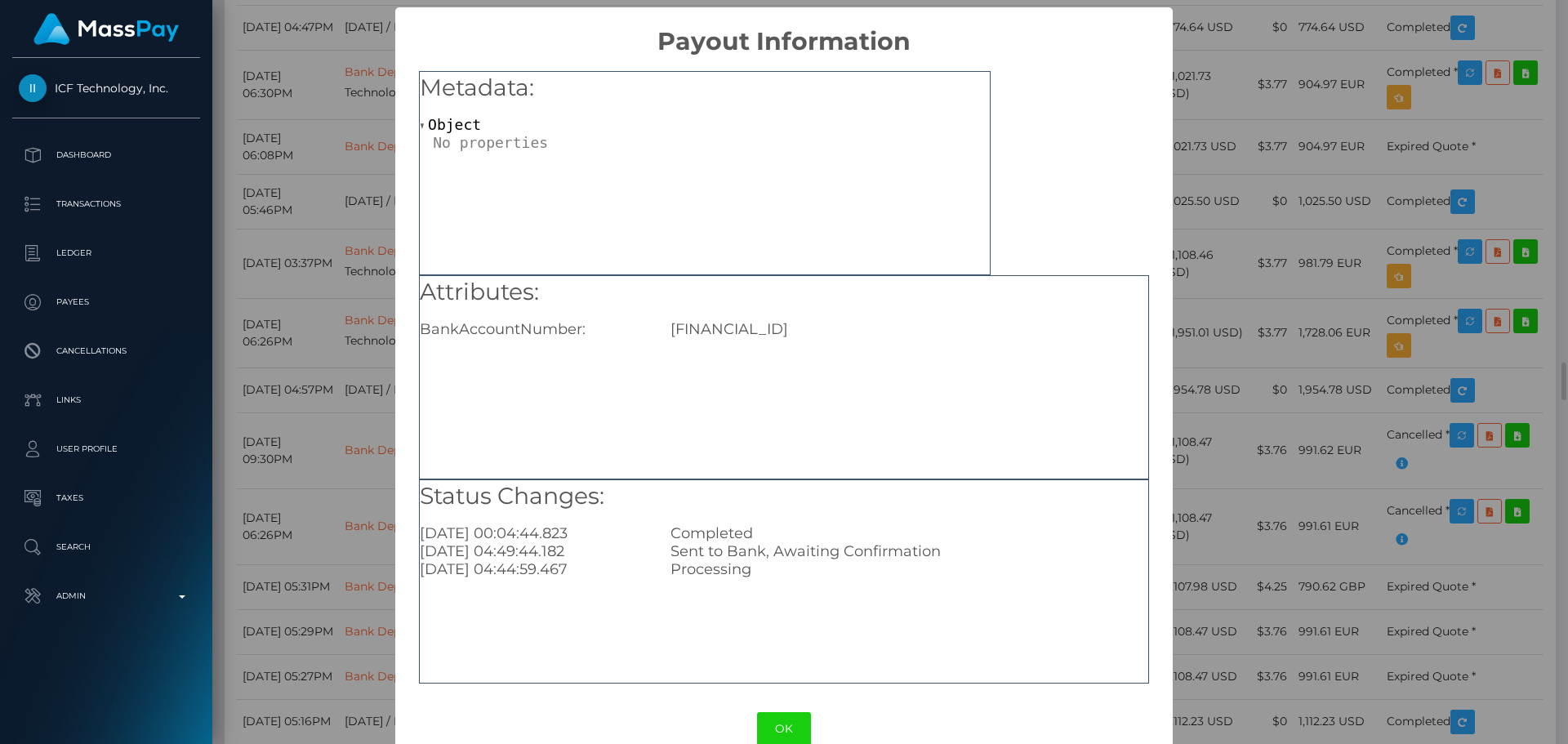
scroll to position [0, 0]
click at [777, 738] on button "OK" at bounding box center [784, 729] width 54 height 34
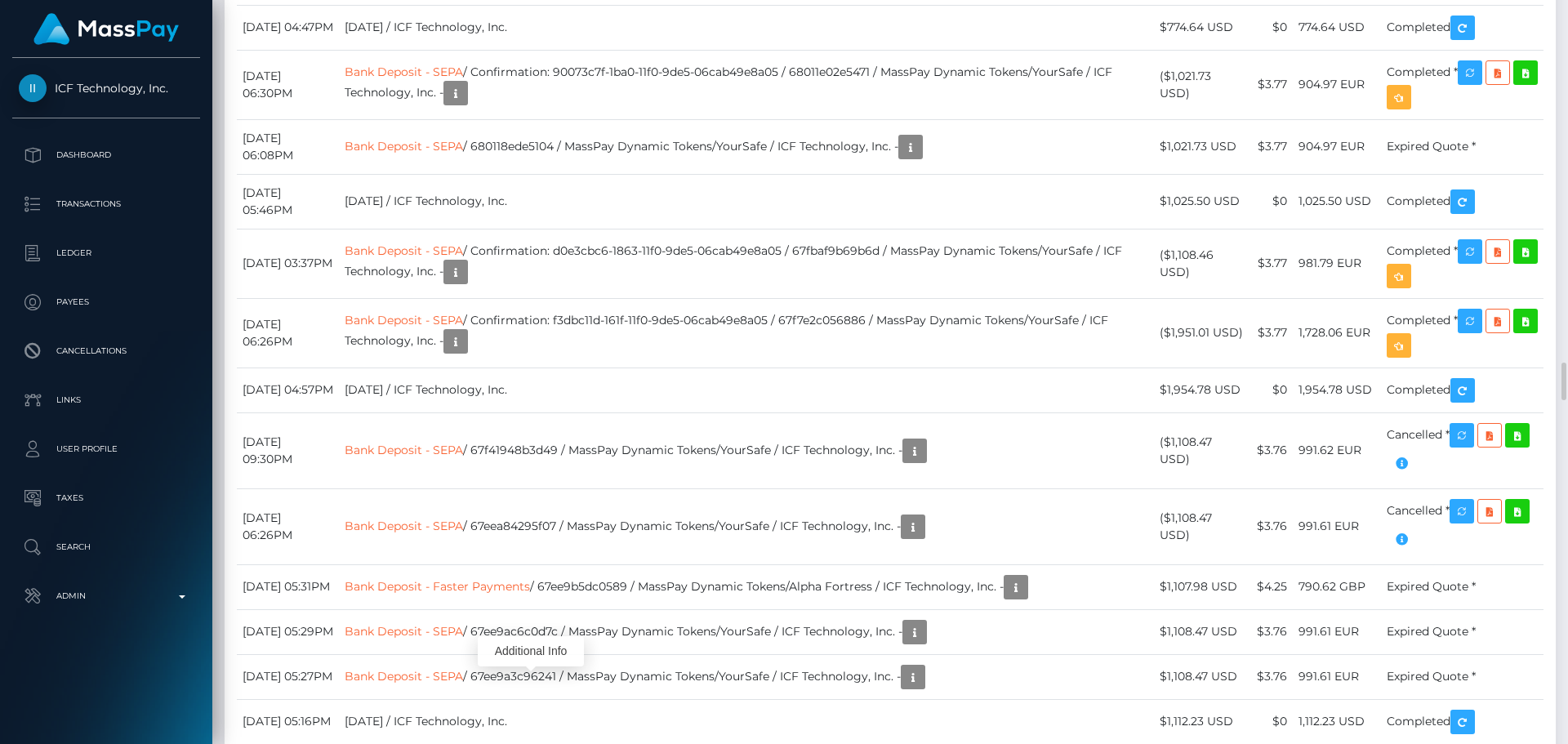
scroll to position [196, 420]
drag, startPoint x: 691, startPoint y: 626, endPoint x: 779, endPoint y: 630, distance: 88.1
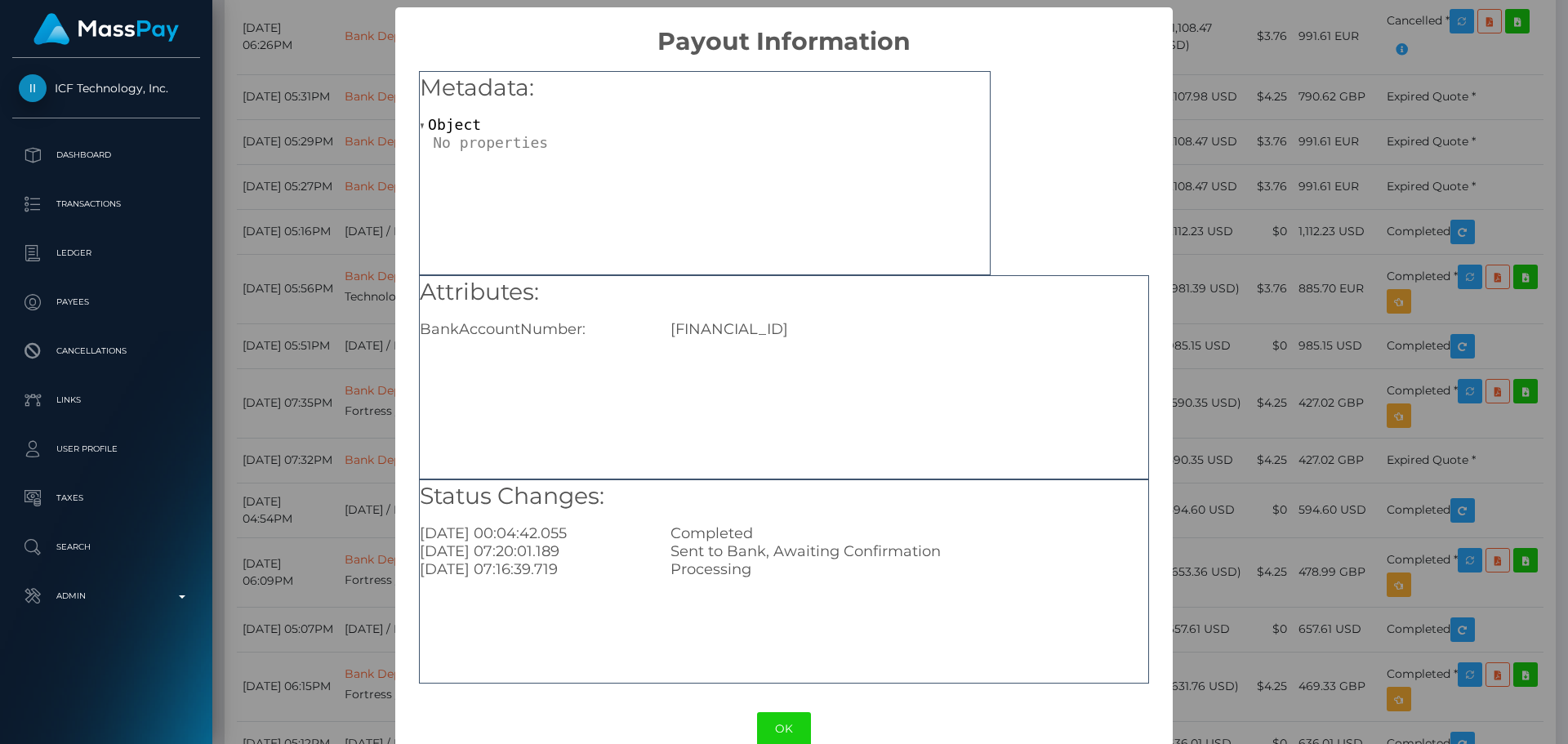
click at [791, 724] on button "OK" at bounding box center [784, 729] width 54 height 34
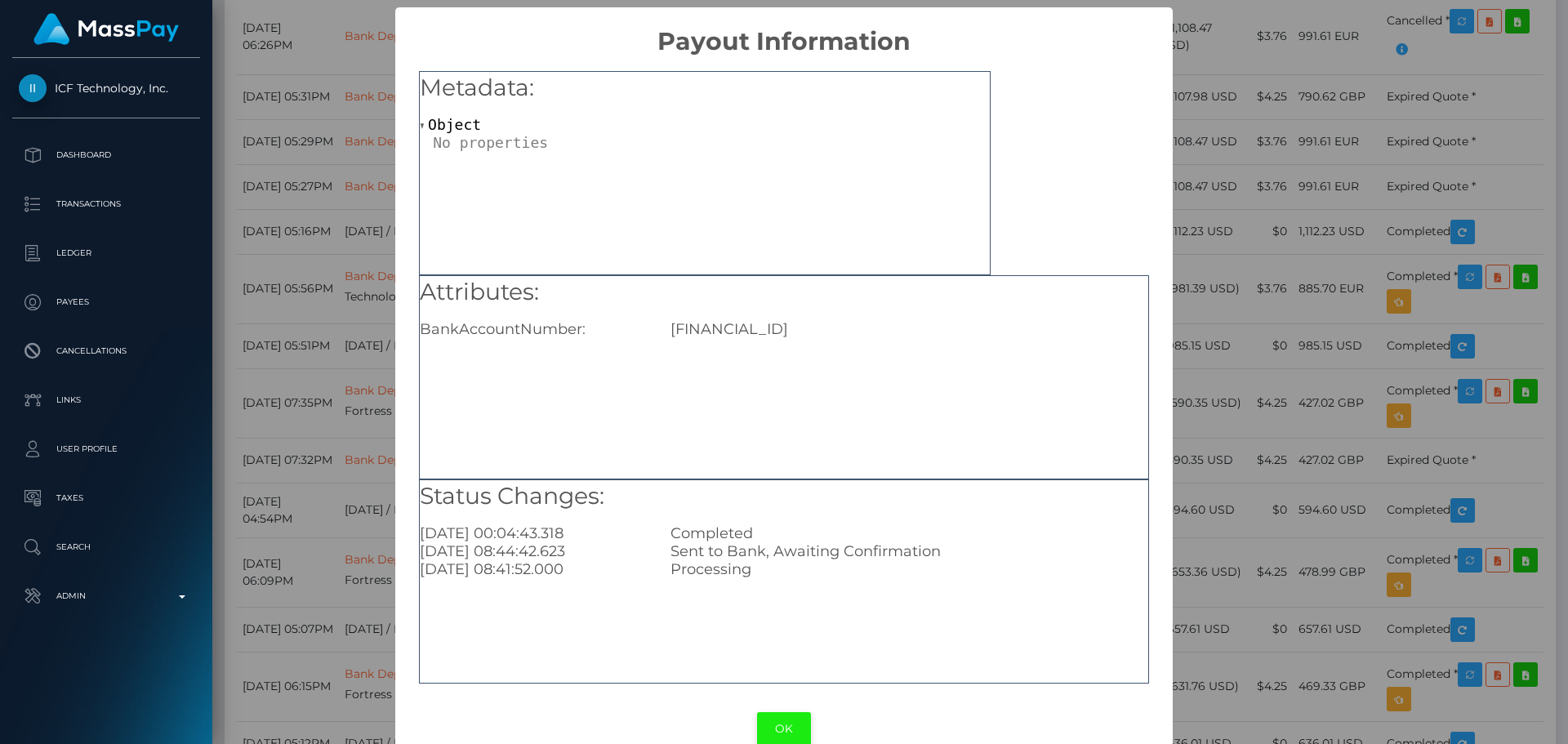
drag, startPoint x: 775, startPoint y: 724, endPoint x: 998, endPoint y: 595, distance: 257.6
click at [776, 724] on button "OK" at bounding box center [784, 729] width 54 height 34
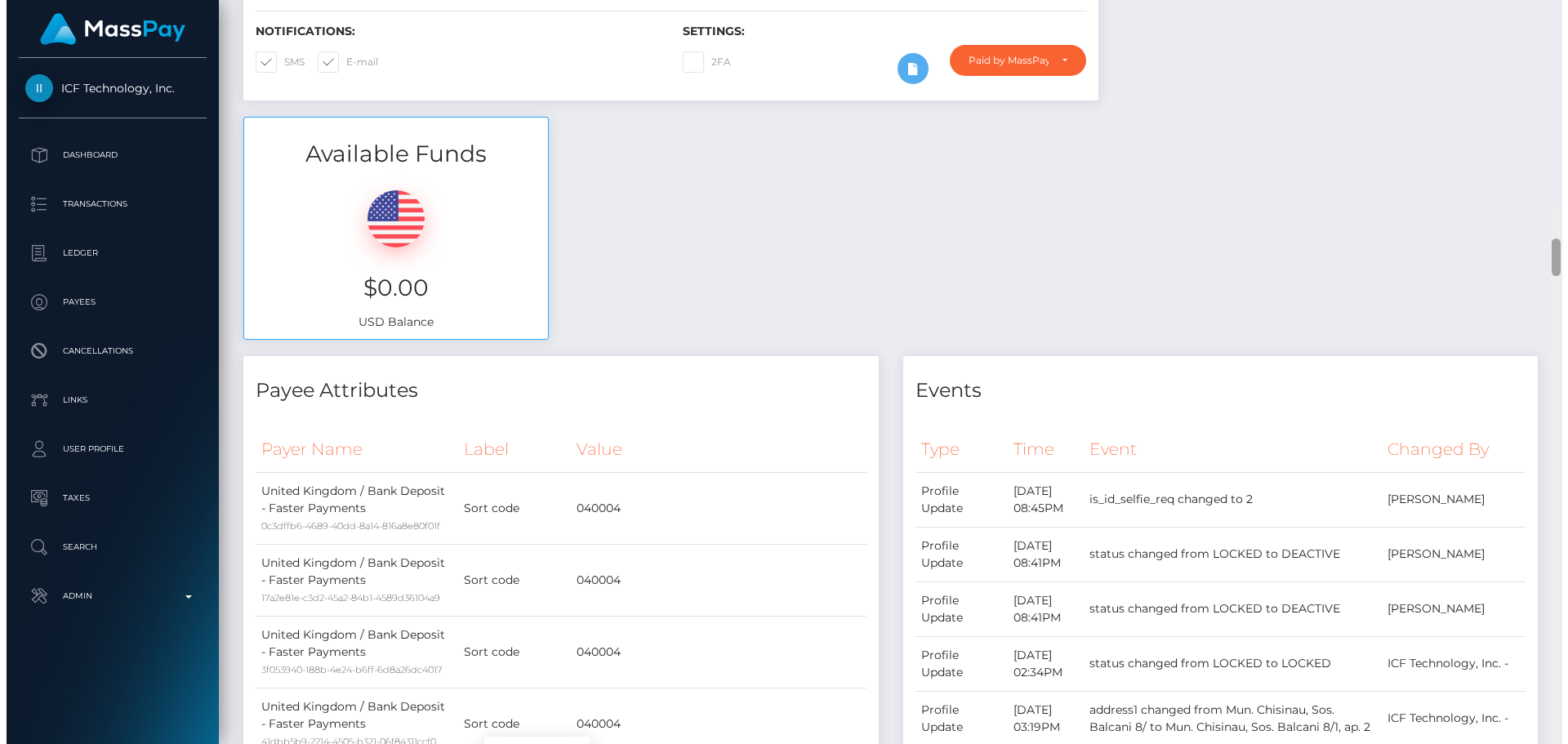
scroll to position [0, 0]
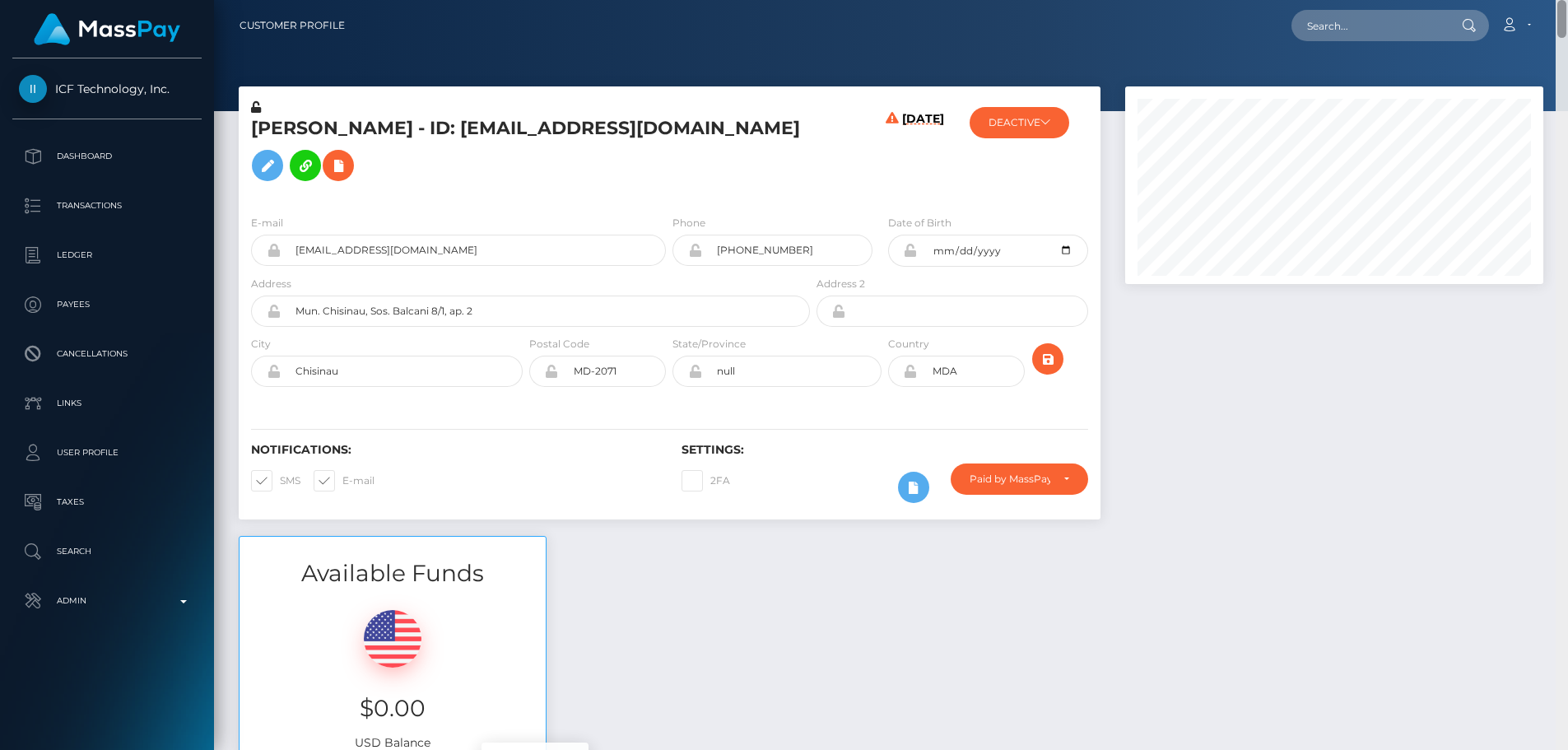
drag, startPoint x: 1560, startPoint y: 253, endPoint x: 1562, endPoint y: -16, distance: 269.0
click at [1562, 0] on html "ICF Technology, Inc. Dashboard Transactions Ledger Payees Links" at bounding box center [784, 375] width 1568 height 750
click at [1366, 34] on input "text" at bounding box center [1368, 25] width 155 height 31
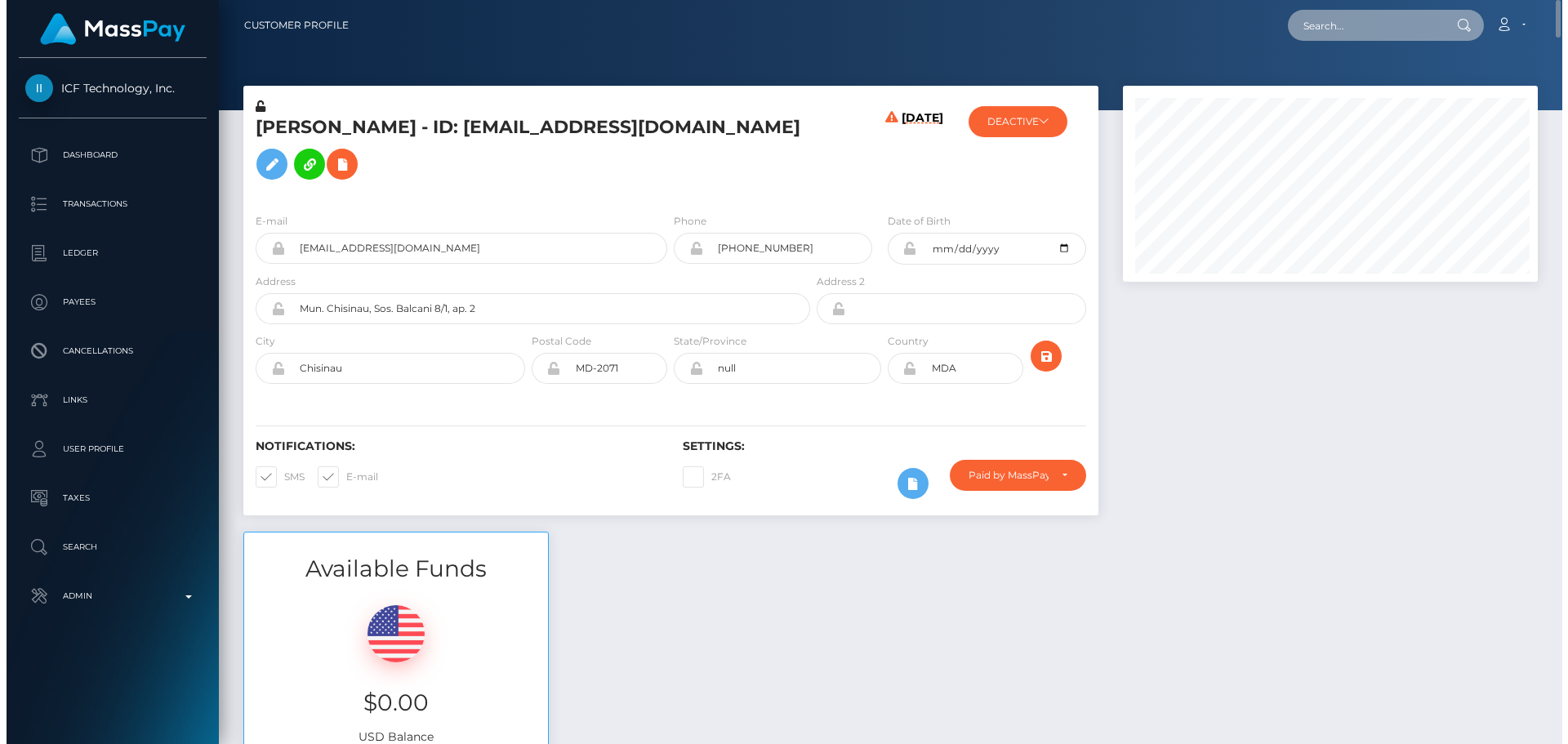
scroll to position [196, 420]
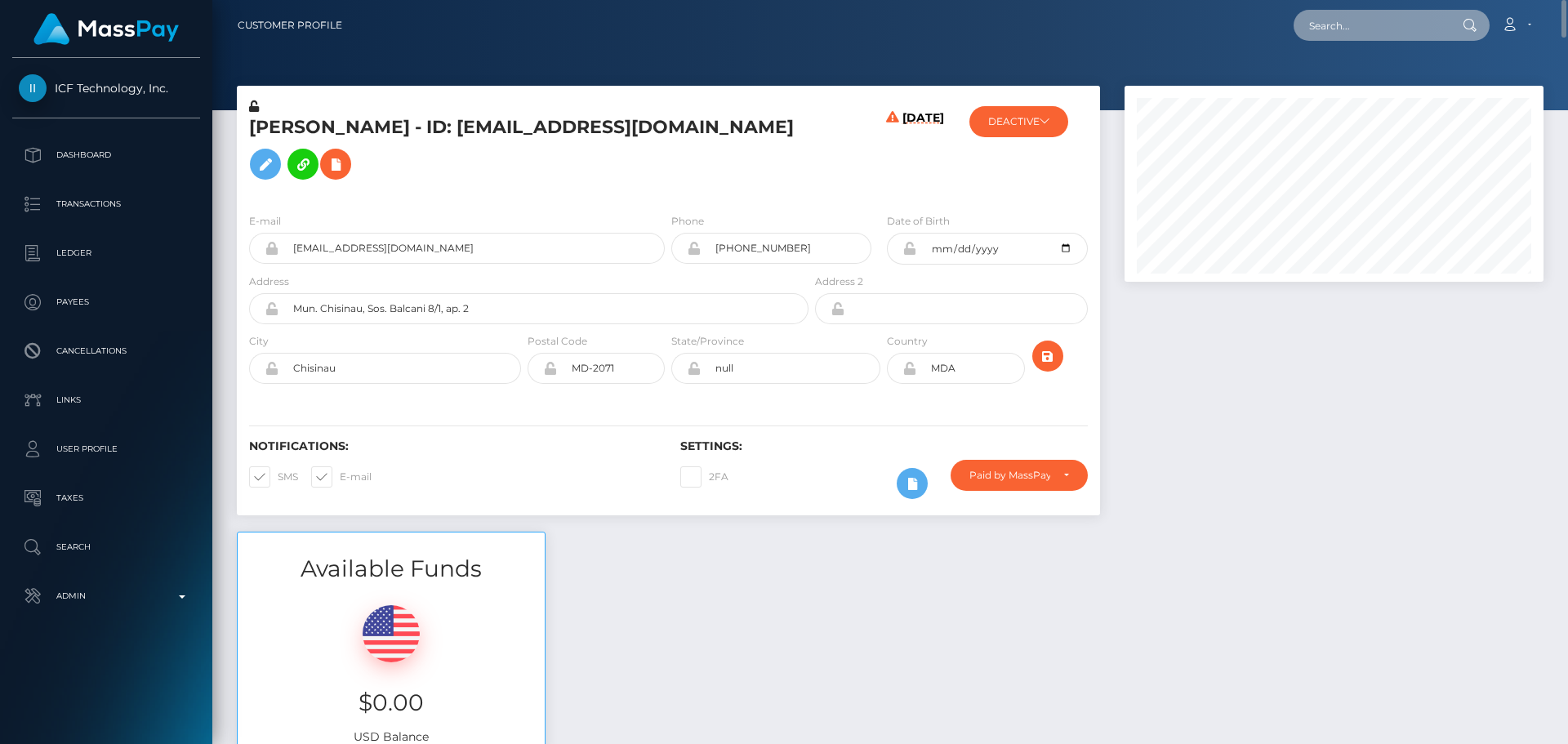
paste input "68729"
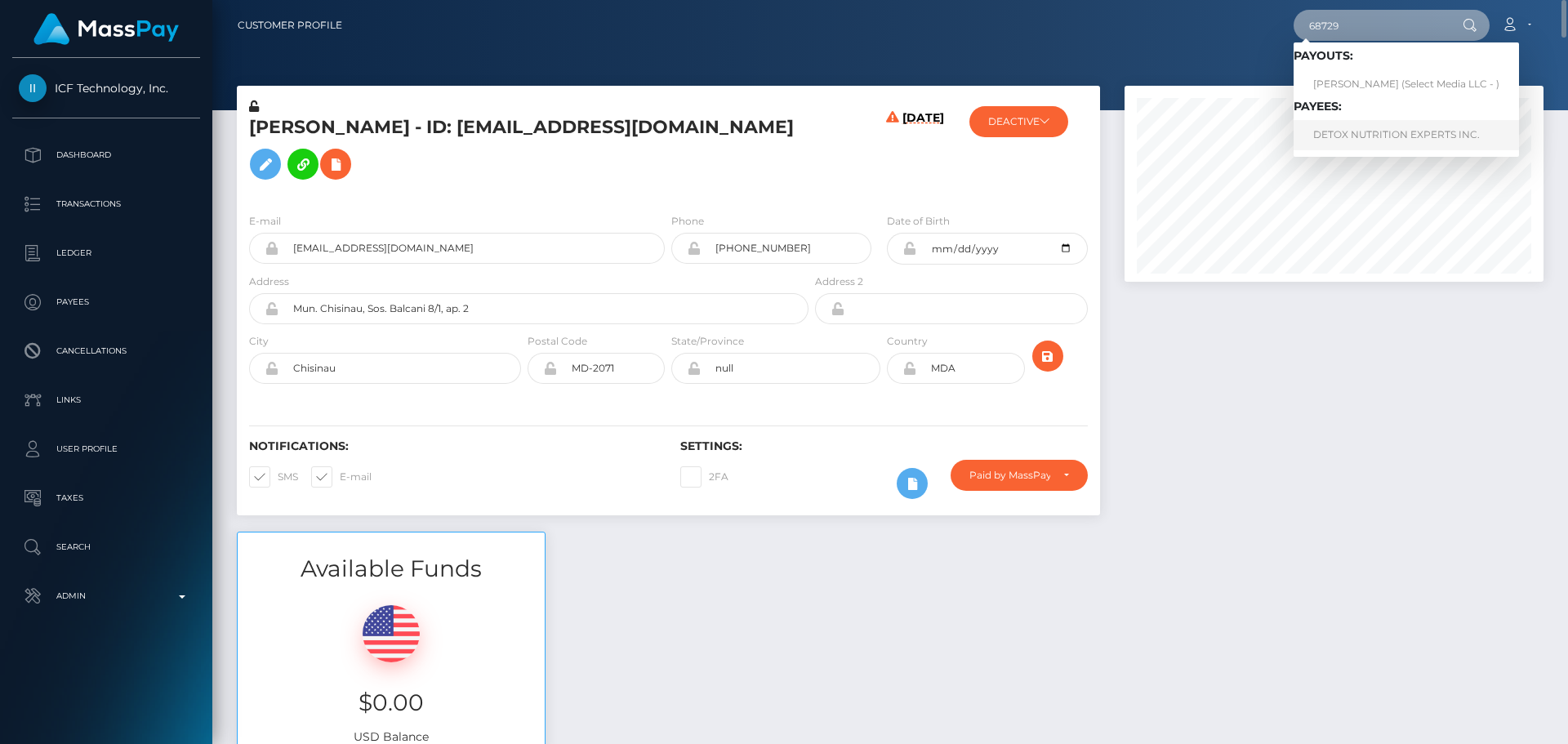
type input "68729"
click at [1356, 137] on link "DETOX NUTRITION EXPERTS INC." at bounding box center [1406, 134] width 225 height 30
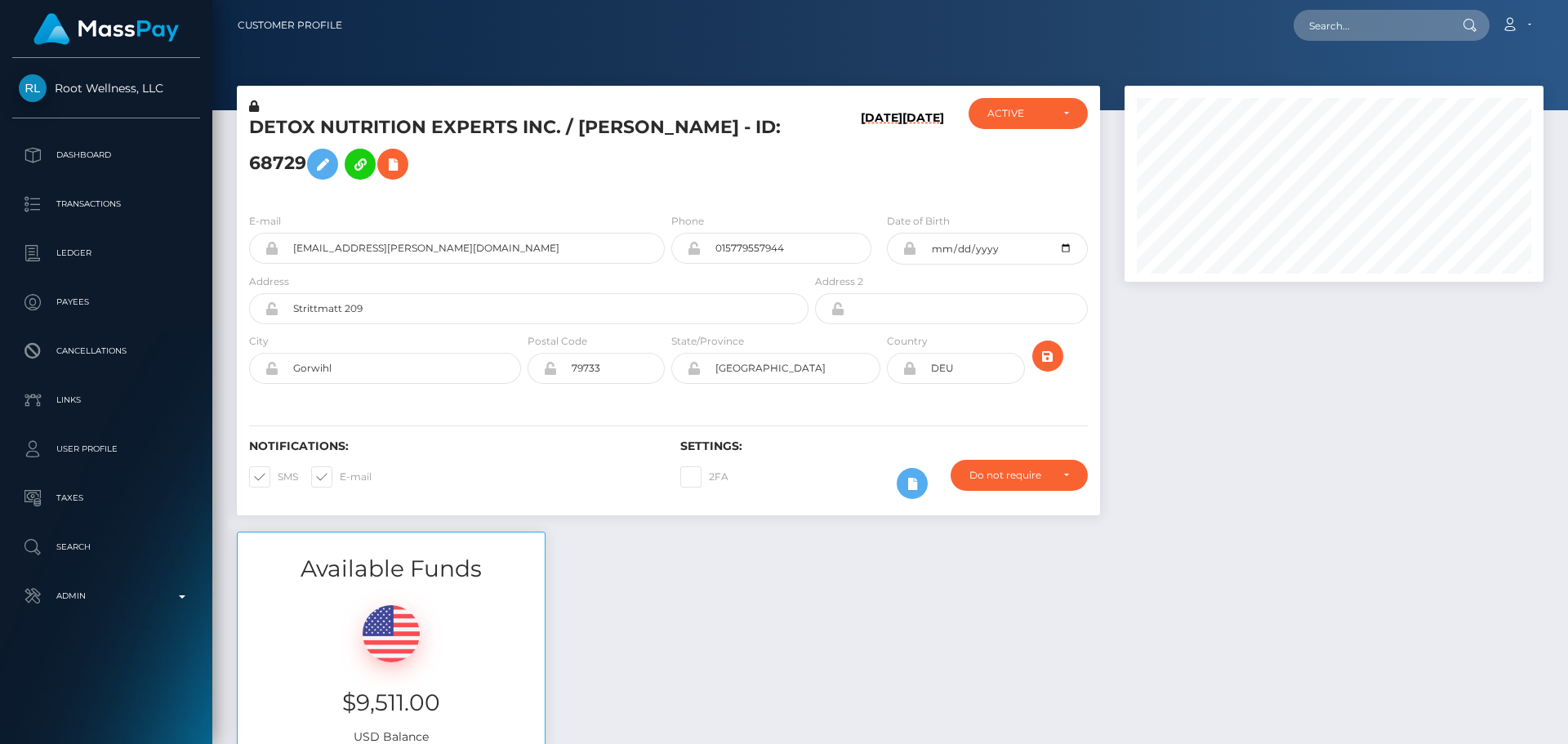
scroll to position [196, 420]
click at [815, 179] on div "08/31/25 03/16/22" at bounding box center [884, 149] width 144 height 102
click at [741, 166] on h5 "DETOX NUTRITION EXPERTS INC. / [PERSON_NAME] - ID: 68729" at bounding box center [525, 151] width 551 height 72
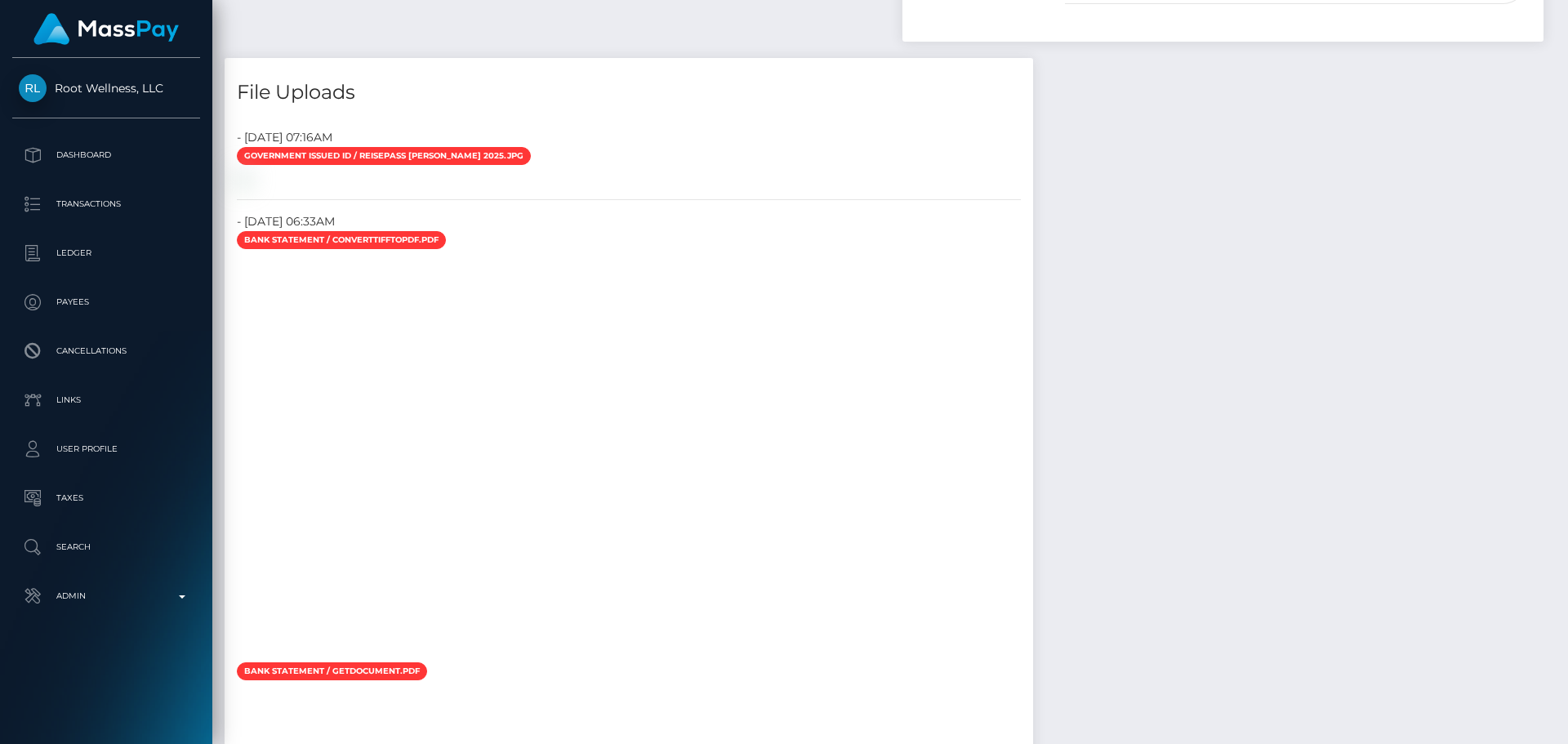
scroll to position [3020, 0]
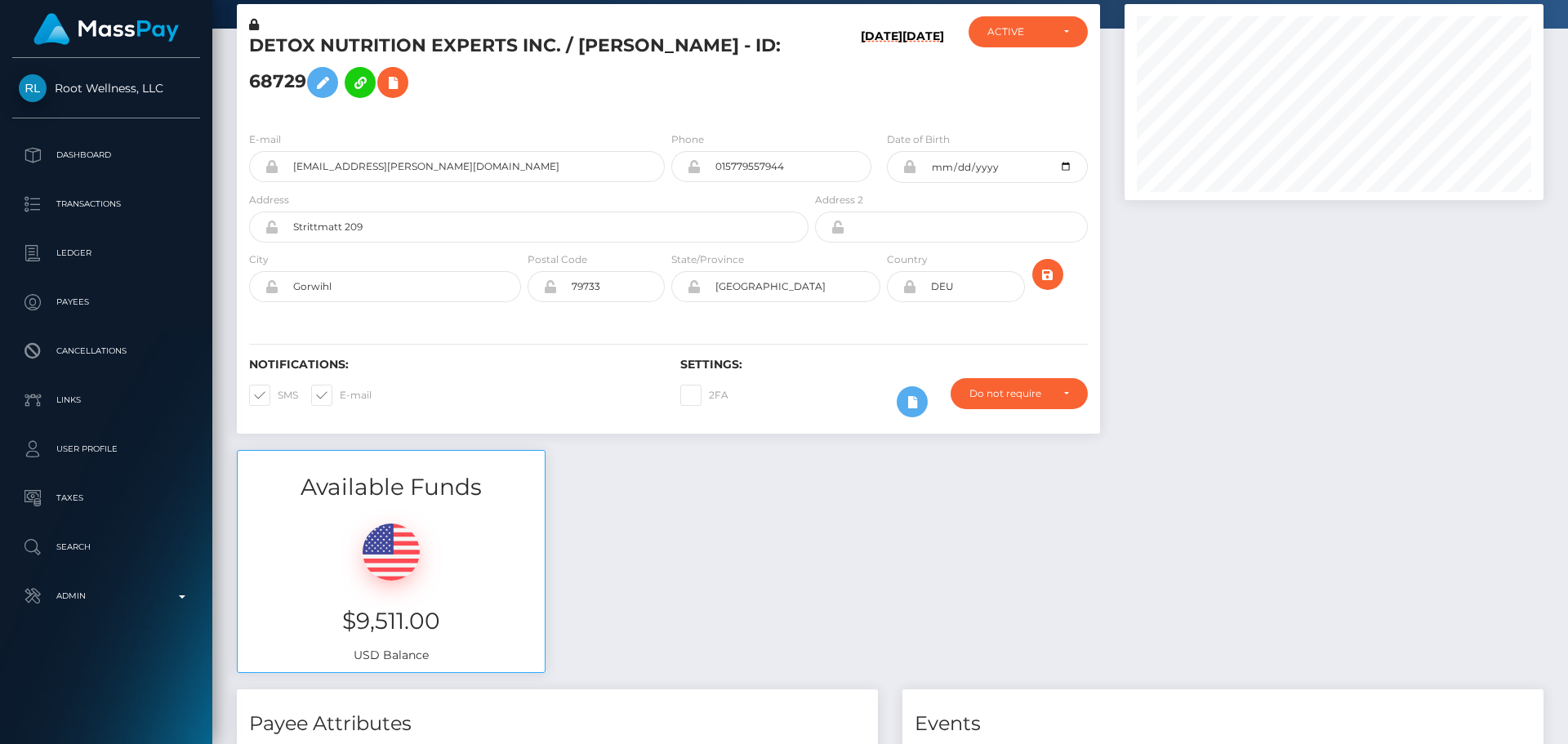
scroll to position [0, 0]
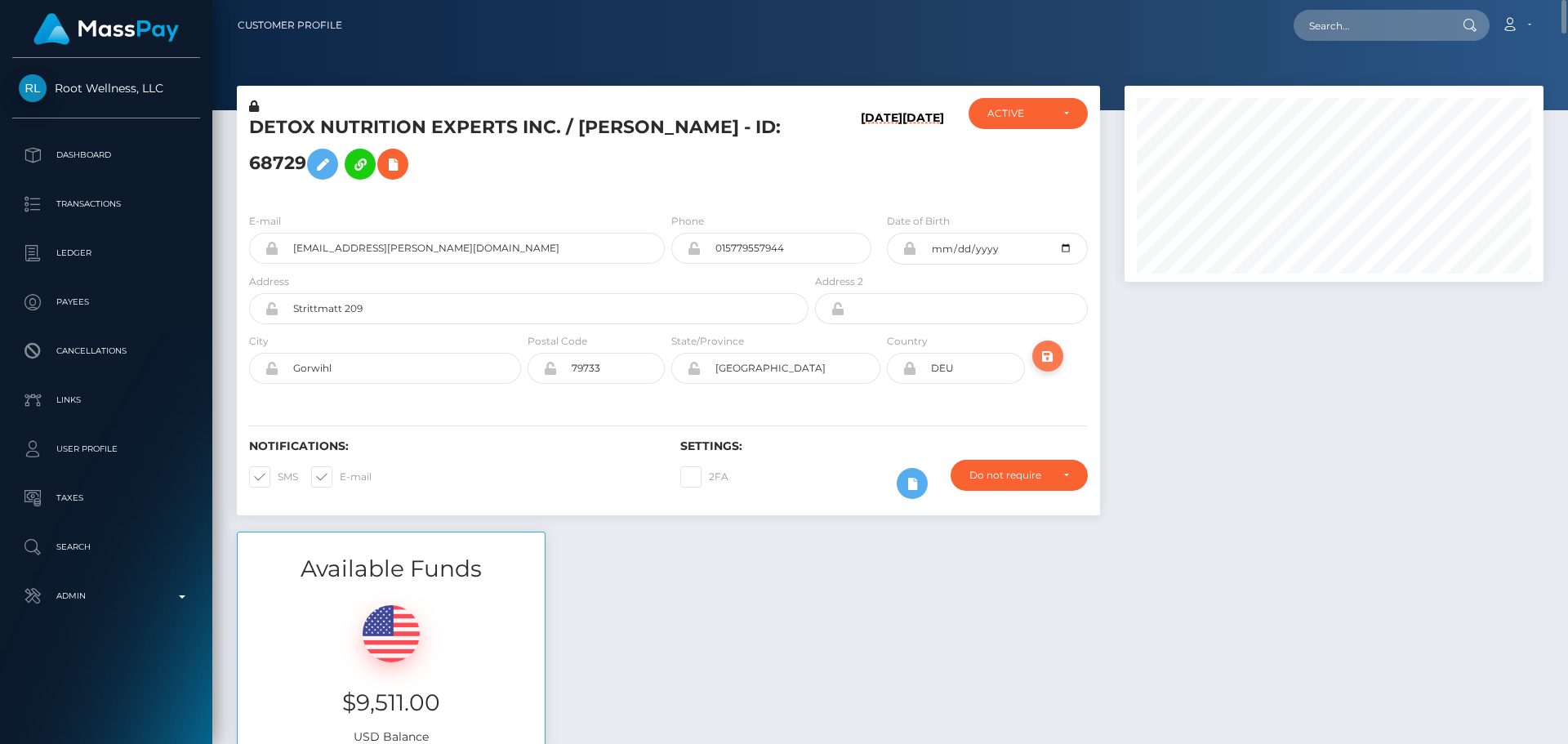
click at [1048, 359] on icon "submit" at bounding box center [1048, 356] width 19 height 20
click at [1410, 24] on input "text" at bounding box center [1370, 25] width 154 height 31
paste input "GdH6ZKj"
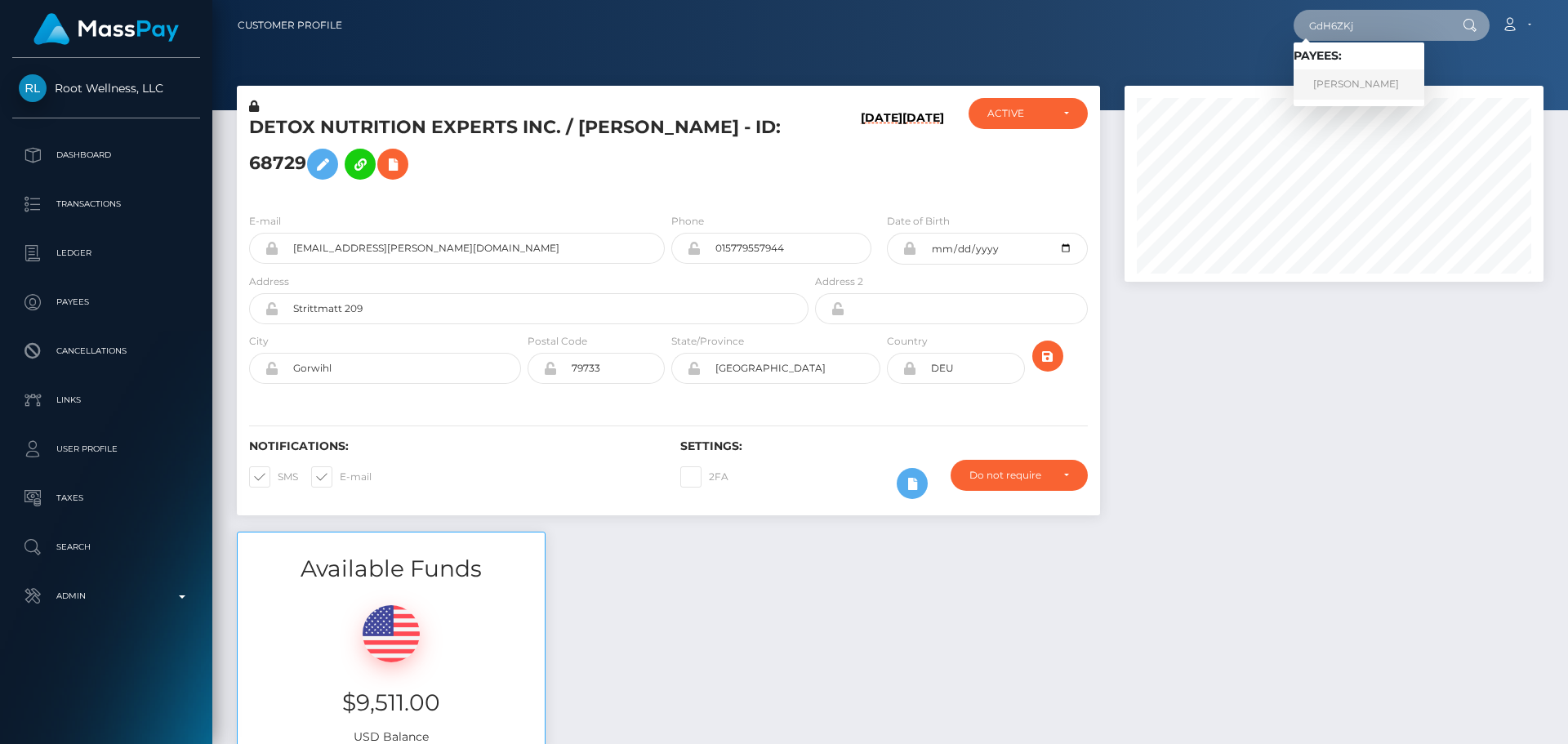
type input "GdH6ZKj"
click at [1339, 88] on link "Heather Howard" at bounding box center [1358, 84] width 131 height 30
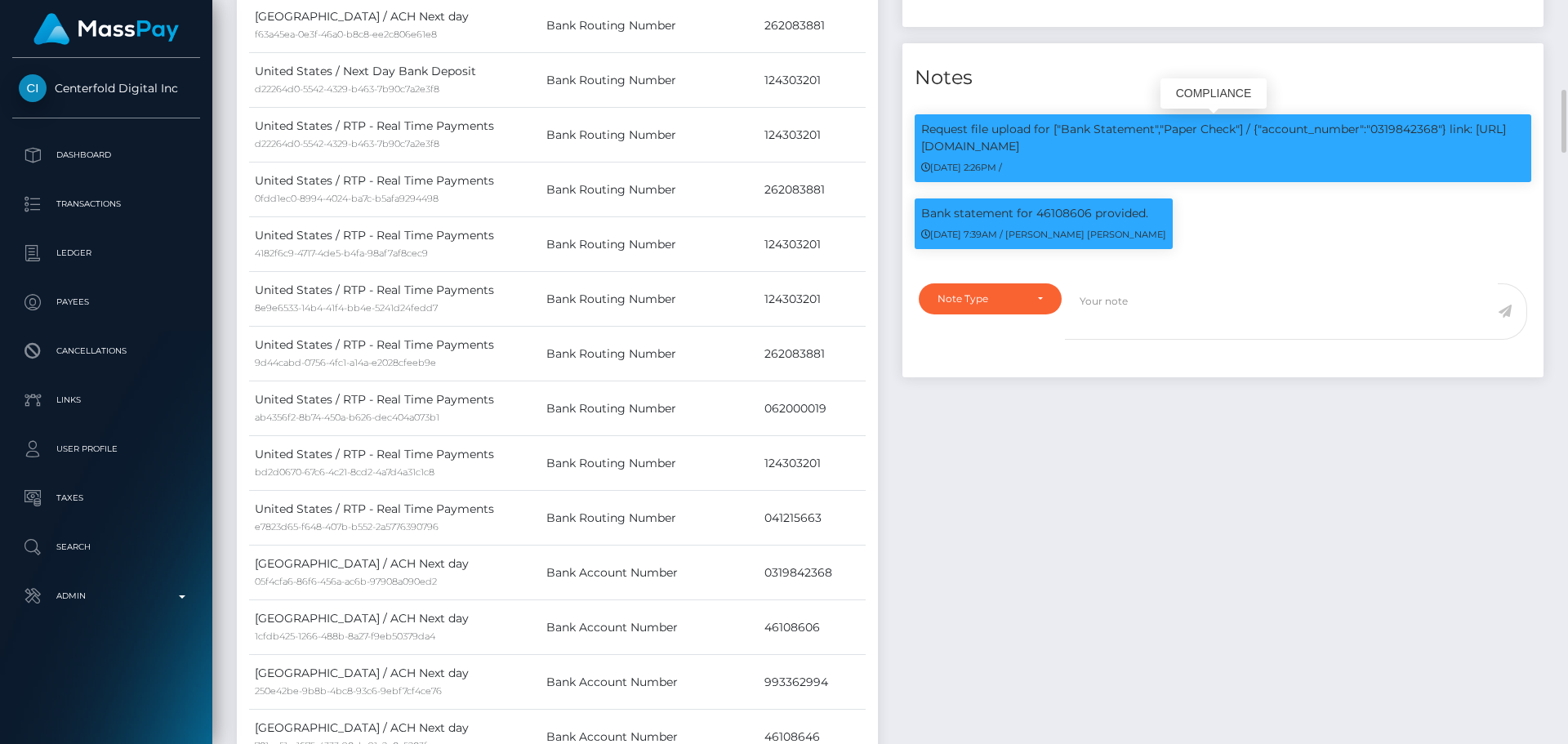
scroll to position [196, 420]
click at [1409, 129] on p "Request file upload for ["Bank Statement","Paper Check"] / {"account_number":"0…" at bounding box center [1223, 137] width 603 height 34
click at [1410, 128] on p "Request file upload for ["Bank Statement","Paper Check"] / {"account_number":"0…" at bounding box center [1223, 137] width 603 height 34
copy p "0319842368"
click at [1316, 73] on h4 "Notes" at bounding box center [1223, 78] width 617 height 29
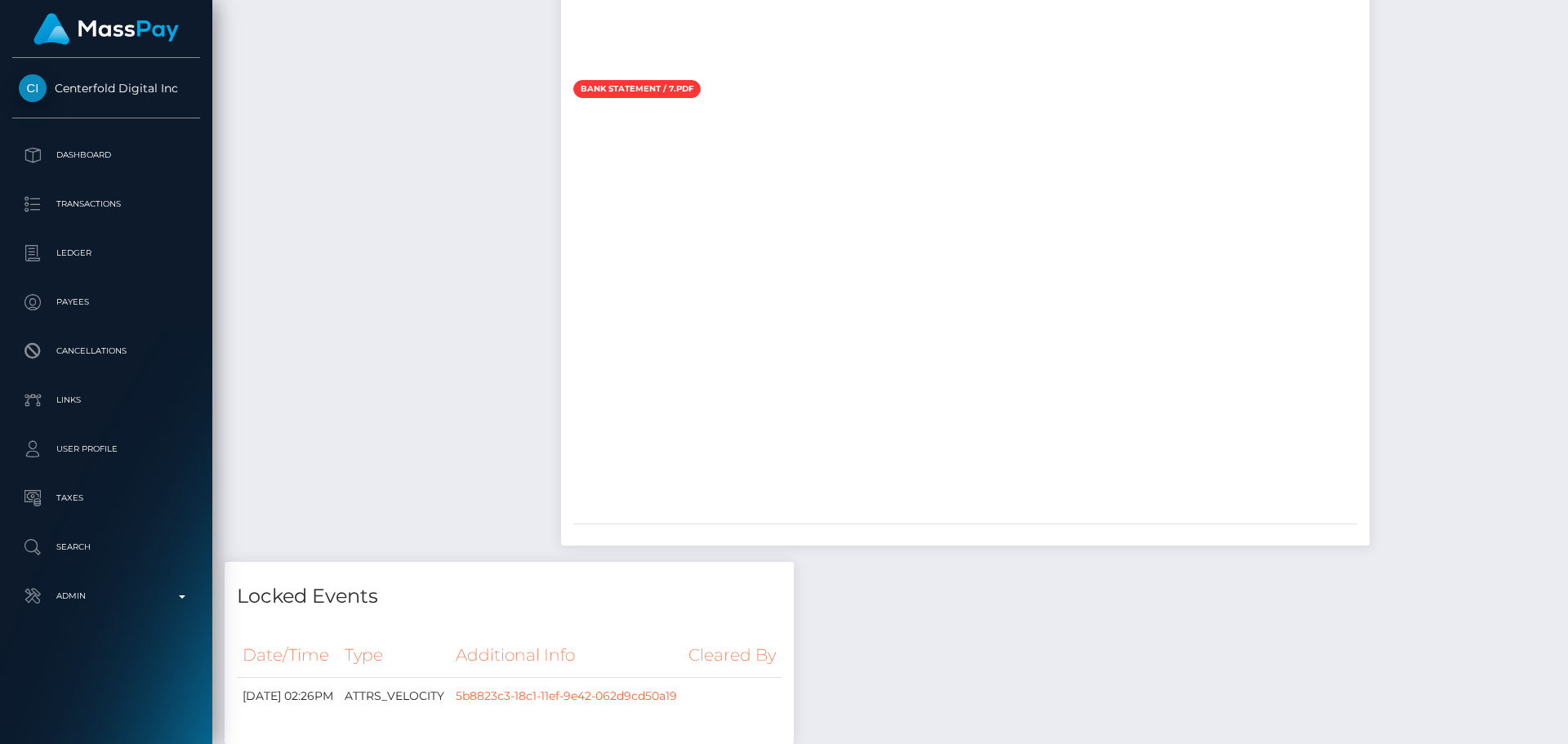
scroll to position [5143, 0]
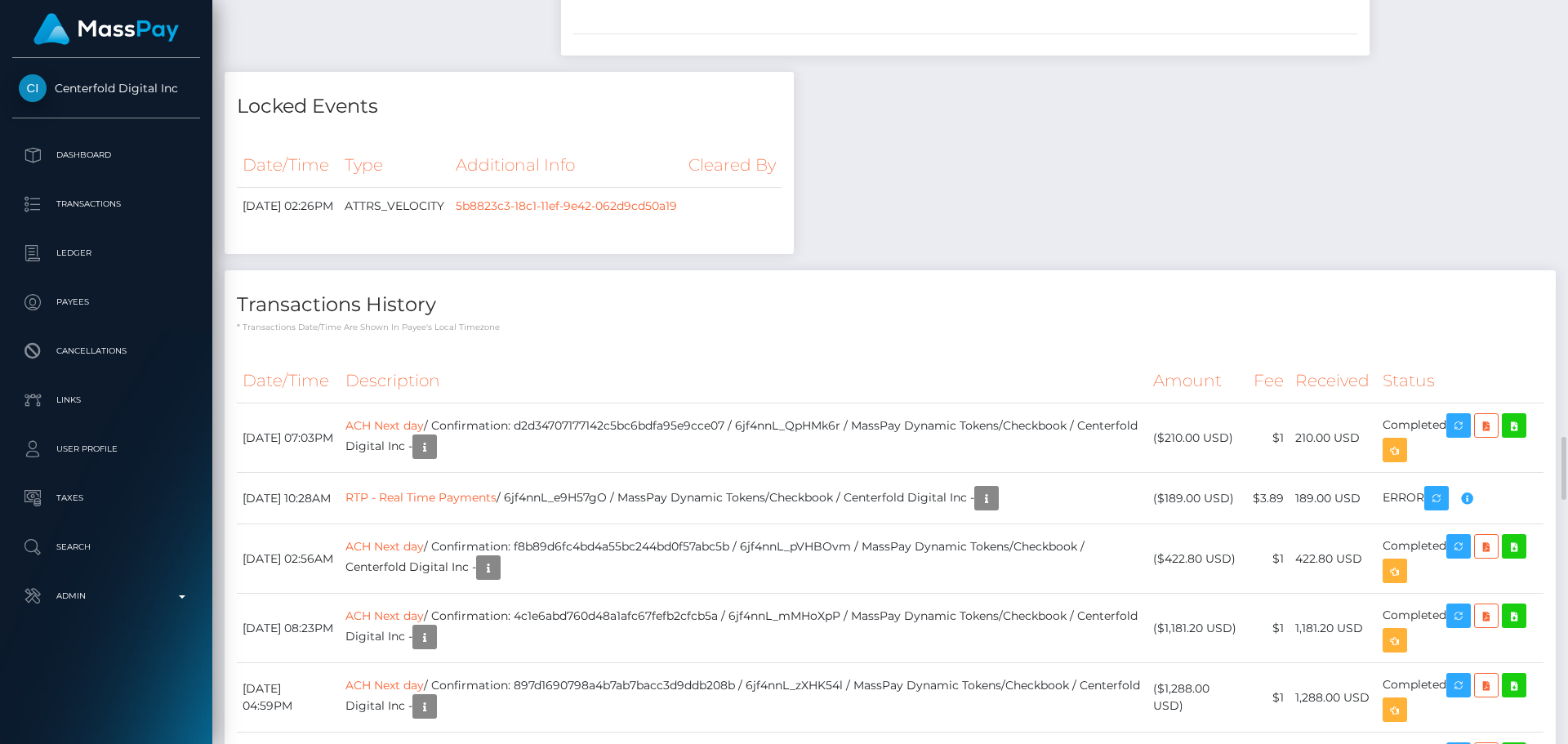
drag, startPoint x: 772, startPoint y: 403, endPoint x: 937, endPoint y: 431, distance: 167.4
drag, startPoint x: 746, startPoint y: 415, endPoint x: 887, endPoint y: 436, distance: 142.6
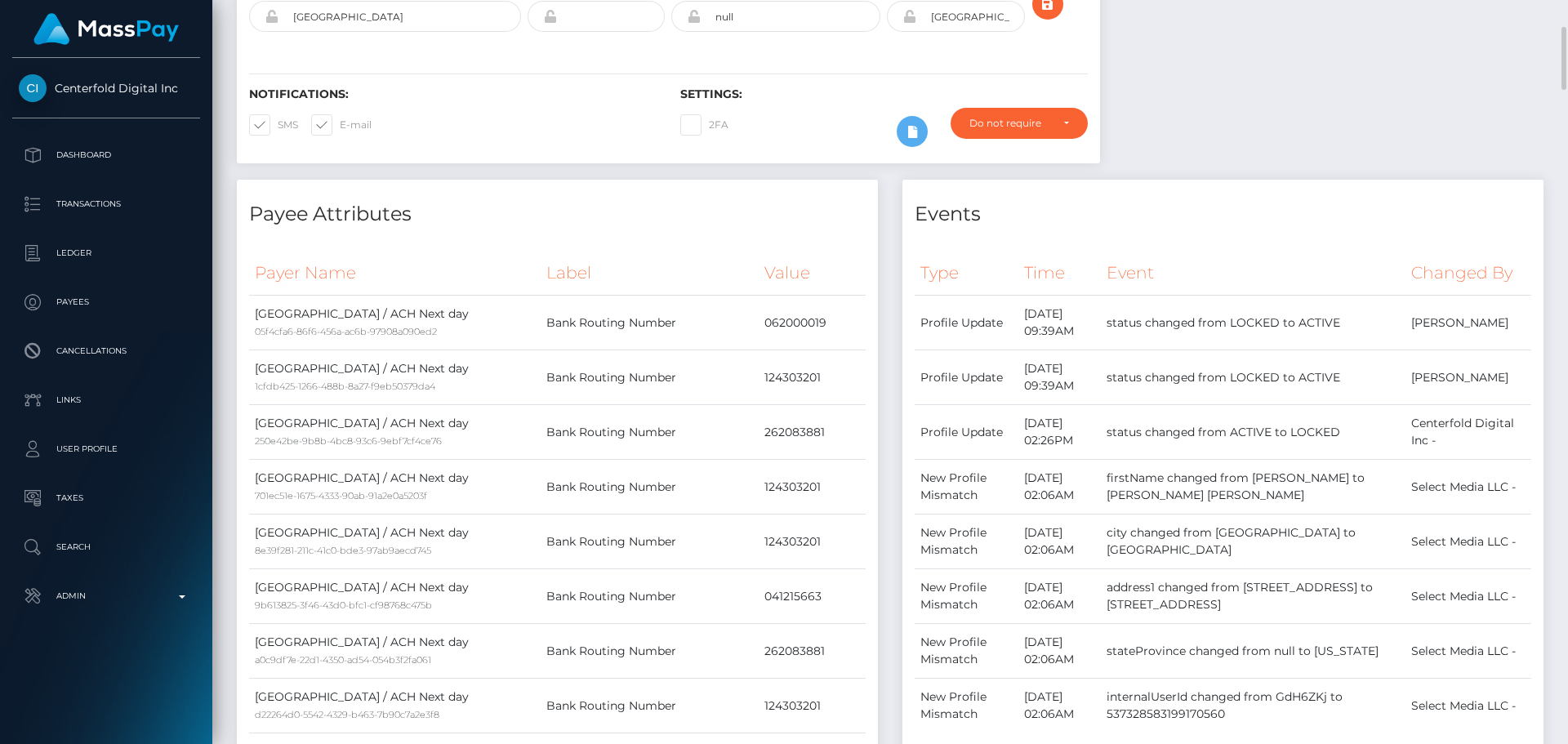
scroll to position [0, 0]
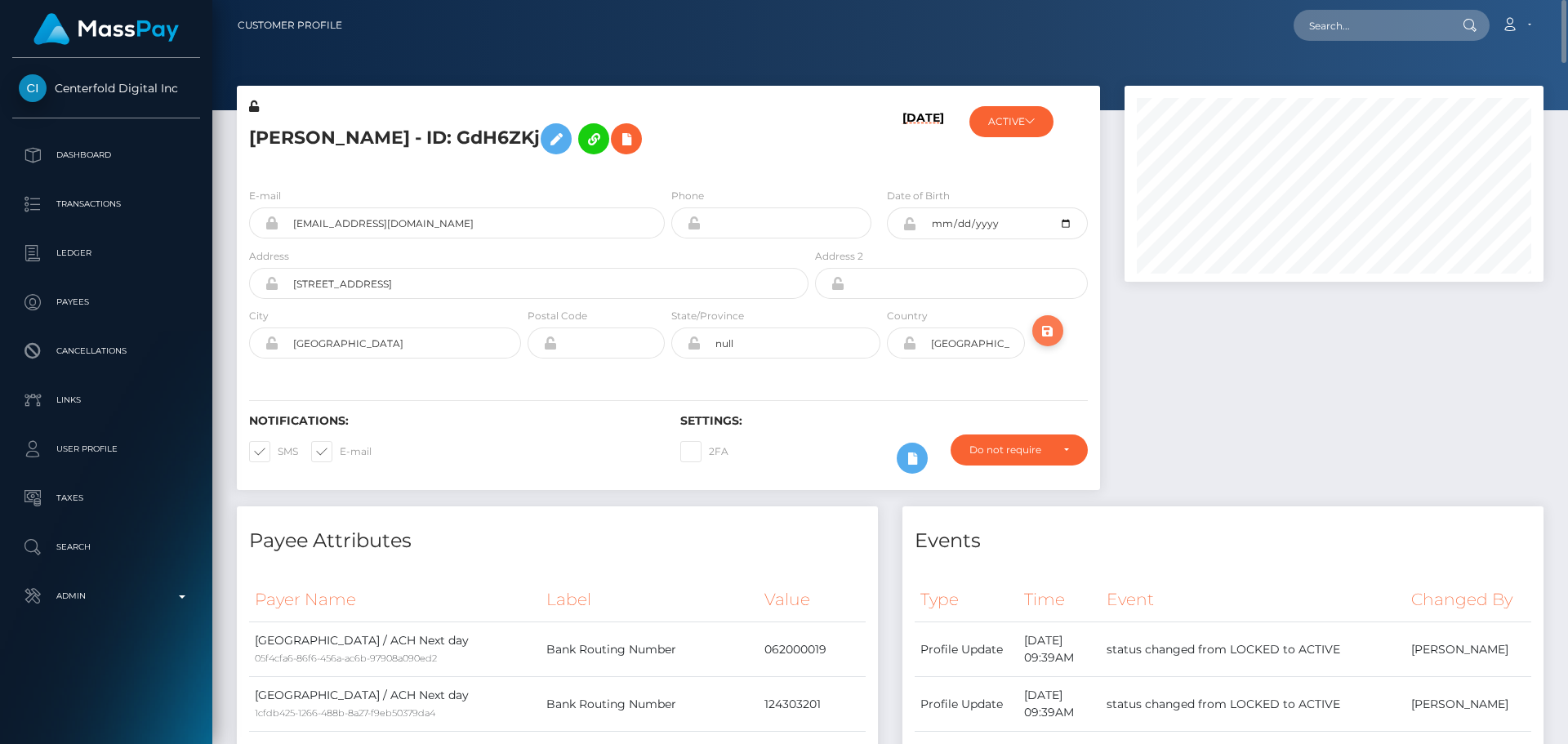
click at [1058, 322] on button "submit" at bounding box center [1048, 330] width 31 height 31
click at [1050, 333] on icon "submit" at bounding box center [1048, 330] width 19 height 20
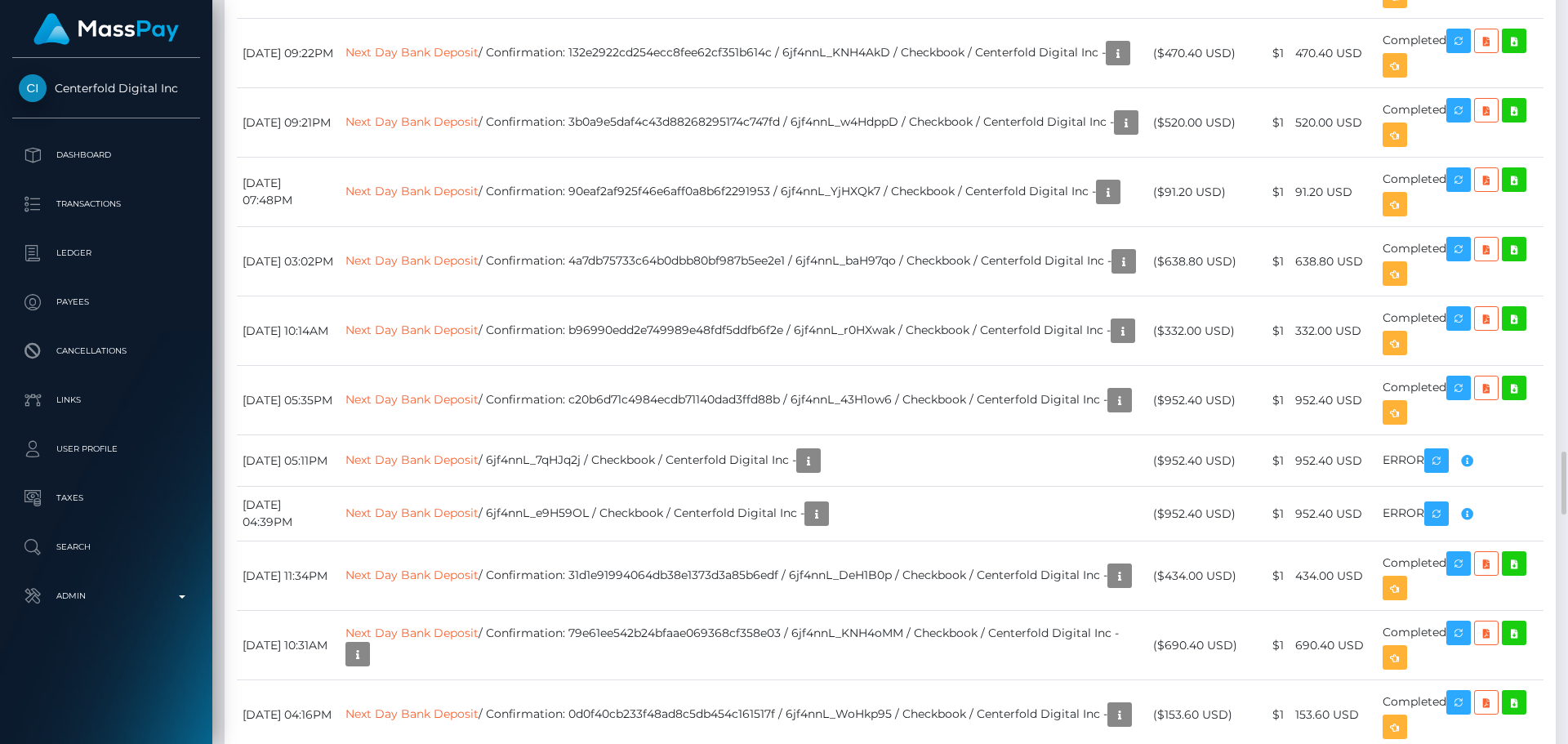
scroll to position [6042, 0]
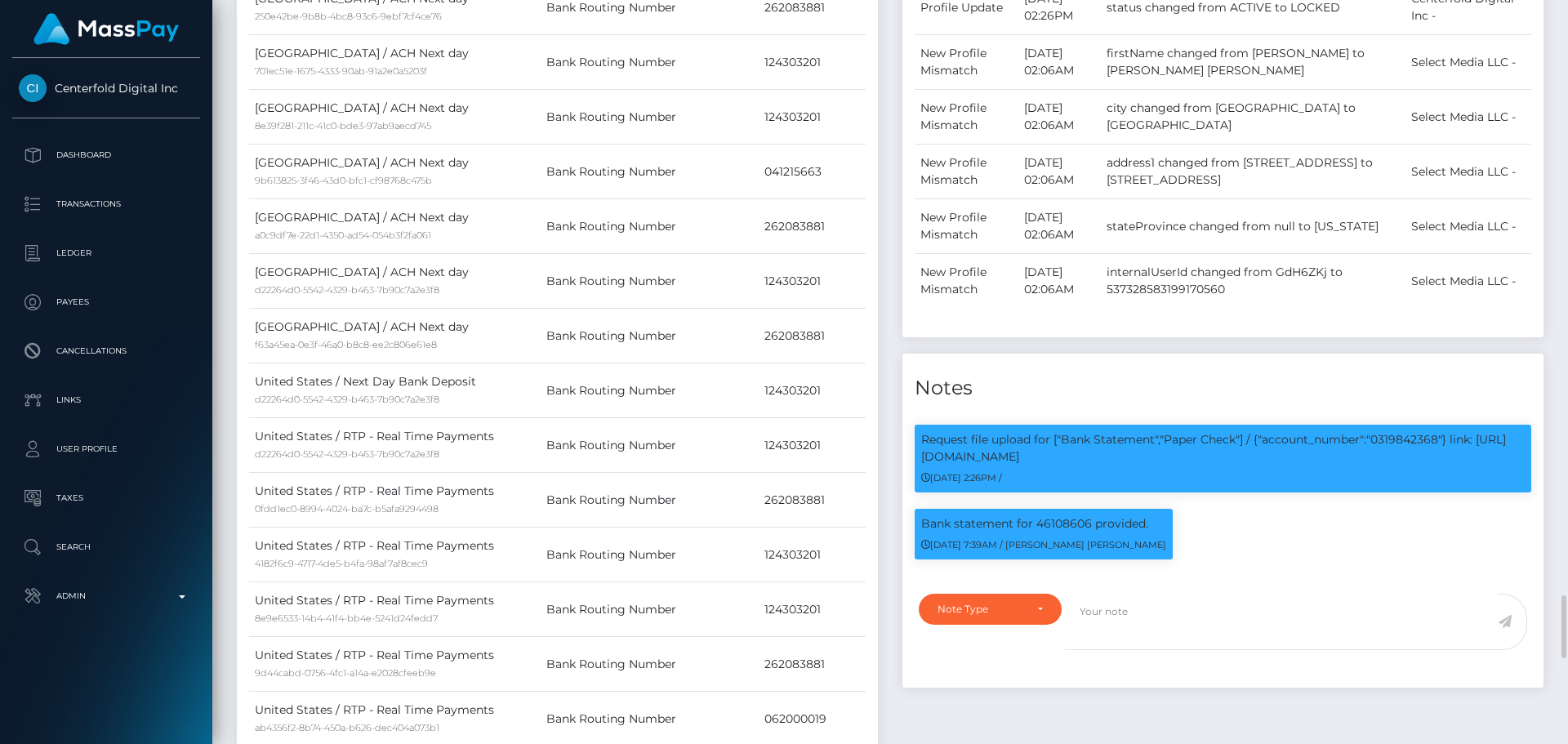
scroll to position [196, 420]
click at [1409, 444] on p "Request file upload for ["Bank Statement","Paper Check"] / {"account_number":"0…" at bounding box center [1223, 447] width 603 height 34
copy p "0319842368"
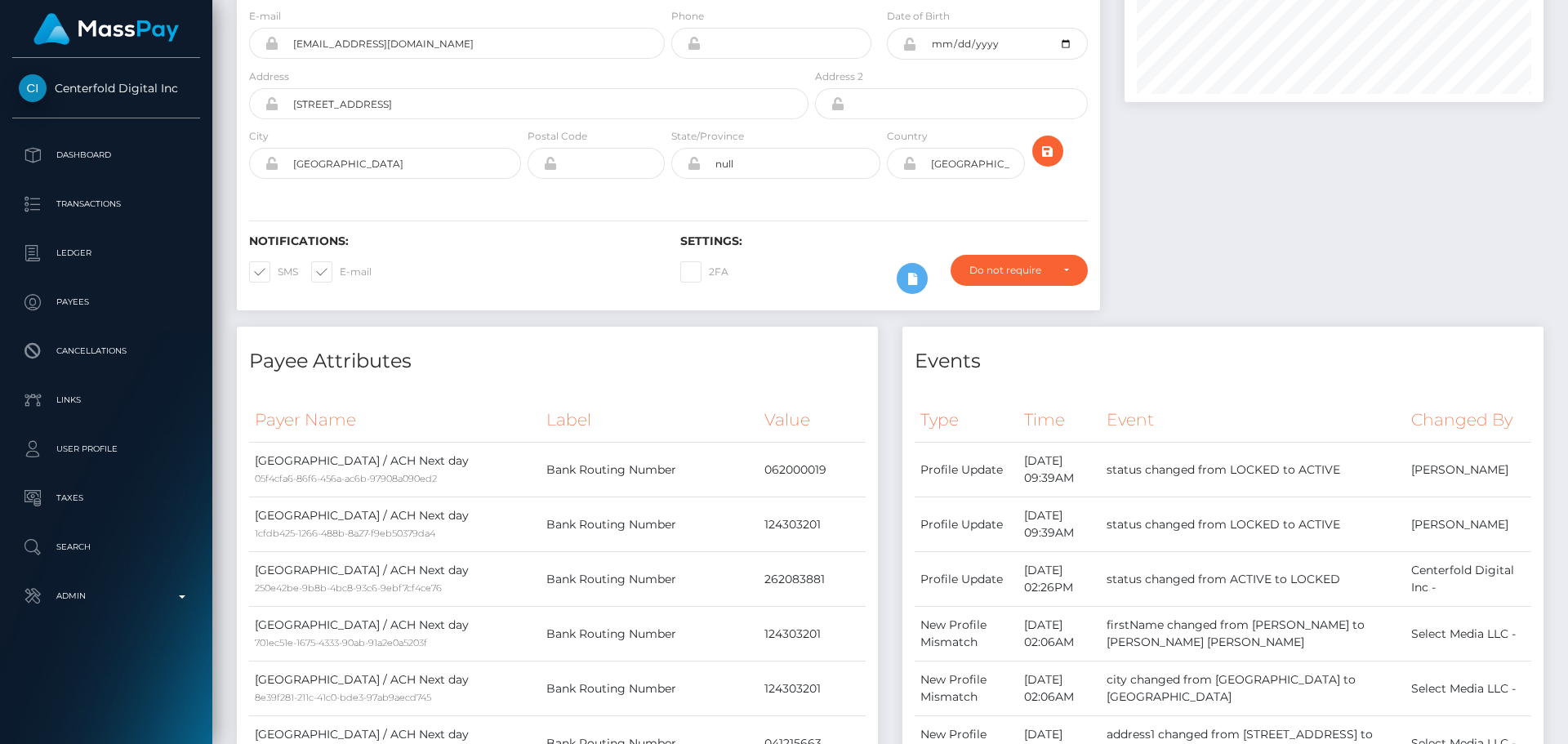
scroll to position [0, 0]
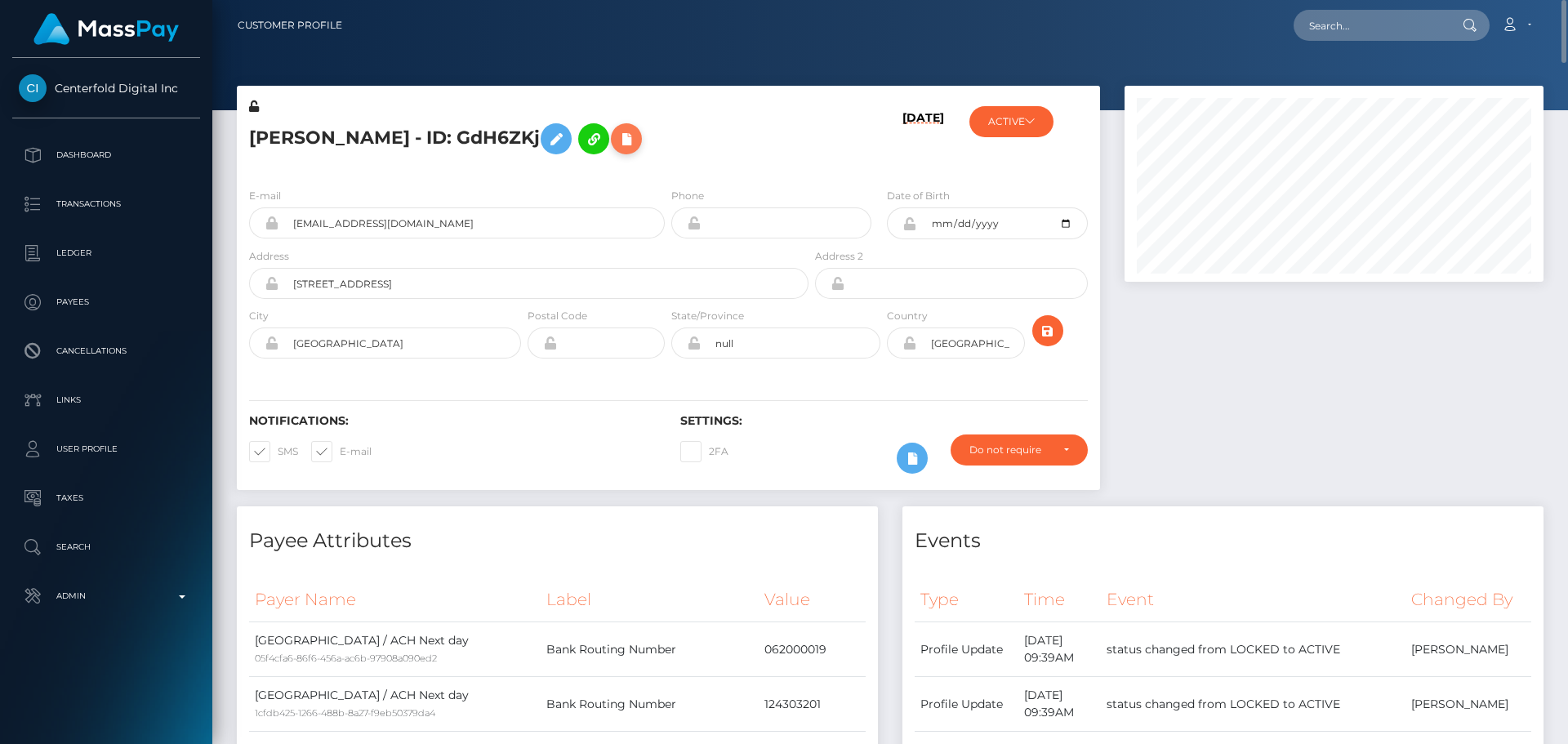
click at [624, 131] on icon at bounding box center [626, 139] width 19 height 20
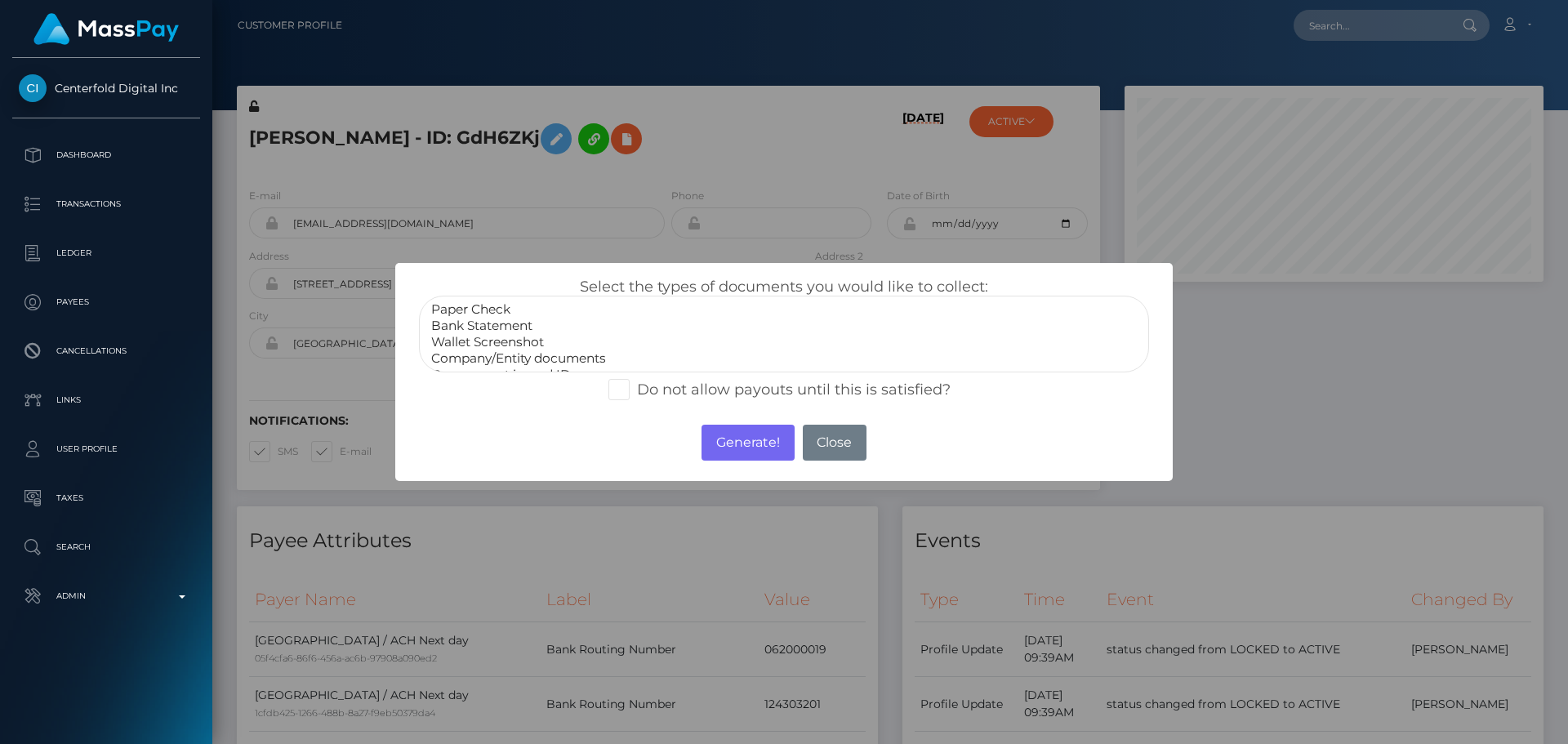
select select "Bank Statement"
click at [493, 328] on option "Bank Statement" at bounding box center [783, 326] width 709 height 16
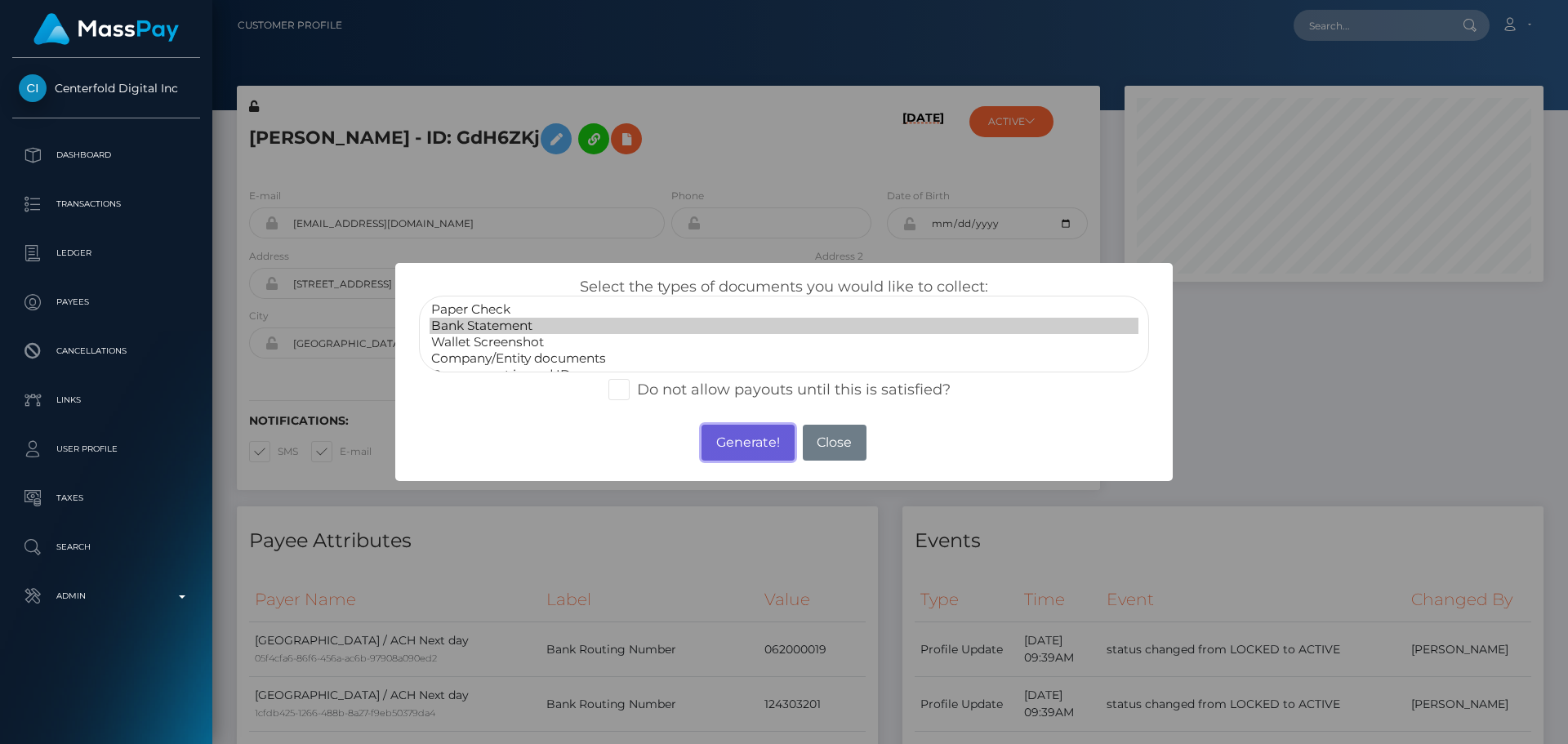
click at [739, 444] on button "Generate!" at bounding box center [747, 442] width 92 height 36
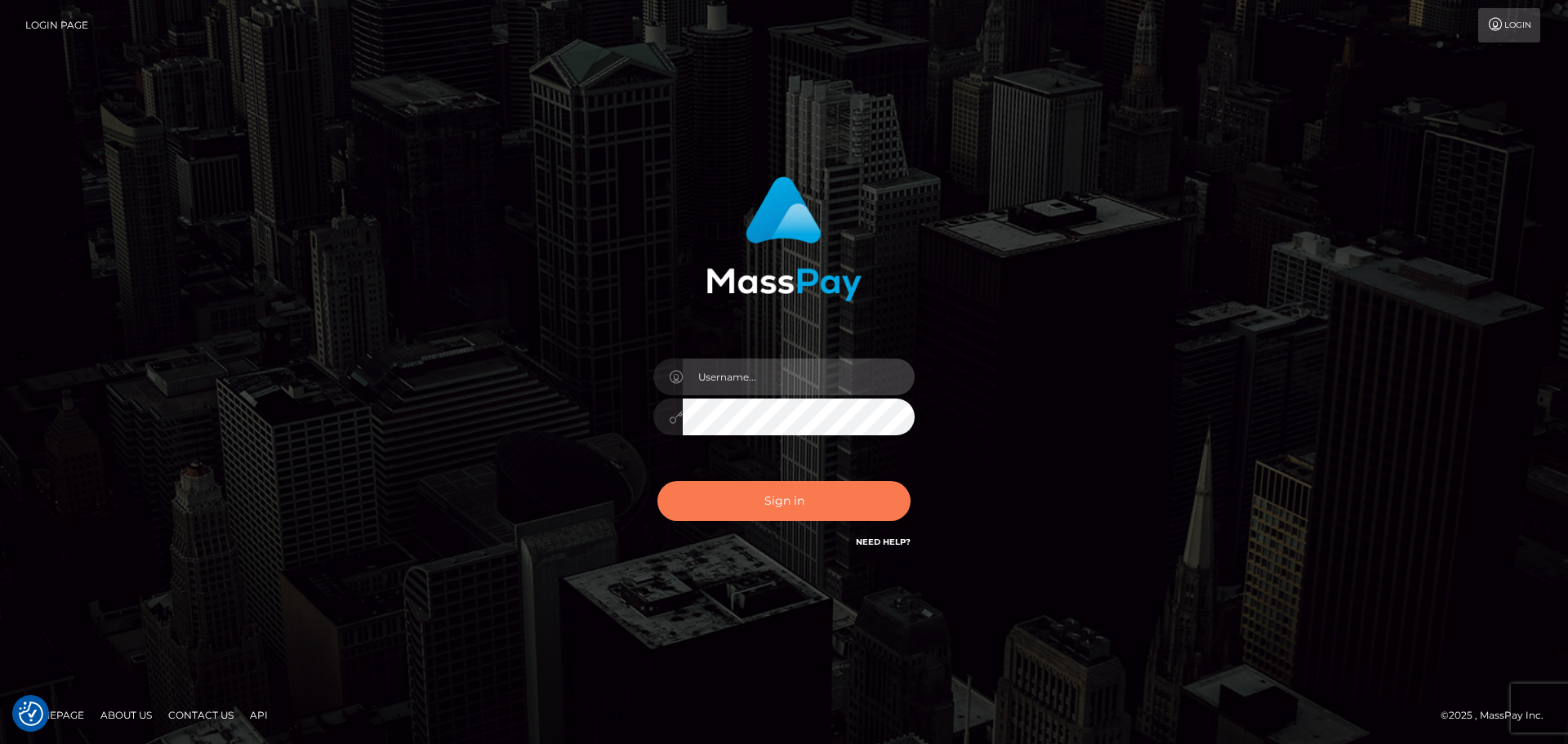
type input "constantin.mp"
click at [809, 501] on button "Sign in" at bounding box center [784, 501] width 253 height 40
type input "[DOMAIN_NAME]"
click at [814, 500] on button "Sign in" at bounding box center [784, 501] width 253 height 40
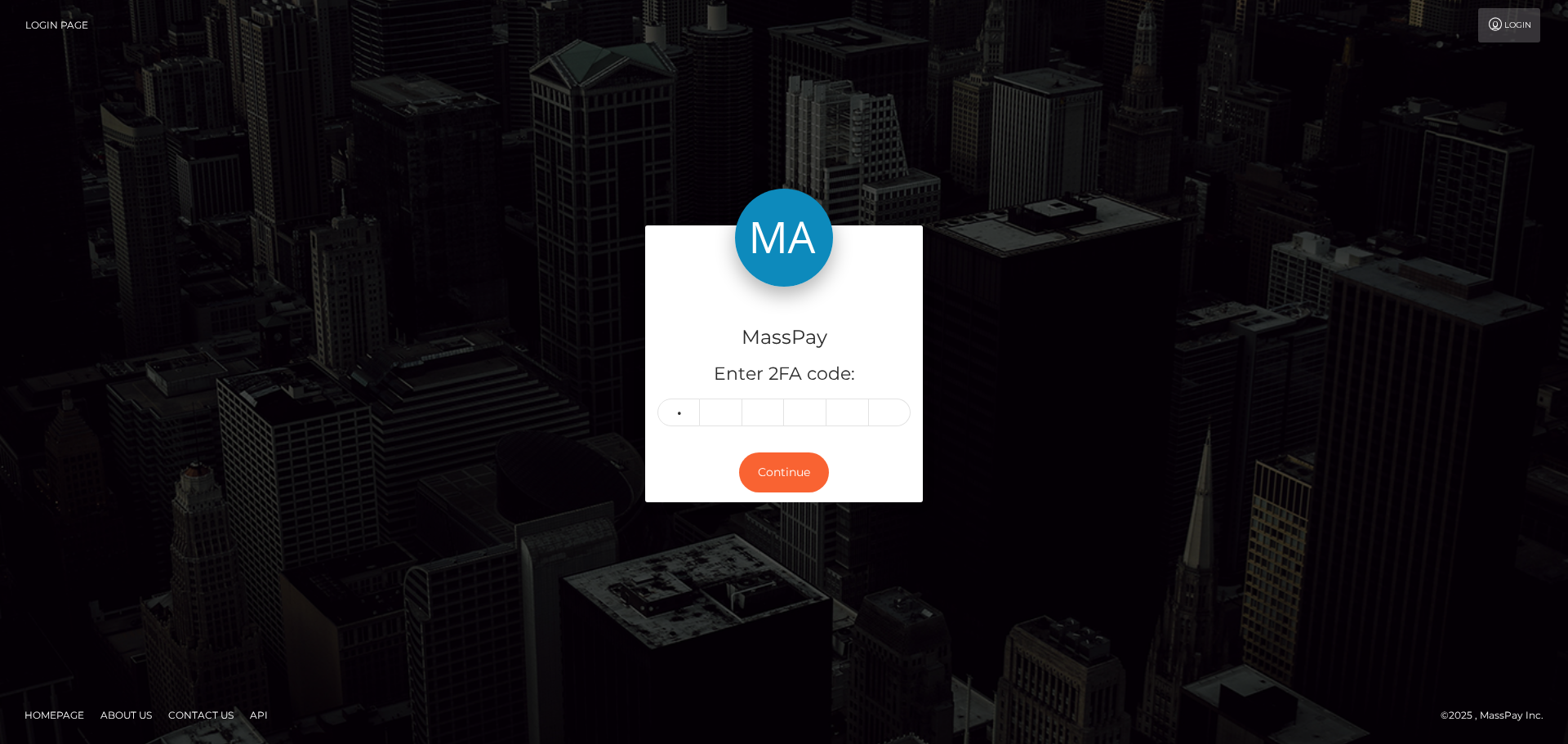
type input "8"
type input "6"
type input "3"
type input "6"
type input "8"
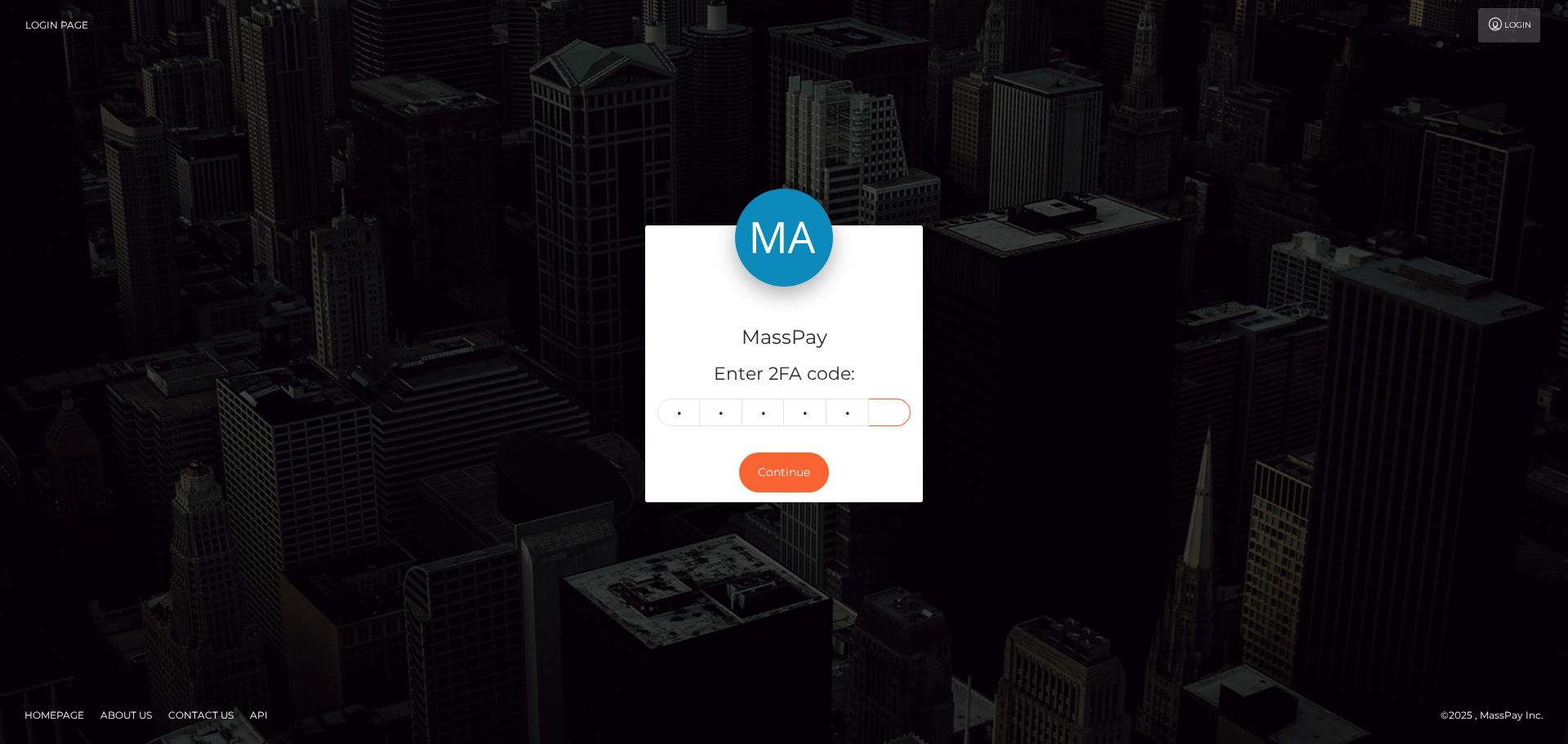
type input "3"
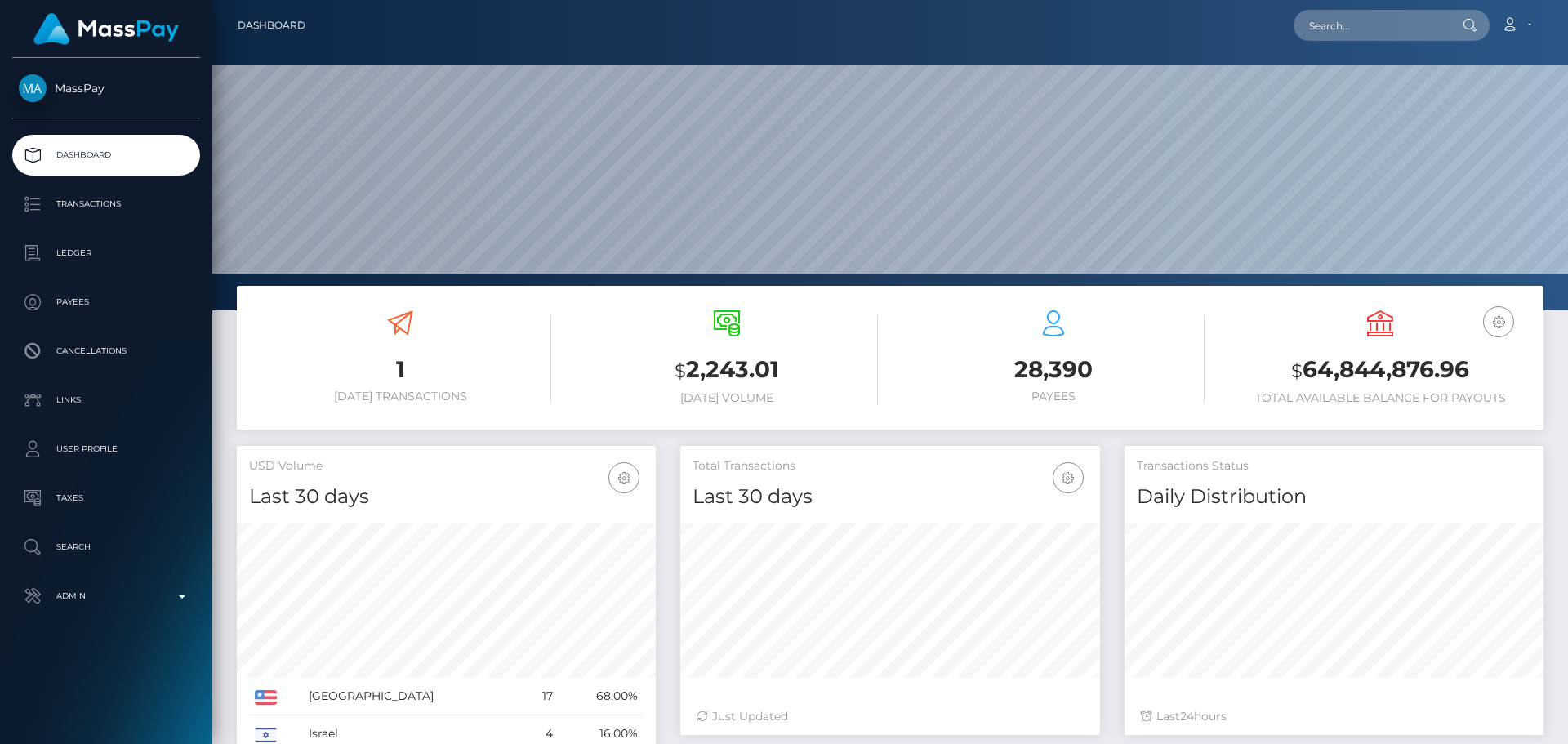
scroll to position [290, 420]
click at [1362, 41] on div "Loading... Loading... Account Edit Profile Logout" at bounding box center [931, 24] width 1225 height 34
click at [1353, 13] on input "text" at bounding box center [1370, 25] width 154 height 31
paste input "[EMAIL_ADDRESS][DOMAIN_NAME]"
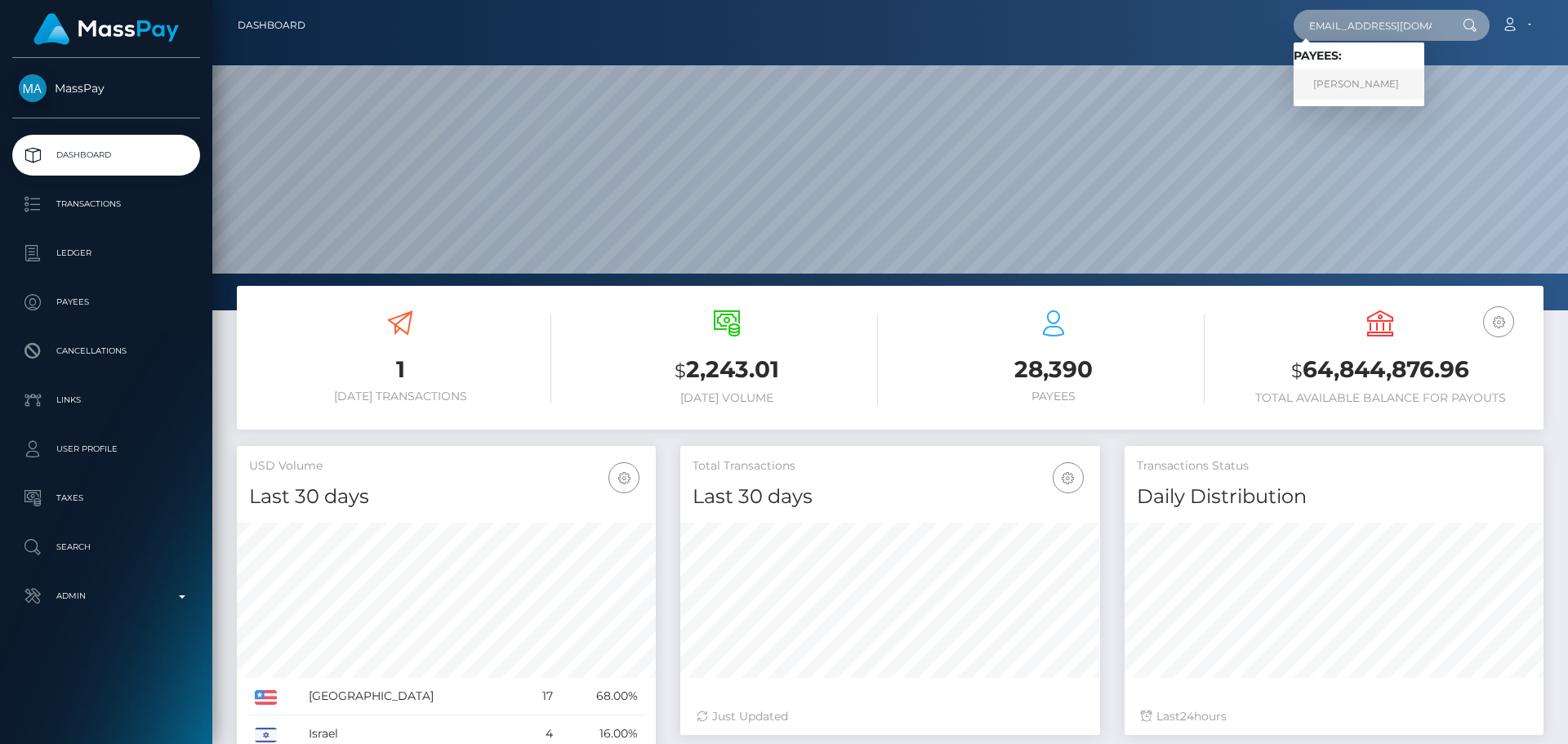
type input "[EMAIL_ADDRESS][DOMAIN_NAME]"
click at [1347, 79] on link "Katrin LACHIN-THOME" at bounding box center [1358, 84] width 131 height 30
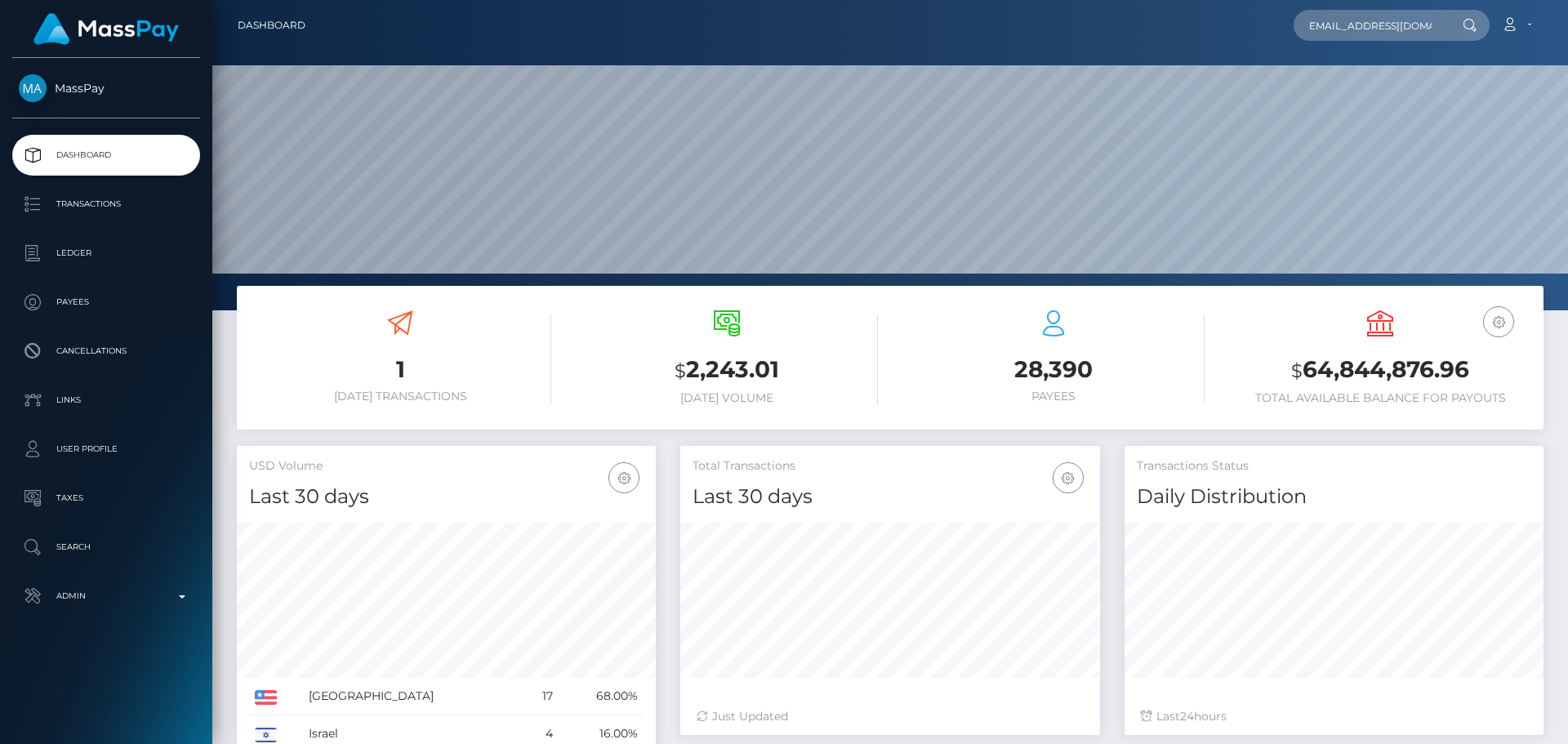
scroll to position [0, 0]
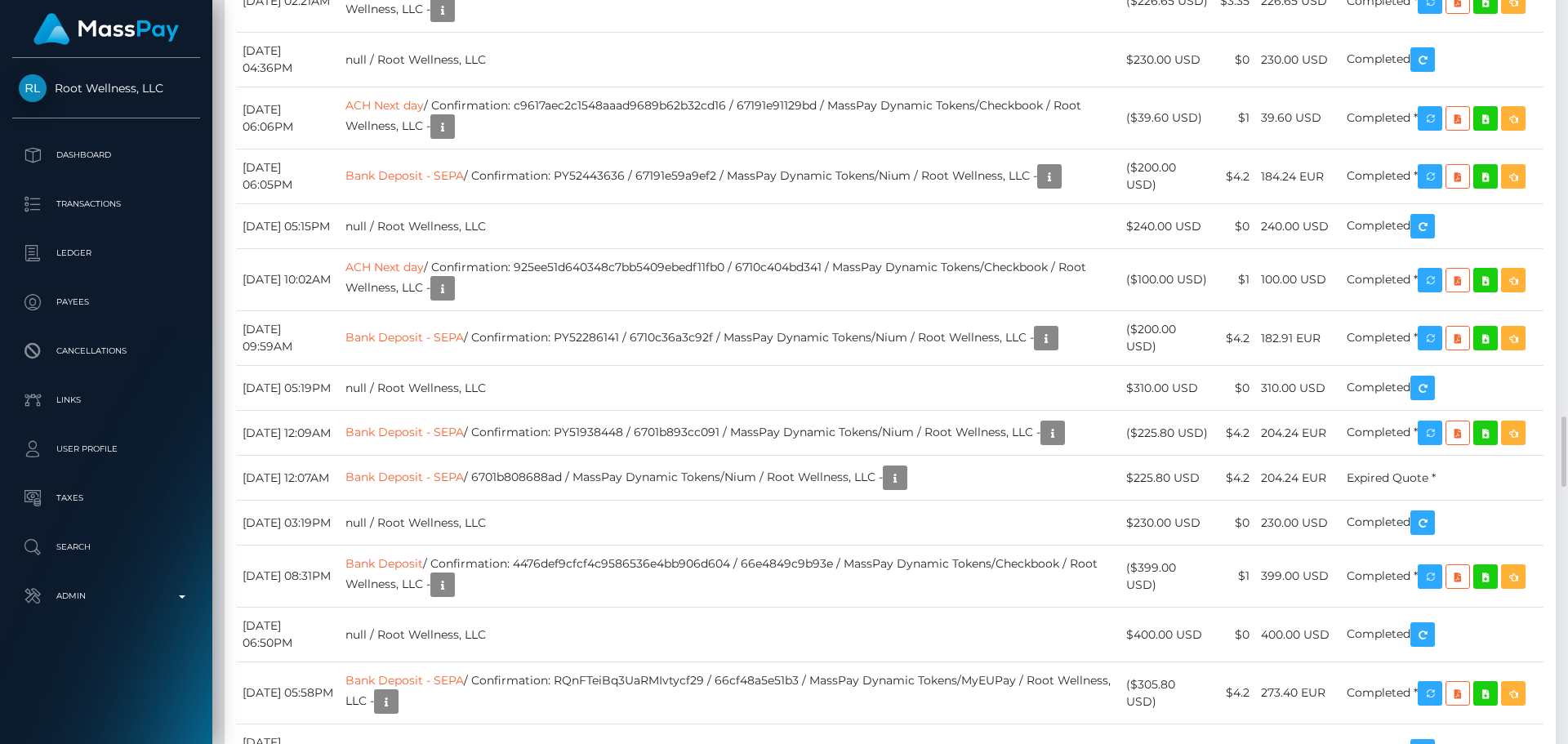
scroll to position [4327, 0]
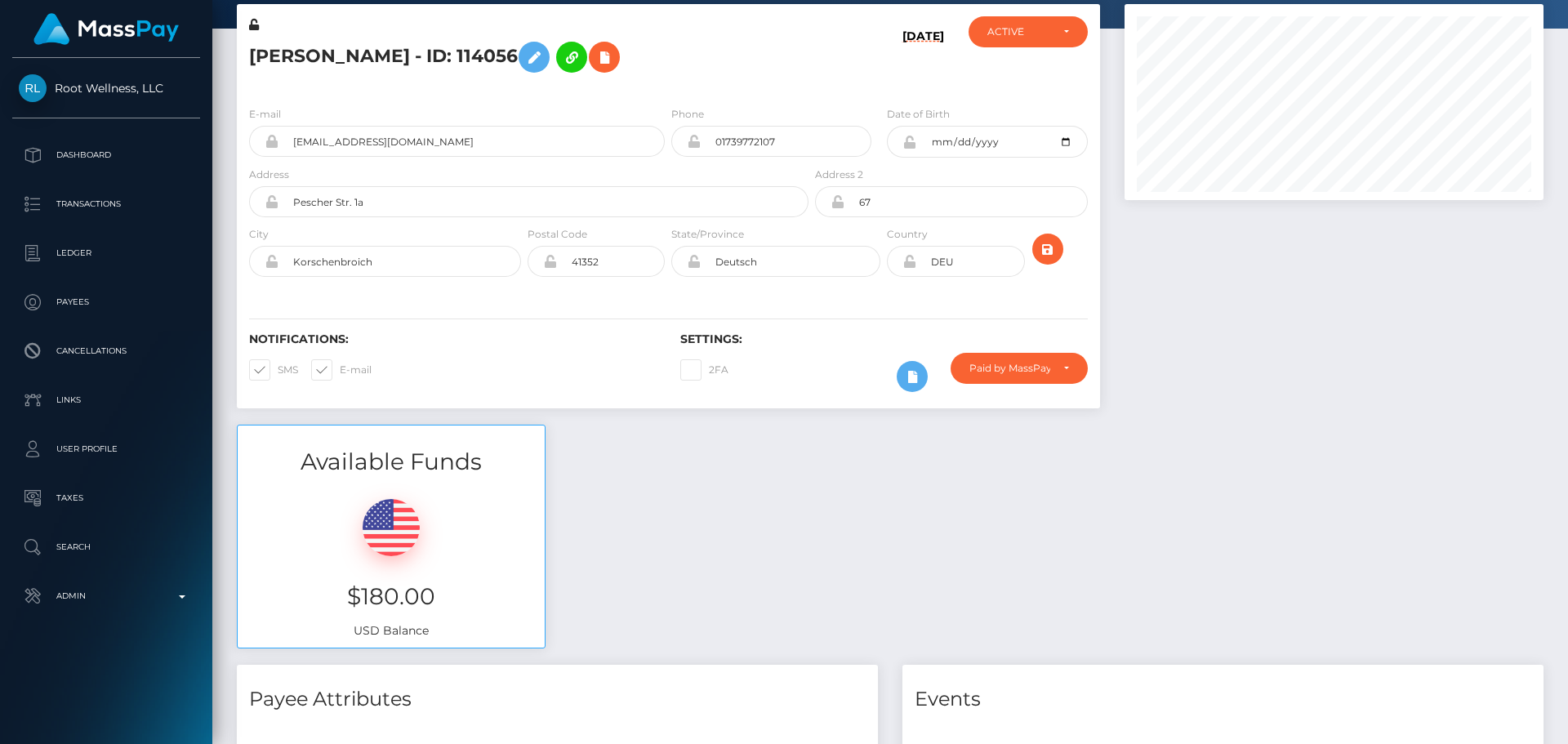
scroll to position [0, 0]
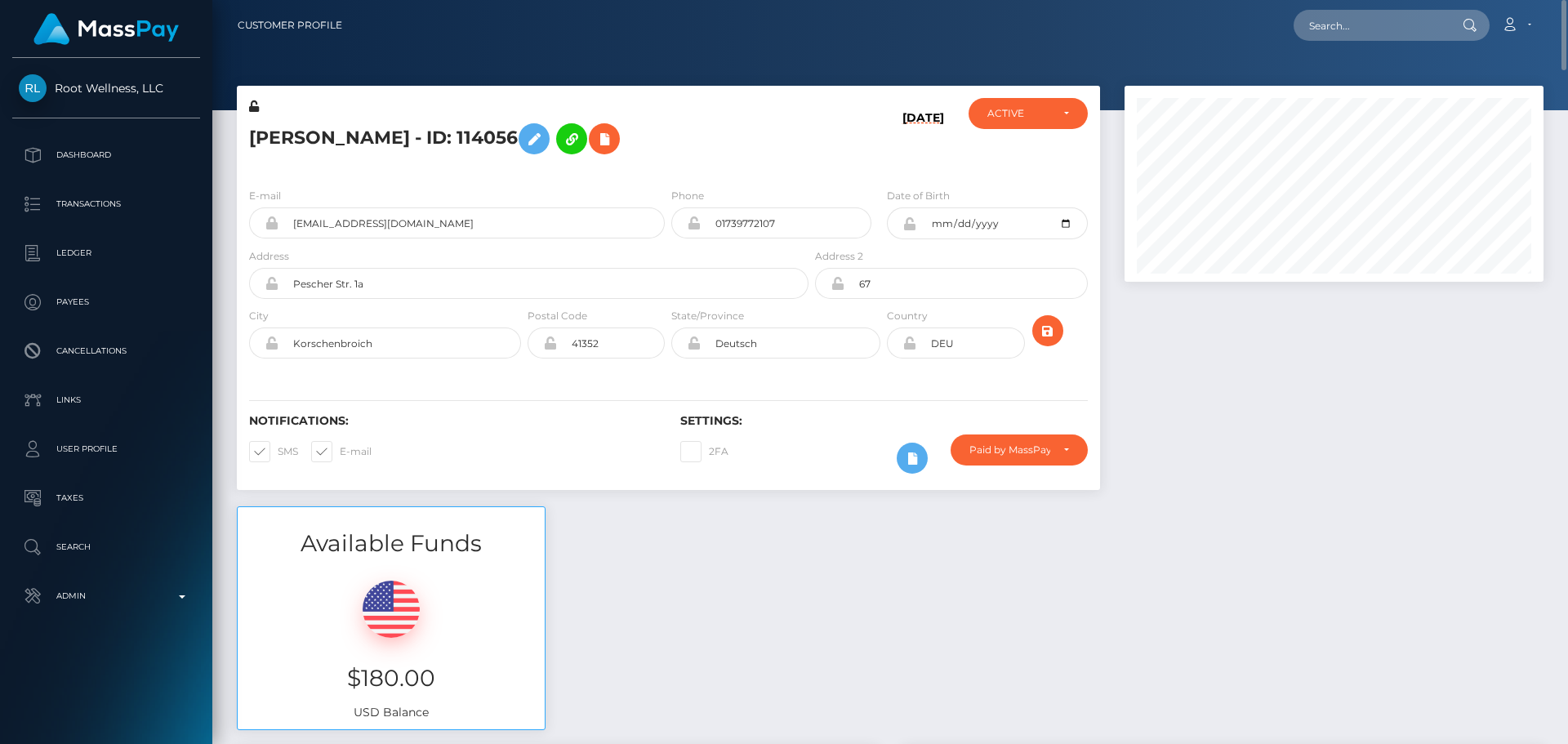
click at [775, 124] on h5 "Katrin LACHIN-THOME - ID: 114056" at bounding box center [525, 138] width 551 height 47
click at [1384, 39] on input "text" at bounding box center [1370, 25] width 154 height 31
paste input "[PERSON_NAME][EMAIL_ADDRESS][PERSON_NAME][DOMAIN_NAME]"
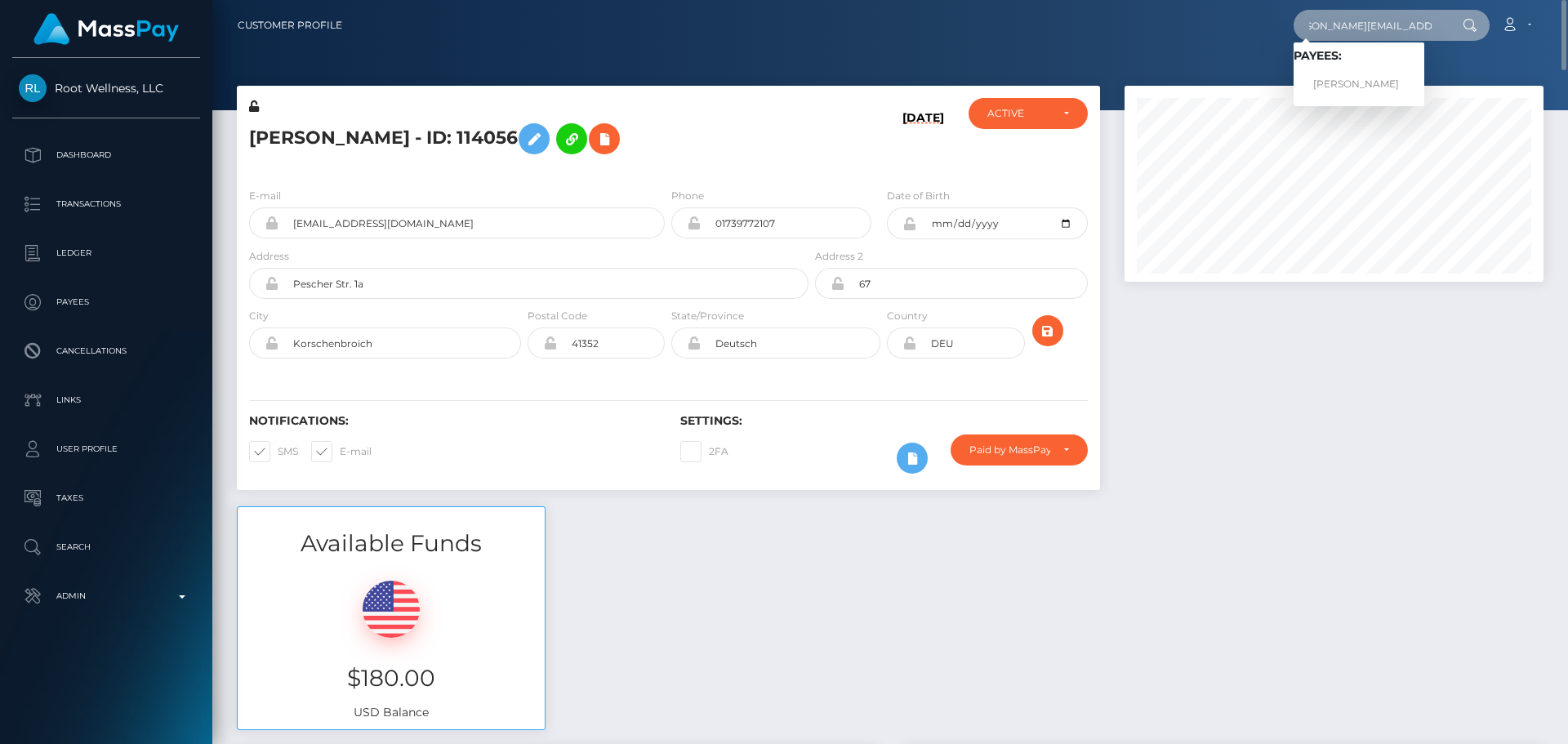
type input "[PERSON_NAME][EMAIL_ADDRESS][PERSON_NAME][DOMAIN_NAME]"
click at [1361, 75] on link "Stephan Zurkuhlen" at bounding box center [1358, 84] width 131 height 30
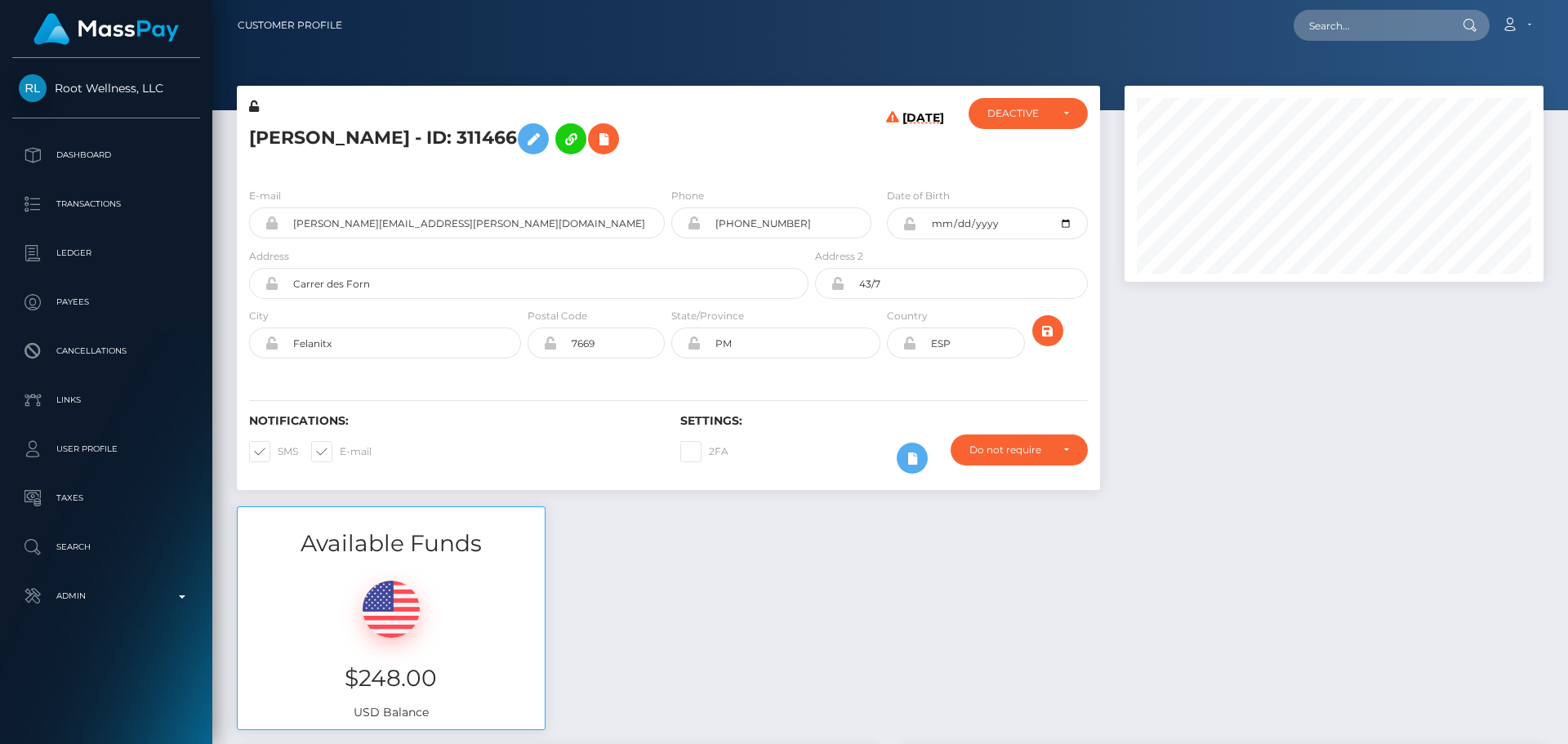
scroll to position [196, 420]
click at [279, 130] on h5 "[PERSON_NAME] - ID: 311466" at bounding box center [525, 138] width 551 height 47
copy h5 "[PERSON_NAME]"
click at [387, 134] on h5 "[PERSON_NAME] - ID: 311466" at bounding box center [525, 138] width 551 height 47
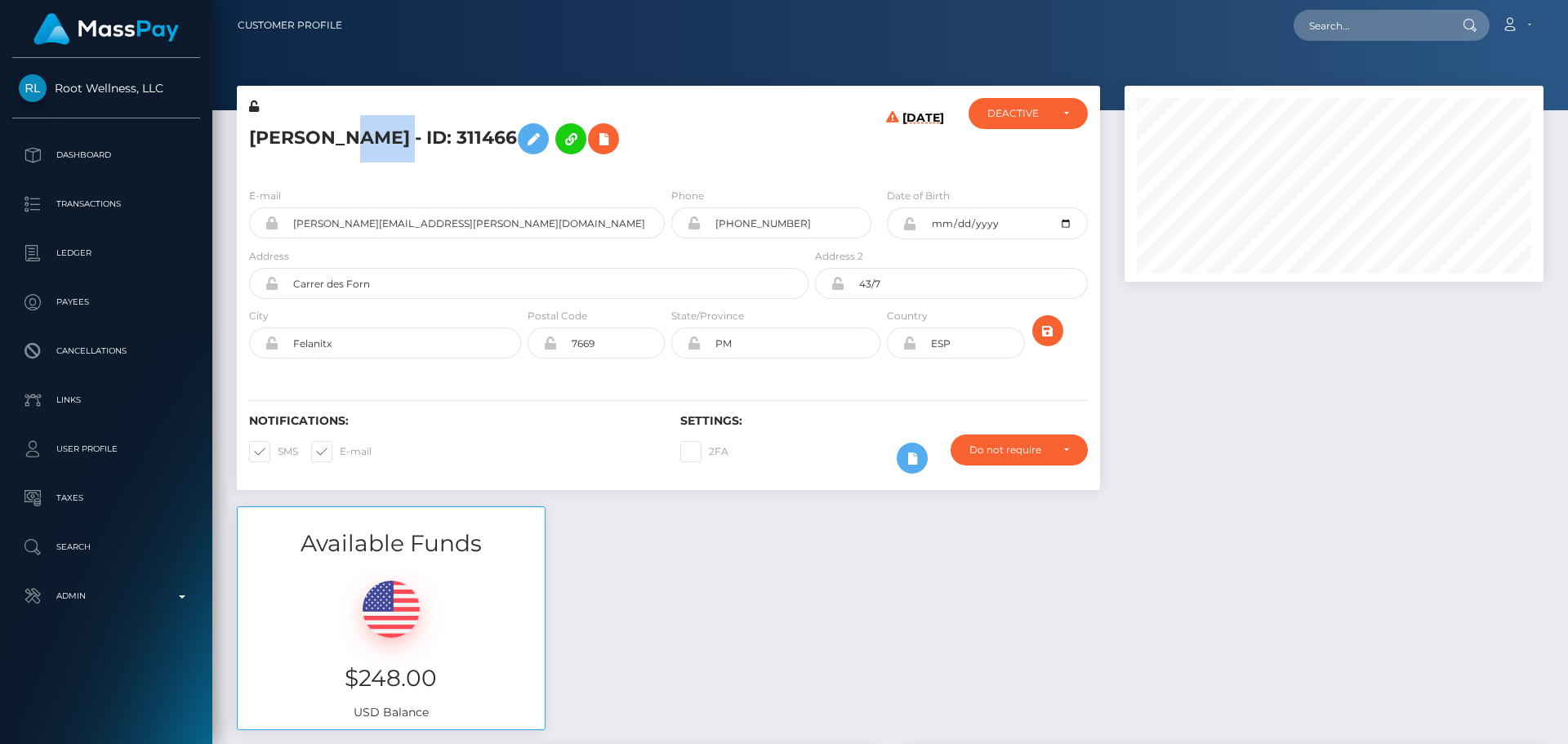
click at [387, 134] on h5 "[PERSON_NAME] - ID: 311466" at bounding box center [525, 138] width 551 height 47
copy h5 "Zurkuhlen"
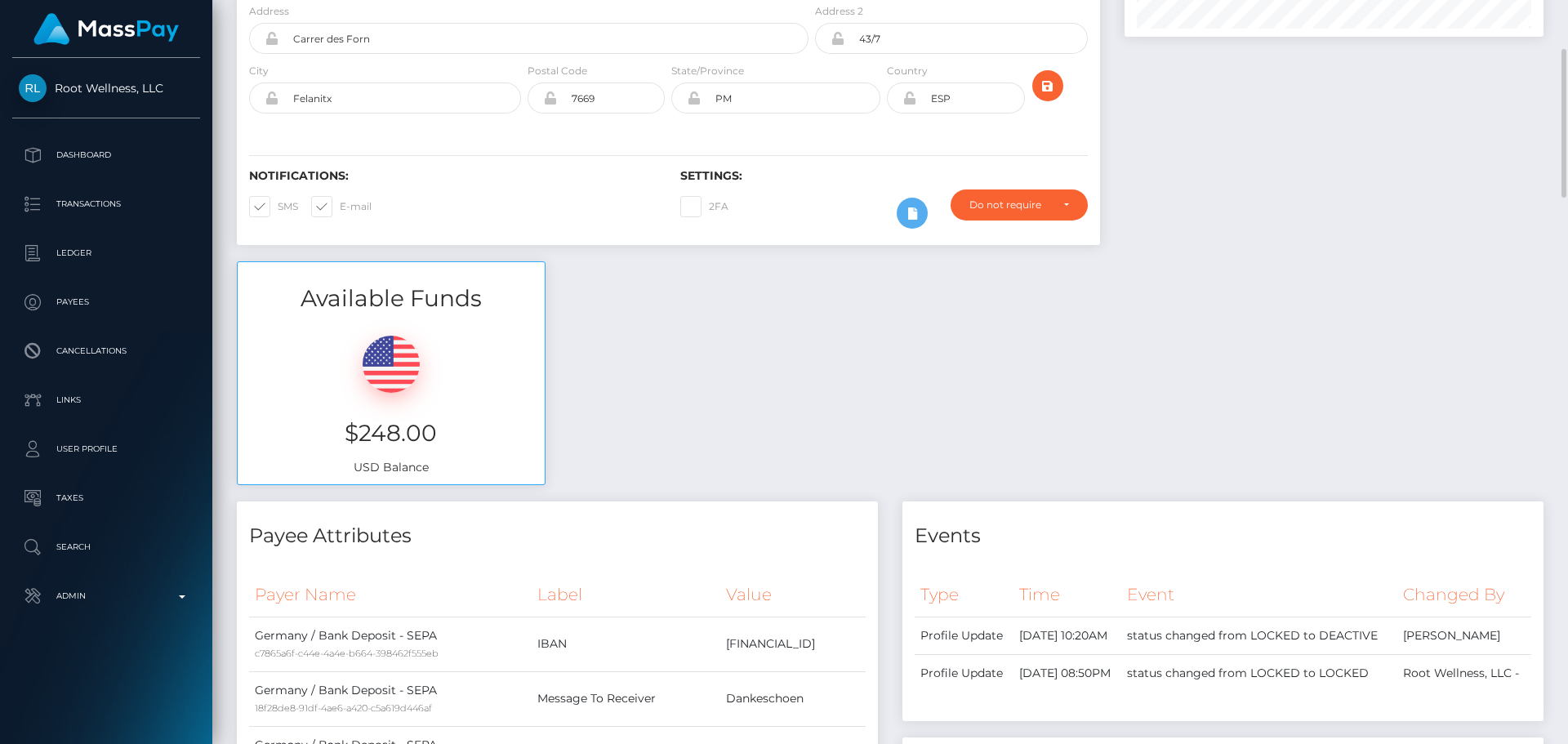
scroll to position [0, 0]
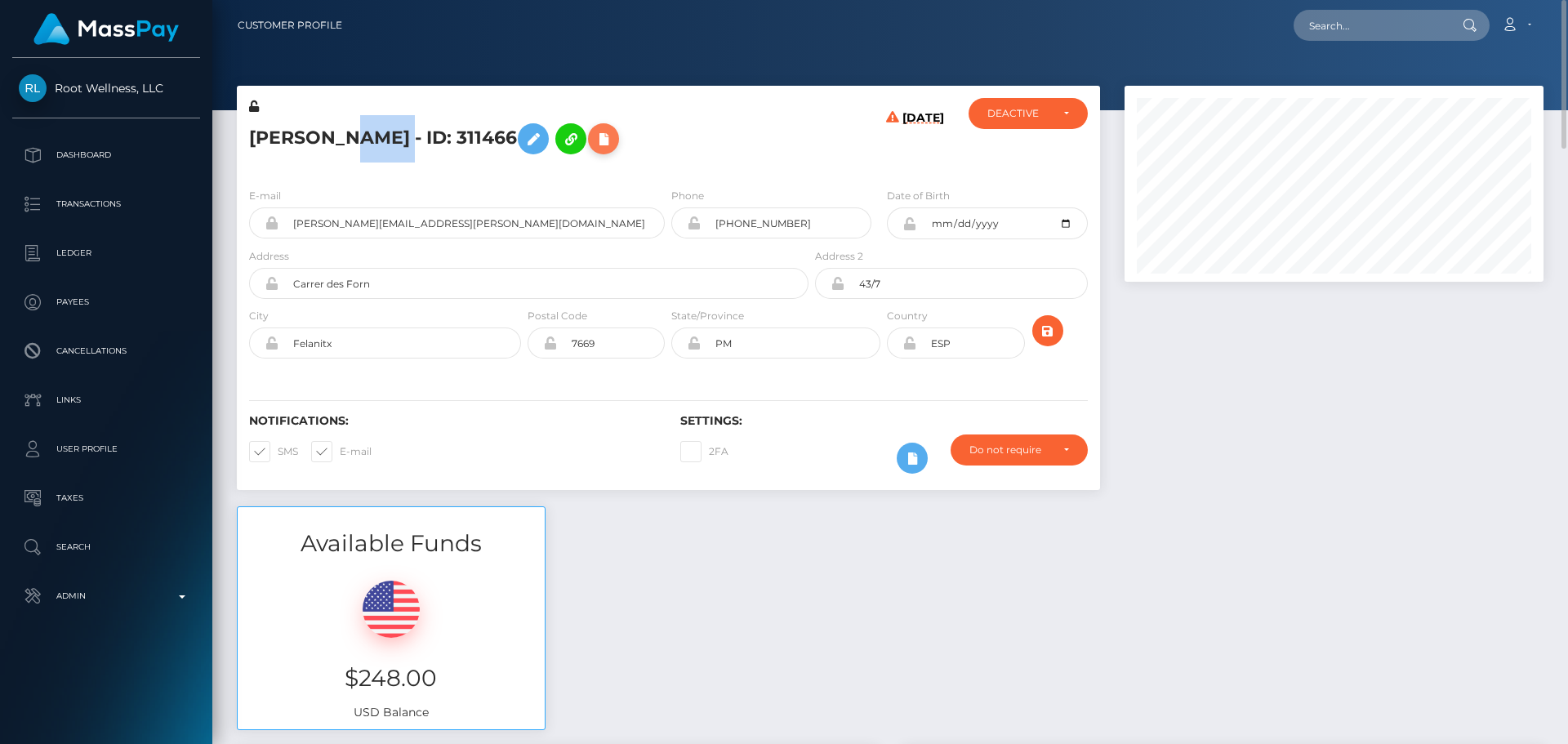
click at [614, 146] on icon at bounding box center [603, 139] width 19 height 20
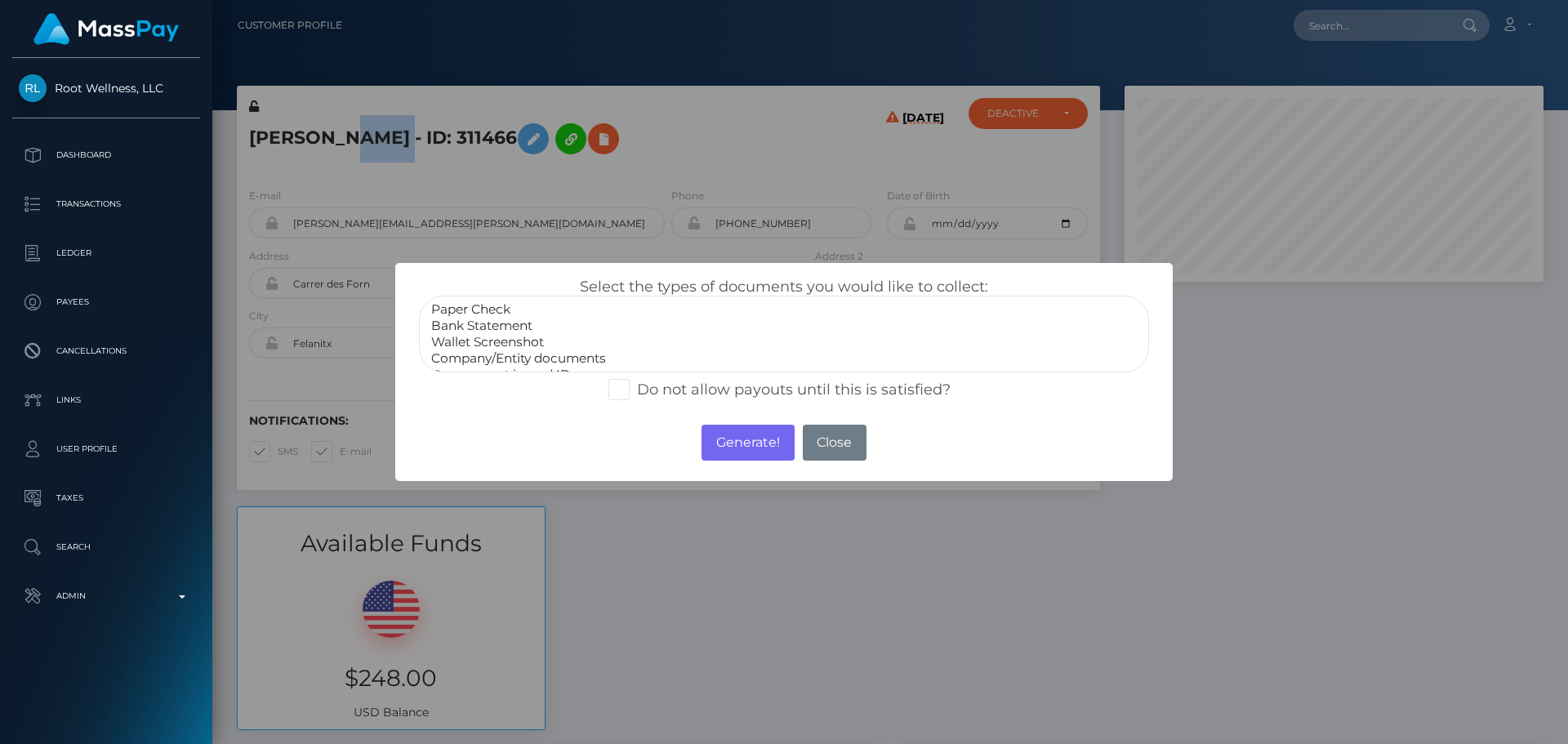
select select "Bank Statement"
click at [498, 326] on option "Bank Statement" at bounding box center [783, 326] width 709 height 16
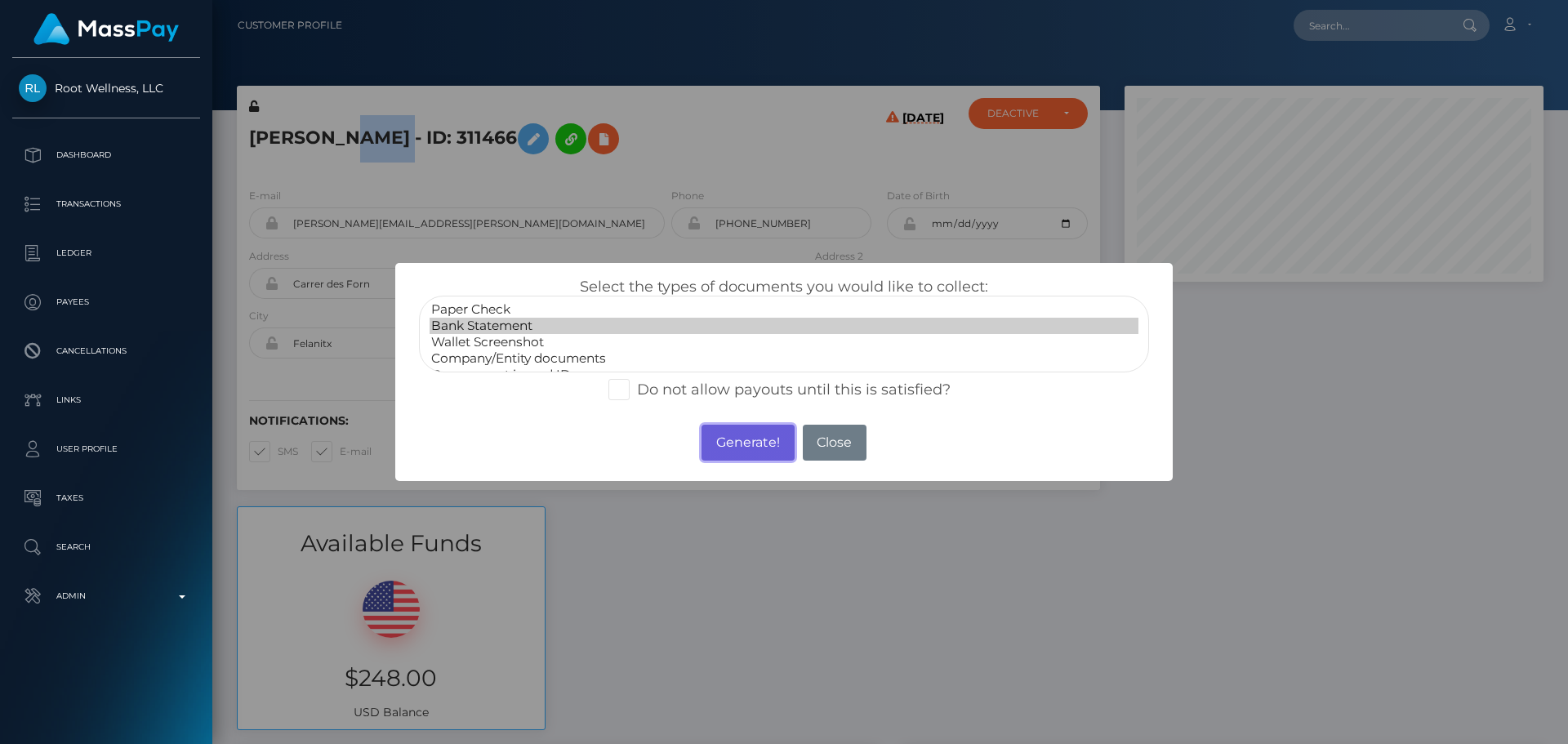
click at [739, 434] on button "Generate!" at bounding box center [747, 442] width 92 height 36
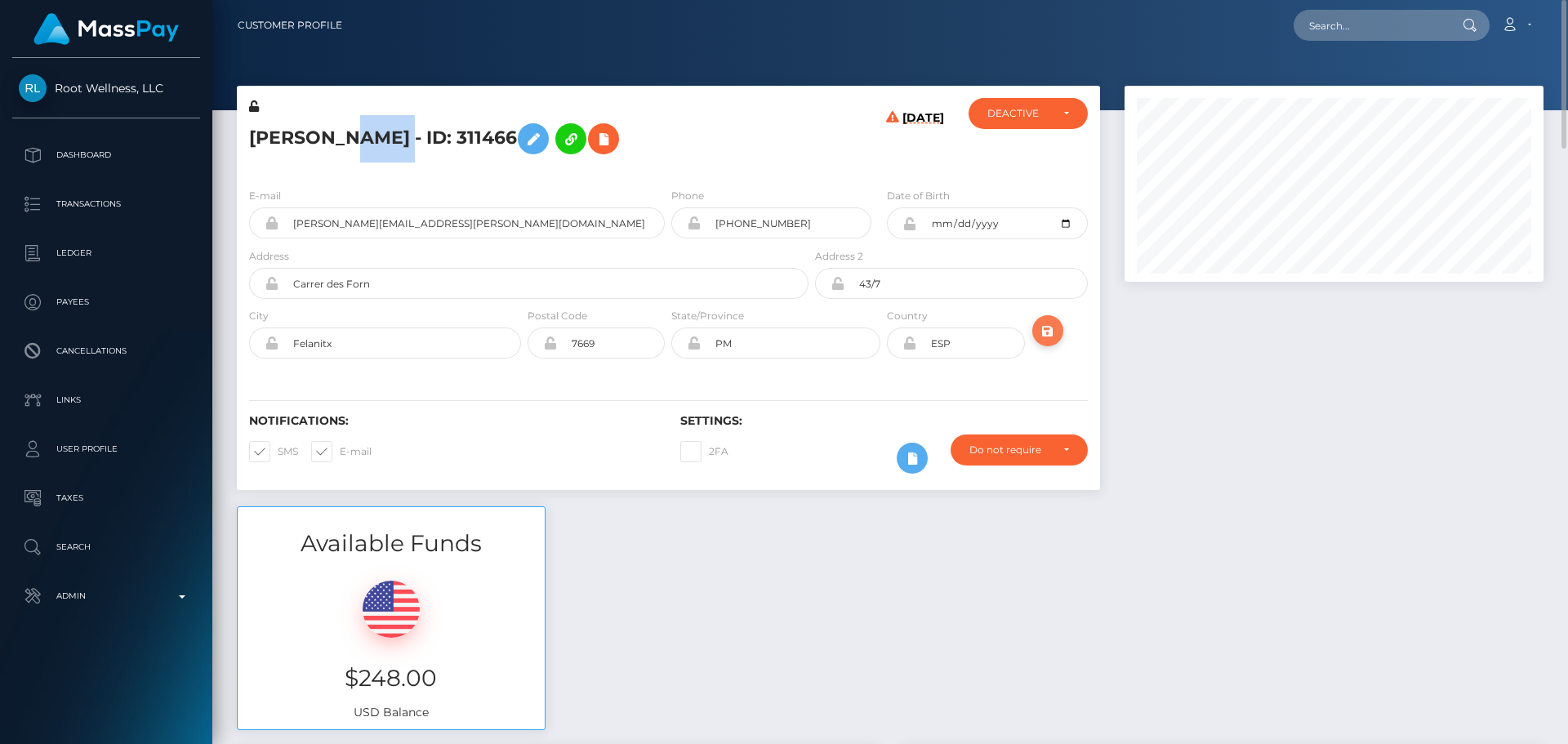
click at [1053, 337] on icon "submit" at bounding box center [1048, 330] width 19 height 20
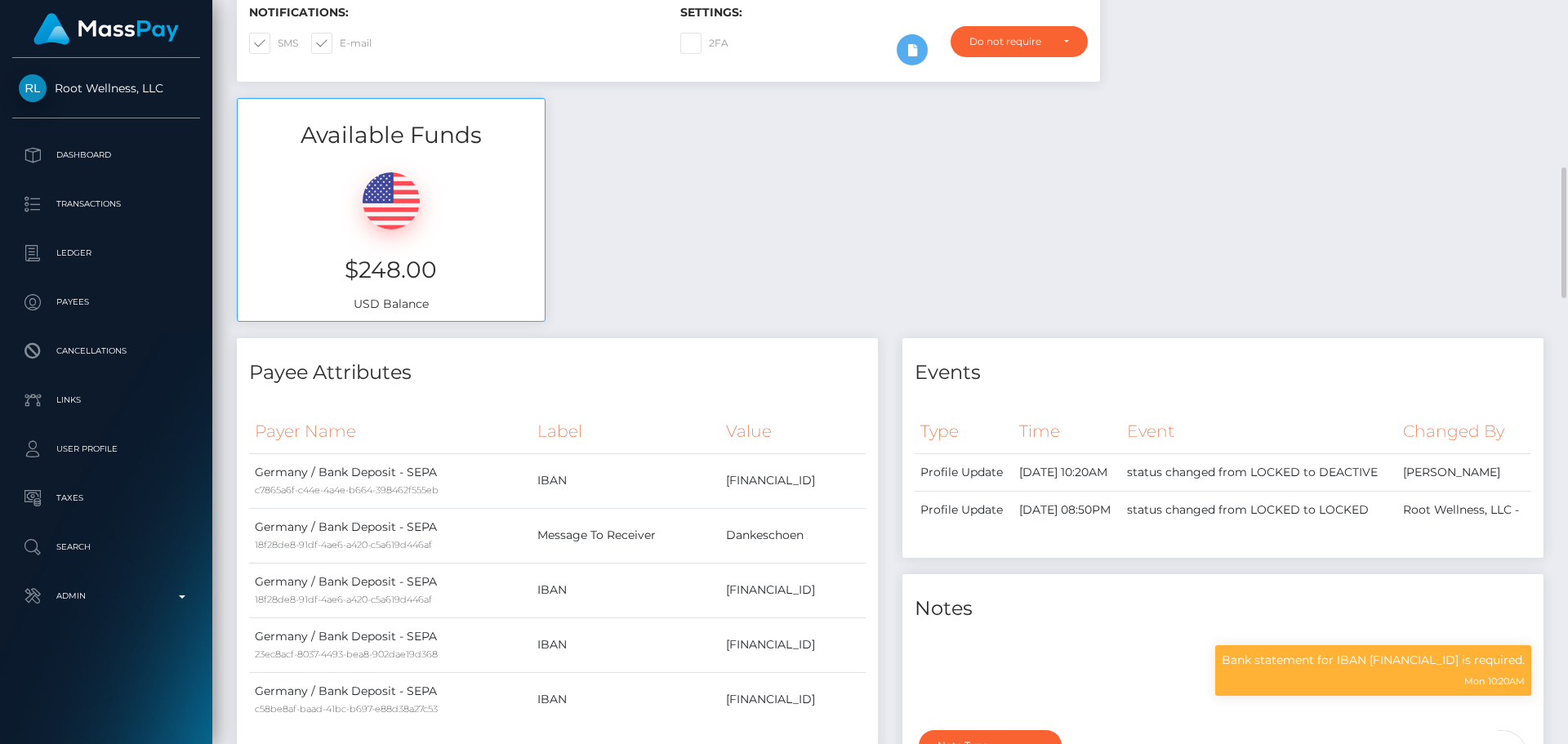
scroll to position [734, 0]
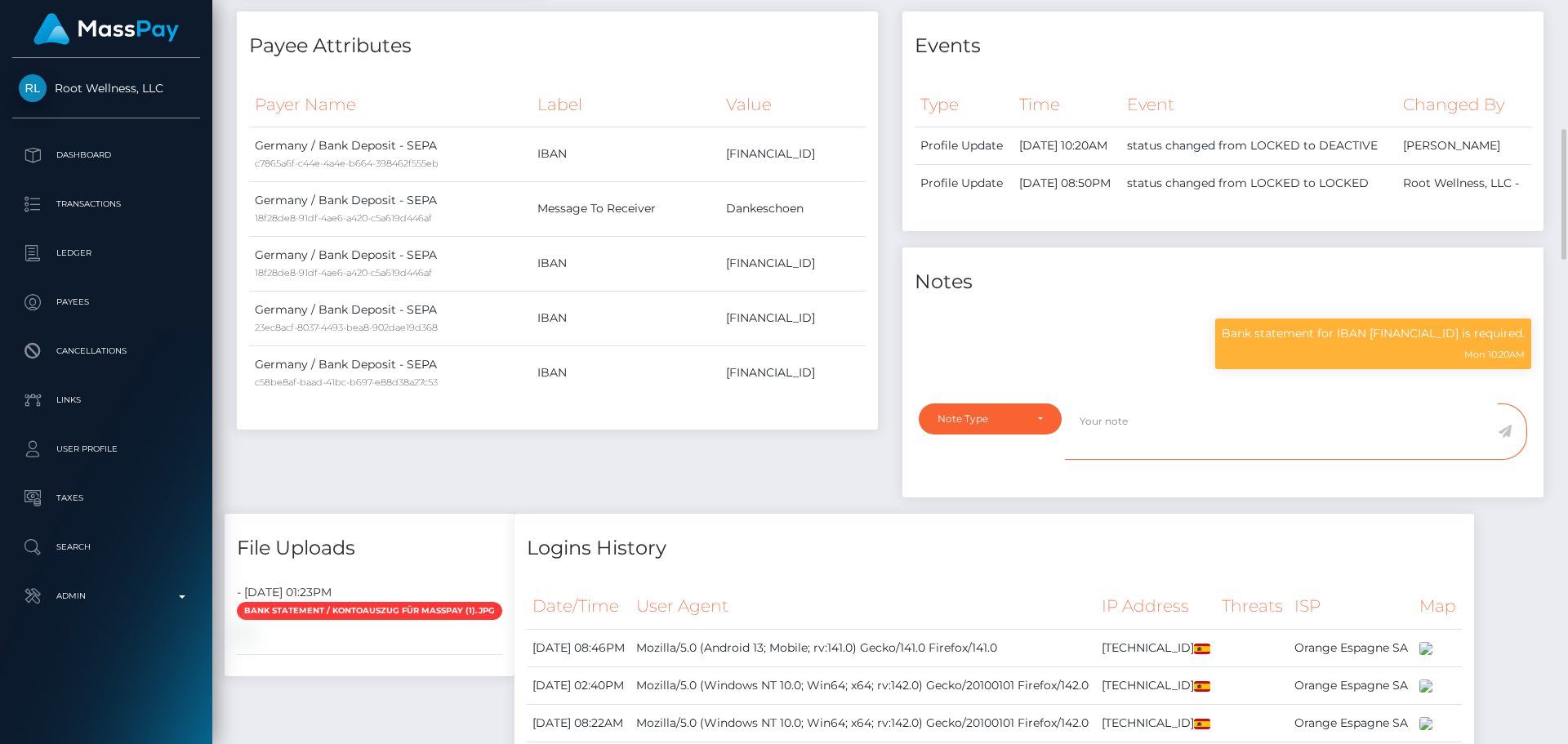
click at [1167, 460] on textarea at bounding box center [1282, 431] width 433 height 56
paste textarea "Bank statement provided for showing that the bank account belongs to [PERSON_NA…"
type textarea "Bank statement provided for showing that the bank account belongs to [PERSON_NA…"
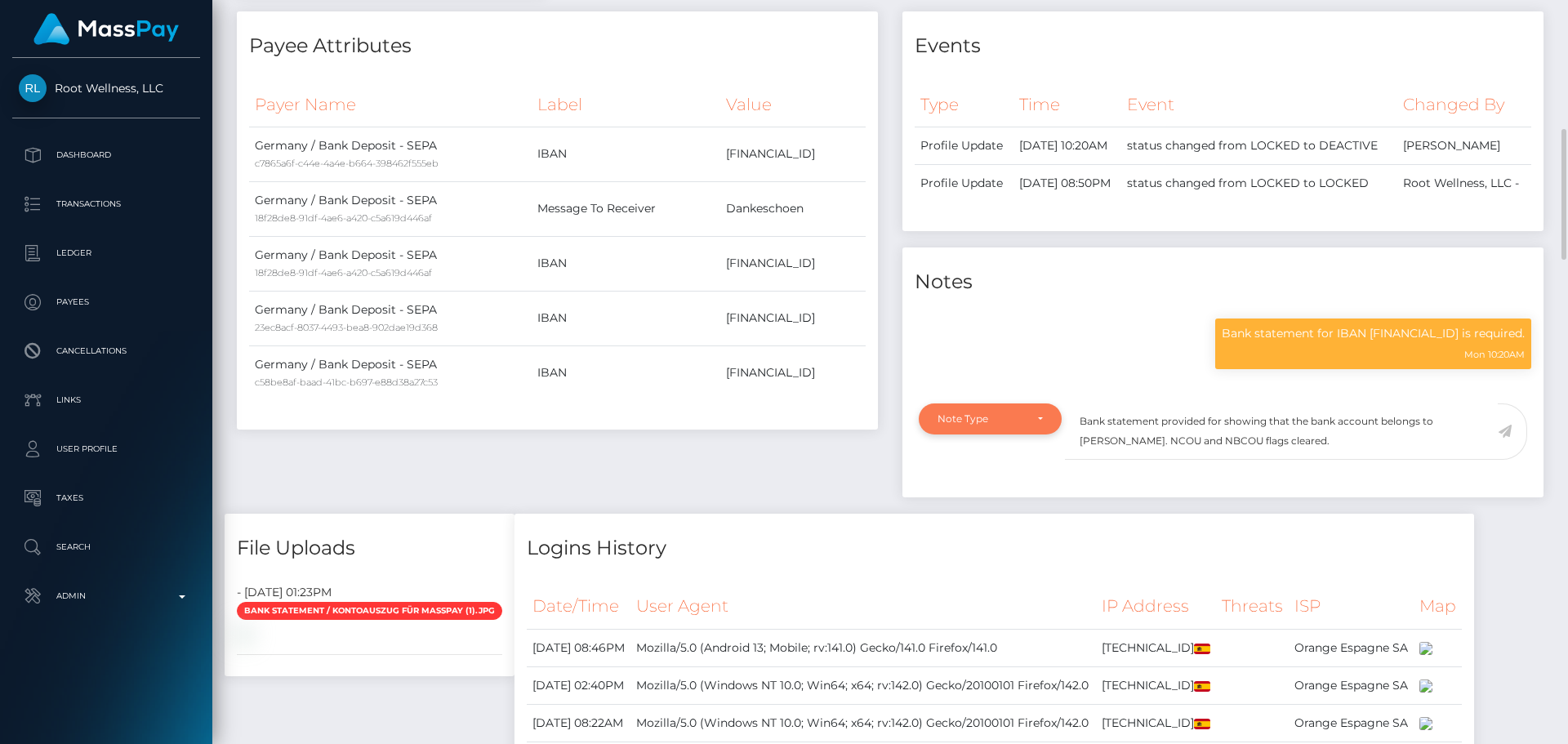
click at [1024, 425] on div "Note Type" at bounding box center [981, 419] width 87 height 14
click at [988, 539] on span "Clear Compliance" at bounding box center [982, 530] width 87 height 14
select select "CLEAR_COMPLIANCE"
click at [1336, 342] on p "Bank statement for IBAN [FINANCIAL_ID] is required." at bounding box center [1373, 333] width 303 height 17
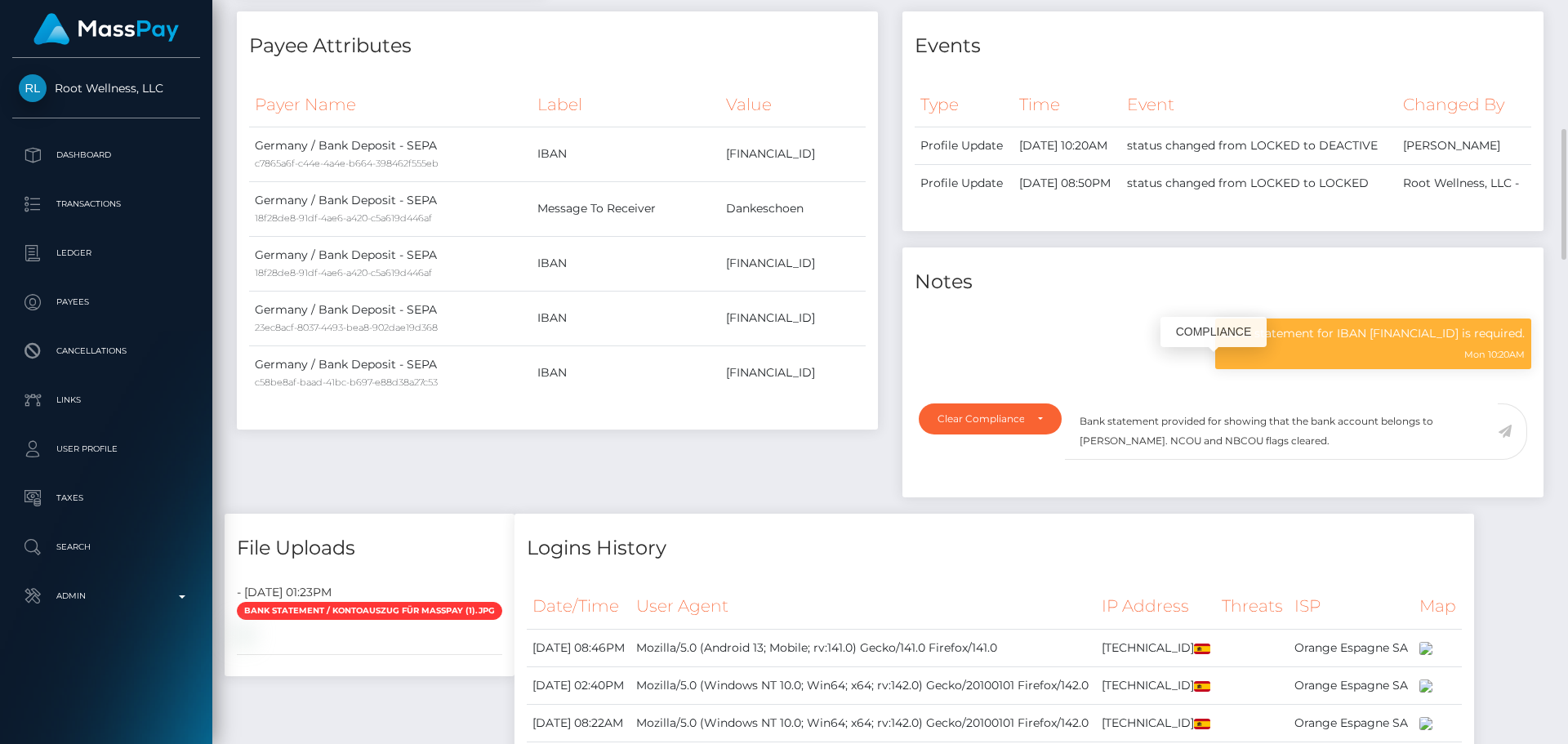
click at [1336, 342] on p "Bank statement for IBAN [FINANCIAL_ID] is required." at bounding box center [1373, 333] width 303 height 17
copy p "[FINANCIAL_ID]"
click at [1220, 457] on textarea "Bank statement provided for showing that the bank account belongs to [PERSON_NA…" at bounding box center [1282, 431] width 433 height 56
paste textarea "[FINANCIAL_ID]"
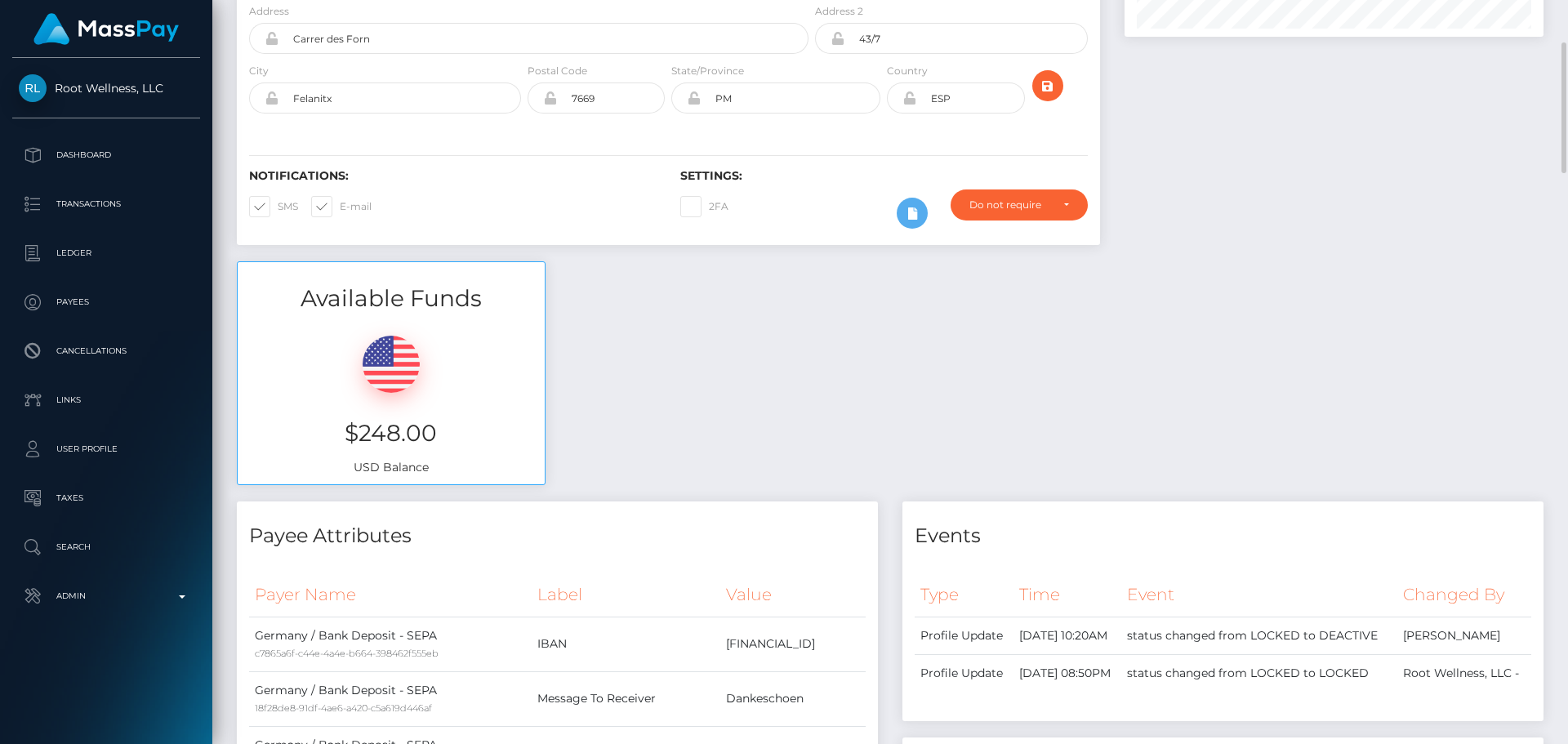
scroll to position [0, 0]
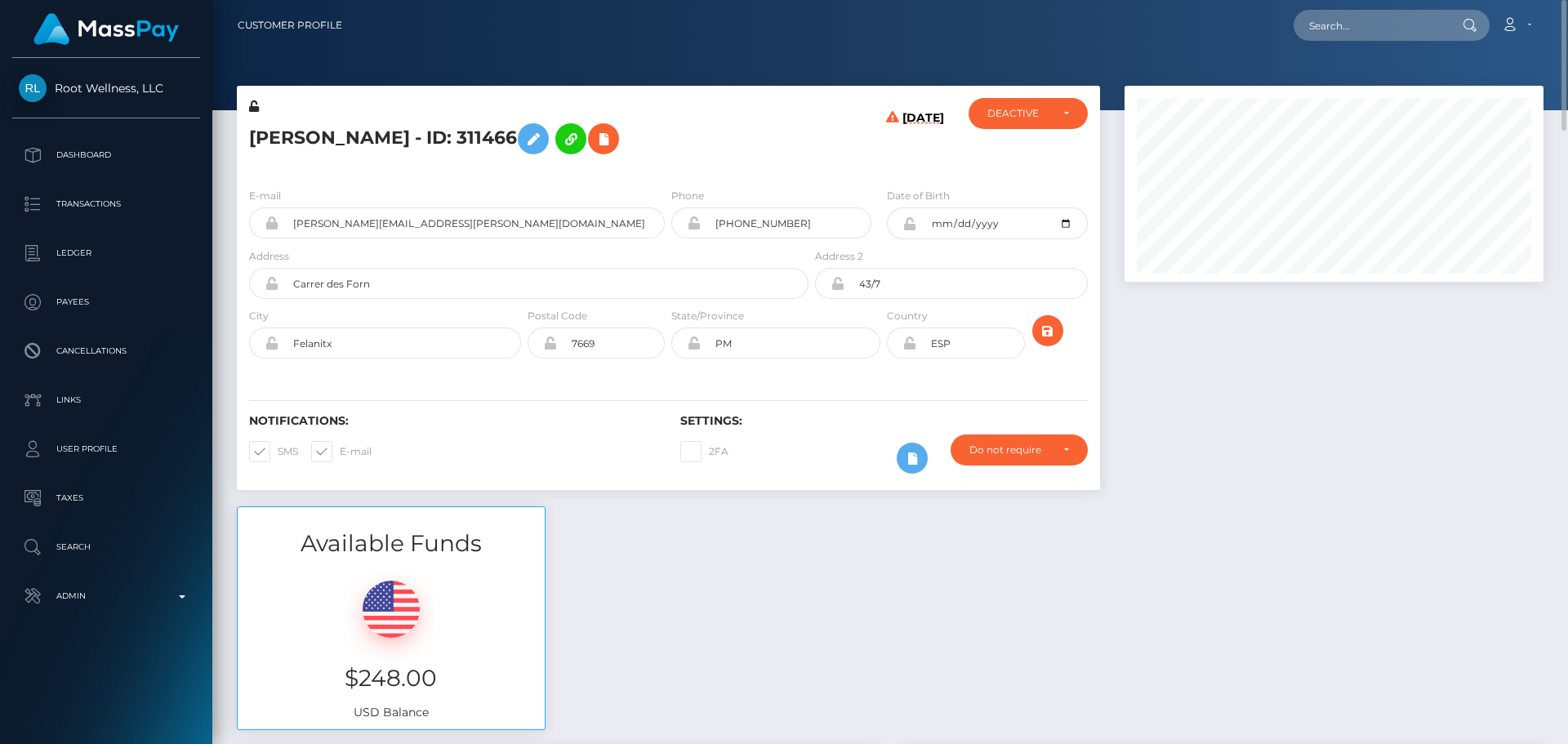
click at [269, 142] on h5 "[PERSON_NAME] - ID: 311466" at bounding box center [525, 138] width 551 height 47
drag, startPoint x: 269, startPoint y: 142, endPoint x: 368, endPoint y: 137, distance: 99.1
click at [368, 137] on h5 "[PERSON_NAME] - ID: 311466" at bounding box center [525, 138] width 551 height 47
copy h5 "Stephan Zurkuhlen"
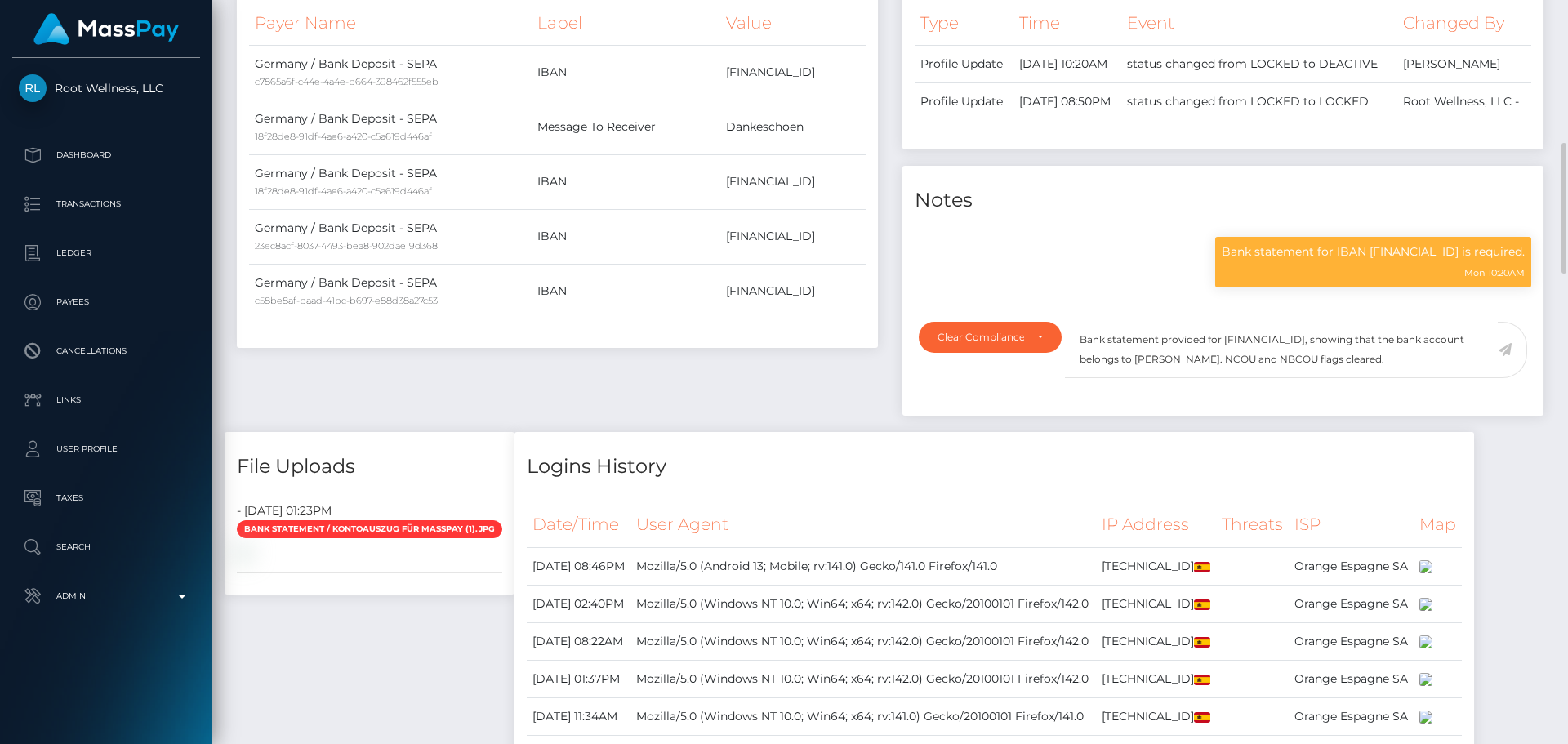
scroll to position [898, 0]
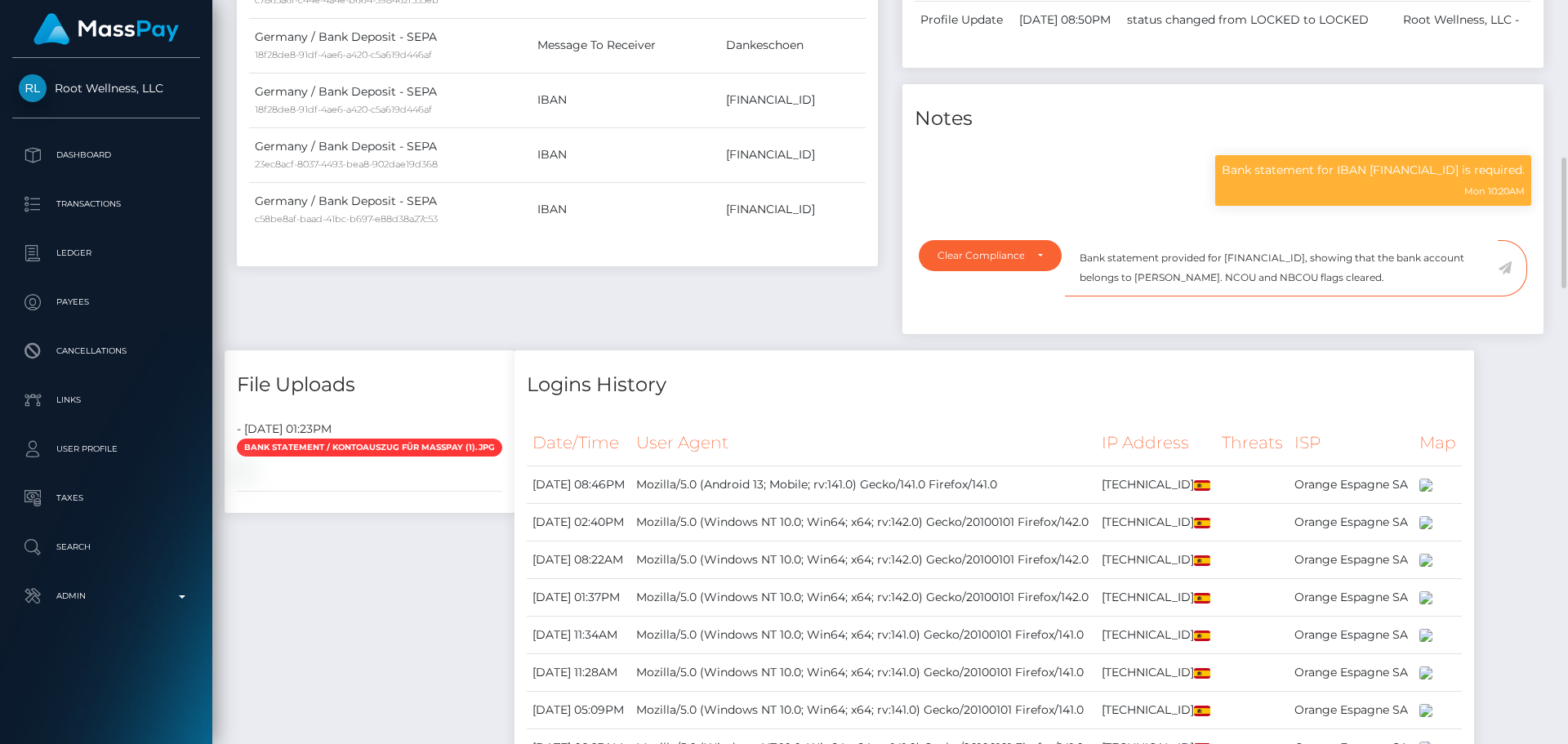
click at [1192, 297] on textarea "Bank statement provided for DE16700400480559678800, showing that the bank accou…" at bounding box center [1282, 268] width 433 height 56
drag, startPoint x: 1192, startPoint y: 313, endPoint x: 1261, endPoint y: 310, distance: 69.1
click at [1261, 297] on textarea "Bank statement provided for DE16700400480559678800, showing that the bank accou…" at bounding box center [1282, 268] width 433 height 56
paste textarea "Stephan Zurkuhlen"
click at [1451, 297] on textarea "Bank statement provided for [FINANCIAL_ID], showing that the bank account belon…" at bounding box center [1282, 268] width 433 height 56
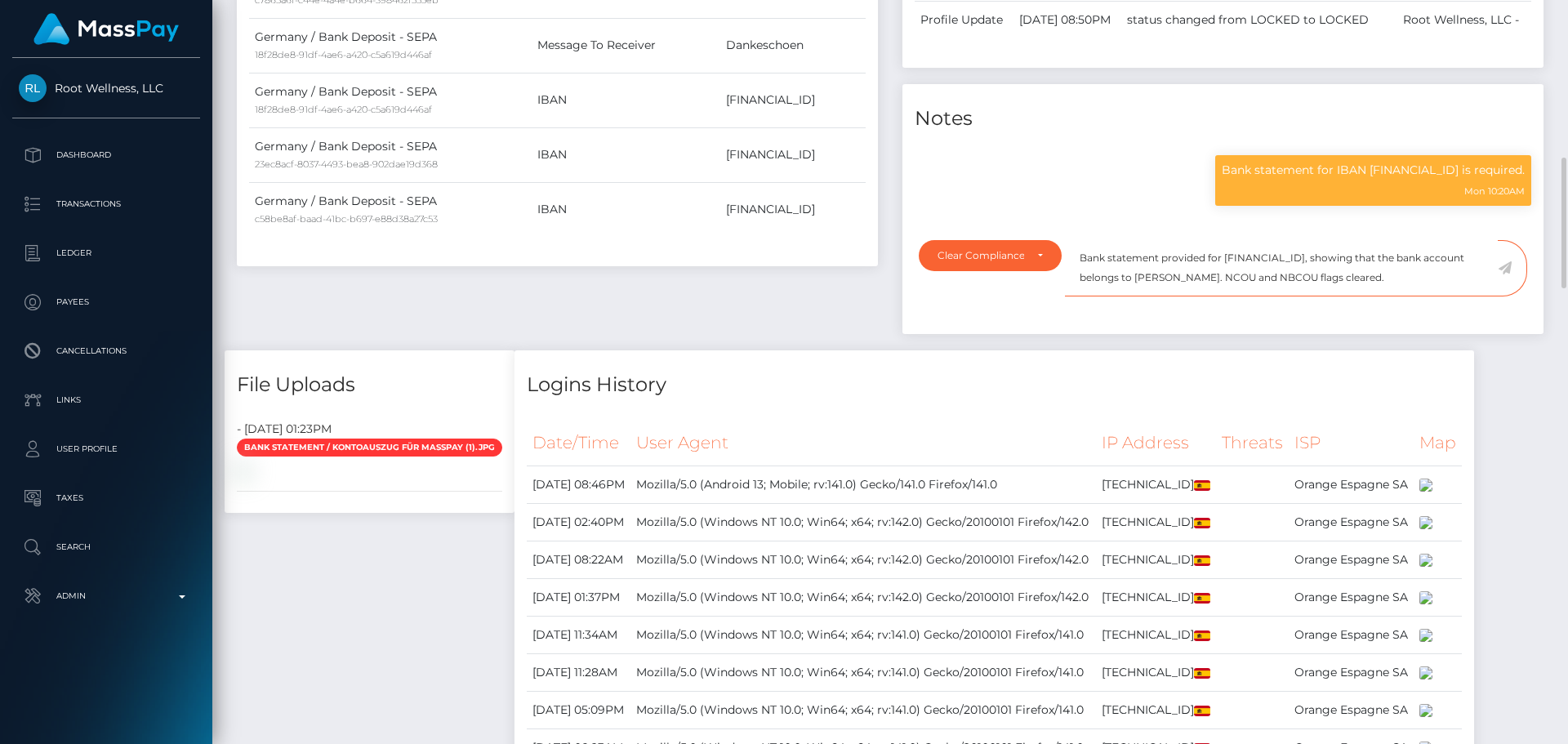
drag, startPoint x: 1459, startPoint y: 315, endPoint x: 1082, endPoint y: 290, distance: 377.8
click at [1082, 290] on textarea "Bank statement provided for [FINANCIAL_ID], showing that the bank account belon…" at bounding box center [1282, 268] width 433 height 56
type textarea "Bank statement provided for [FINANCIAL_ID], showing that the bank account belon…"
click at [1457, 297] on textarea "Bank statement provided for [FINANCIAL_ID], showing that the bank account belon…" at bounding box center [1282, 268] width 433 height 56
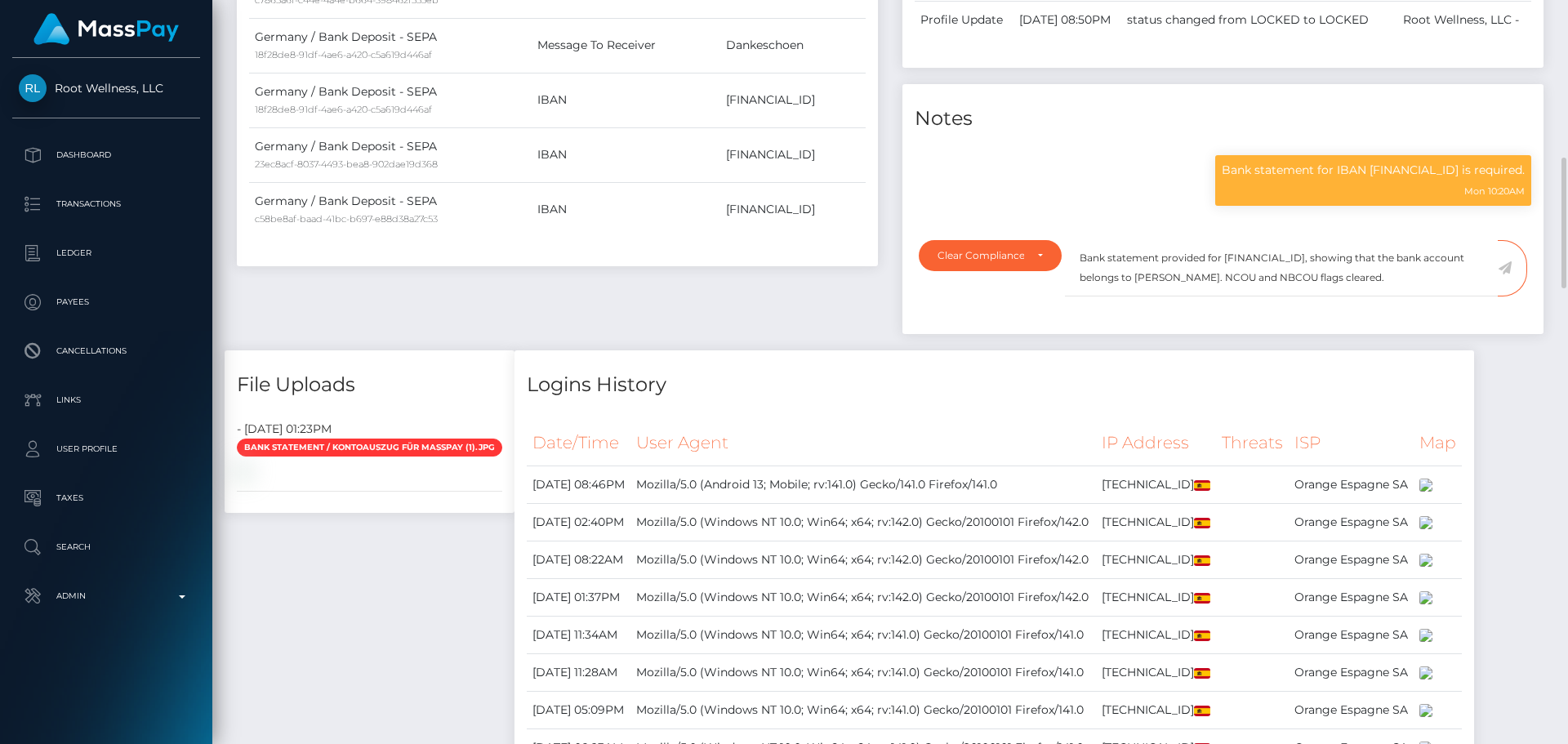
click at [1504, 274] on icon at bounding box center [1505, 268] width 14 height 14
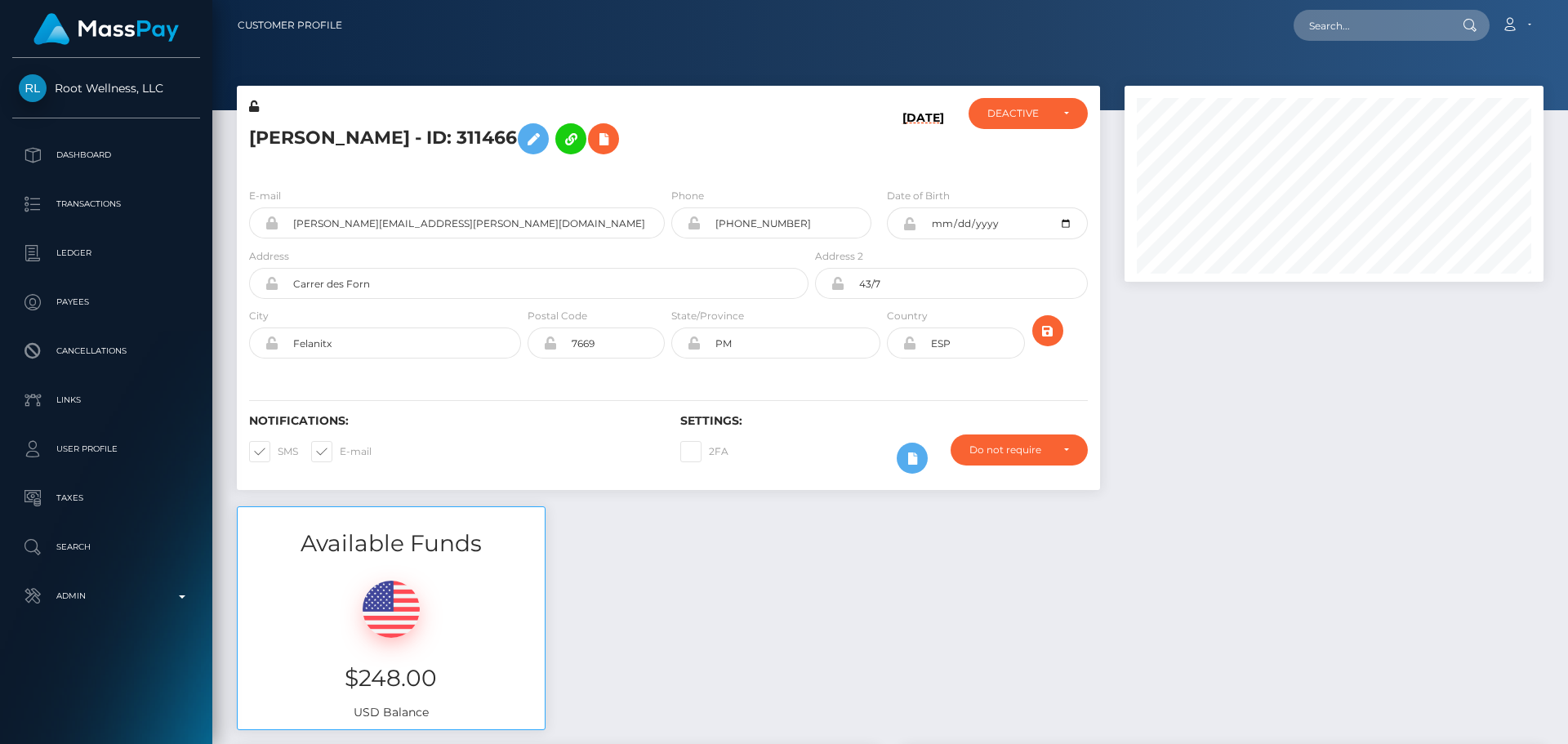
scroll to position [196, 420]
click at [951, 392] on div "Notifications: SMS E-mail Settings: 2FA" at bounding box center [668, 432] width 863 height 115
click at [894, 387] on div "Notifications: SMS E-mail Settings: 2FA" at bounding box center [668, 432] width 863 height 115
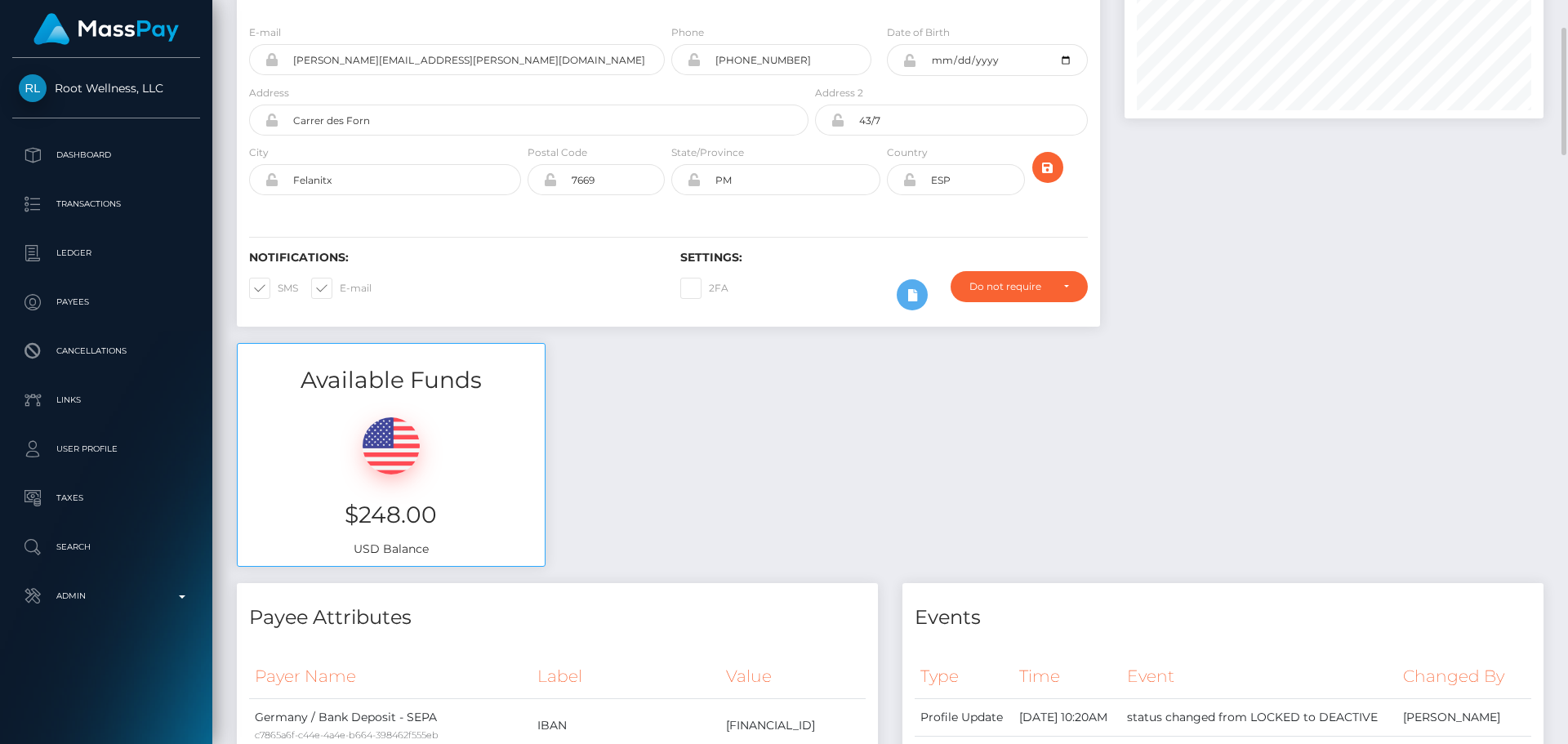
scroll to position [0, 0]
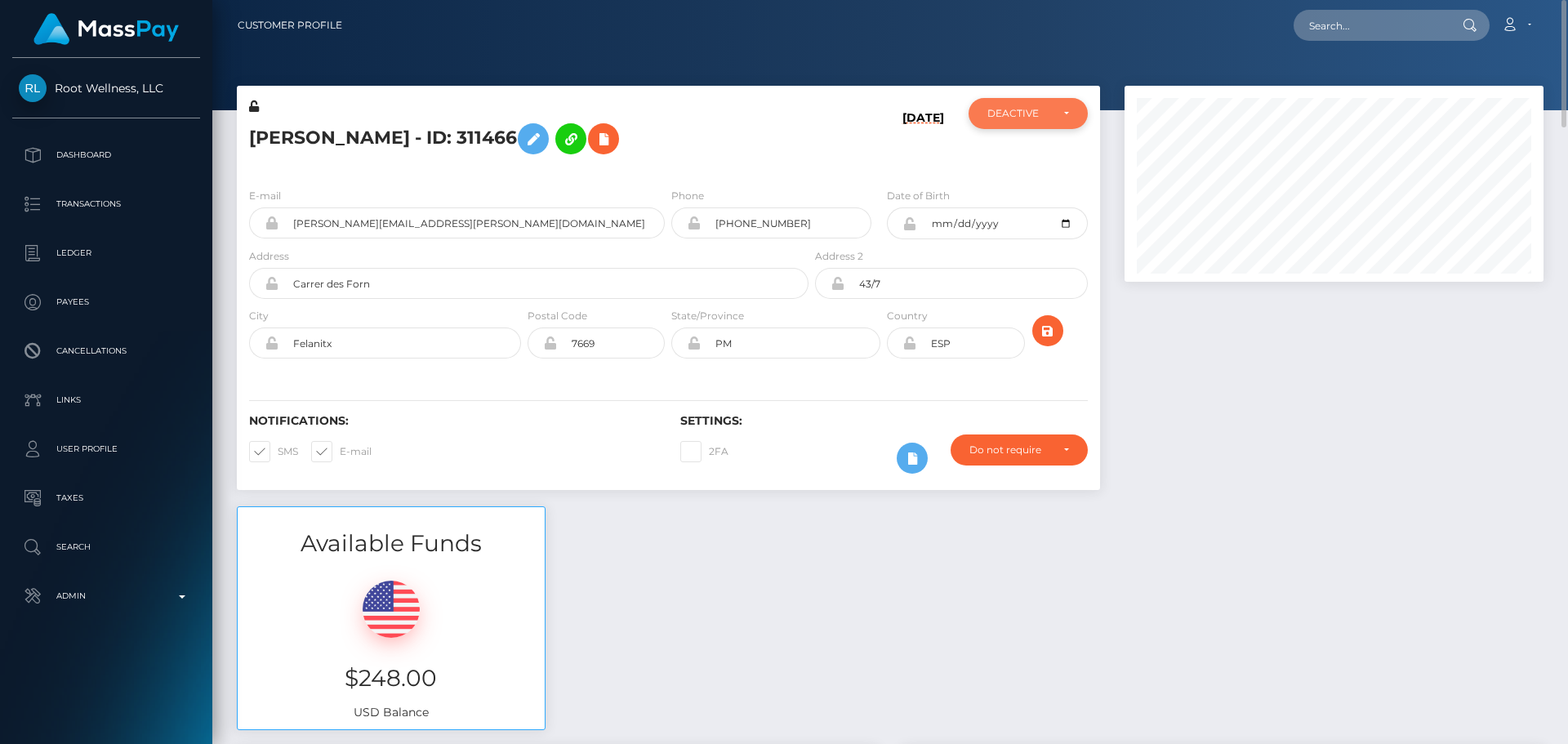
click at [996, 117] on div "DEACTIVE" at bounding box center [1019, 114] width 63 height 14
click at [1020, 151] on span "ACTIVE" at bounding box center [1006, 157] width 37 height 14
select select "ACTIVE"
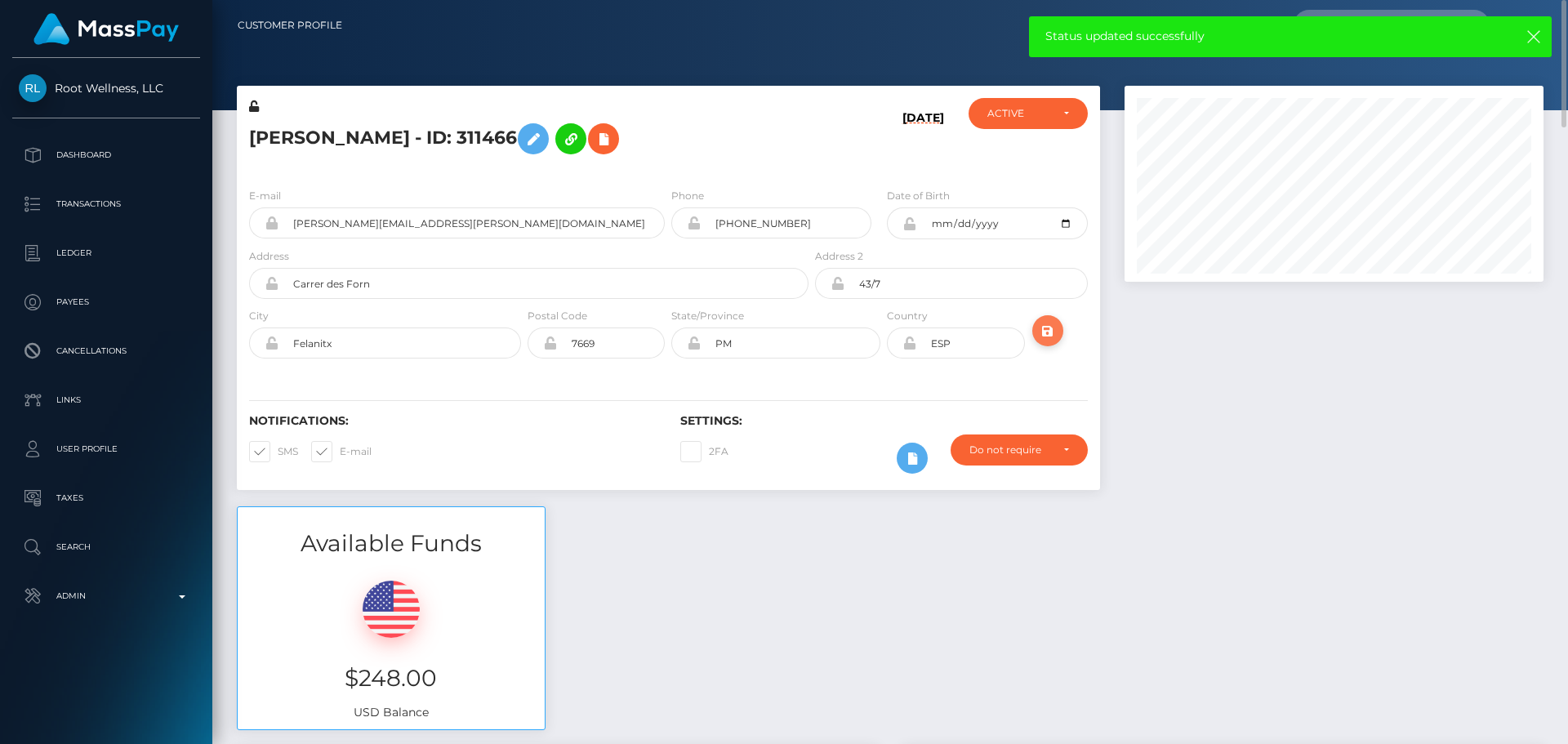
click at [1058, 328] on button "submit" at bounding box center [1048, 330] width 31 height 31
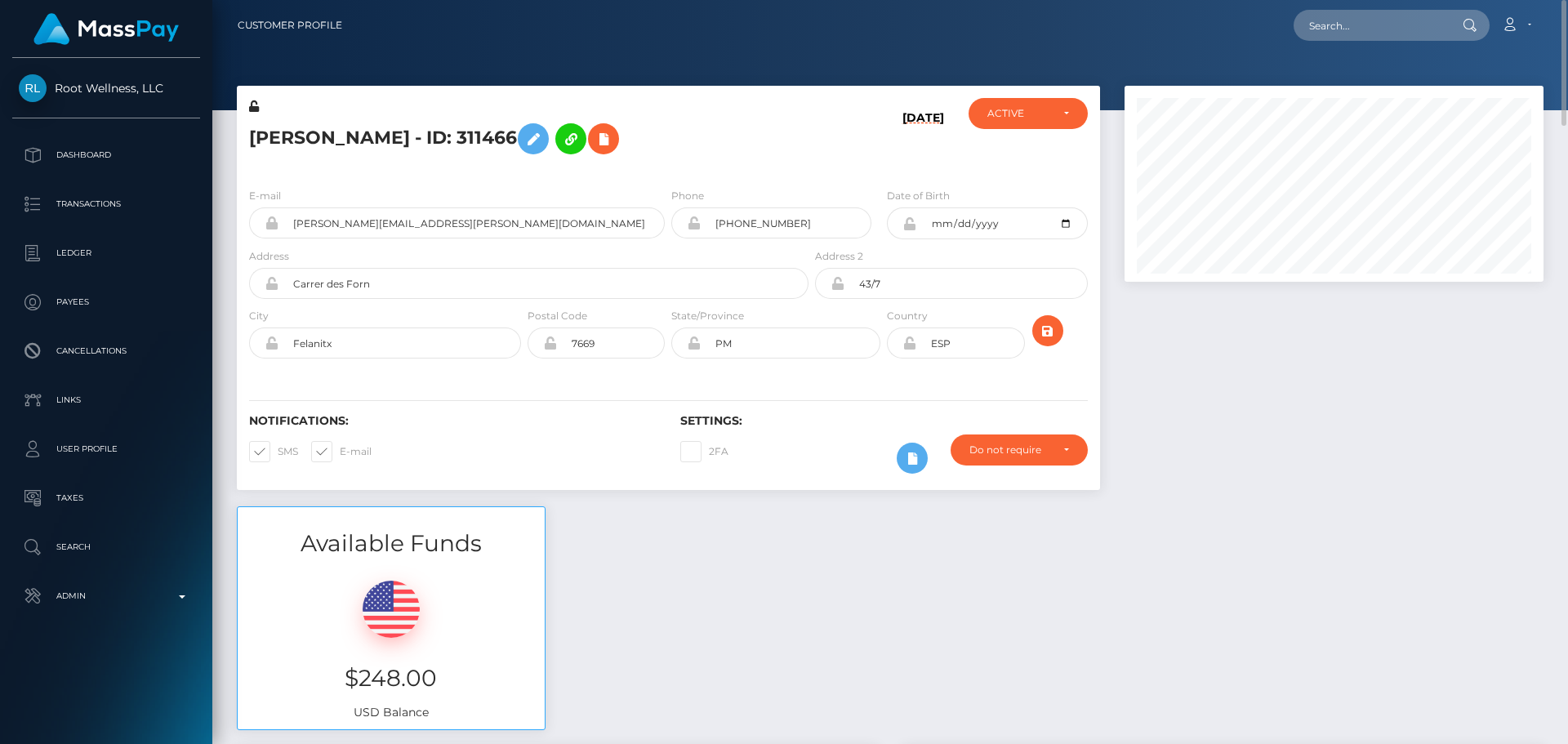
click at [397, 143] on h5 "[PERSON_NAME] - ID: 311466" at bounding box center [525, 138] width 551 height 47
click at [397, 143] on h5 "Stephan Zurkuhlen - ID: 311466" at bounding box center [525, 138] width 551 height 47
copy h5 "Stephan Zurkuhlen - ID: 311466"
click at [1358, 27] on input "text" at bounding box center [1370, 25] width 154 height 31
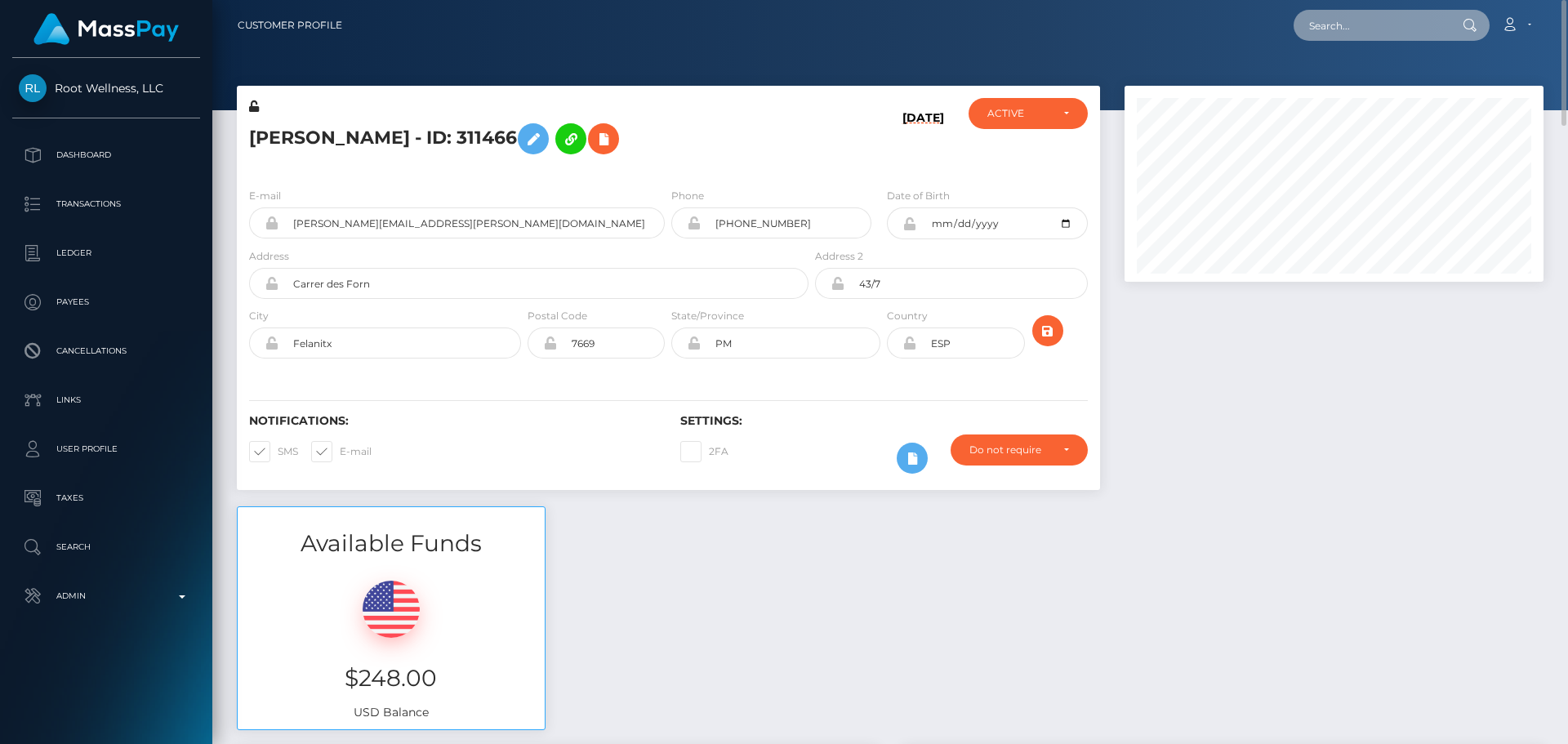
paste input "[EMAIL_ADDRESS][DOMAIN_NAME]"
type input "[EMAIL_ADDRESS][DOMAIN_NAME]"
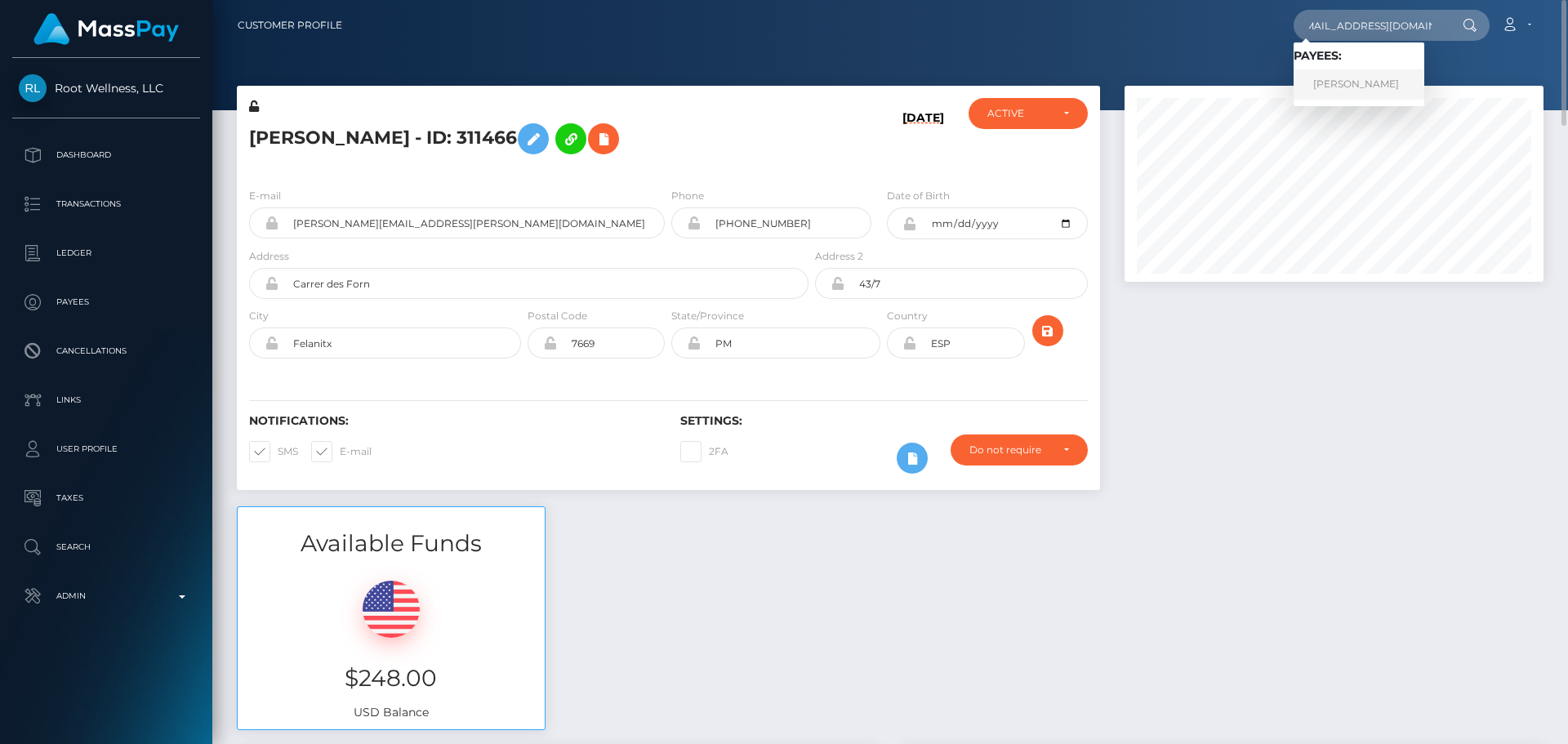
click at [1341, 80] on link "MARCEL PFEIFFER" at bounding box center [1358, 84] width 131 height 30
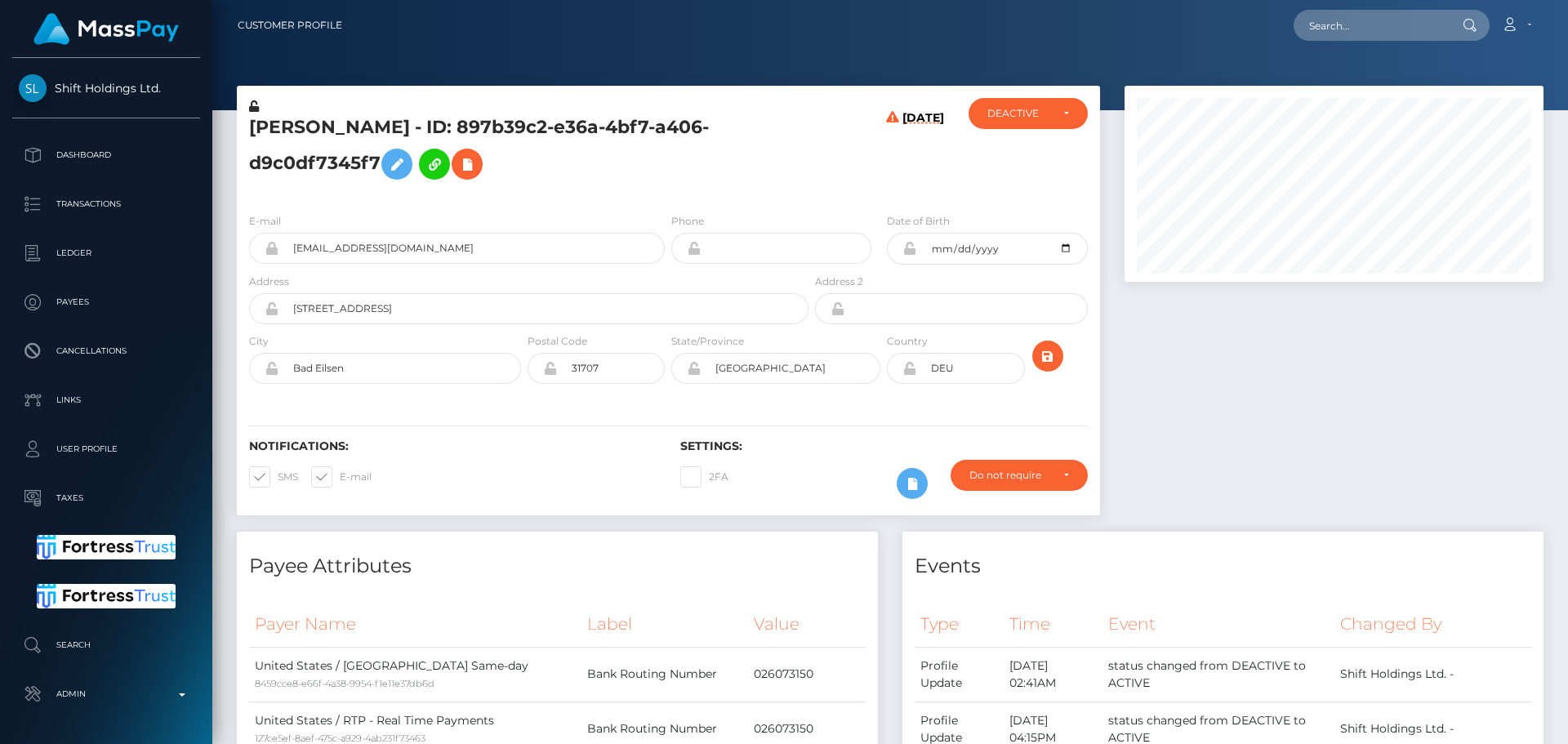
scroll to position [196, 420]
click at [792, 174] on h5 "MARCEL PFEIFFER - ID: 897b39c2-e36a-4bf7-a406-d9c0df7345f7" at bounding box center [525, 151] width 551 height 72
click at [275, 129] on h5 "MARCEL PFEIFFER - ID: 897b39c2-e36a-4bf7-a406-d9c0df7345f7" at bounding box center [525, 151] width 551 height 72
click at [275, 129] on h5 "[PERSON_NAME] - ID: 897b39c2-e36a-4bf7-a406-d9c0df7345f7" at bounding box center [525, 151] width 551 height 72
copy h5 "MARCEL"
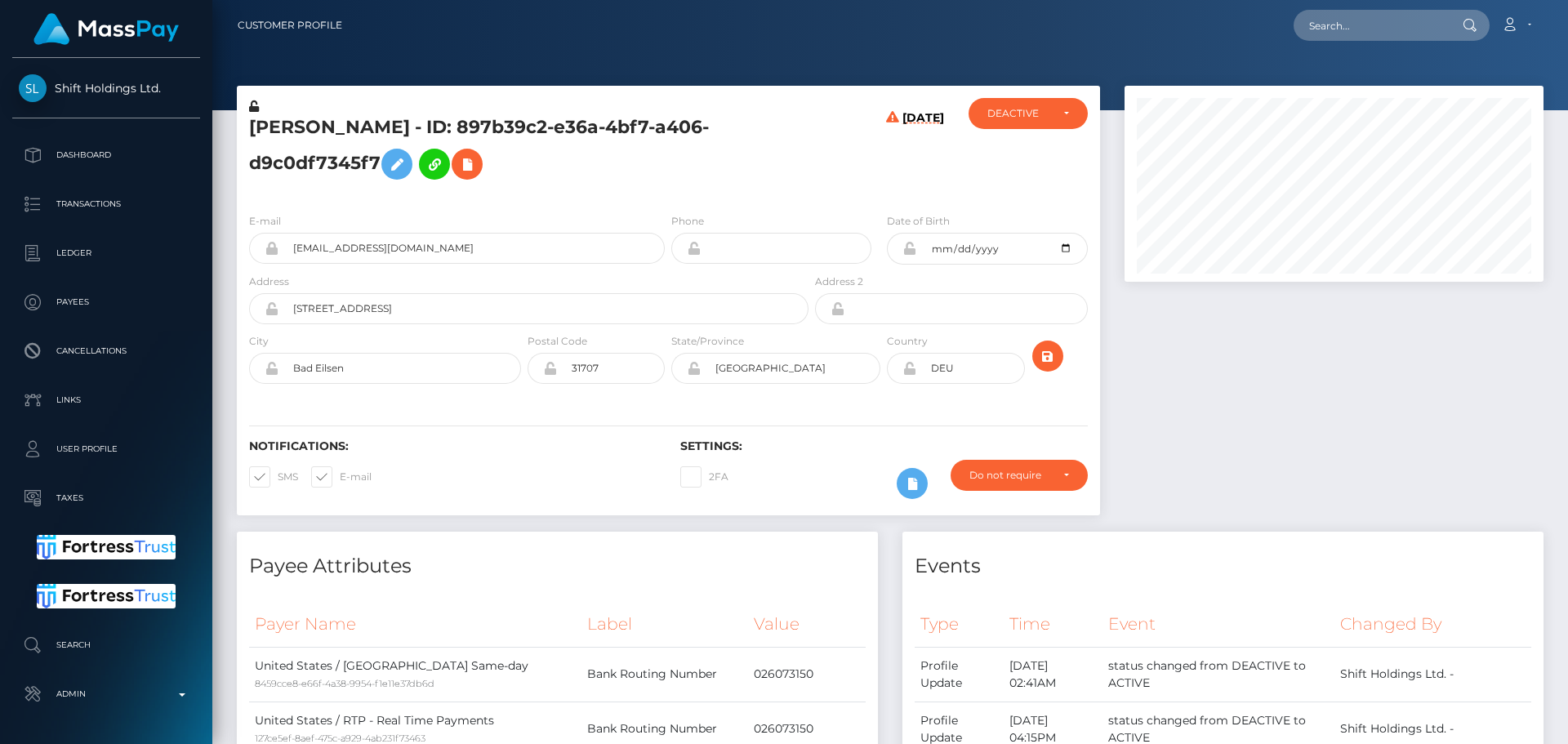
click at [388, 129] on h5 "[PERSON_NAME] - ID: 897b39c2-e36a-4bf7-a406-d9c0df7345f7" at bounding box center [525, 151] width 551 height 72
copy h5 "PFEIFFER"
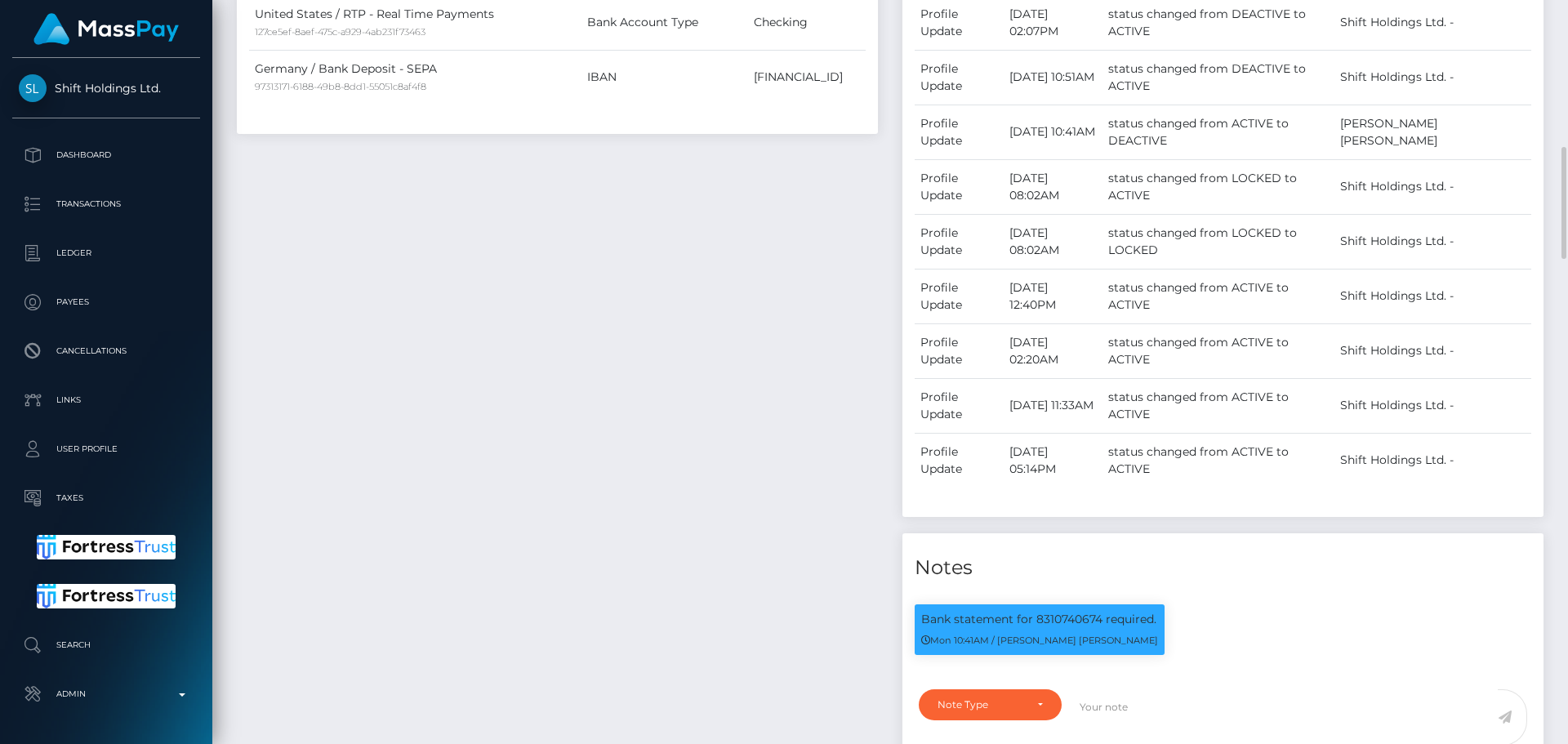
scroll to position [1306, 0]
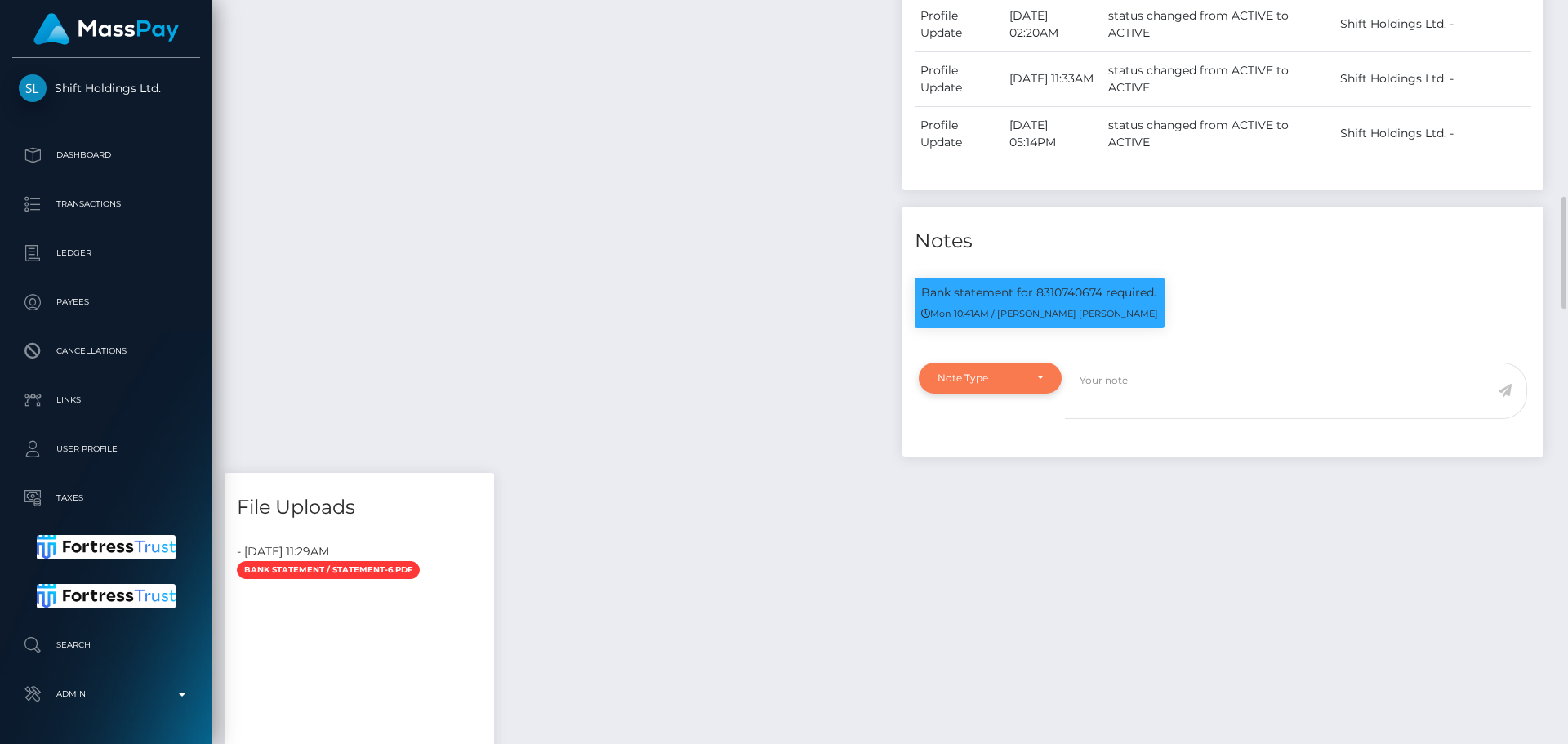
click at [1038, 376] on div "Note Type" at bounding box center [990, 378] width 105 height 14
click at [1012, 483] on span "Clear Compliance" at bounding box center [982, 490] width 87 height 14
select select "CLEAR_COMPLIANCE"
click at [1160, 384] on textarea at bounding box center [1282, 390] width 433 height 56
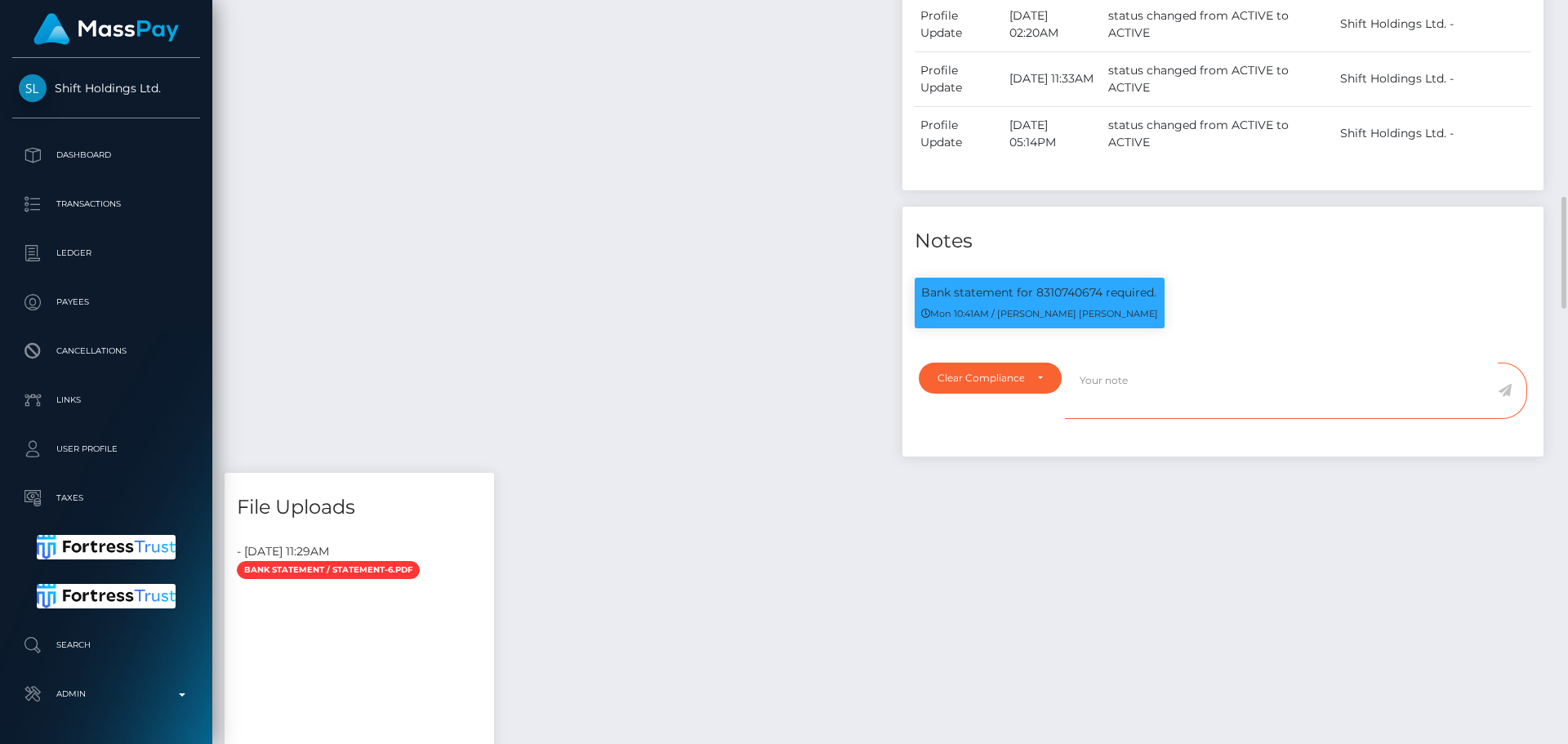
paste textarea "Bank statement provided for showing that the bank account belongs to Heather Ni…"
click at [1061, 298] on p "Bank statement for 8310740674 required." at bounding box center [1039, 293] width 237 height 17
copy p "8310740674"
click at [1221, 384] on textarea "Bank statement provided for showing that the bank account belongs to Heather Ni…" at bounding box center [1282, 390] width 433 height 56
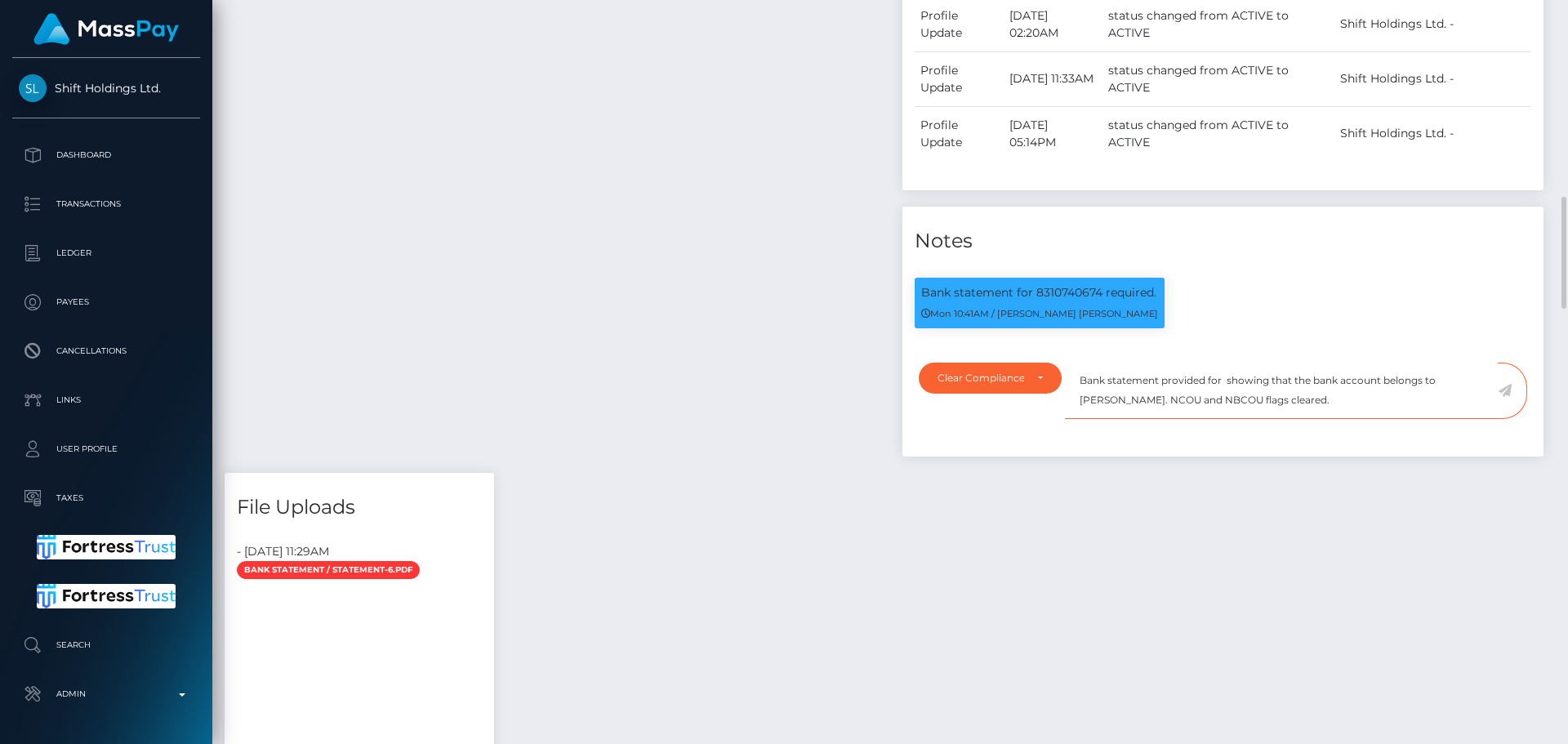
paste textarea "8310740674"
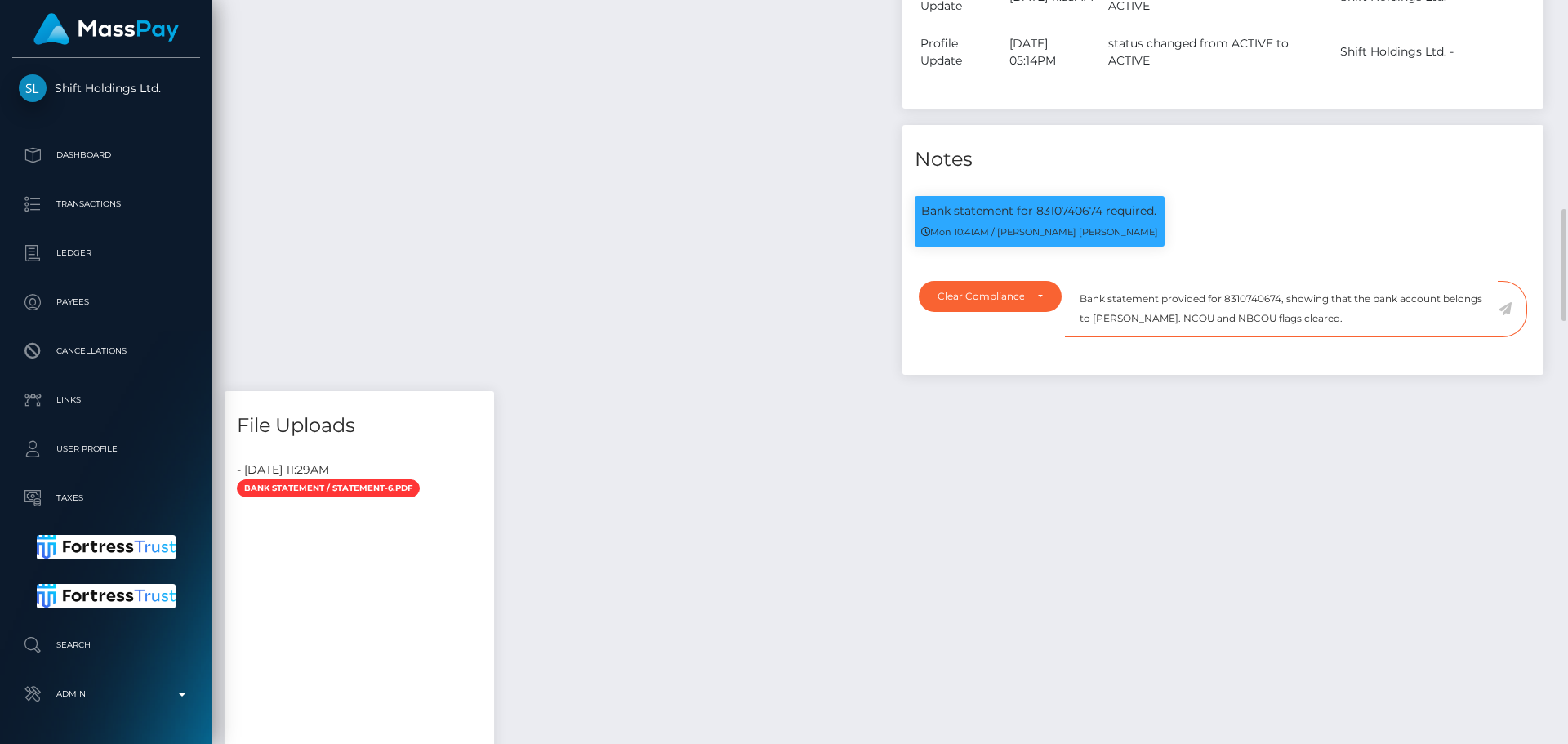
click at [1108, 315] on textarea "Bank statement provided for 8310740674, showing that the bank account belongs t…" at bounding box center [1282, 309] width 433 height 56
drag, startPoint x: 1108, startPoint y: 315, endPoint x: 1194, endPoint y: 318, distance: 86.1
click at [1194, 318] on textarea "Bank statement provided for 8310740674, showing that the bank account belongs t…" at bounding box center [1282, 309] width 433 height 56
drag, startPoint x: 1180, startPoint y: 333, endPoint x: 1149, endPoint y: 326, distance: 31.8
click at [1179, 333] on textarea "Bank statement provided for 8310740674, showing that the bank account belongs t…" at bounding box center [1282, 309] width 433 height 56
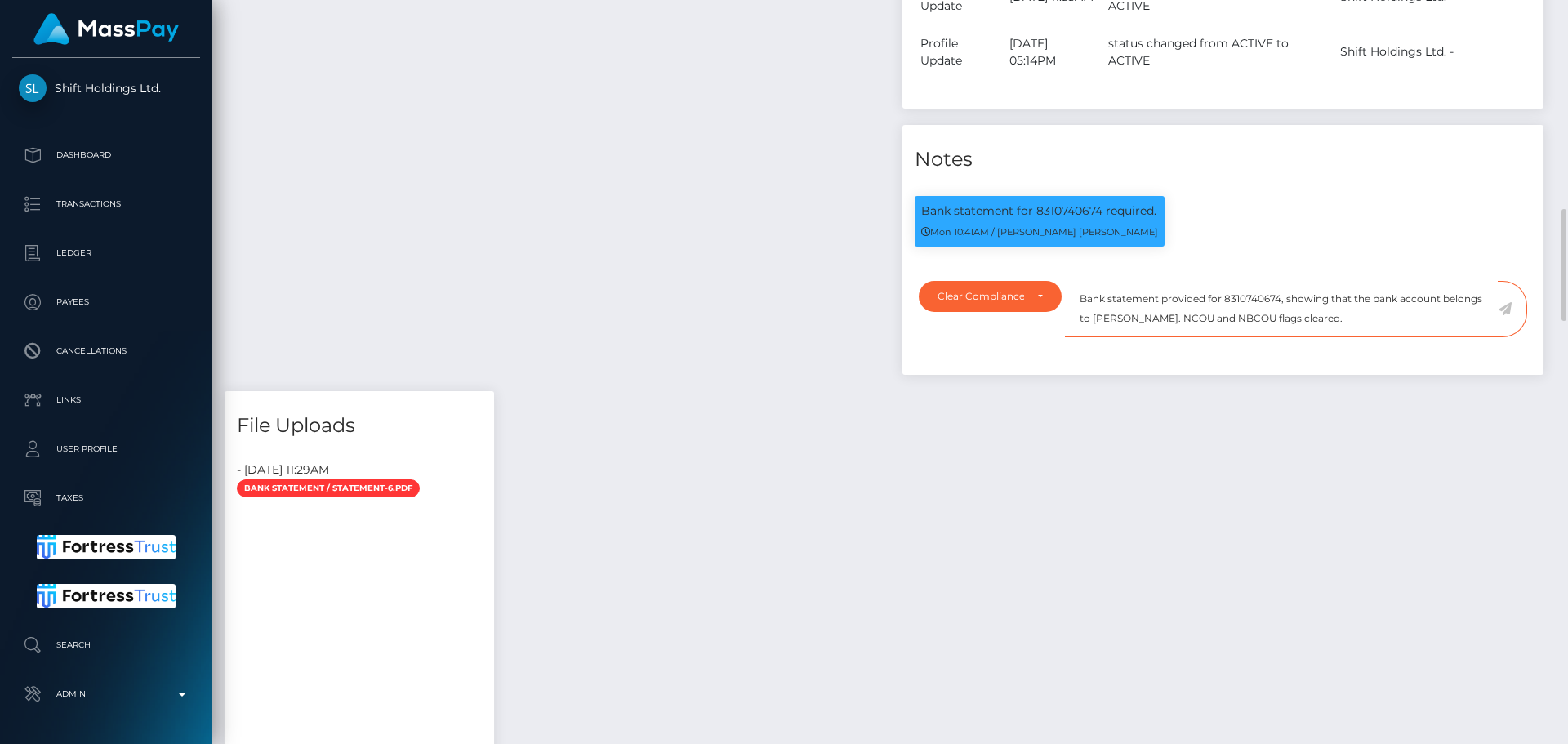
click at [1095, 324] on textarea "Bank statement provided for 8310740674, showing that the bank account belongs t…" at bounding box center [1282, 309] width 433 height 56
click at [1104, 318] on textarea "Bank statement provided for 8310740674, showing that the bank account belongs t…" at bounding box center [1282, 309] width 433 height 56
drag, startPoint x: 1104, startPoint y: 318, endPoint x: 1175, endPoint y: 315, distance: 71.1
click at [1175, 315] on textarea "Bank statement provided for 8310740674, showing that the bank account belongs t…" at bounding box center [1282, 309] width 433 height 56
paste textarea "Marcel Pfeiffer"
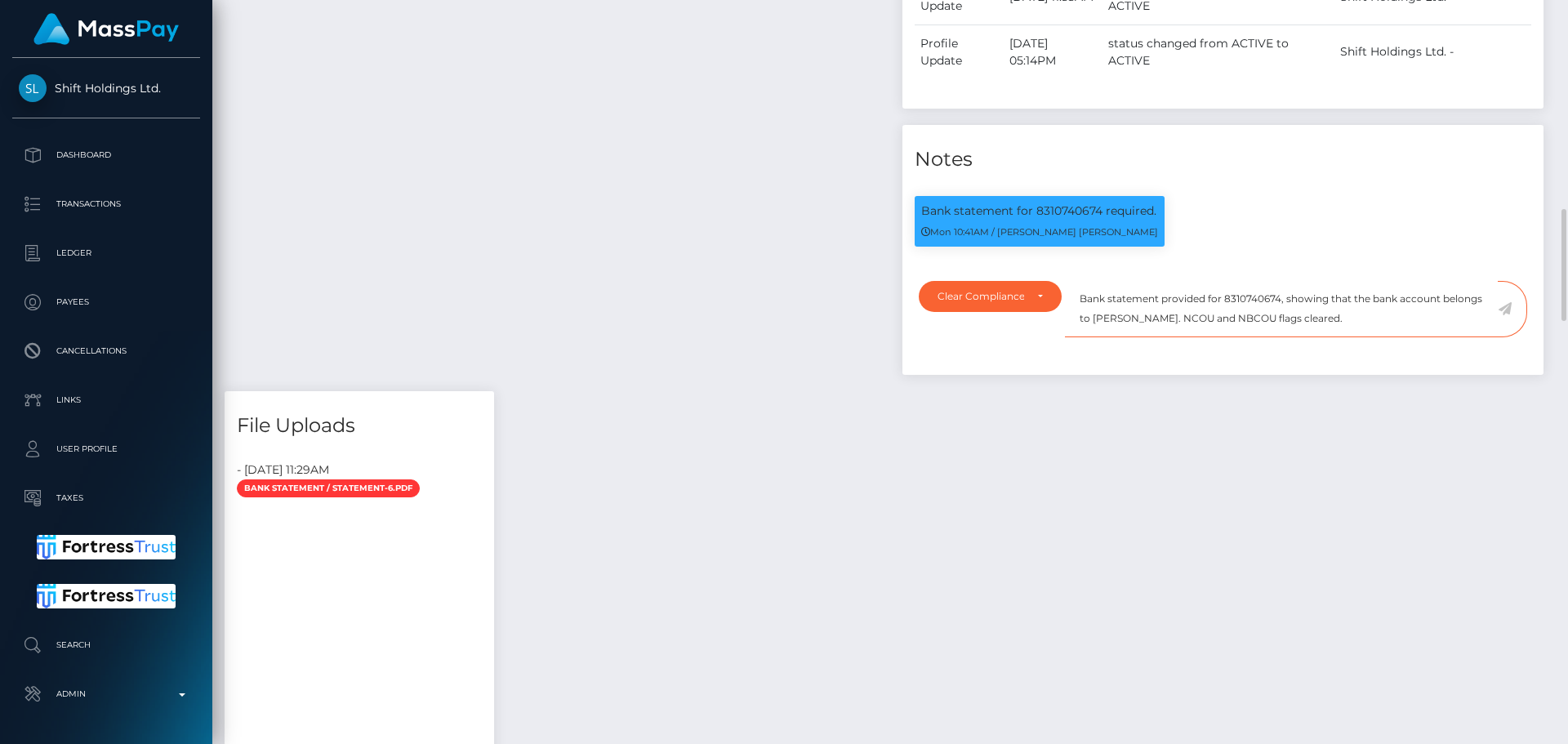
drag, startPoint x: 1332, startPoint y: 321, endPoint x: 1083, endPoint y: 295, distance: 250.4
click at [1083, 295] on textarea "Bank statement provided for 8310740674, showing that the bank account belongs t…" at bounding box center [1282, 309] width 433 height 56
type textarea "Bank statement provided for 8310740674, showing that the bank account belongs t…"
click at [1372, 326] on textarea "Bank statement provided for 8310740674, showing that the bank account belongs t…" at bounding box center [1282, 309] width 433 height 56
click at [1503, 311] on icon at bounding box center [1505, 309] width 14 height 14
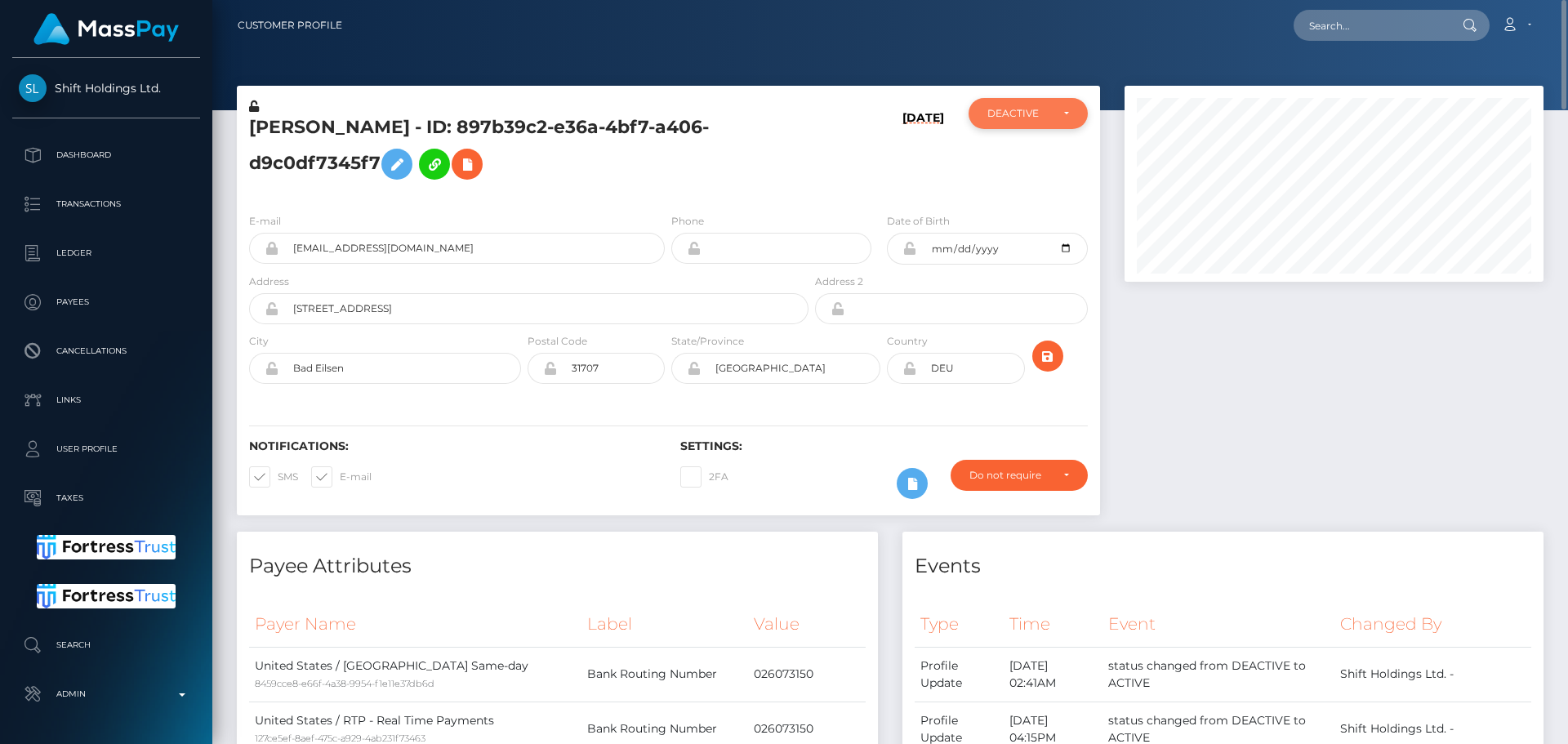
click at [1034, 113] on div "DEACTIVE" at bounding box center [1019, 114] width 63 height 14
click at [1026, 154] on link "ACTIVE" at bounding box center [1028, 157] width 119 height 30
select select "ACTIVE"
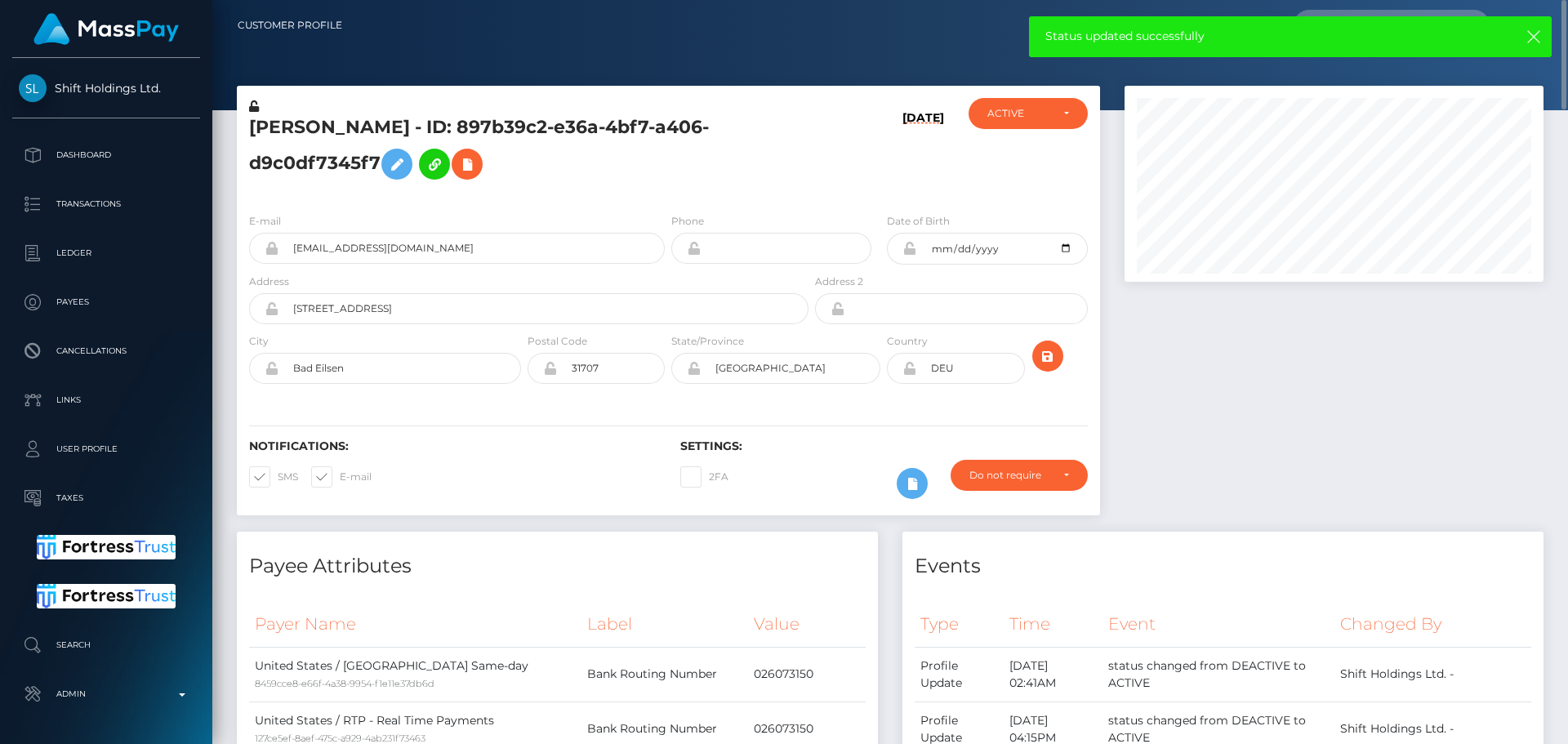
drag, startPoint x: 910, startPoint y: 249, endPoint x: 885, endPoint y: 201, distance: 54.1
click at [909, 249] on icon at bounding box center [910, 248] width 14 height 14
click at [909, 371] on icon at bounding box center [910, 368] width 14 height 14
click at [909, 250] on icon at bounding box center [910, 248] width 14 height 14
click at [911, 369] on icon at bounding box center [910, 368] width 14 height 14
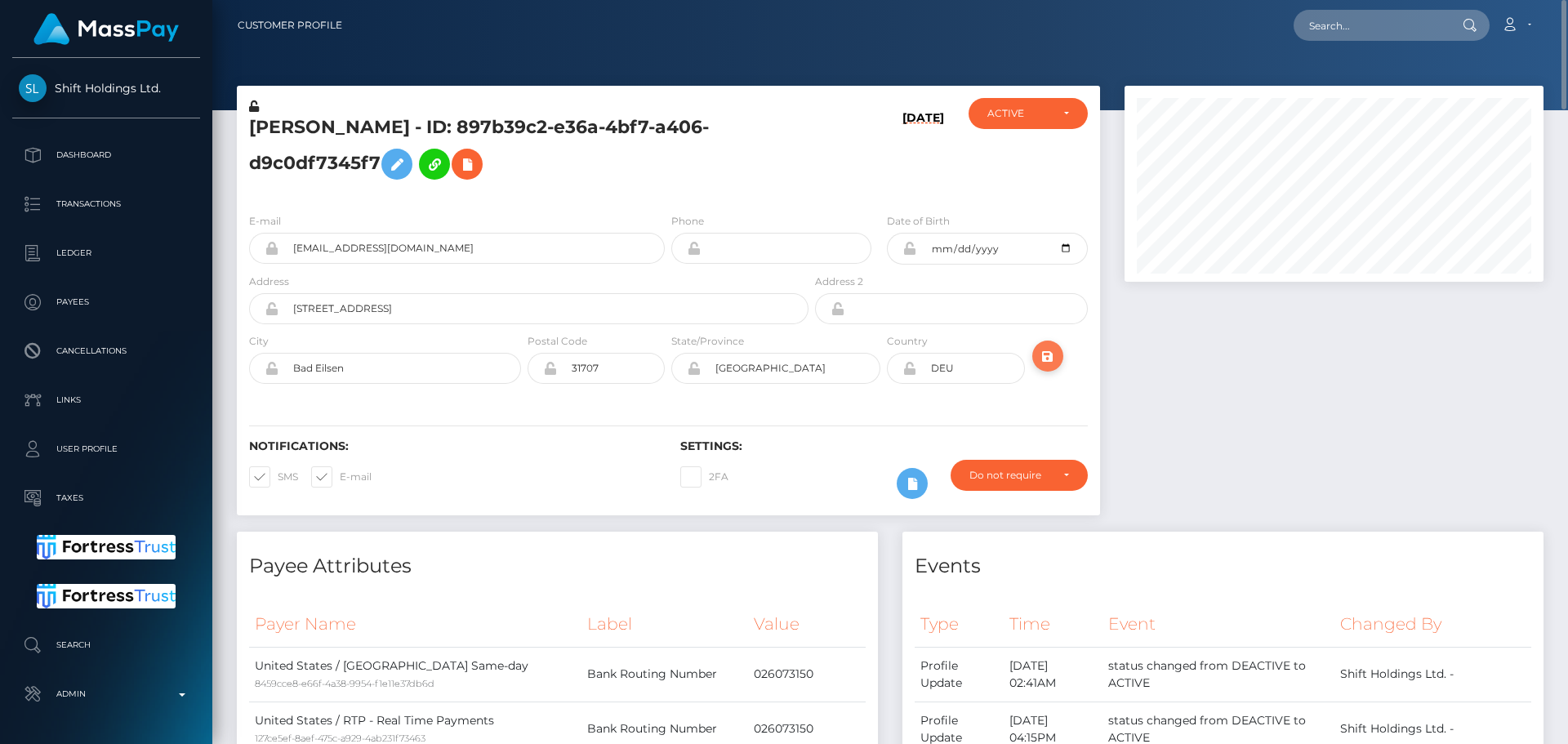
click at [1047, 360] on icon "submit" at bounding box center [1048, 356] width 19 height 20
click at [486, 118] on h5 "[PERSON_NAME] - ID: 897b39c2-e36a-4bf7-a406-d9c0df7345f7" at bounding box center [525, 151] width 551 height 72
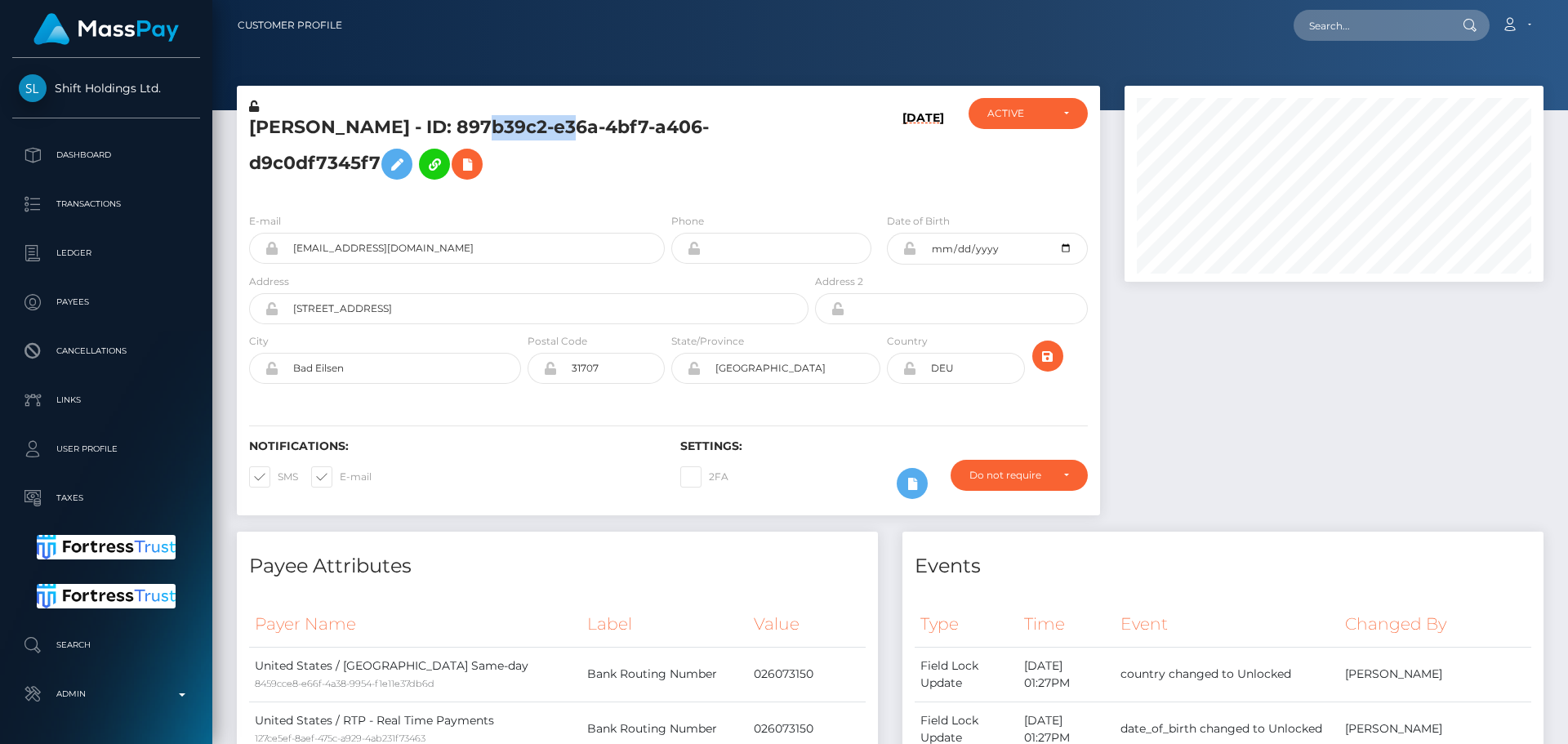
copy h5 "[PERSON_NAME] - ID: 897b39c2-e36a-4bf7-a406-d9c0df7345f7"
click at [1392, 17] on input "text" at bounding box center [1370, 25] width 154 height 31
paste input "[EMAIL_ADDRESS][DOMAIN_NAME]"
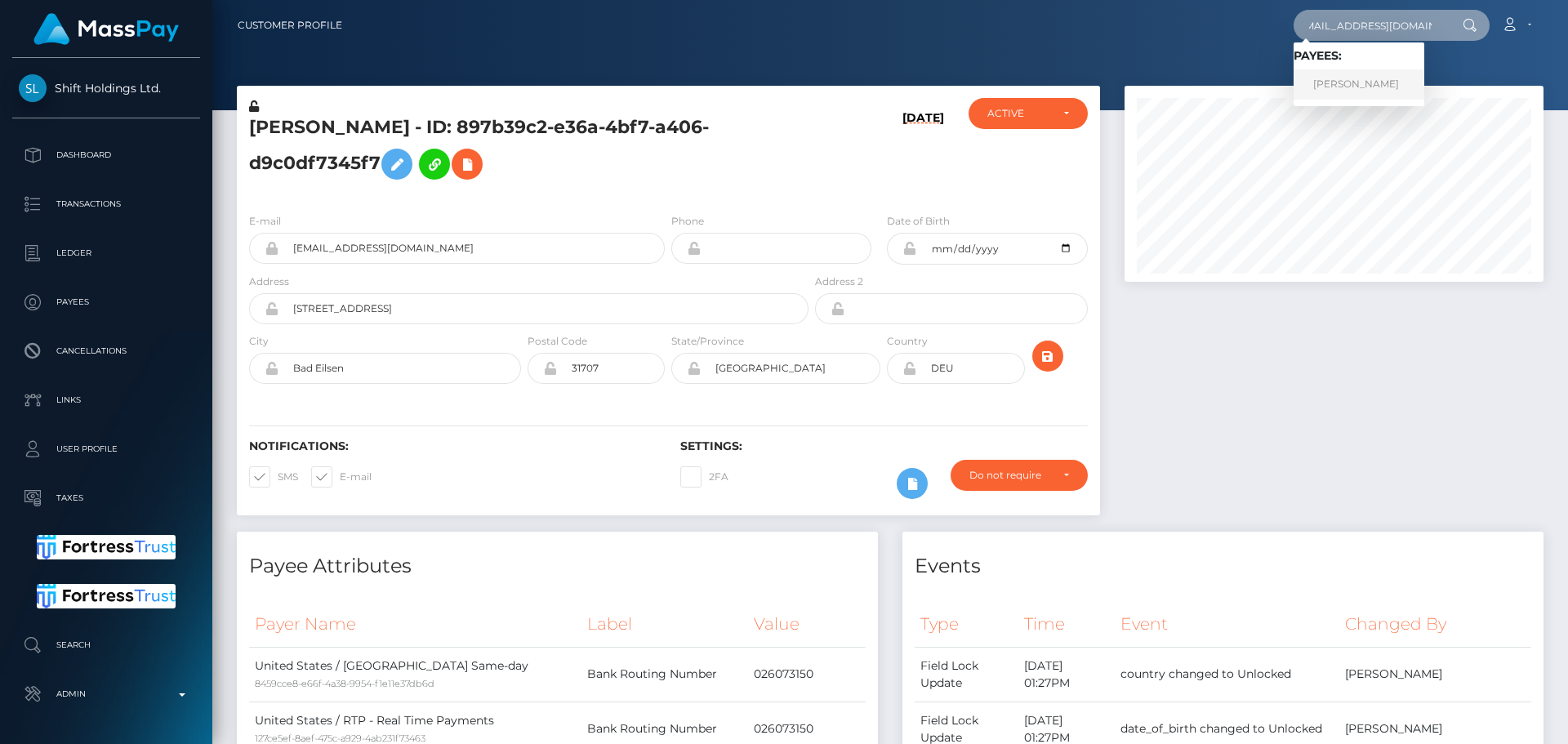
type input "[EMAIL_ADDRESS][DOMAIN_NAME]"
click at [1364, 83] on link "[PERSON_NAME]" at bounding box center [1358, 84] width 131 height 30
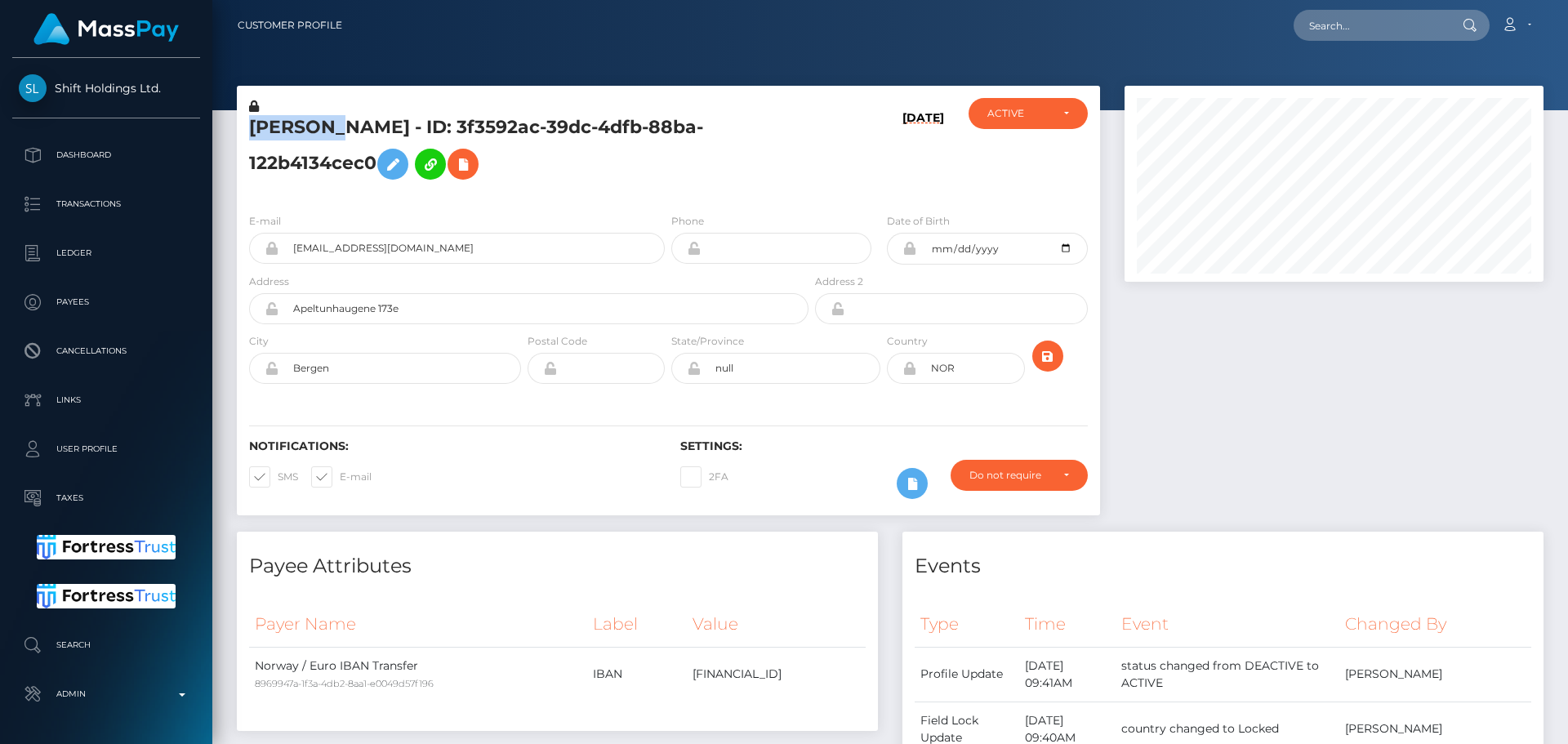
scroll to position [196, 420]
click at [389, 117] on h5 "URSZULA SAWARYN - ID: 3f3592ac-39dc-4dfb-88ba-122b4134cec0" at bounding box center [525, 151] width 551 height 72
copy h5 "SAWARYN"
click at [767, 145] on h5 "URSZULA SAWARYN - ID: 3f3592ac-39dc-4dfb-88ba-122b4134cec0" at bounding box center [525, 151] width 551 height 72
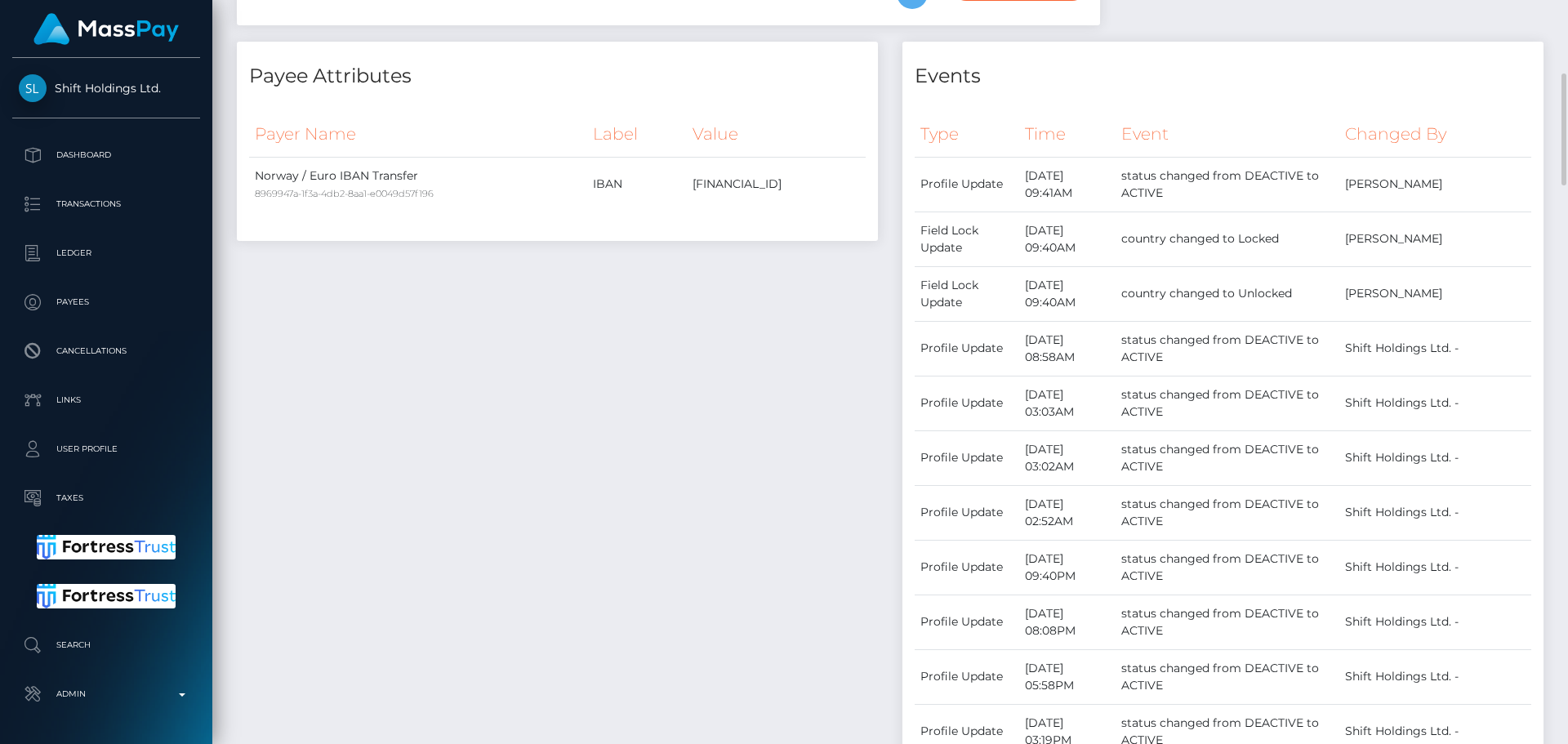
scroll to position [0, 0]
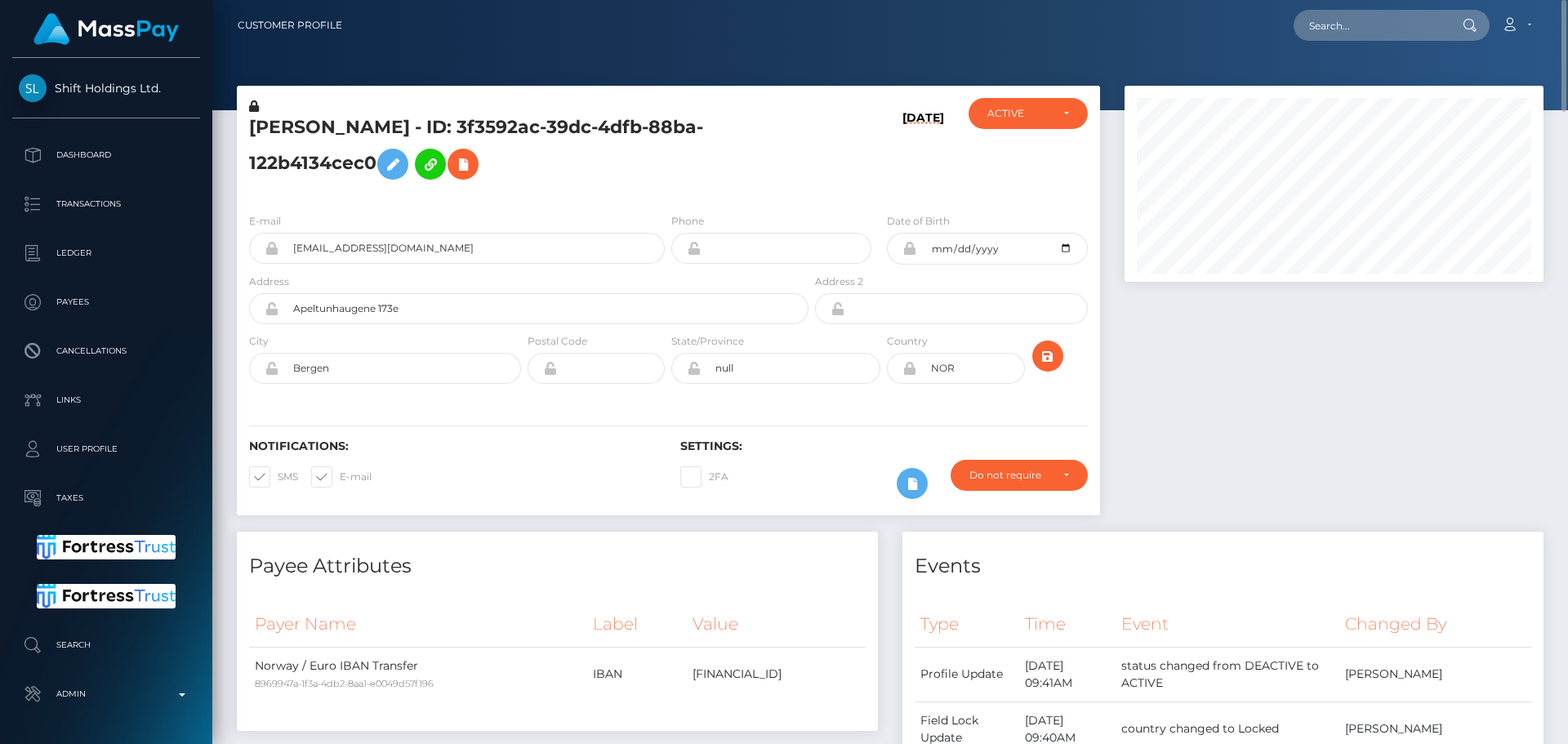
click at [572, 128] on h5 "URSZULA SAWARYN - ID: 3f3592ac-39dc-4dfb-88ba-122b4134cec0" at bounding box center [525, 151] width 551 height 72
copy h5 "URSZULA SAWARYN - ID: 3f3592ac-39dc-4dfb-88ba-122b4134cec0"
click at [1337, 26] on input "text" at bounding box center [1370, 25] width 154 height 31
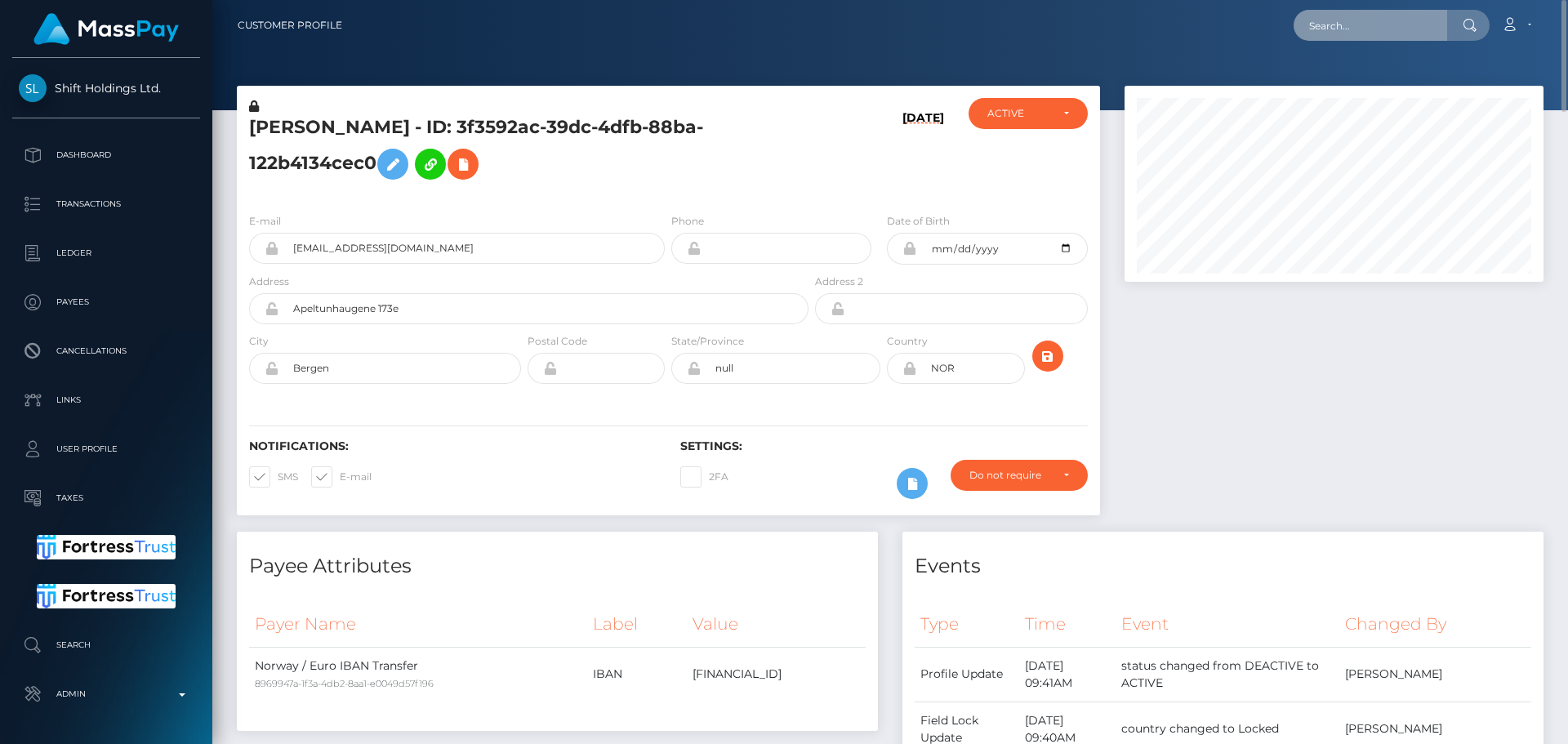
paste input "[EMAIL_ADDRESS][DOMAIN_NAME]"
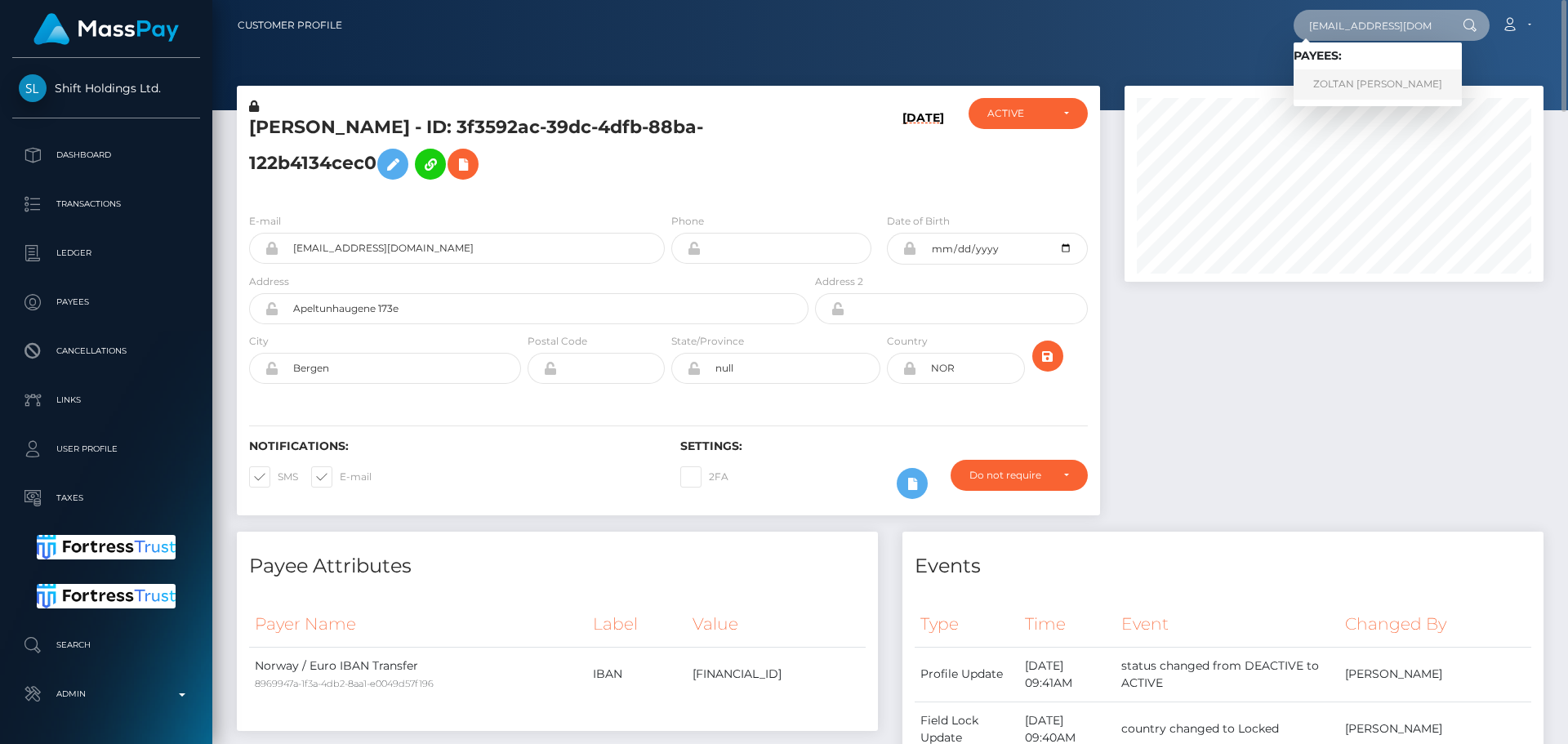
type input "[EMAIL_ADDRESS][DOMAIN_NAME]"
click at [1345, 86] on link "ZOLTAN JONATAN DUDAS" at bounding box center [1378, 84] width 168 height 30
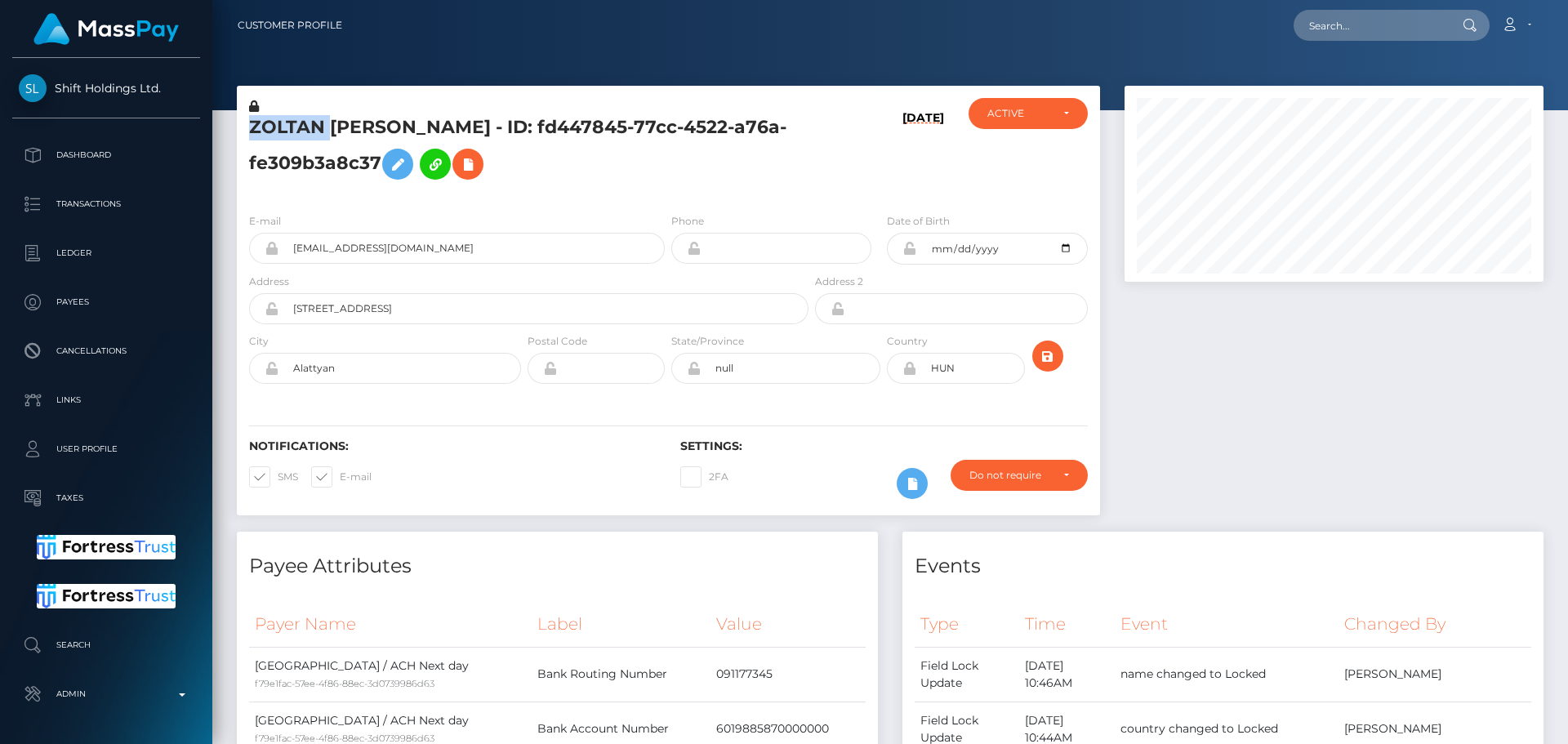
scroll to position [196, 420]
click at [443, 129] on h5 "ZOLTAN [PERSON_NAME] - ID: fd447845-77cc-4522-a76a-fe309b3a8c37" at bounding box center [525, 151] width 551 height 72
copy h5 "[PERSON_NAME]"
click at [661, 172] on h5 "ZOLTAN [PERSON_NAME] - ID: fd447845-77cc-4522-a76a-fe309b3a8c37" at bounding box center [525, 151] width 551 height 72
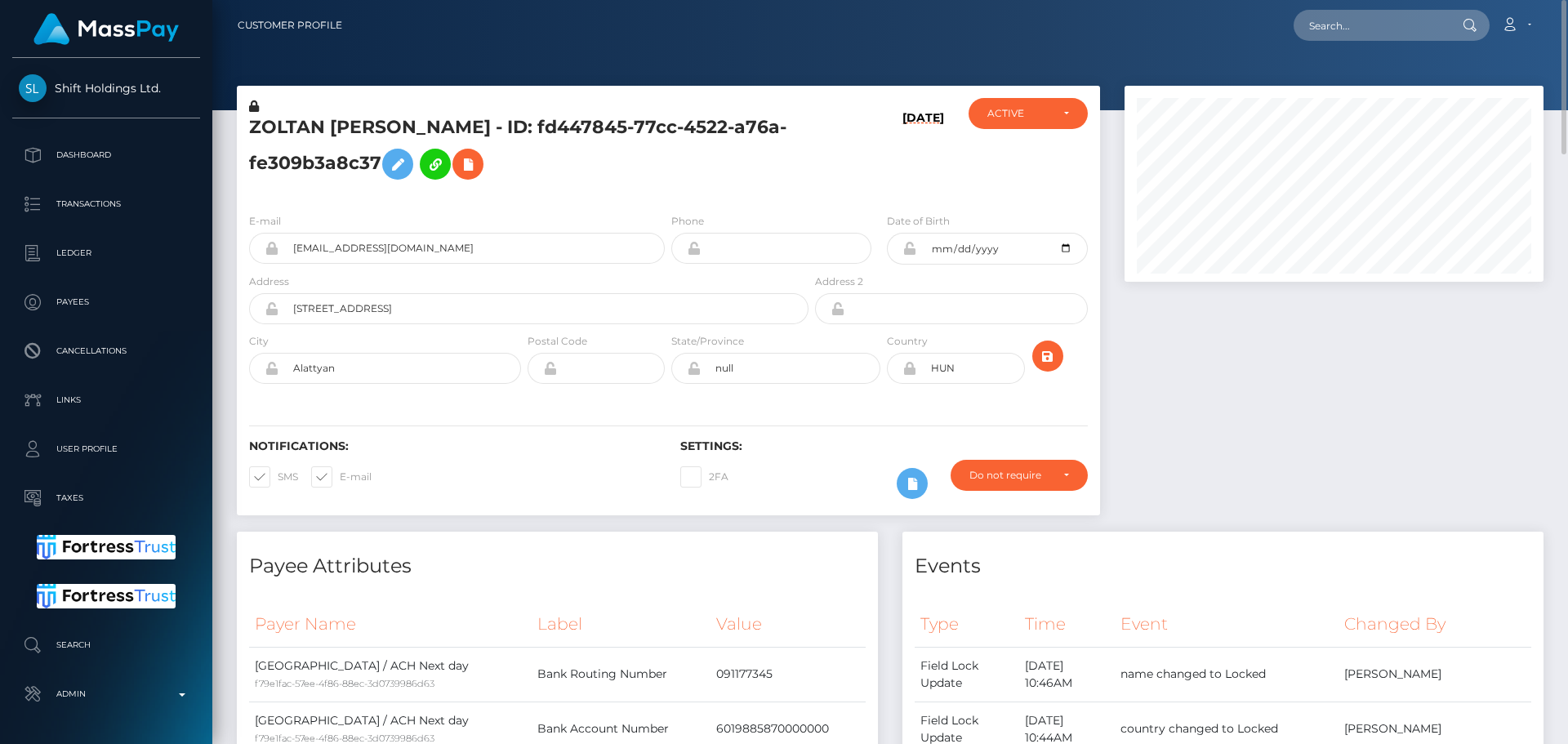
click at [466, 128] on h5 "ZOLTAN [PERSON_NAME] - ID: fd447845-77cc-4522-a76a-fe309b3a8c37" at bounding box center [525, 151] width 551 height 72
copy h5 "ZOLTAN [PERSON_NAME] - ID: fd447845-77cc-4522-a76a-fe309b3a8c37"
click at [1341, 35] on input "text" at bounding box center [1370, 25] width 154 height 31
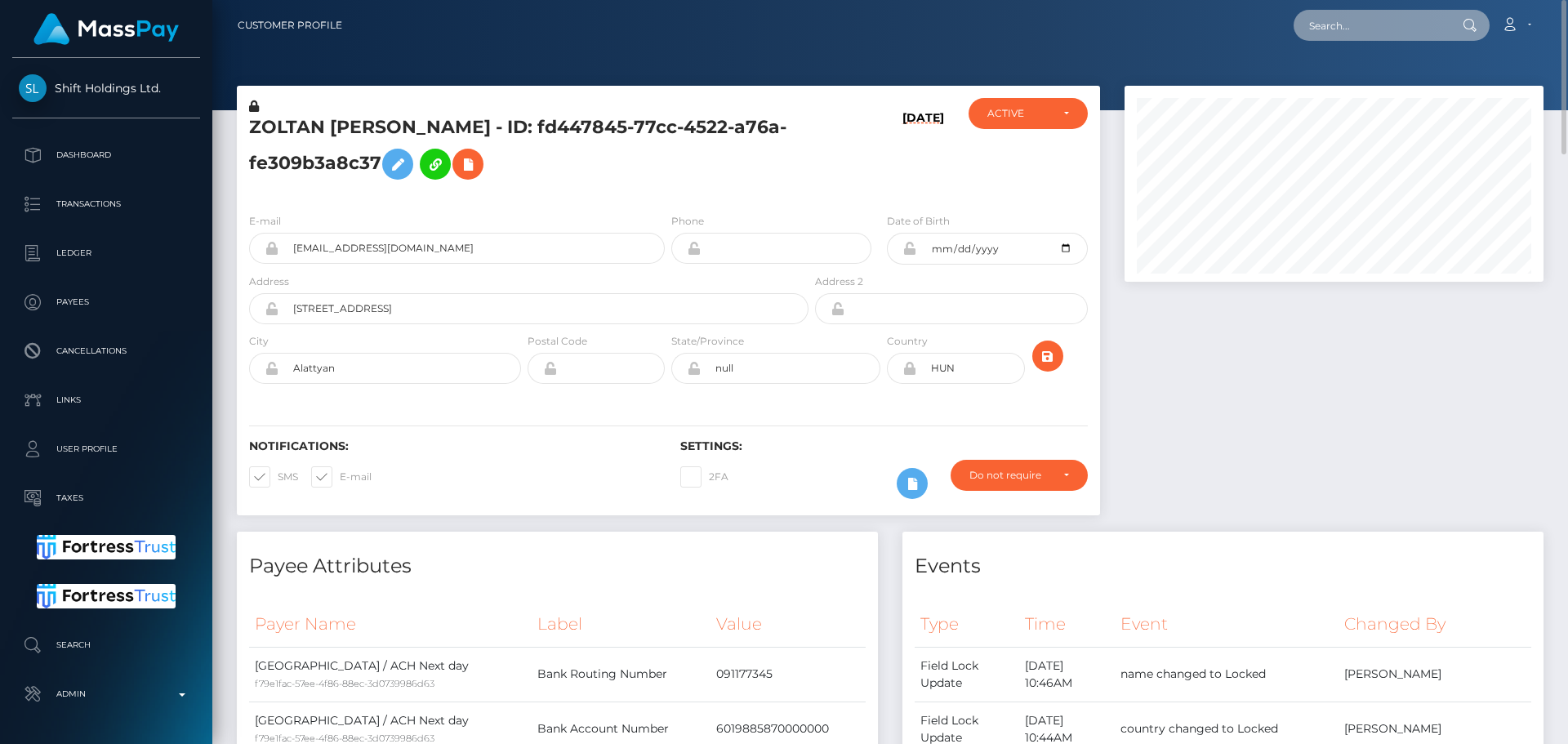
paste input "[EMAIL_ADDRESS][DOMAIN_NAME]"
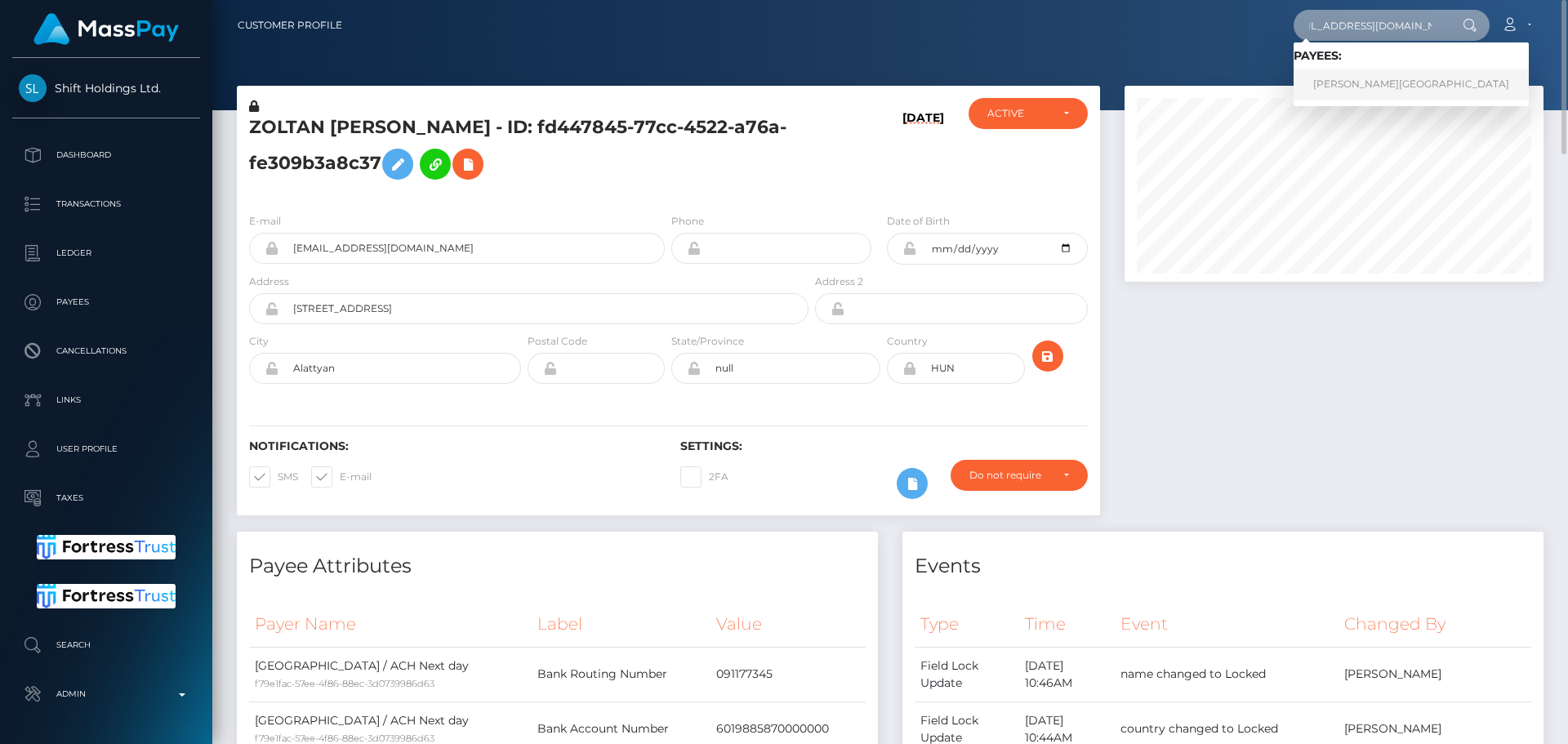
type input "[EMAIL_ADDRESS][DOMAIN_NAME]"
click at [1362, 92] on link "NICHOLAS CAIN BEACH" at bounding box center [1410, 84] width 235 height 30
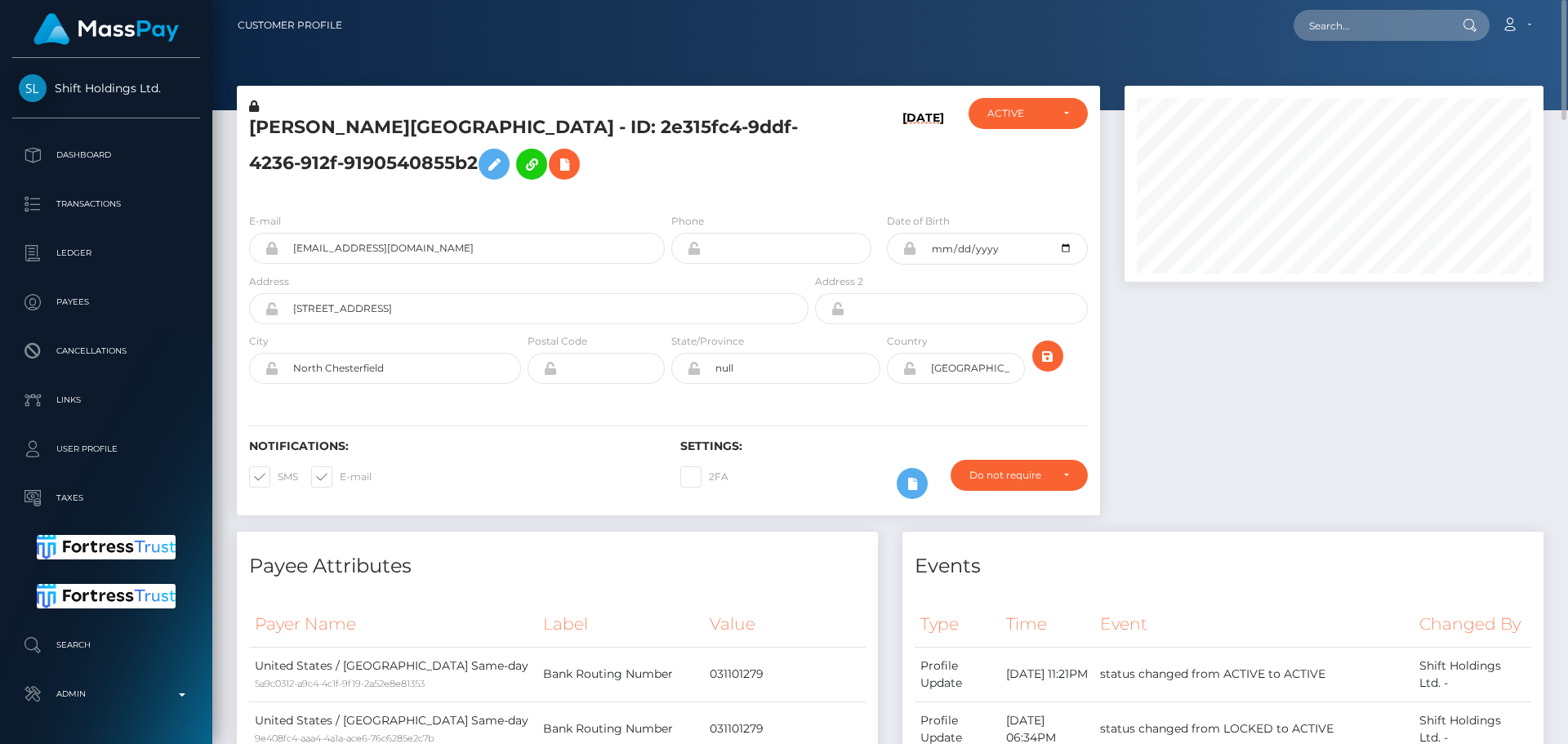
click at [289, 126] on h5 "[PERSON_NAME][GEOGRAPHIC_DATA] - ID: 2e315fc4-9ddf-4236-912f-9190540855b2" at bounding box center [525, 151] width 551 height 72
click at [289, 126] on h5 "NICHOLAS CAIN BEACH - ID: 2e315fc4-9ddf-4236-912f-9190540855b2" at bounding box center [525, 151] width 551 height 72
copy h5 "NICHOLAS"
click at [762, 144] on h5 "NICHOLAS CAIN BEACH - ID: 2e315fc4-9ddf-4236-912f-9190540855b2" at bounding box center [525, 151] width 551 height 72
click at [540, 132] on h5 "NICHOLAS CAIN BEACH - ID: 2e315fc4-9ddf-4236-912f-9190540855b2" at bounding box center [525, 151] width 551 height 72
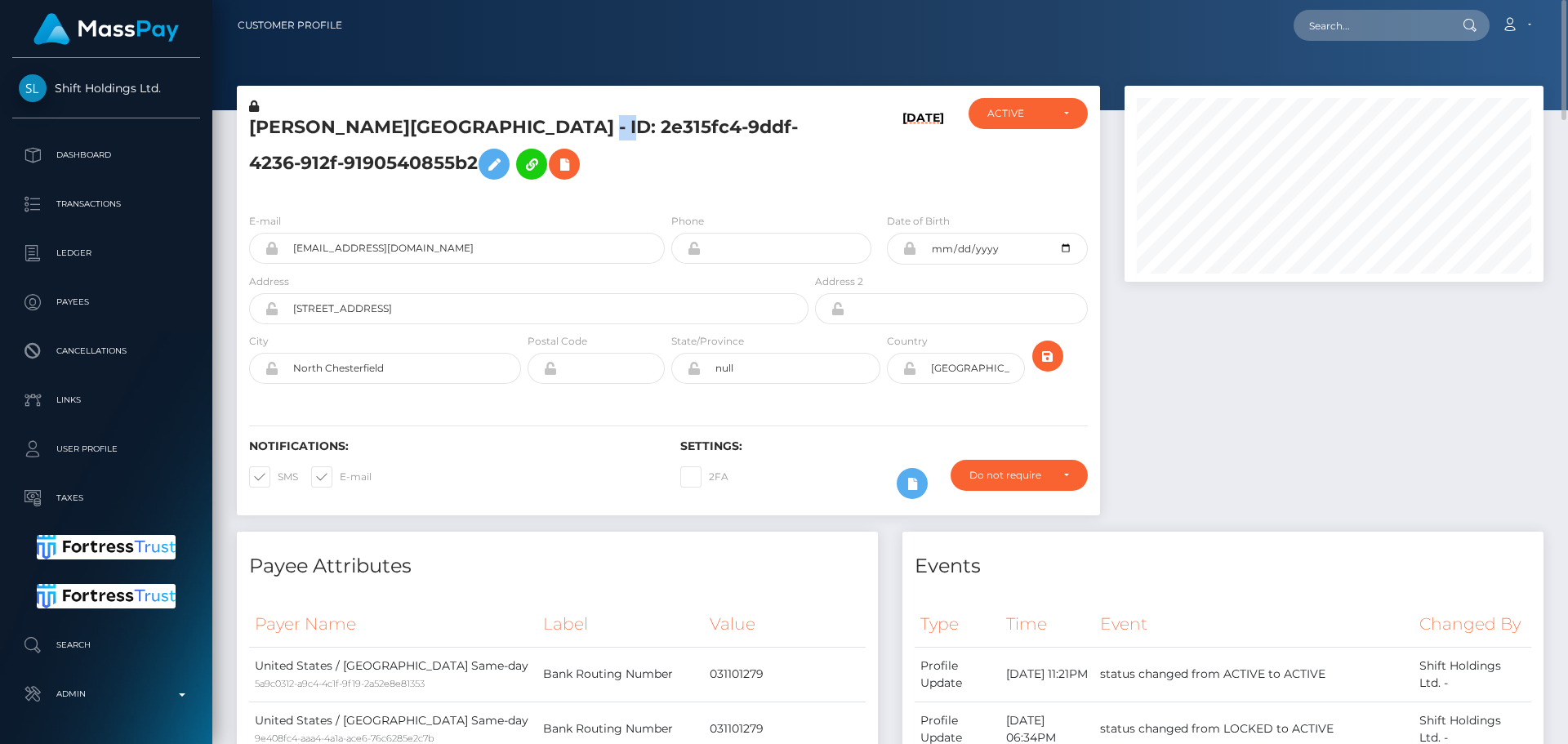
click at [540, 132] on h5 "[PERSON_NAME][GEOGRAPHIC_DATA] - ID: 2e315fc4-9ddf-4236-912f-9190540855b2" at bounding box center [525, 151] width 551 height 72
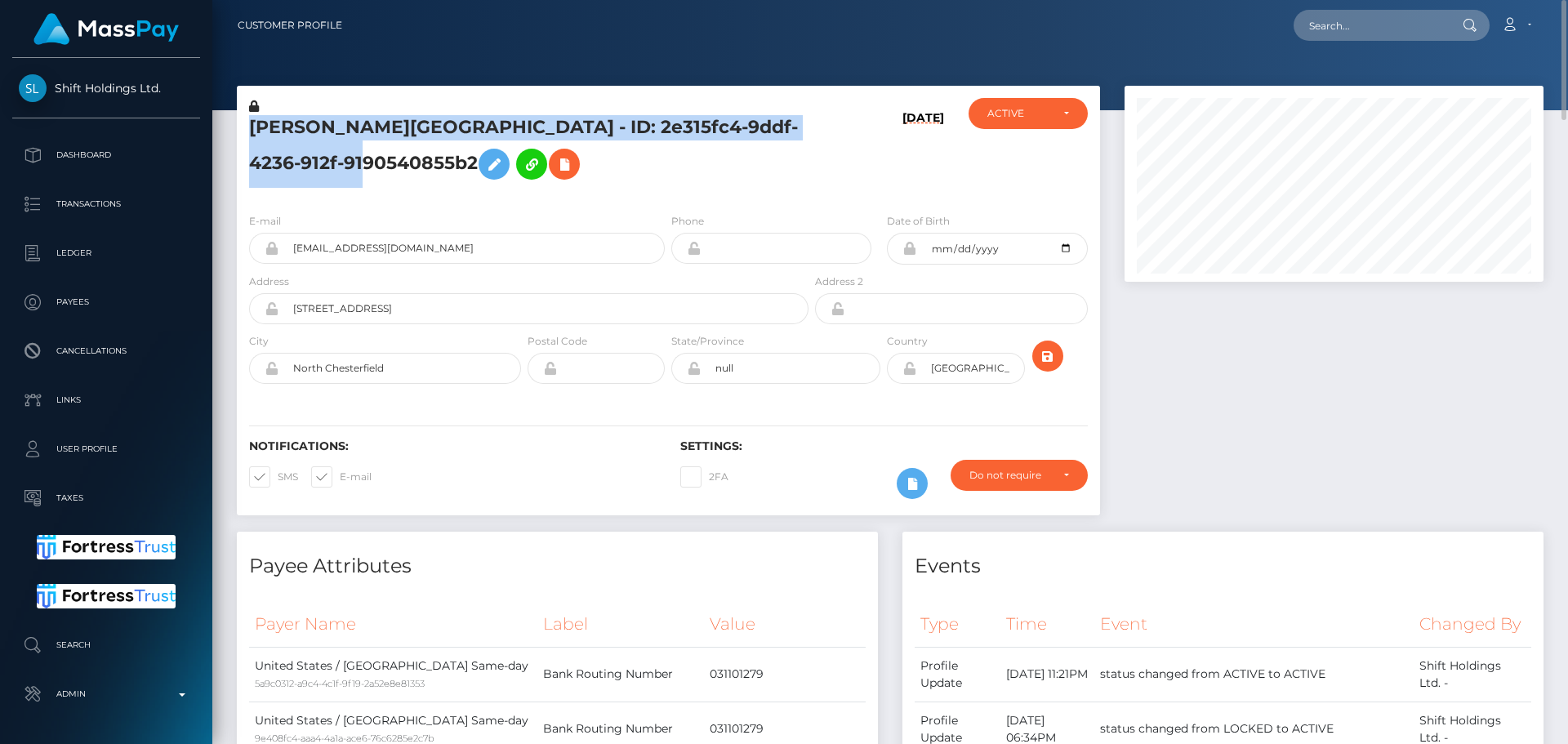
click at [540, 132] on h5 "NICHOLAS CAIN BEACH - ID: 2e315fc4-9ddf-4236-912f-9190540855b2" at bounding box center [525, 151] width 551 height 72
copy h5 "NICHOLAS CAIN BEACH - ID: 2e315fc4-9ddf-4236-912f-9190540855b2"
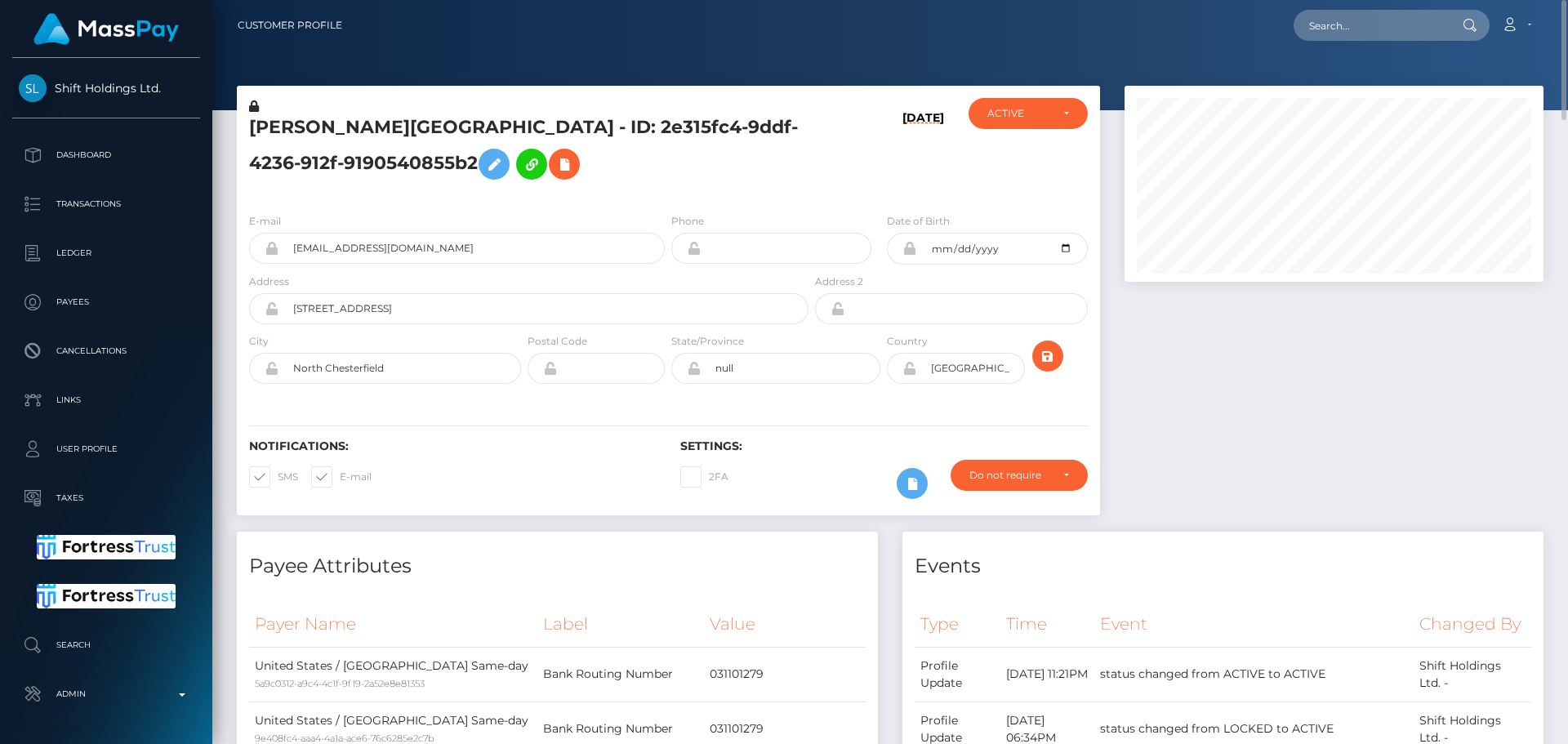
click at [708, 189] on div "NICHOLAS CAIN BEACH - ID: 2e315fc4-9ddf-4236-912f-9190540855b2" at bounding box center [524, 149] width 575 height 102
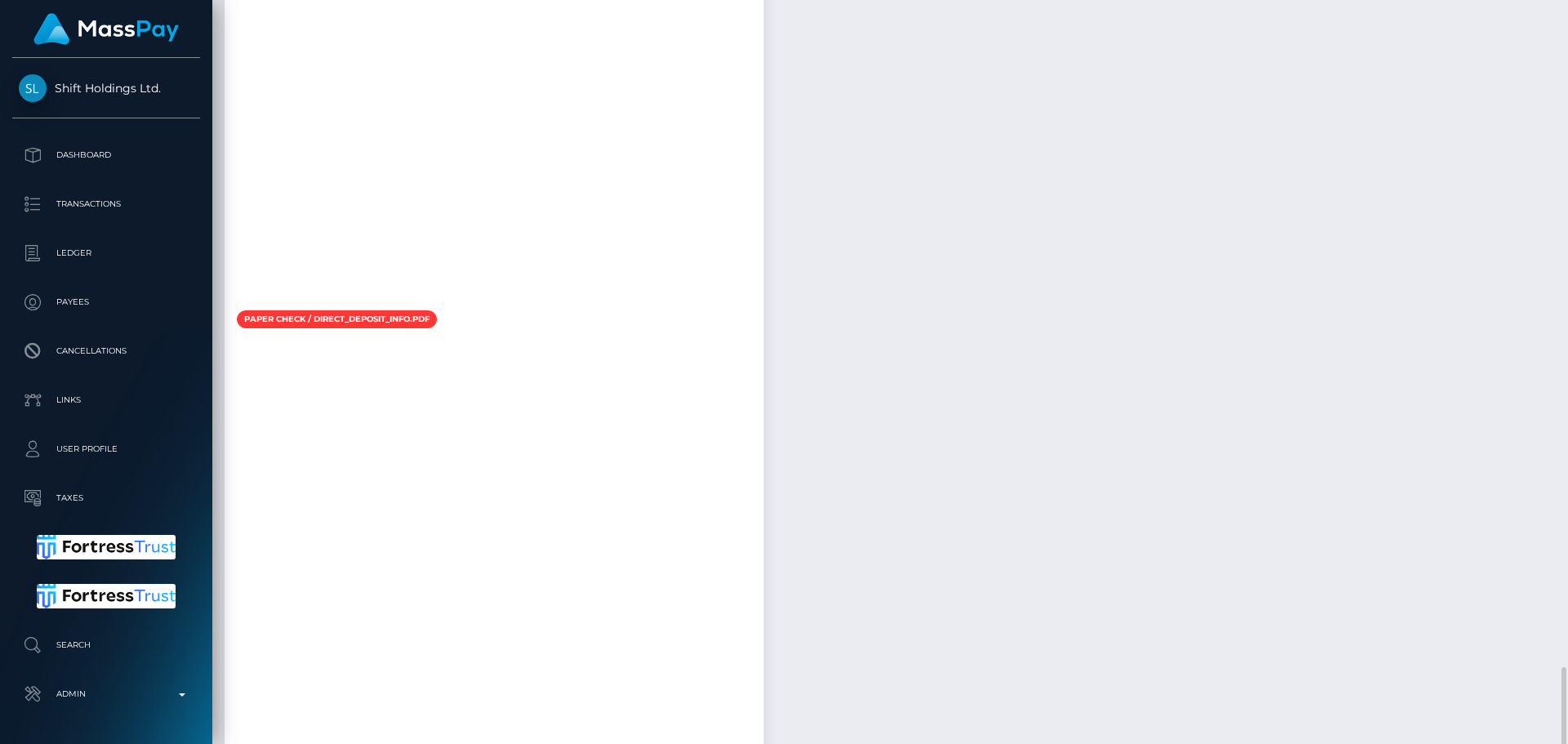
scroll to position [2865, 0]
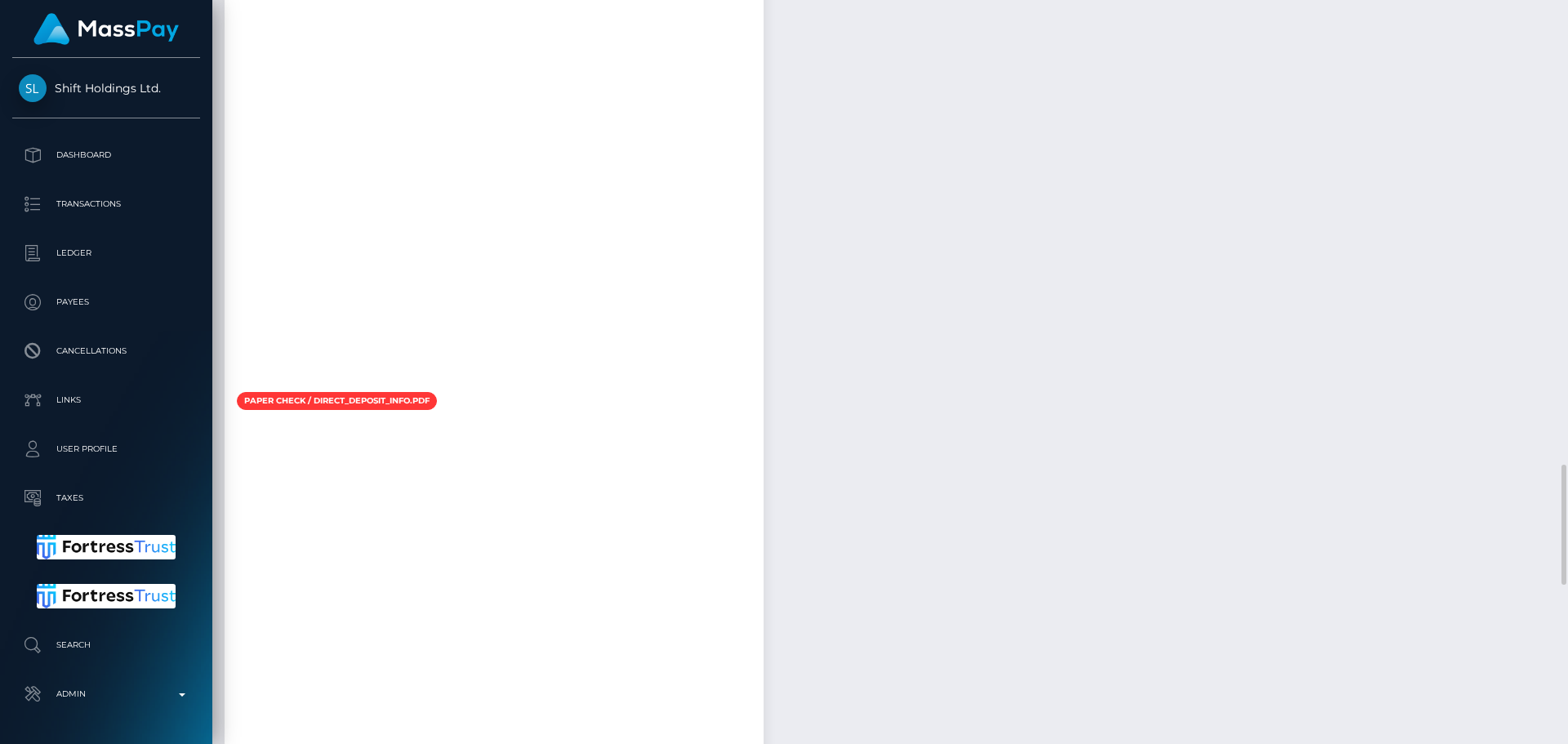
click at [968, 263] on div "Locked Events Date/Time Type Additional Info Cleared By 881fda95-3210-11ee-a6d0…" at bounding box center [1050, 135] width 597 height 1477
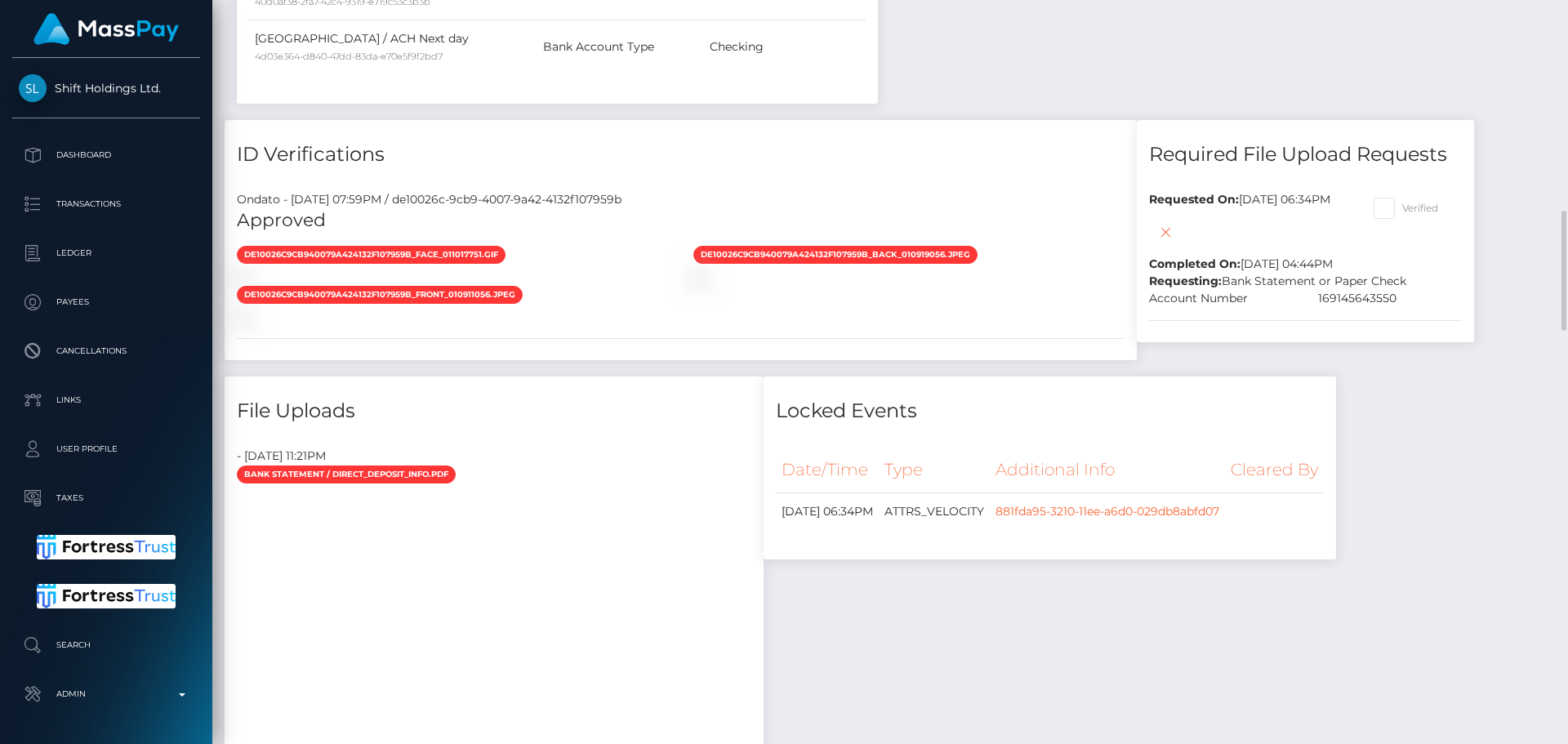
scroll to position [1641, 0]
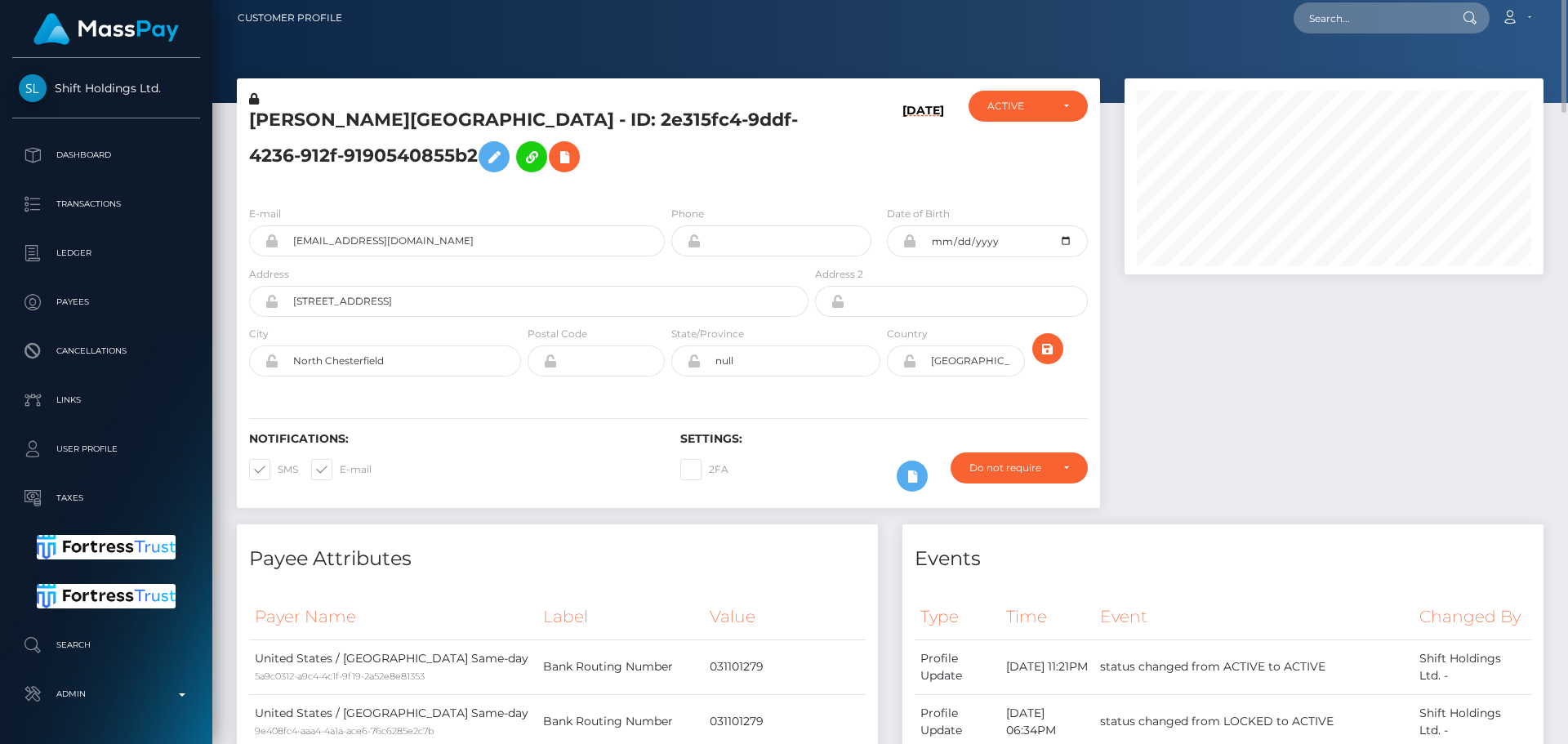
scroll to position [0, 0]
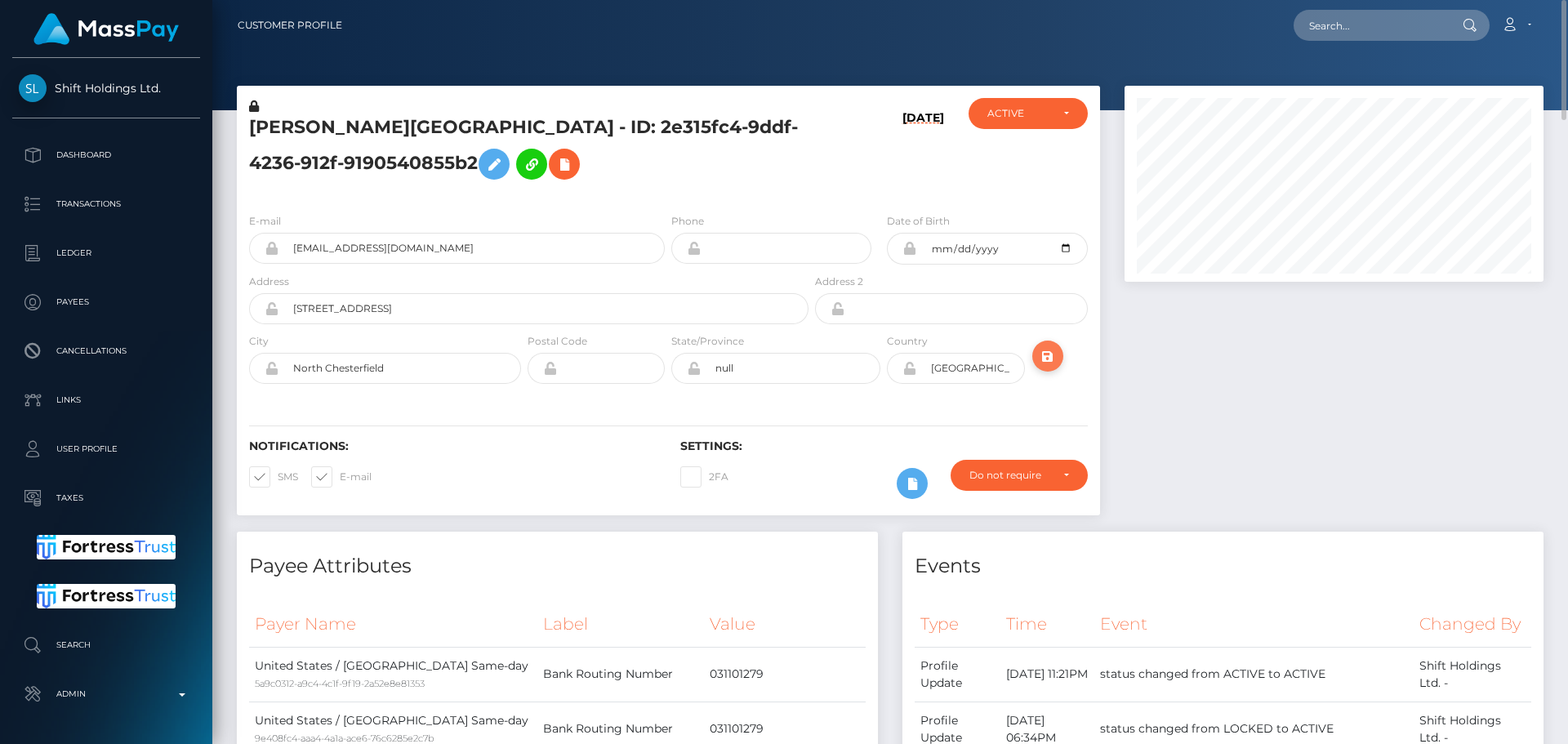
click at [1057, 361] on icon "submit" at bounding box center [1048, 356] width 19 height 20
click at [668, 197] on div "[PERSON_NAME][GEOGRAPHIC_DATA] - ID: 2e315fc4-9ddf-4236-912f-9190540855b2" at bounding box center [524, 149] width 575 height 102
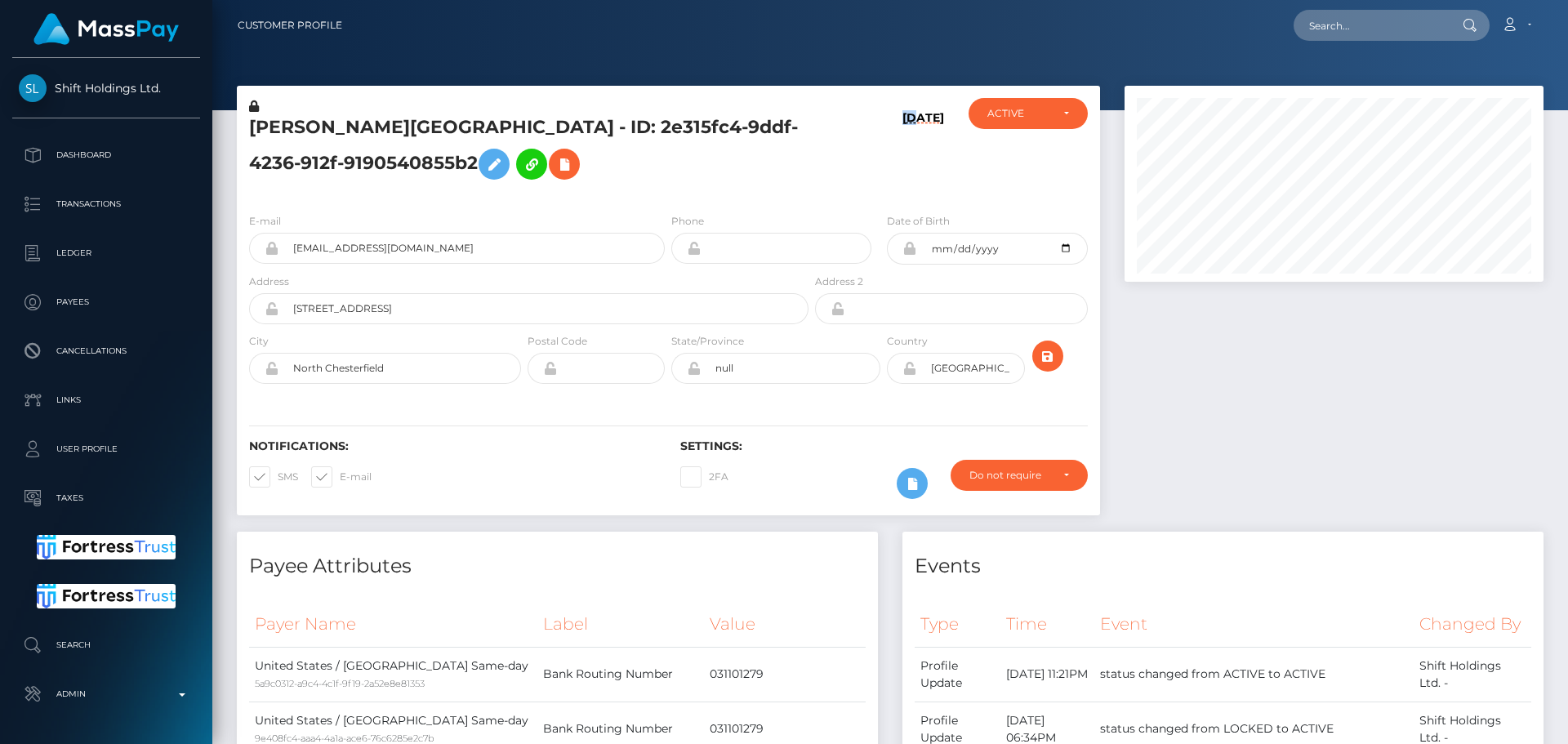
click at [668, 197] on div "[PERSON_NAME][GEOGRAPHIC_DATA] - ID: 2e315fc4-9ddf-4236-912f-9190540855b2" at bounding box center [524, 149] width 575 height 102
click at [666, 197] on div "[PERSON_NAME][GEOGRAPHIC_DATA] - ID: 2e315fc4-9ddf-4236-912f-9190540855b2" at bounding box center [524, 149] width 575 height 102
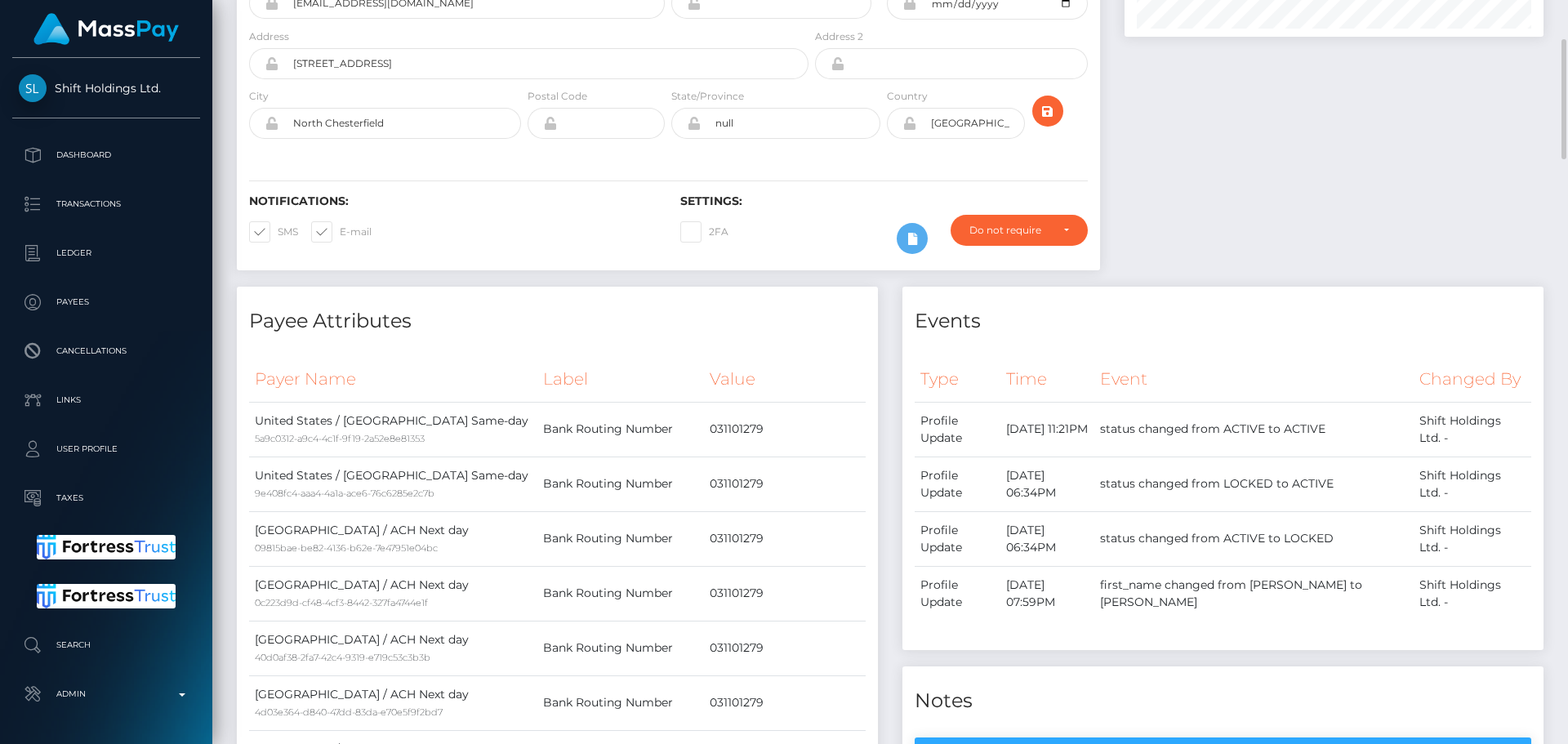
scroll to position [0, 0]
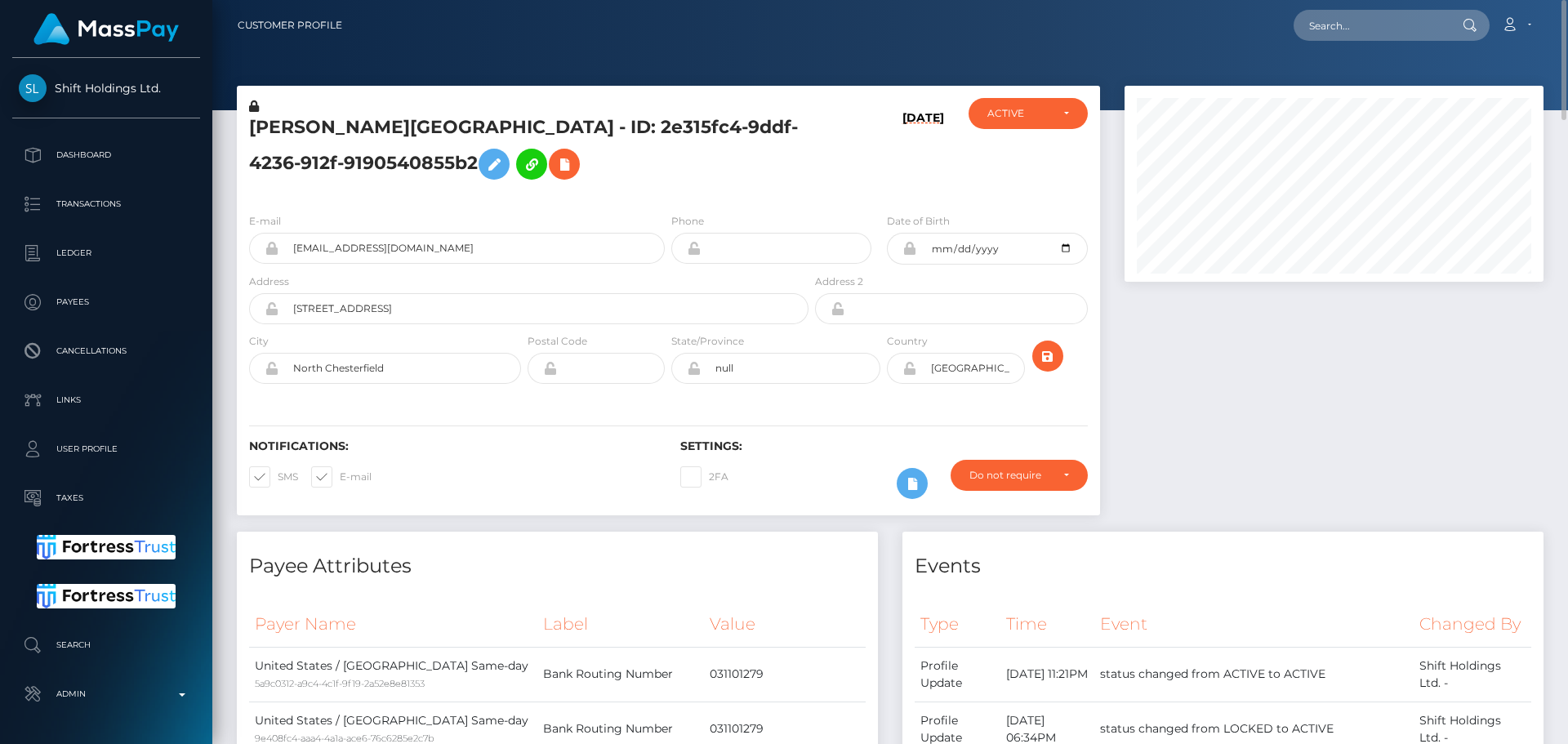
click at [909, 372] on icon at bounding box center [910, 368] width 14 height 14
click at [780, 402] on div "Notifications: SMS E-mail Settings: 2FA" at bounding box center [668, 457] width 863 height 115
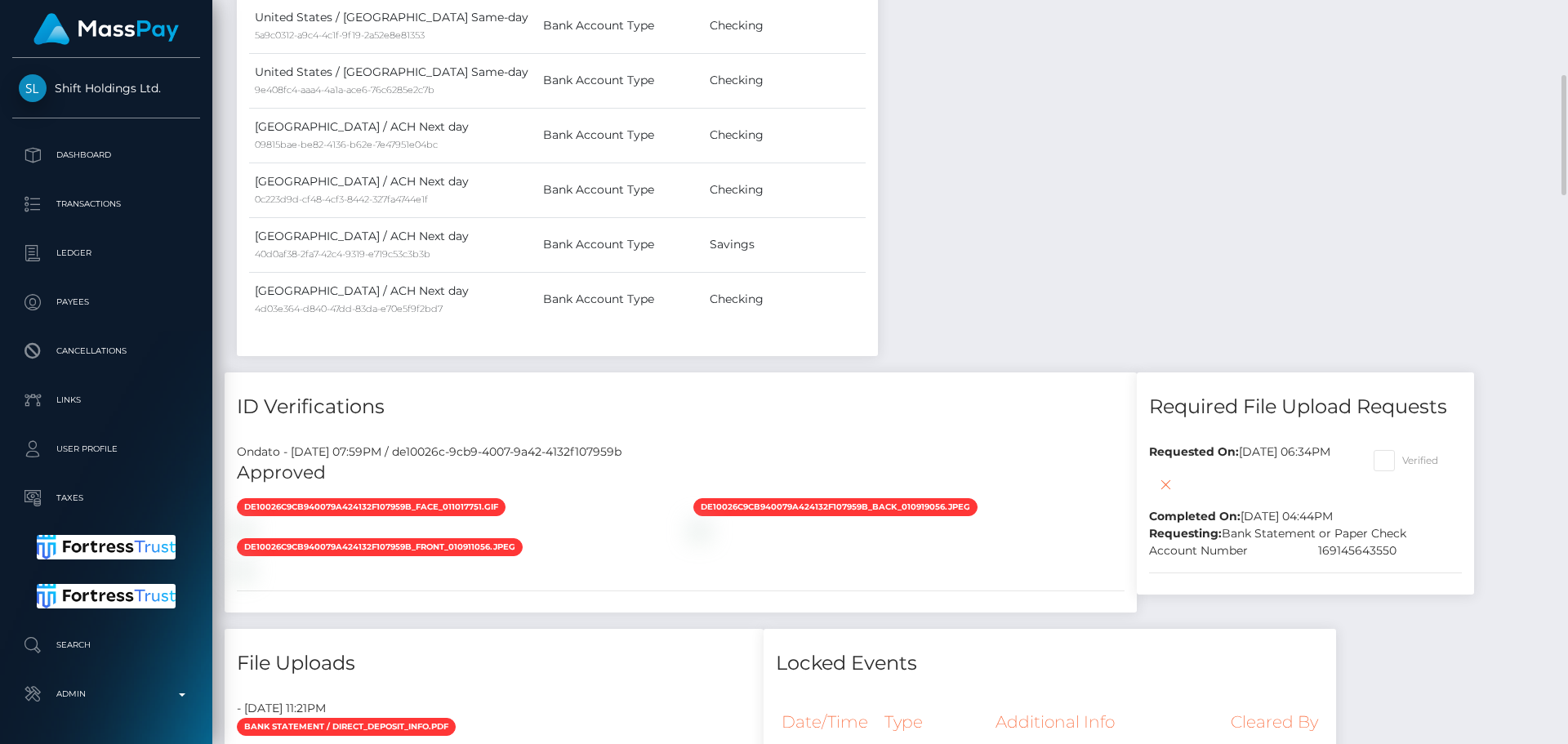
scroll to position [1714, 0]
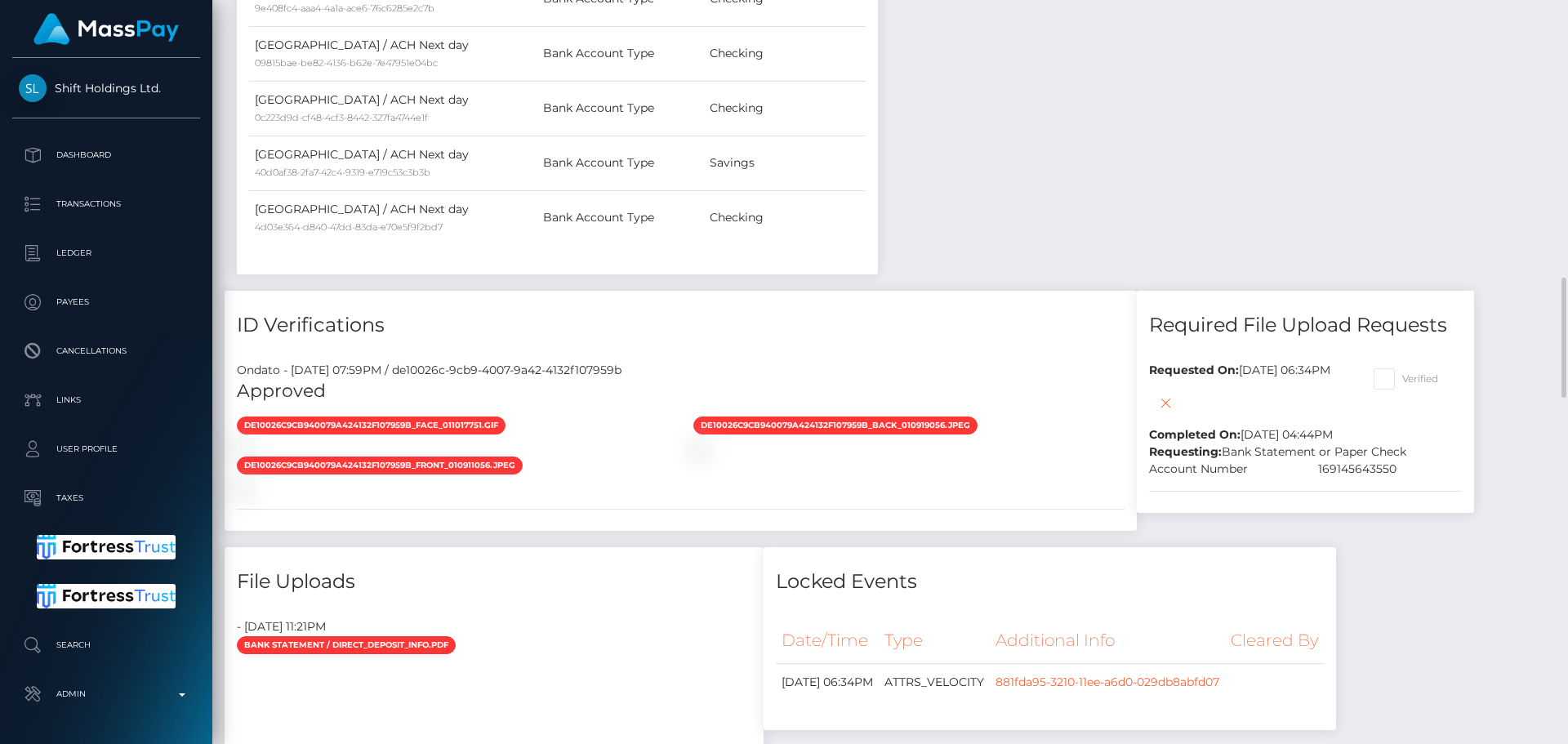
click at [1376, 477] on div "169145643550" at bounding box center [1390, 470] width 169 height 17
copy div "169145643550"
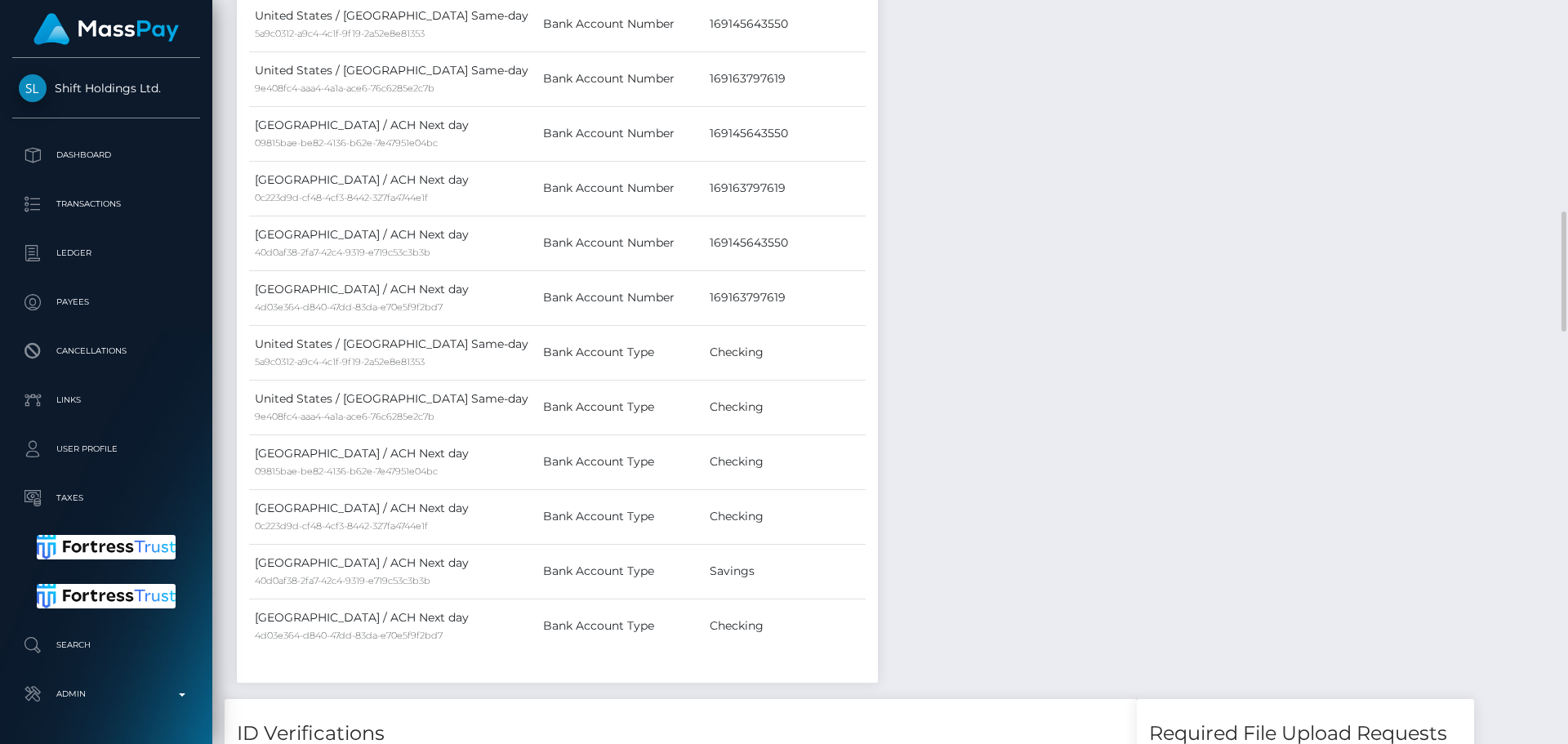
scroll to position [898, 0]
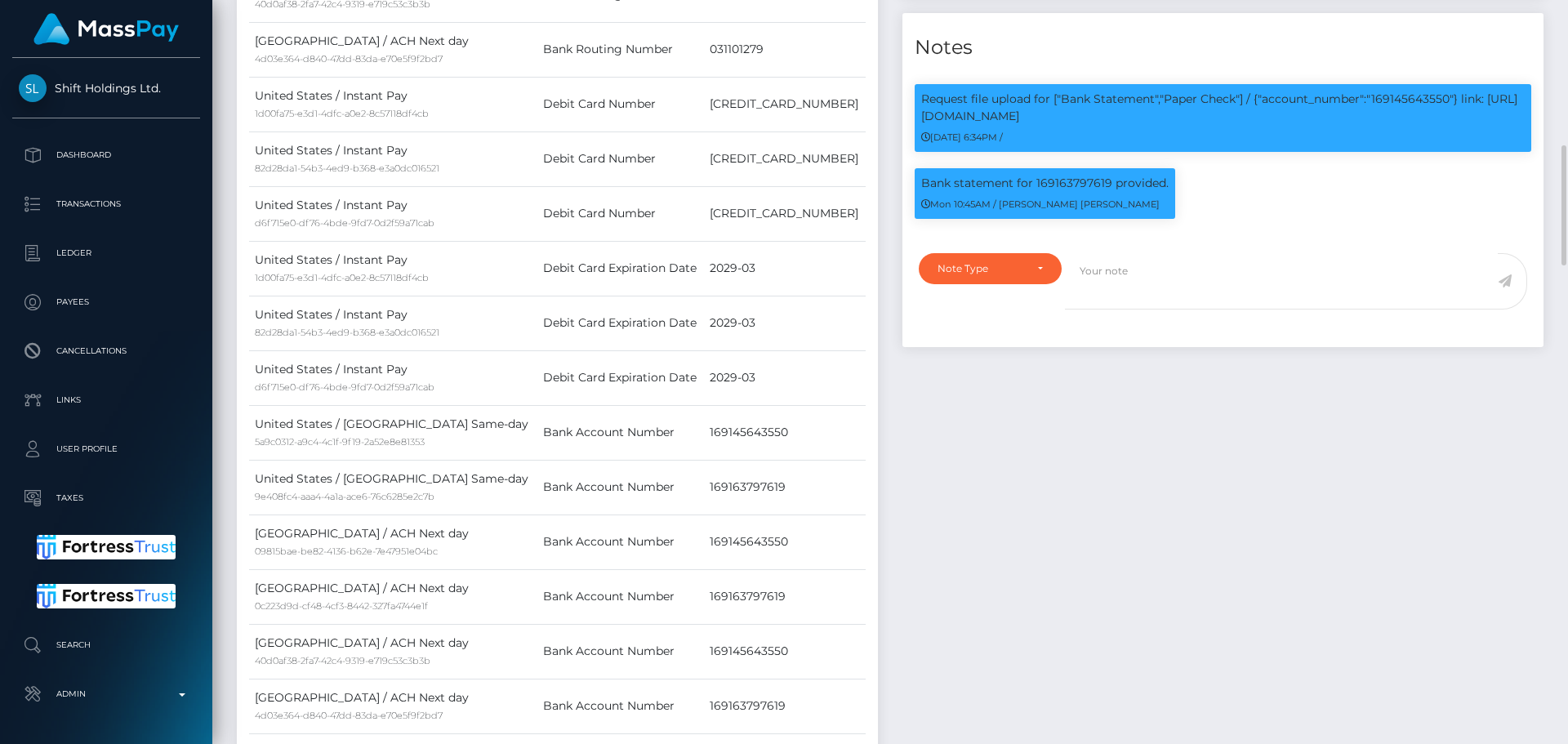
click at [1162, 414] on div "Events Type Time Event Changed By" at bounding box center [1223, 370] width 666 height 1474
click at [704, 112] on td "Debit Card Number" at bounding box center [621, 103] width 166 height 55
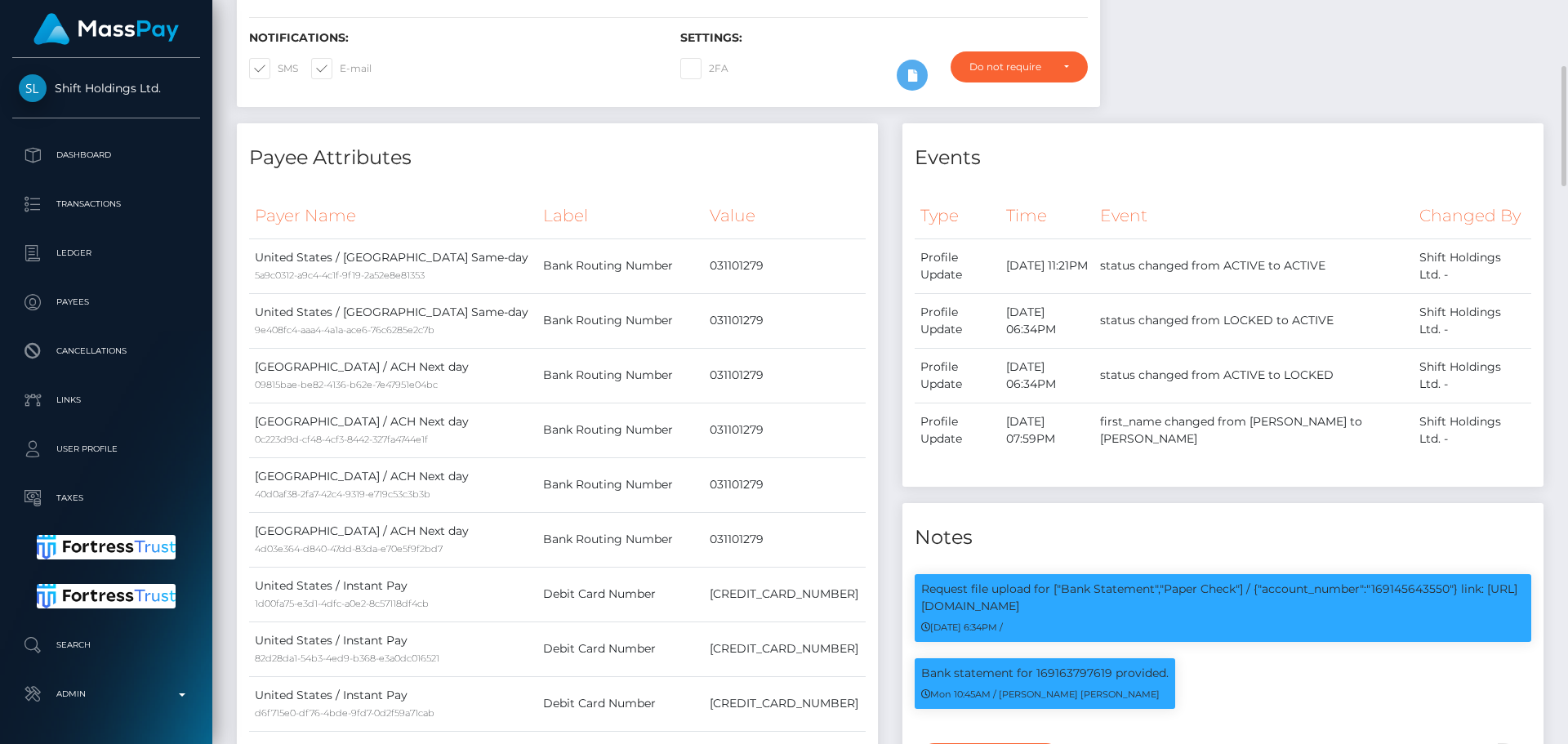
scroll to position [0, 0]
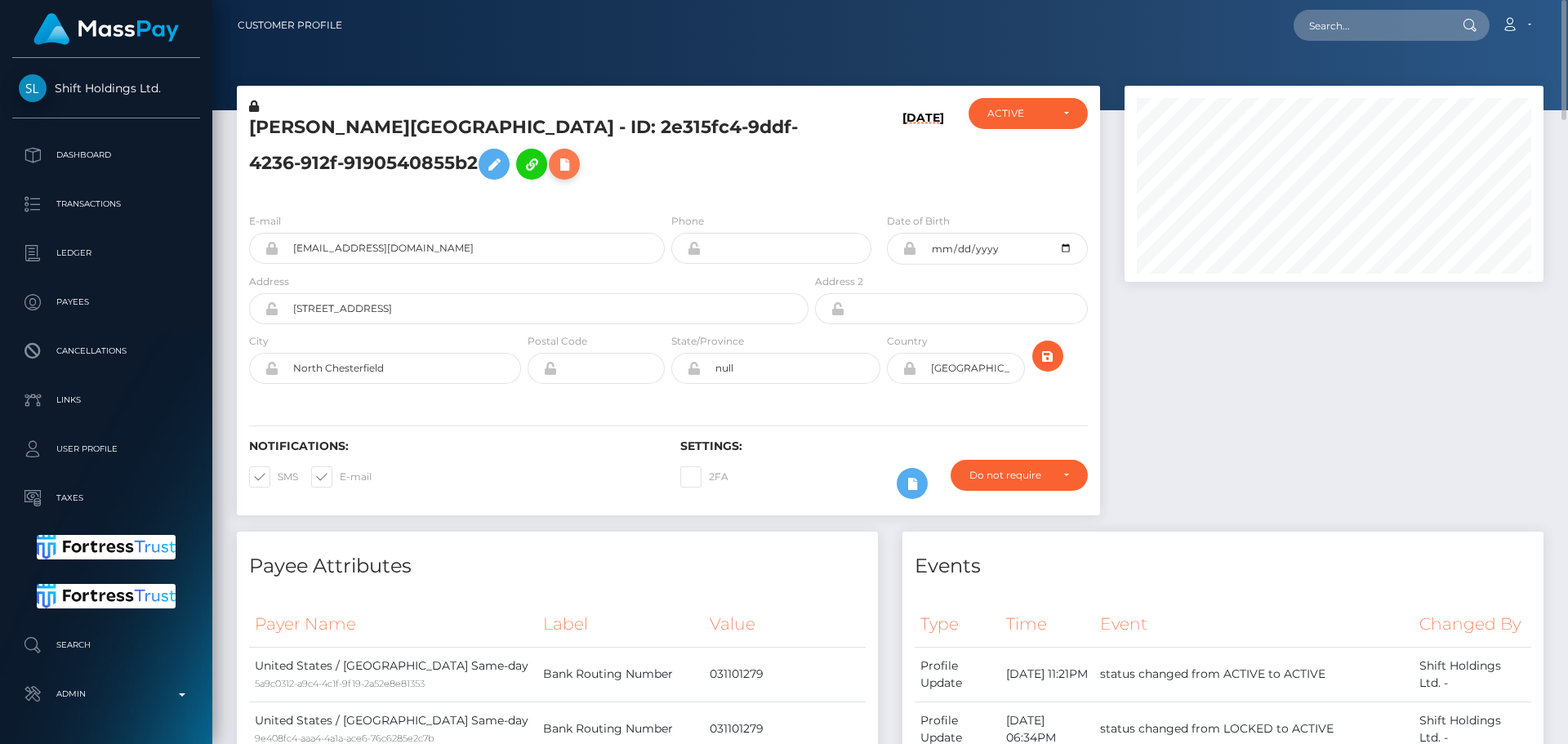
click at [555, 171] on icon at bounding box center [565, 164] width 19 height 20
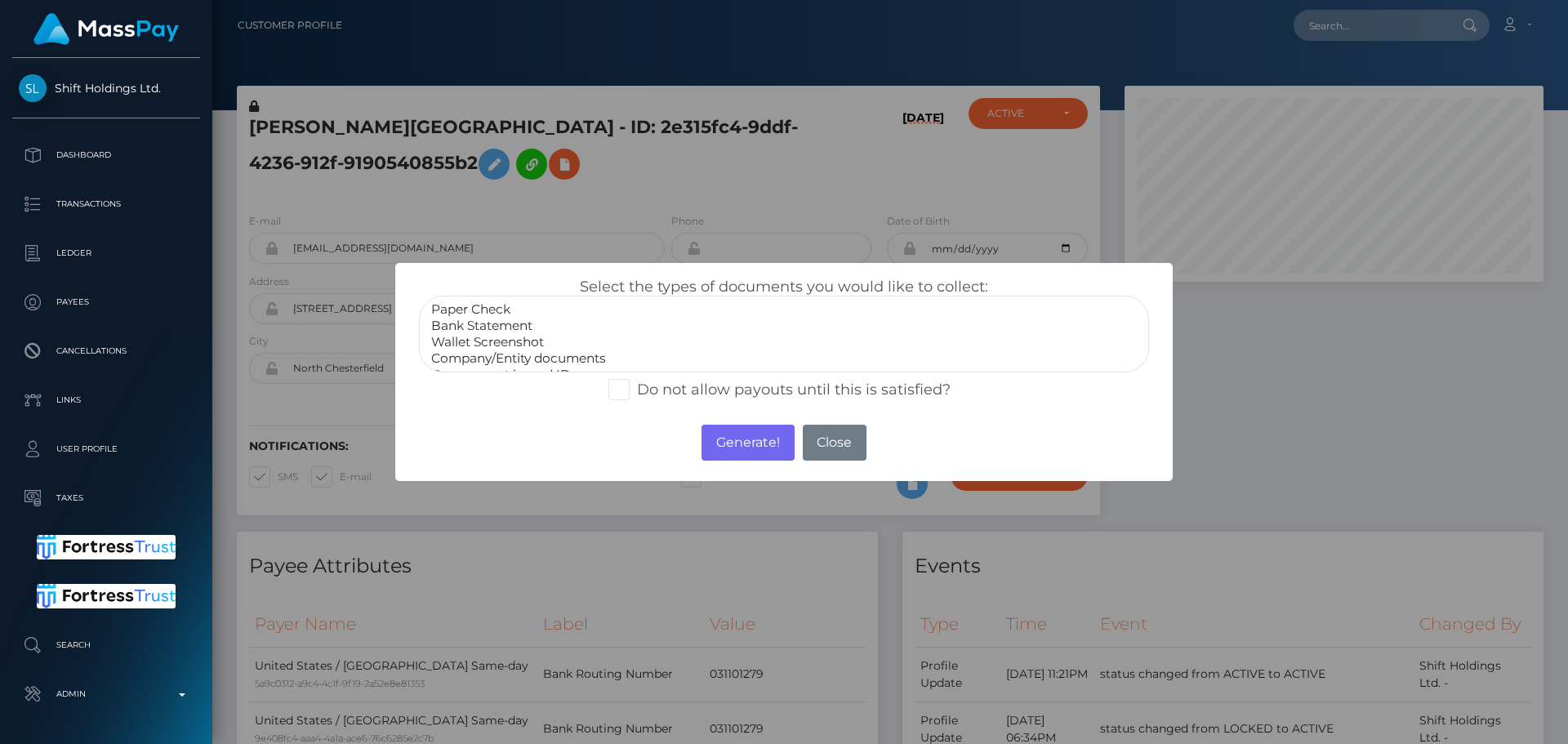
select select "Bank Statement"
click at [488, 331] on option "Bank Statement" at bounding box center [783, 326] width 709 height 16
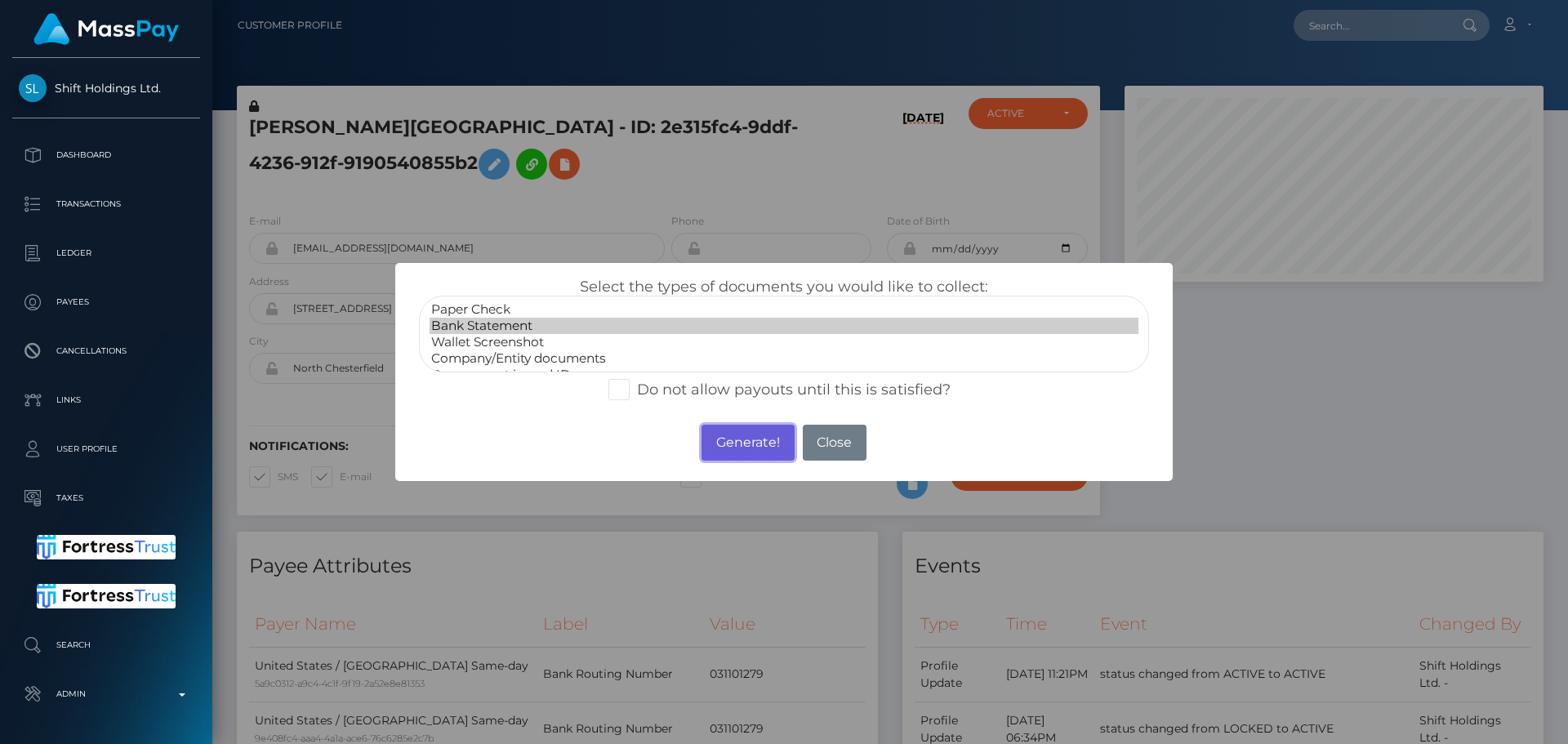
click at [730, 440] on button "Generate!" at bounding box center [747, 442] width 92 height 36
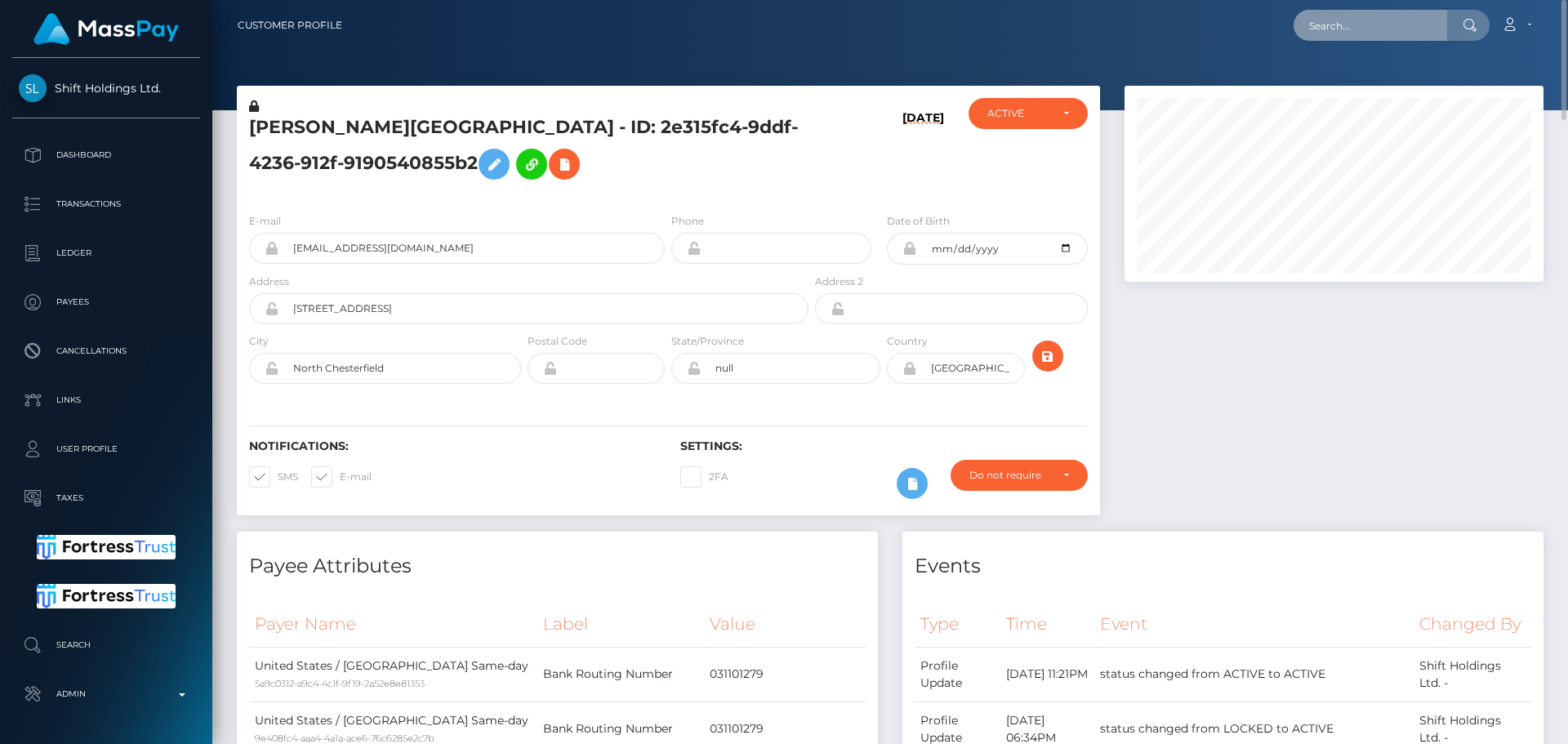
click at [1373, 30] on input "text" at bounding box center [1370, 25] width 154 height 31
paste input "fd447845-77cc-4522-a76a-fe309b3a8c37"
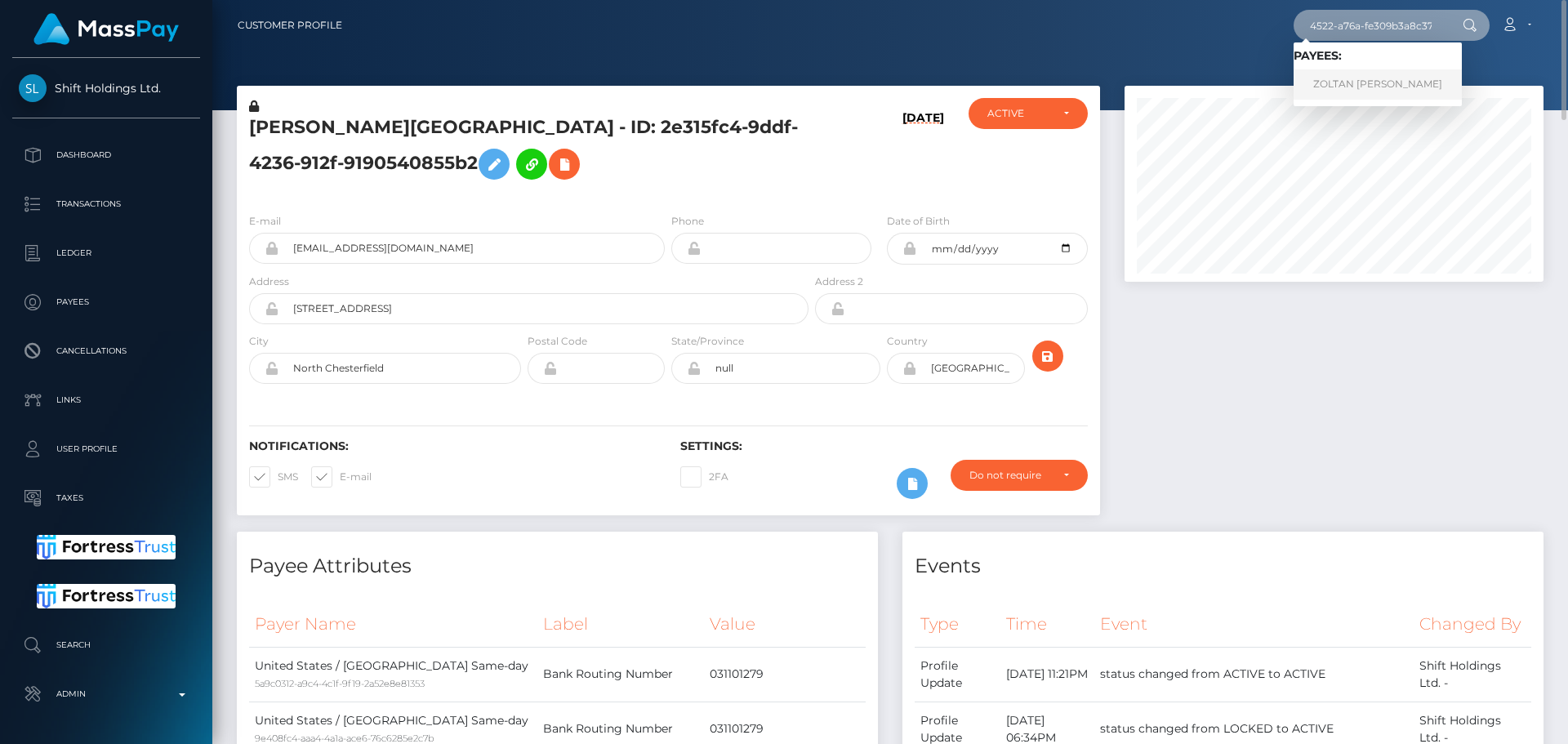
type input "fd447845-77cc-4522-a76a-fe309b3a8c37"
click at [1366, 74] on link "ZOLTAN JONATAN DUDAS" at bounding box center [1378, 84] width 168 height 30
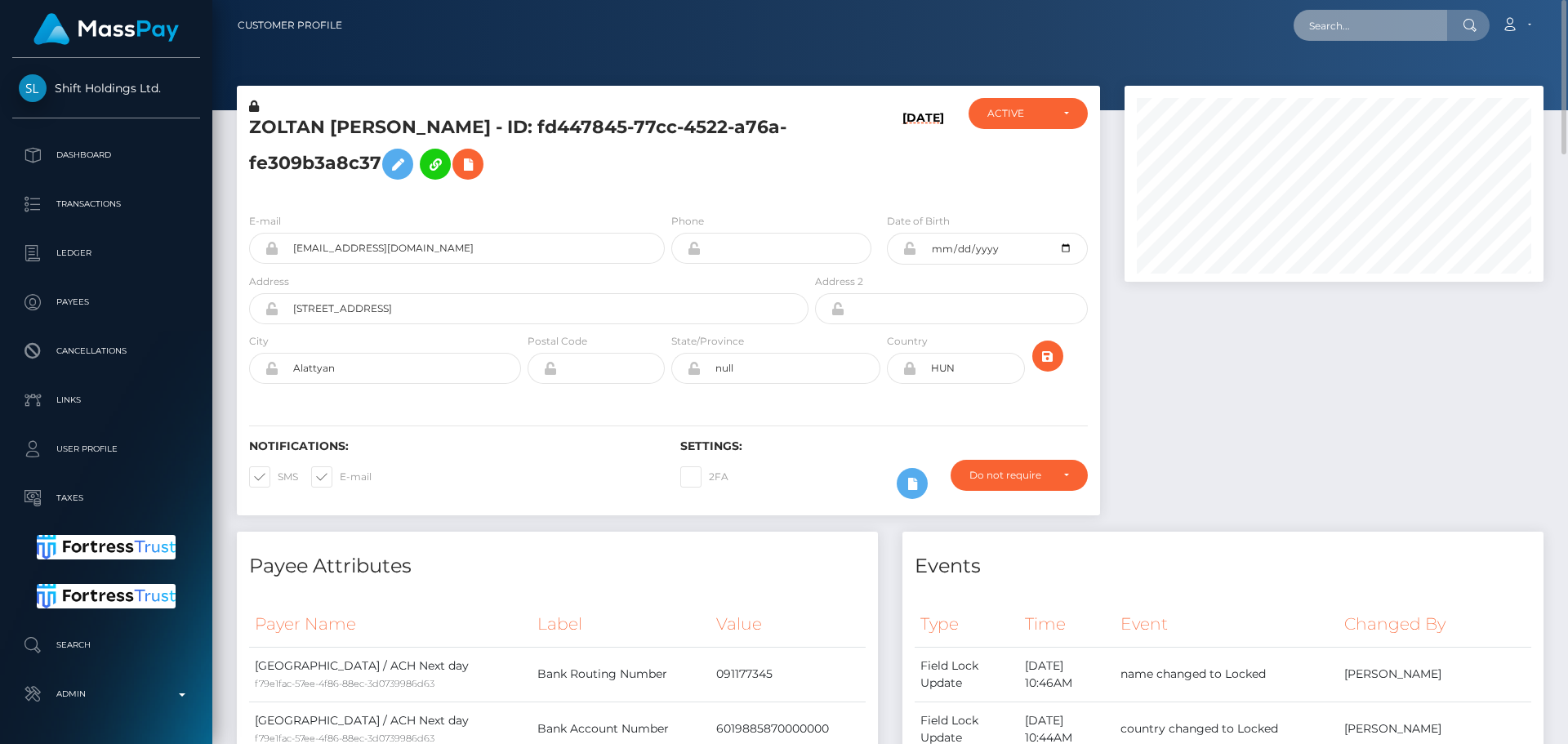
click at [1379, 24] on input "text" at bounding box center [1370, 25] width 154 height 31
paste input "3f3592ac-39dc-4dfb-88ba-122b4134cec0"
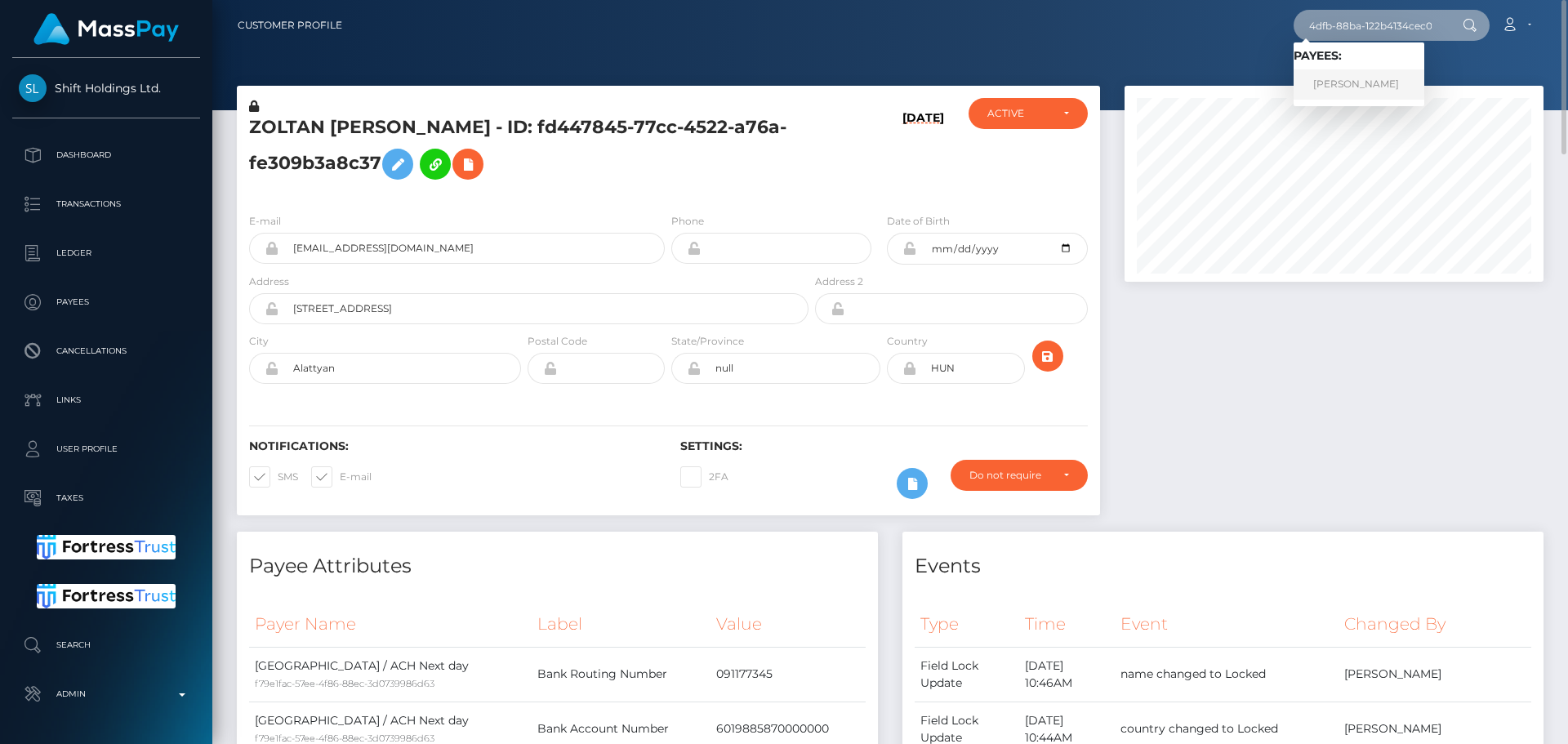
type input "3f3592ac-39dc-4dfb-88ba-122b4134cec0"
click at [1374, 88] on link "[PERSON_NAME]" at bounding box center [1358, 84] width 131 height 30
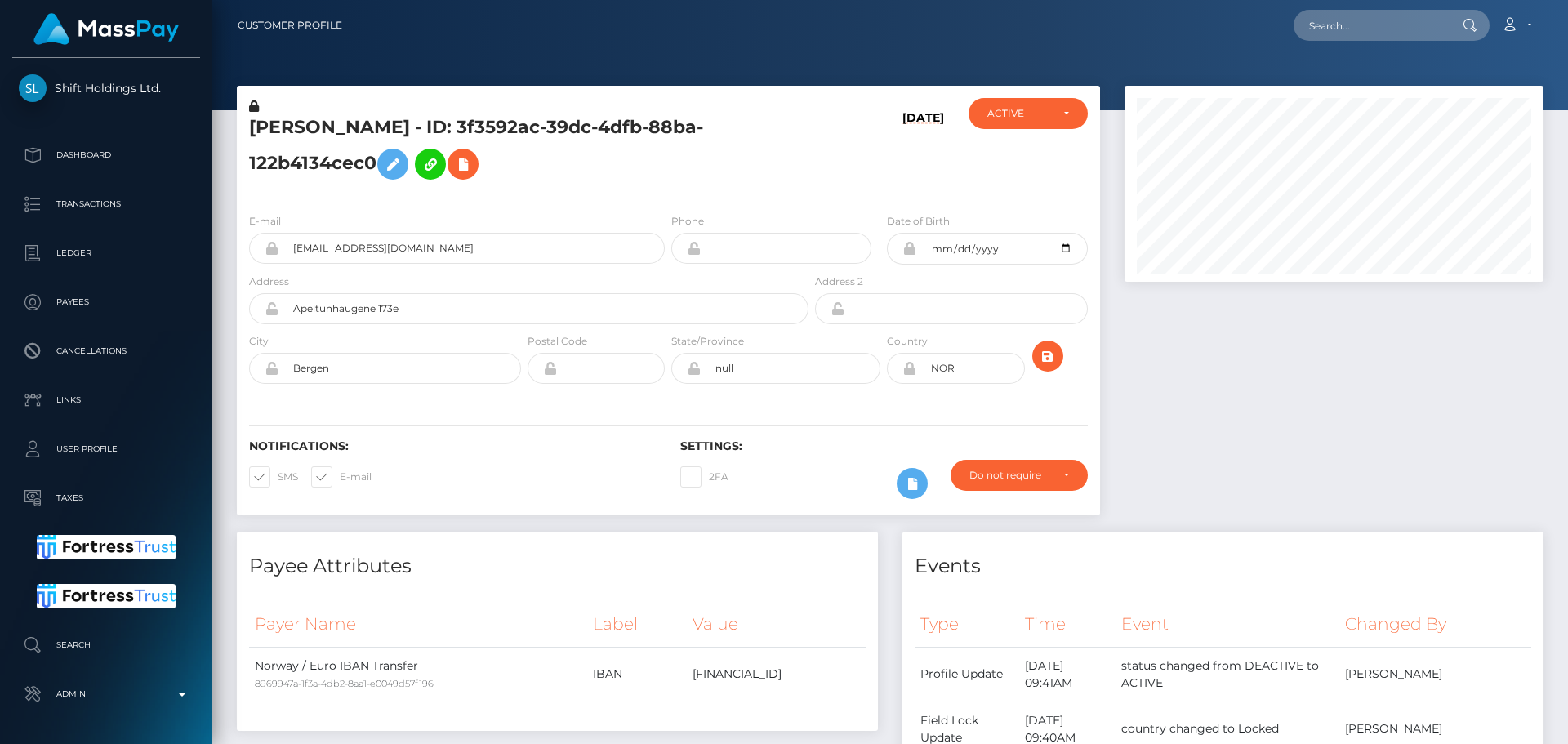
scroll to position [196, 420]
click at [703, 134] on h5 "[PERSON_NAME] - ID: 3f3592ac-39dc-4dfb-88ba-122b4134cec0" at bounding box center [525, 151] width 551 height 72
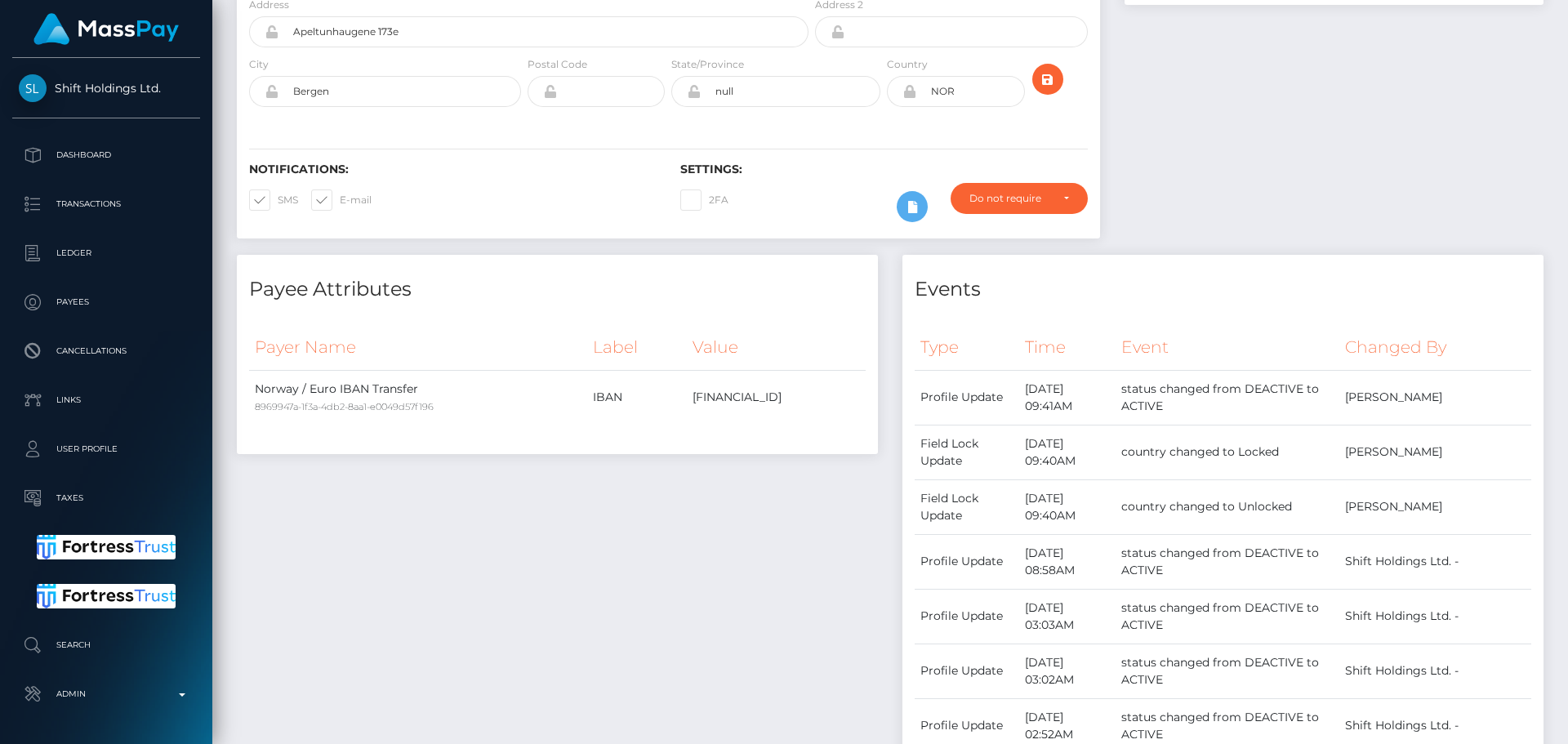
scroll to position [0, 0]
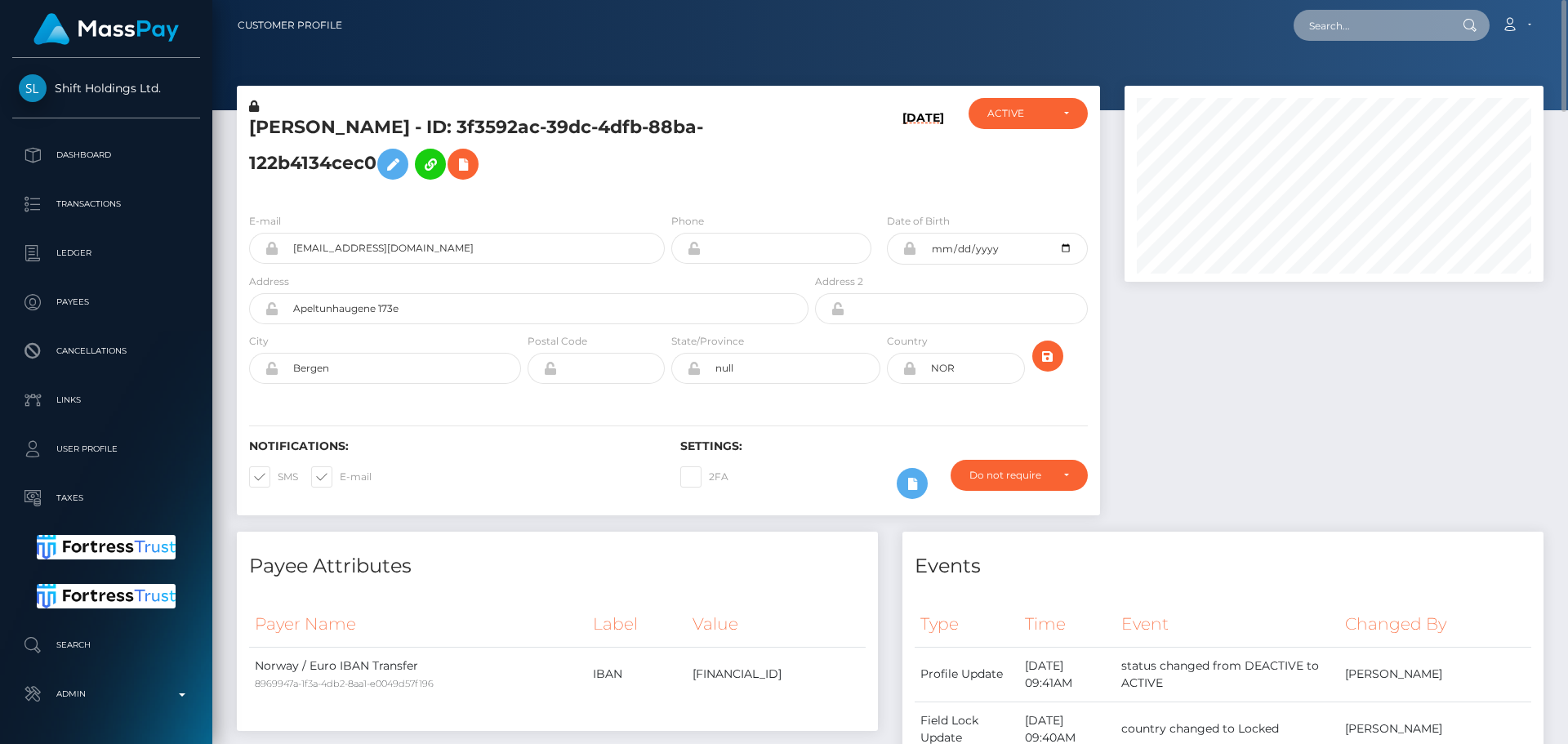
click at [1364, 23] on input "text" at bounding box center [1370, 25] width 154 height 31
paste input "897b39c2-e36a-4bf7-a406-d9c0df7345f7"
type input "897b39c2-e36a-4bf7-a406-d9c0df7345f7"
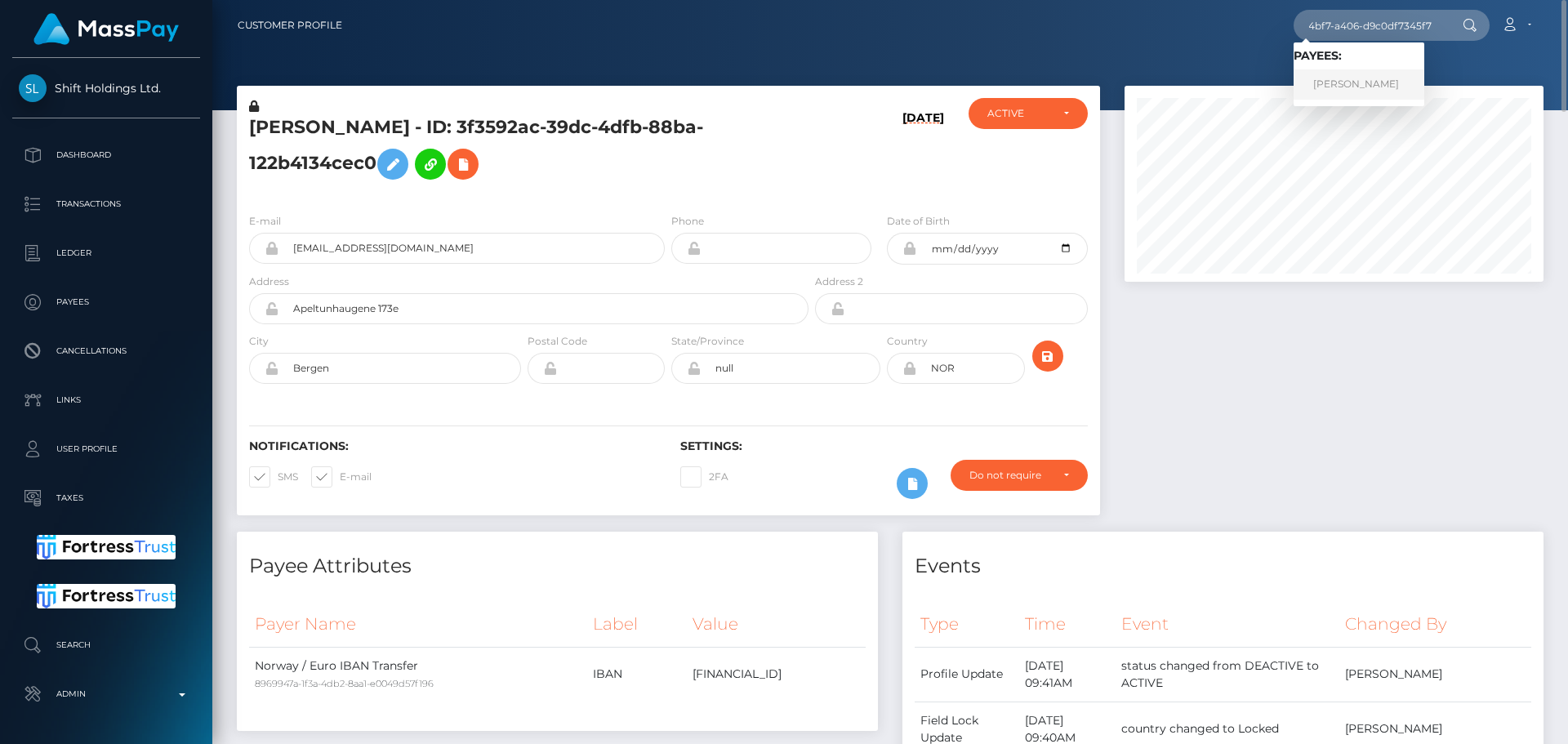
scroll to position [0, 0]
click at [1357, 86] on link "MARCEL PFEIFFER" at bounding box center [1358, 84] width 131 height 30
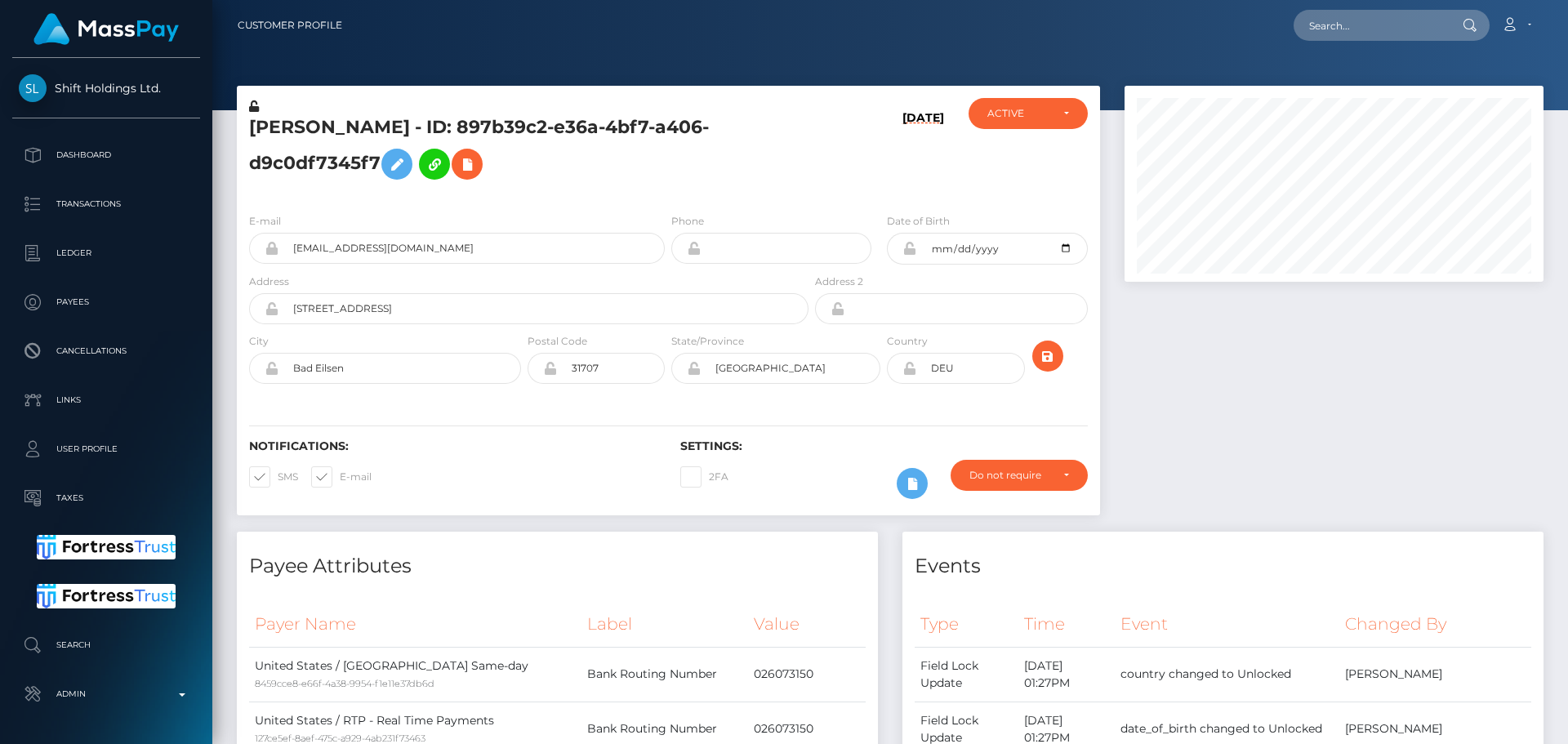
scroll to position [196, 420]
click at [767, 180] on h5 "MARCEL PFEIFFER - ID: 897b39c2-e36a-4bf7-a406-d9c0df7345f7" at bounding box center [525, 151] width 551 height 72
click at [723, 171] on h5 "MARCEL PFEIFFER - ID: 897b39c2-e36a-4bf7-a406-d9c0df7345f7" at bounding box center [525, 151] width 551 height 72
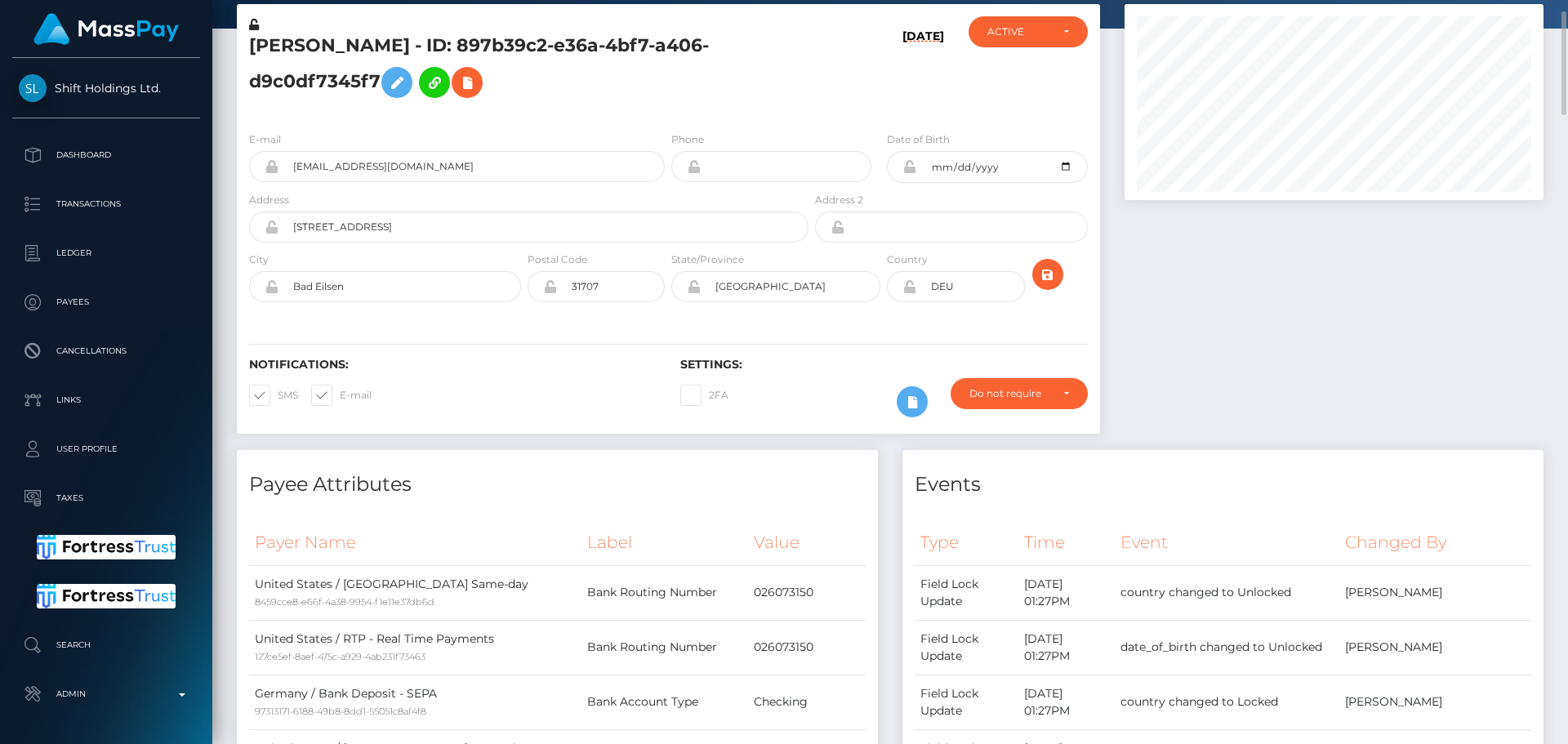
scroll to position [0, 0]
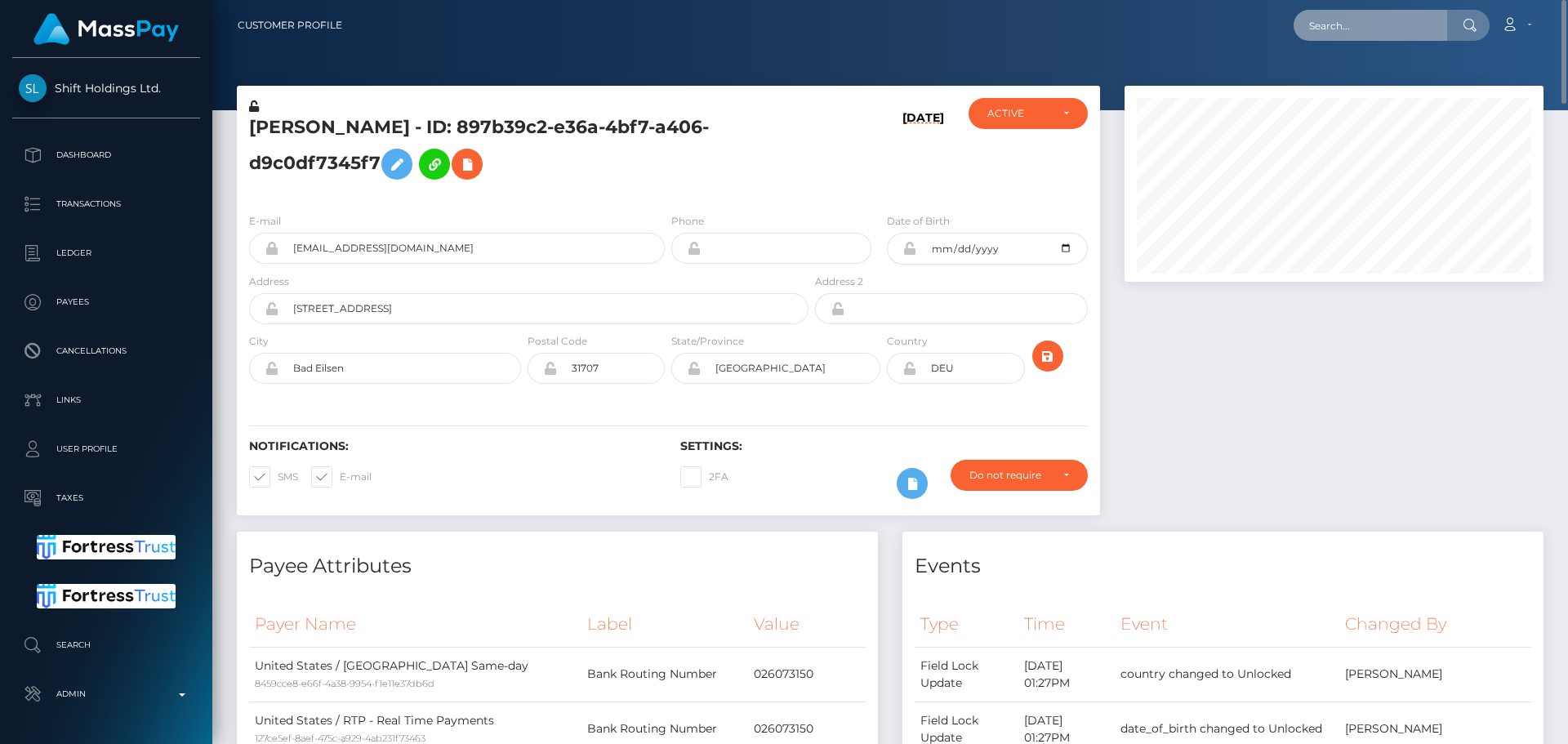
click at [1351, 19] on input "text" at bounding box center [1370, 25] width 154 height 31
paste input "[EMAIL_ADDRESS][DOMAIN_NAME]"
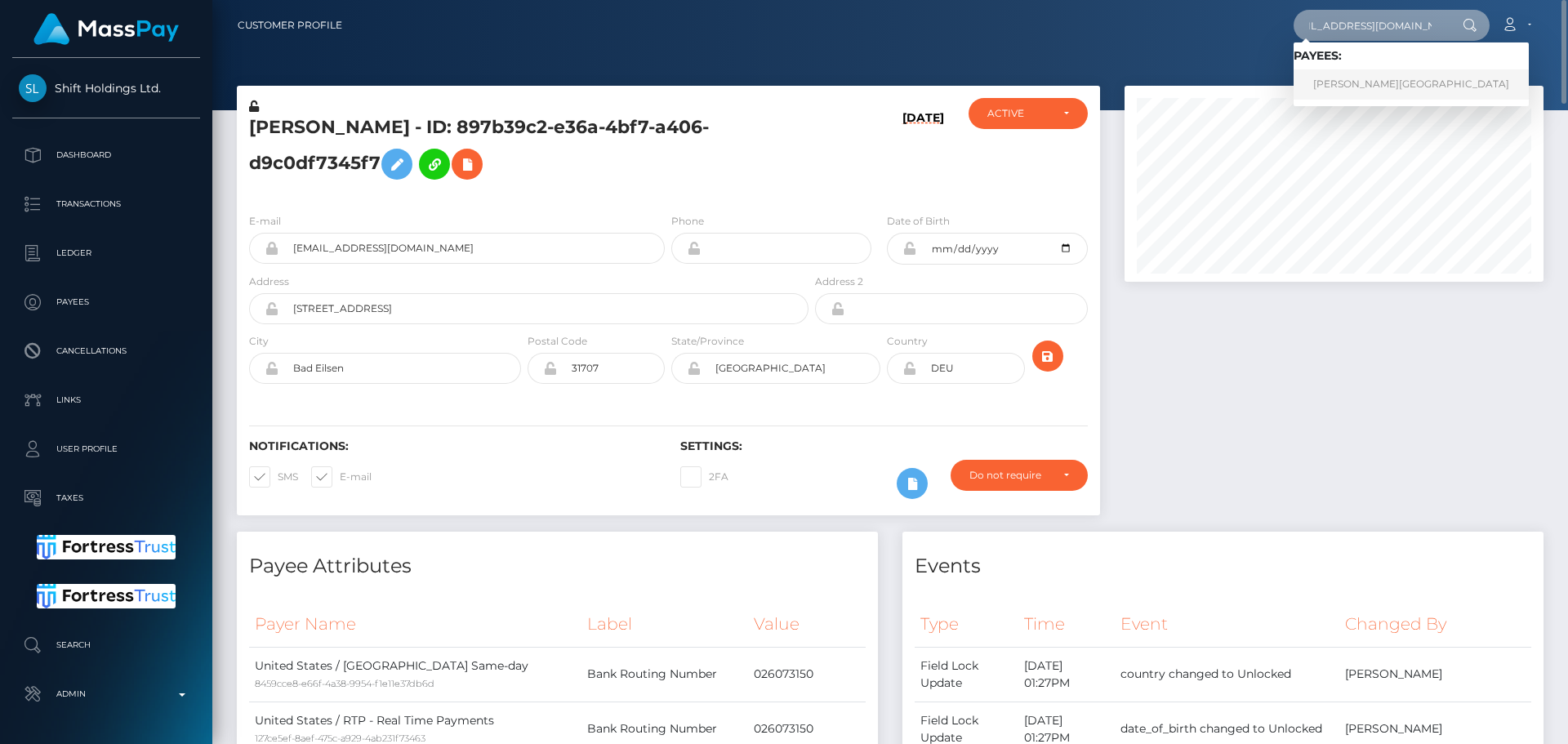
type input "[EMAIL_ADDRESS][DOMAIN_NAME]"
click at [1332, 86] on link "NICHOLAS CAIN BEACH" at bounding box center [1410, 84] width 235 height 30
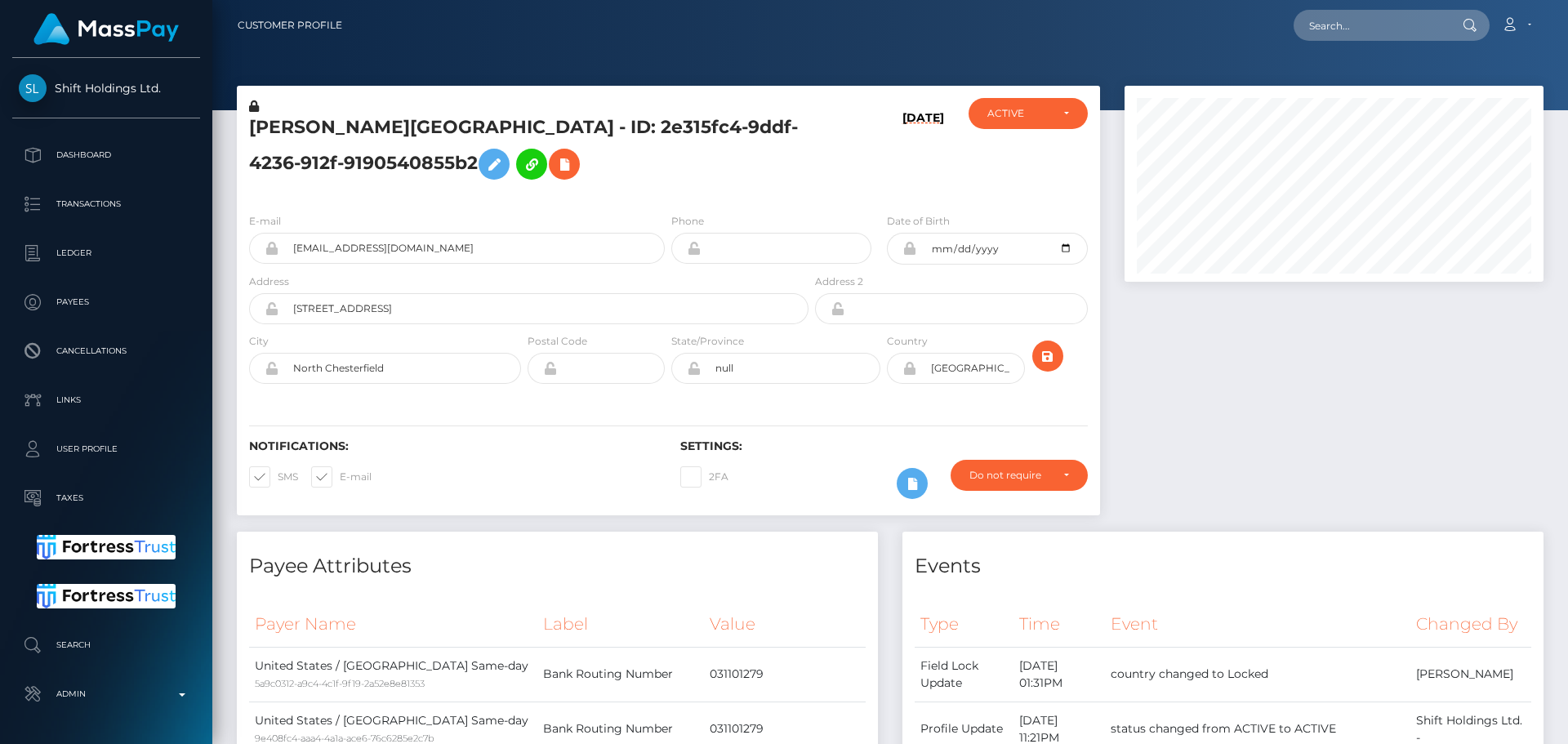
scroll to position [196, 420]
click at [787, 177] on h5 "NICHOLAS CAIN BEACH - ID: 2e315fc4-9ddf-4236-912f-9190540855b2" at bounding box center [525, 151] width 551 height 72
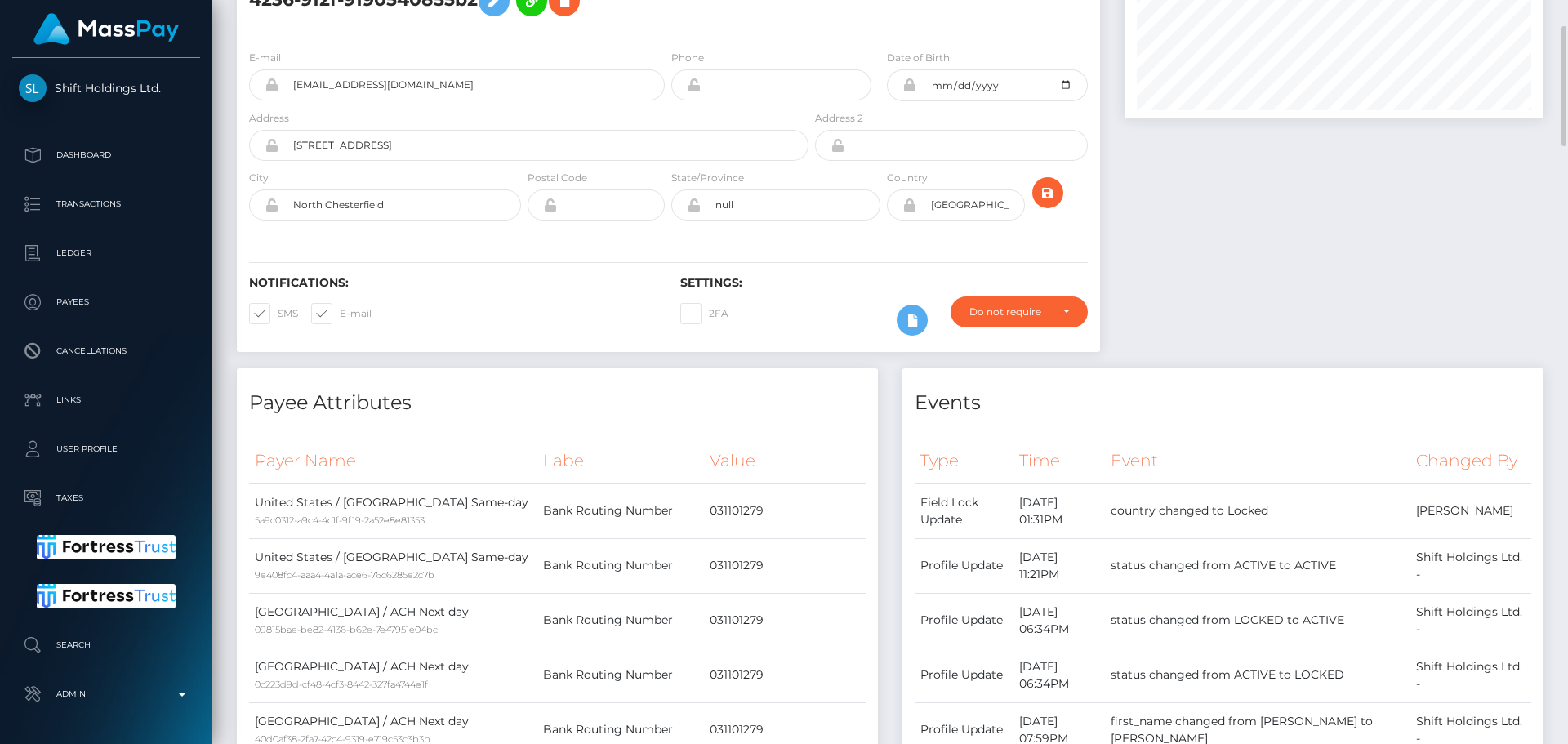
scroll to position [0, 0]
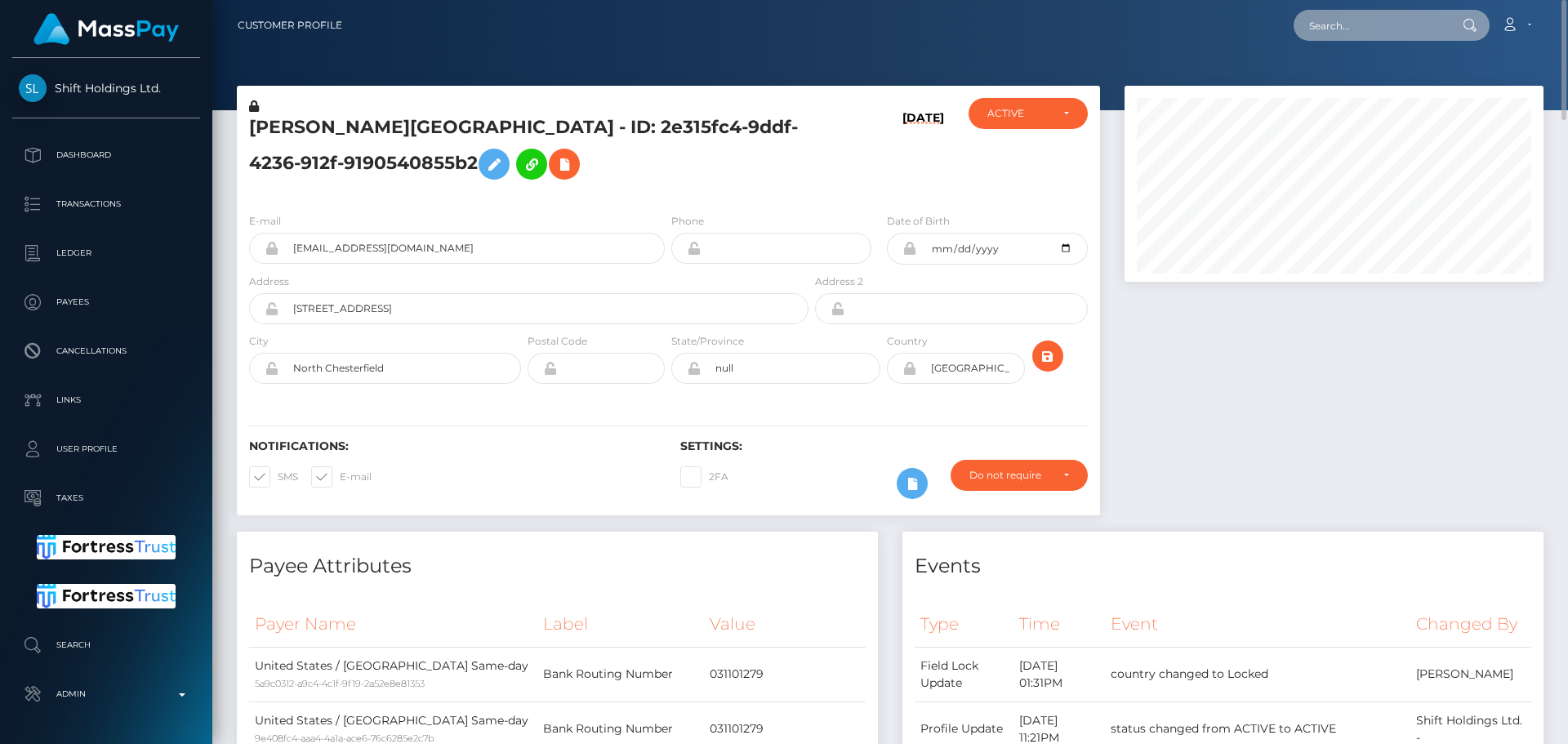
click at [1333, 24] on input "text" at bounding box center [1370, 25] width 154 height 31
paste input "trinitypride2121@gmail.com"
type input "trinitypride2121@gmail.com"
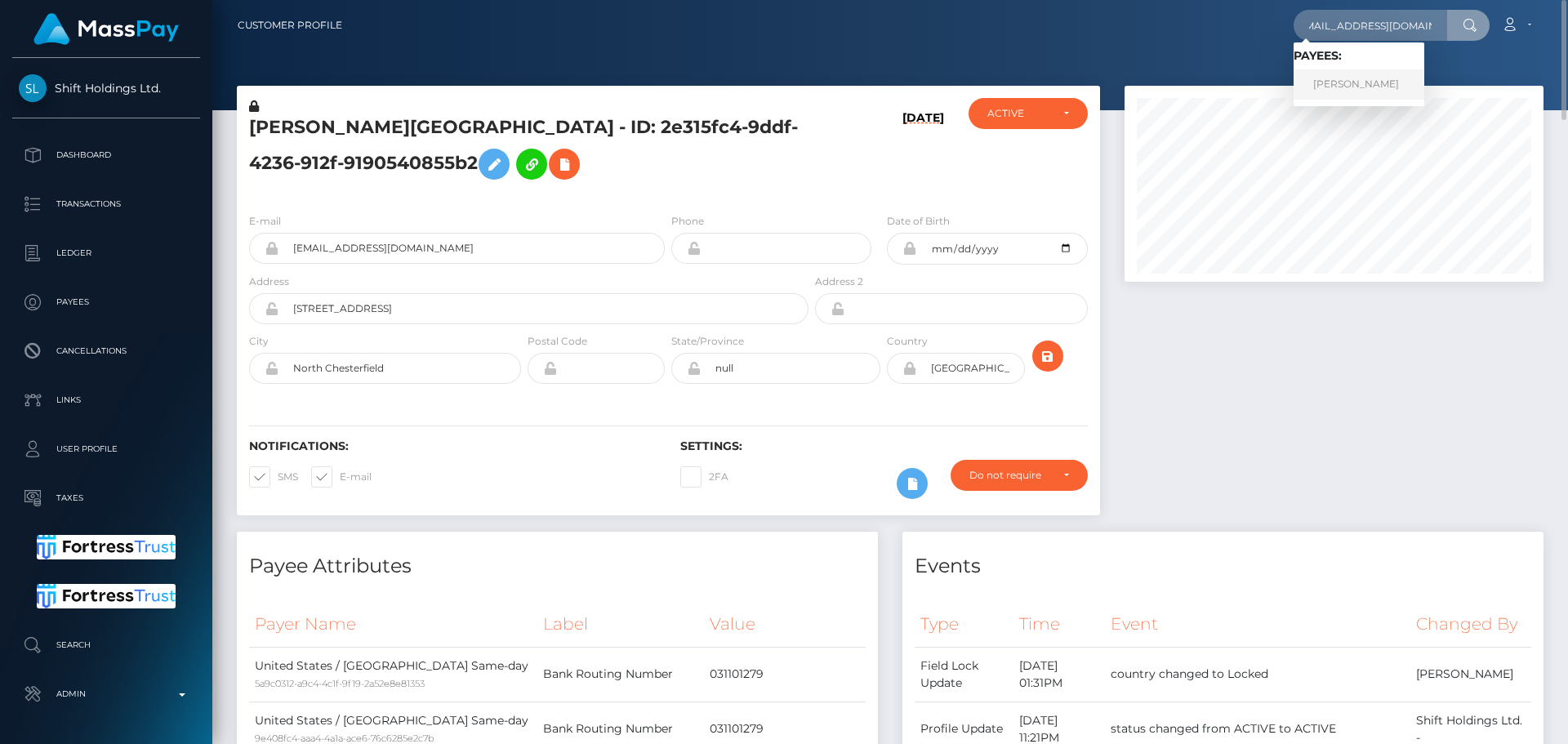
click at [1345, 77] on link "URSZULA SAWARYN" at bounding box center [1358, 84] width 131 height 30
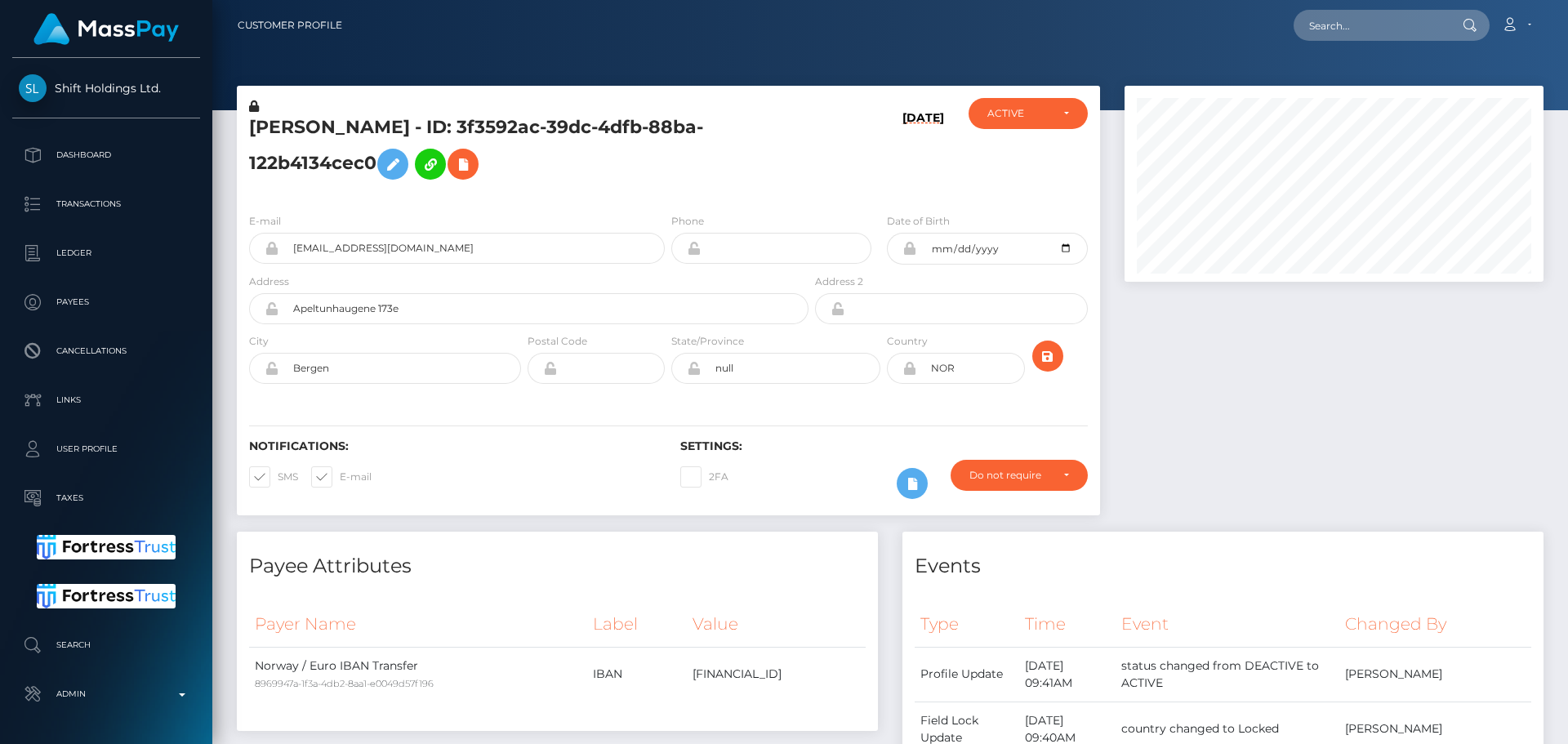
click at [274, 244] on div "[EMAIL_ADDRESS][DOMAIN_NAME]" at bounding box center [457, 248] width 416 height 31
click at [637, 186] on h5 "[PERSON_NAME] - ID: 3f3592ac-39dc-4dfb-88ba-122b4134cec0" at bounding box center [525, 151] width 551 height 72
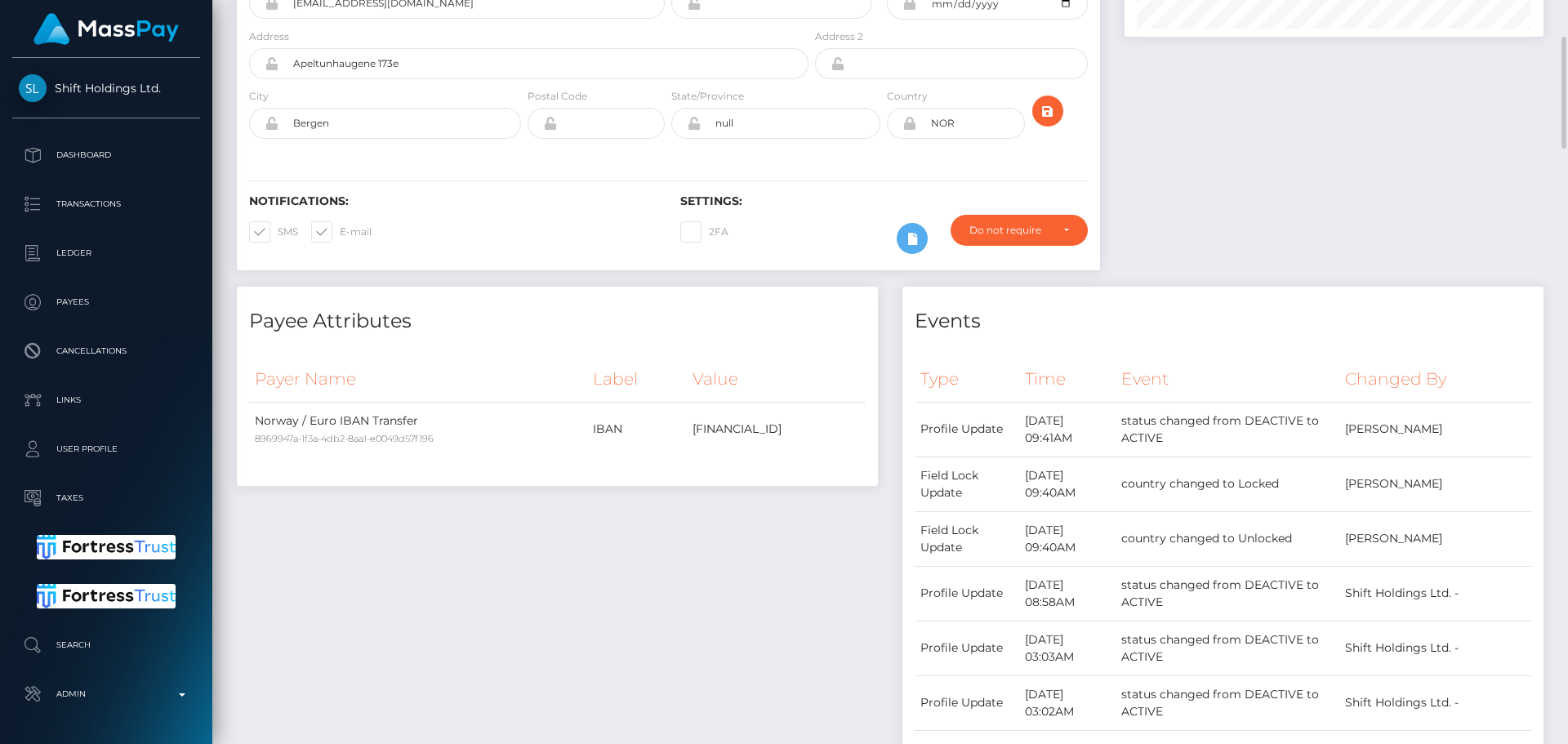
scroll to position [0, 0]
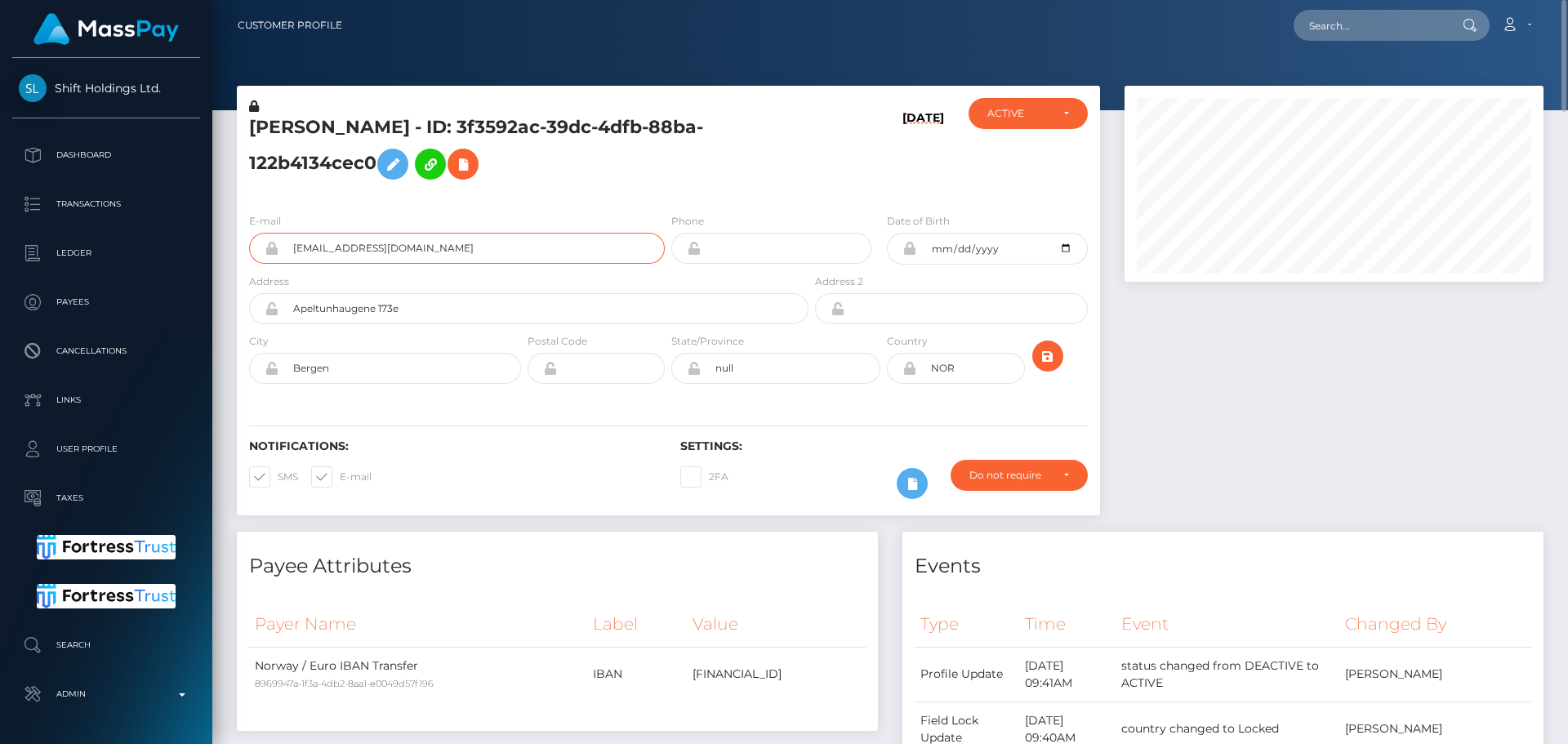
drag, startPoint x: 511, startPoint y: 254, endPoint x: 277, endPoint y: 248, distance: 234.1
click at [277, 248] on div "[EMAIL_ADDRESS][DOMAIN_NAME]" at bounding box center [457, 248] width 416 height 31
click at [554, 201] on div "E-mail [EMAIL_ADDRESS][DOMAIN_NAME] Phone Address" at bounding box center [668, 300] width 863 height 200
click at [1348, 25] on input "text" at bounding box center [1370, 25] width 154 height 31
paste input "897b39c2-e36a-4bf7-a406-d9c0df7345f7"
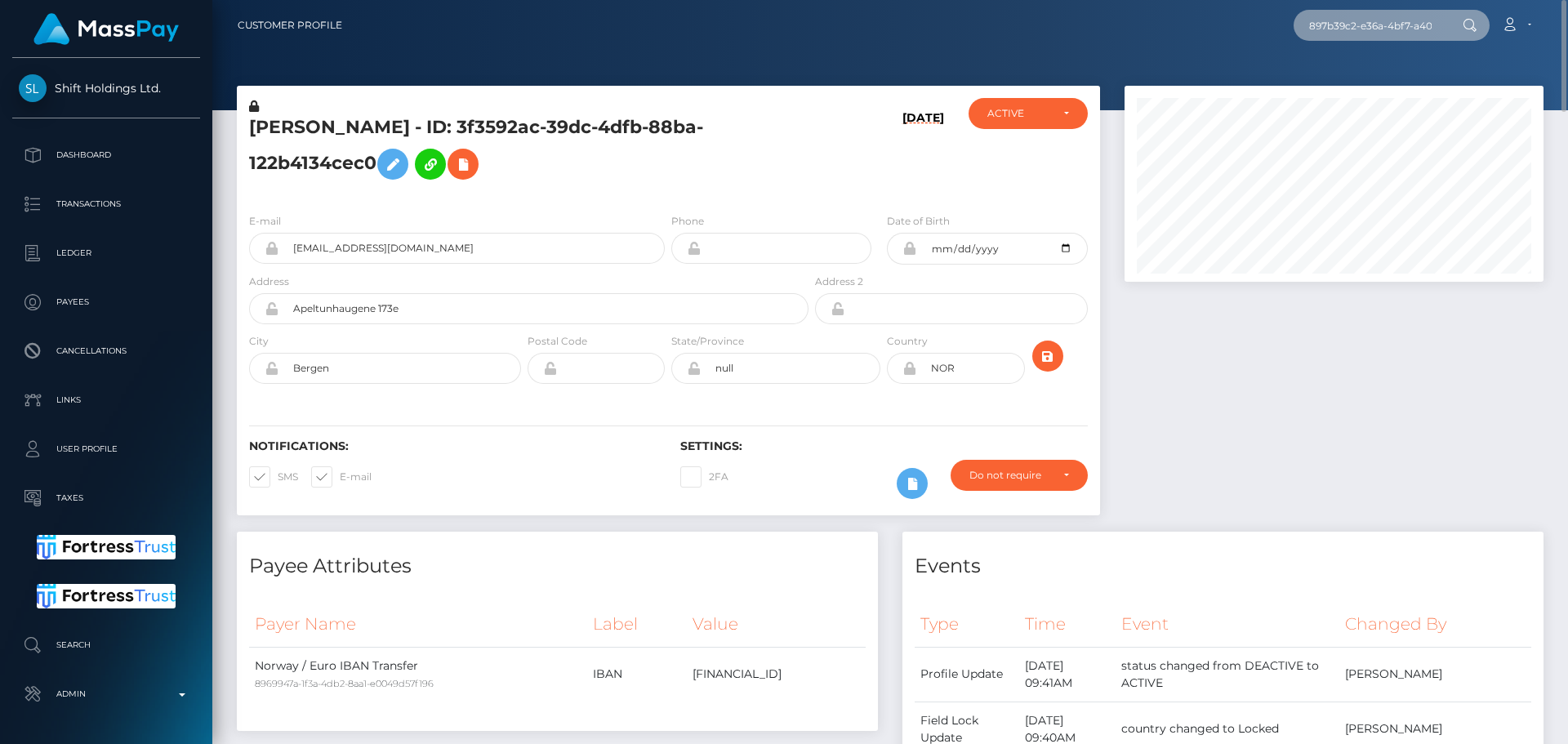
scroll to position [0, 79]
type input "897b39c2-e36a-4bf7-a406-d9c0df7345f7"
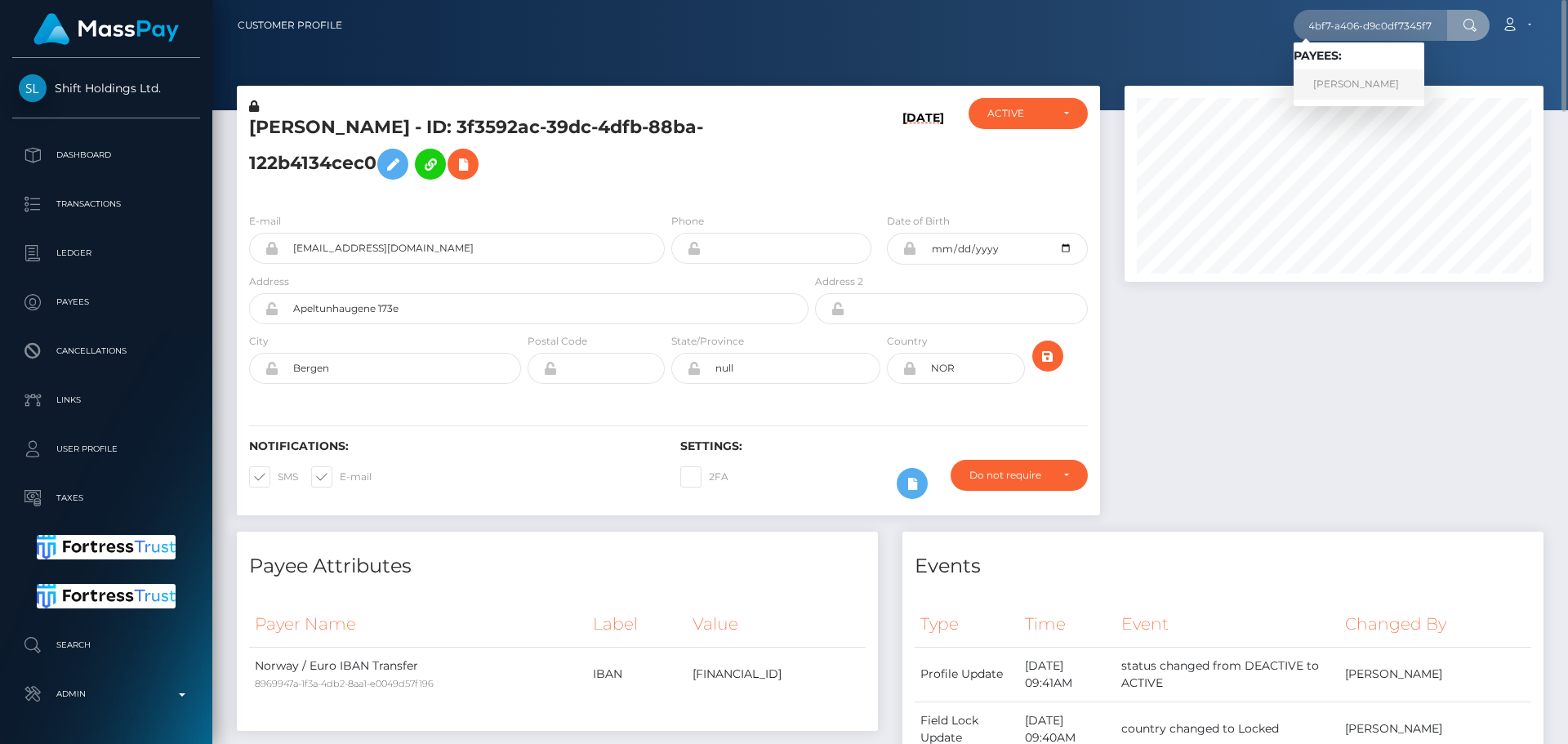
click at [1350, 76] on link "[PERSON_NAME]" at bounding box center [1358, 84] width 131 height 30
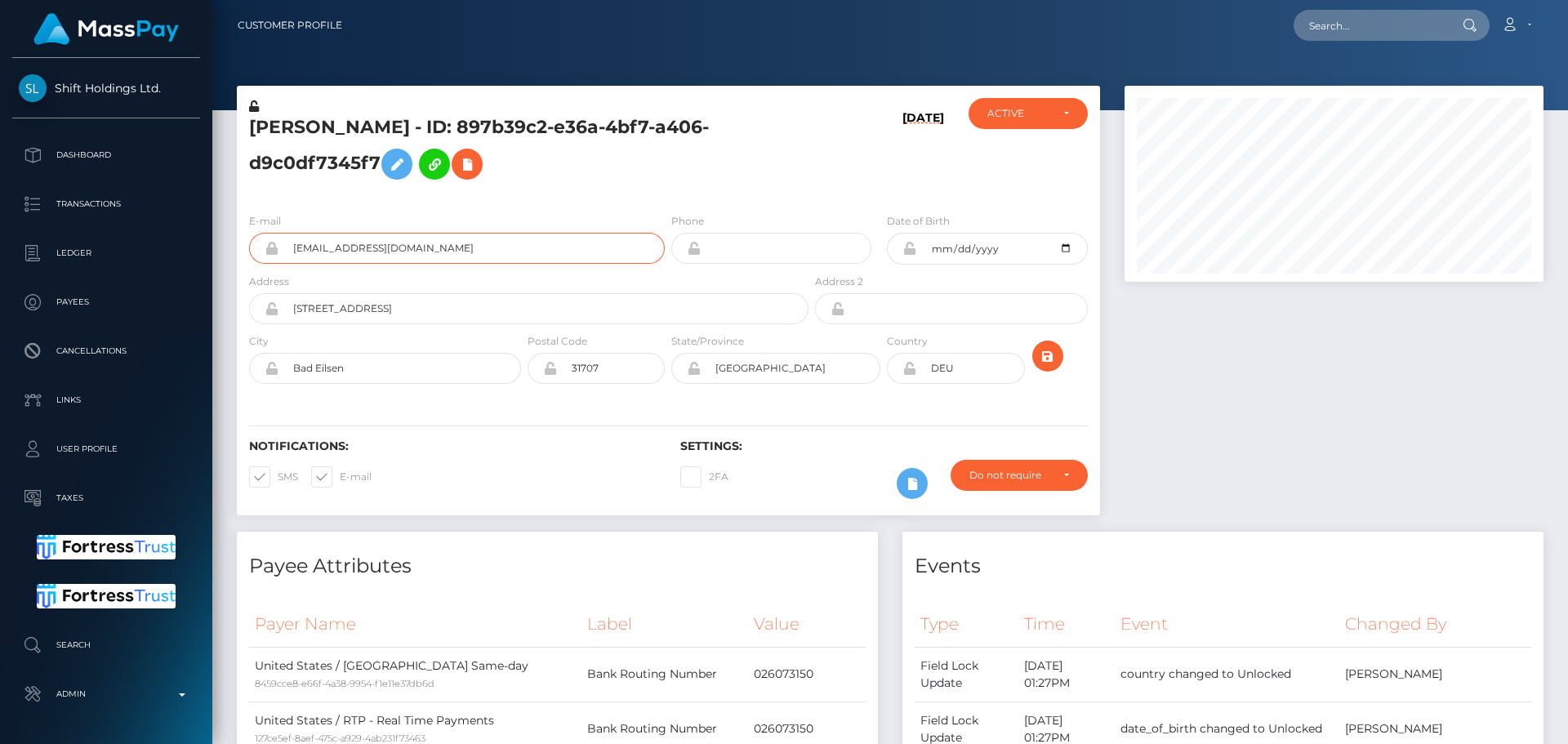
scroll to position [196, 420]
click at [1360, 17] on input "text" at bounding box center [1370, 25] width 154 height 31
paste input "fd447845-77cc-4522-a76a-fe309b3a8c37"
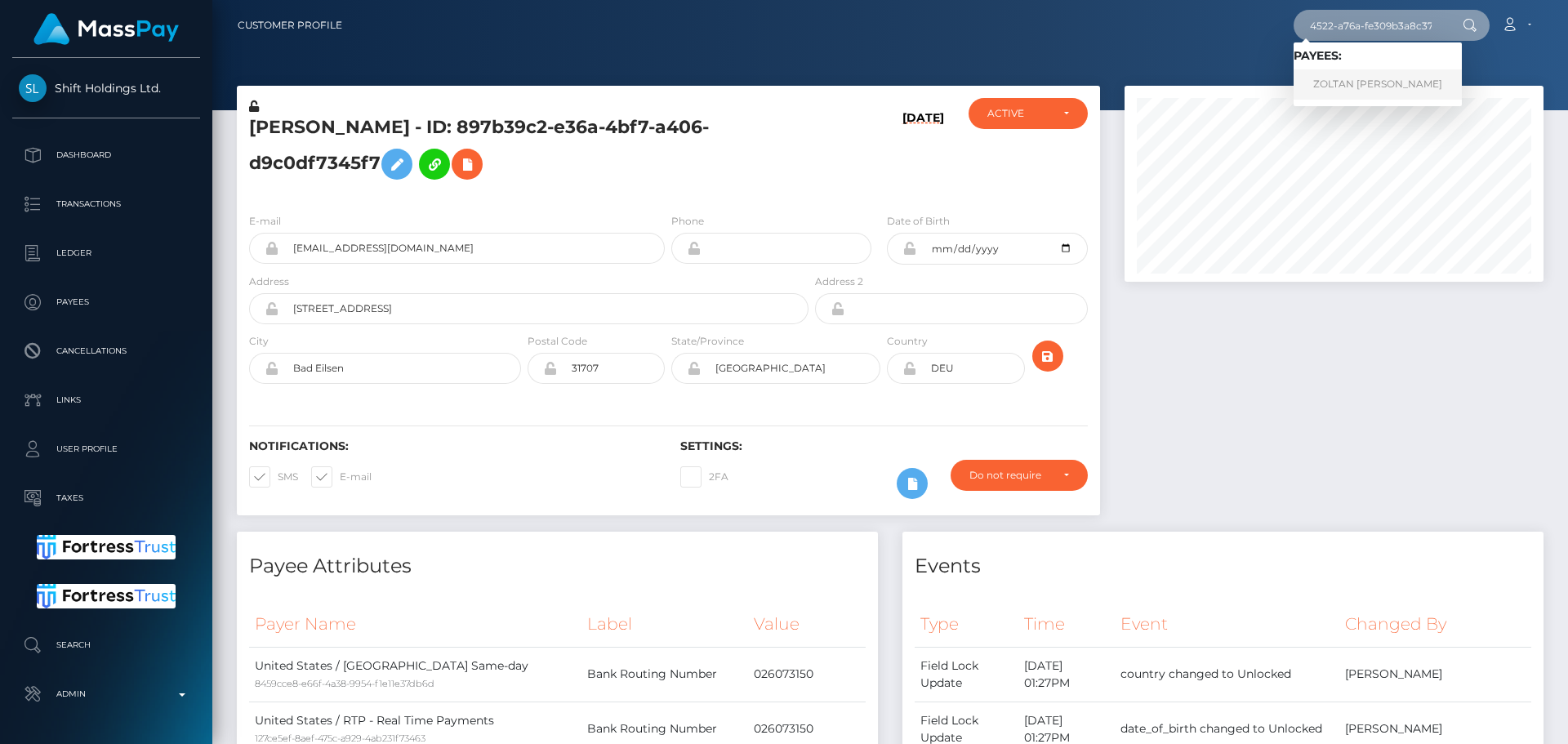
type input "fd447845-77cc-4522-a76a-fe309b3a8c37"
click at [1343, 91] on link "ZOLTAN JONATAN DUDAS" at bounding box center [1378, 84] width 168 height 30
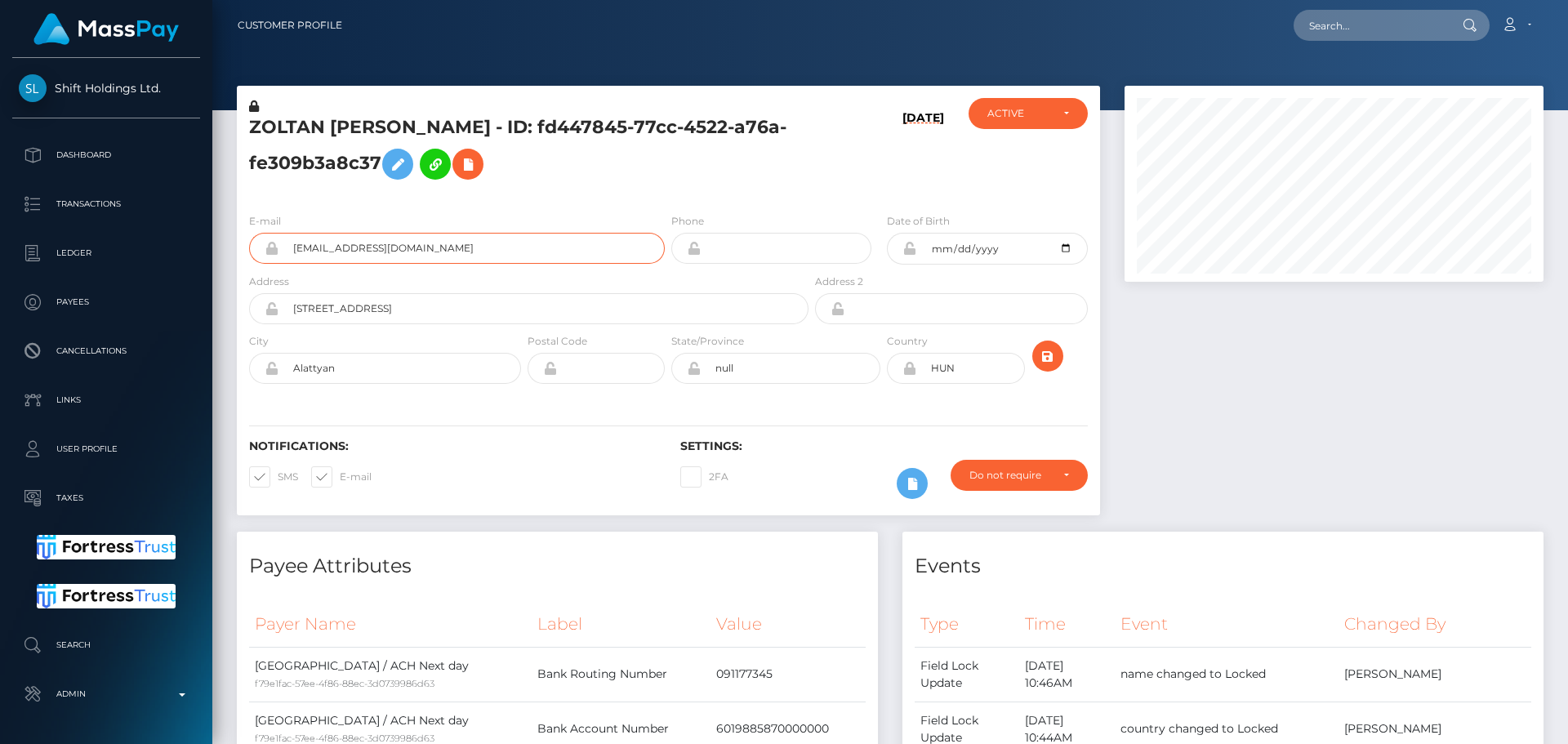
scroll to position [196, 420]
click at [1360, 18] on input "text" at bounding box center [1370, 25] width 154 height 31
paste input "2e315fc4-9ddf-4236-912f-9190540855b2"
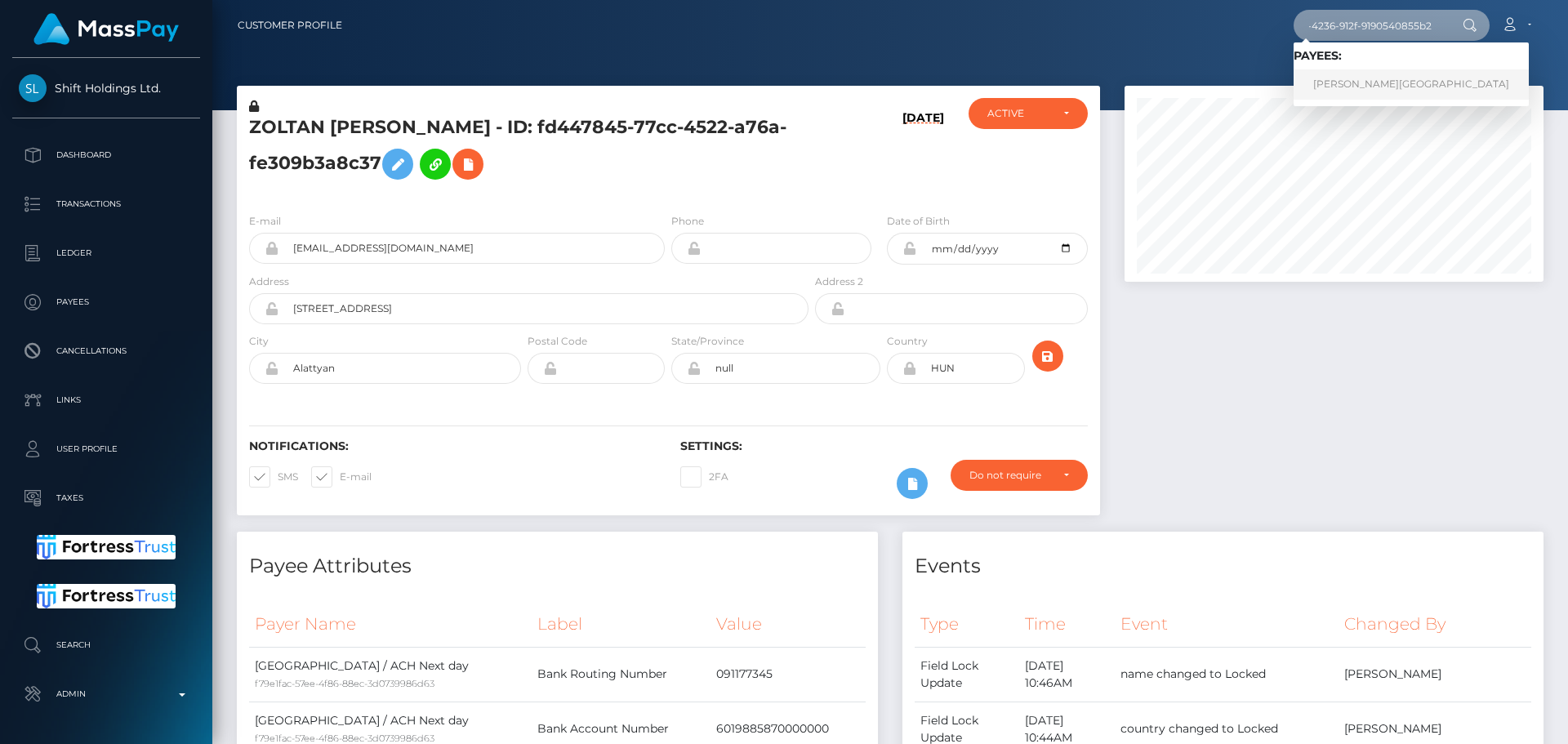
type input "2e315fc4-9ddf-4236-912f-9190540855b2"
click at [1341, 81] on link "NICHOLAS CAIN BEACH" at bounding box center [1410, 84] width 235 height 30
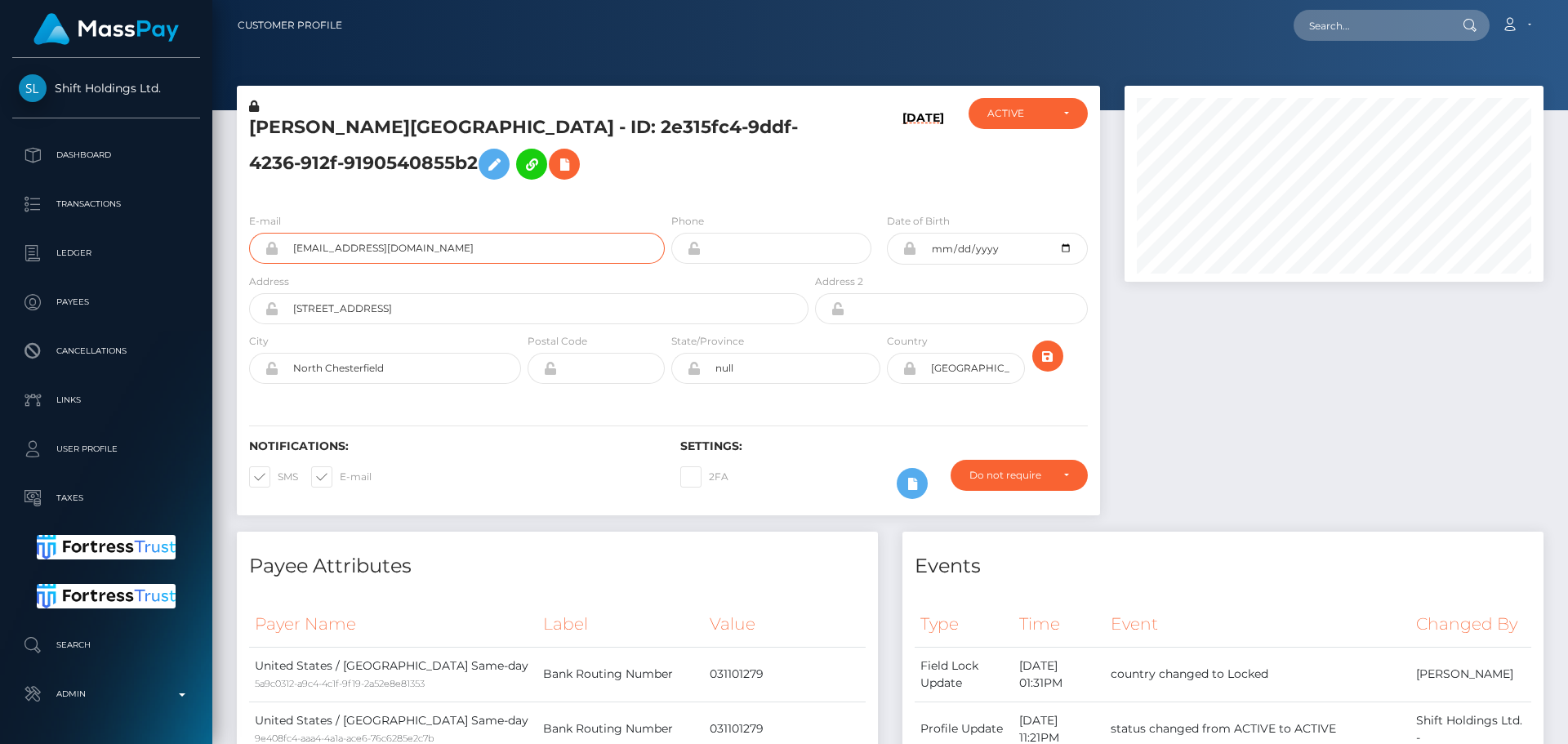
scroll to position [196, 420]
click at [1351, 20] on input "text" at bounding box center [1370, 25] width 154 height 31
paste input "410521775902826496"
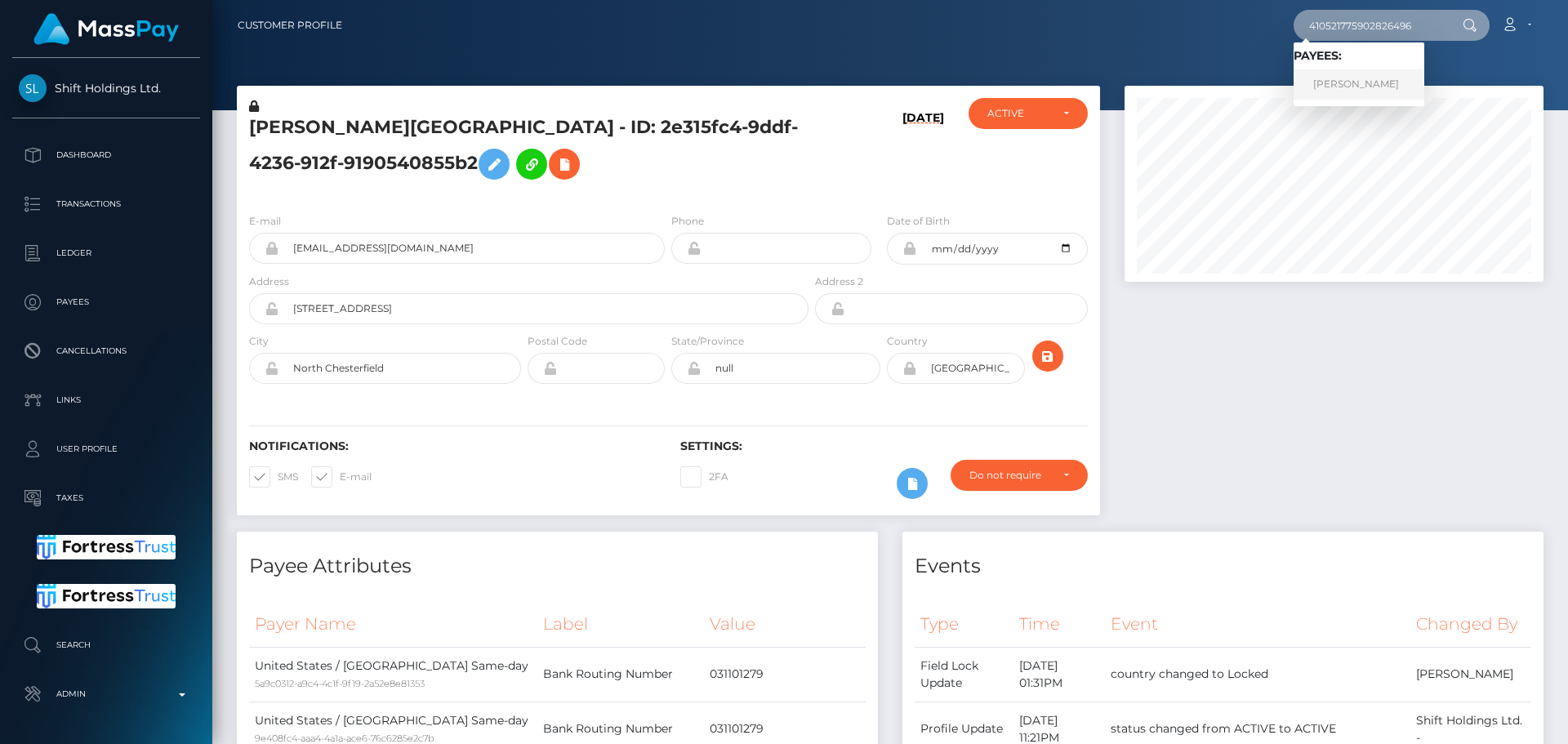
type input "410521775902826496"
click at [1364, 88] on link "[PERSON_NAME]" at bounding box center [1358, 84] width 131 height 30
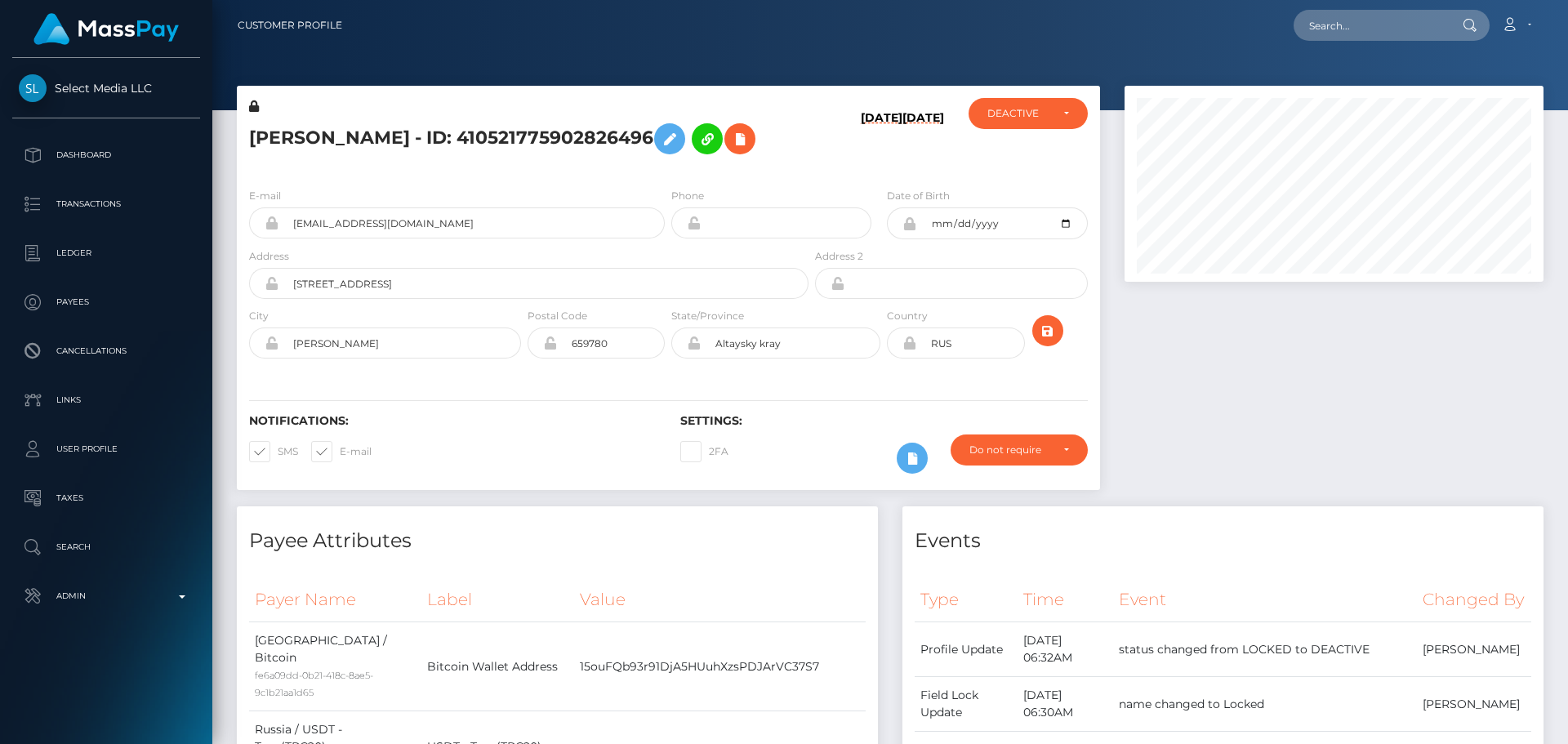
scroll to position [196, 420]
click at [756, 162] on h5 "[PERSON_NAME] - ID: 410521775902826496" at bounding box center [525, 138] width 551 height 47
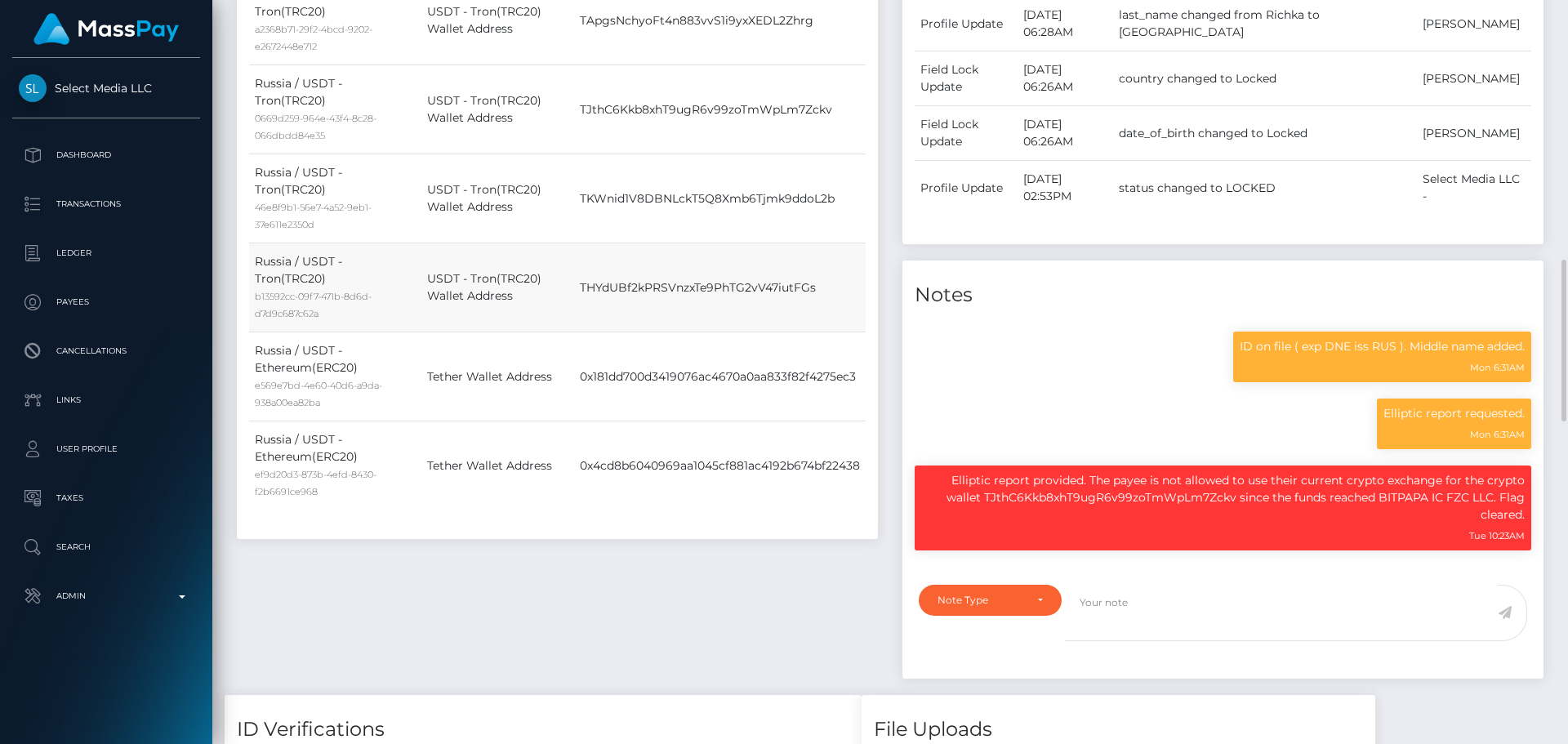
scroll to position [816, 0]
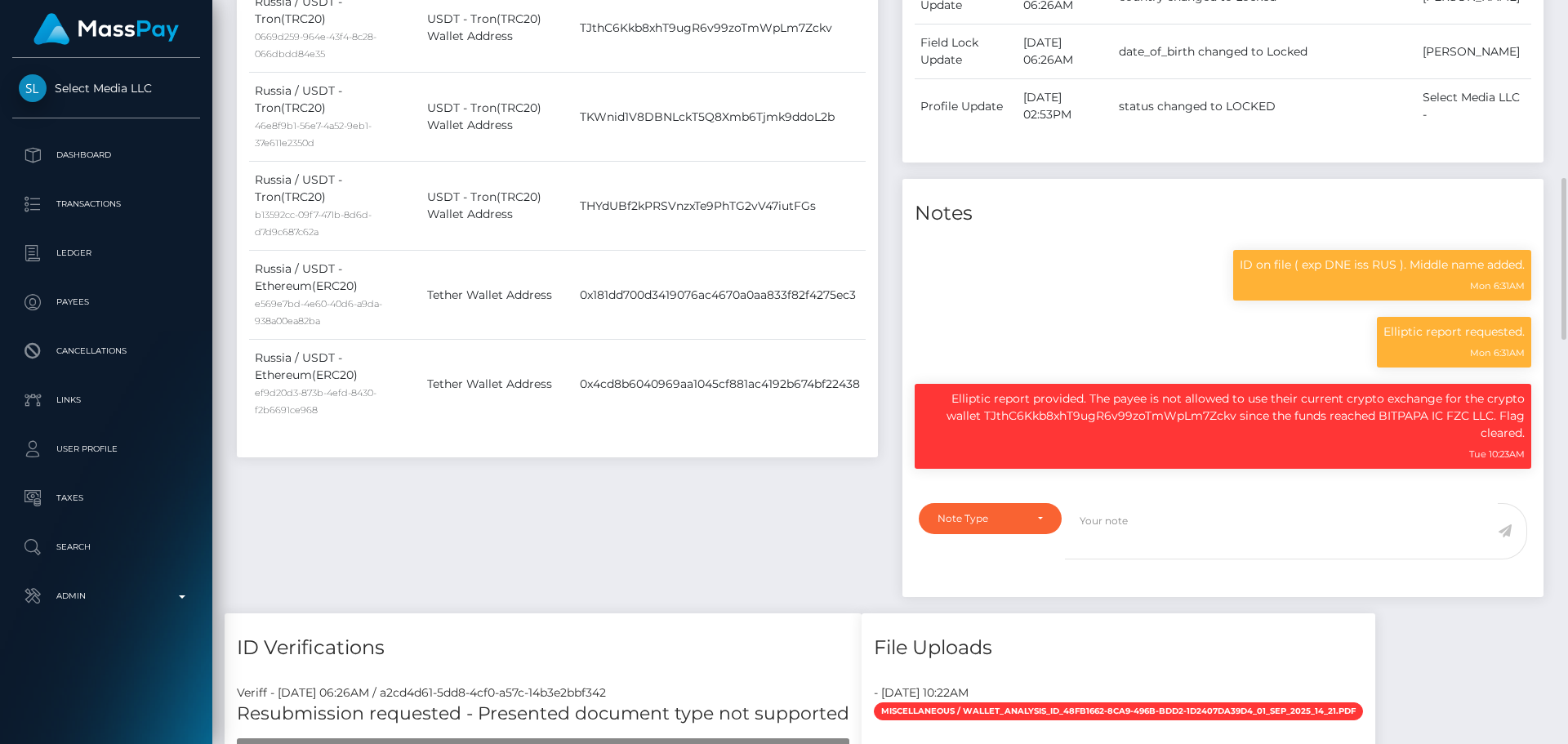
click at [877, 286] on div "Payer Name Label Value [GEOGRAPHIC_DATA] / Bitcoin fe6a09dd-0b21-418c-8ae5-9c1b…" at bounding box center [557, 102] width 641 height 708
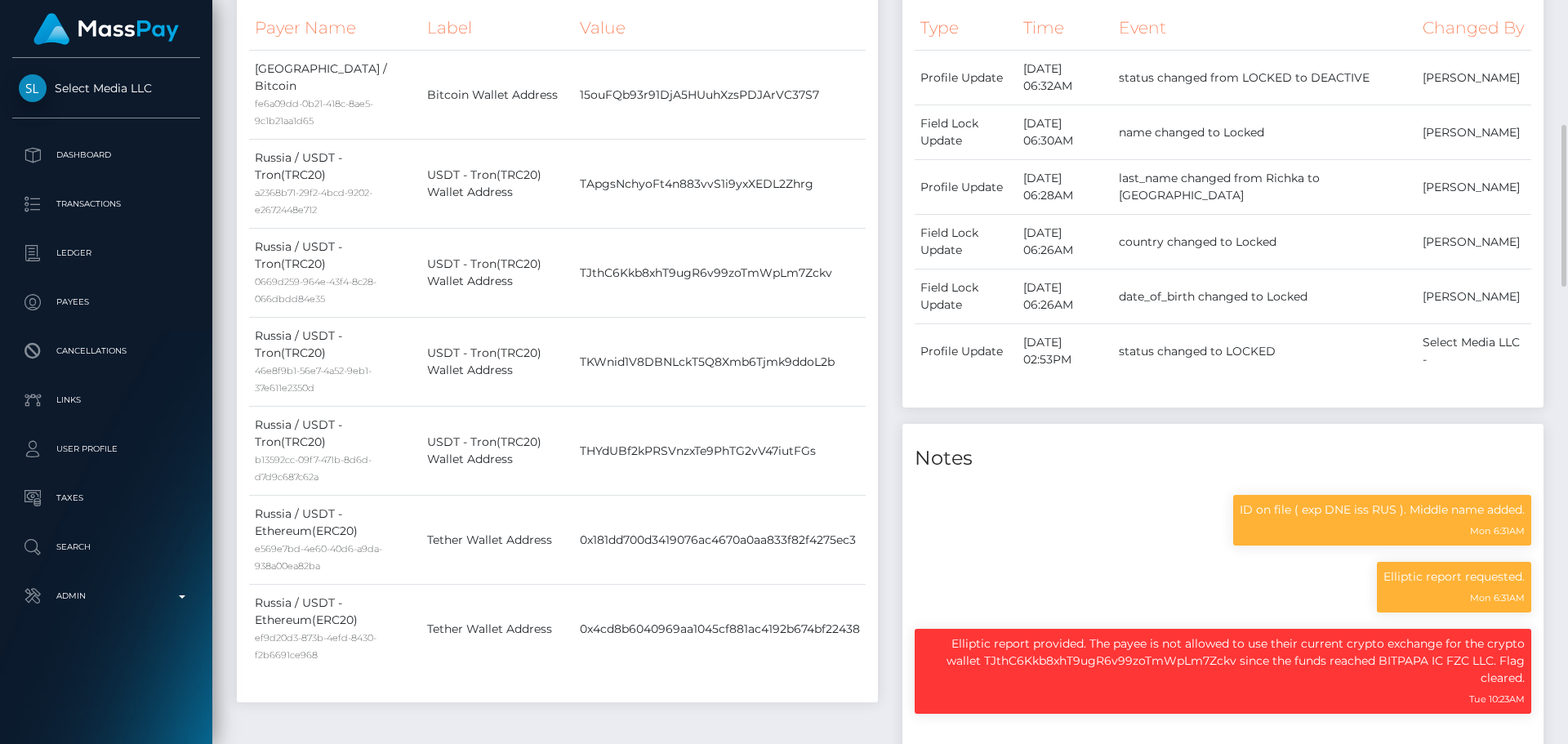
scroll to position [980, 0]
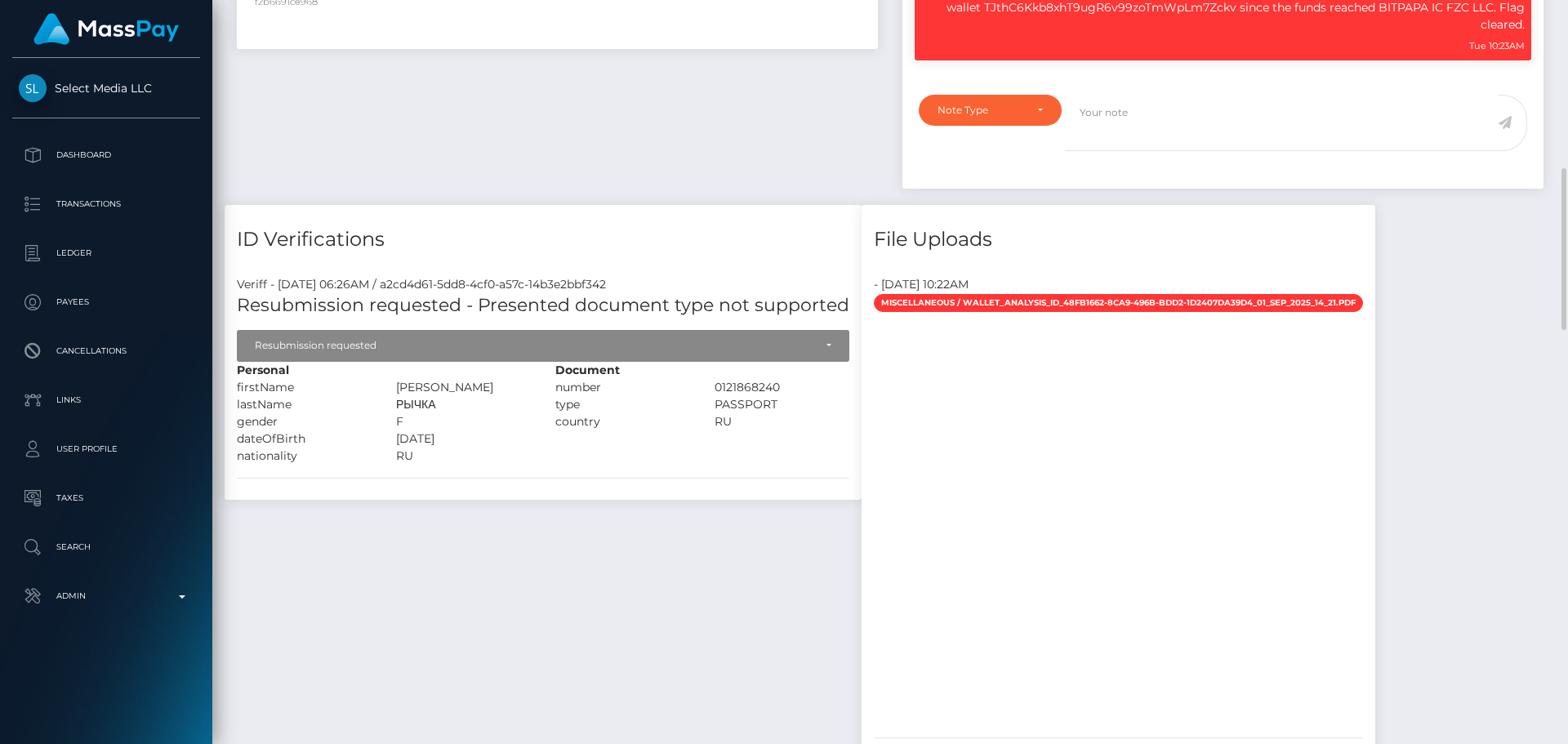
scroll to position [1306, 0]
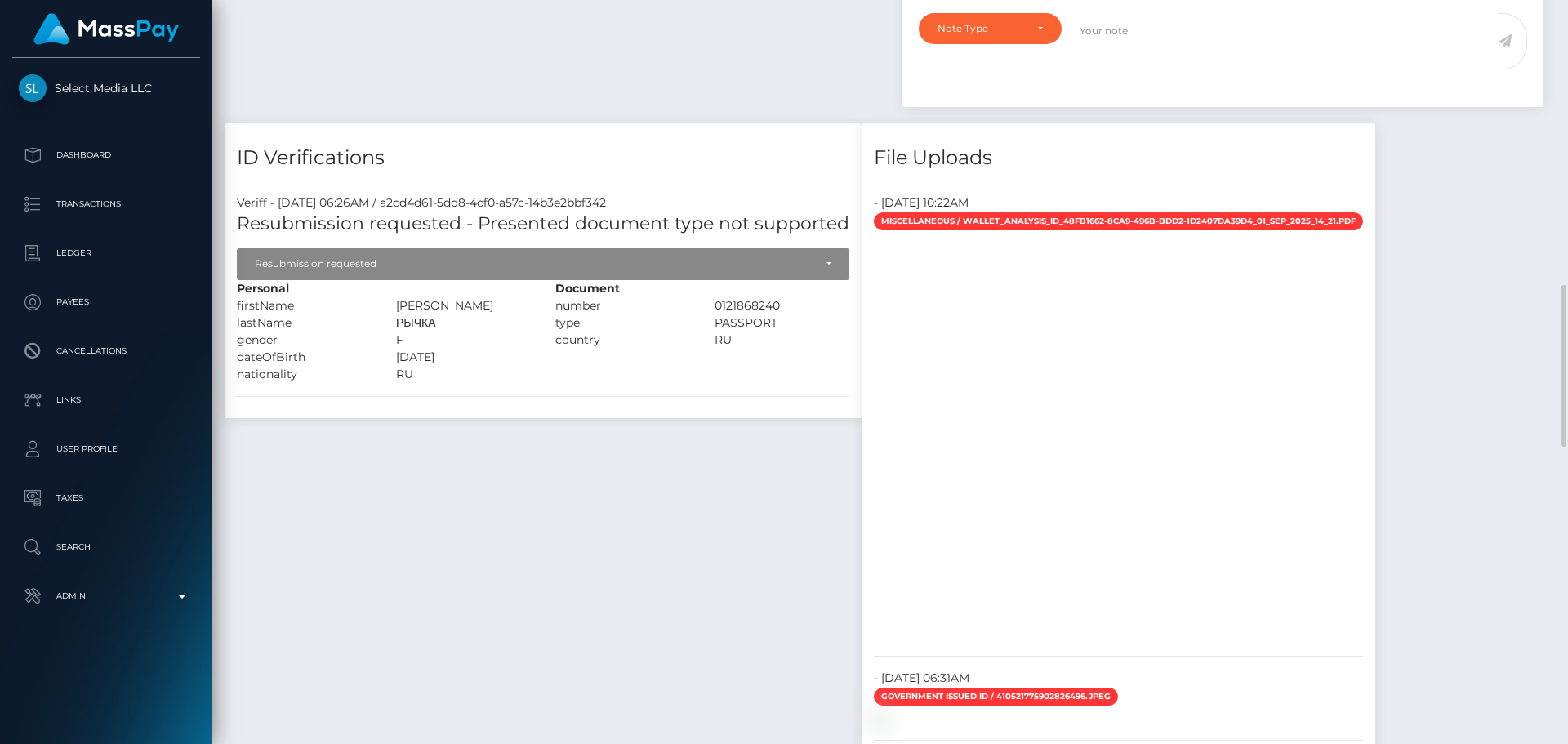
click at [599, 172] on h4 "ID Verifications" at bounding box center [543, 158] width 613 height 29
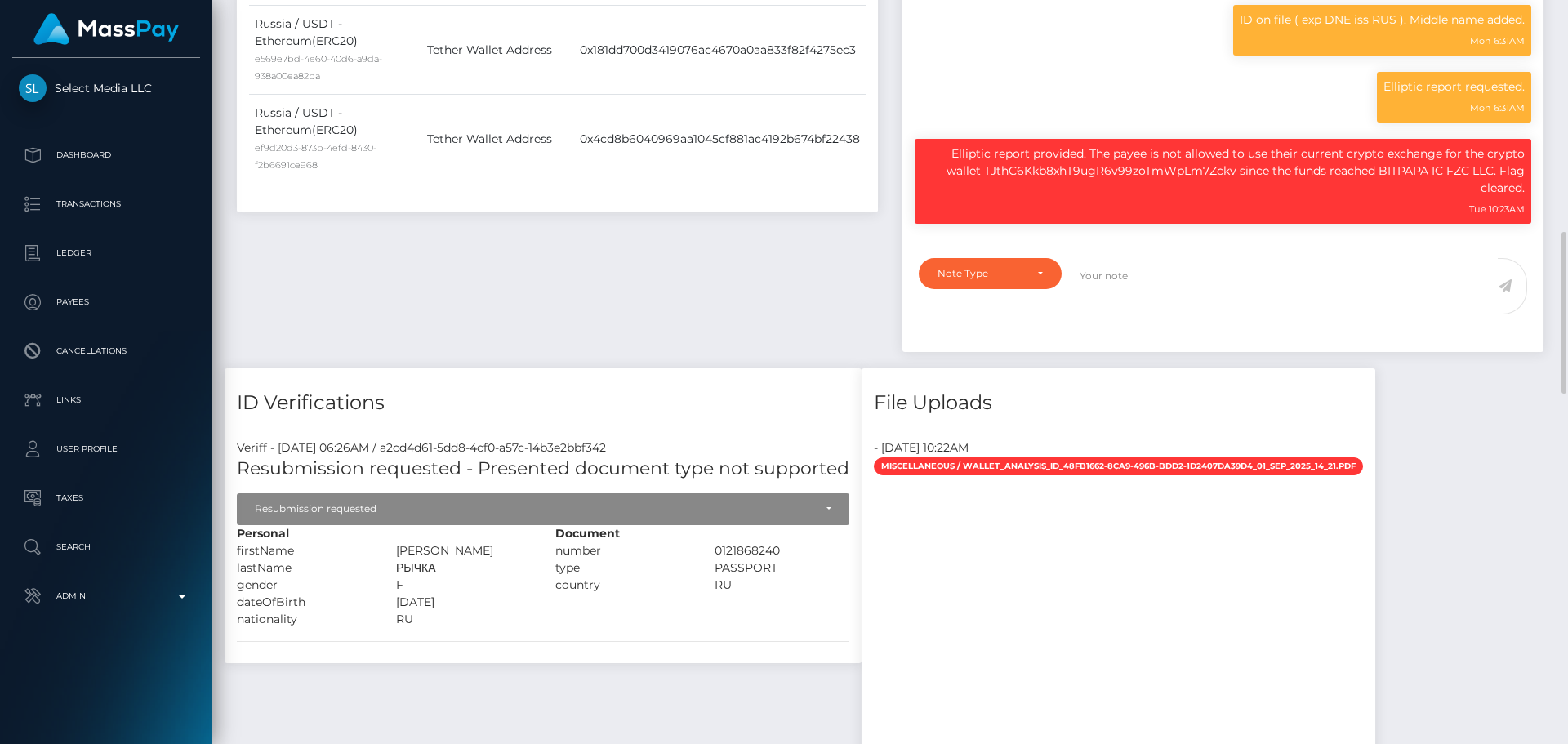
scroll to position [1143, 0]
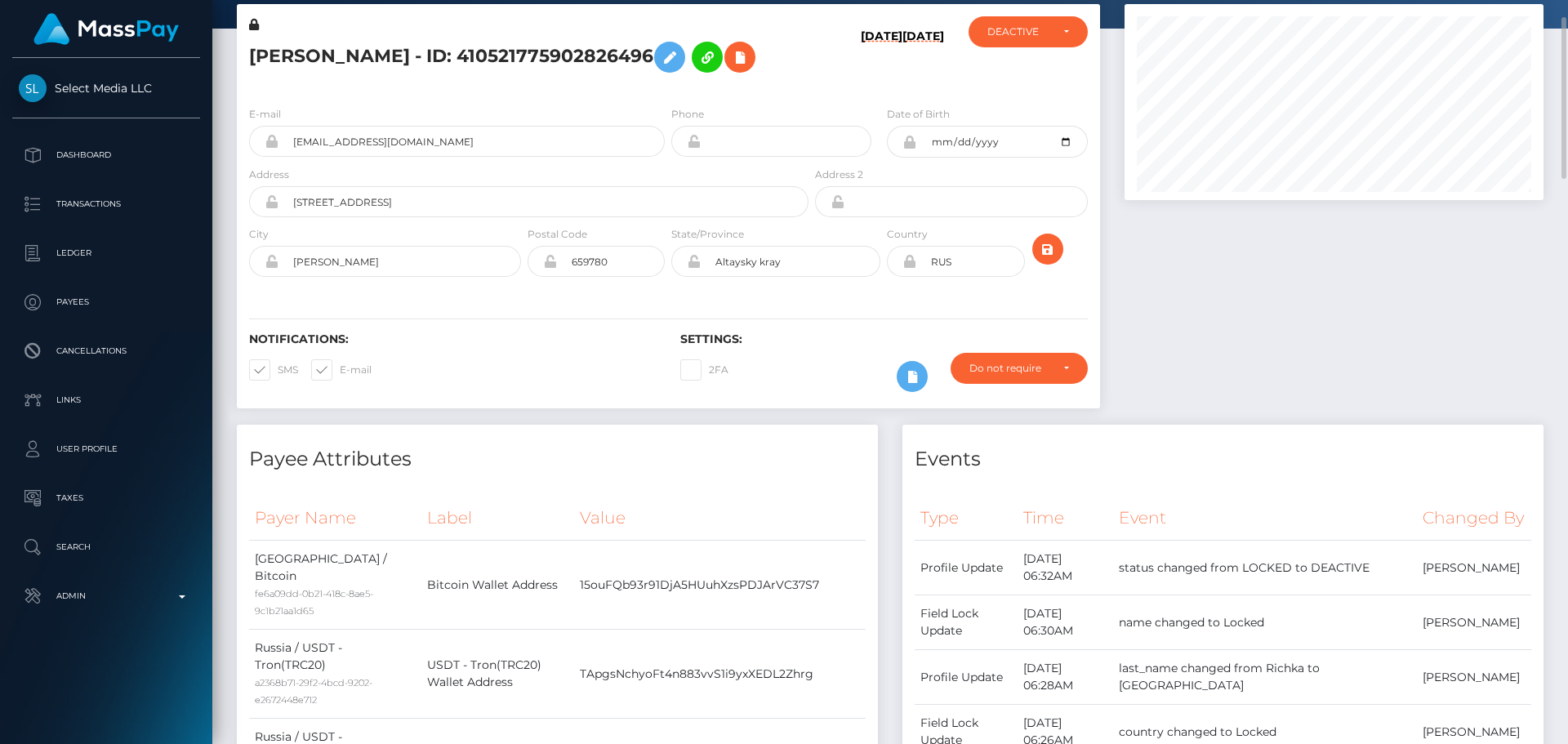
scroll to position [0, 0]
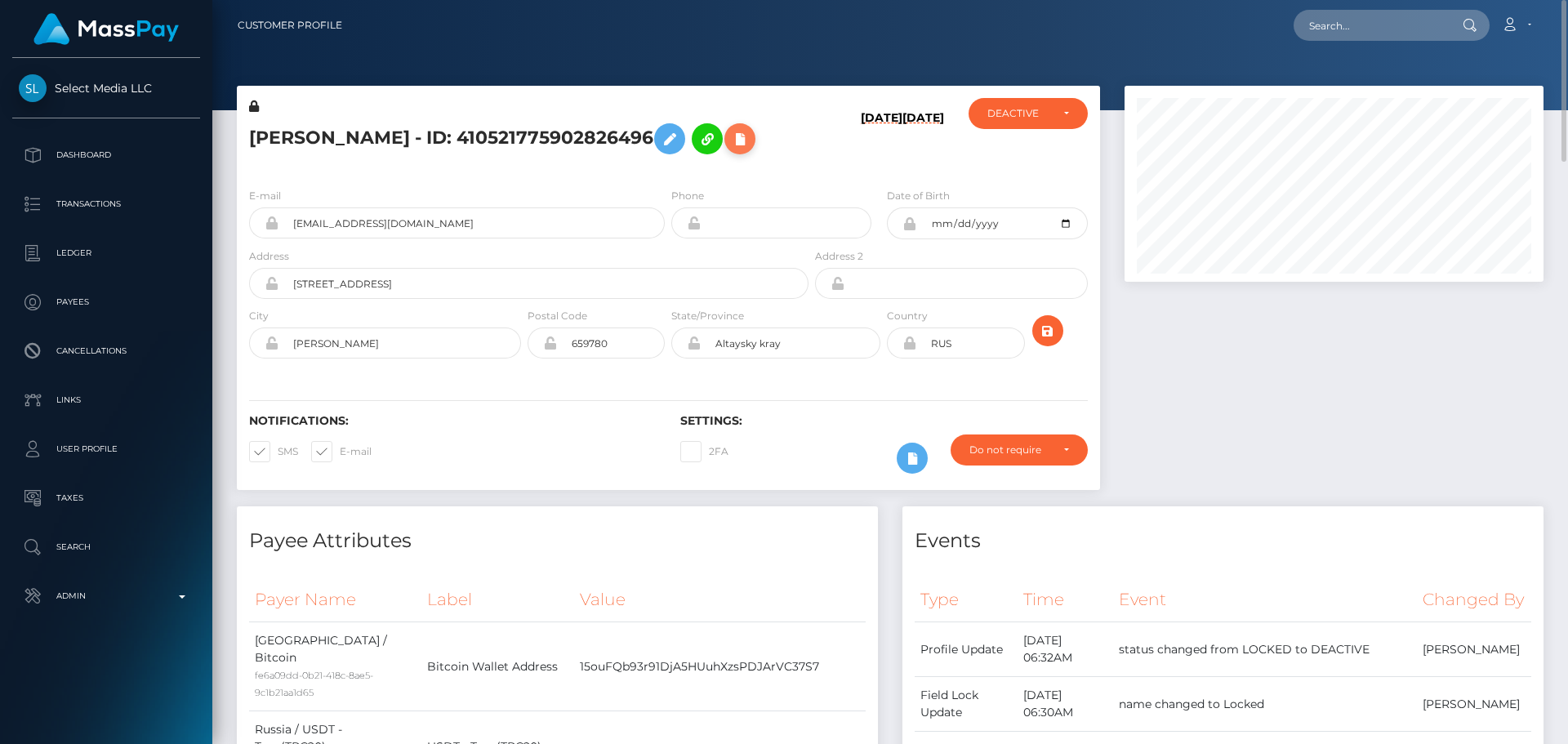
click at [730, 150] on icon at bounding box center [740, 139] width 19 height 20
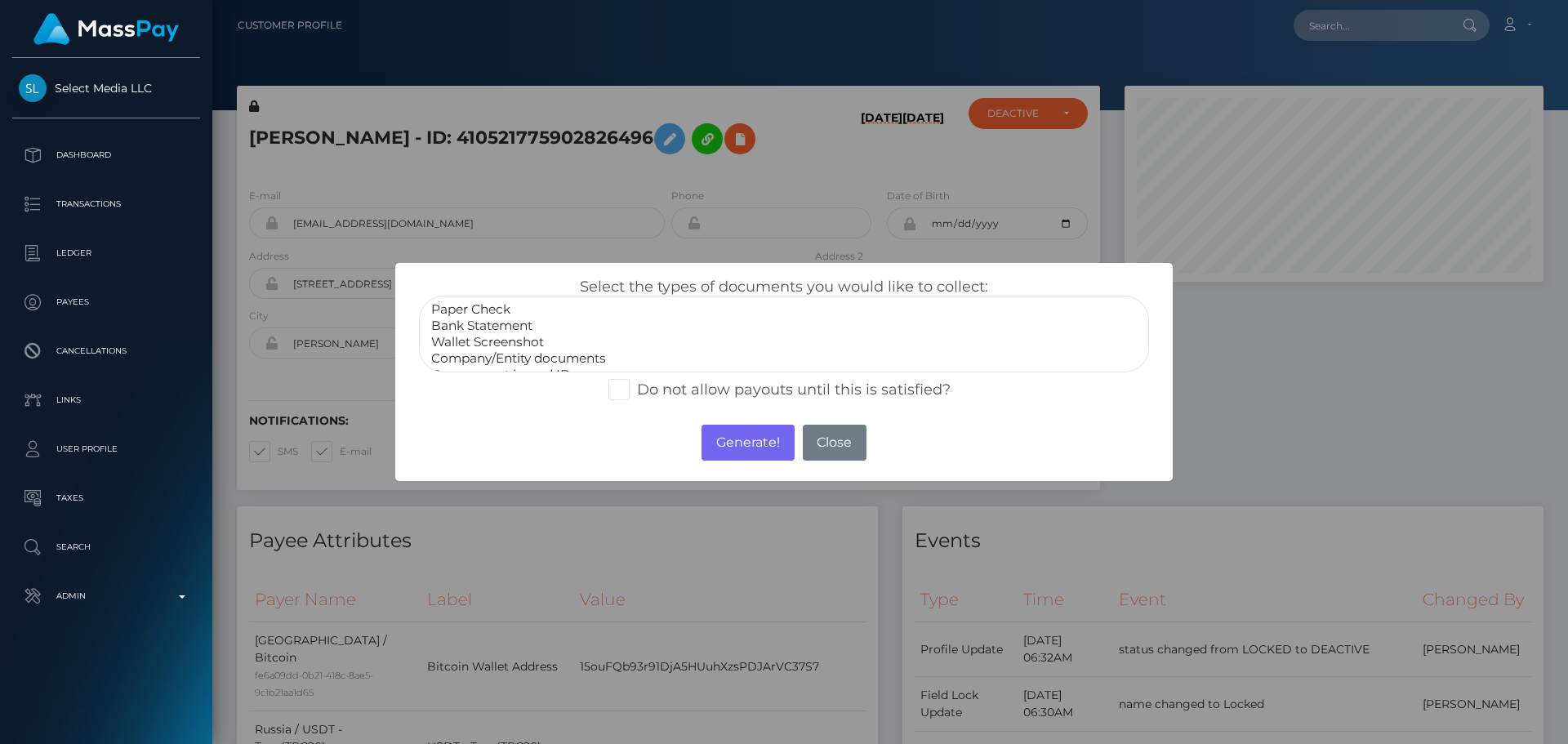
select select "Wallet Screenshot"
click at [491, 337] on option "Wallet Screenshot" at bounding box center [783, 342] width 709 height 16
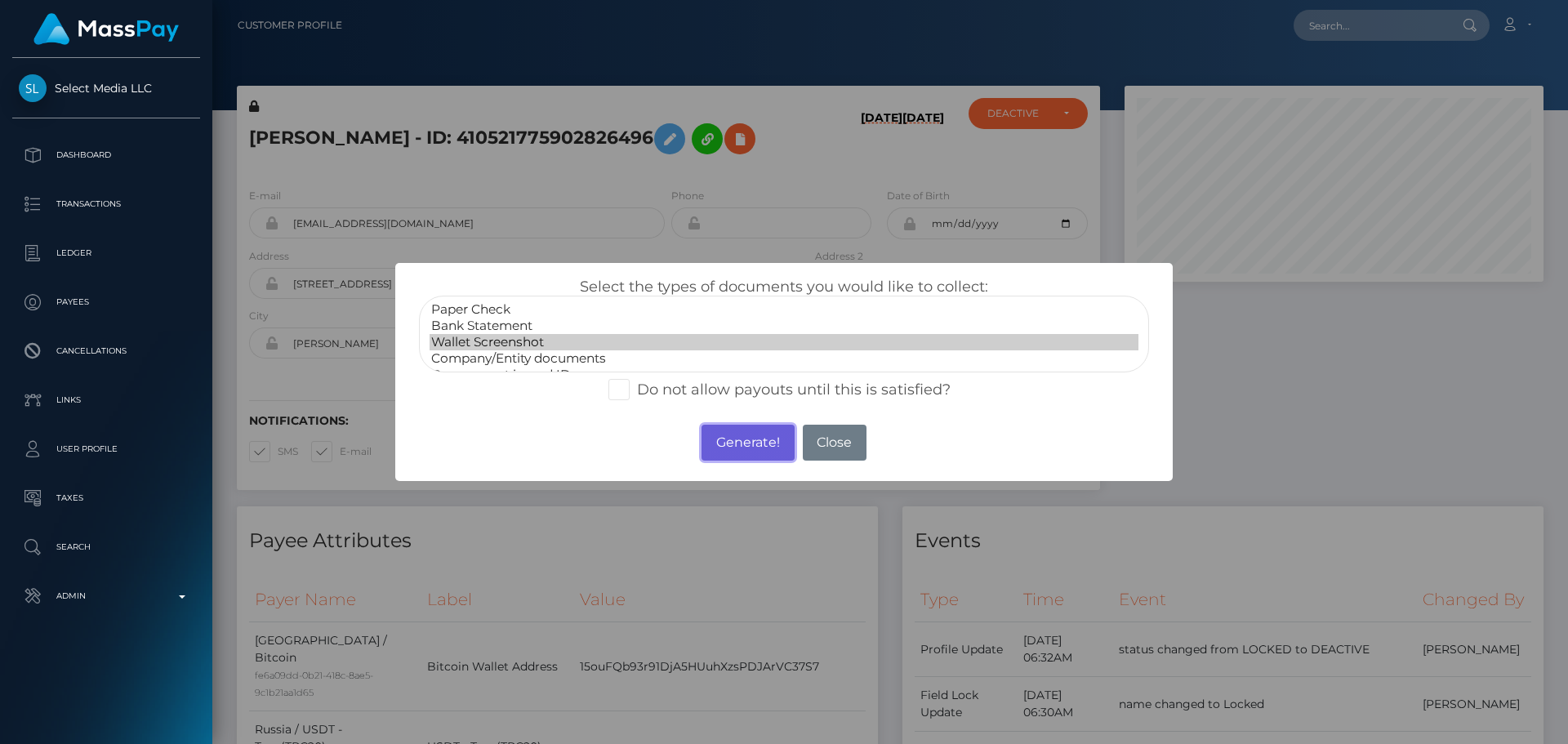
click at [762, 440] on button "Generate!" at bounding box center [747, 442] width 92 height 36
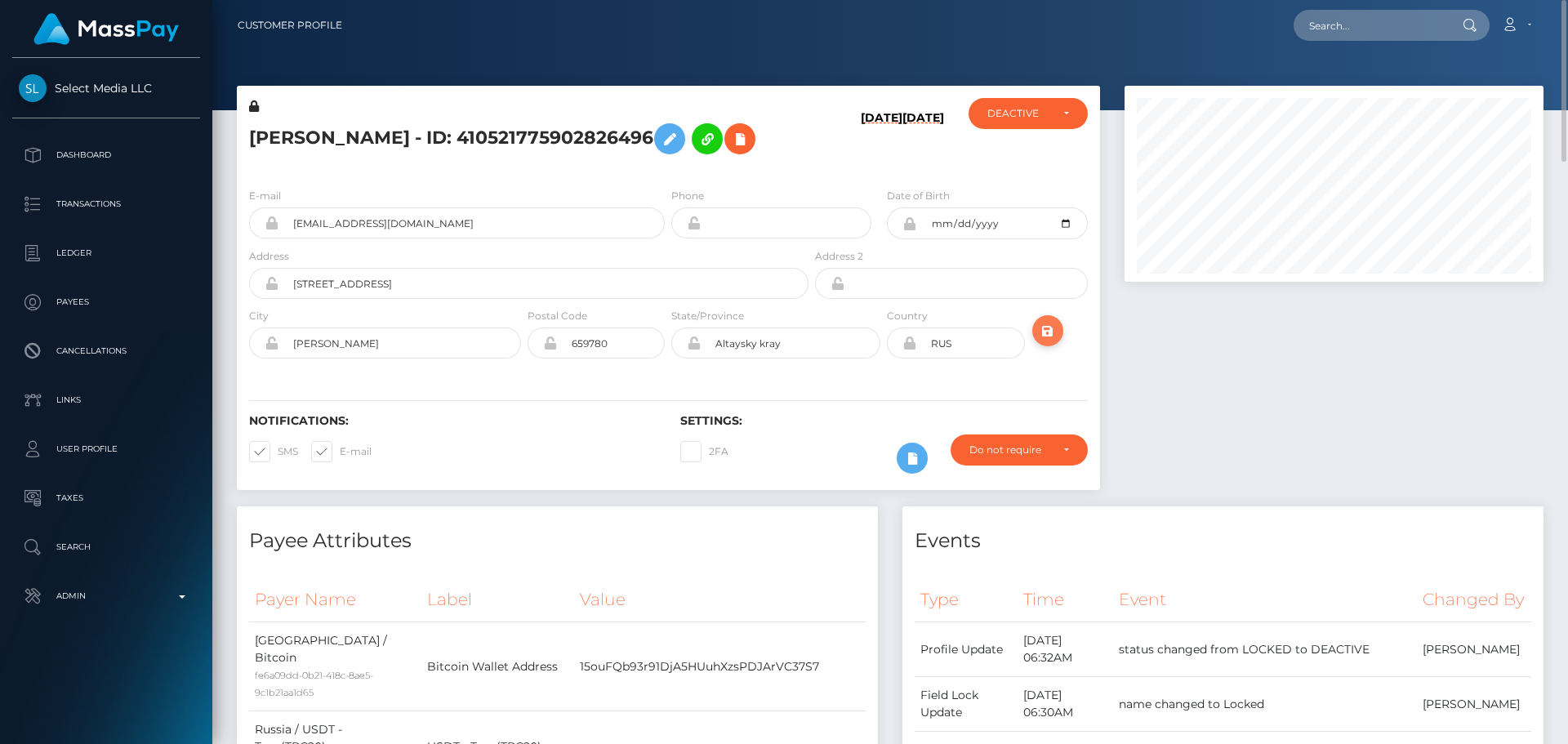
click at [1047, 341] on icon "submit" at bounding box center [1048, 330] width 19 height 20
click at [828, 175] on div "08/28/25 08/28/25" at bounding box center [884, 135] width 144 height 76
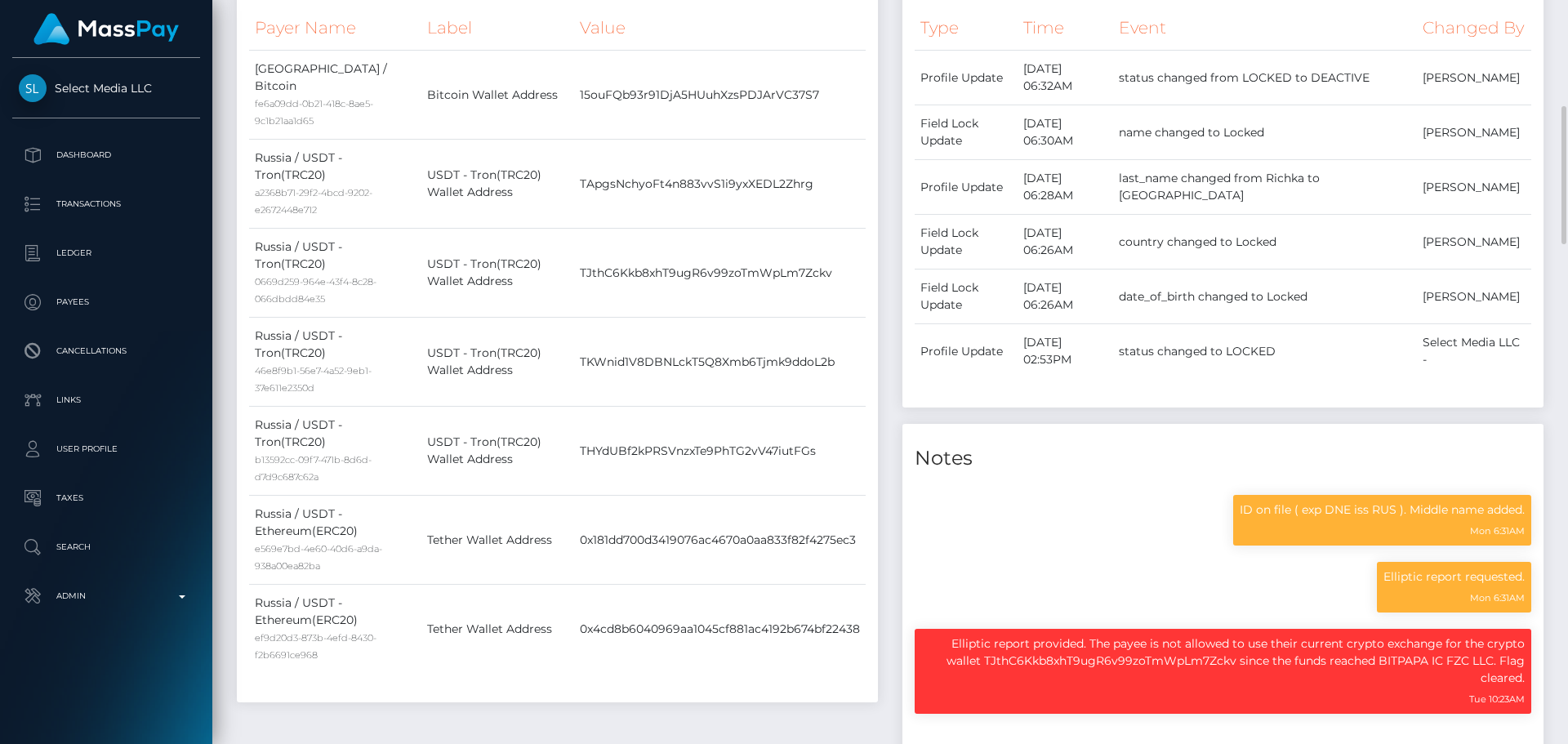
scroll to position [1061, 0]
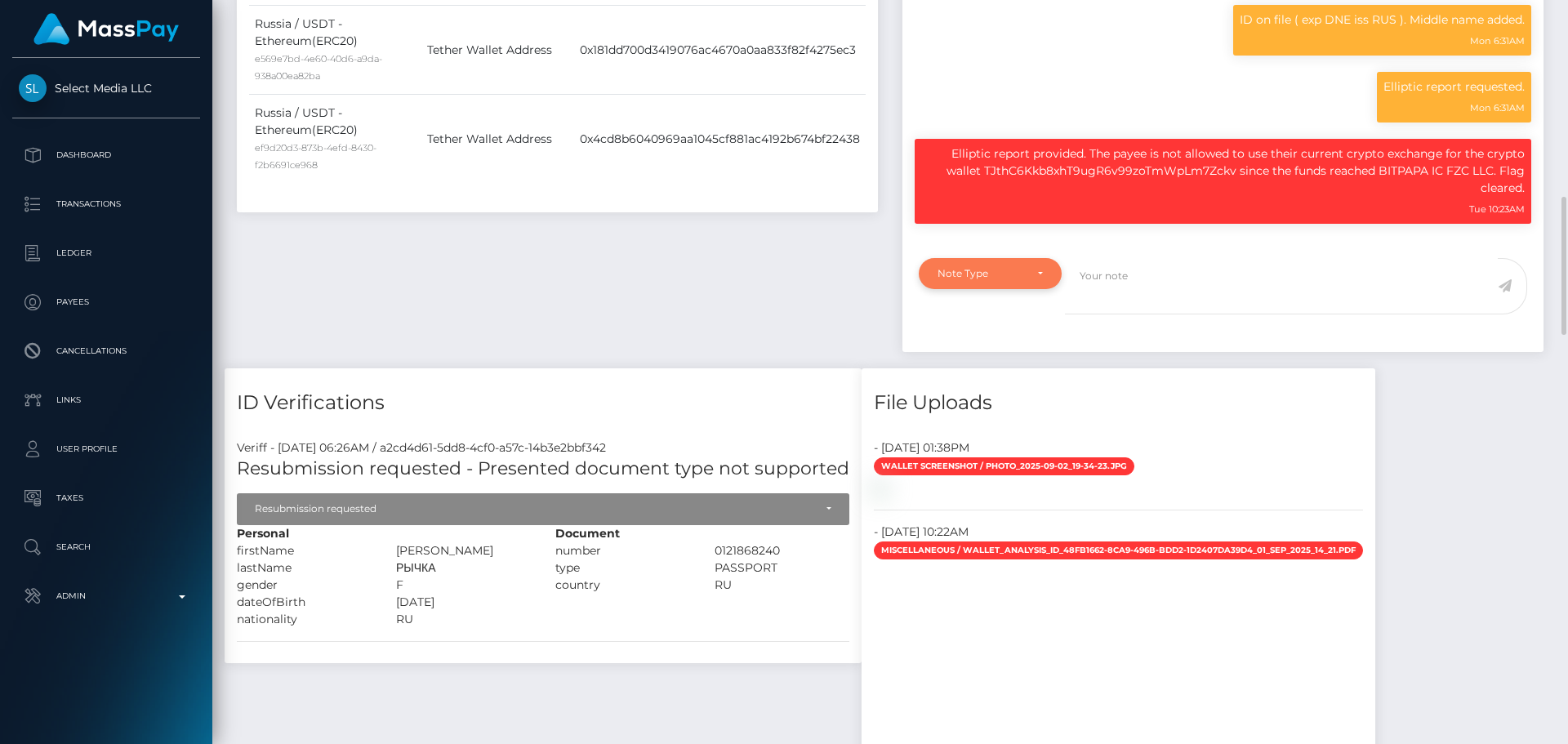
click at [1036, 280] on div "Note Type" at bounding box center [990, 273] width 105 height 14
click at [996, 359] on span "Compliance" at bounding box center [969, 352] width 60 height 14
select select "COMPLIANCE"
click at [1133, 314] on textarea at bounding box center [1282, 286] width 433 height 56
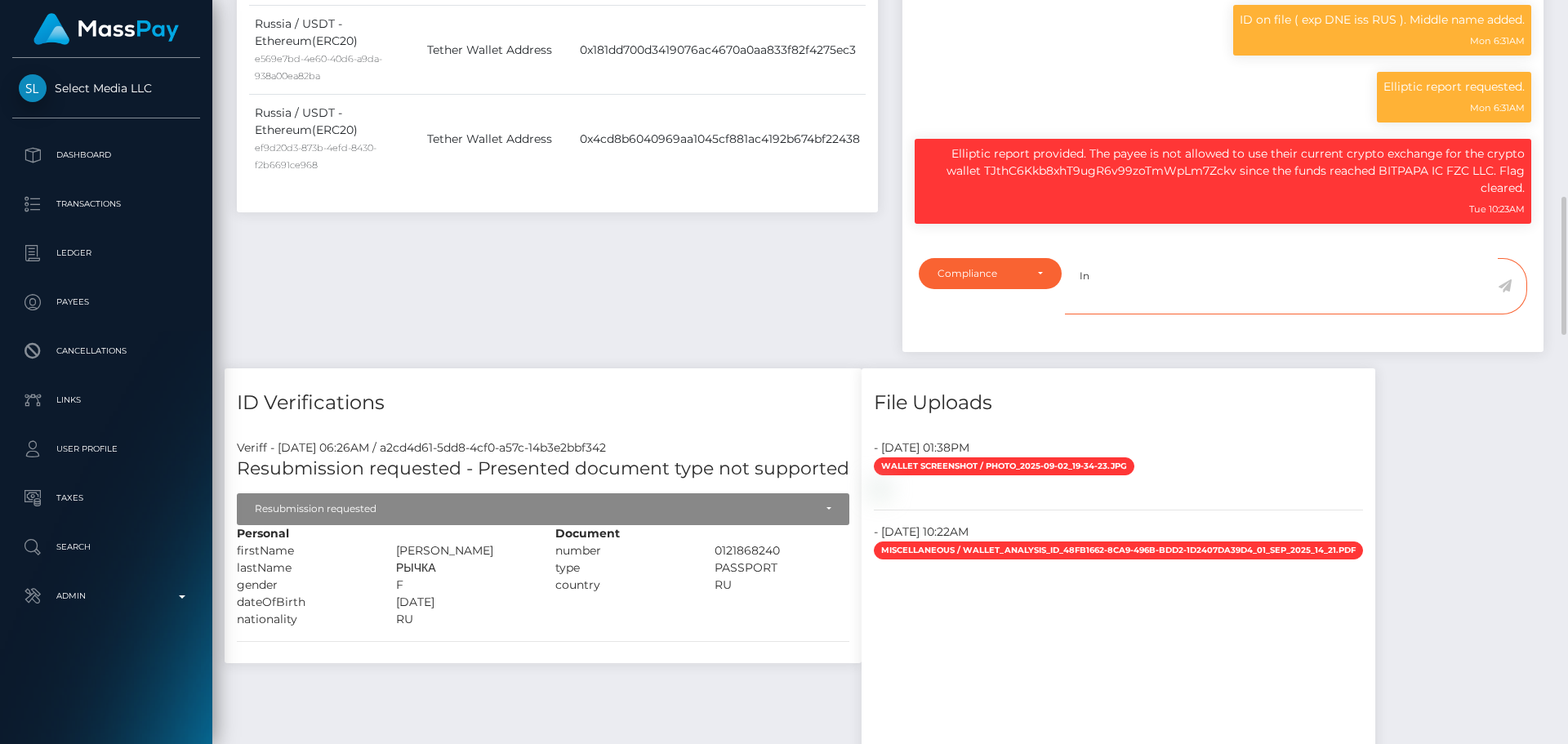
paste textarea "Ticket #126726"
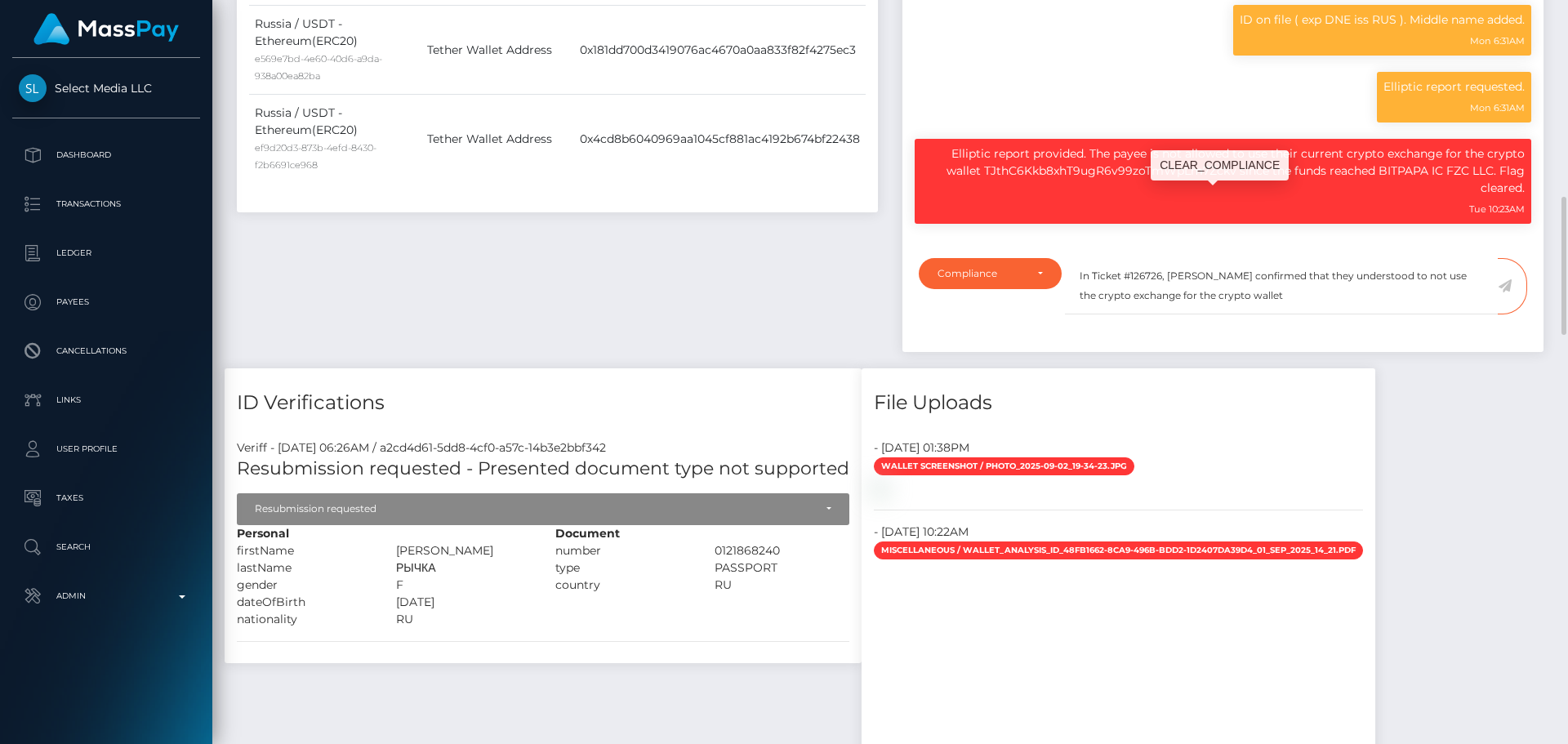
click at [1066, 197] on p "Elliptic report provided. The payee is not allowed to use their current crypto …" at bounding box center [1223, 170] width 603 height 51
copy p "TJthC6Kkb8xhT9ugR6v99zoTmWpLm7Zckv"
click at [1270, 314] on textarea "In Ticket #126726, payee confirmed that they understood to not use the crypto e…" at bounding box center [1282, 286] width 433 height 56
paste textarea "TJthC6Kkb8xhT9ugR6v99zoTmWpLm7Zckv"
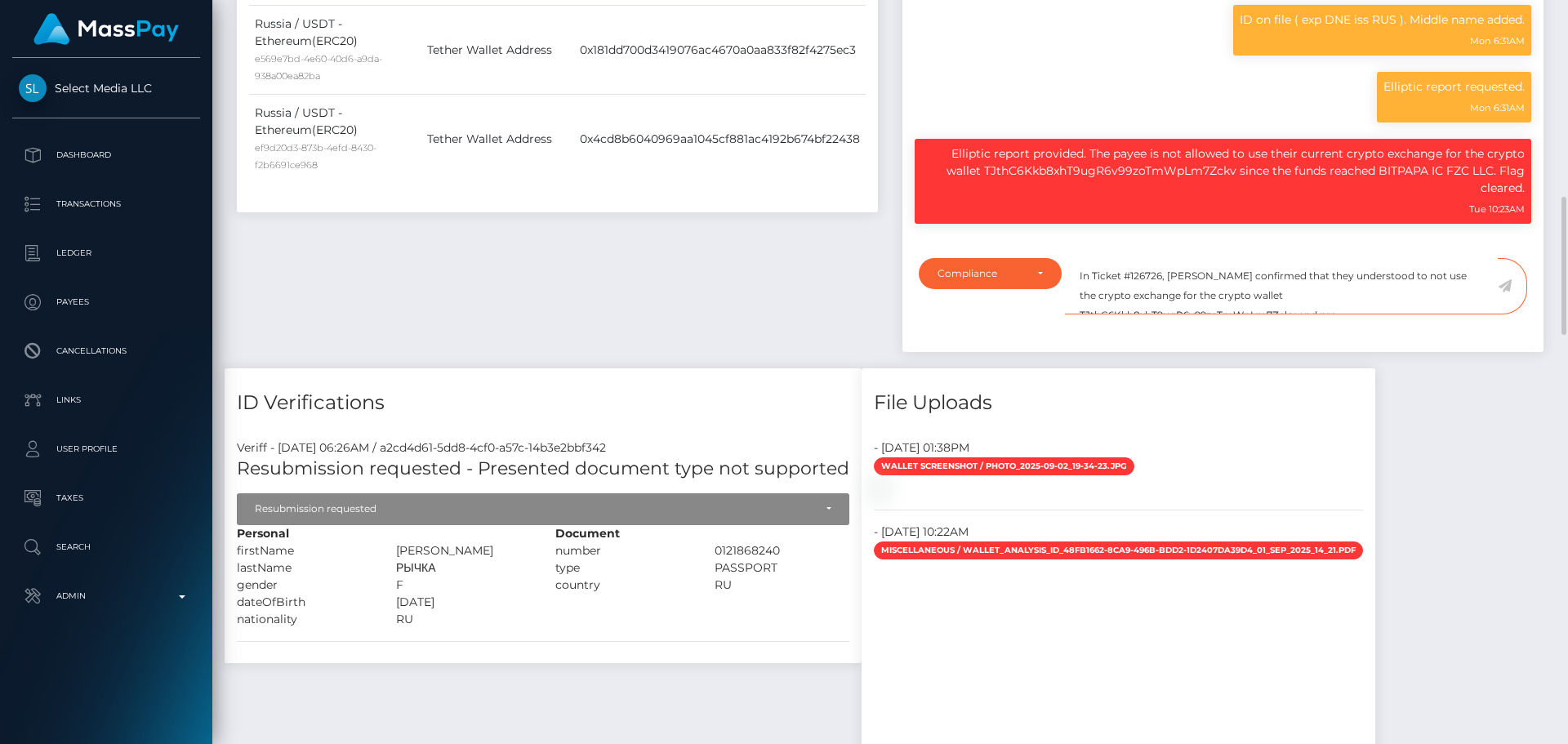
scroll to position [8, 0]
type textarea "In Ticket #126726, payee confirmed that they understood to not use the crypto e…"
click at [1504, 292] on icon at bounding box center [1505, 286] width 14 height 14
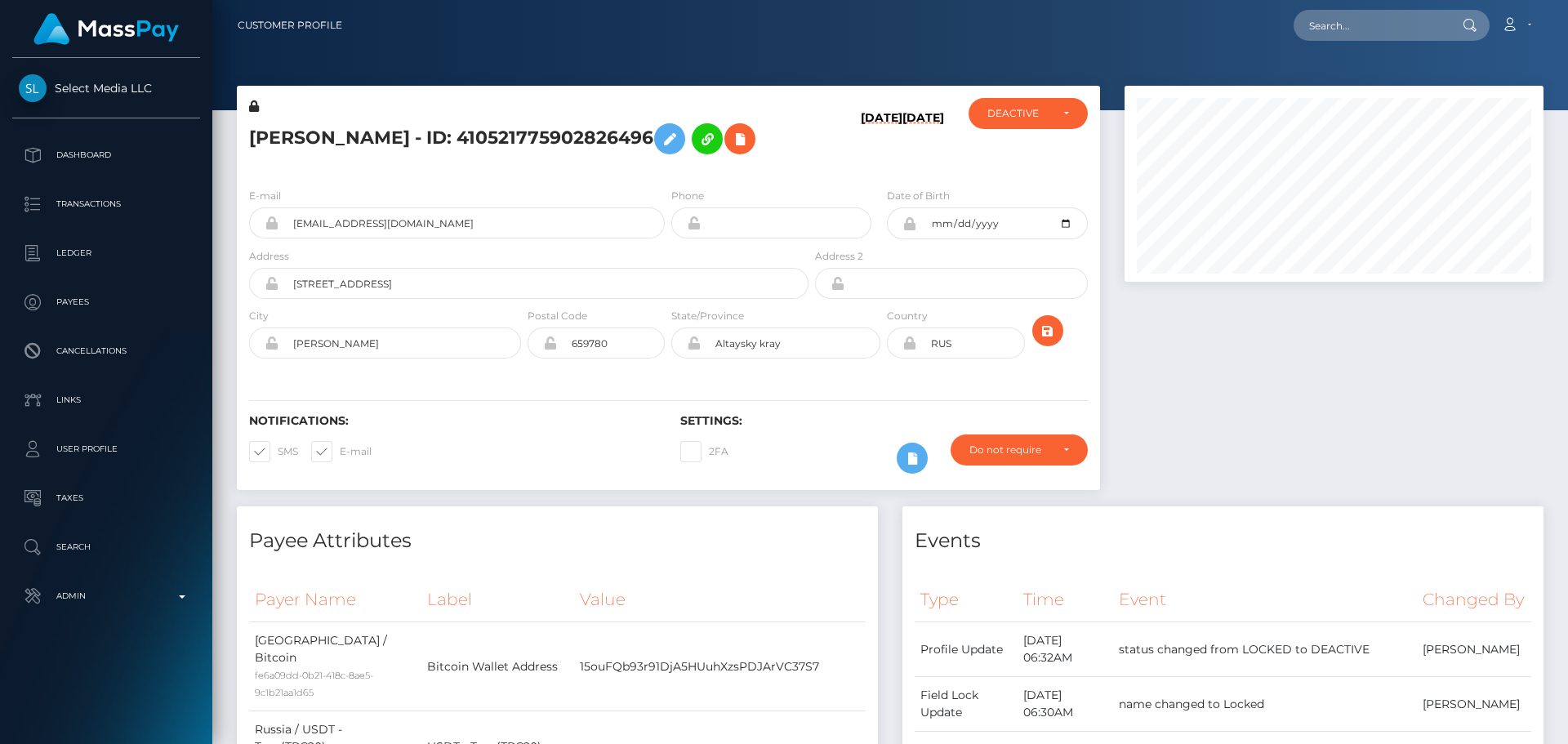
scroll to position [816243, 816420]
click at [1049, 114] on div "DEACTIVE" at bounding box center [1019, 114] width 63 height 14
click at [1031, 154] on link "ACTIVE" at bounding box center [1028, 157] width 119 height 30
select select "ACTIVE"
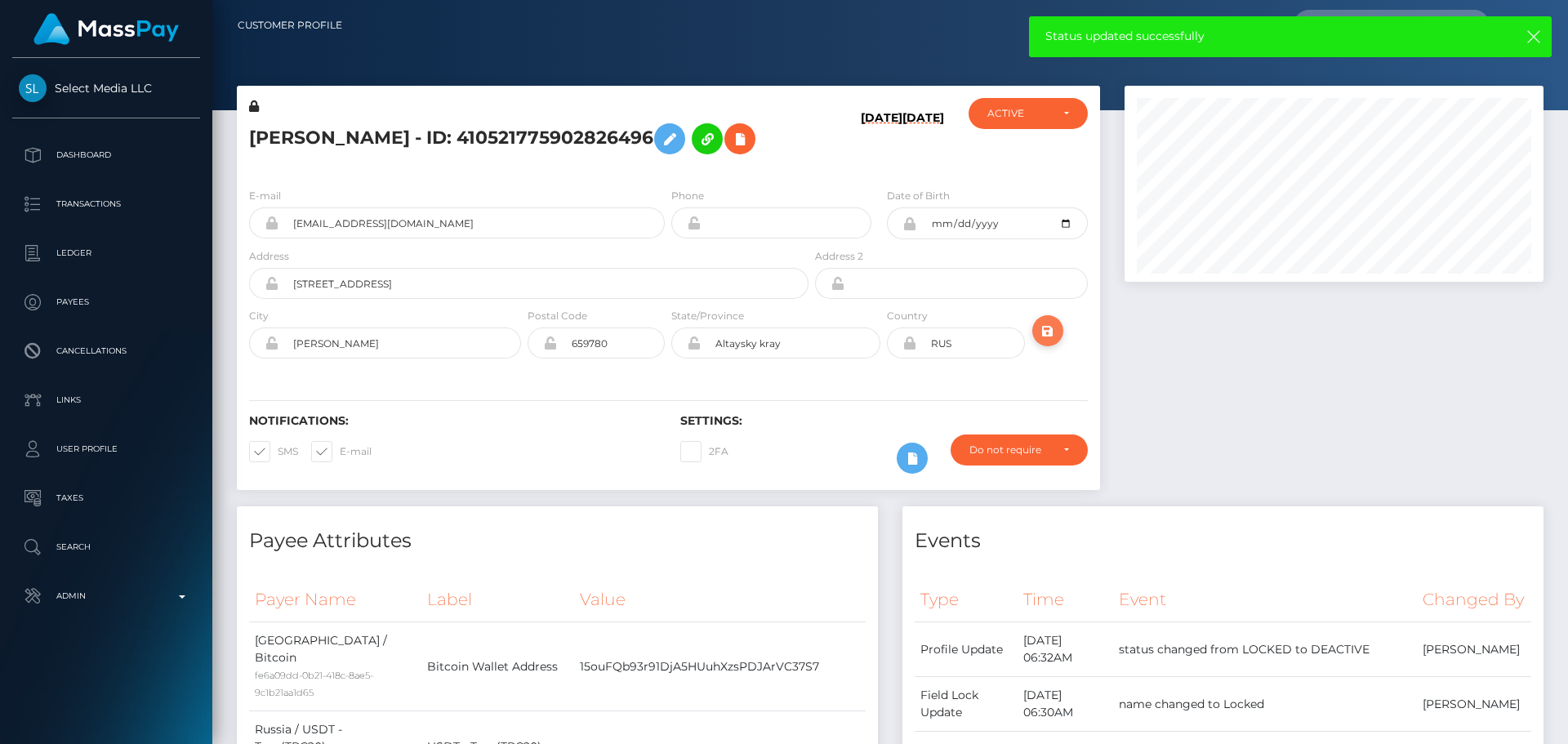
drag, startPoint x: 1049, startPoint y: 379, endPoint x: 1038, endPoint y: 372, distance: 13.0
click at [1050, 341] on icon "submit" at bounding box center [1048, 330] width 19 height 20
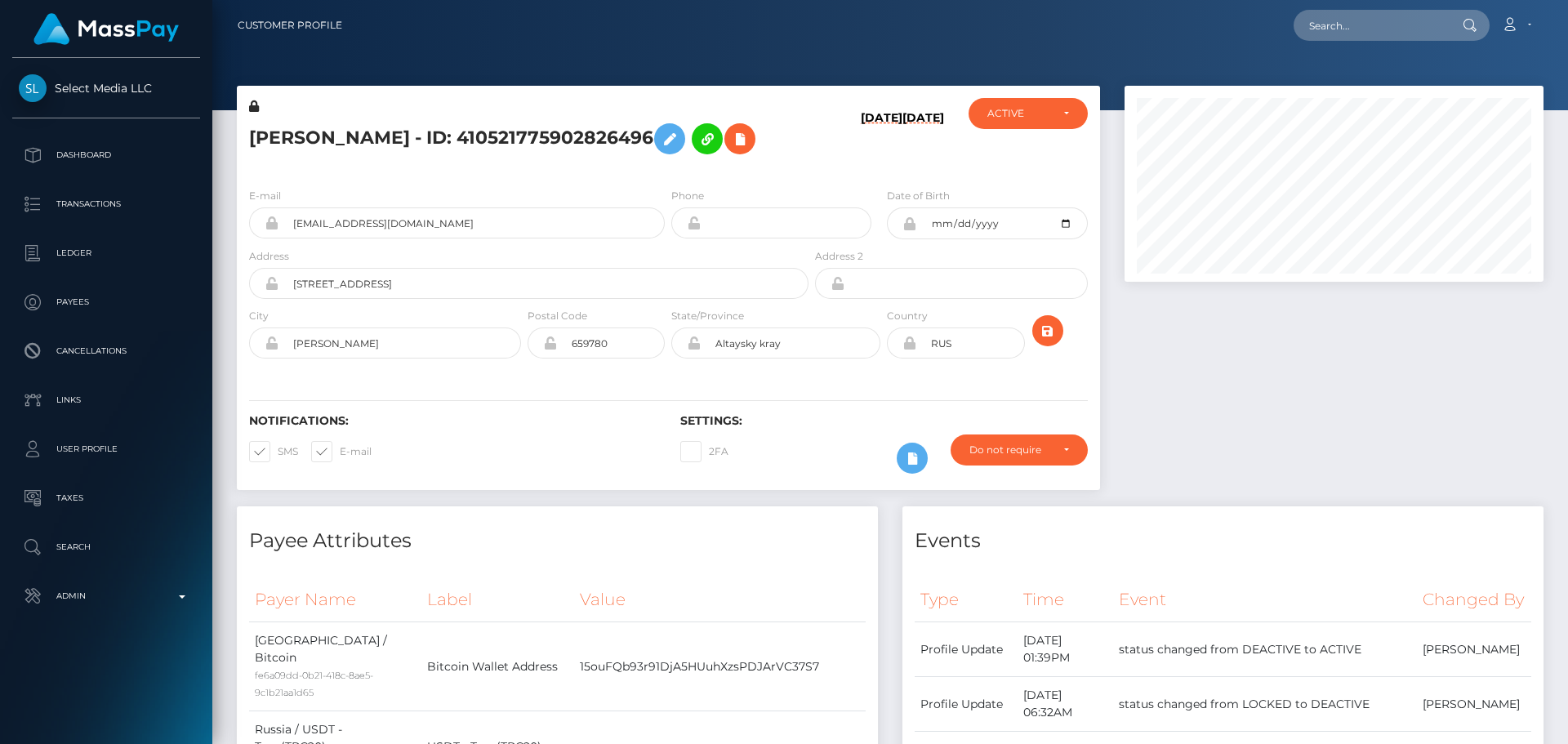
scroll to position [196, 420]
click at [1345, 28] on input "text" at bounding box center [1370, 25] width 154 height 31
paste input "439117732676382720"
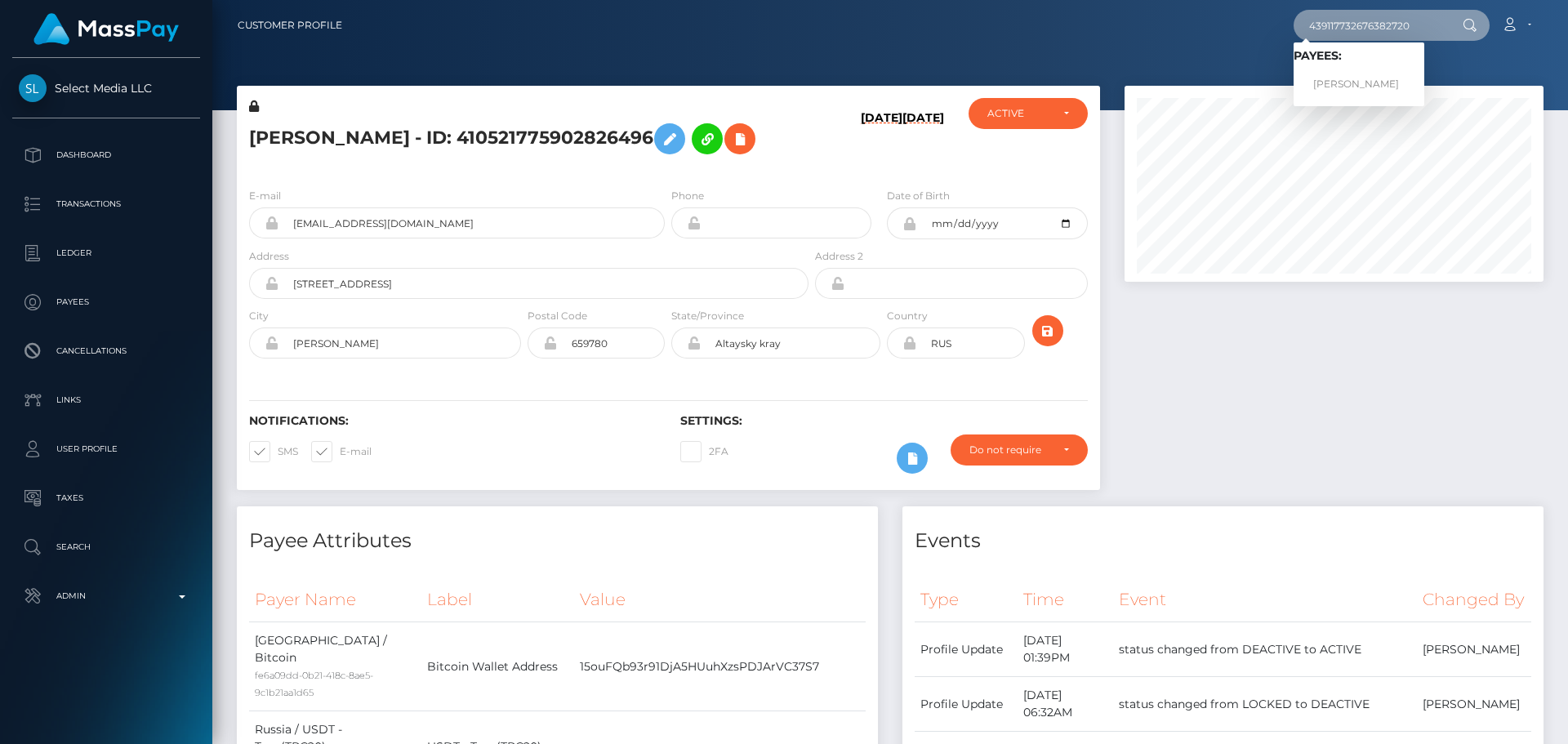
type input "439117732676382720"
click at [1386, 79] on link "Daria Victorovna Sugrobova" at bounding box center [1358, 84] width 131 height 30
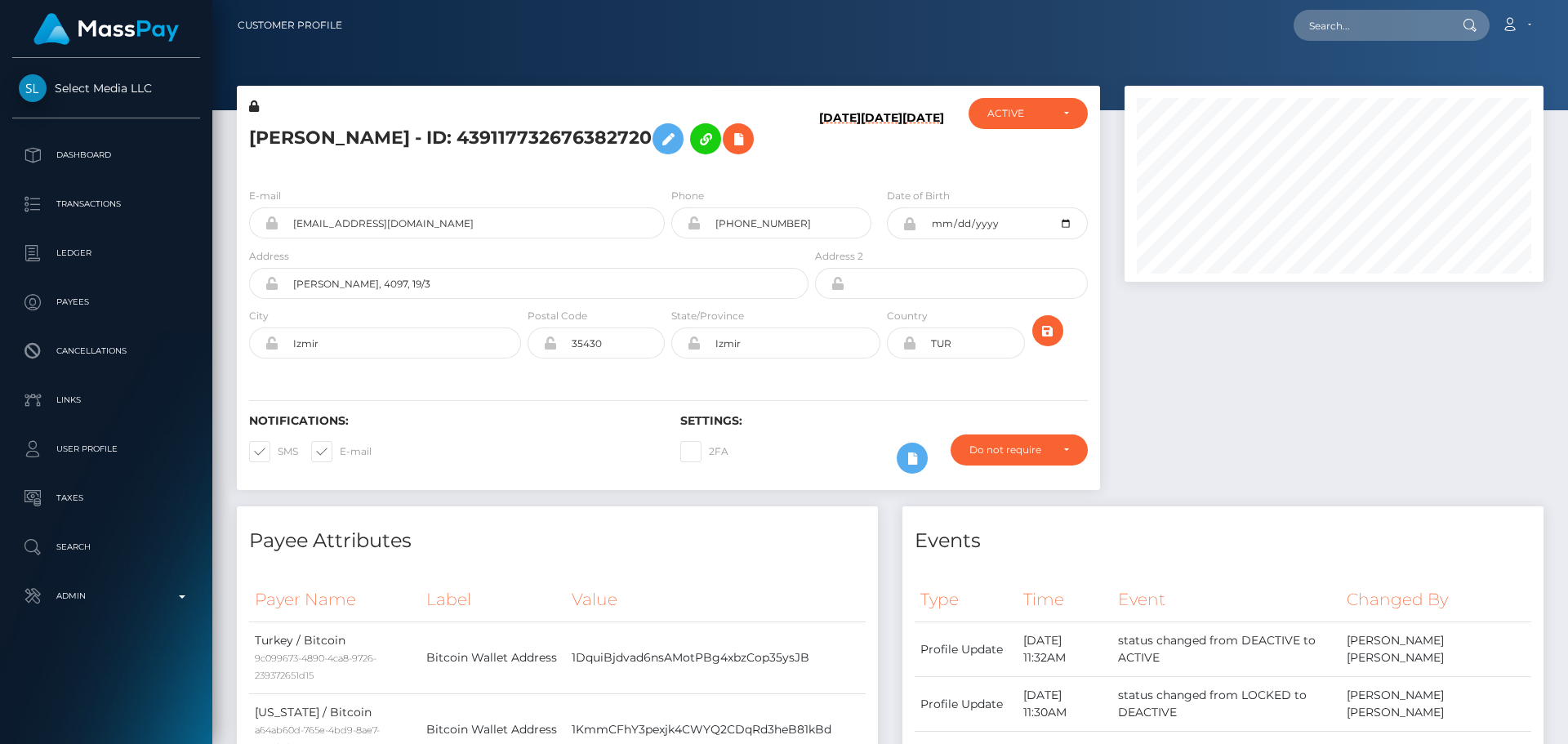
scroll to position [196, 420]
click at [658, 162] on h5 "[PERSON_NAME] - ID: 439117732676382720" at bounding box center [525, 138] width 551 height 47
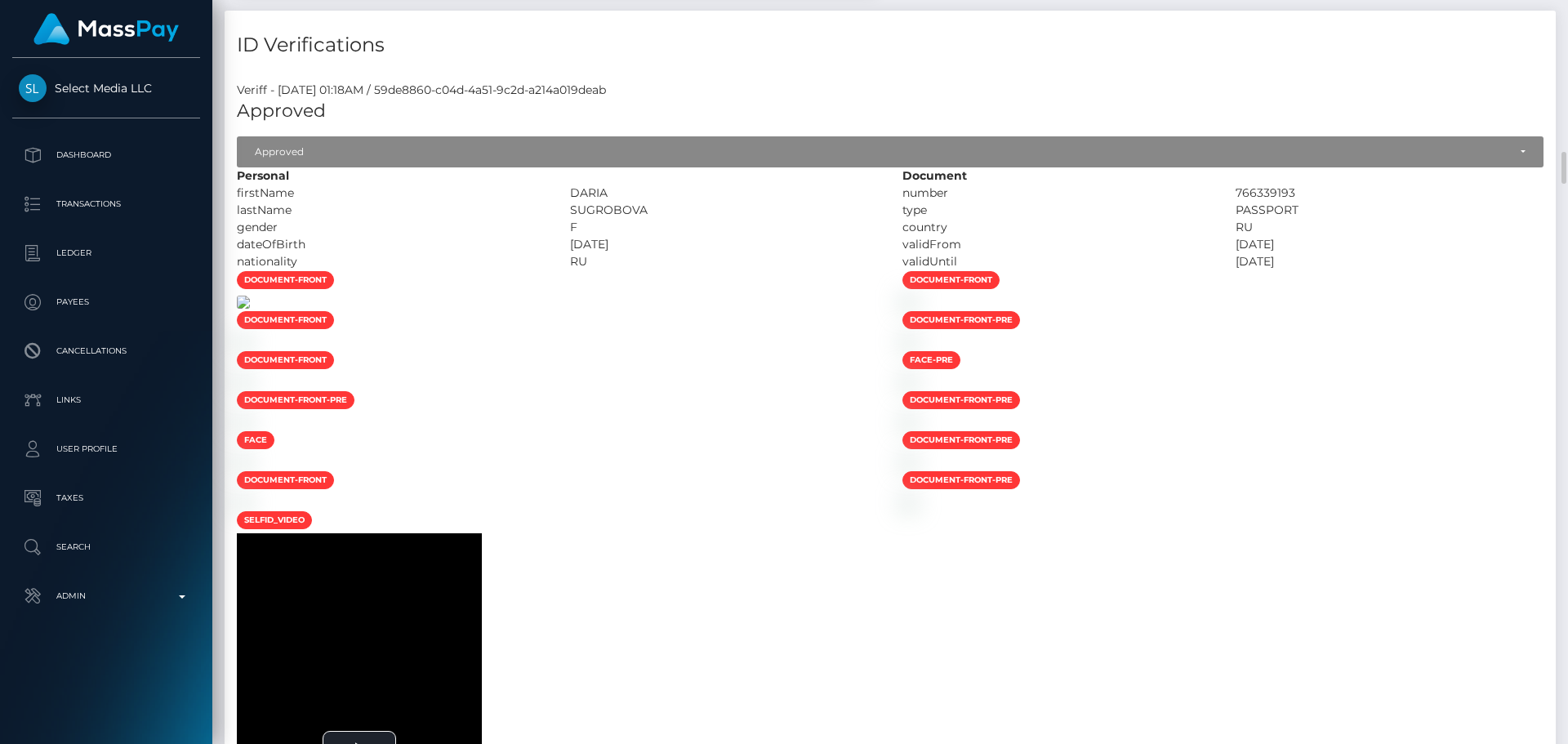
scroll to position [3592, 0]
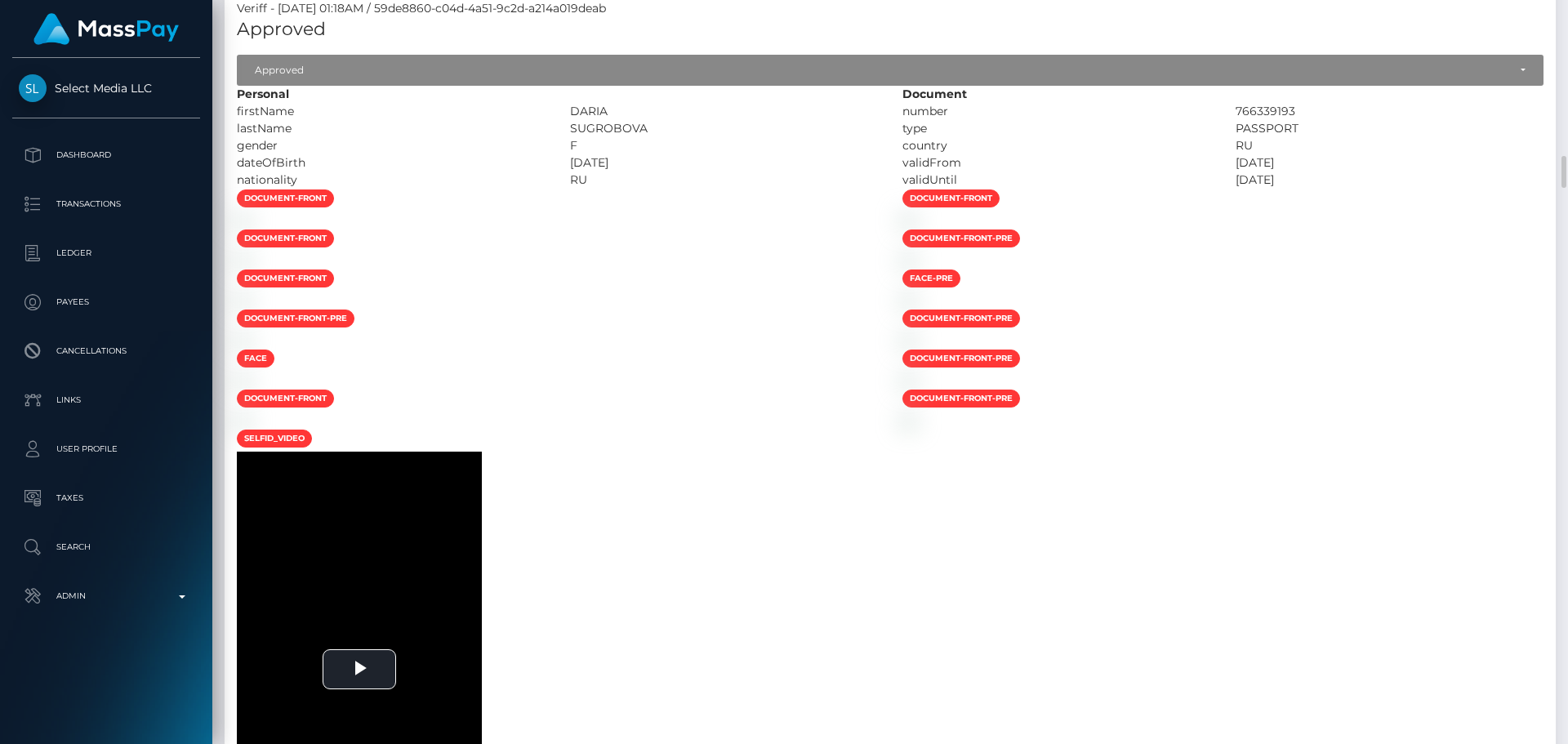
click at [643, 229] on div at bounding box center [557, 220] width 666 height 17
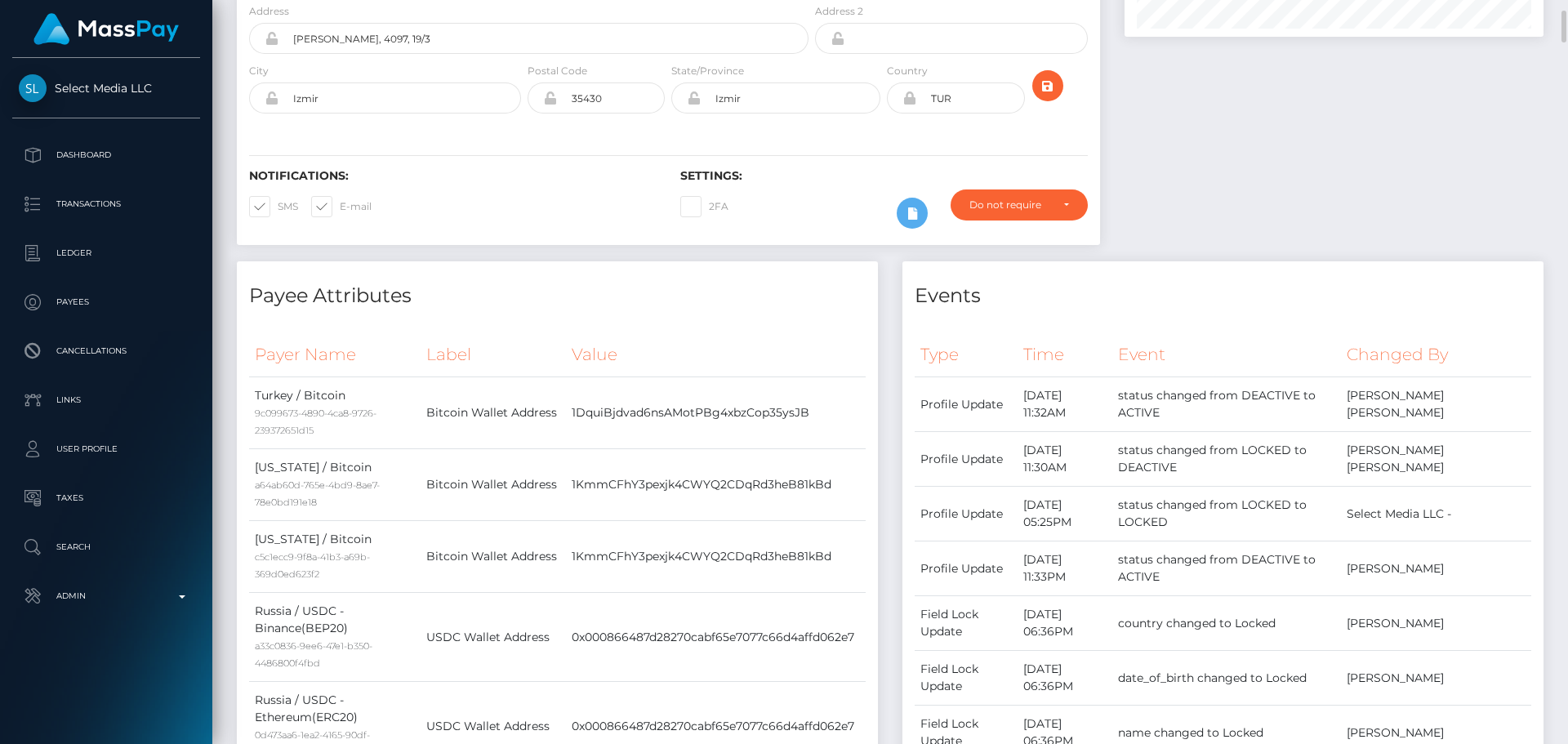
scroll to position [0, 0]
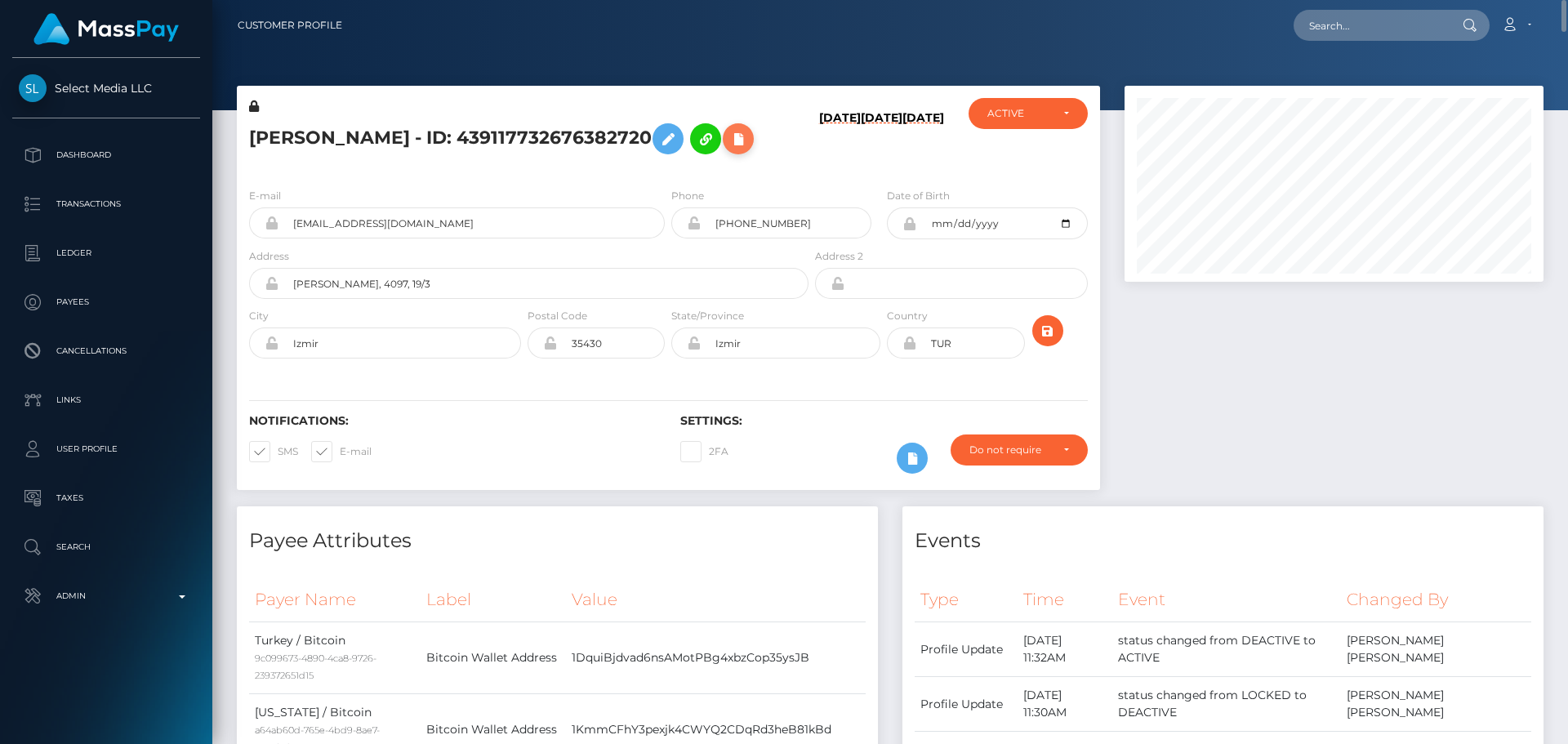
click at [729, 150] on icon at bounding box center [739, 139] width 19 height 20
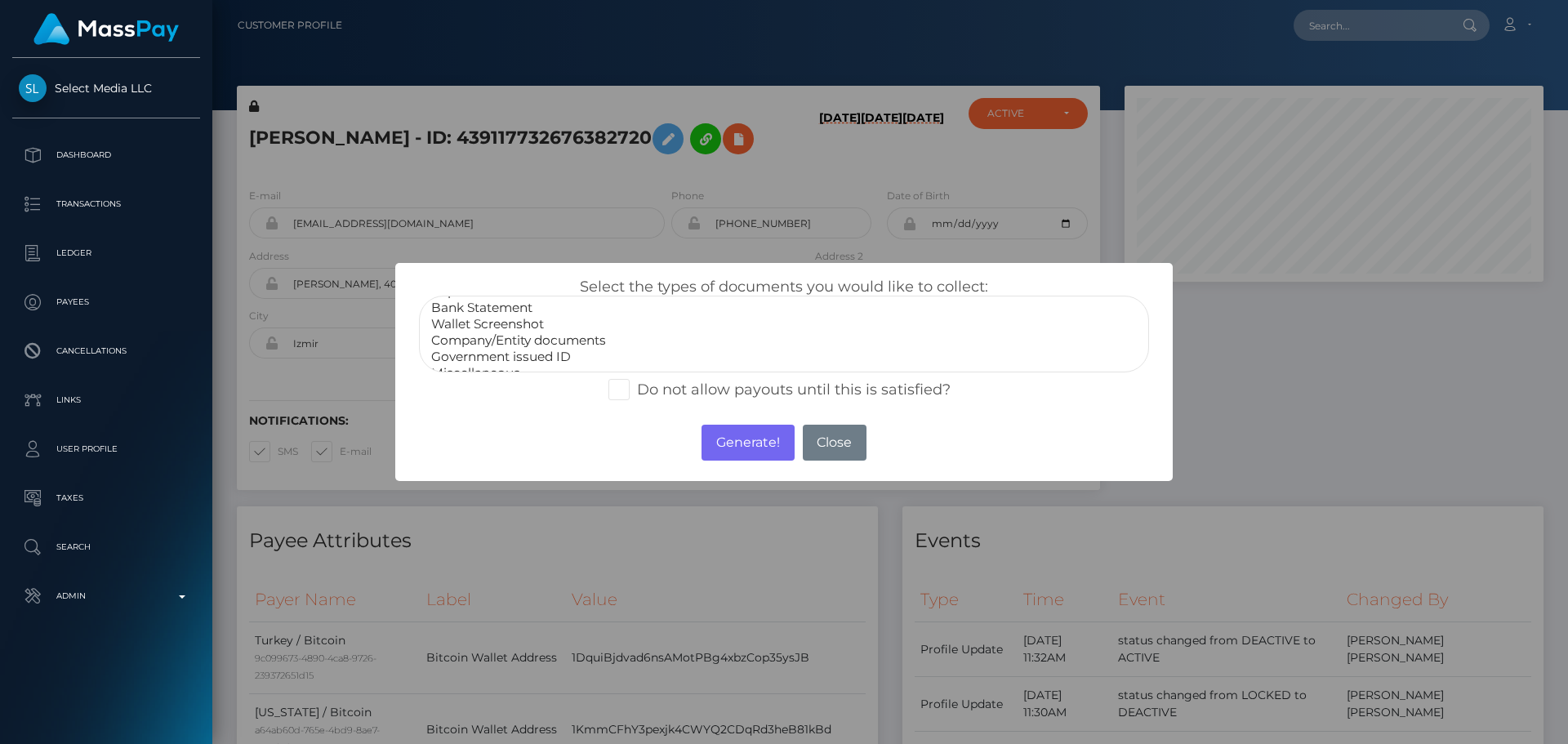
scroll to position [33, 0]
select select "Miscellaneous"
click at [486, 356] on option "Miscellaneous" at bounding box center [783, 358] width 709 height 16
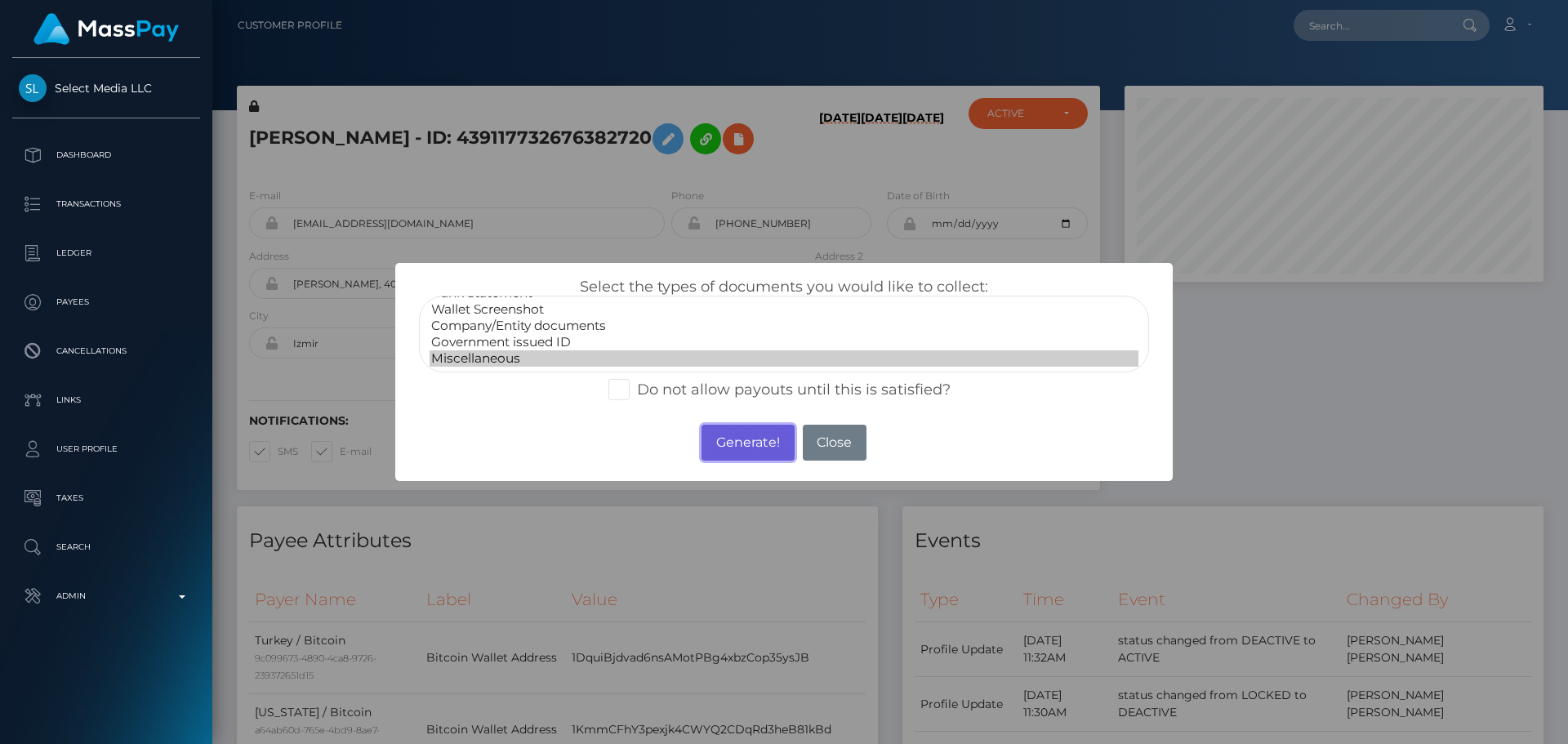
click at [745, 455] on button "Generate!" at bounding box center [747, 442] width 92 height 36
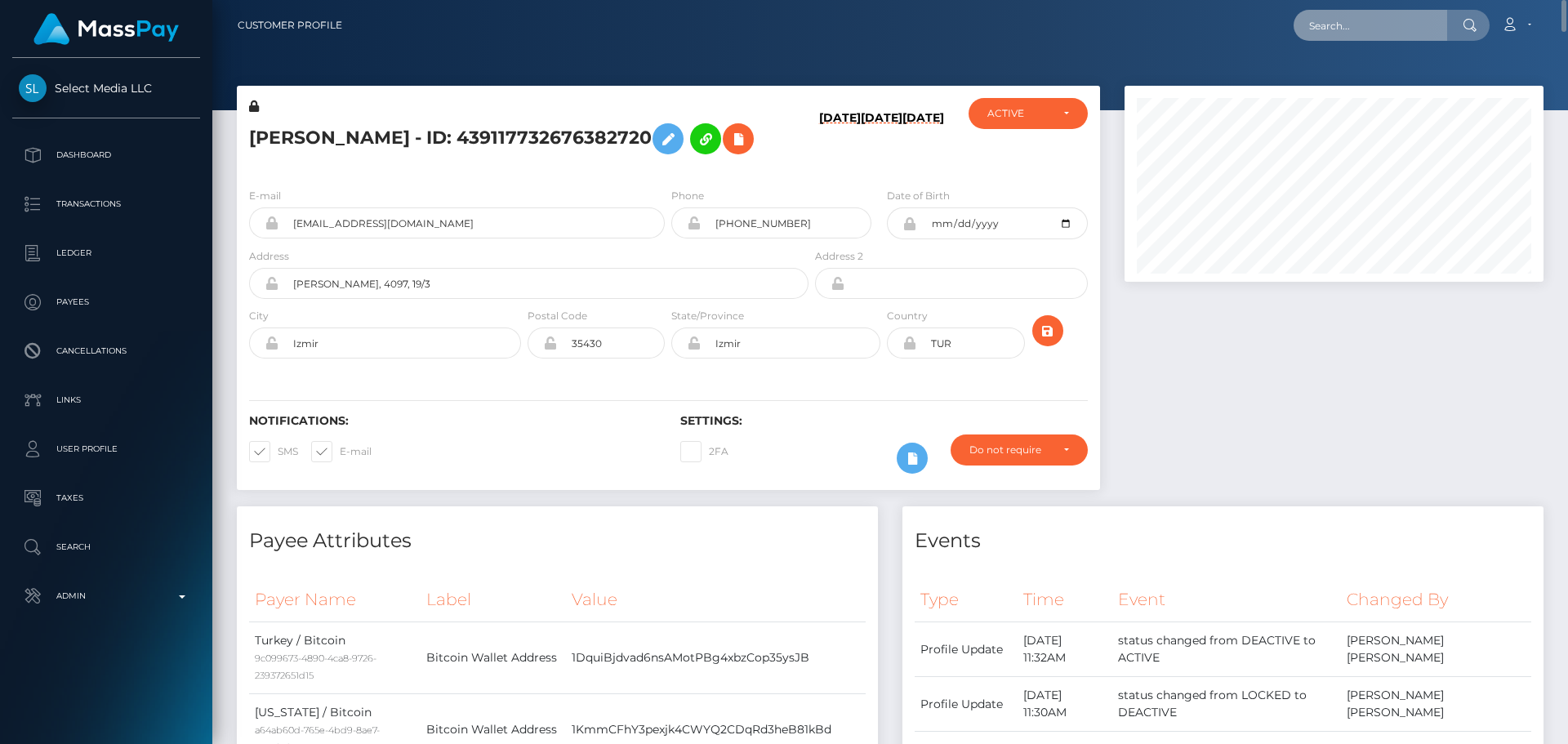
click at [1356, 21] on input "text" at bounding box center [1370, 25] width 154 height 31
paste input "maya.lanez@web.de"
type input "maya.lanez@web.de"
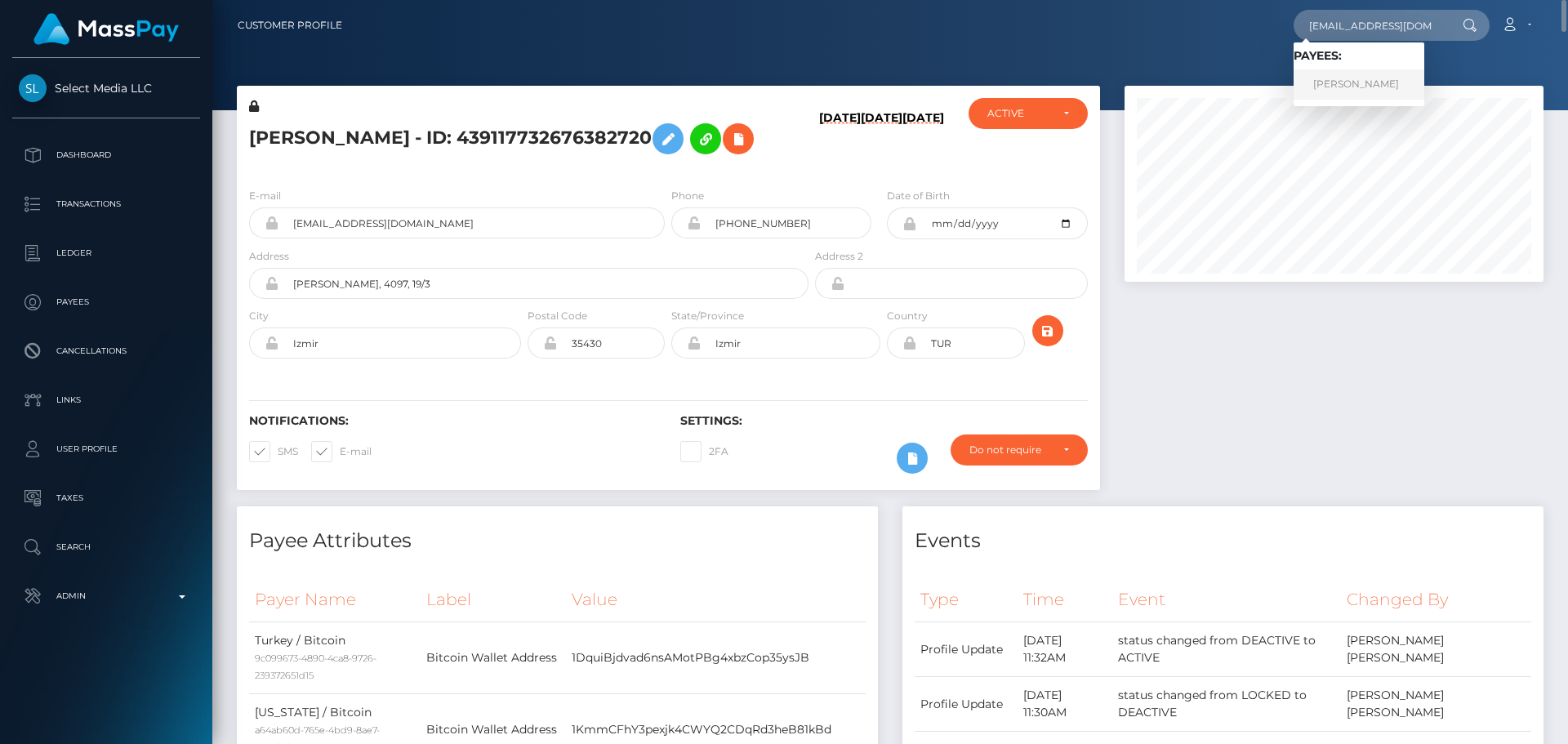
click at [1344, 78] on link "SEBASTIAN PATRICK POEHLMANN" at bounding box center [1358, 84] width 131 height 30
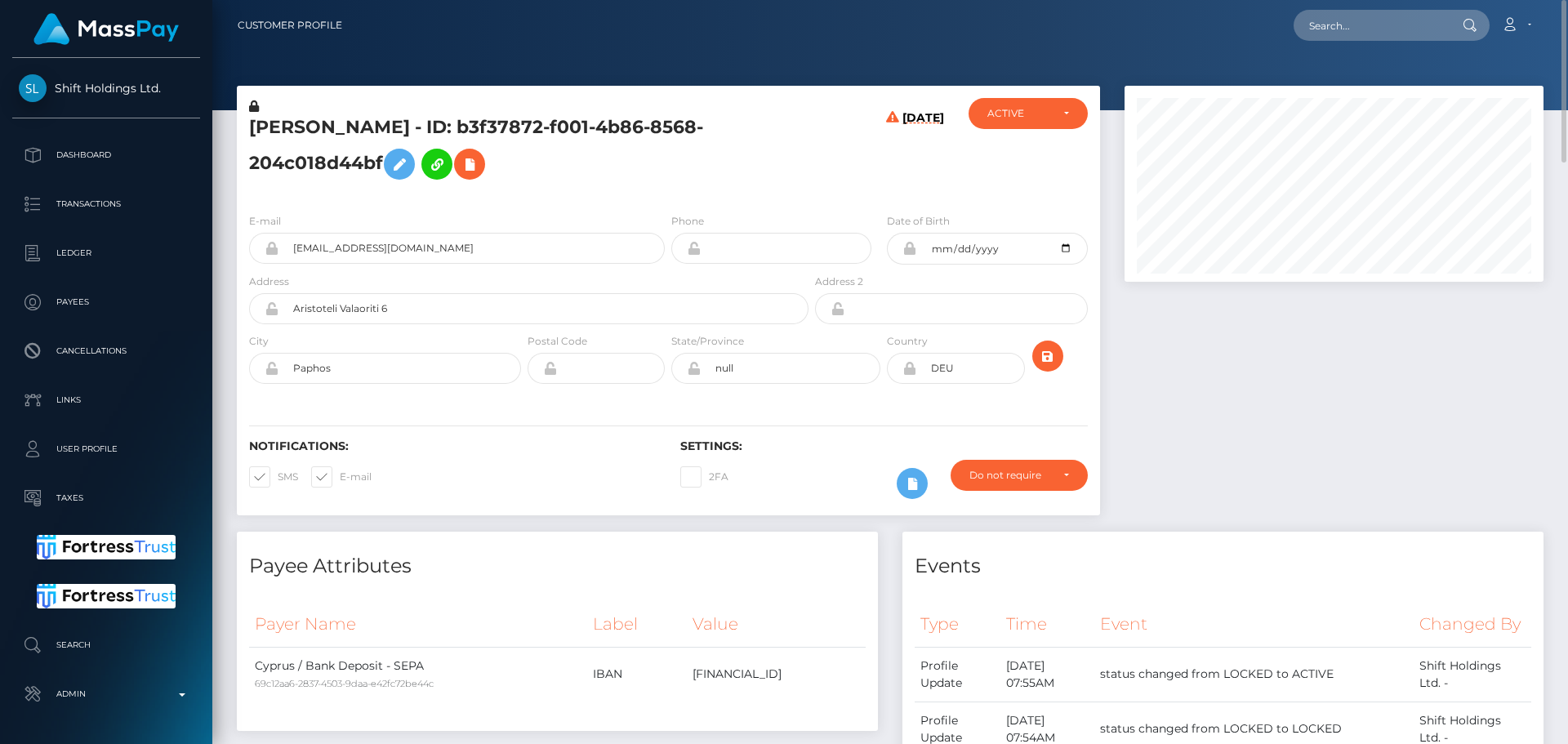
click at [801, 189] on div "SEBASTIAN PATRICK POEHLMANN - ID: b3f37872-f001-4b86-8568-204c018d44bf" at bounding box center [524, 149] width 575 height 102
click at [479, 168] on icon at bounding box center [470, 164] width 19 height 20
select select
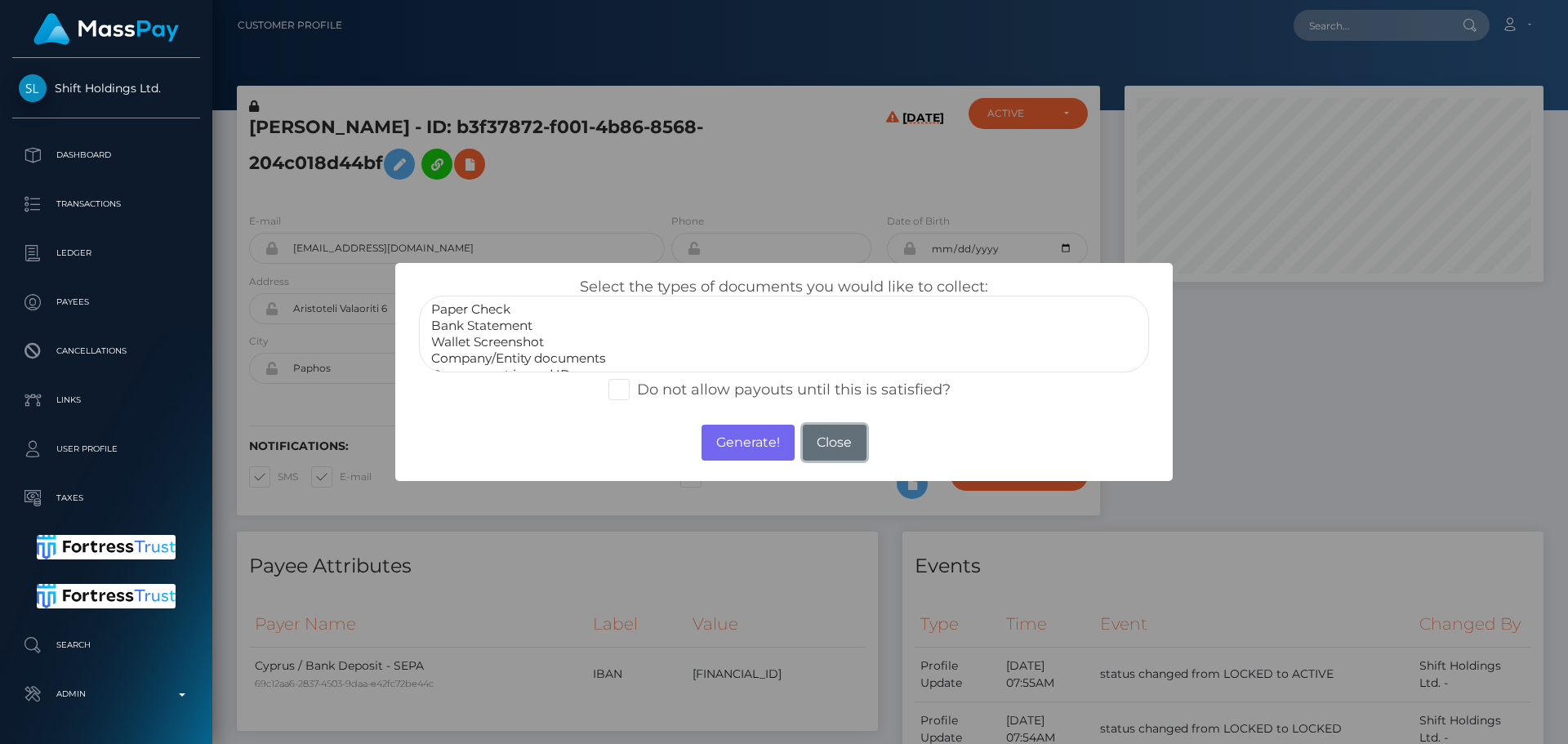
click at [848, 452] on button "Close" at bounding box center [835, 442] width 64 height 36
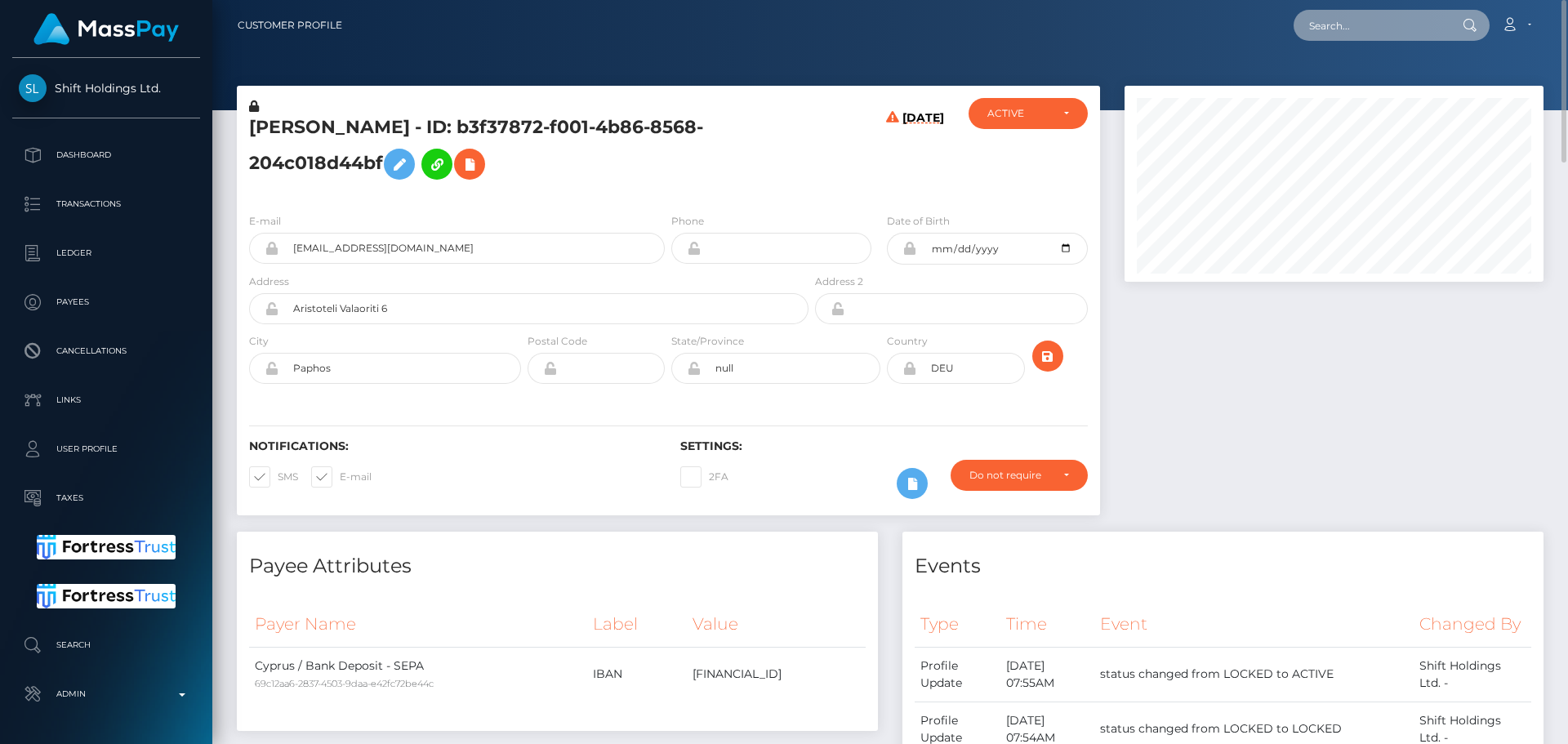
click at [1330, 25] on input "text" at bounding box center [1370, 25] width 154 height 31
paste input "439117732676382720"
type input "439117732676382720"
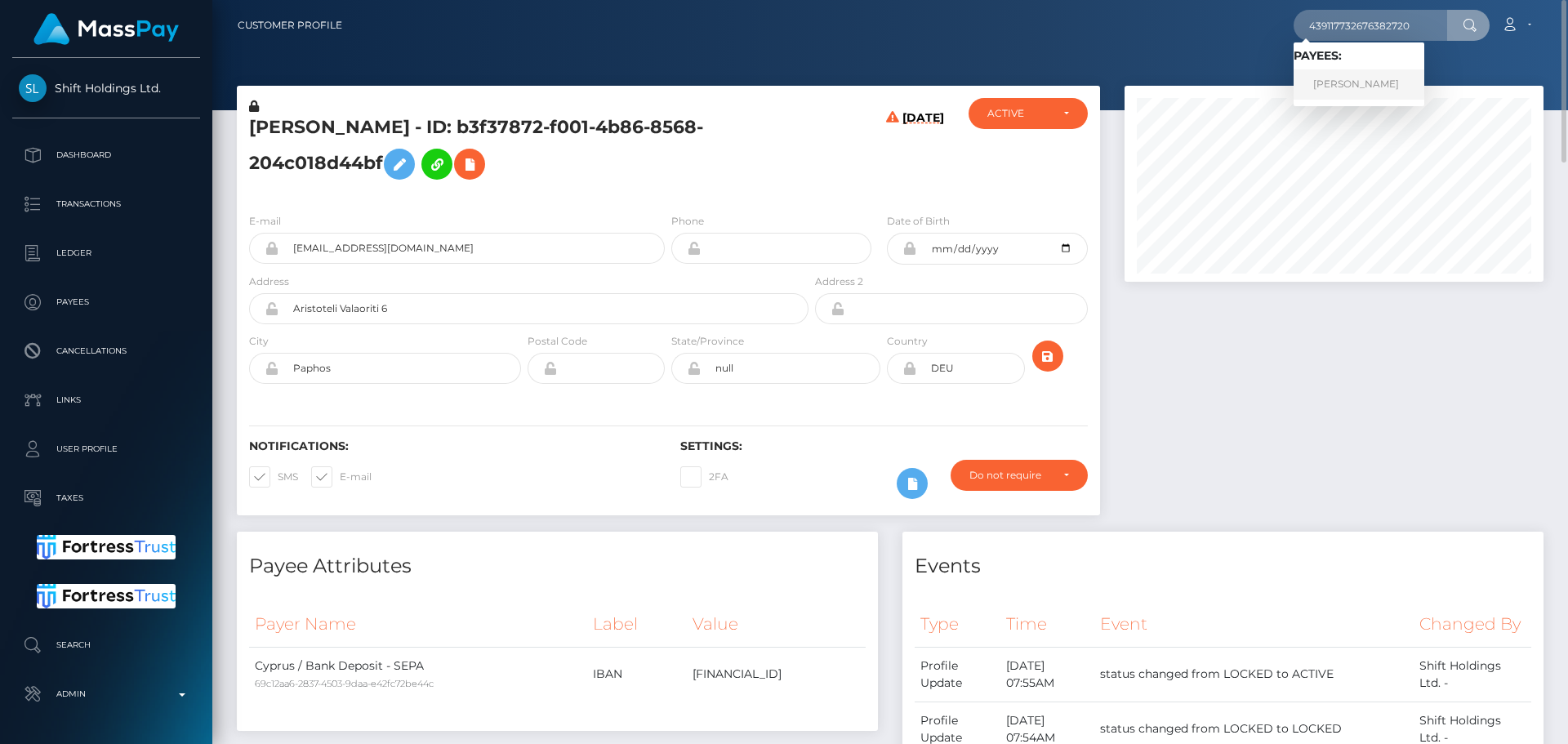
click at [1356, 77] on link "Daria Victorovna Sugrobova" at bounding box center [1358, 84] width 131 height 30
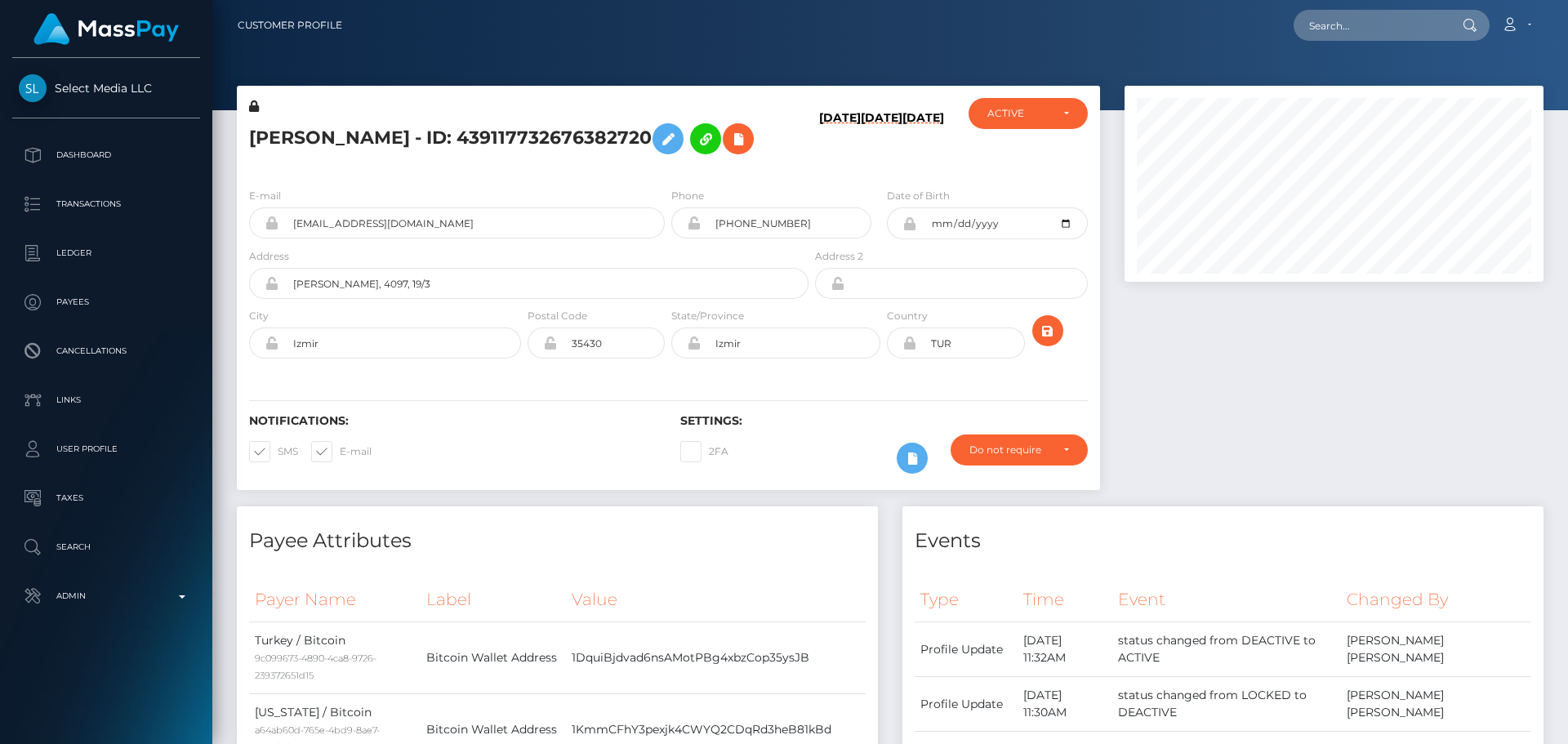
scroll to position [196, 420]
click at [466, 299] on input "[PERSON_NAME], 4097, 19/3" at bounding box center [543, 283] width 530 height 31
paste input "Zurab [STREET_ADDRESS]"
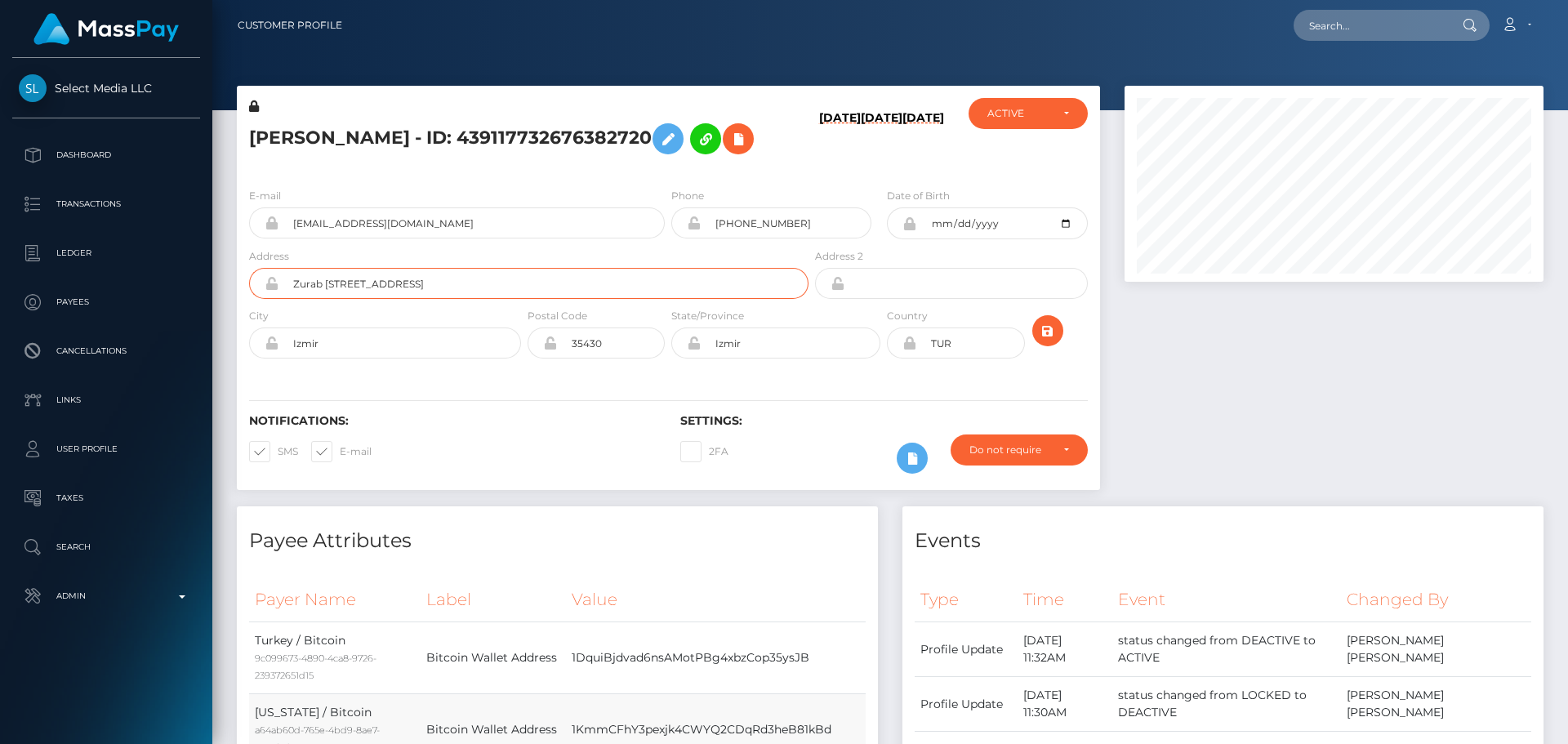
type input "Zurab [STREET_ADDRESS]"
click at [439, 358] on input "Izmir" at bounding box center [399, 343] width 243 height 31
paste input "Batumi"
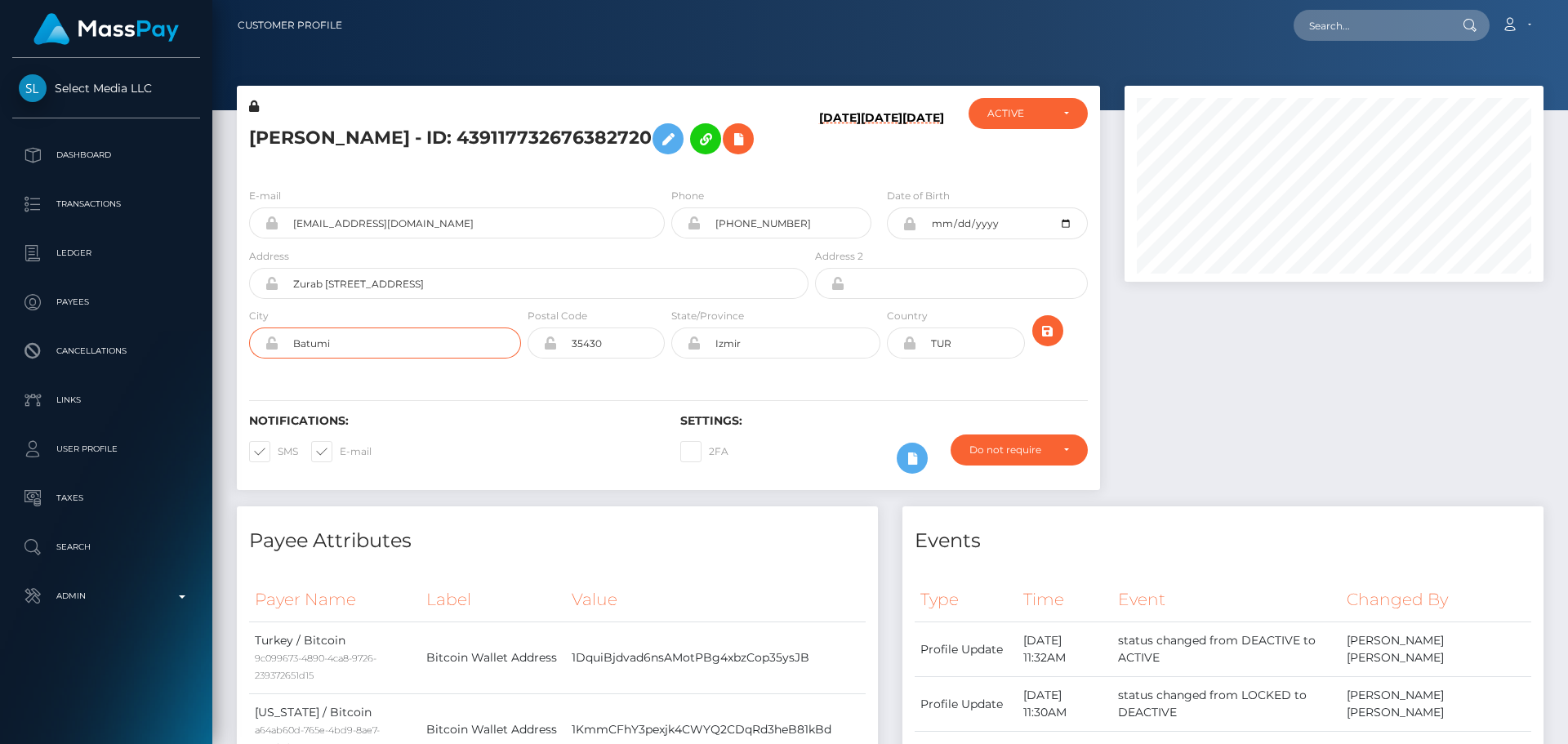
type input "Batumi"
click at [546, 439] on div "Notifications: SMS E-mail Settings: 2FA" at bounding box center [668, 432] width 863 height 115
click at [629, 358] on input "35430" at bounding box center [611, 343] width 108 height 31
paste input "601"
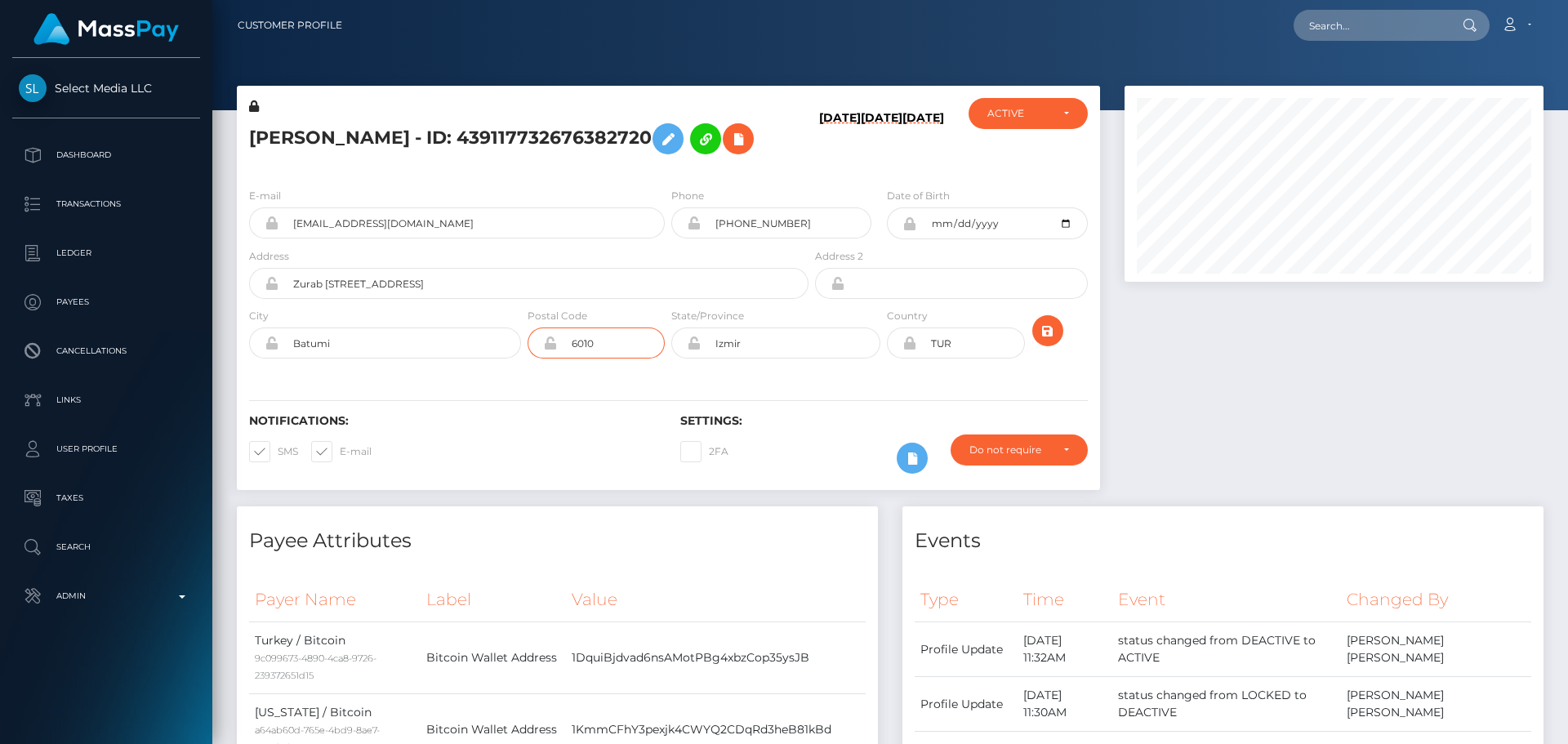
type input "6010"
click at [503, 445] on div "Notifications: SMS E-mail Settings: 2FA" at bounding box center [668, 432] width 863 height 115
click at [769, 358] on input "Izmir" at bounding box center [791, 343] width 180 height 31
paste input "Adjara"
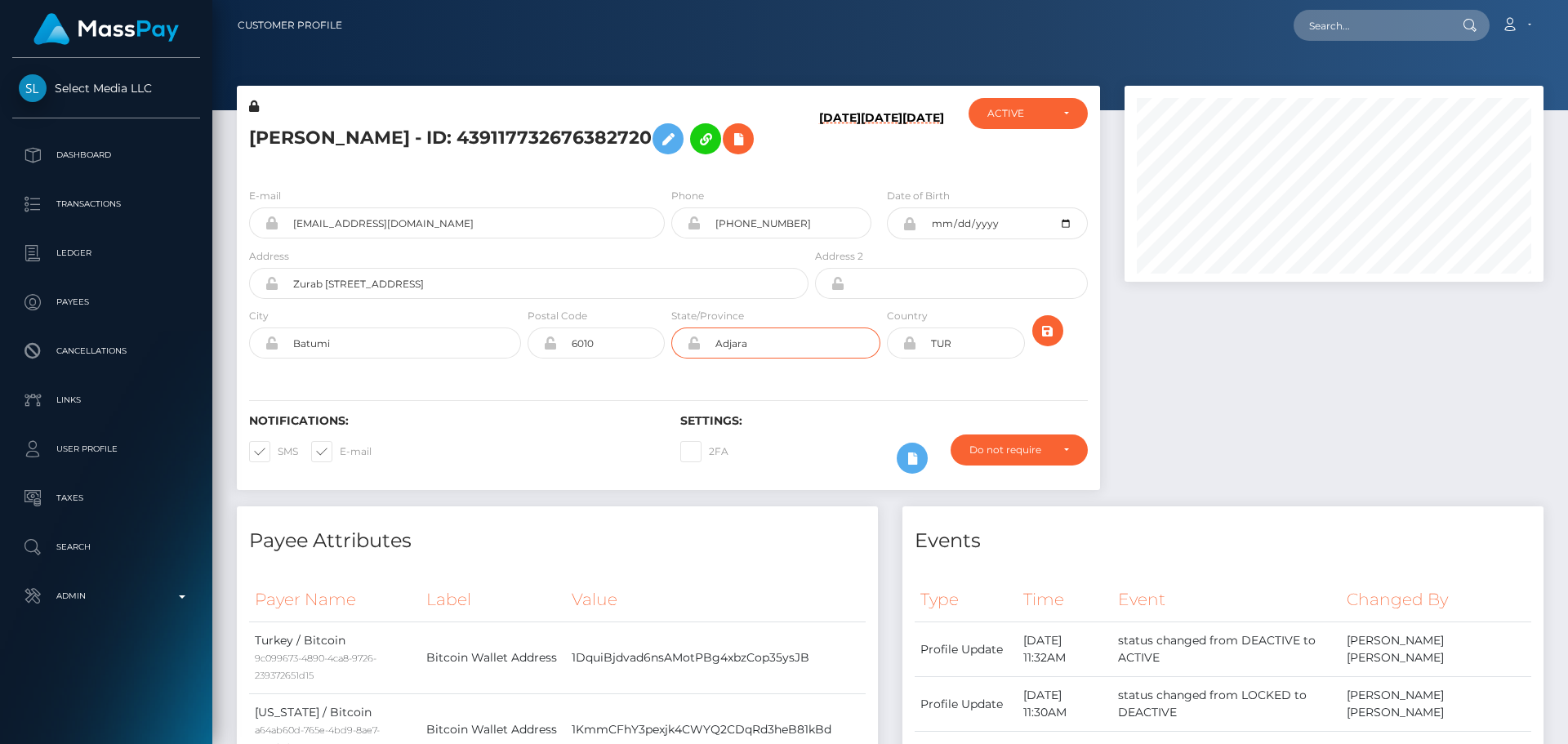
type input "Adjara"
click at [593, 445] on div "Notifications: SMS E-mail Settings: 2FA" at bounding box center [668, 432] width 863 height 115
click at [909, 350] on icon at bounding box center [910, 343] width 14 height 14
click at [974, 358] on input "TUR" at bounding box center [971, 343] width 108 height 31
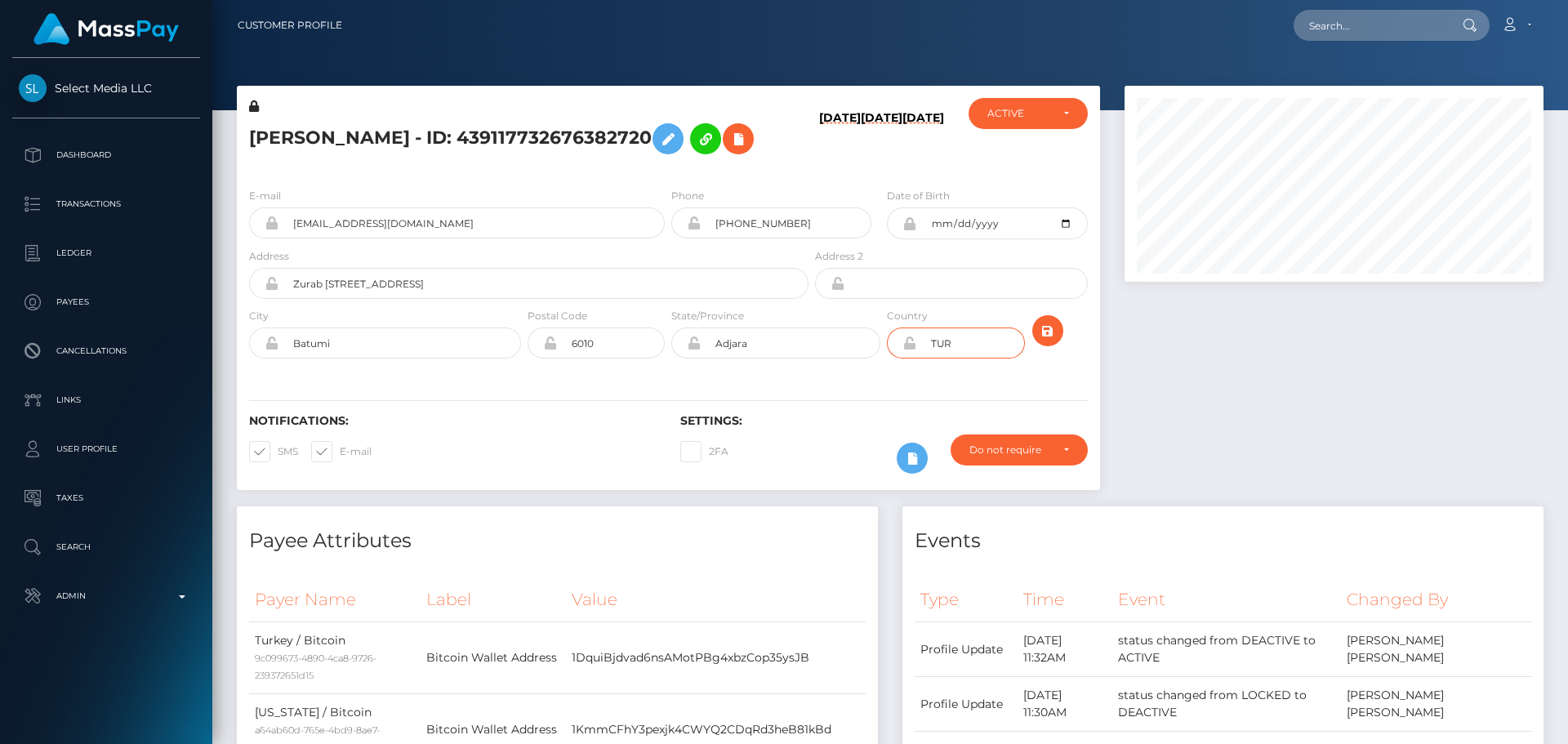
paste input "GEO"
type input "GEO"
click at [796, 366] on div "State/Province Adjara" at bounding box center [775, 337] width 216 height 60
click at [1046, 341] on icon "submit" at bounding box center [1048, 330] width 19 height 20
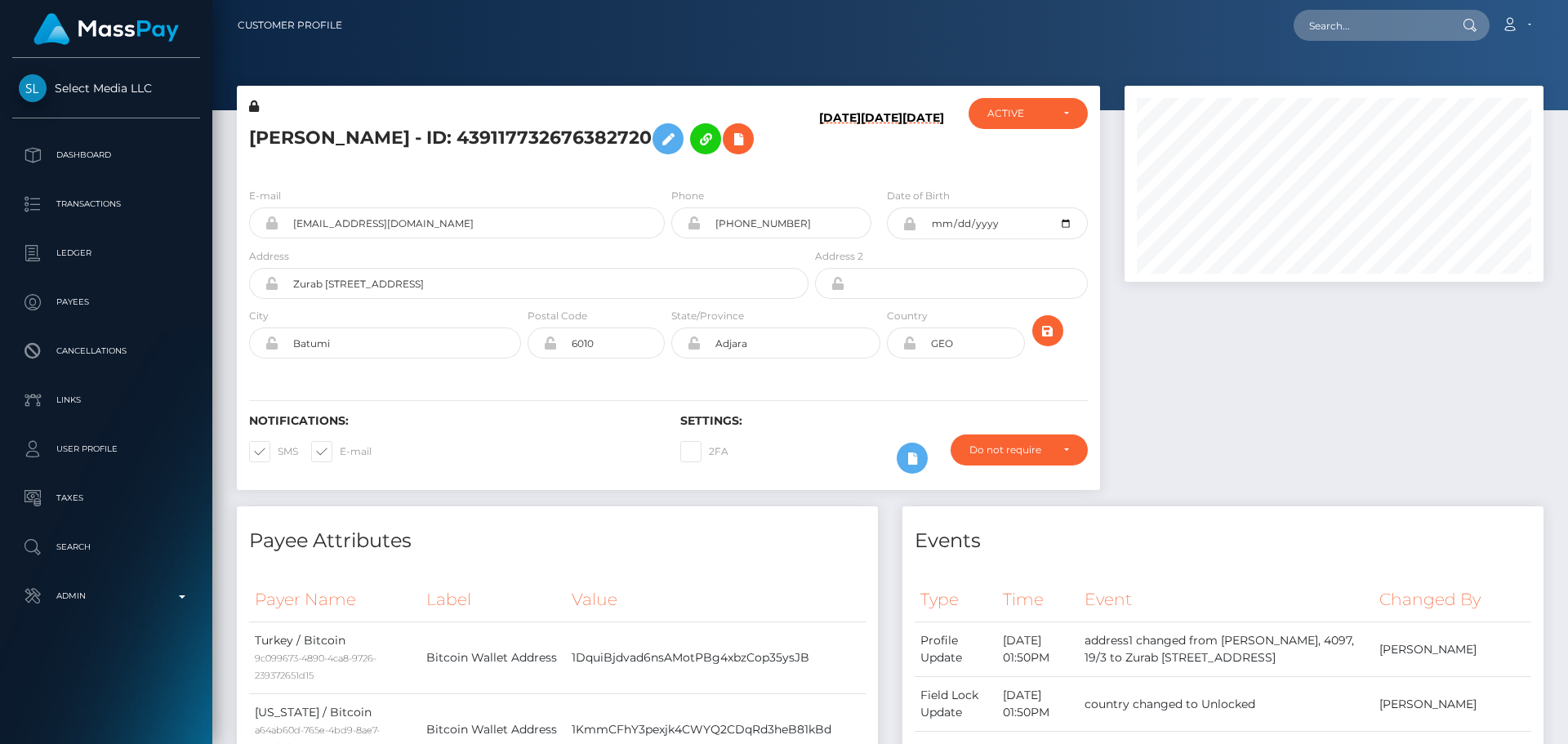
scroll to position [196, 420]
click at [909, 350] on icon at bounding box center [910, 343] width 14 height 14
click at [729, 150] on icon at bounding box center [739, 139] width 19 height 20
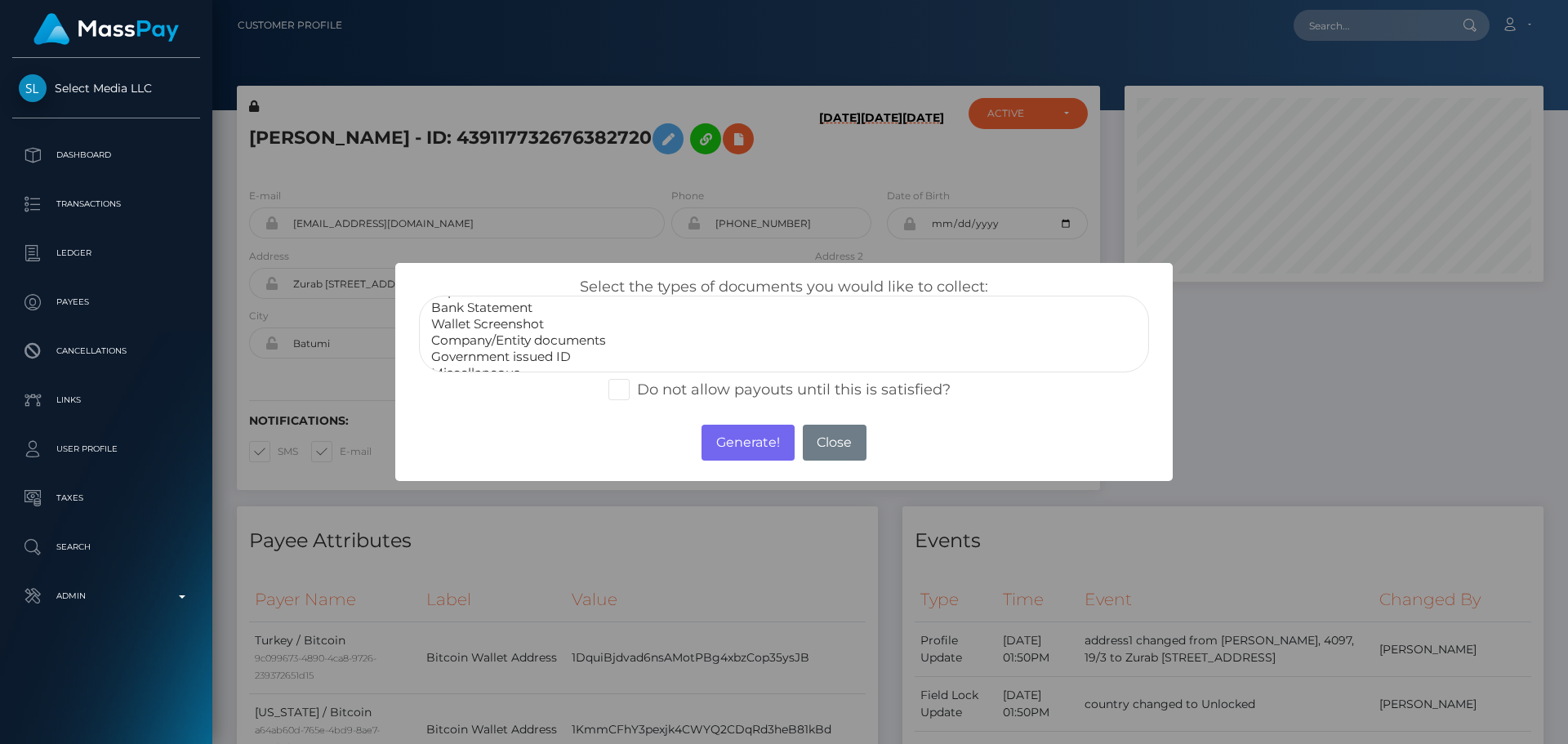
scroll to position [33, 0]
select select "Miscellaneous"
click at [480, 360] on option "Miscellaneous" at bounding box center [783, 358] width 709 height 16
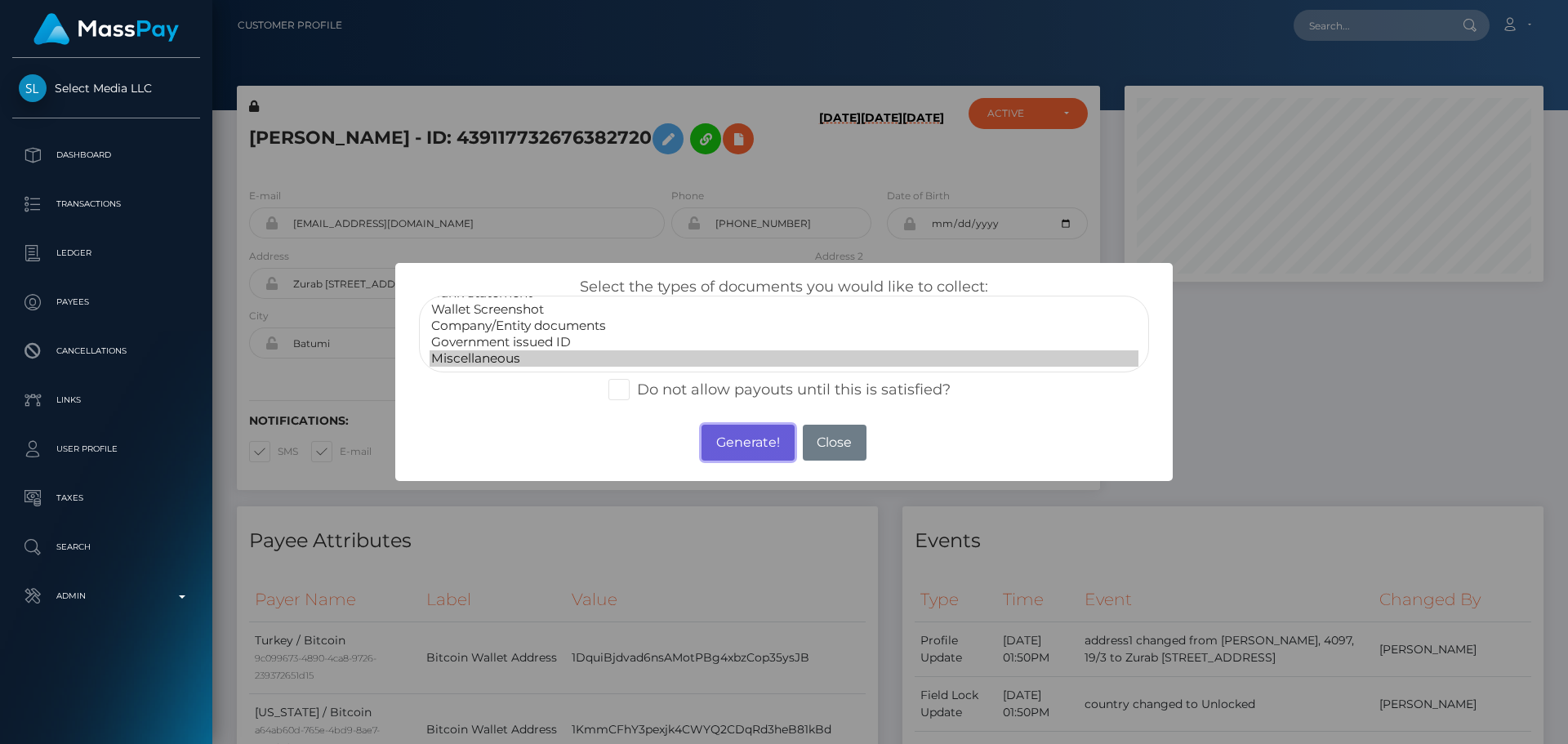
click at [724, 440] on button "Generate!" at bounding box center [747, 442] width 92 height 36
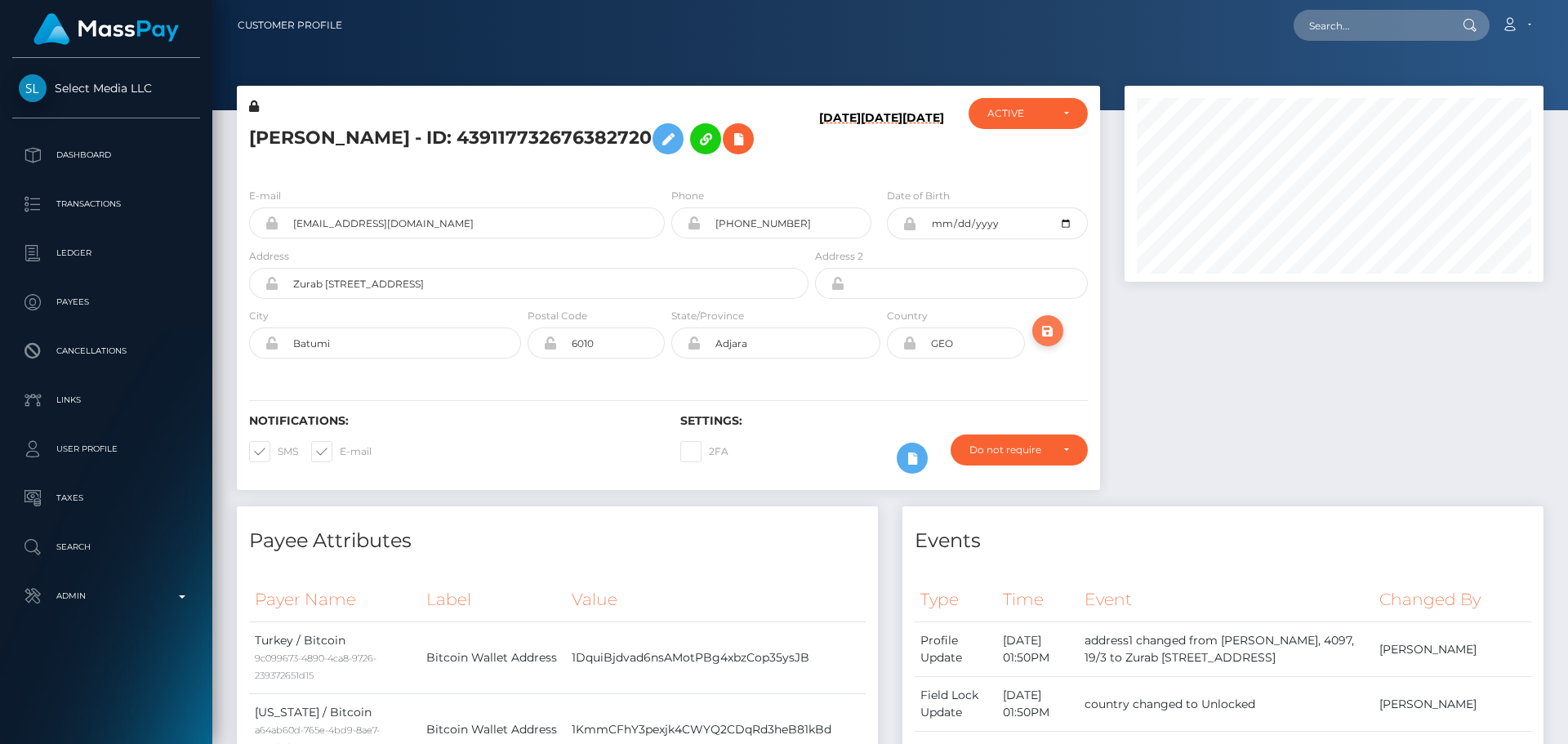
click at [1037, 346] on button "submit" at bounding box center [1048, 330] width 31 height 31
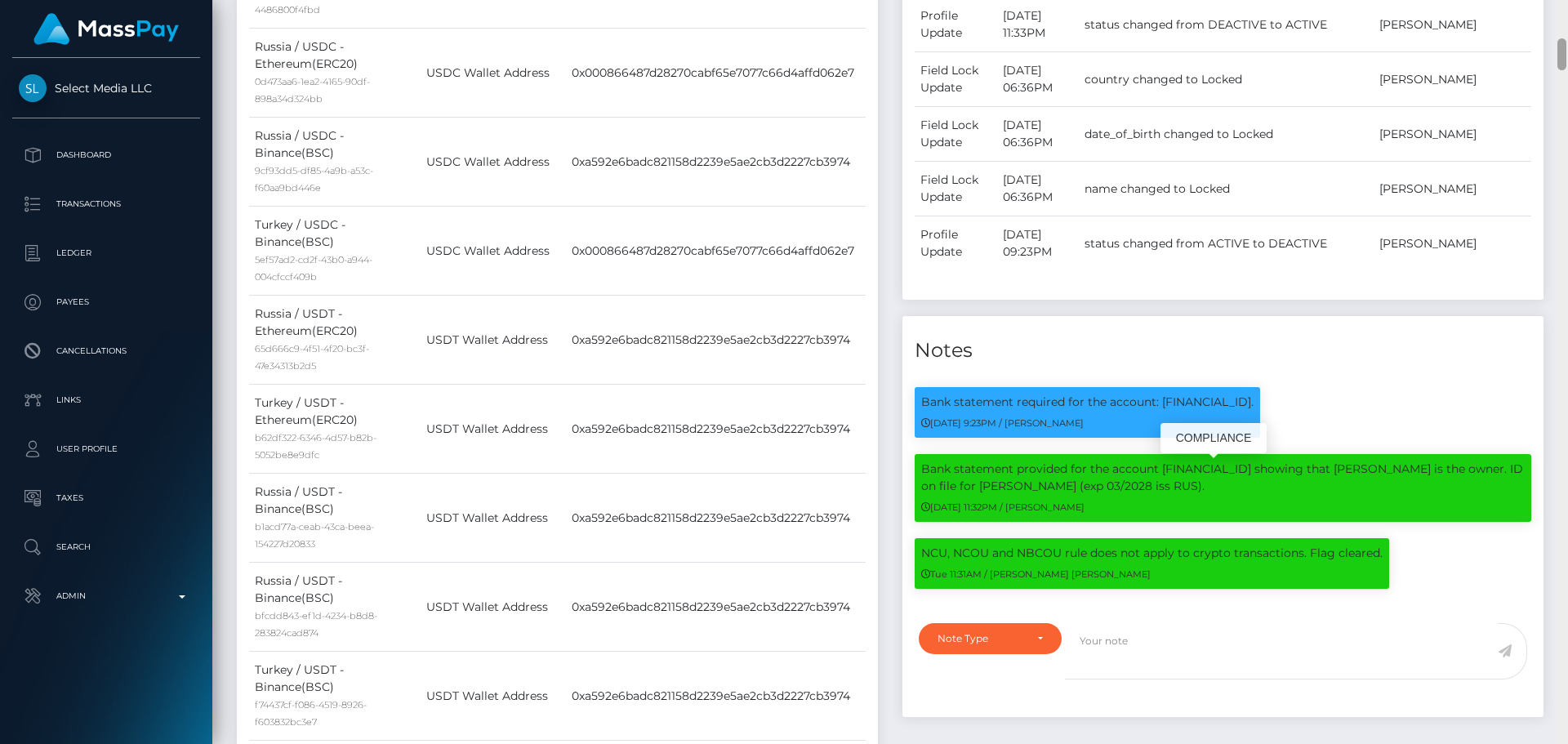
scroll to position [196, 420]
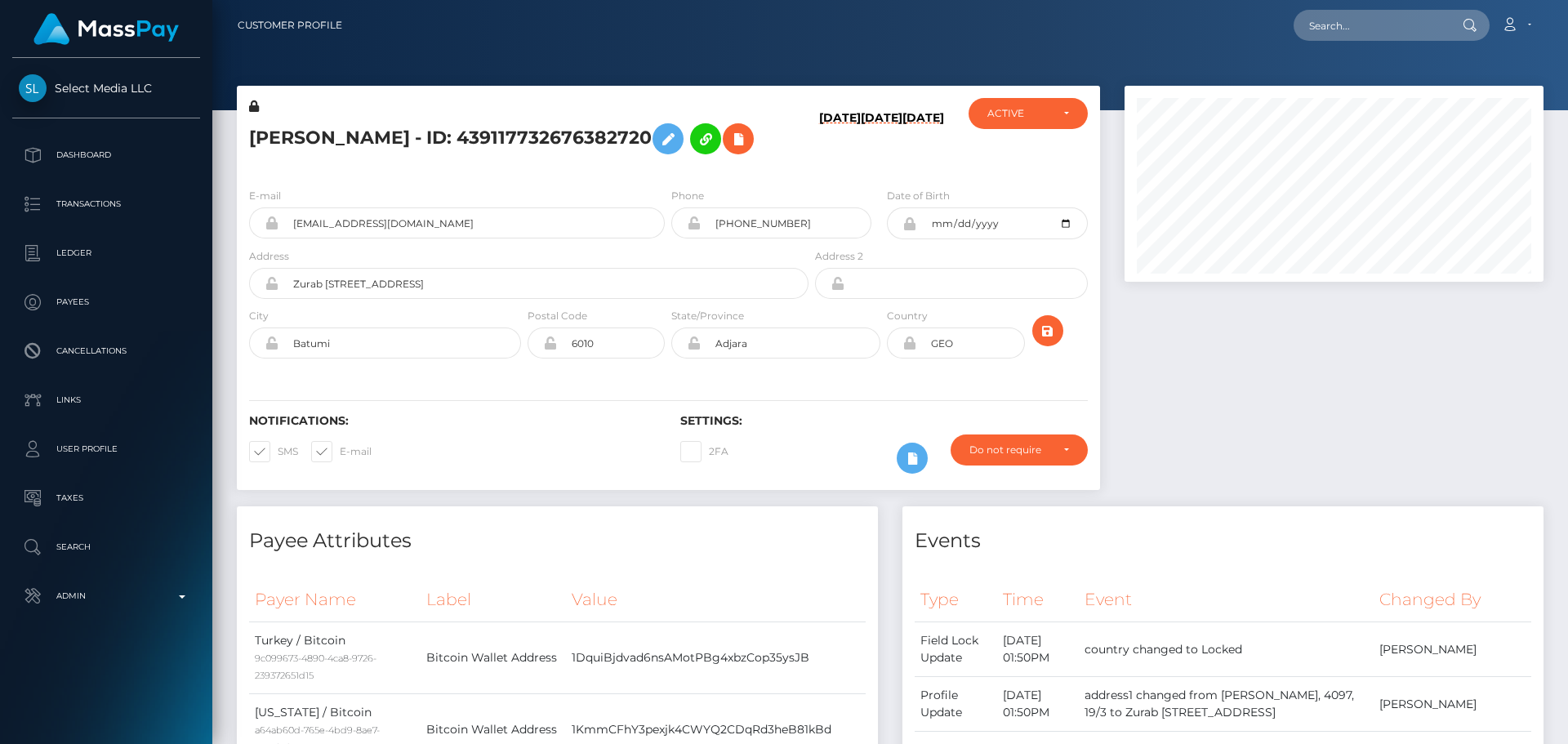
scroll to position [196, 420]
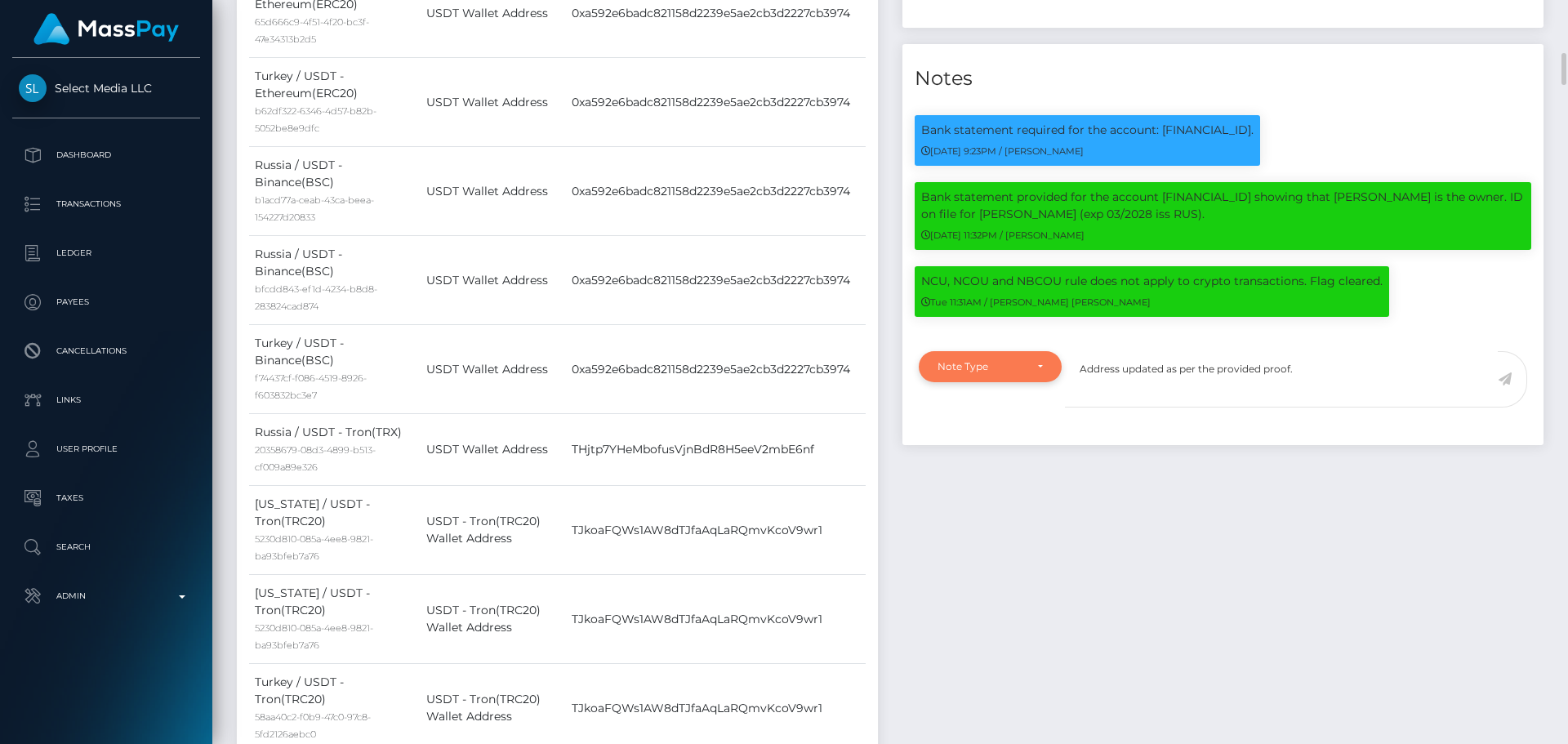
type textarea "Address updated as per the provided proof."
click at [998, 382] on div "Note Type" at bounding box center [991, 366] width 143 height 31
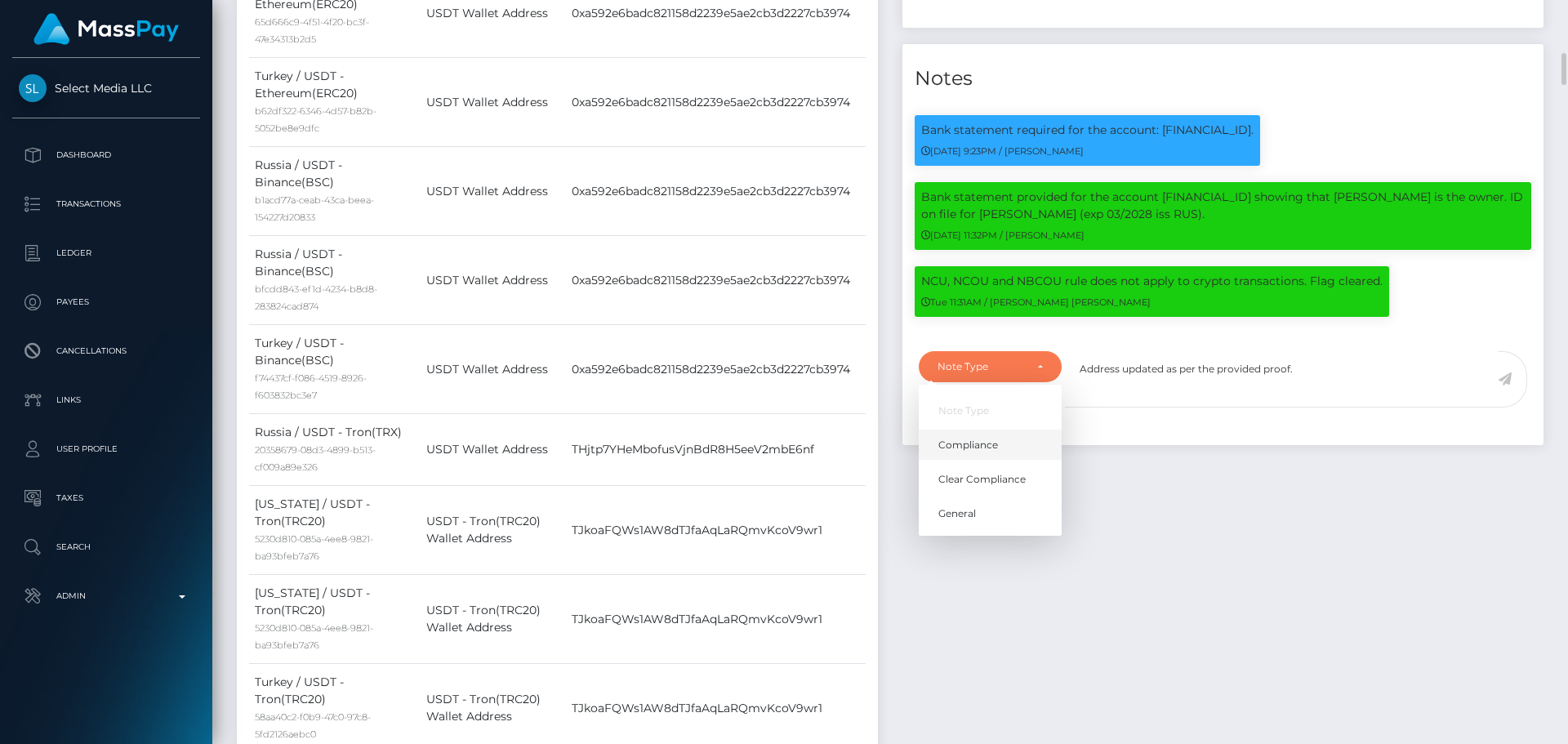
click at [985, 452] on span "Compliance" at bounding box center [969, 444] width 60 height 14
select select "COMPLIANCE"
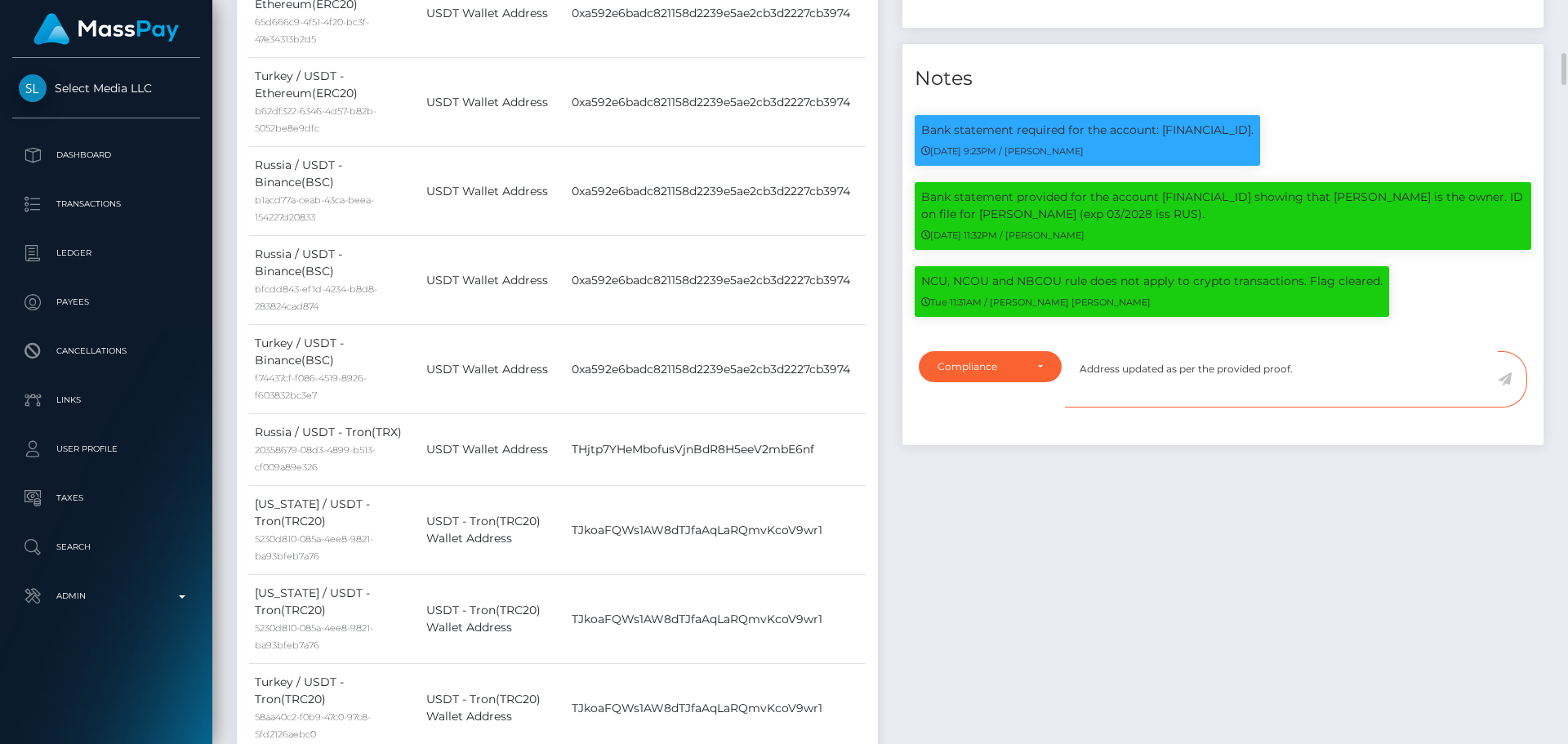
click at [1324, 408] on textarea "Address updated as per the provided proof." at bounding box center [1282, 379] width 433 height 56
click at [1504, 386] on icon at bounding box center [1505, 379] width 14 height 14
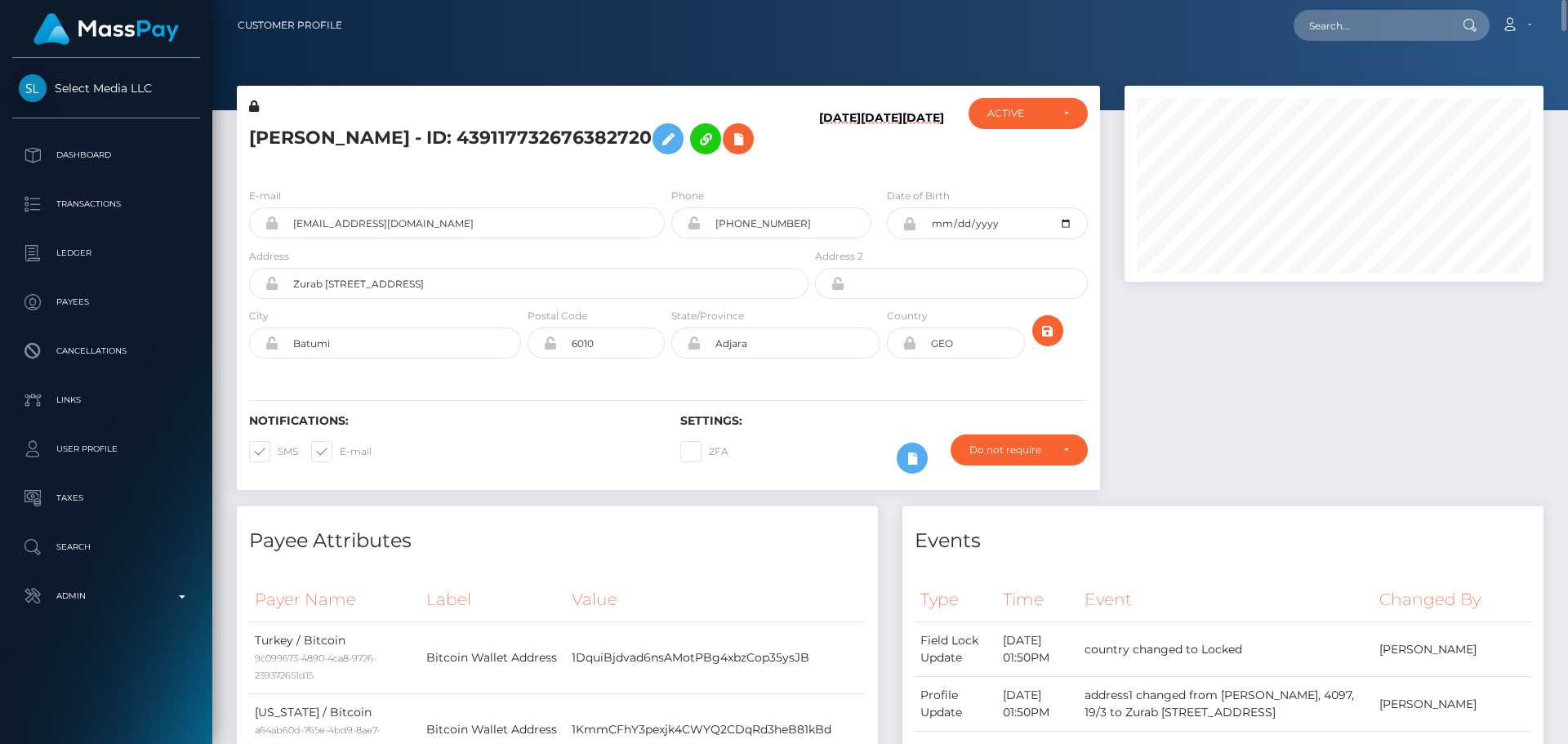
click at [935, 168] on h6 "03/02/23" at bounding box center [923, 139] width 42 height 57
click at [1362, 31] on input "text" at bounding box center [1370, 25] width 154 height 31
paste input "603586004573499392"
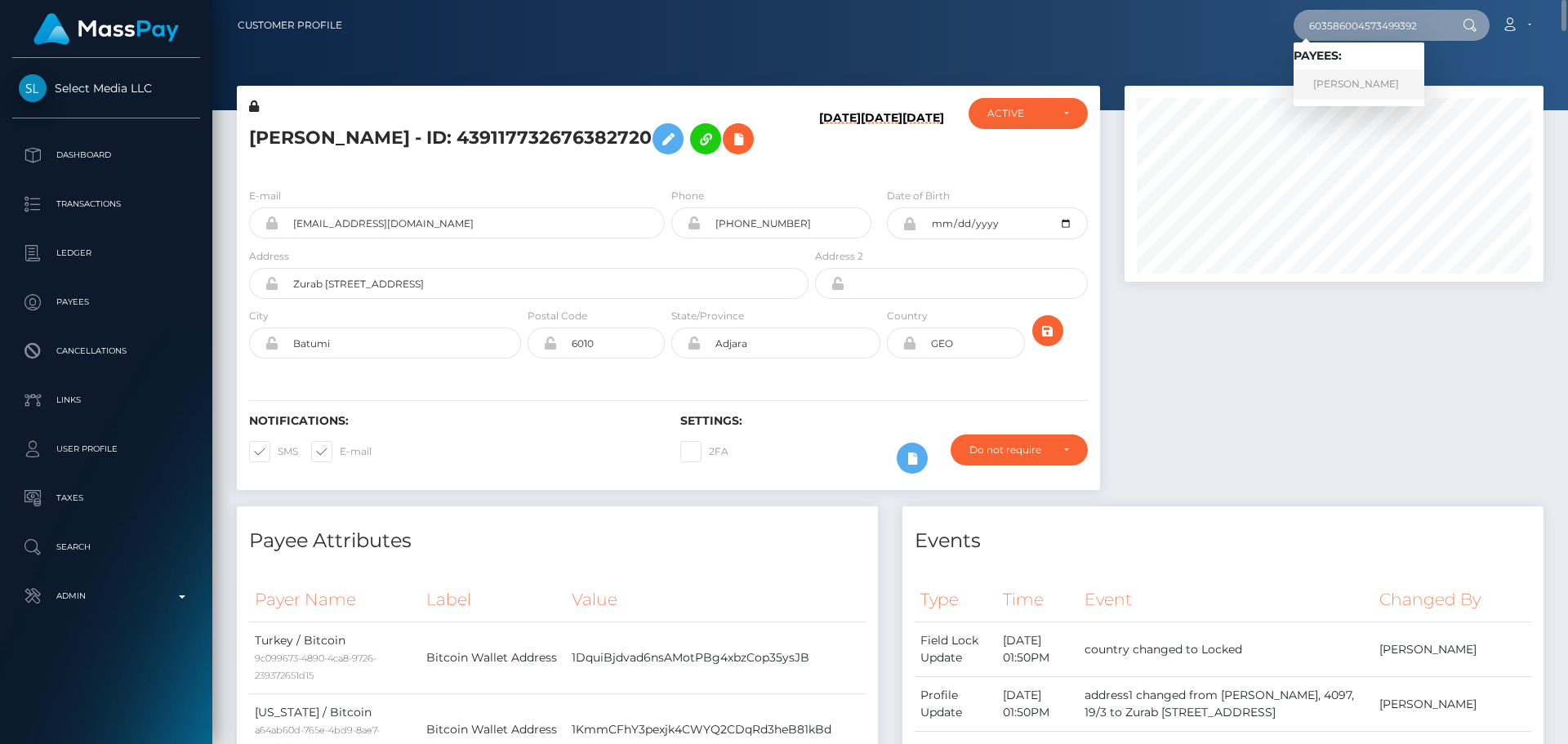
type input "603586004573499392"
click at [1347, 84] on link "Daria Sugrobova" at bounding box center [1358, 84] width 131 height 30
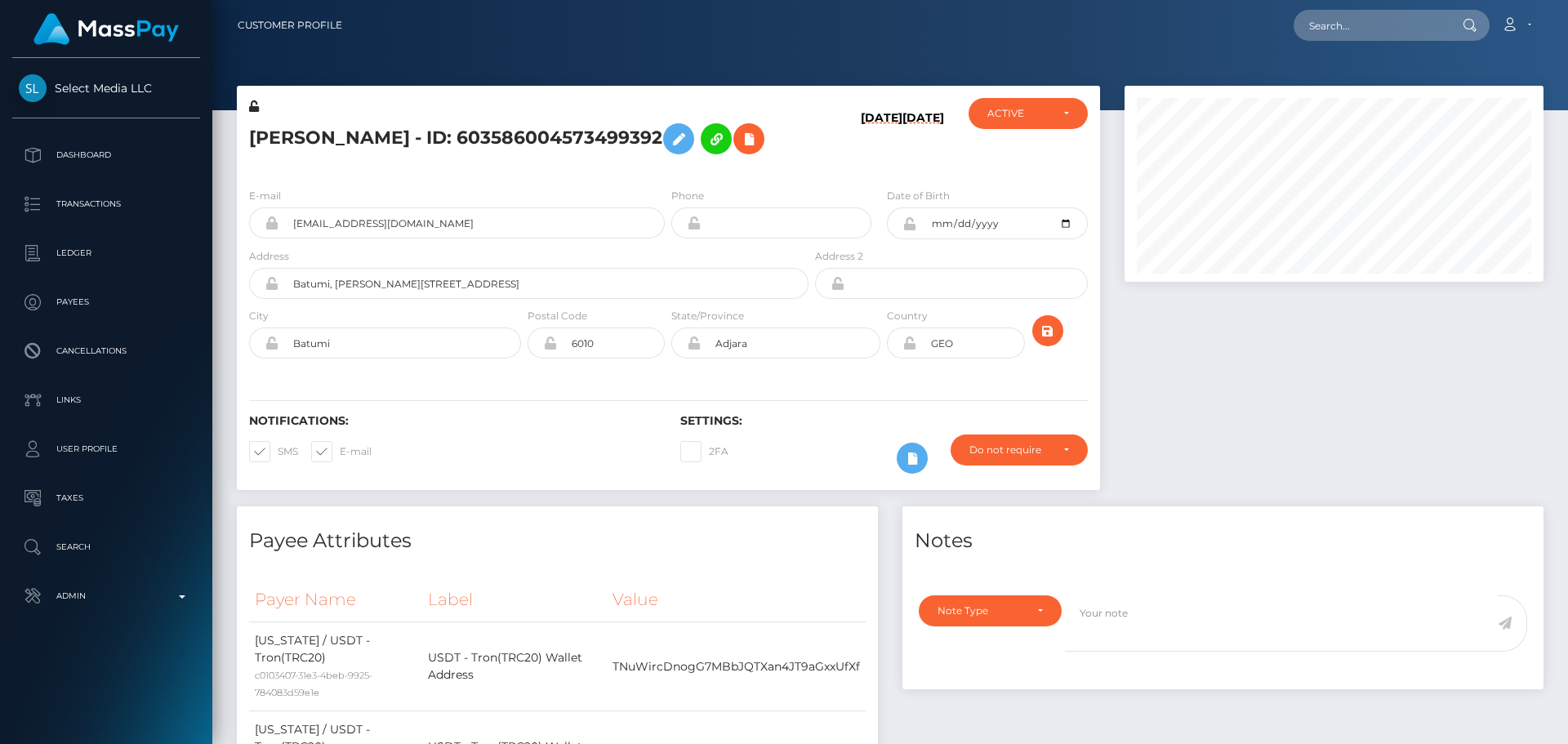
scroll to position [196, 420]
click at [808, 171] on div "[PERSON_NAME] - ID: 603586004573499392" at bounding box center [524, 135] width 575 height 76
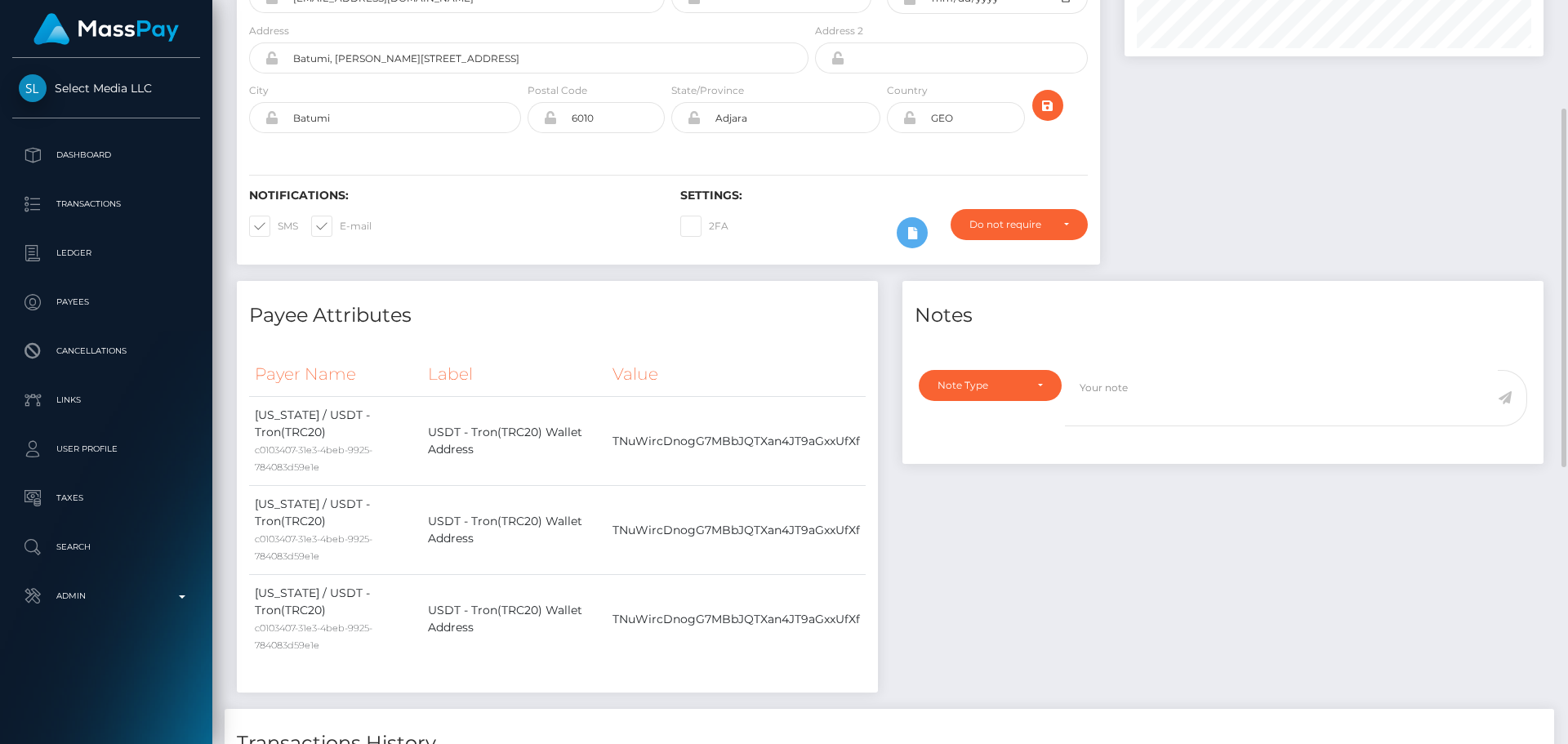
scroll to position [0, 0]
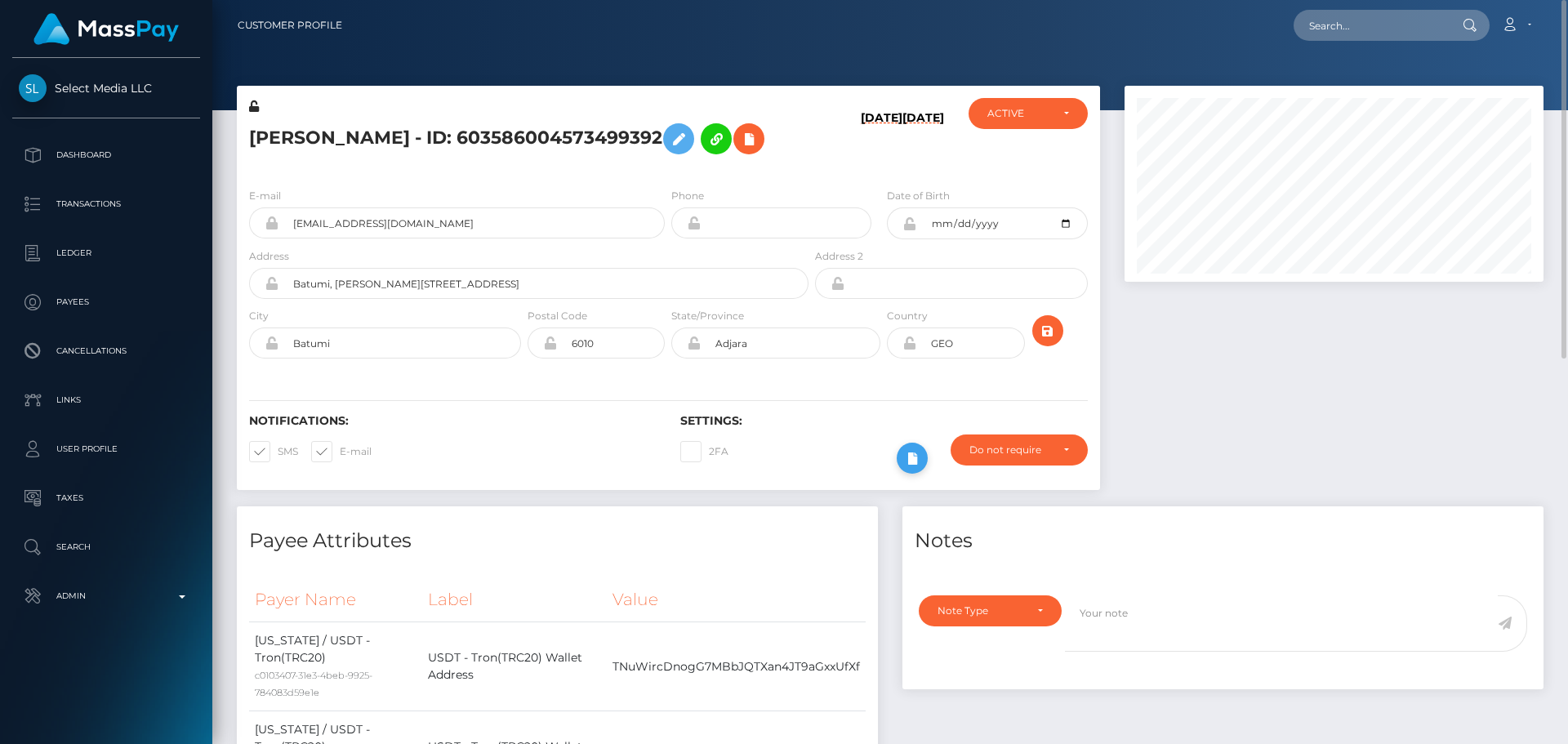
click at [915, 466] on icon at bounding box center [913, 458] width 19 height 20
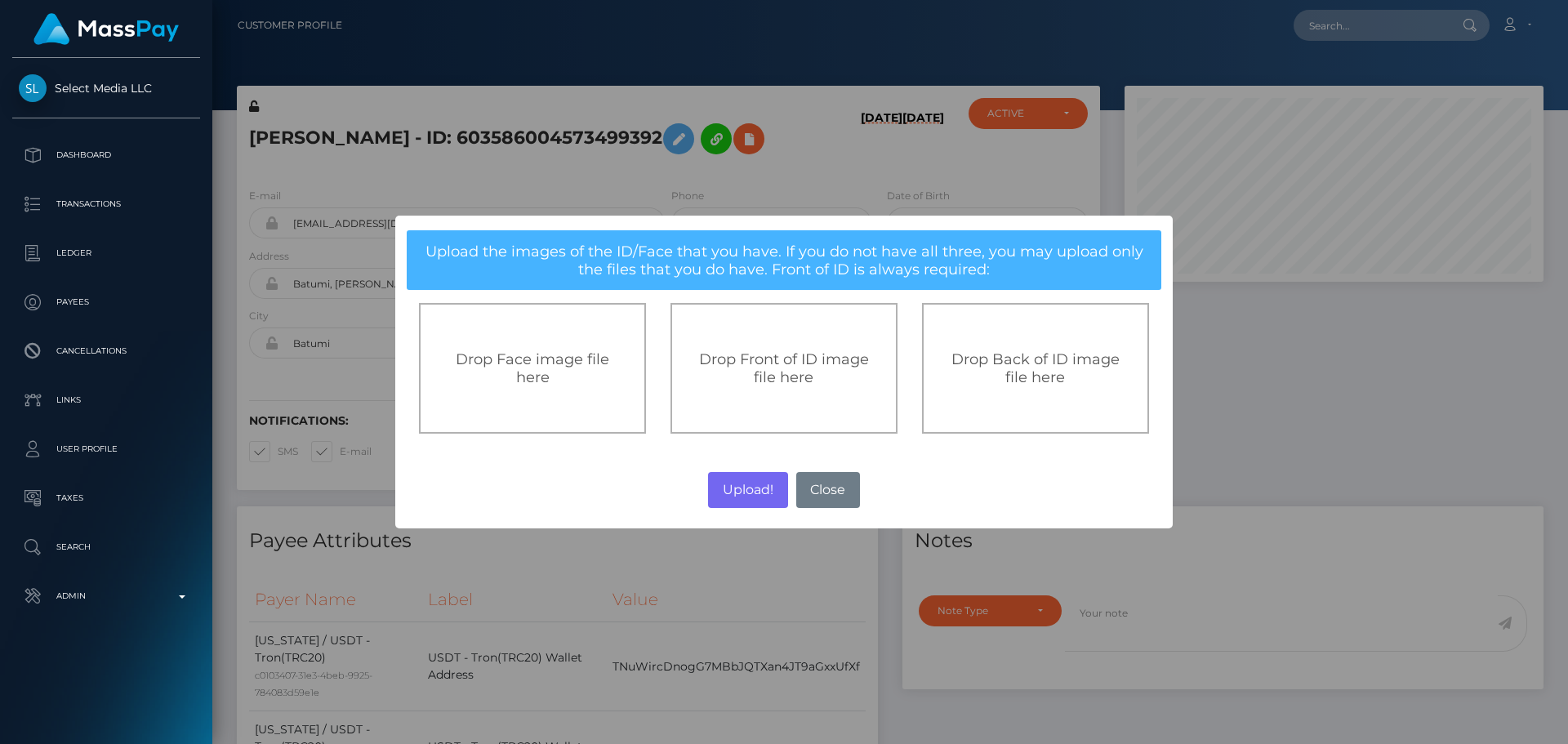
click at [794, 392] on div "Drop Front of ID image file here" at bounding box center [784, 367] width 227 height 130
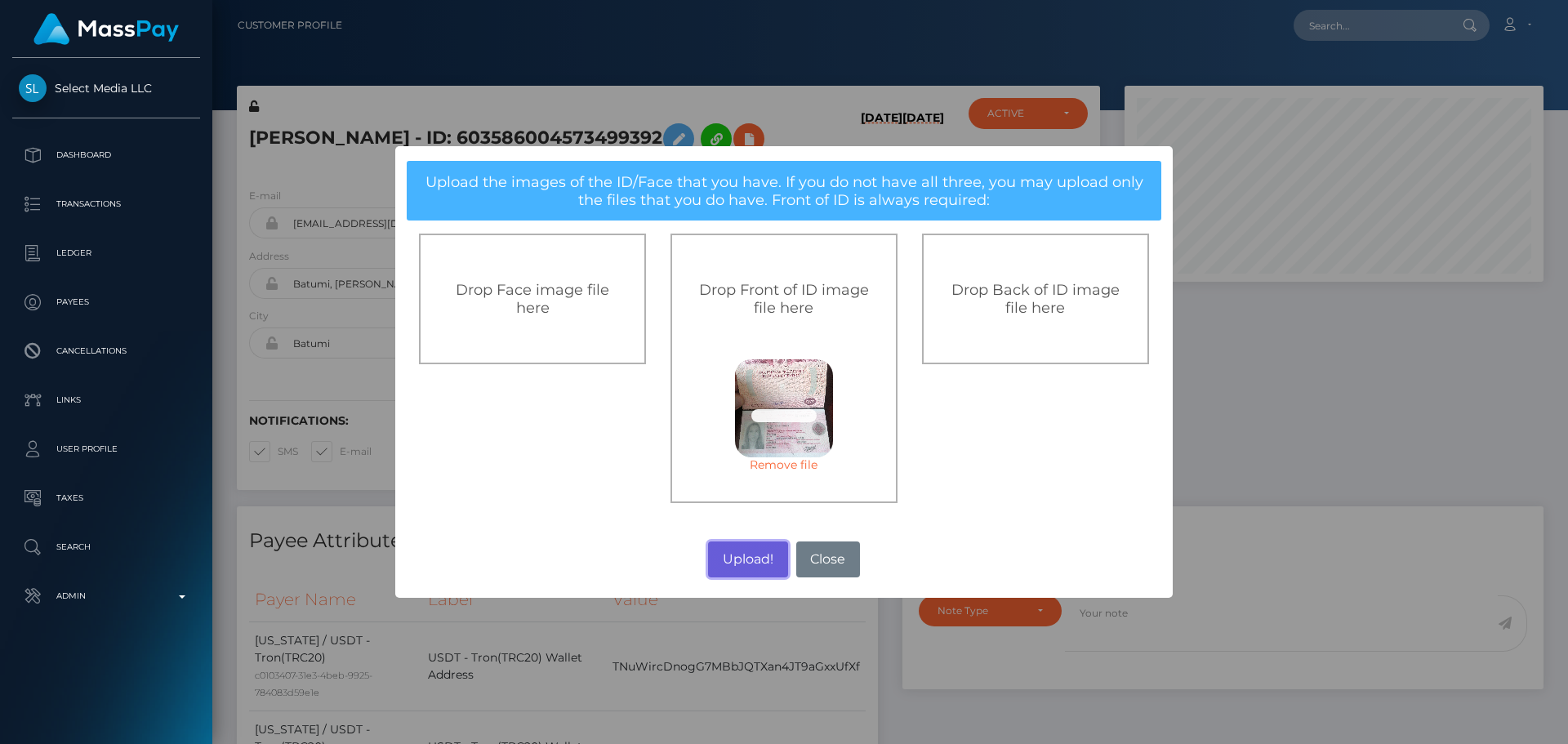
click at [751, 568] on button "Upload!" at bounding box center [748, 558] width 79 height 36
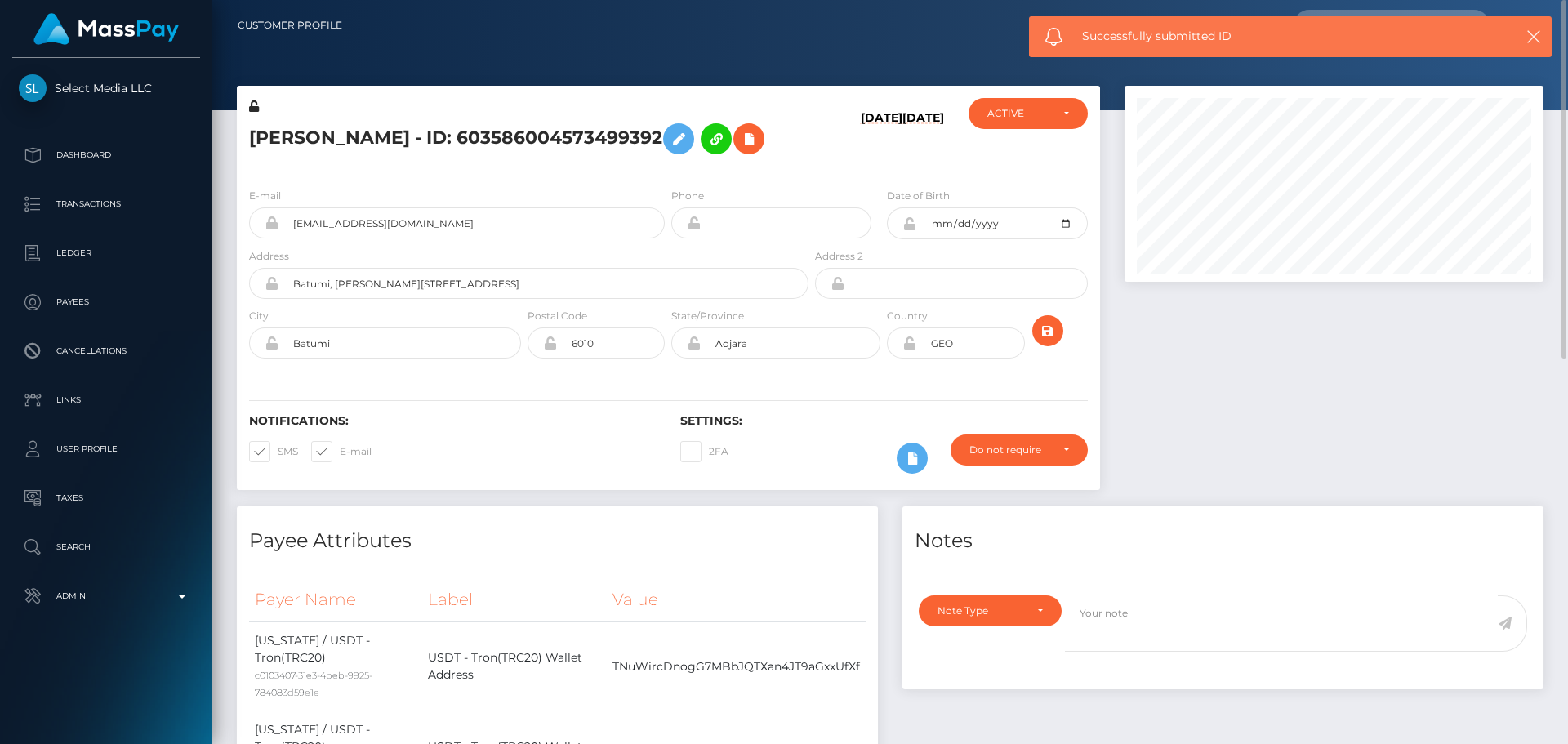
click at [763, 408] on div "Notifications: SMS E-mail Settings: 2FA" at bounding box center [668, 432] width 863 height 115
click at [774, 439] on div "2FA" at bounding box center [775, 458] width 216 height 47
click at [789, 435] on div "2FA" at bounding box center [775, 458] width 216 height 47
click at [799, 436] on div "Settings: 2FA Require ID/Selfie Verification" at bounding box center [884, 447] width 431 height 68
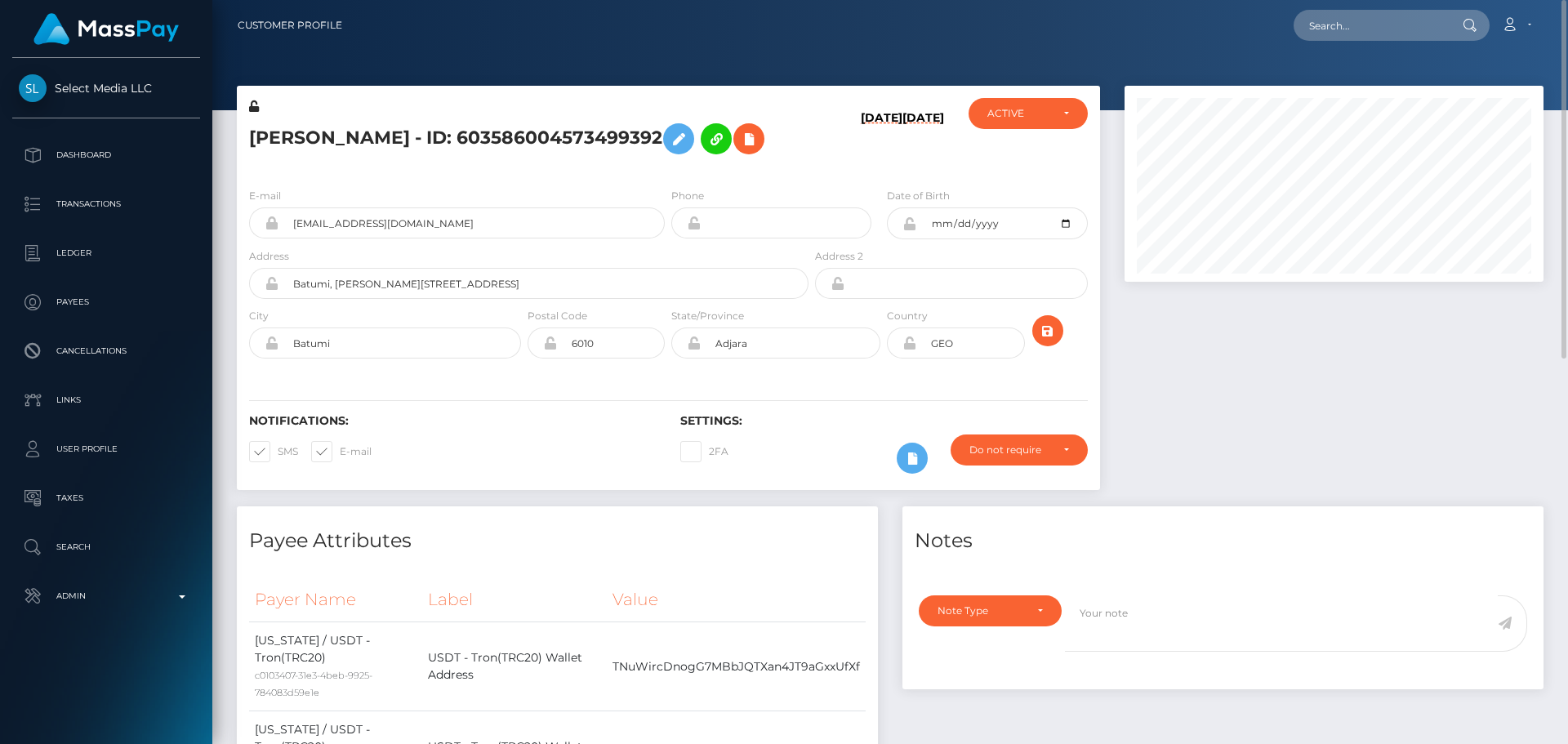
click at [799, 437] on div "2FA" at bounding box center [775, 458] width 216 height 47
click at [1052, 324] on icon "submit" at bounding box center [1048, 330] width 19 height 20
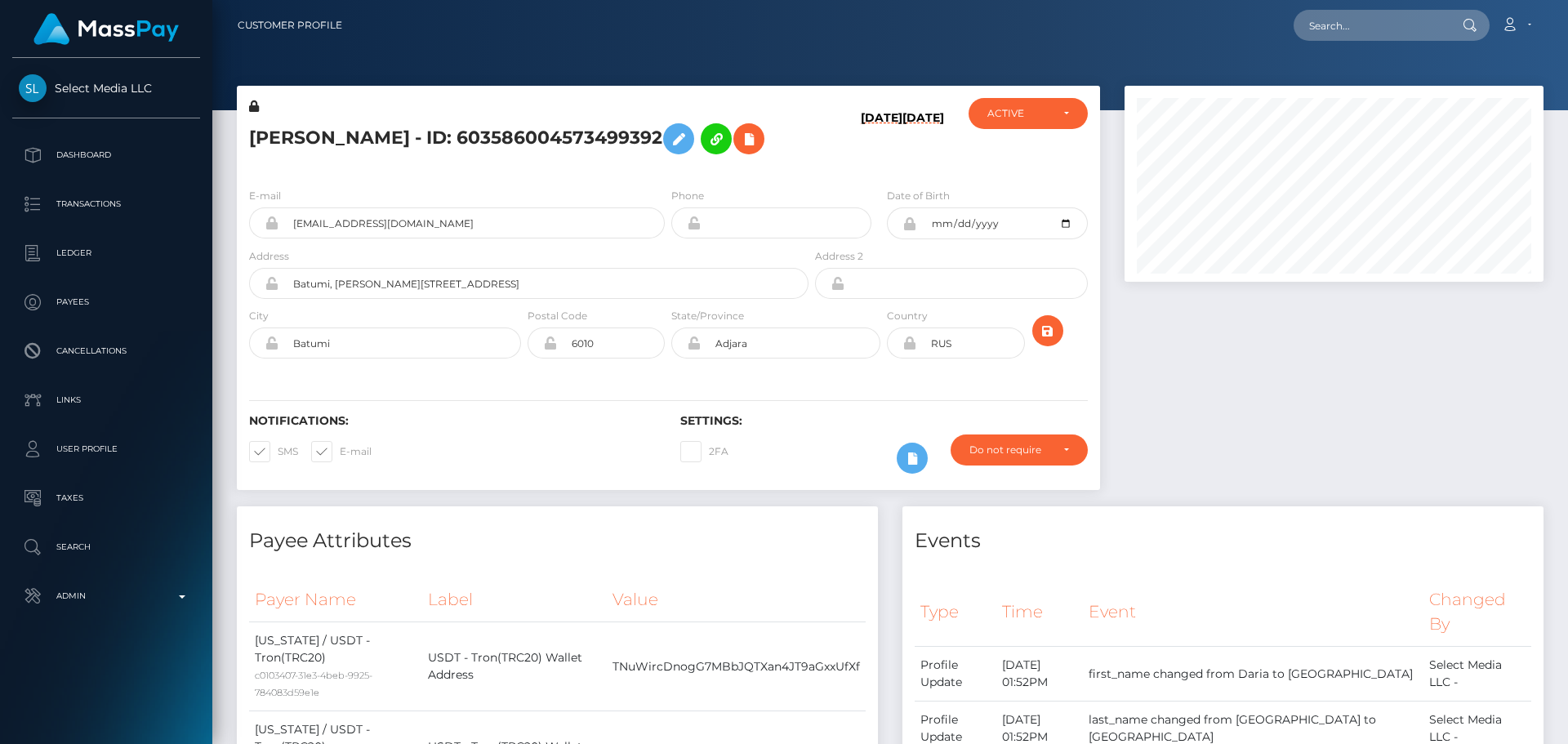
scroll to position [196, 420]
click at [888, 172] on div "[DATE] [DATE]" at bounding box center [884, 135] width 144 height 76
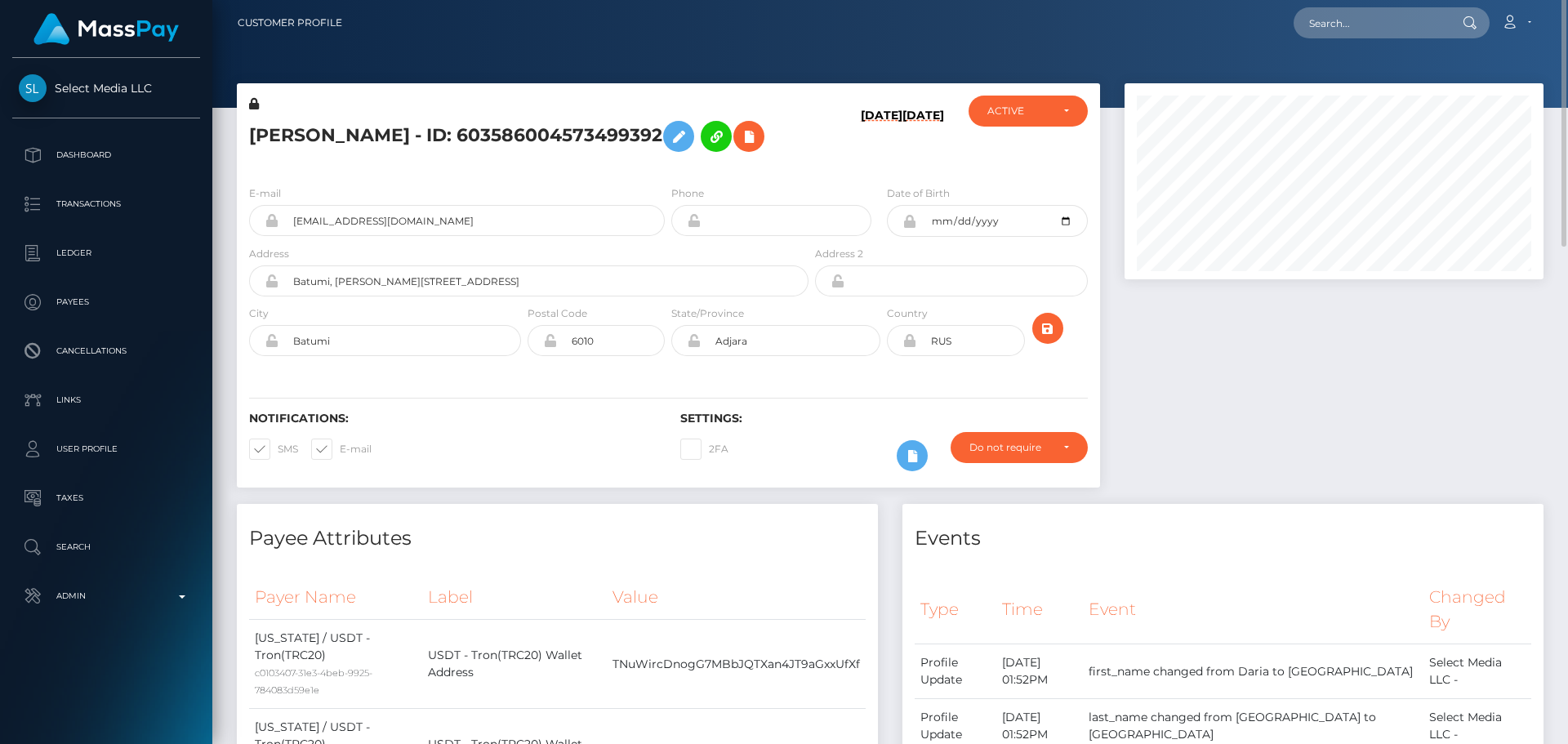
scroll to position [0, 0]
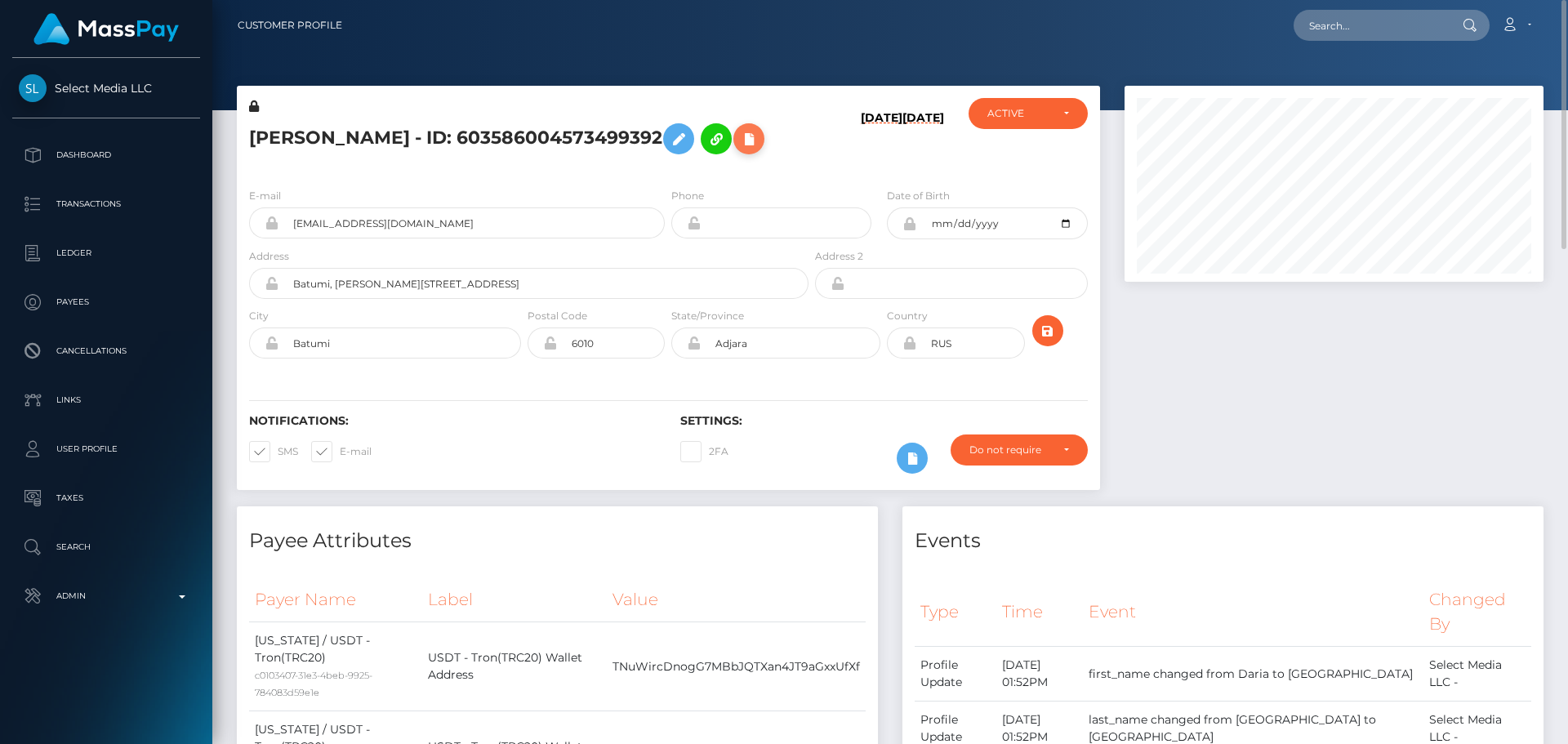
click at [759, 142] on icon at bounding box center [749, 139] width 19 height 20
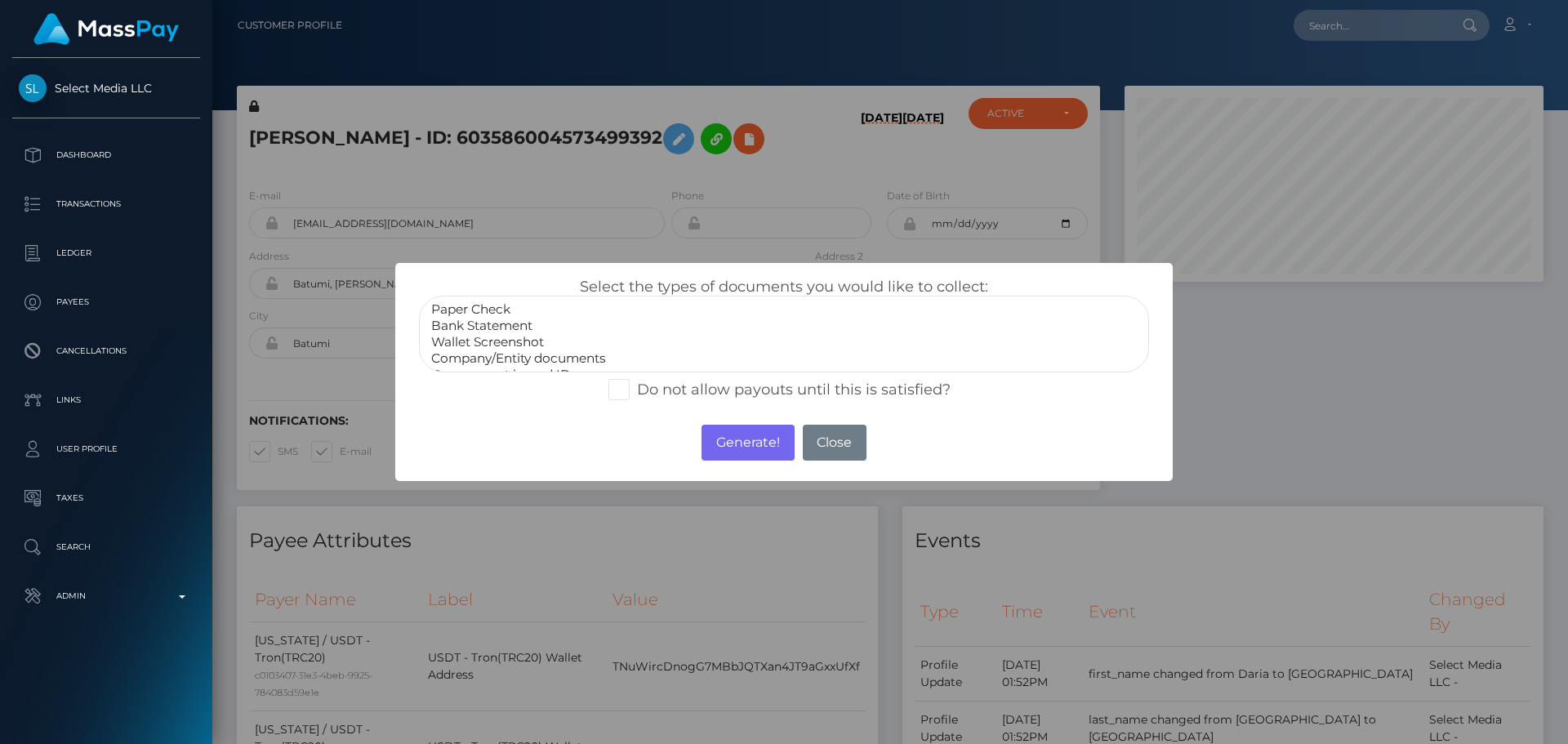
scroll to position [33, 0]
select select "Miscellaneous"
click at [502, 358] on option "Miscellaneous" at bounding box center [783, 358] width 709 height 16
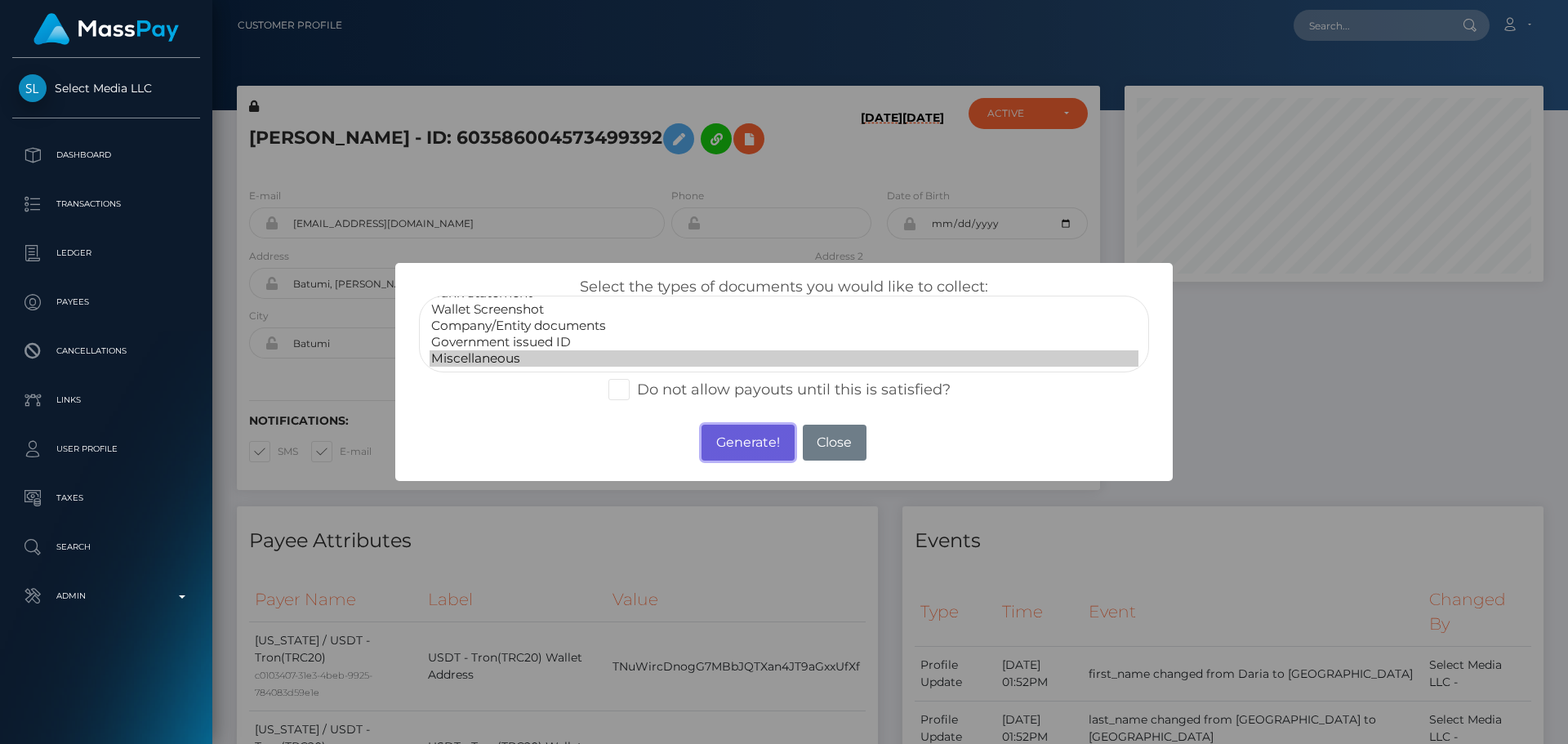
click at [743, 433] on button "Generate!" at bounding box center [747, 442] width 92 height 36
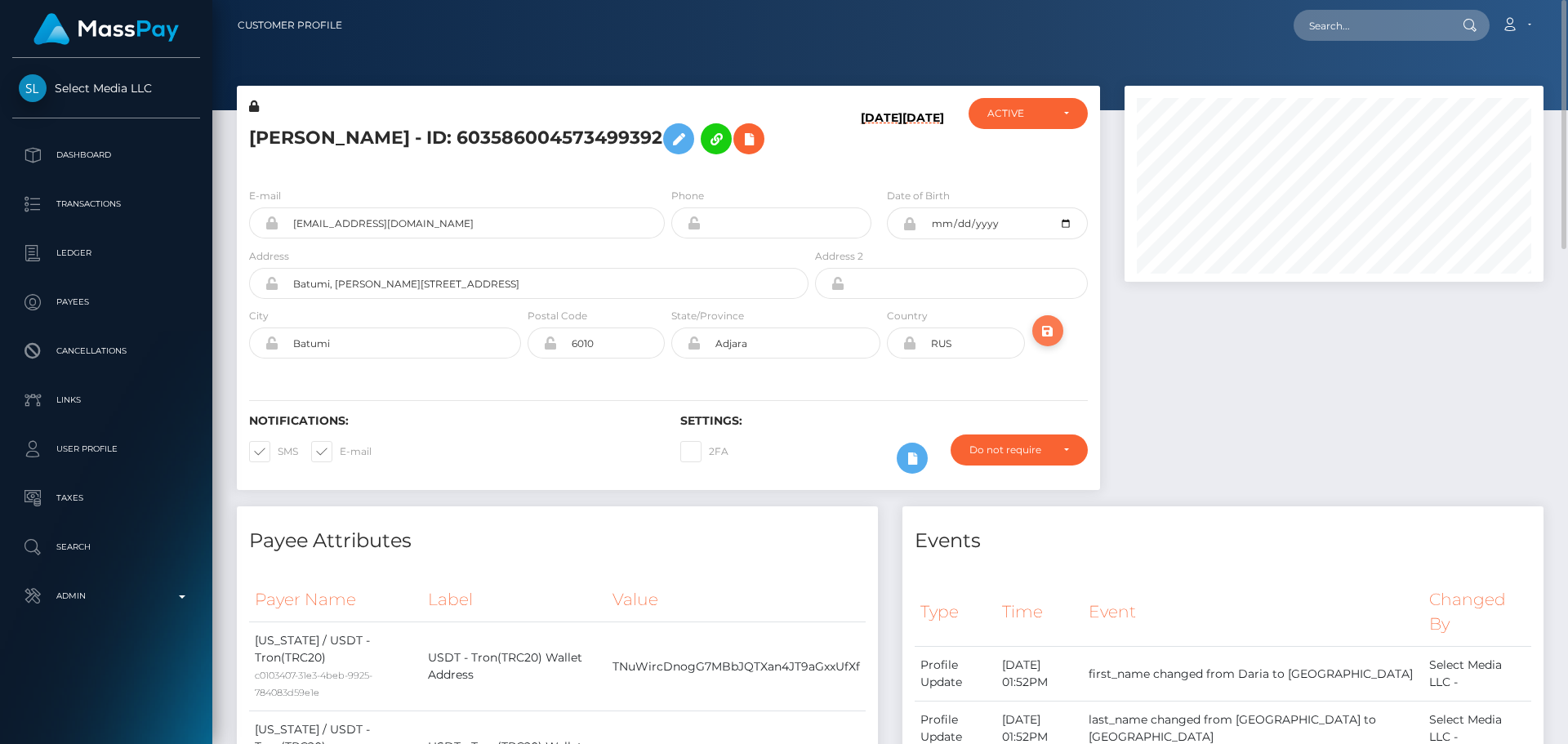
click at [1048, 336] on icon "submit" at bounding box center [1048, 330] width 19 height 20
type input "439117732676382720"
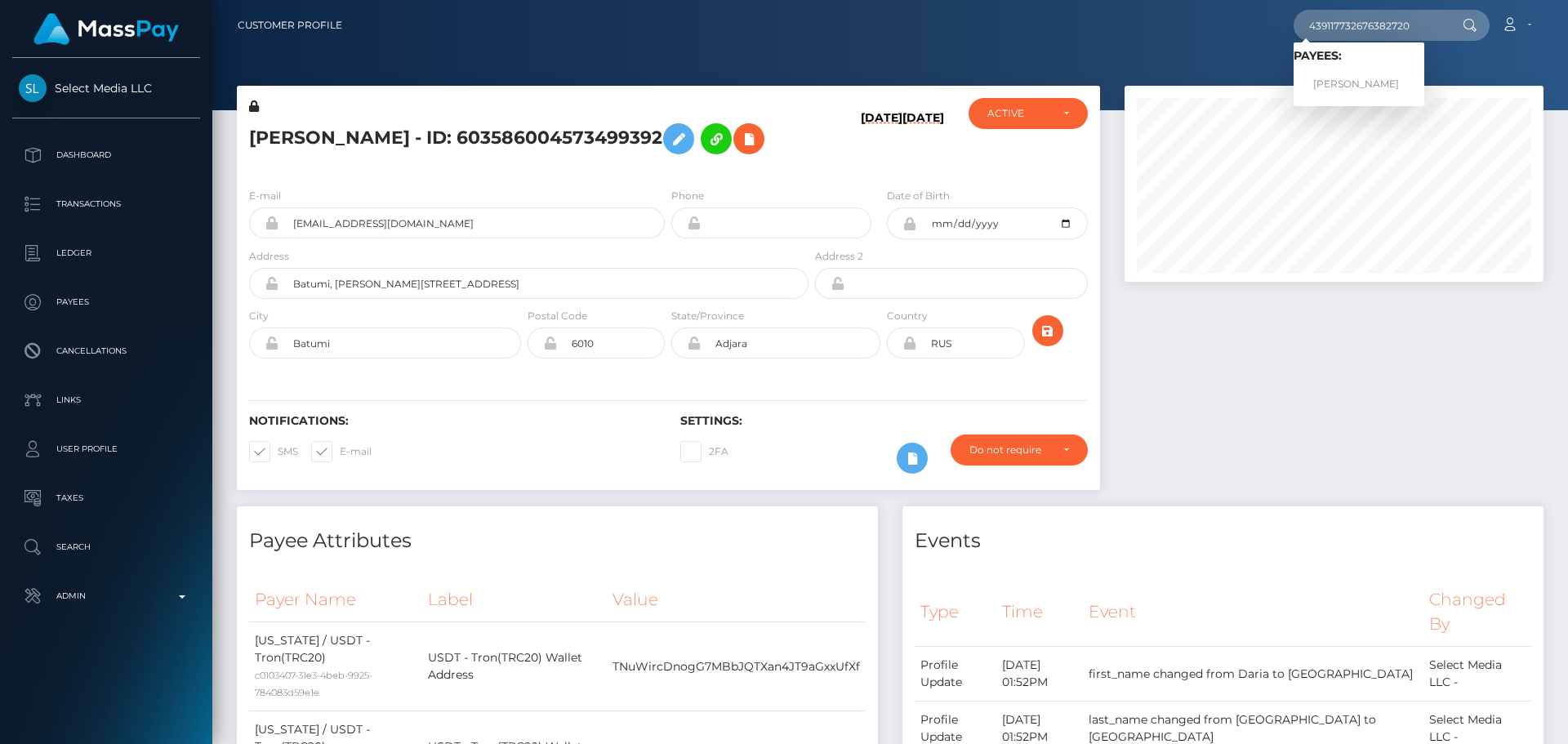
click at [903, 155] on h6 "[DATE]" at bounding box center [923, 139] width 42 height 57
click at [253, 107] on icon at bounding box center [254, 106] width 10 height 12
click at [688, 140] on icon at bounding box center [679, 139] width 19 height 20
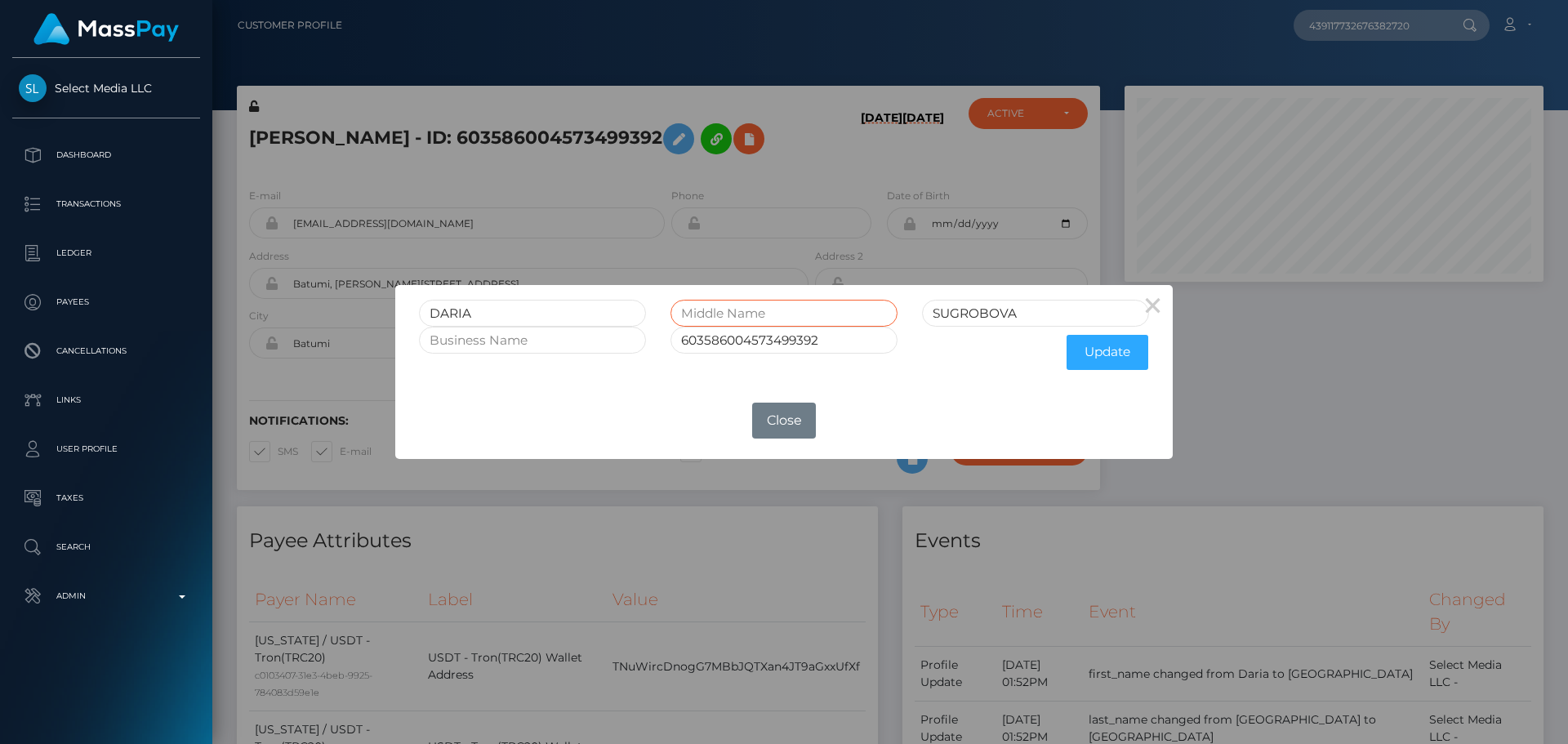
click at [729, 304] on input "text" at bounding box center [784, 313] width 227 height 27
paste input "VIKTOROVNA"
type input "VIKTOROVNA"
click at [1097, 358] on button "Update" at bounding box center [1108, 352] width 81 height 35
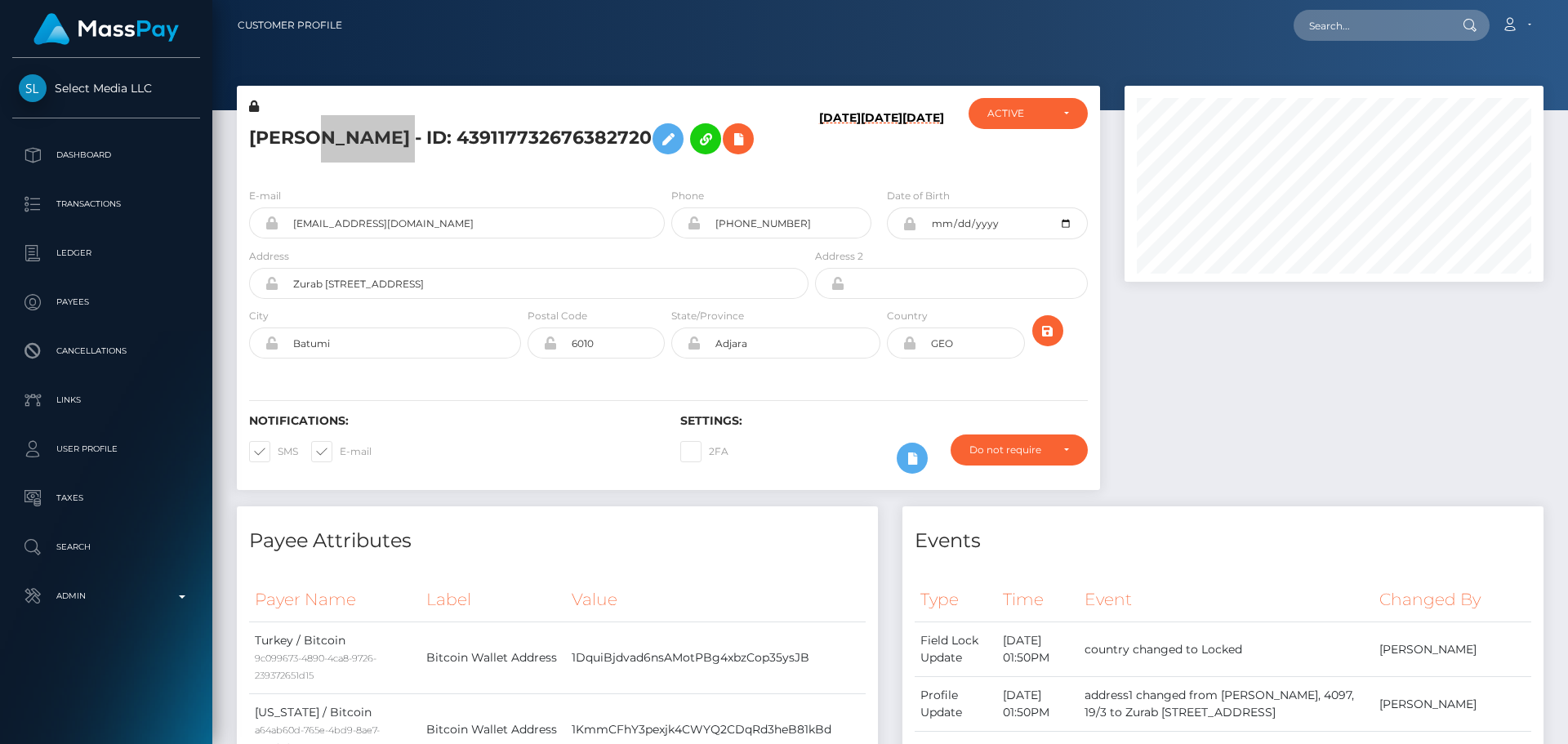
scroll to position [196, 420]
click at [253, 107] on icon at bounding box center [254, 106] width 10 height 12
click at [678, 139] on icon at bounding box center [668, 139] width 19 height 20
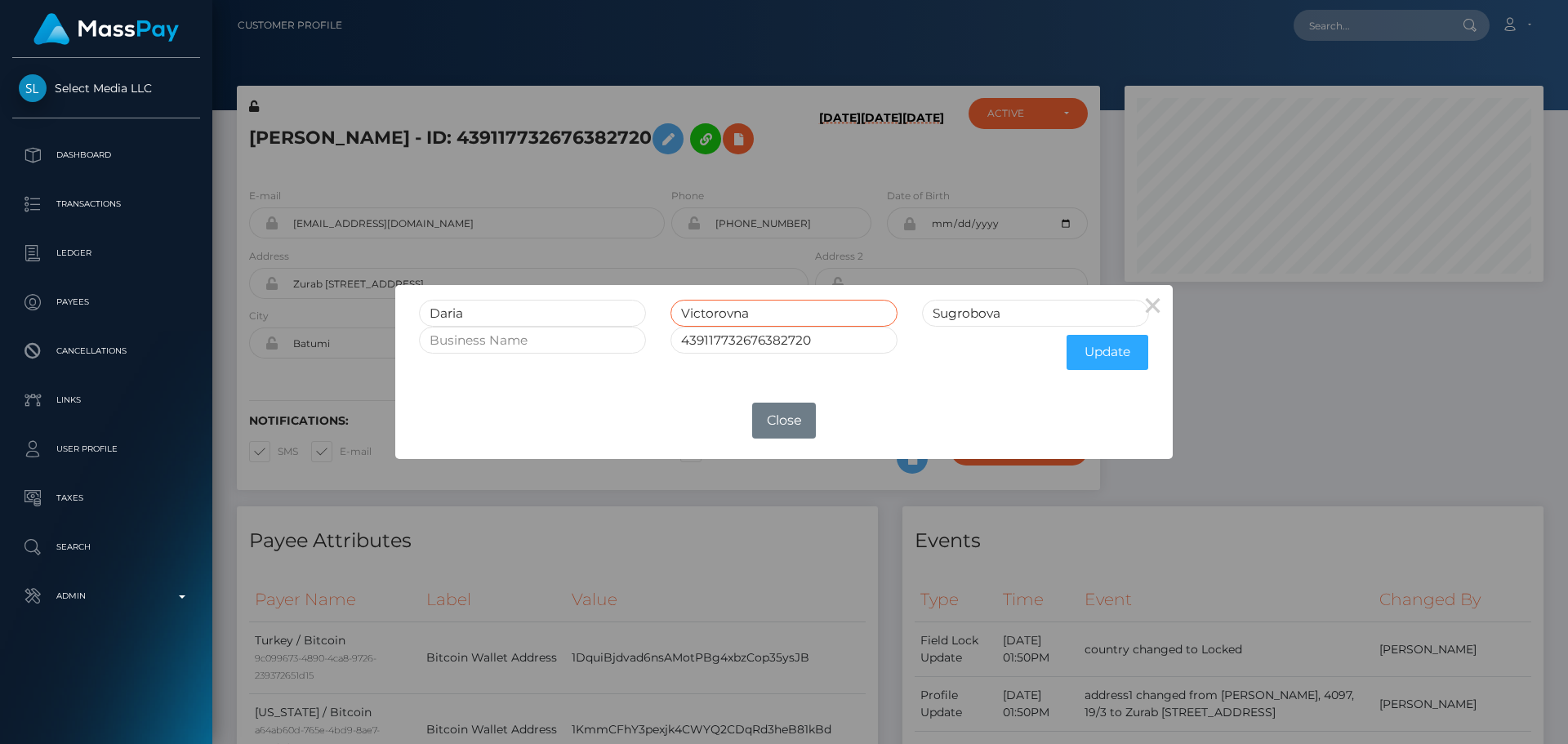
click at [772, 307] on input "Victorovna" at bounding box center [784, 313] width 227 height 27
paste input "IKTOROVNA"
click at [696, 313] on input "VIKTOROVNA" at bounding box center [784, 313] width 227 height 27
type input "Viktorovna"
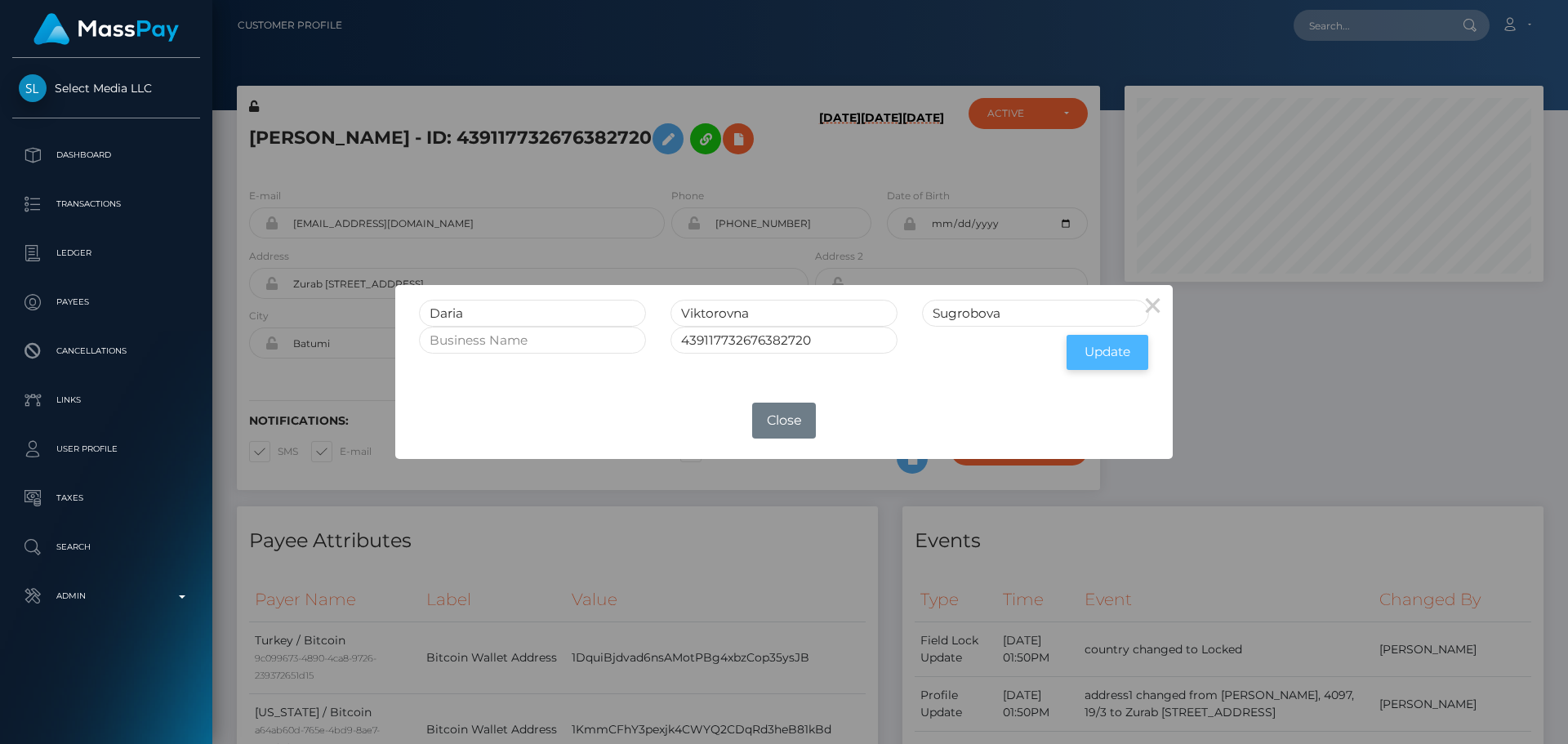
click at [1120, 350] on button "Update" at bounding box center [1108, 352] width 81 height 35
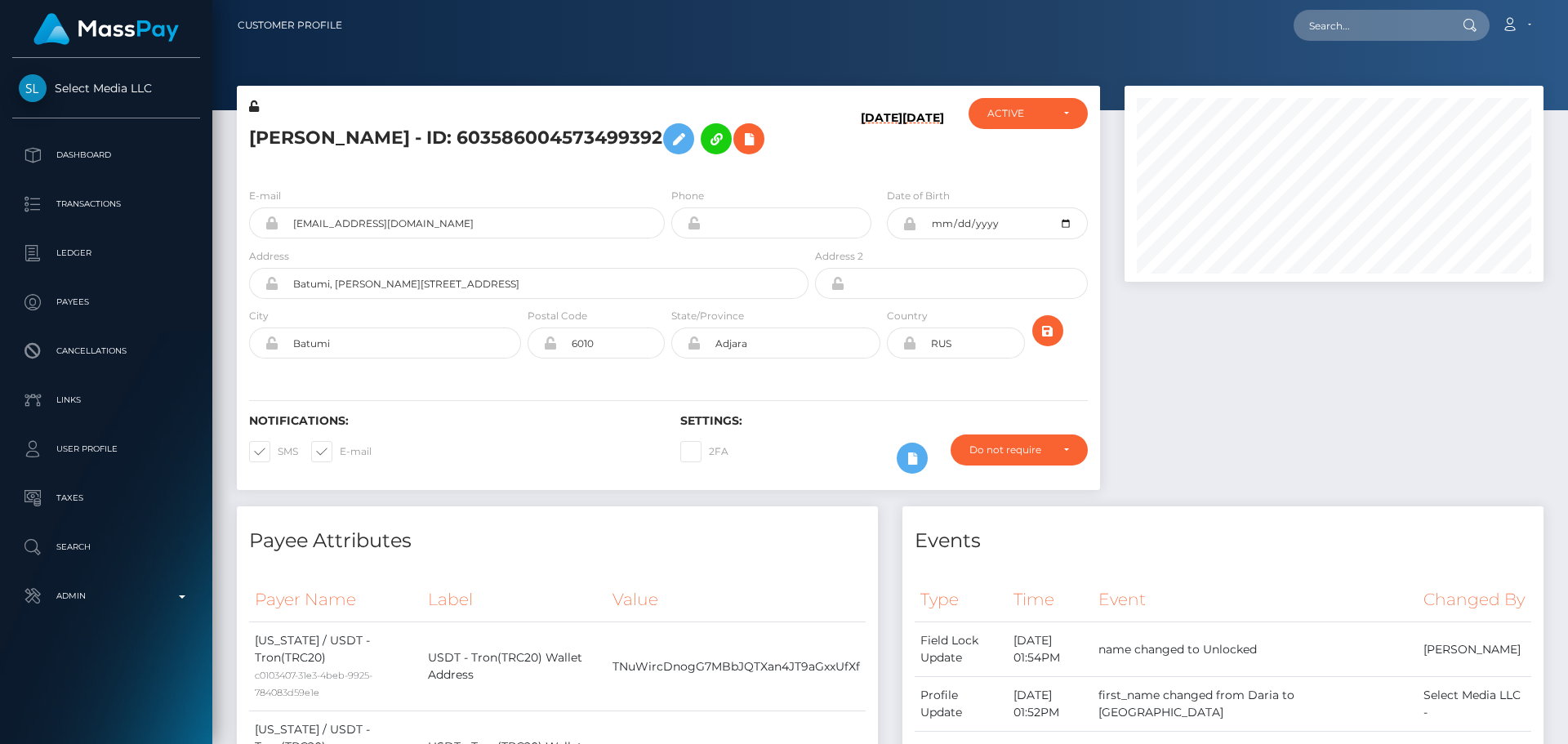
scroll to position [196, 420]
click at [253, 106] on icon at bounding box center [254, 106] width 10 height 12
click at [1052, 341] on icon "submit" at bounding box center [1048, 330] width 19 height 20
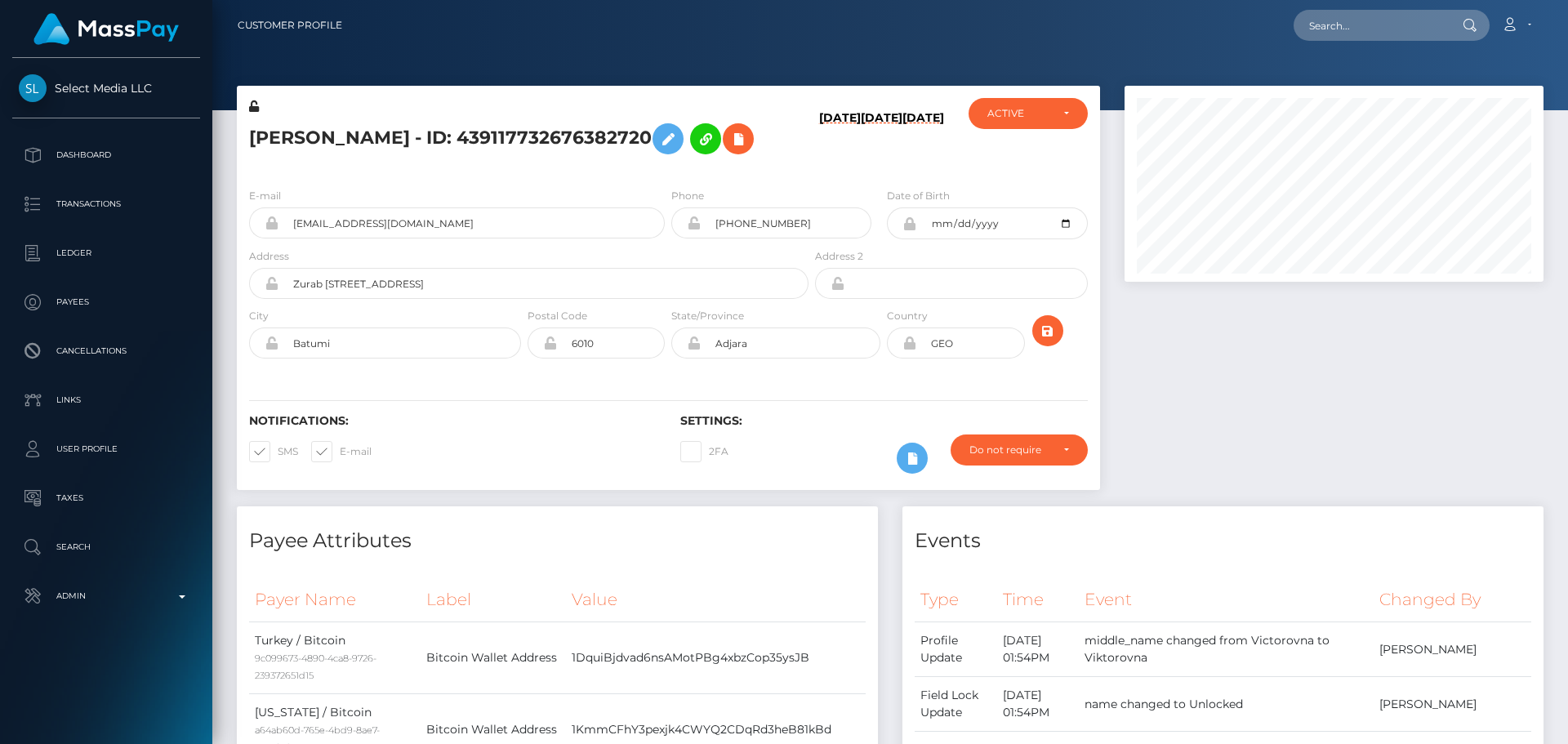
scroll to position [196, 420]
click at [255, 108] on icon at bounding box center [254, 106] width 10 height 12
click at [1045, 341] on icon "submit" at bounding box center [1048, 330] width 19 height 20
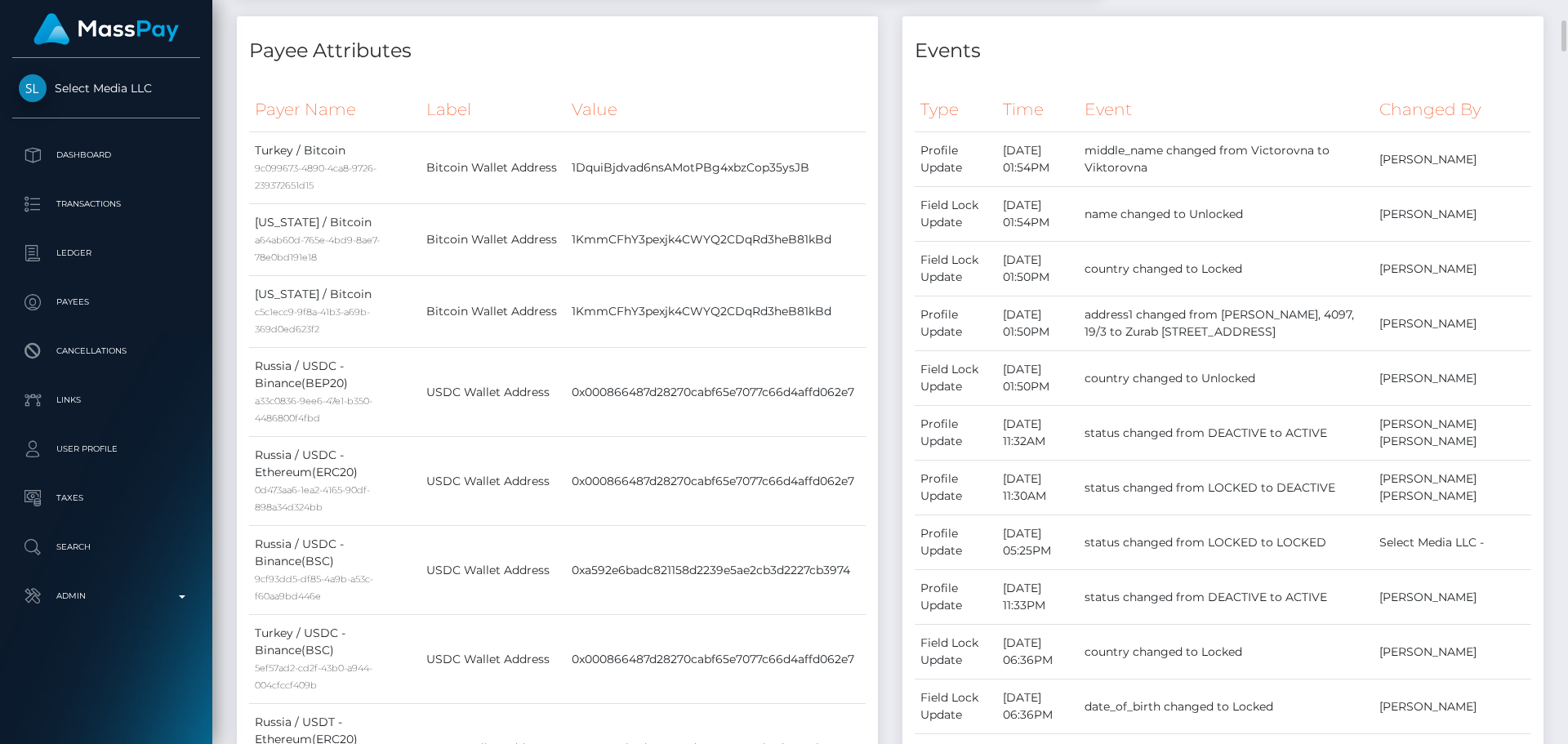
scroll to position [0, 0]
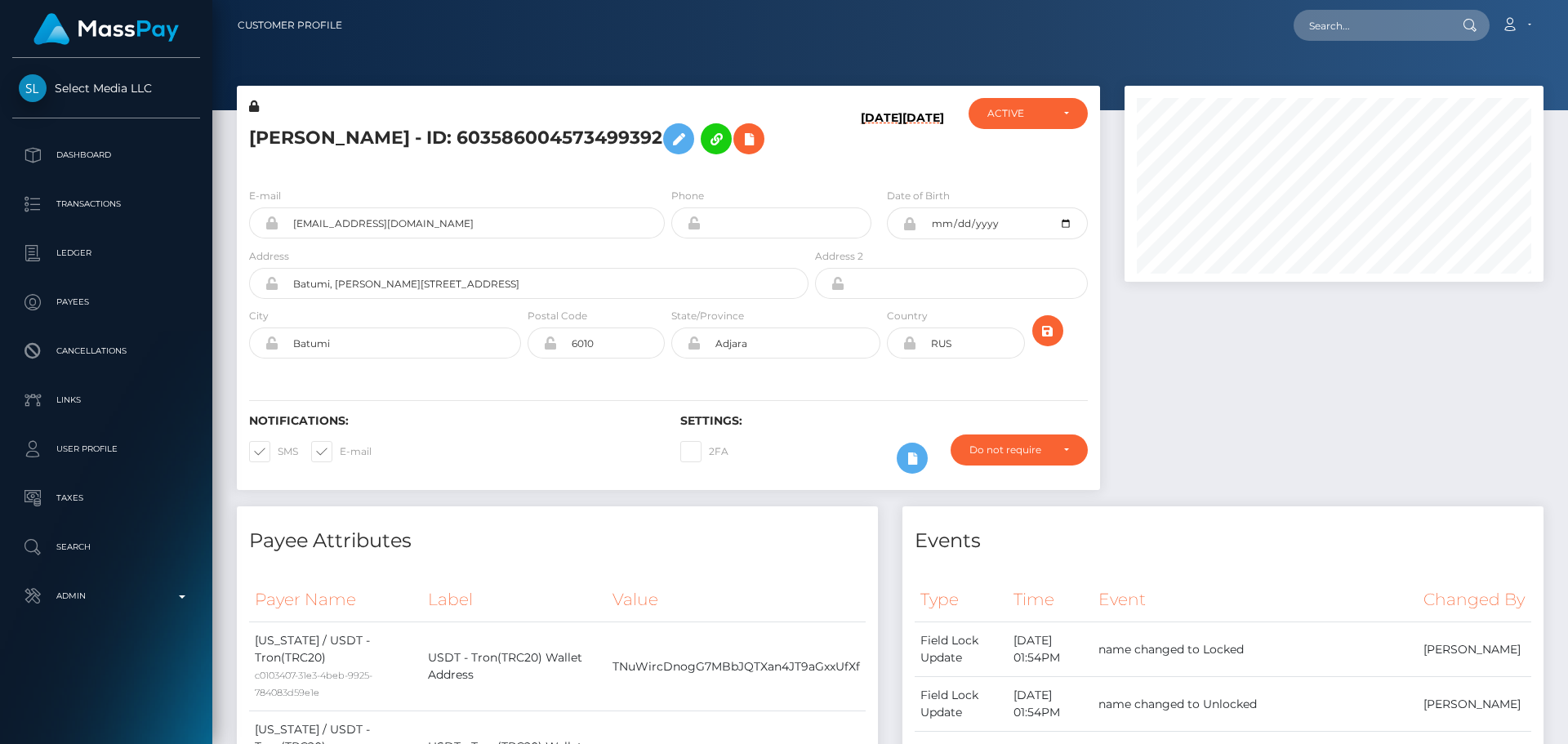
scroll to position [196, 420]
click at [909, 350] on icon at bounding box center [910, 343] width 14 height 14
click at [966, 358] on input "RUS" at bounding box center [971, 343] width 108 height 31
paste input "GEO"
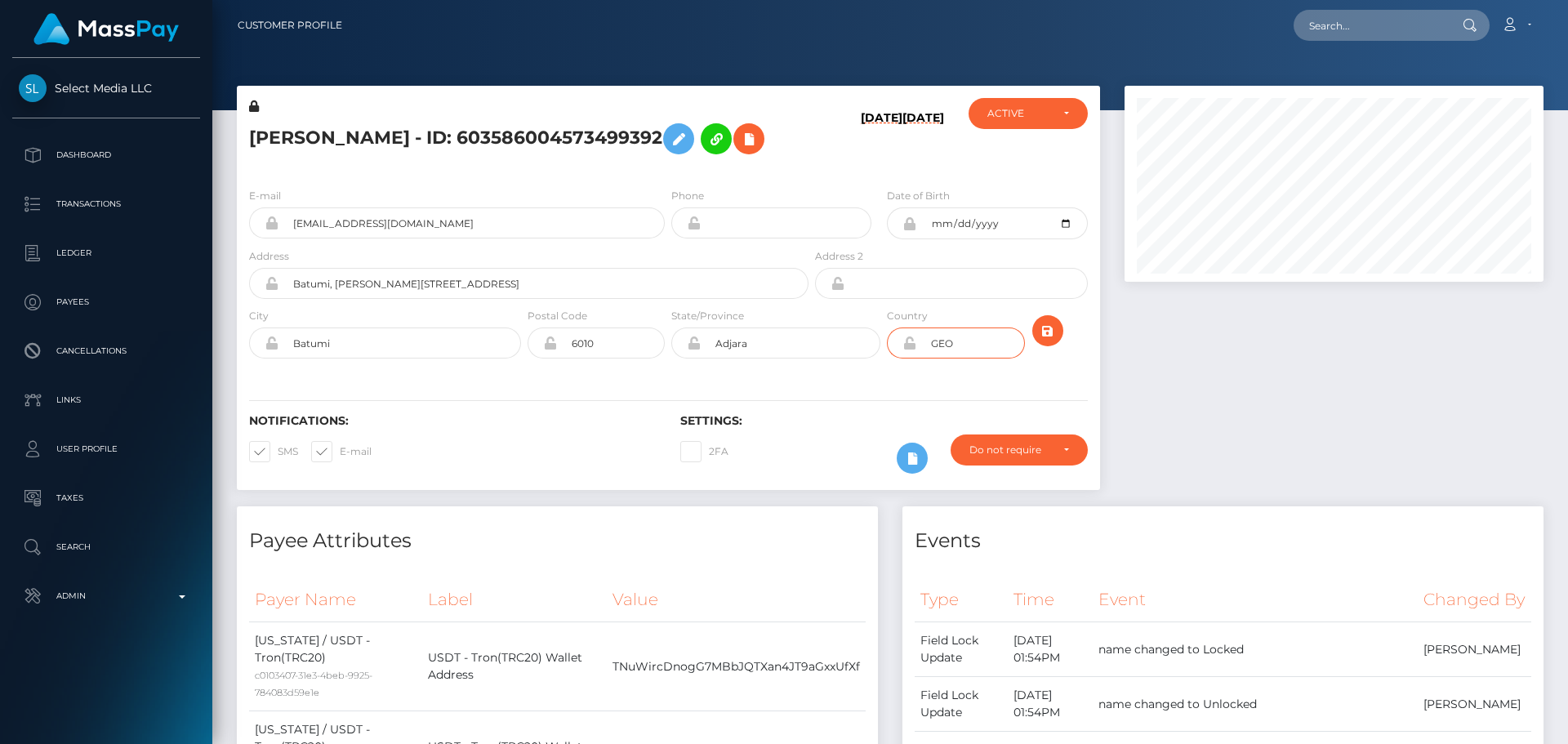
type input "GEO"
click at [559, 375] on div "E-mail Dannyart2072@gmail.com Phone Date of Birth" at bounding box center [668, 274] width 863 height 200
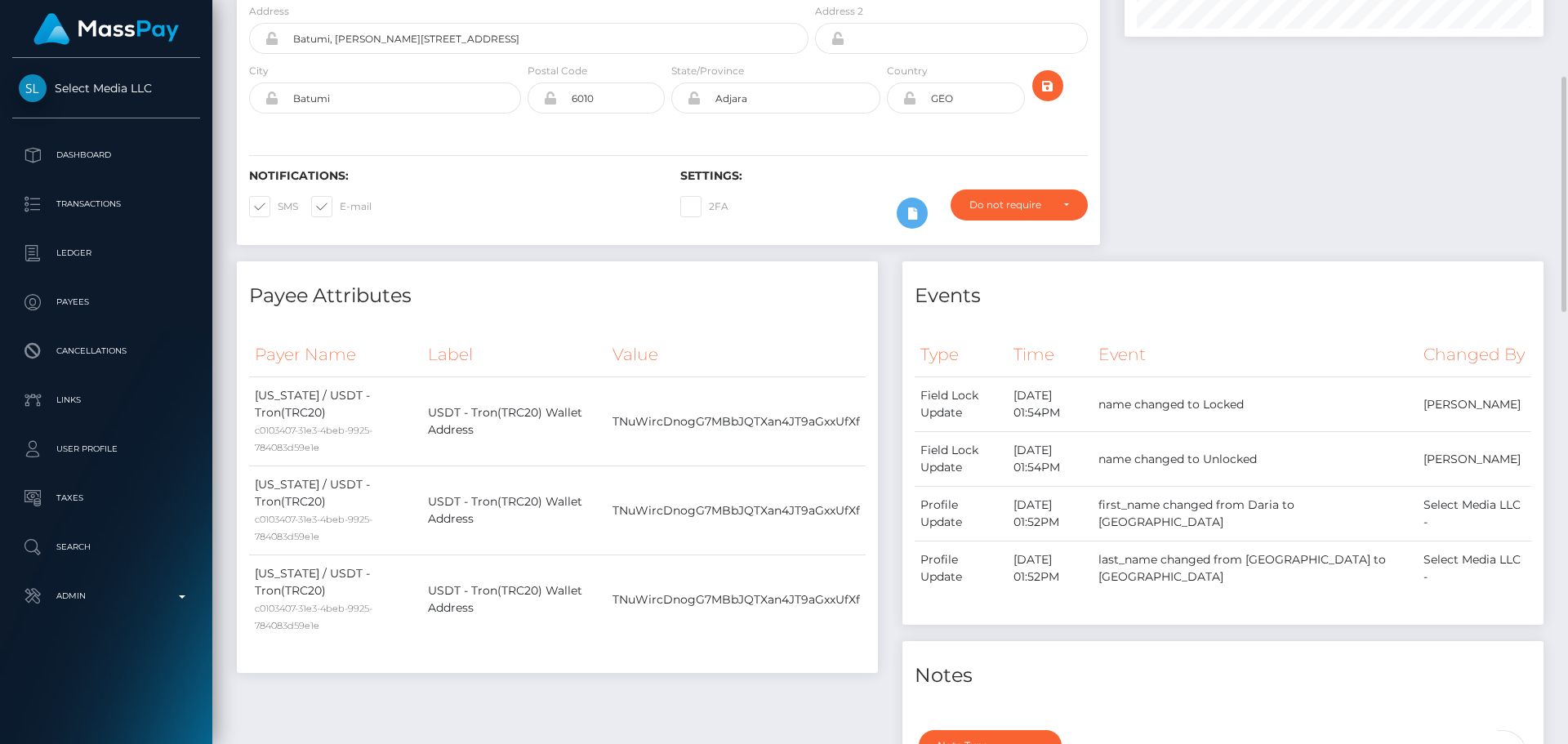
scroll to position [0, 0]
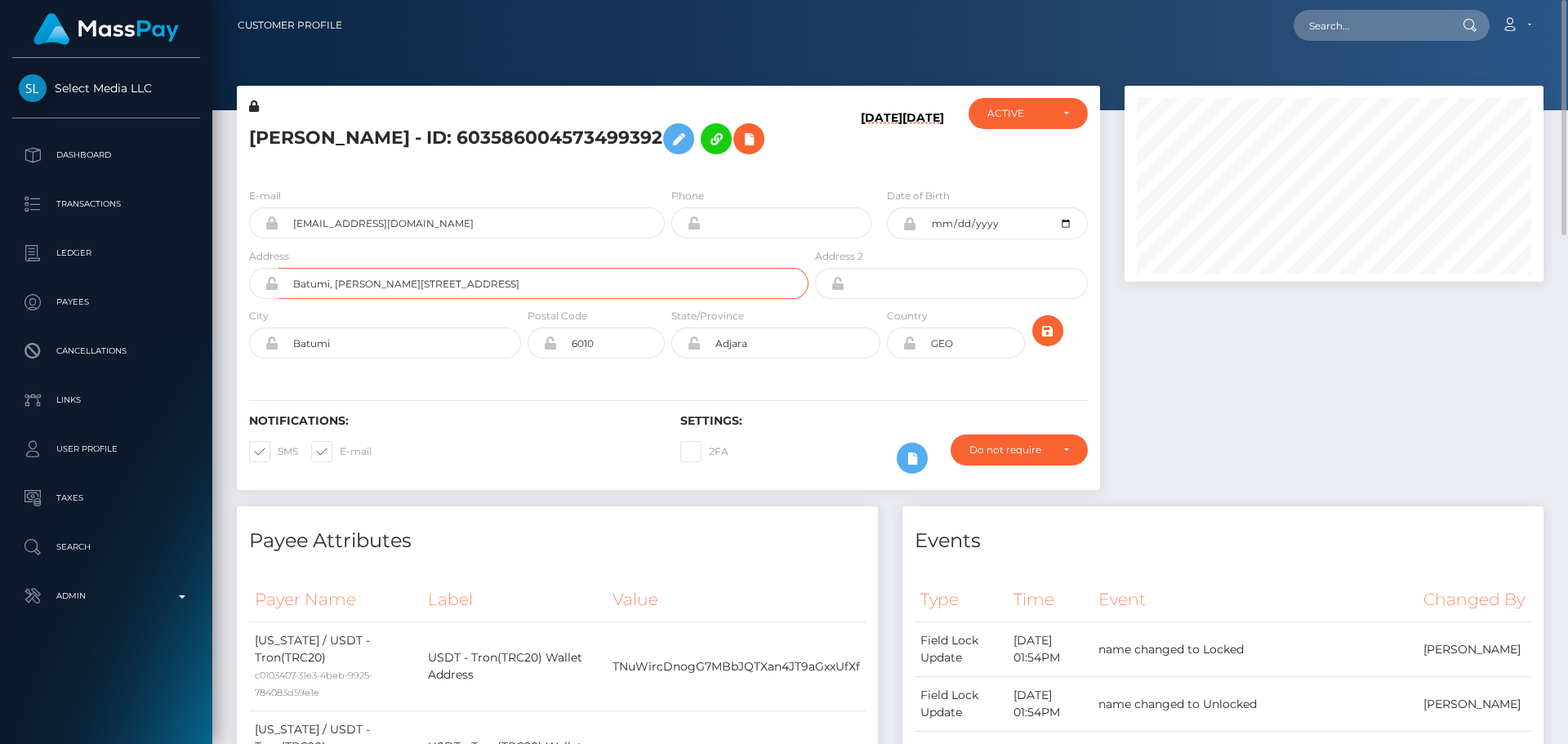
click at [540, 299] on input "Batumi, Georg Brtskinvale street, 109, apt 124" at bounding box center [543, 283] width 530 height 31
paste input "Zurab [STREET_ADDRESS]"
type input "Zurab [STREET_ADDRESS]"
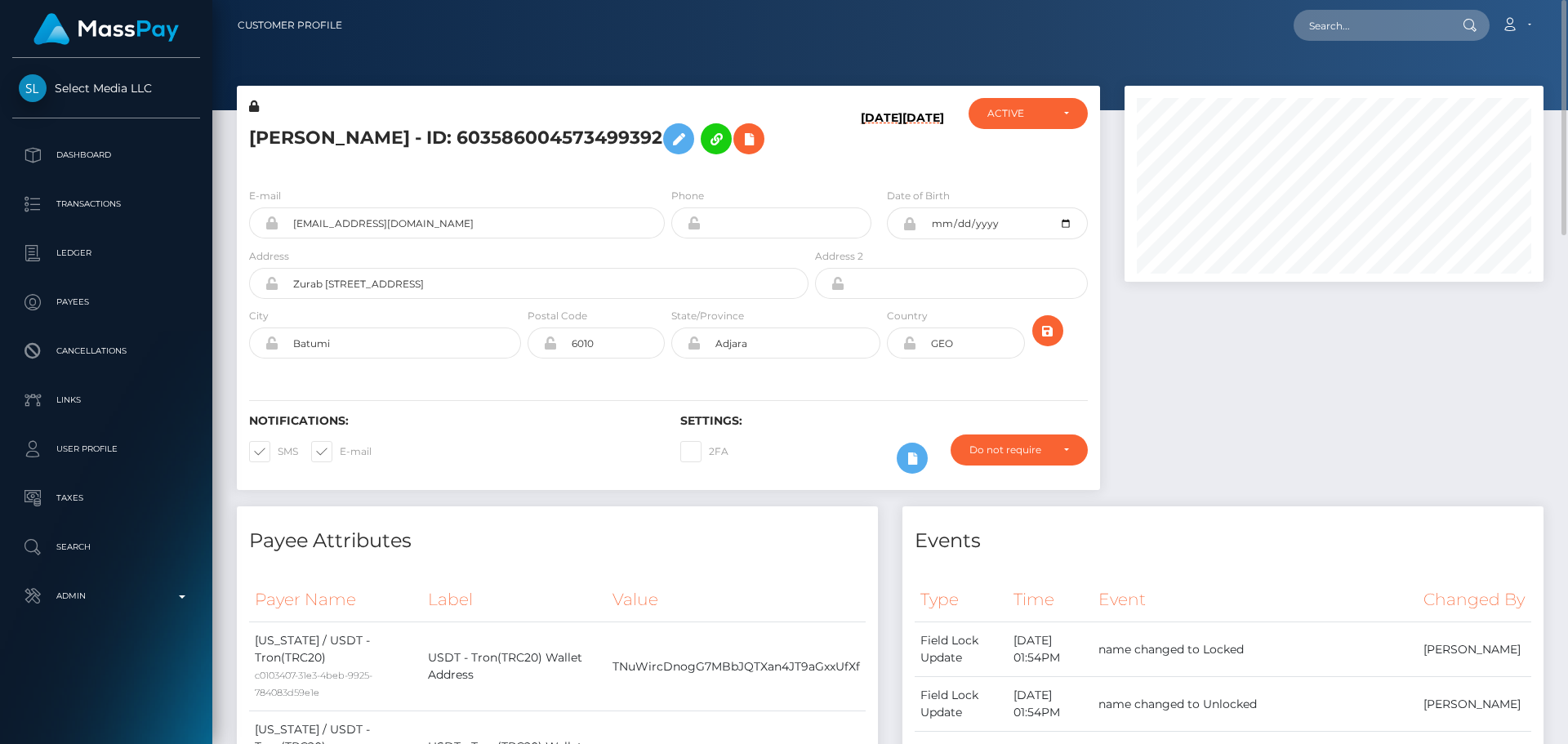
click at [487, 410] on div "Notifications: SMS E-mail Settings: 2FA" at bounding box center [668, 432] width 863 height 115
click at [1049, 341] on icon "submit" at bounding box center [1048, 330] width 19 height 20
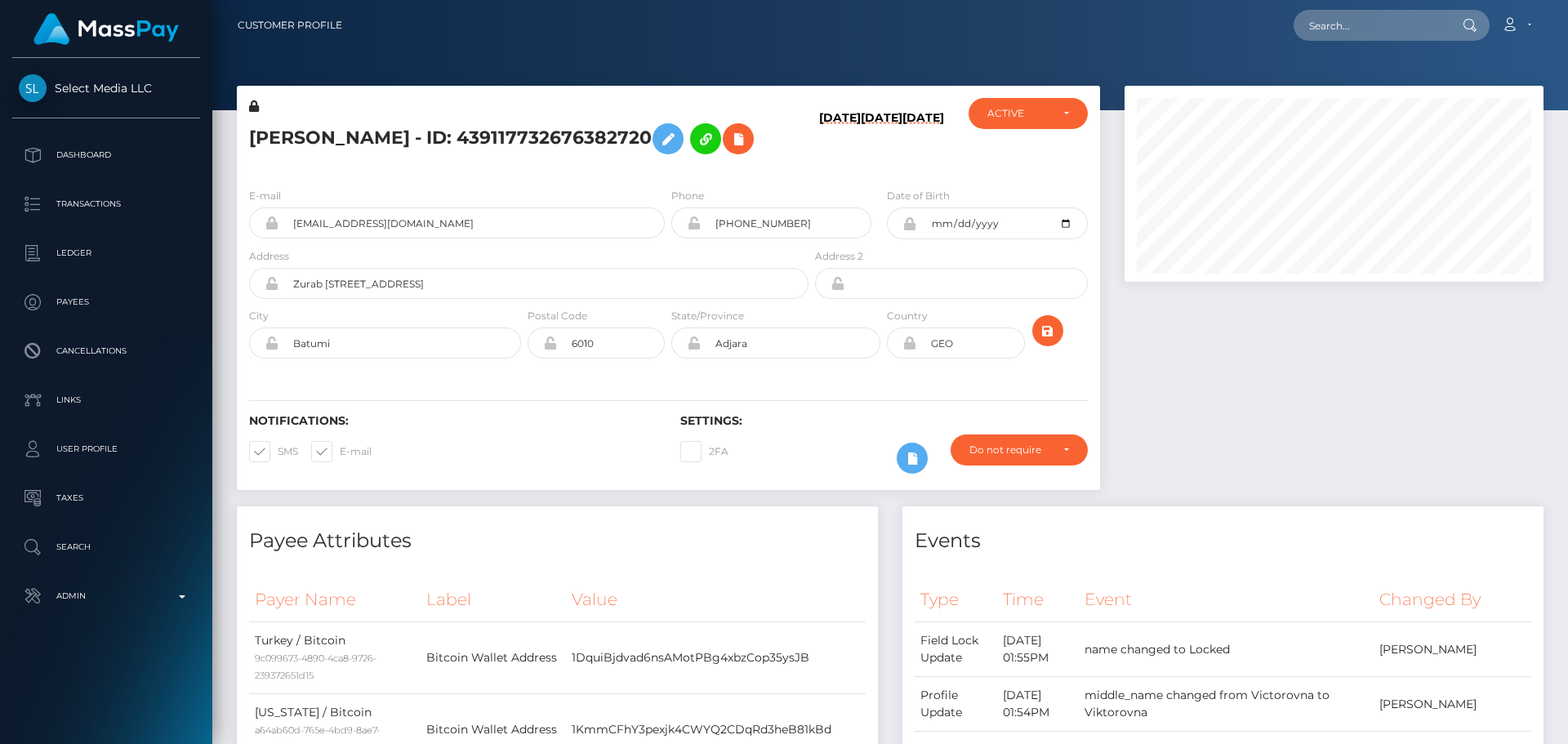
scroll to position [196, 420]
drag, startPoint x: 971, startPoint y: 398, endPoint x: 883, endPoint y: 395, distance: 88.1
click at [883, 366] on div "City Batumi Postal Code 6010 State/Province Adjara" at bounding box center [668, 337] width 863 height 60
drag, startPoint x: 780, startPoint y: 398, endPoint x: 626, endPoint y: 392, distance: 154.1
click at [627, 366] on div "City Batumi Postal Code 6010 State/Province Adjara" at bounding box center [668, 337] width 863 height 60
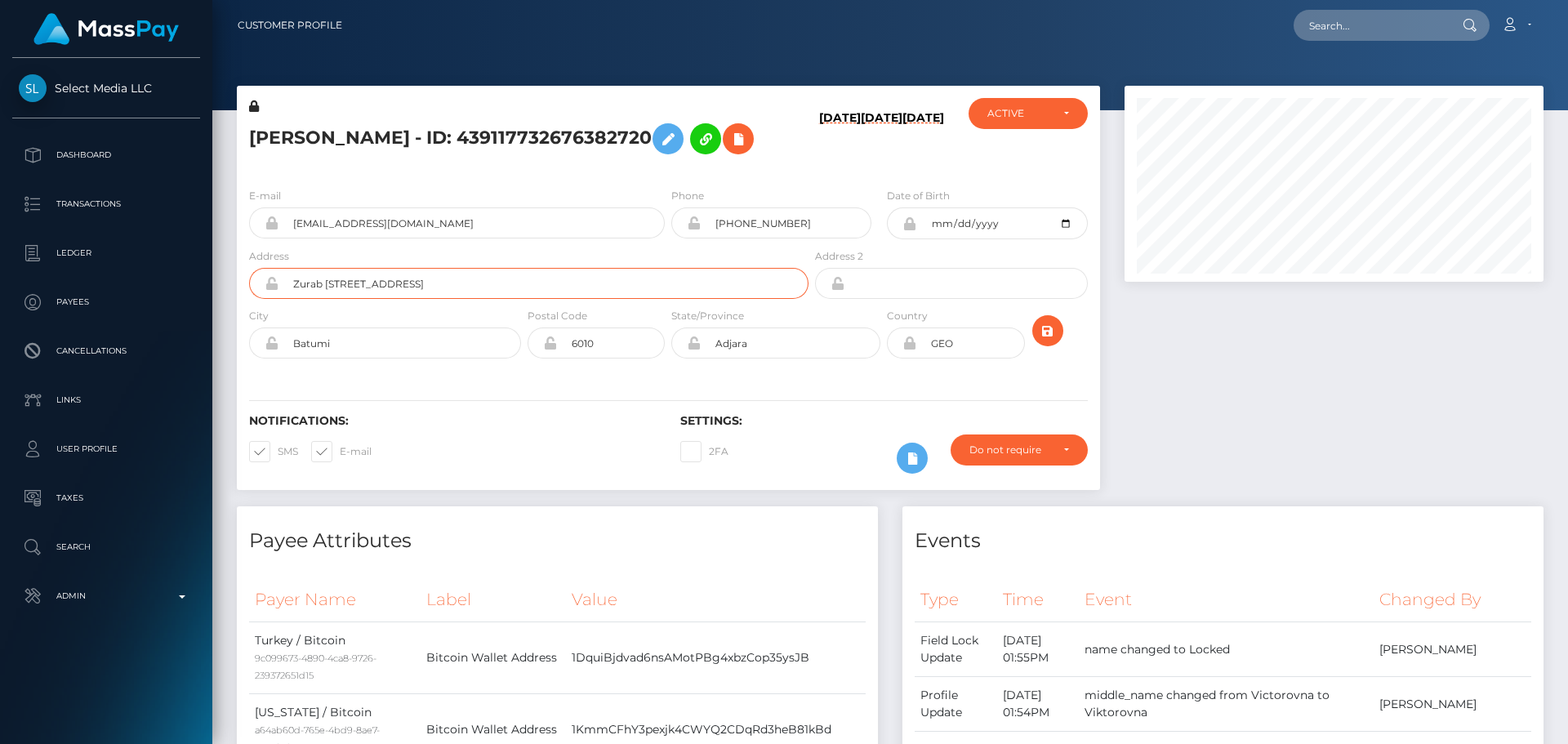
drag, startPoint x: 514, startPoint y: 332, endPoint x: 264, endPoint y: 324, distance: 250.1
click at [264, 299] on div "Zurab [STREET_ADDRESS]" at bounding box center [529, 283] width 560 height 31
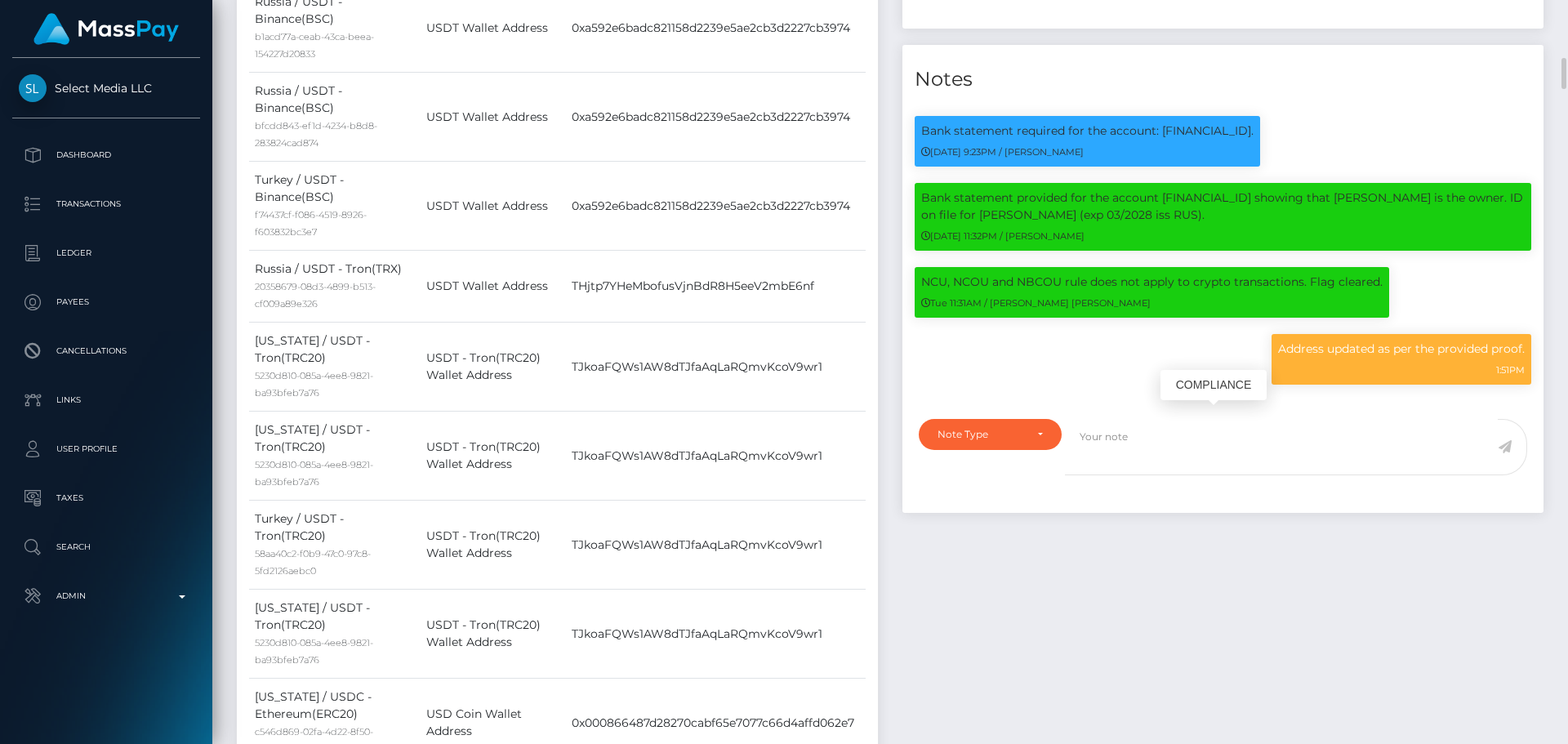
click at [1307, 358] on p "Address updated as per the provided proof." at bounding box center [1401, 349] width 247 height 17
drag, startPoint x: 1307, startPoint y: 418, endPoint x: 1525, endPoint y: 419, distance: 218.0
click at [1525, 385] on div "Address updated as per the provided proof. 1:51PM" at bounding box center [1402, 359] width 260 height 50
copy div "Address updated as per the provided proof."
click at [1241, 475] on textarea at bounding box center [1282, 446] width 433 height 56
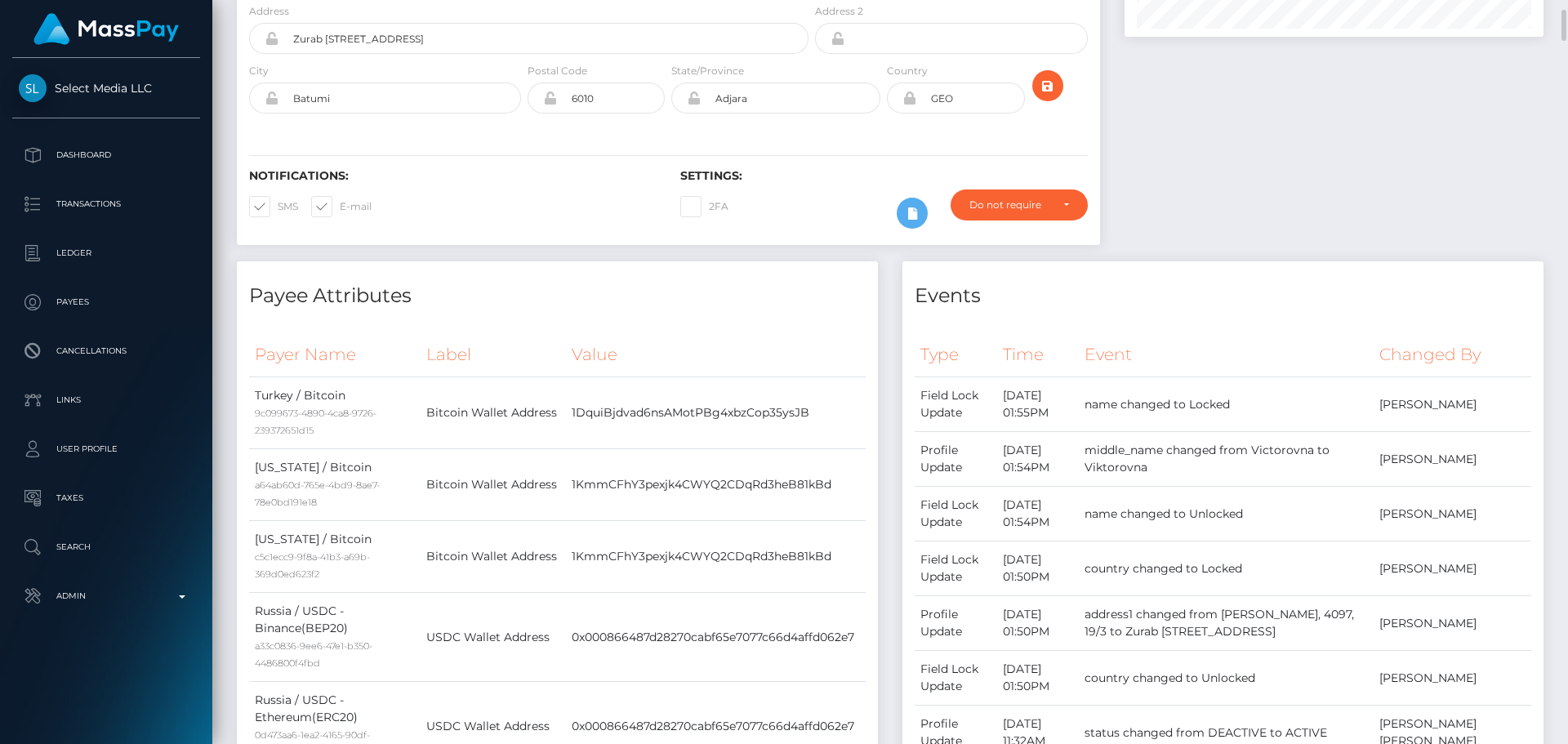
scroll to position [0, 0]
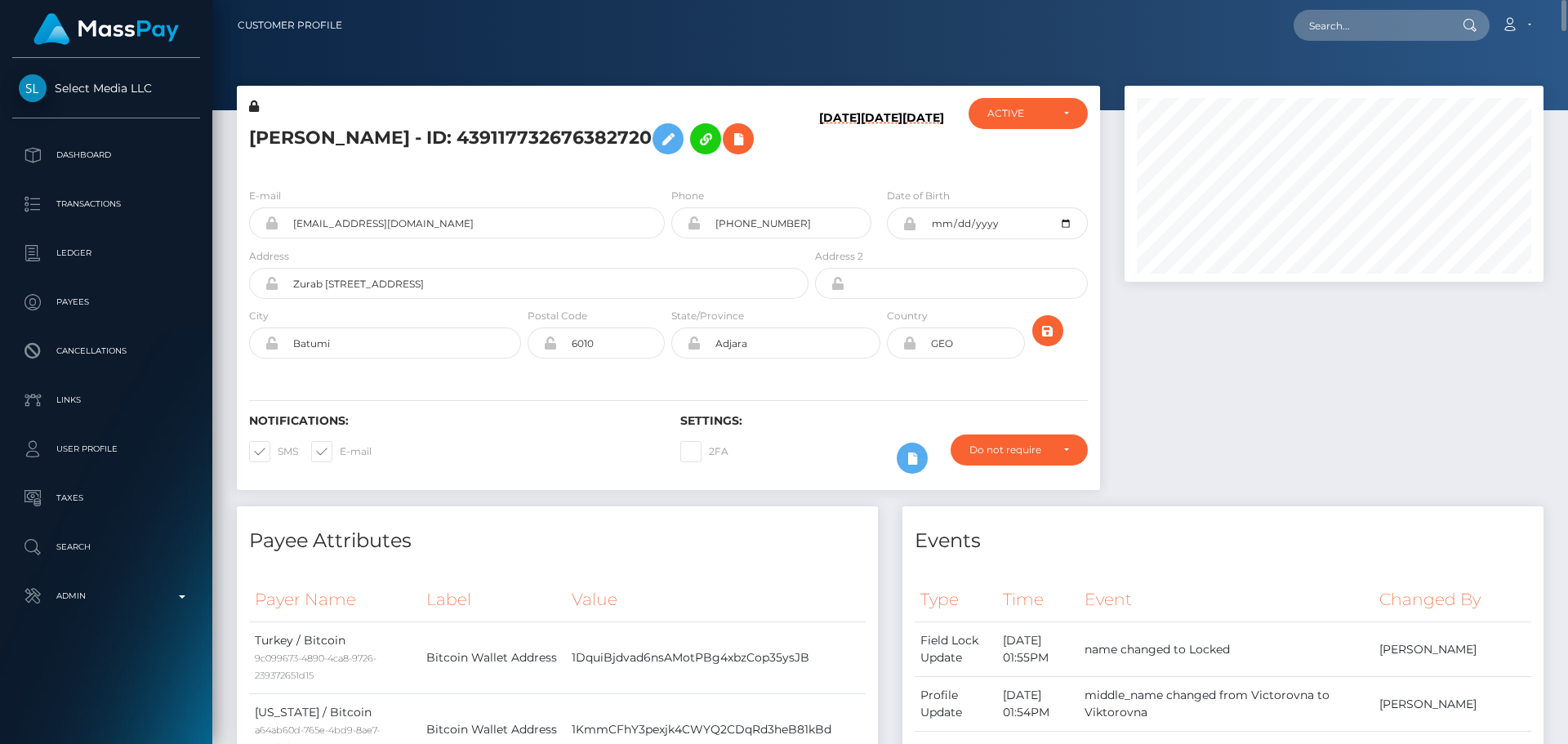
click at [268, 141] on h5 "Daria Viktorovna Sugrobova - ID: 439117732676382720" at bounding box center [525, 138] width 551 height 47
drag, startPoint x: 268, startPoint y: 141, endPoint x: 598, endPoint y: 142, distance: 330.0
click at [598, 142] on h5 "Daria Viktorovna Sugrobova - ID: 439117732676382720" at bounding box center [525, 138] width 551 height 47
copy h5 "Daria Viktorovna Sugrobova - ID: 439117732676382720"
click at [1354, 23] on input "text" at bounding box center [1370, 25] width 154 height 31
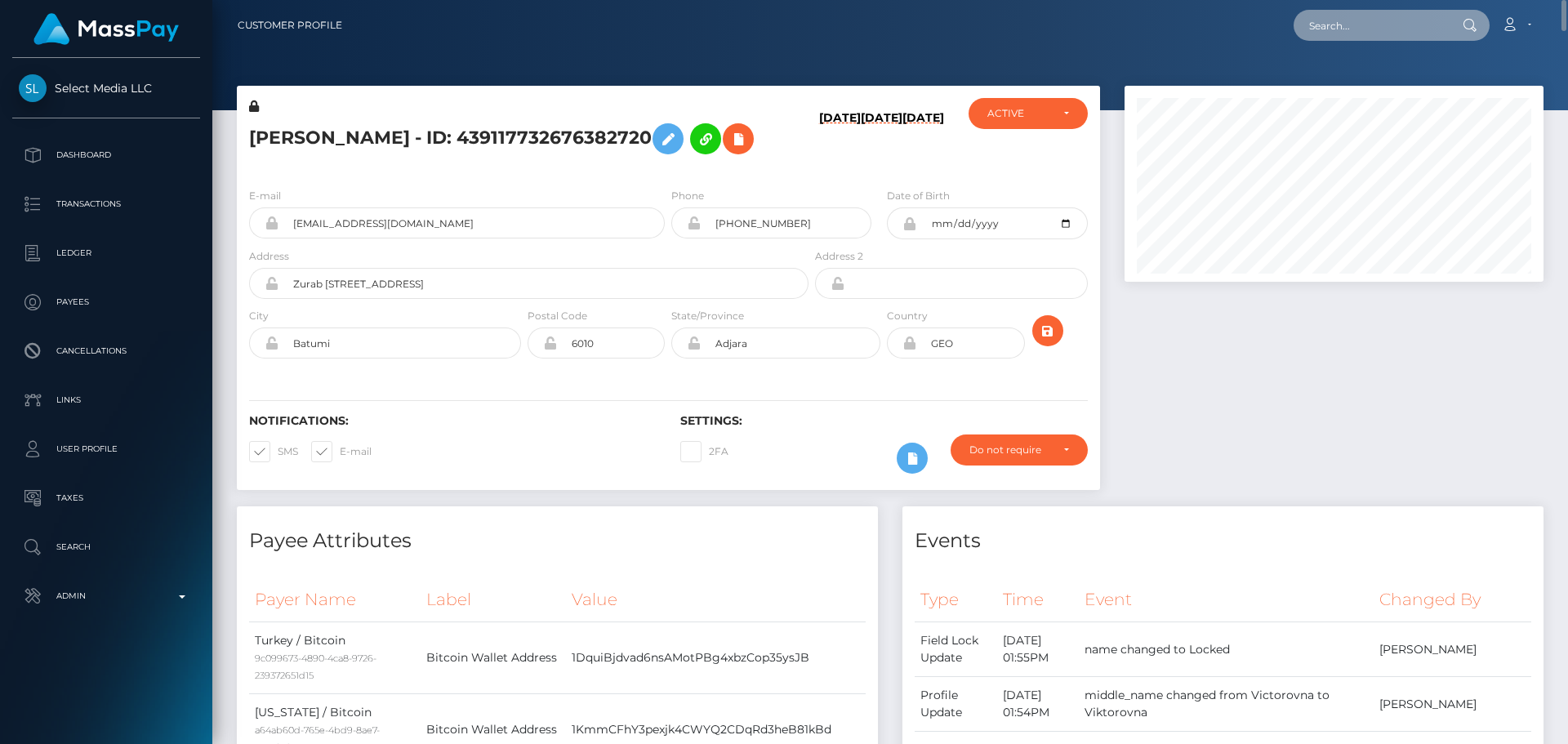
paste input "730082878188167168"
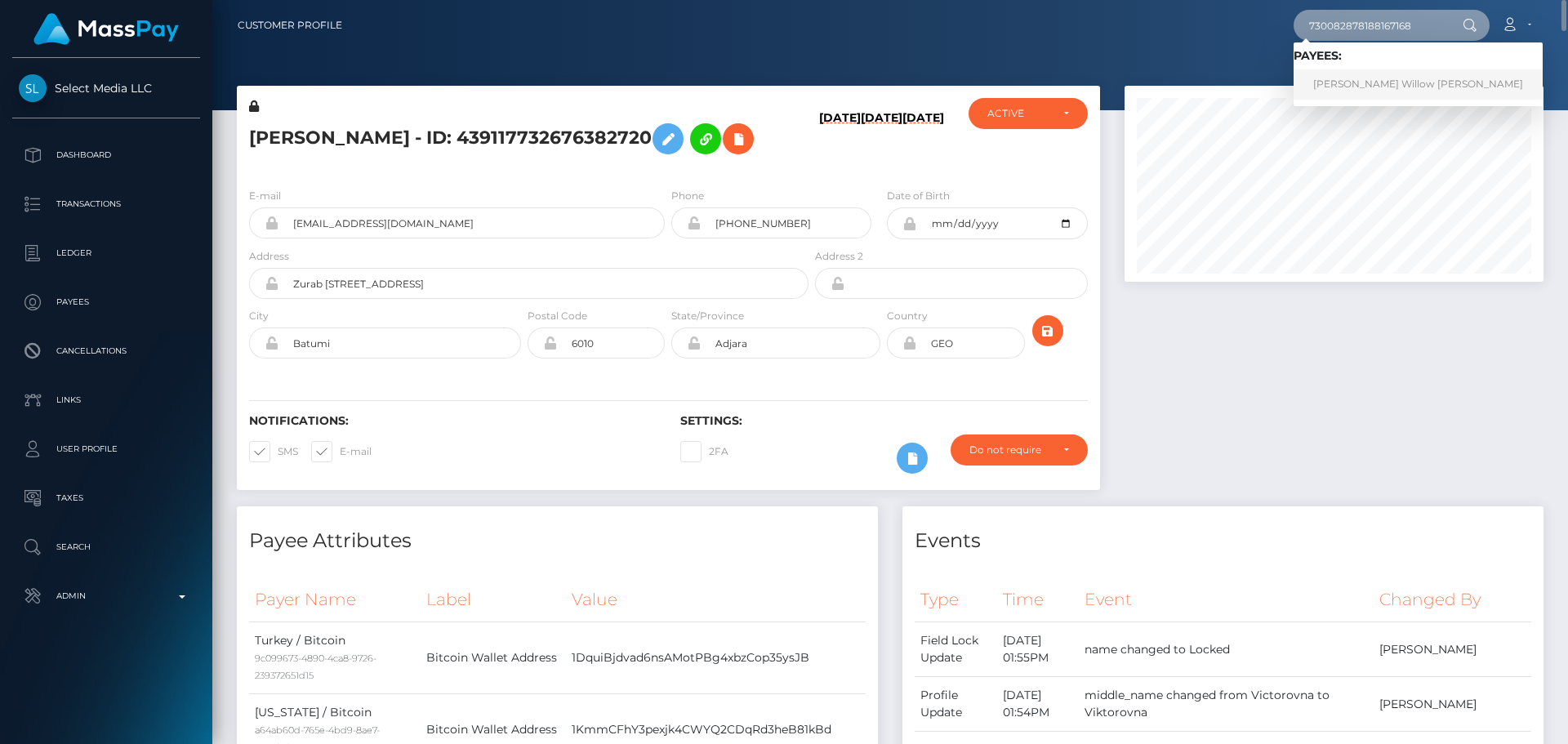
type input "730082878188167168"
click at [1333, 81] on link "Sophia Willow Vasquez" at bounding box center [1418, 84] width 249 height 30
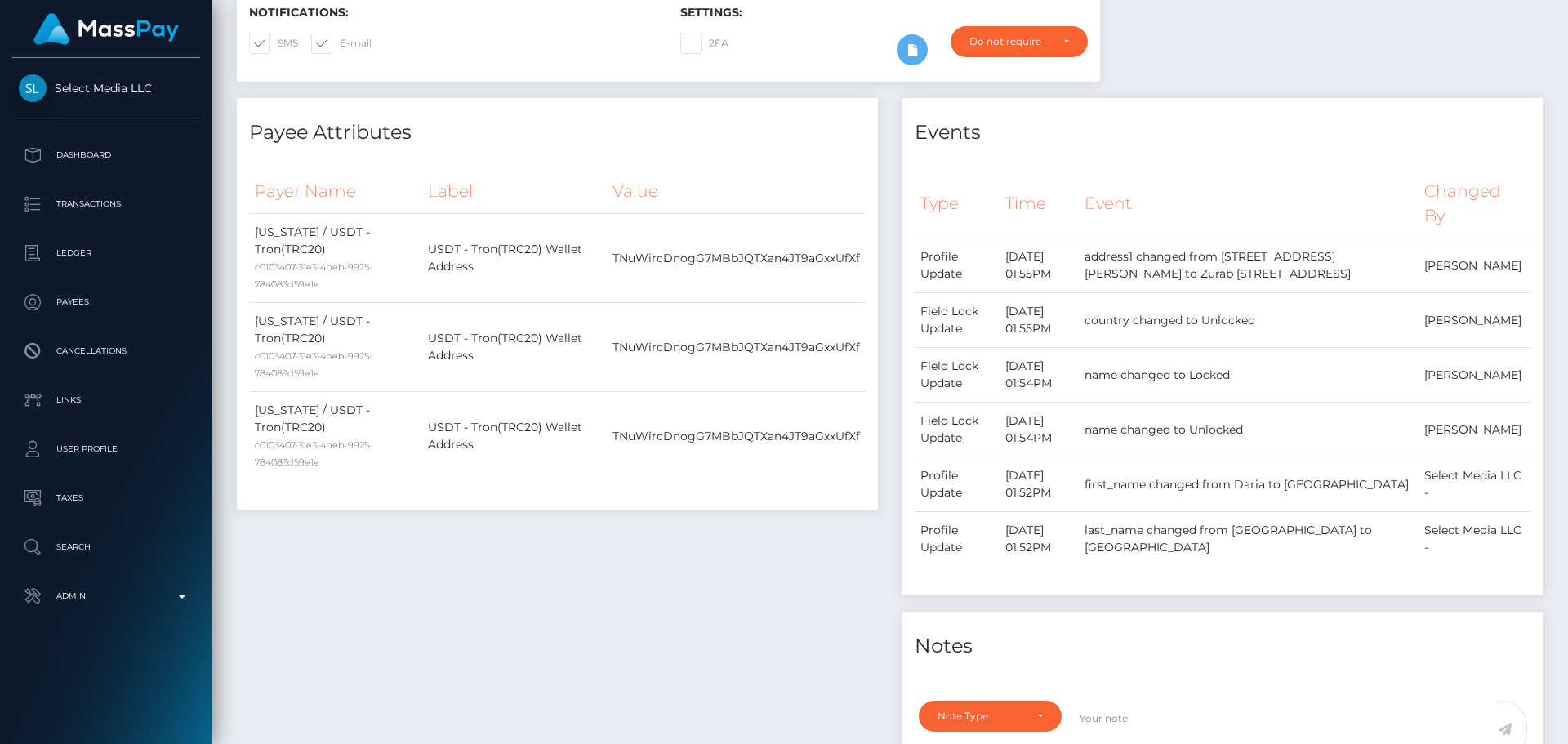
scroll to position [980, 0]
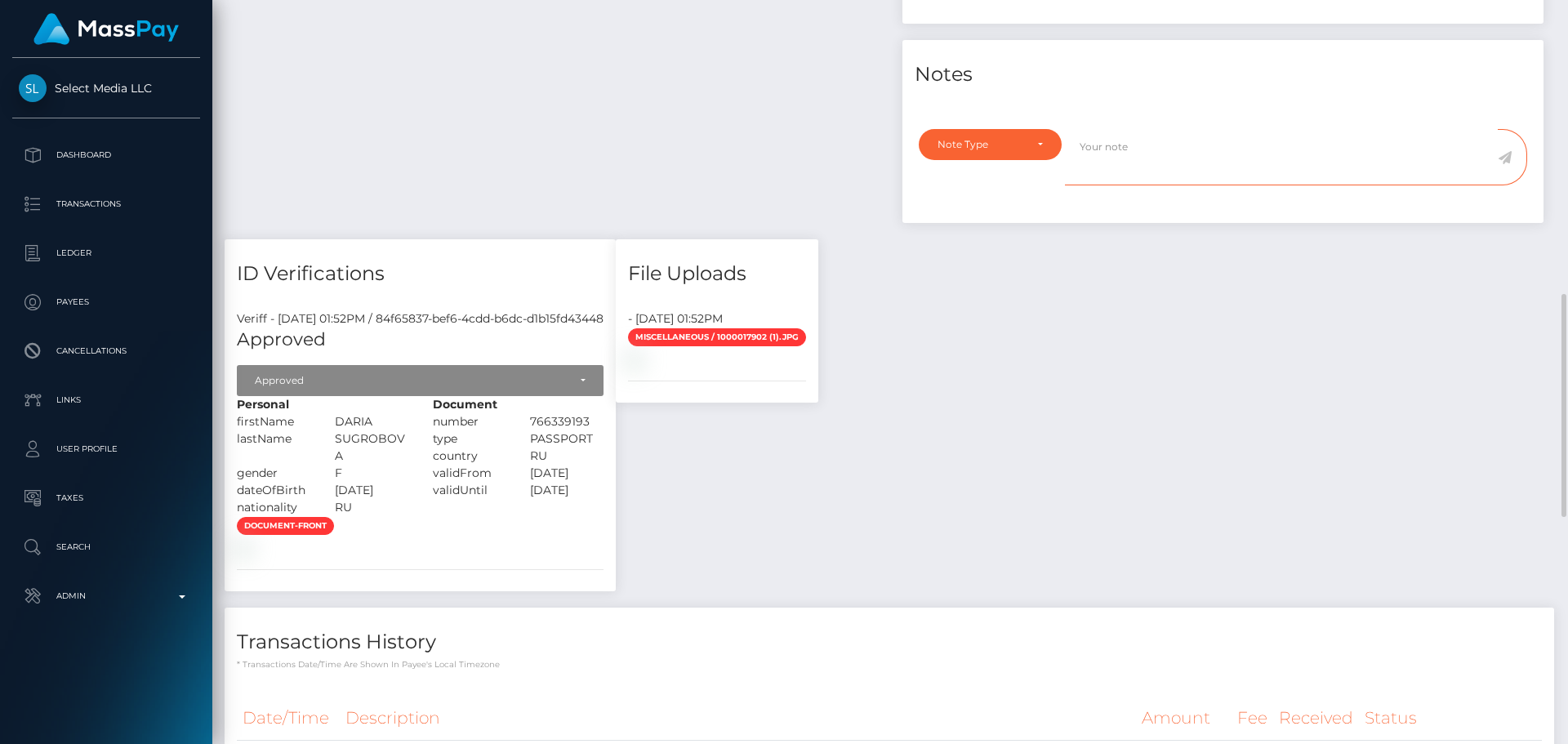
click at [1134, 186] on textarea at bounding box center [1282, 157] width 433 height 56
paste textarea "Address updated as per the provided proof."
type textarea "Address updated as per the provided proof."
click at [1035, 151] on div "Note Type" at bounding box center [990, 145] width 105 height 14
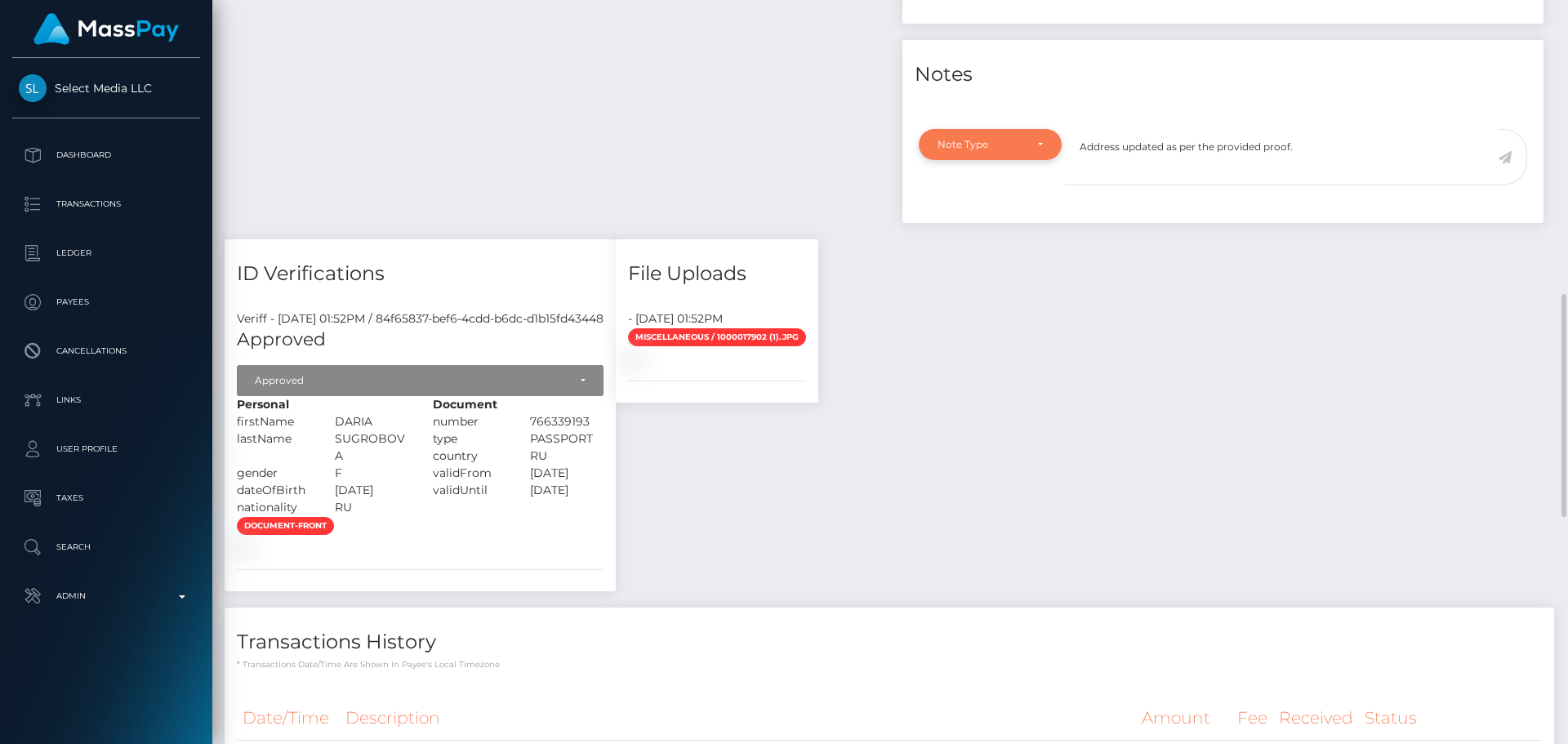
scroll to position [196, 420]
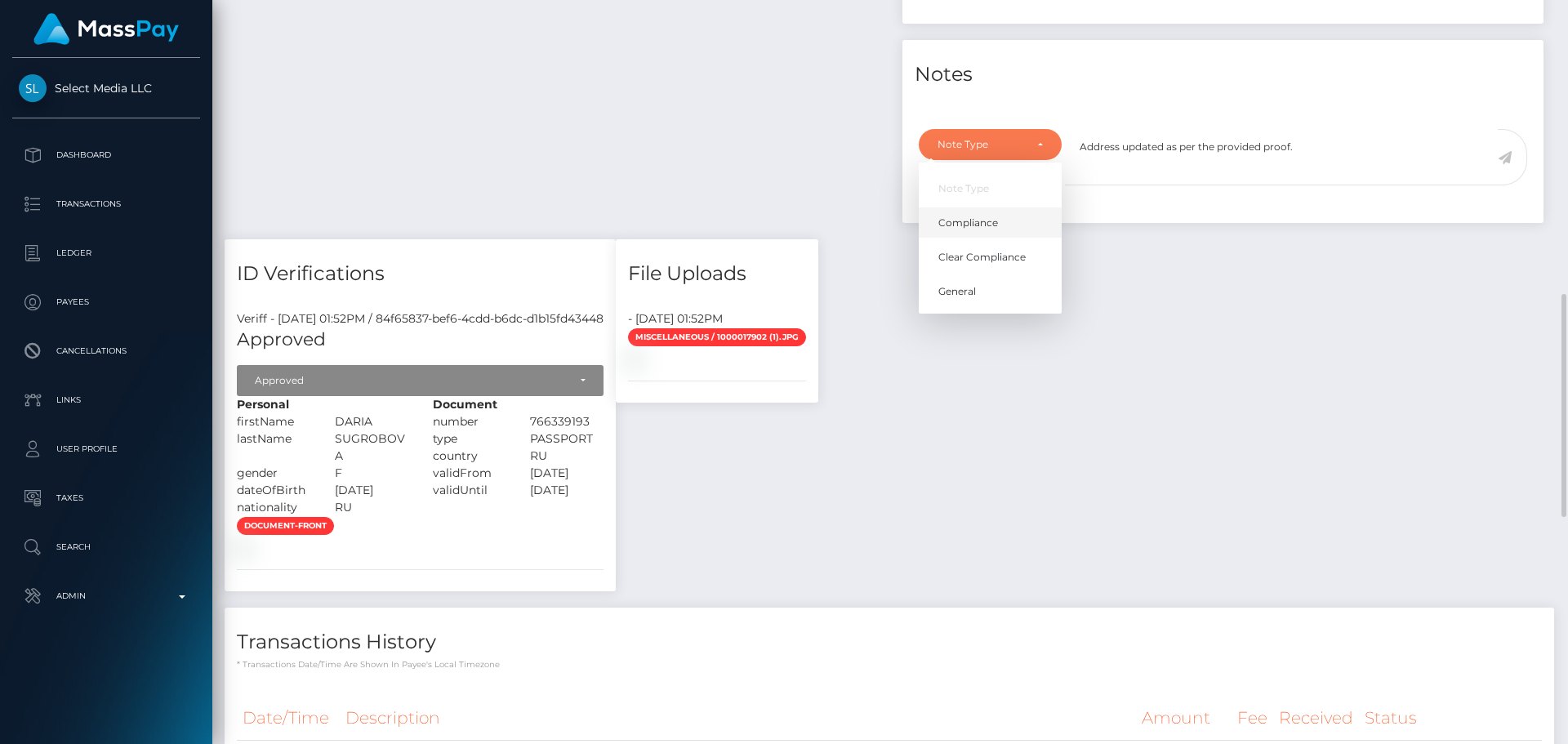
click at [1001, 239] on link "Compliance" at bounding box center [991, 222] width 143 height 30
select select "COMPLIANCE"
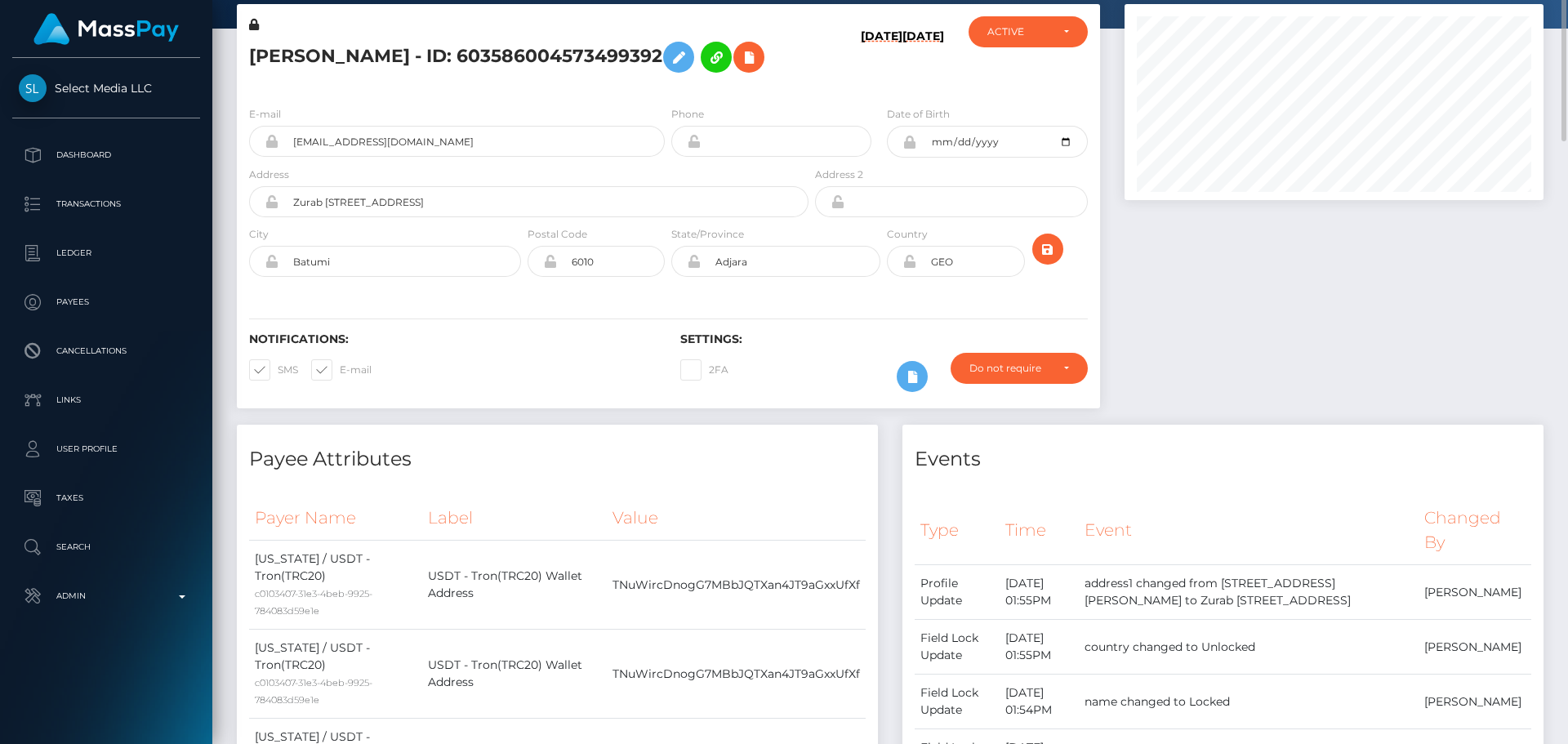
scroll to position [0, 0]
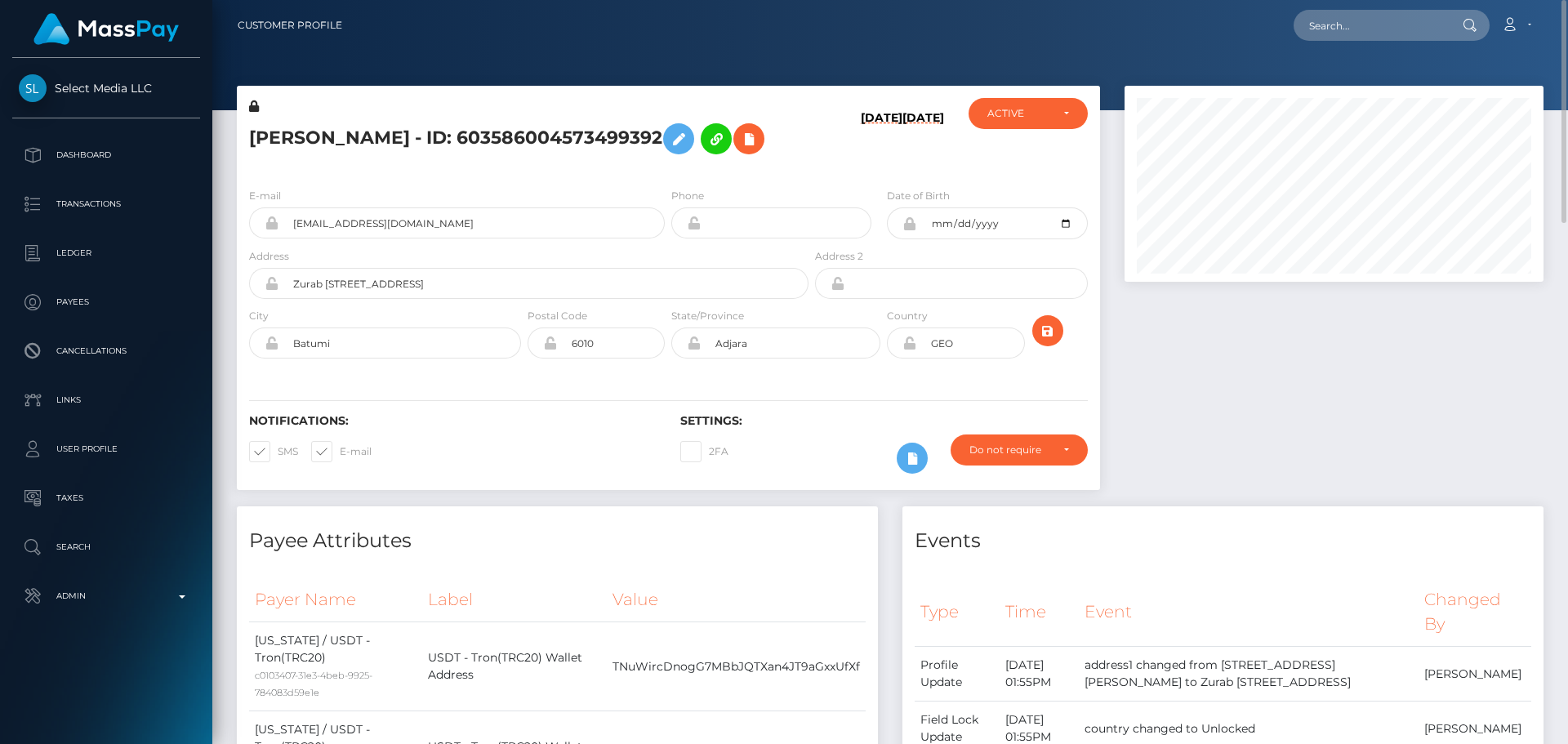
click at [909, 350] on icon at bounding box center [910, 343] width 14 height 14
click at [886, 406] on div "Notifications: SMS E-mail Settings: 2FA" at bounding box center [668, 432] width 863 height 115
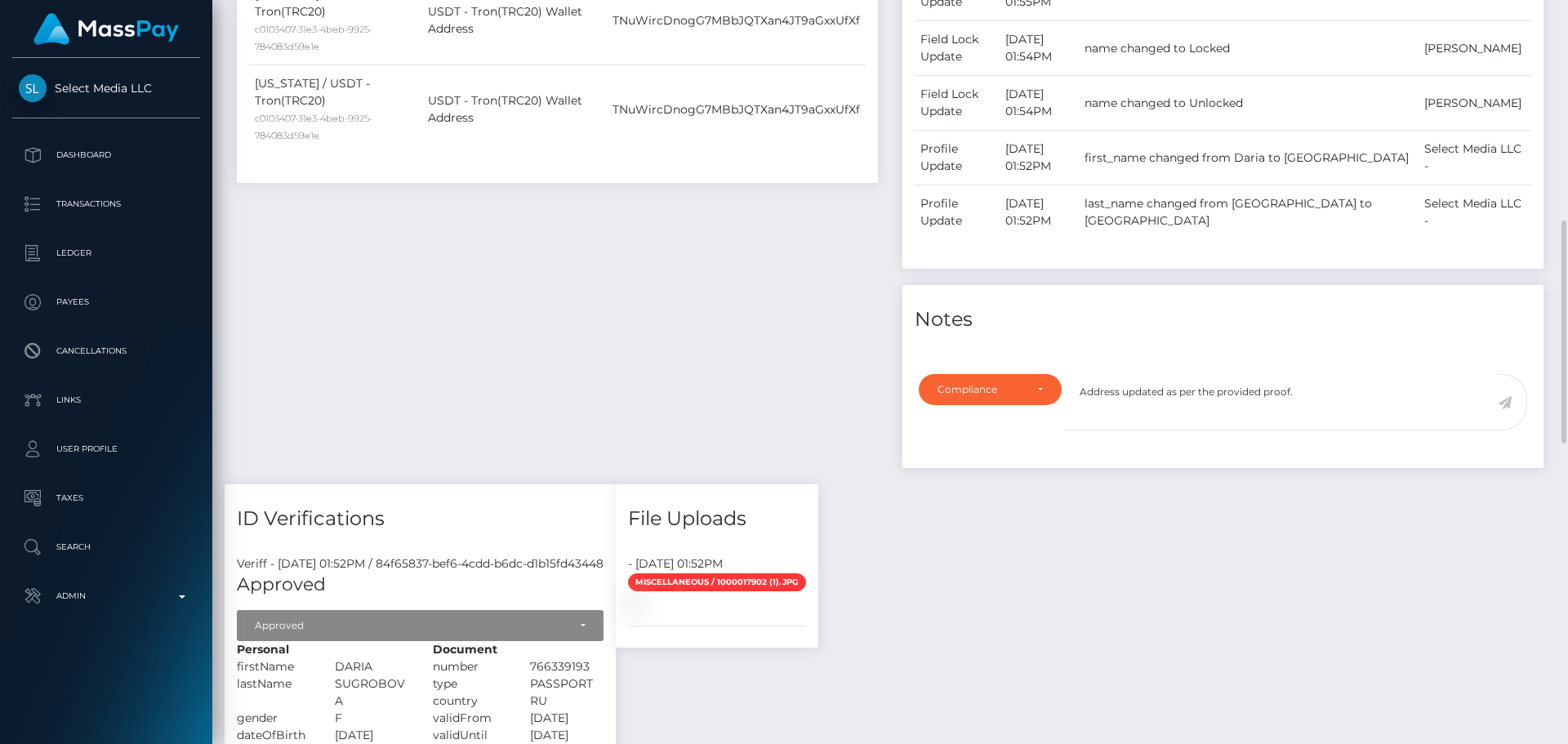
scroll to position [653, 0]
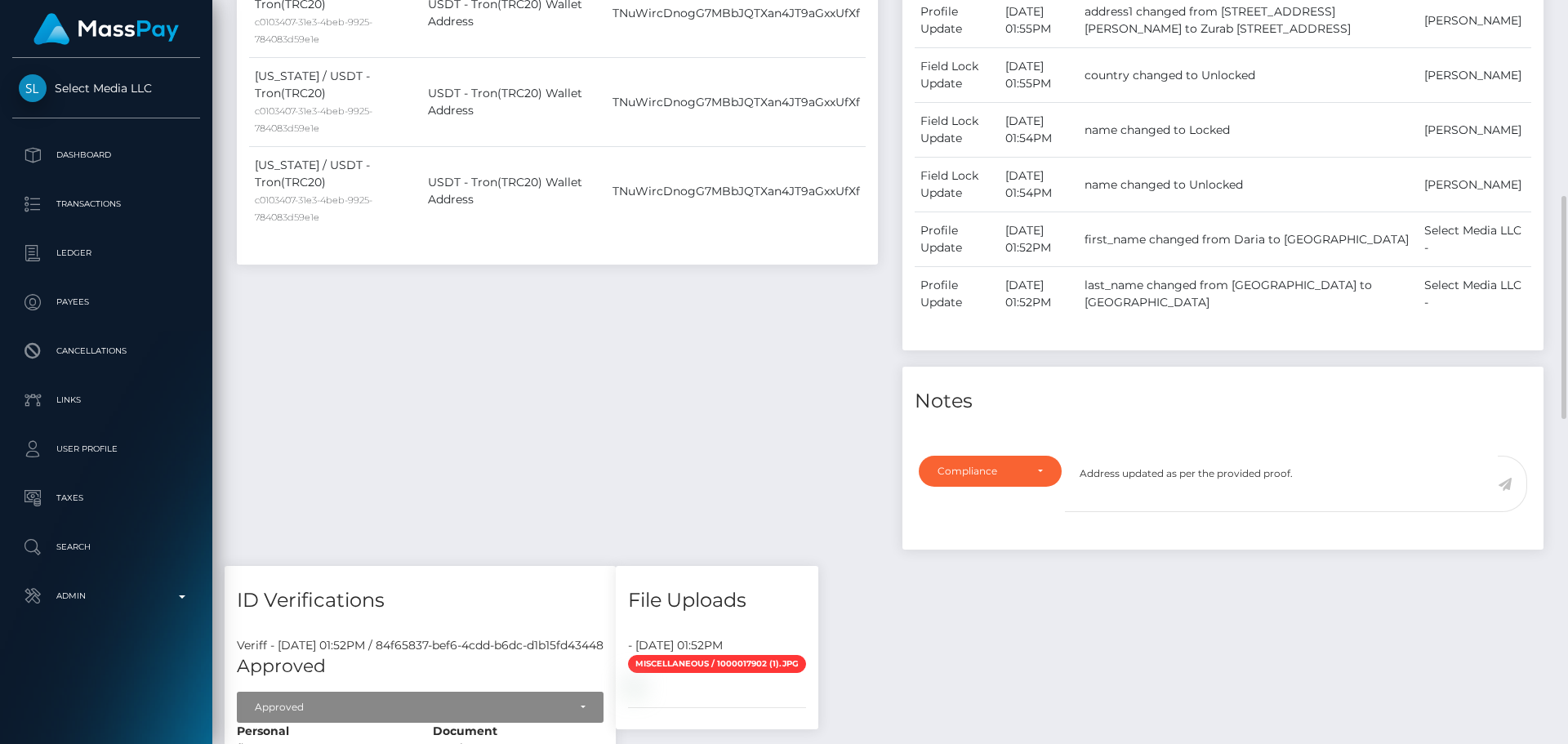
click at [1502, 491] on icon at bounding box center [1505, 484] width 14 height 14
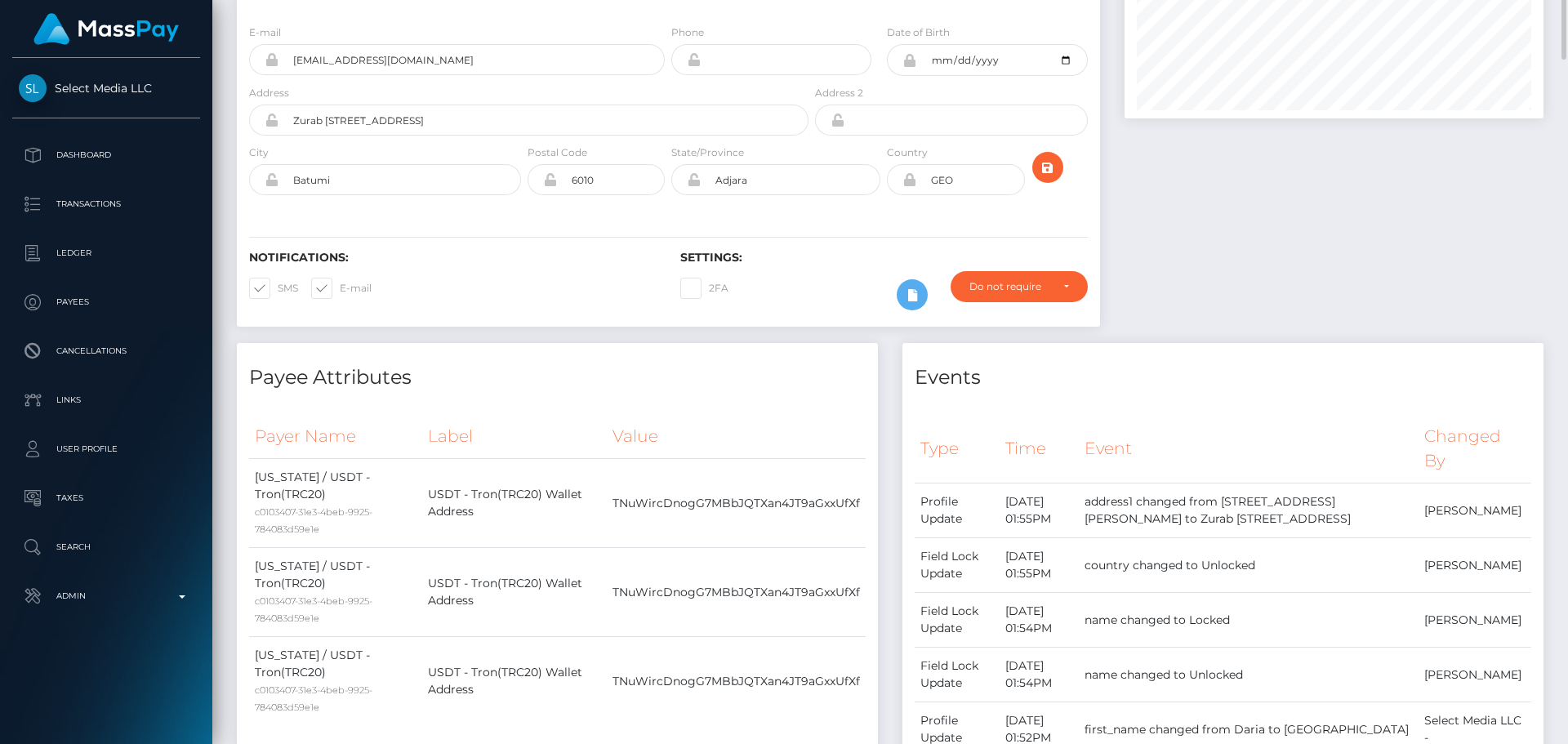
scroll to position [0, 0]
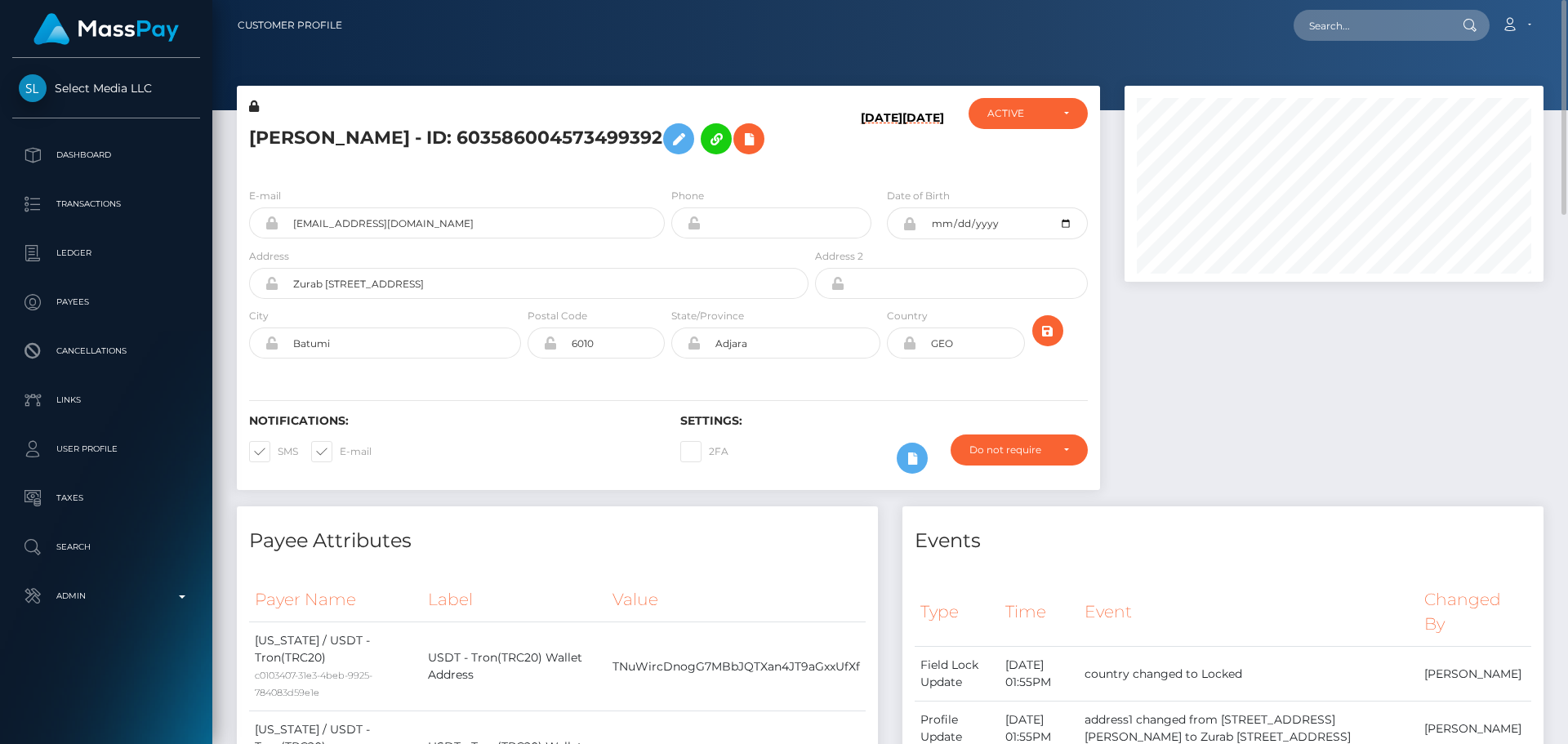
scroll to position [196, 420]
click at [782, 162] on h5 "[PERSON_NAME] - ID: 603586004573499392" at bounding box center [525, 138] width 551 height 47
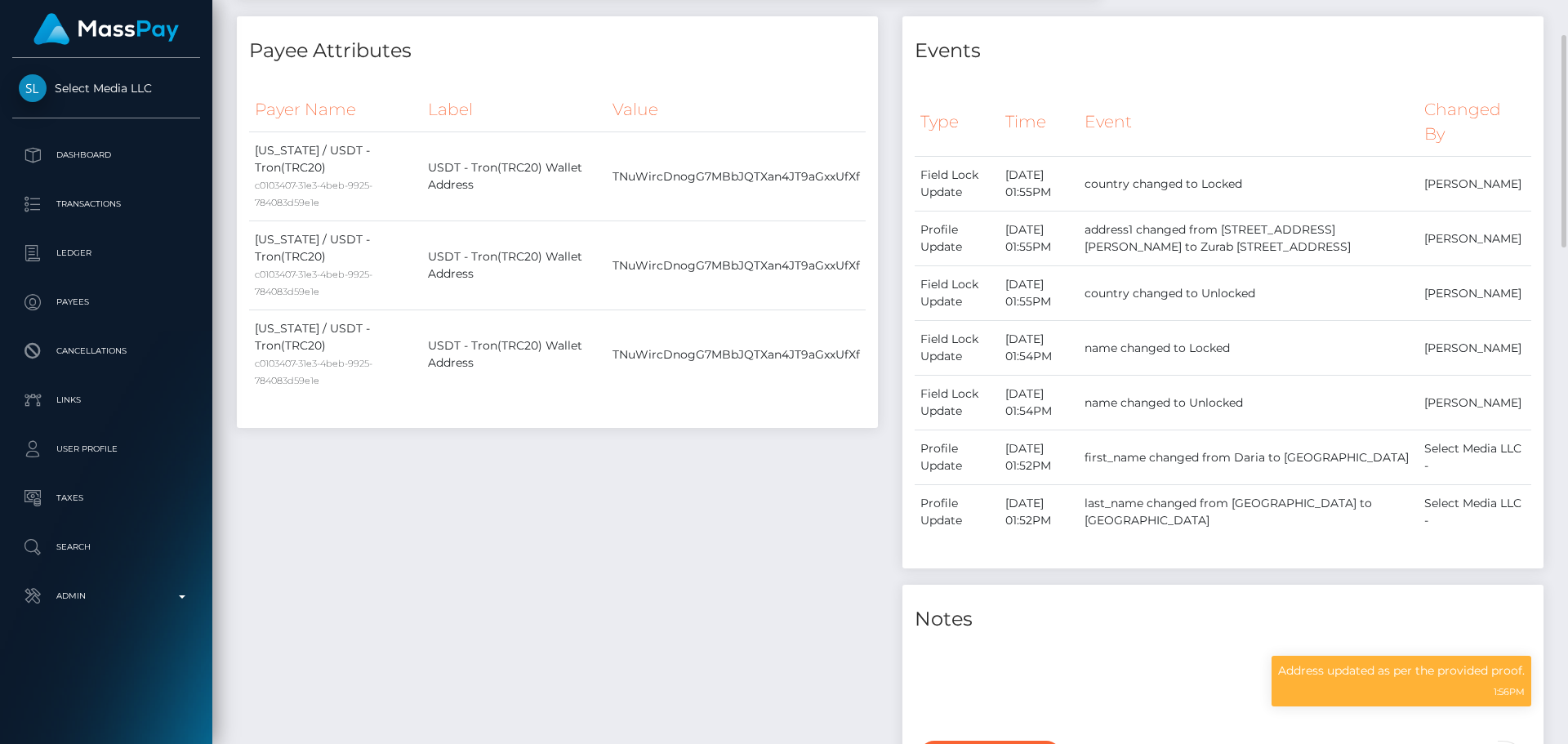
scroll to position [0, 0]
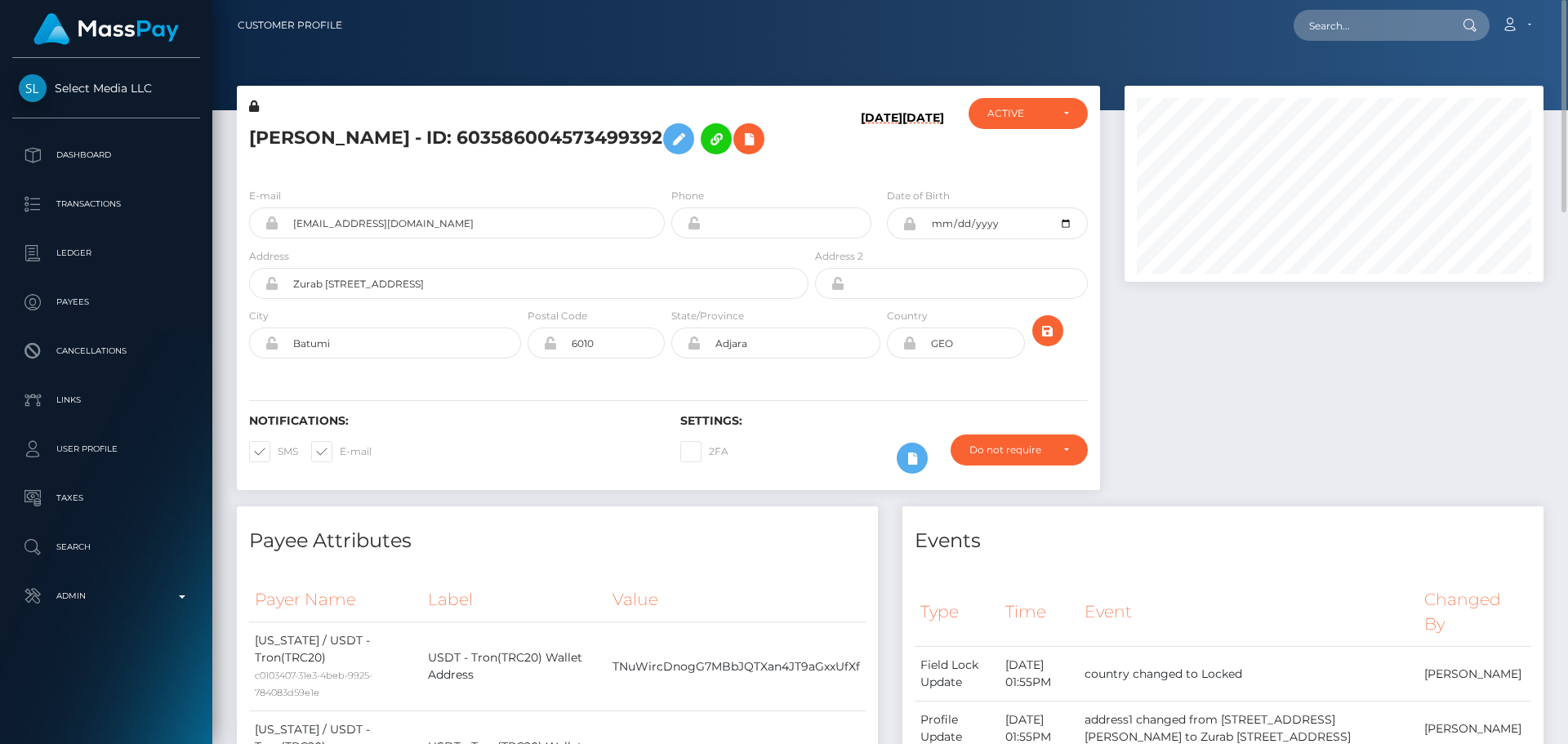
click at [782, 158] on h5 "[PERSON_NAME] - ID: 603586004573499392" at bounding box center [525, 138] width 551 height 47
click at [281, 123] on h5 "DARIA VIKTOROVNA SUGROBOVA - ID: 603586004573499392" at bounding box center [525, 138] width 551 height 47
drag, startPoint x: 281, startPoint y: 123, endPoint x: 377, endPoint y: 169, distance: 106.5
click at [377, 162] on h5 "DARIA VIKTOROVNA SUGROBOVA - ID: 603586004573499392" at bounding box center [525, 138] width 551 height 47
copy h5 "DARIA VIKTOROVNA SUGROBOVA - ID: 603586004573499392"
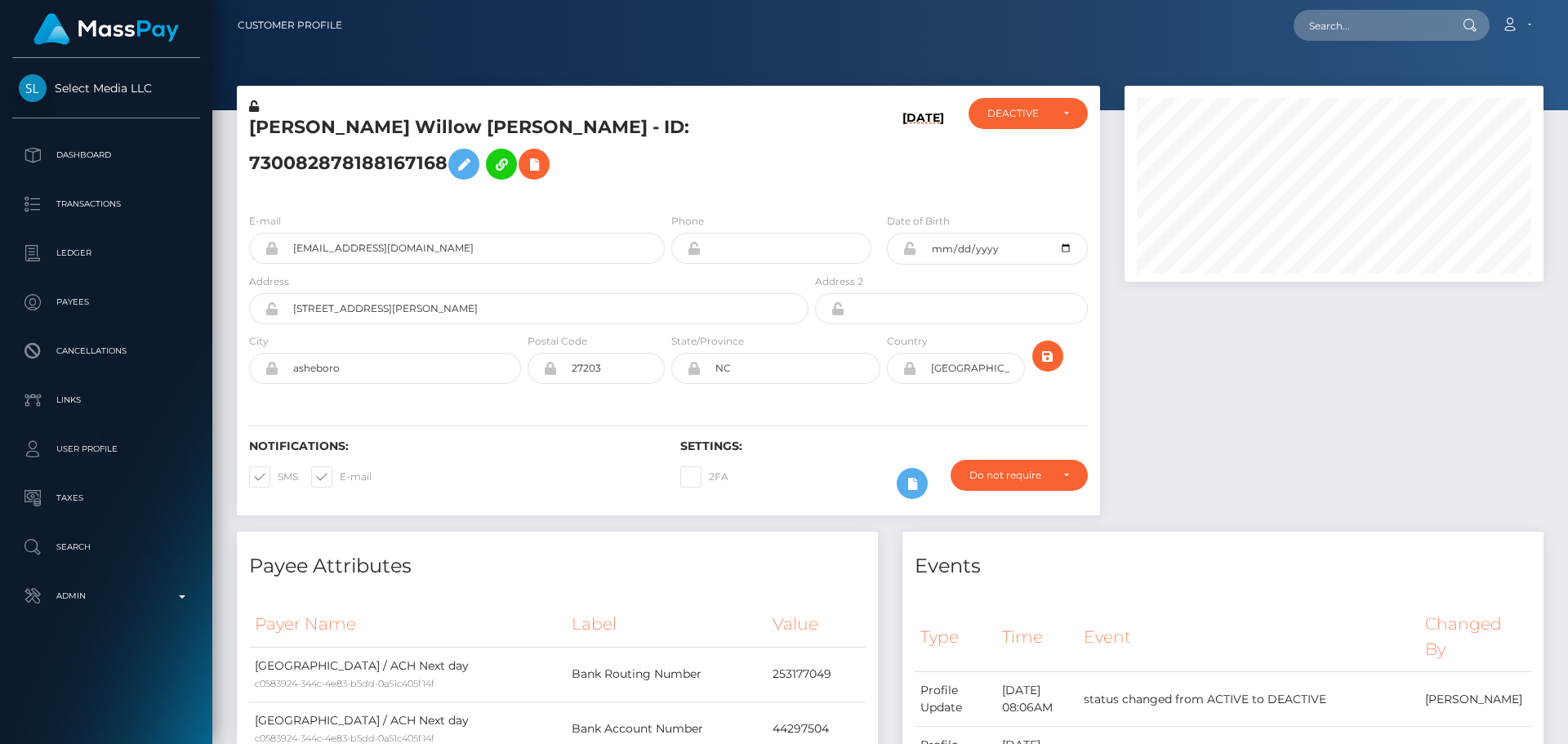
scroll to position [196, 420]
click at [553, 200] on div "[PERSON_NAME] Willow [PERSON_NAME] - ID: 730082878188167168" at bounding box center [524, 149] width 575 height 102
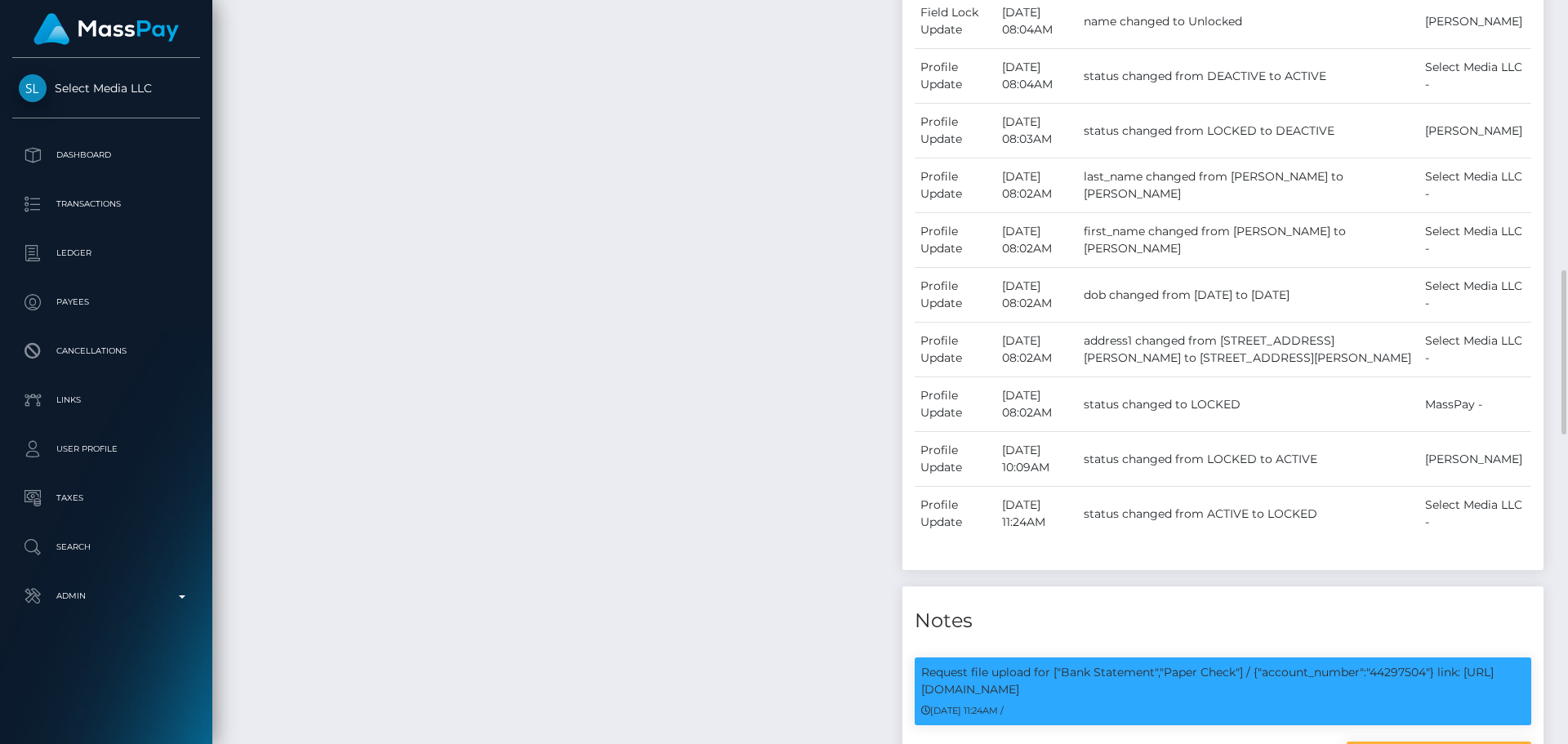
scroll to position [1714, 0]
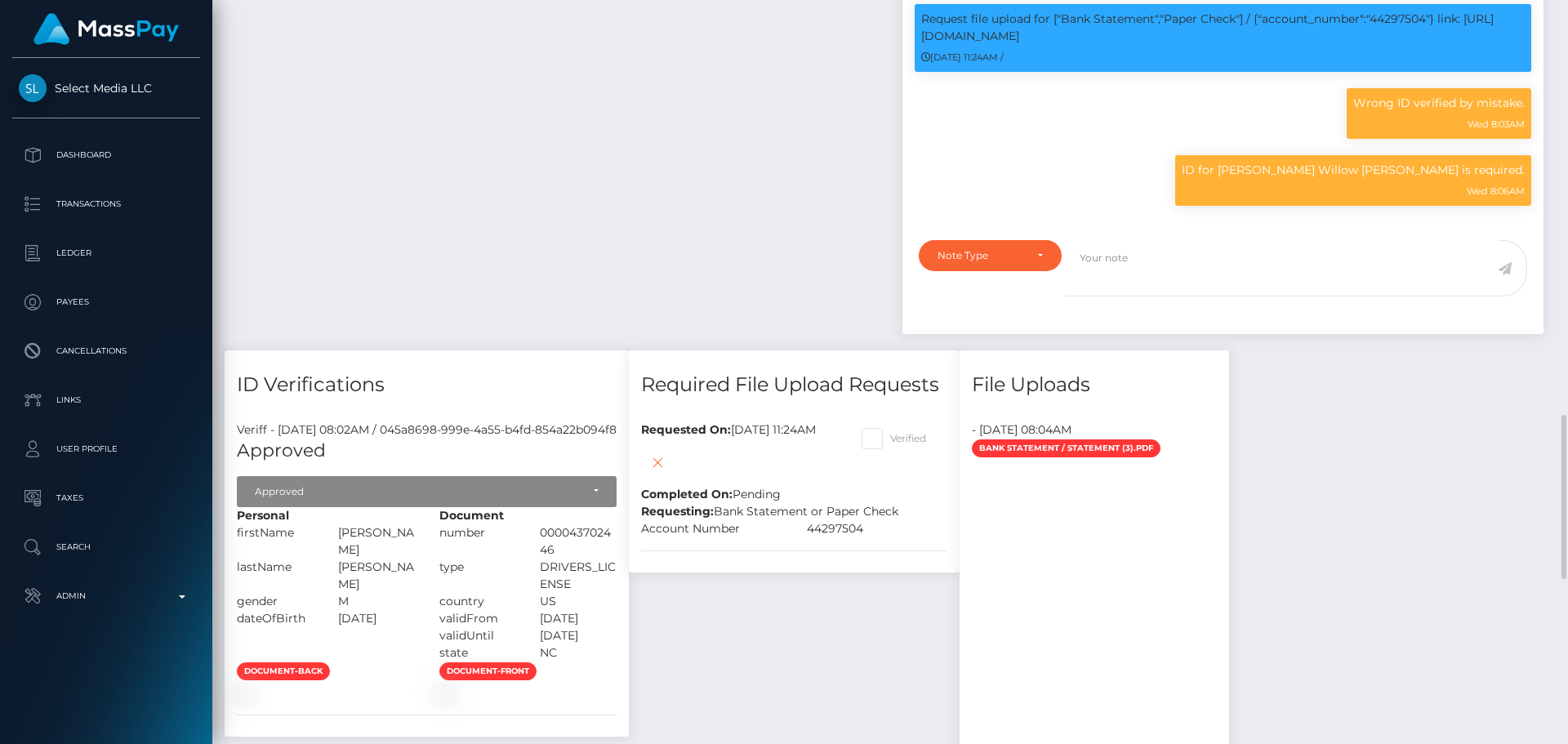
scroll to position [1796, 0]
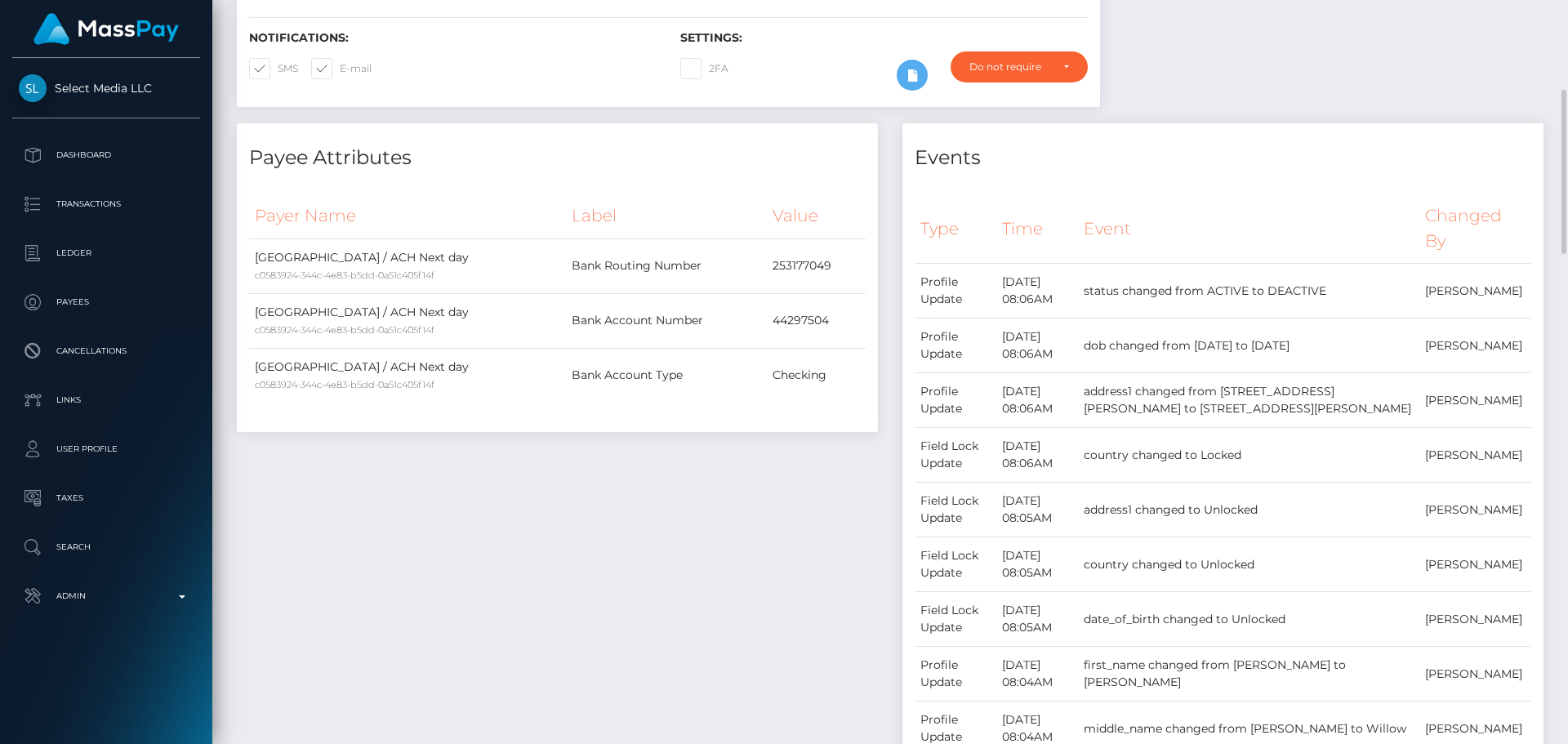
scroll to position [0, 0]
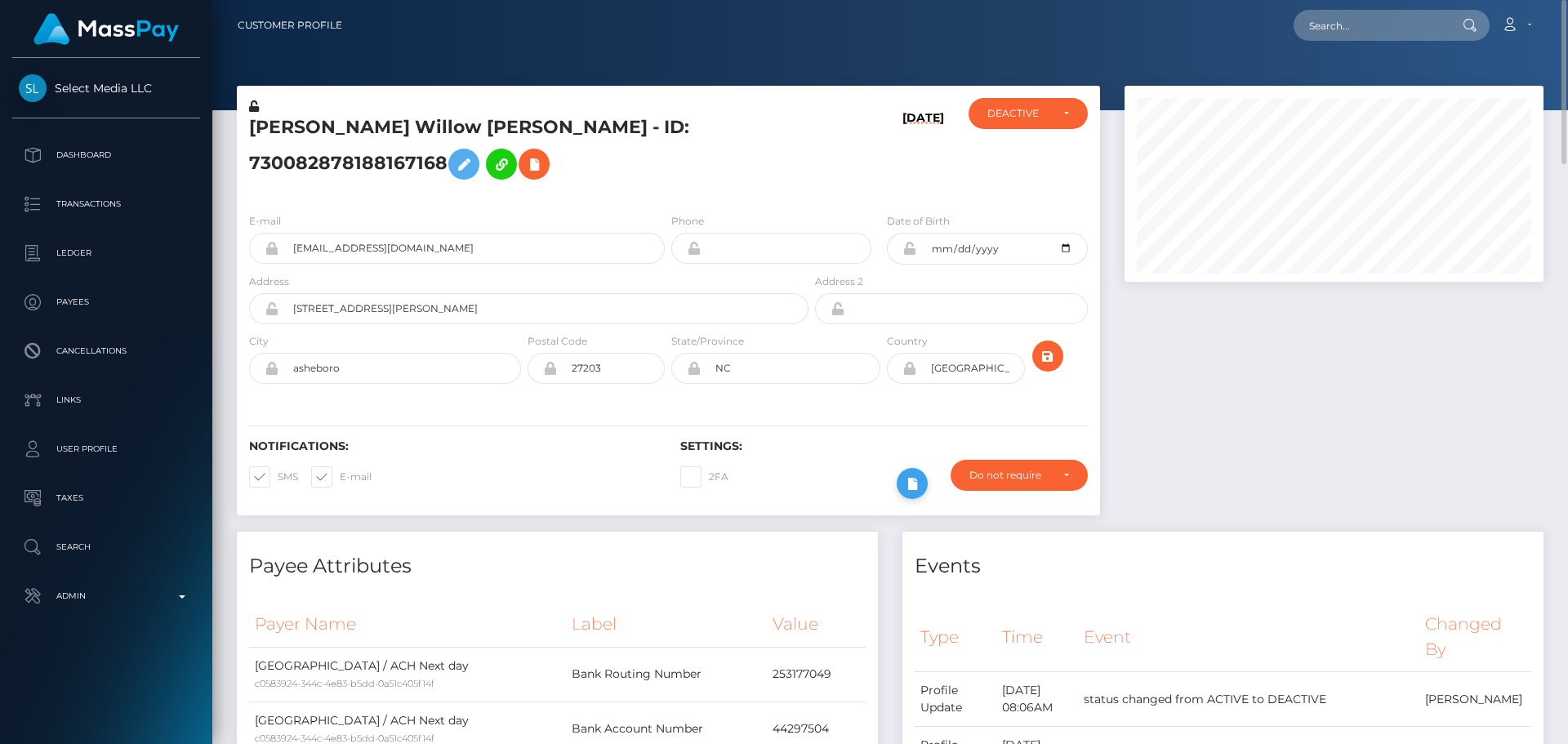
click at [916, 494] on icon at bounding box center [913, 483] width 19 height 20
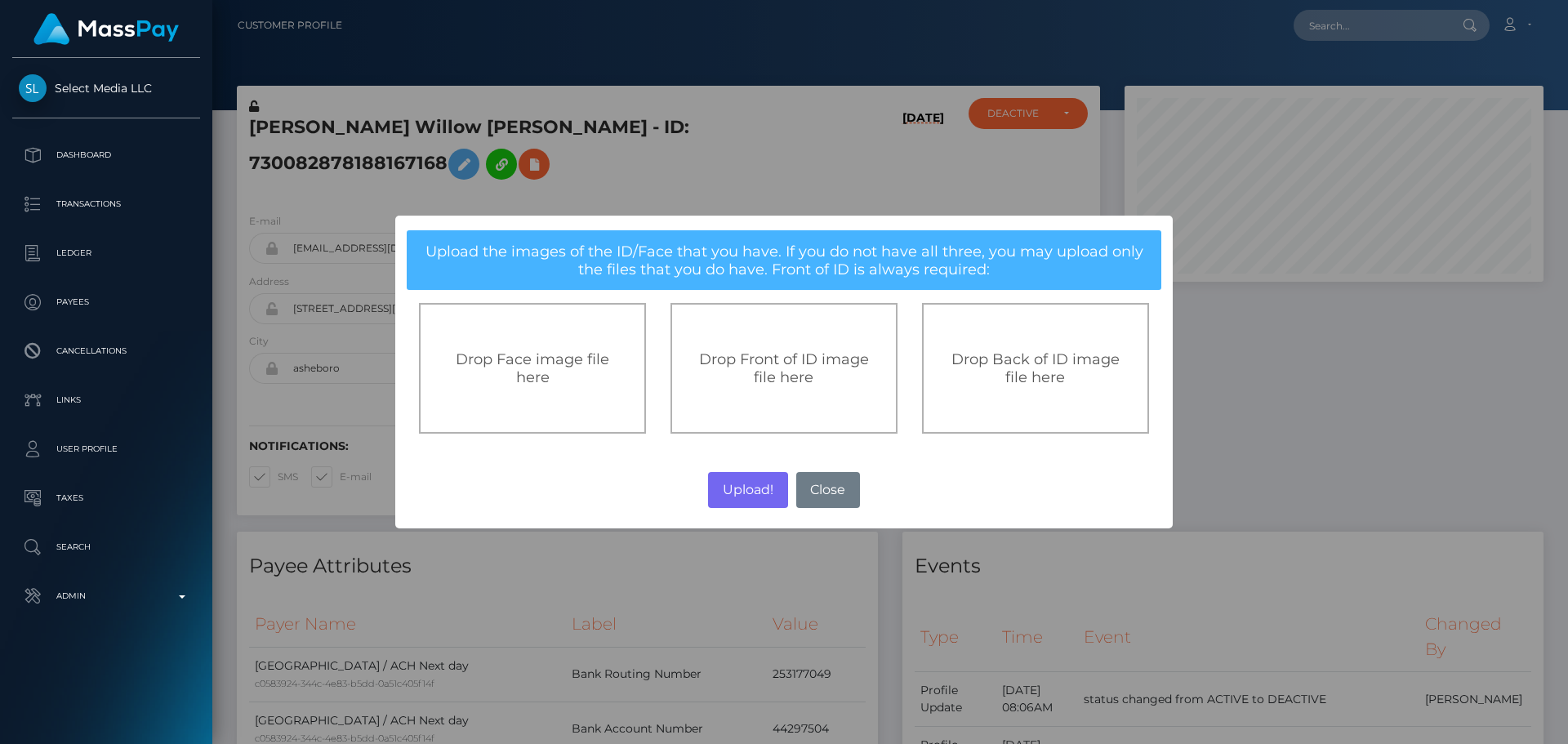
click at [783, 388] on div "Drop Front of ID image file here" at bounding box center [784, 367] width 227 height 130
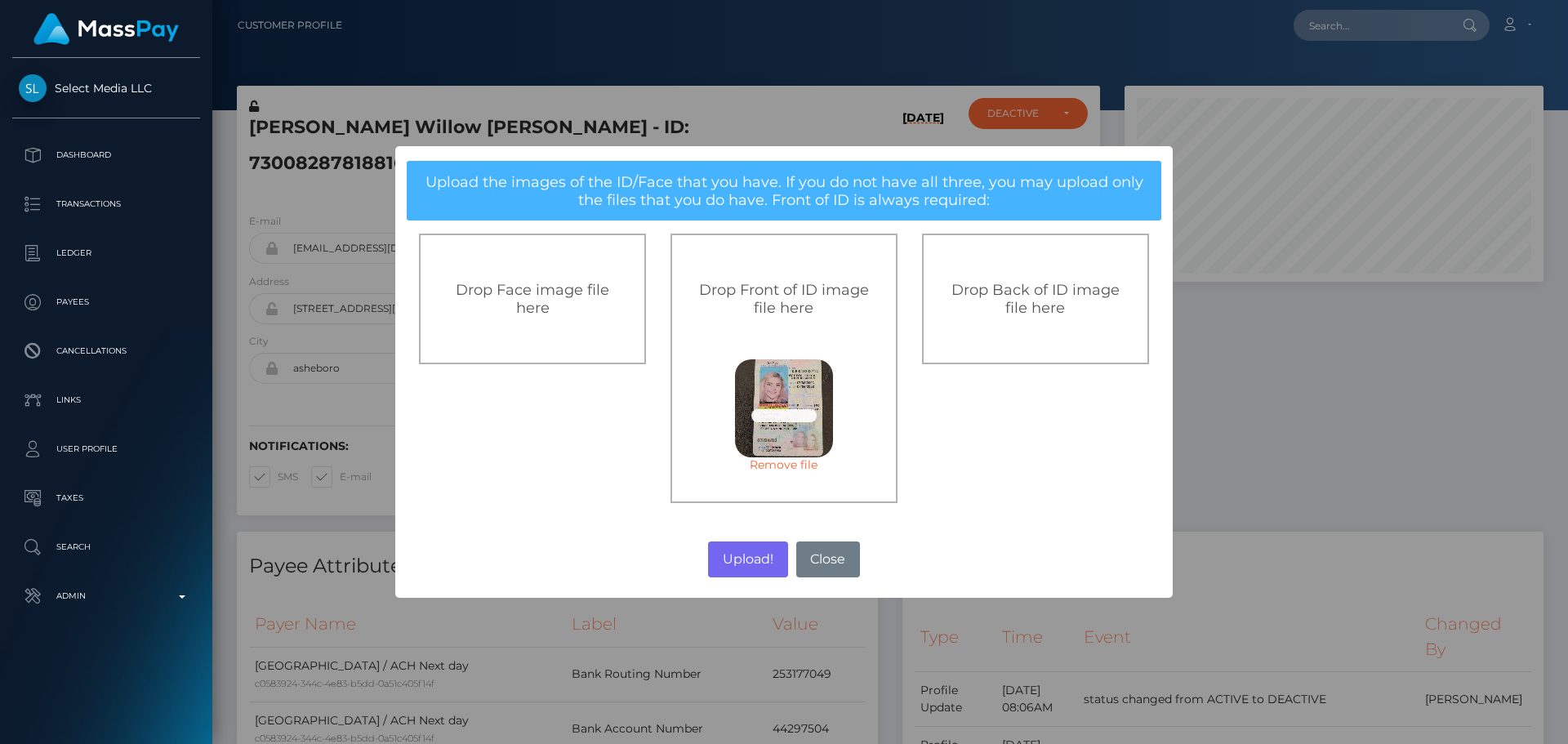
click at [1057, 330] on div "Drop Back of ID image file here" at bounding box center [1035, 299] width 227 height 130
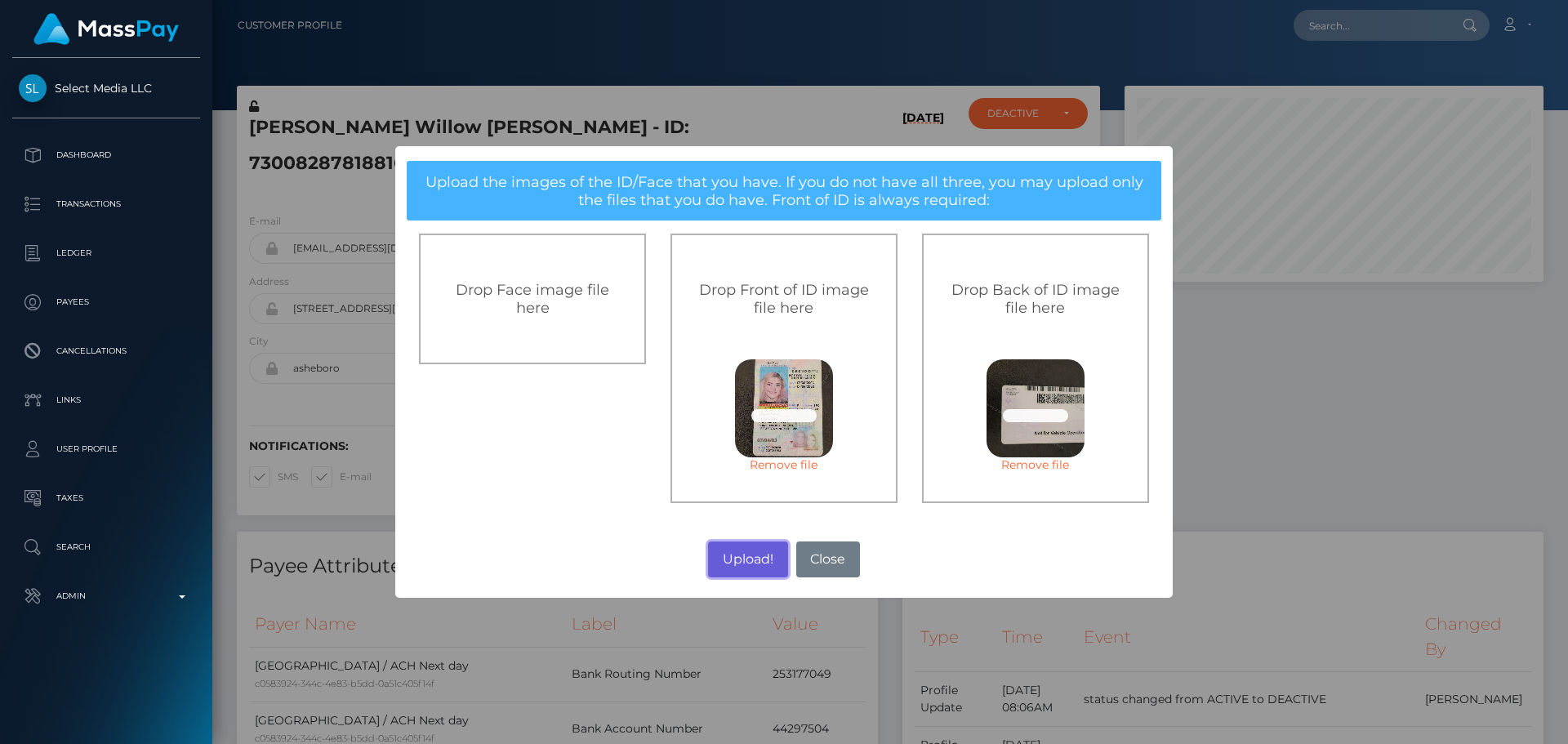
click at [738, 551] on button "Upload!" at bounding box center [748, 558] width 79 height 36
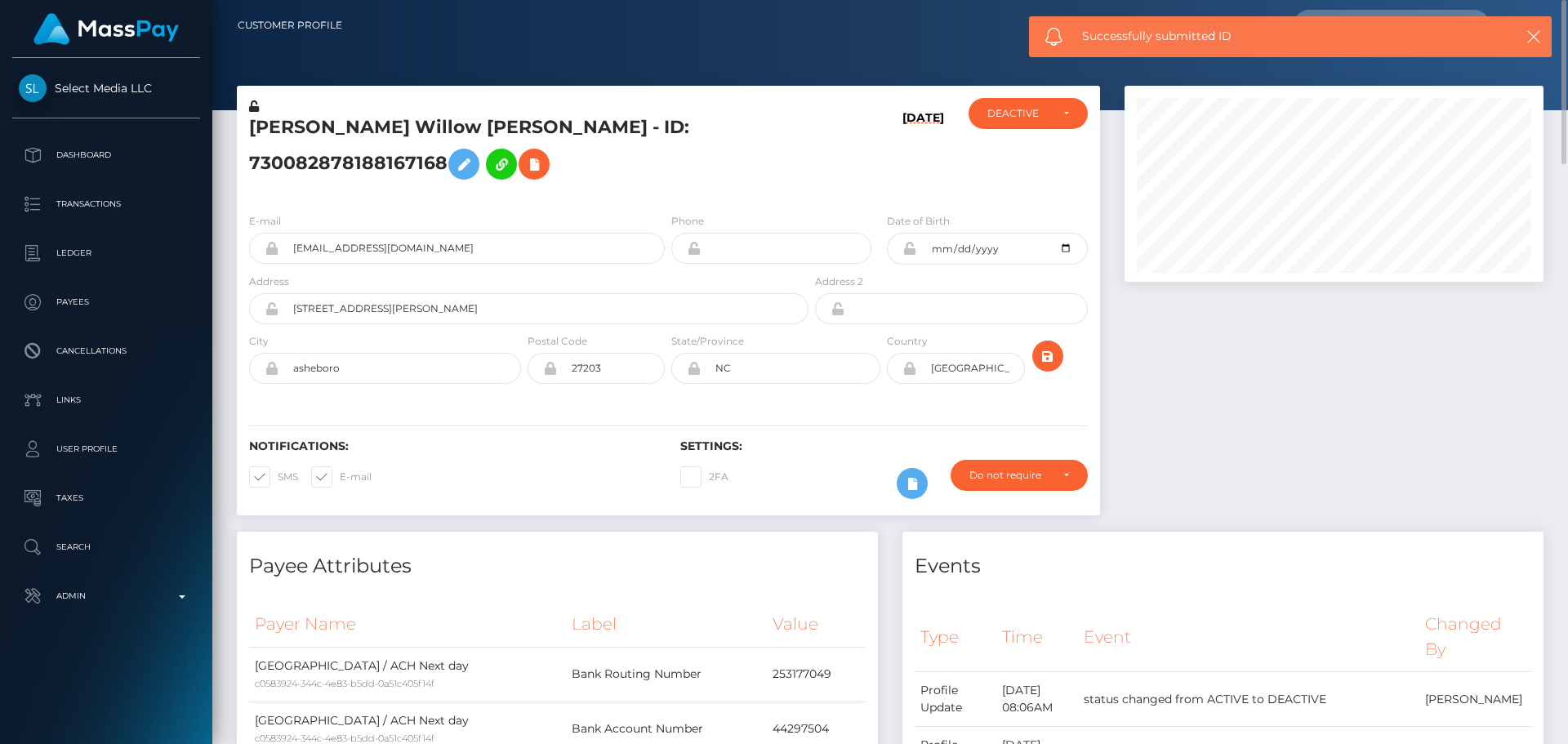
click at [673, 187] on h5 "[PERSON_NAME] Willow [PERSON_NAME] - ID: 730082878188167168" at bounding box center [525, 151] width 551 height 72
click at [666, 200] on div "[PERSON_NAME] Willow [PERSON_NAME] - ID: 730082878188167168" at bounding box center [524, 149] width 575 height 102
click at [1061, 392] on div at bounding box center [1064, 362] width 72 height 60
click at [1075, 400] on div "E-mail pp.rincess@outlook.com Phone Date of Birth" at bounding box center [668, 300] width 863 height 200
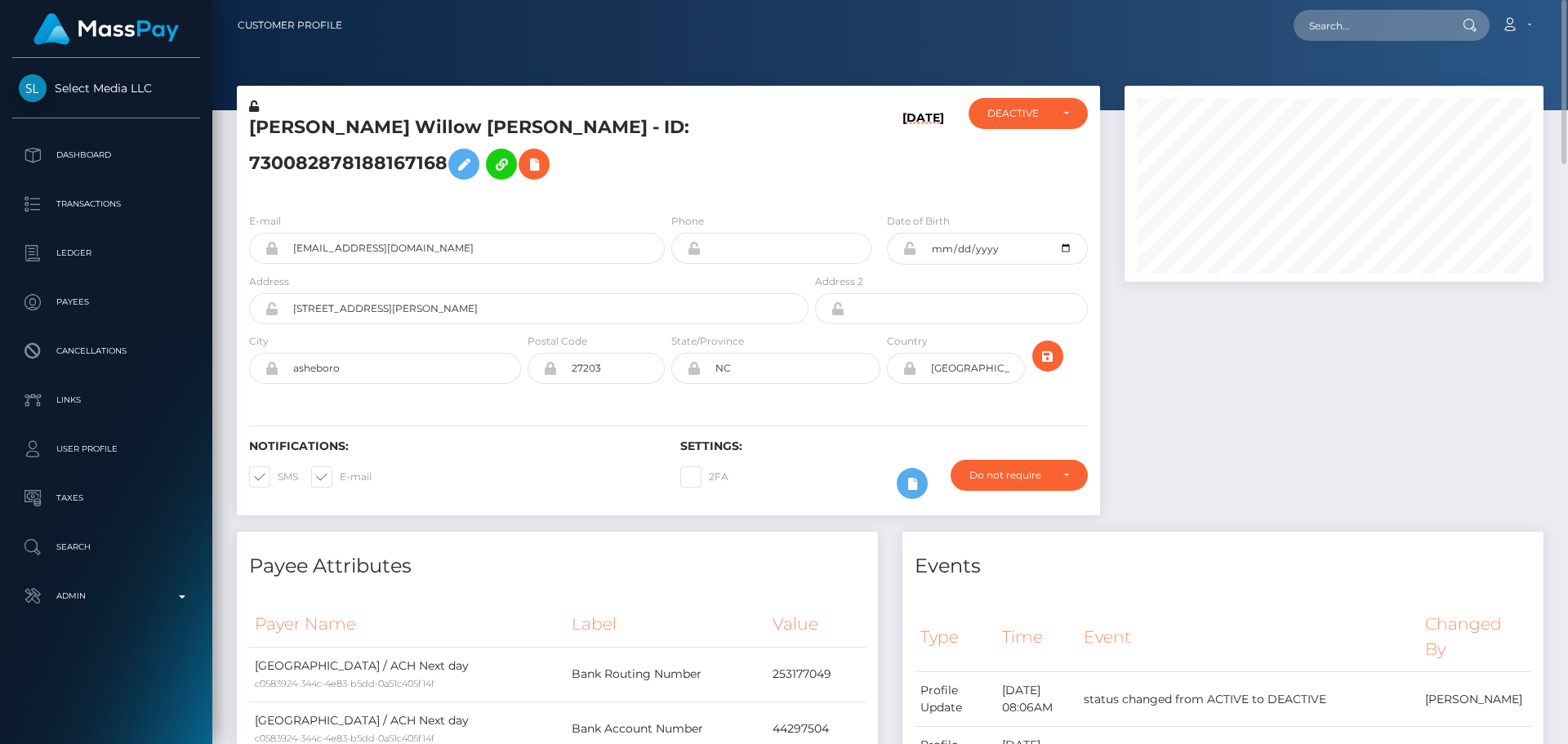
click at [1075, 400] on div "E-mail pp.rincess@outlook.com Phone Date of Birth" at bounding box center [668, 300] width 863 height 200
click at [1049, 366] on icon "submit" at bounding box center [1048, 356] width 19 height 20
click at [524, 175] on icon at bounding box center [534, 164] width 19 height 20
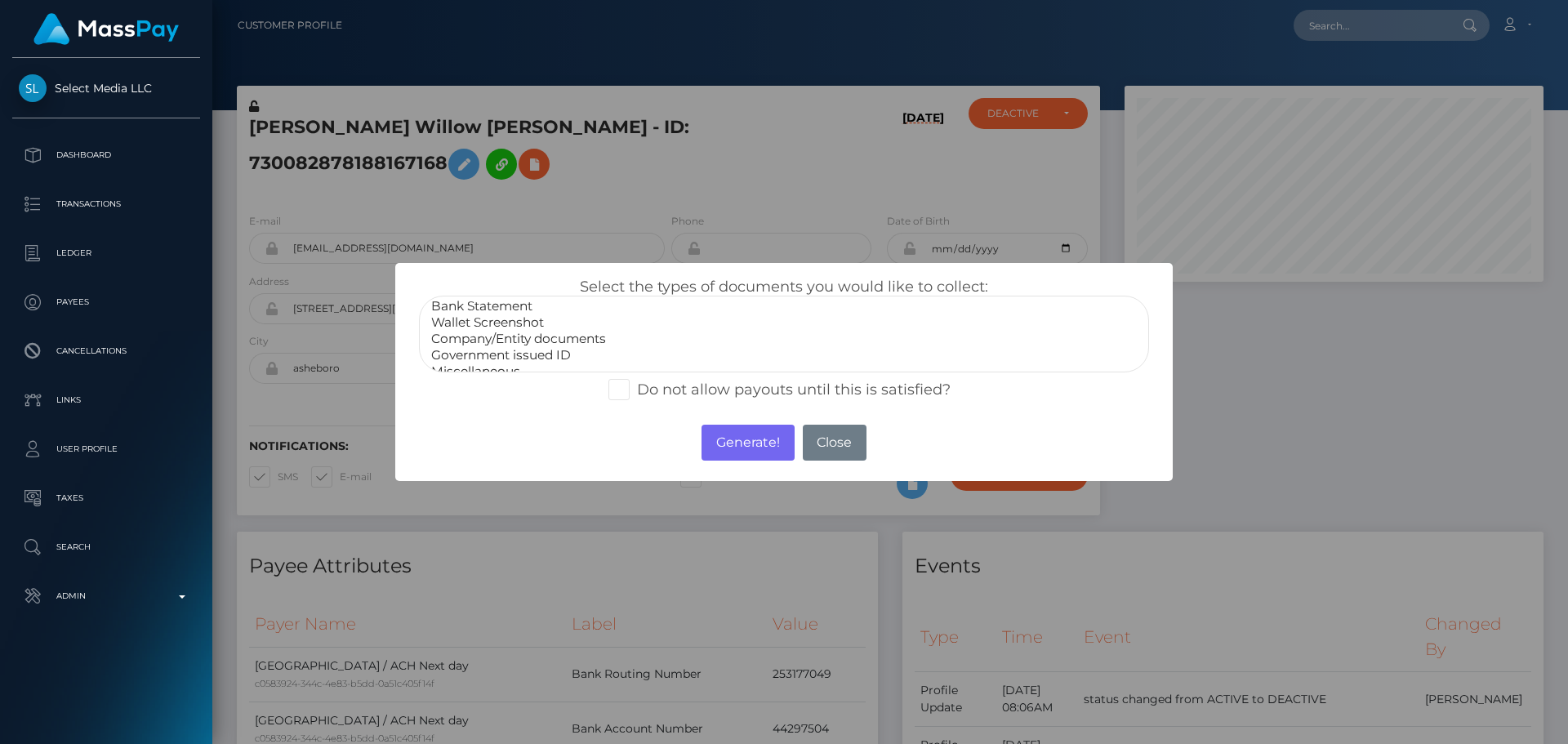
scroll to position [33, 0]
select select "Miscellaneous"
click at [496, 363] on option "Miscellaneous" at bounding box center [783, 358] width 709 height 16
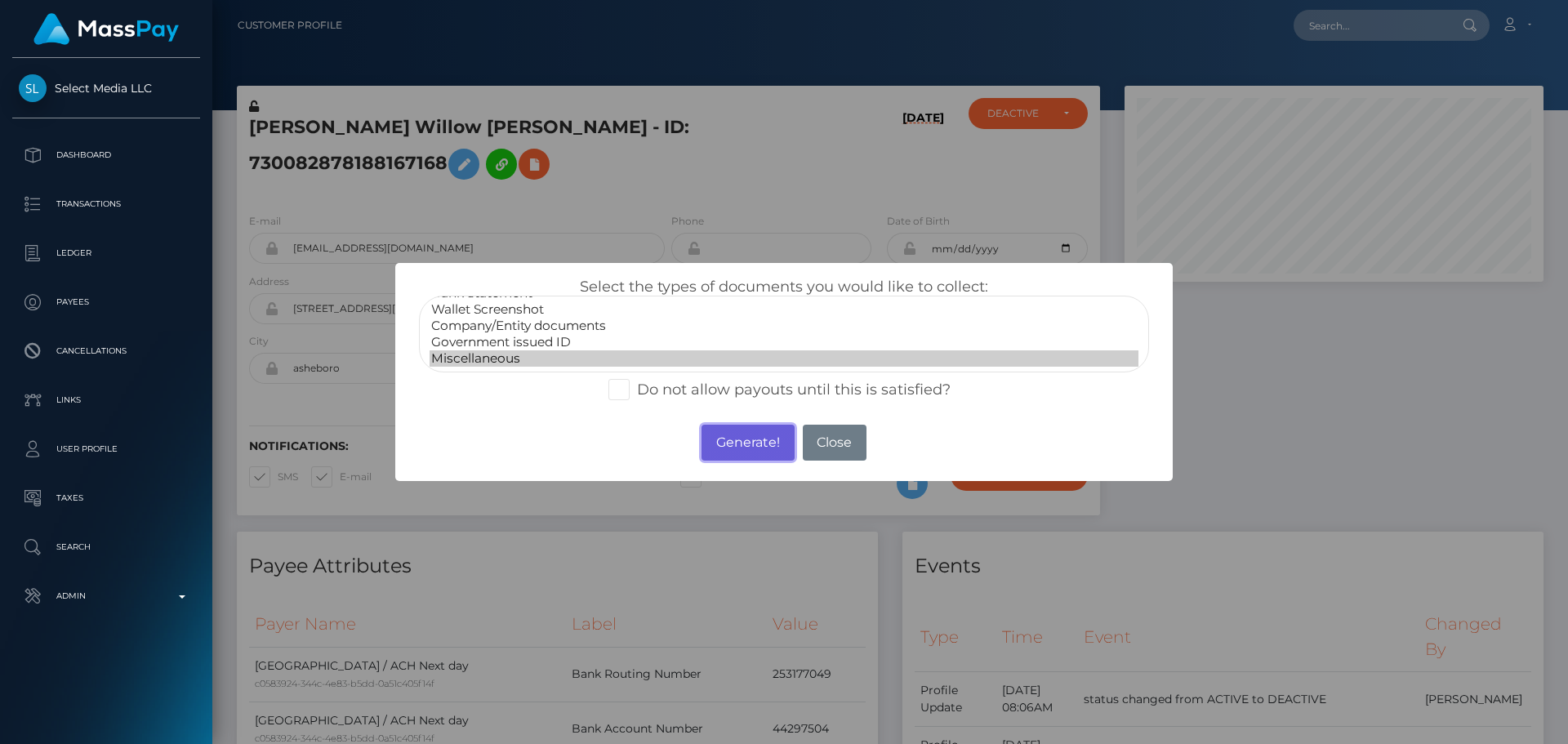
click at [737, 440] on button "Generate!" at bounding box center [747, 442] width 92 height 36
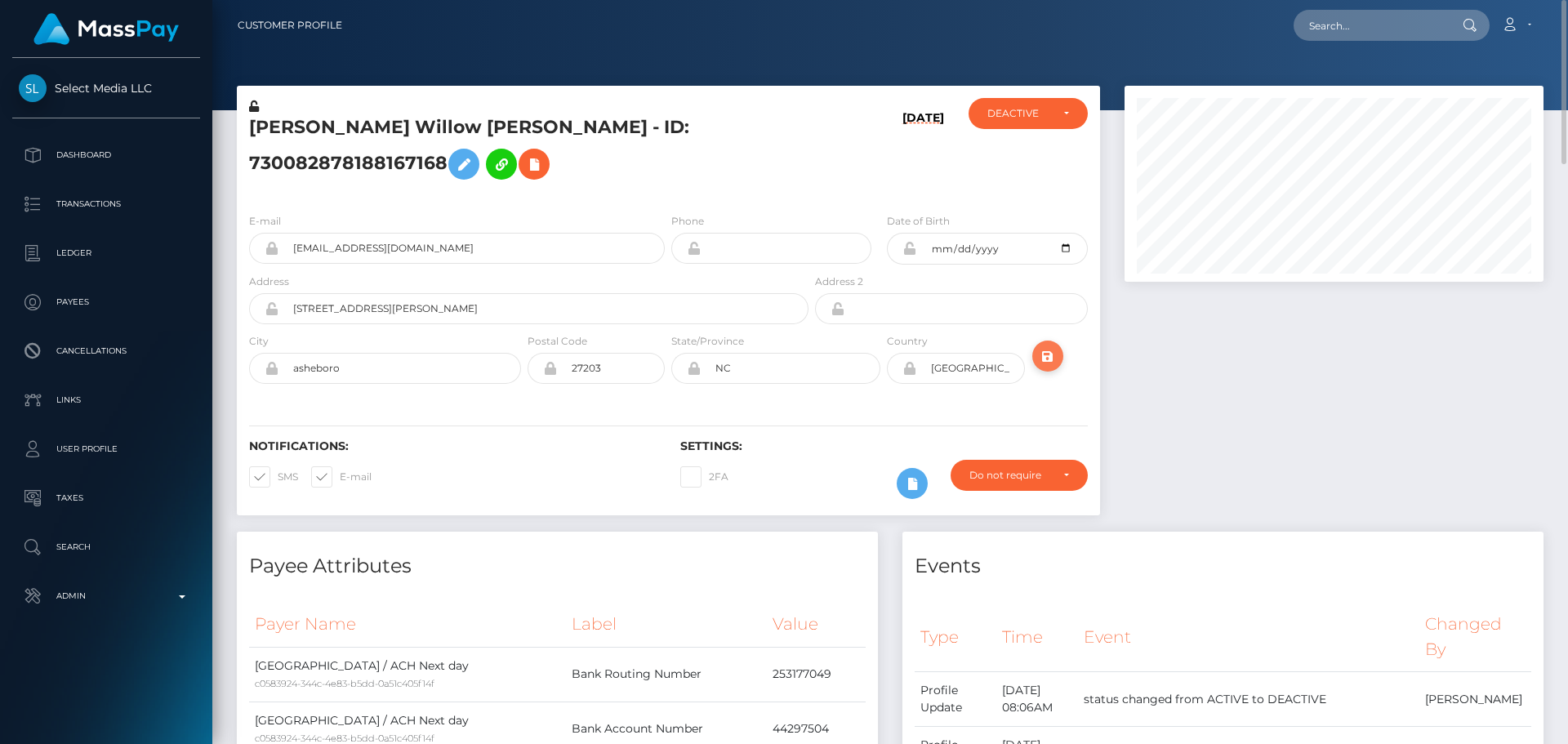
click at [1044, 366] on icon "submit" at bounding box center [1048, 356] width 19 height 20
drag, startPoint x: 0, startPoint y: 0, endPoint x: 725, endPoint y: 143, distance: 739.0
click at [474, 155] on icon at bounding box center [464, 164] width 19 height 20
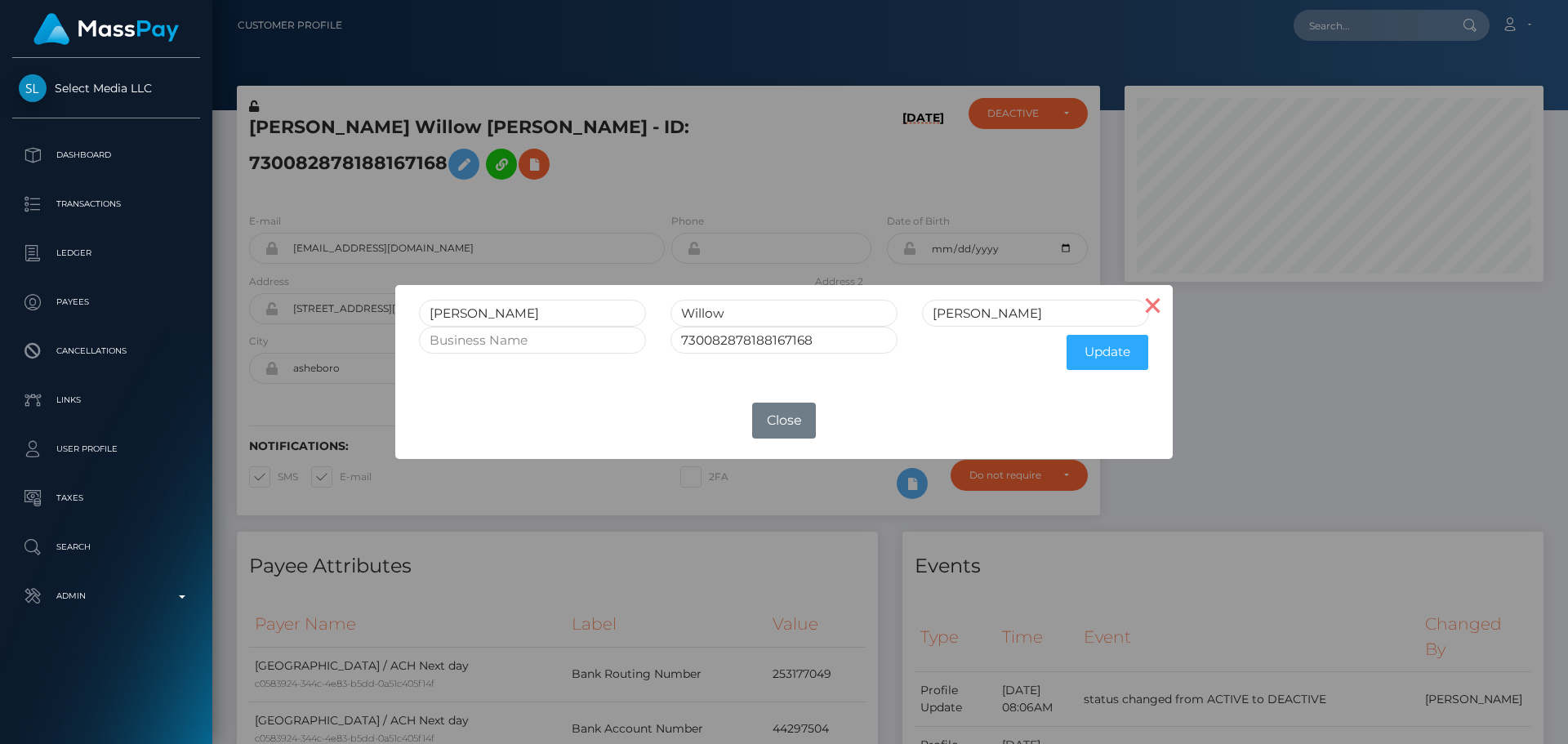
click at [1164, 304] on button "×" at bounding box center [1153, 304] width 40 height 40
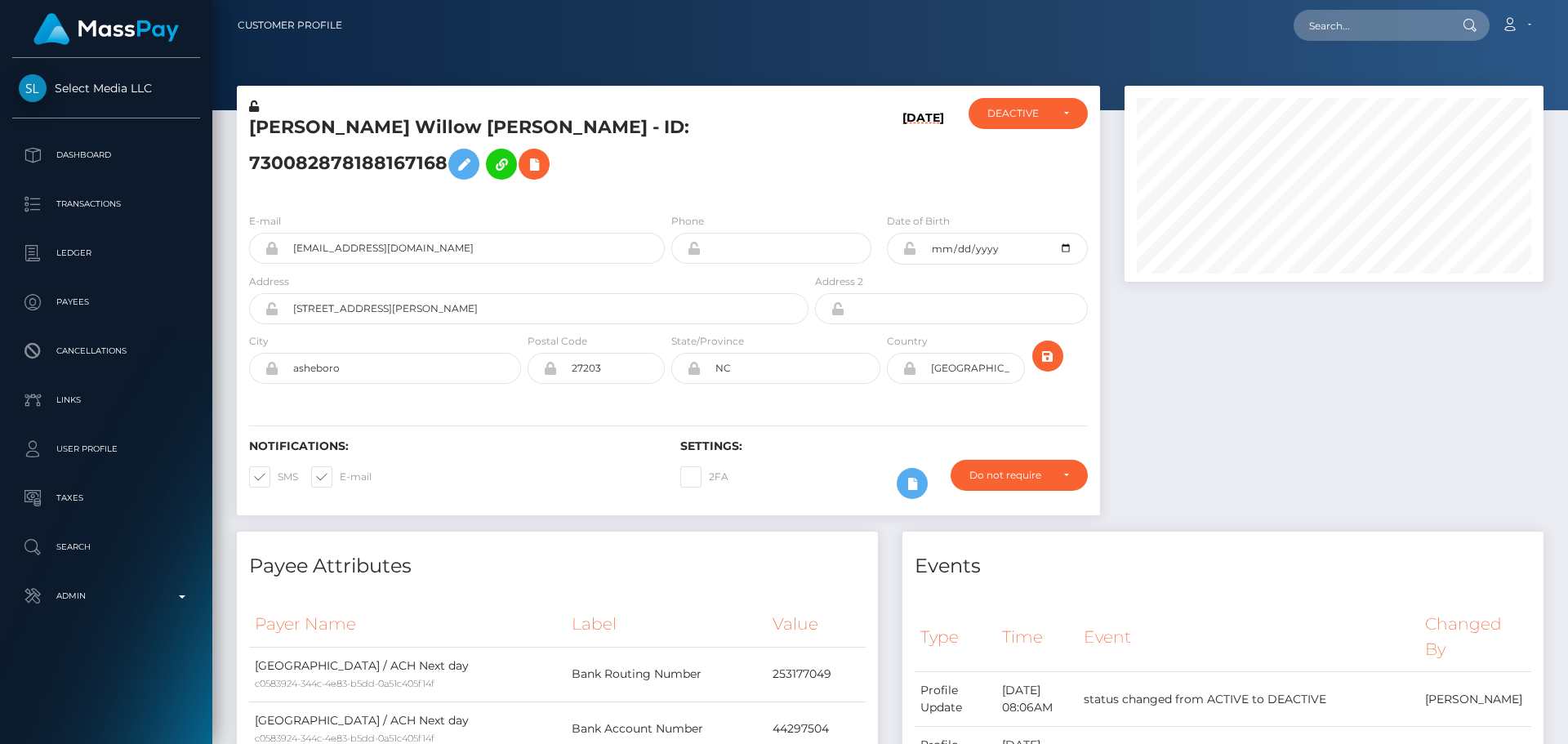
click at [255, 105] on icon at bounding box center [254, 106] width 10 height 12
click at [827, 200] on div "[DATE]" at bounding box center [884, 149] width 144 height 102
click at [911, 255] on icon at bounding box center [910, 248] width 14 height 14
click at [872, 426] on hr at bounding box center [669, 425] width 839 height 1
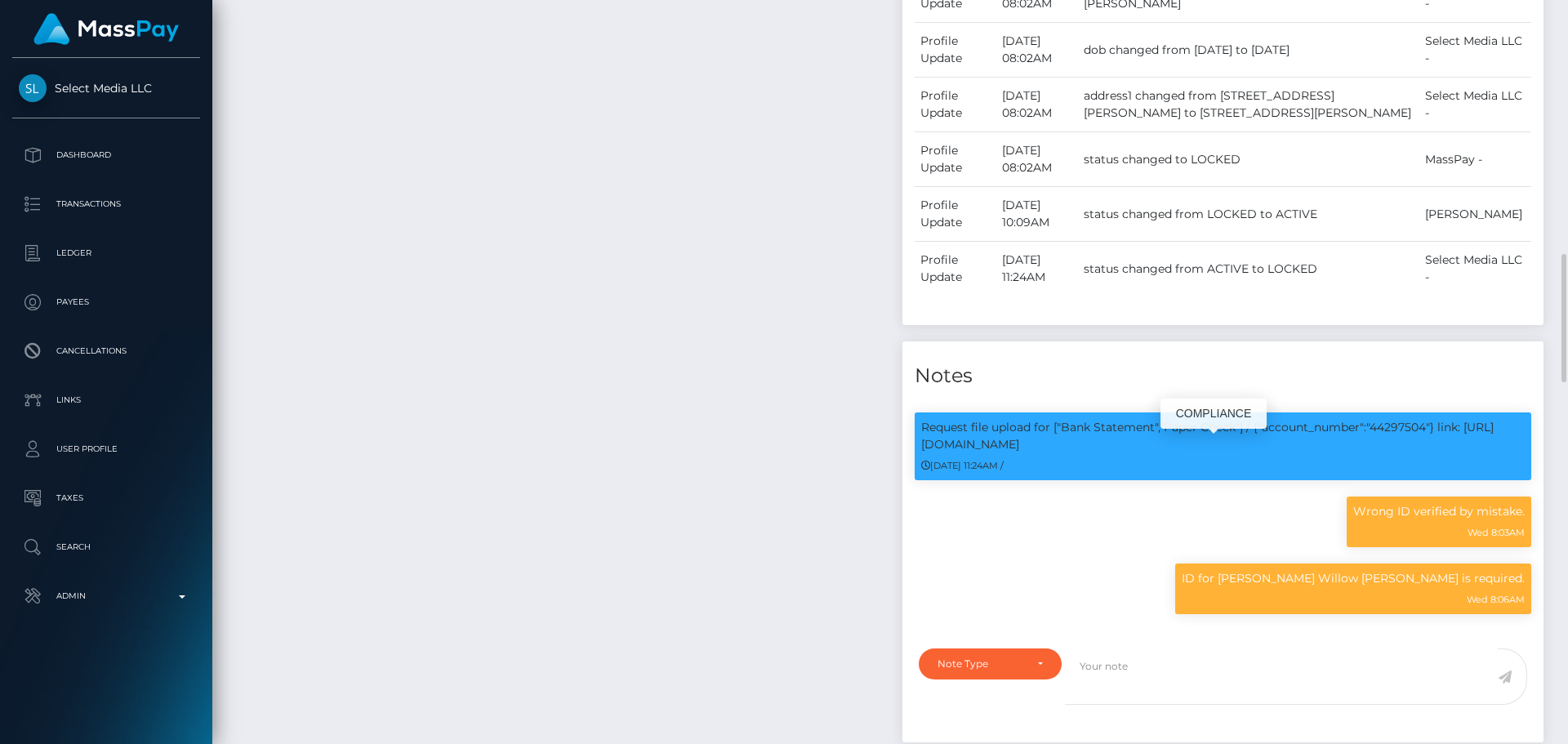
scroll to position [1714, 0]
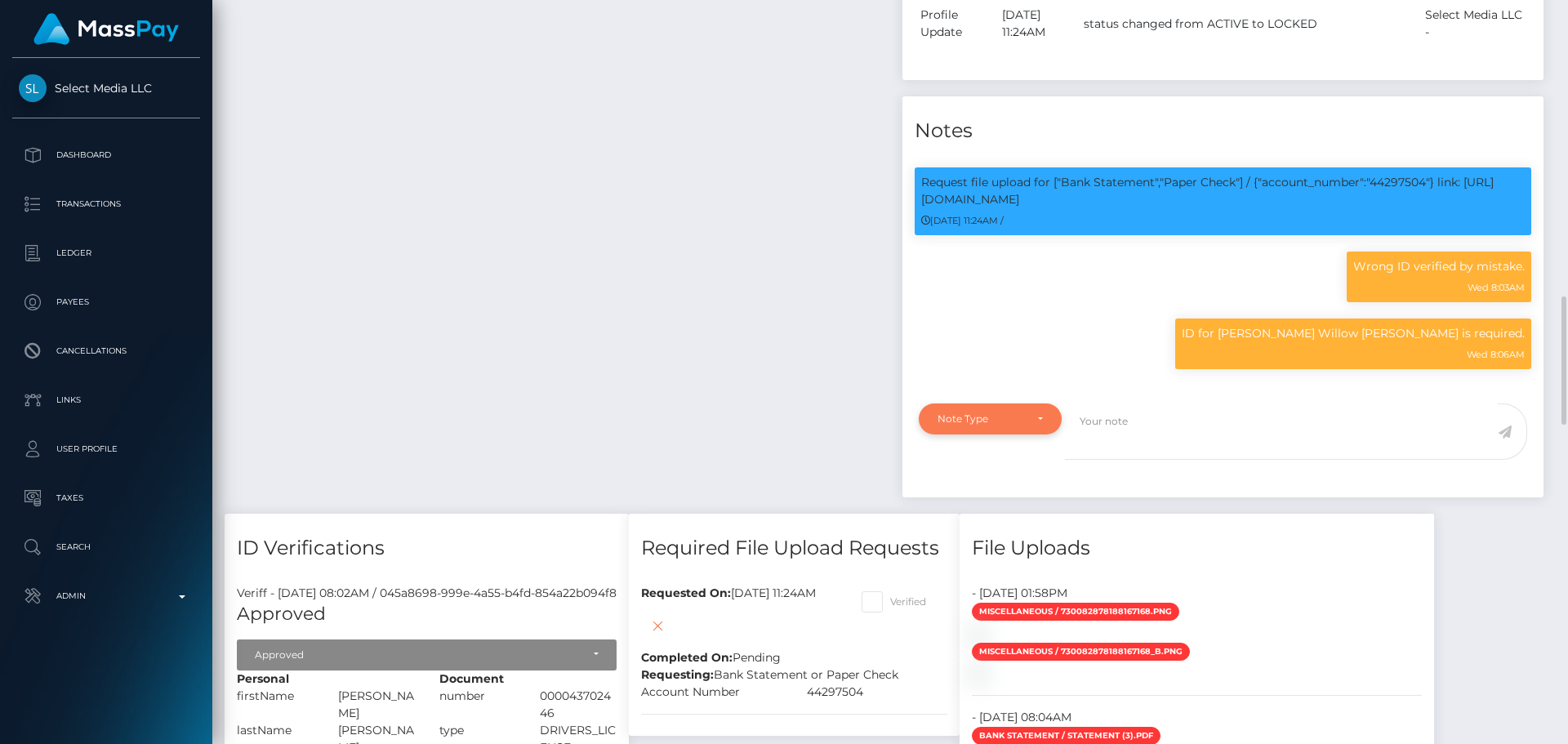
click at [1025, 425] on div "Note Type" at bounding box center [990, 419] width 105 height 14
click at [998, 512] on link "Compliance" at bounding box center [991, 497] width 143 height 30
select select "COMPLIANCE"
click at [1129, 447] on textarea at bounding box center [1282, 431] width 433 height 56
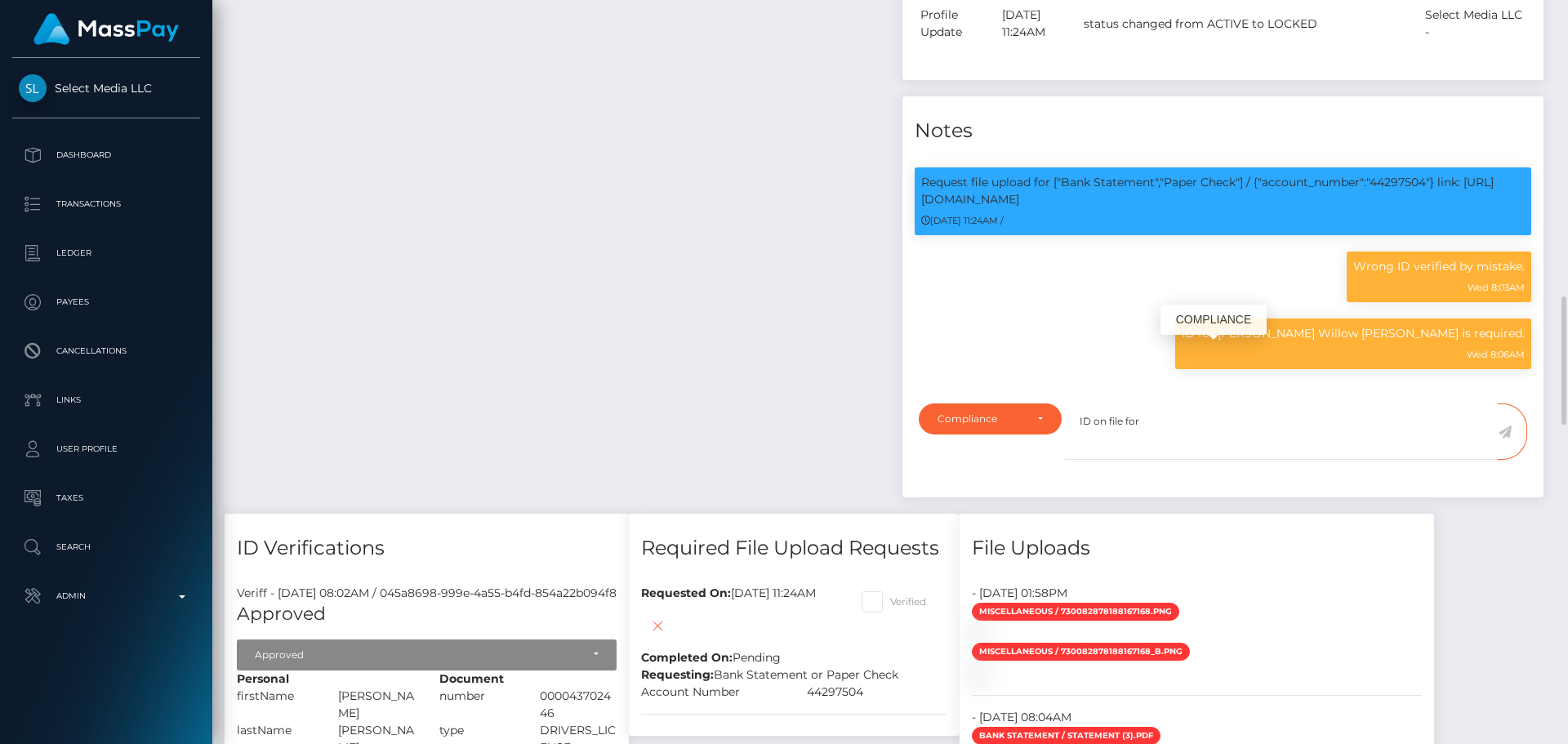
click at [1346, 342] on p "ID for [PERSON_NAME] Willow [PERSON_NAME] is required." at bounding box center [1353, 333] width 343 height 17
drag, startPoint x: 1346, startPoint y: 350, endPoint x: 1437, endPoint y: 351, distance: 91.0
click at [1437, 342] on p "ID for [PERSON_NAME] Willow [PERSON_NAME] is required." at bounding box center [1353, 333] width 343 height 17
copy p "[PERSON_NAME] Willow [PERSON_NAME]"
click at [1190, 448] on textarea "ID on file for" at bounding box center [1282, 431] width 433 height 56
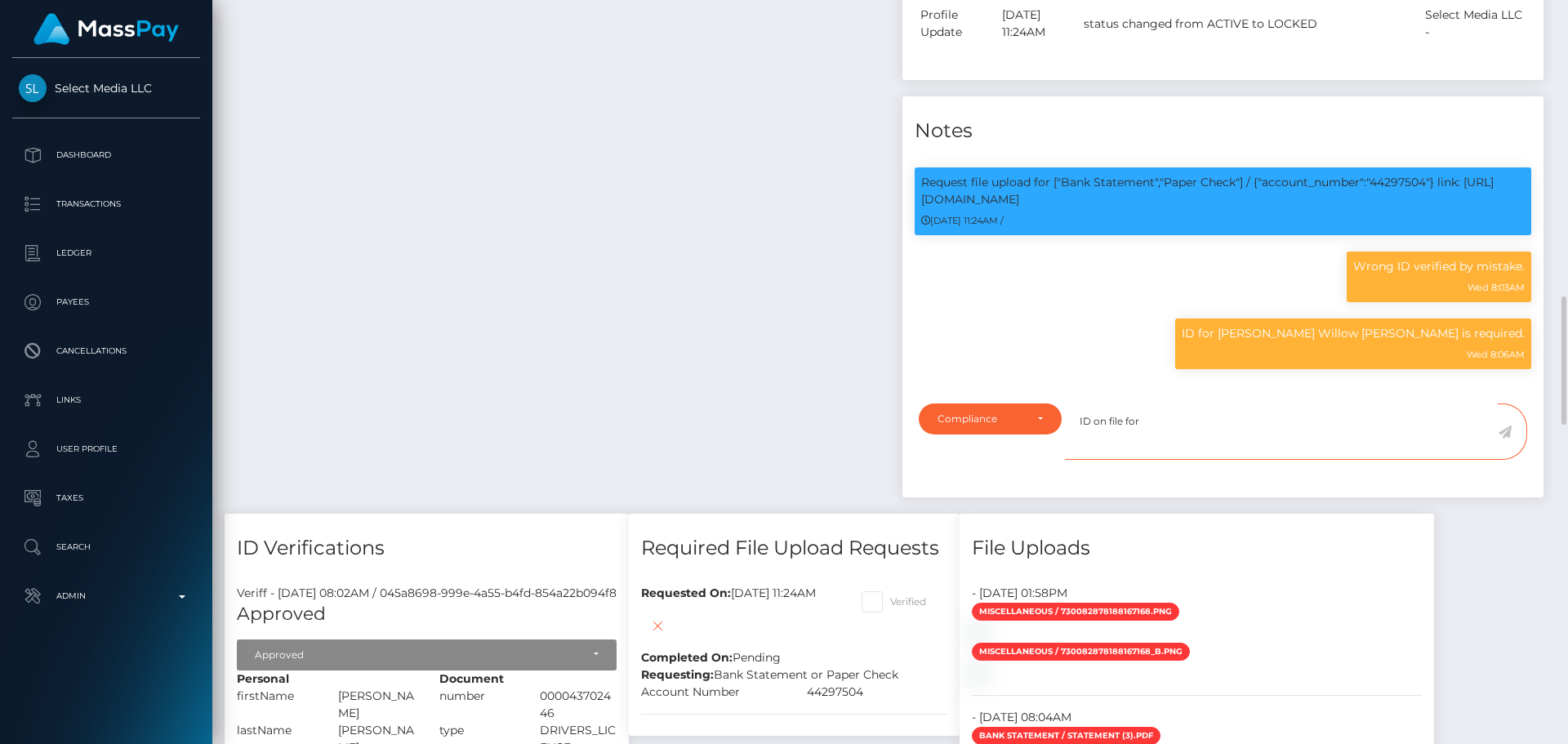
paste textarea "[PERSON_NAME] Willow [PERSON_NAME]"
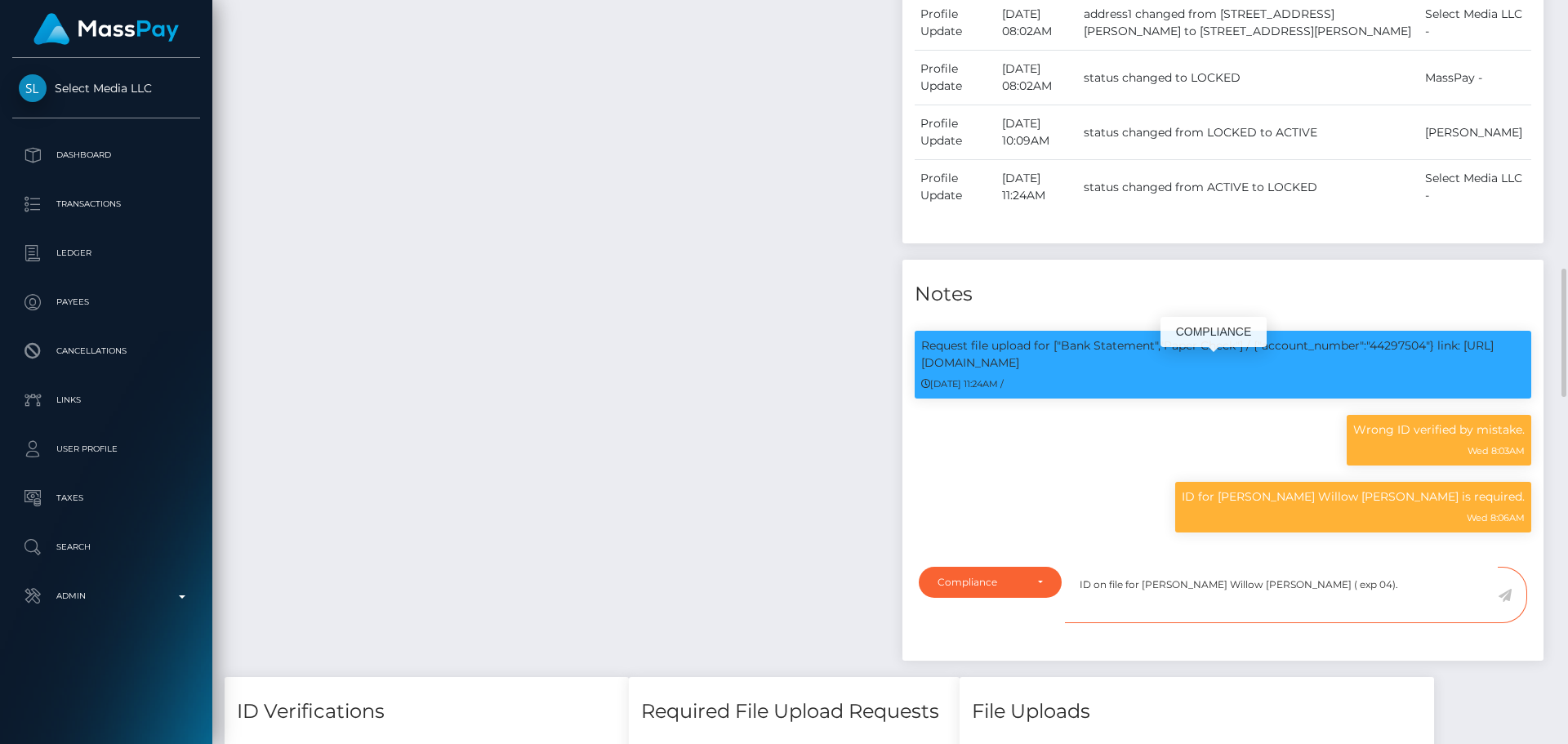
scroll to position [1714, 0]
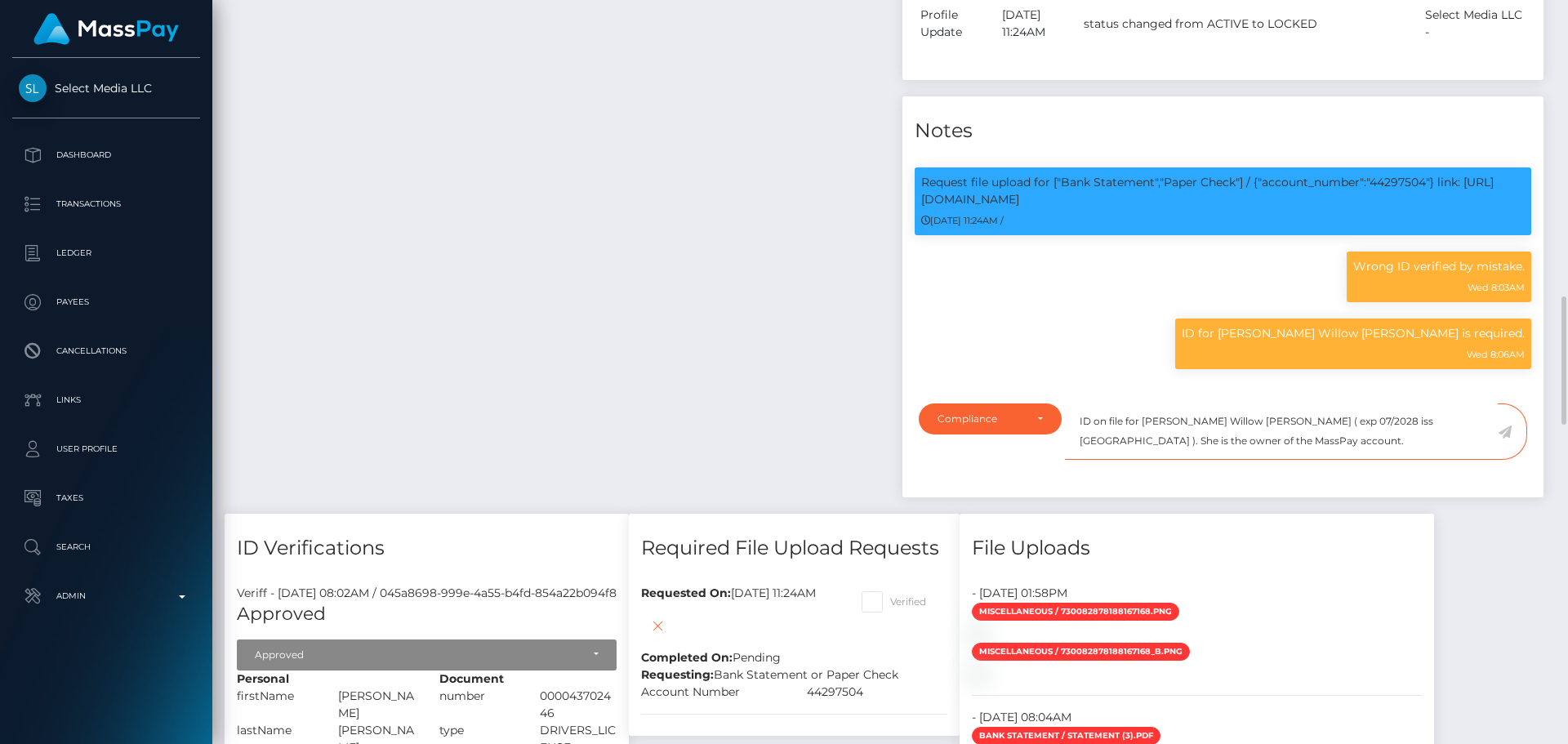
type textarea "ID on file for [PERSON_NAME] Willow [PERSON_NAME] ( exp 07/2028 iss [GEOGRAPHIC…"
click at [1510, 439] on icon at bounding box center [1505, 432] width 14 height 14
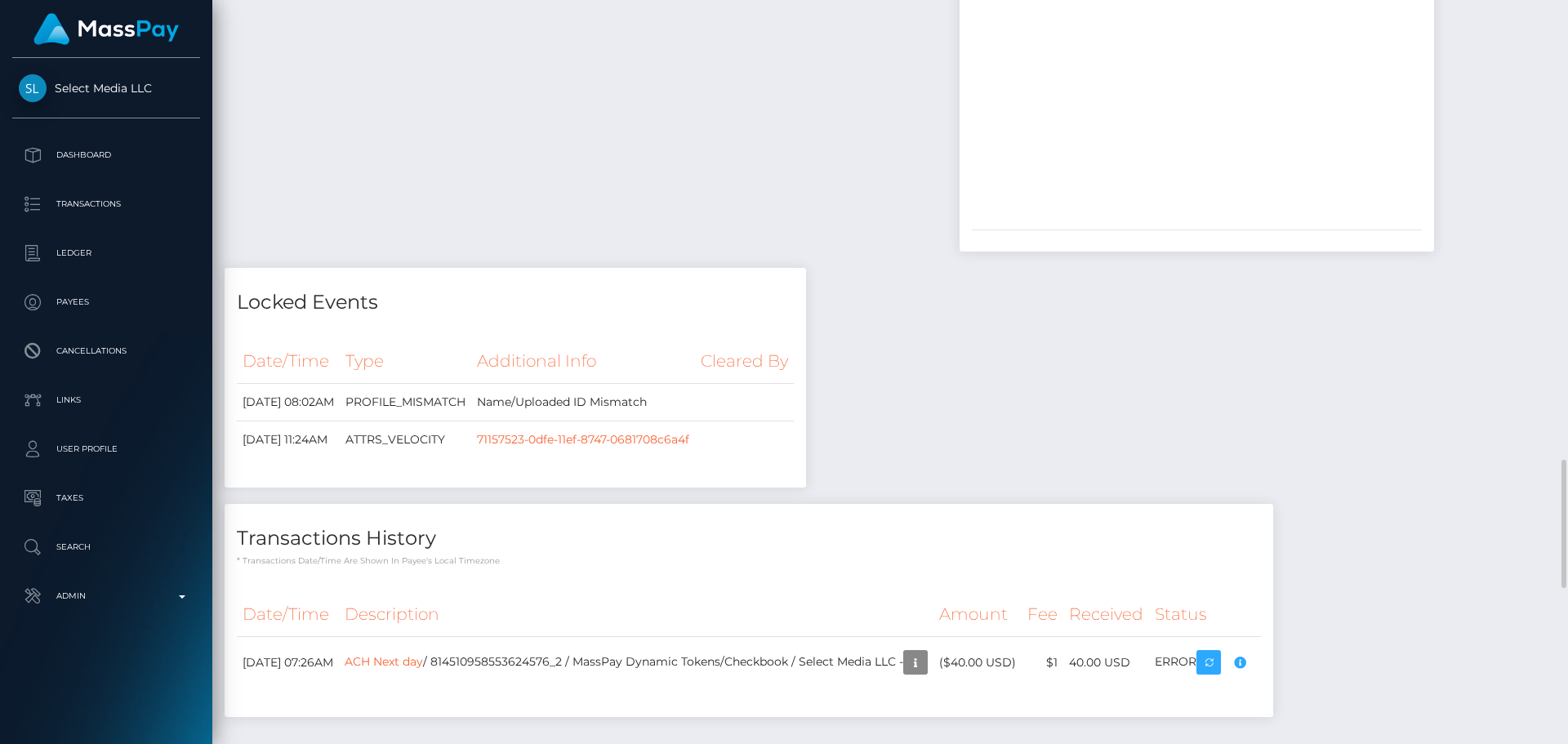
scroll to position [2492, 0]
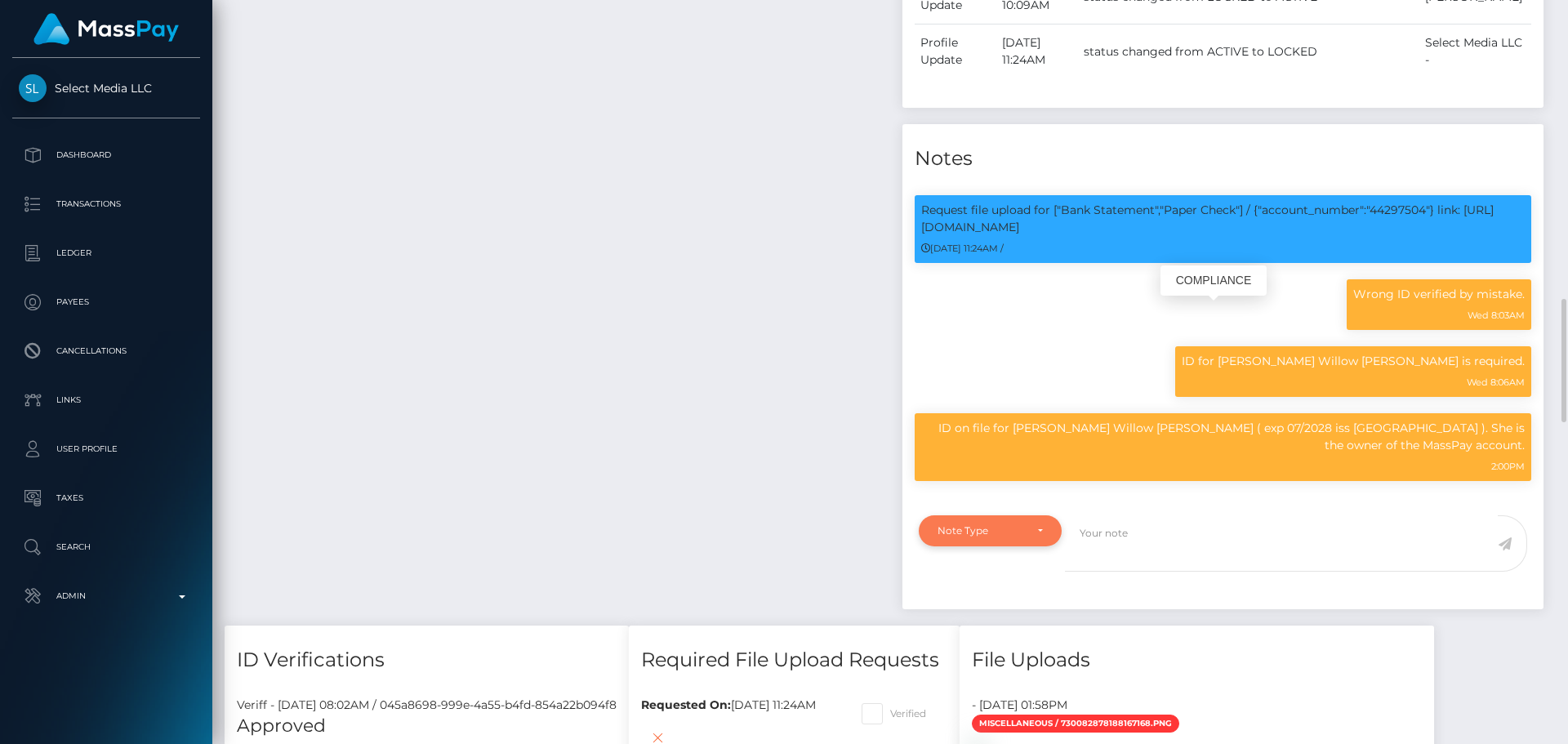
scroll to position [196, 420]
click at [1132, 540] on textarea at bounding box center [1282, 543] width 433 height 56
paste textarea "Bank statement provided for showing that the bank account belongs to Heather Ni…"
type textarea "Bank statement provided for showing that the bank account belongs to Heather Ni…"
click at [1041, 537] on div "Note Type" at bounding box center [990, 530] width 105 height 14
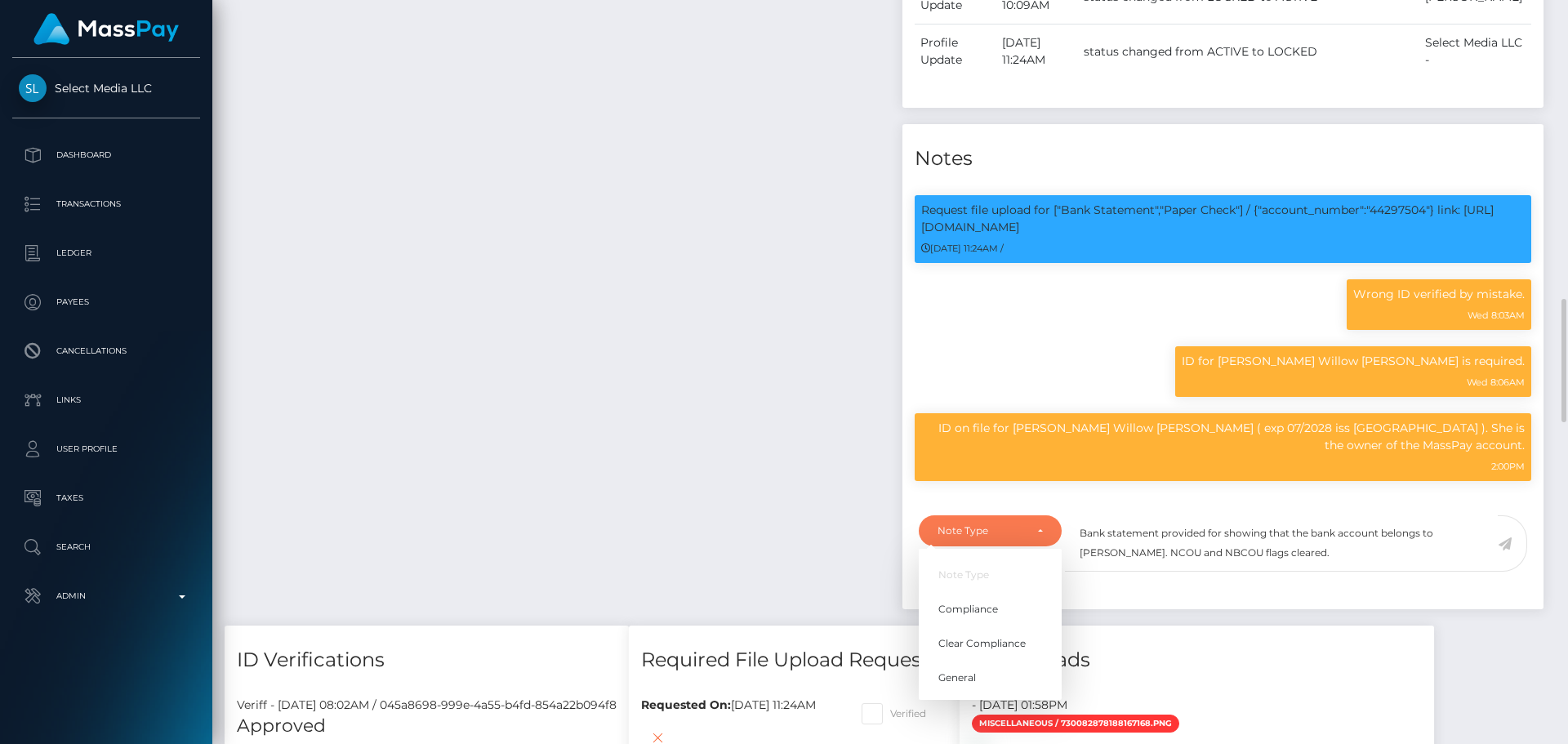
click at [993, 589] on li "Note Type" at bounding box center [991, 574] width 143 height 30
click at [1015, 537] on div "Note Type" at bounding box center [981, 530] width 87 height 14
click at [988, 610] on span "Compliance" at bounding box center [969, 609] width 60 height 14
select select "COMPLIANCE"
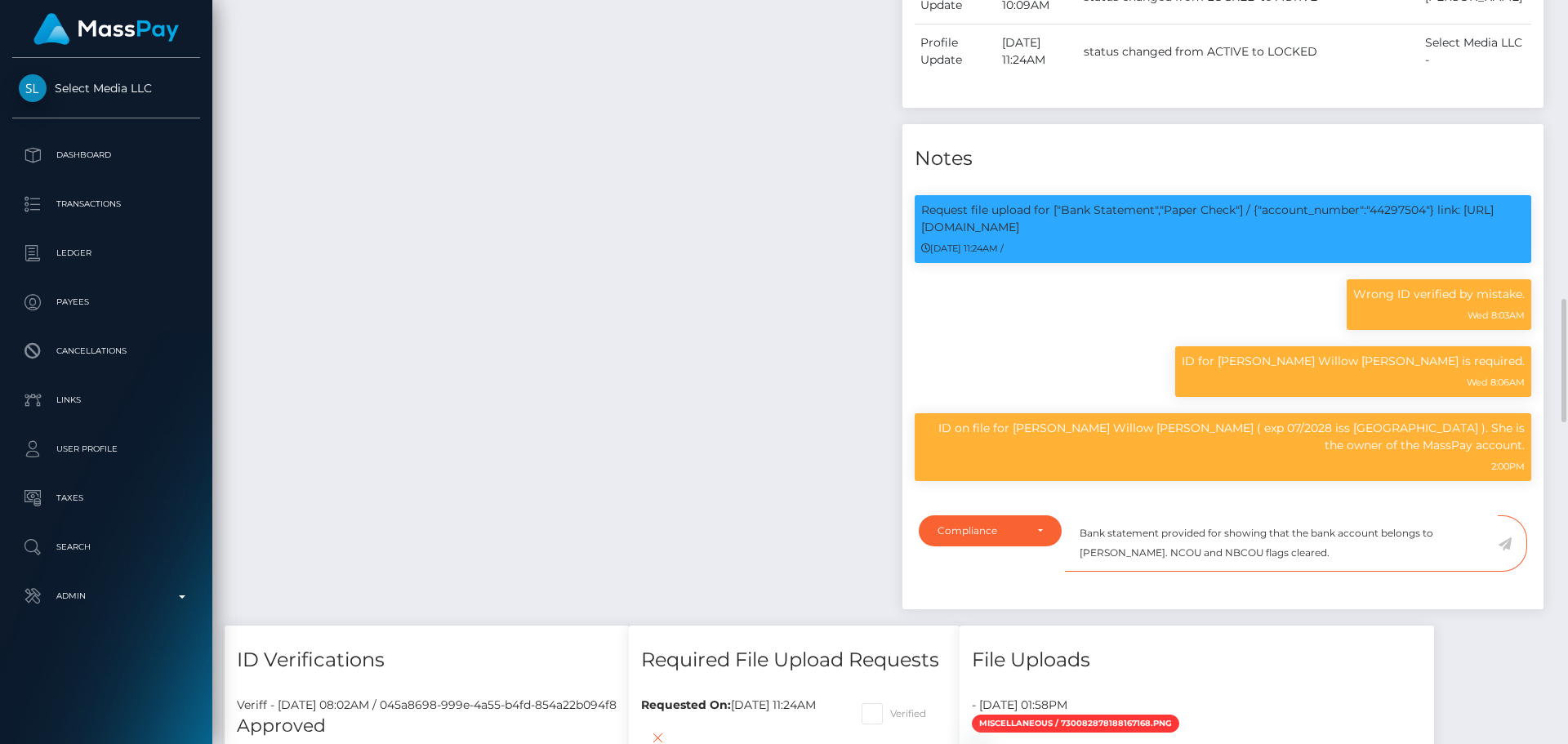
drag, startPoint x: 1320, startPoint y: 562, endPoint x: 1156, endPoint y: 571, distance: 164.2
click at [1156, 571] on textarea "Bank statement provided for showing that the bank account belongs to Heather Ni…" at bounding box center [1282, 543] width 433 height 56
click at [1392, 220] on div "Request file upload for ["Bank Statement","Paper Check"] / {"account_number":"4…" at bounding box center [1223, 229] width 617 height 68
click at [1397, 233] on p "Request file upload for ["Bank Statement","Paper Check"] / {"account_number":"4…" at bounding box center [1223, 218] width 603 height 34
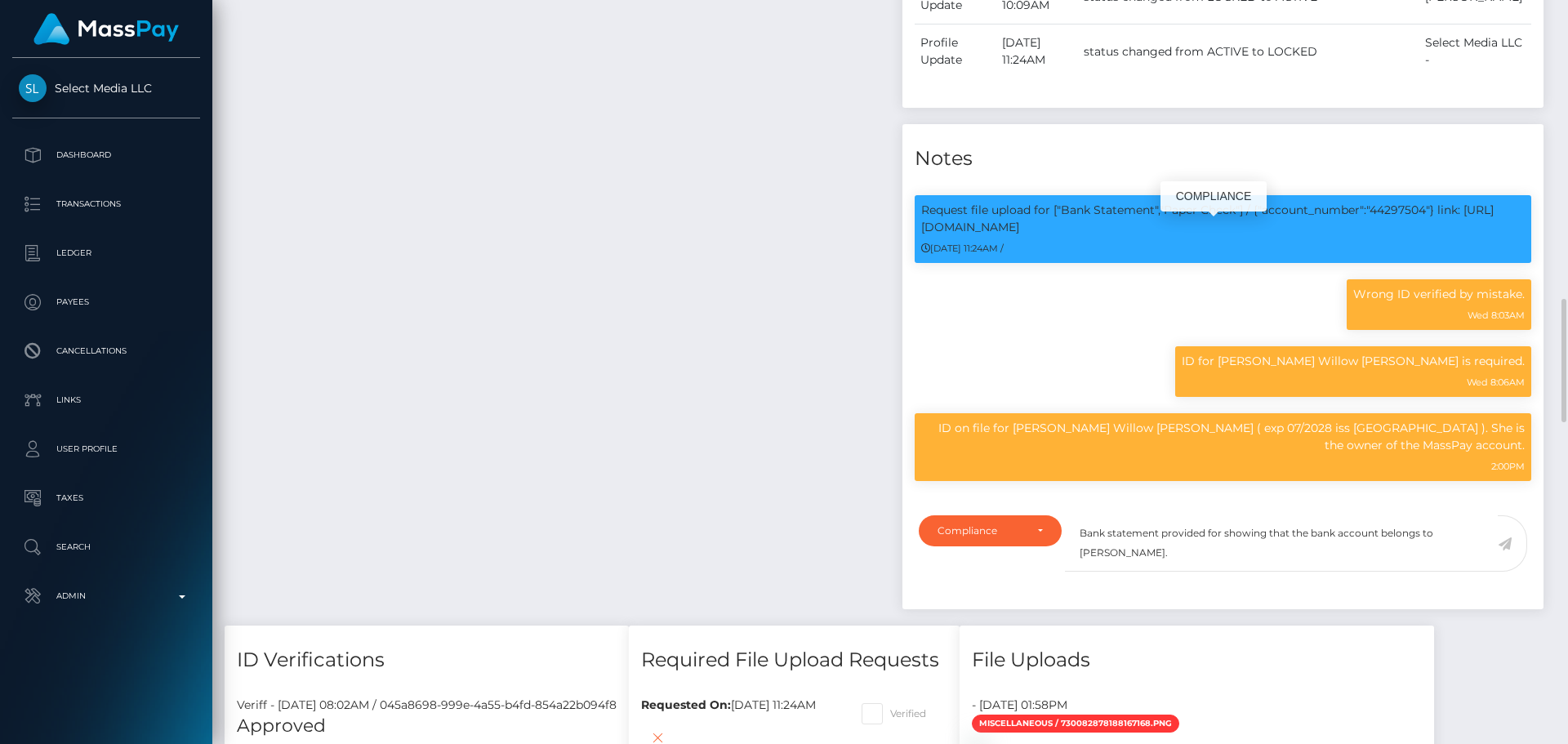
copy p "44297504"
click at [1221, 540] on textarea "Bank statement provided for showing that the bank account belongs to Heather Ni…" at bounding box center [1282, 543] width 433 height 56
paste textarea "44297504"
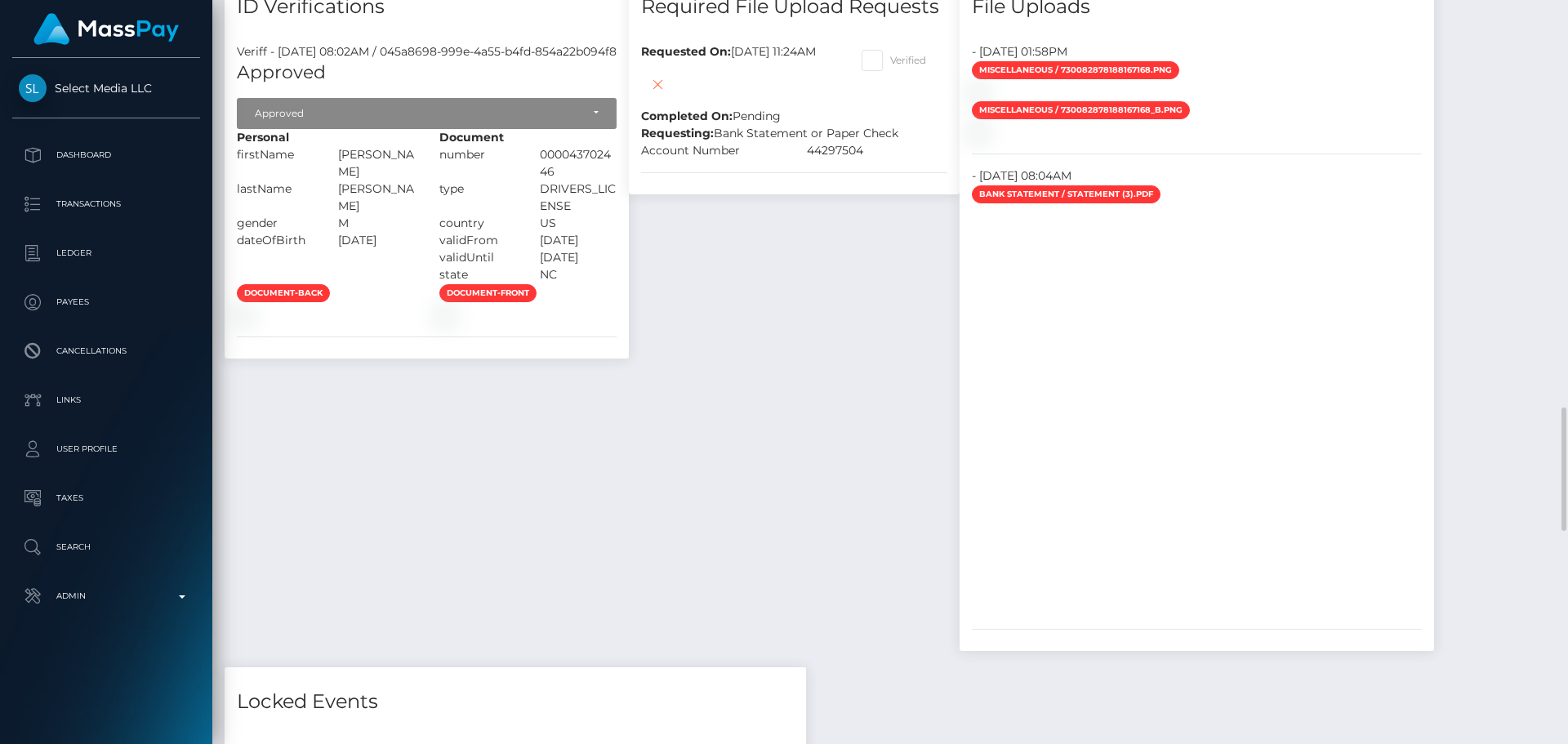
scroll to position [1960, 0]
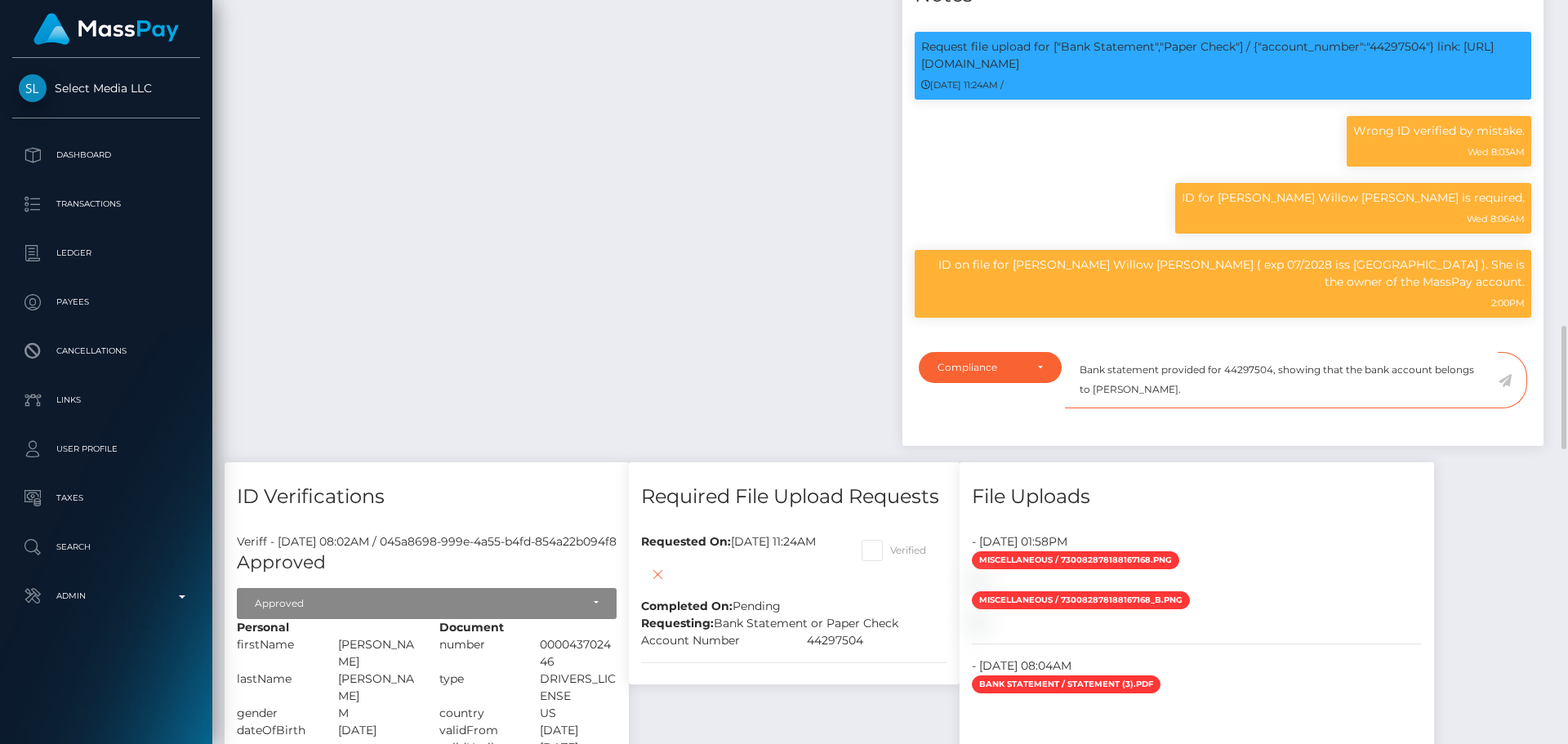
click at [1100, 396] on textarea "Bank statement provided for 44297504, showing that the bank account belongs to …" at bounding box center [1282, 380] width 433 height 56
drag, startPoint x: 1100, startPoint y: 396, endPoint x: 1172, endPoint y: 395, distance: 72.0
click at [1172, 395] on textarea "Bank statement provided for 44297504, showing that the bank account belongs to …" at bounding box center [1282, 380] width 433 height 56
paste textarea "BENJAMIN H GOODWIN"
click at [1231, 395] on textarea "Bank statement provided for 44297504, showing that the bank account belongs to …" at bounding box center [1282, 380] width 433 height 56
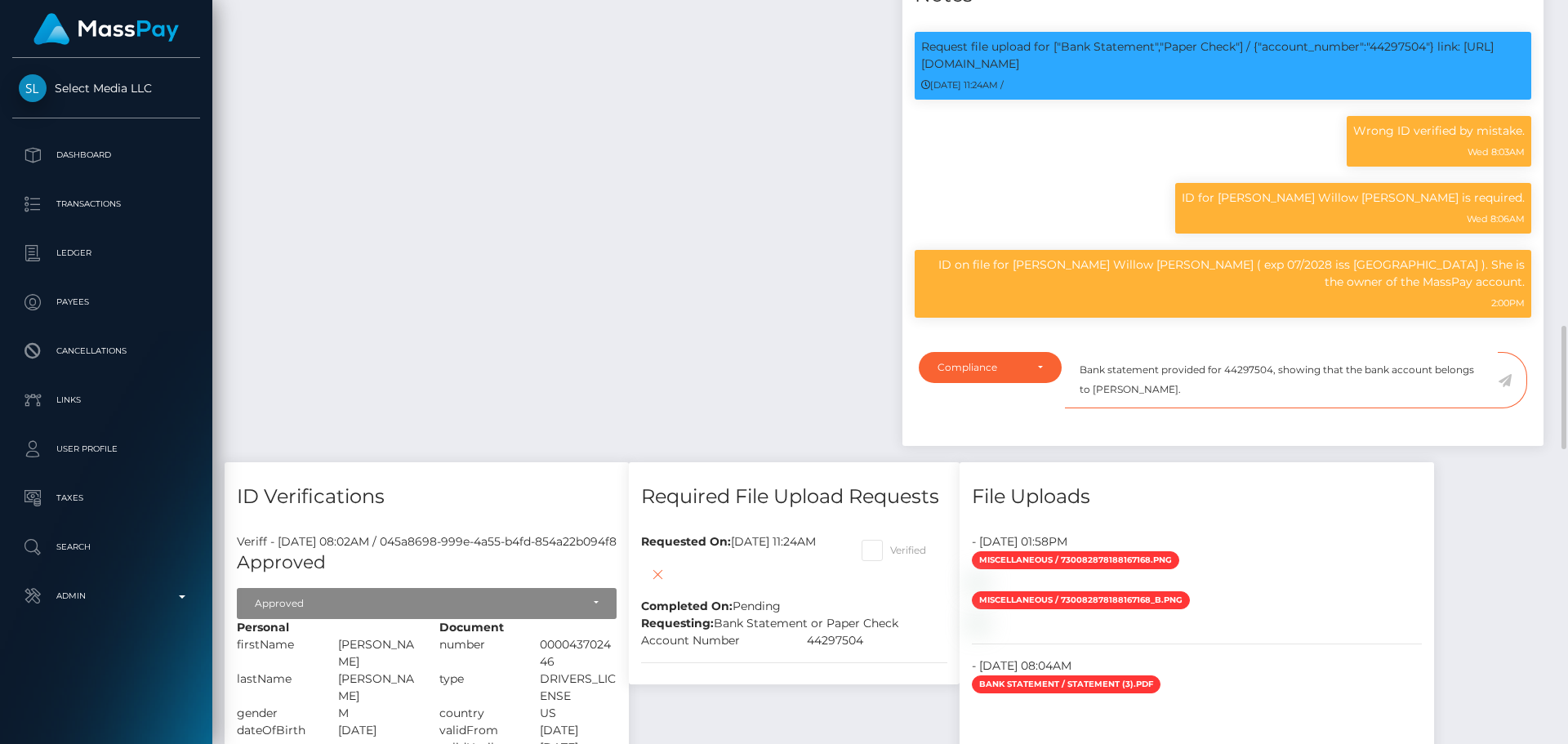
type textarea "Bank statement provided for 44297504, showing that the bank account belongs to …"
click at [1504, 387] on icon at bounding box center [1505, 381] width 14 height 14
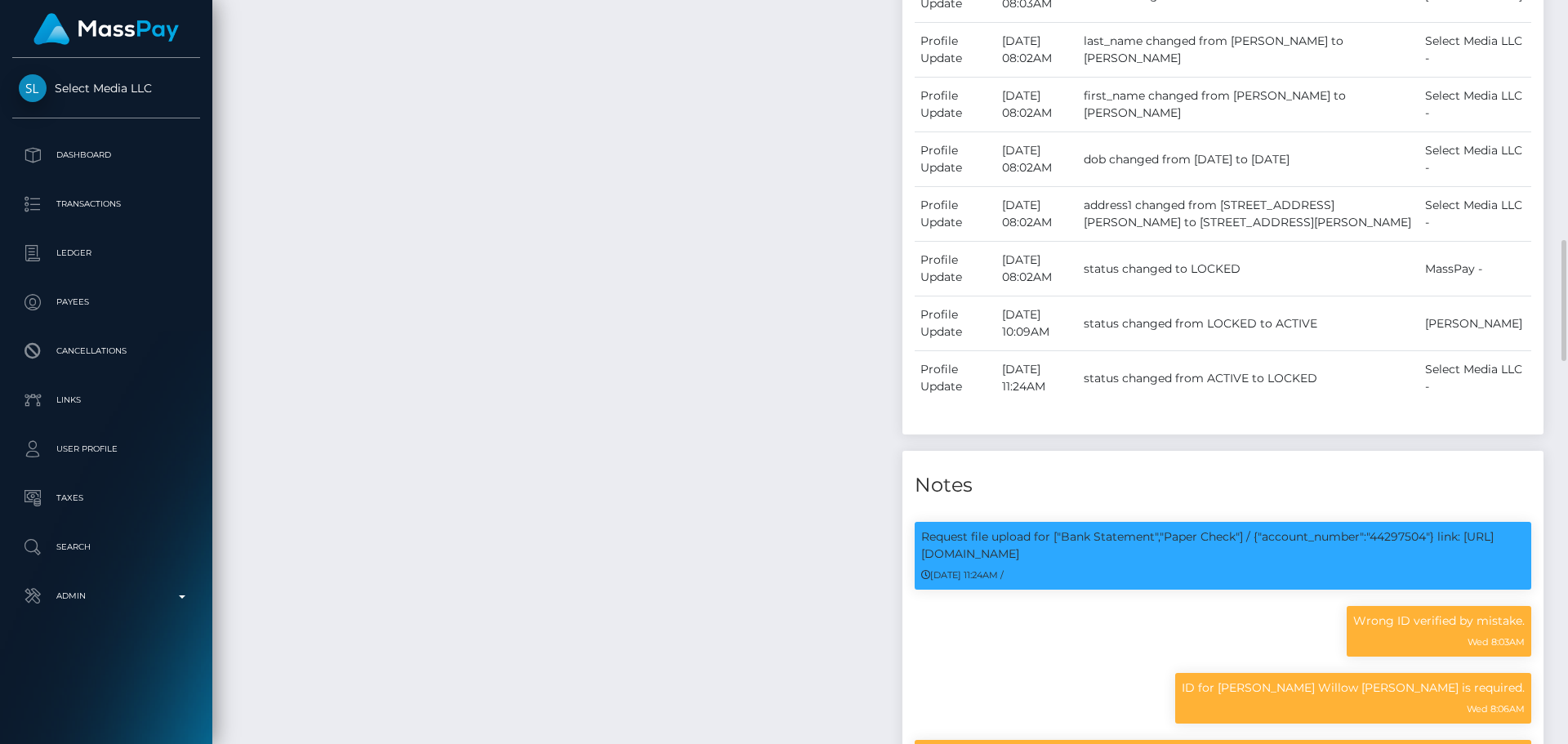
scroll to position [1960, 0]
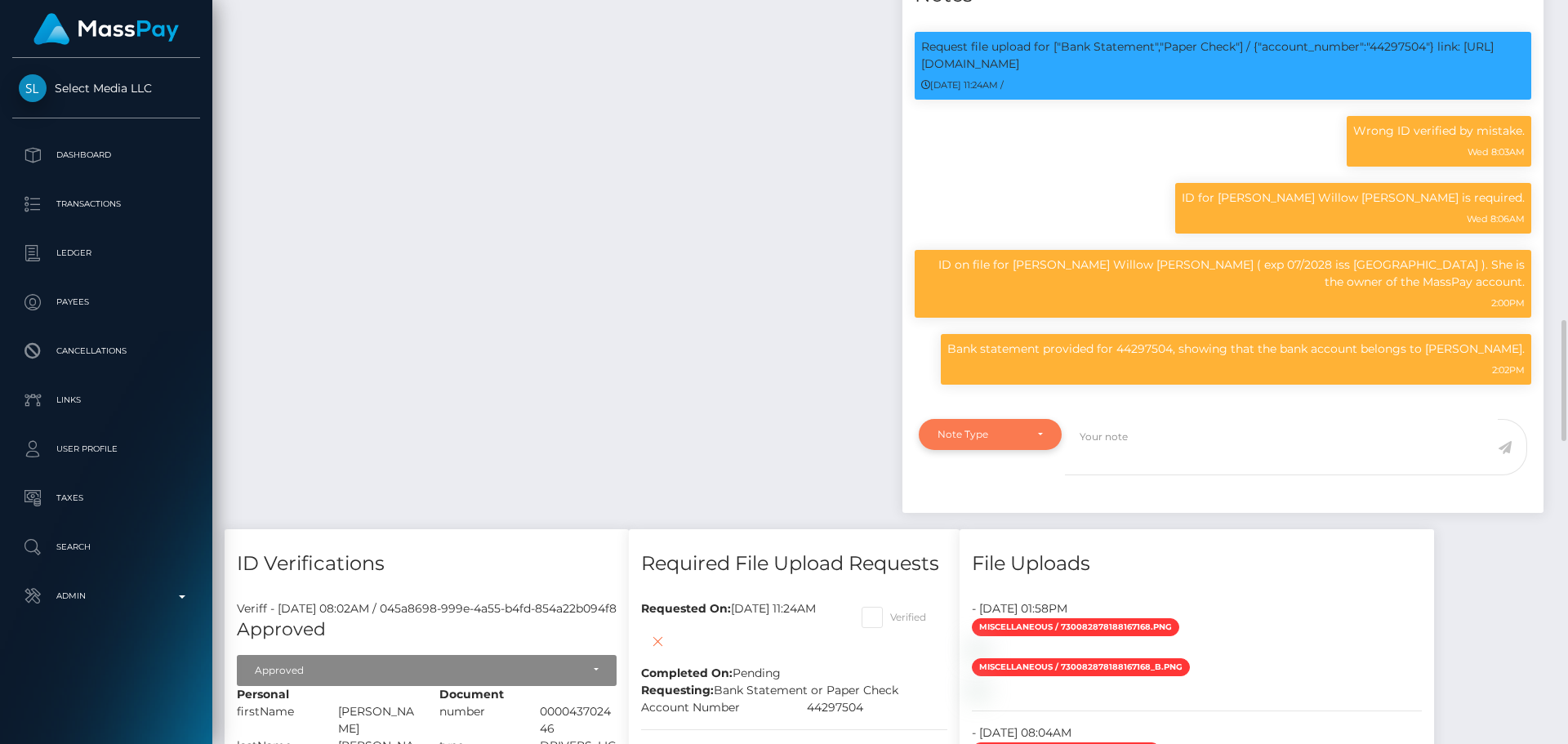
click at [1046, 450] on div "Note Type" at bounding box center [991, 434] width 143 height 31
click at [1003, 528] on link "Compliance" at bounding box center [991, 512] width 143 height 30
select select "COMPLIANCE"
click at [1184, 460] on textarea at bounding box center [1282, 446] width 433 height 56
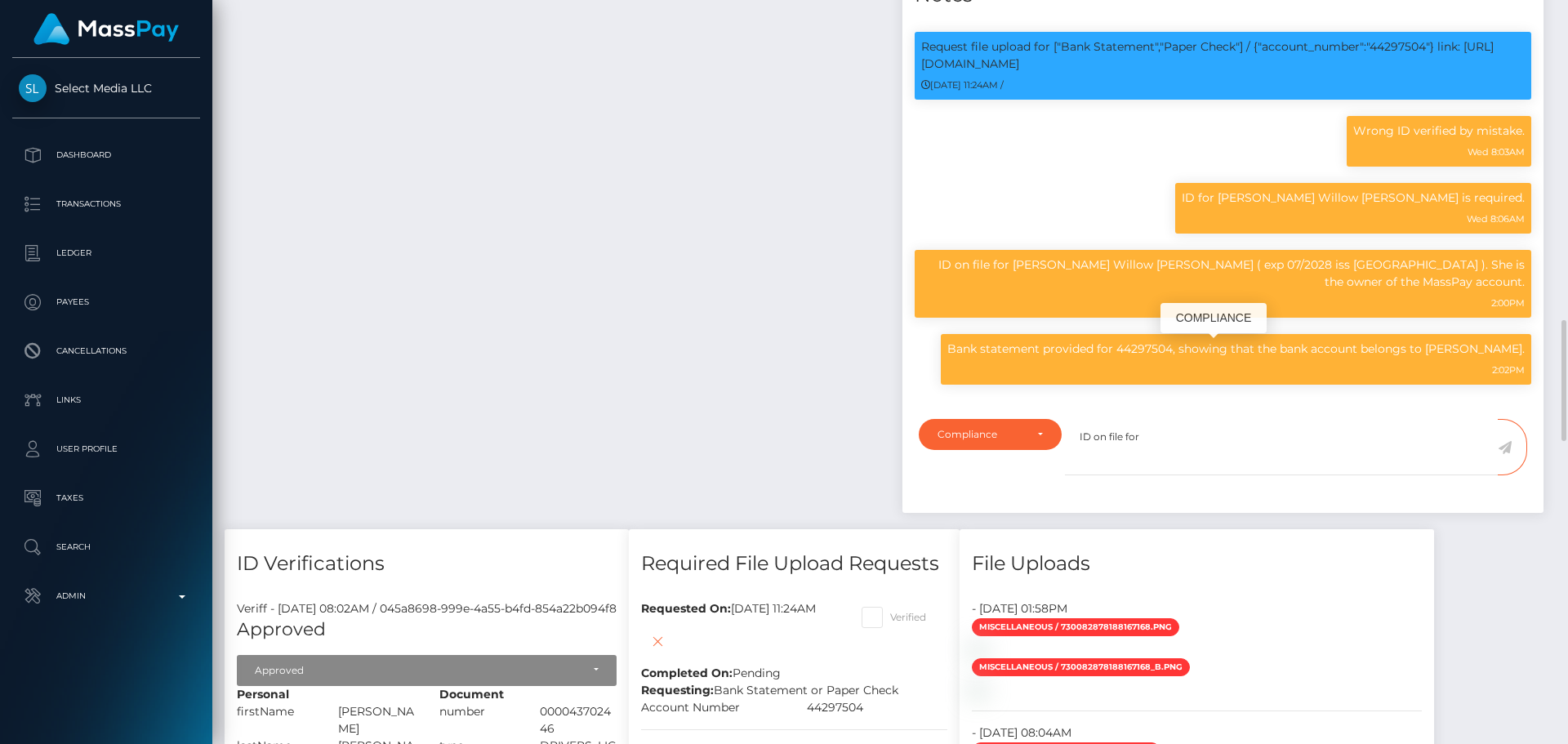
click at [1476, 352] on p "Bank statement provided for 44297504, showing that the bank account belongs to …" at bounding box center [1235, 349] width 577 height 17
drag, startPoint x: 1476, startPoint y: 352, endPoint x: 1497, endPoint y: 375, distance: 31.1
click at [1497, 358] on p "Bank statement provided for 44297504, showing that the bank account belongs to …" at bounding box center [1235, 349] width 577 height 17
copy p "[PERSON_NAME]"
click at [1196, 472] on textarea "ID on file for" at bounding box center [1282, 446] width 433 height 56
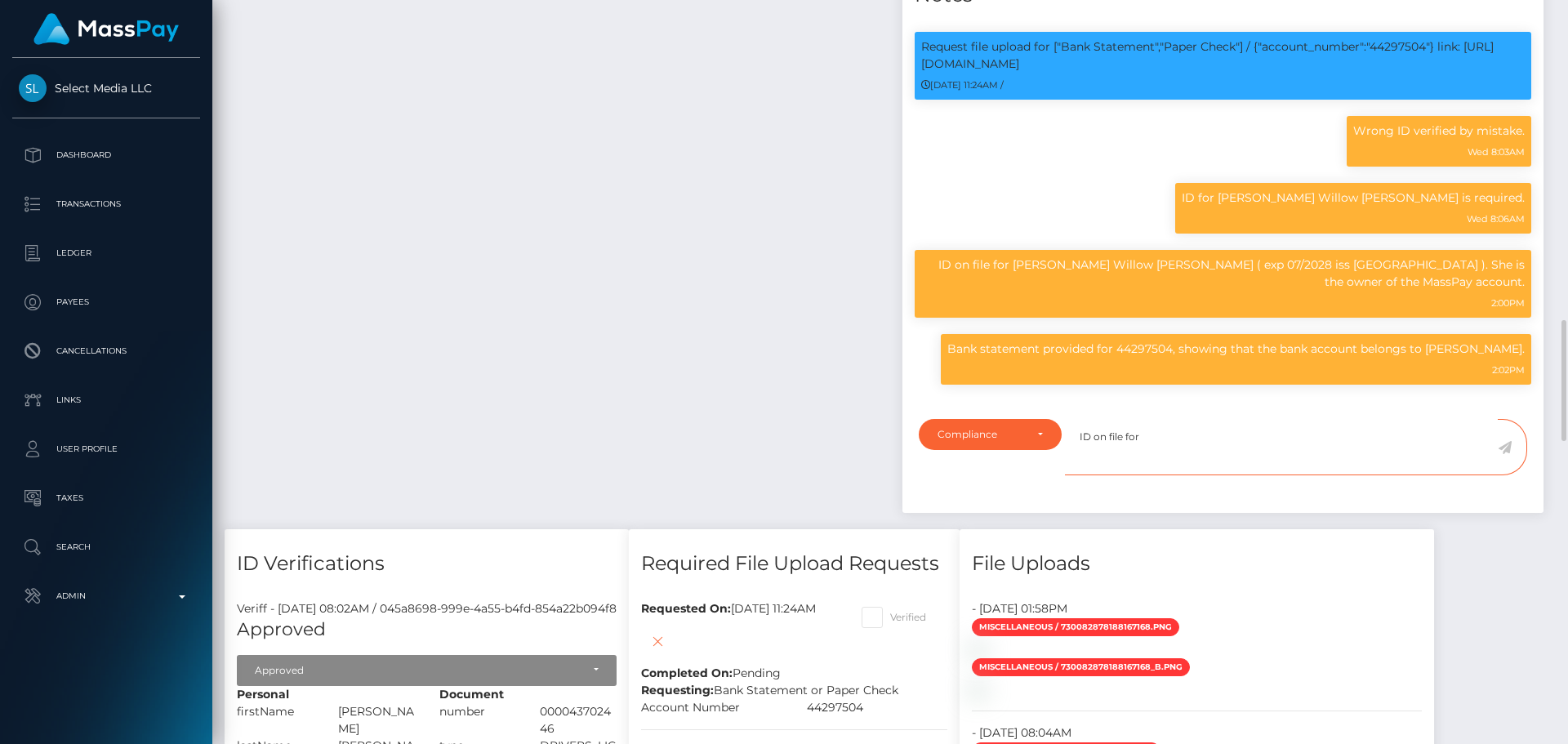
paste textarea "[PERSON_NAME]"
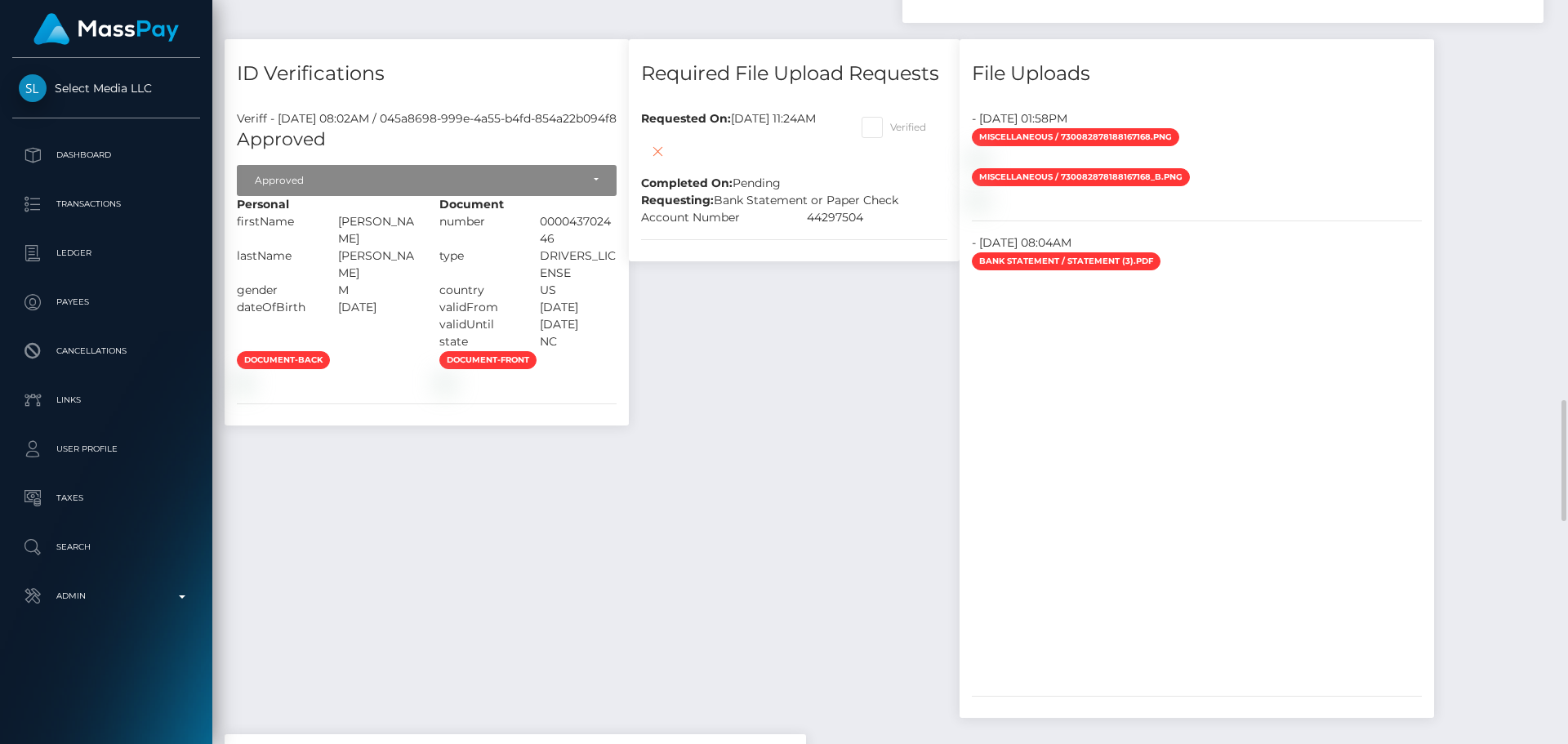
drag, startPoint x: 1098, startPoint y: 414, endPoint x: 1122, endPoint y: 416, distance: 24.1
click at [973, 414] on div "Required File Upload Requests Requested On: August 20, 2025 11:24AM Completed O…" at bounding box center [795, 386] width 356 height 695
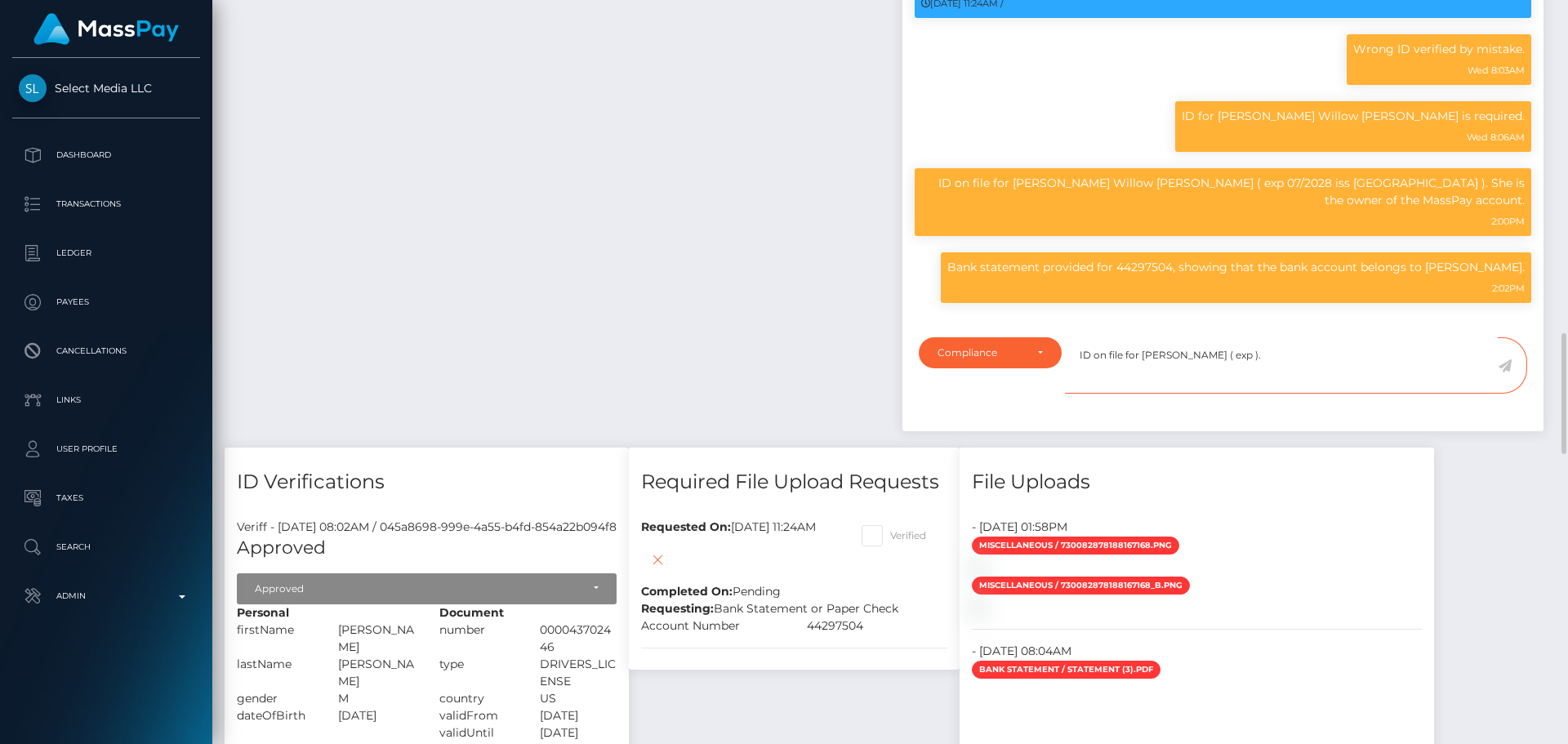
click at [1290, 378] on textarea "ID on file for BENJAMIN H GOODWIN ( exp )." at bounding box center [1282, 365] width 433 height 56
click at [1444, 387] on textarea "ID on file for [PERSON_NAME] ( exp 08/2033 iss [GEOGRAPHIC_DATA] )." at bounding box center [1282, 365] width 433 height 56
type textarea "ID on file for [PERSON_NAME] ( exp 08/2033 iss [GEOGRAPHIC_DATA] )."
click at [1503, 372] on icon at bounding box center [1505, 366] width 14 height 14
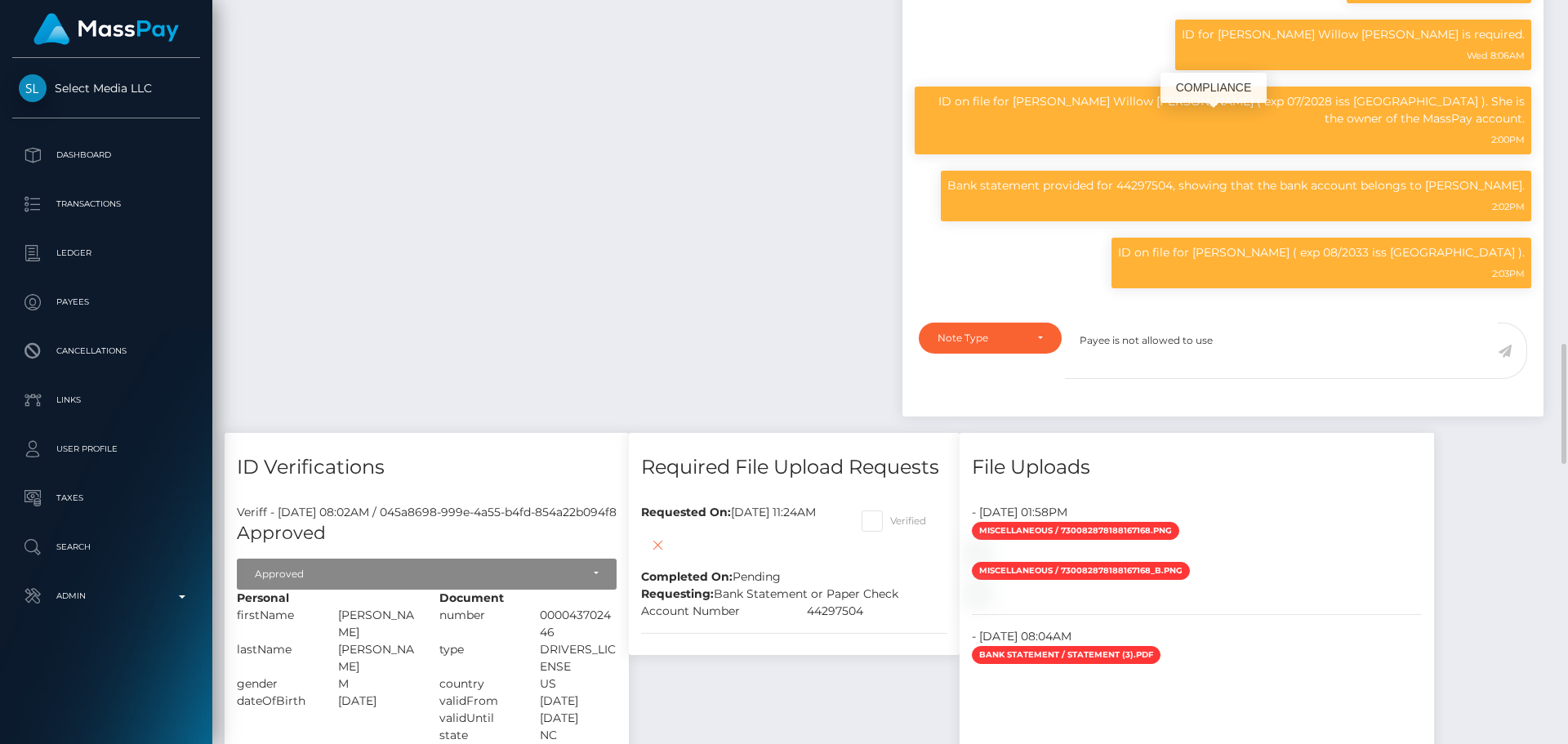
scroll to position [2041, 0]
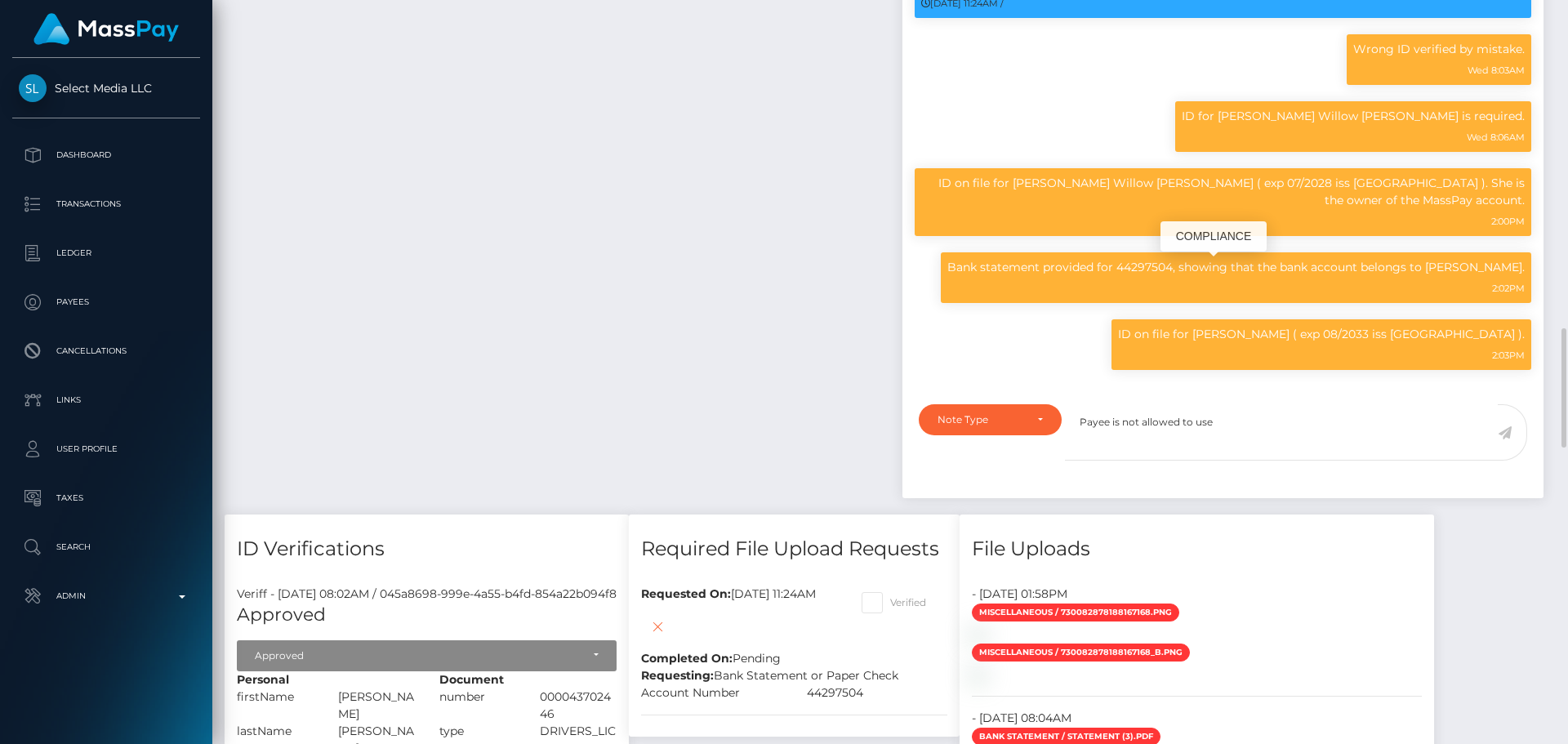
click at [1174, 269] on p "Bank statement provided for 44297504, showing that the bank account belongs to …" at bounding box center [1235, 268] width 577 height 17
copy p "44297504"
click at [1282, 445] on textarea "Payee is not allowed to use" at bounding box center [1282, 432] width 433 height 56
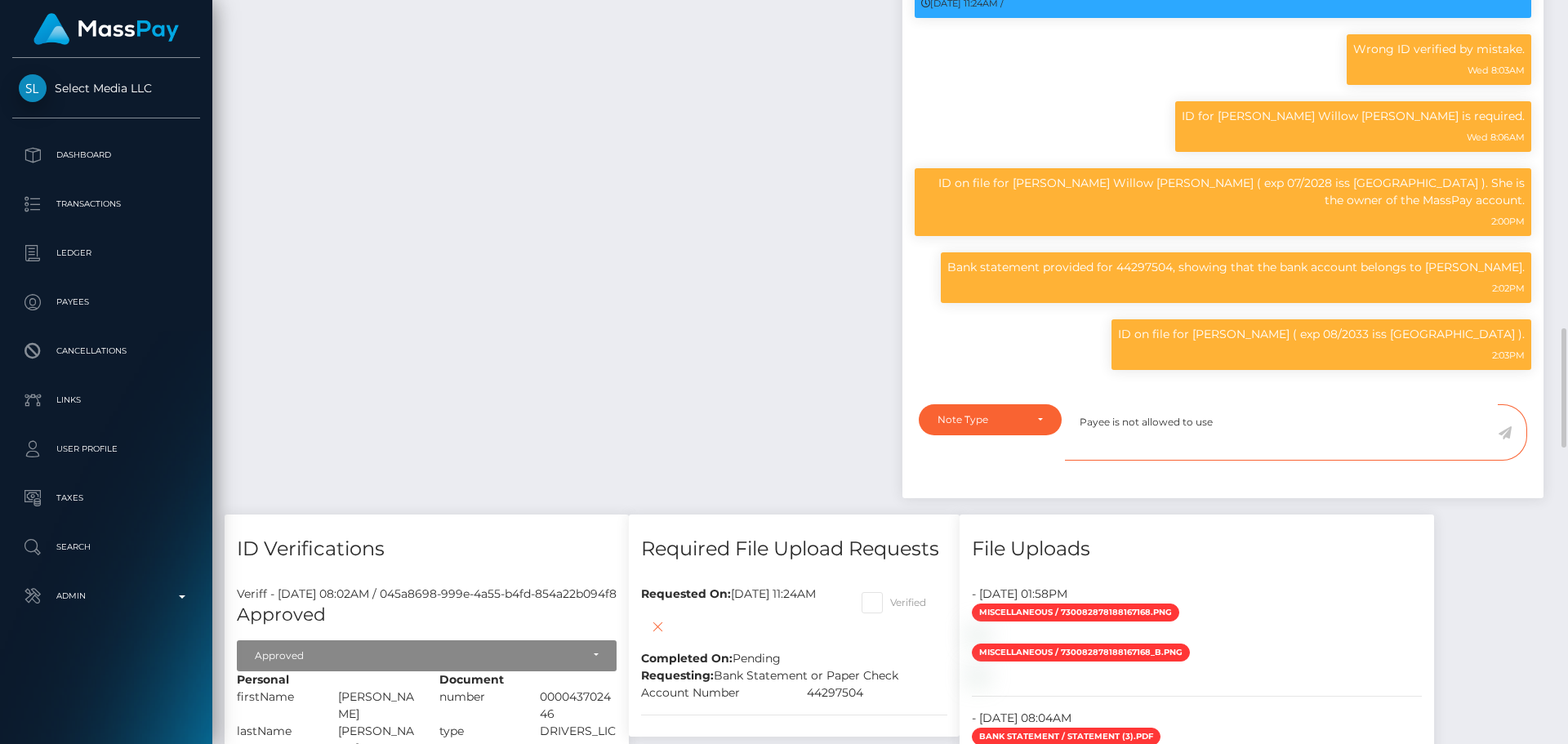
paste textarea "44297504"
type textarea "Payee is not allowed to use 44297504 anymore, since it doesn't belong to them."
click at [986, 426] on div "Note Type" at bounding box center [981, 420] width 87 height 14
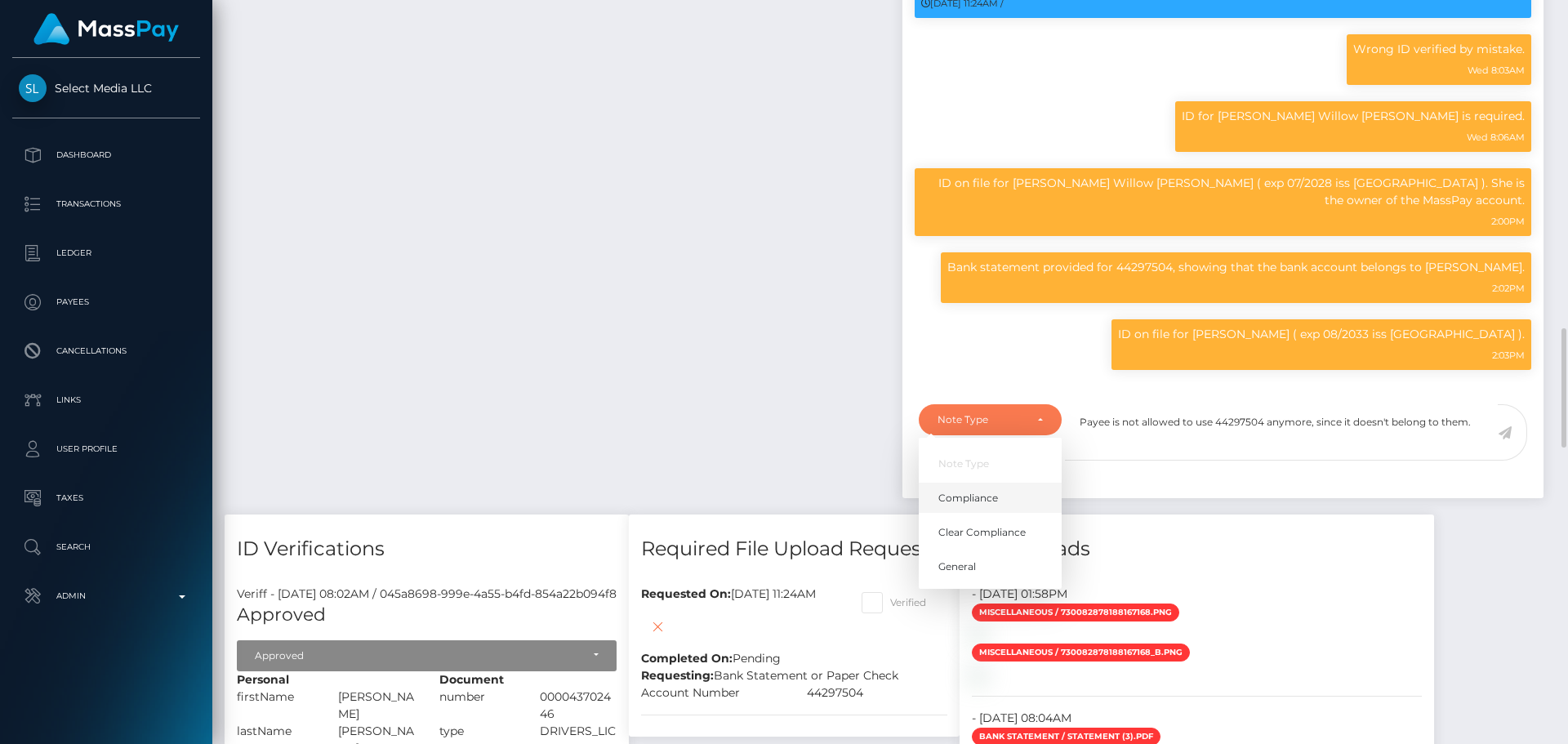
click at [975, 505] on span "Compliance" at bounding box center [969, 498] width 60 height 14
select select "COMPLIANCE"
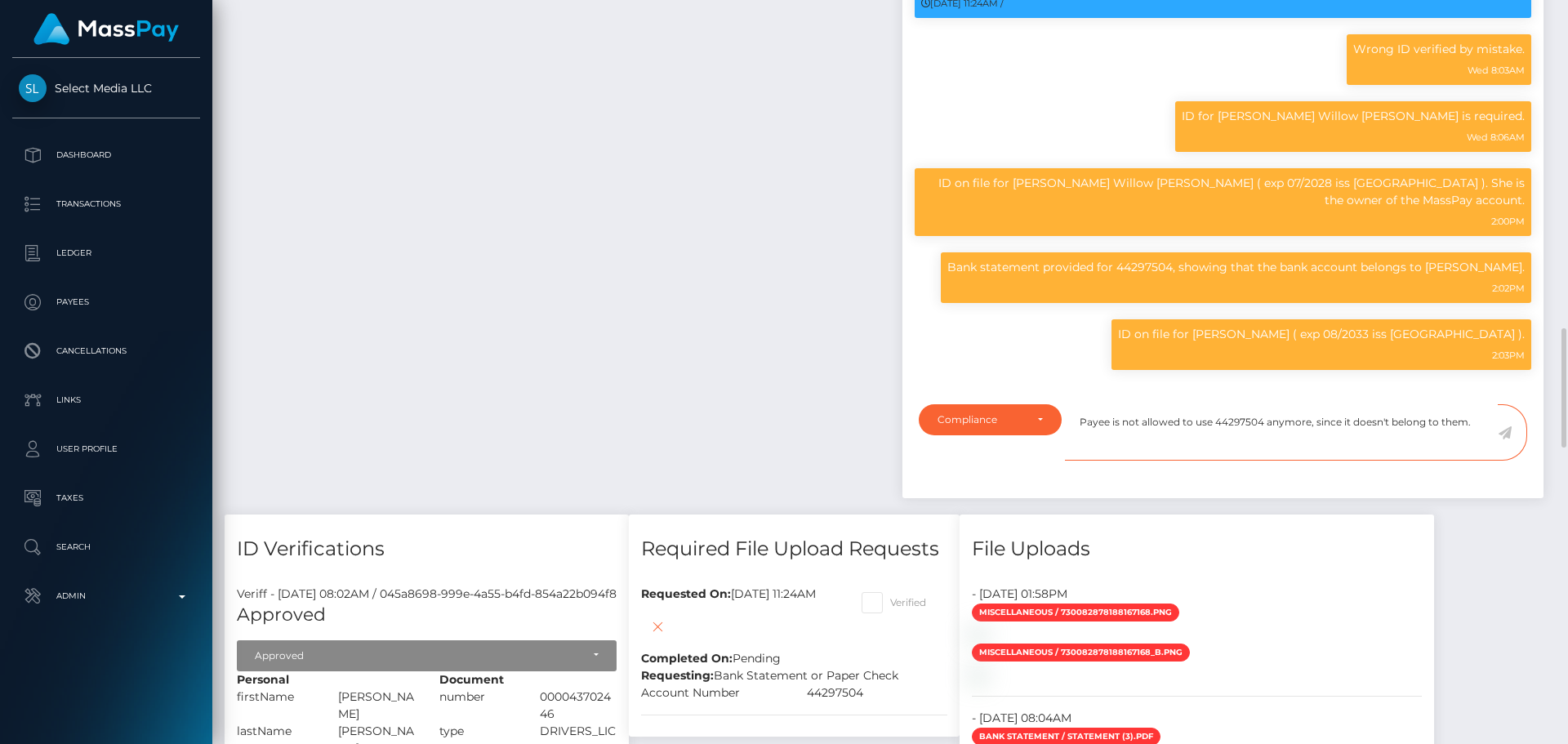
click at [1483, 441] on textarea "Payee is not allowed to use 44297504 anymore, since it doesn't belong to them." at bounding box center [1282, 432] width 433 height 56
click at [1501, 440] on icon at bounding box center [1505, 433] width 14 height 14
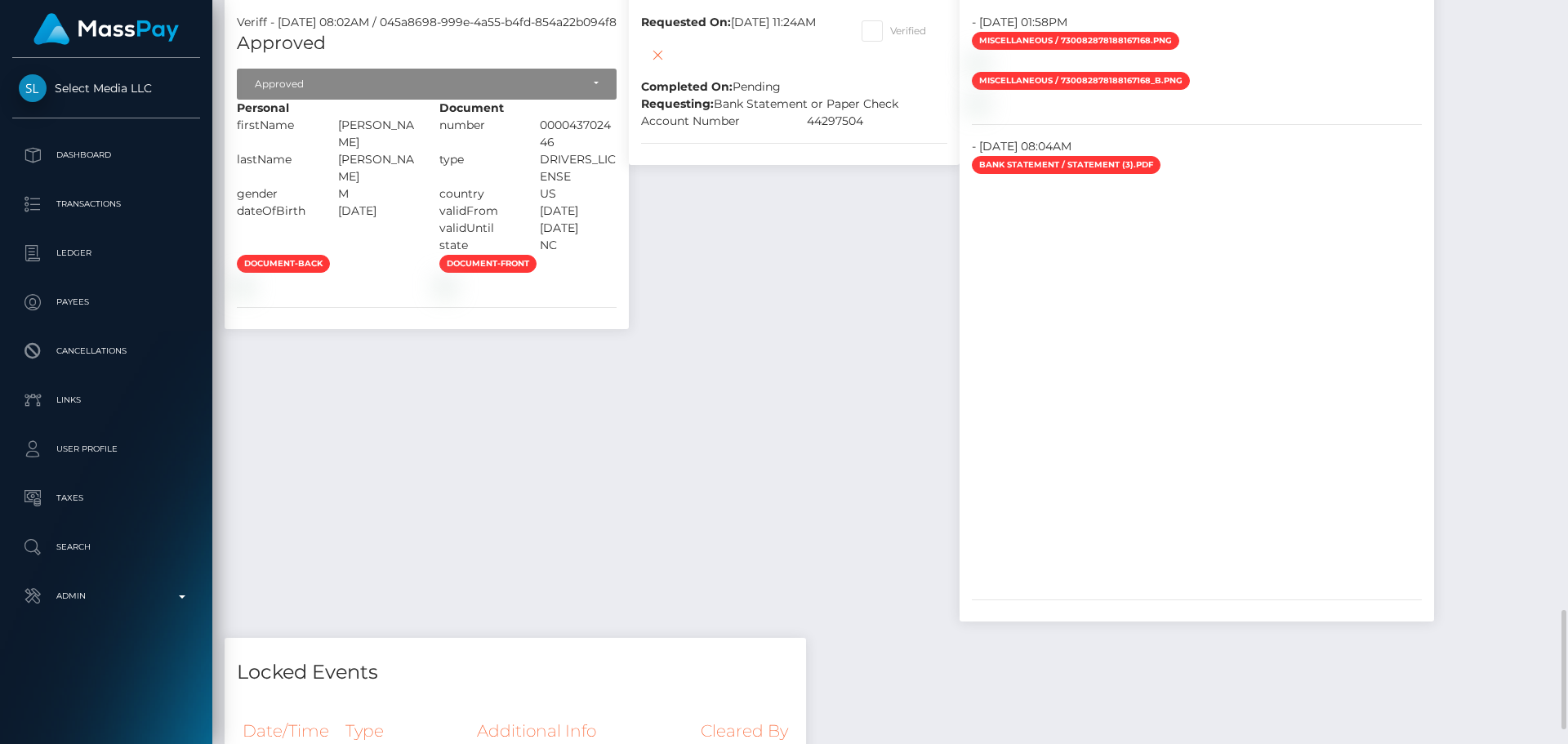
scroll to position [3184, 0]
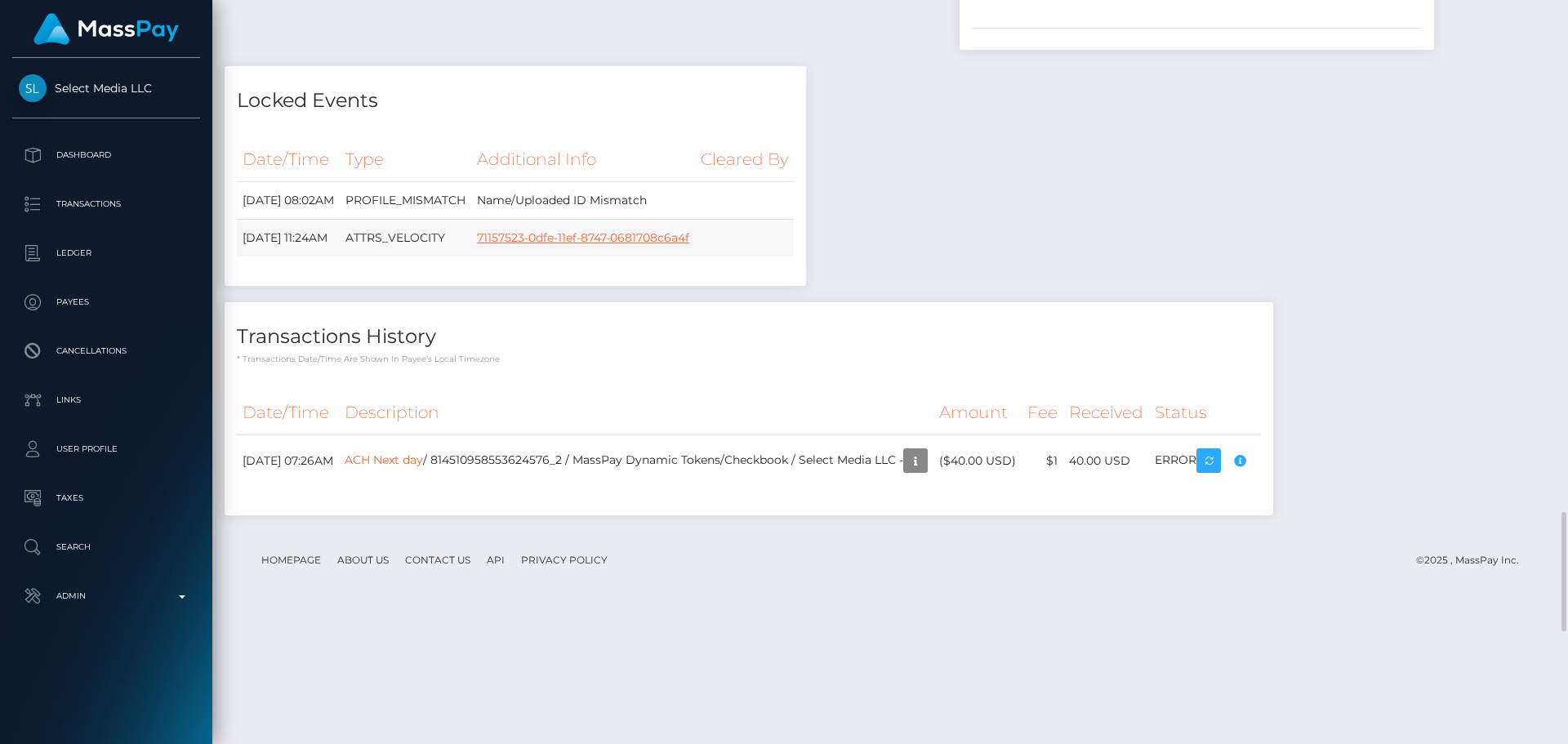
drag, startPoint x: 1205, startPoint y: 76, endPoint x: 1205, endPoint y: 67, distance: 9.0
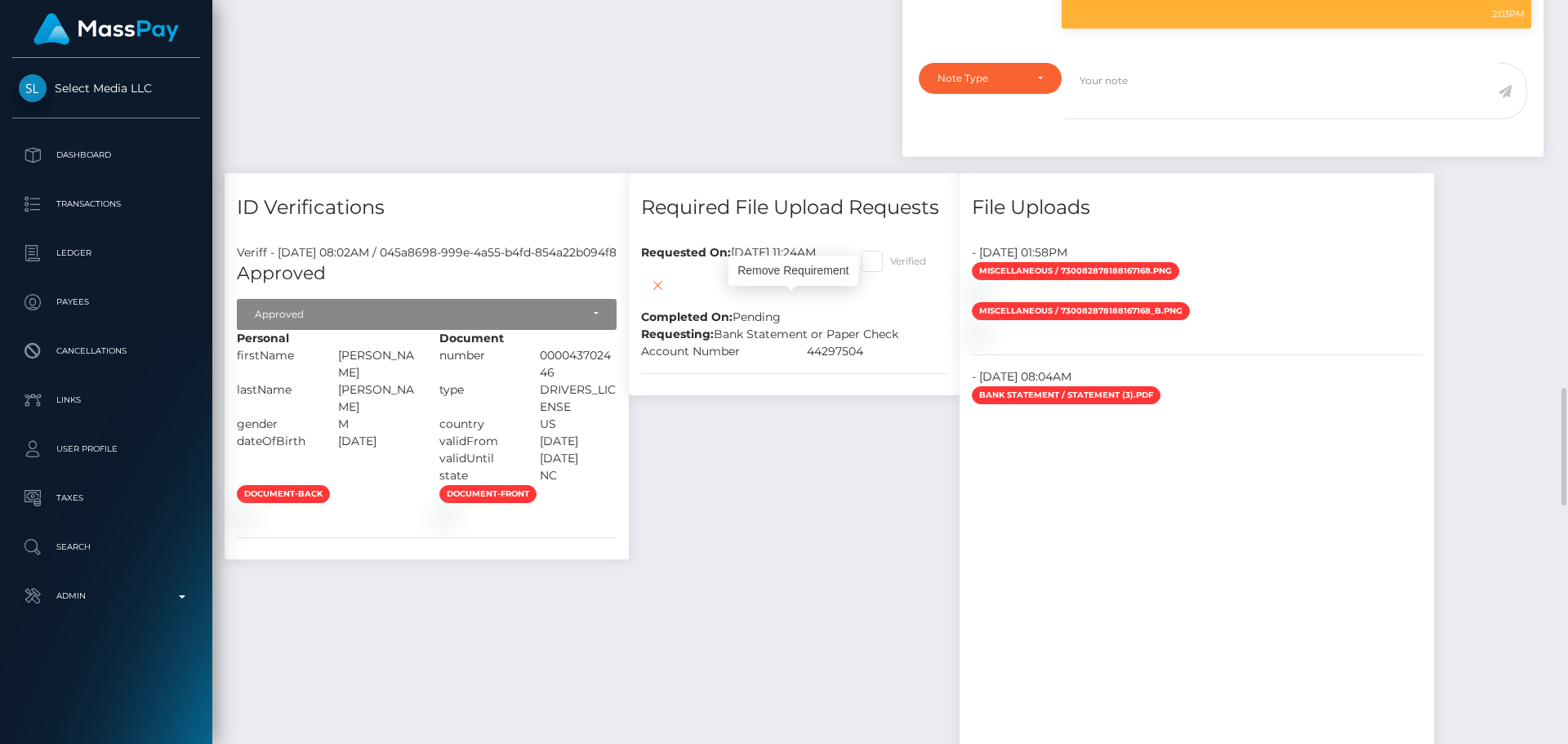
scroll to position [196, 420]
click at [890, 267] on span at bounding box center [890, 261] width 0 height 13
click at [901, 261] on input "Verified" at bounding box center [895, 255] width 11 height 11
checkbox input "true"
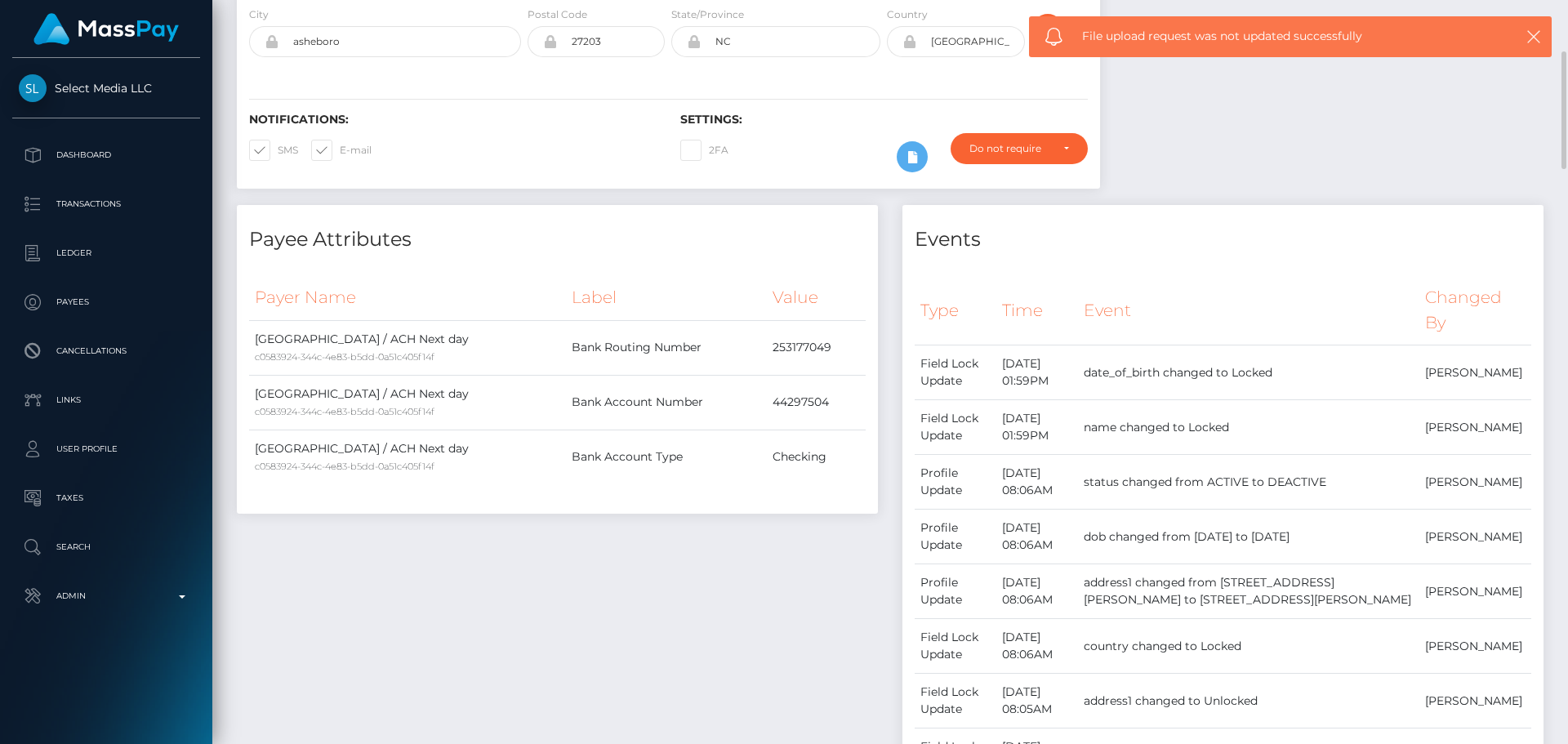
scroll to position [0, 0]
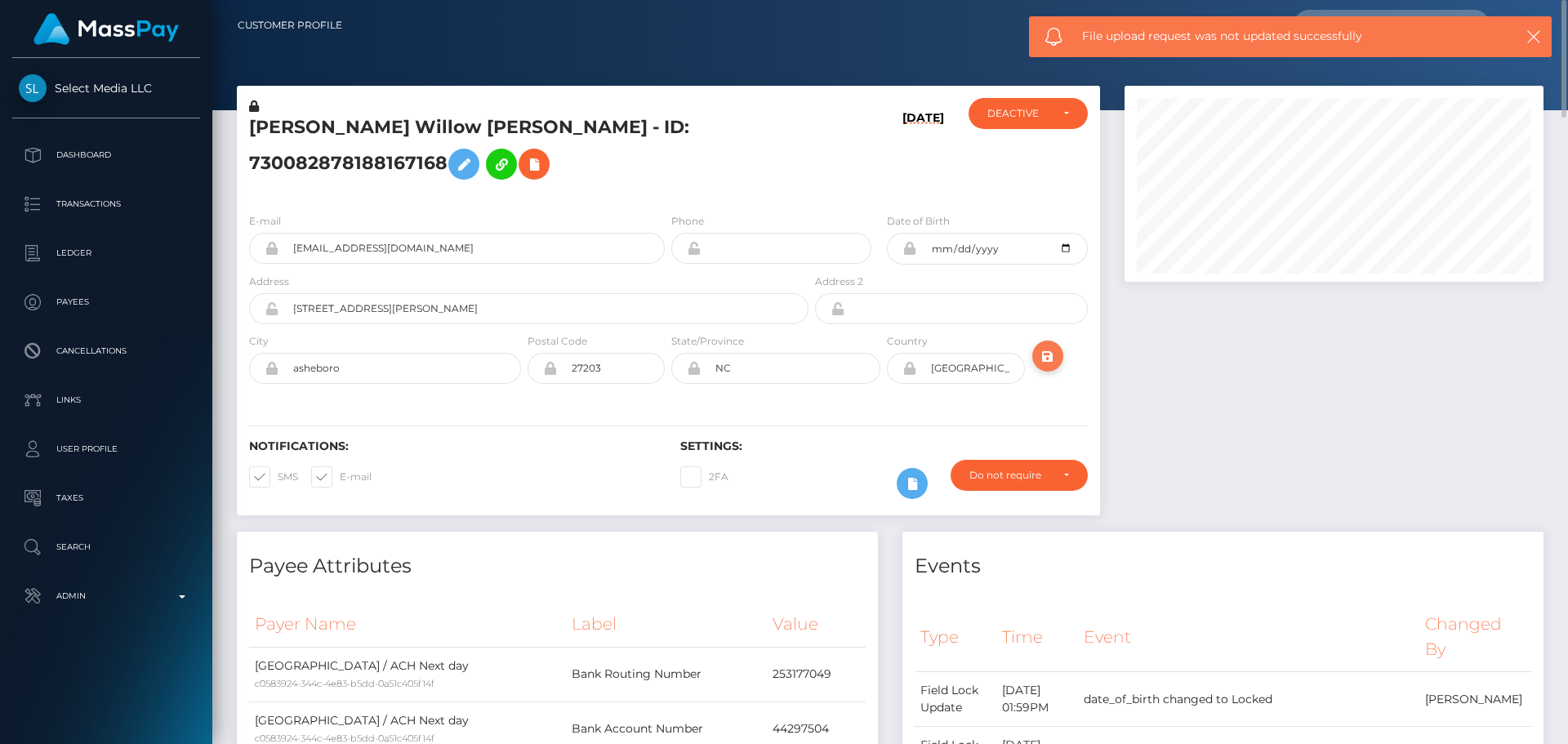
click at [1052, 366] on icon "submit" at bounding box center [1048, 356] width 19 height 20
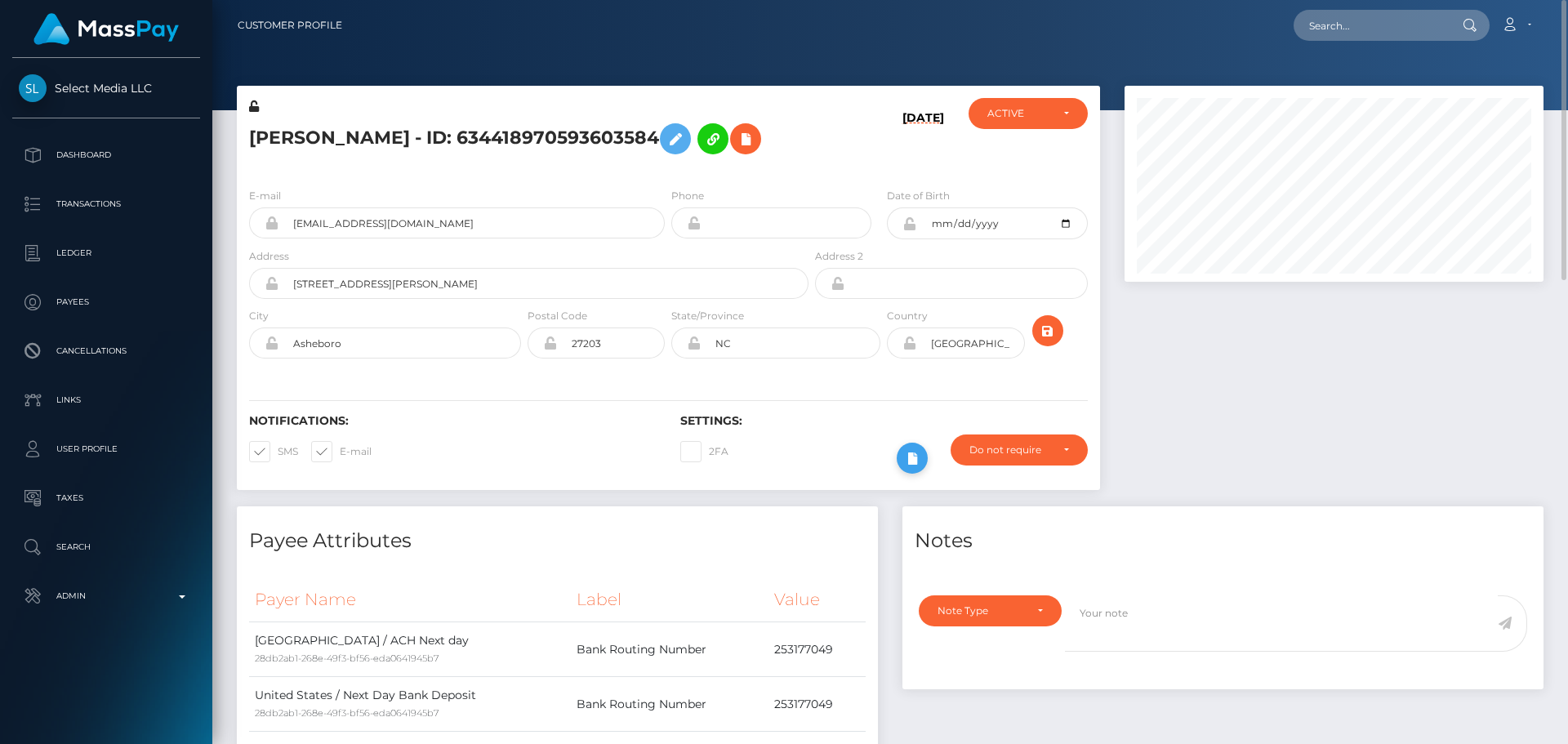
click at [904, 469] on icon at bounding box center [913, 458] width 19 height 20
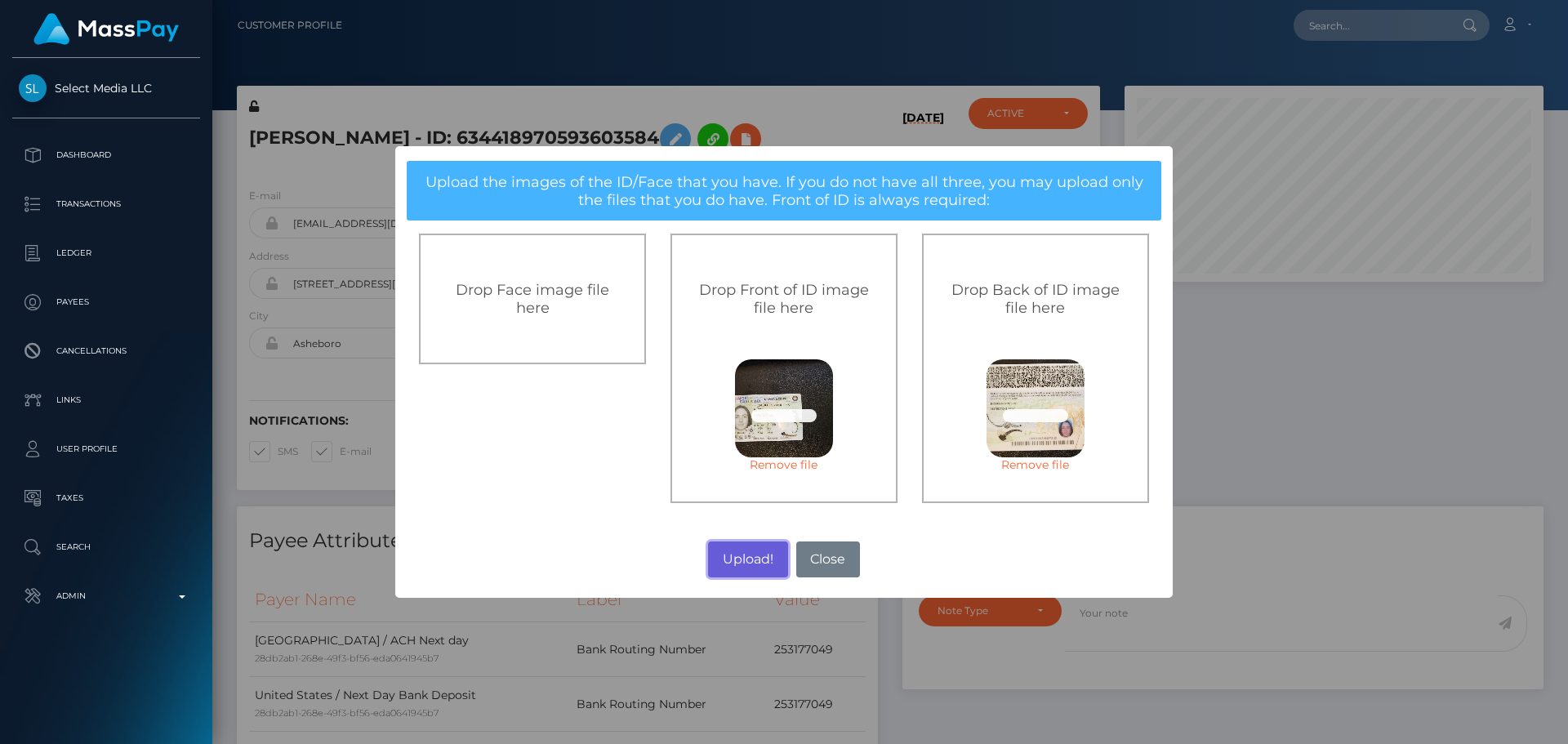
click at [742, 554] on button "Upload!" at bounding box center [748, 558] width 79 height 36
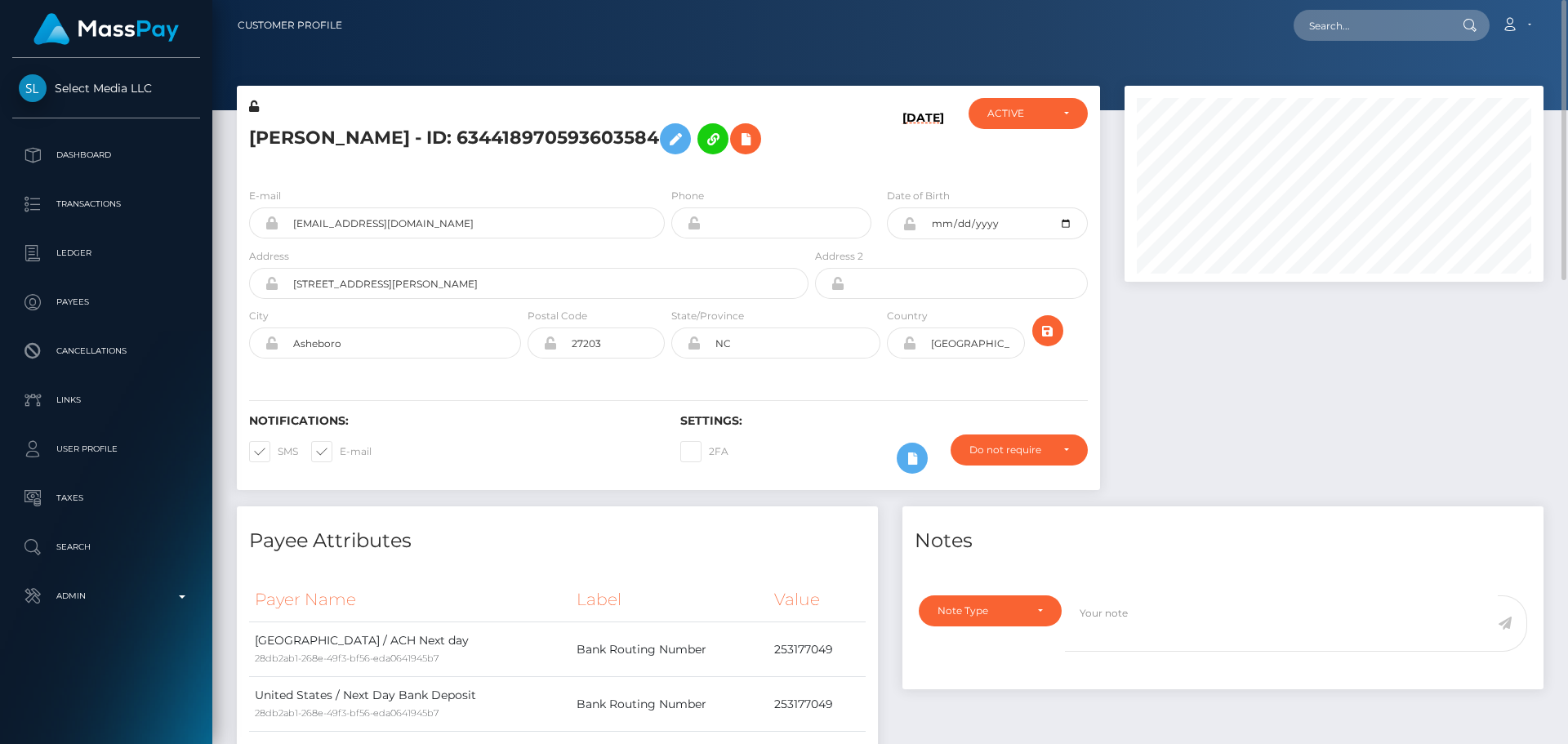
click at [746, 162] on h5 "Benjamin HATCHER Goodwin - ID: 634418970593603584" at bounding box center [525, 138] width 551 height 47
click at [1057, 341] on icon "submit" at bounding box center [1048, 330] width 19 height 20
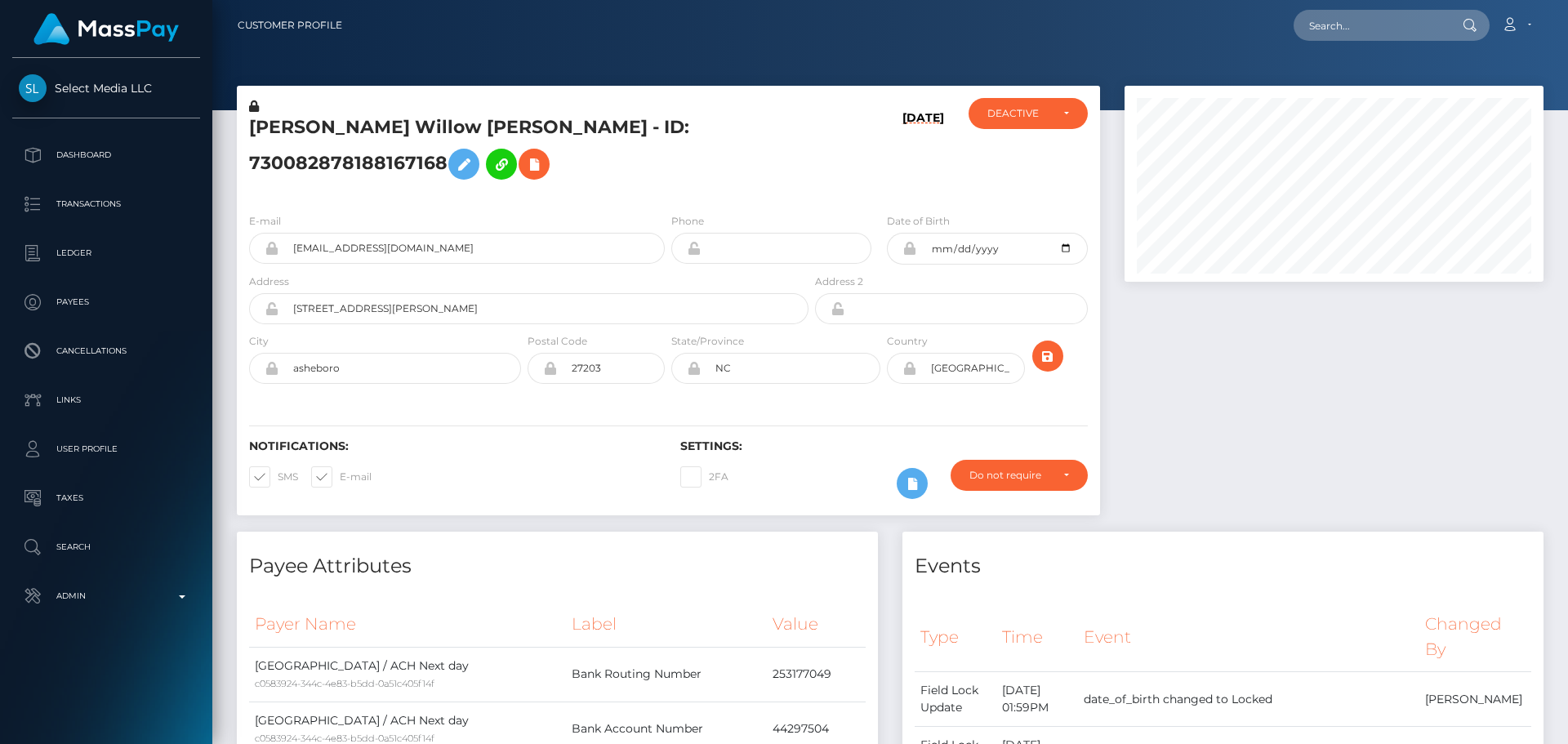
scroll to position [196, 420]
click at [440, 137] on h5 "Sophia Willow Vasquez - ID: 730082878188167168" at bounding box center [525, 151] width 551 height 72
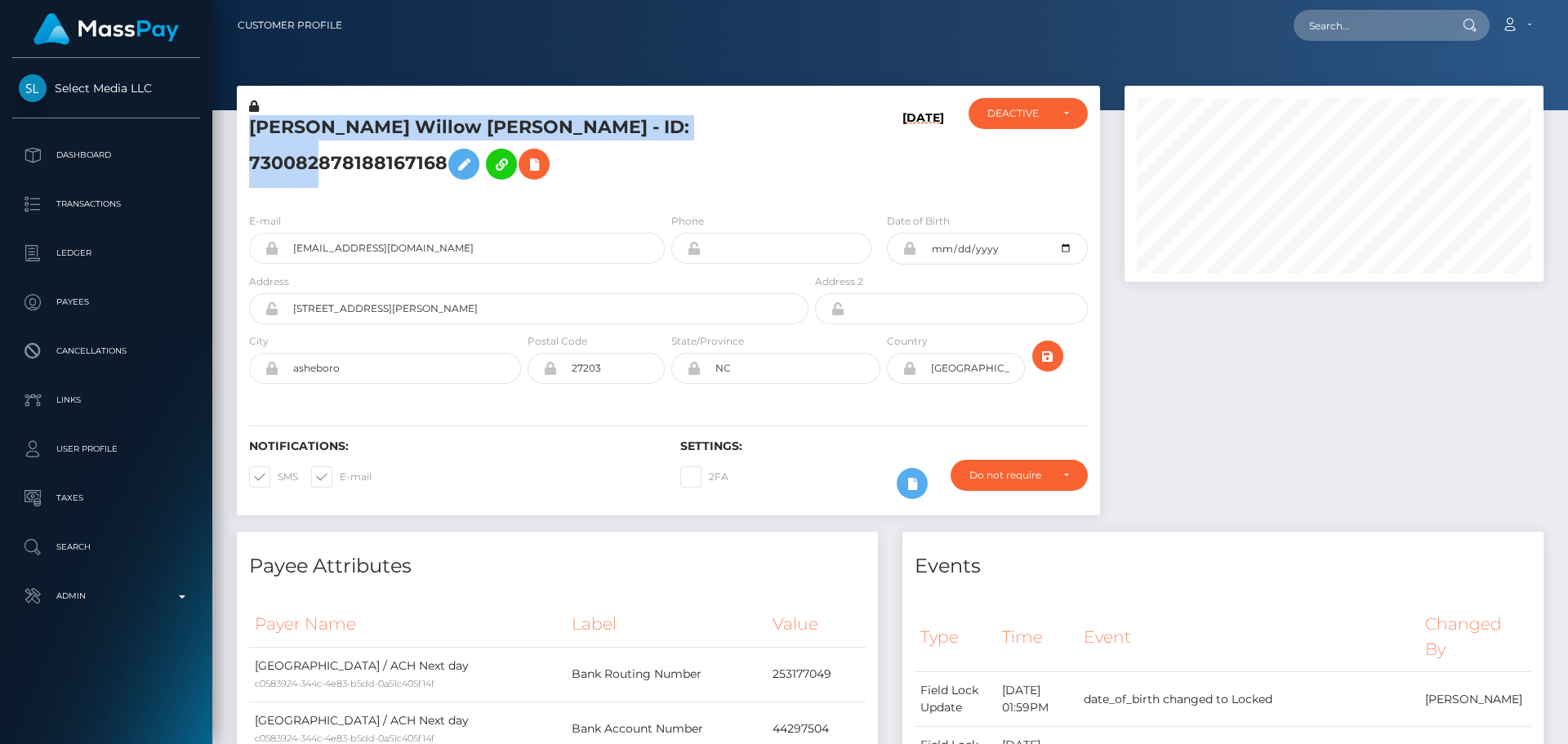
click at [440, 137] on h5 "[PERSON_NAME] Willow [PERSON_NAME] - ID: 730082878188167168" at bounding box center [525, 151] width 551 height 72
copy h5 "[PERSON_NAME] Willow [PERSON_NAME] - ID: 730082878188167168"
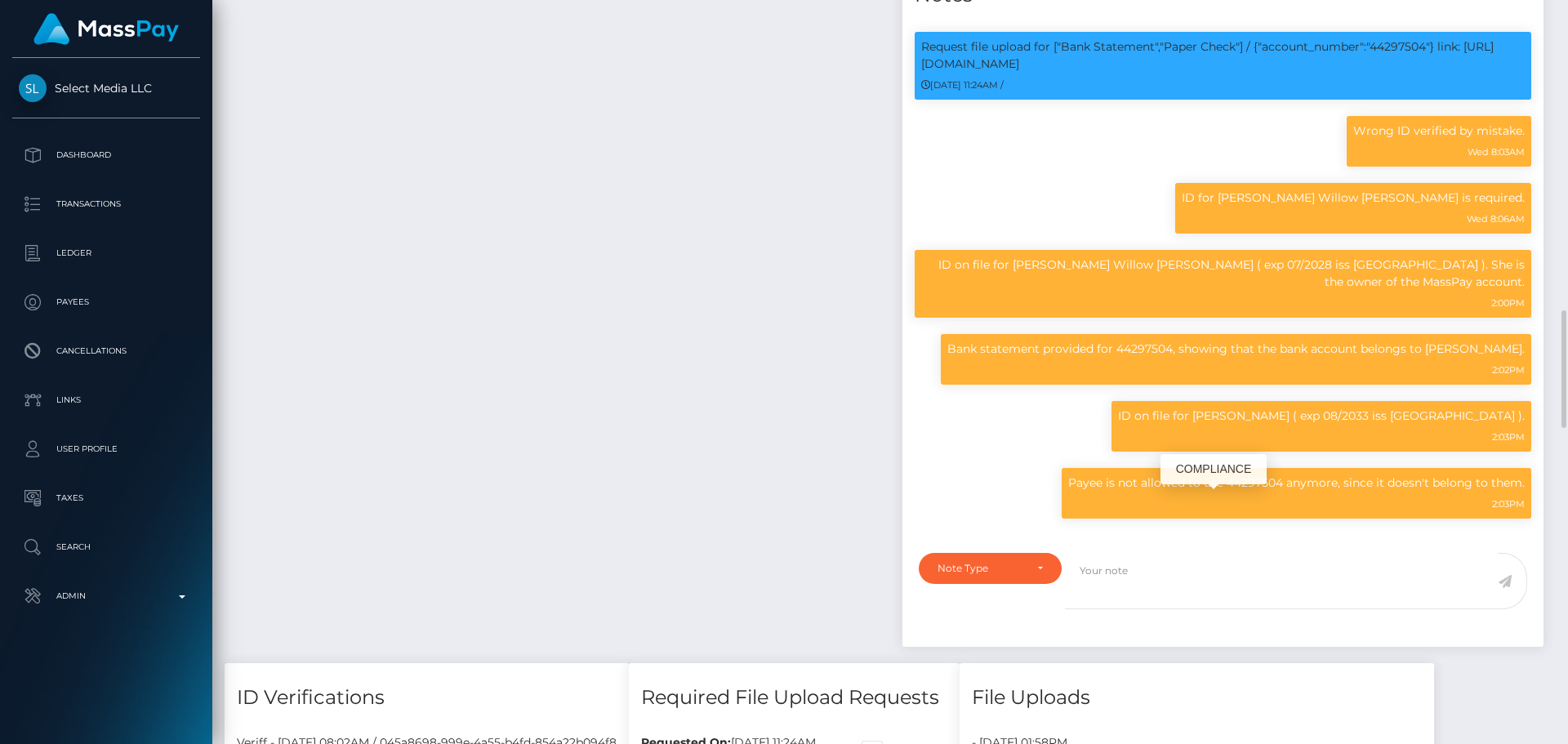
click at [1257, 492] on p "Payee is not allowed to use 44297504 anymore, since it doesn't belong to them." at bounding box center [1296, 483] width 456 height 17
drag, startPoint x: 1257, startPoint y: 501, endPoint x: 1499, endPoint y: 502, distance: 242.0
click at [1499, 492] on p "Payee is not allowed to use 44297504 anymore, since it doesn't belong to them." at bounding box center [1296, 483] width 456 height 17
copy p "44297504 anymore, since it doesn't belong to them"
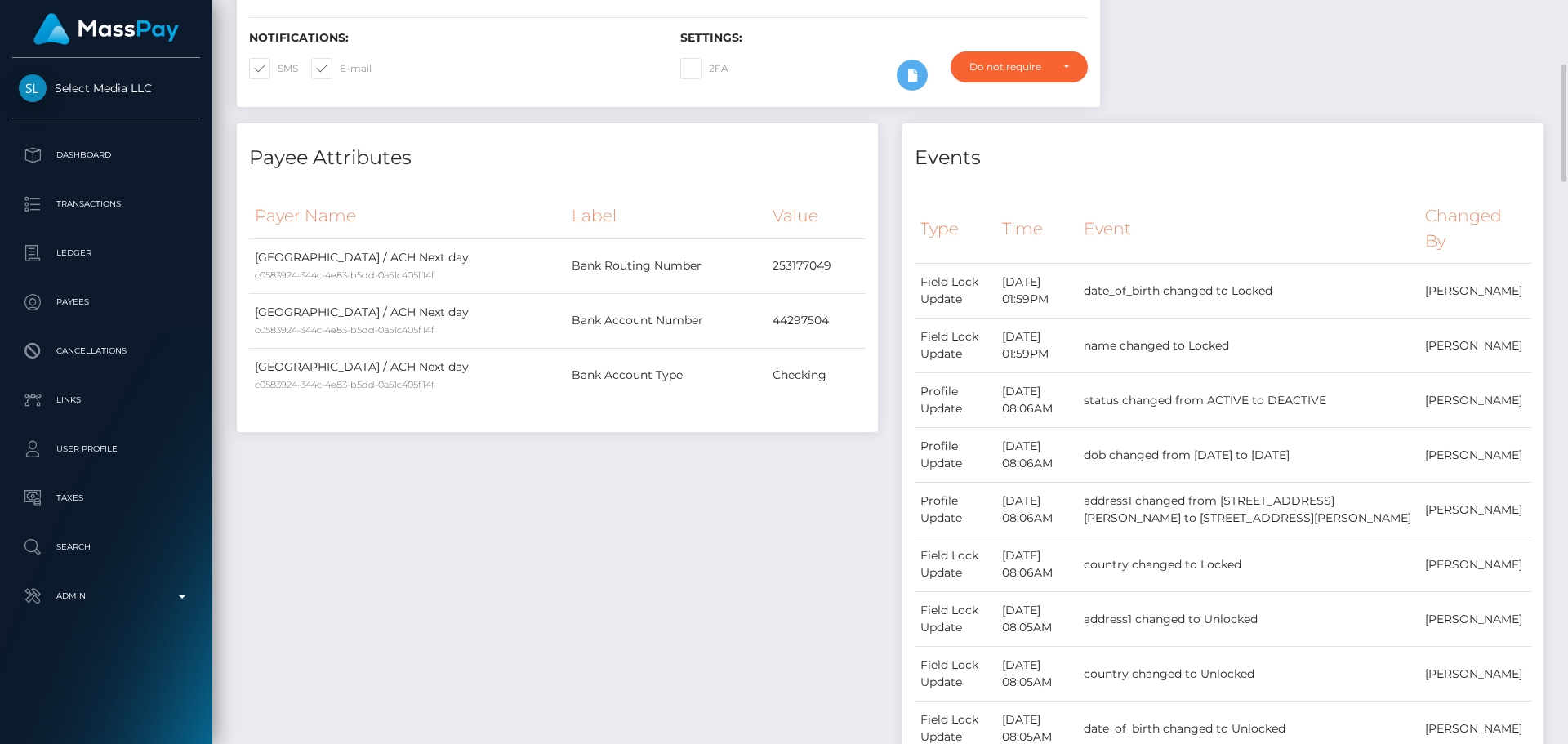
scroll to position [0, 0]
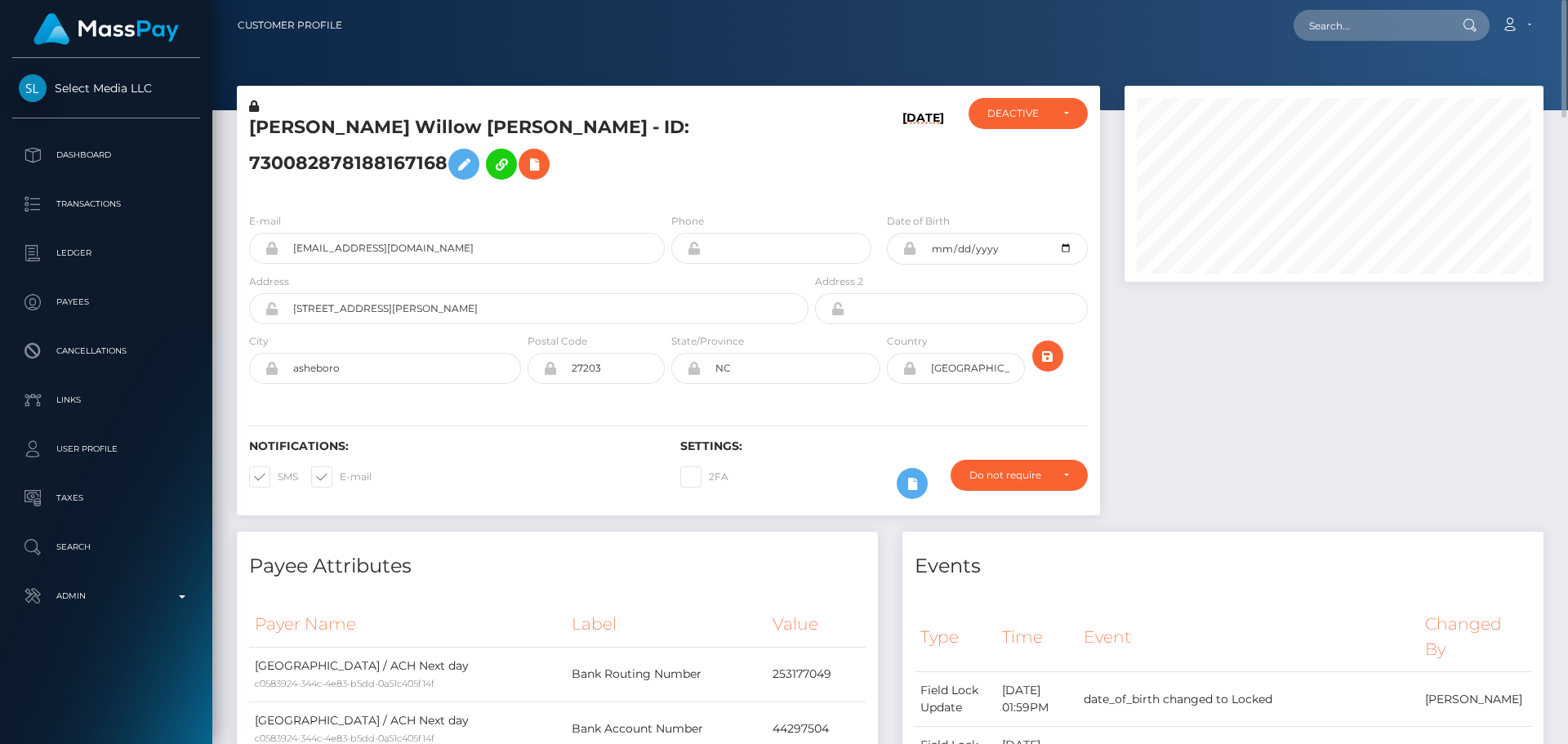
click at [281, 140] on h5 "Sophia Willow Vasquez - ID: 730082878188167168" at bounding box center [525, 151] width 551 height 72
copy h5 "Sophia"
click at [668, 187] on h5 "Sophia Willow Vasquez - ID: 730082878188167168" at bounding box center [525, 151] width 551 height 72
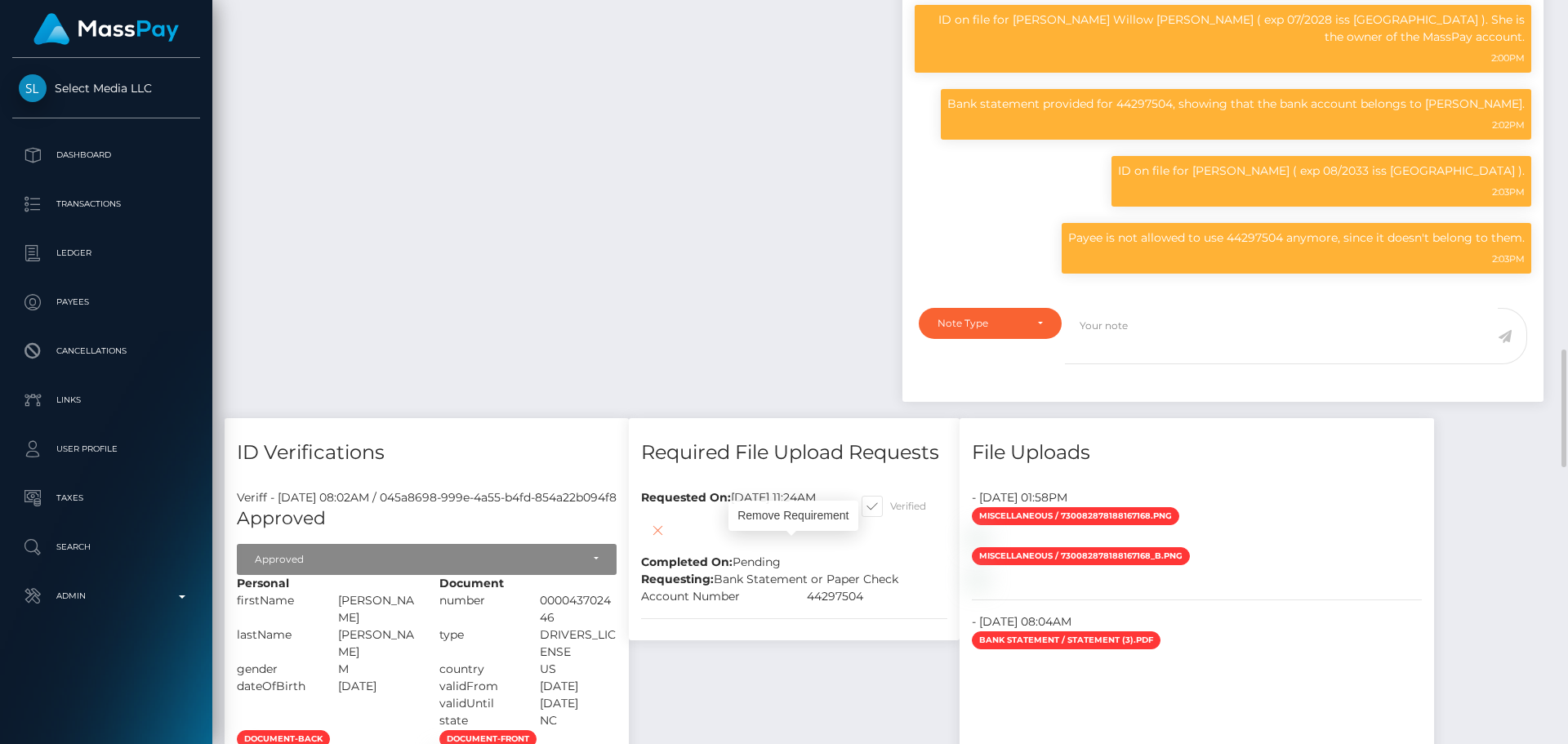
scroll to position [196, 420]
click at [667, 540] on icon at bounding box center [657, 529] width 19 height 20
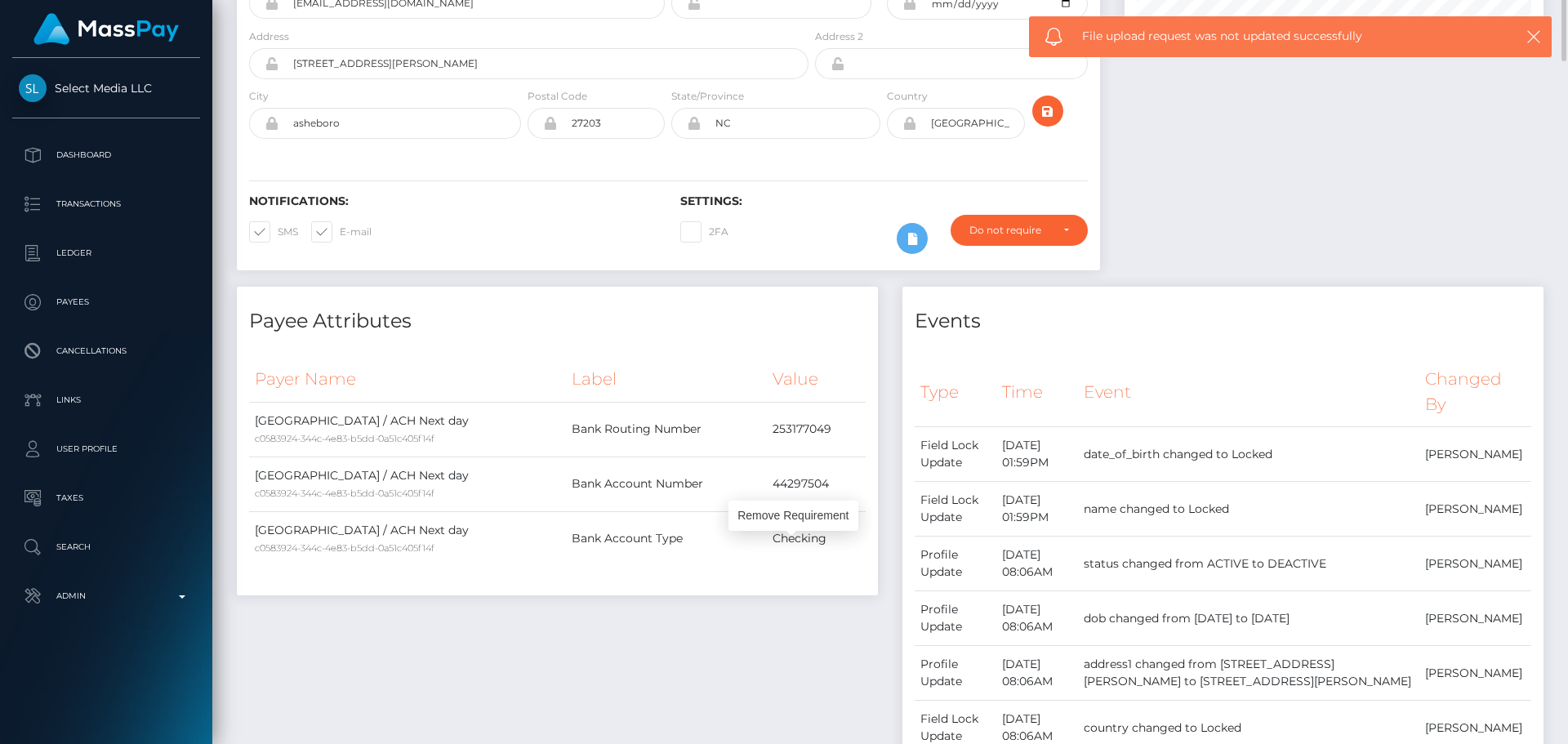
scroll to position [0, 0]
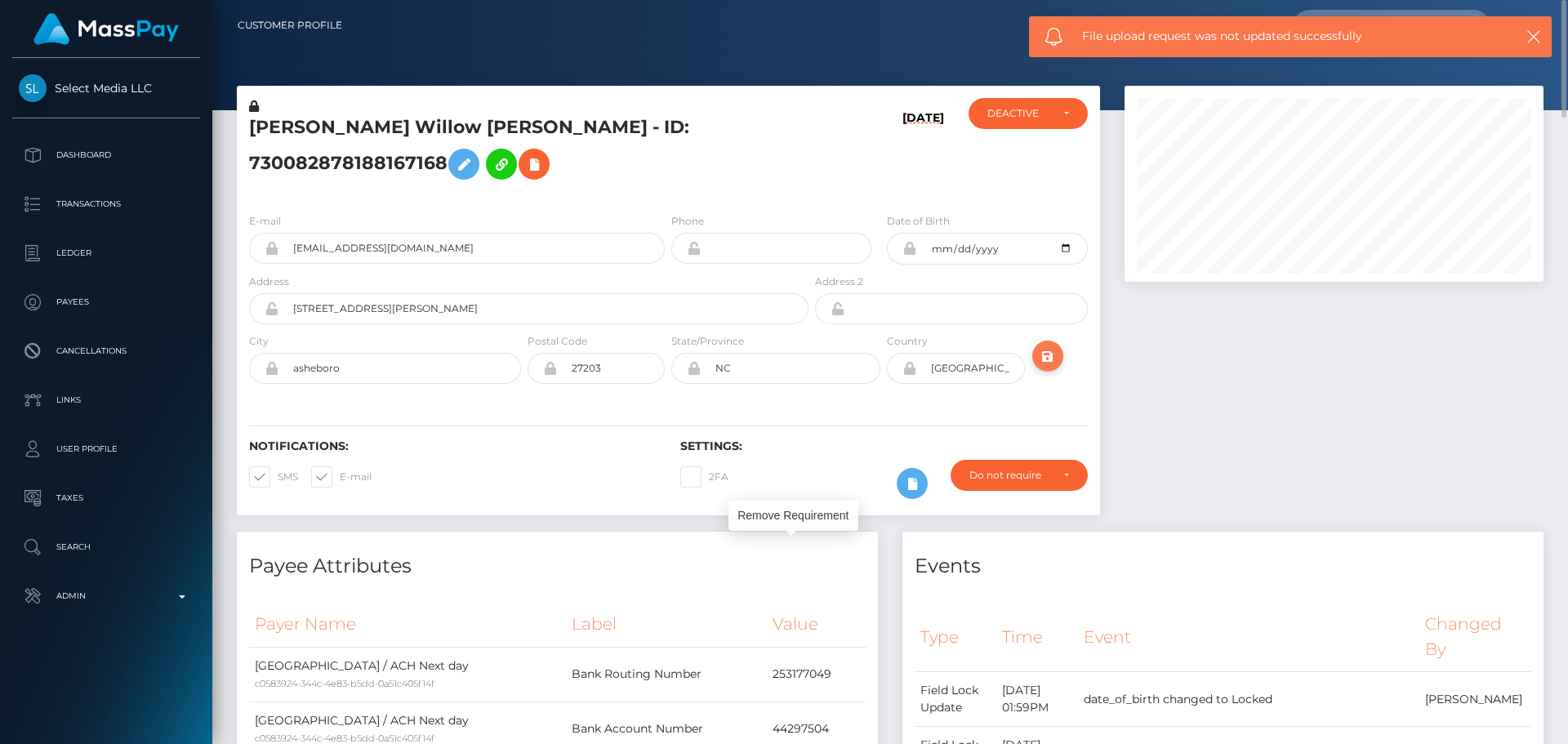
click at [1050, 366] on icon "submit" at bounding box center [1048, 356] width 19 height 20
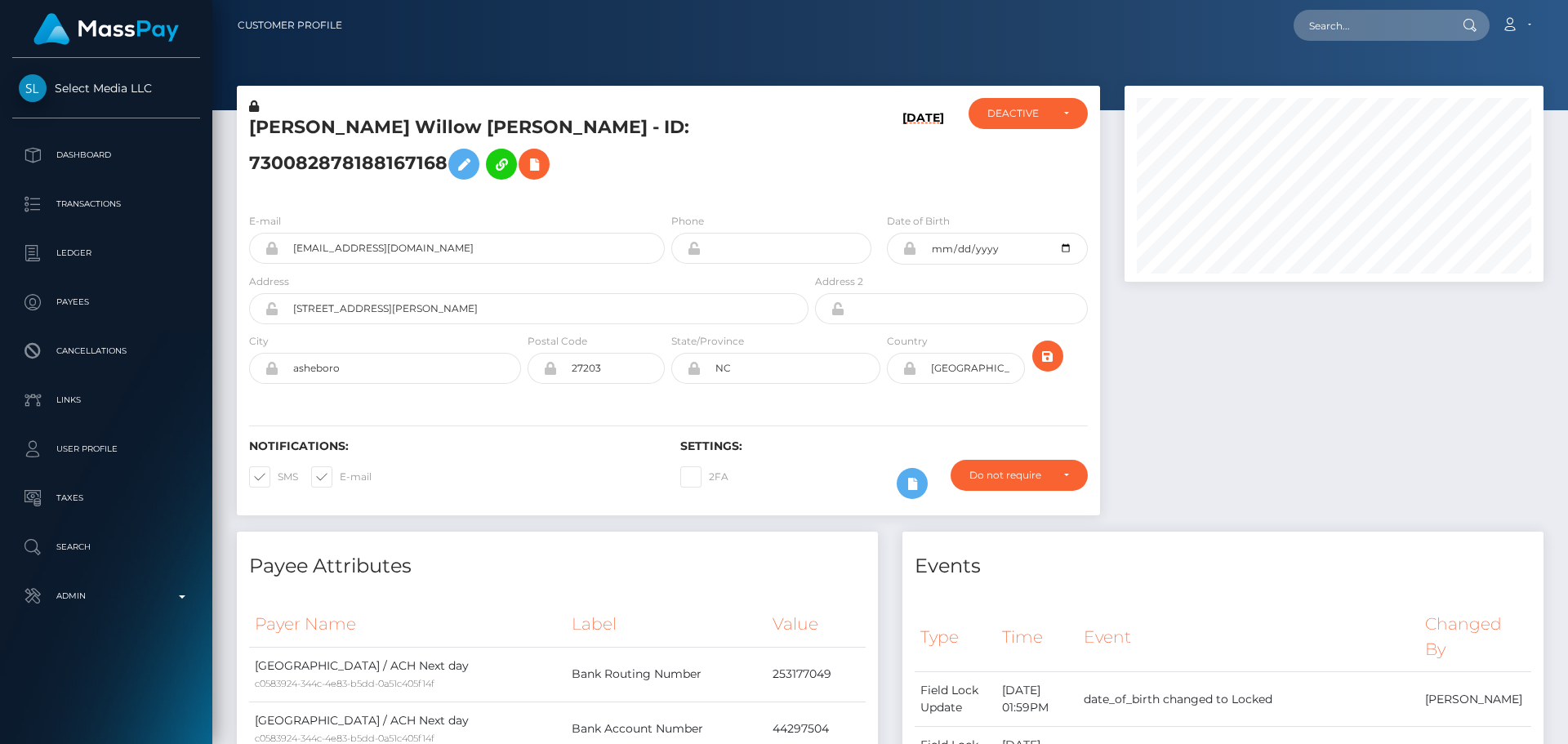
scroll to position [816243, 816420]
click at [1035, 119] on div "DEACTIVE" at bounding box center [1019, 114] width 63 height 14
click at [1030, 154] on link "ACTIVE" at bounding box center [1028, 157] width 119 height 30
select select "ACTIVE"
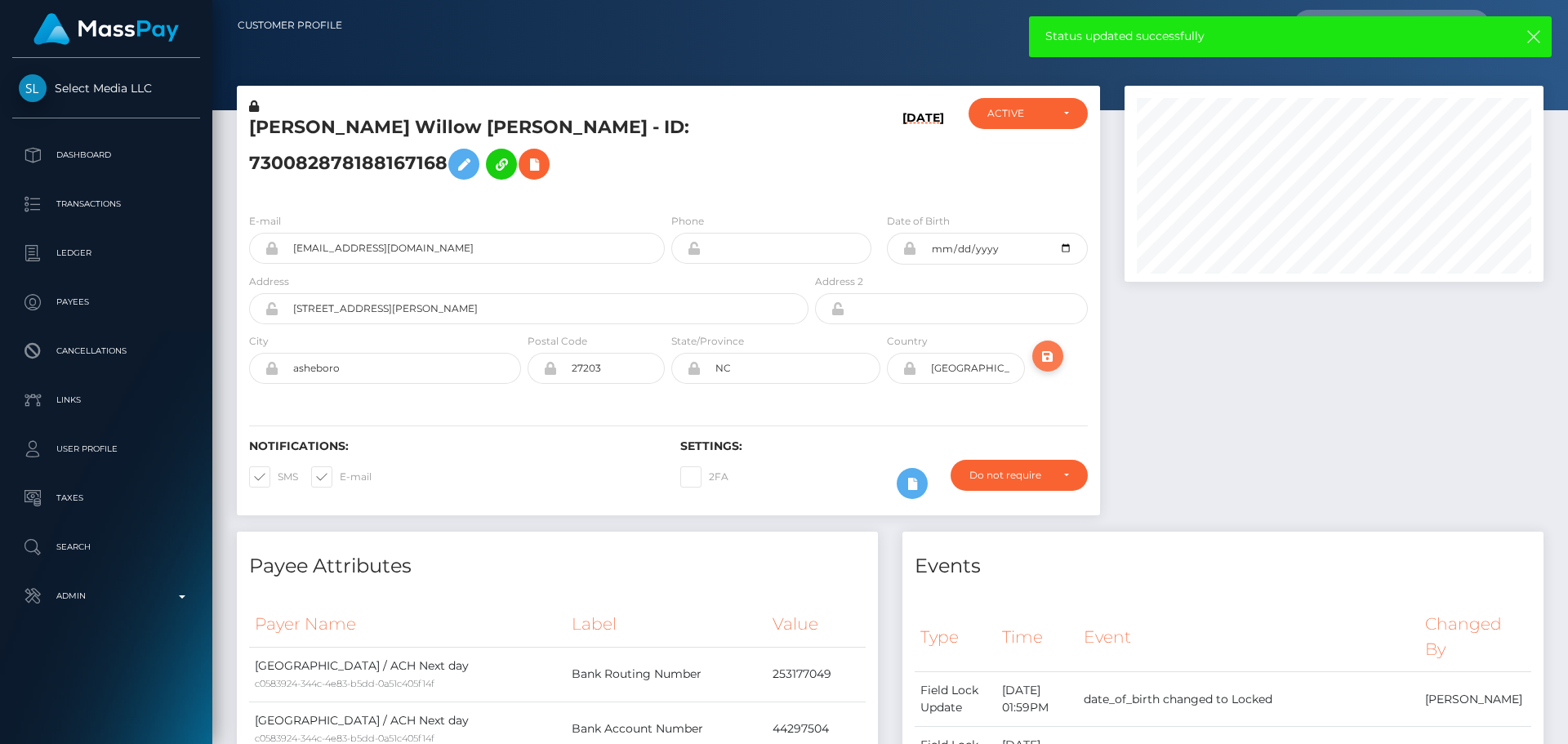
click at [1044, 366] on button "submit" at bounding box center [1048, 356] width 31 height 31
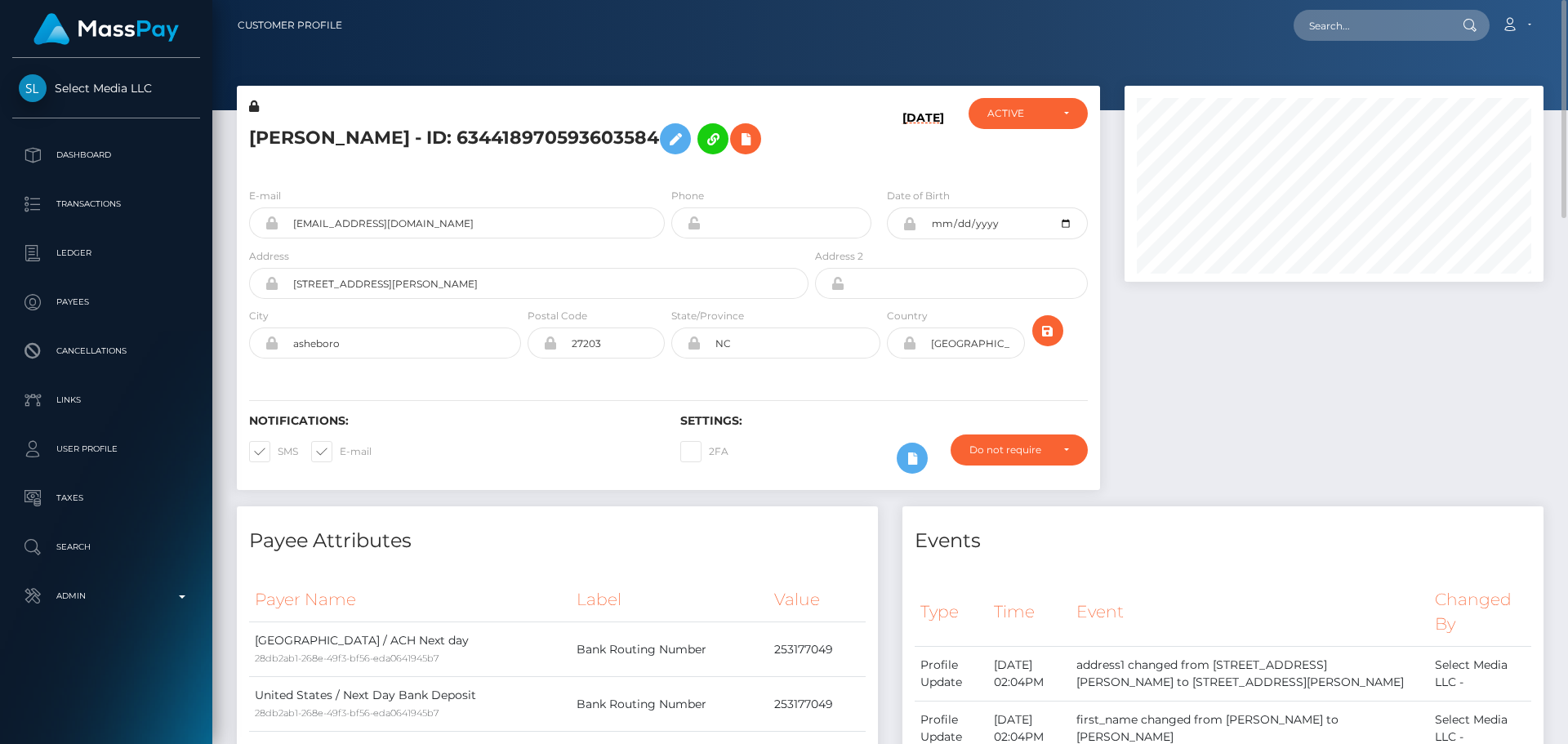
scroll to position [196, 420]
click at [732, 162] on h5 "[PERSON_NAME] - ID: 634418970593603584" at bounding box center [525, 138] width 551 height 47
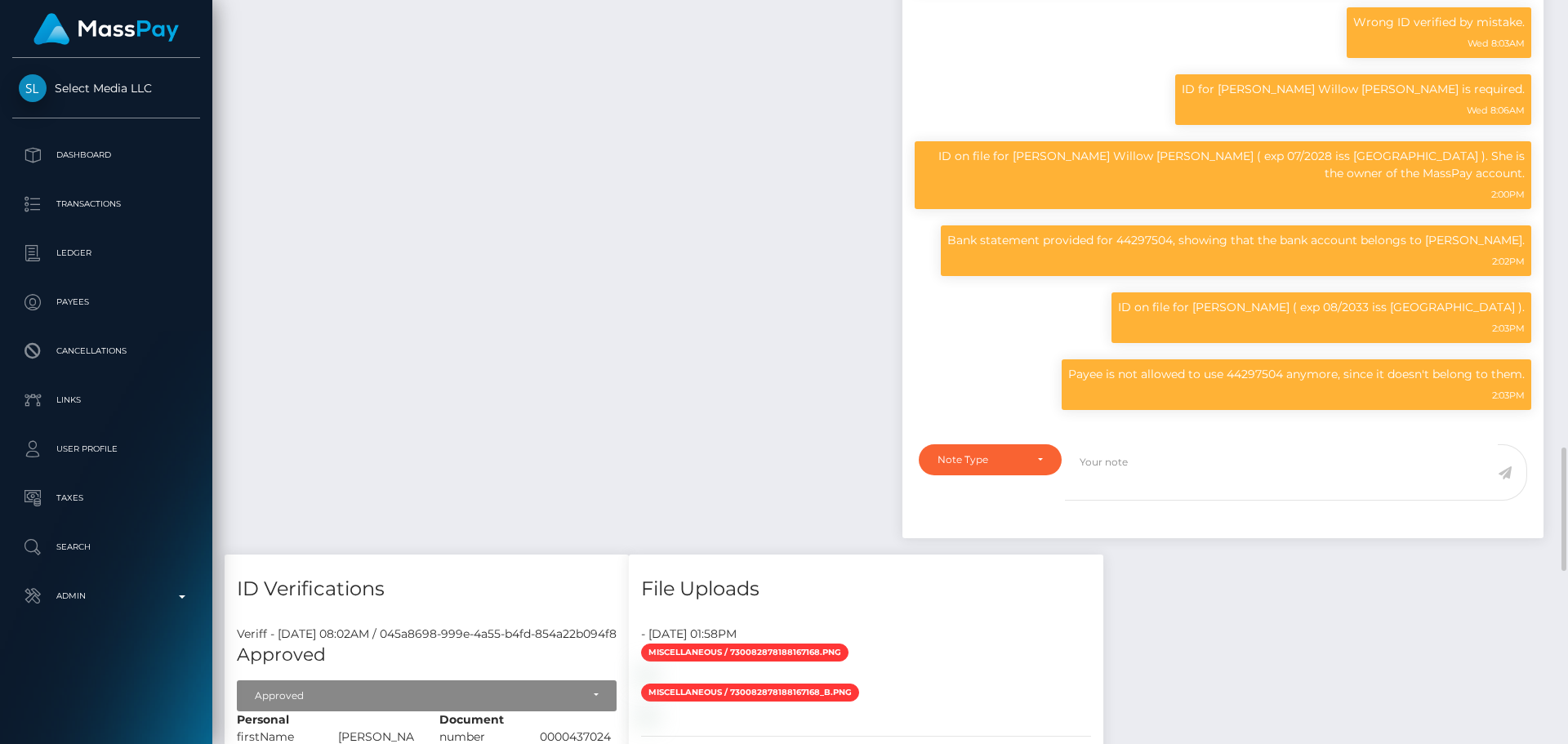
scroll to position [2041, 0]
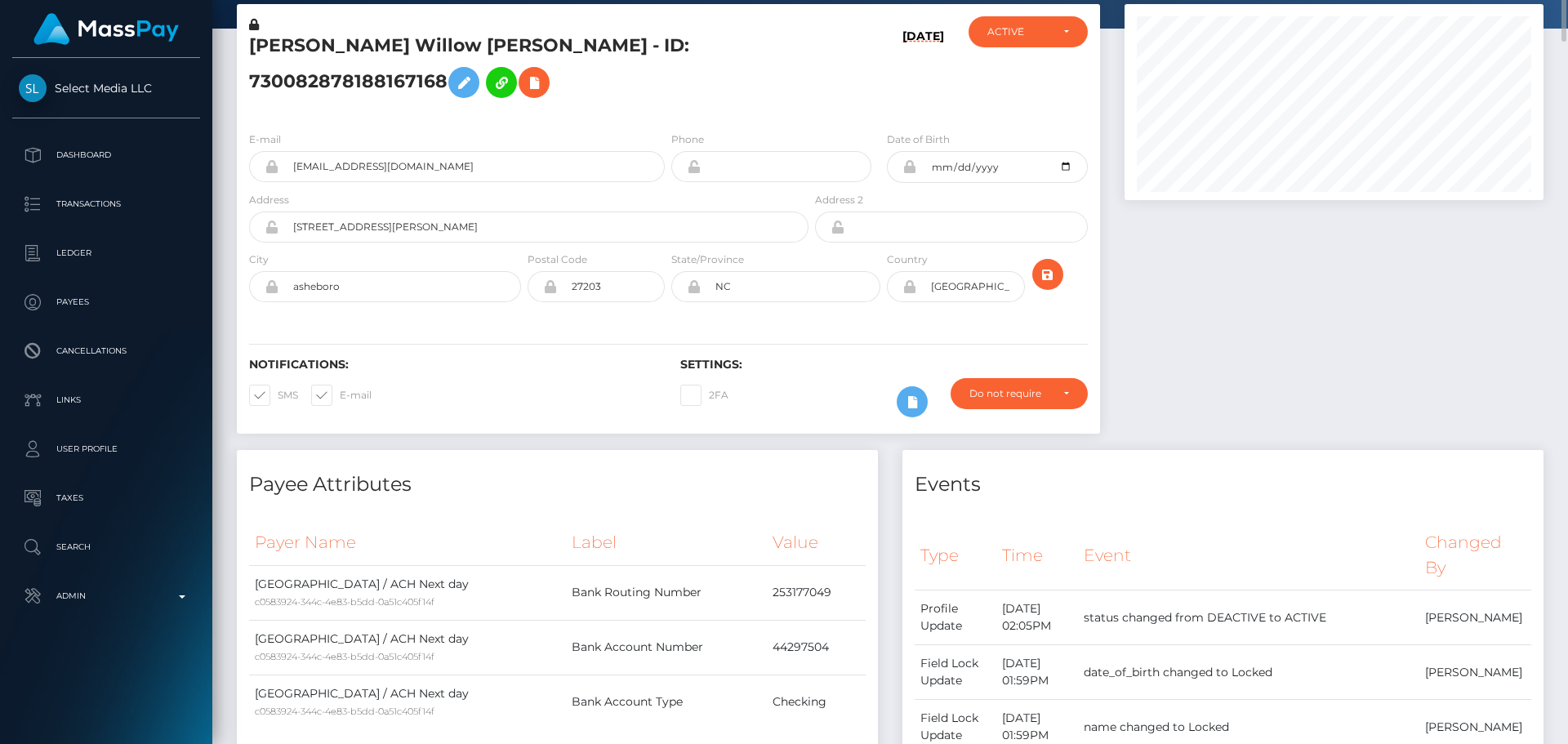
scroll to position [0, 0]
